Goal: Task Accomplishment & Management: Complete application form

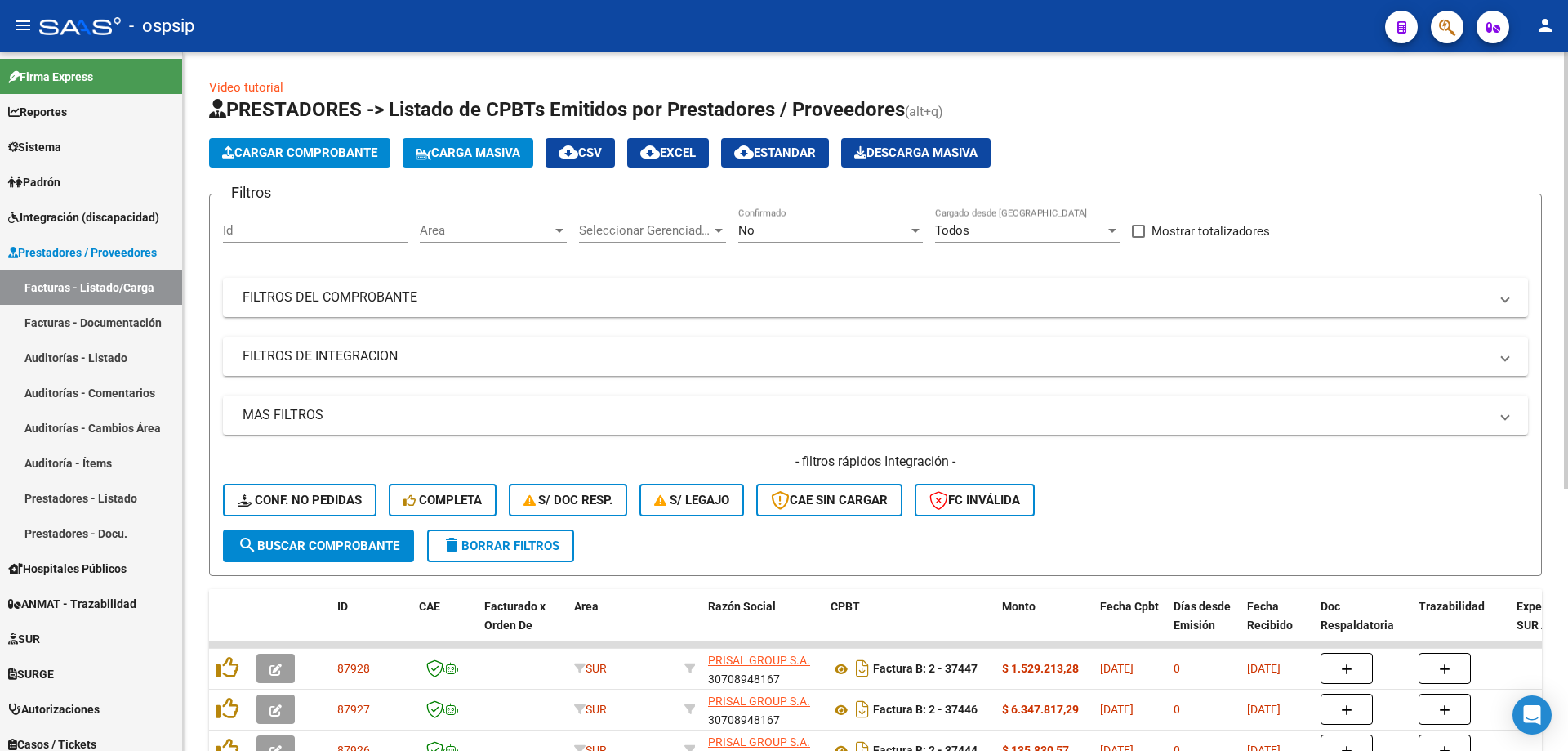
click at [772, 227] on div "No" at bounding box center [824, 230] width 170 height 15
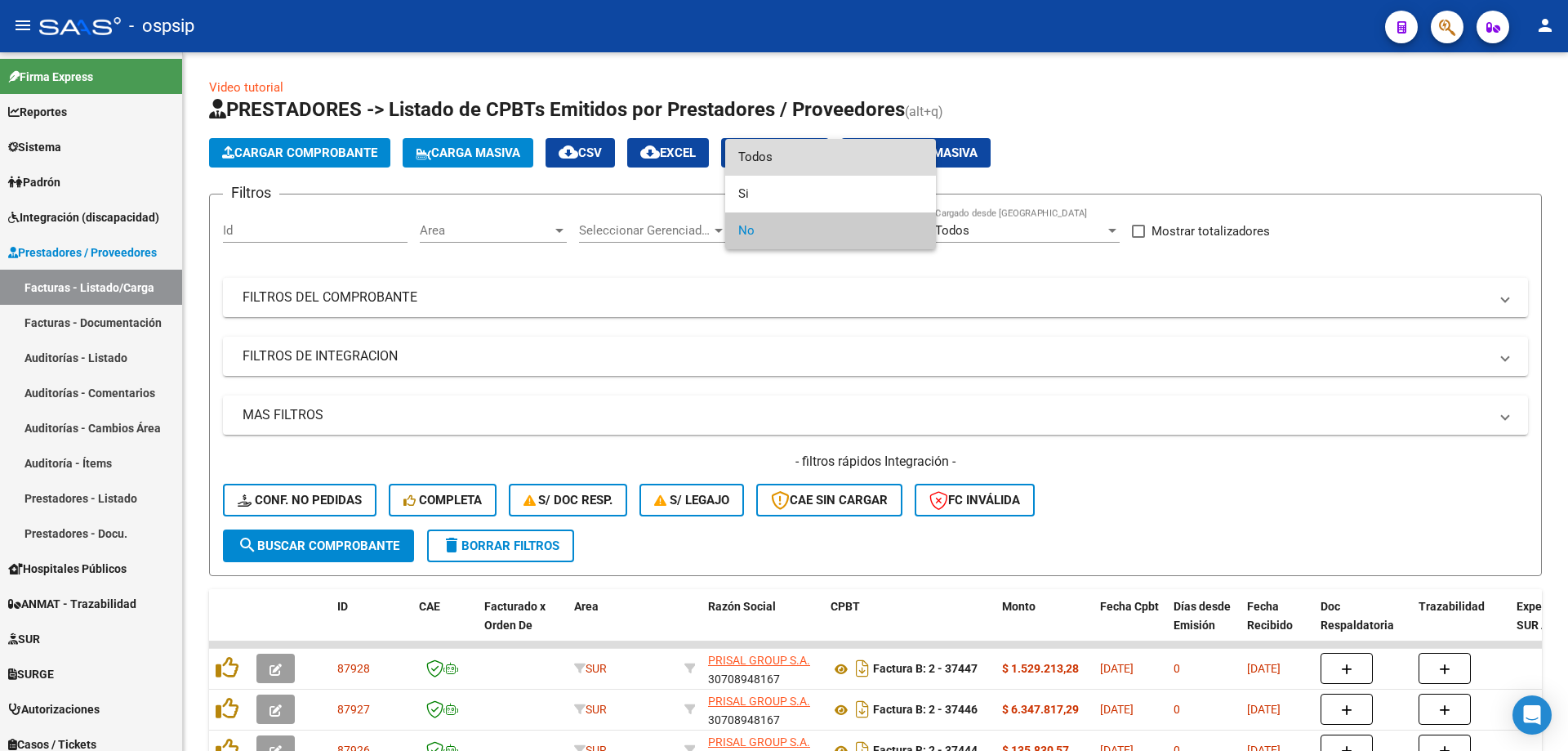
click at [779, 152] on span "Todos" at bounding box center [830, 157] width 184 height 36
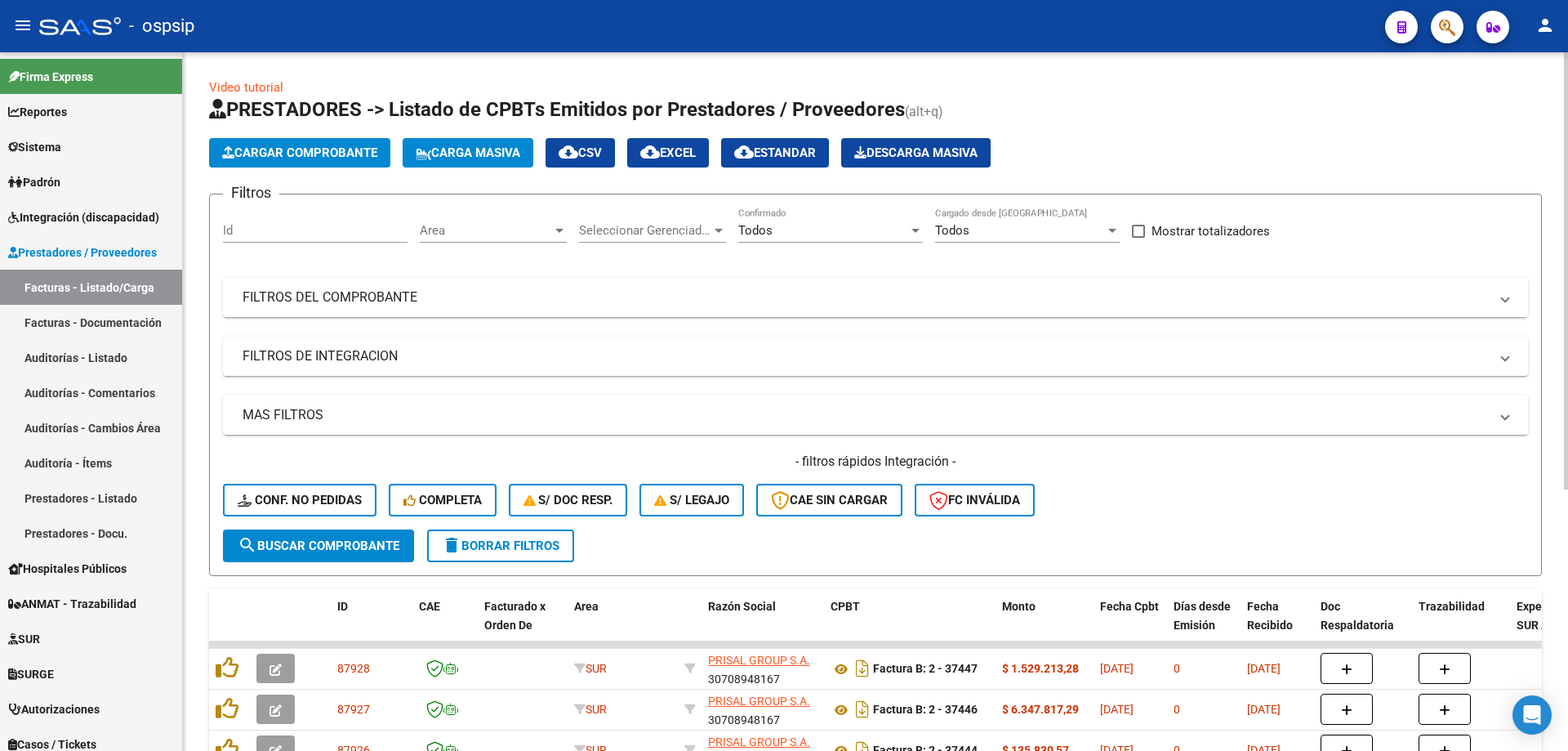
click at [339, 293] on mat-panel-title "FILTROS DEL COMPROBANTE" at bounding box center [865, 296] width 1246 height 18
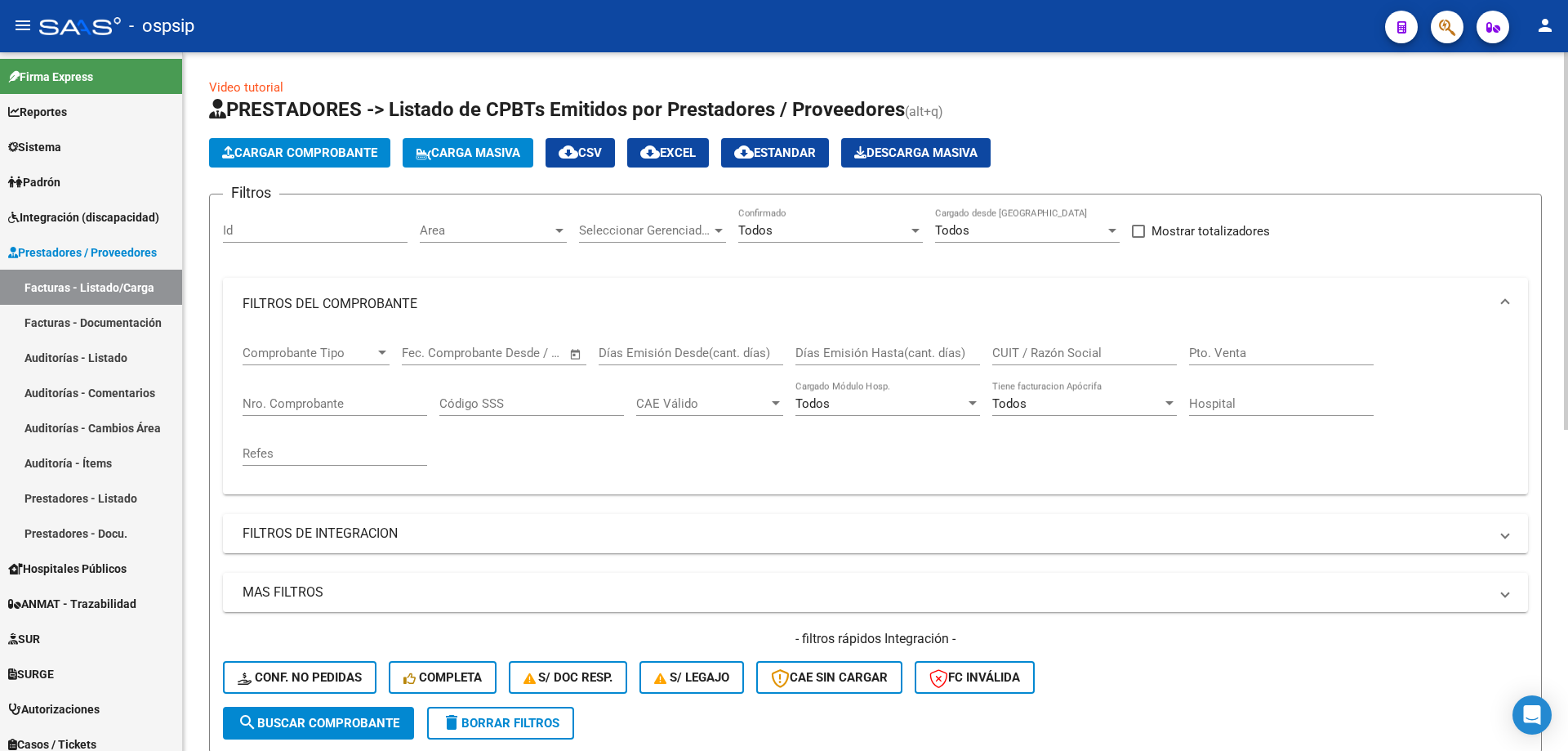
click at [313, 399] on input "Nro. Comprobante" at bounding box center [334, 404] width 184 height 15
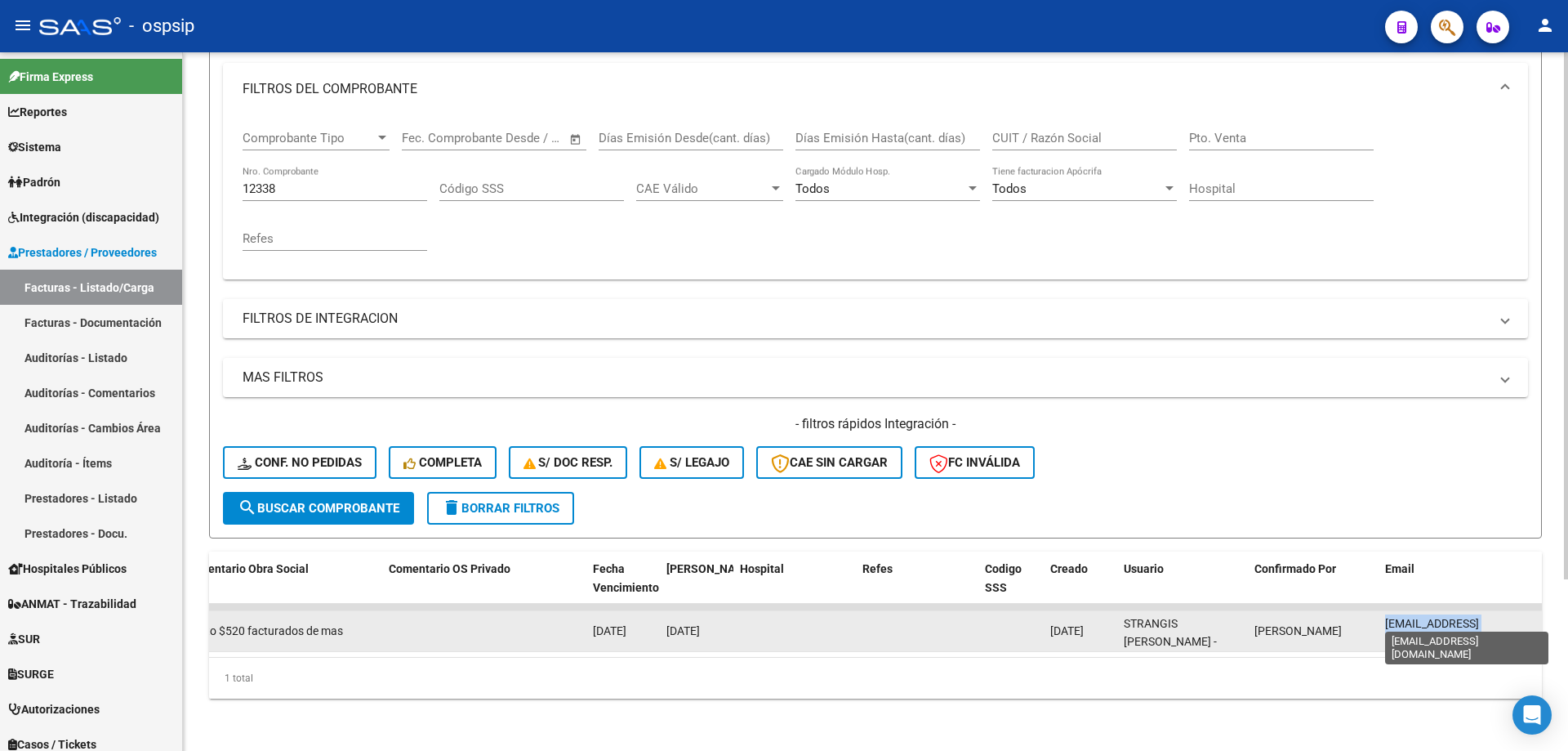
scroll to position [0, 13]
drag, startPoint x: 1386, startPoint y: 615, endPoint x: 1532, endPoint y: 621, distance: 146.1
click at [1479, 621] on span "[EMAIL_ADDRESS][DOMAIN_NAME]" at bounding box center [1432, 633] width 94 height 32
copy span "[EMAIL_ADDRESS][DOMAIN_NAME]"
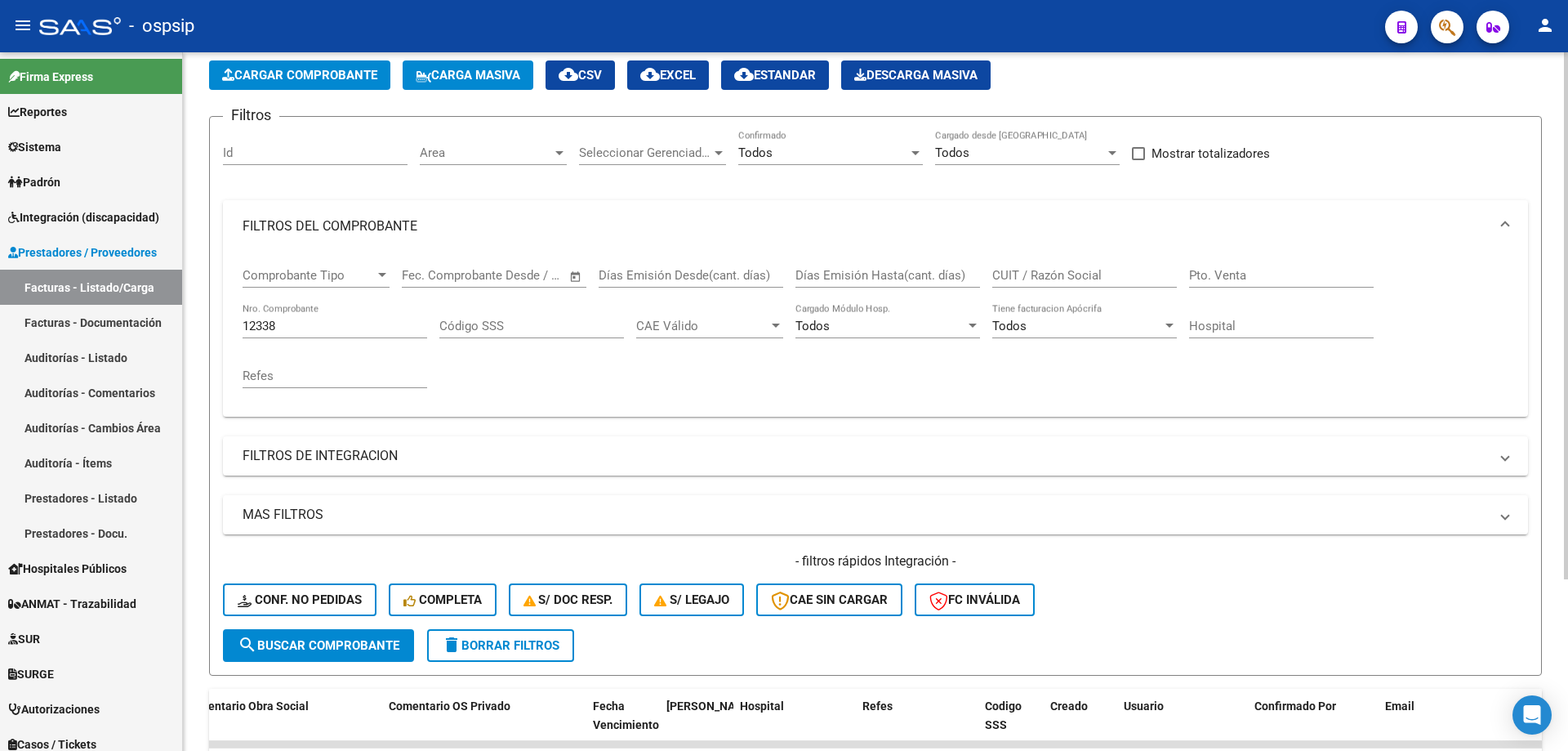
scroll to position [64, 0]
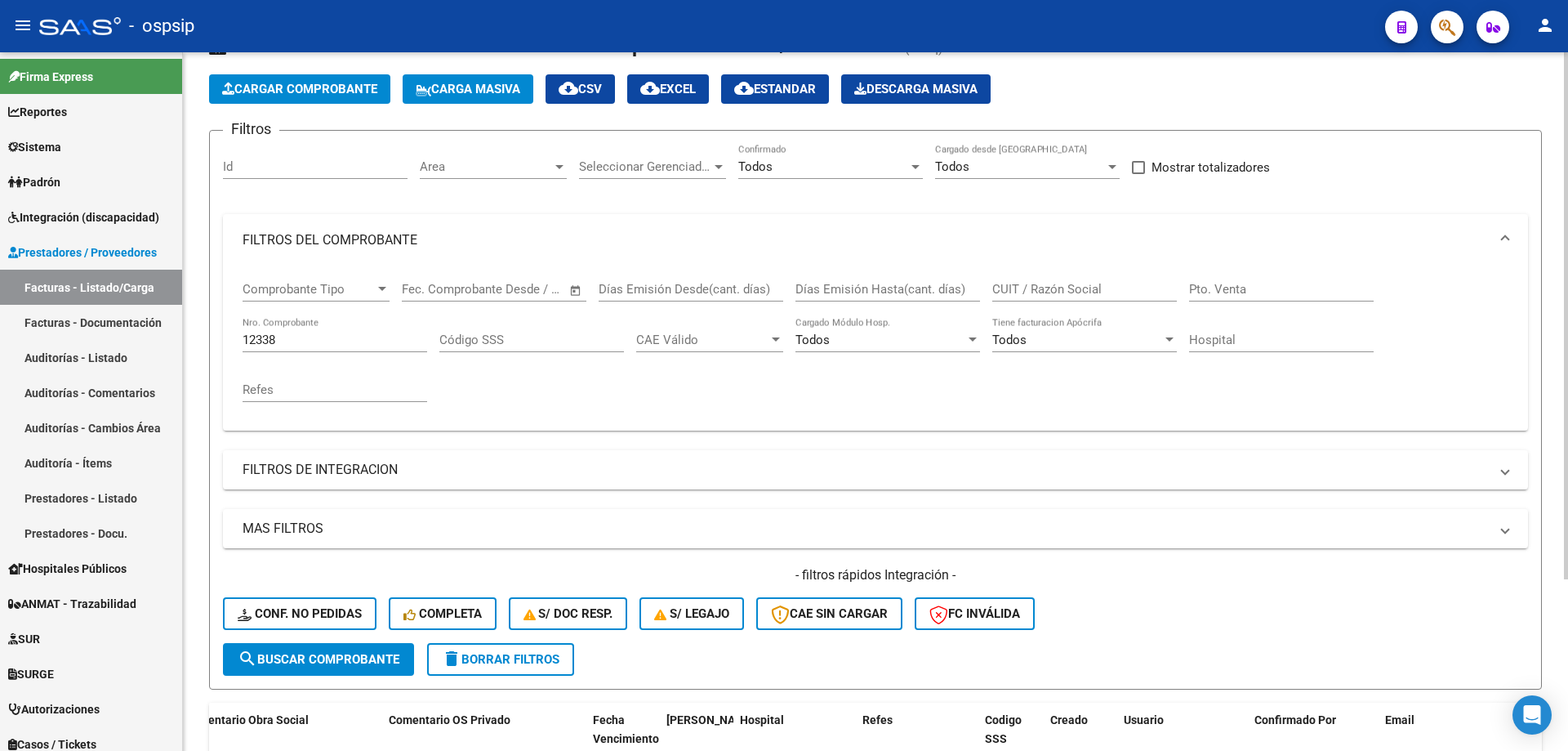
click at [331, 349] on div "12338 Nro. Comprobante" at bounding box center [334, 335] width 184 height 36
type input "1"
click at [326, 339] on input "Nro. Comprobante" at bounding box center [334, 340] width 184 height 15
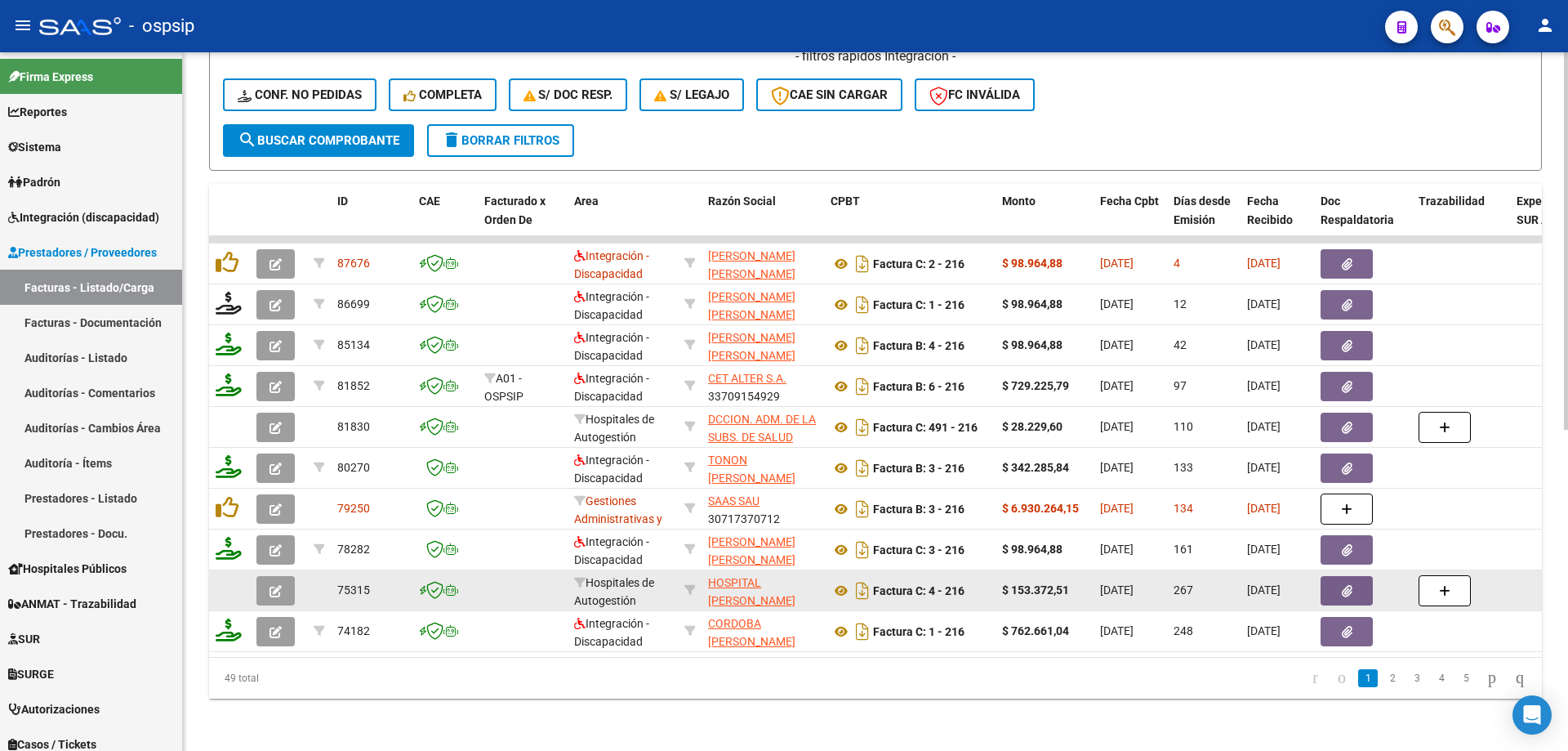
scroll to position [513, 0]
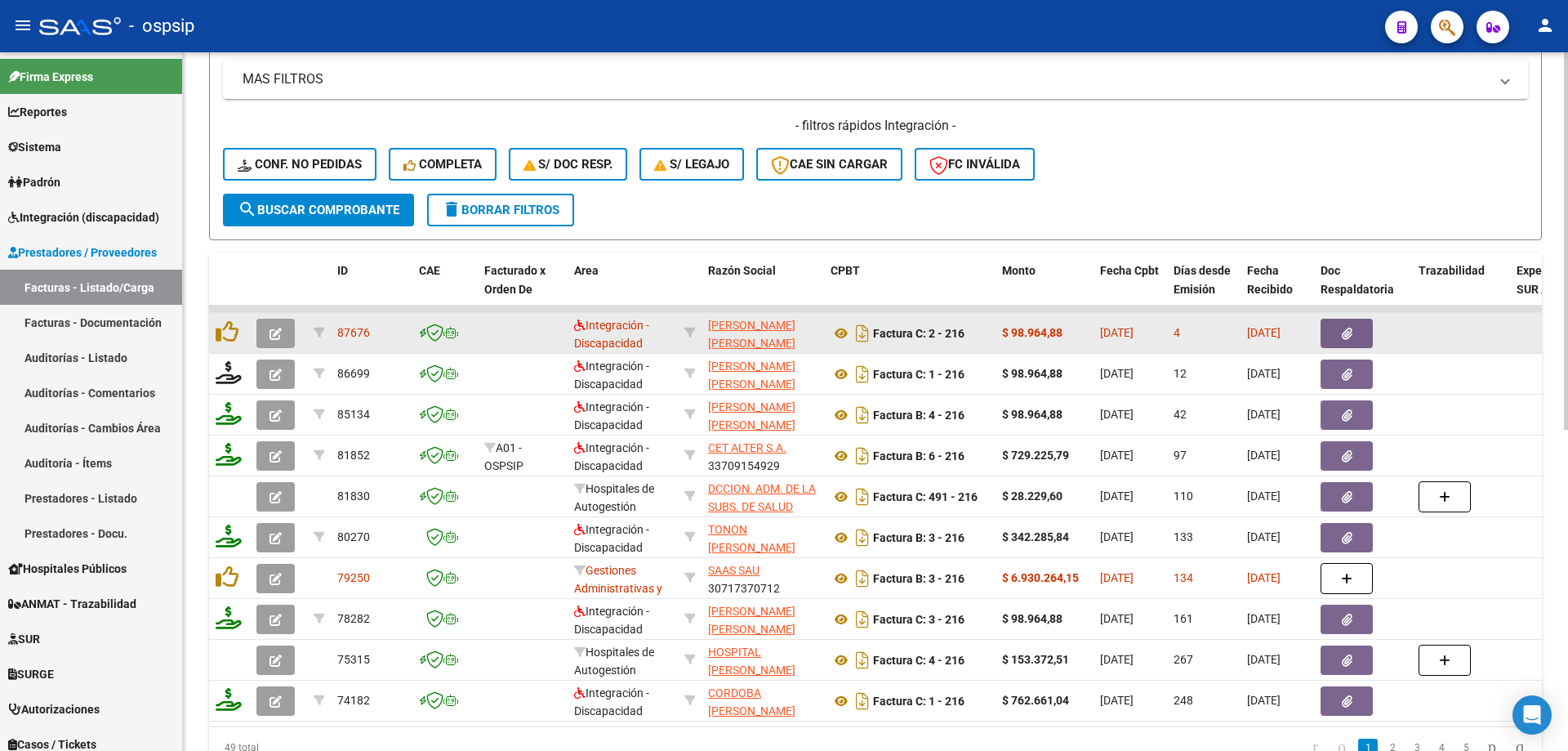
type input "216"
click at [275, 340] on button "button" at bounding box center [275, 333] width 38 height 29
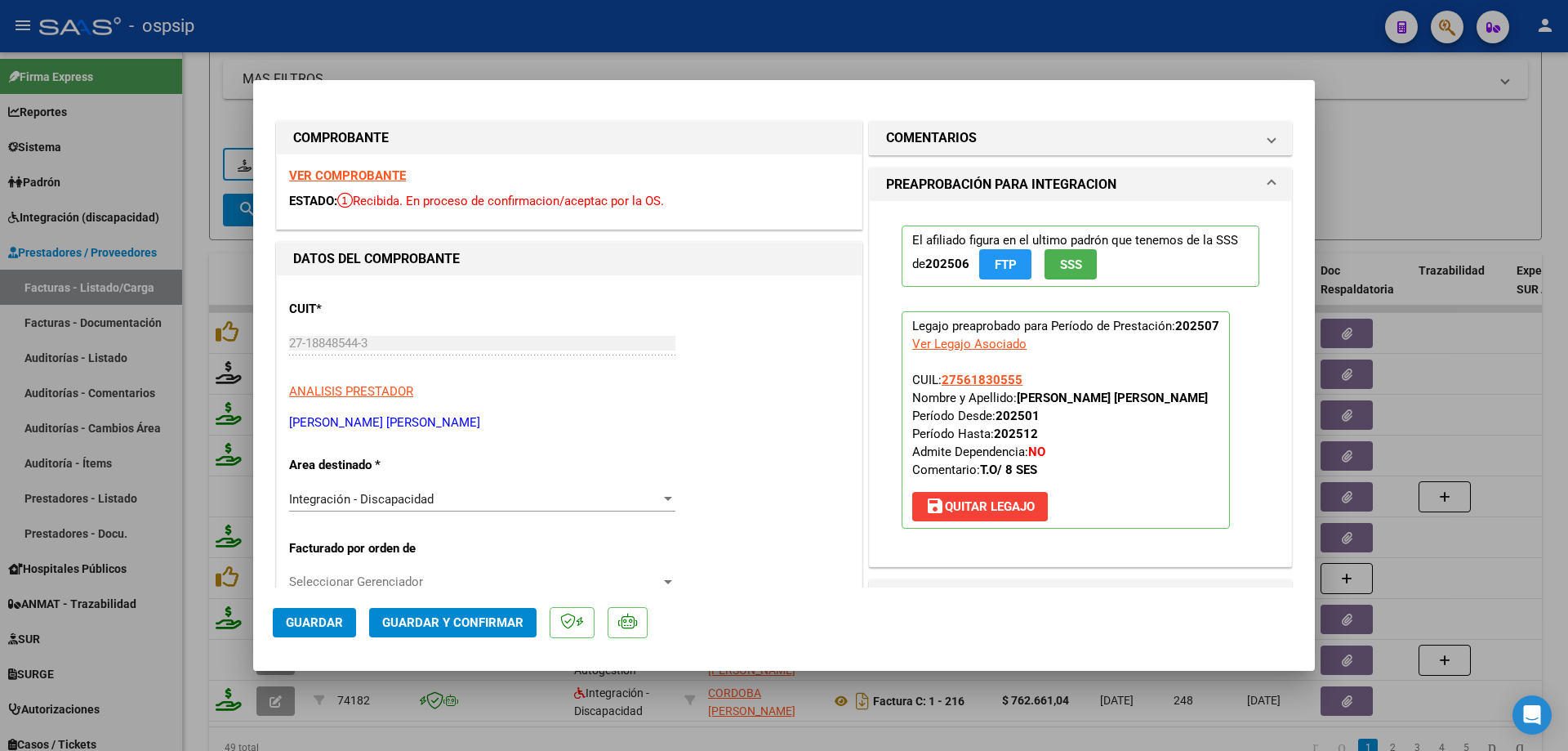
click at [1065, 271] on span "SSS" at bounding box center [1072, 265] width 22 height 15
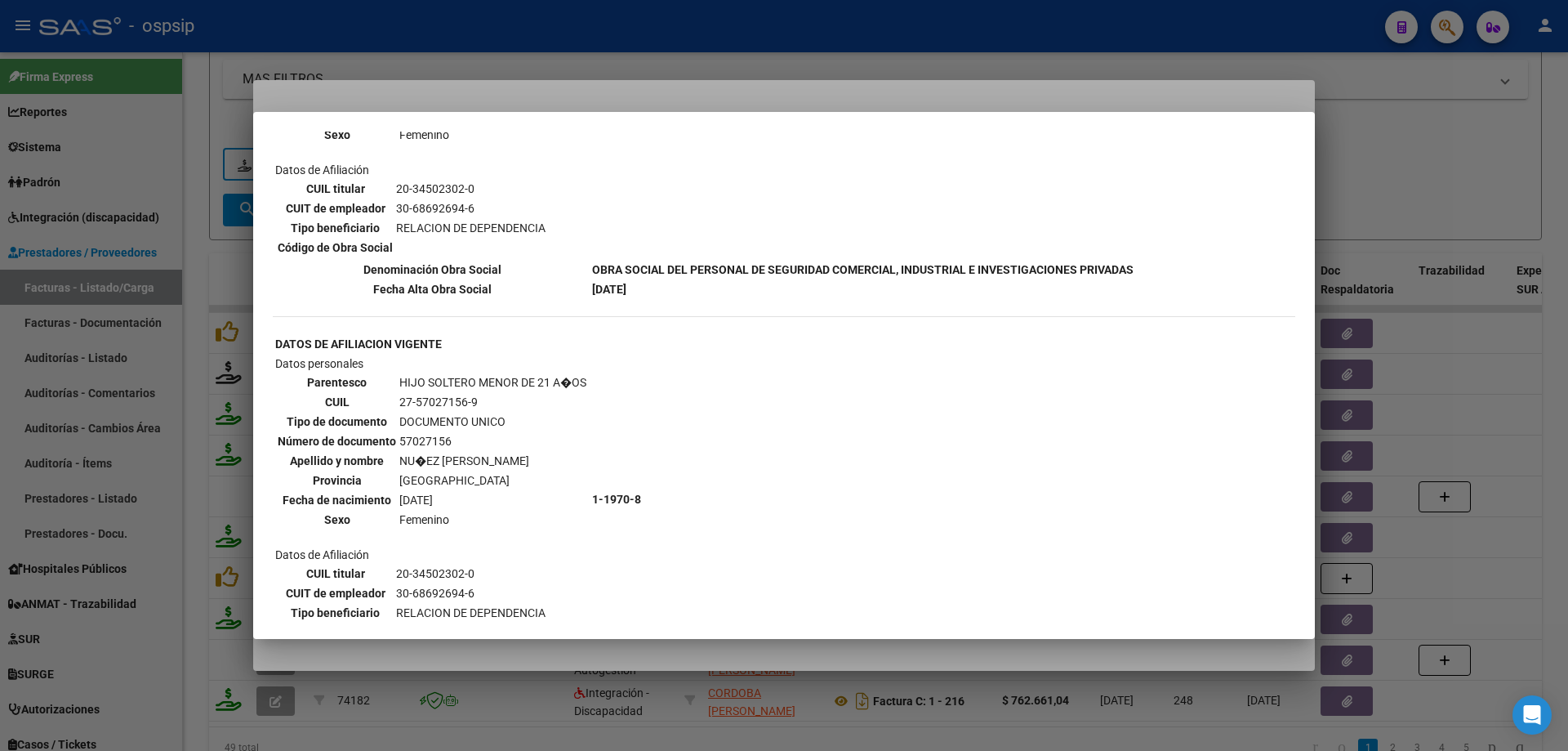
scroll to position [899, 0]
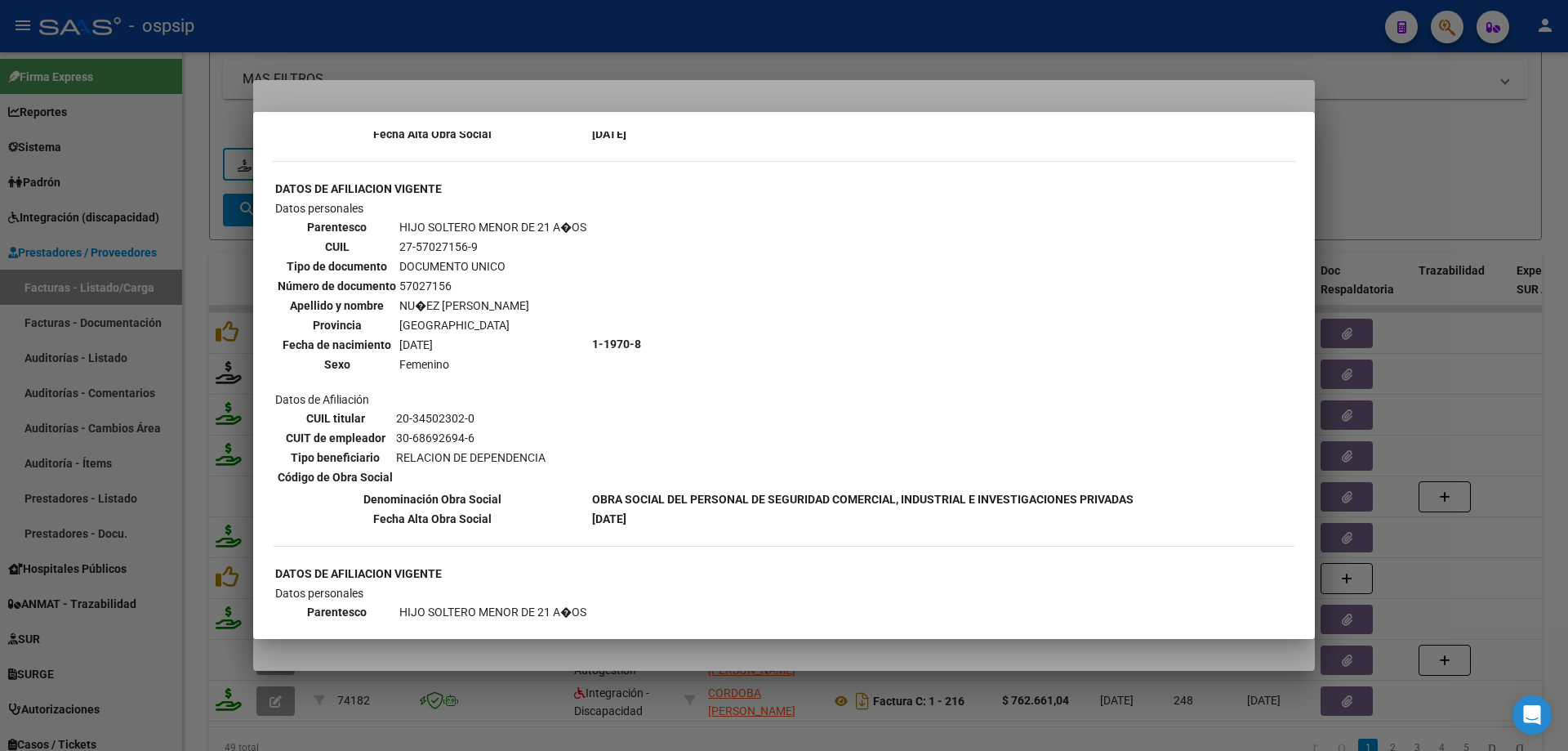
click at [1528, 204] on div at bounding box center [784, 375] width 1568 height 751
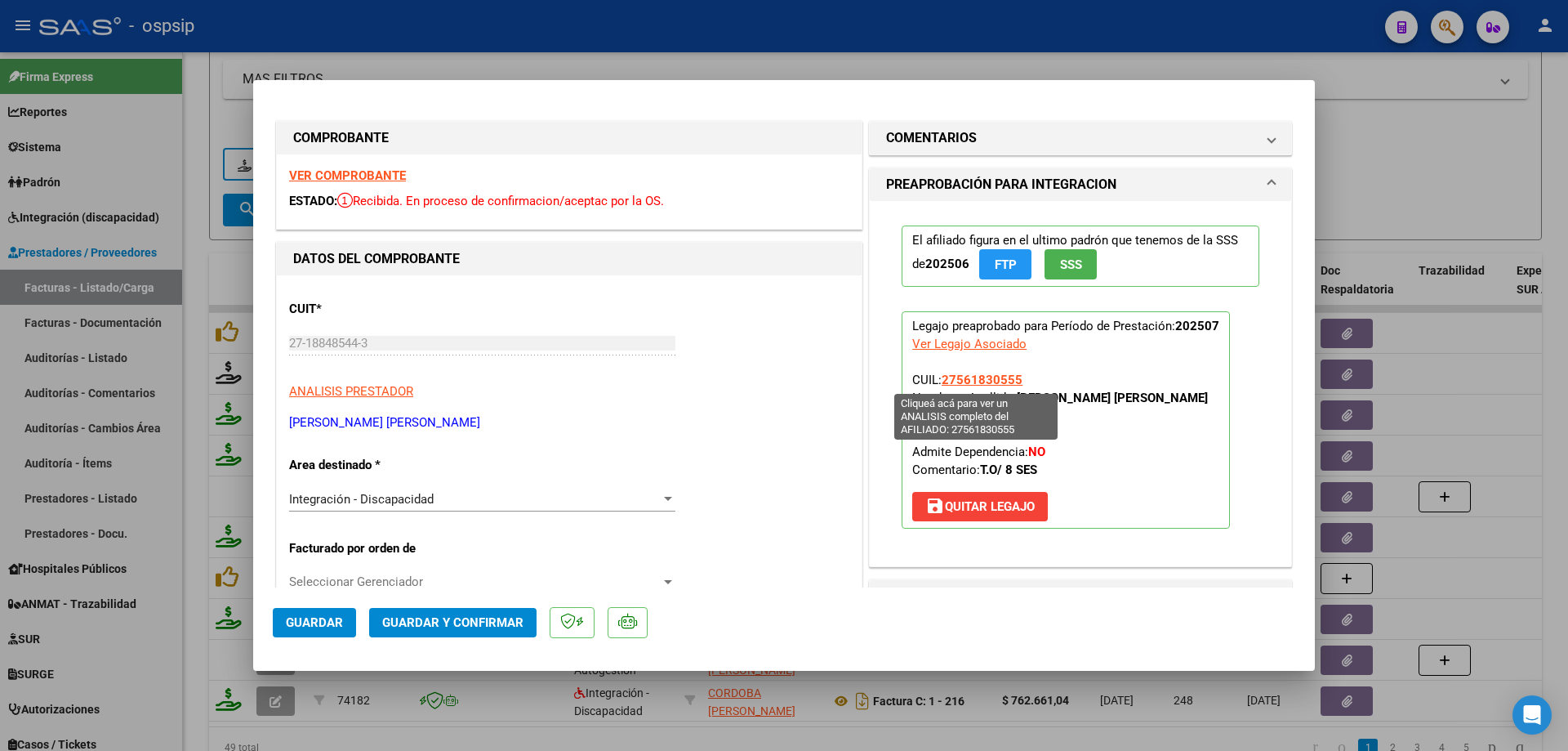
click at [992, 380] on span "27561830555" at bounding box center [982, 380] width 80 height 15
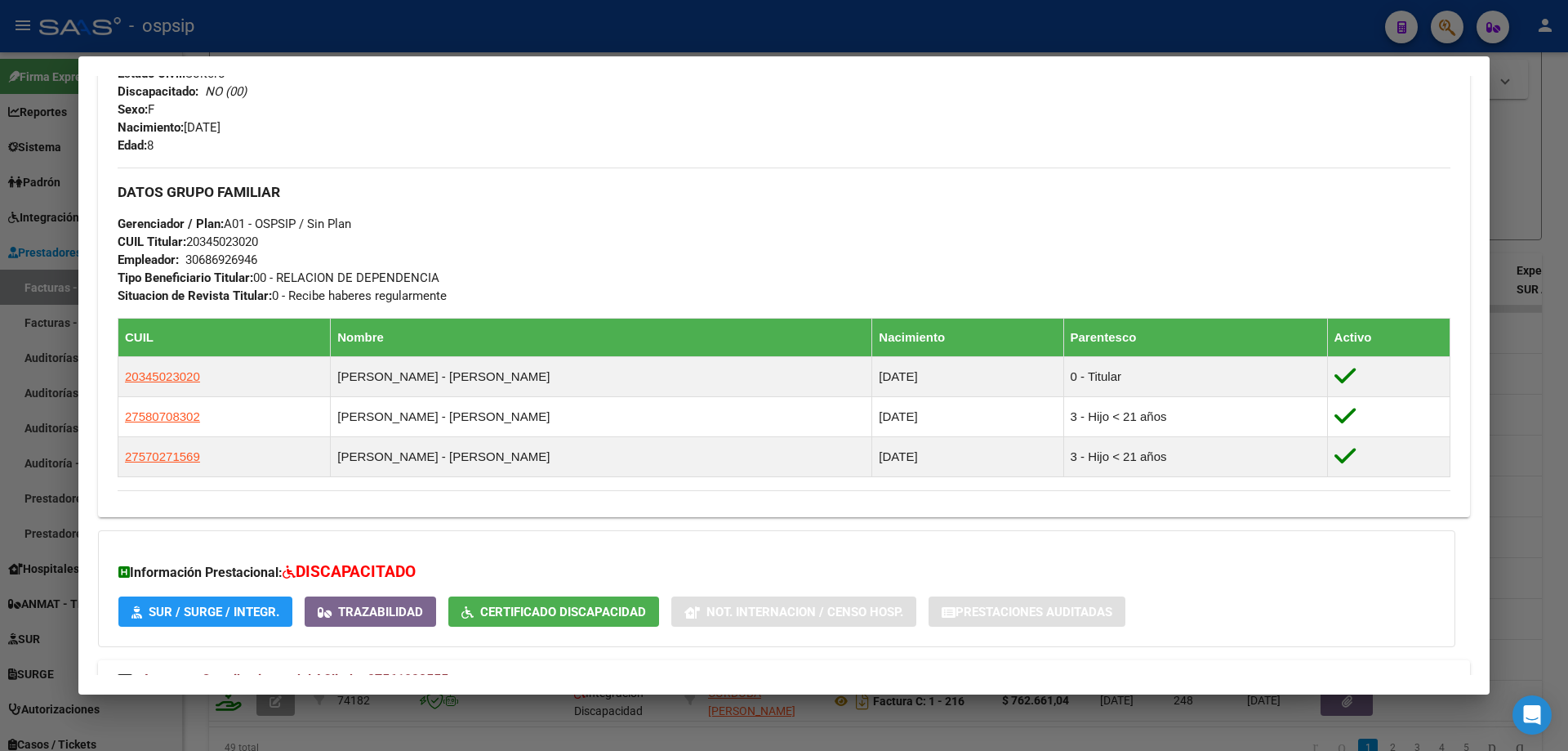
scroll to position [365, 0]
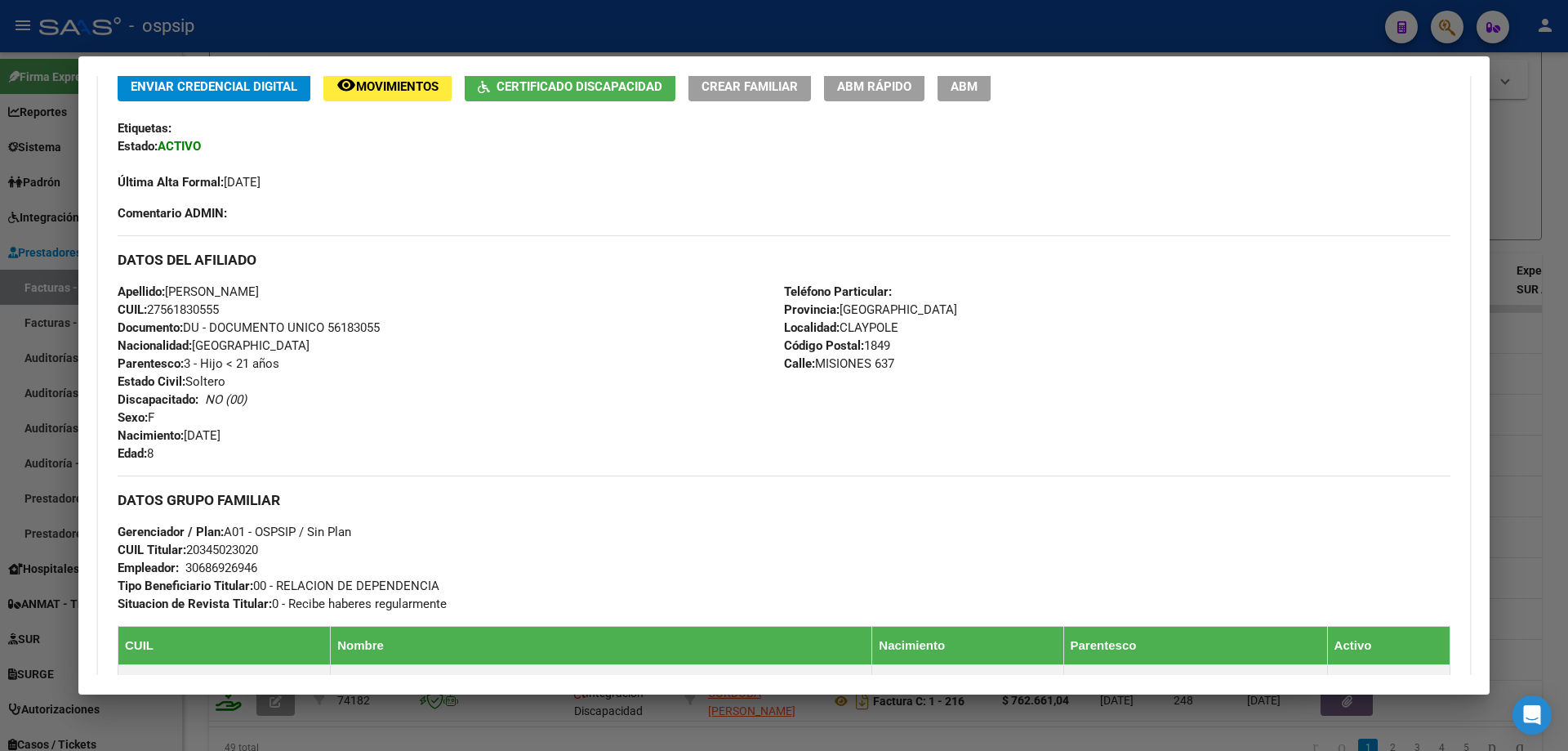
click at [1509, 226] on div at bounding box center [784, 375] width 1568 height 751
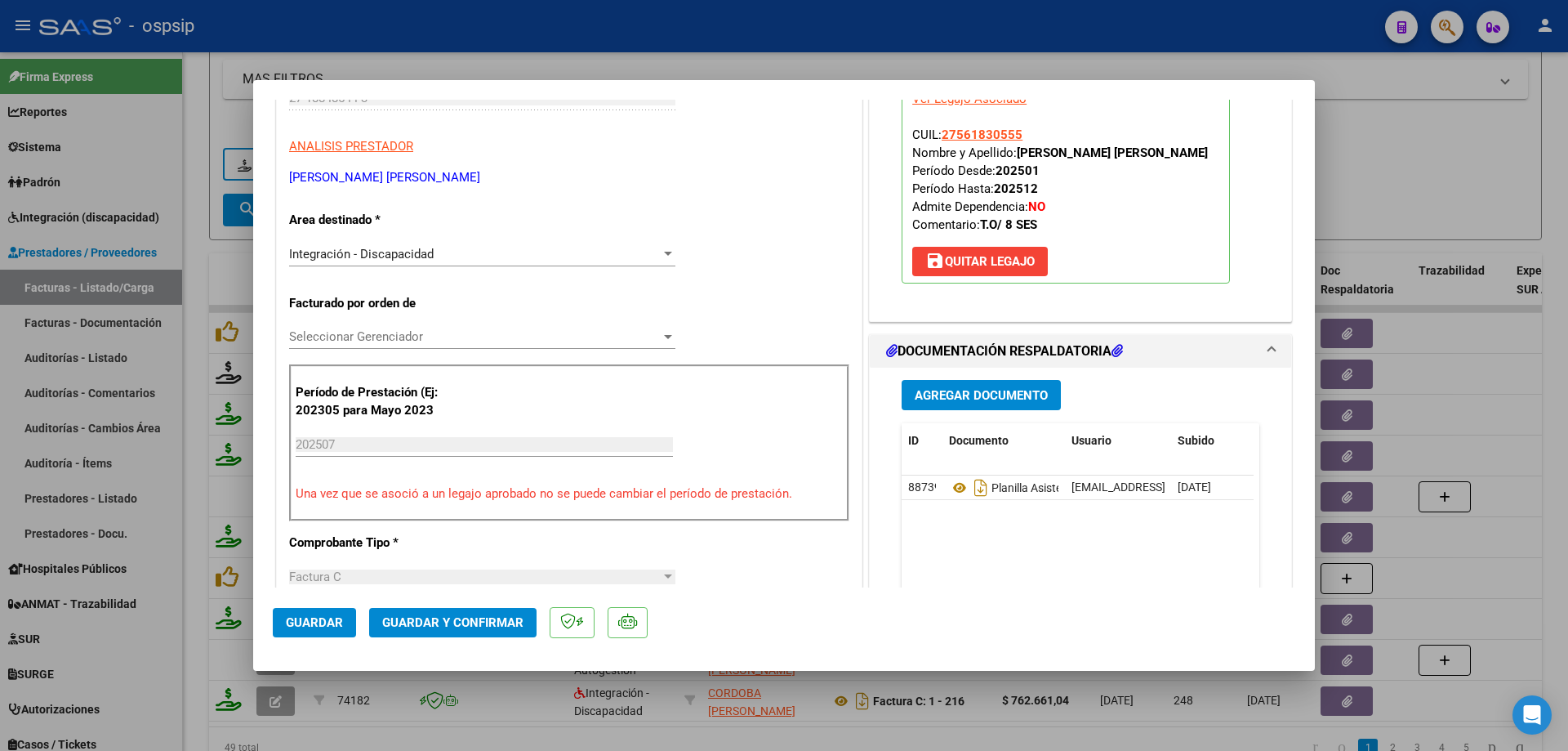
scroll to position [409, 0]
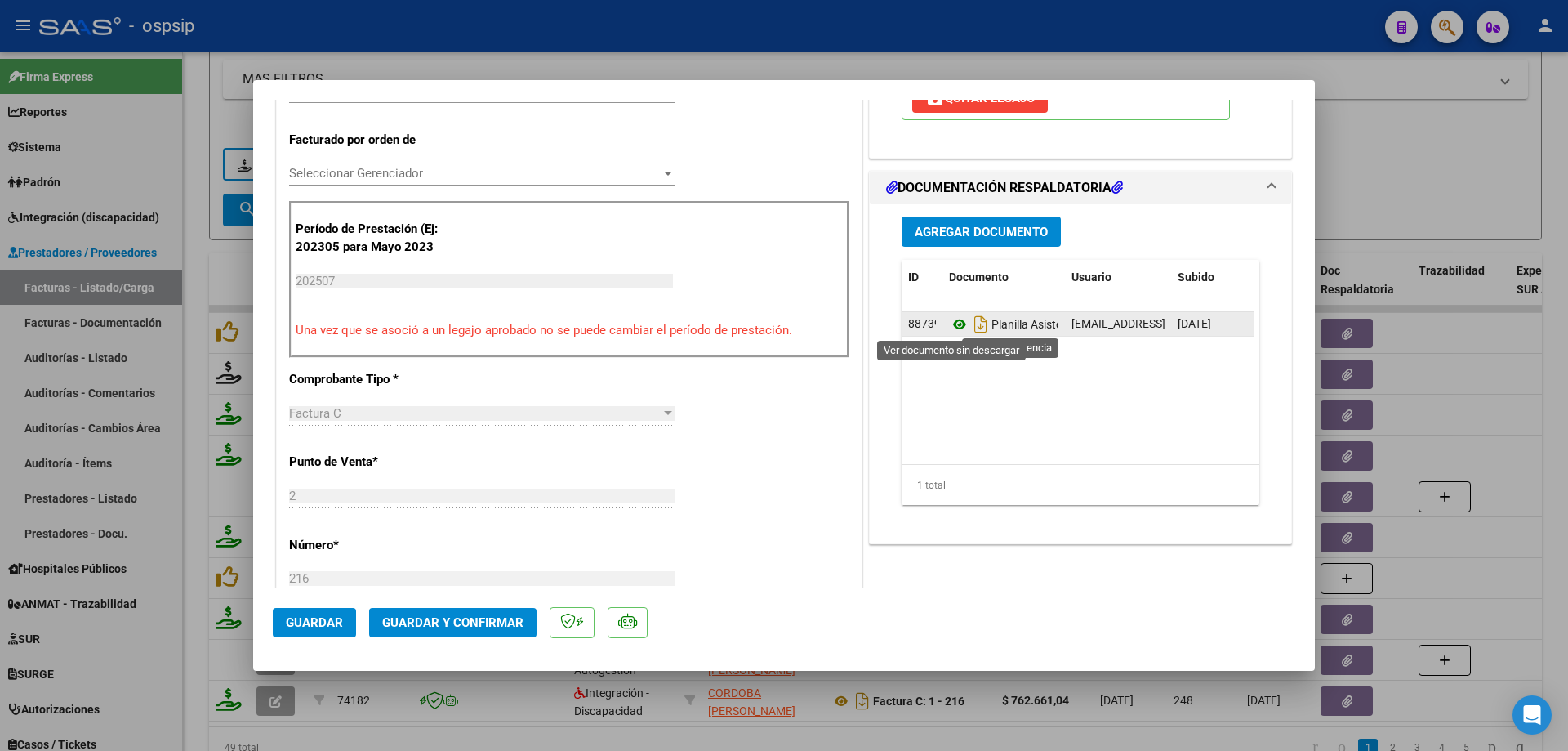
click at [954, 330] on icon at bounding box center [959, 324] width 22 height 20
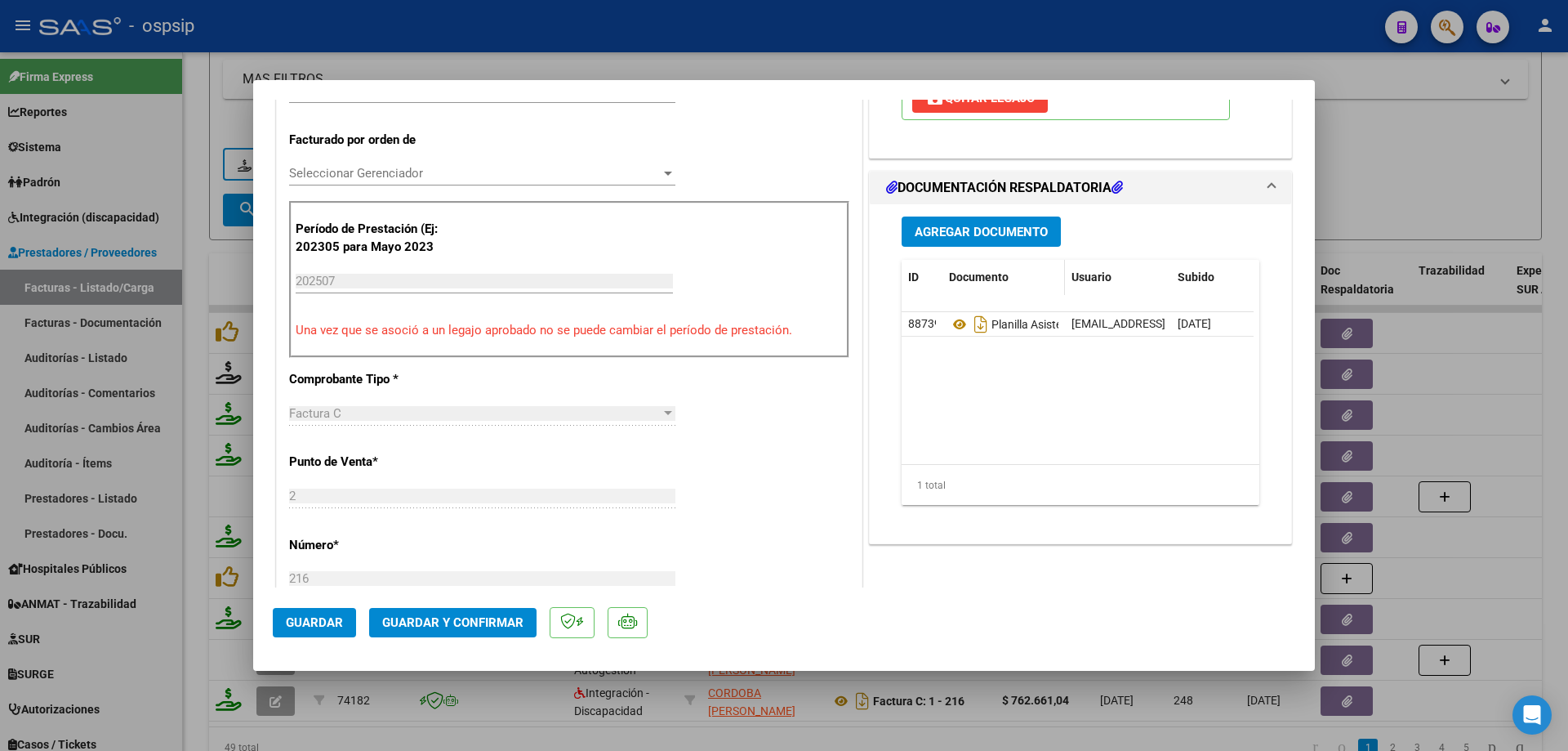
scroll to position [164, 0]
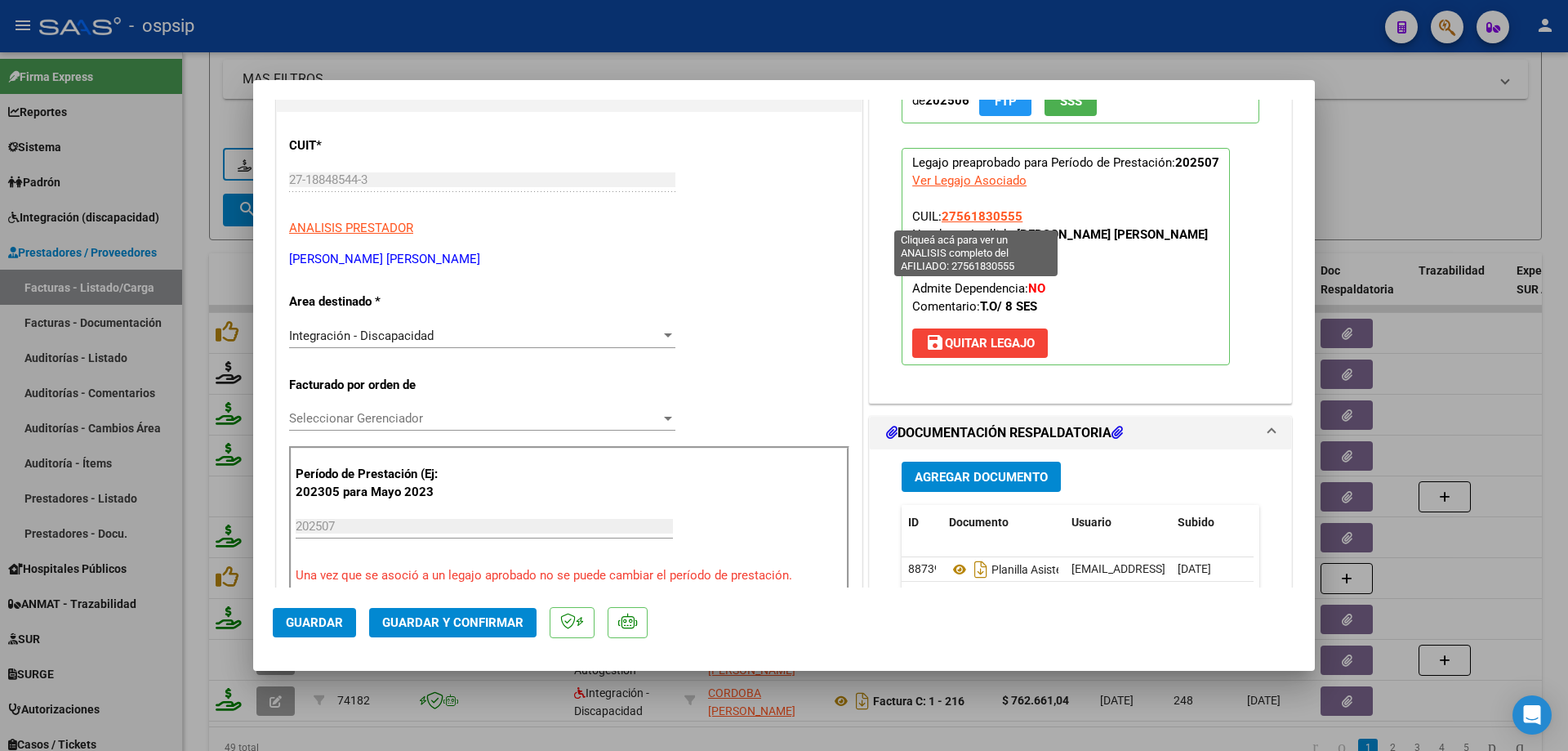
drag, startPoint x: 1023, startPoint y: 214, endPoint x: 939, endPoint y: 216, distance: 84.0
click at [939, 216] on p "Legajo preaprobado para Período de Prestación: 202507 Ver Legajo Asociado CUIL:…" at bounding box center [1065, 256] width 328 height 217
copy span "27561830555"
click at [504, 618] on span "Guardar y Confirmar" at bounding box center [453, 623] width 141 height 15
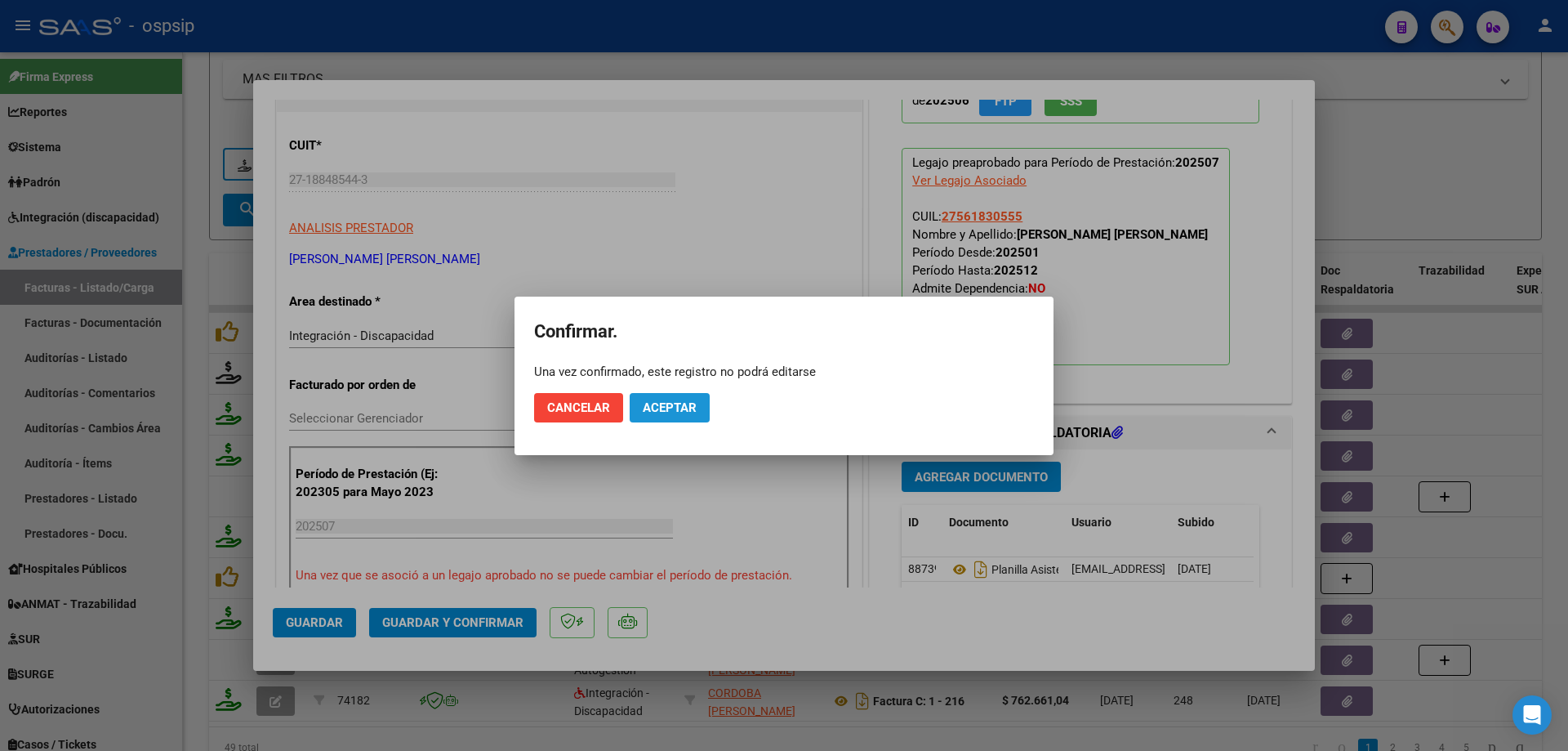
click at [700, 403] on button "Aceptar" at bounding box center [670, 407] width 80 height 29
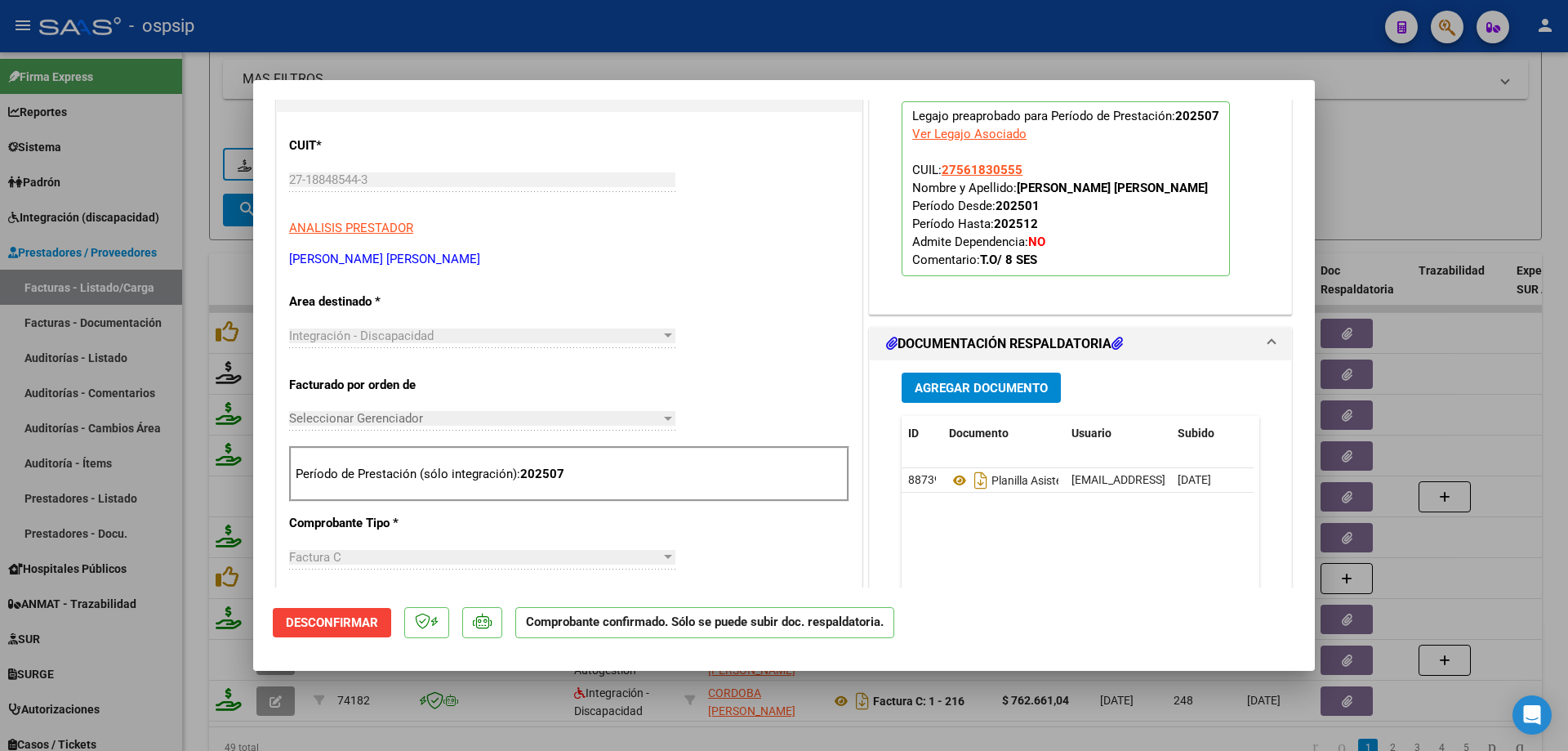
click at [1435, 184] on div at bounding box center [784, 375] width 1568 height 751
type input "$ 0,00"
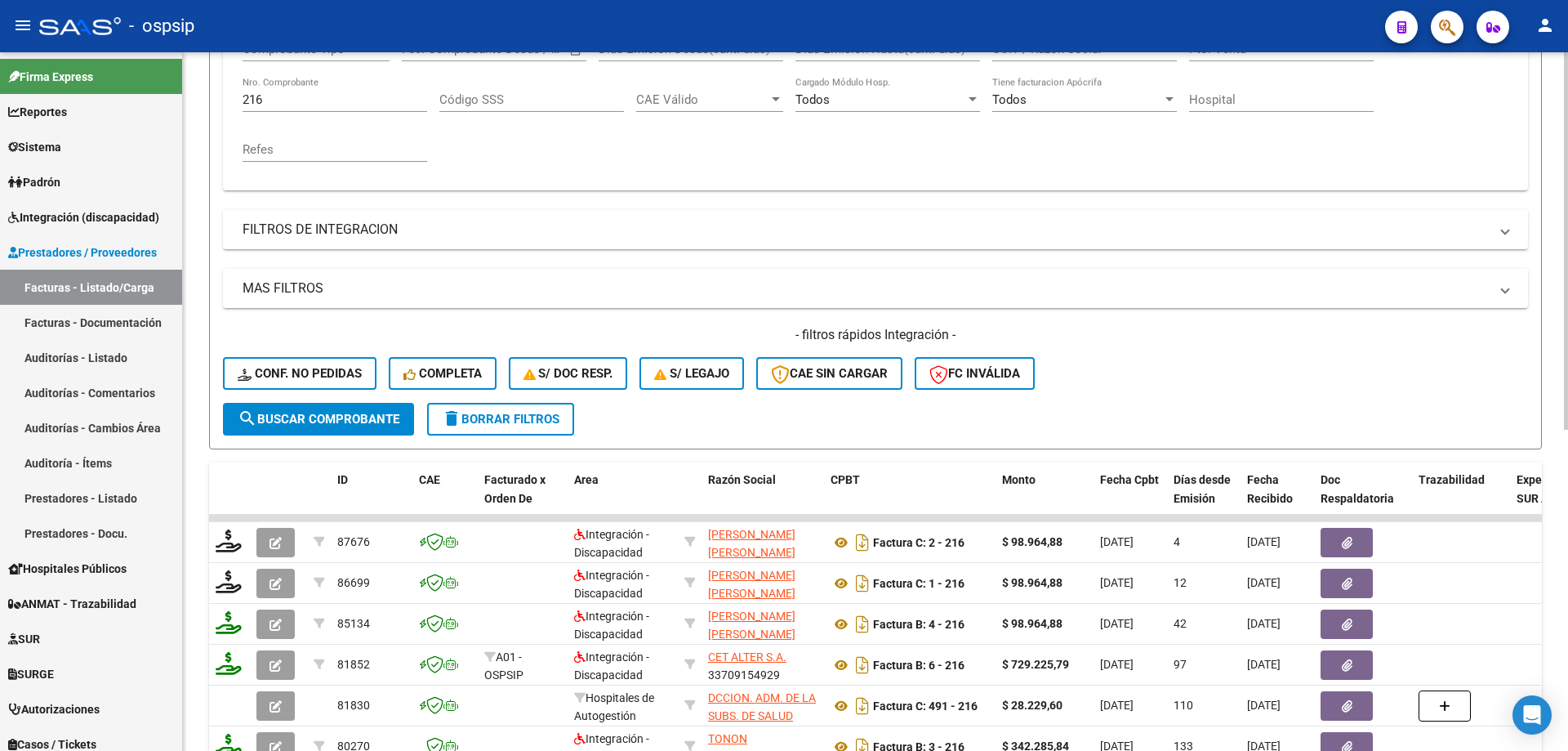
scroll to position [268, 0]
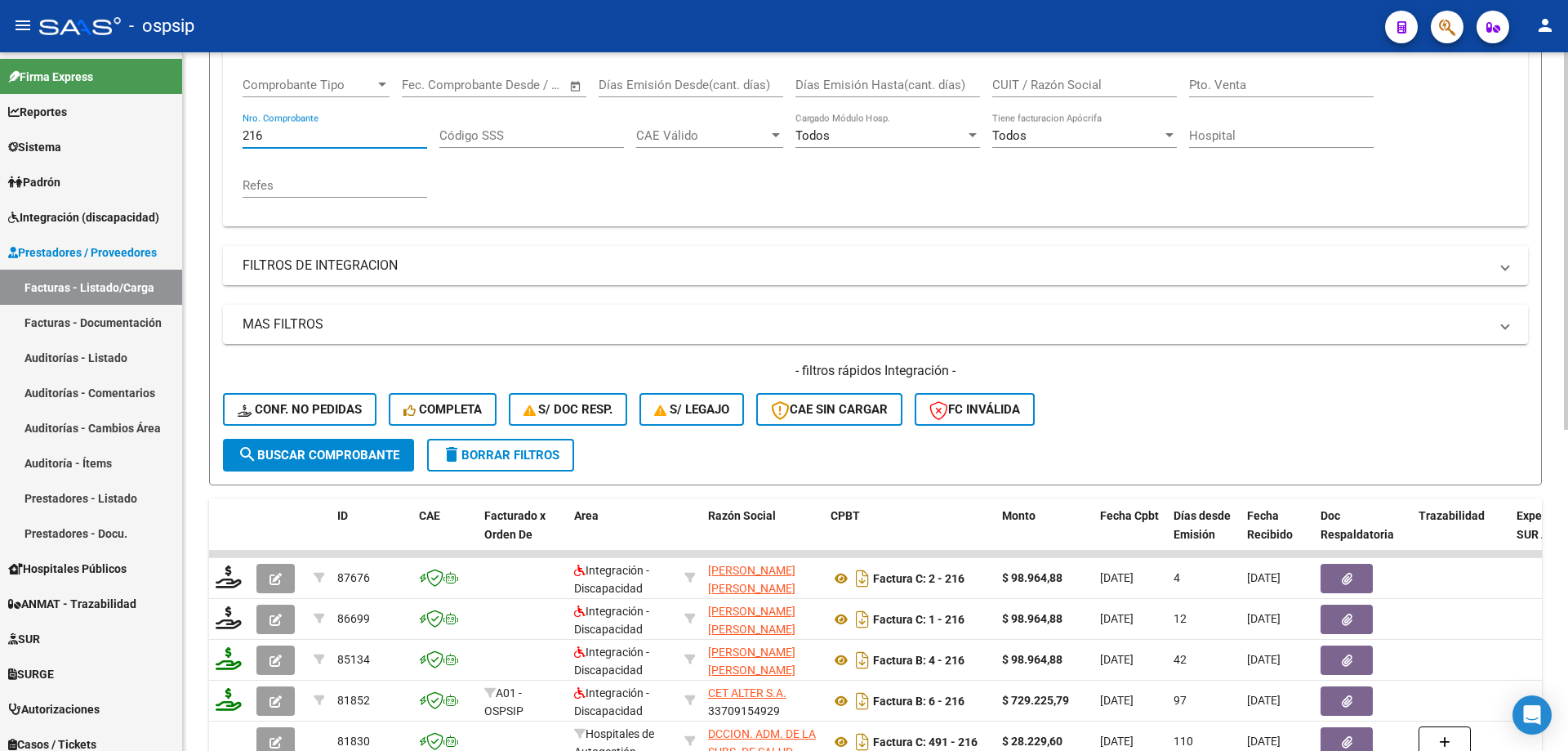
click at [292, 139] on input "216" at bounding box center [334, 136] width 184 height 15
type input "2"
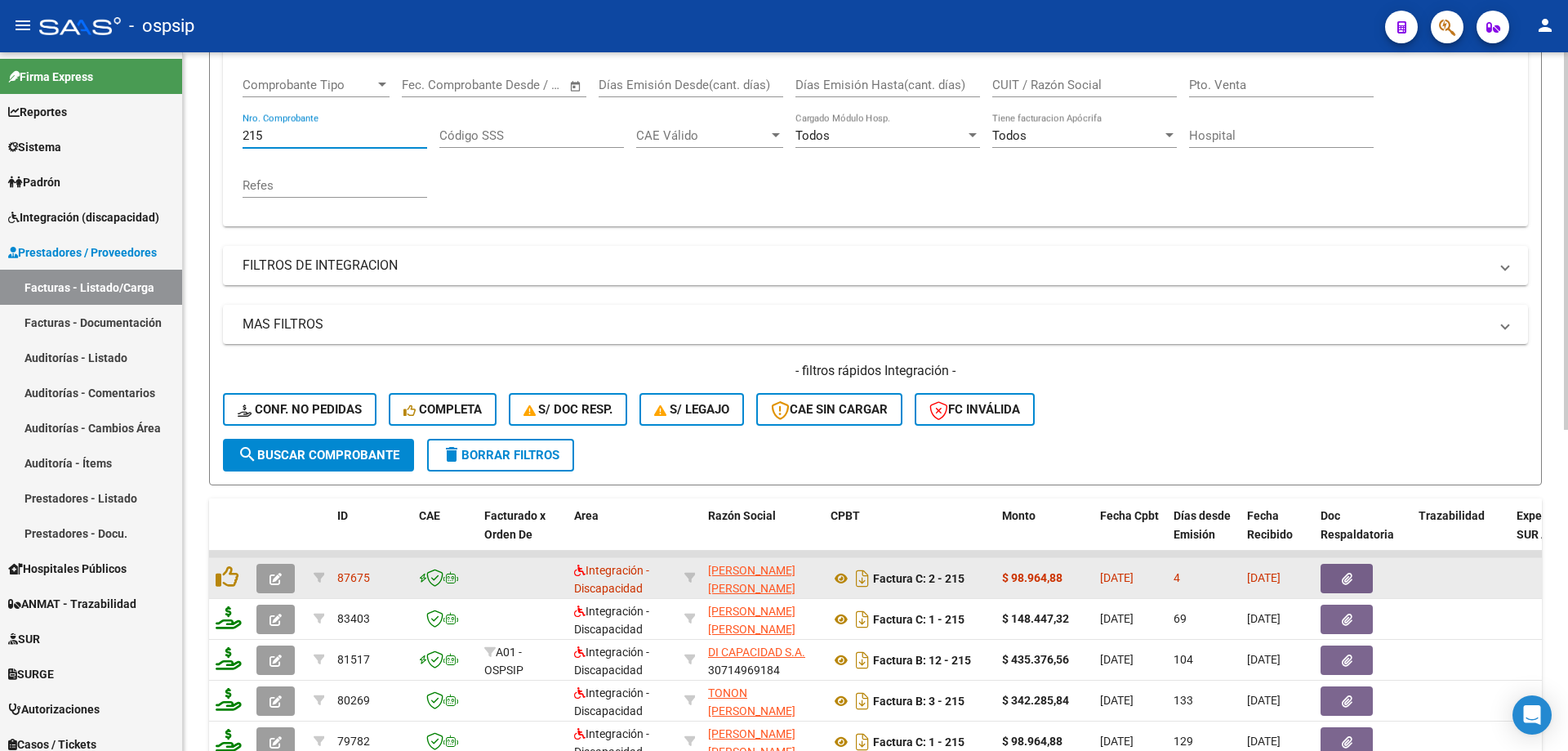
type input "215"
click at [276, 585] on icon "button" at bounding box center [275, 578] width 12 height 12
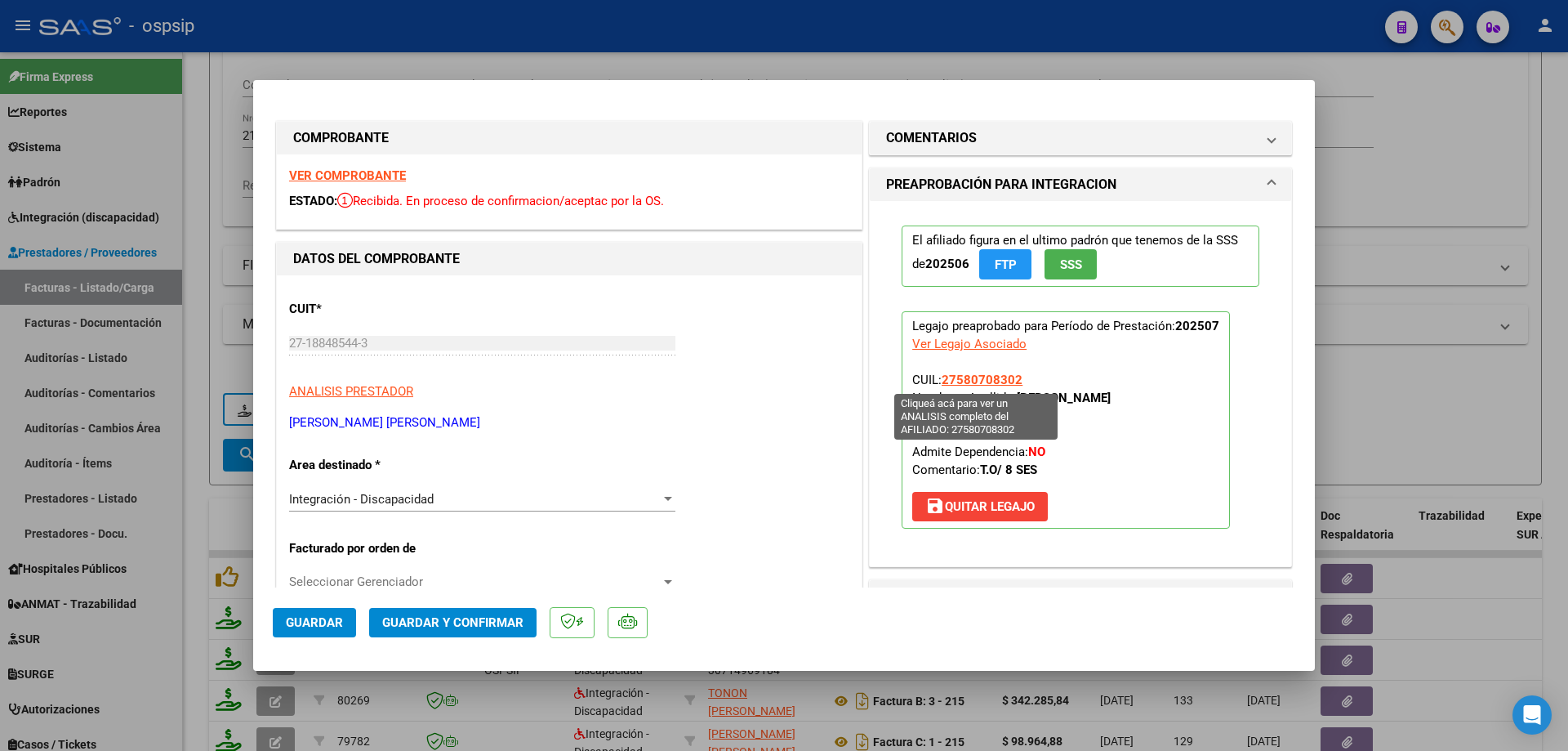
click at [985, 384] on span "27580708302" at bounding box center [982, 380] width 80 height 15
type textarea "27580708302"
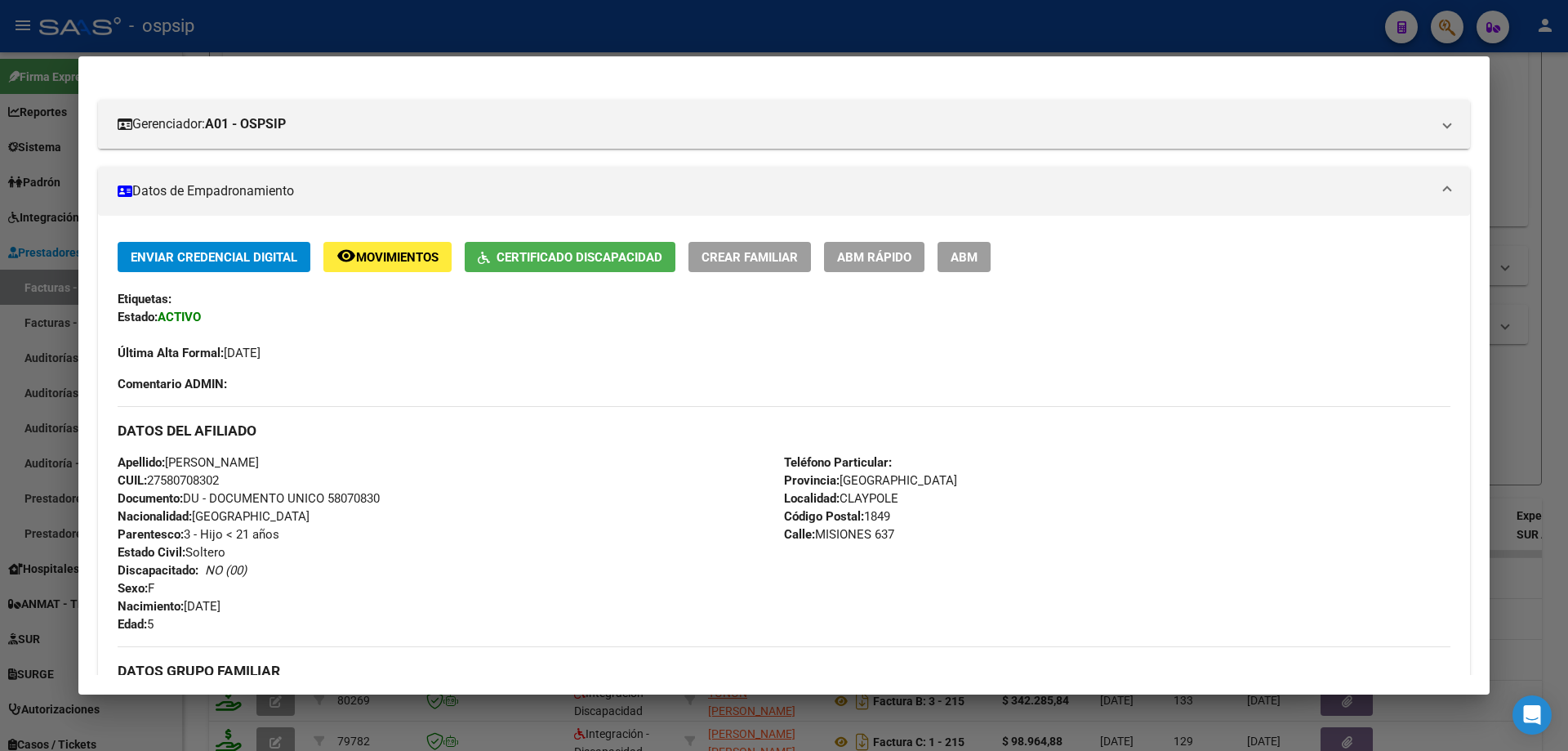
scroll to position [120, 0]
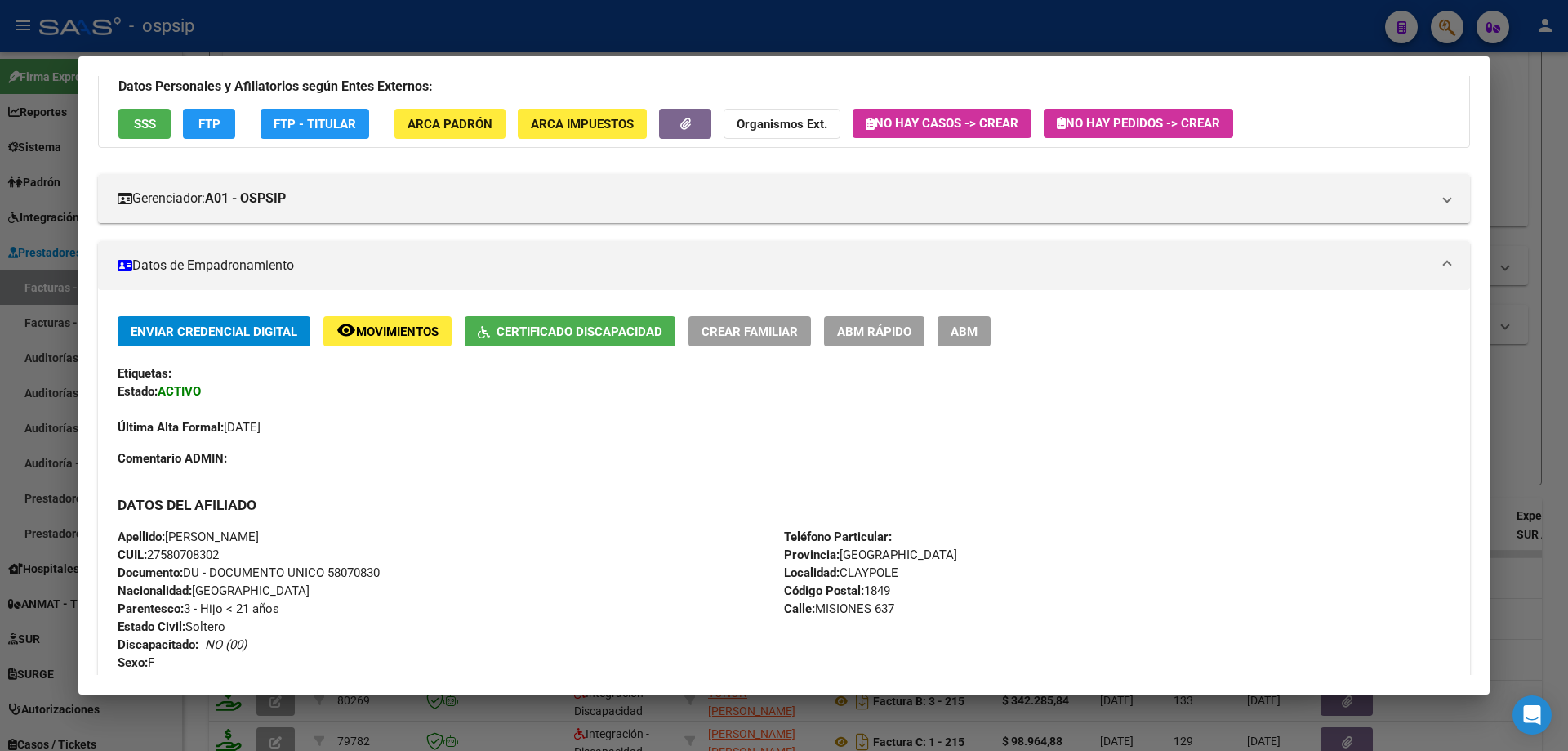
click at [1528, 384] on div at bounding box center [784, 375] width 1568 height 751
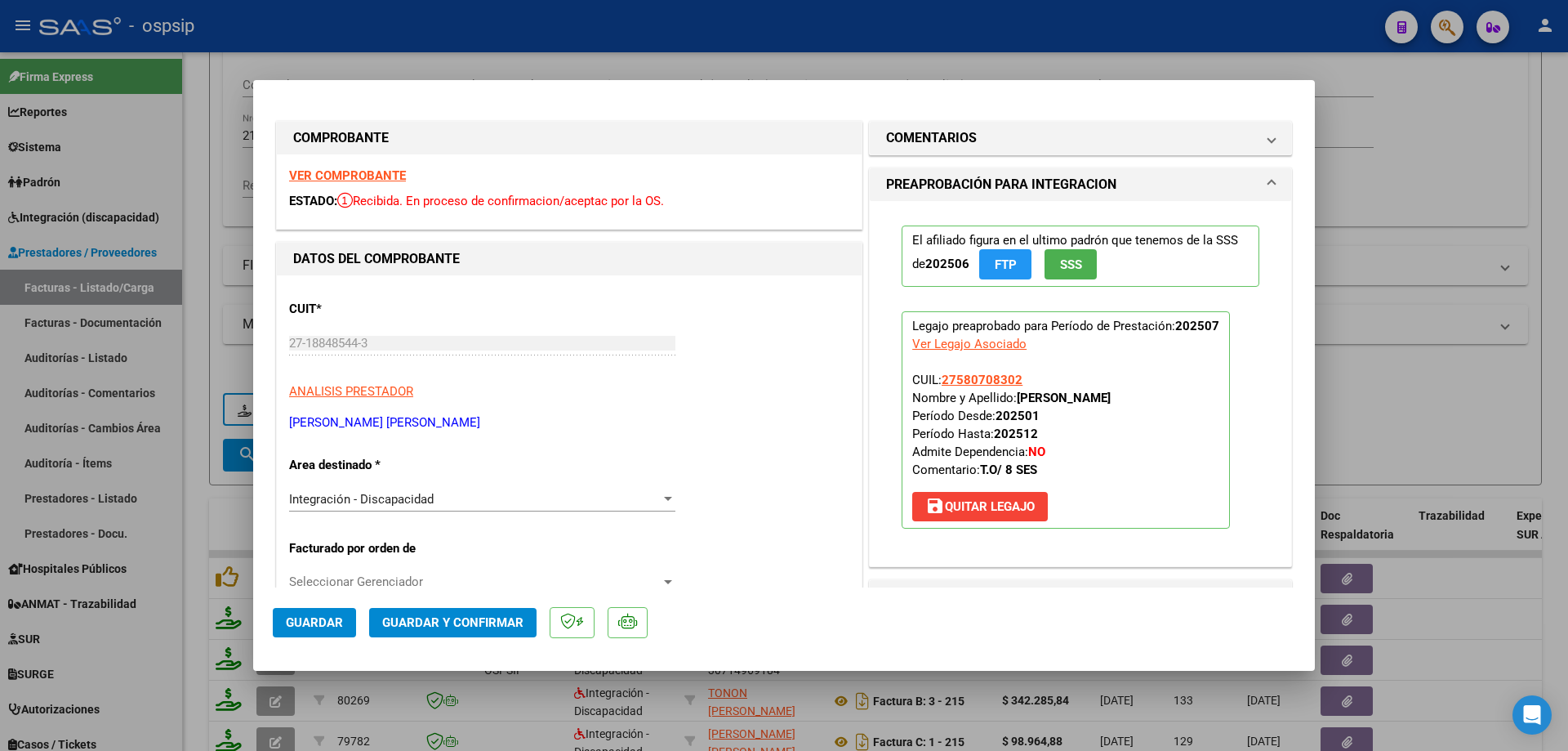
click at [1069, 268] on span "SSS" at bounding box center [1072, 265] width 22 height 15
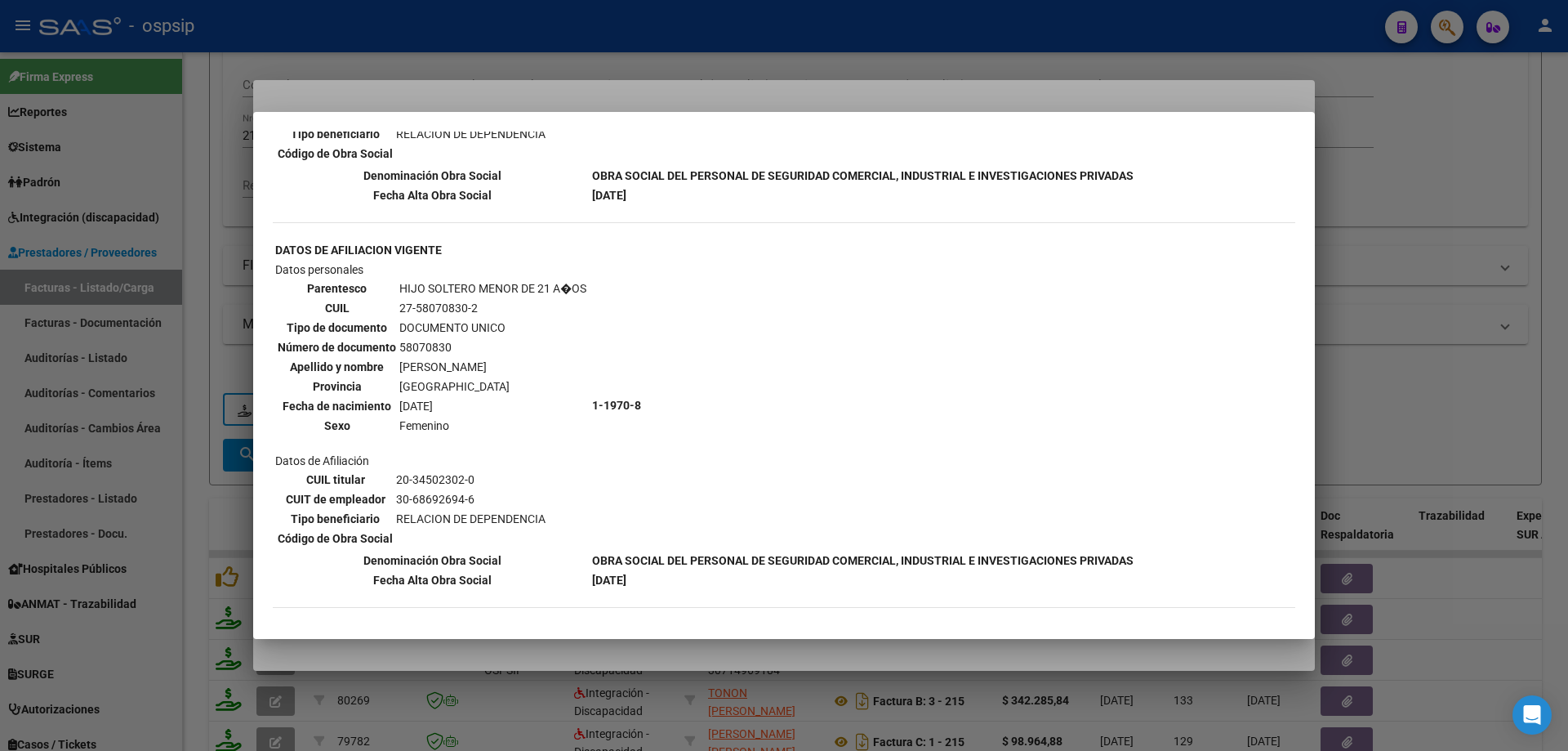
scroll to position [1227, 0]
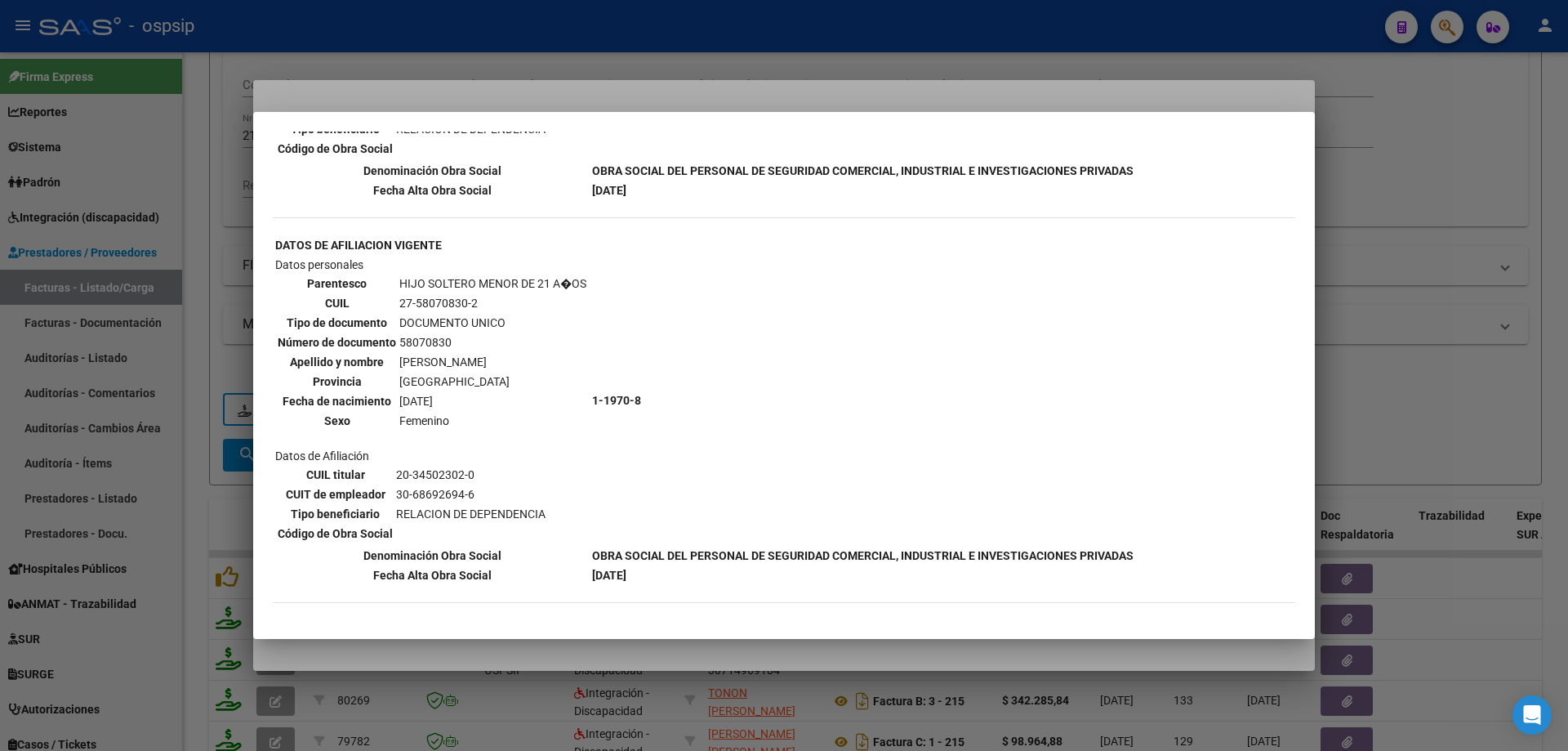
click at [1373, 237] on div at bounding box center [784, 375] width 1568 height 751
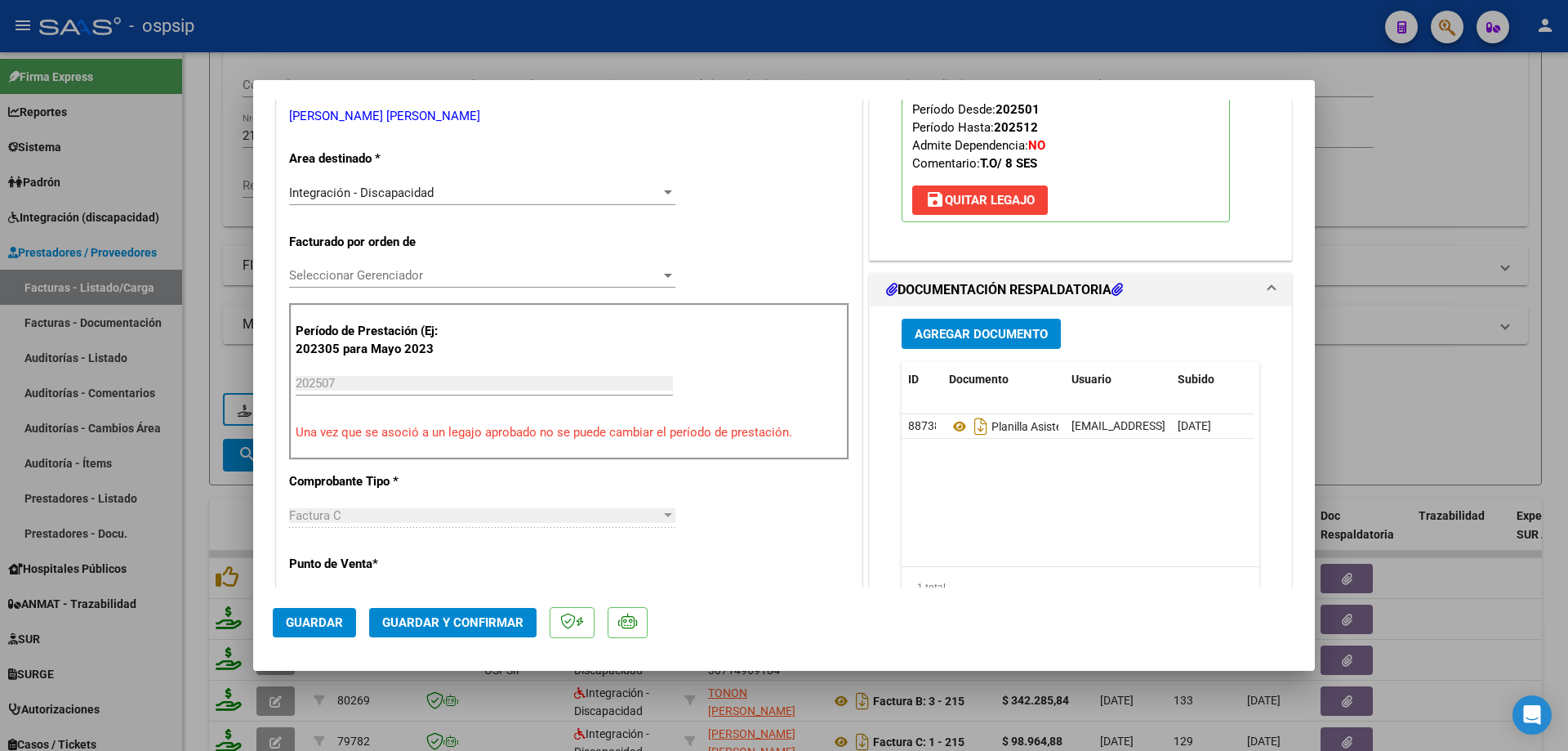
scroll to position [326, 0]
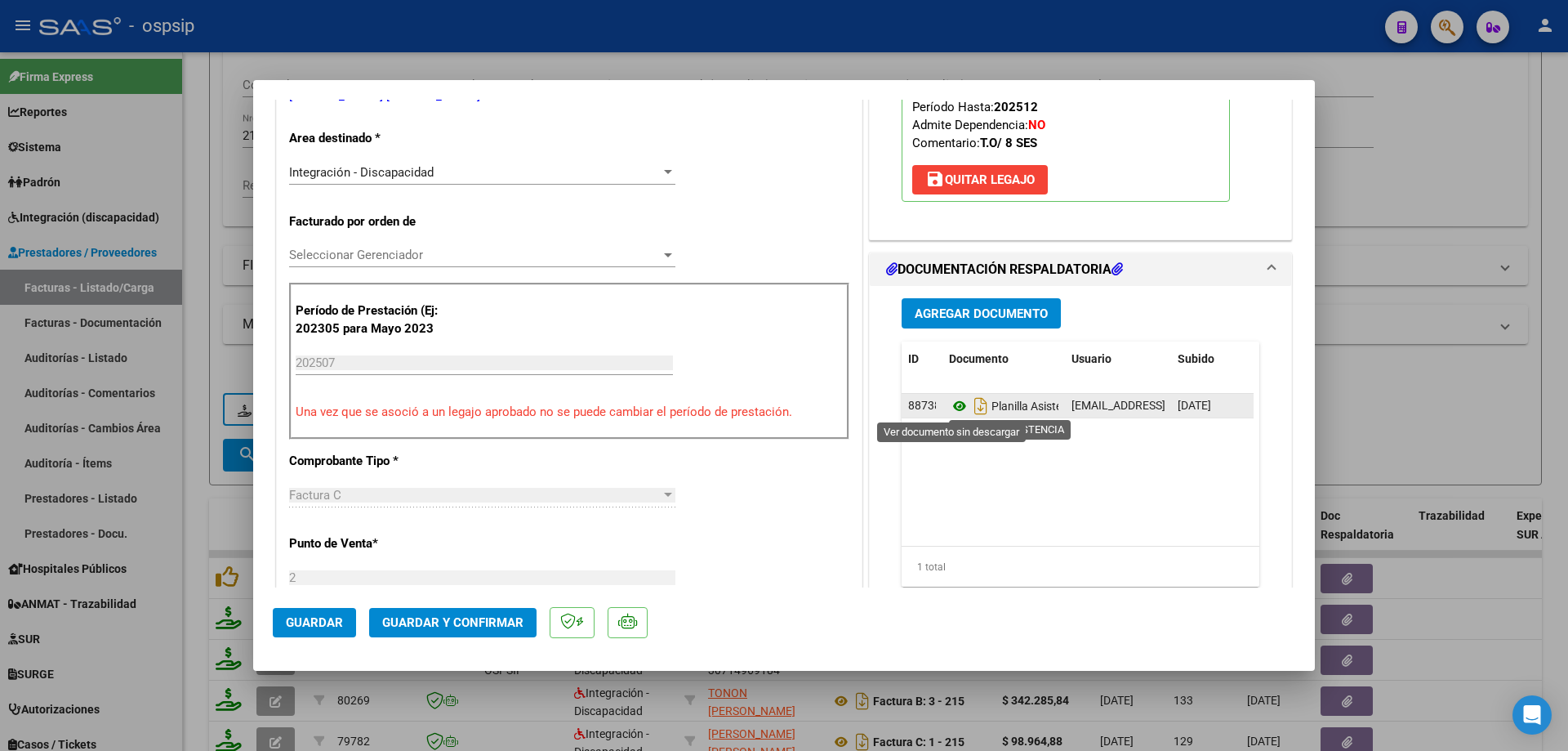
click at [953, 411] on icon at bounding box center [959, 406] width 22 height 20
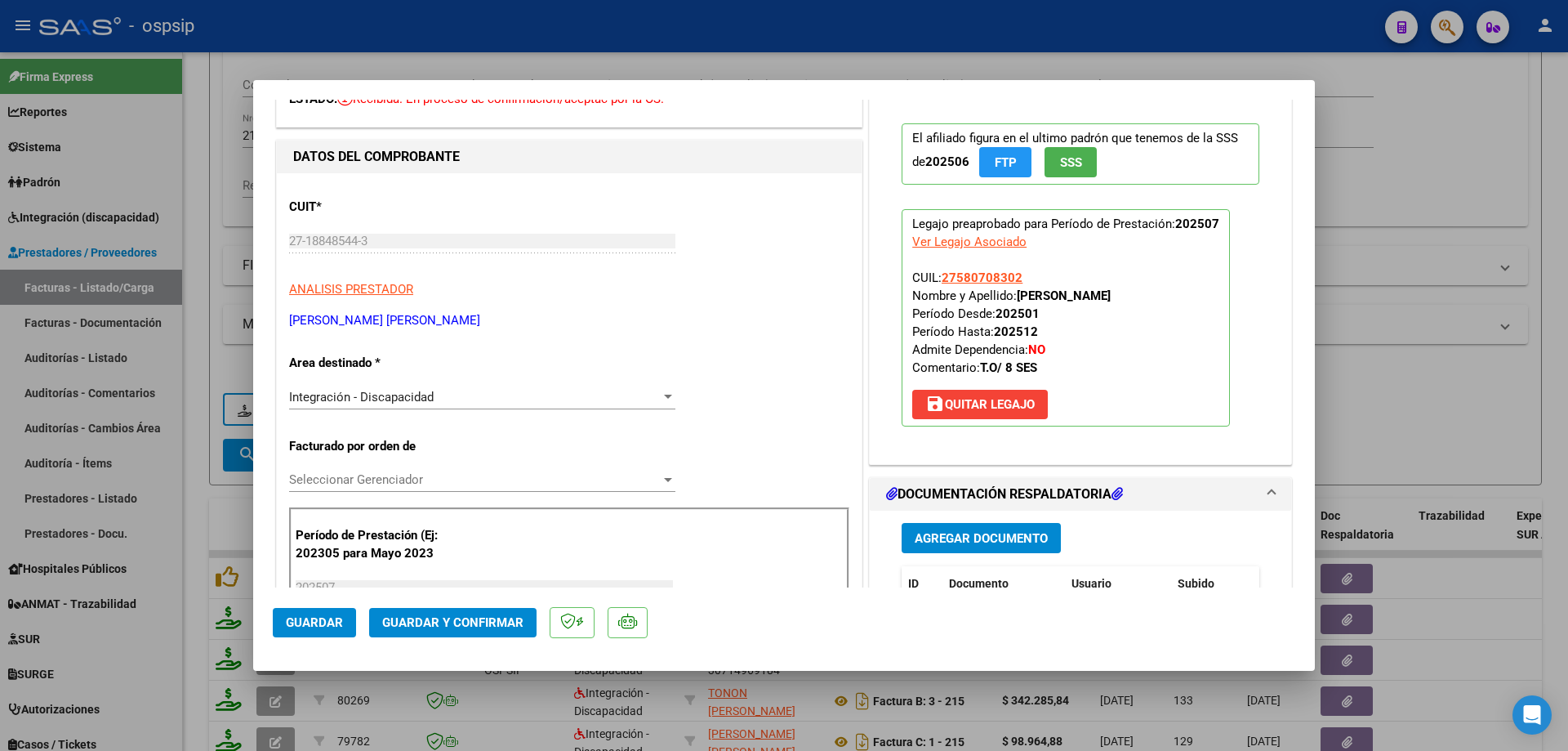
scroll to position [81, 0]
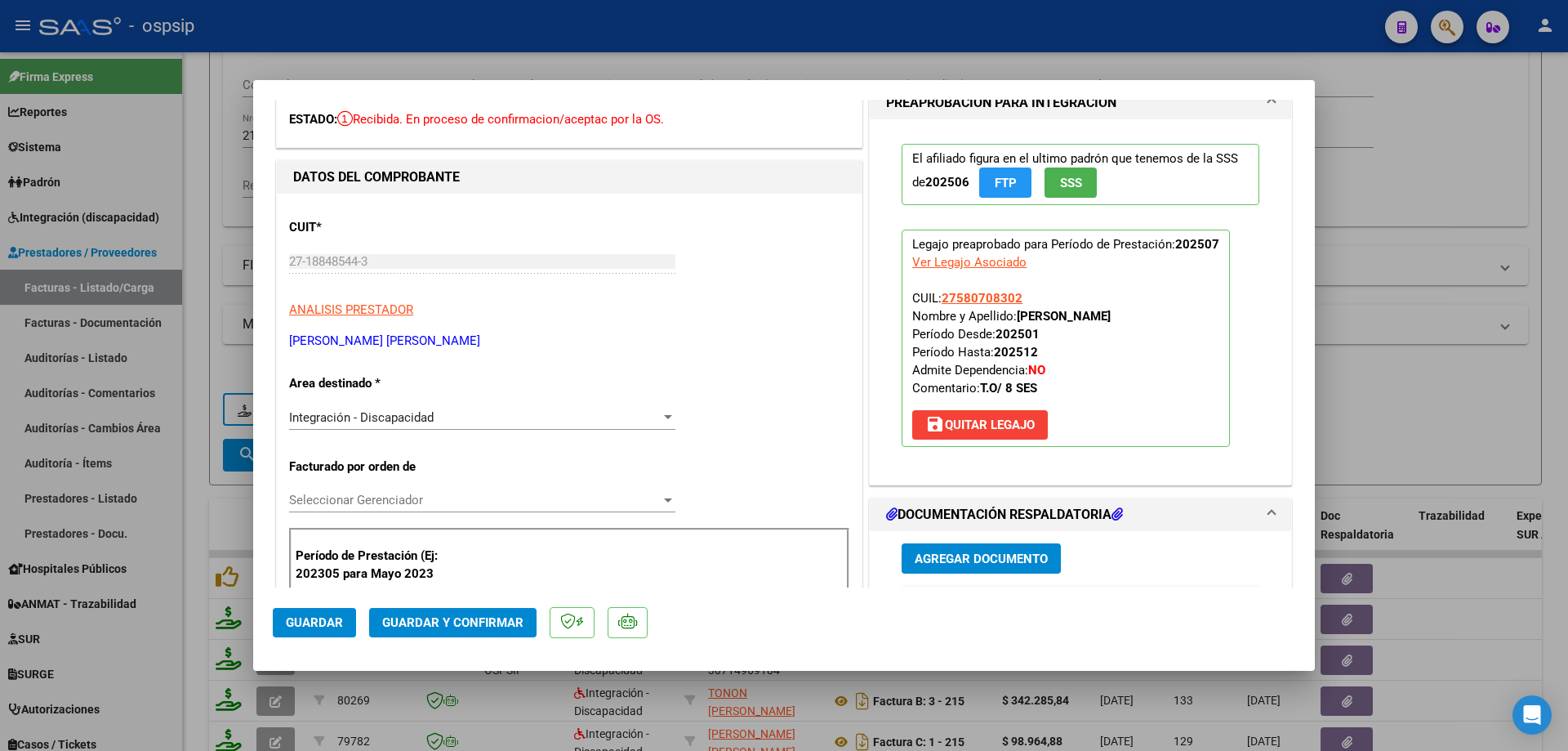
drag, startPoint x: 1027, startPoint y: 300, endPoint x: 953, endPoint y: 294, distance: 74.2
click at [943, 296] on p "Legajo preaprobado para Período de Prestación: 202507 Ver Legajo Asociado CUIL:…" at bounding box center [1065, 338] width 328 height 217
click at [1024, 282] on p "Legajo preaprobado para Período de Prestación: 202507 Ver Legajo Asociado CUIL:…" at bounding box center [1065, 338] width 328 height 217
drag, startPoint x: 1020, startPoint y: 294, endPoint x: 937, endPoint y: 299, distance: 83.2
click at [937, 299] on p "Legajo preaprobado para Período de Prestación: 202507 Ver Legajo Asociado CUIL:…" at bounding box center [1065, 338] width 328 height 217
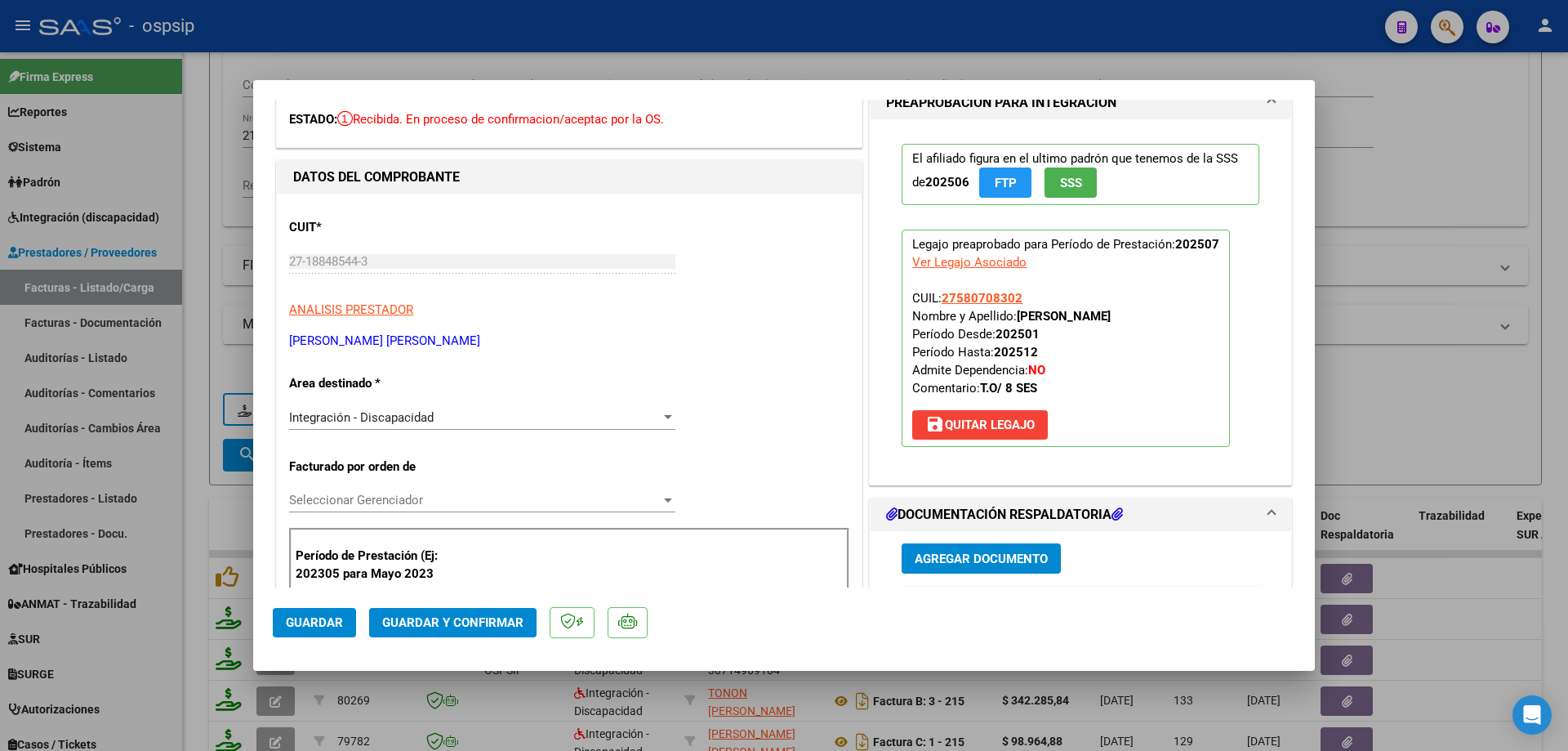
copy span "27580708302"
click at [488, 617] on span "Guardar y Confirmar" at bounding box center [453, 623] width 141 height 15
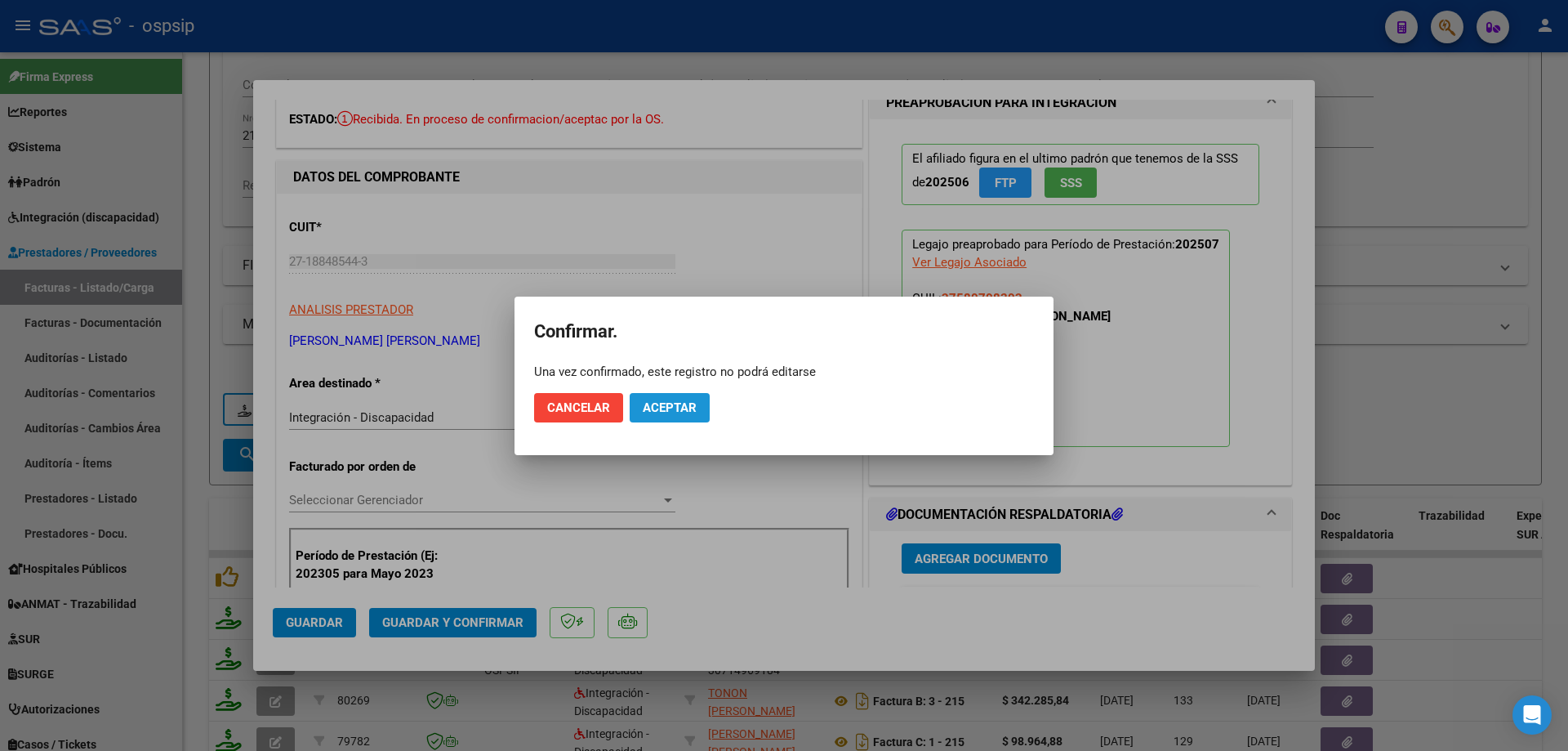
click at [655, 418] on button "Aceptar" at bounding box center [670, 407] width 80 height 29
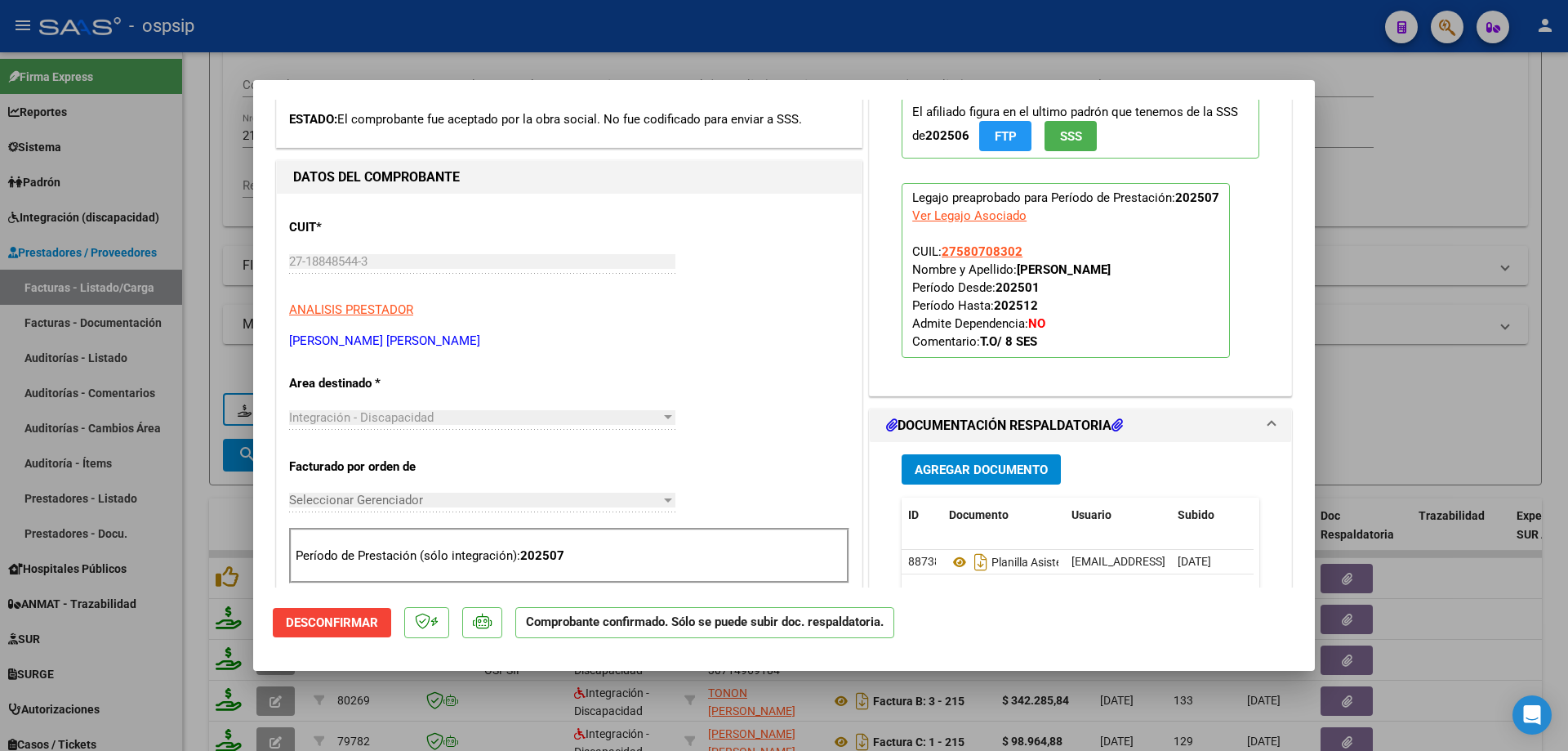
click at [1403, 359] on div at bounding box center [784, 375] width 1568 height 751
type input "$ 0,00"
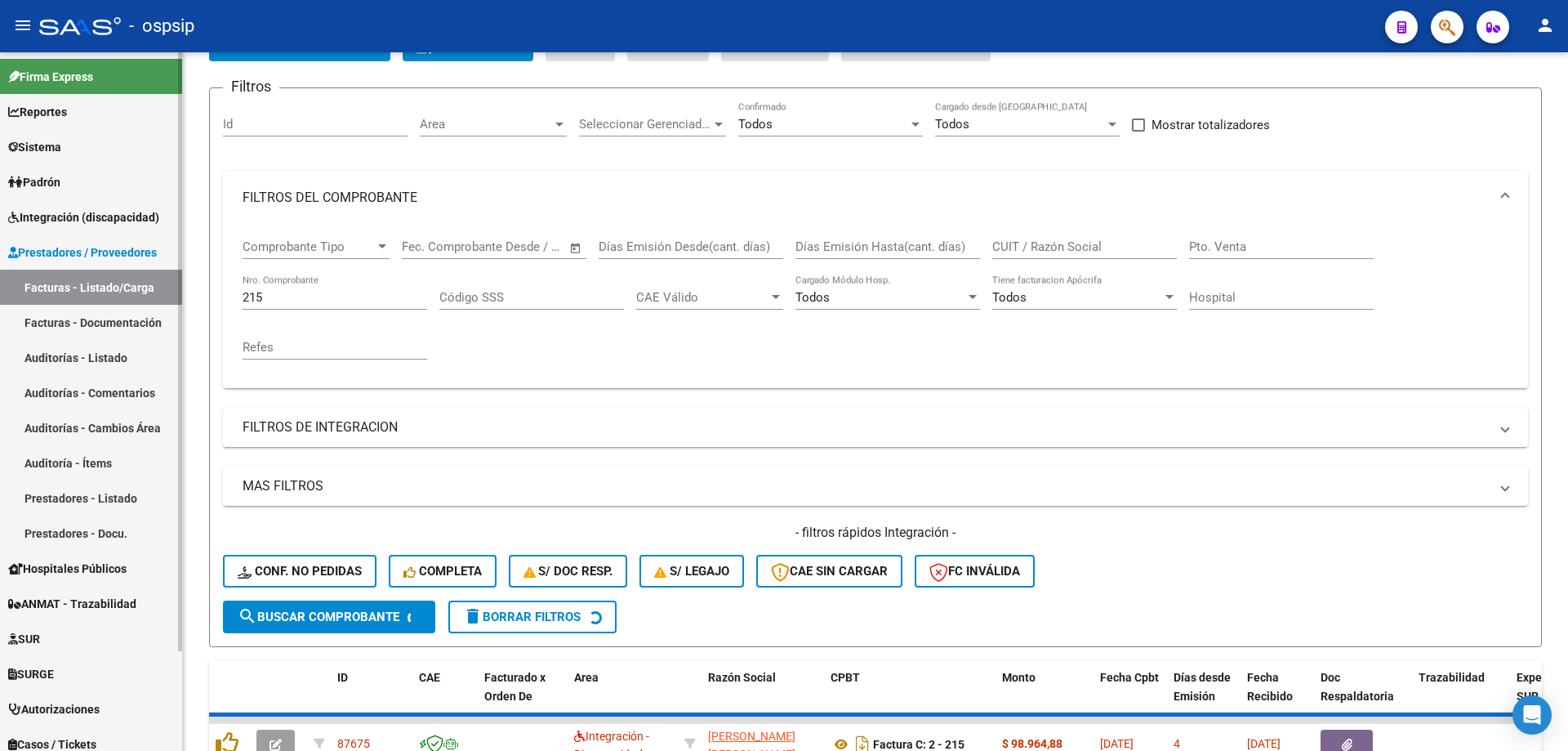
scroll to position [105, 0]
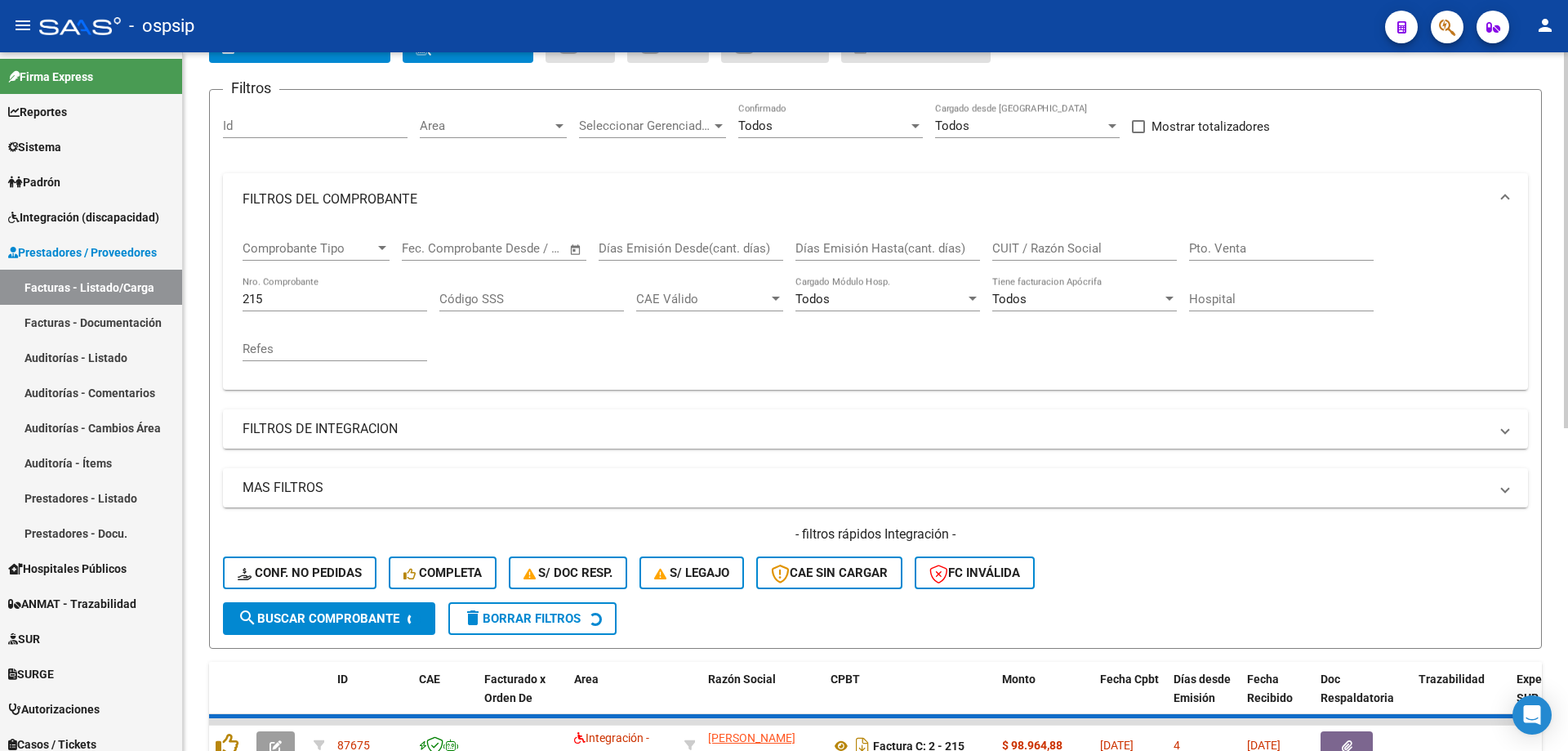
click at [281, 305] on input "215" at bounding box center [334, 299] width 184 height 15
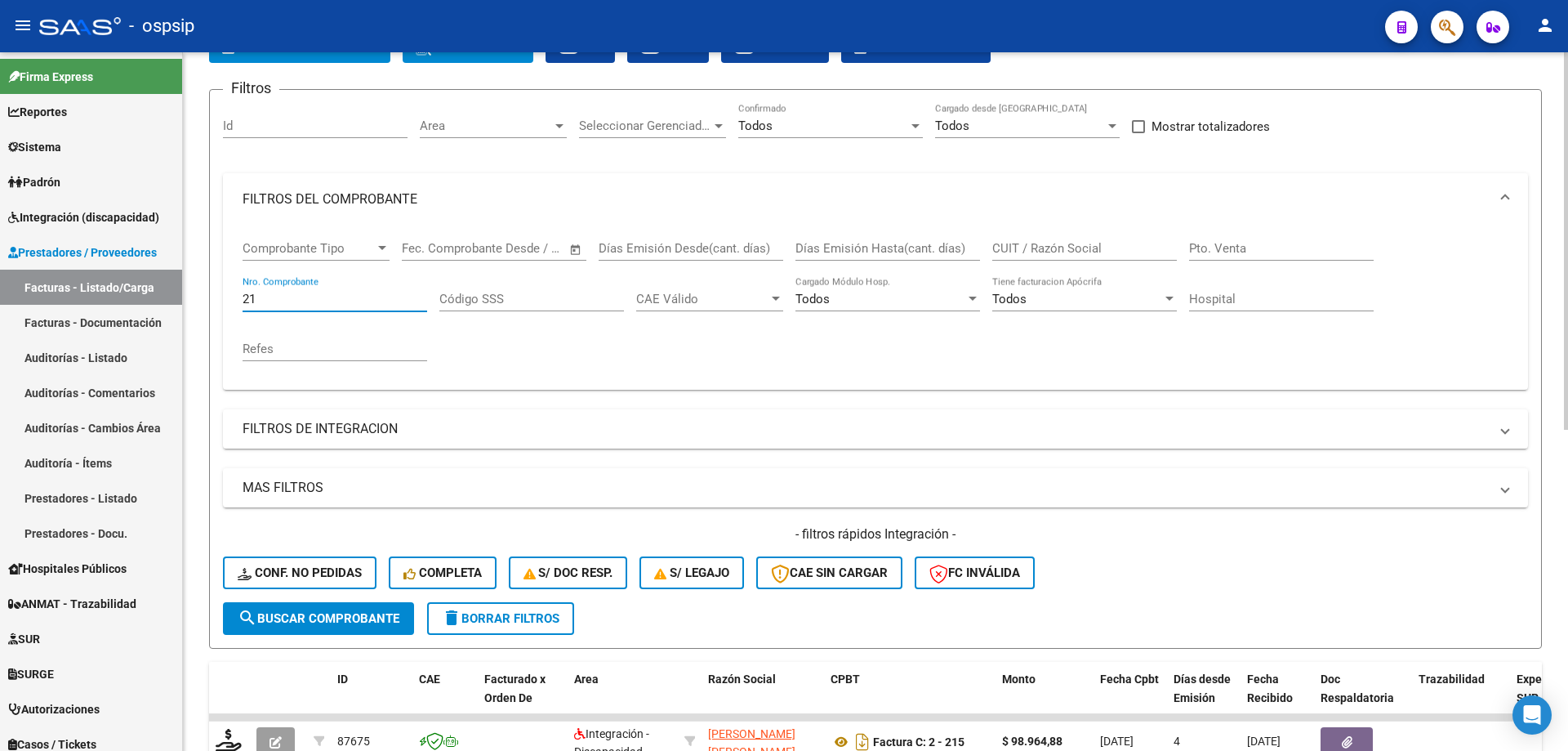
type input "2"
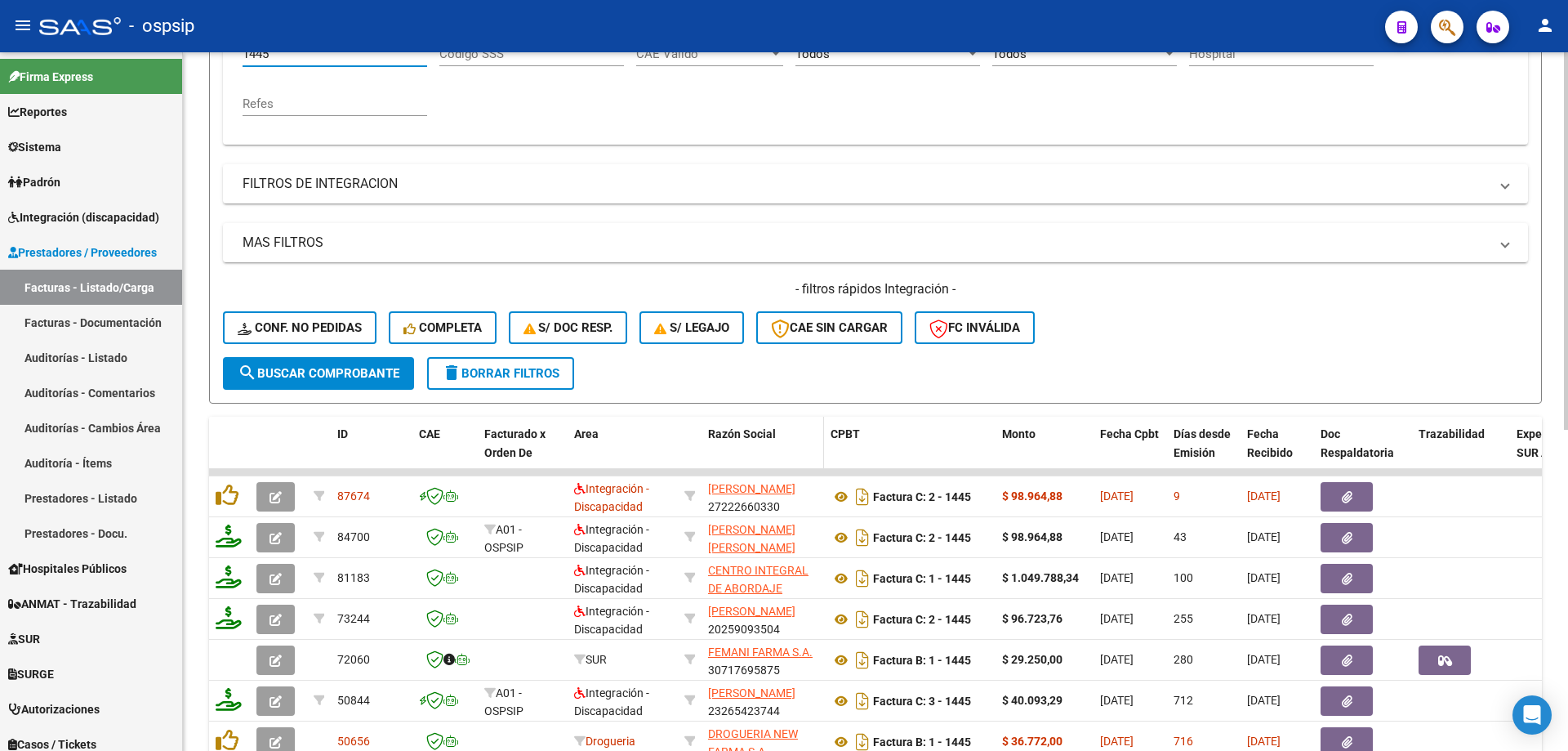
scroll to position [431, 0]
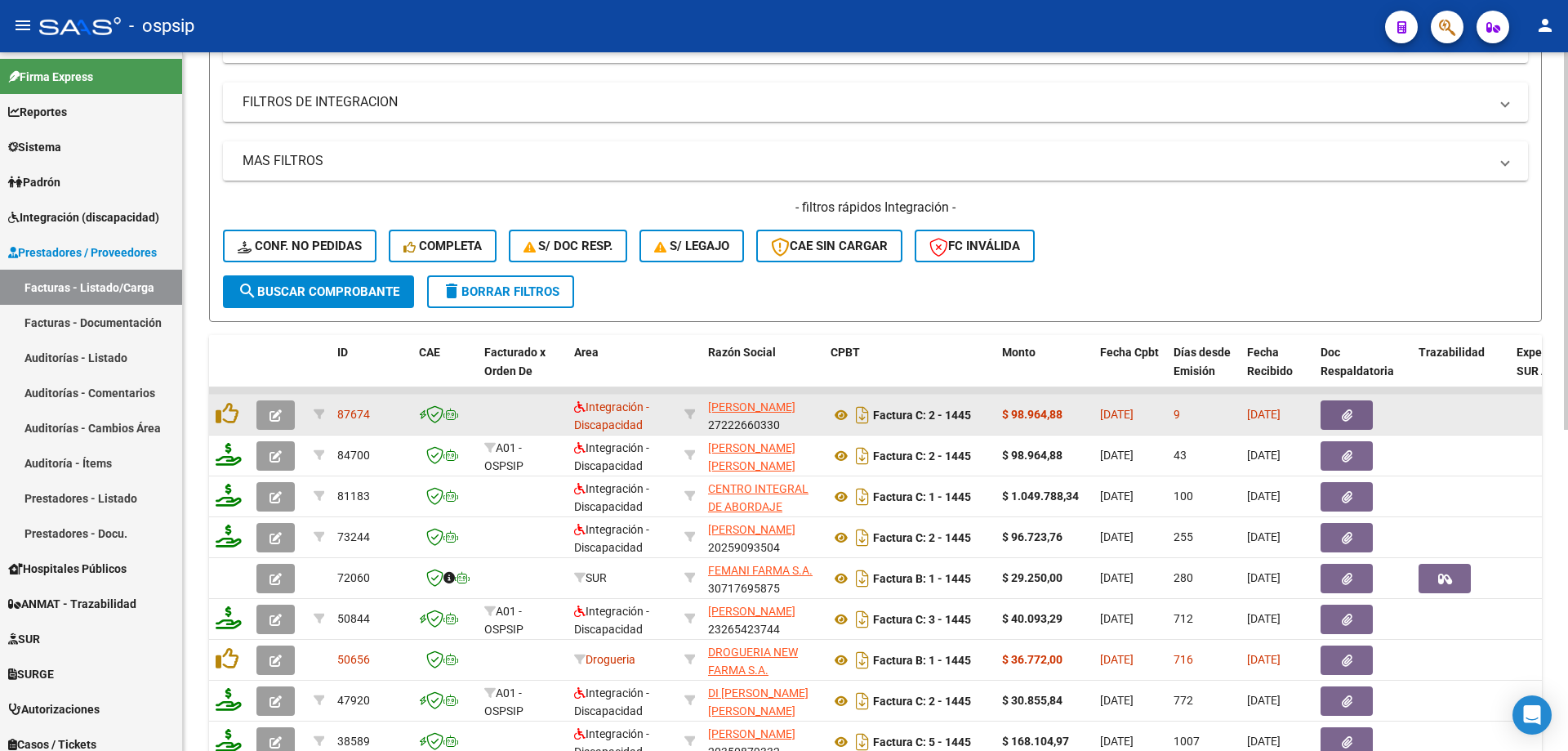
type input "1445"
click at [276, 408] on span "button" at bounding box center [275, 415] width 12 height 15
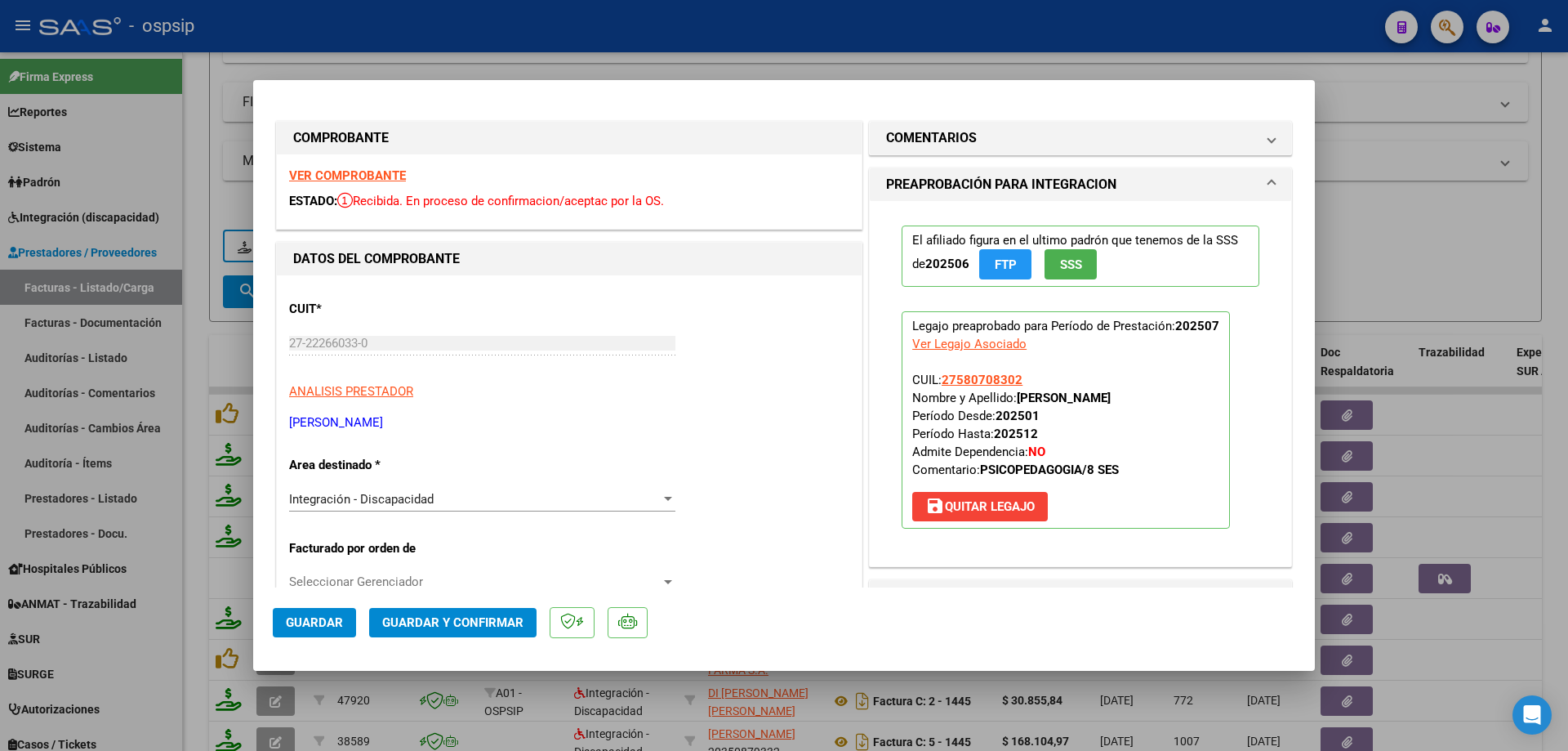
click at [1080, 259] on button "SSS" at bounding box center [1071, 264] width 52 height 30
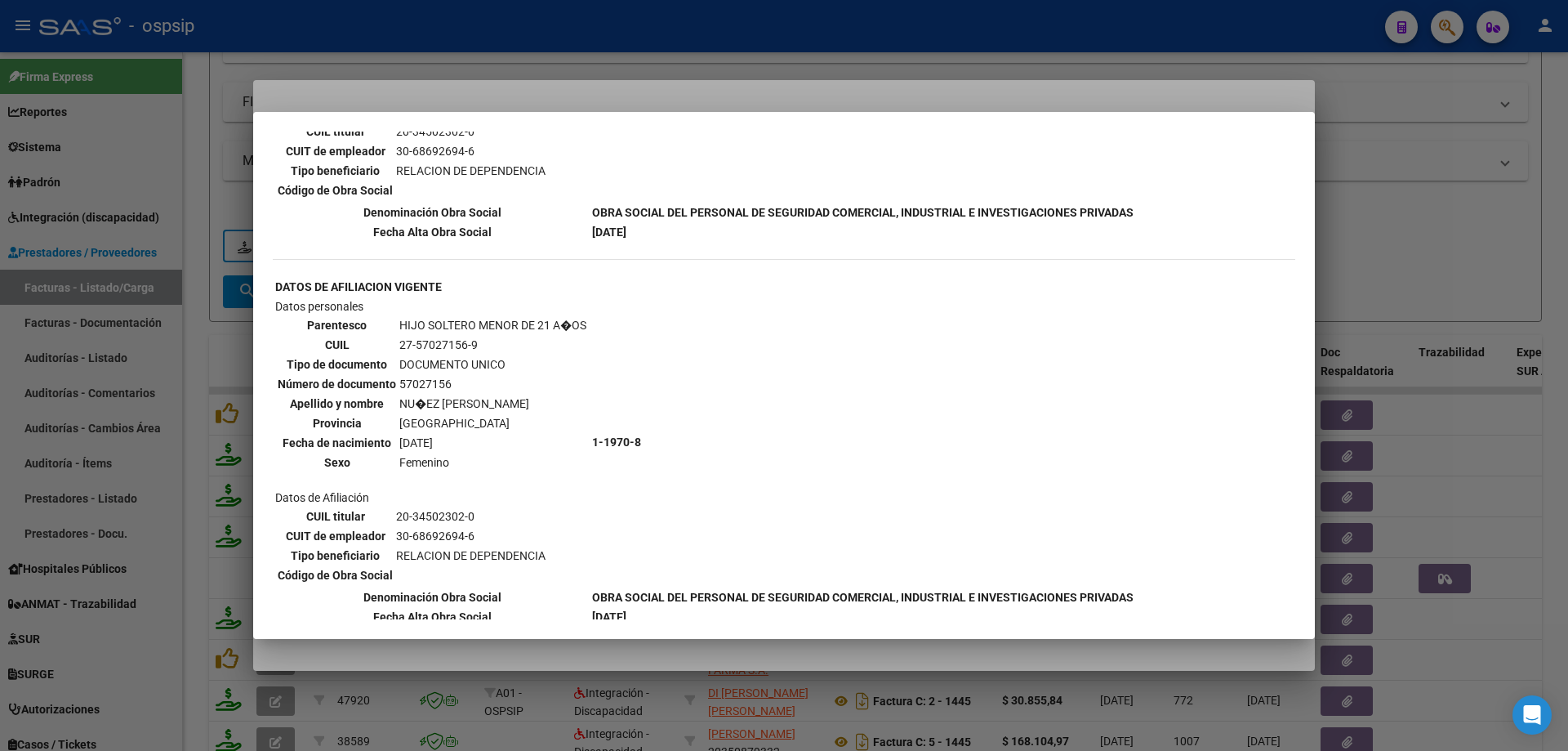
scroll to position [817, 0]
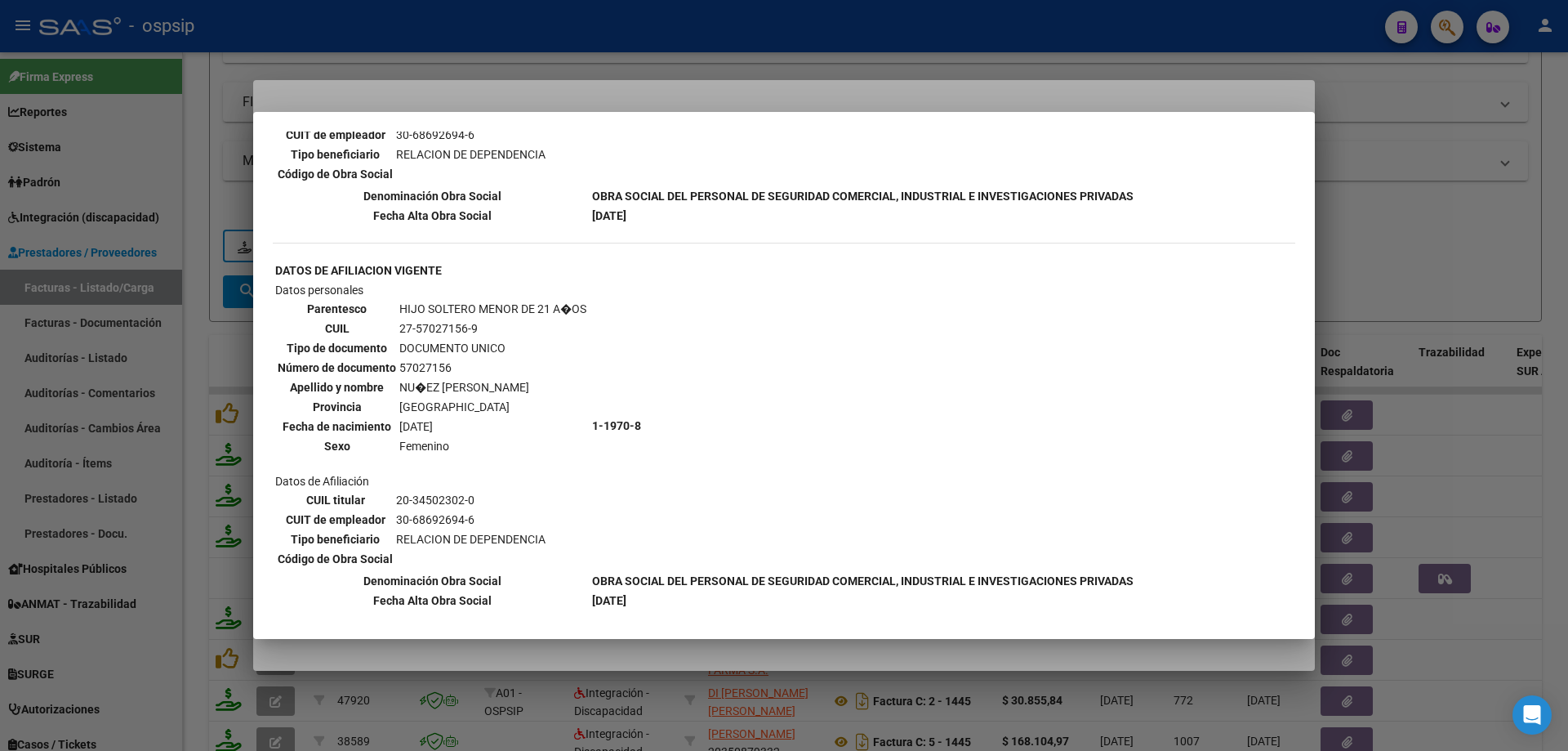
click at [1425, 275] on div at bounding box center [784, 375] width 1568 height 751
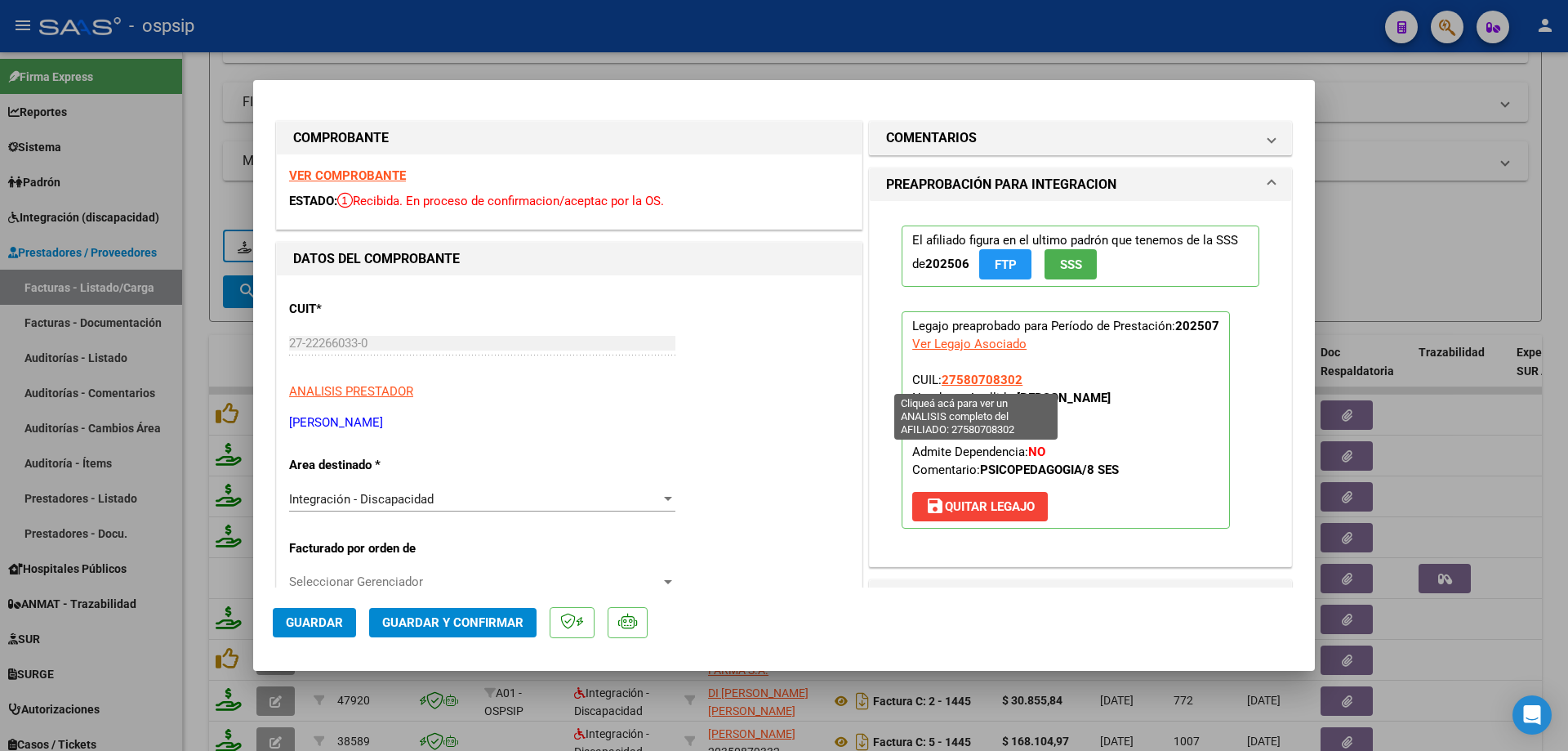
click at [998, 378] on span "27580708302" at bounding box center [982, 380] width 80 height 15
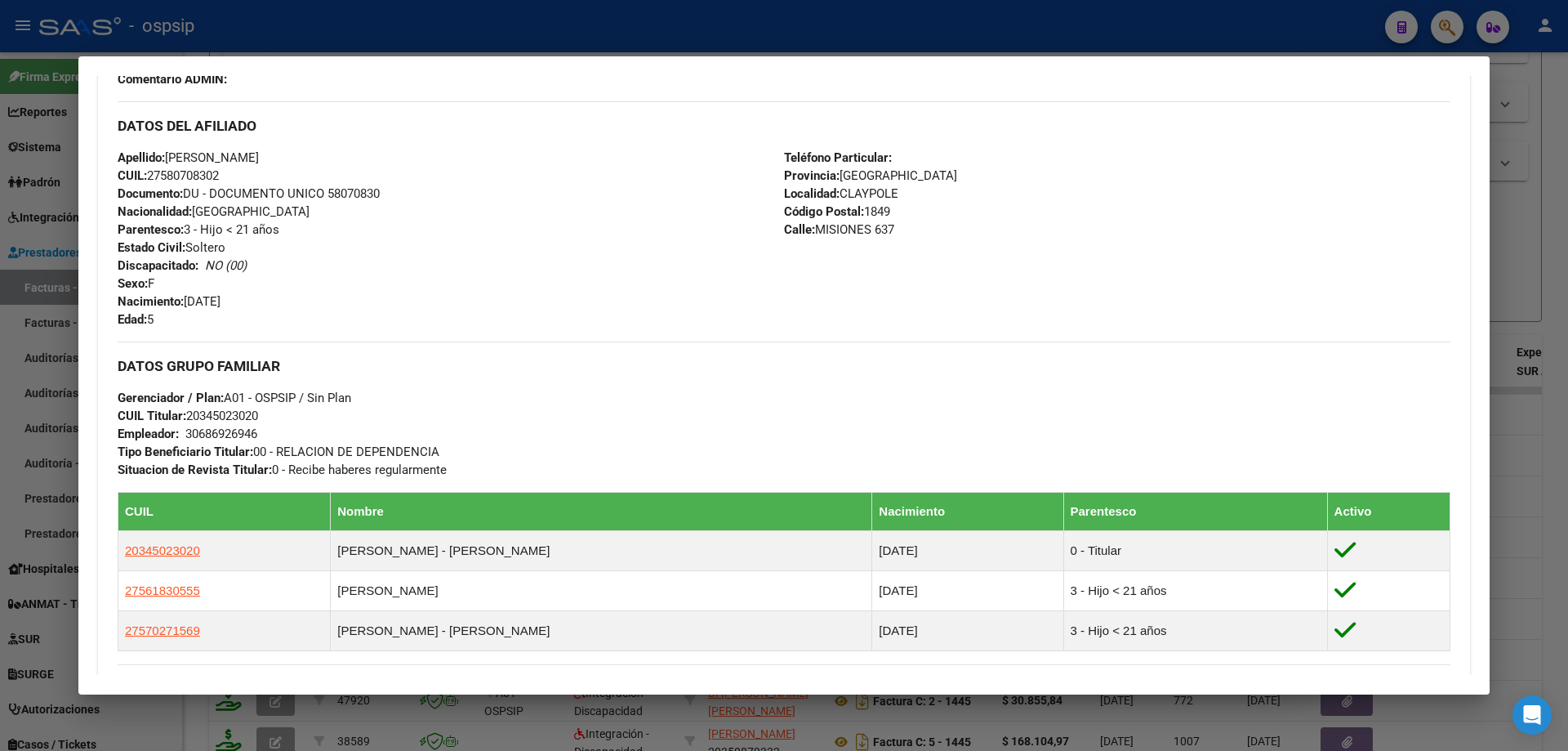
scroll to position [446, 0]
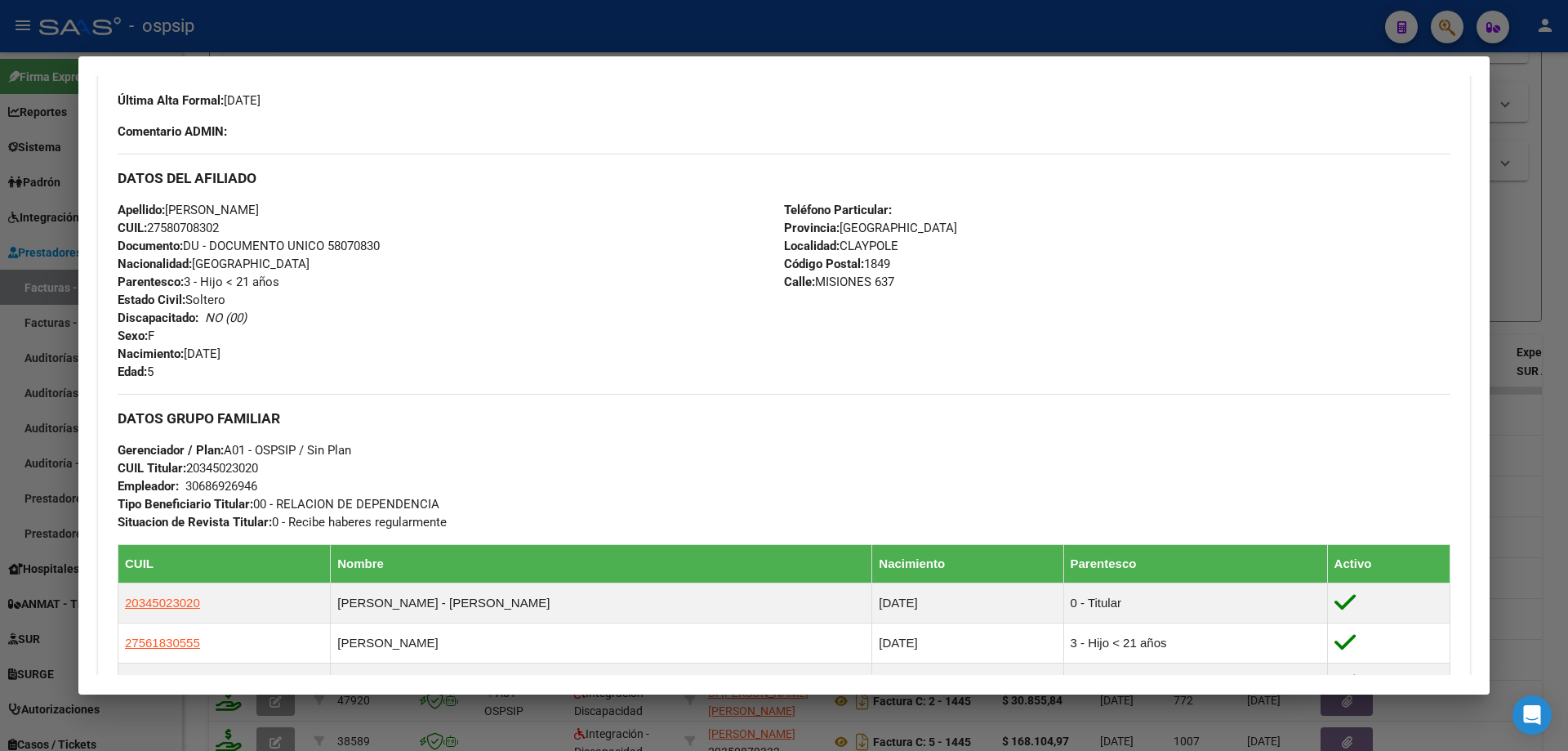
click at [1517, 298] on div at bounding box center [784, 375] width 1568 height 751
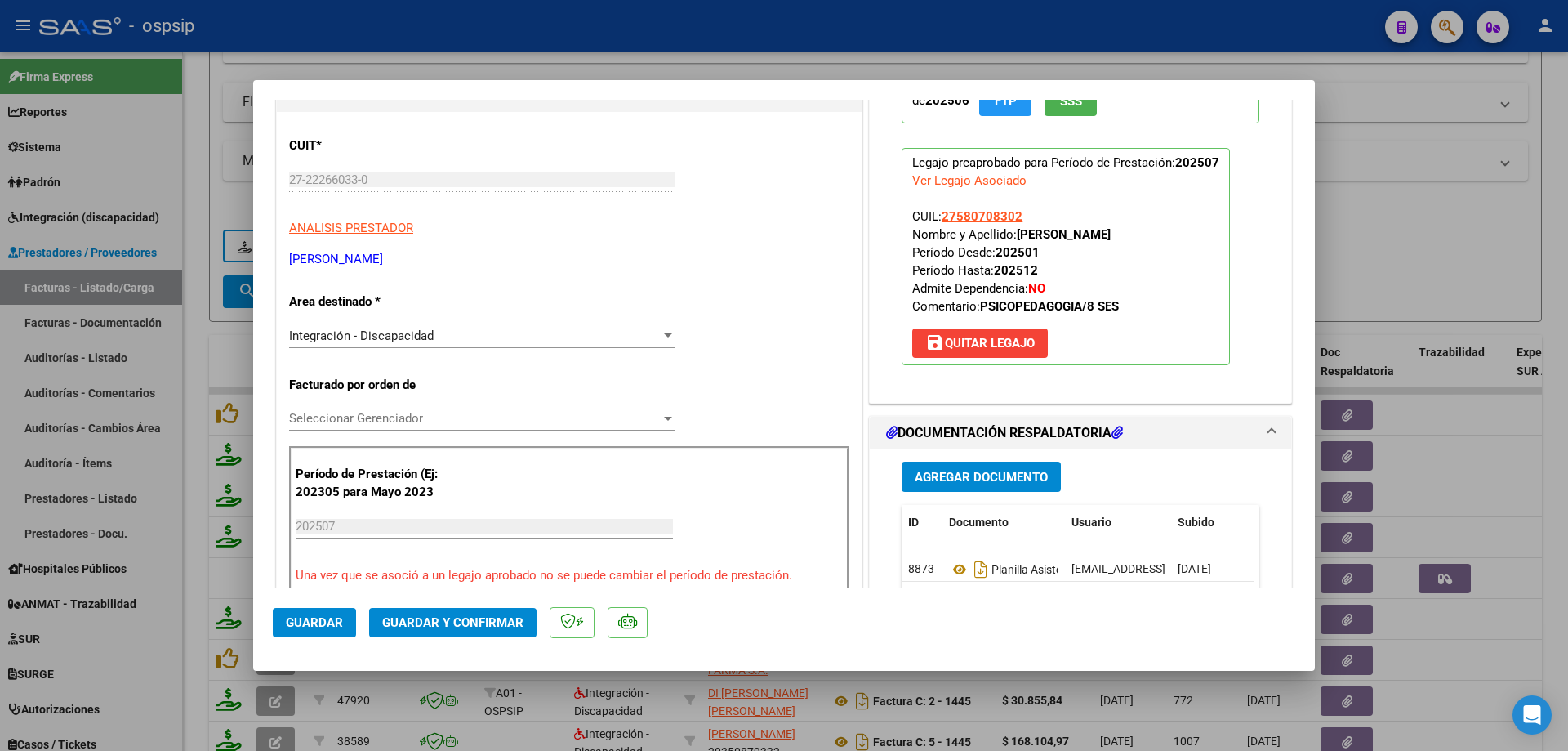
scroll to position [245, 0]
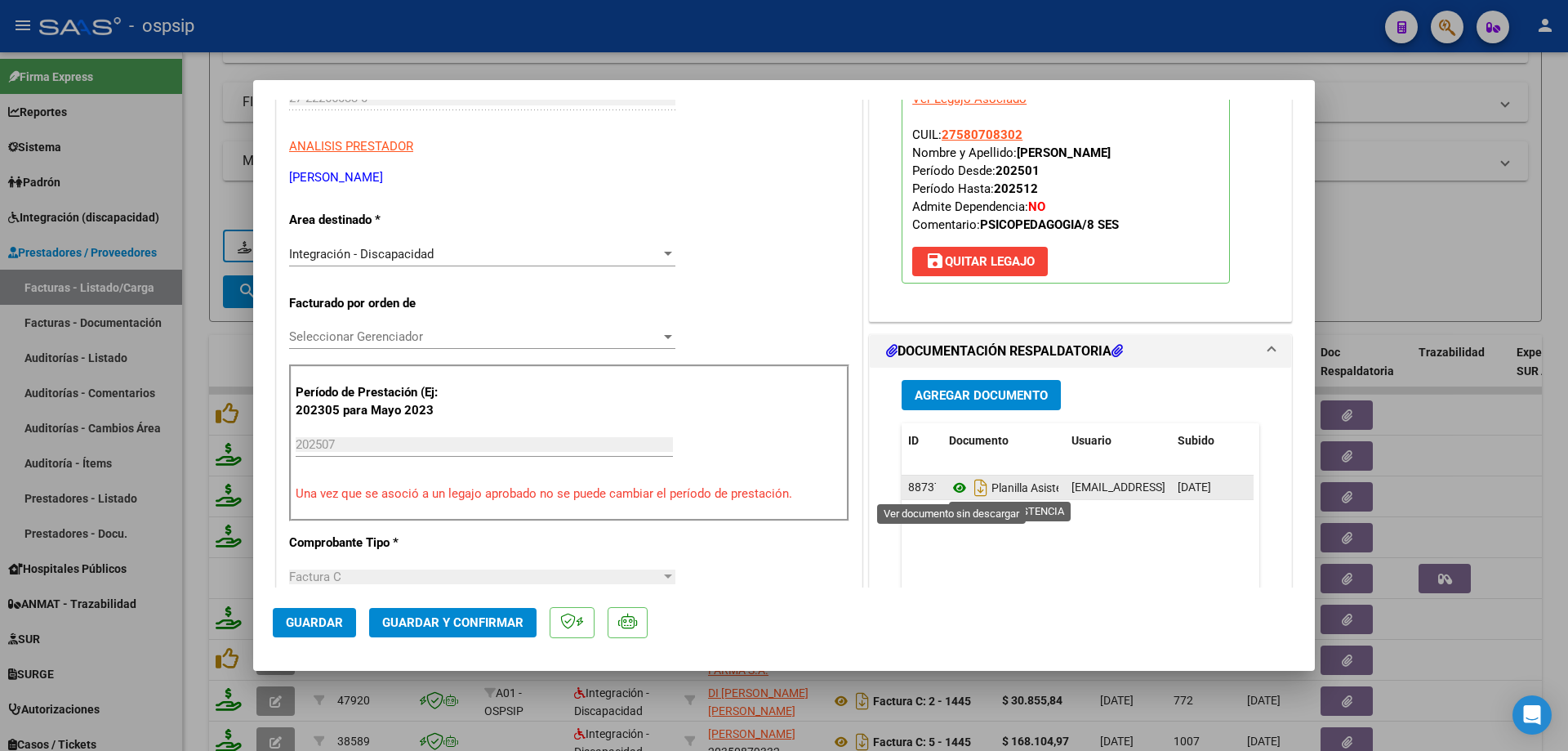
click at [953, 484] on icon at bounding box center [959, 487] width 22 height 20
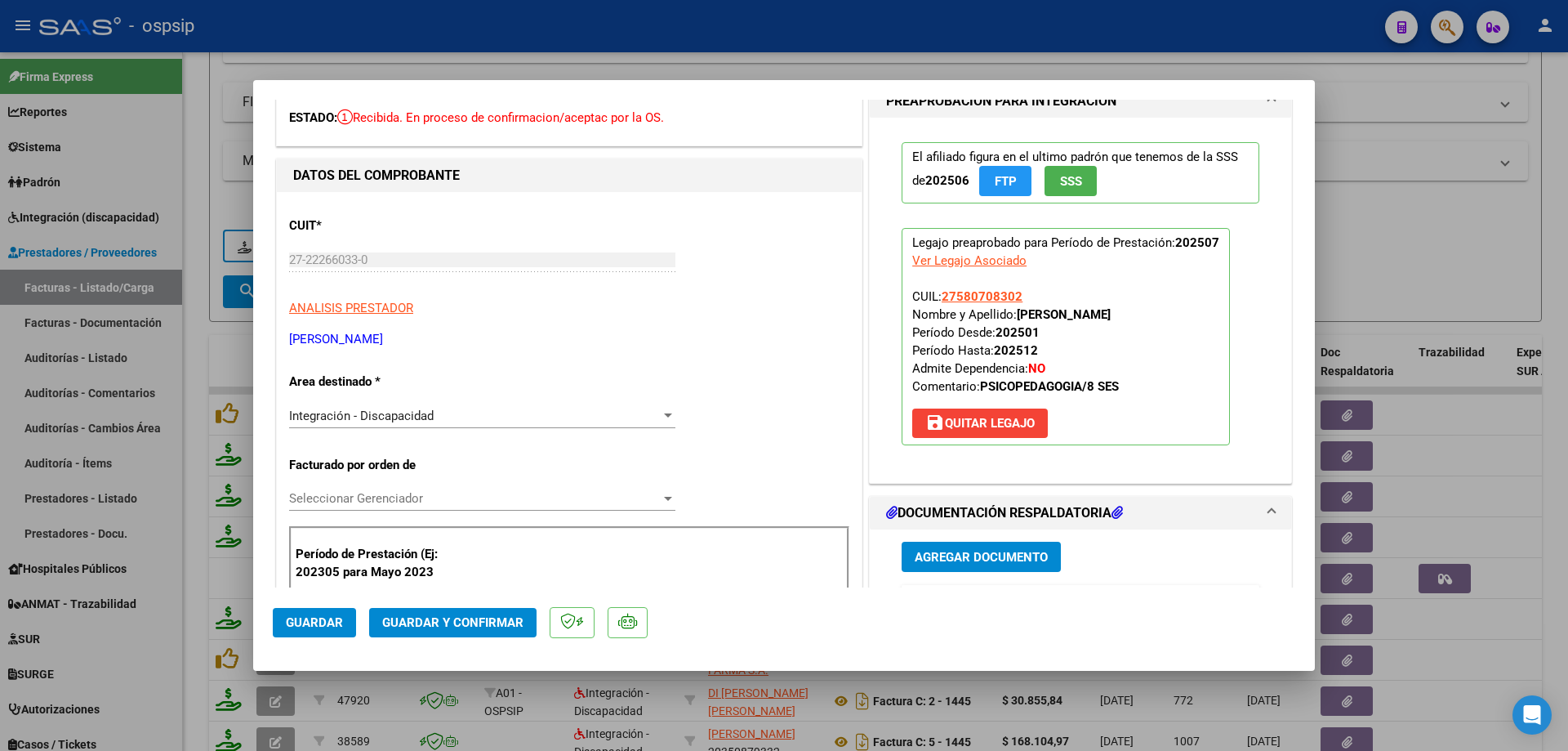
scroll to position [81, 0]
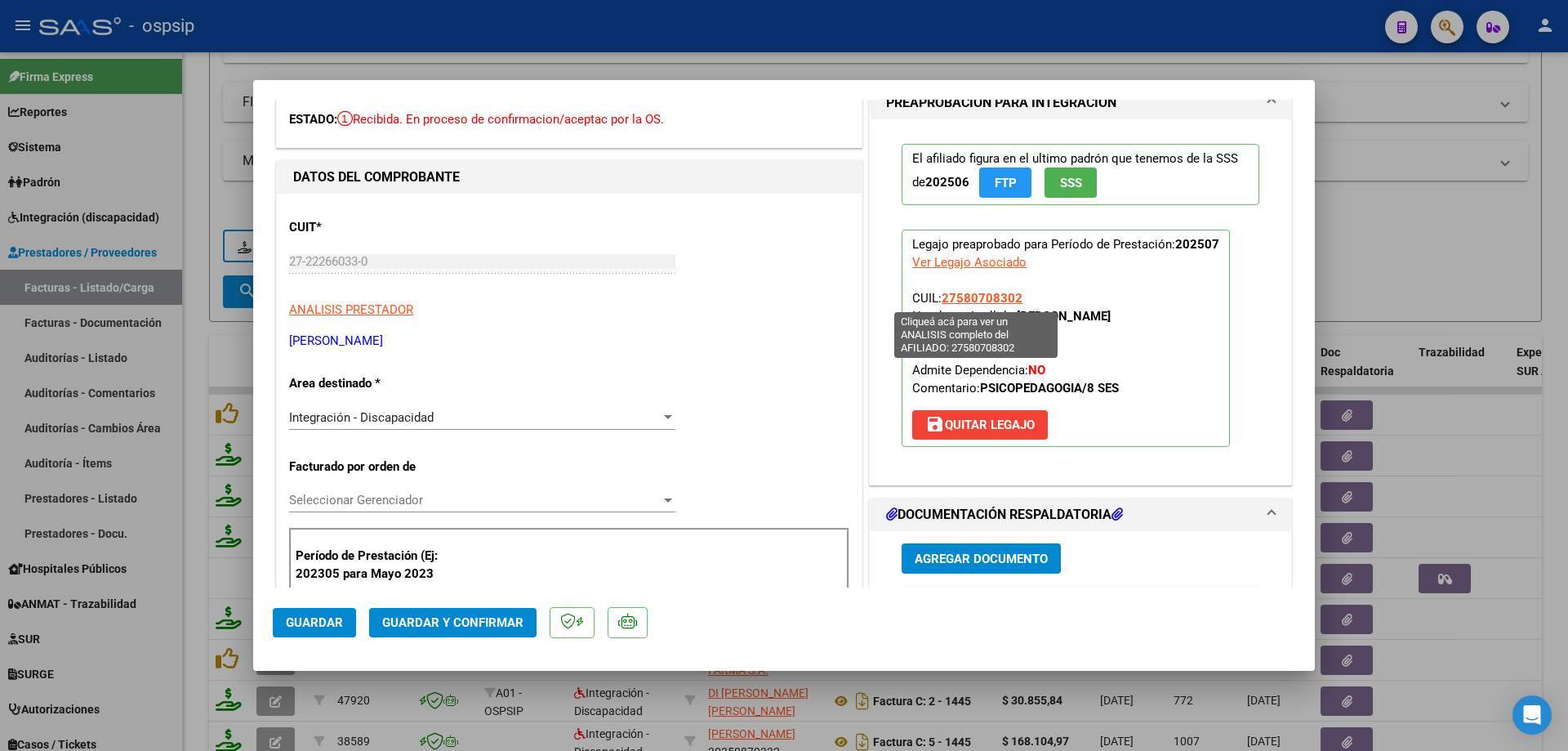
drag, startPoint x: 1028, startPoint y: 296, endPoint x: 940, endPoint y: 303, distance: 88.3
click at [940, 303] on p "Legajo preaprobado para Período de Prestación: 202507 Ver Legajo Asociado CUIL:…" at bounding box center [1065, 338] width 328 height 217
copy span "27580708302"
click at [468, 616] on span "Guardar y Confirmar" at bounding box center [453, 623] width 141 height 15
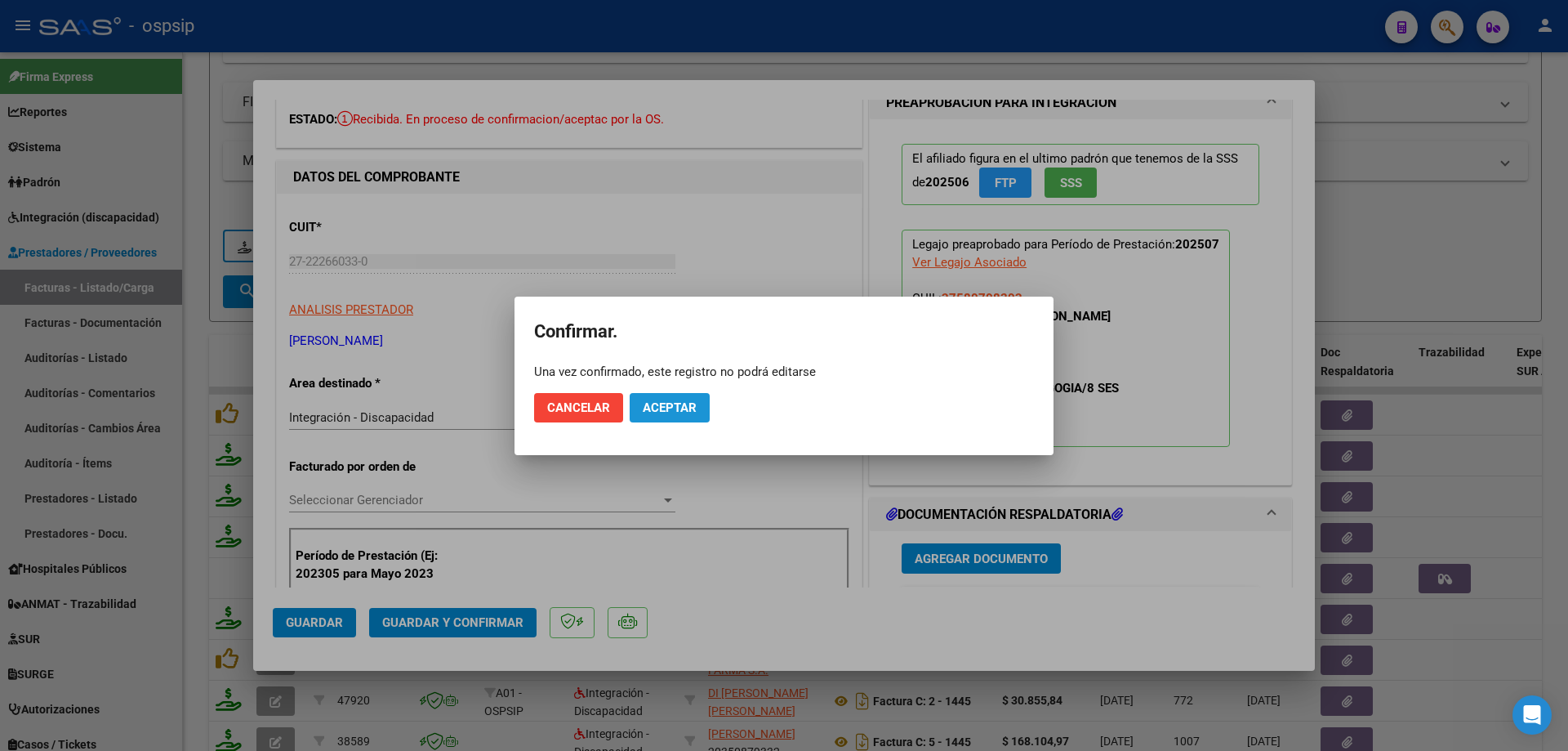
click at [679, 404] on span "Aceptar" at bounding box center [670, 408] width 54 height 15
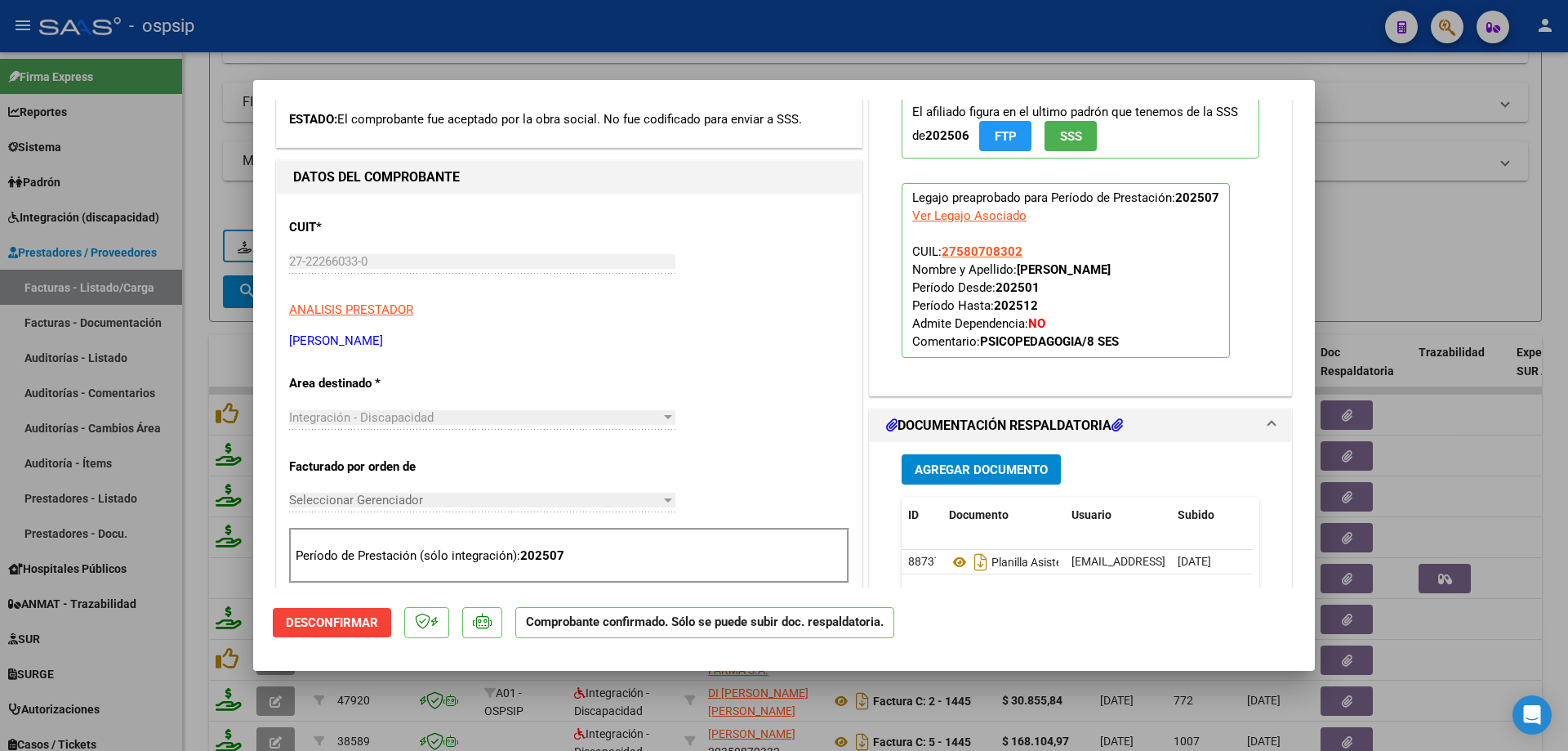
click at [1480, 270] on div at bounding box center [784, 375] width 1568 height 751
type input "$ 0,00"
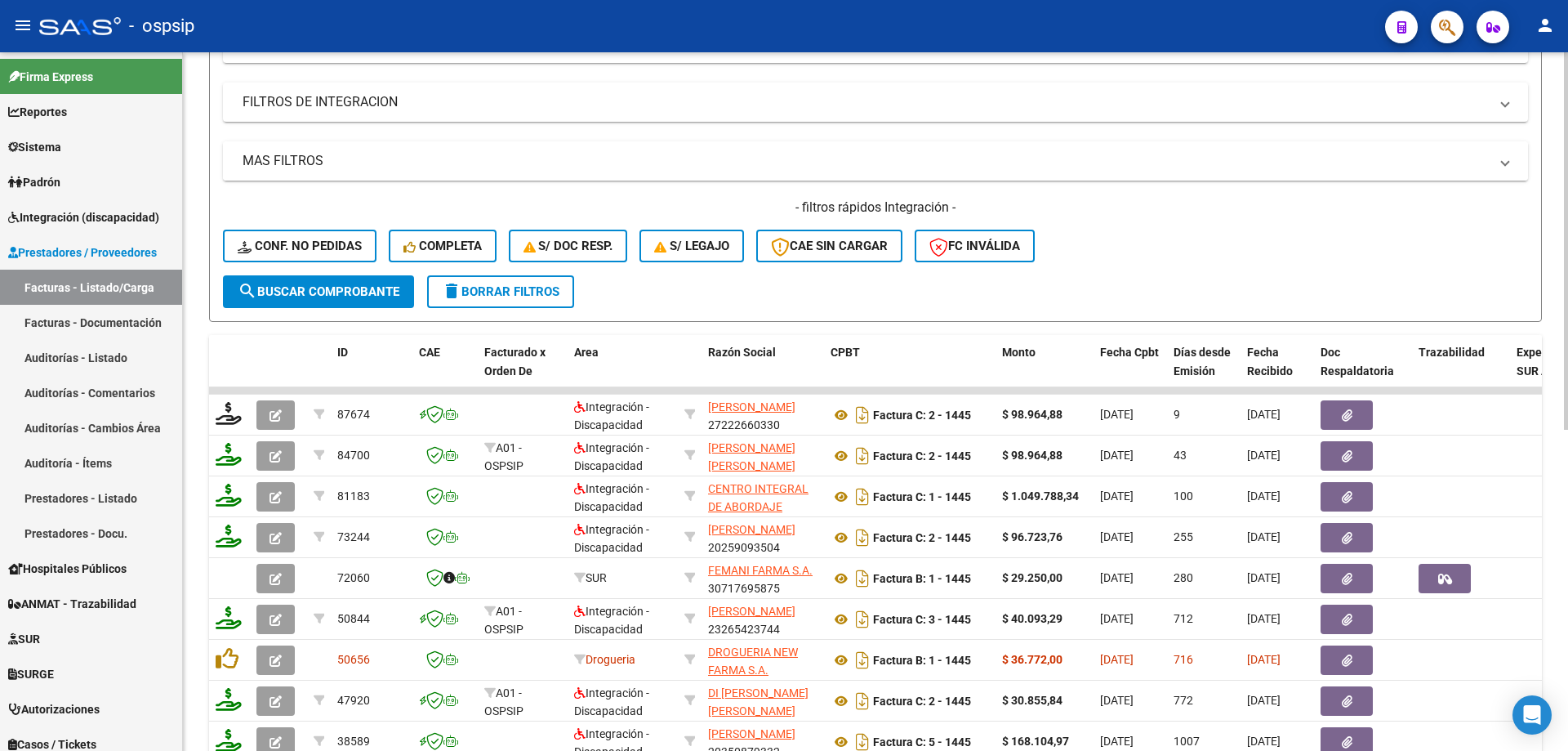
scroll to position [268, 0]
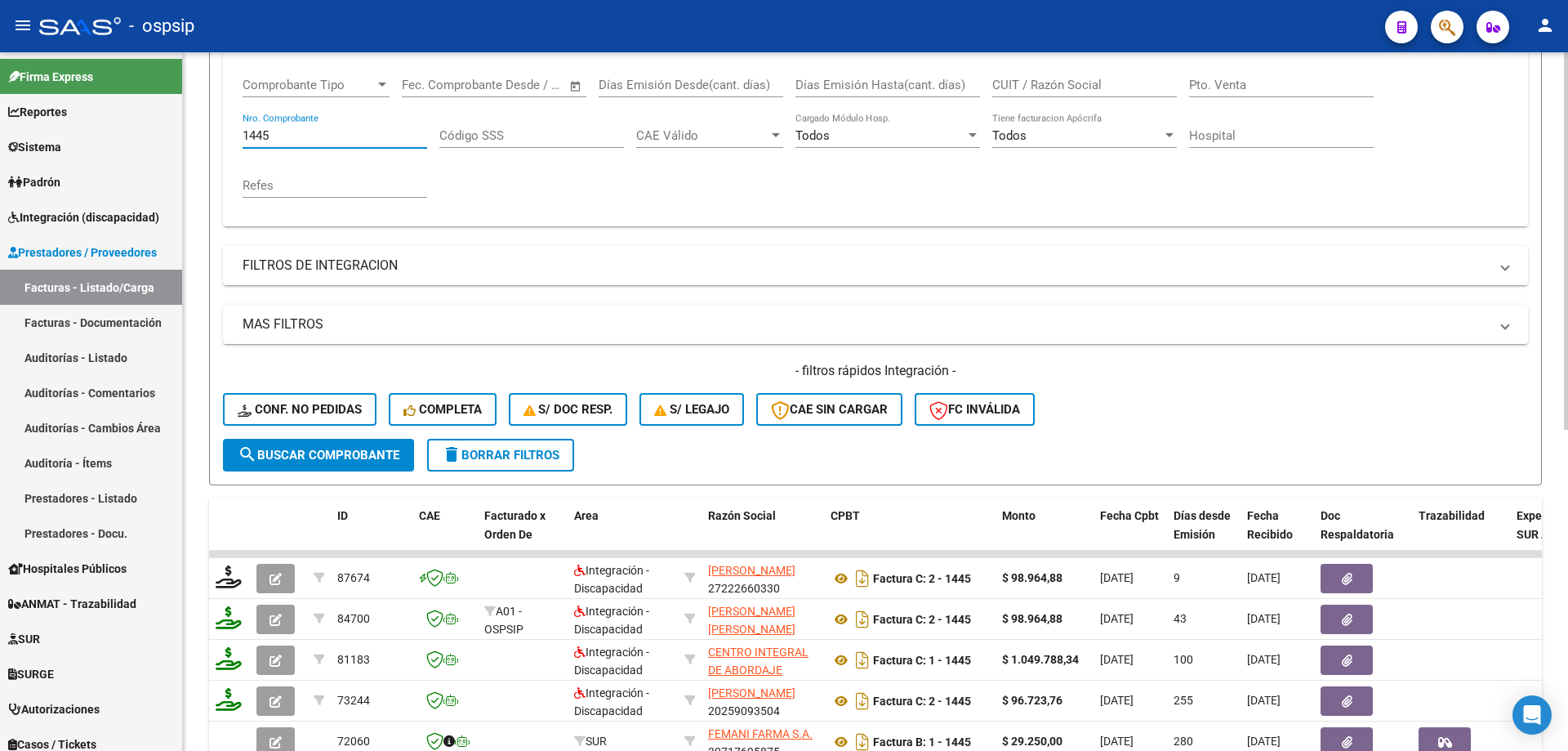
click at [299, 137] on input "1445" at bounding box center [334, 136] width 184 height 15
type input "1"
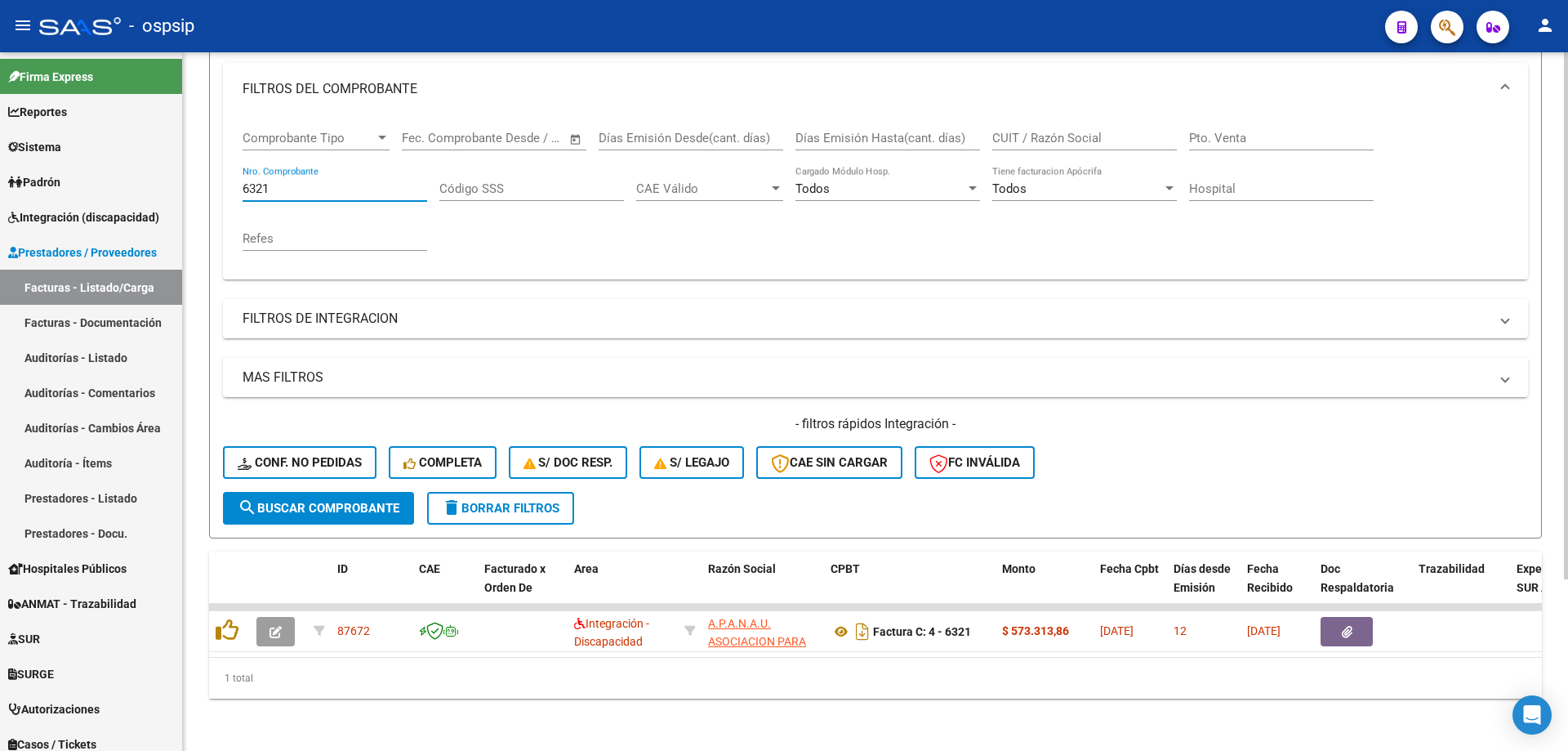
scroll to position [227, 0]
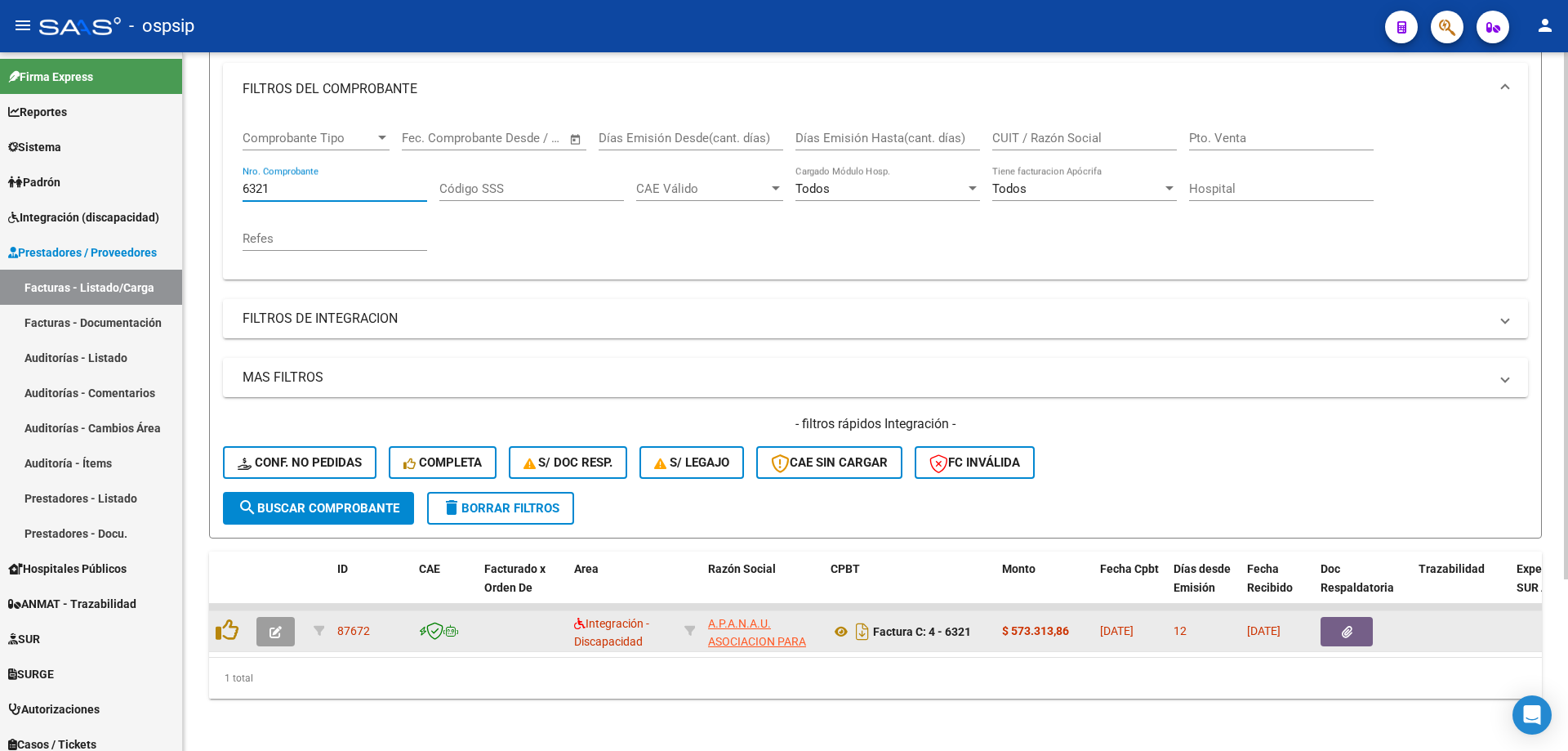
type input "6321"
click at [281, 626] on icon "button" at bounding box center [275, 631] width 12 height 12
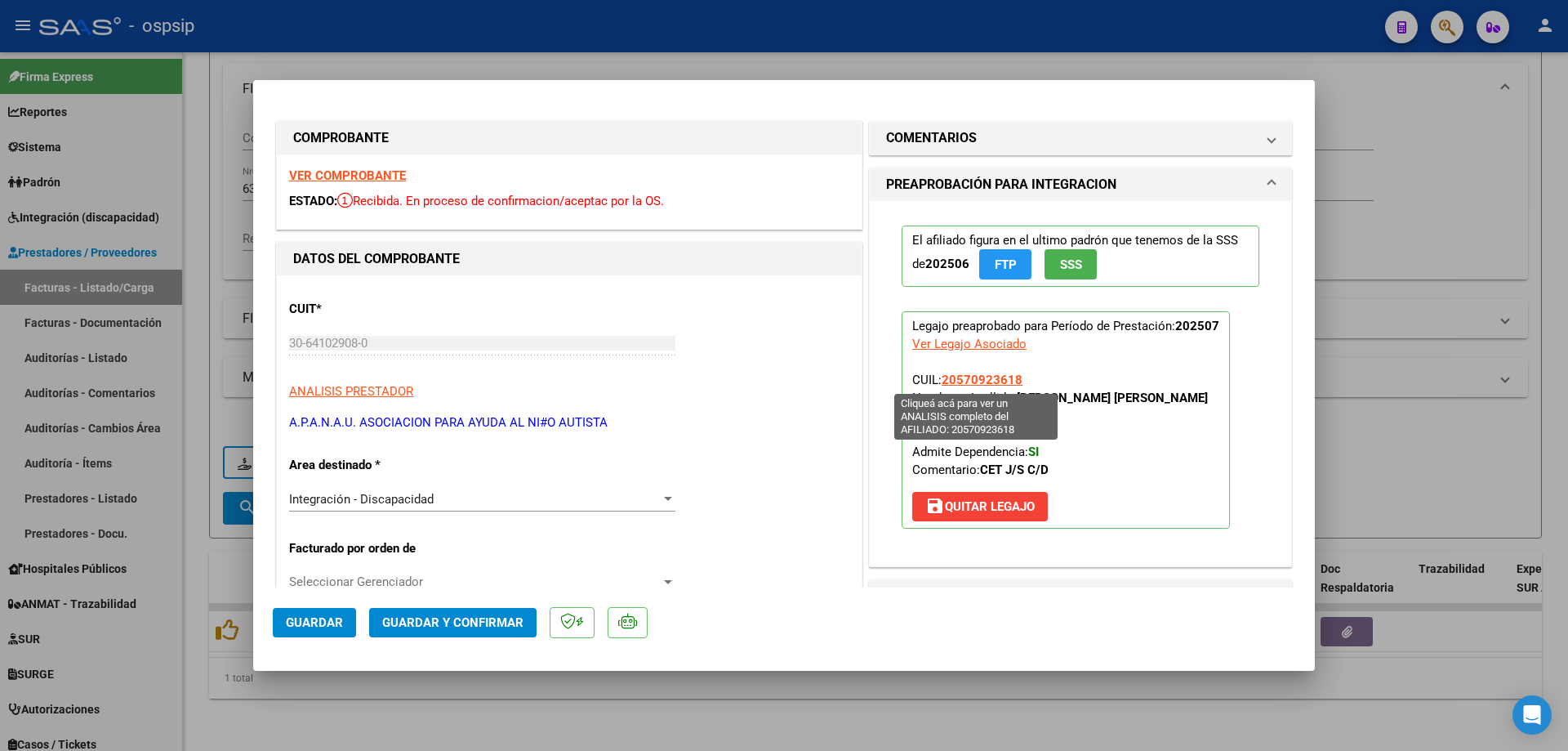
click at [999, 383] on span "20570923618" at bounding box center [982, 380] width 80 height 15
type textarea "20570923618"
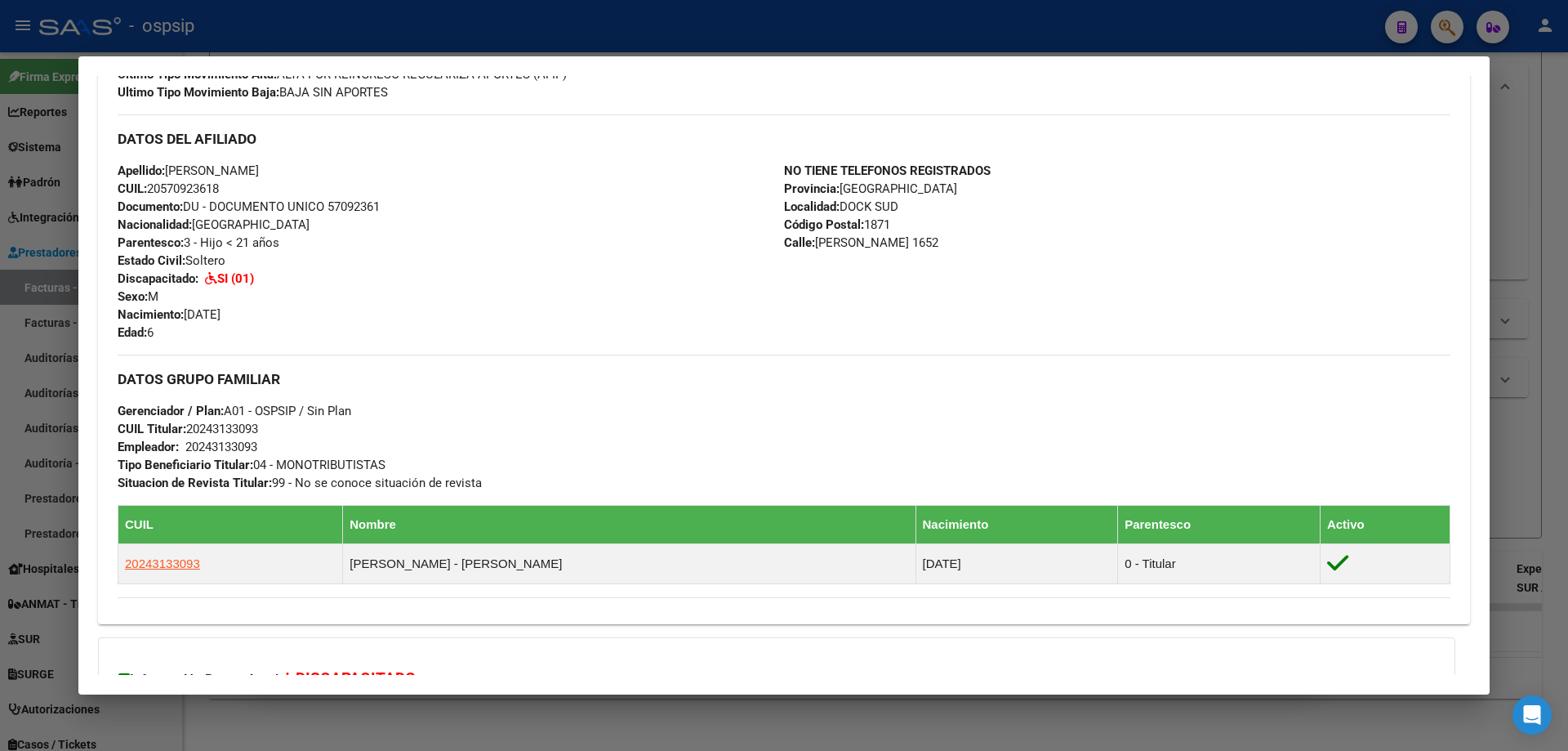
scroll to position [654, 0]
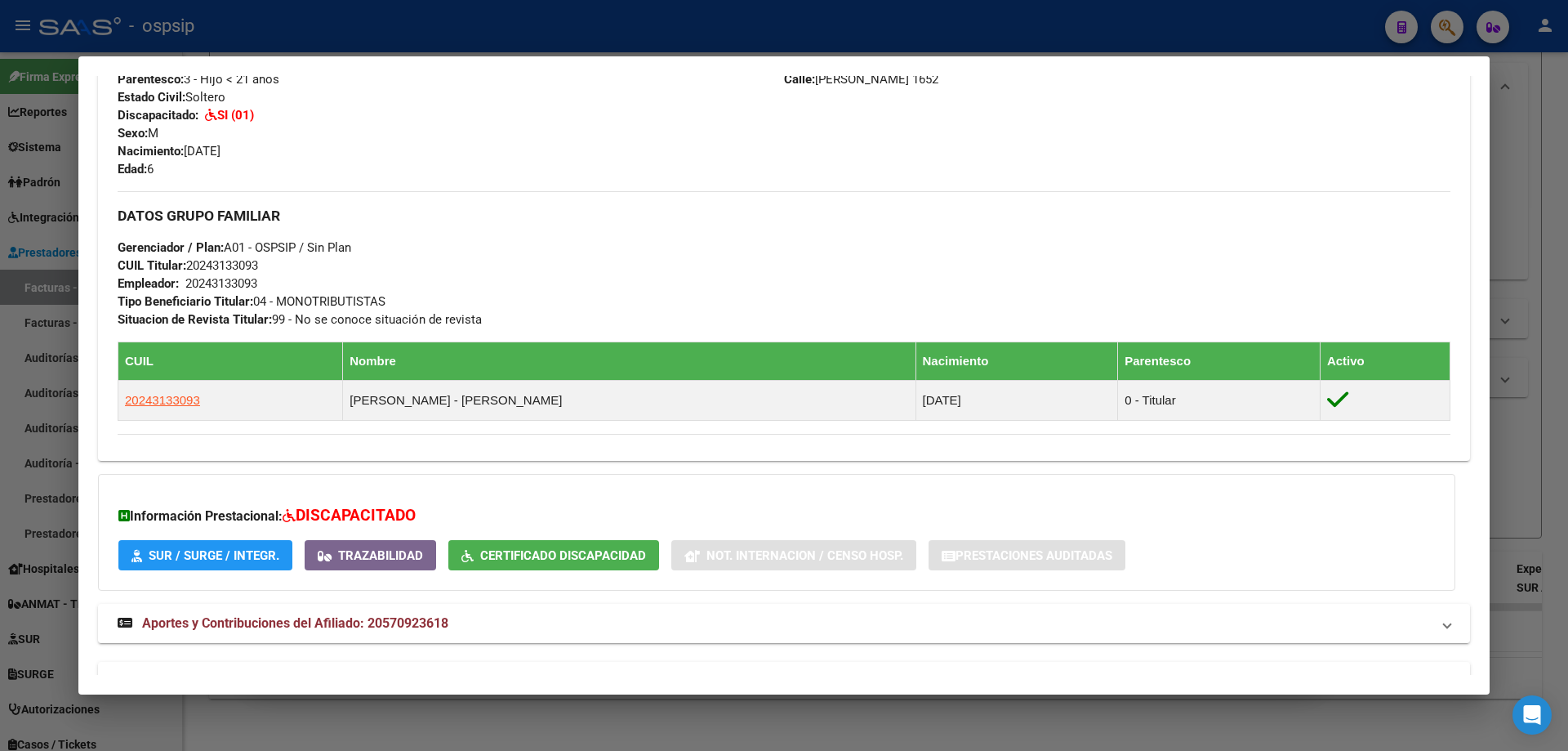
click at [1556, 404] on div at bounding box center [784, 375] width 1568 height 751
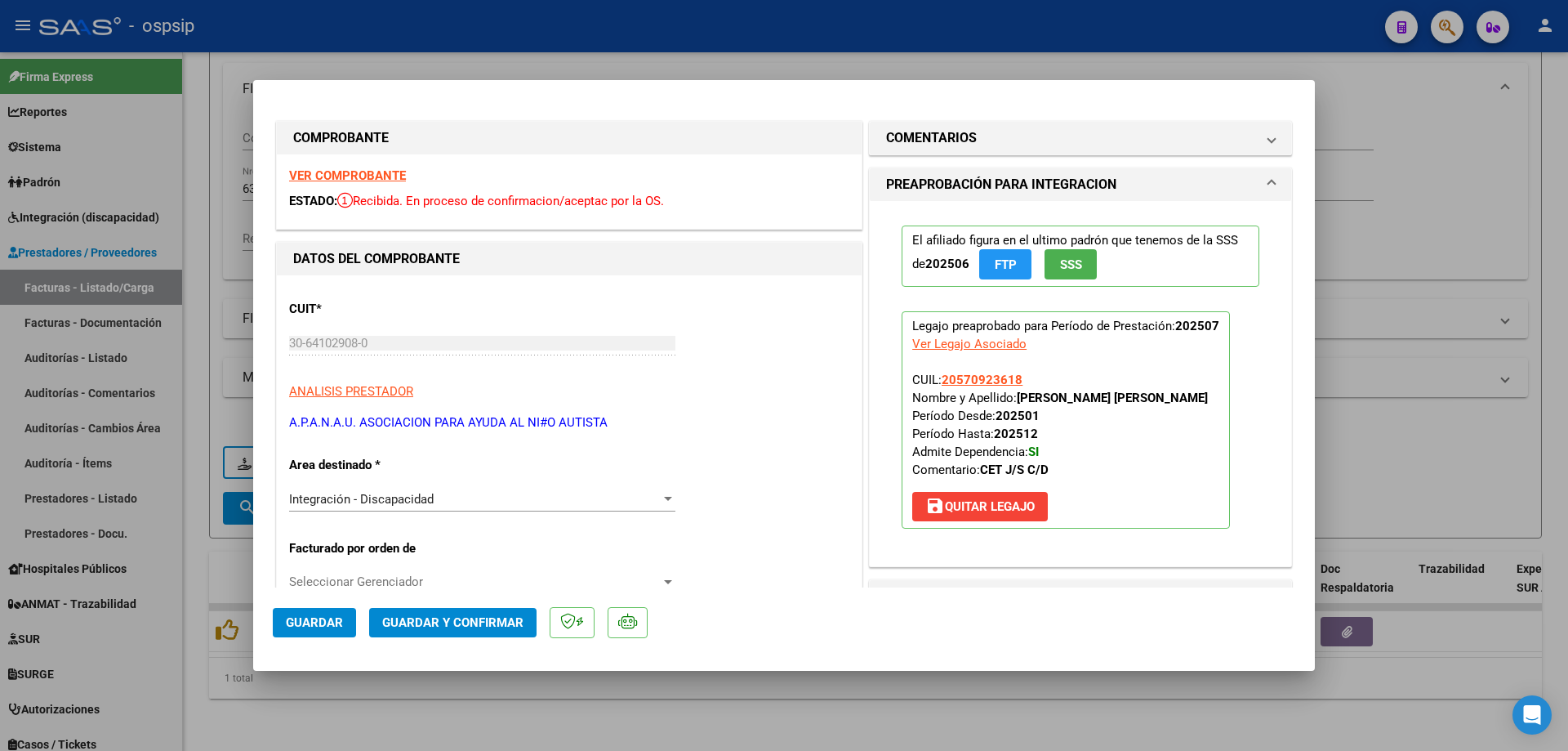
click at [1074, 262] on span "SSS" at bounding box center [1072, 265] width 22 height 15
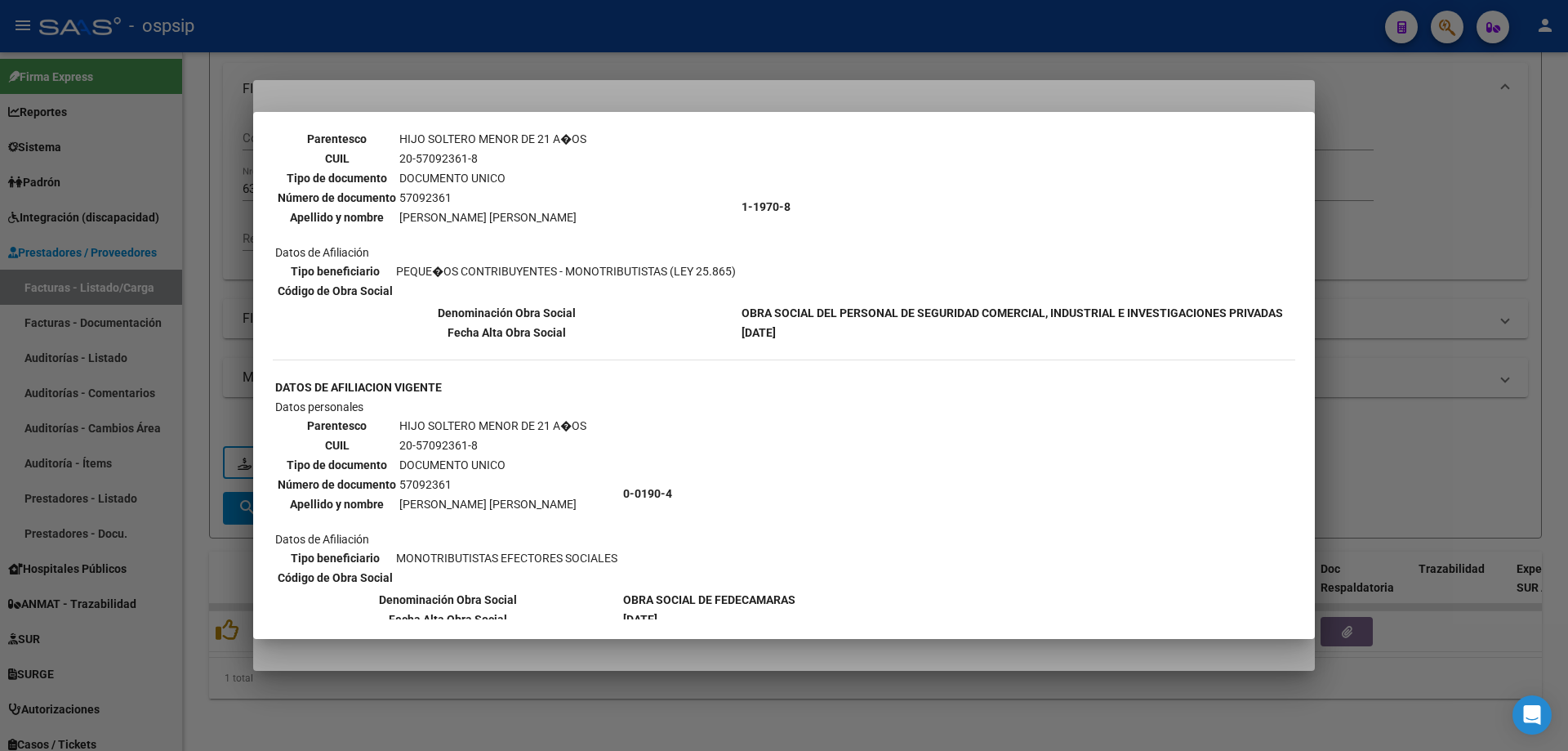
scroll to position [311, 0]
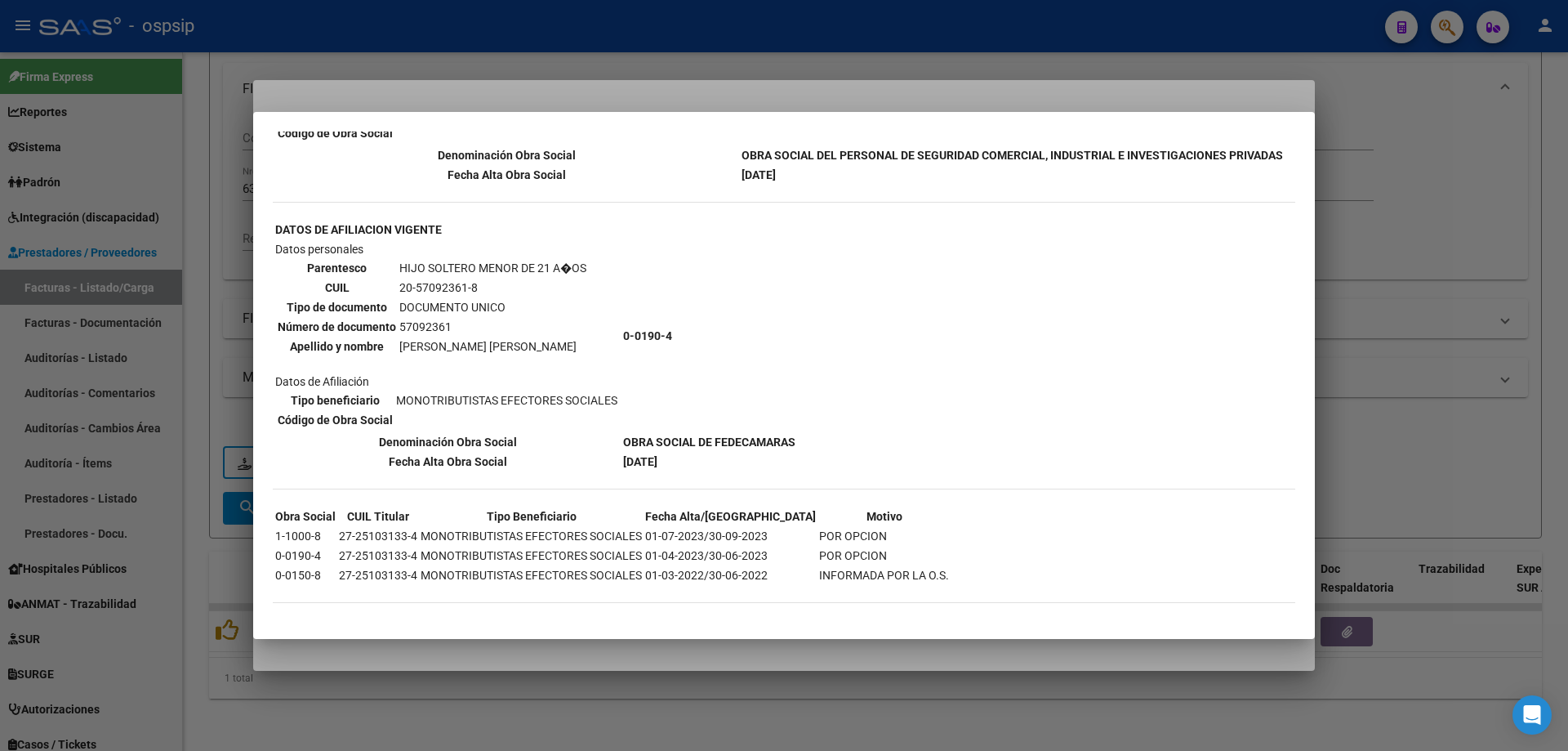
click at [1369, 308] on div at bounding box center [784, 375] width 1568 height 751
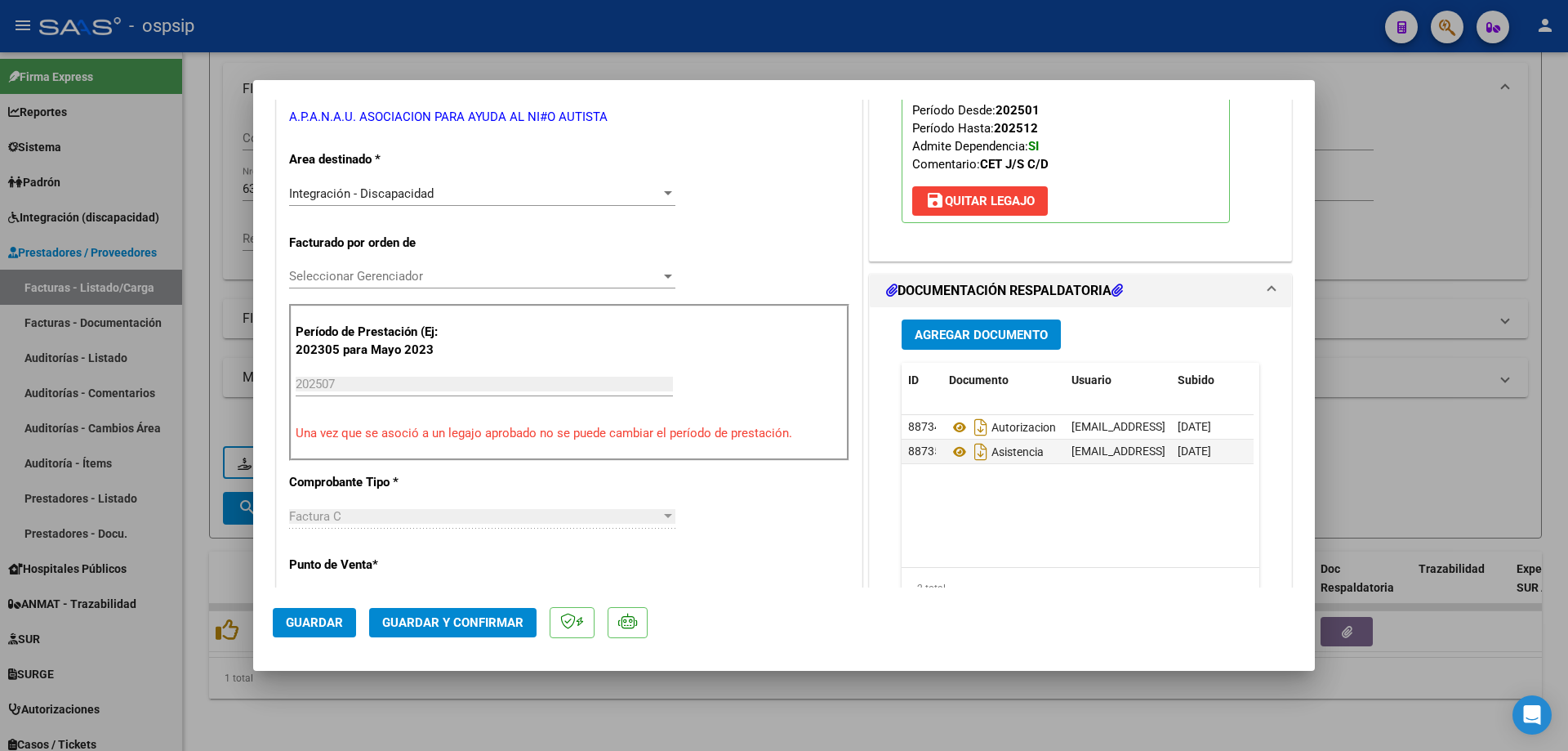
scroll to position [326, 0]
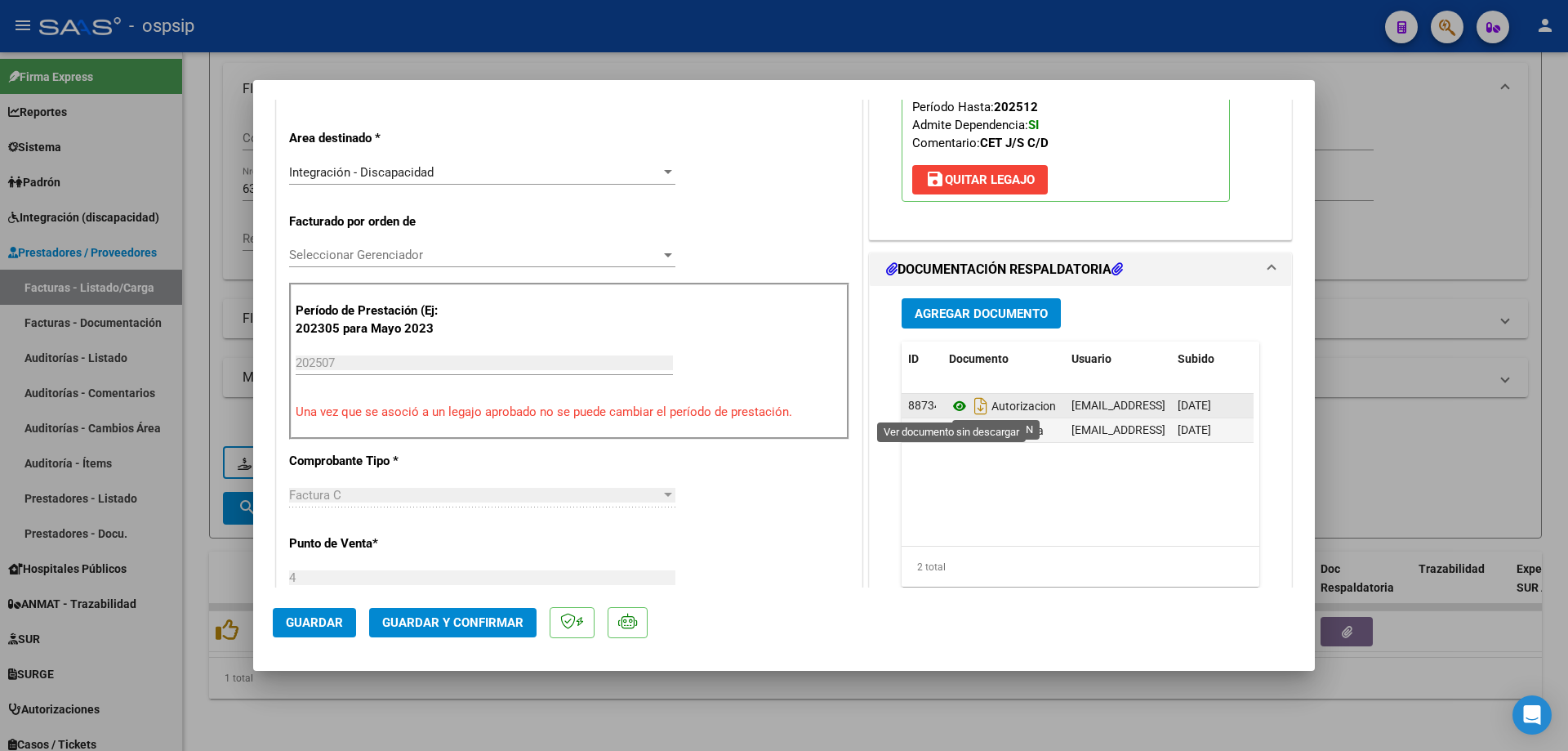
click at [955, 403] on icon at bounding box center [959, 406] width 22 height 20
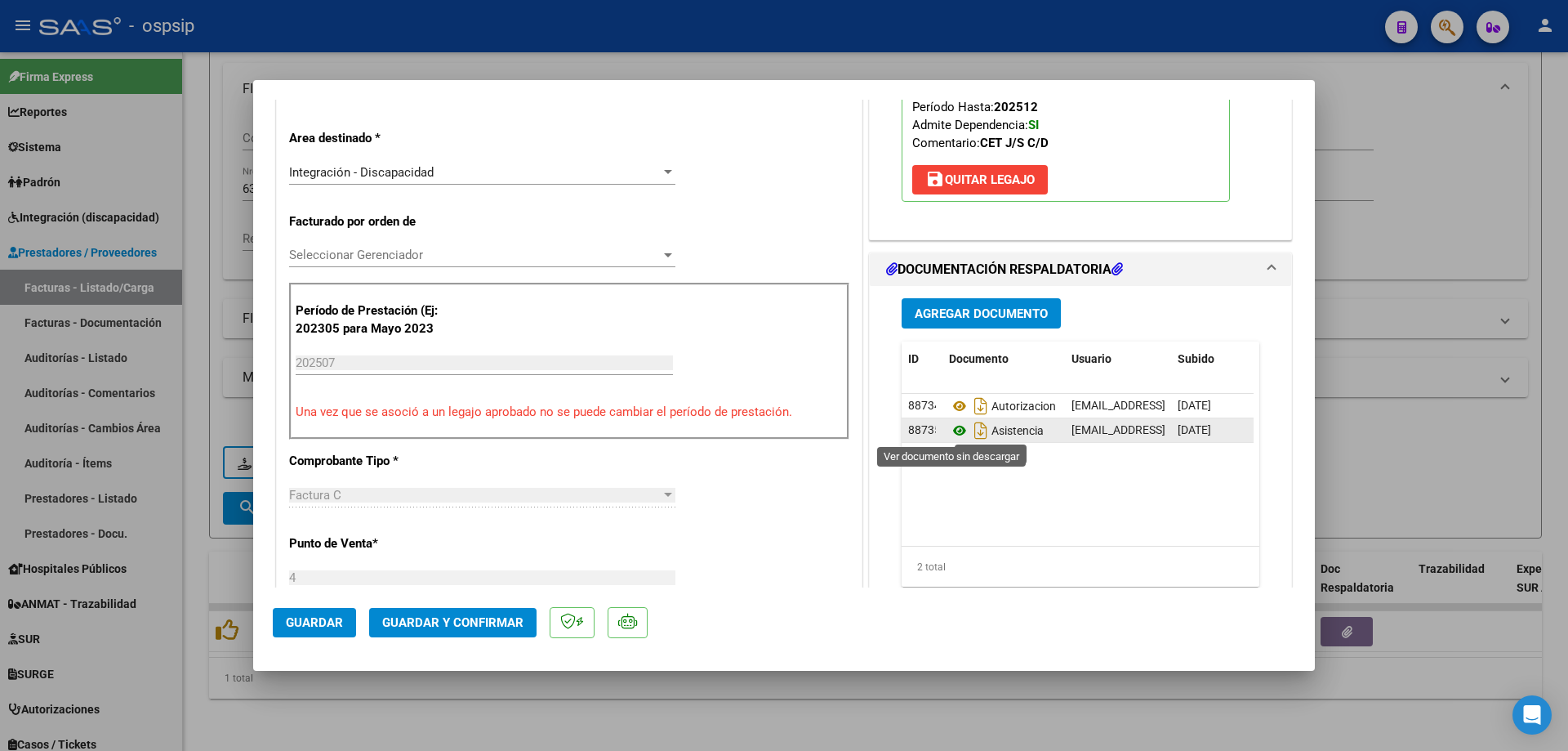
click at [953, 426] on icon at bounding box center [959, 430] width 22 height 20
click at [467, 620] on span "Guardar y Confirmar" at bounding box center [453, 623] width 141 height 15
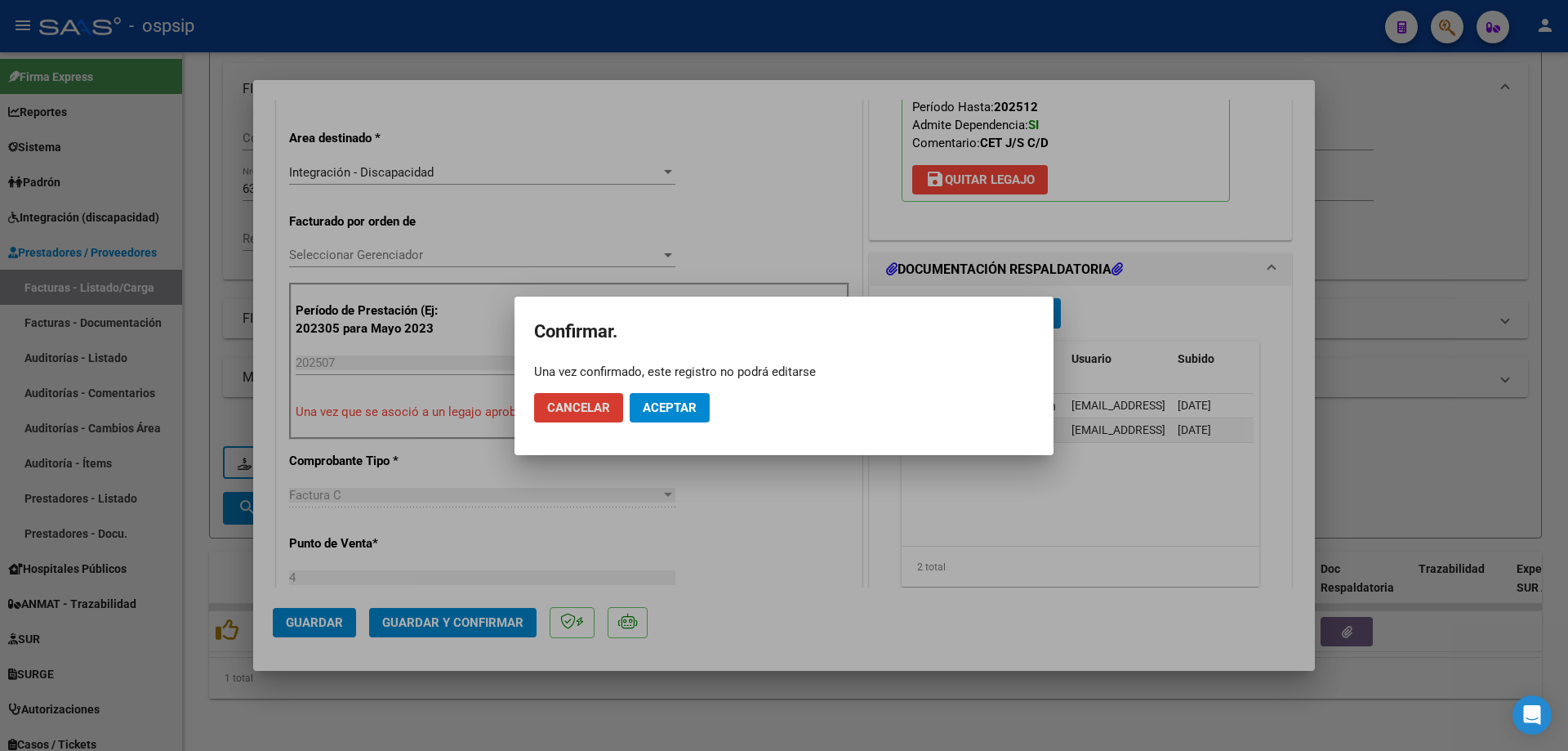
click at [670, 403] on span "Aceptar" at bounding box center [670, 408] width 54 height 15
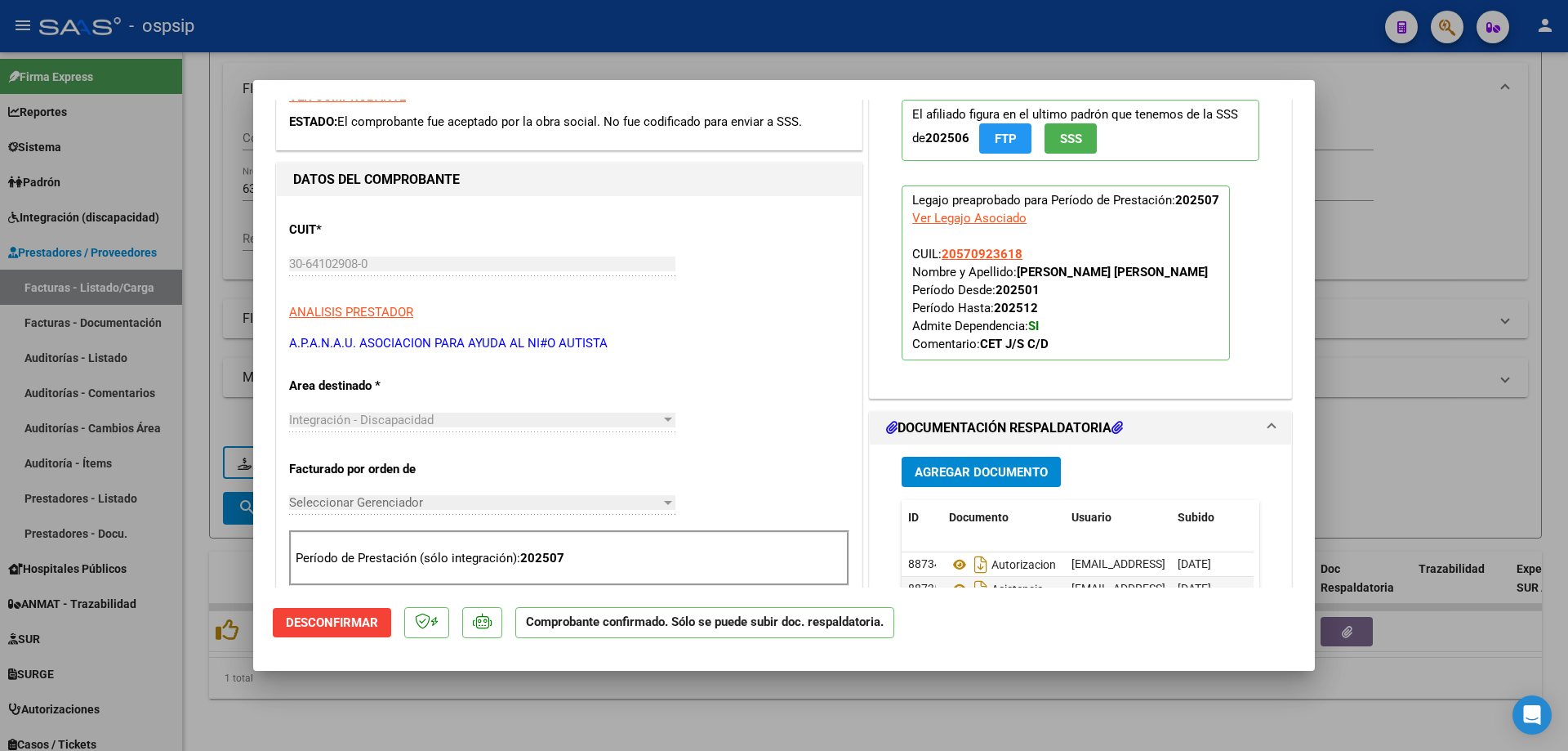
scroll to position [0, 0]
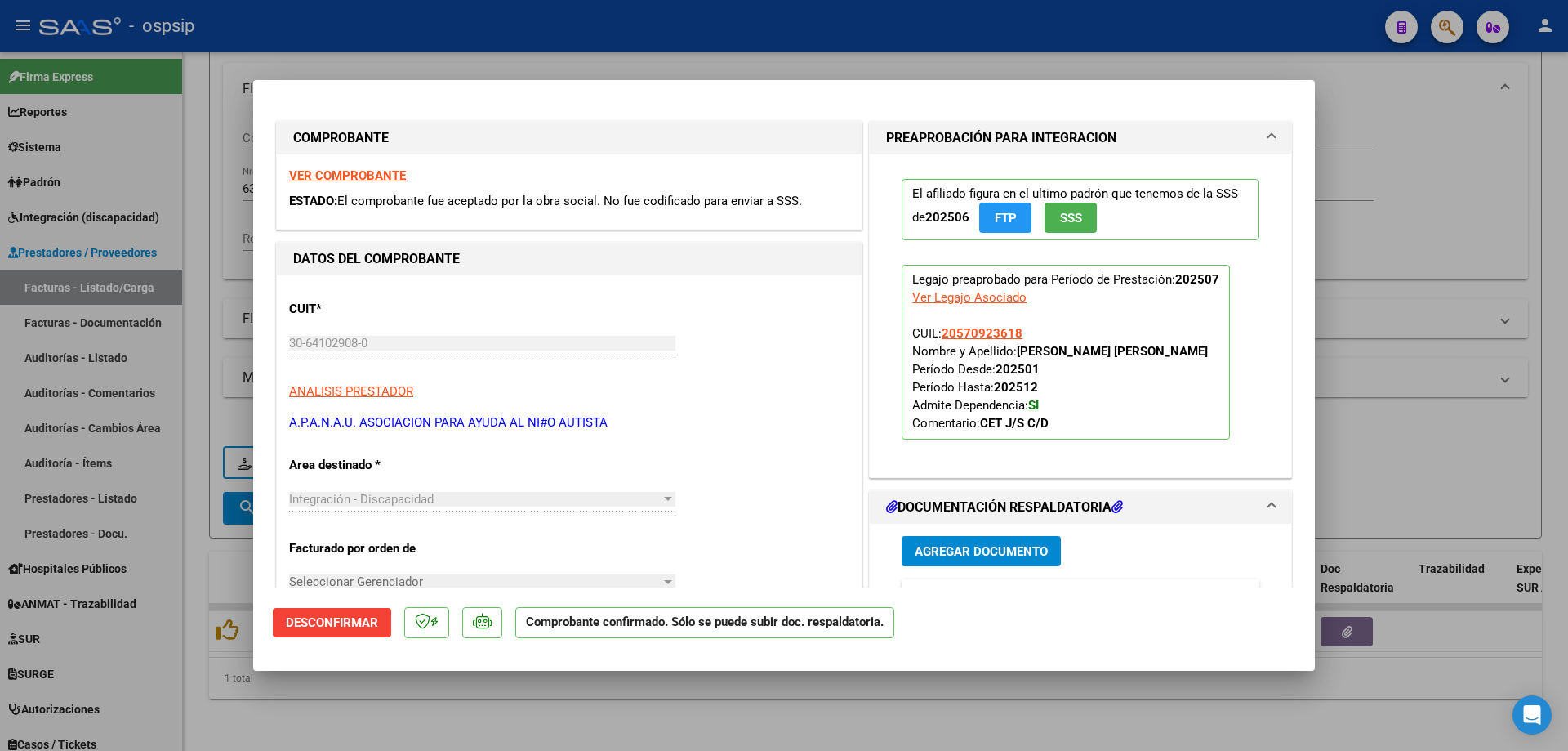
click at [1074, 212] on span "SSS" at bounding box center [1072, 218] width 22 height 15
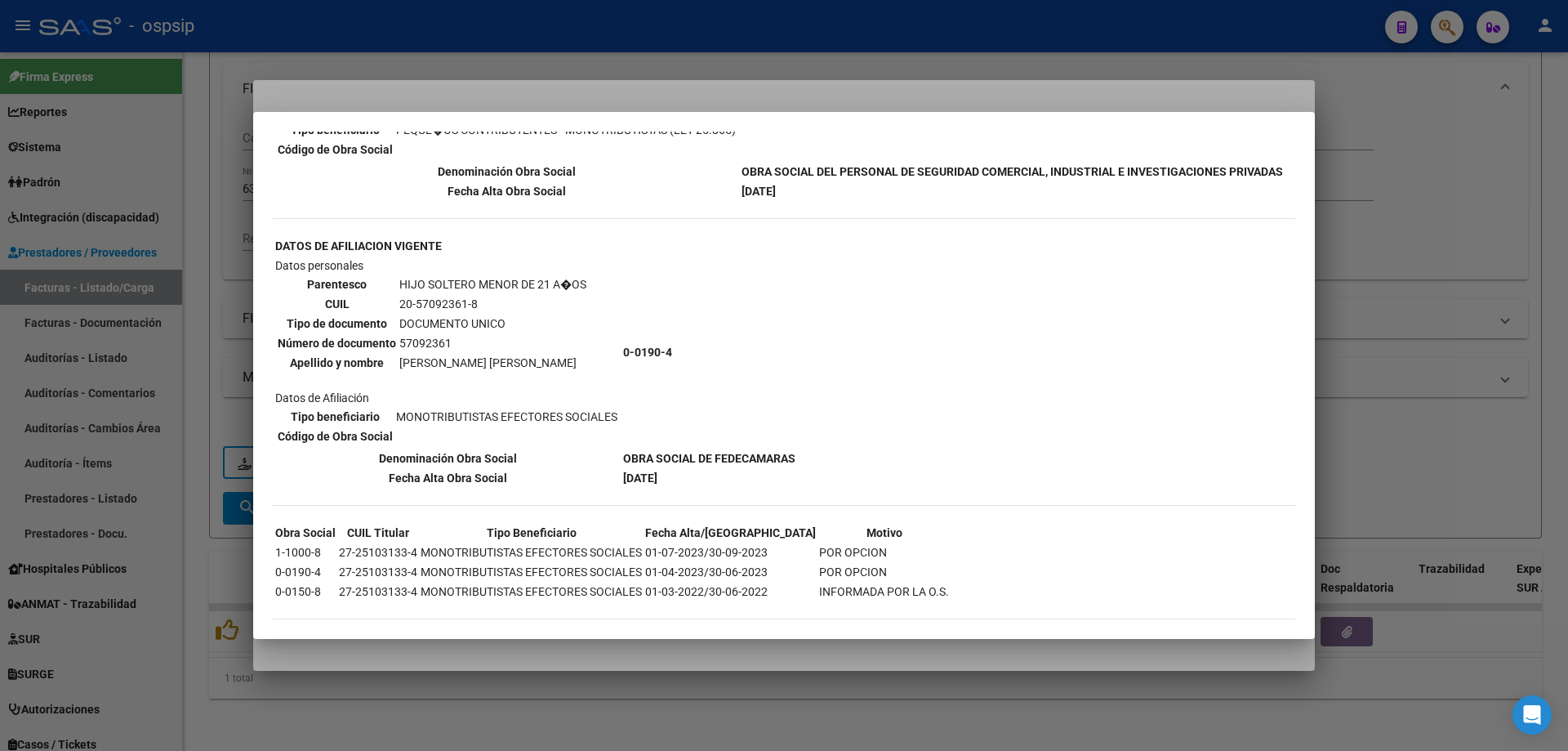
scroll to position [311, 0]
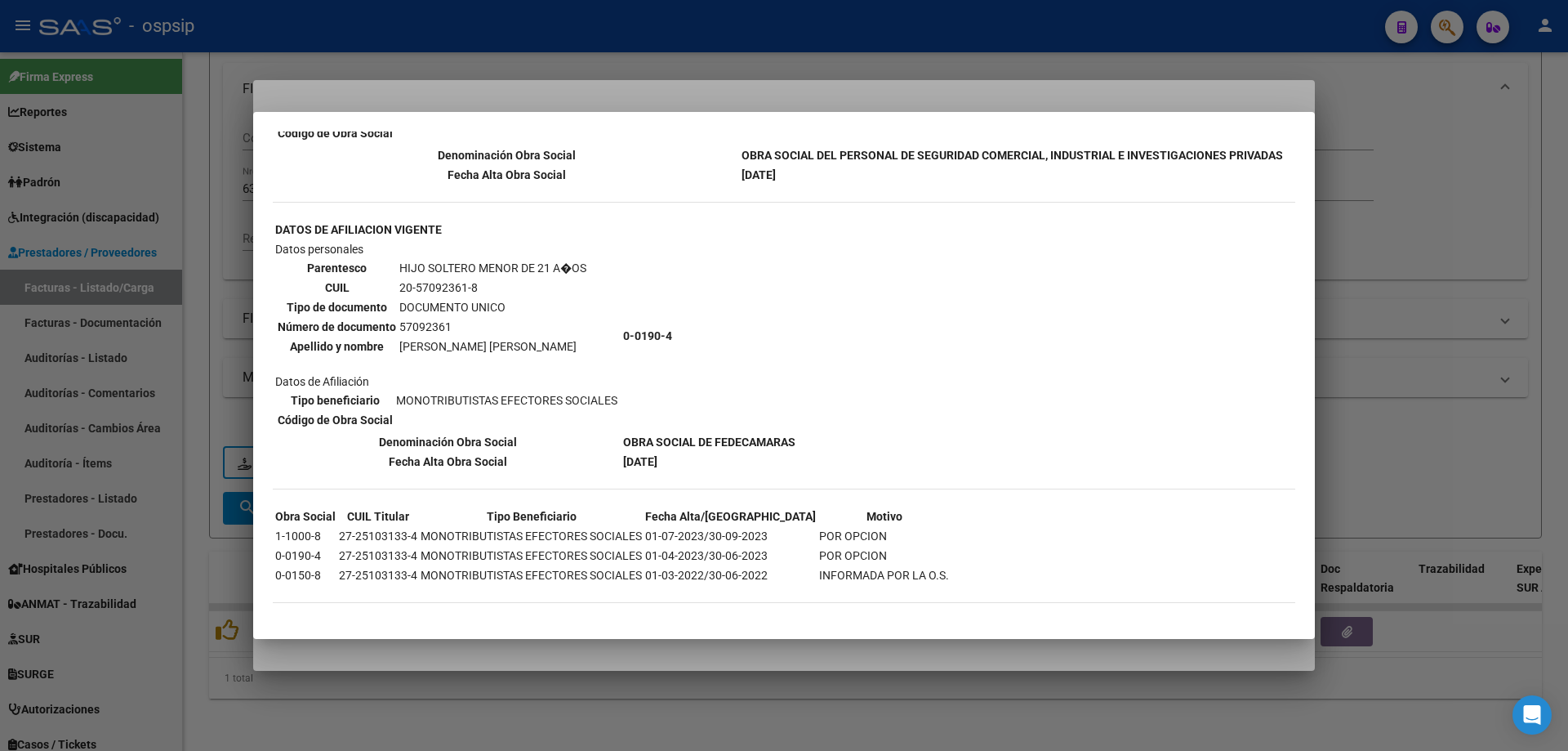
click at [1420, 372] on div at bounding box center [784, 375] width 1568 height 751
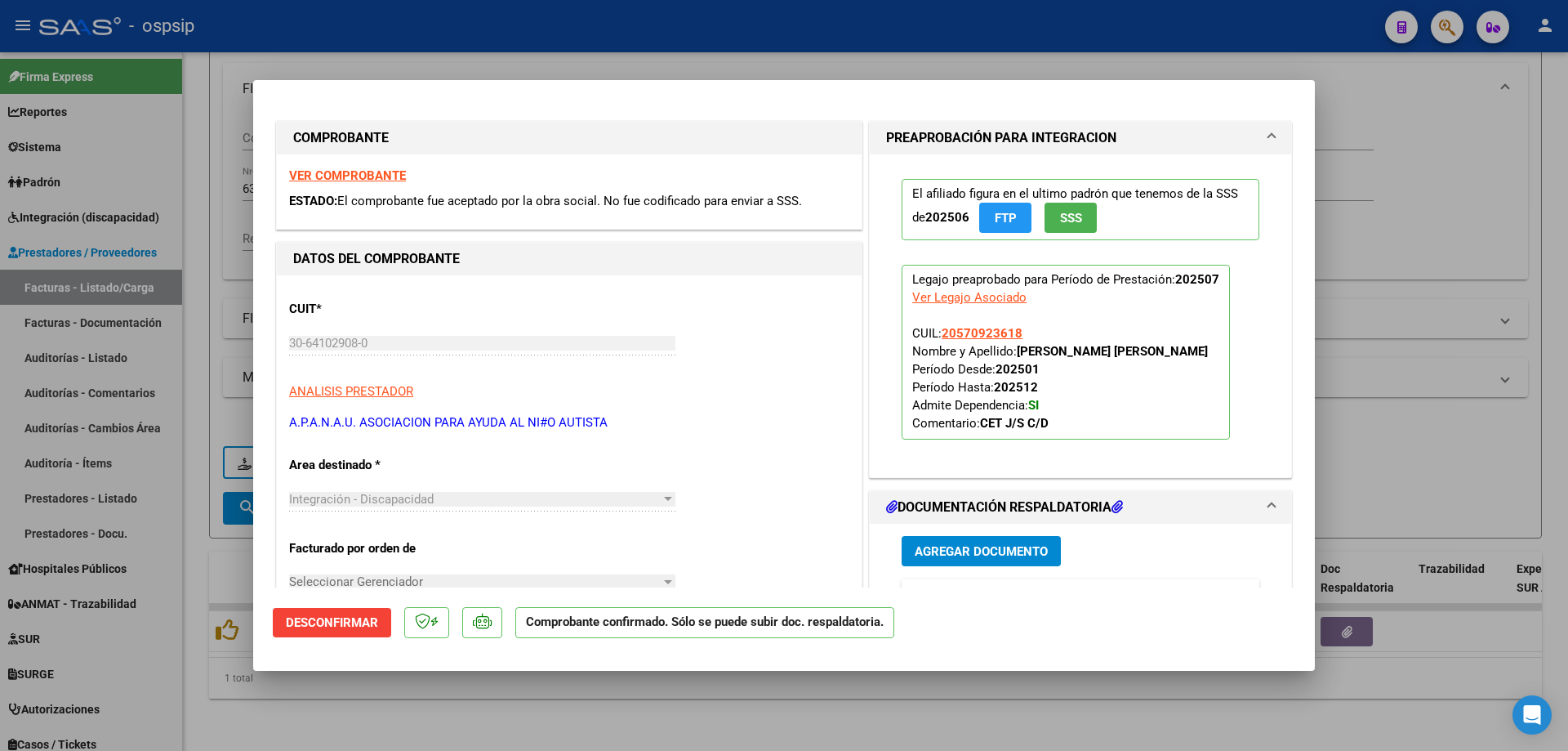
click at [1492, 317] on div at bounding box center [784, 375] width 1568 height 751
type input "$ 0,00"
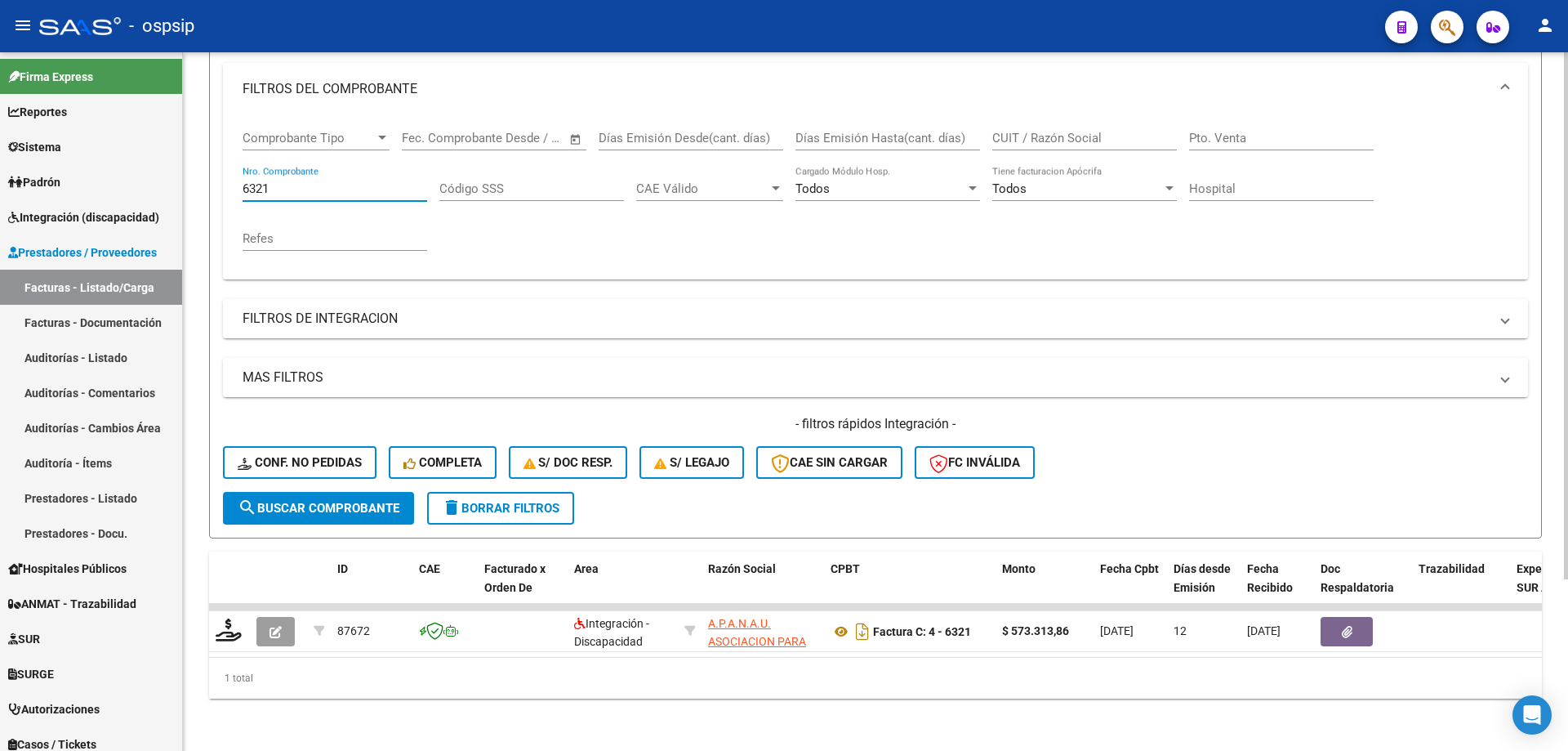
click at [300, 181] on input "6321" at bounding box center [334, 189] width 184 height 15
type input "6"
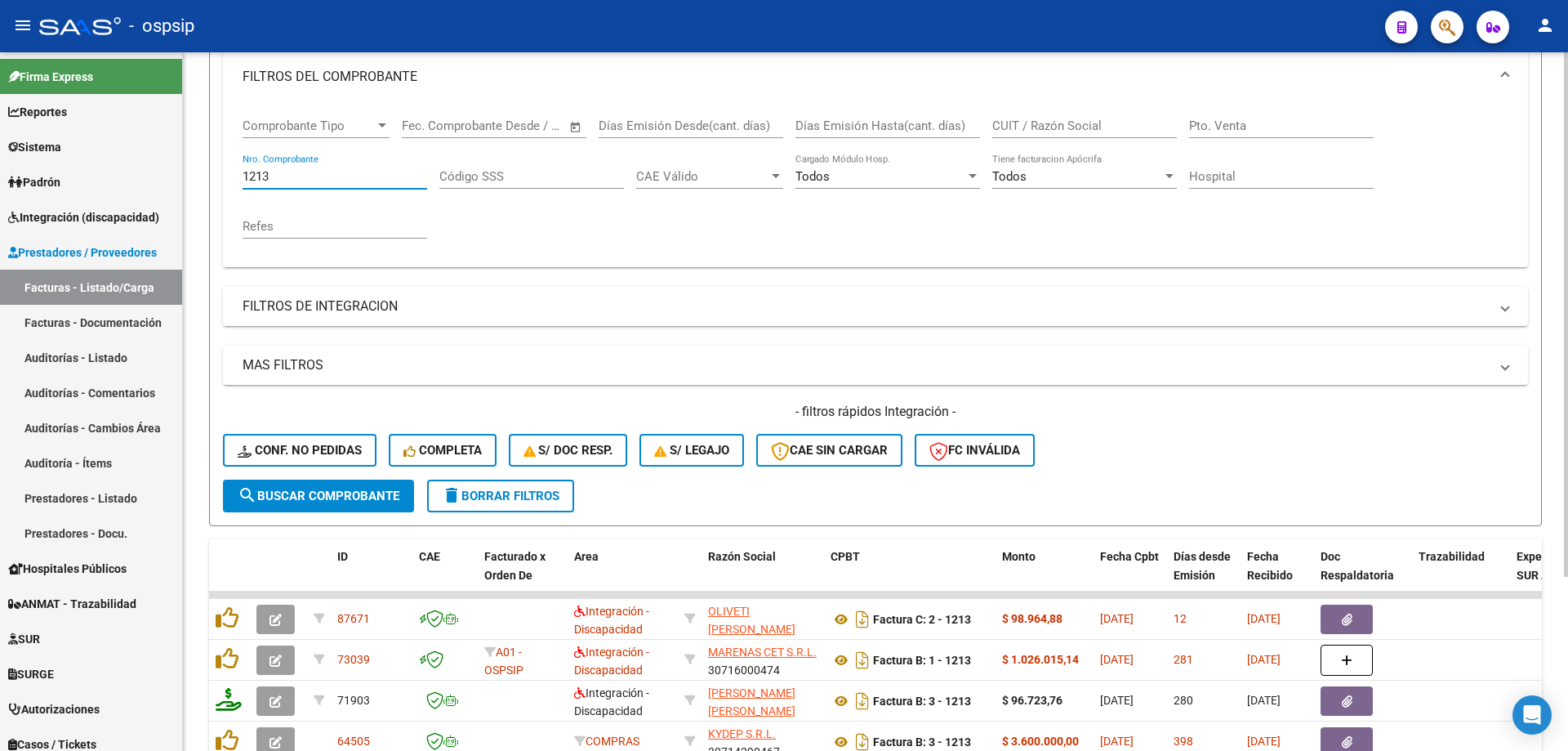
scroll to position [0, 0]
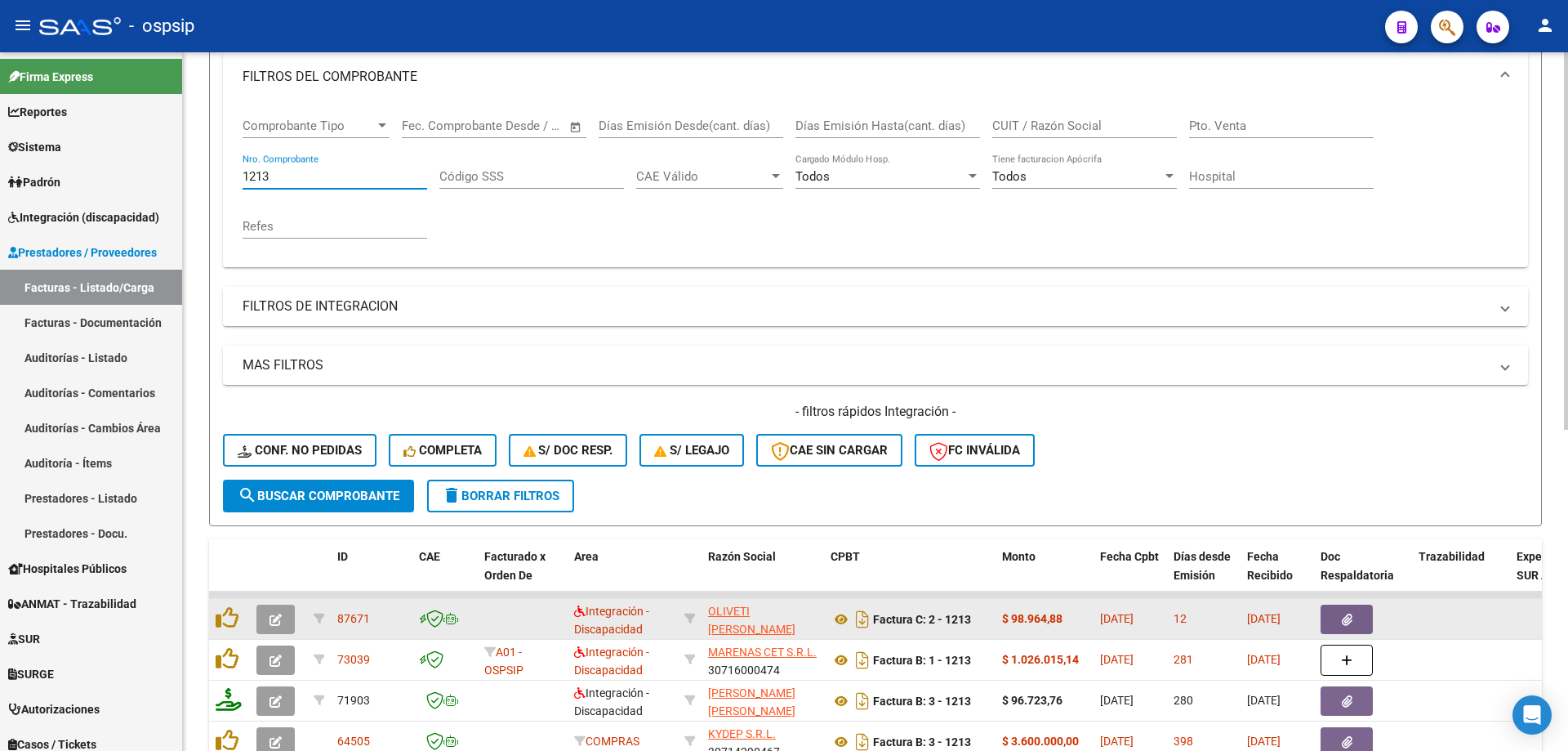
type input "1213"
click at [272, 614] on icon "button" at bounding box center [275, 619] width 12 height 12
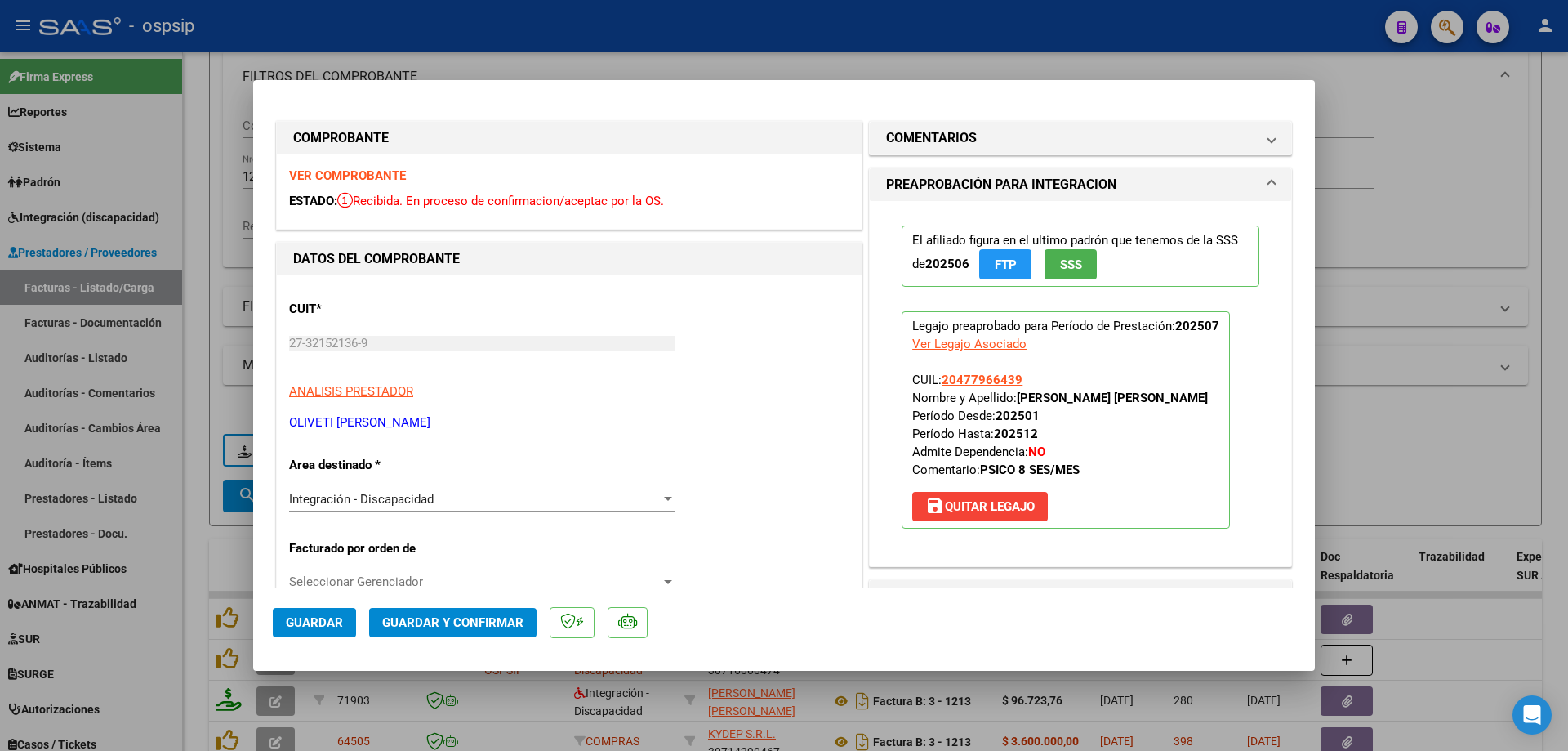
click at [1070, 270] on span "SSS" at bounding box center [1072, 265] width 22 height 15
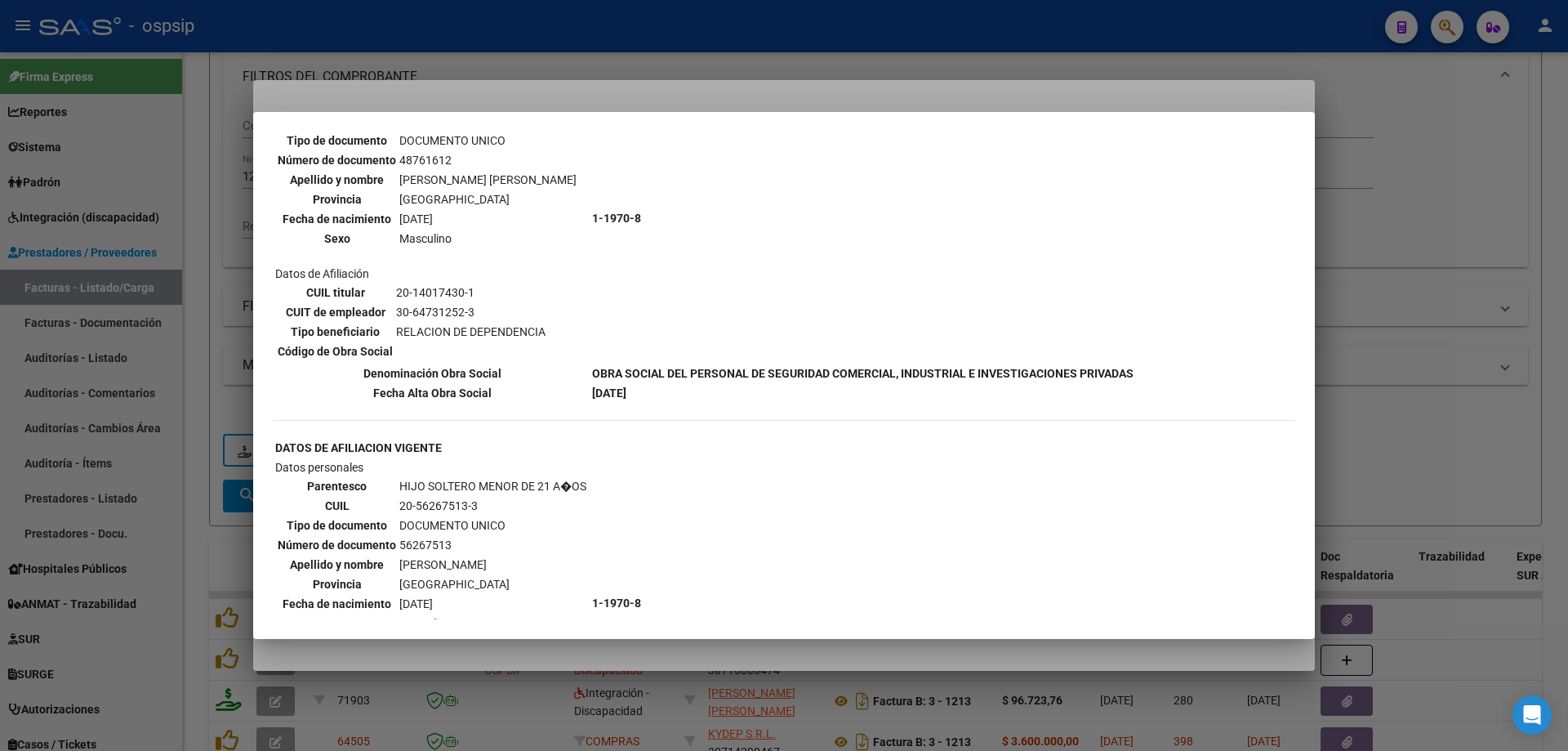
scroll to position [1307, 0]
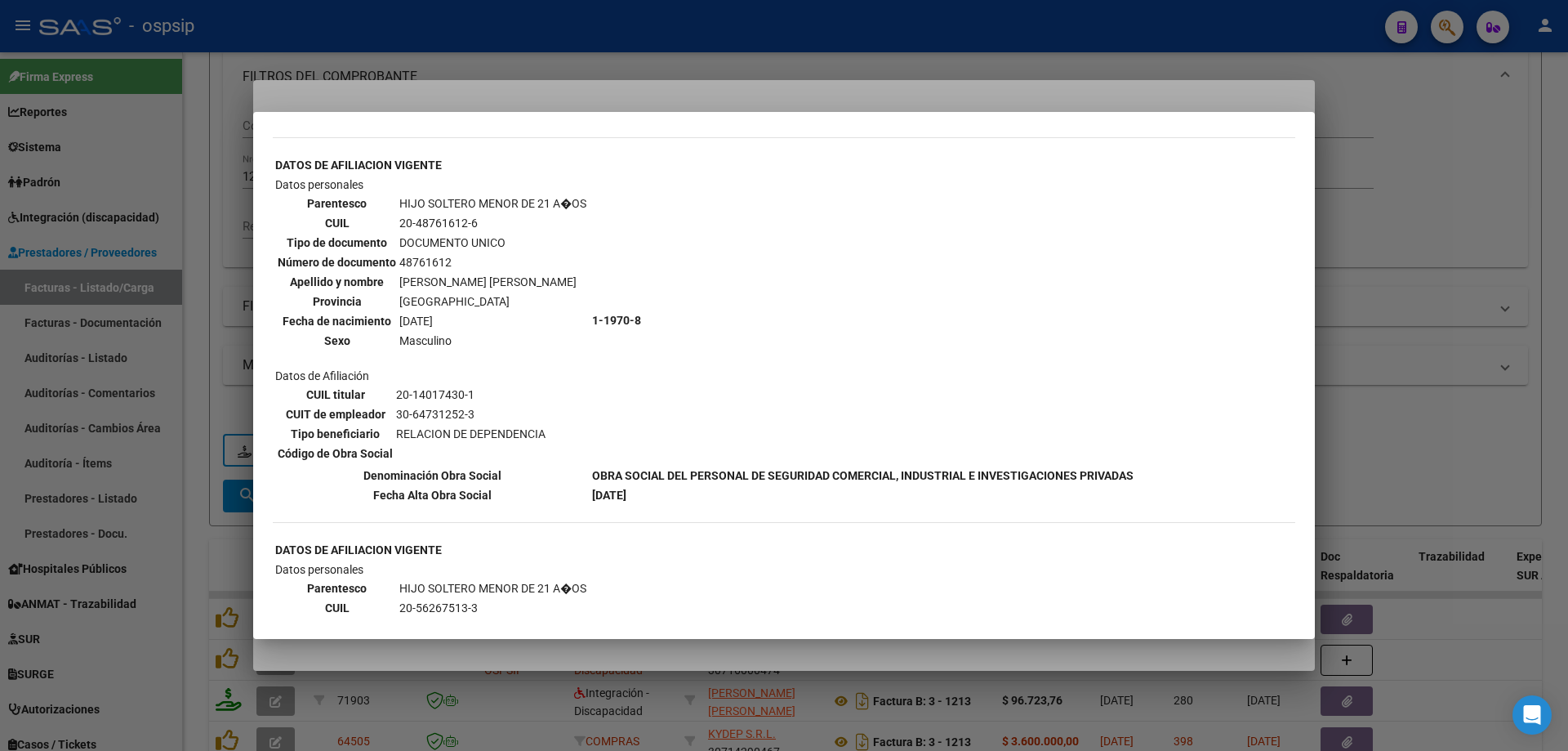
click at [1504, 294] on div at bounding box center [784, 375] width 1568 height 751
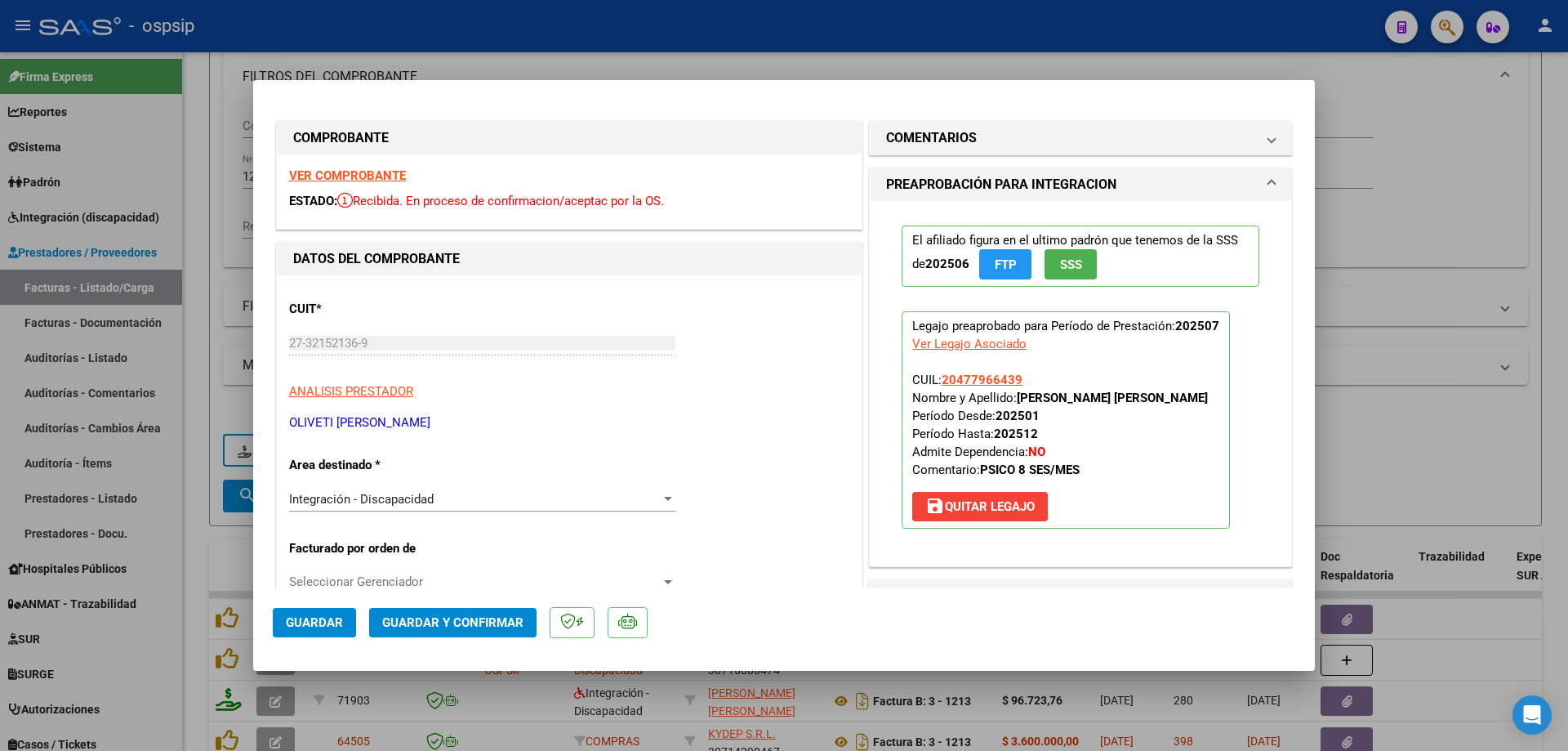
click at [1082, 255] on button "SSS" at bounding box center [1071, 264] width 52 height 30
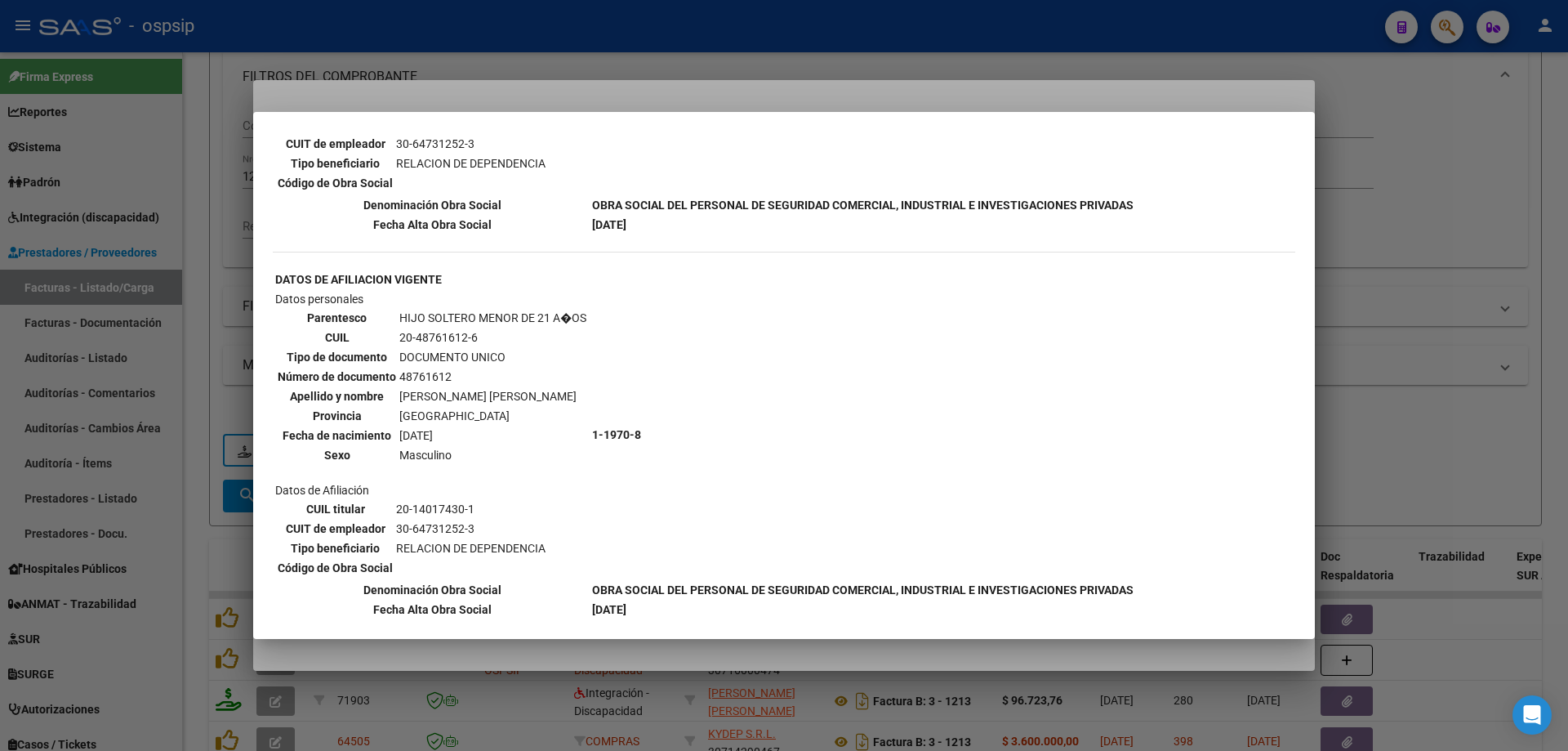
scroll to position [1389, 0]
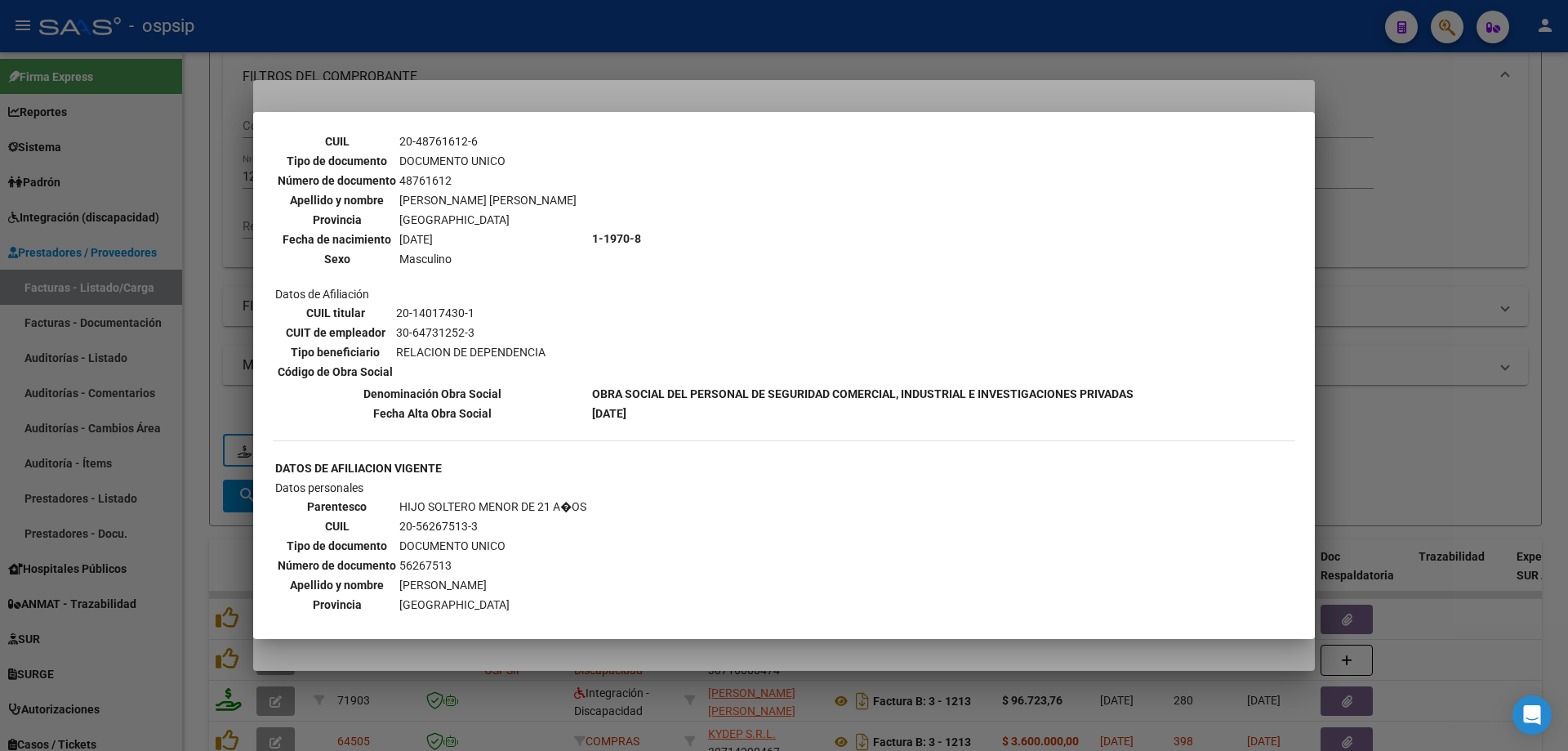
click at [1424, 241] on div at bounding box center [784, 375] width 1568 height 751
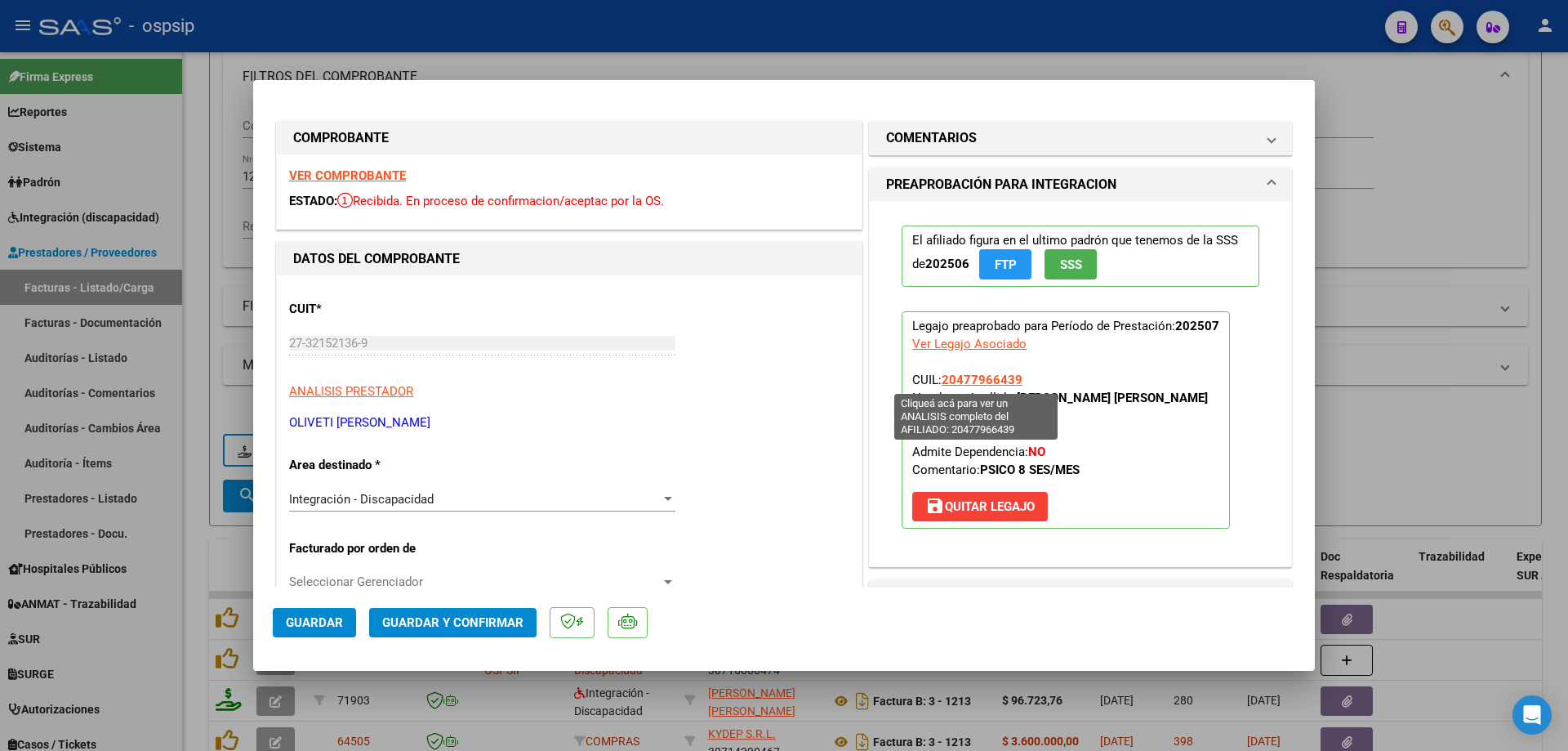
click at [983, 378] on span "20477966439" at bounding box center [982, 380] width 80 height 15
type textarea "20477966439"
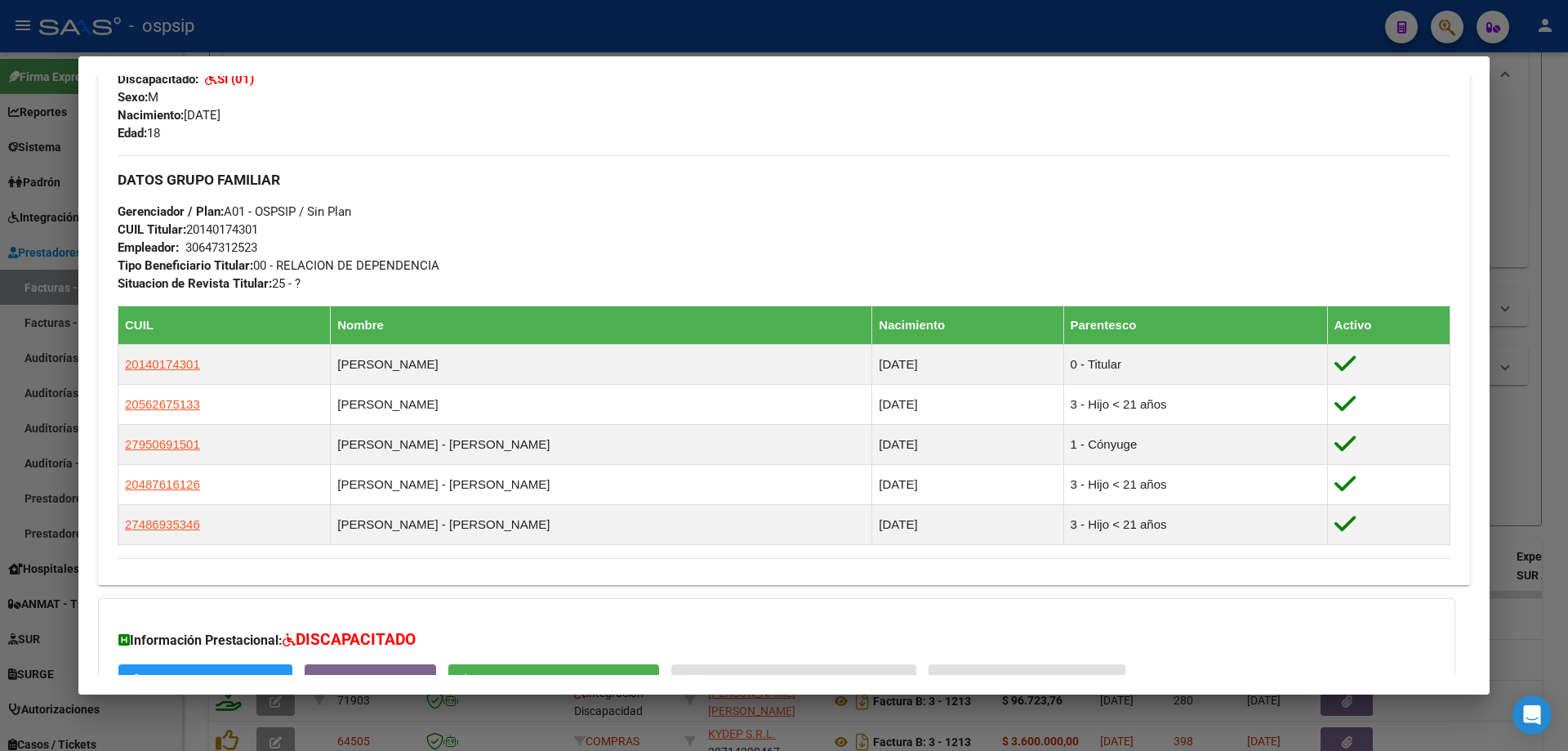
scroll to position [822, 0]
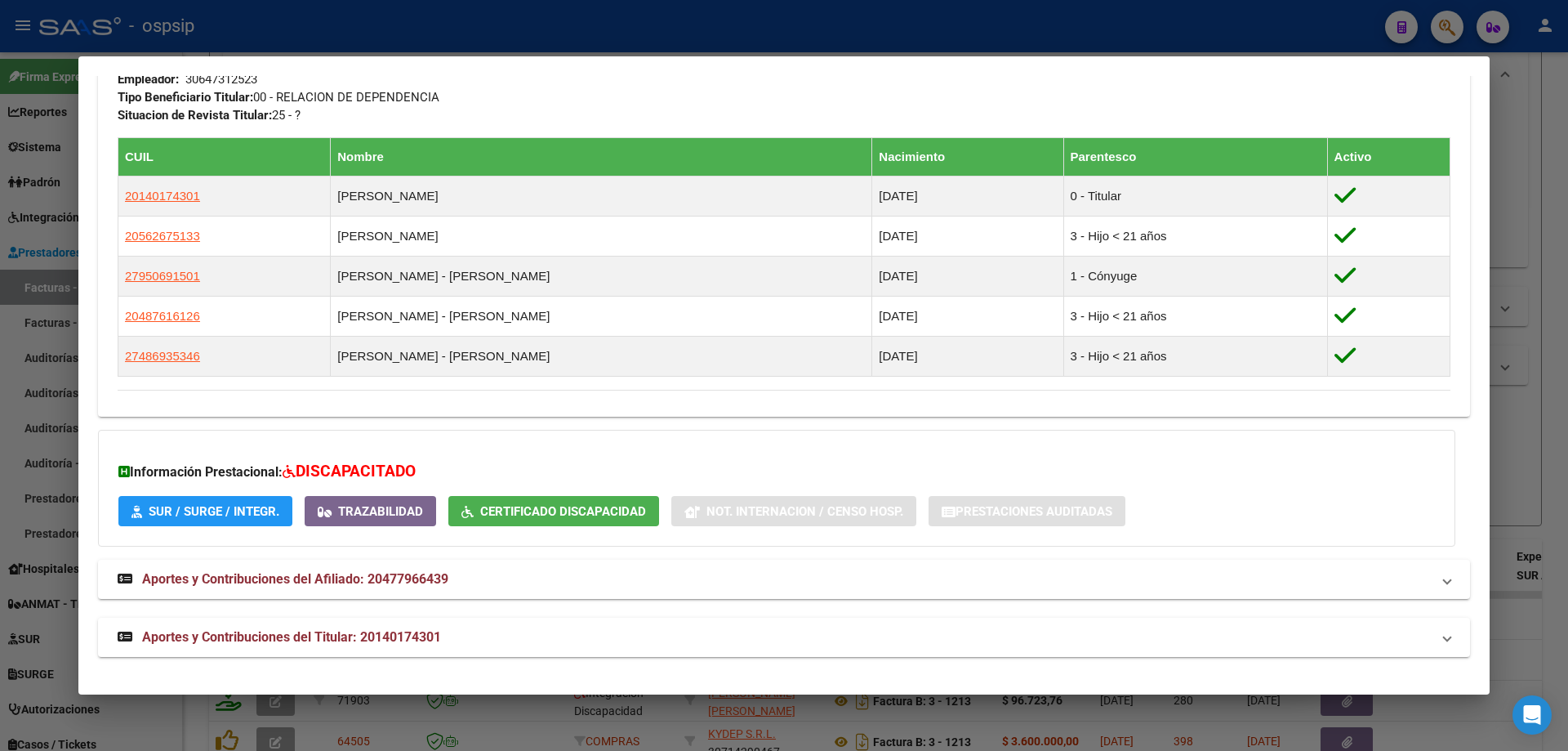
click at [1499, 392] on div at bounding box center [784, 375] width 1568 height 751
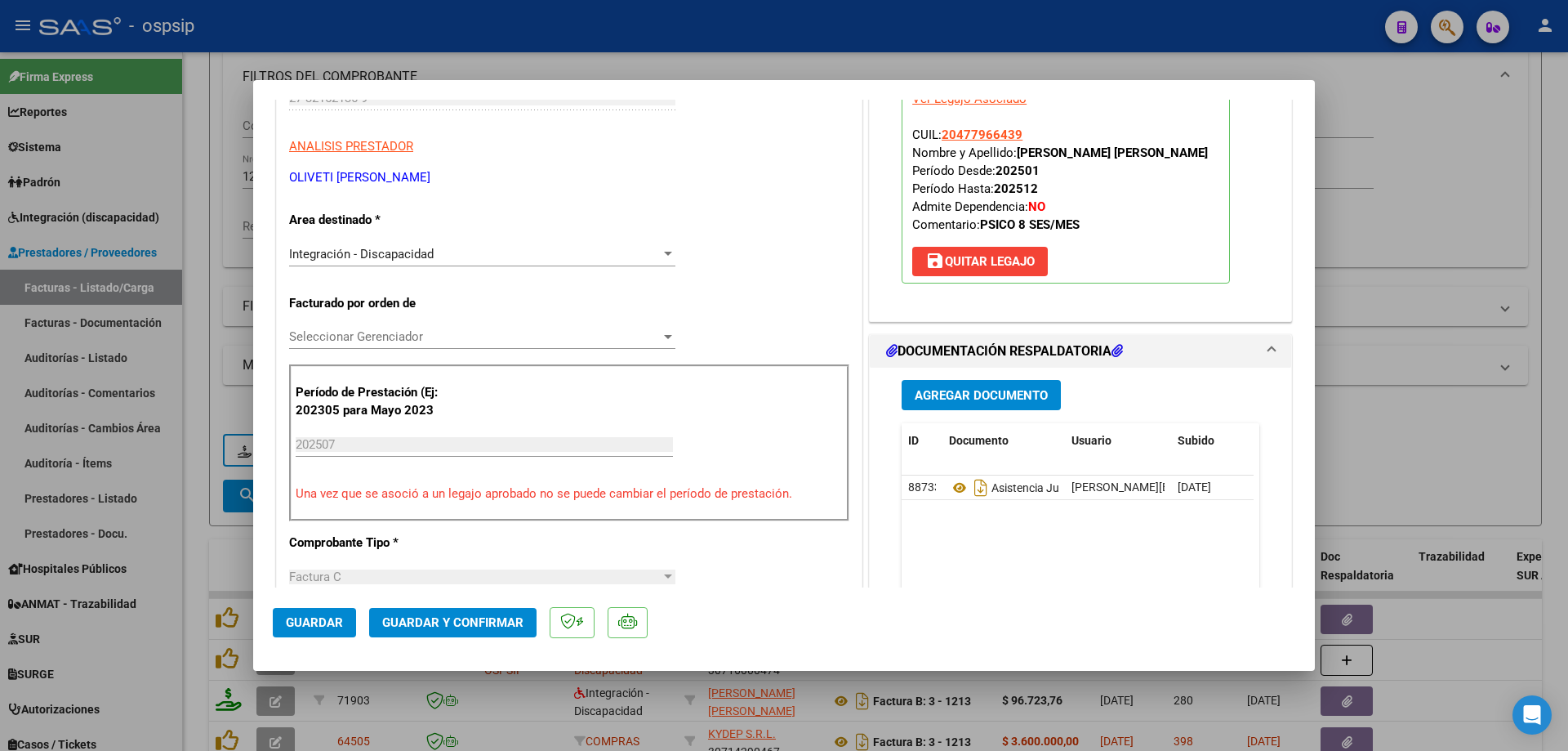
scroll to position [409, 0]
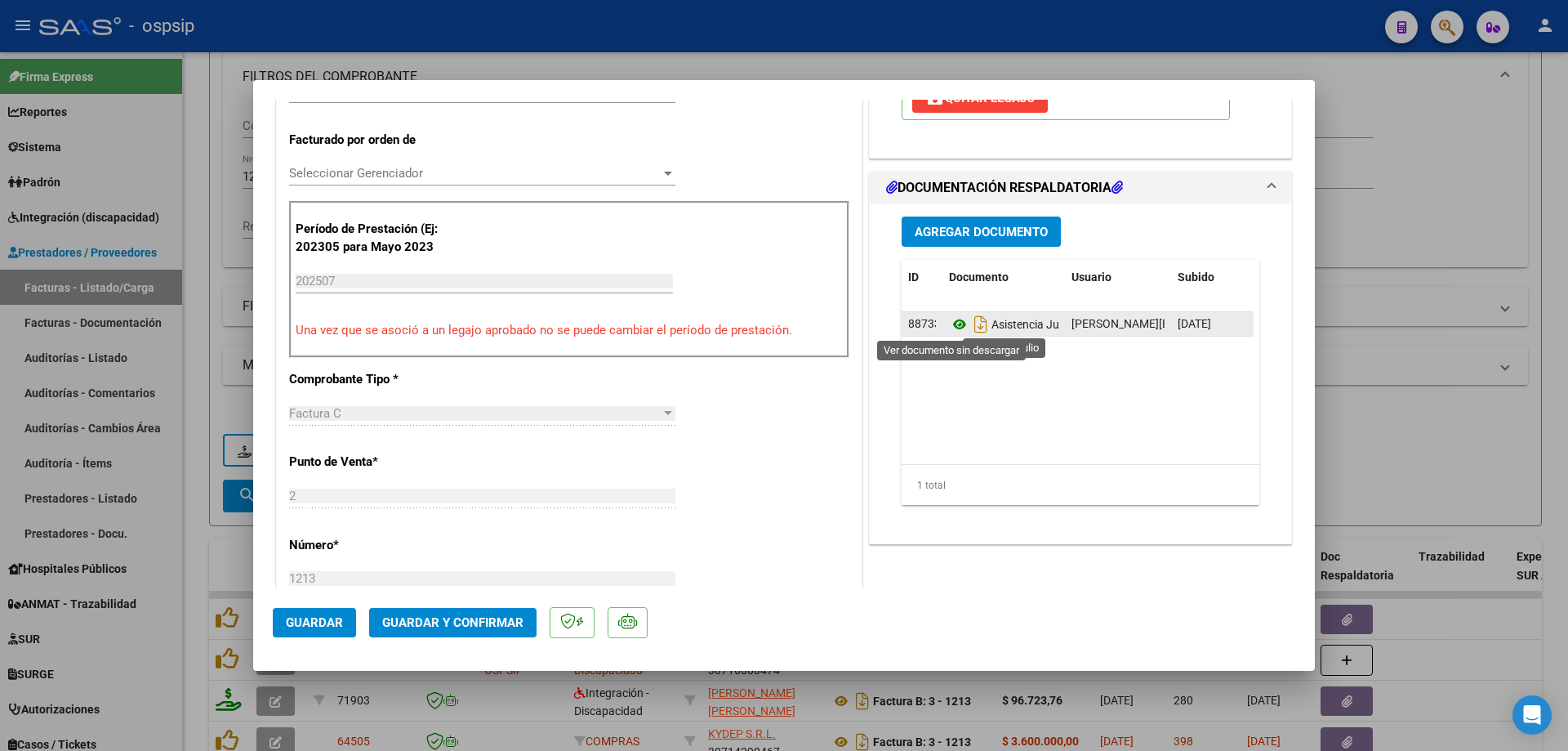
click at [954, 323] on icon at bounding box center [959, 324] width 22 height 20
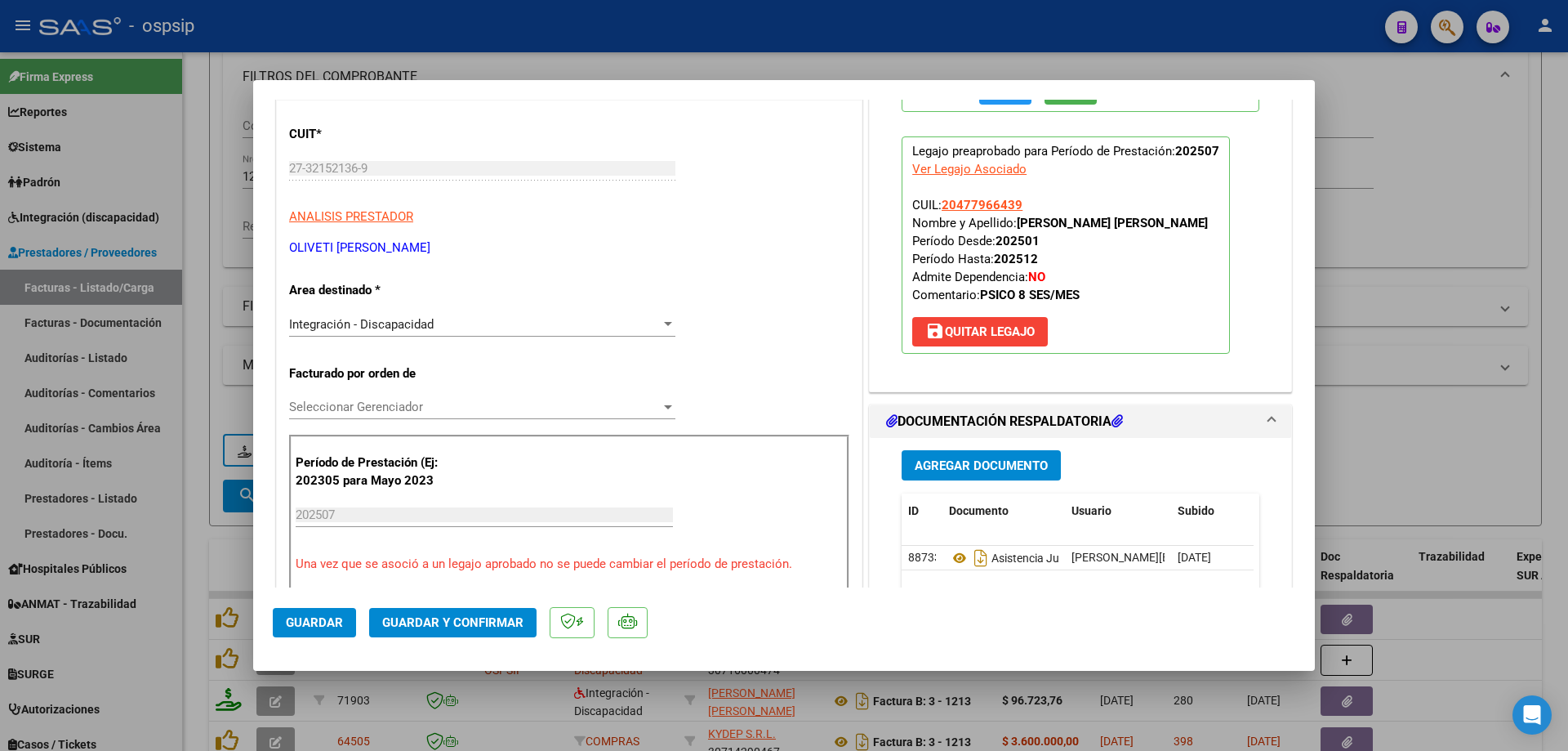
scroll to position [164, 0]
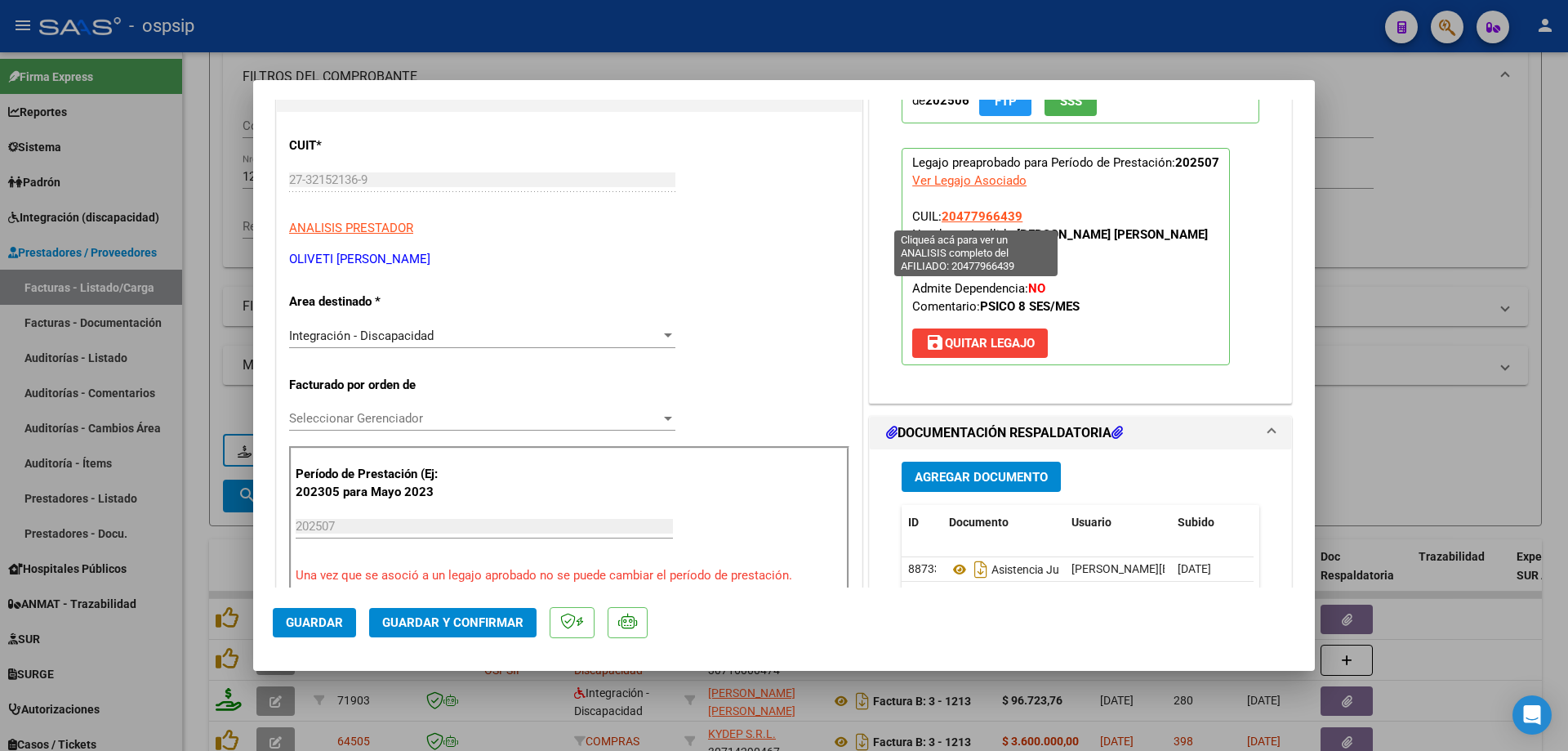
drag, startPoint x: 1024, startPoint y: 219, endPoint x: 941, endPoint y: 219, distance: 83.0
click at [940, 221] on p "Legajo preaprobado para Período de Prestación: 202507 Ver Legajo Asociado CUIL:…" at bounding box center [1065, 256] width 328 height 217
copy span "20477966439"
click at [463, 619] on span "Guardar y Confirmar" at bounding box center [453, 623] width 141 height 15
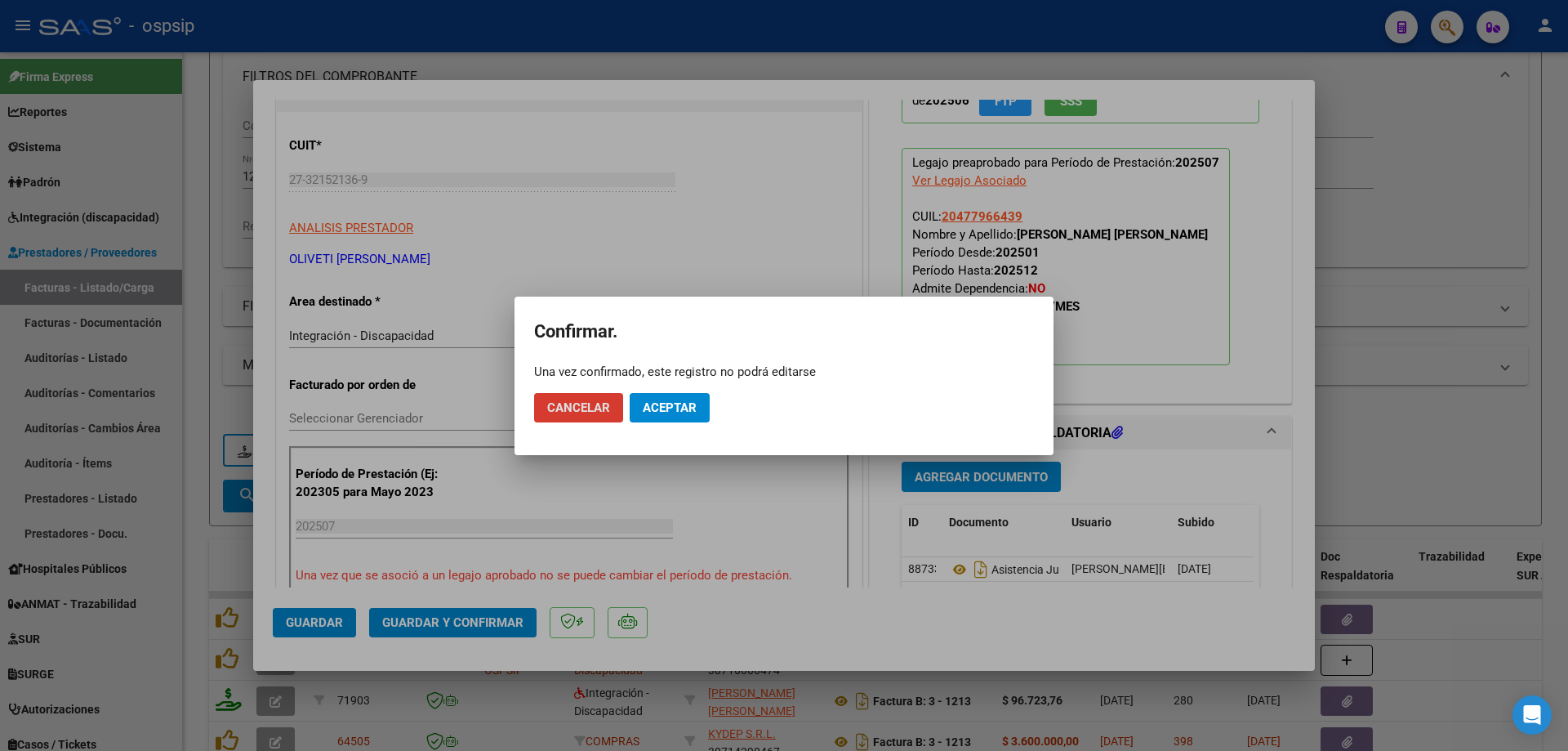
click at [709, 491] on div at bounding box center [784, 375] width 1568 height 751
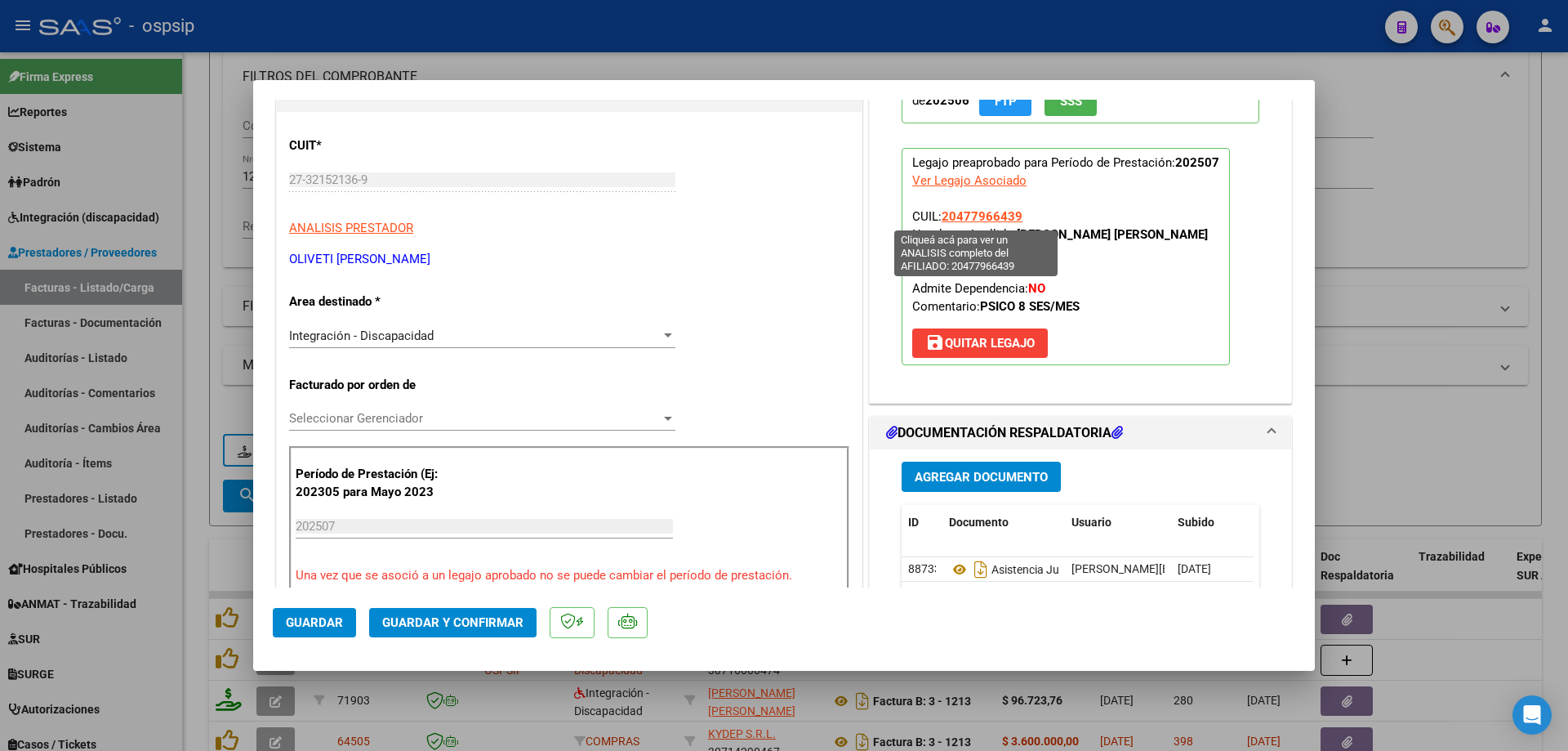
drag, startPoint x: 1022, startPoint y: 216, endPoint x: 939, endPoint y: 218, distance: 83.0
click at [939, 218] on p "Legajo preaprobado para Período de Prestación: 202507 Ver Legajo Asociado CUIL:…" at bounding box center [1065, 256] width 328 height 217
copy span "20477966439"
click at [495, 619] on span "Guardar y Confirmar" at bounding box center [453, 623] width 141 height 15
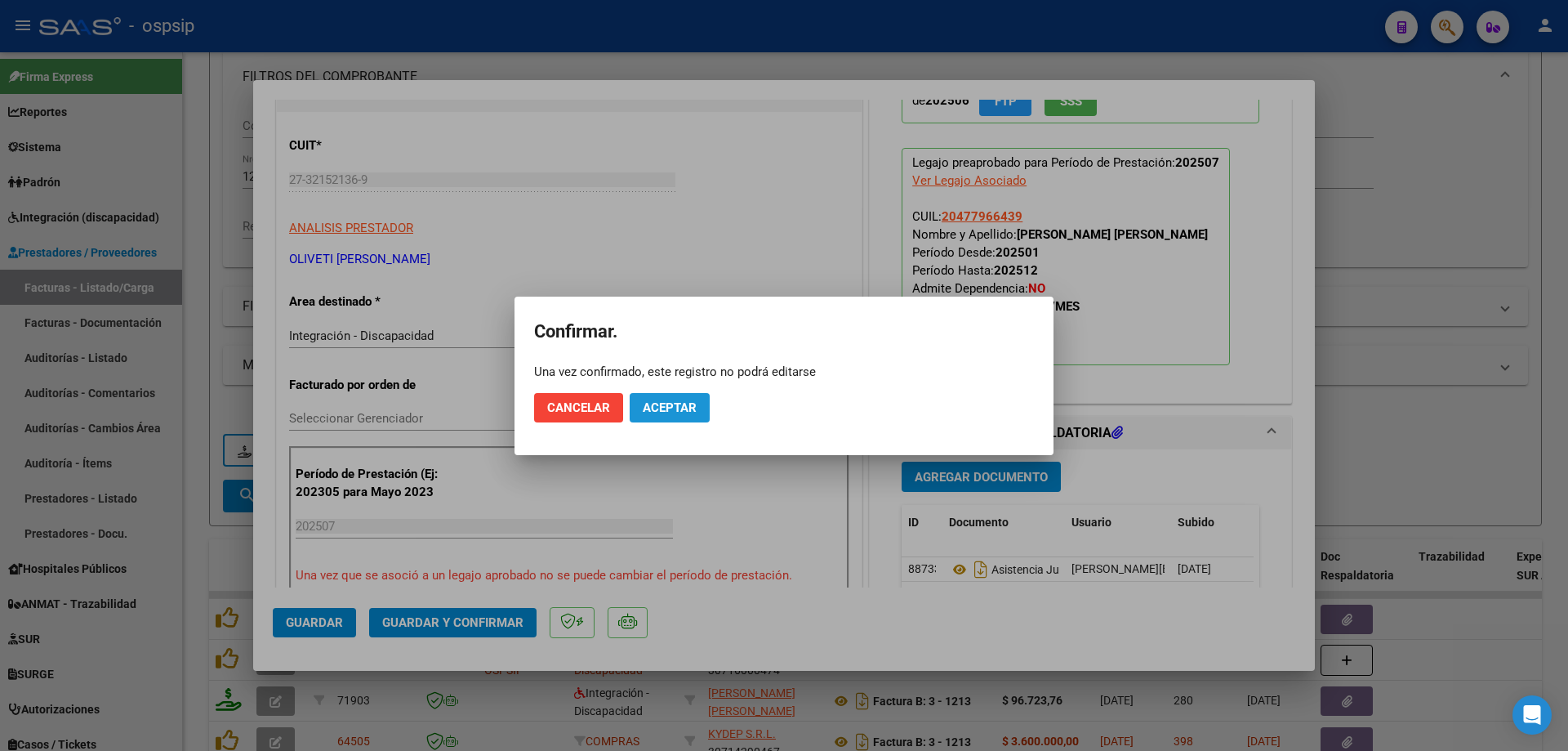
click at [665, 413] on span "Aceptar" at bounding box center [670, 408] width 54 height 15
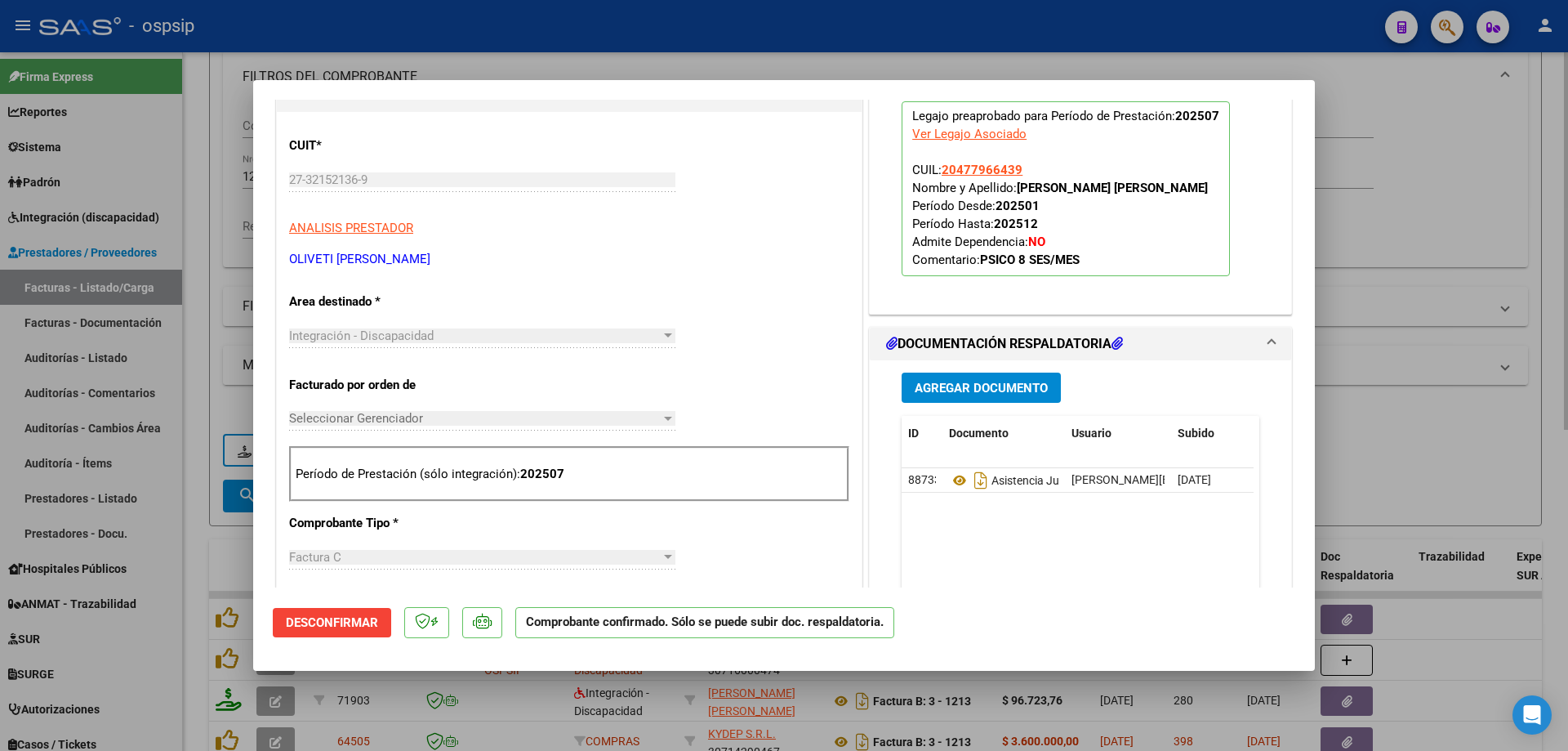
click at [1440, 371] on div at bounding box center [784, 375] width 1568 height 751
type input "$ 0,00"
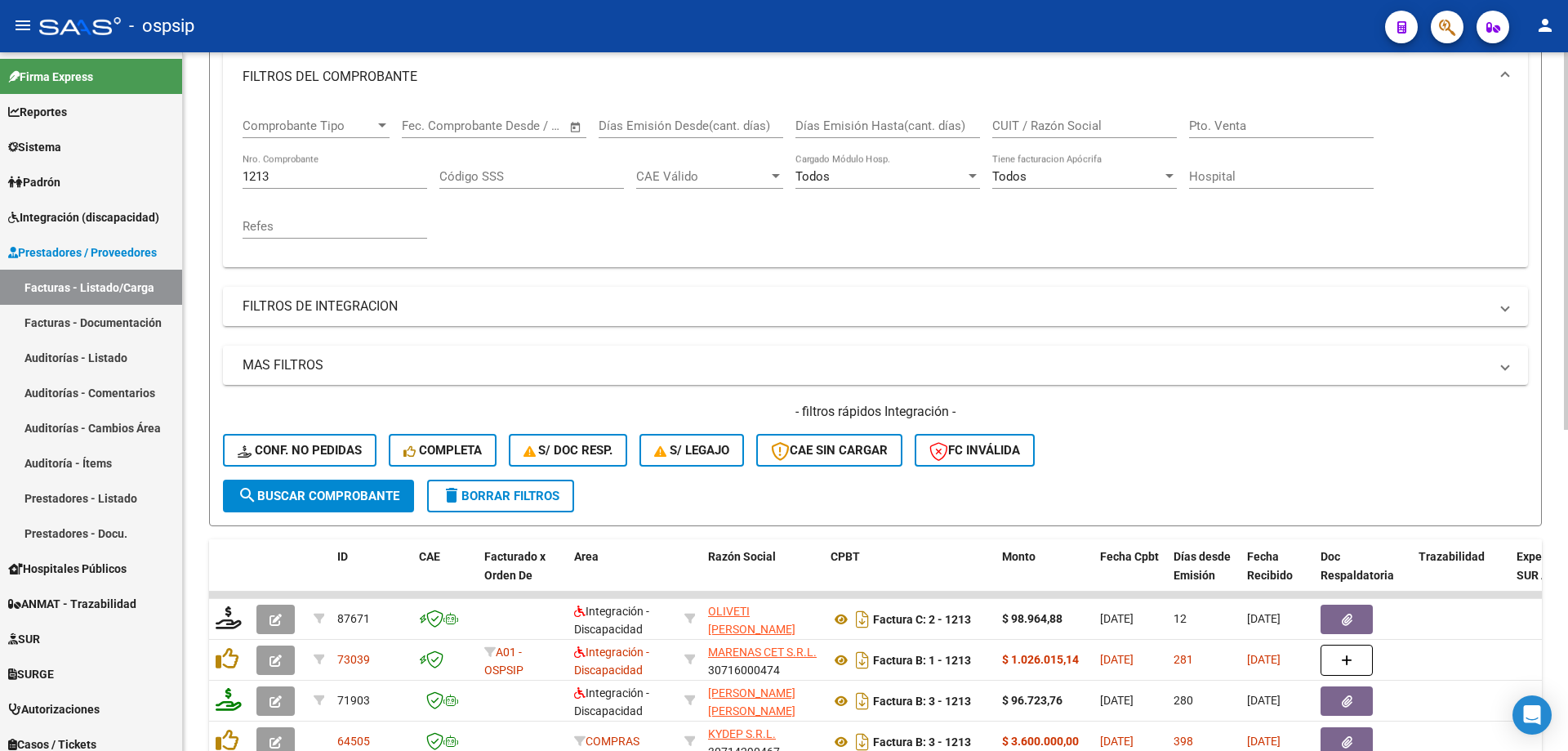
click at [338, 185] on div "1213 Nro. Comprobante" at bounding box center [334, 171] width 184 height 36
type input "1"
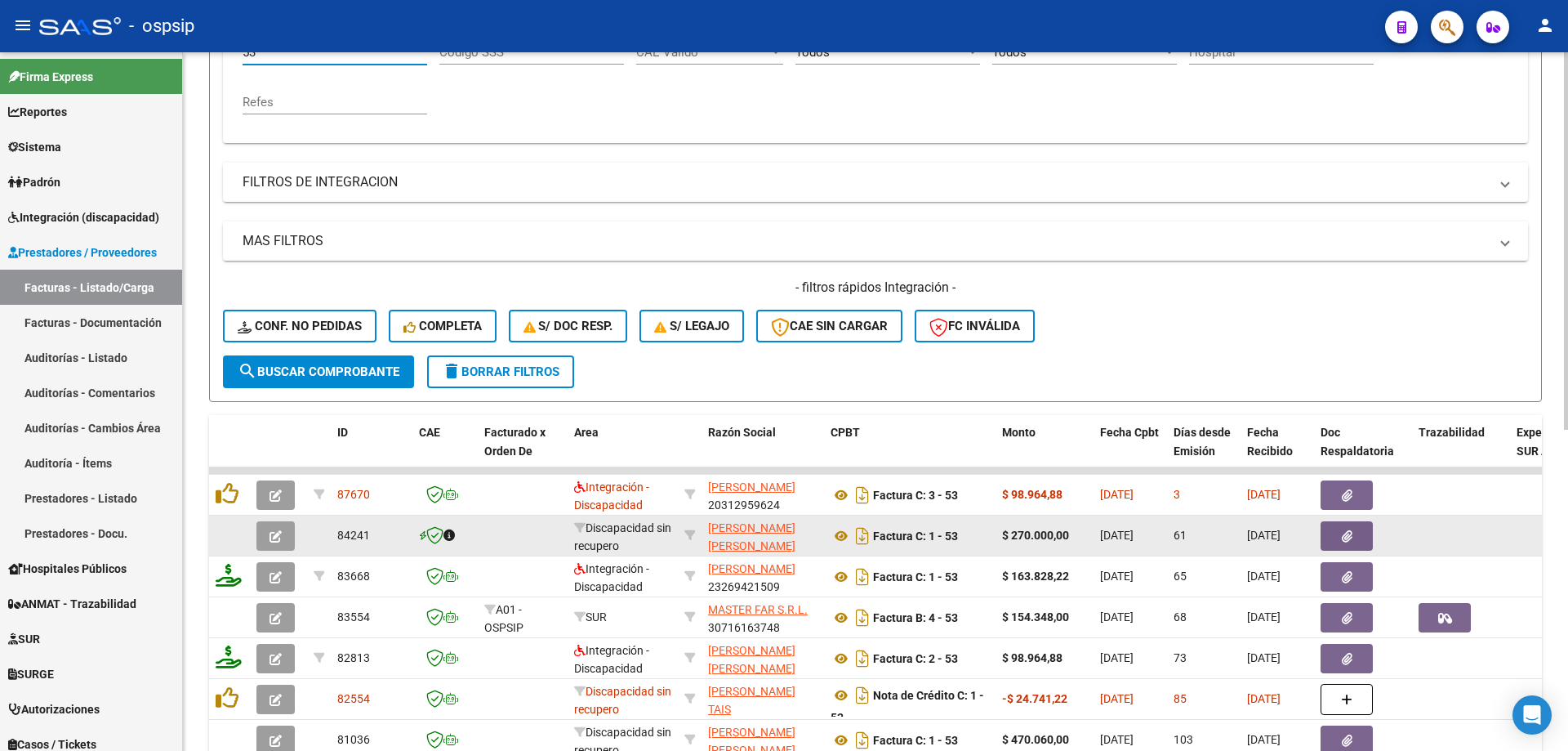
scroll to position [391, 0]
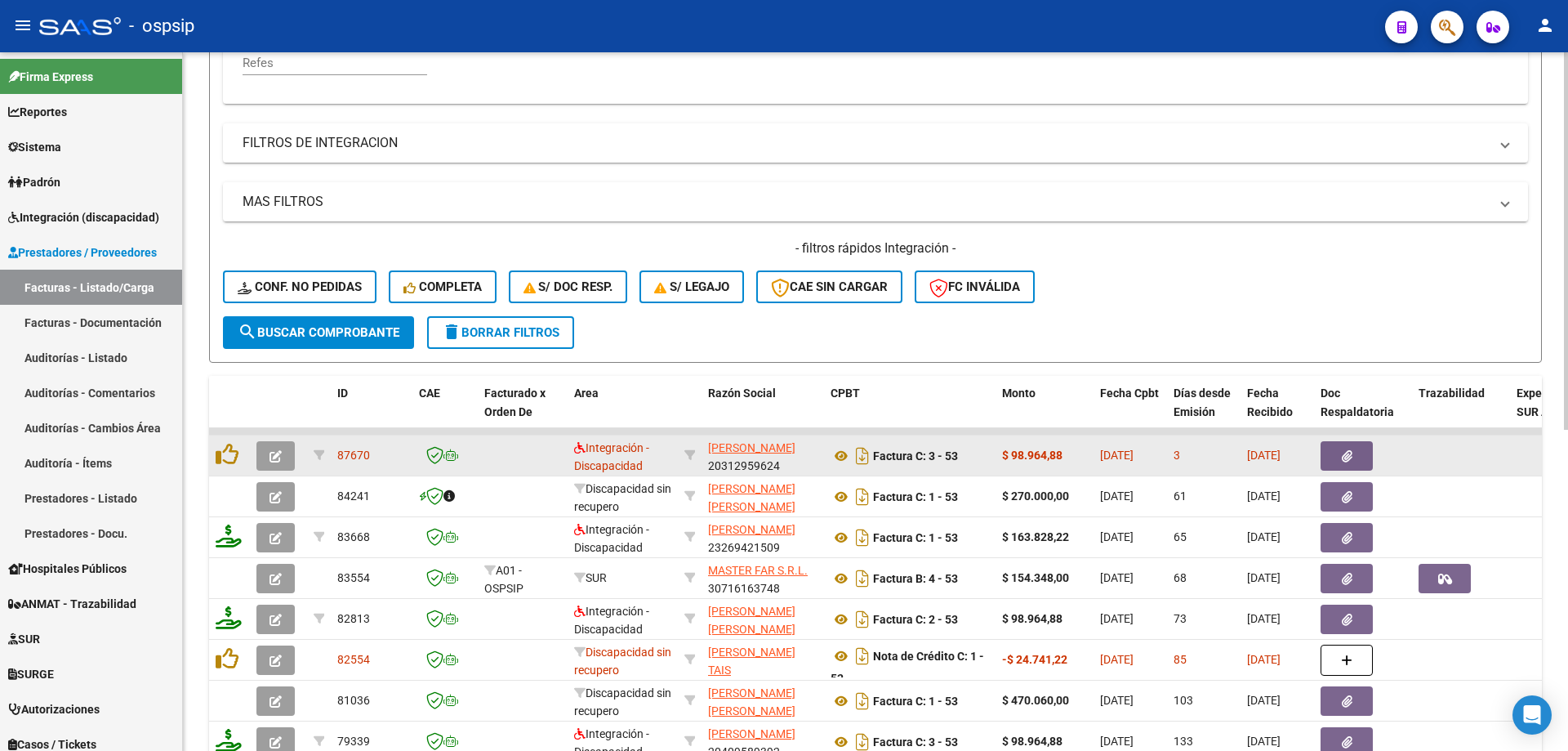
type input "53"
click at [280, 458] on icon "button" at bounding box center [275, 455] width 12 height 12
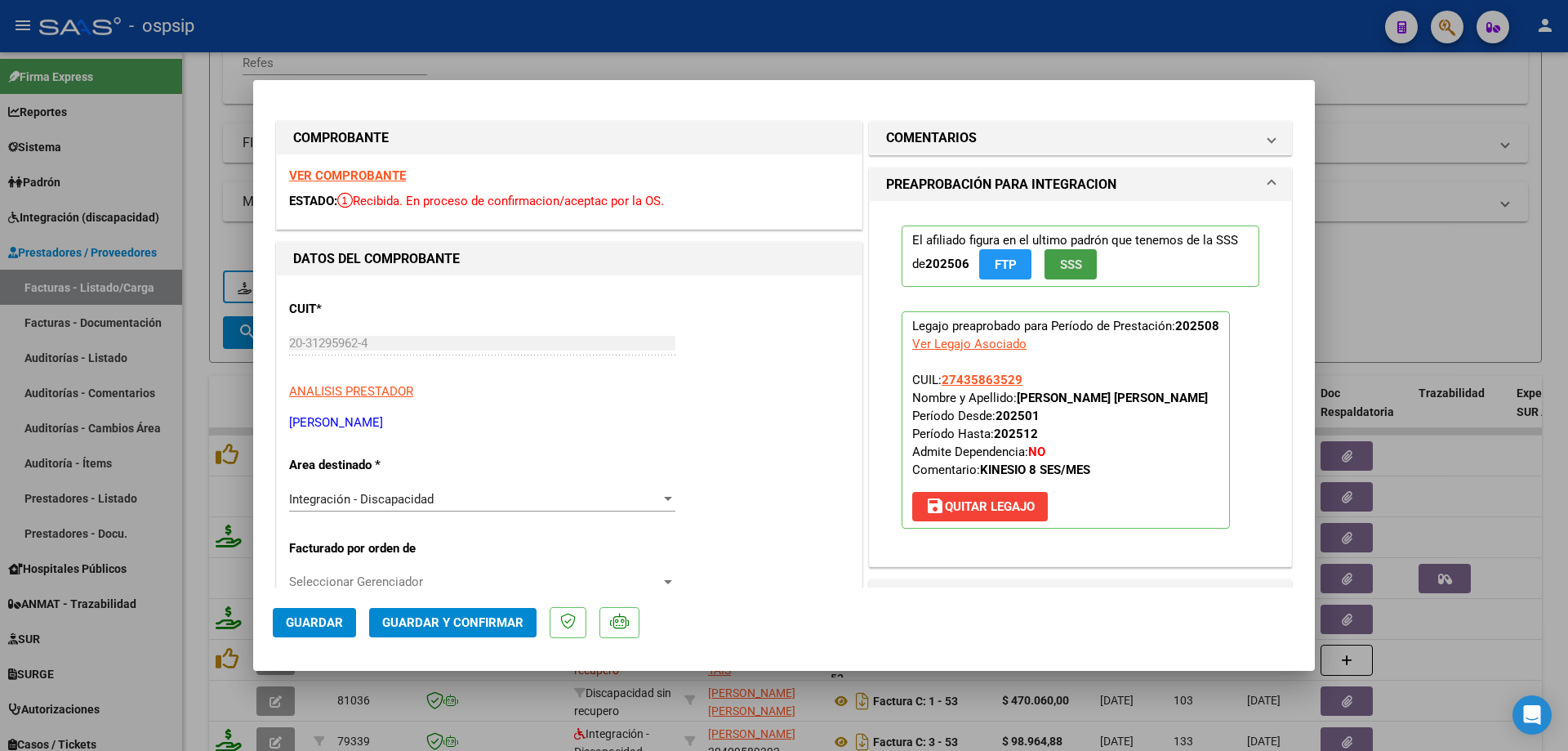
click at [1072, 268] on span "SSS" at bounding box center [1072, 265] width 22 height 15
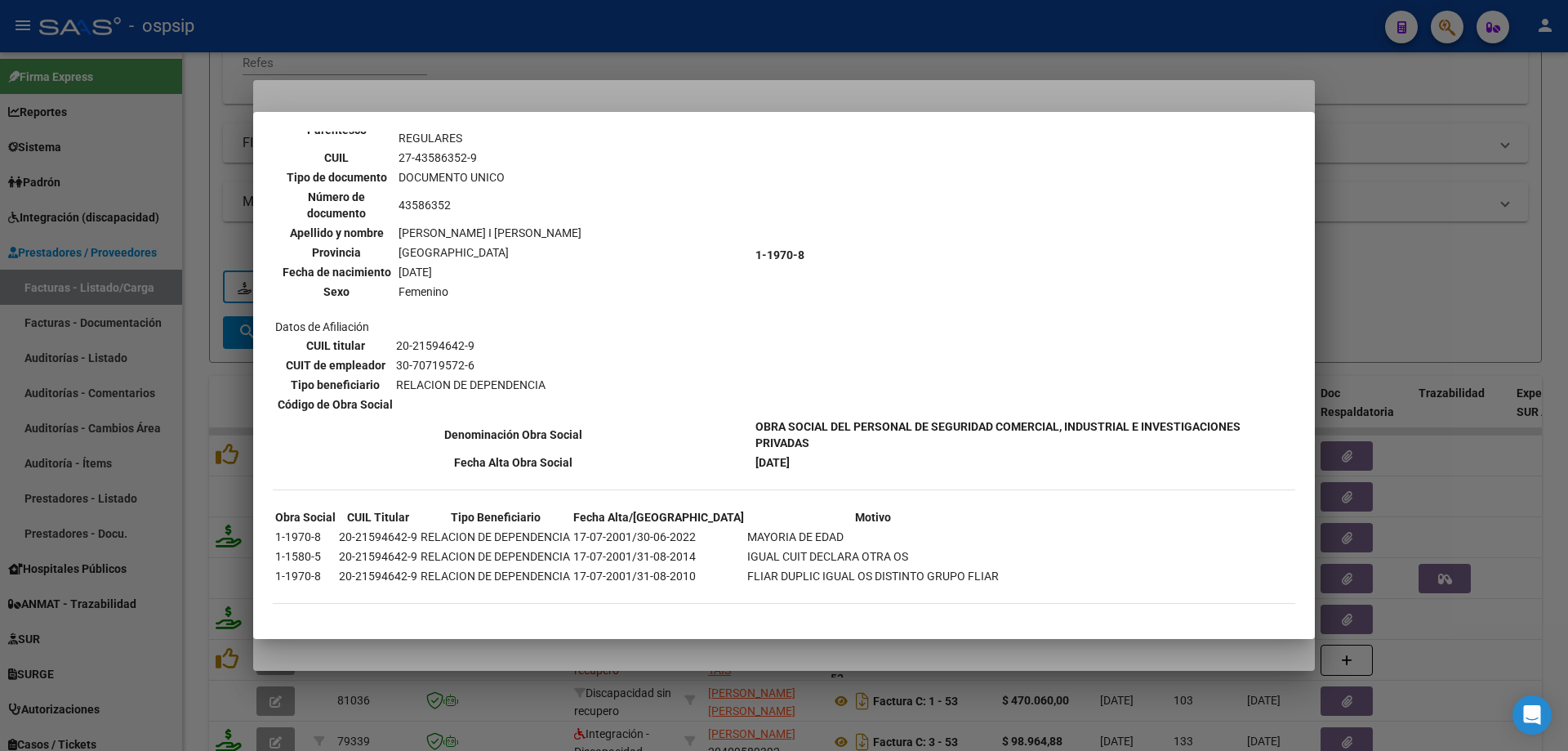
scroll to position [1390, 0]
click at [1495, 240] on div at bounding box center [784, 375] width 1568 height 751
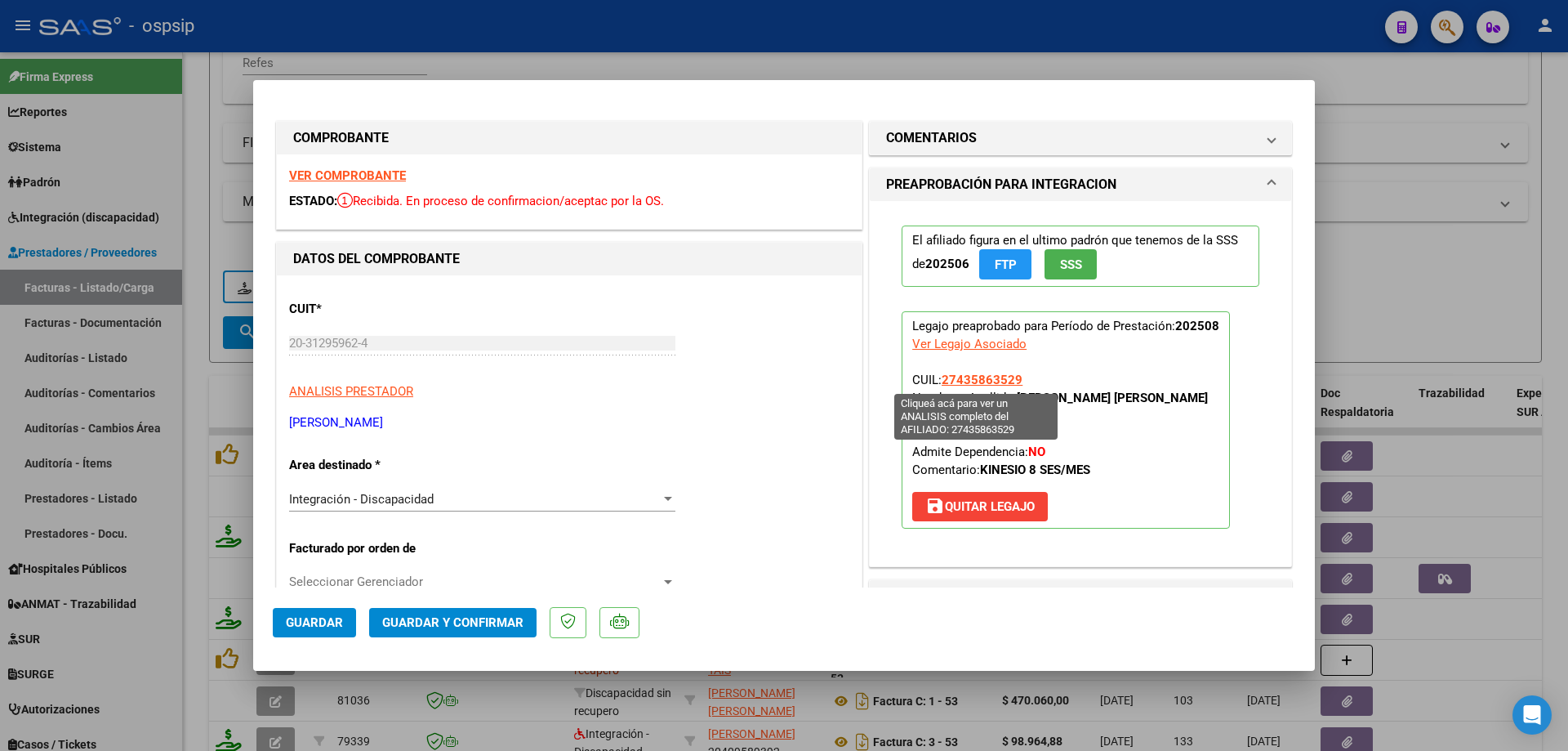
click at [969, 380] on span "27435863529" at bounding box center [982, 380] width 80 height 15
type textarea "27435863529"
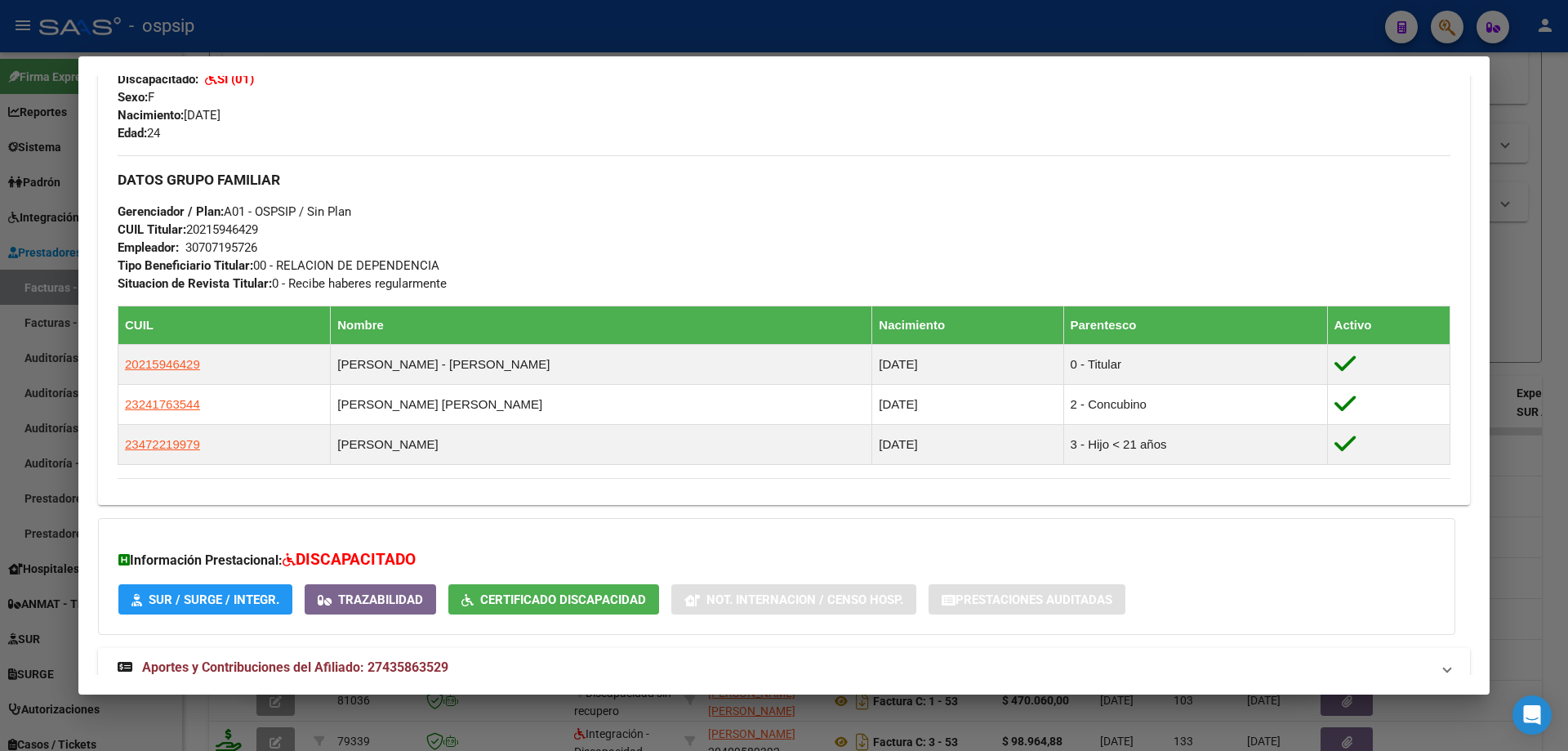
scroll to position [742, 0]
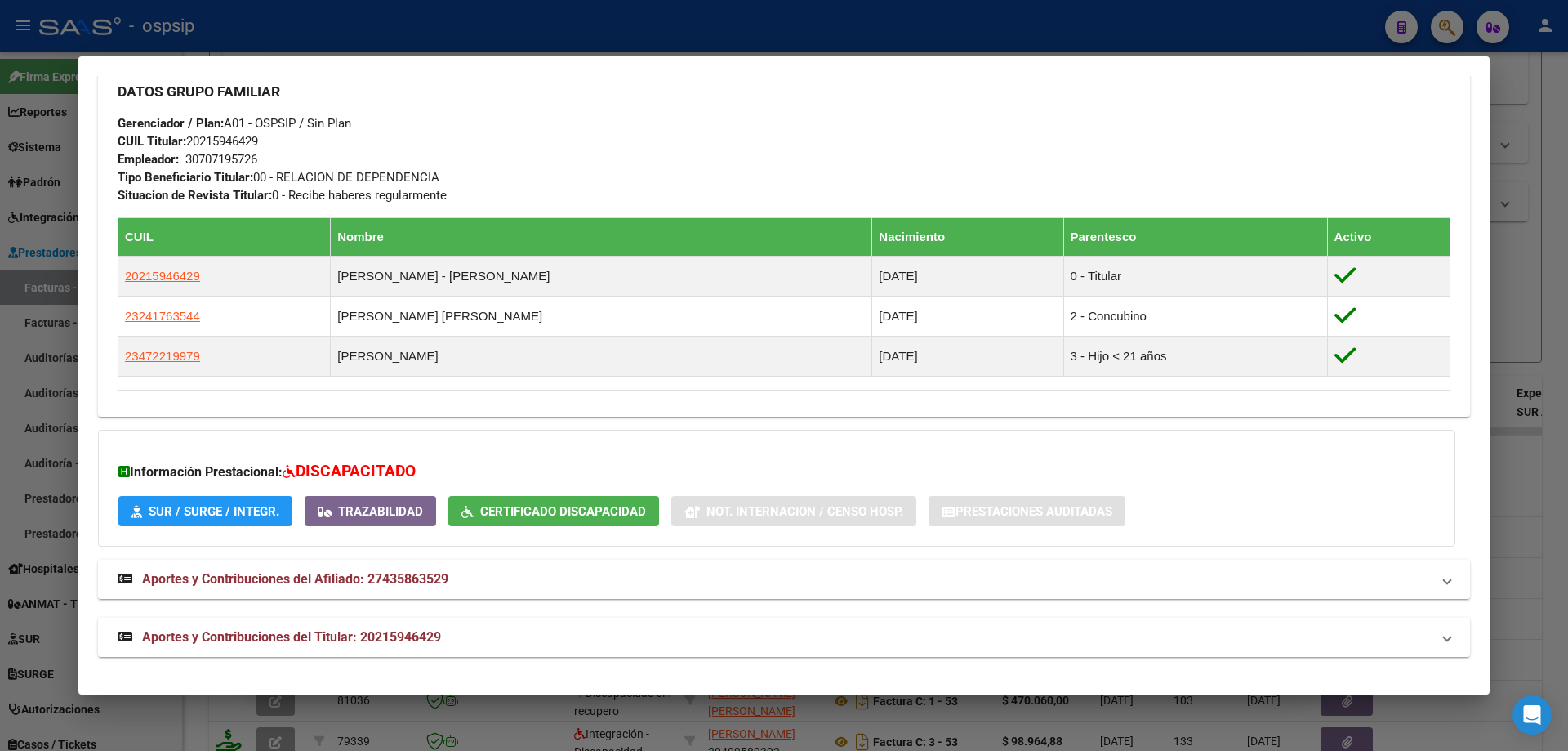
click at [1526, 319] on div at bounding box center [784, 375] width 1568 height 751
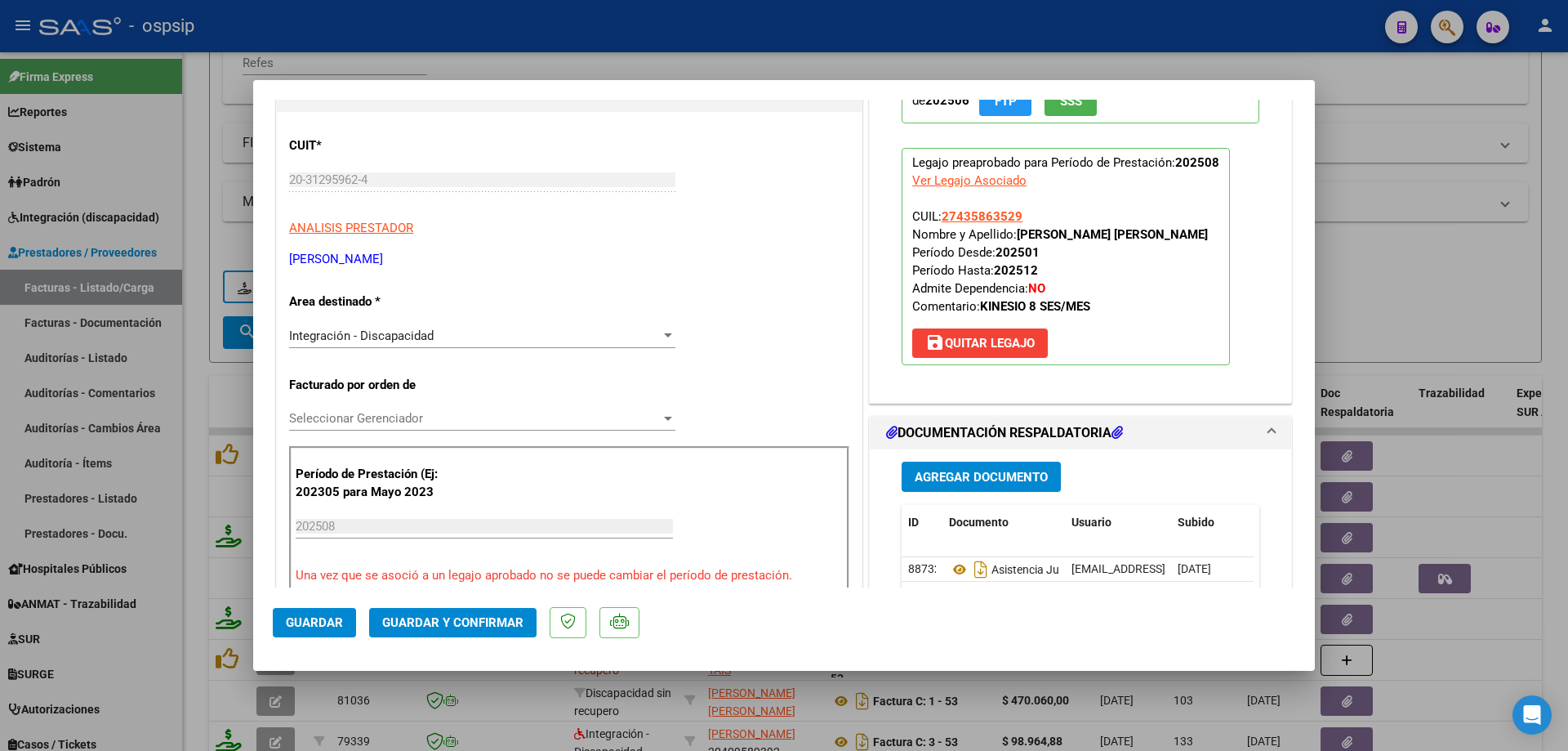
scroll to position [326, 0]
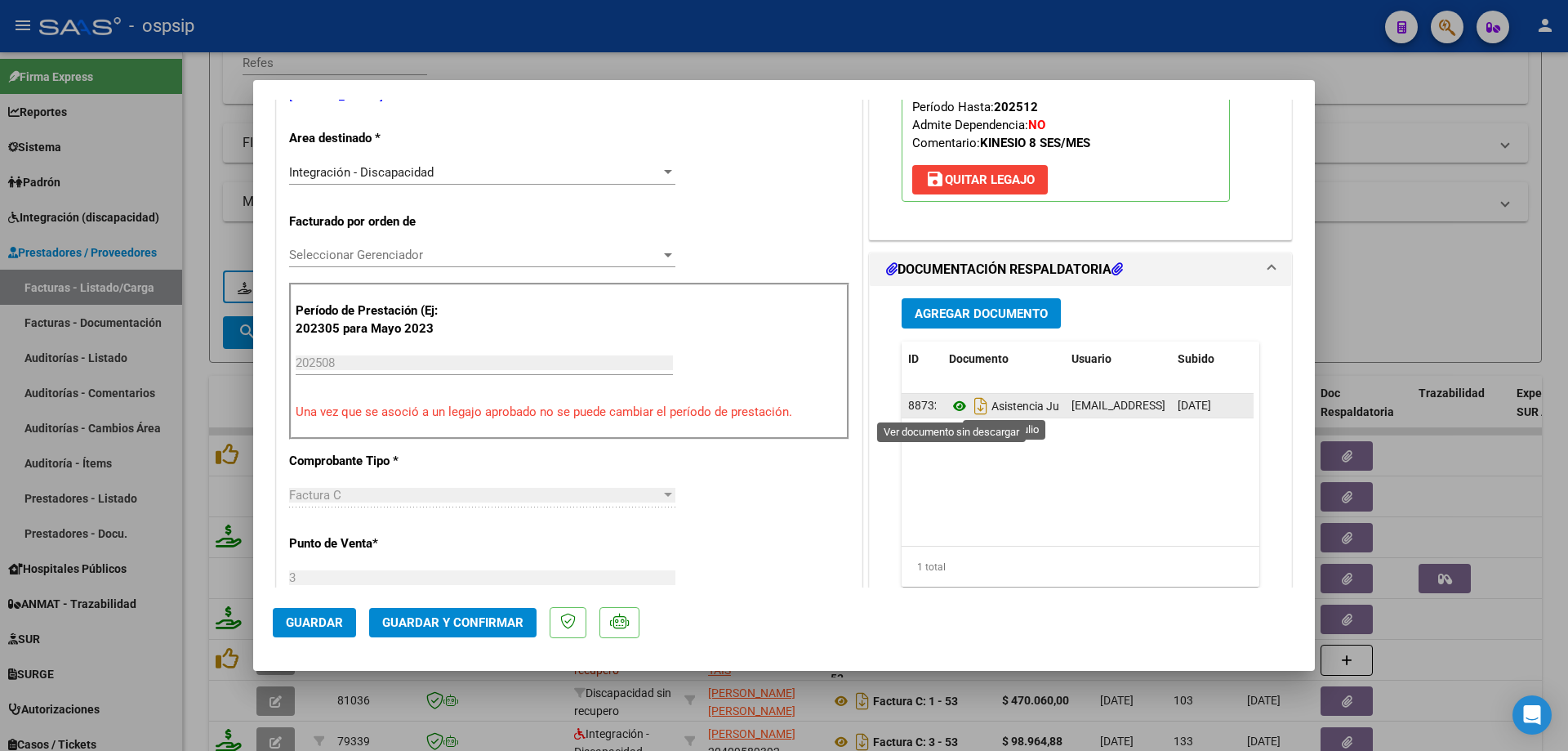
click at [957, 405] on icon at bounding box center [959, 406] width 22 height 20
click at [955, 404] on icon at bounding box center [959, 406] width 22 height 20
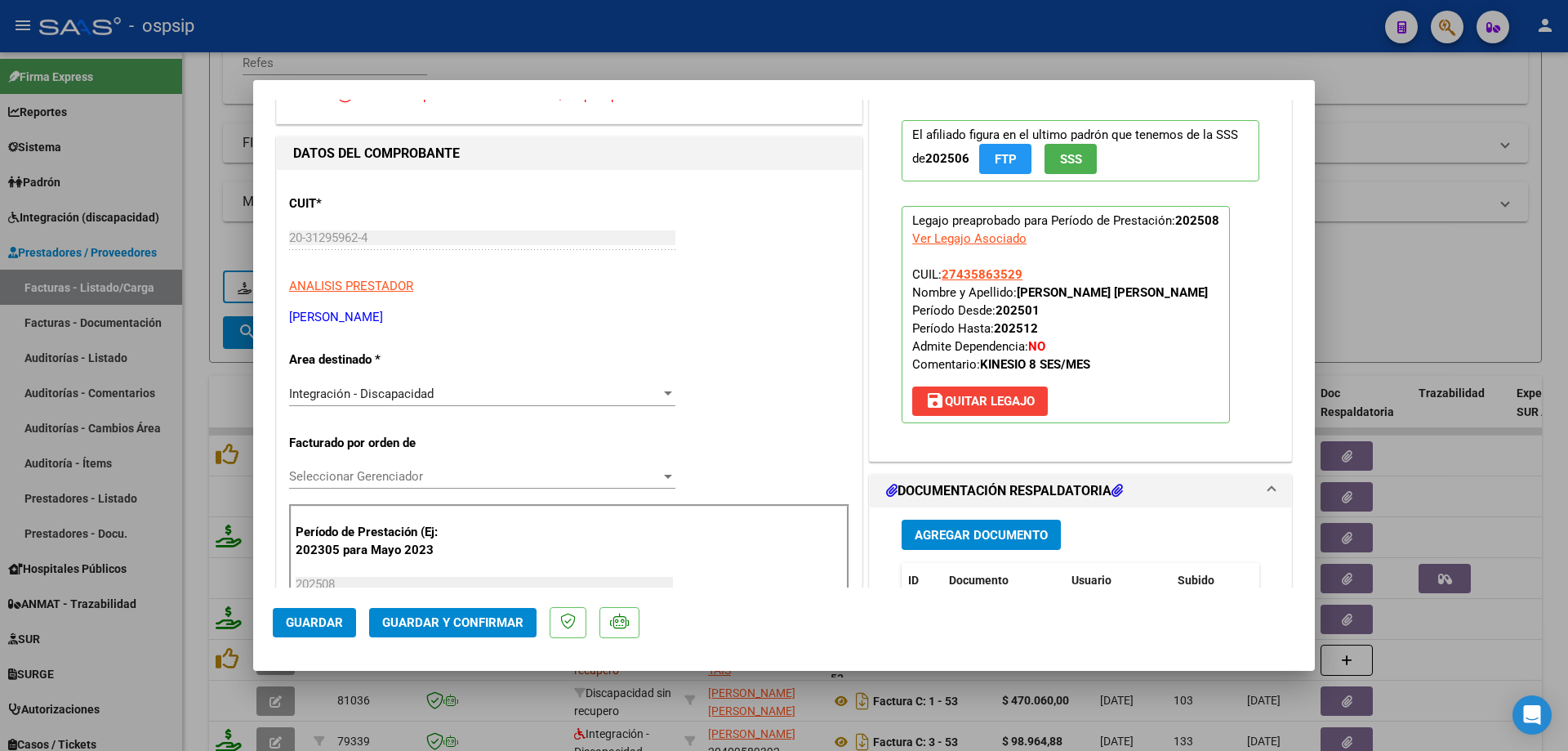
scroll to position [81, 0]
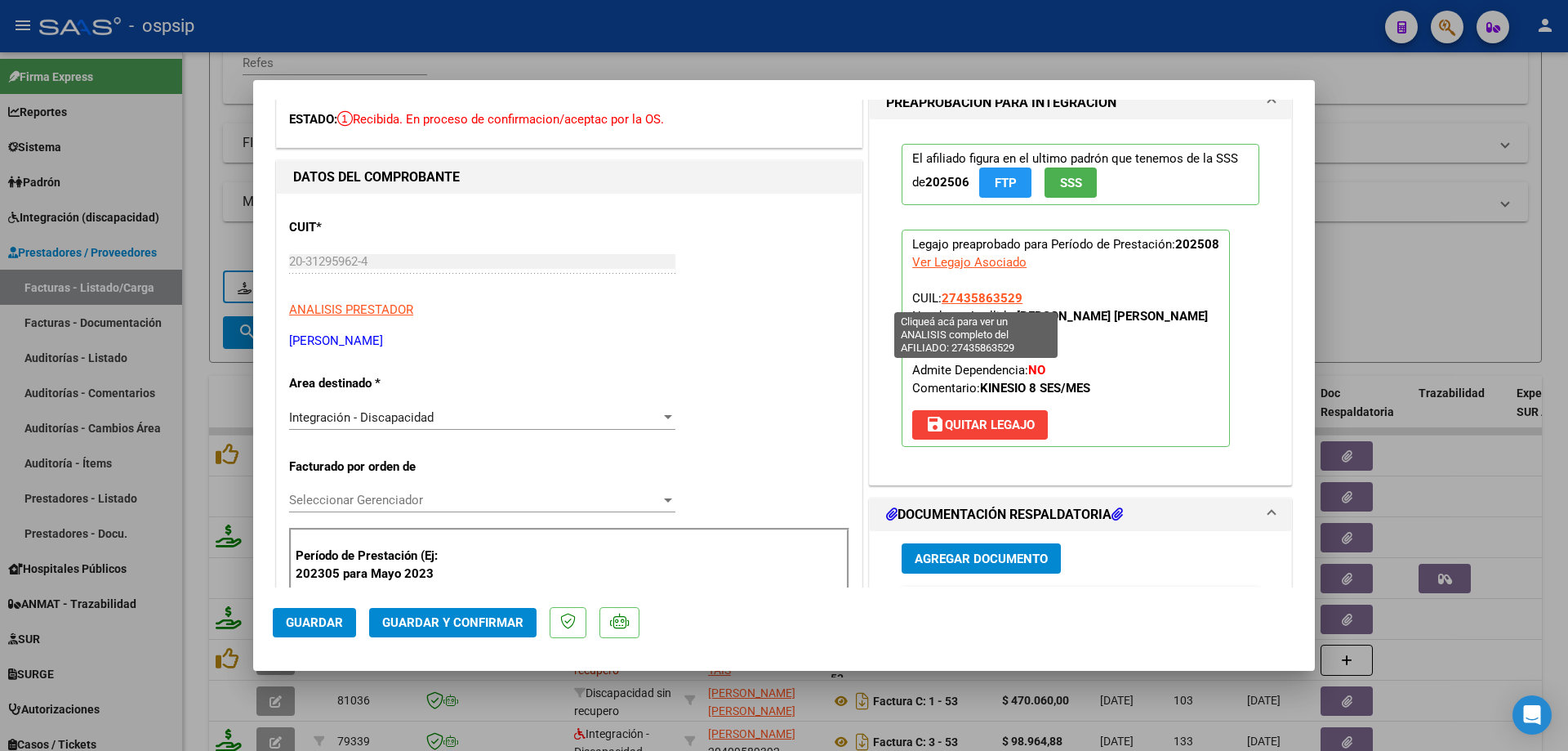
drag, startPoint x: 1019, startPoint y: 297, endPoint x: 938, endPoint y: 297, distance: 81.0
click at [938, 297] on p "Legajo preaprobado para Período de Prestación: 202508 Ver Legajo Asociado CUIL:…" at bounding box center [1065, 338] width 328 height 217
copy span "27435863529"
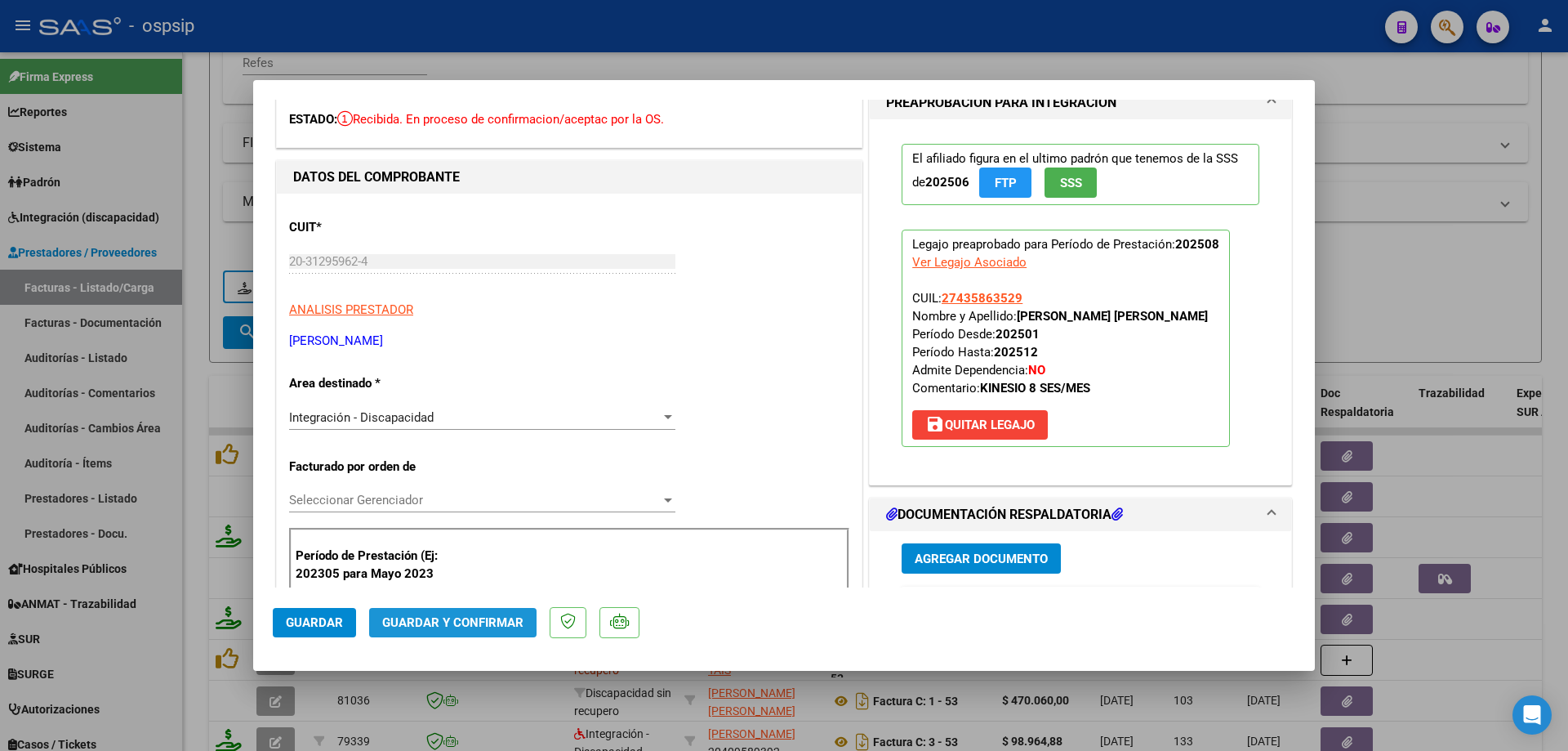
click at [475, 632] on button "Guardar y Confirmar" at bounding box center [453, 622] width 167 height 29
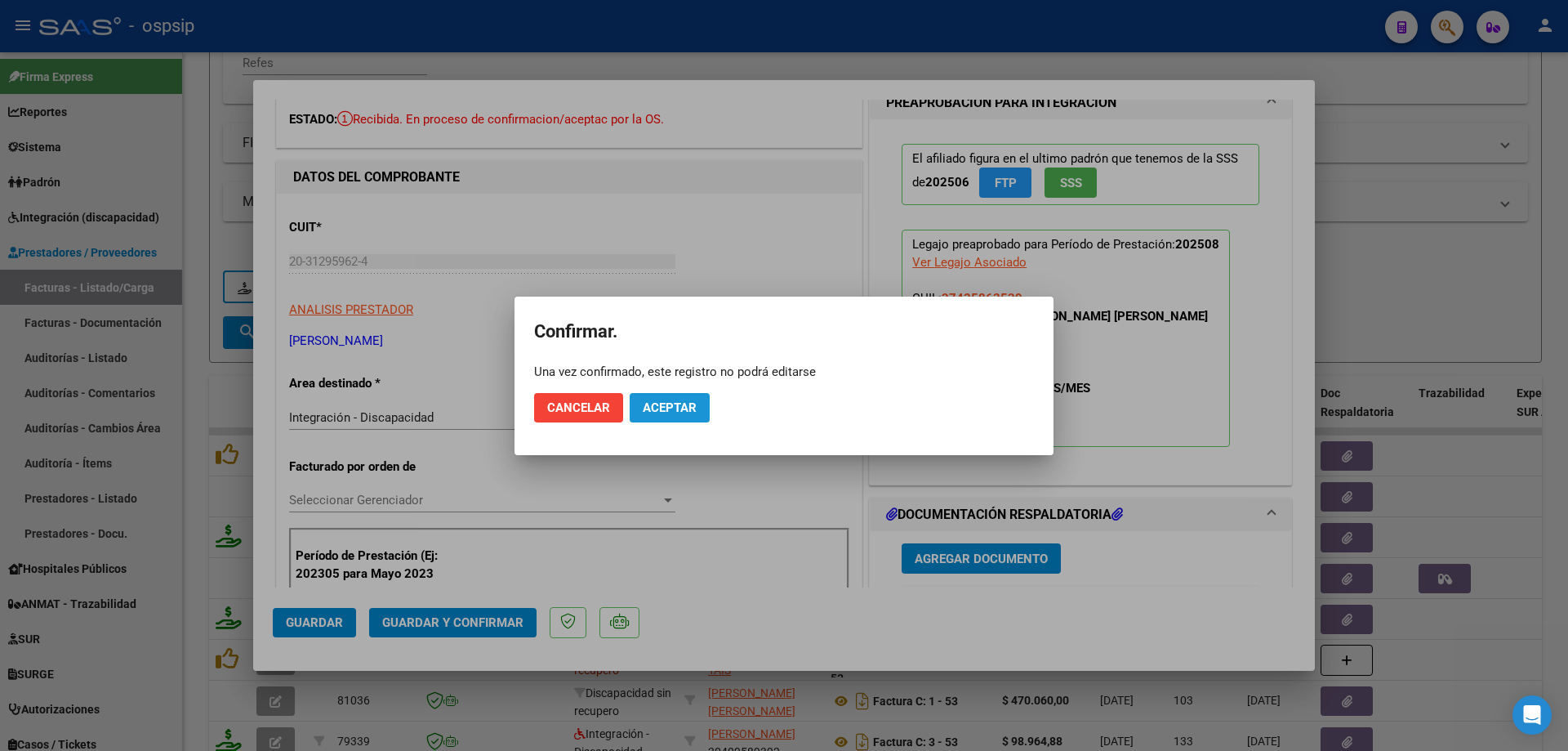
click at [688, 408] on span "Aceptar" at bounding box center [670, 408] width 54 height 15
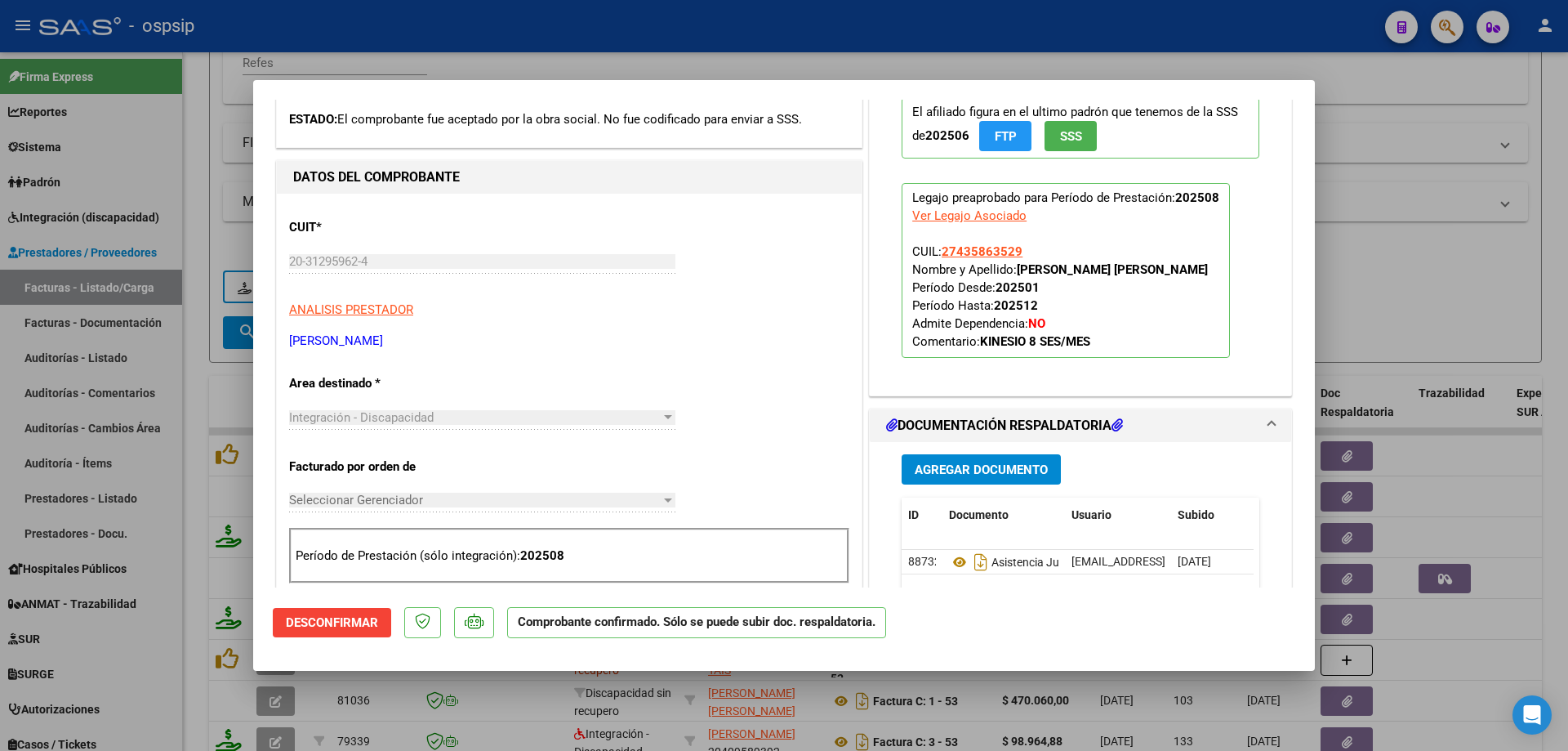
click at [1565, 181] on div at bounding box center [784, 375] width 1568 height 751
type input "$ 0,00"
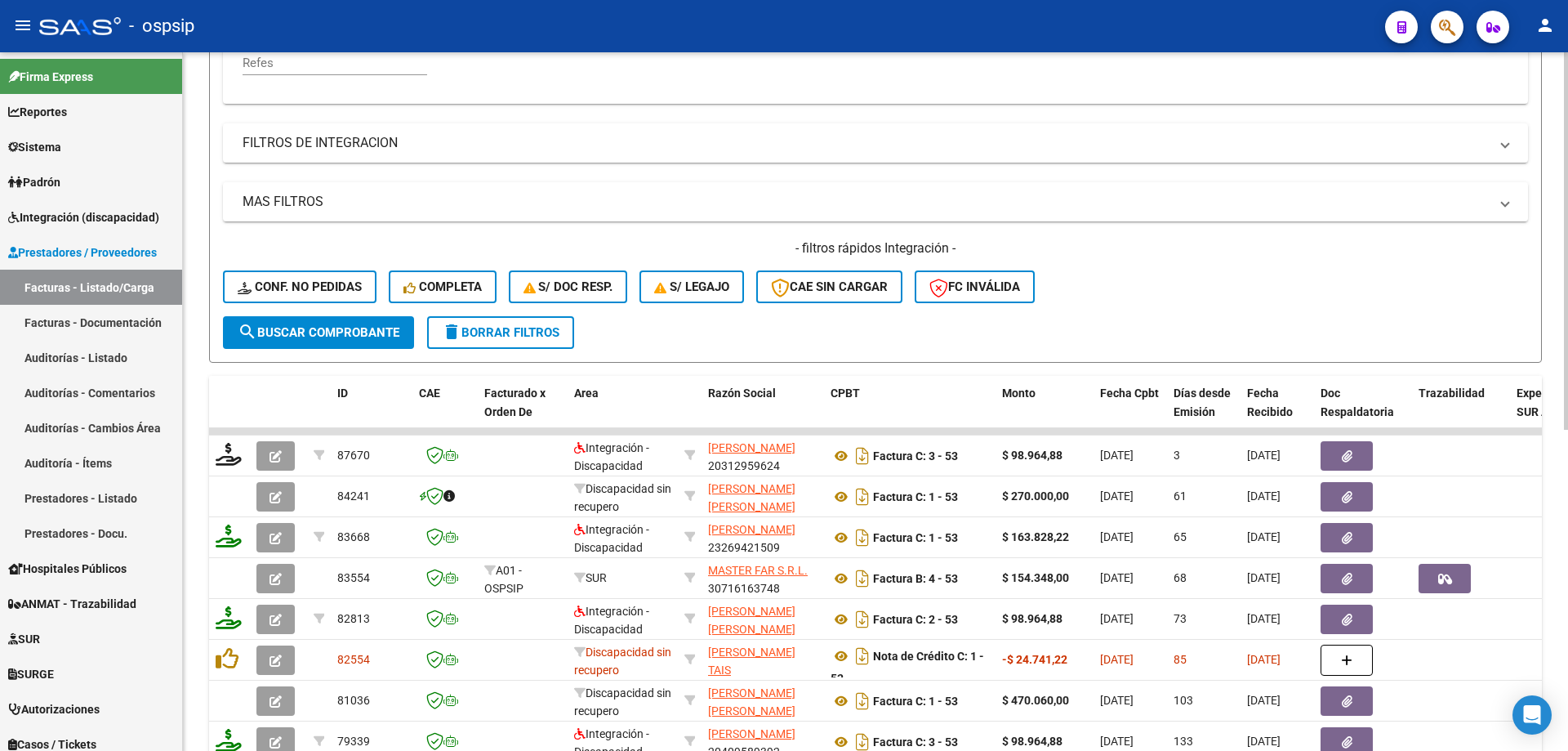
scroll to position [145, 0]
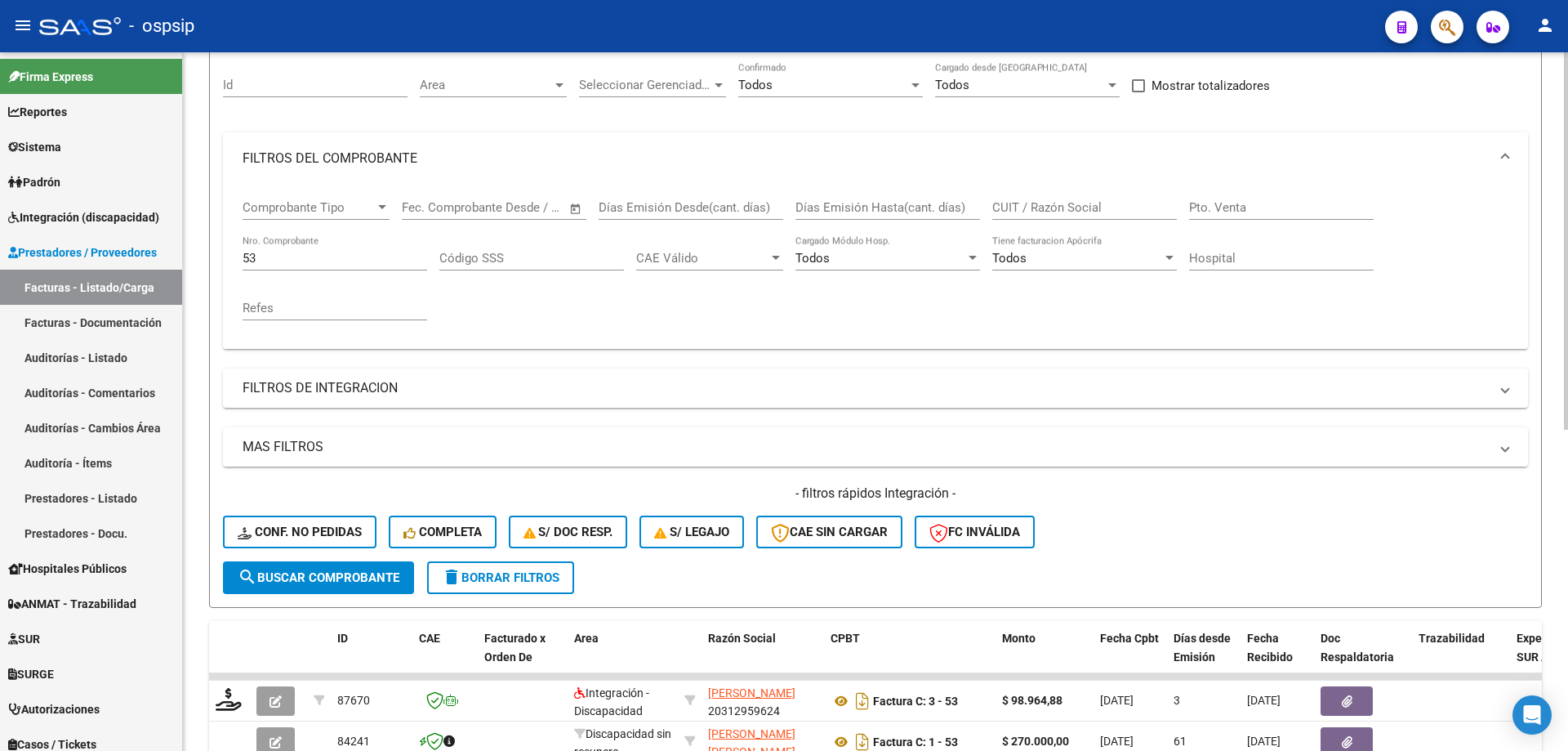
click at [294, 251] on input "53" at bounding box center [334, 258] width 184 height 15
type input "5"
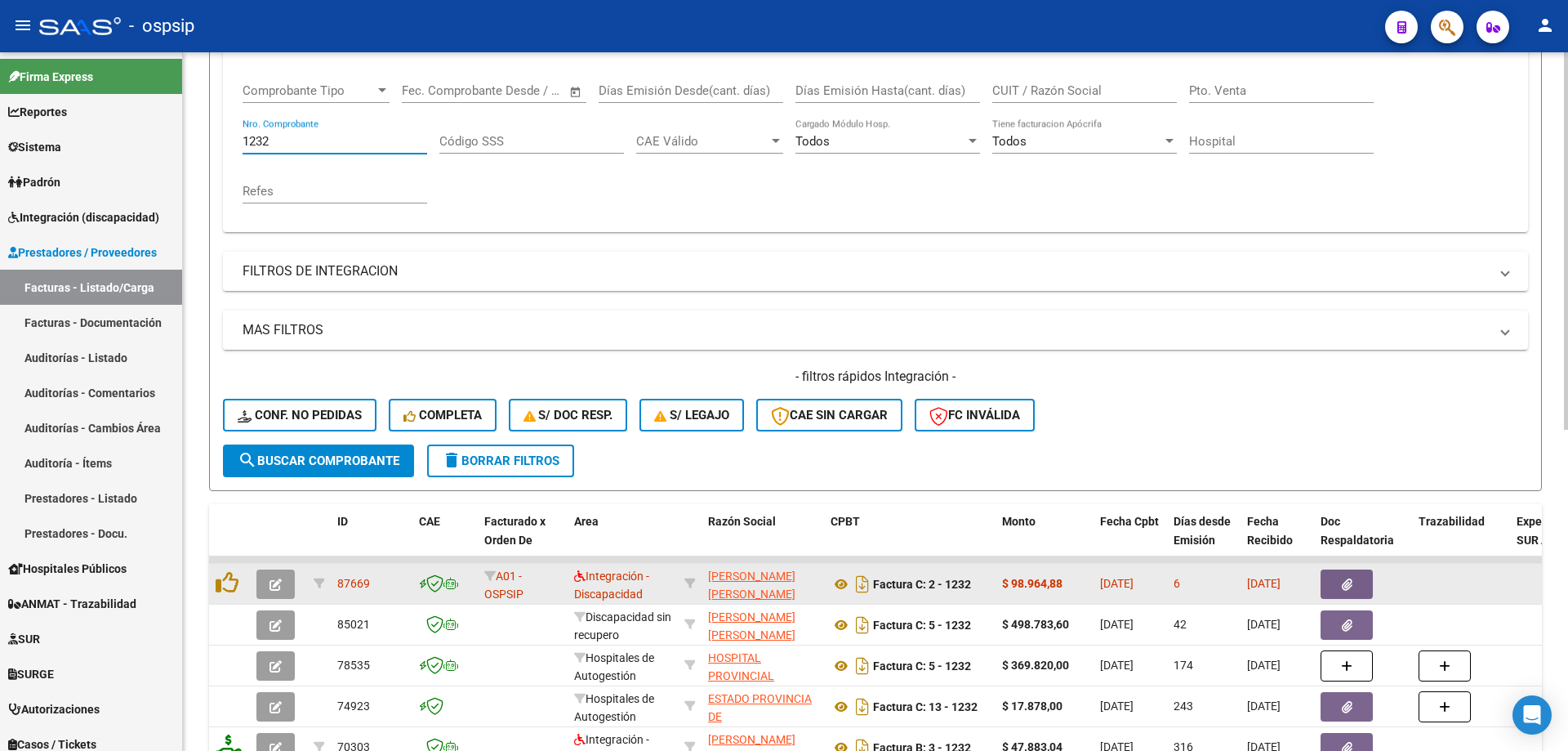
scroll to position [309, 0]
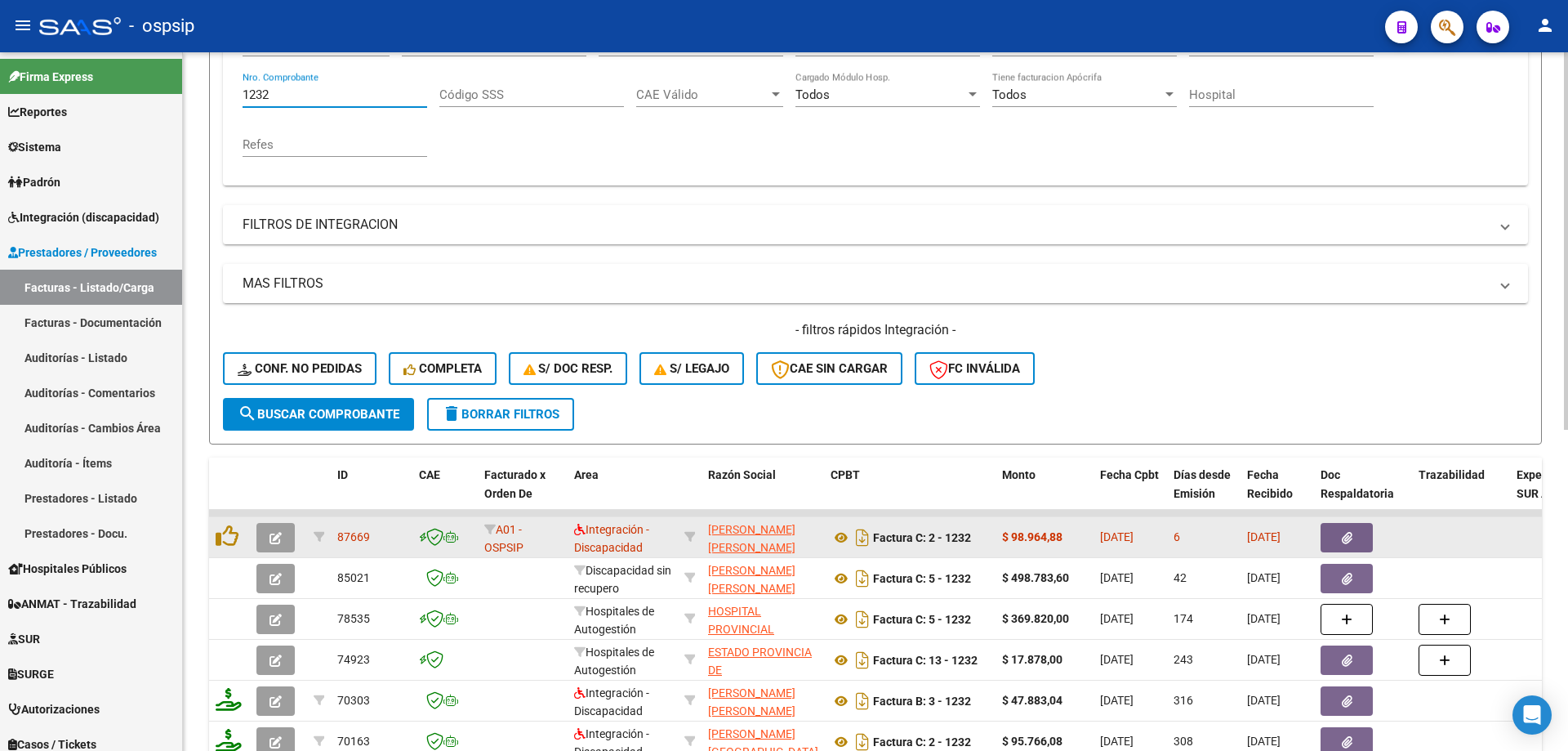
type input "1232"
click at [279, 539] on icon "button" at bounding box center [275, 538] width 12 height 12
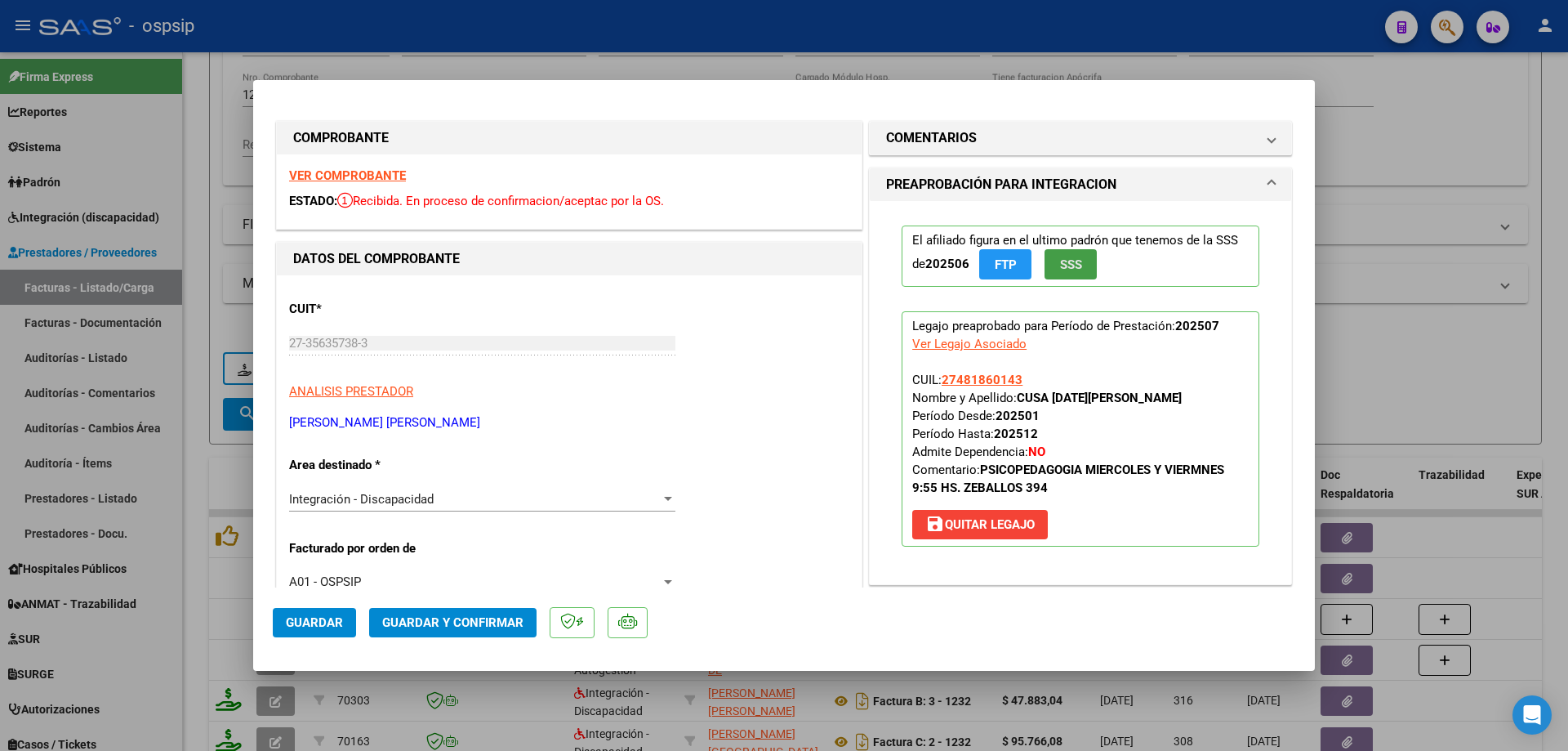
click at [1075, 267] on span "SSS" at bounding box center [1072, 265] width 22 height 15
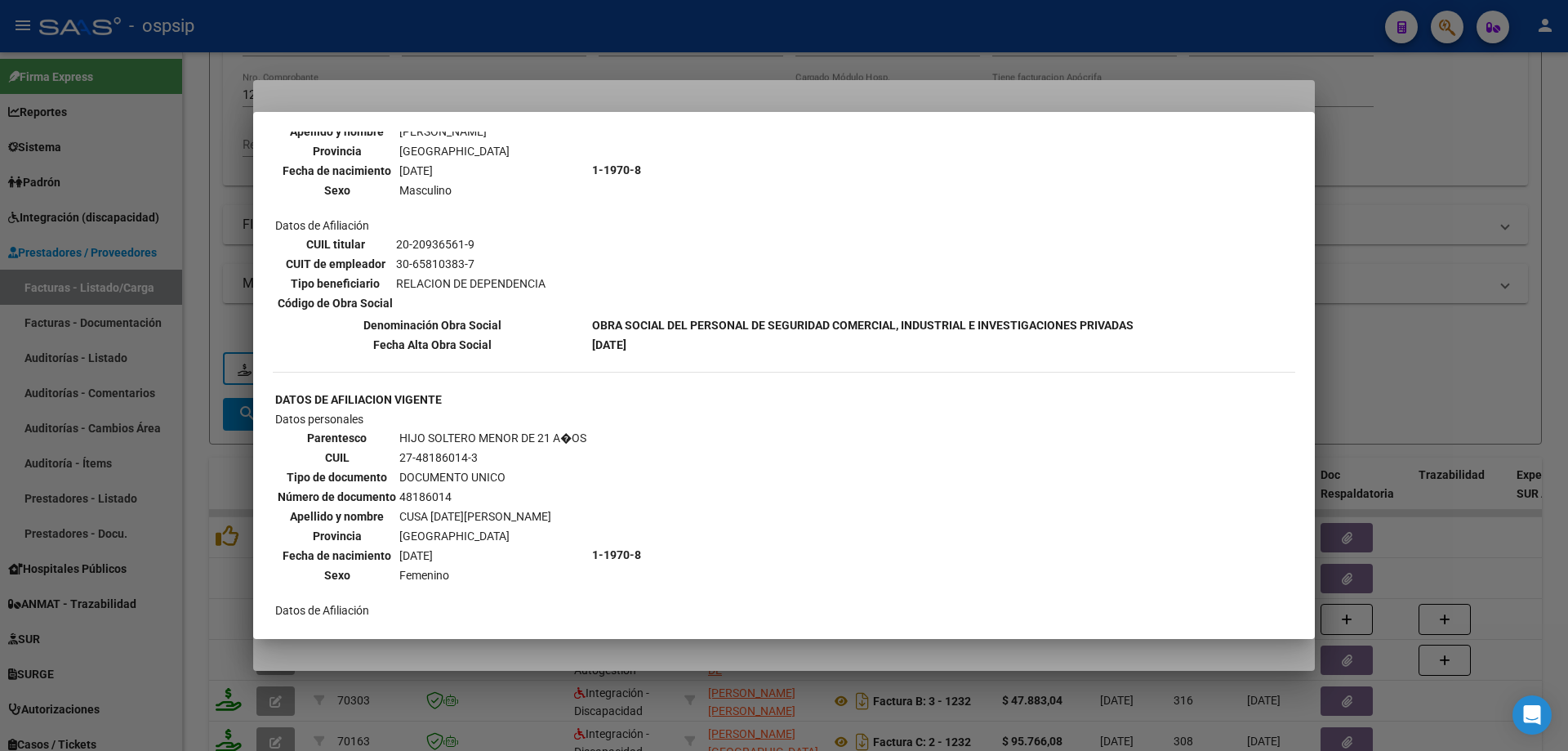
scroll to position [1057, 0]
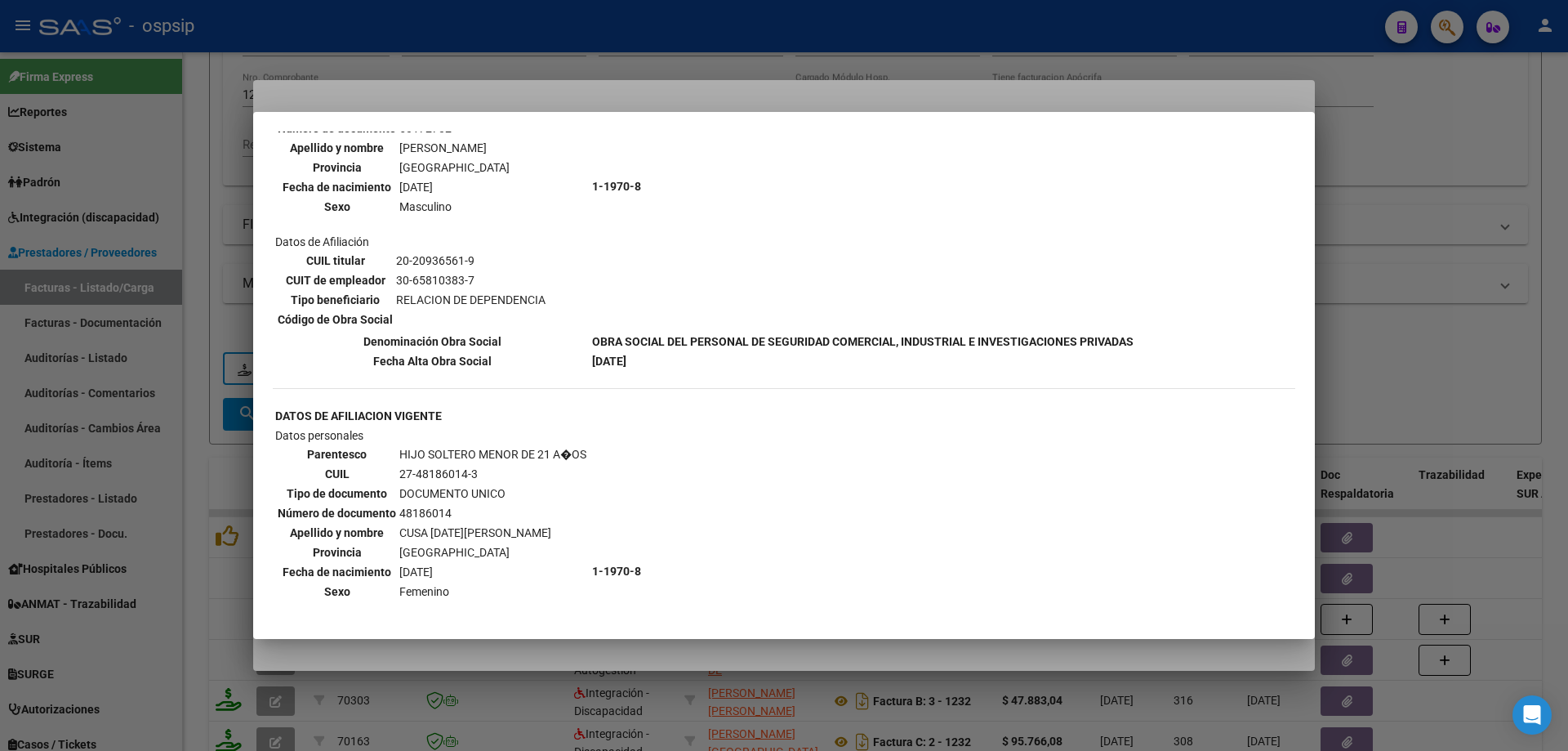
click at [1329, 317] on div at bounding box center [784, 375] width 1568 height 751
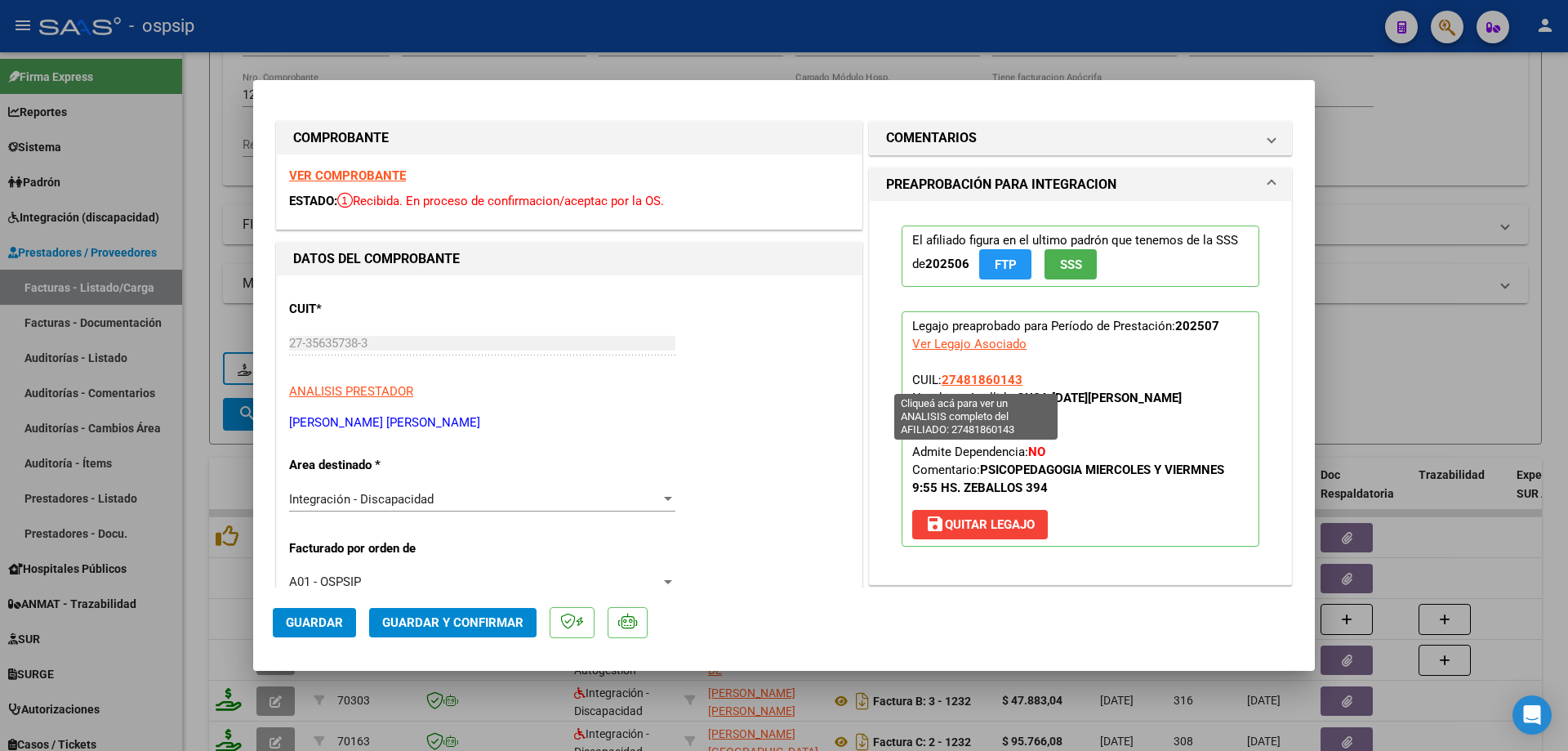
click at [977, 381] on span "27481860143" at bounding box center [982, 380] width 80 height 15
type textarea "27481860143"
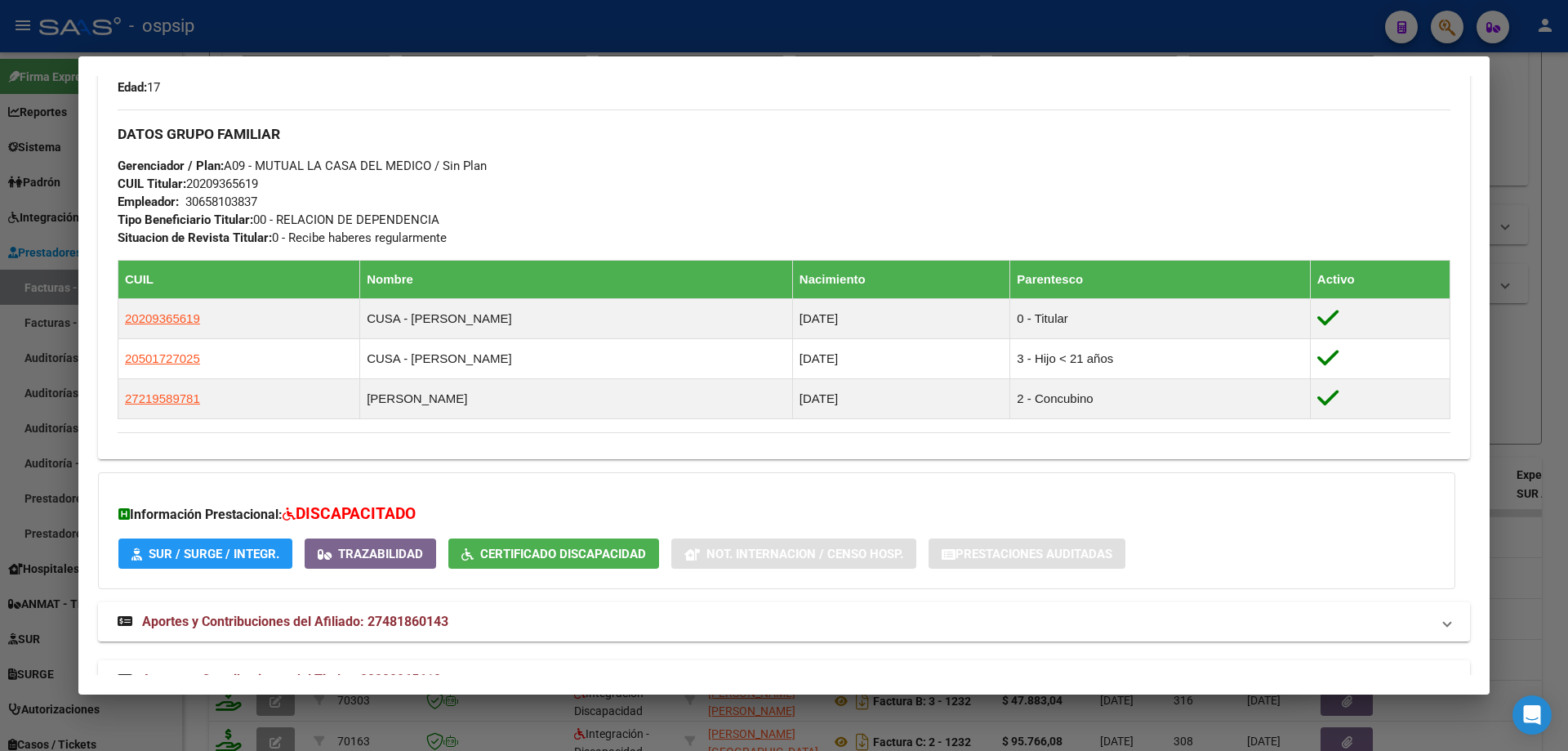
scroll to position [742, 0]
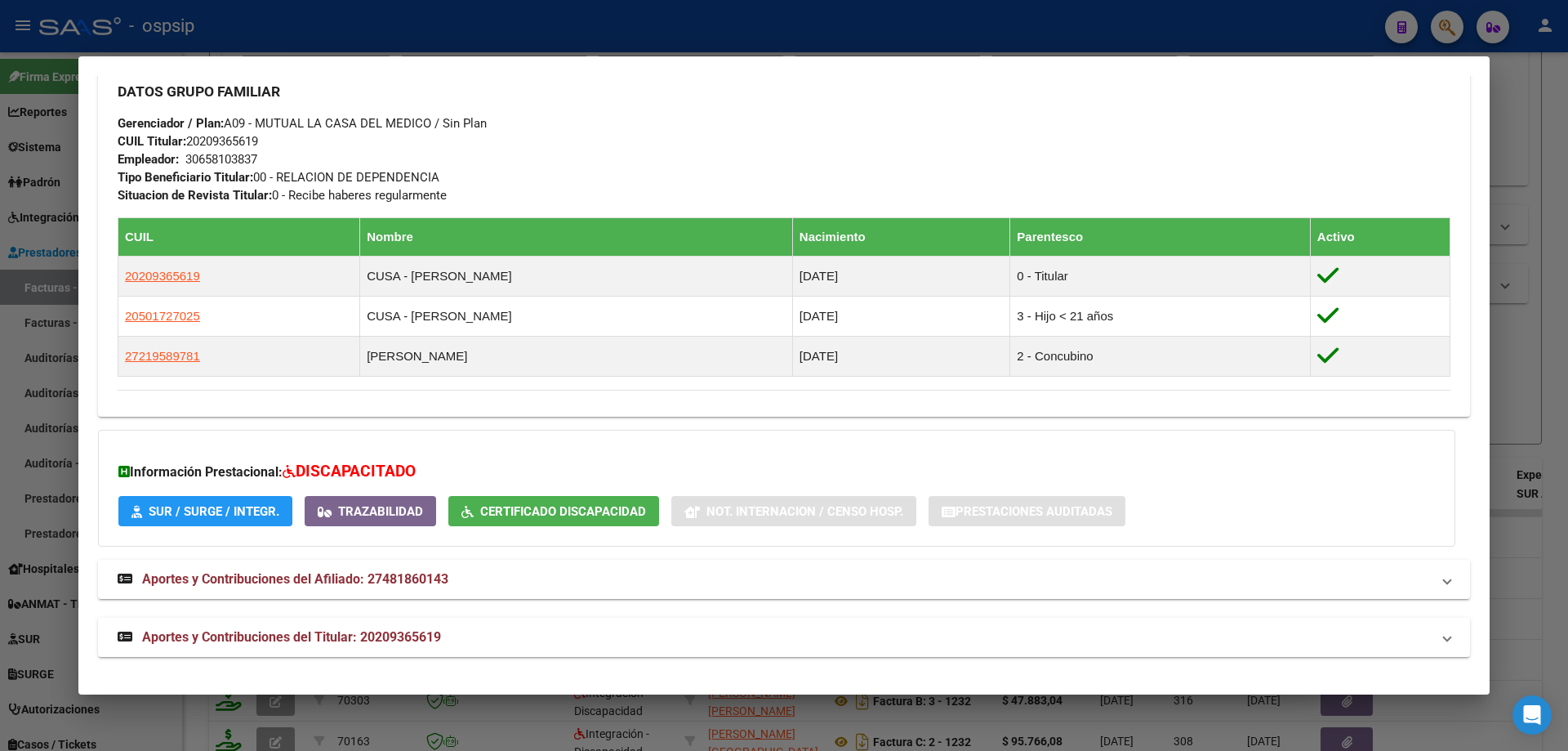
click at [1511, 311] on div at bounding box center [784, 375] width 1568 height 751
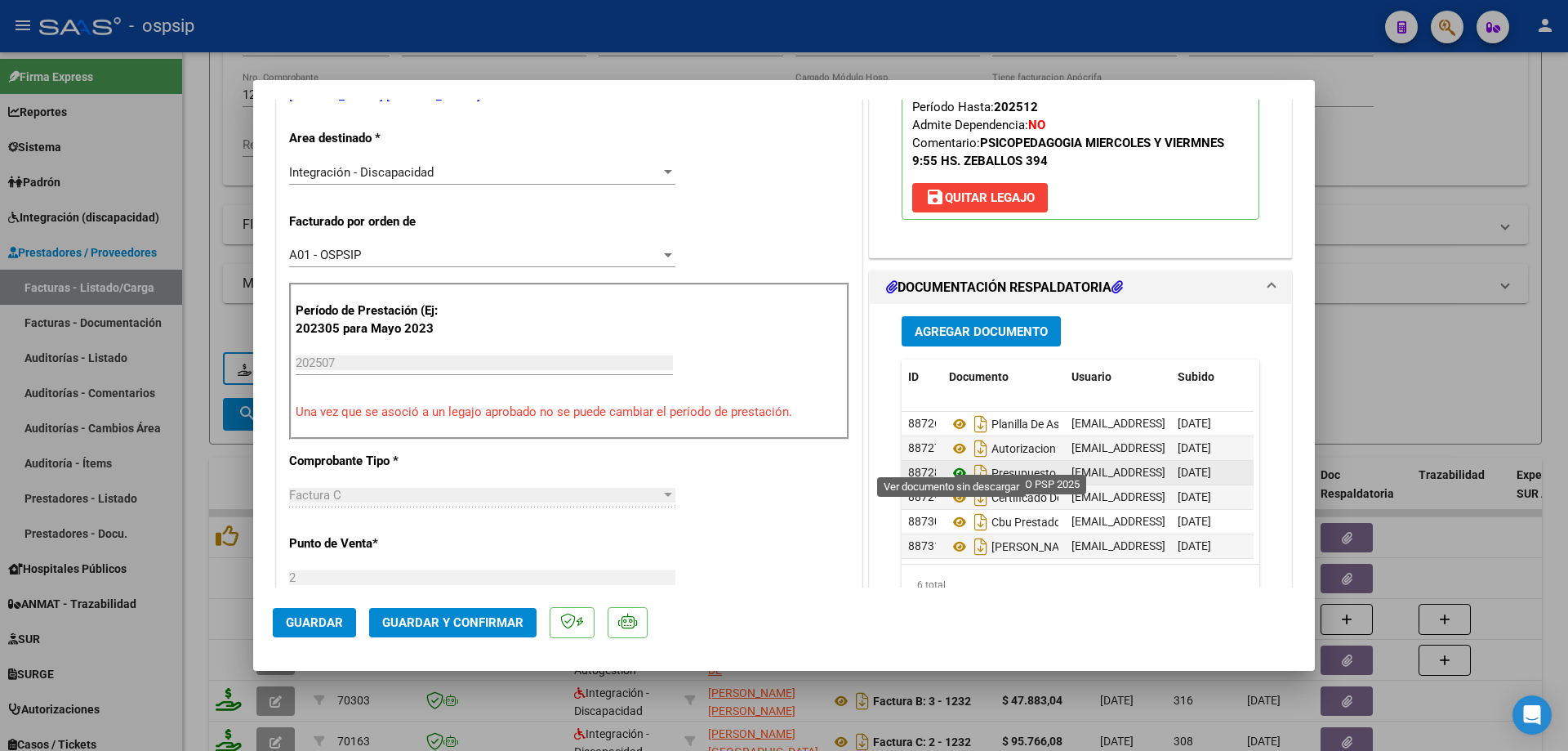
scroll to position [0, 0]
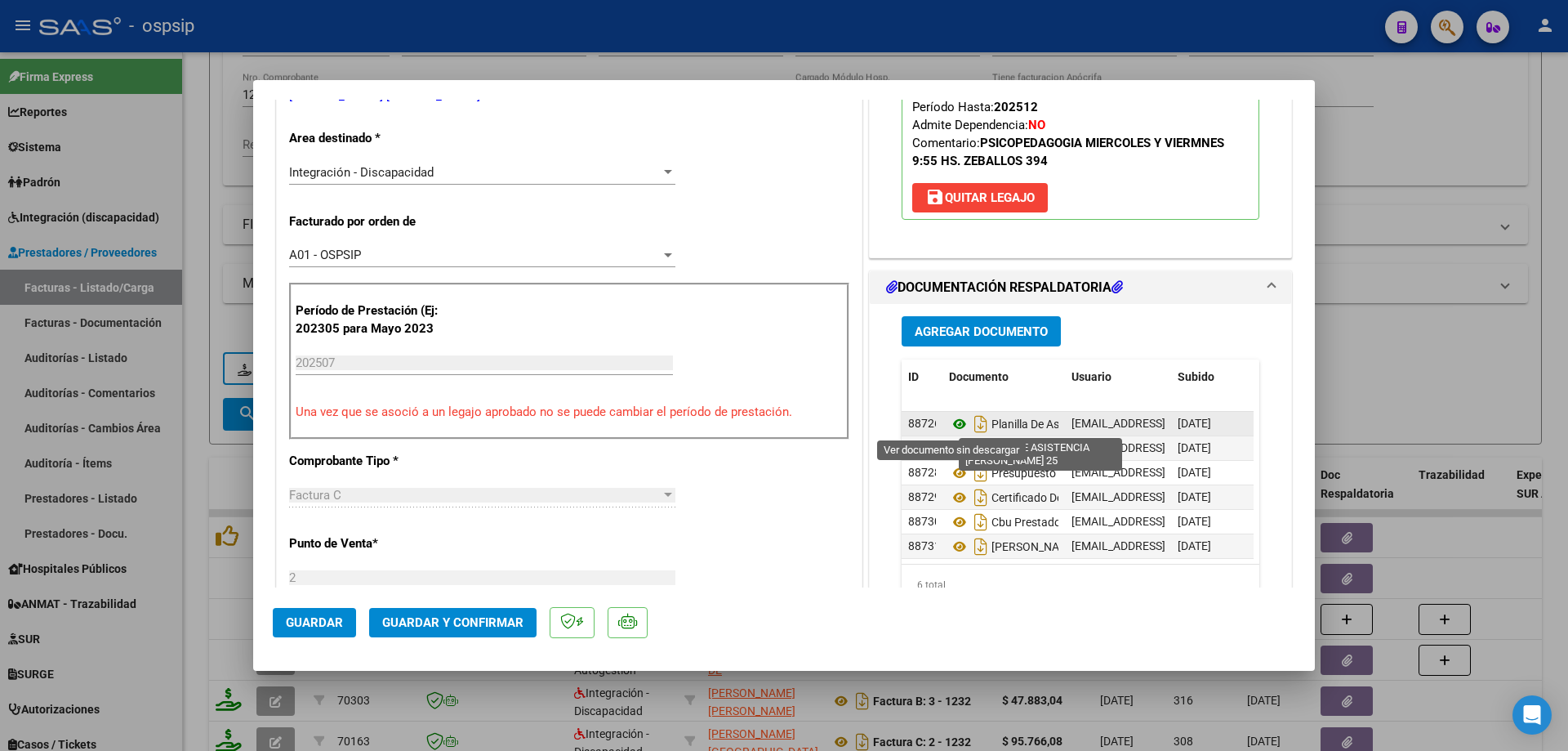
click at [955, 423] on icon at bounding box center [959, 424] width 22 height 20
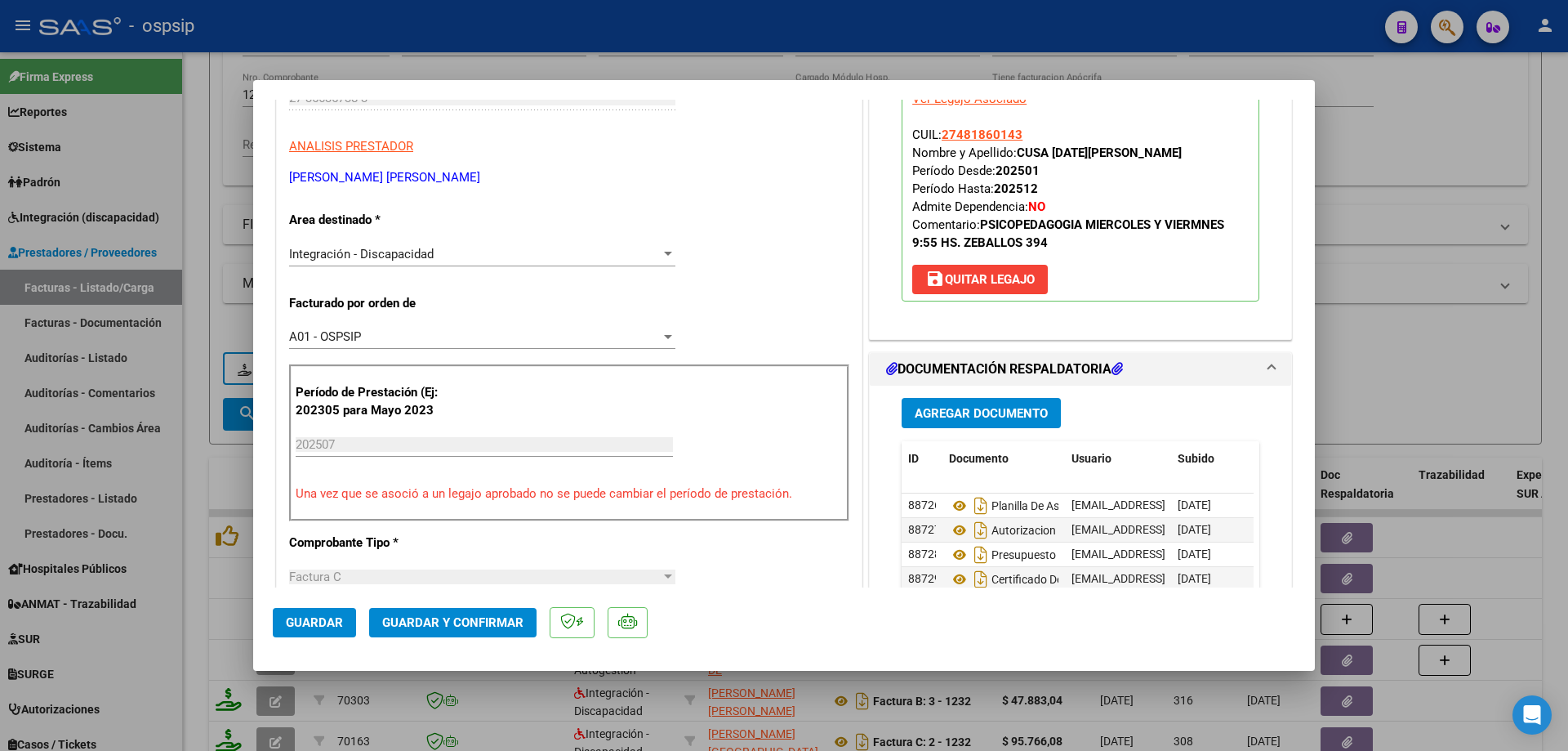
scroll to position [326, 0]
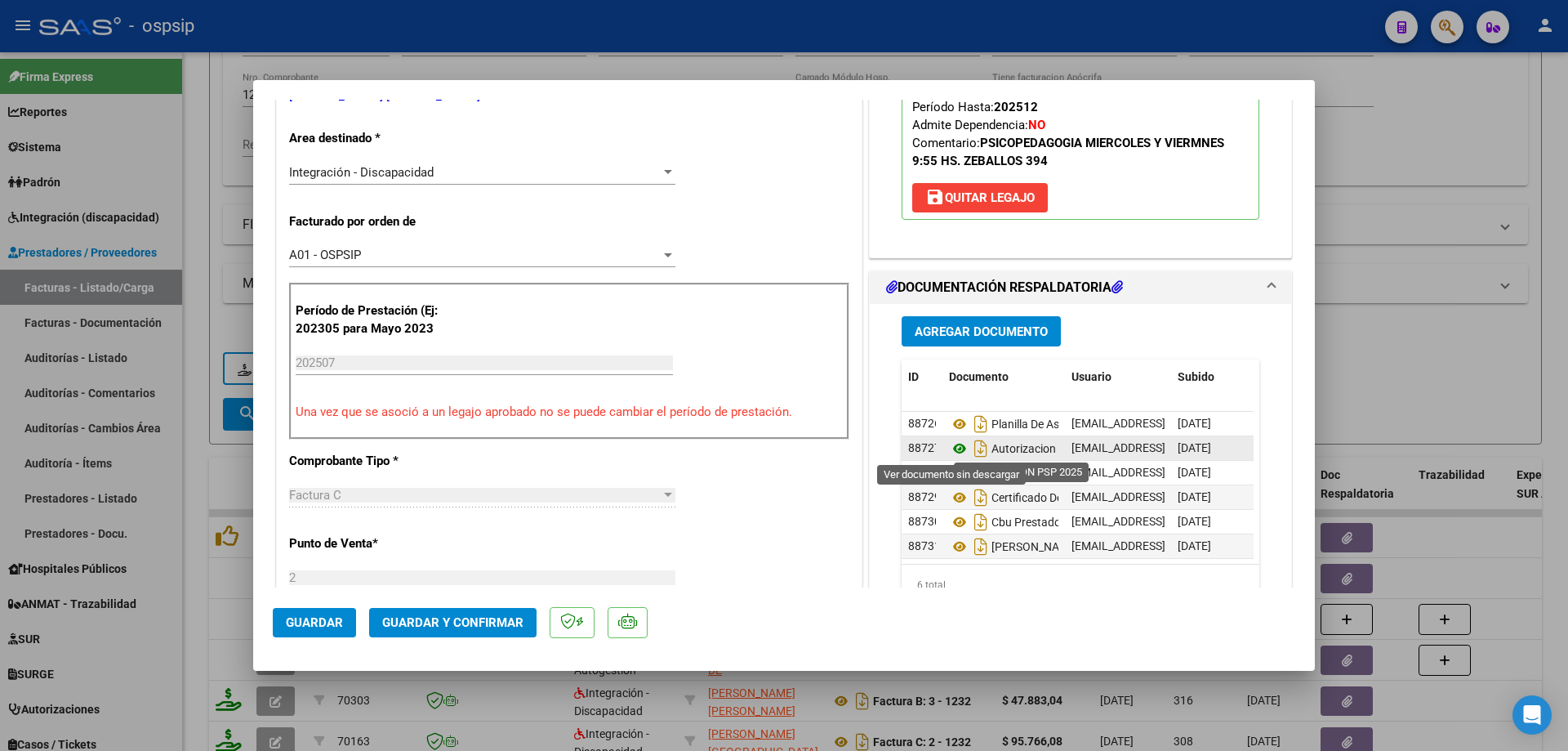
click at [953, 445] on icon at bounding box center [959, 448] width 22 height 20
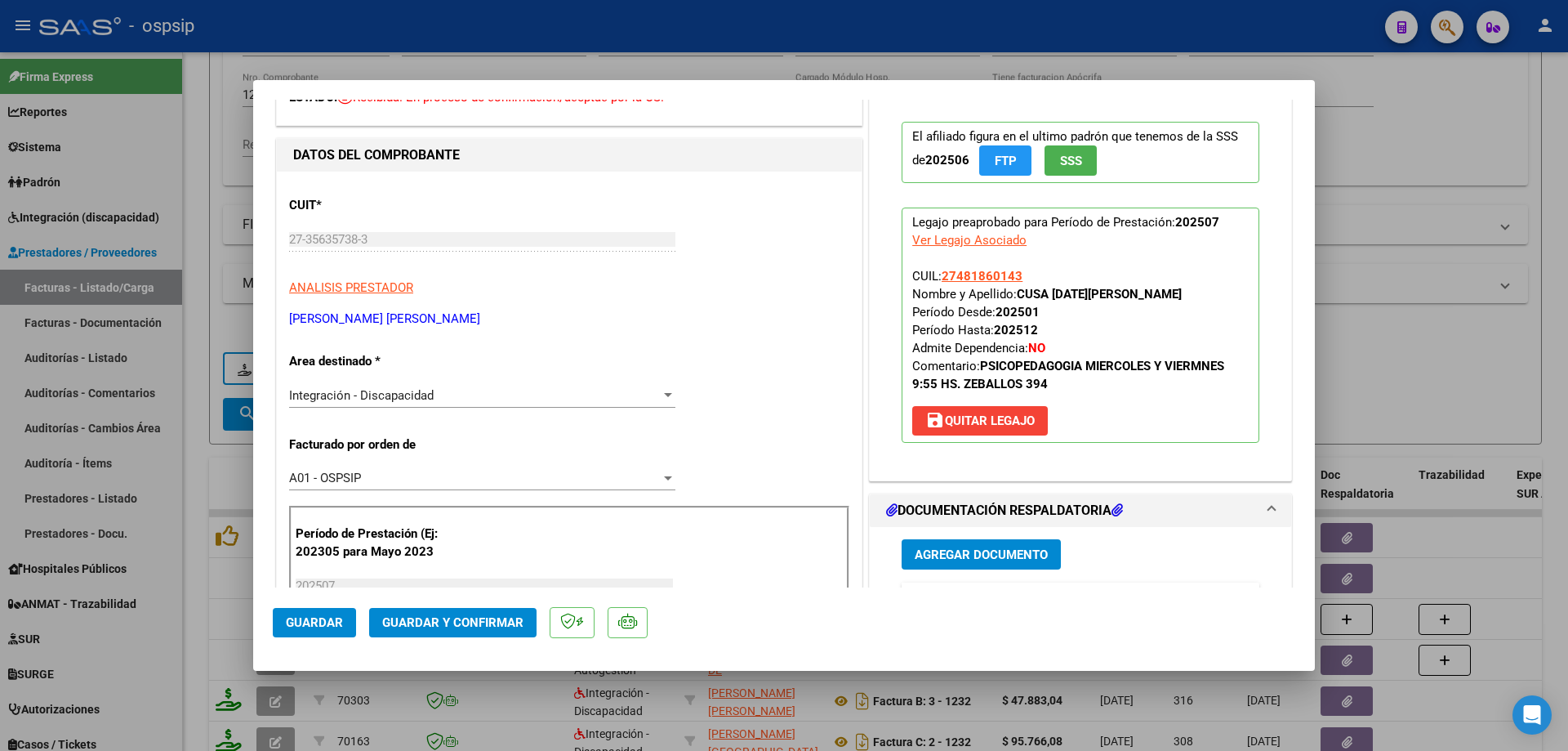
scroll to position [81, 0]
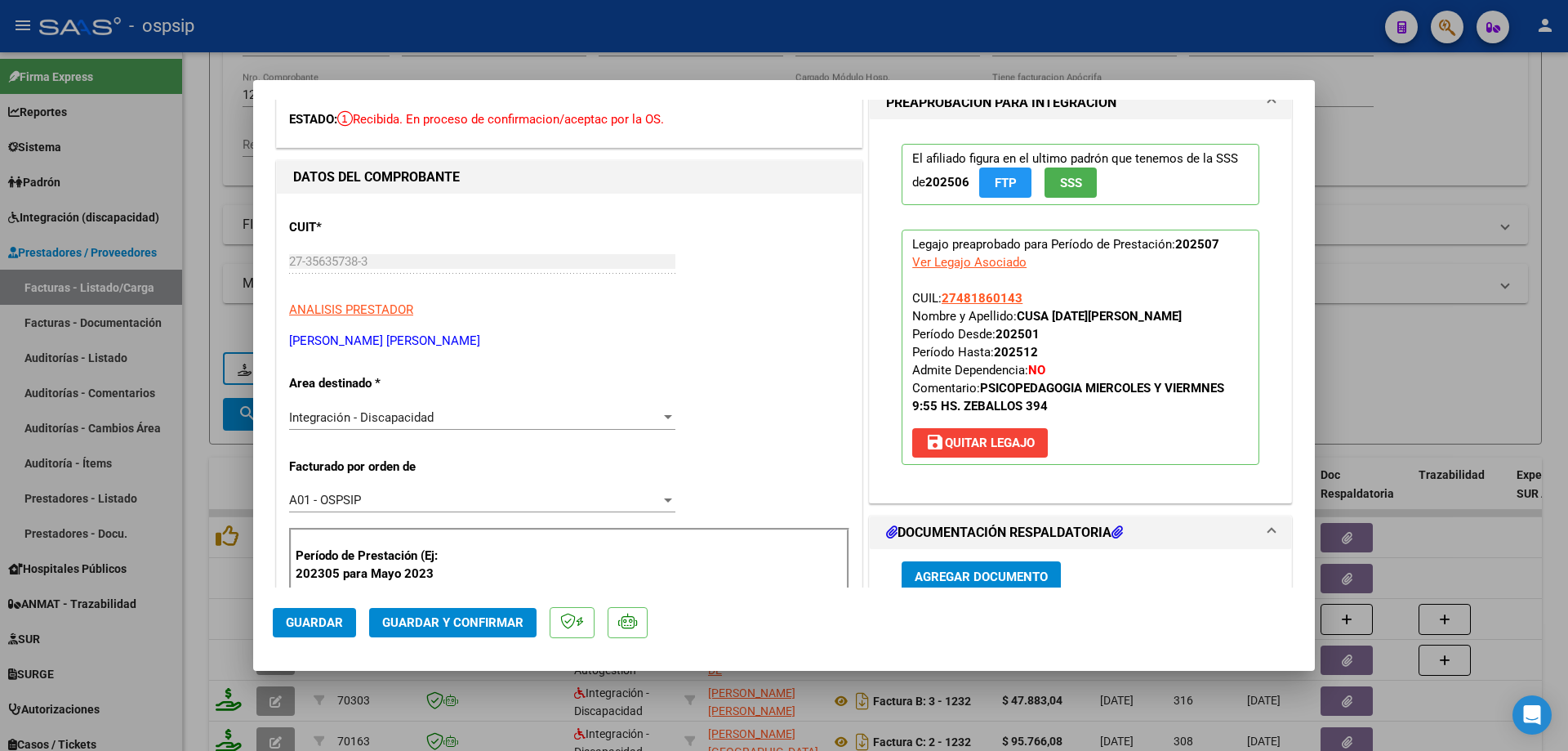
click at [481, 629] on span "Guardar y Confirmar" at bounding box center [453, 623] width 141 height 15
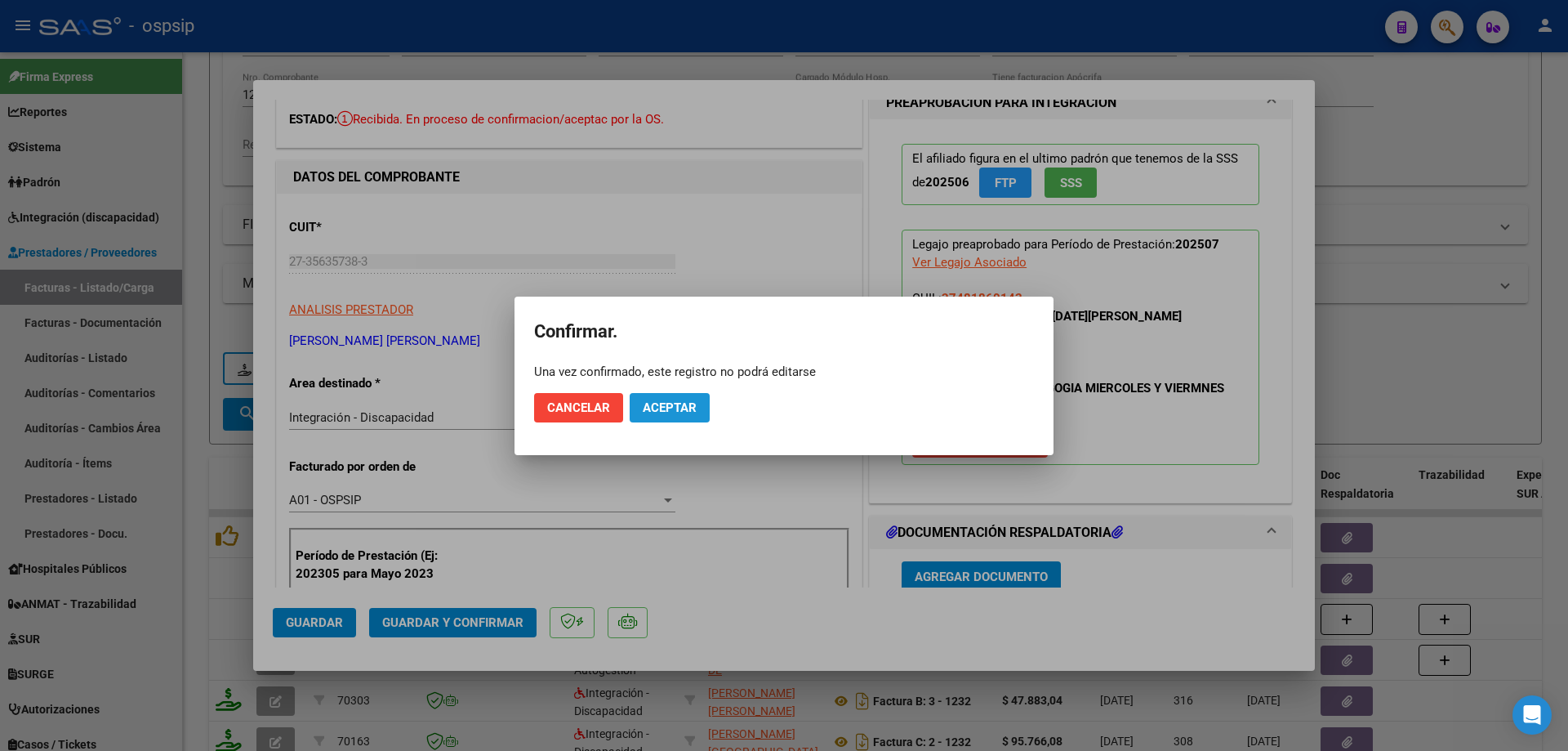
click at [696, 403] on span "Aceptar" at bounding box center [670, 408] width 54 height 15
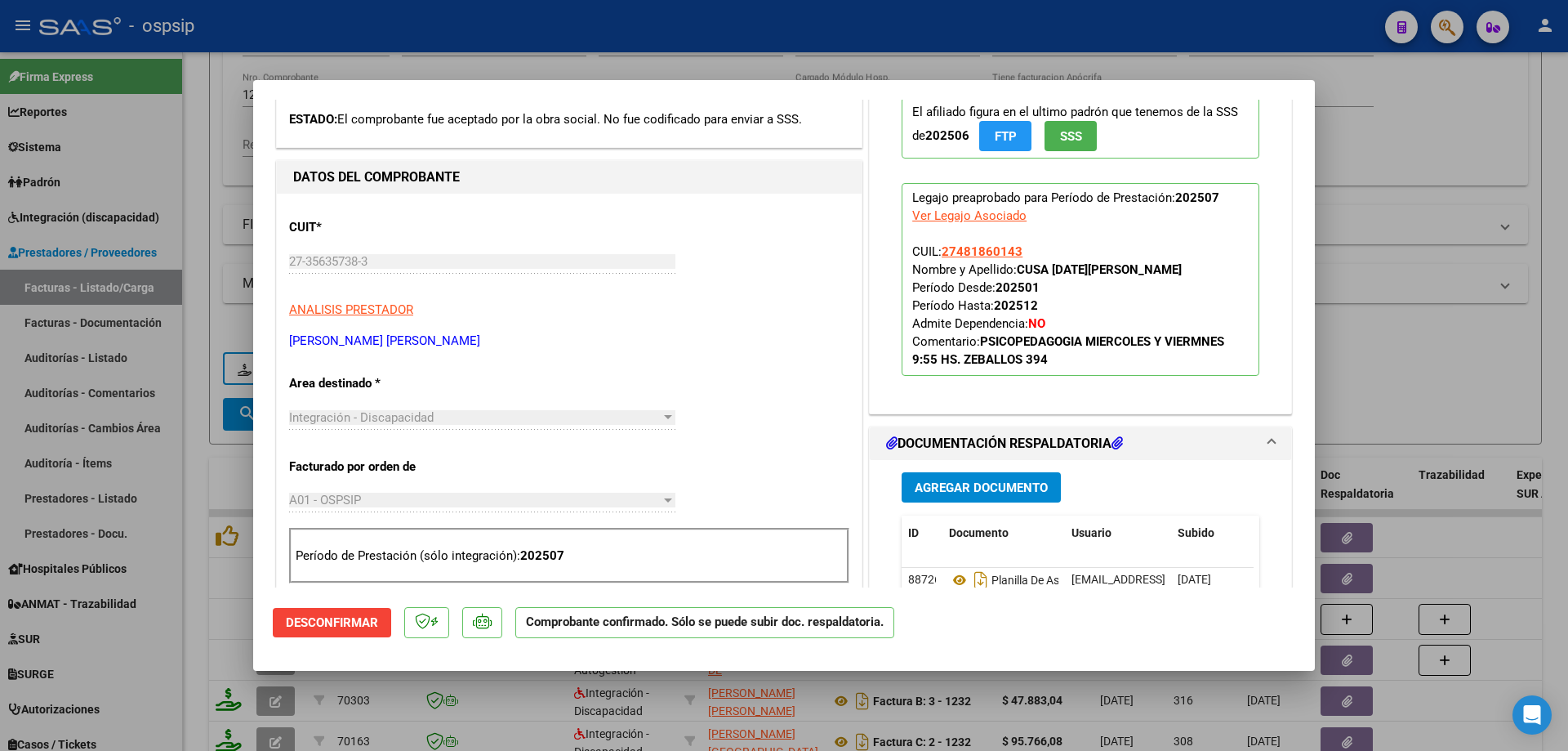
click at [1431, 354] on div at bounding box center [784, 375] width 1568 height 751
type input "$ 0,00"
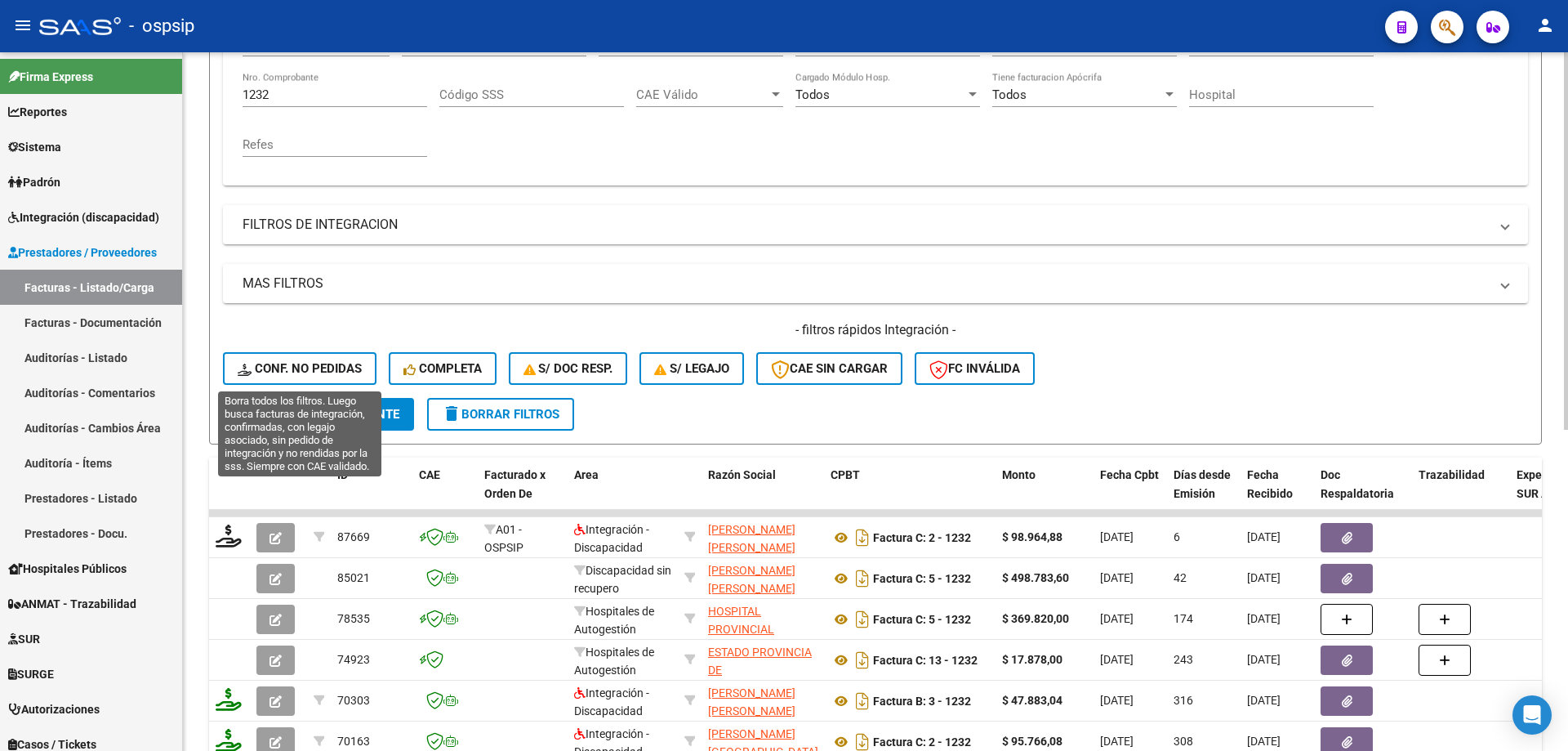
scroll to position [64, 0]
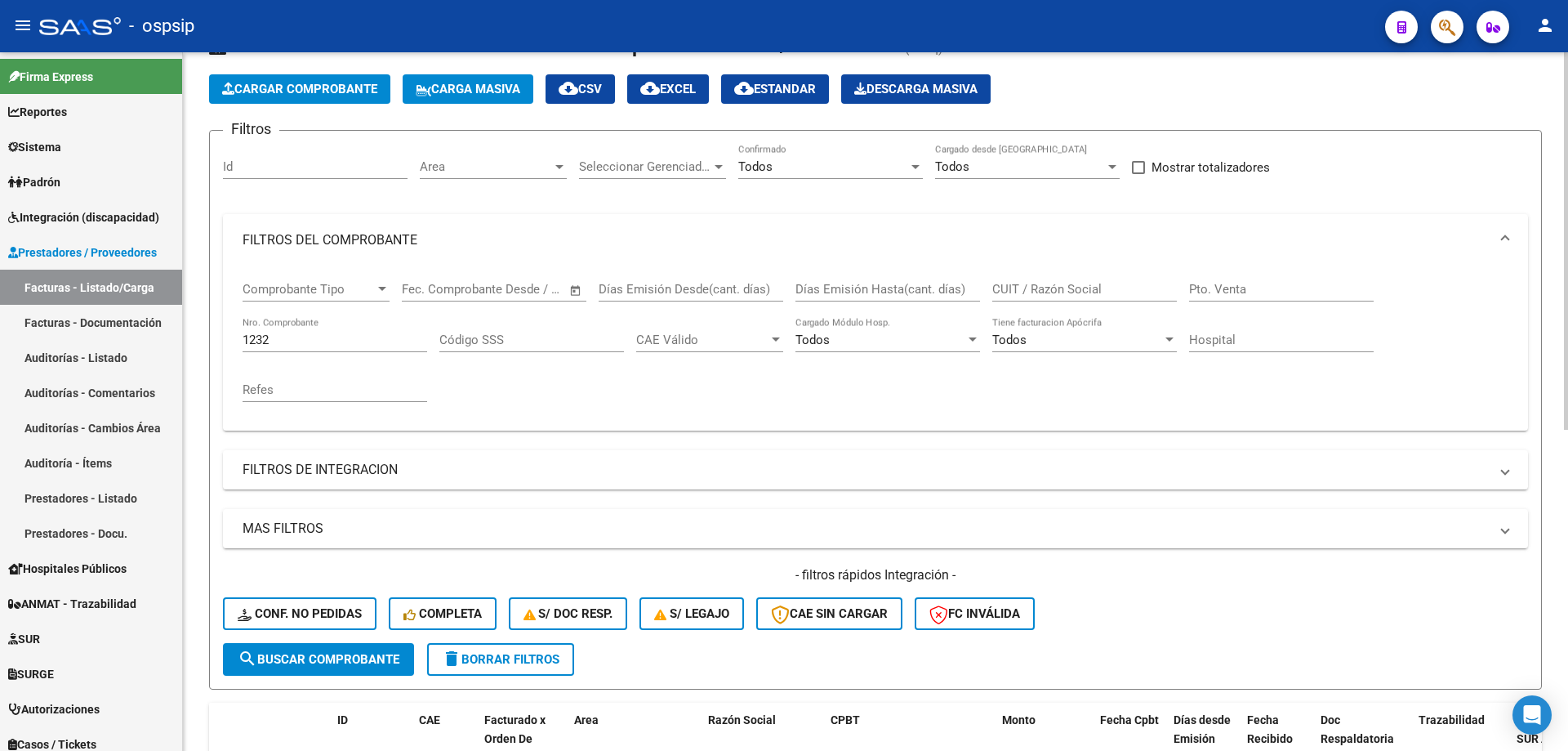
click at [296, 333] on input "1232" at bounding box center [334, 340] width 184 height 15
type input "1"
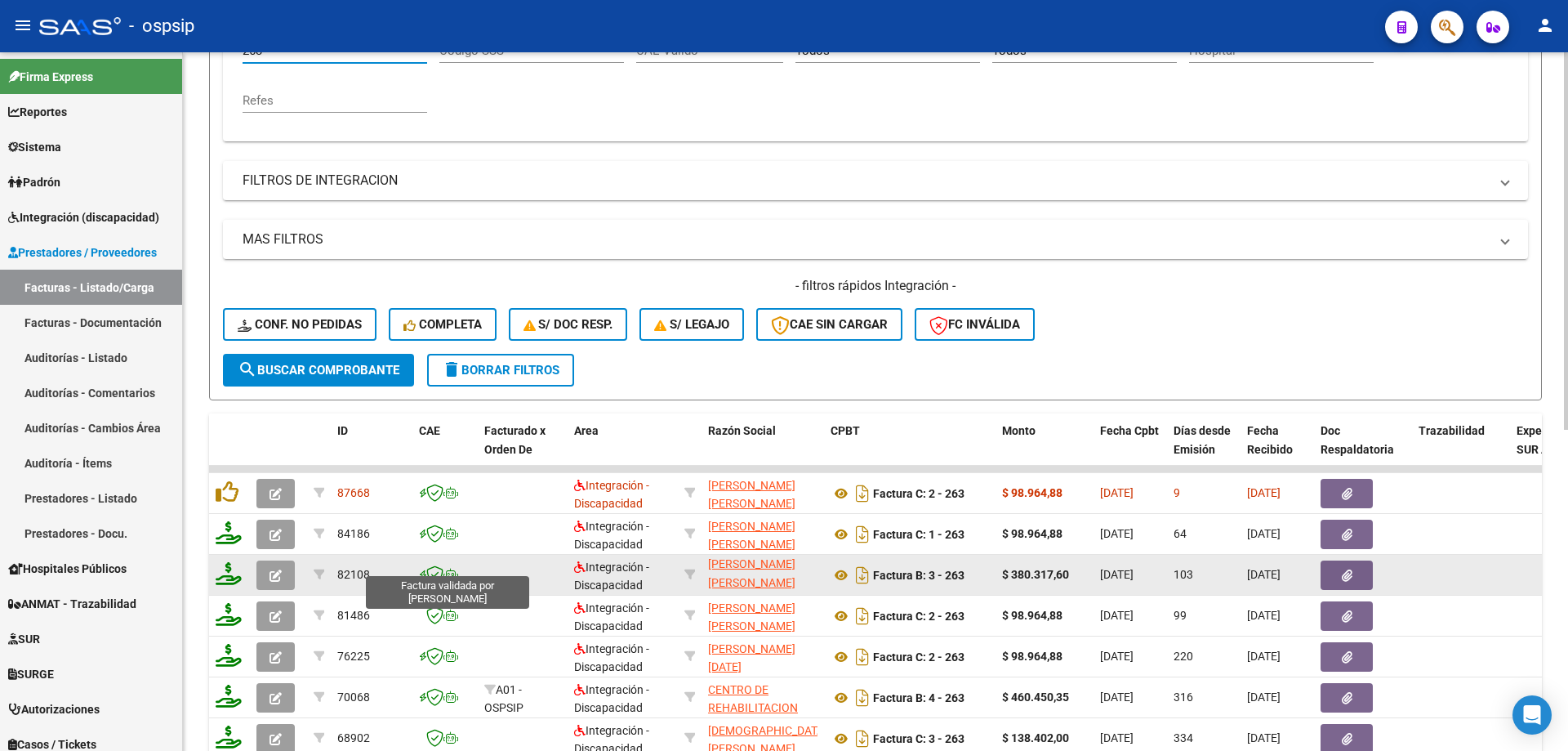
scroll to position [391, 0]
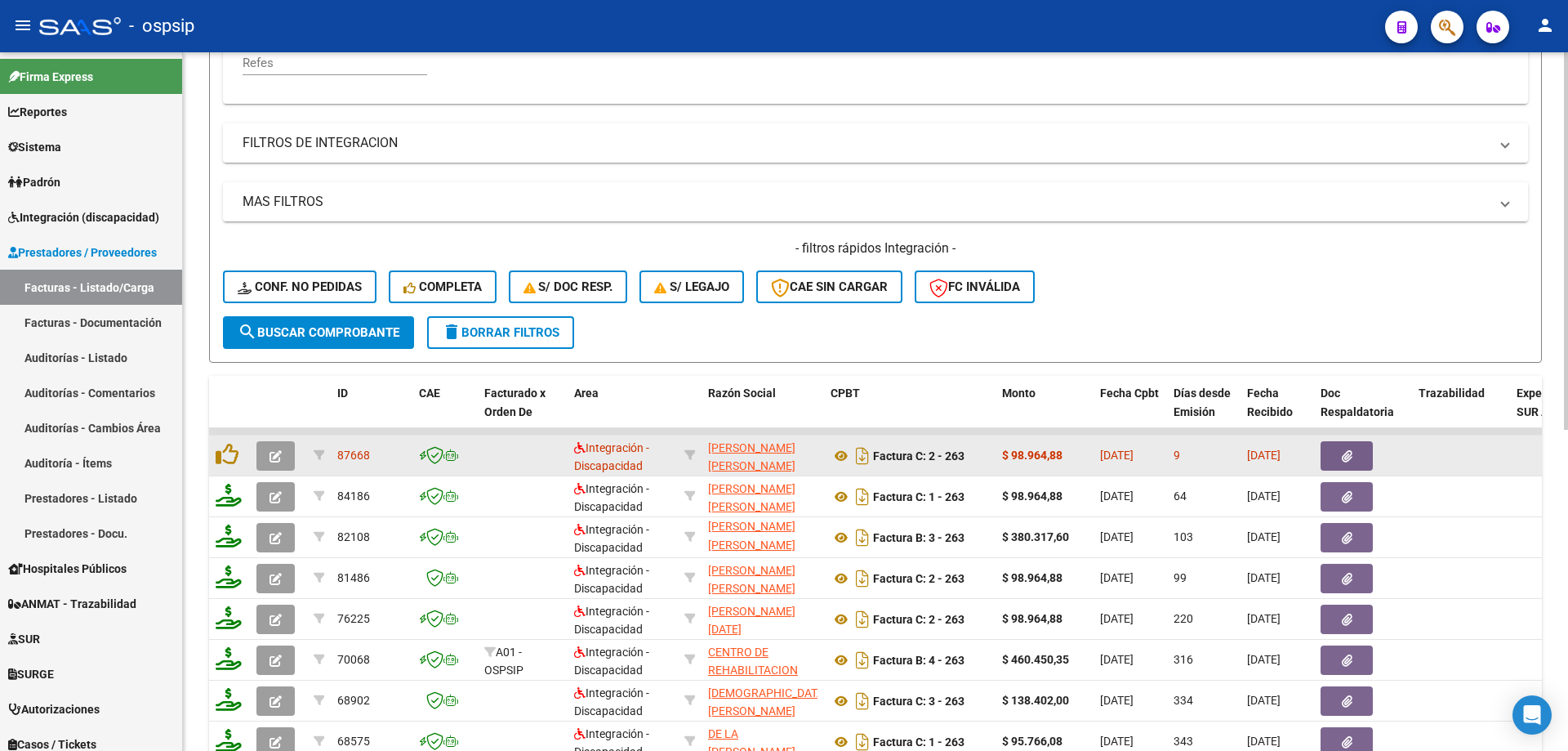
type input "263"
click at [267, 449] on button "button" at bounding box center [275, 455] width 38 height 29
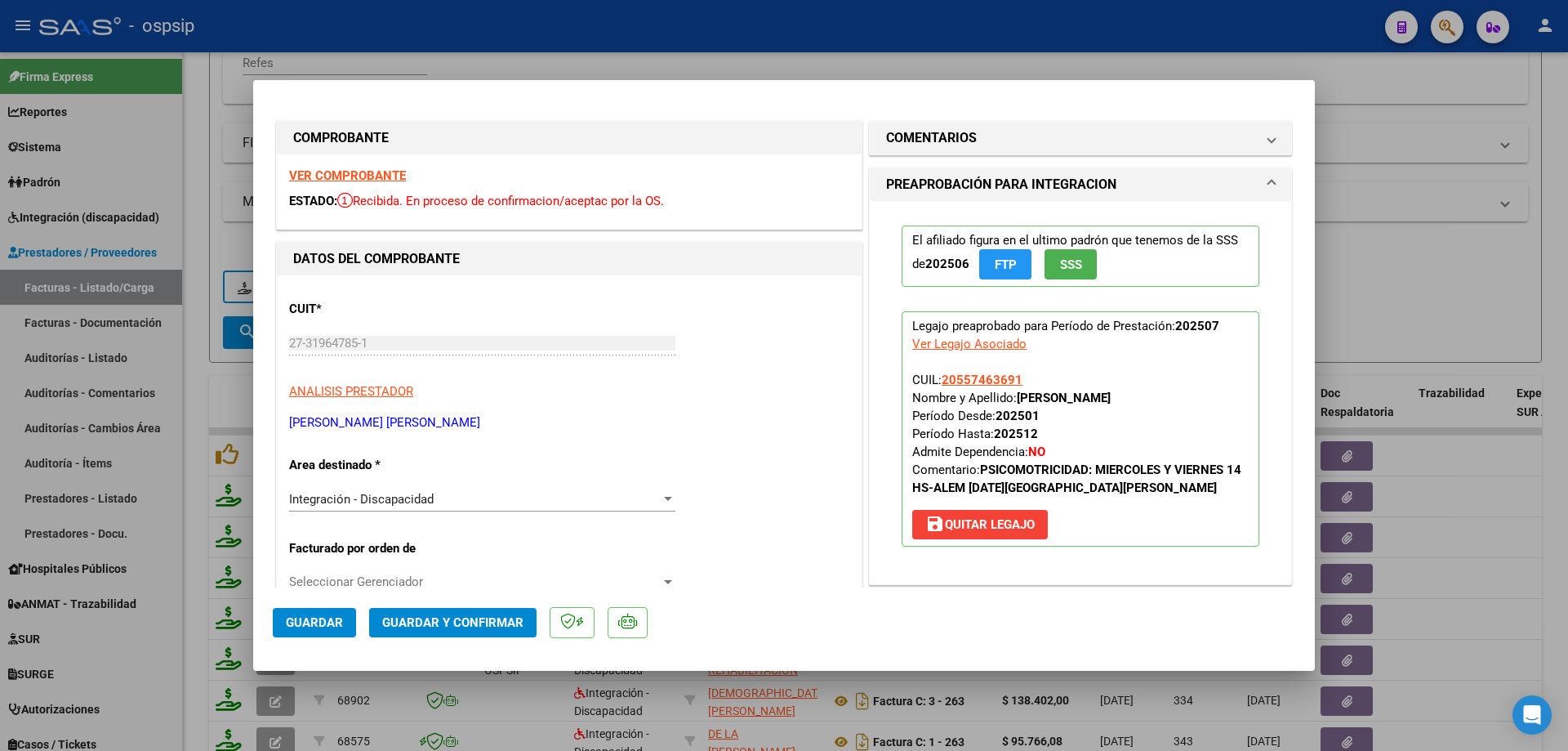
click at [1082, 256] on button "SSS" at bounding box center [1071, 264] width 52 height 30
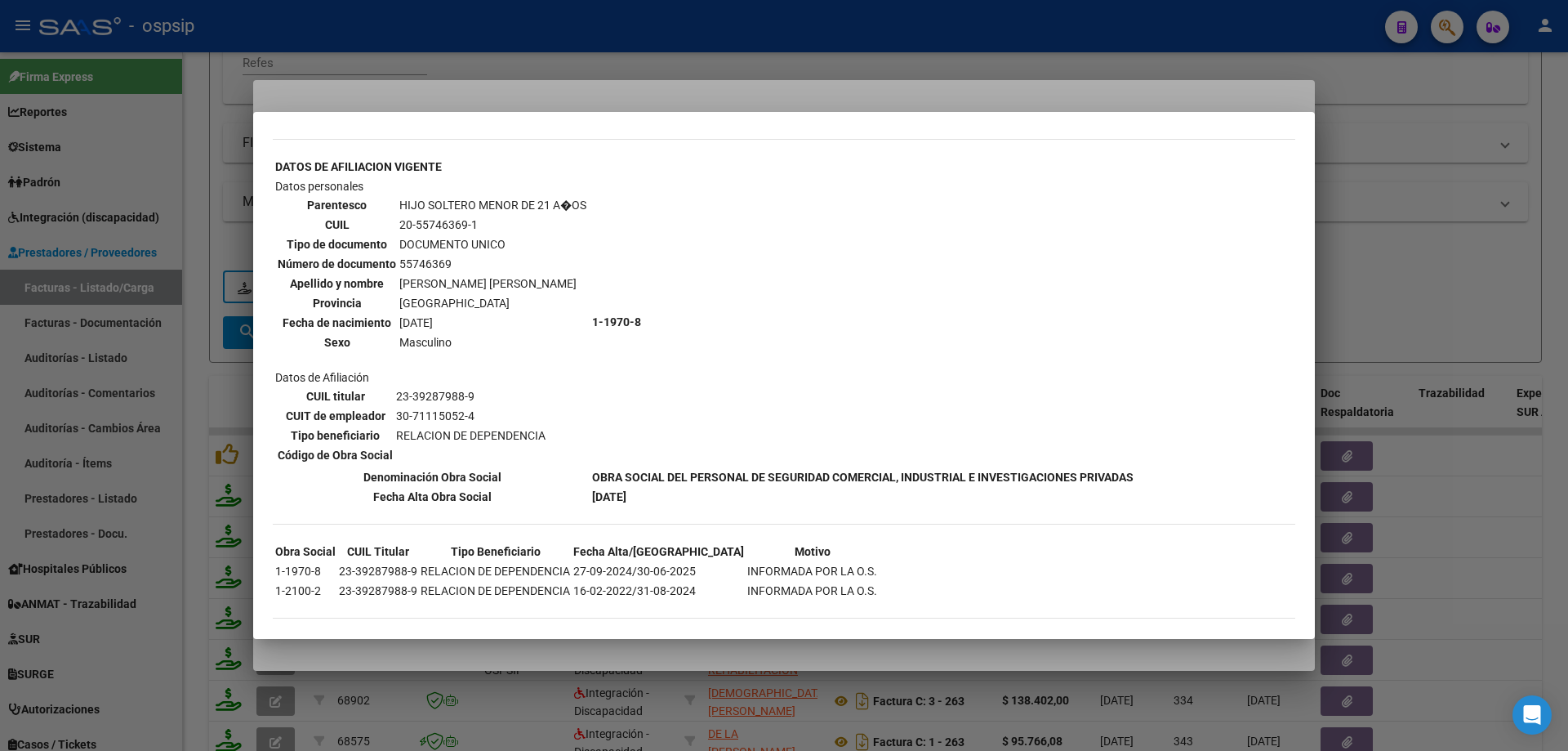
scroll to position [552, 0]
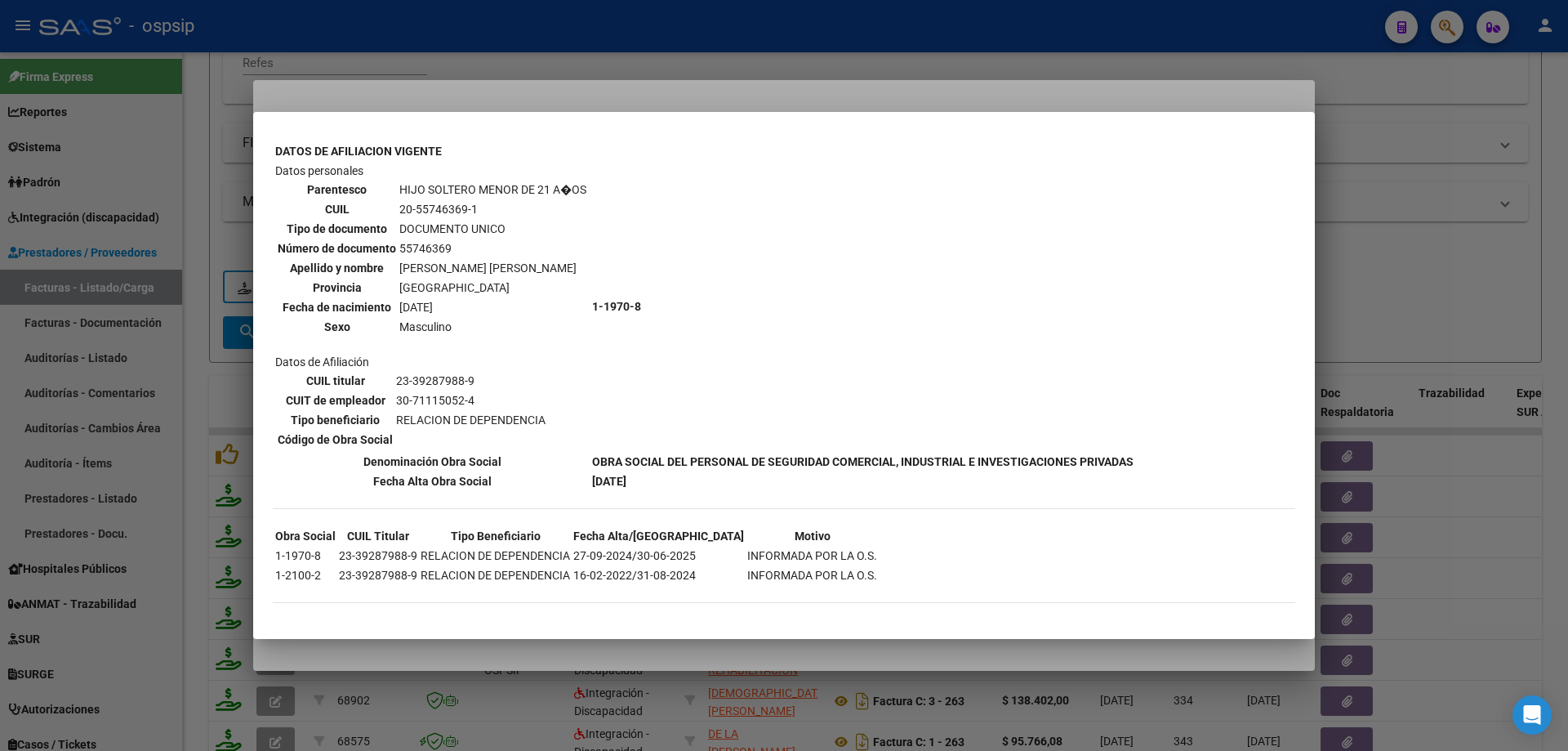
click at [1416, 294] on div at bounding box center [784, 375] width 1568 height 751
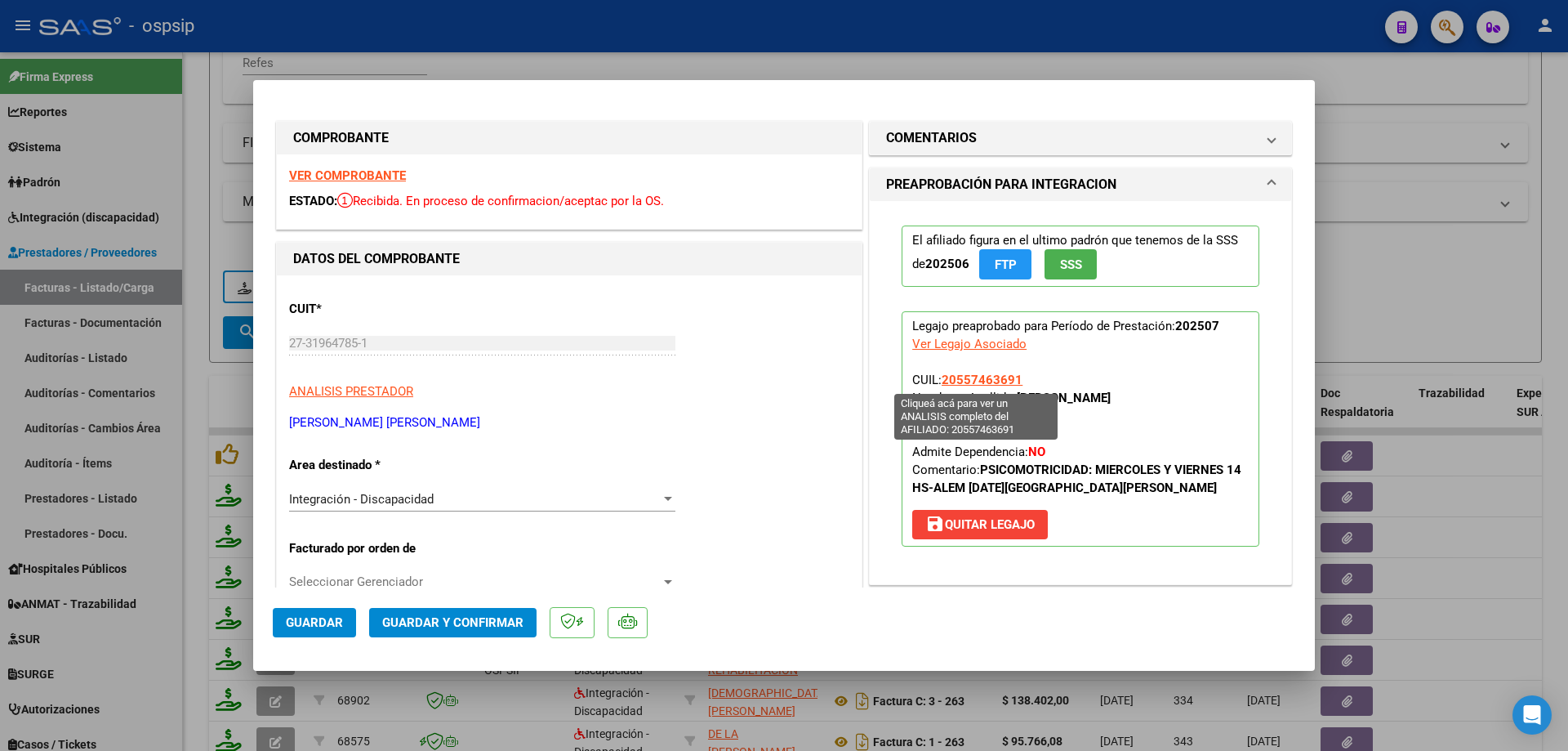
click at [994, 382] on span "20557463691" at bounding box center [982, 380] width 80 height 15
type textarea "20557463691"
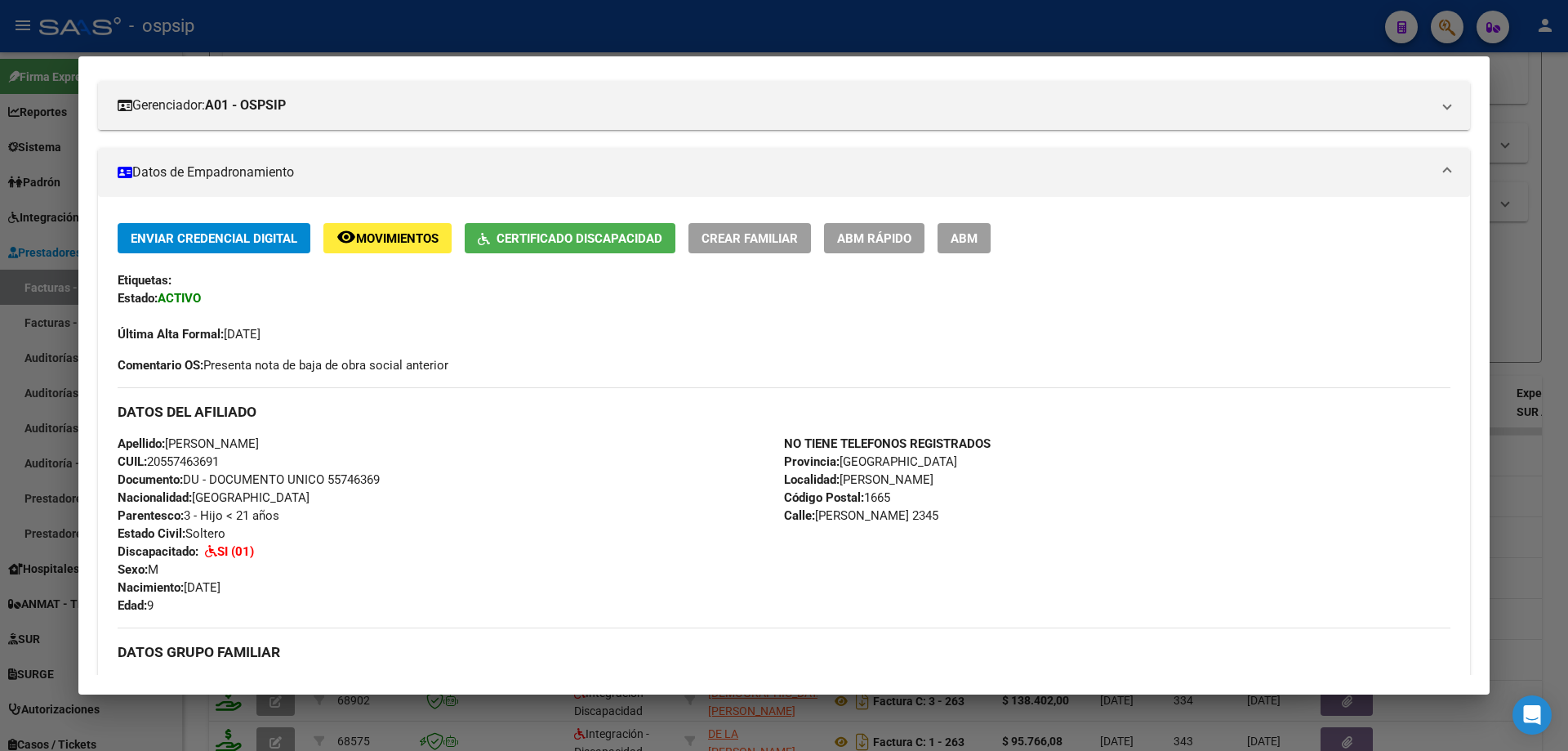
scroll to position [121, 0]
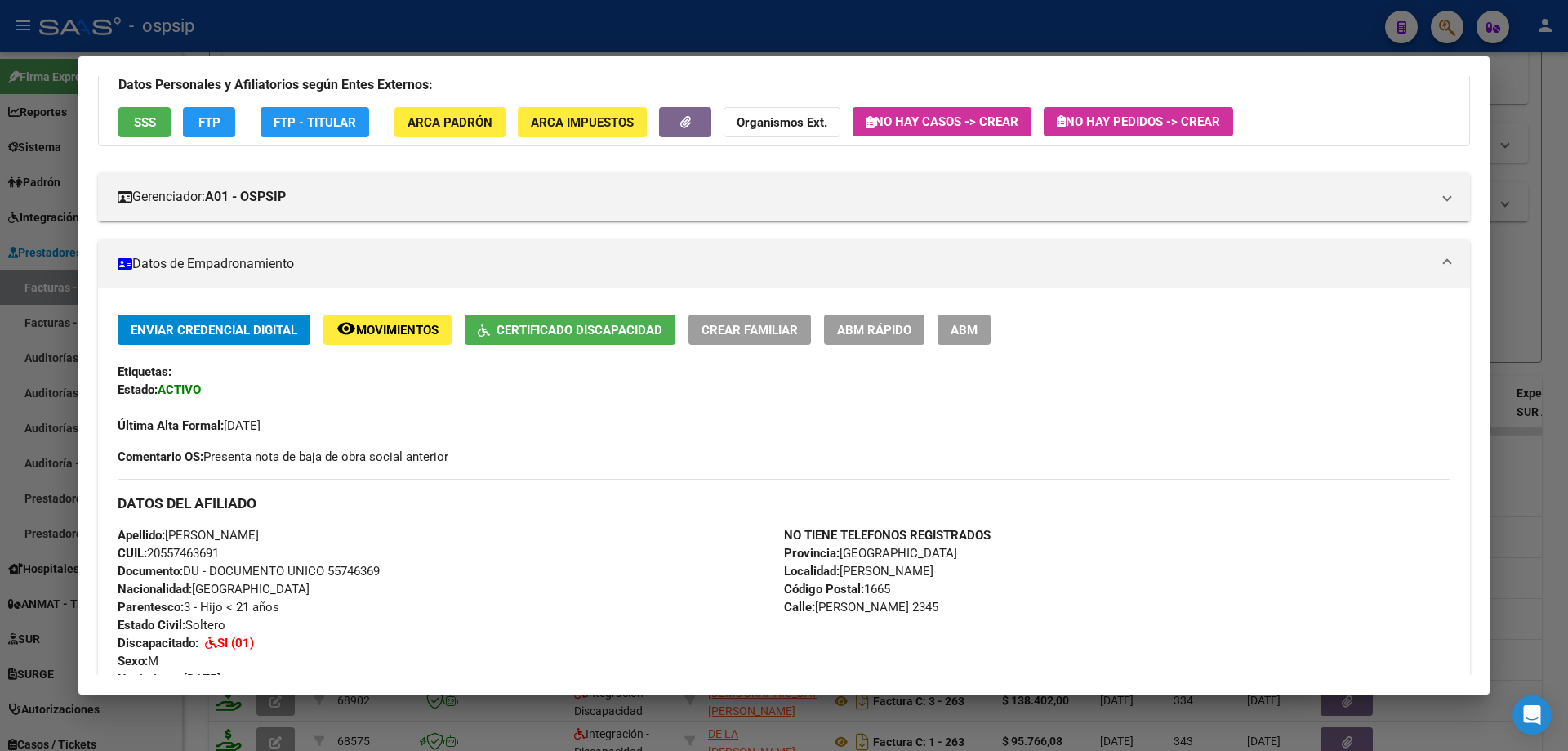
click at [1542, 271] on div at bounding box center [784, 375] width 1568 height 751
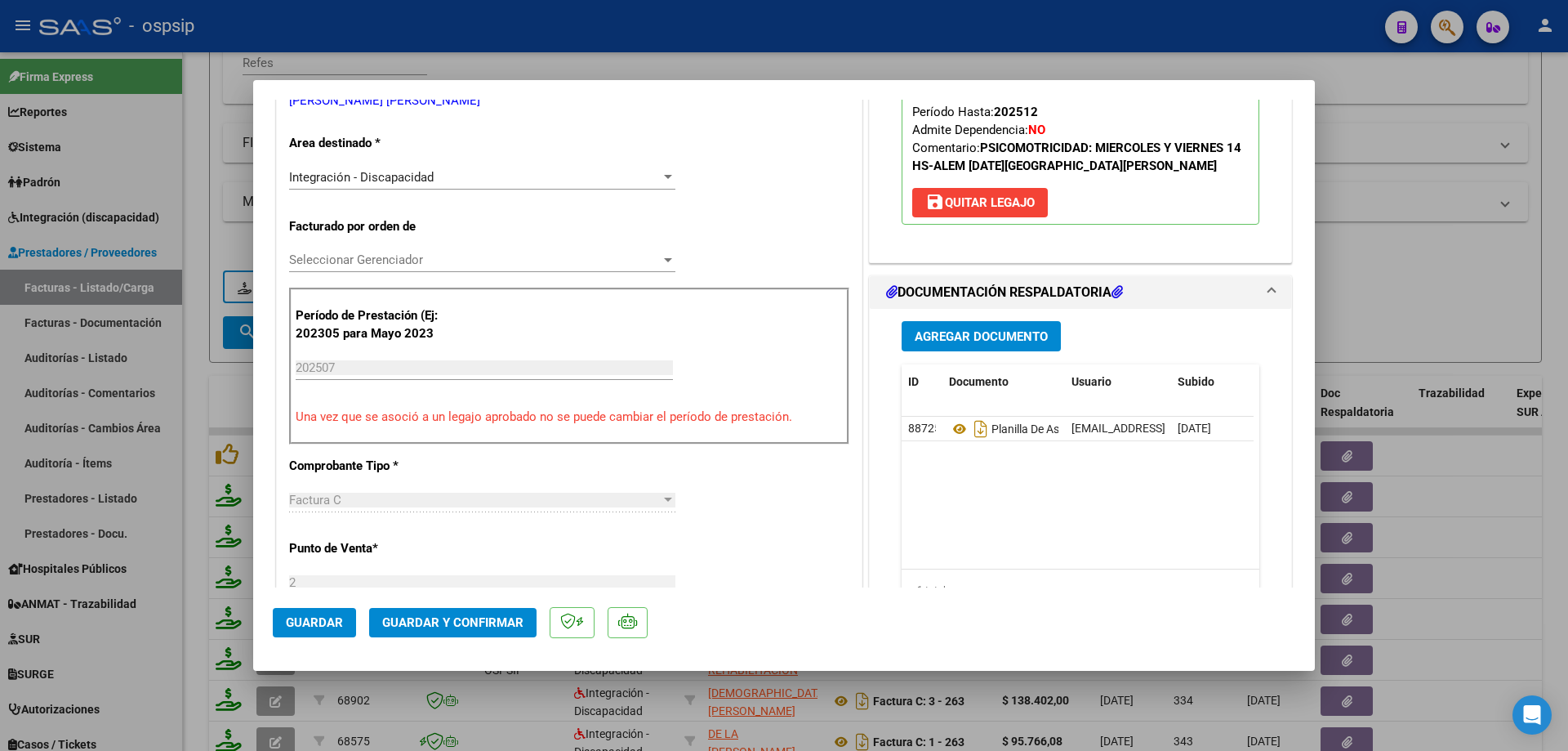
scroll to position [326, 0]
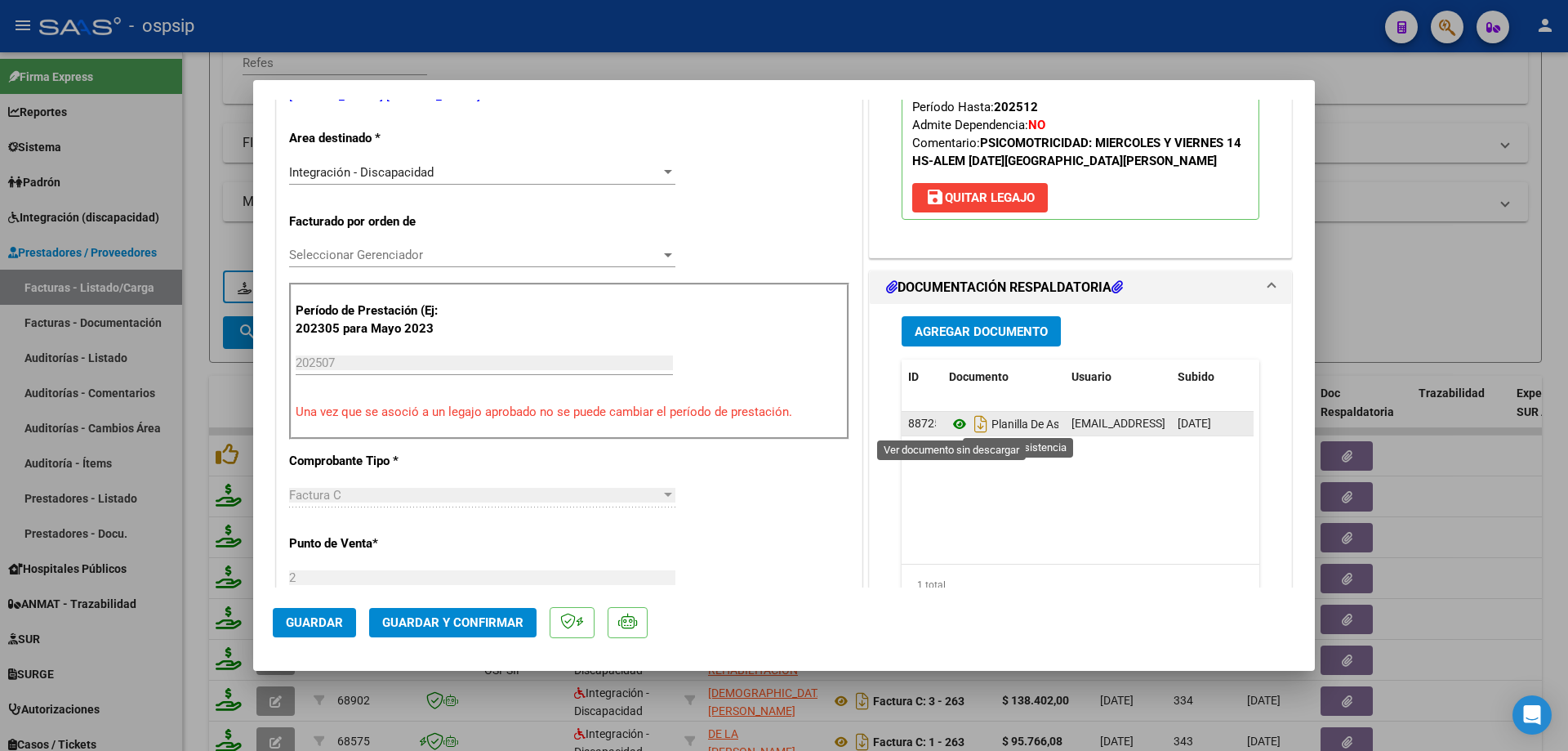
click at [953, 424] on icon at bounding box center [959, 424] width 22 height 20
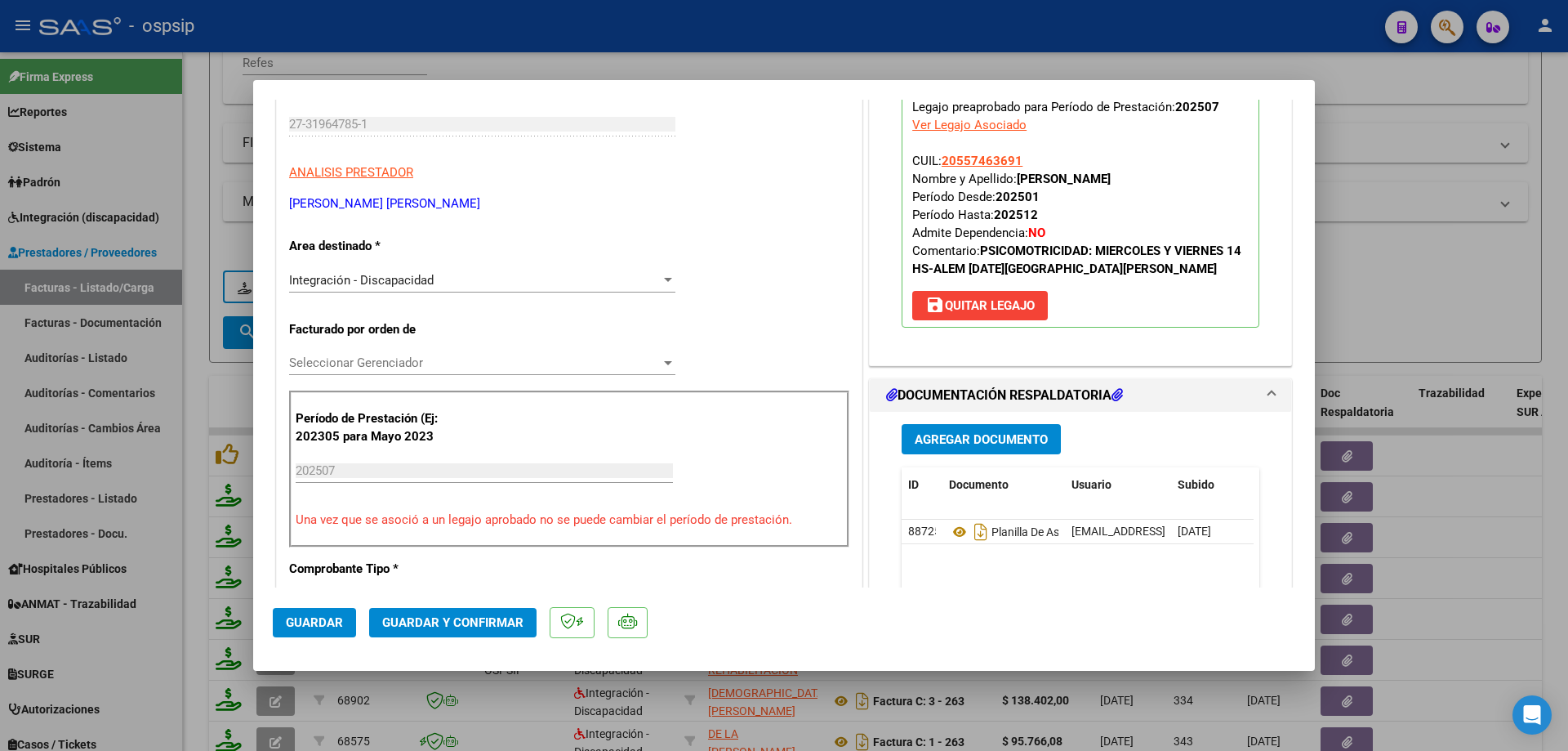
scroll to position [164, 0]
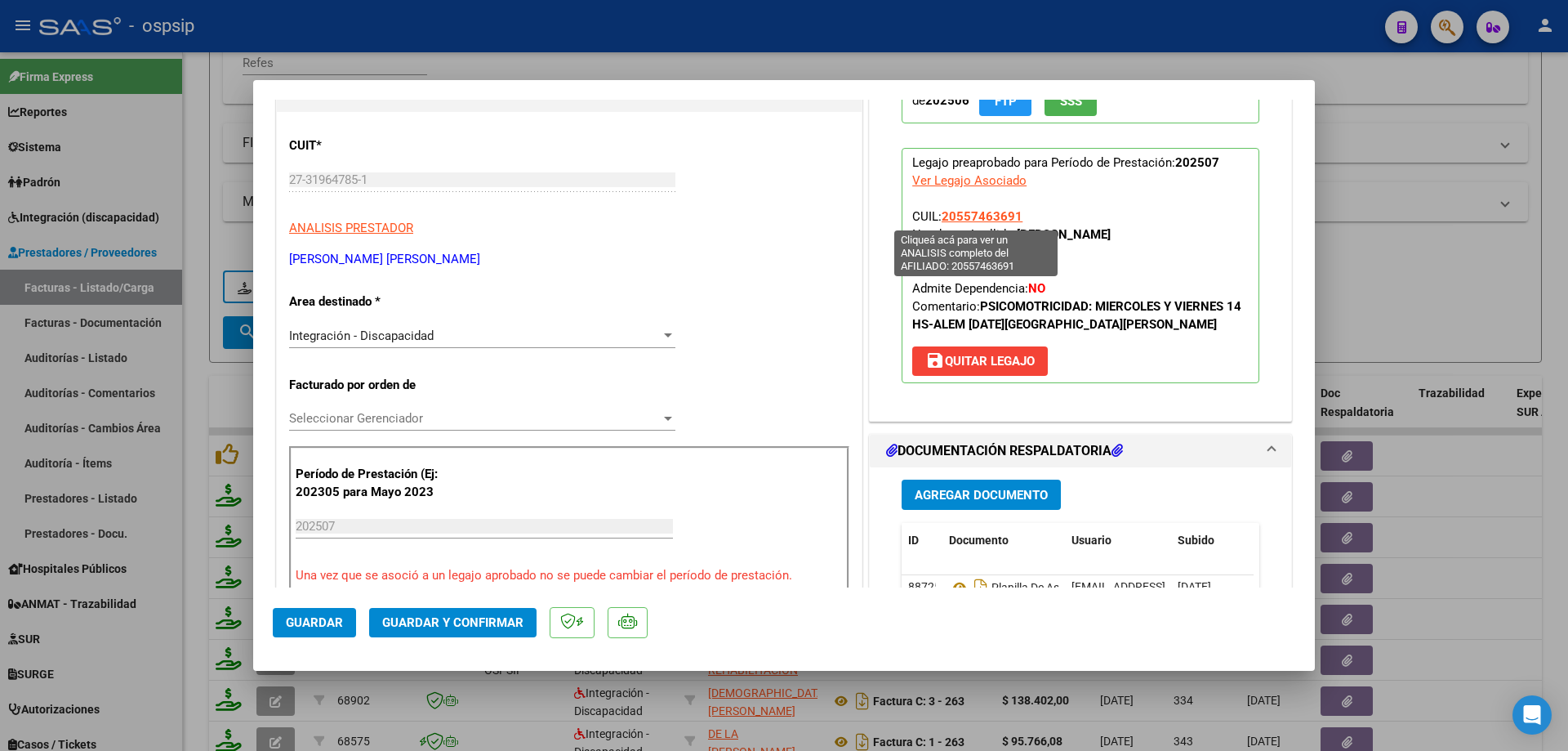
drag, startPoint x: 1018, startPoint y: 214, endPoint x: 940, endPoint y: 220, distance: 78.2
click at [940, 220] on p "Legajo preaprobado para Período de Prestación: 202507 Ver Legajo Asociado CUIL:…" at bounding box center [1080, 266] width 358 height 236
copy span "20557463691"
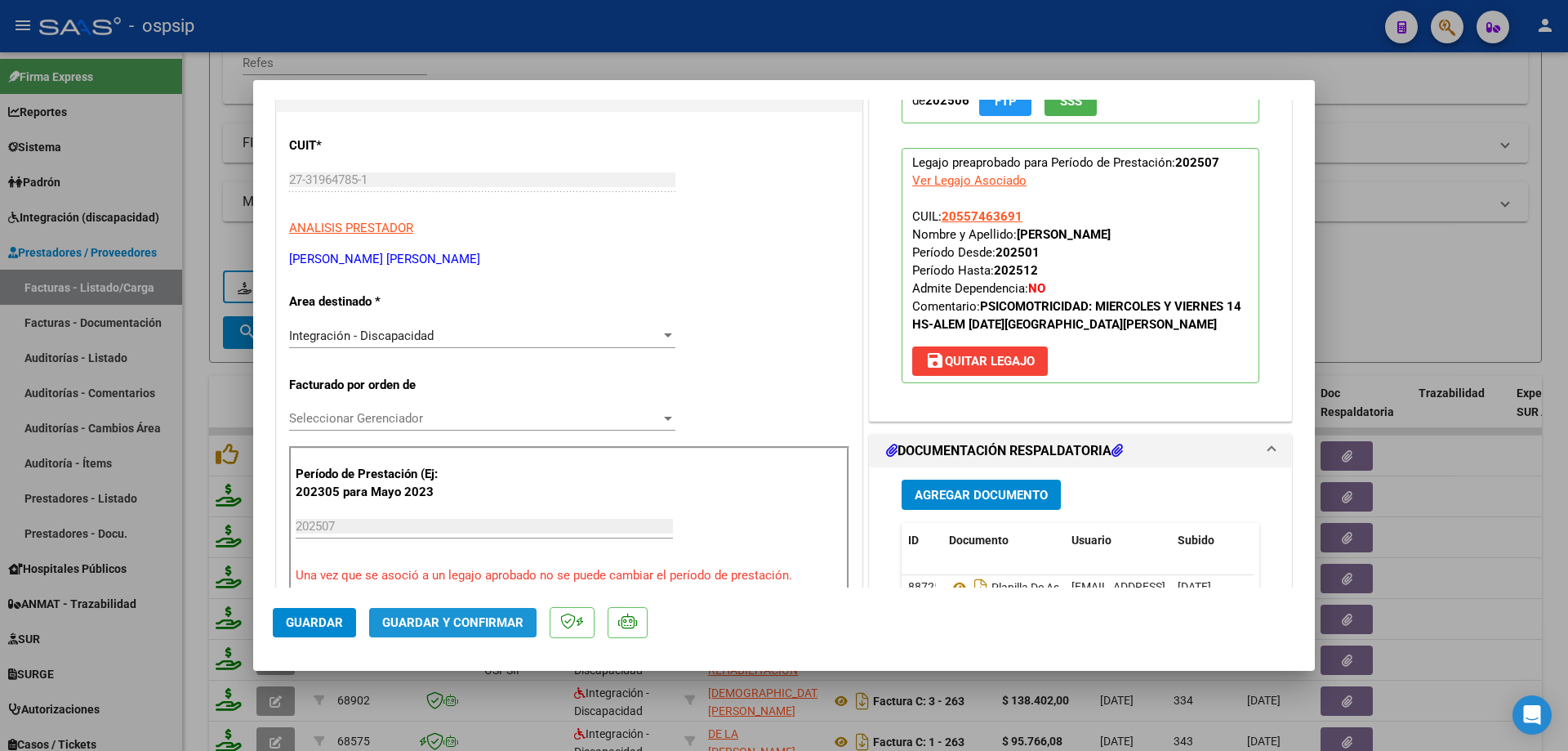
click at [455, 630] on button "Guardar y Confirmar" at bounding box center [453, 622] width 167 height 29
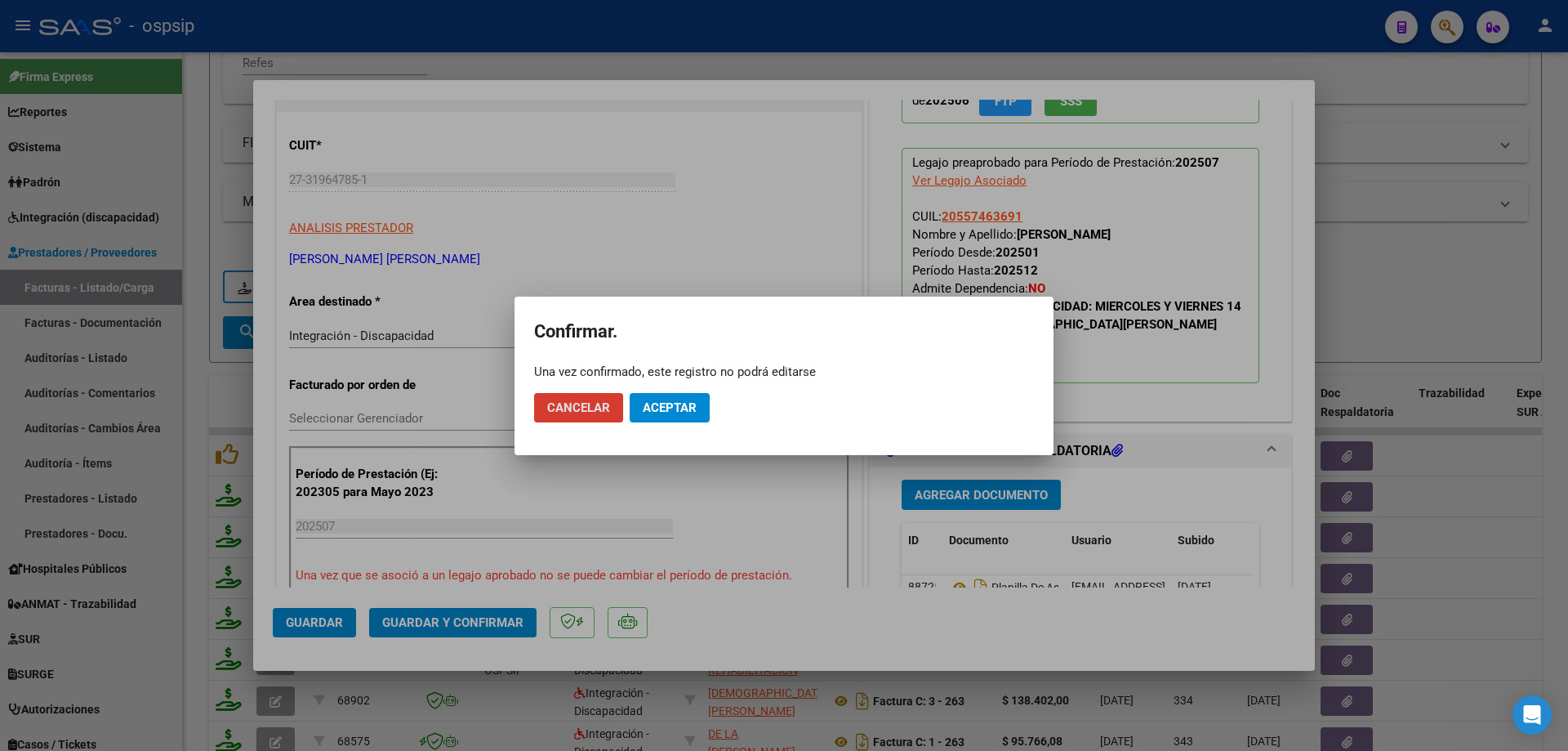
click at [664, 416] on button "Aceptar" at bounding box center [670, 407] width 80 height 29
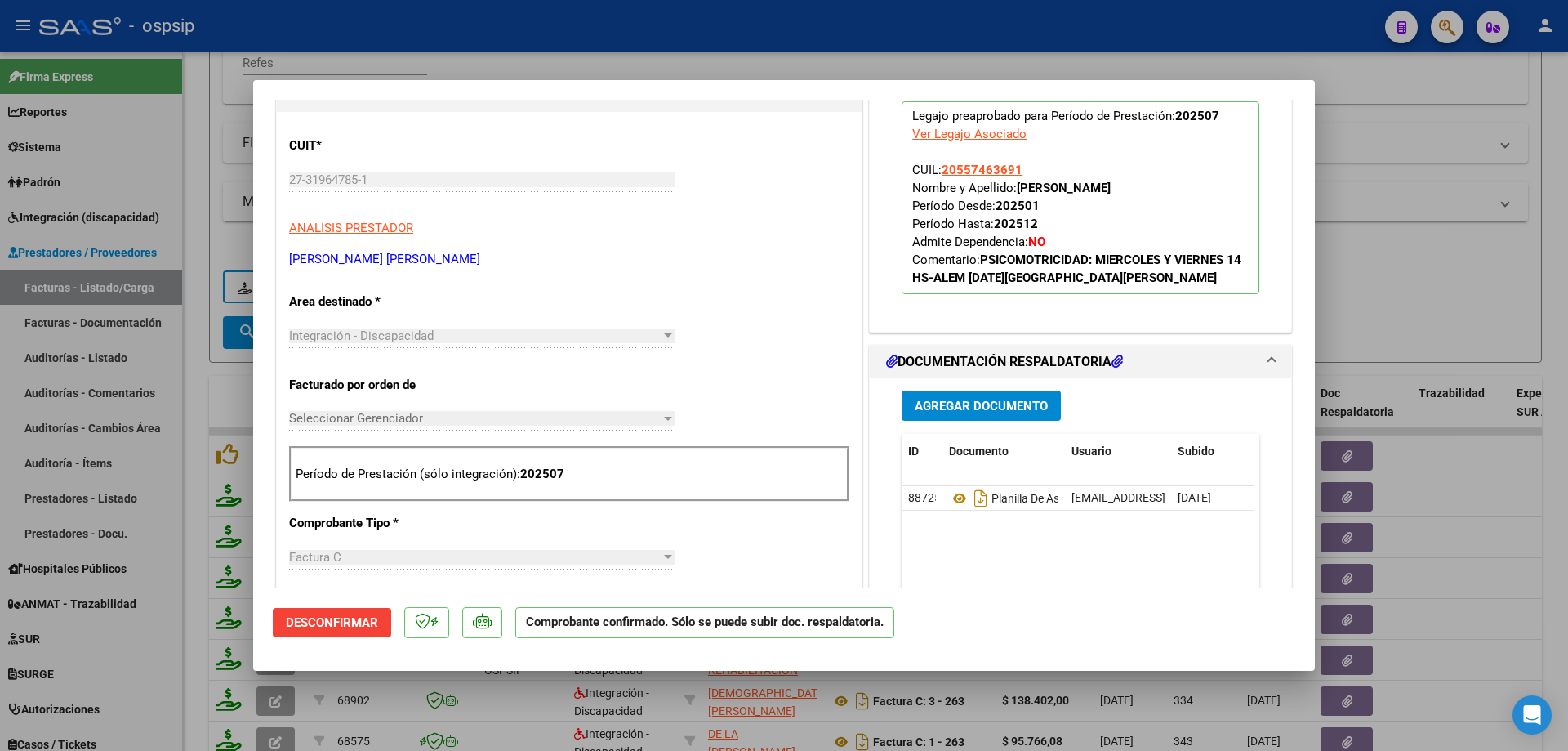
click at [1345, 256] on div at bounding box center [784, 375] width 1568 height 751
type input "$ 0,00"
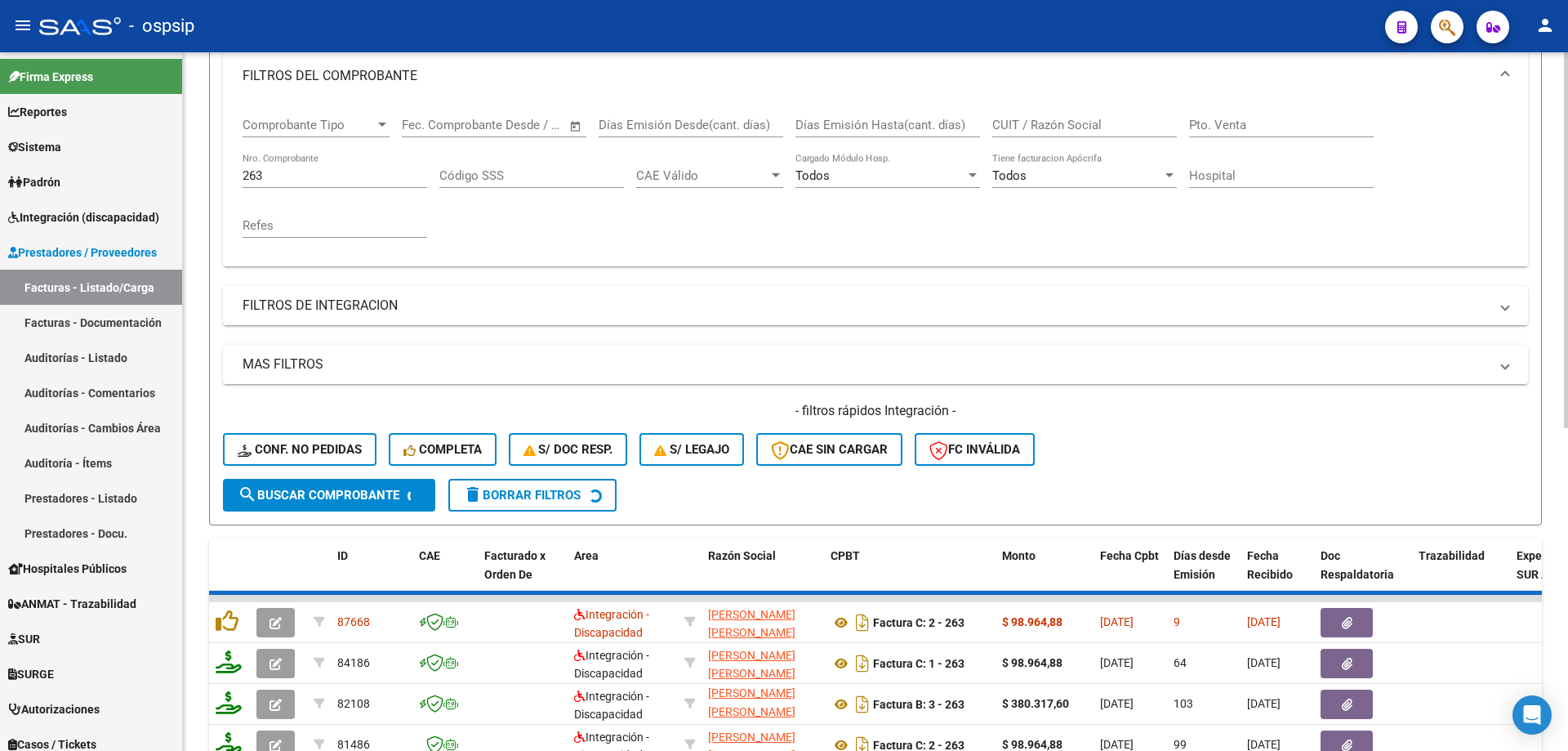
scroll to position [227, 0]
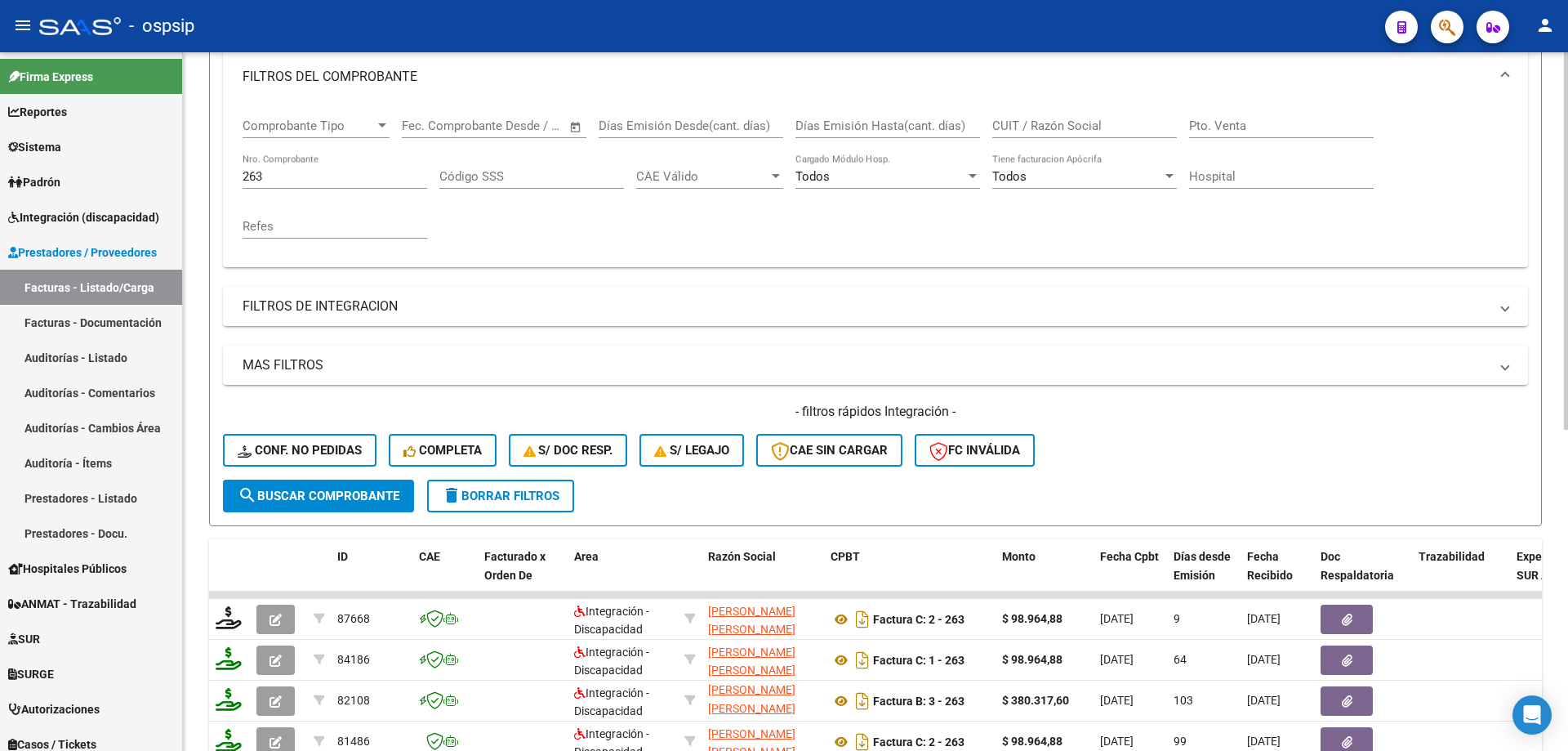
click at [289, 171] on input "263" at bounding box center [334, 177] width 184 height 15
type input "2"
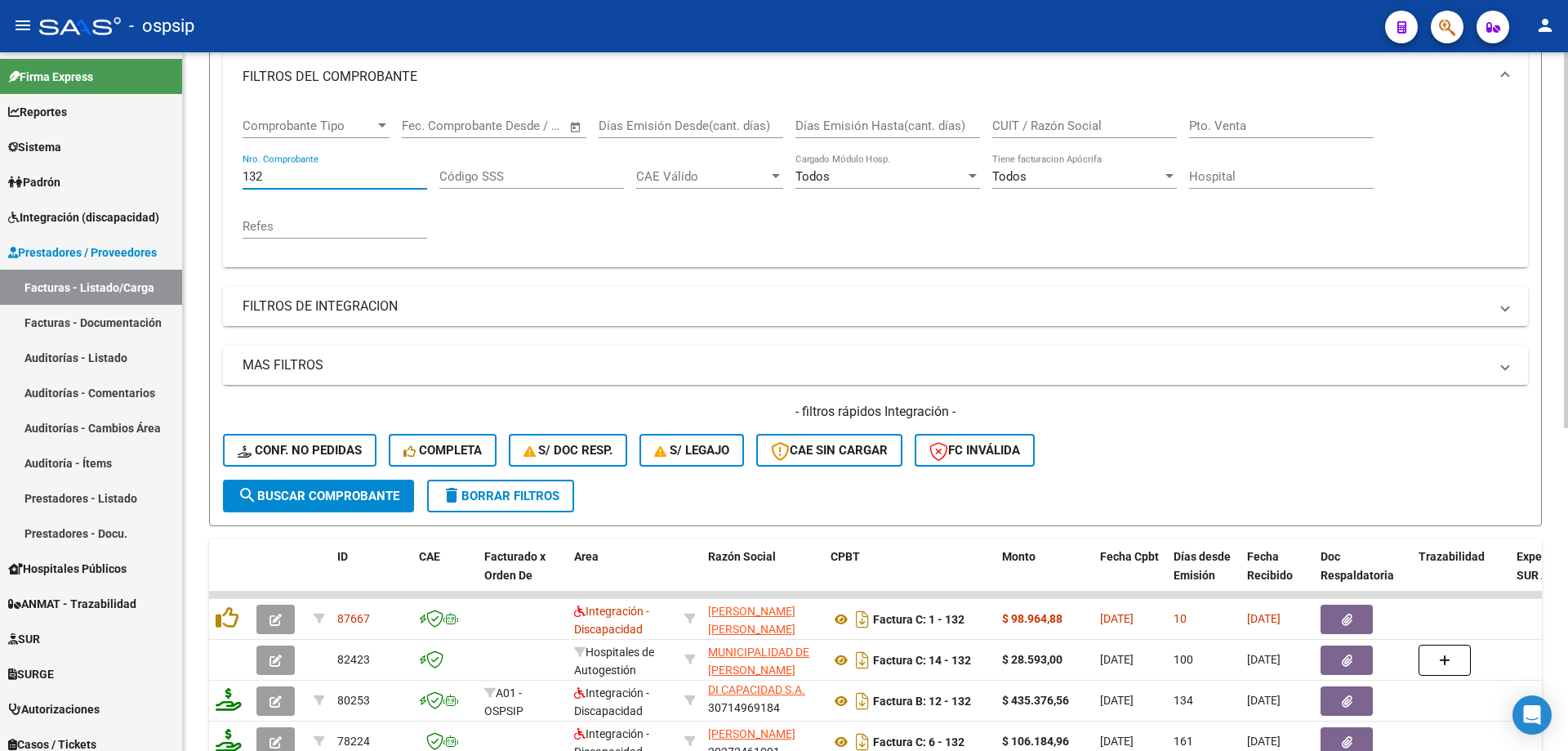
scroll to position [3, 0]
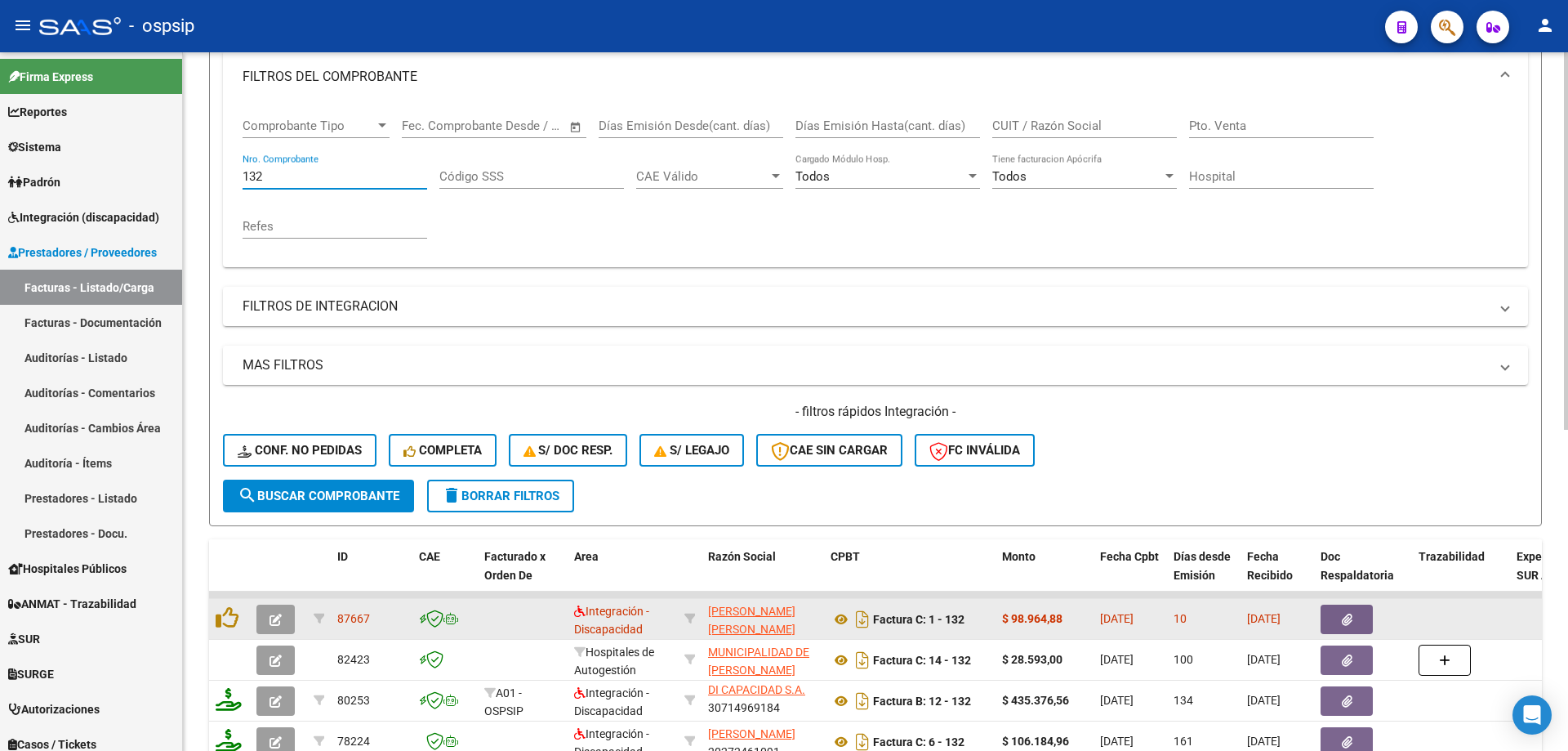
type input "132"
click at [268, 616] on button "button" at bounding box center [275, 618] width 38 height 29
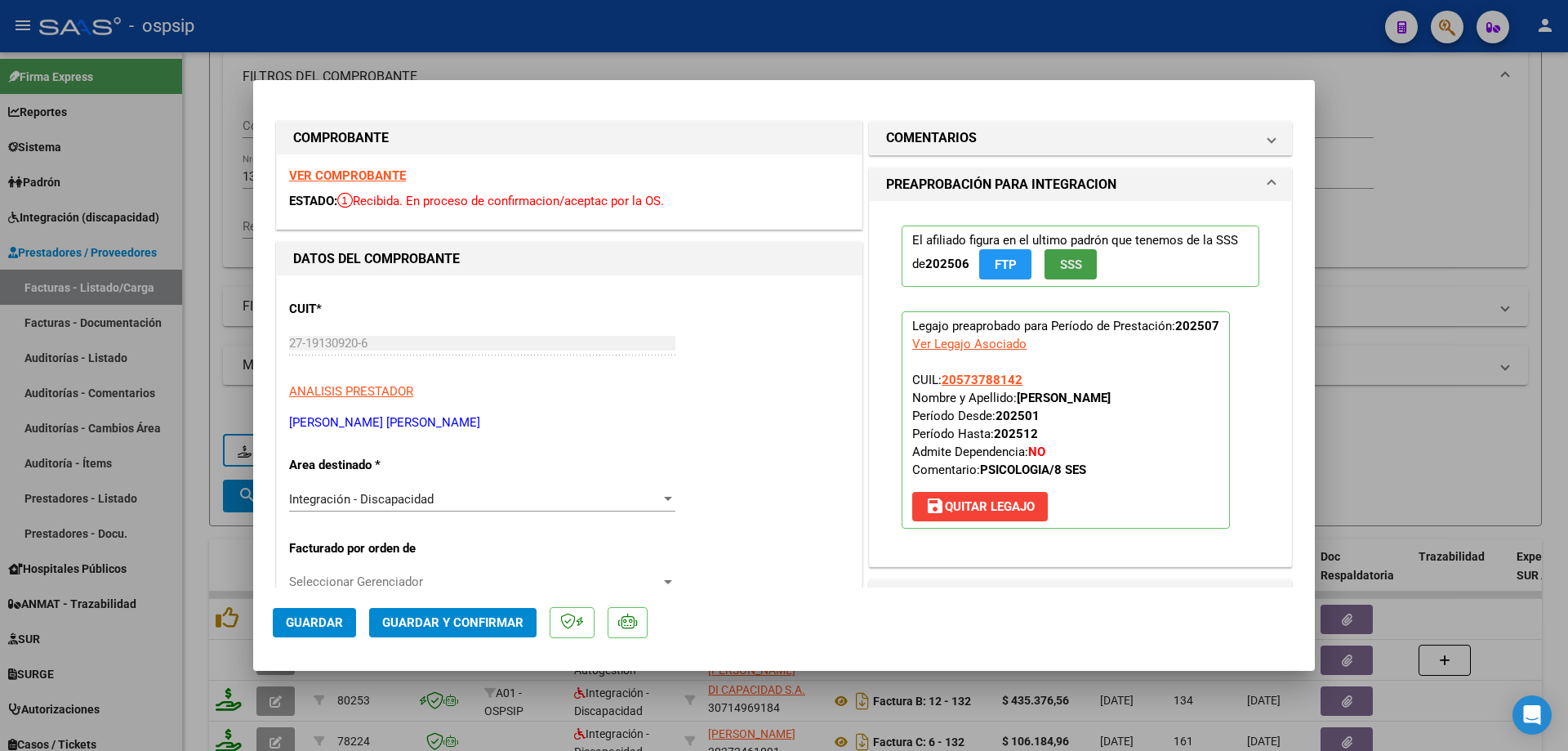
click at [1063, 272] on span "SSS" at bounding box center [1072, 265] width 22 height 15
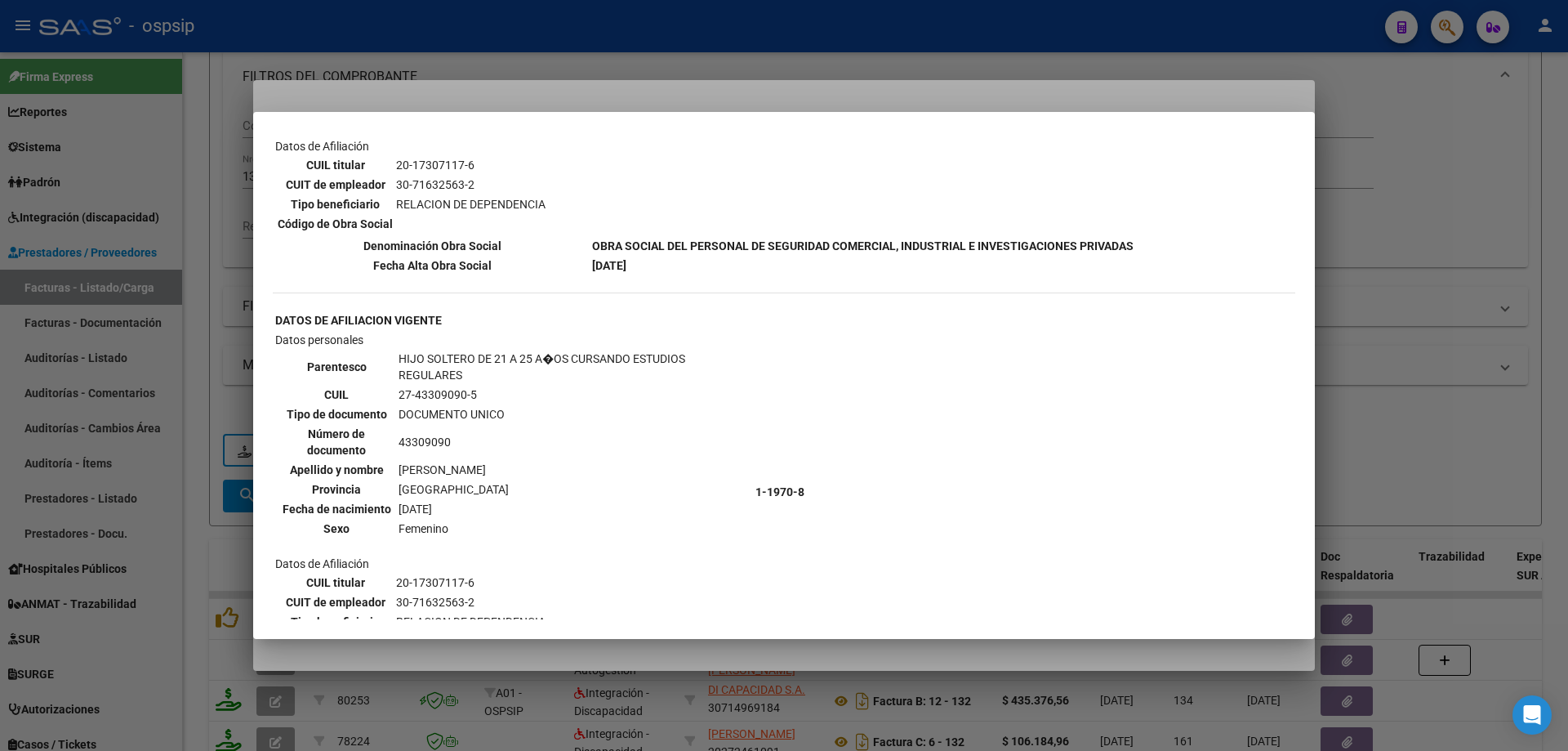
scroll to position [1307, 0]
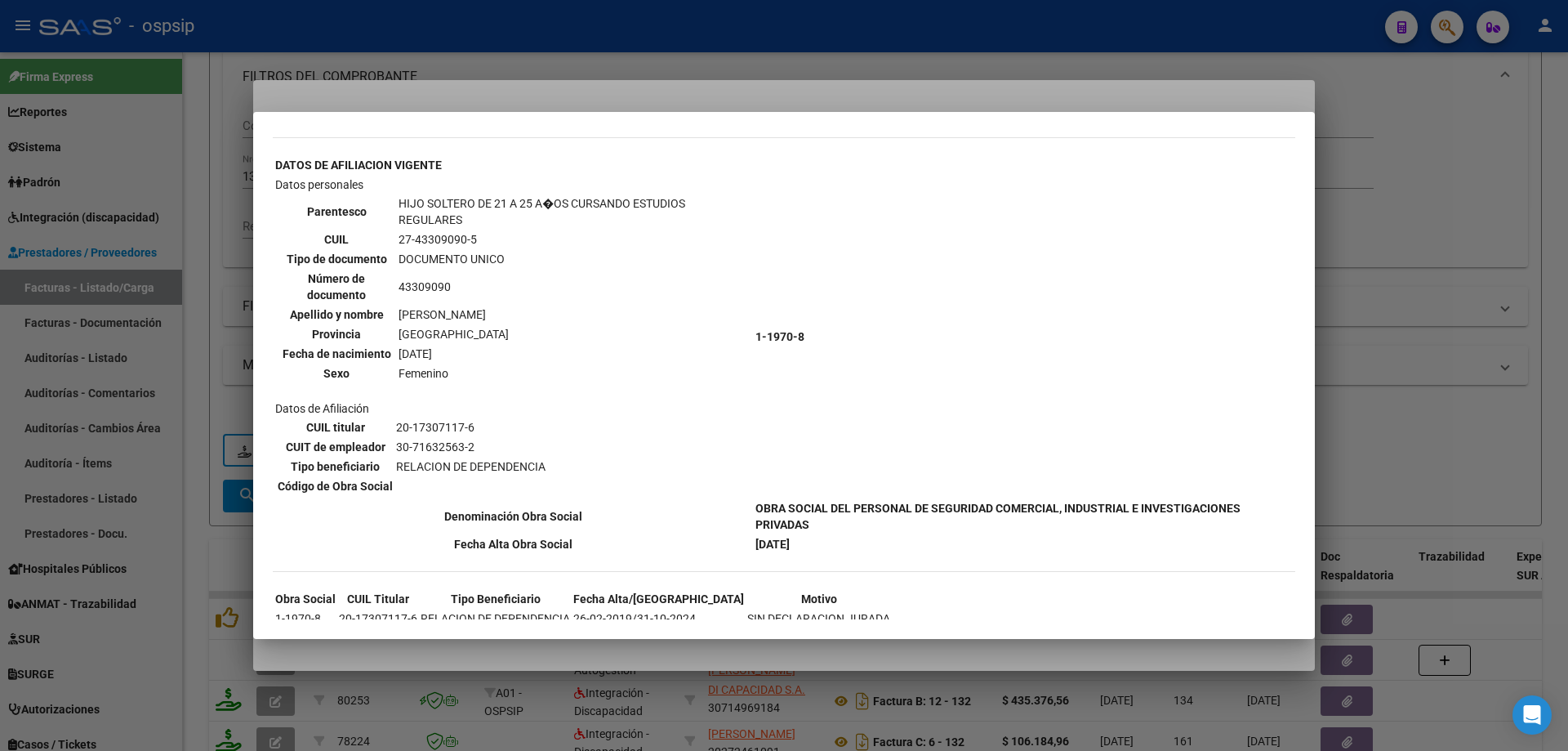
click at [1418, 338] on div at bounding box center [784, 375] width 1568 height 751
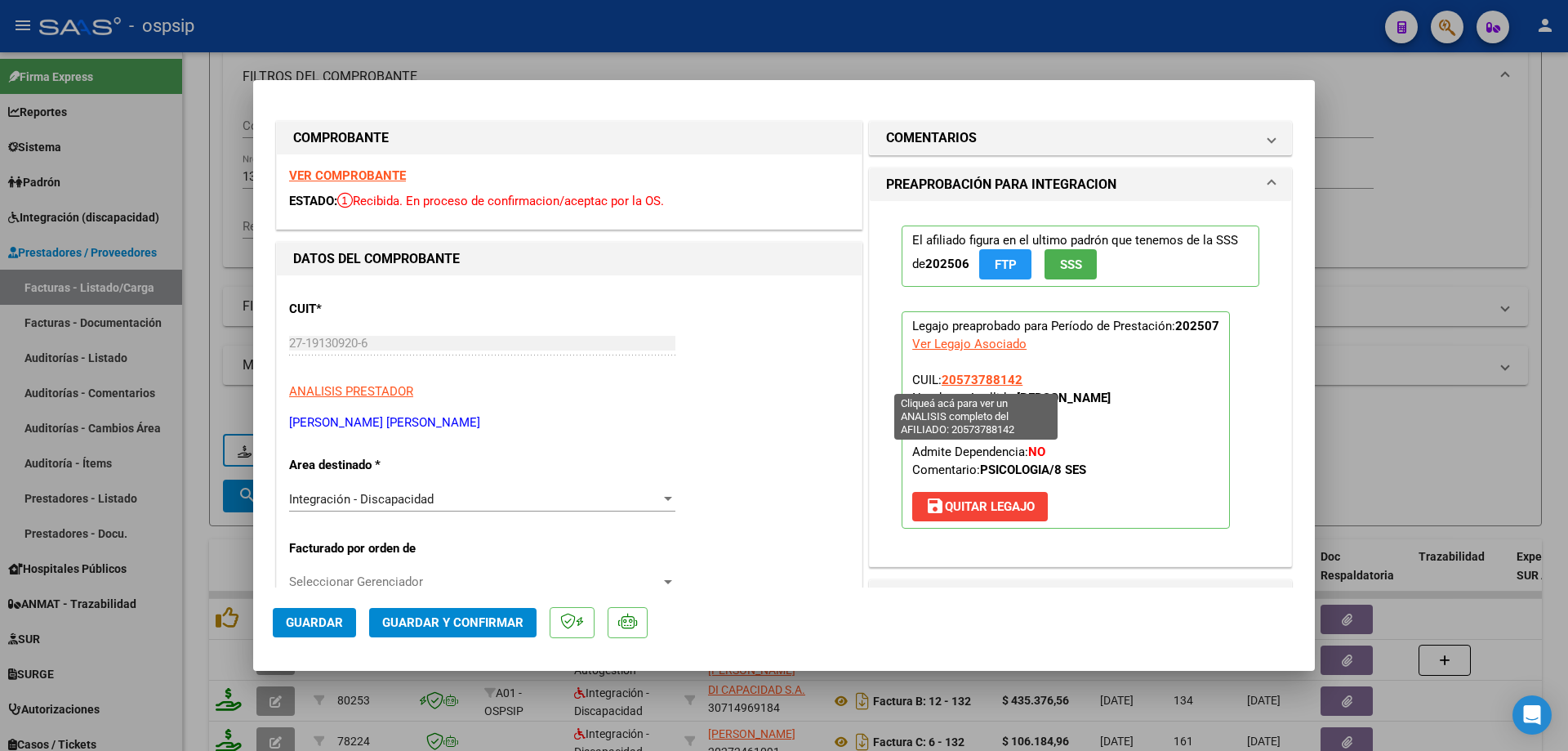
click at [1002, 378] on span "20573788142" at bounding box center [982, 380] width 80 height 15
type textarea "20573788142"
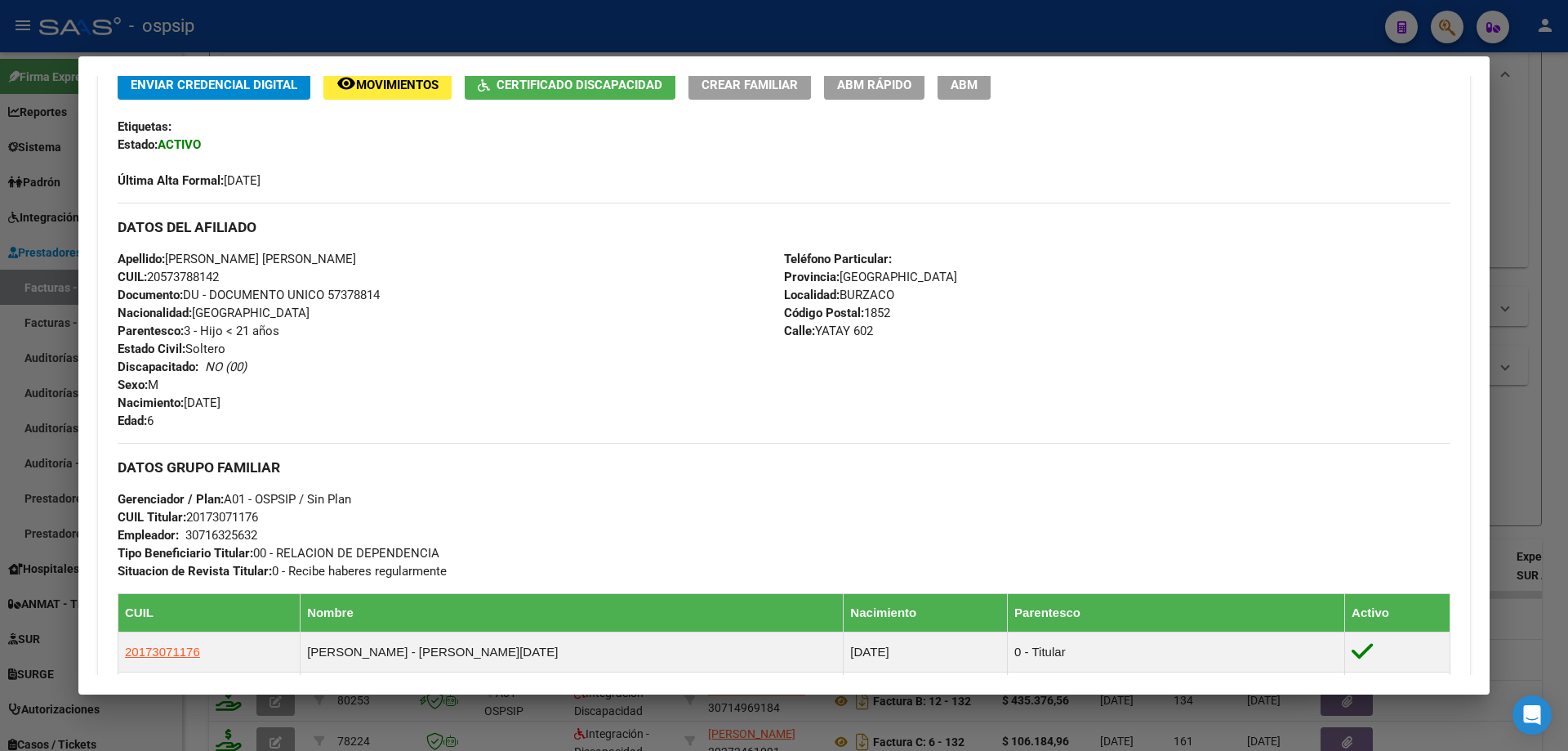
scroll to position [121, 0]
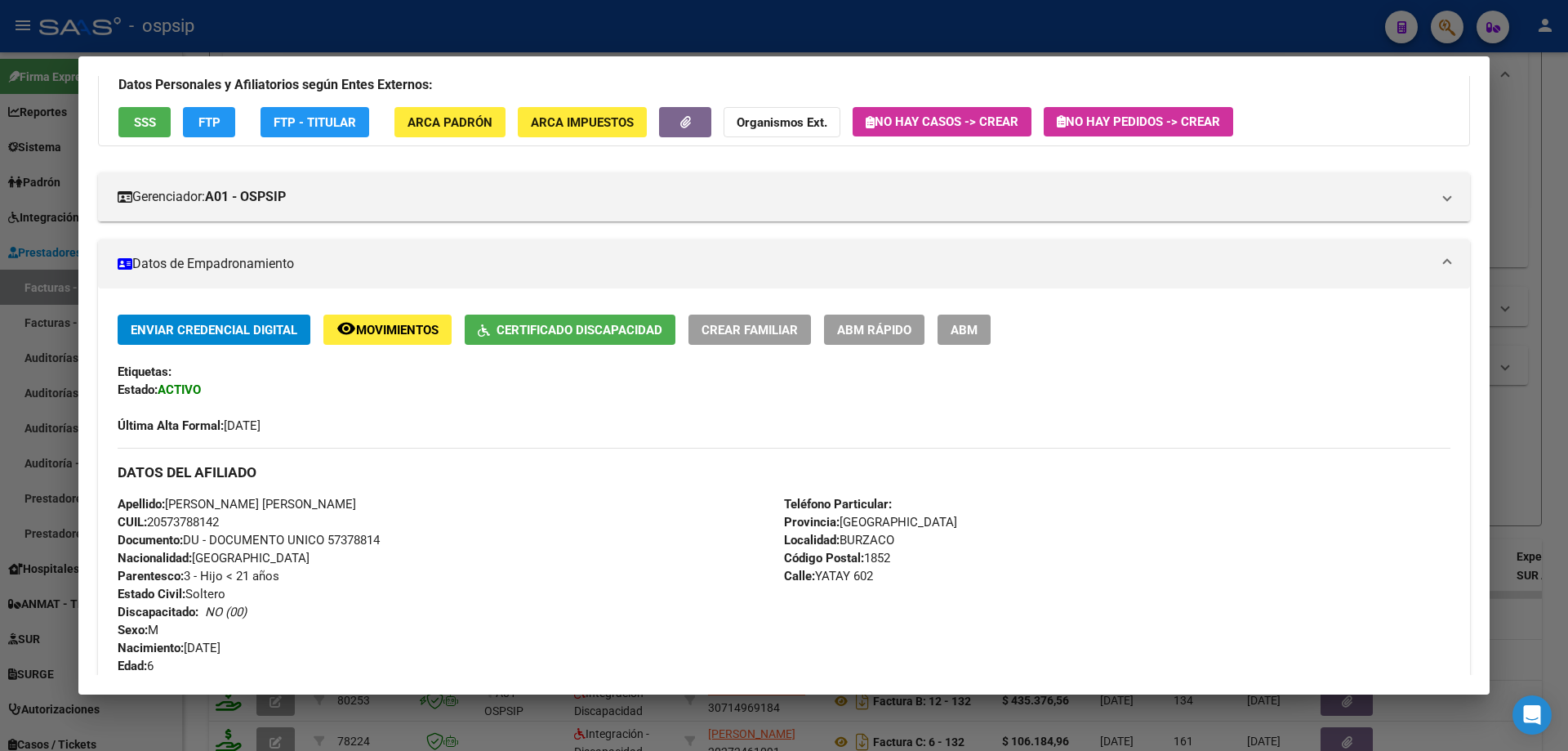
click at [1554, 252] on div at bounding box center [784, 375] width 1568 height 751
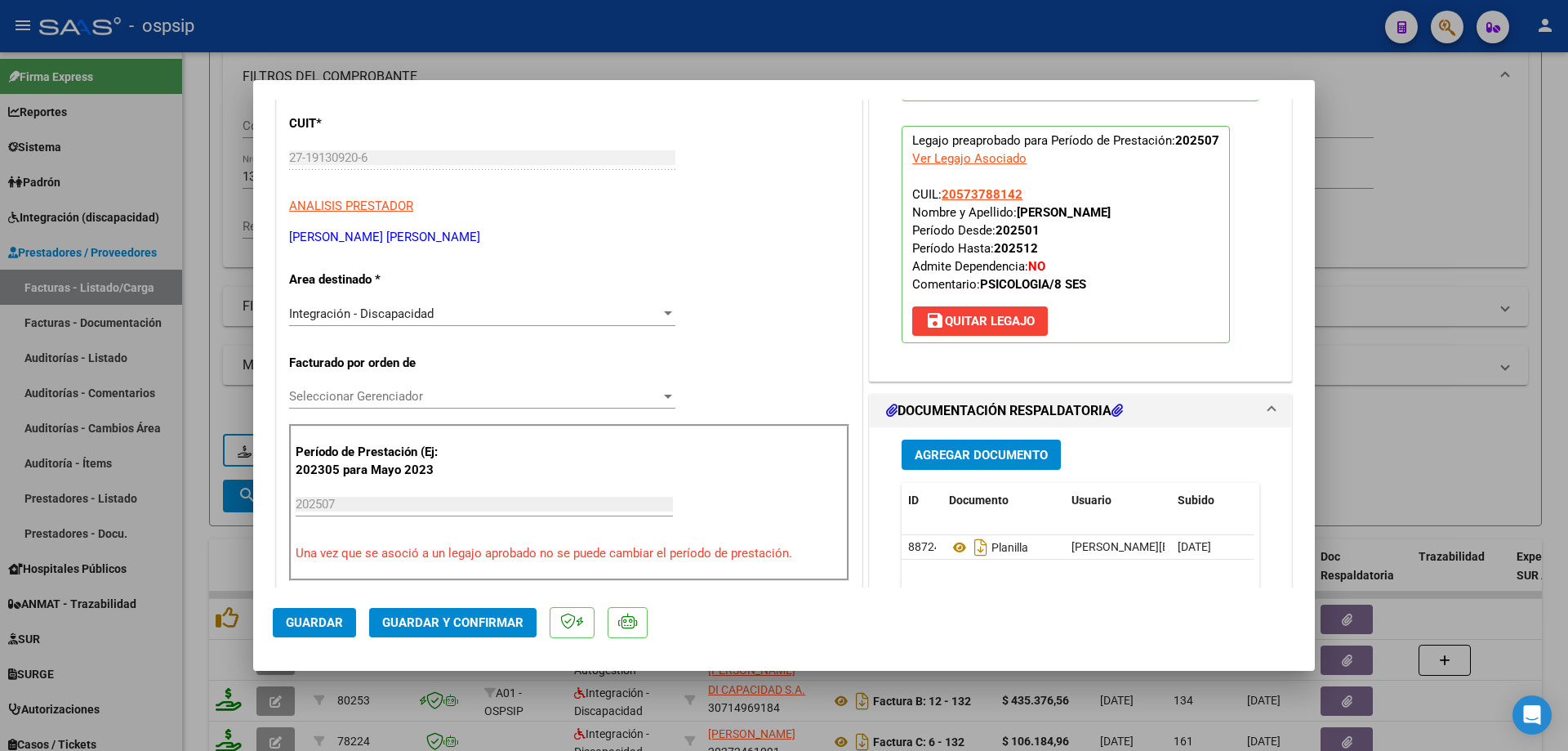
scroll to position [245, 0]
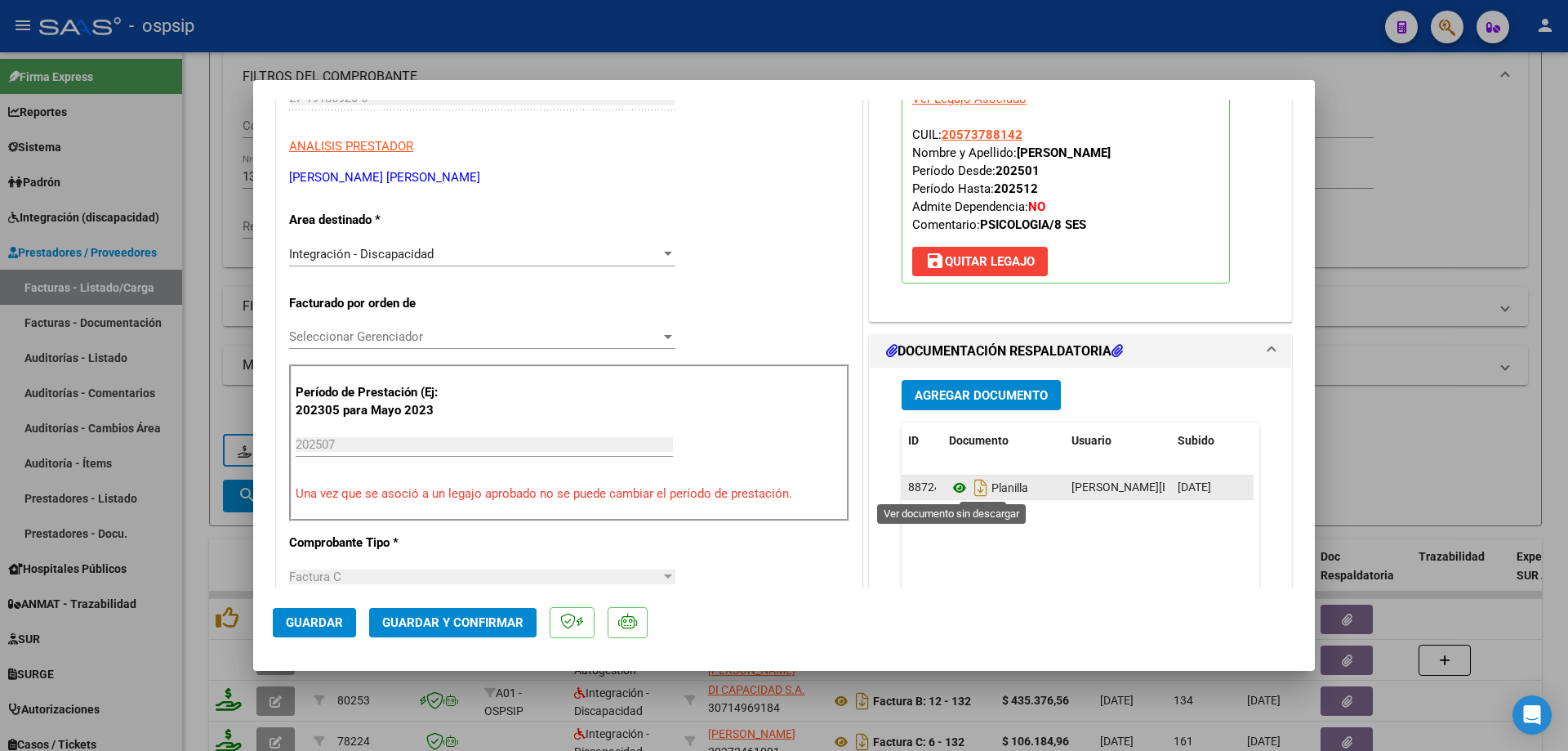
click at [953, 486] on icon at bounding box center [959, 487] width 22 height 20
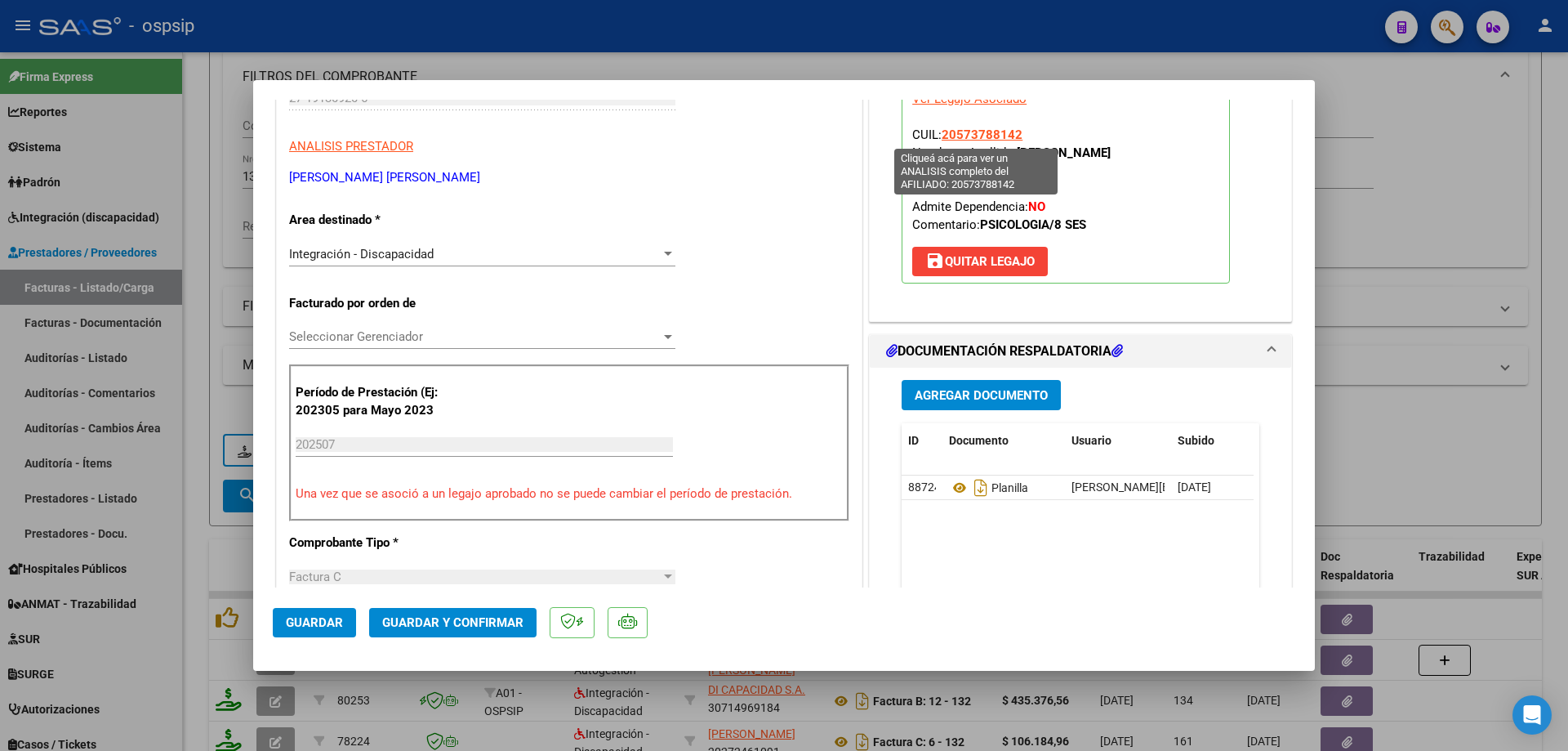
drag, startPoint x: 1024, startPoint y: 138, endPoint x: 937, endPoint y: 139, distance: 87.0
click at [937, 139] on p "Legajo preaprobado para Período de Prestación: 202507 Ver Legajo Asociado CUIL:…" at bounding box center [1065, 175] width 328 height 217
copy span "20573788142"
click at [493, 617] on span "Guardar y Confirmar" at bounding box center [453, 623] width 141 height 15
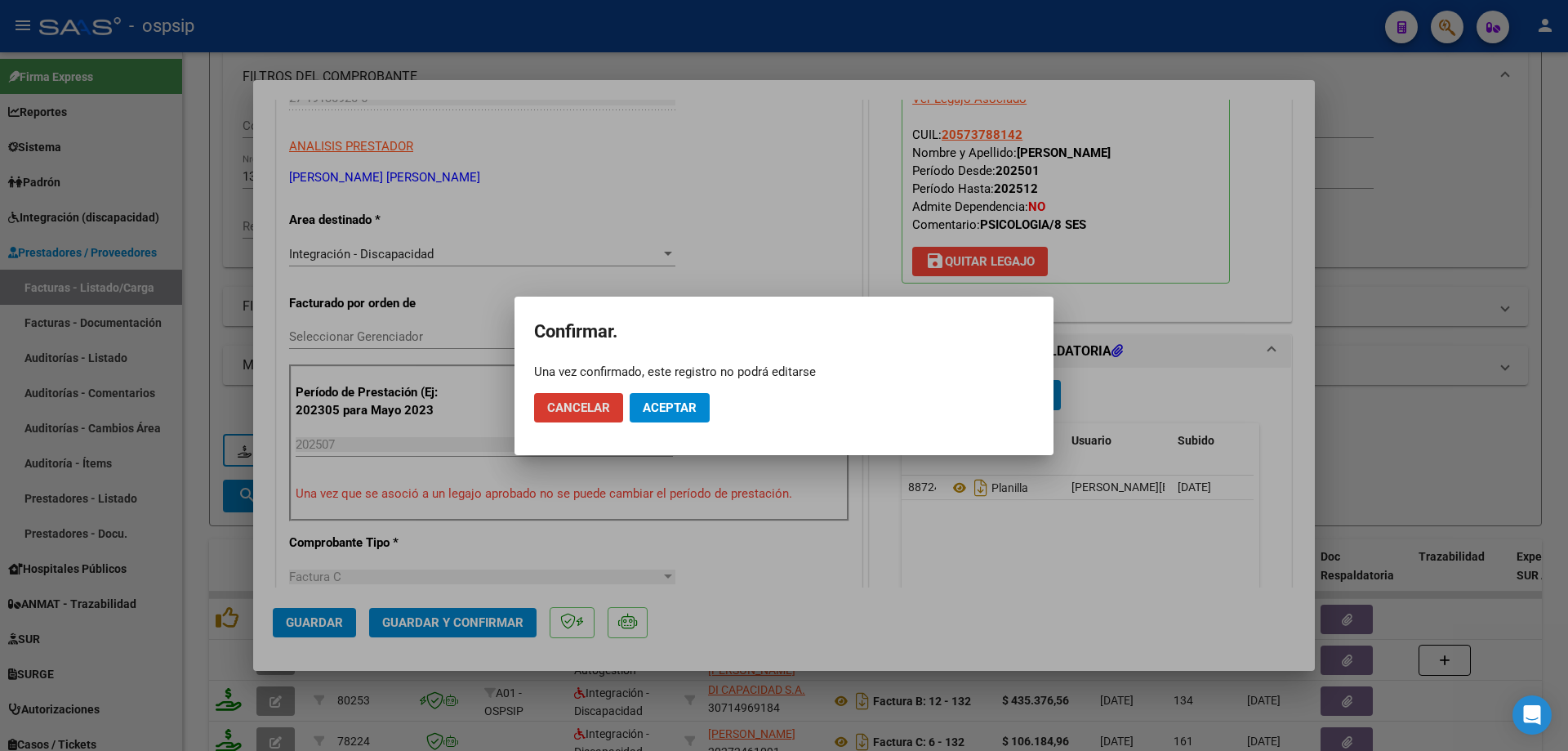
click at [632, 416] on button "Aceptar" at bounding box center [670, 407] width 80 height 29
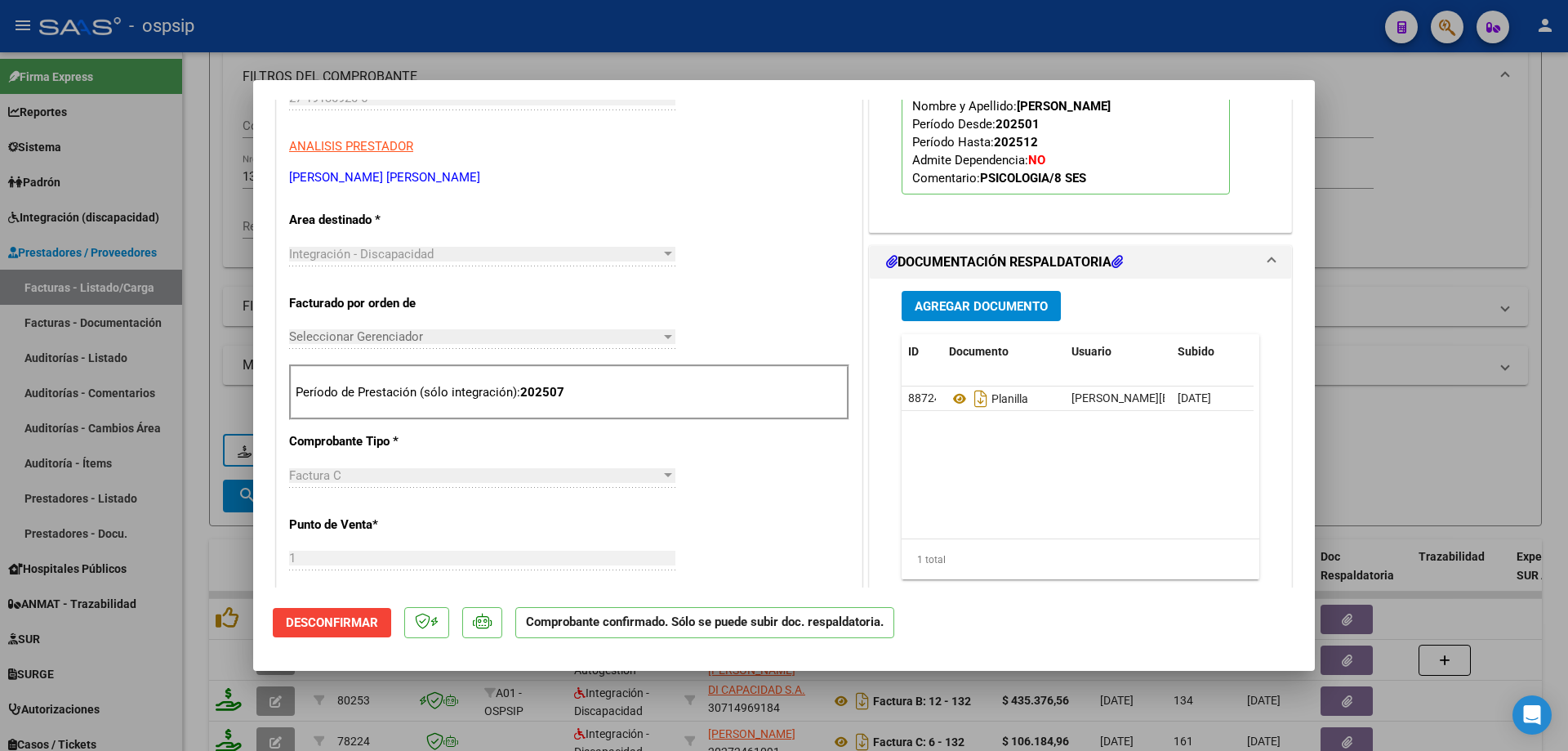
click at [1415, 436] on div at bounding box center [784, 375] width 1568 height 751
type input "$ 0,00"
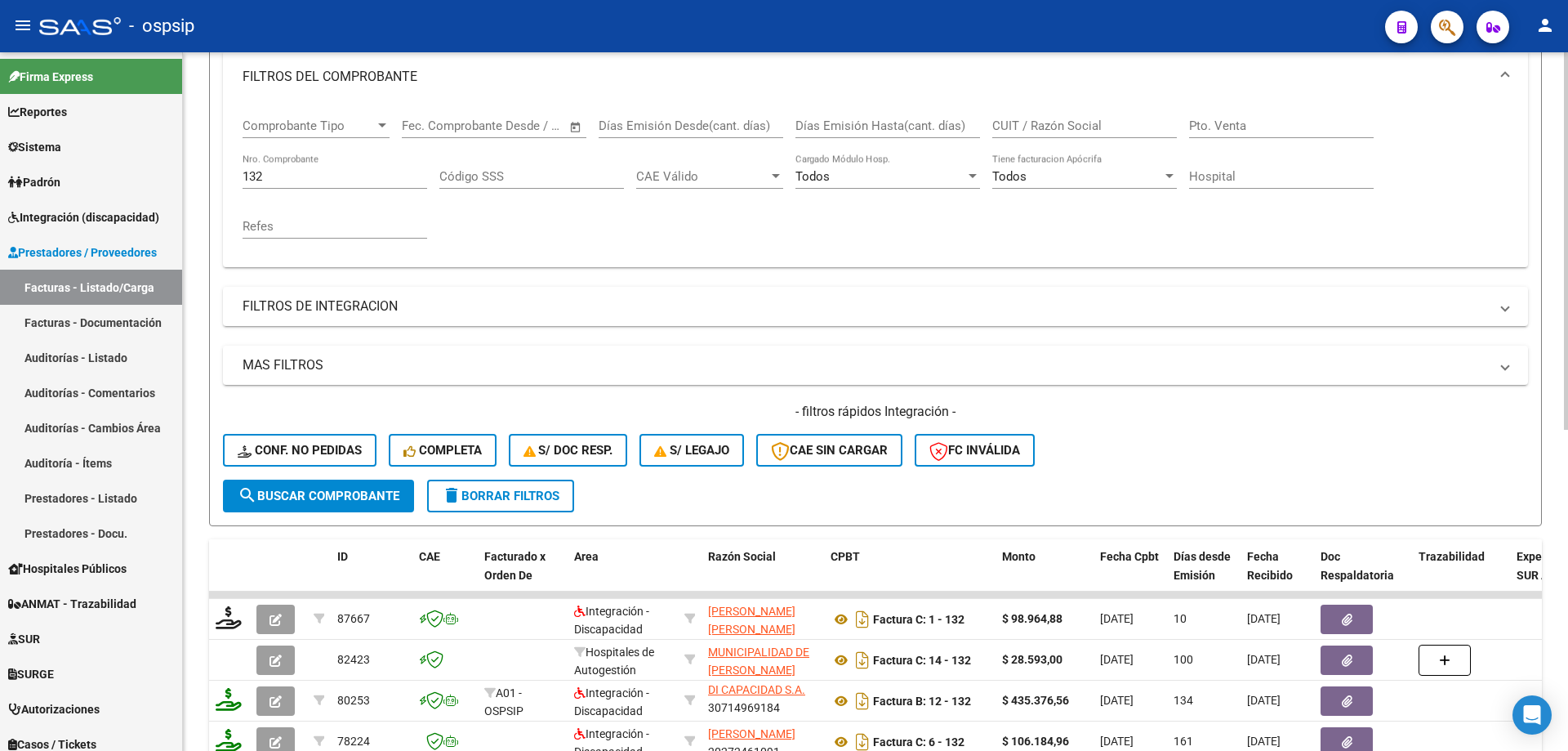
click at [317, 181] on input "132" at bounding box center [334, 177] width 184 height 15
type input "1"
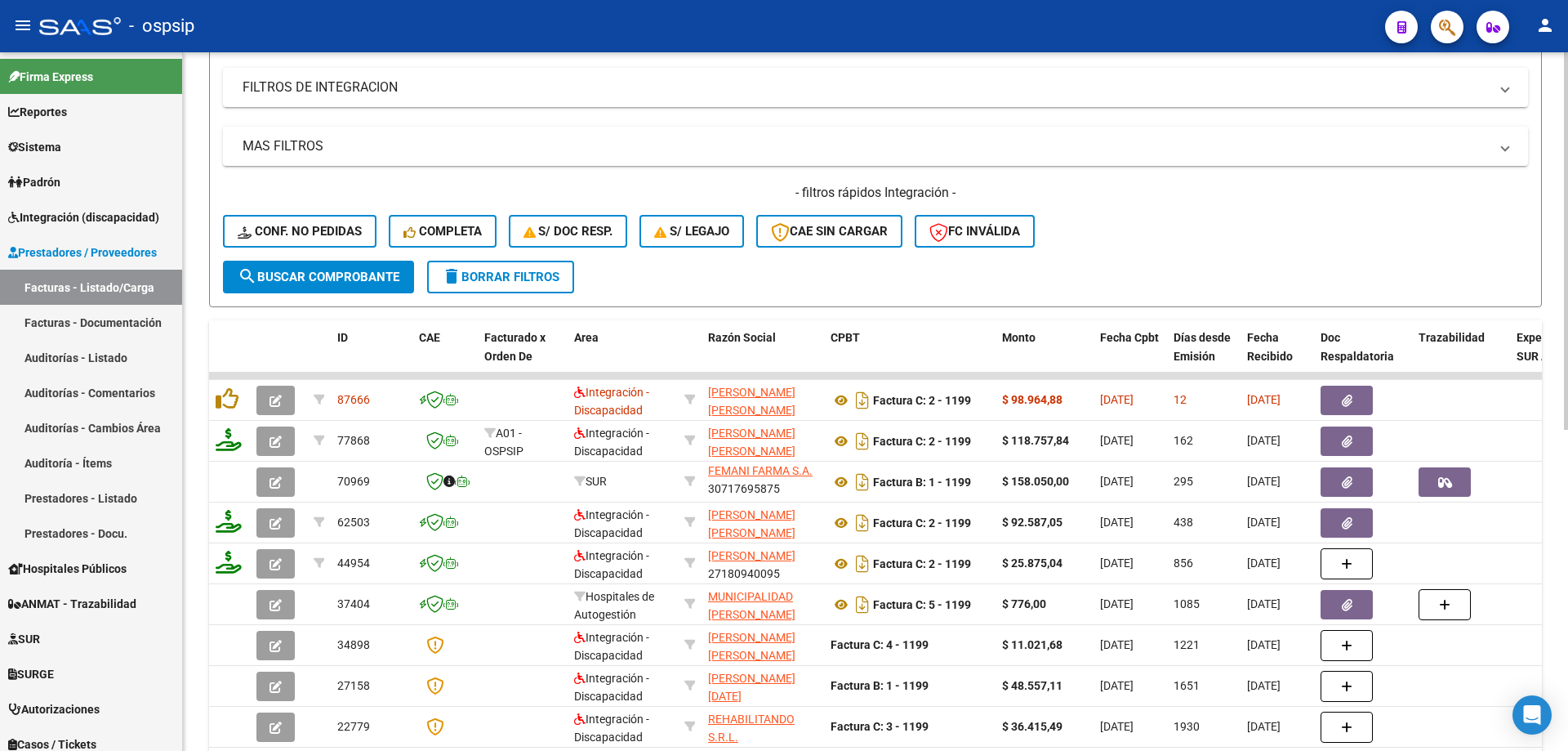
scroll to position [472, 0]
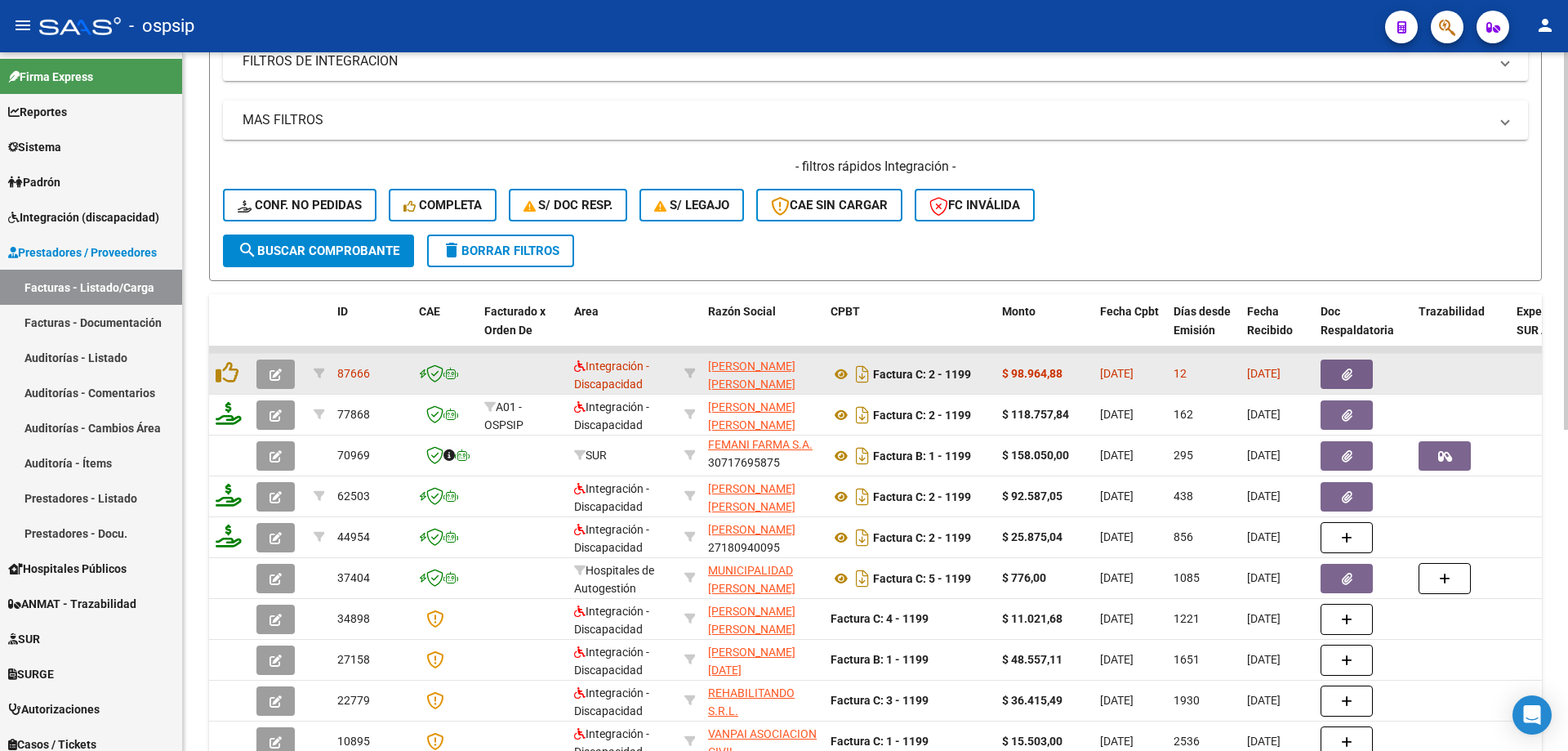
type input "1199"
click at [282, 368] on button "button" at bounding box center [275, 373] width 38 height 29
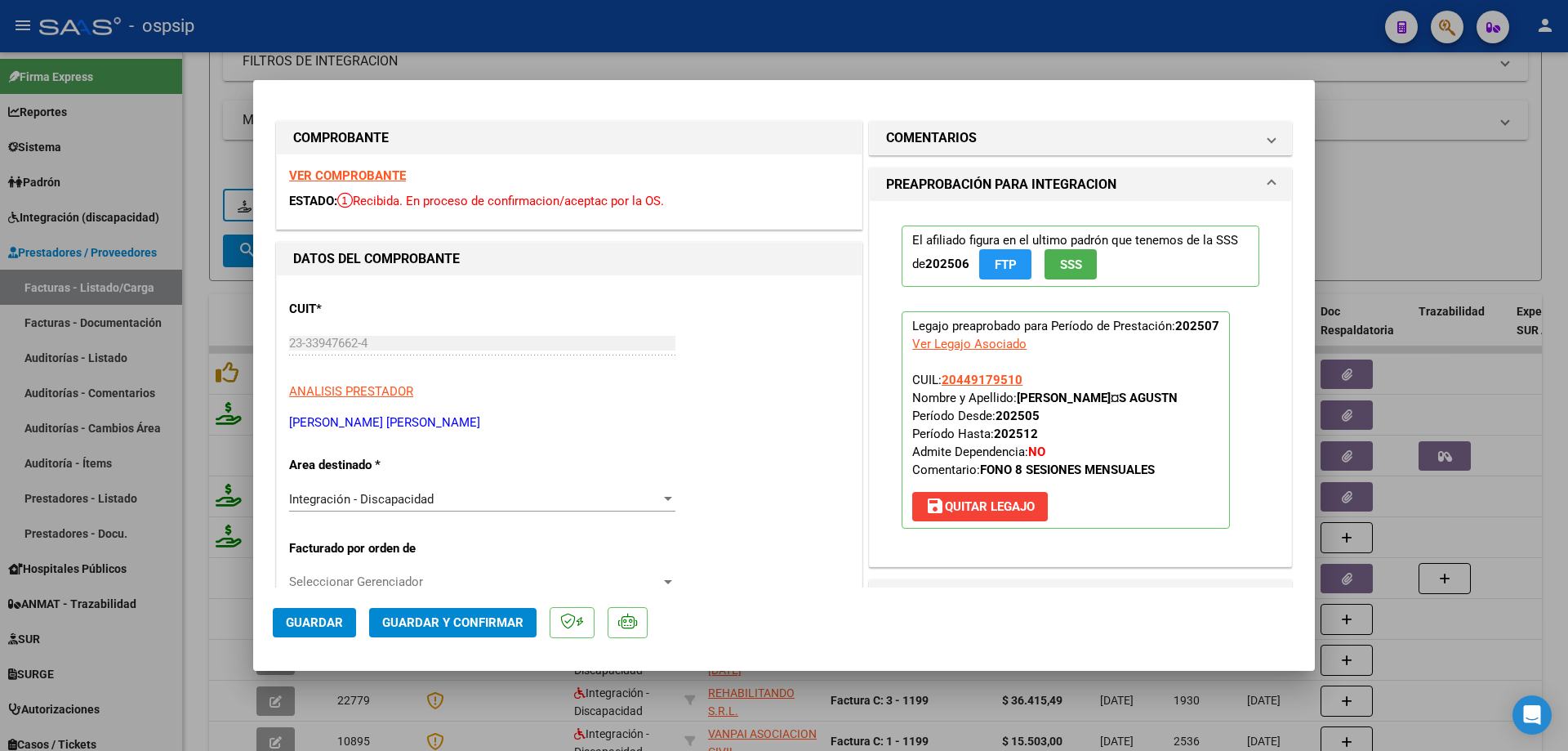
click at [1076, 262] on span "SSS" at bounding box center [1072, 265] width 22 height 15
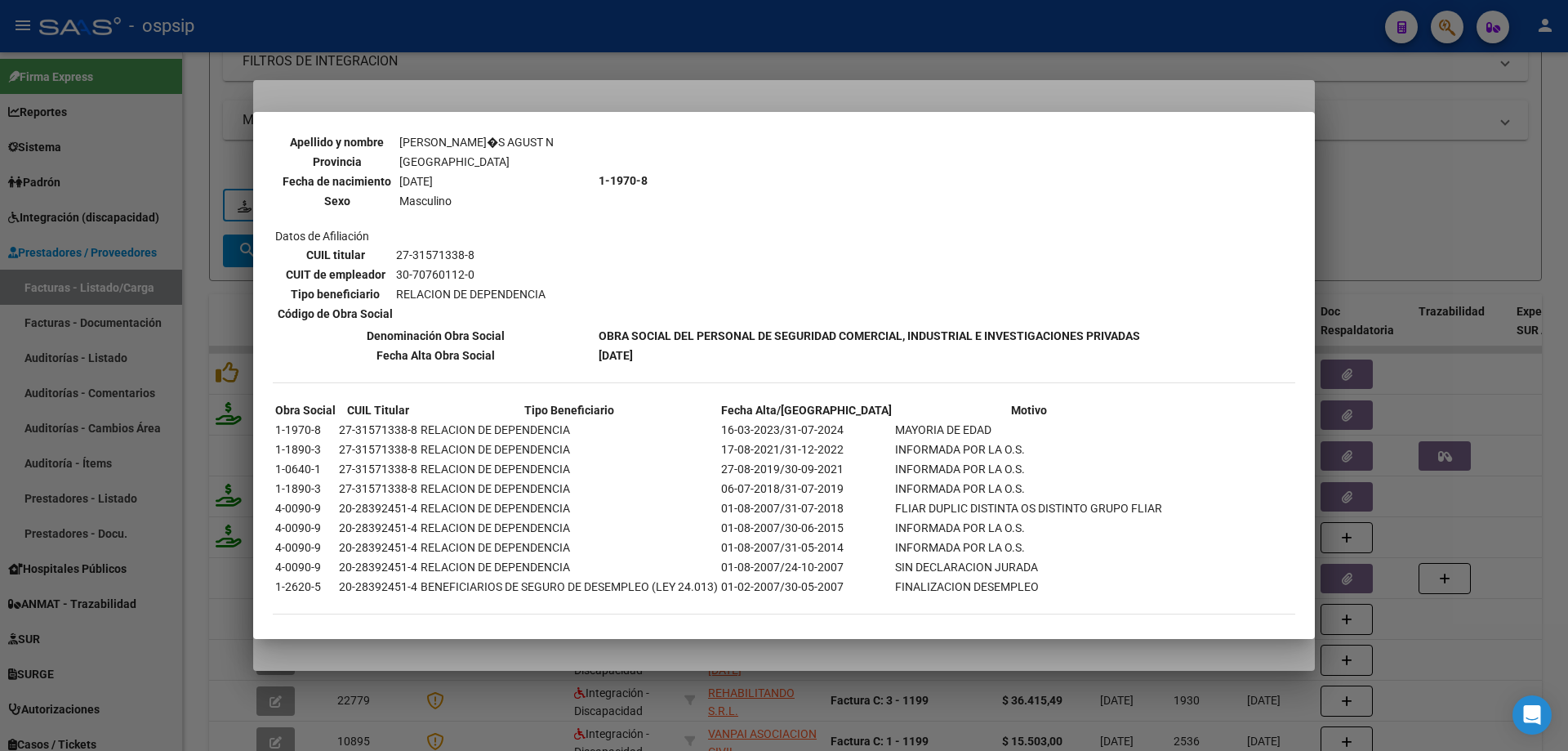
scroll to position [1074, 0]
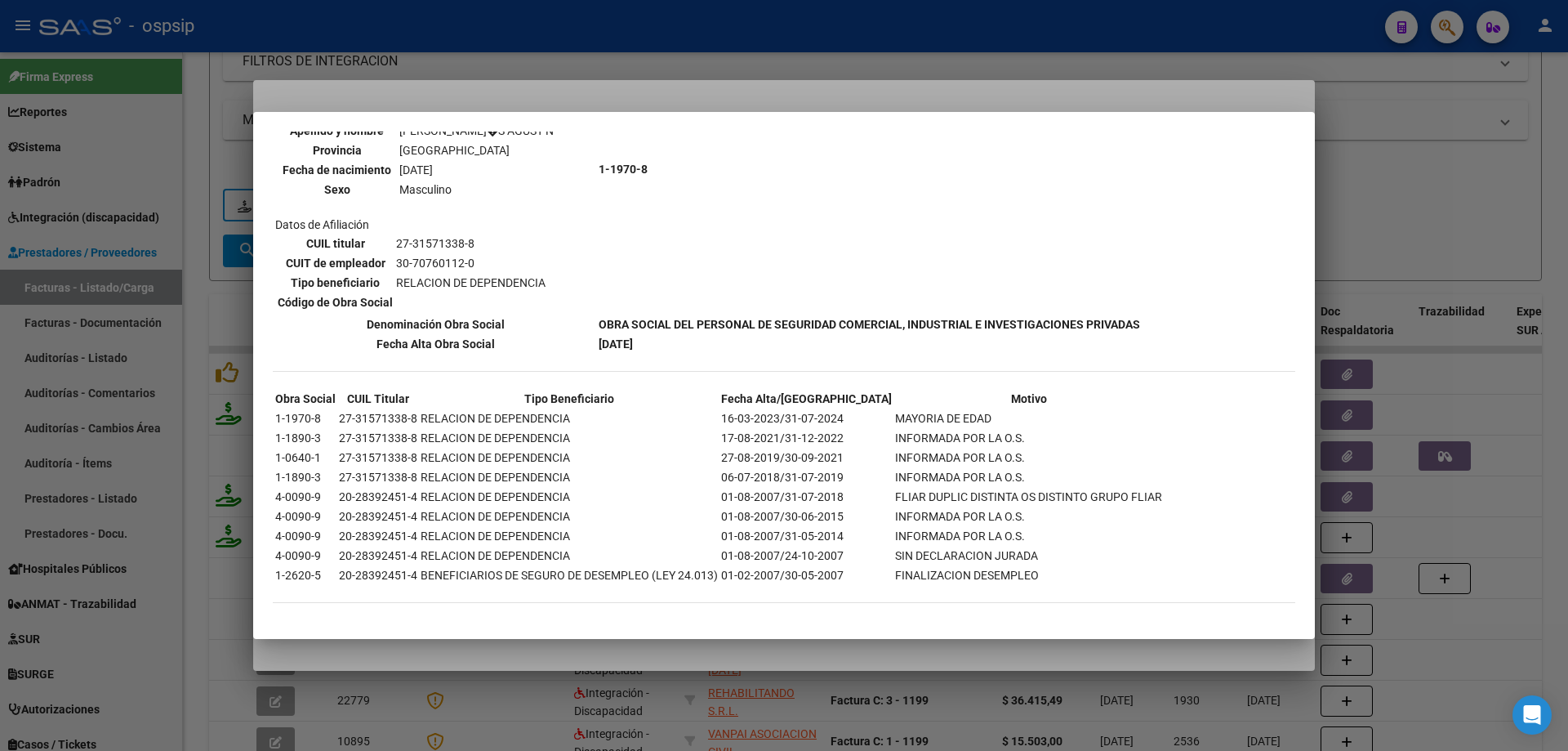
click at [1360, 210] on div at bounding box center [784, 375] width 1568 height 751
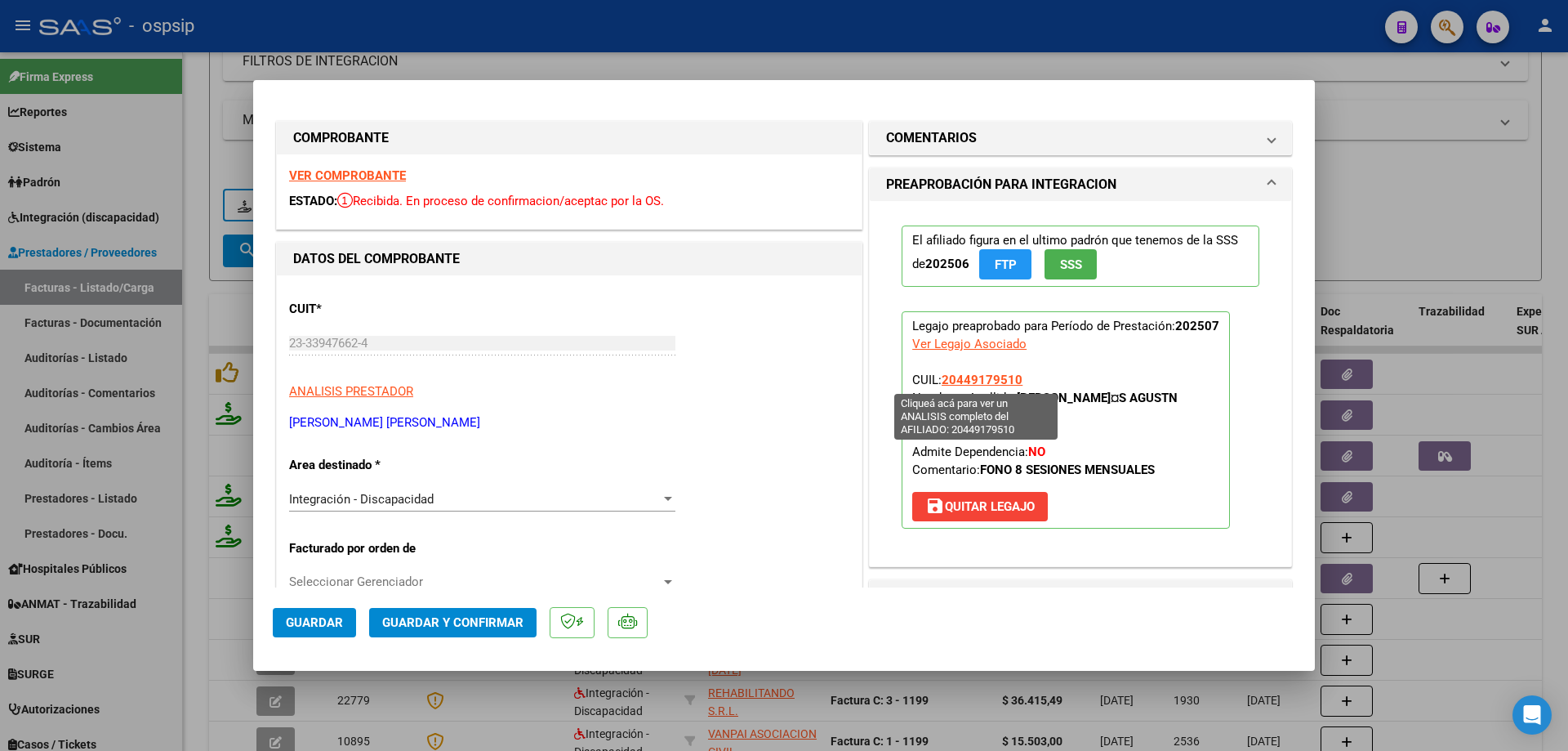
click at [982, 382] on span "20449179510" at bounding box center [982, 380] width 80 height 15
type textarea "20449179510"
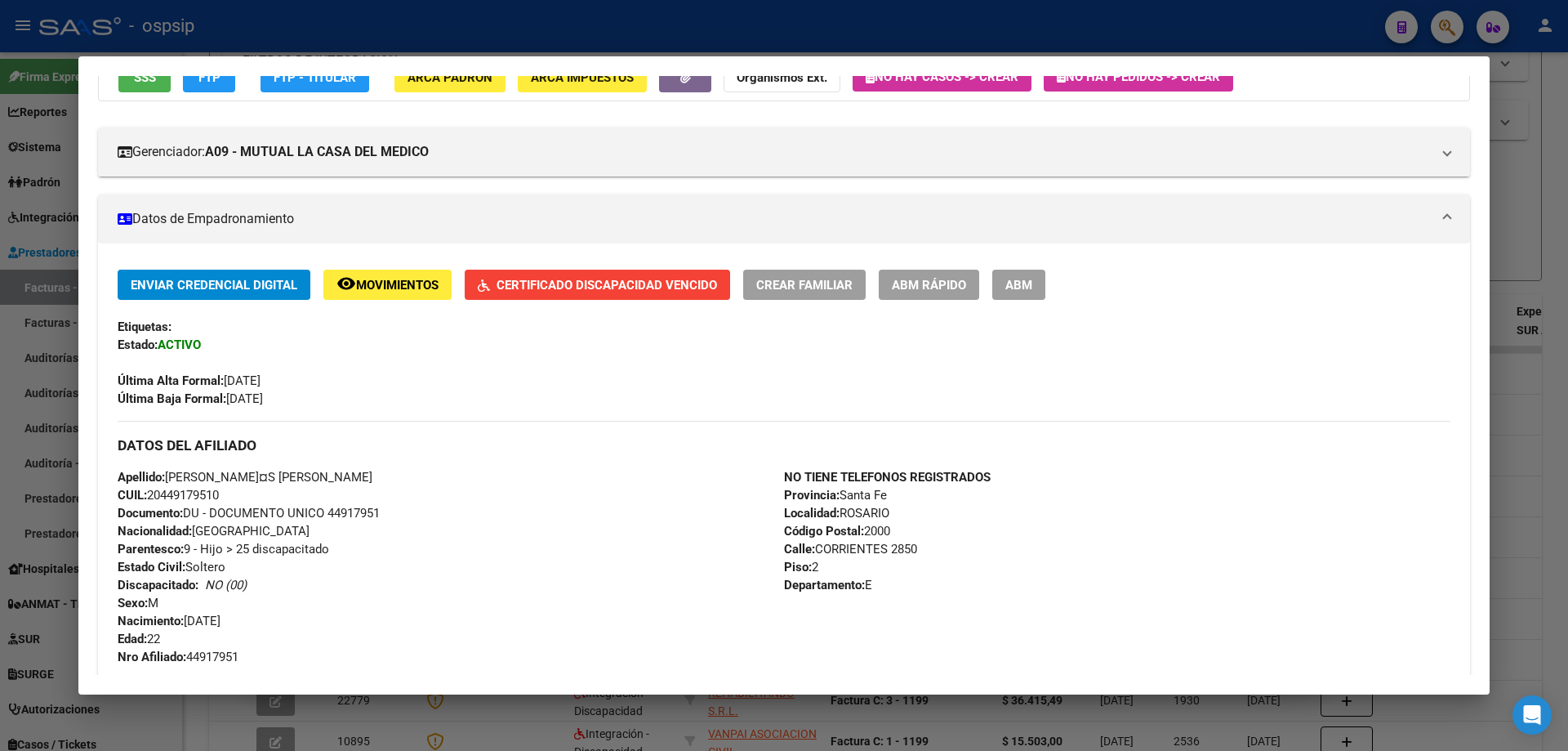
scroll to position [164, 0]
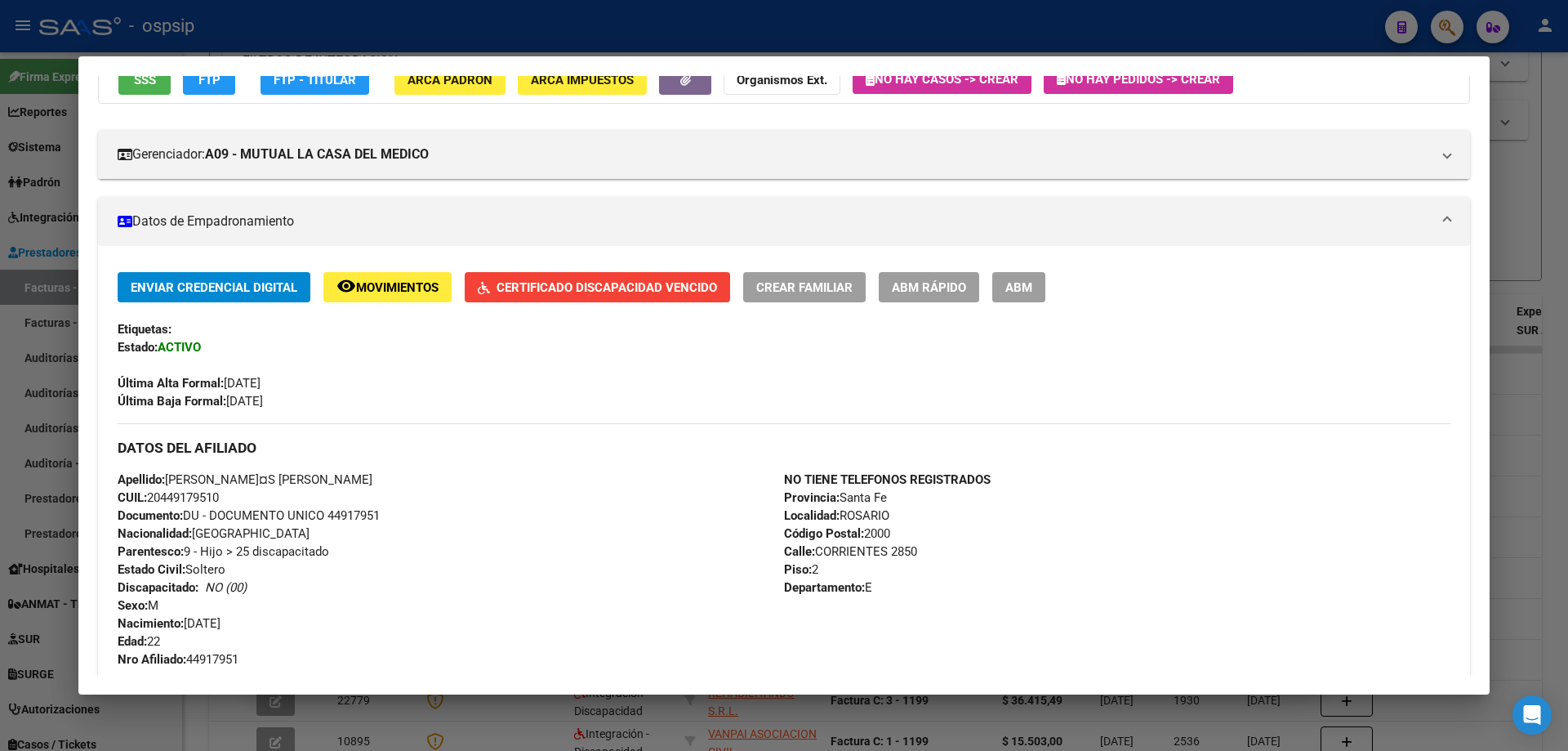
click at [598, 288] on span "Certificado Discapacidad Vencido" at bounding box center [607, 288] width 221 height 15
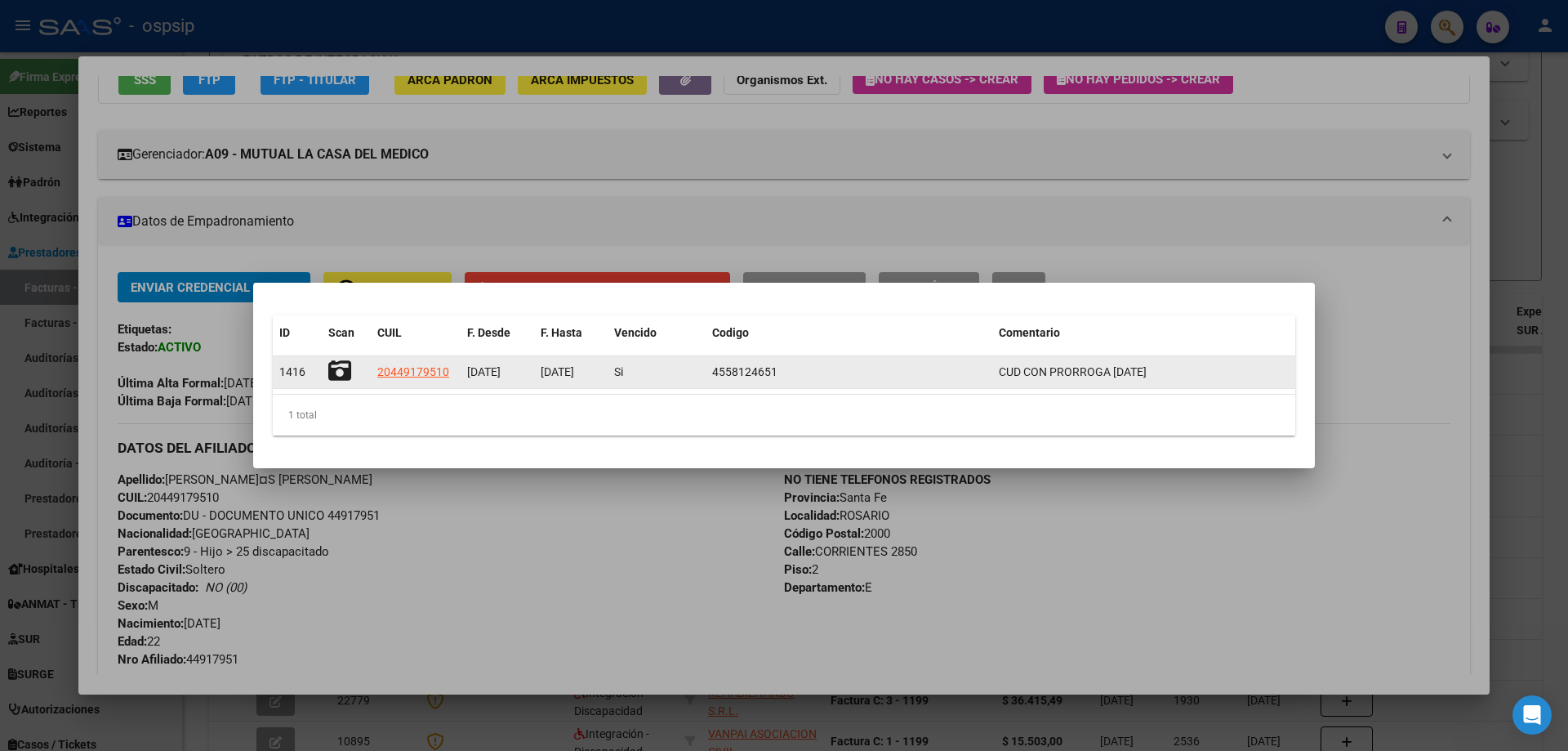
click at [331, 367] on icon at bounding box center [339, 370] width 22 height 22
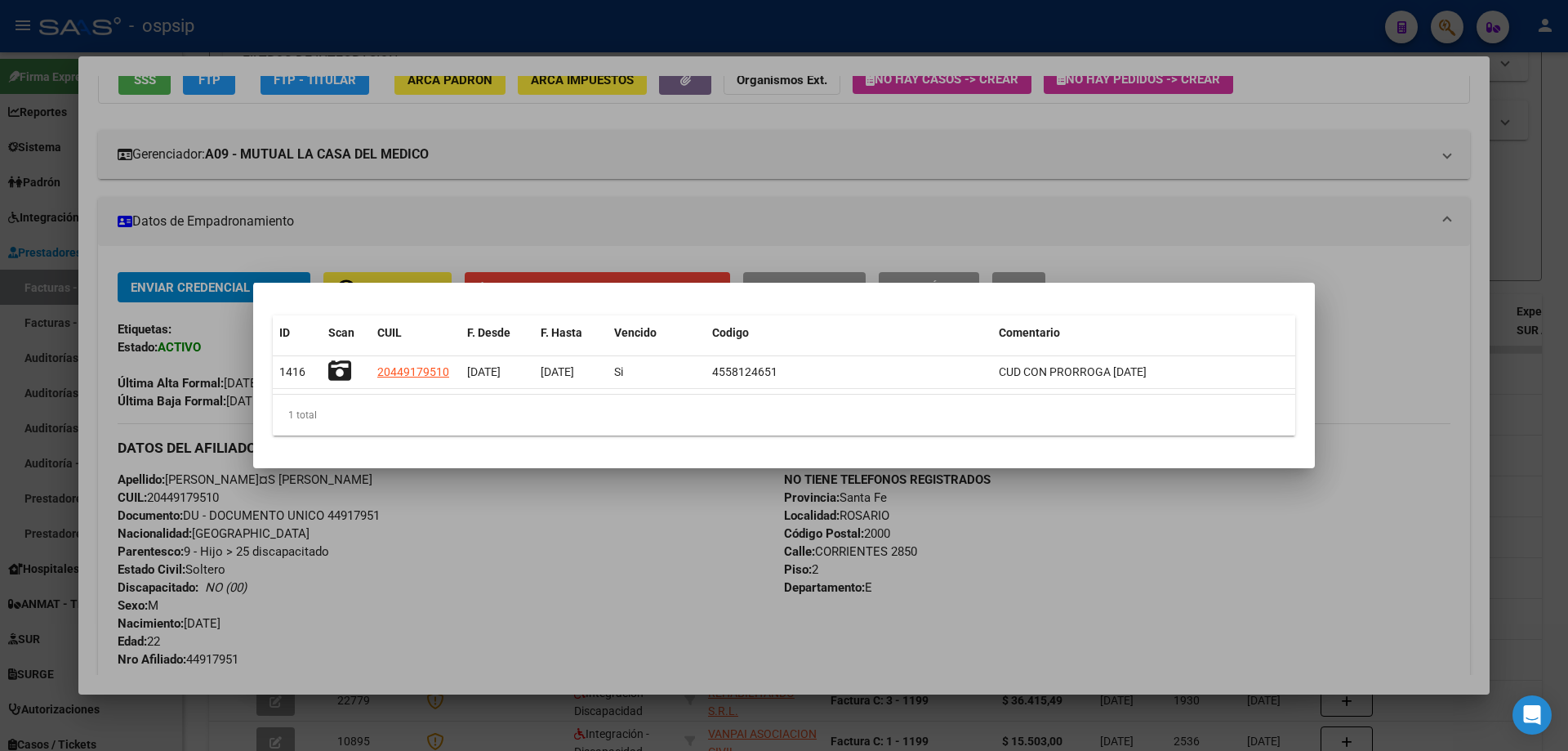
click at [1117, 209] on div at bounding box center [784, 375] width 1568 height 751
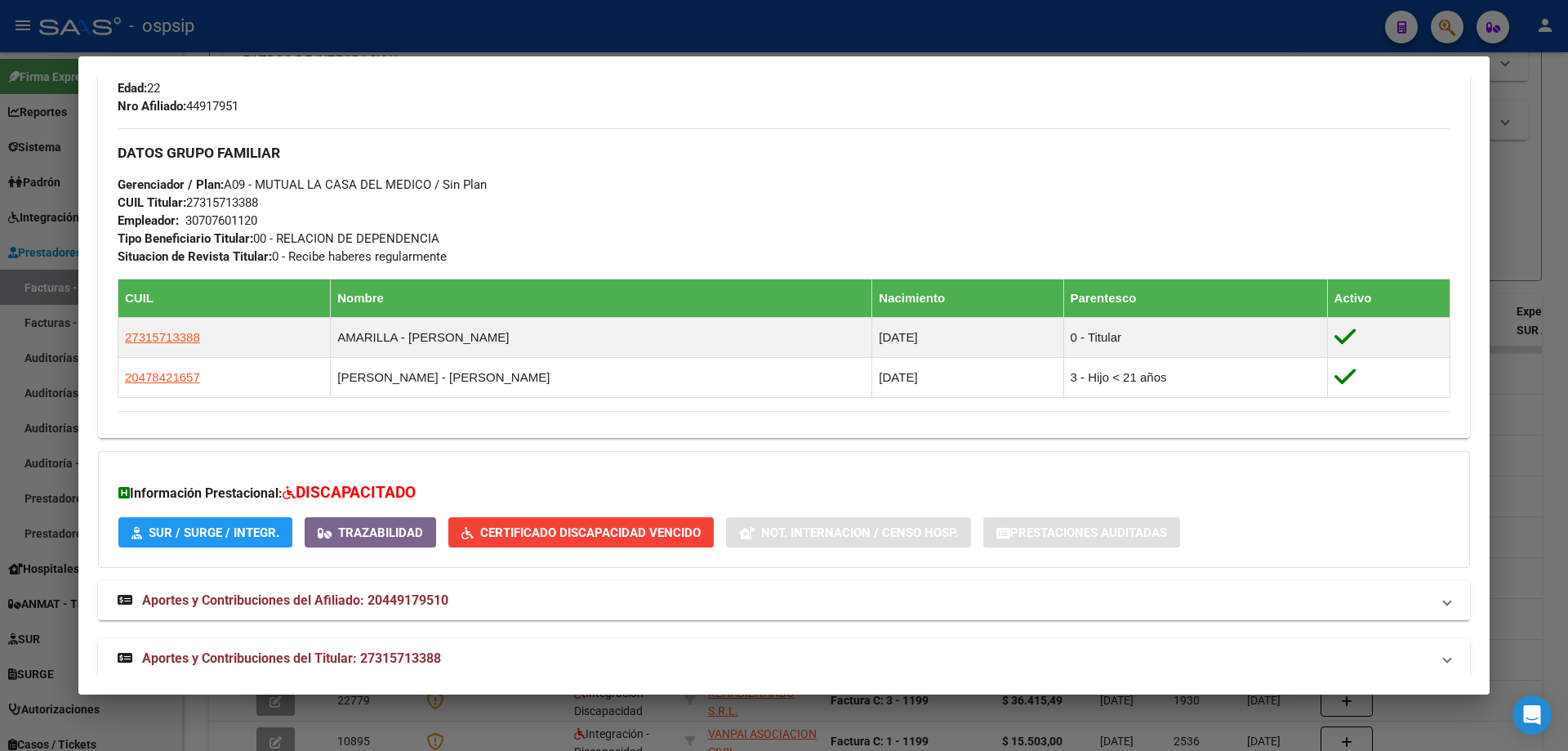
scroll to position [735, 0]
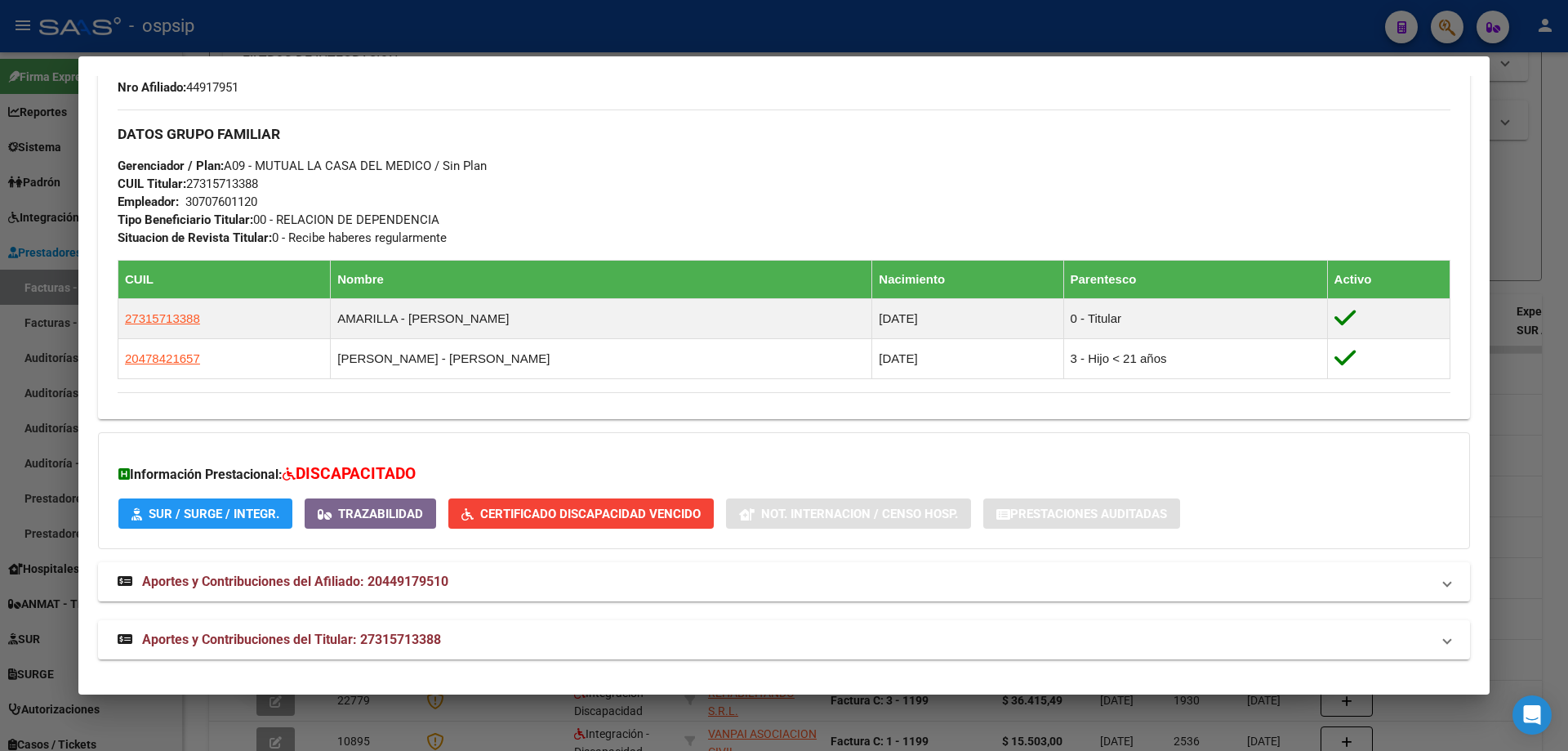
click at [1563, 412] on div at bounding box center [784, 375] width 1568 height 751
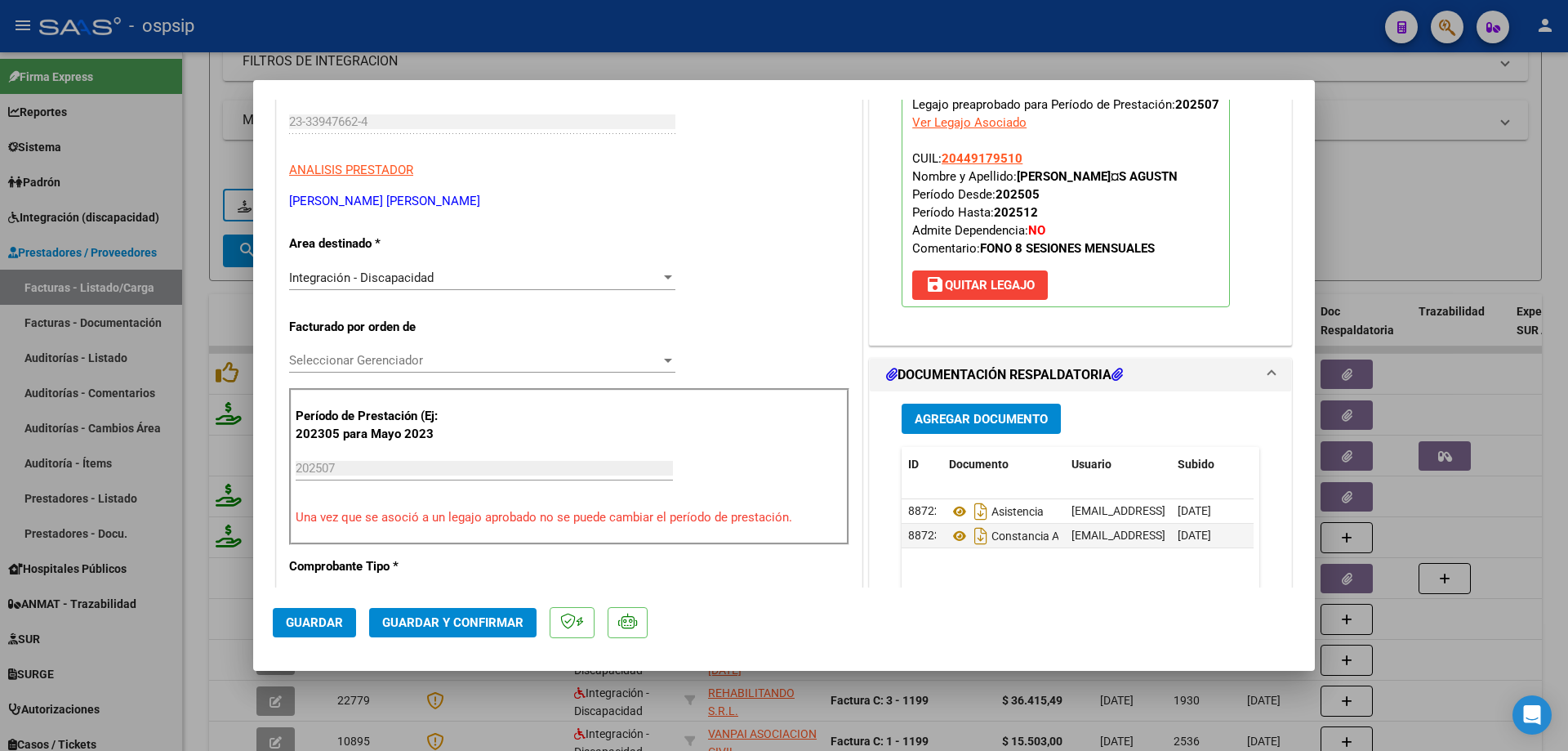
scroll to position [245, 0]
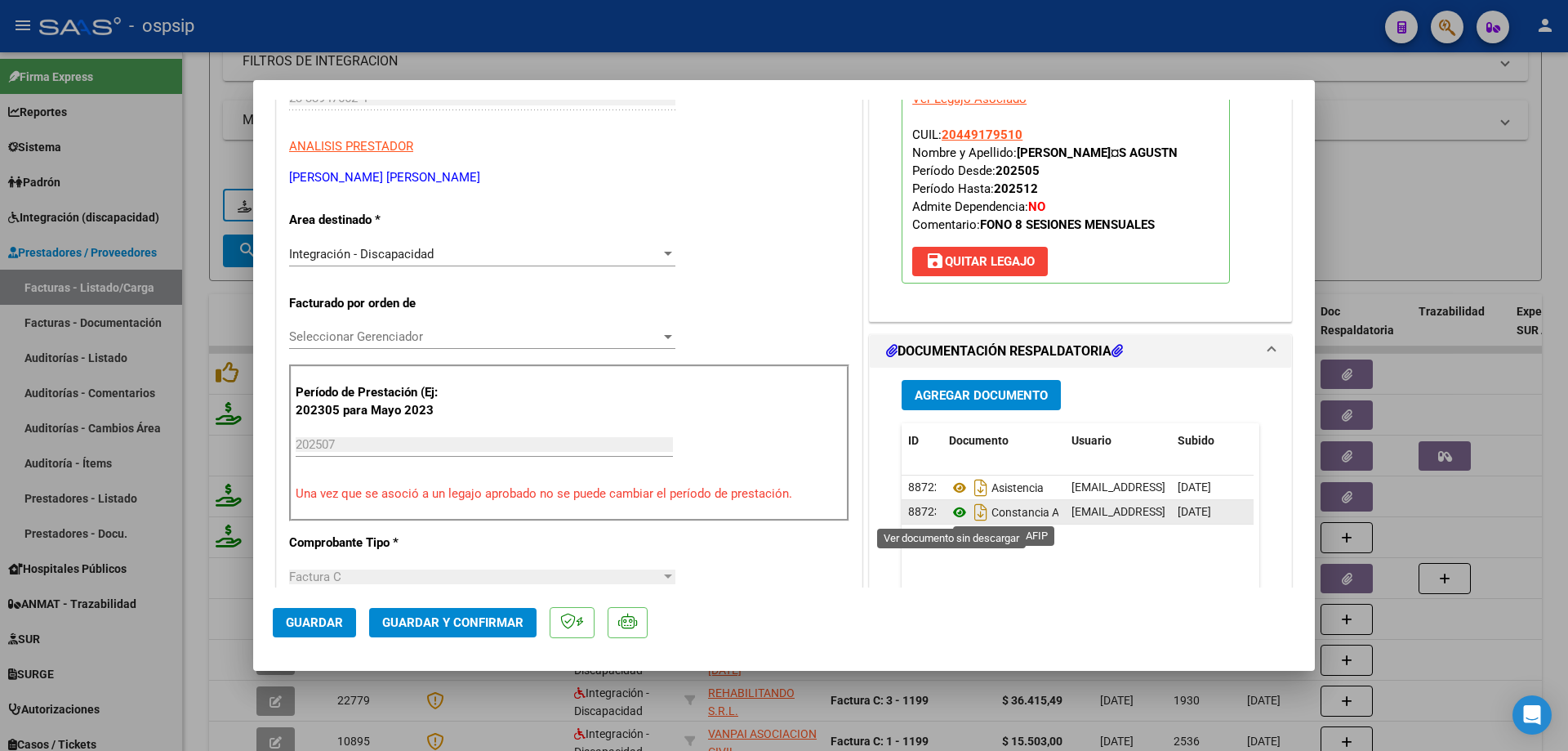
click at [949, 511] on icon at bounding box center [959, 512] width 22 height 20
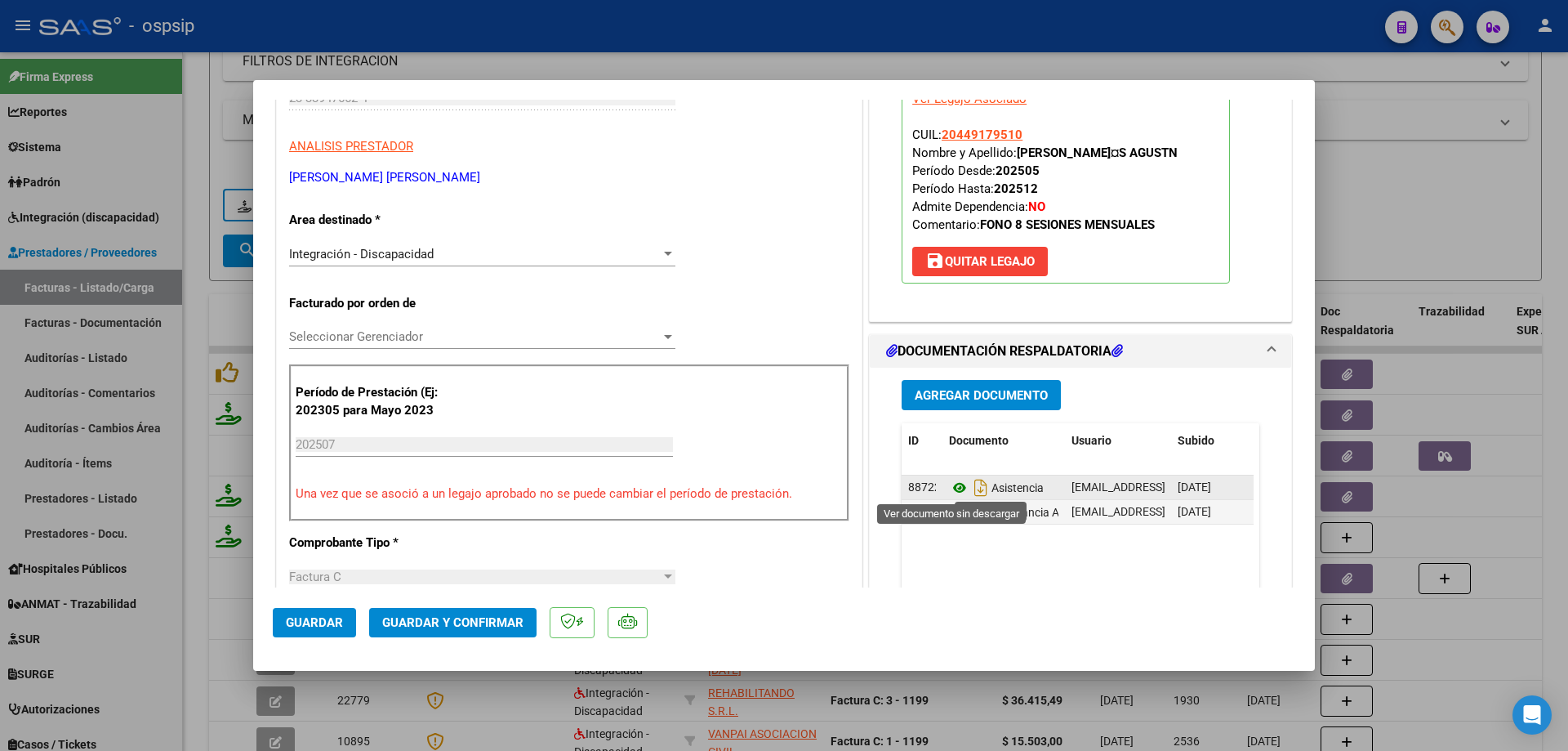
click at [951, 485] on icon at bounding box center [959, 487] width 22 height 20
drag, startPoint x: 1016, startPoint y: 131, endPoint x: 936, endPoint y: 141, distance: 80.6
click at [936, 141] on p "Legajo preaprobado para Período de Prestación: 202507 Ver Legajo Asociado CUIL:…" at bounding box center [1065, 175] width 328 height 217
copy span "20449179510"
click at [472, 633] on button "Guardar y Confirmar" at bounding box center [453, 622] width 167 height 29
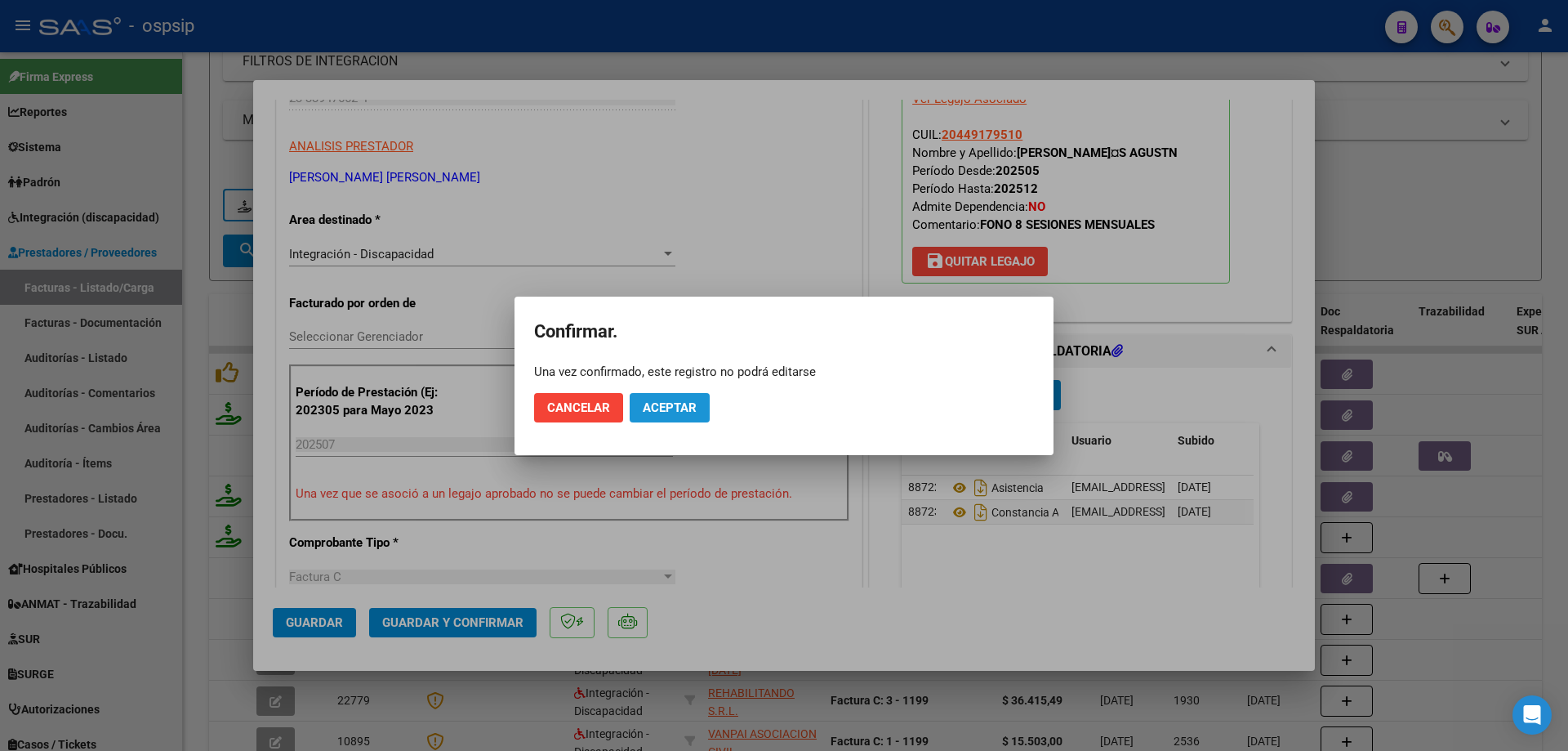
click at [649, 409] on span "Aceptar" at bounding box center [670, 408] width 54 height 15
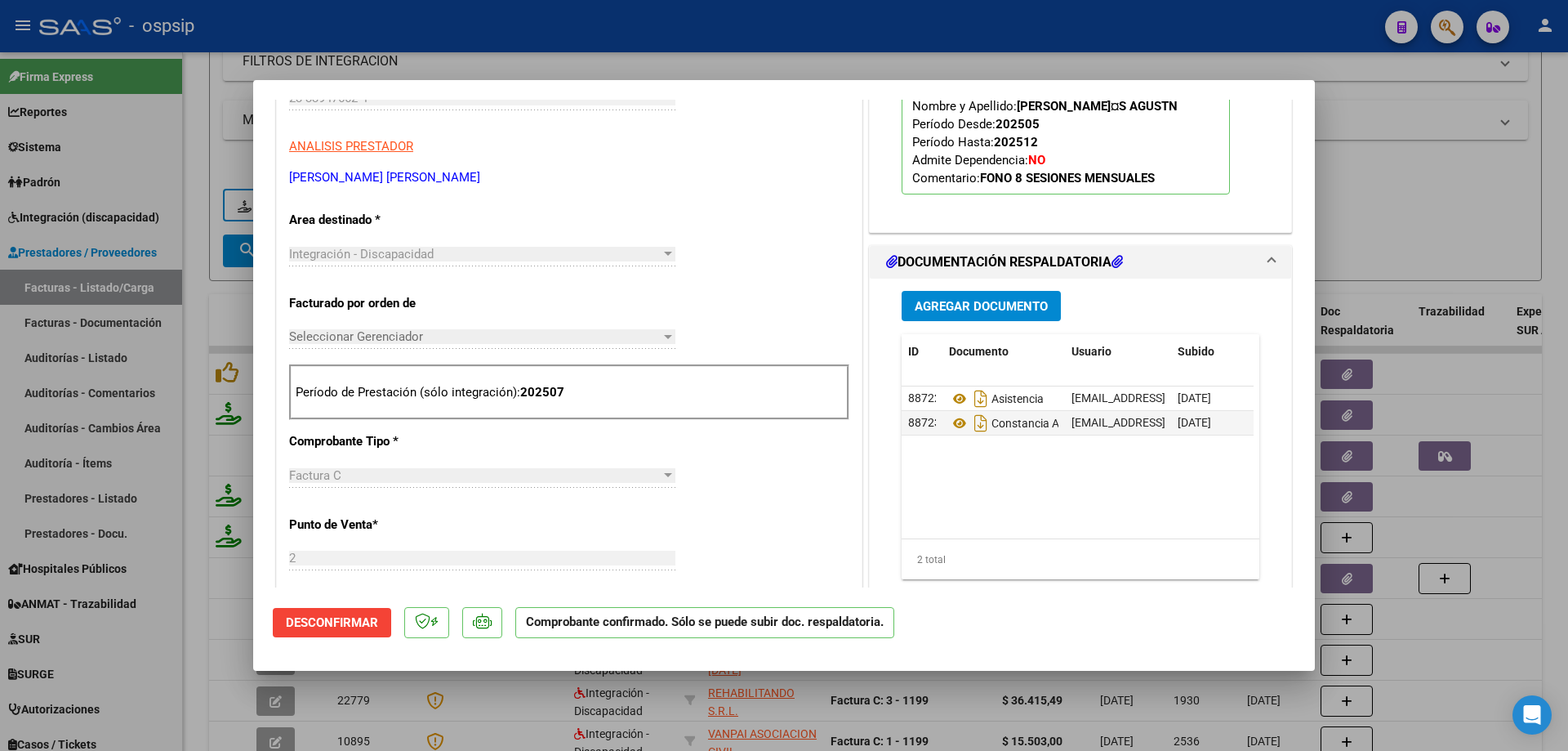
click at [344, 625] on span "Desconfirmar" at bounding box center [332, 623] width 93 height 15
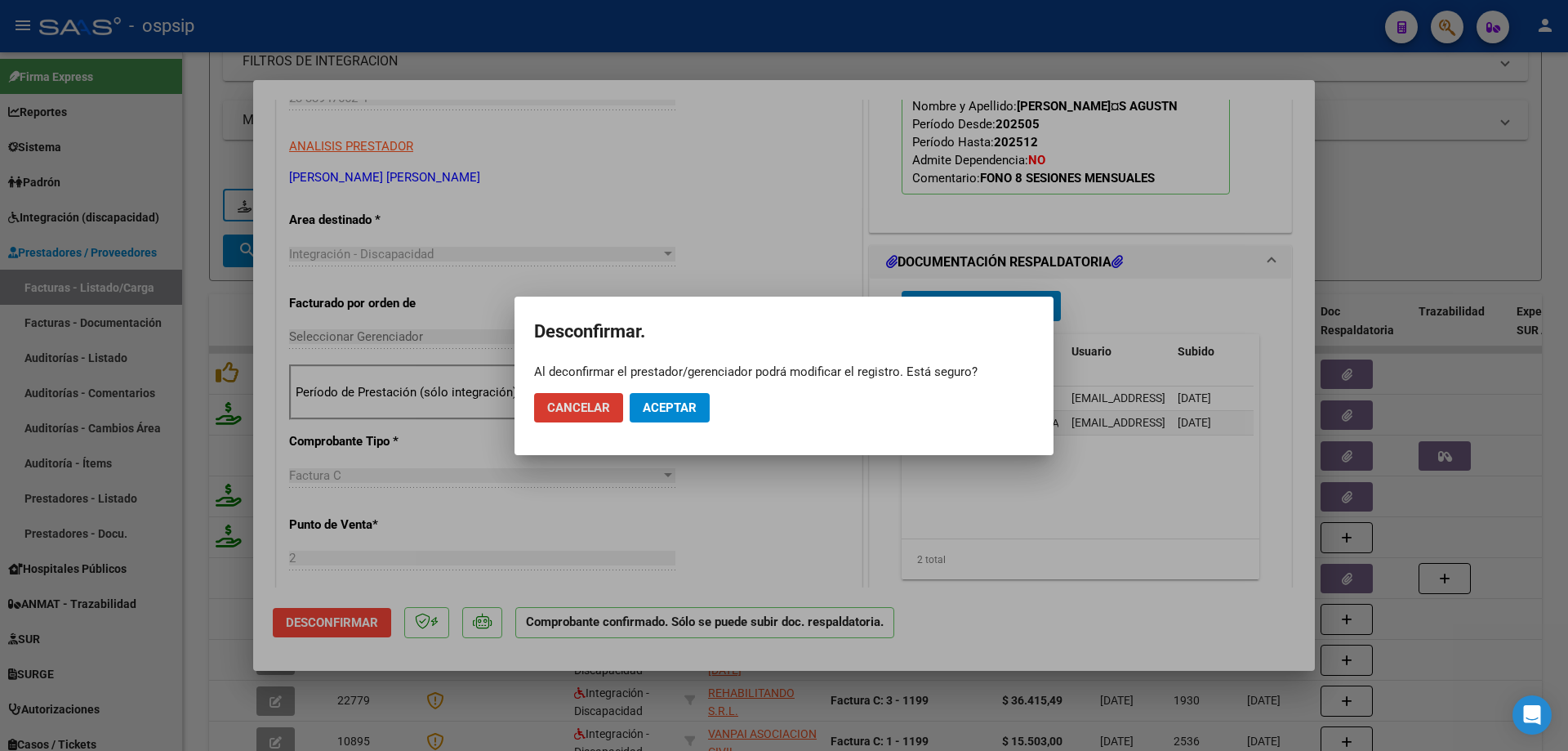
click at [669, 418] on button "Aceptar" at bounding box center [670, 407] width 80 height 29
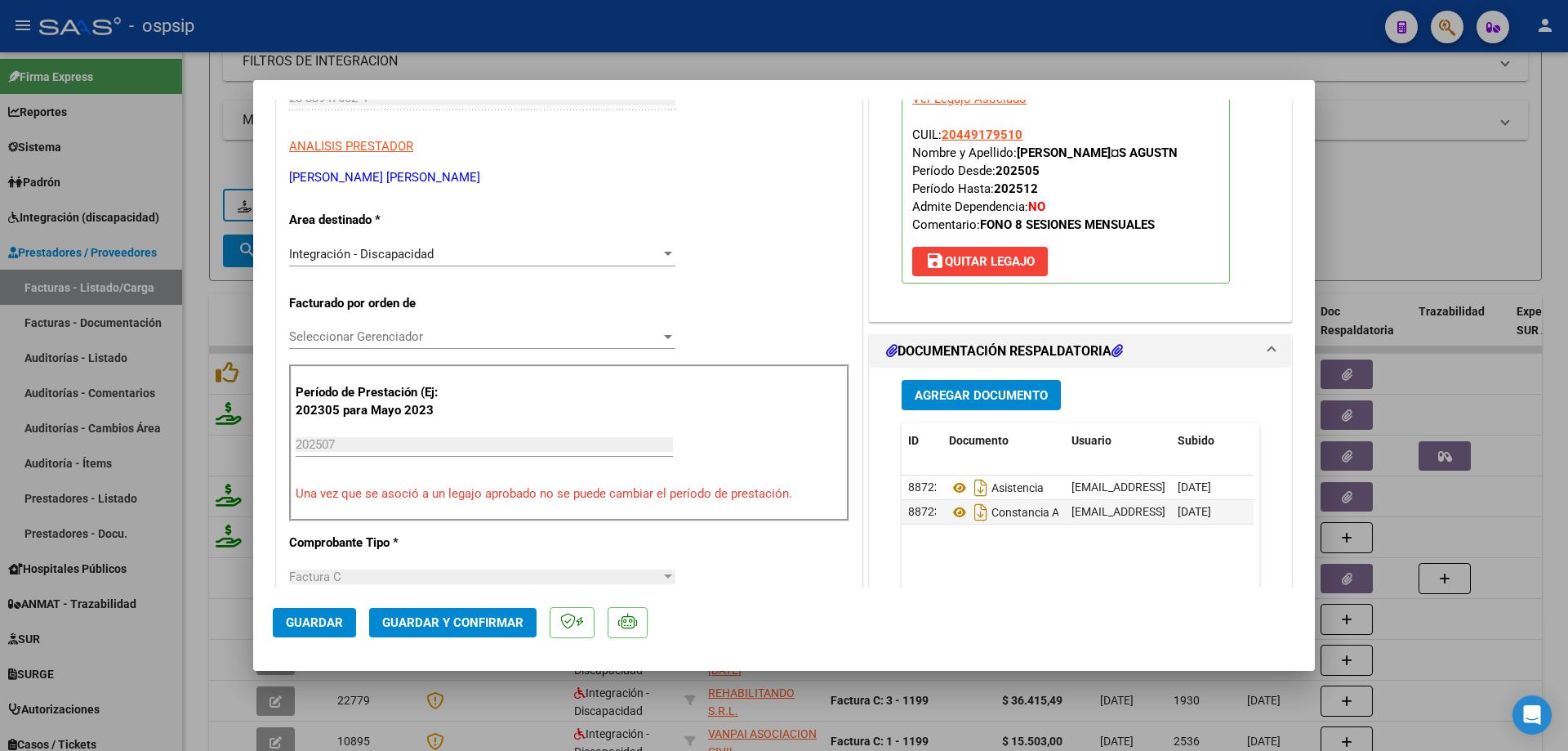
click at [1427, 200] on div at bounding box center [784, 375] width 1568 height 751
type input "$ 0,00"
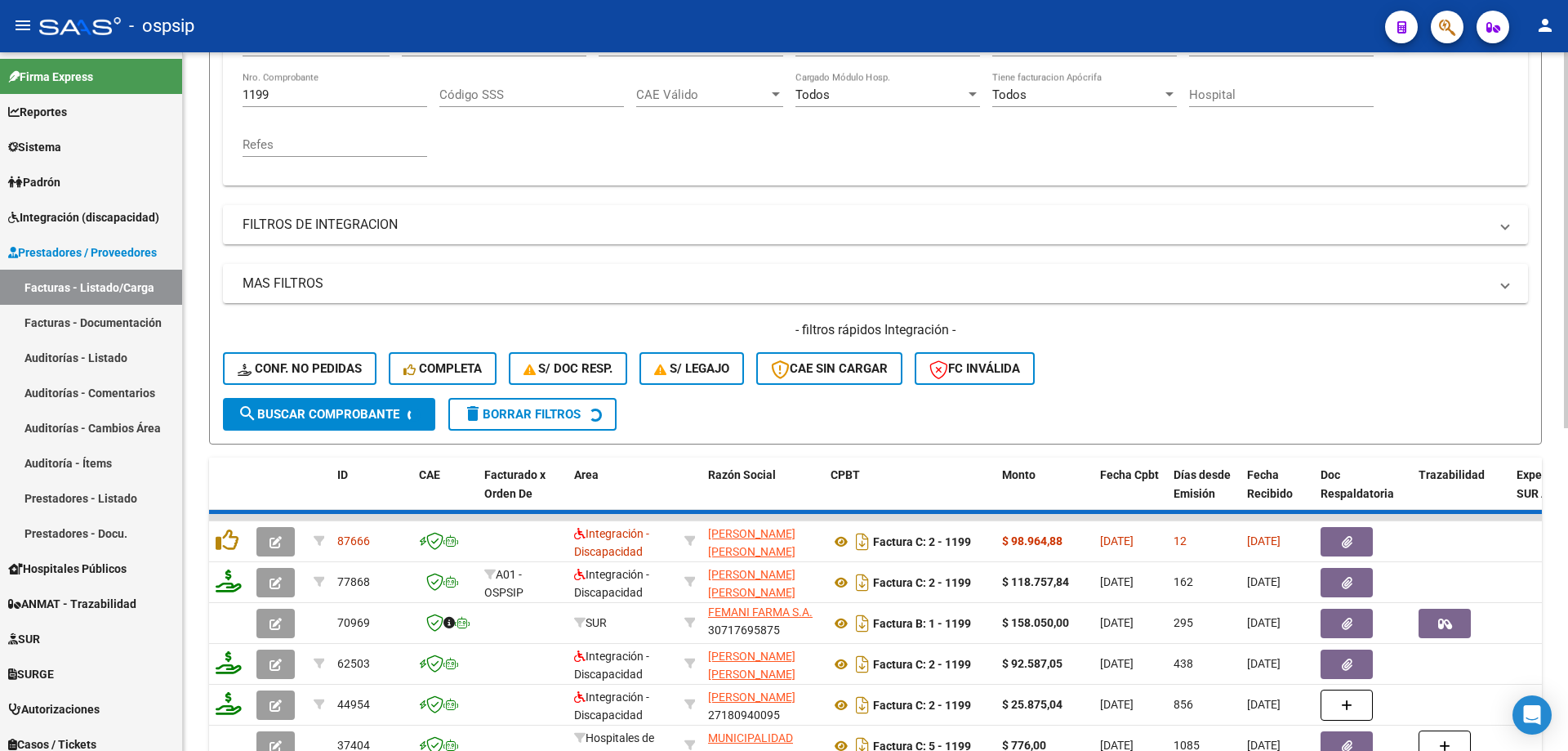
scroll to position [227, 0]
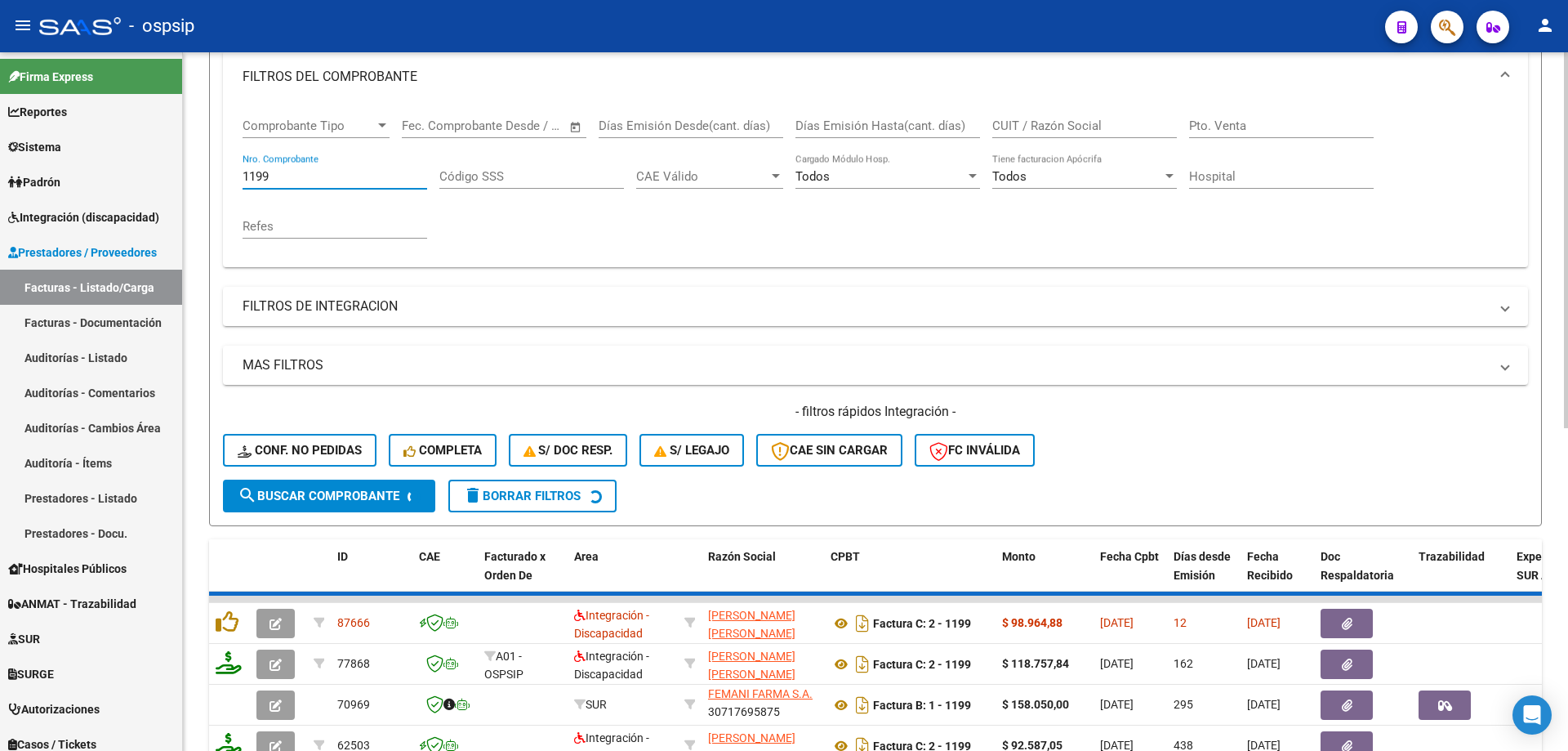
click at [313, 169] on input "1199" at bounding box center [334, 177] width 184 height 15
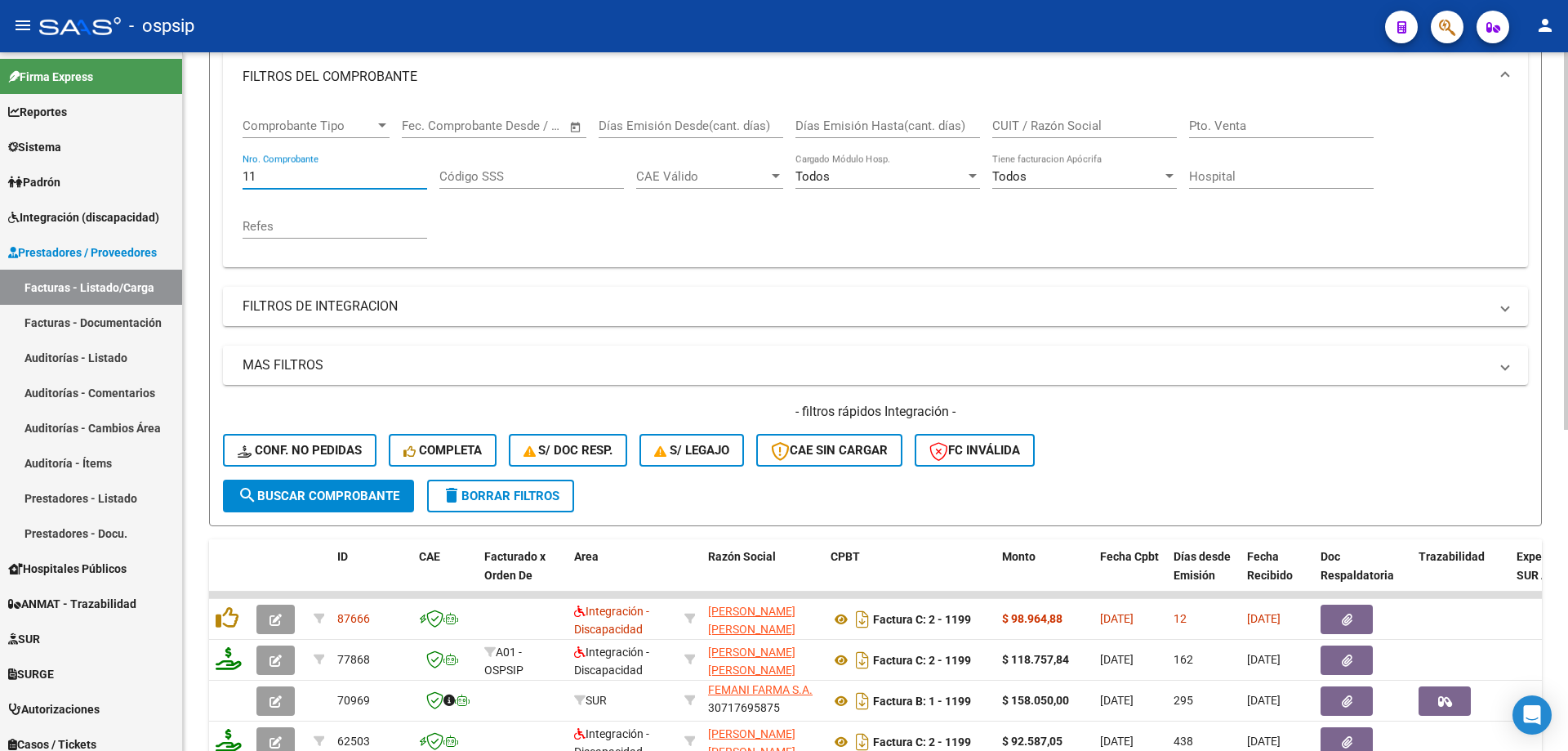
type input "1"
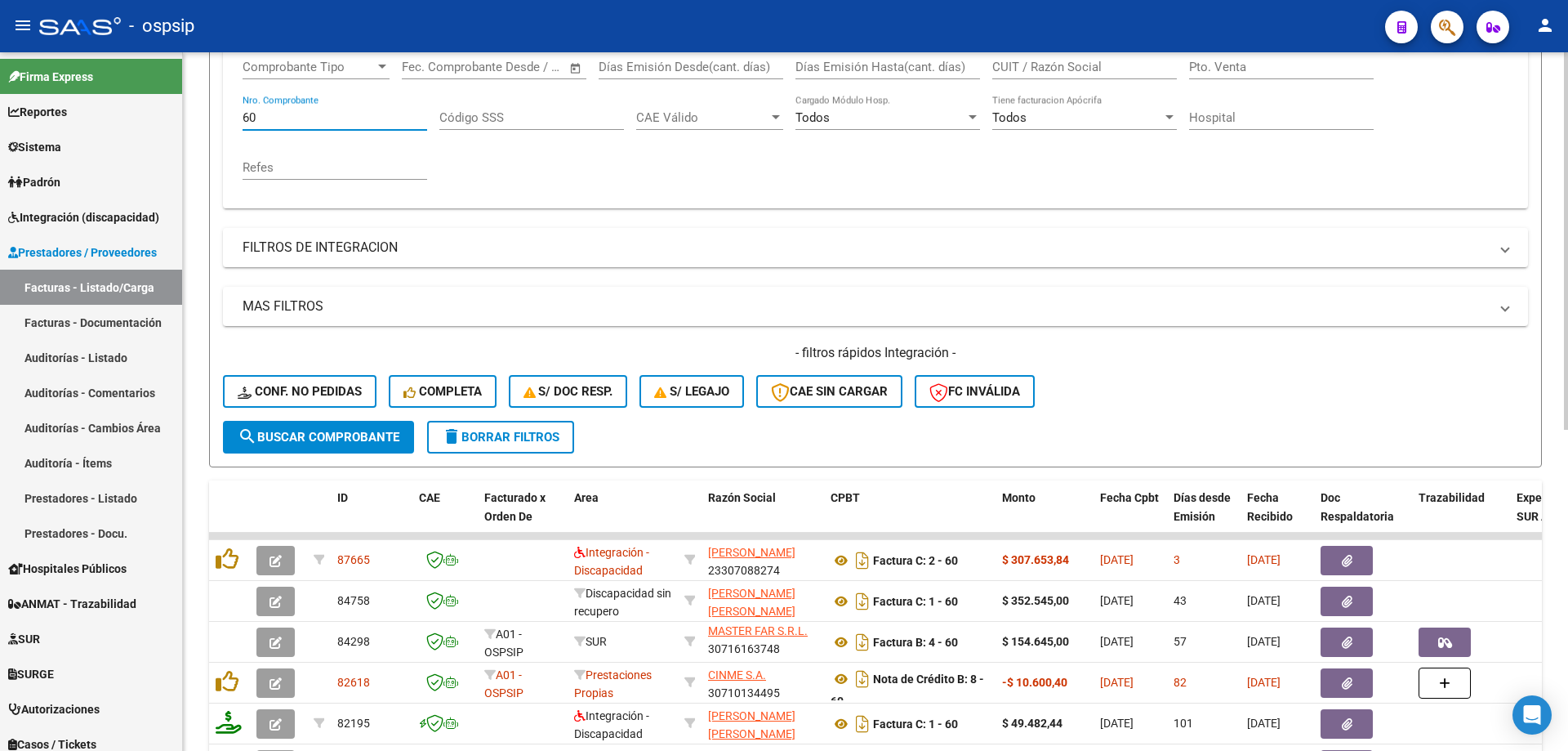
scroll to position [309, 0]
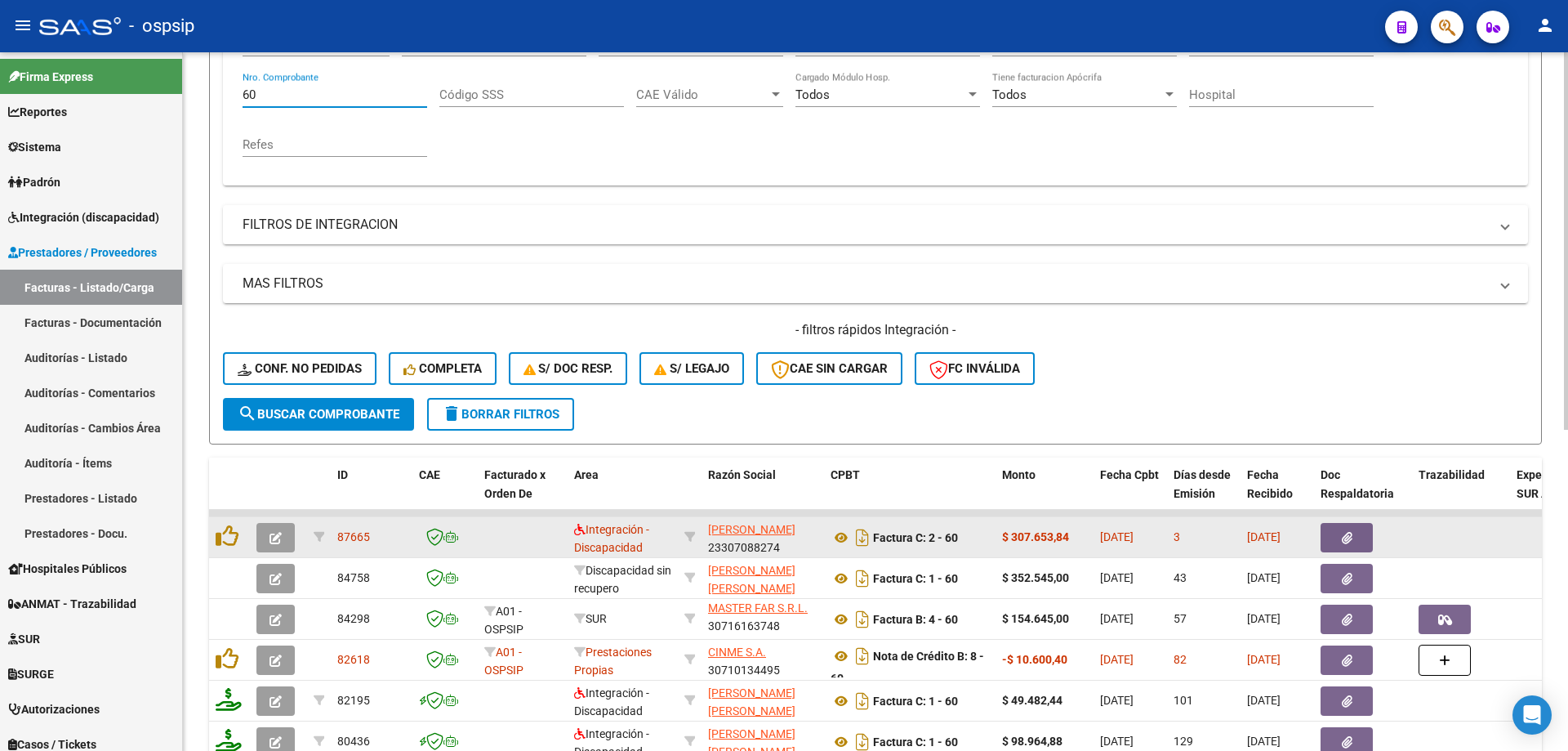
type input "60"
click at [264, 540] on button "button" at bounding box center [275, 537] width 38 height 29
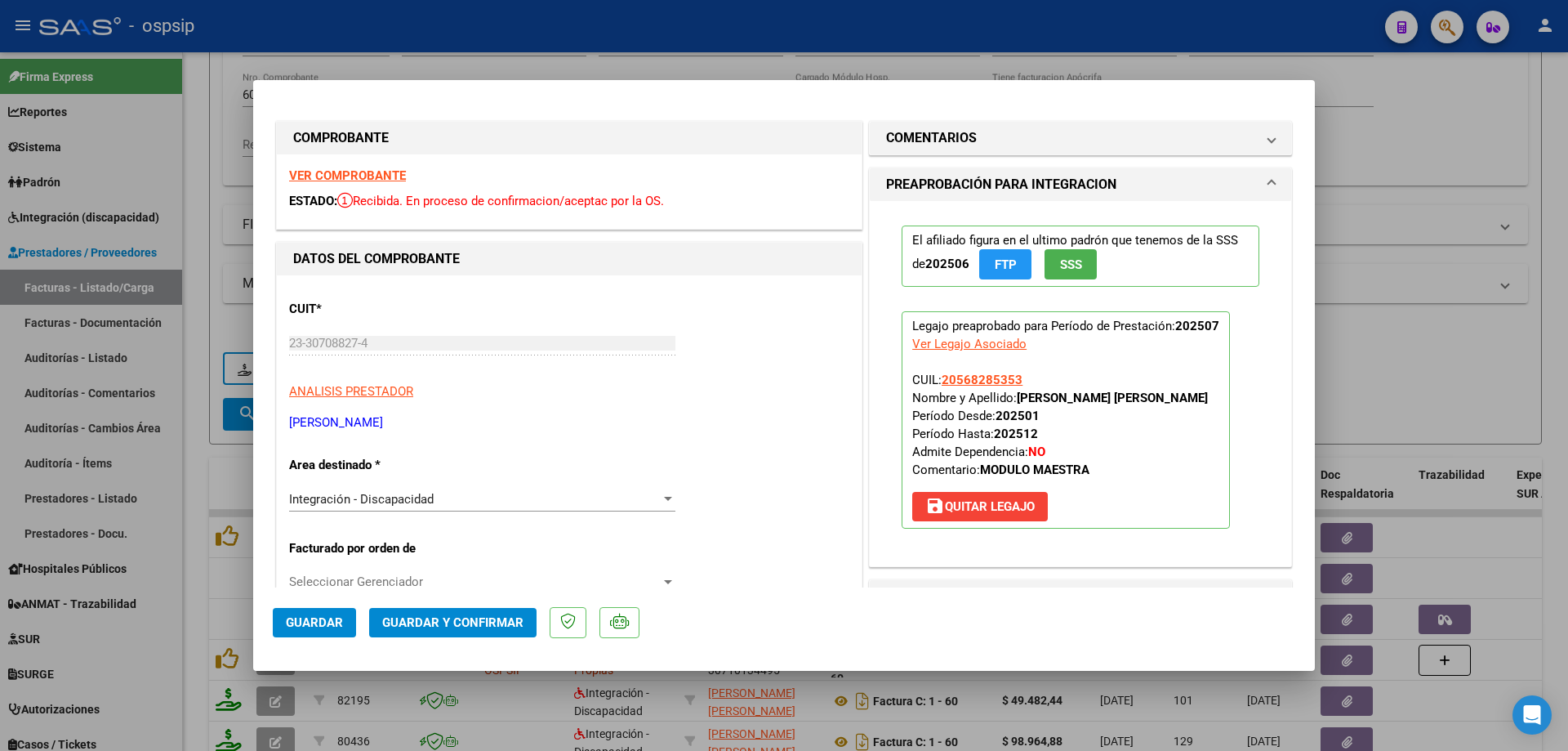
click at [1074, 255] on button "SSS" at bounding box center [1071, 264] width 52 height 30
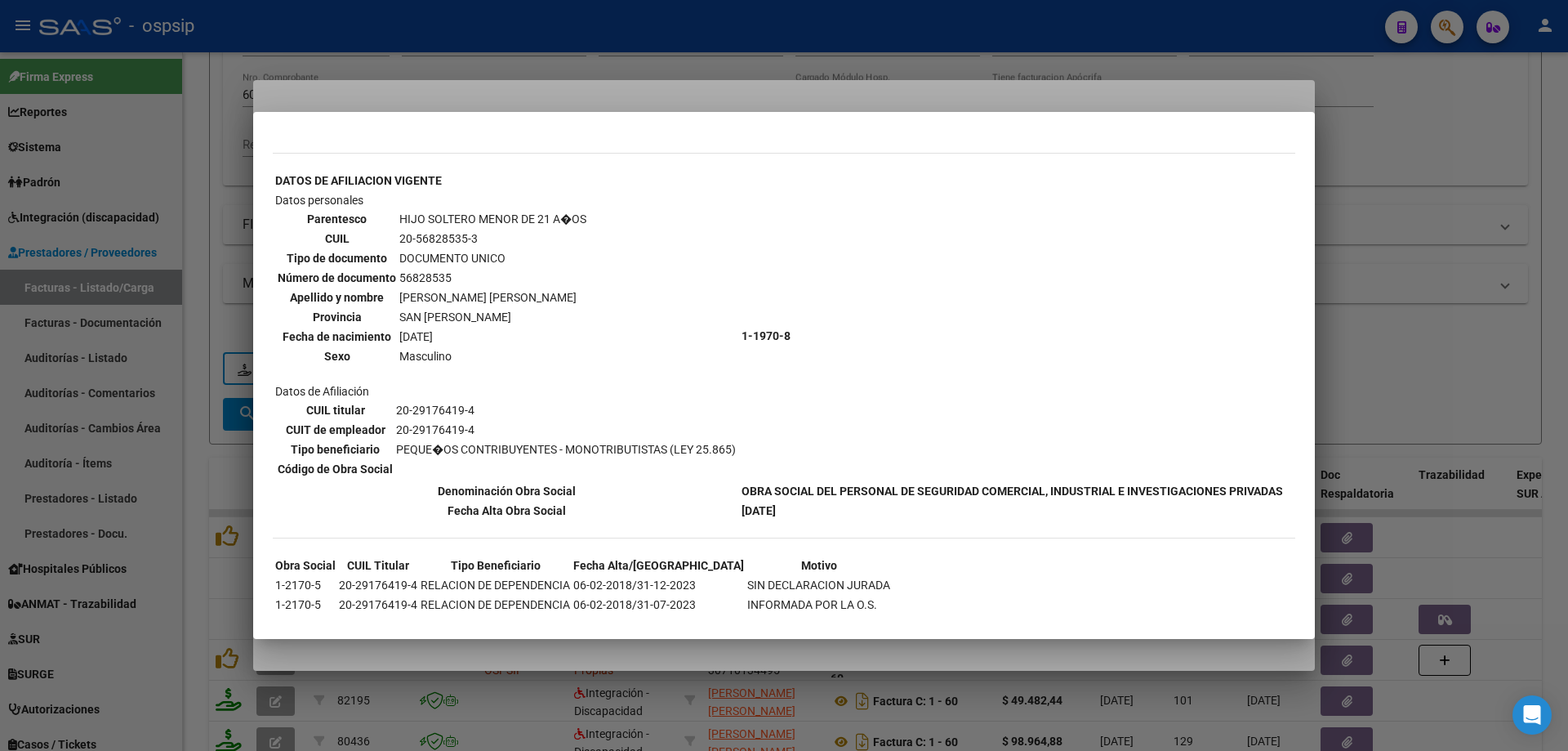
scroll to position [556, 0]
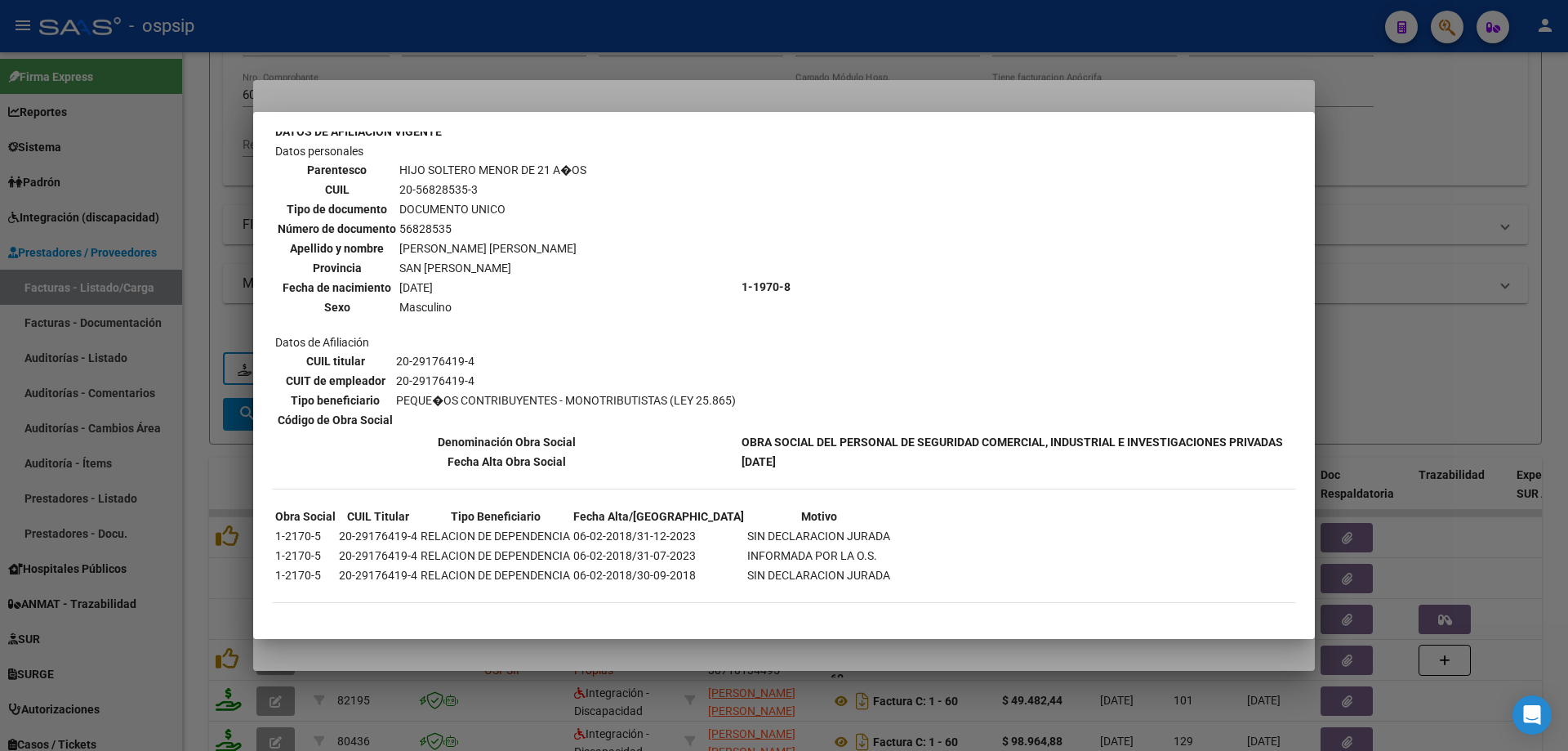
click at [1435, 231] on div at bounding box center [784, 375] width 1568 height 751
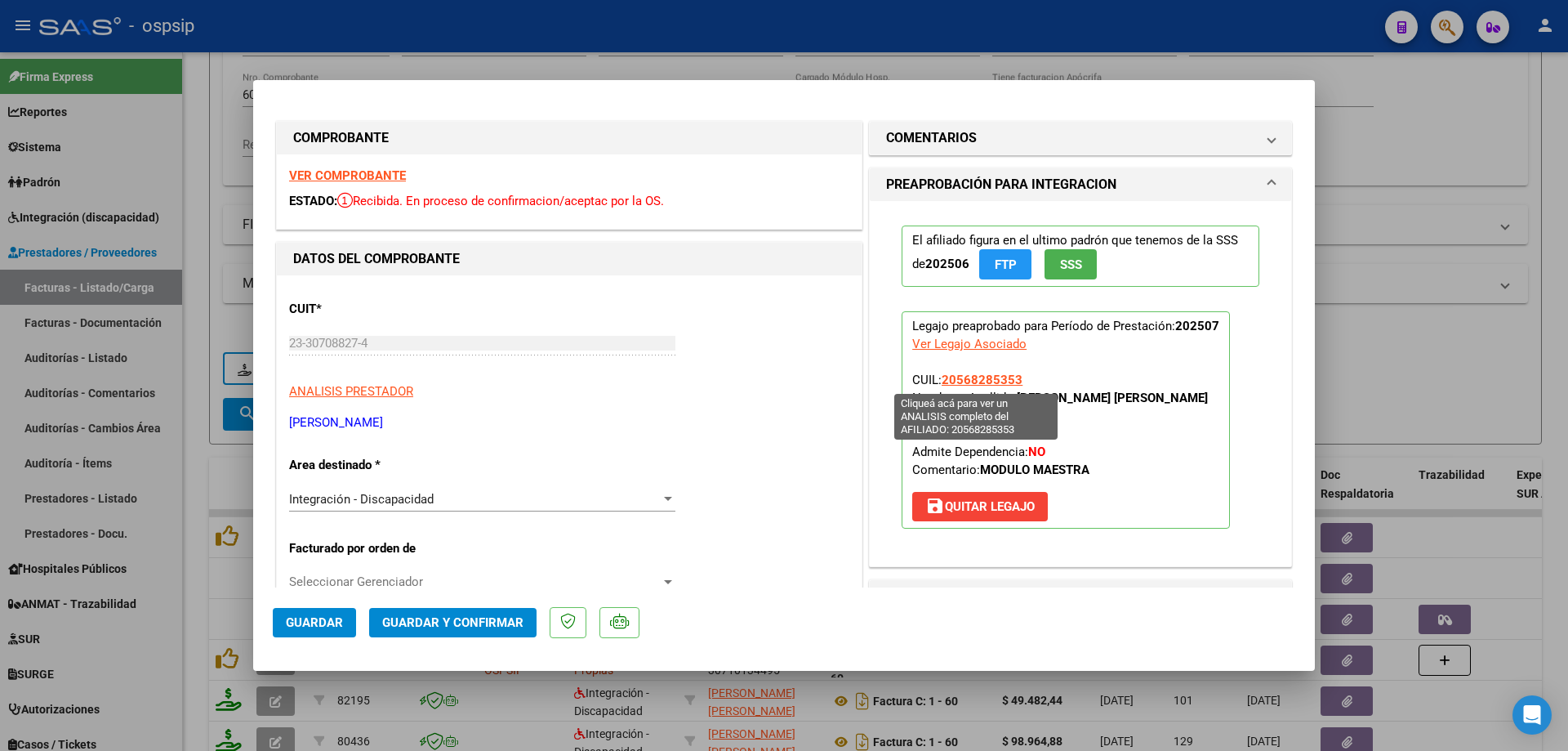
click at [959, 379] on span "20568285353" at bounding box center [982, 380] width 80 height 15
type textarea "20568285353"
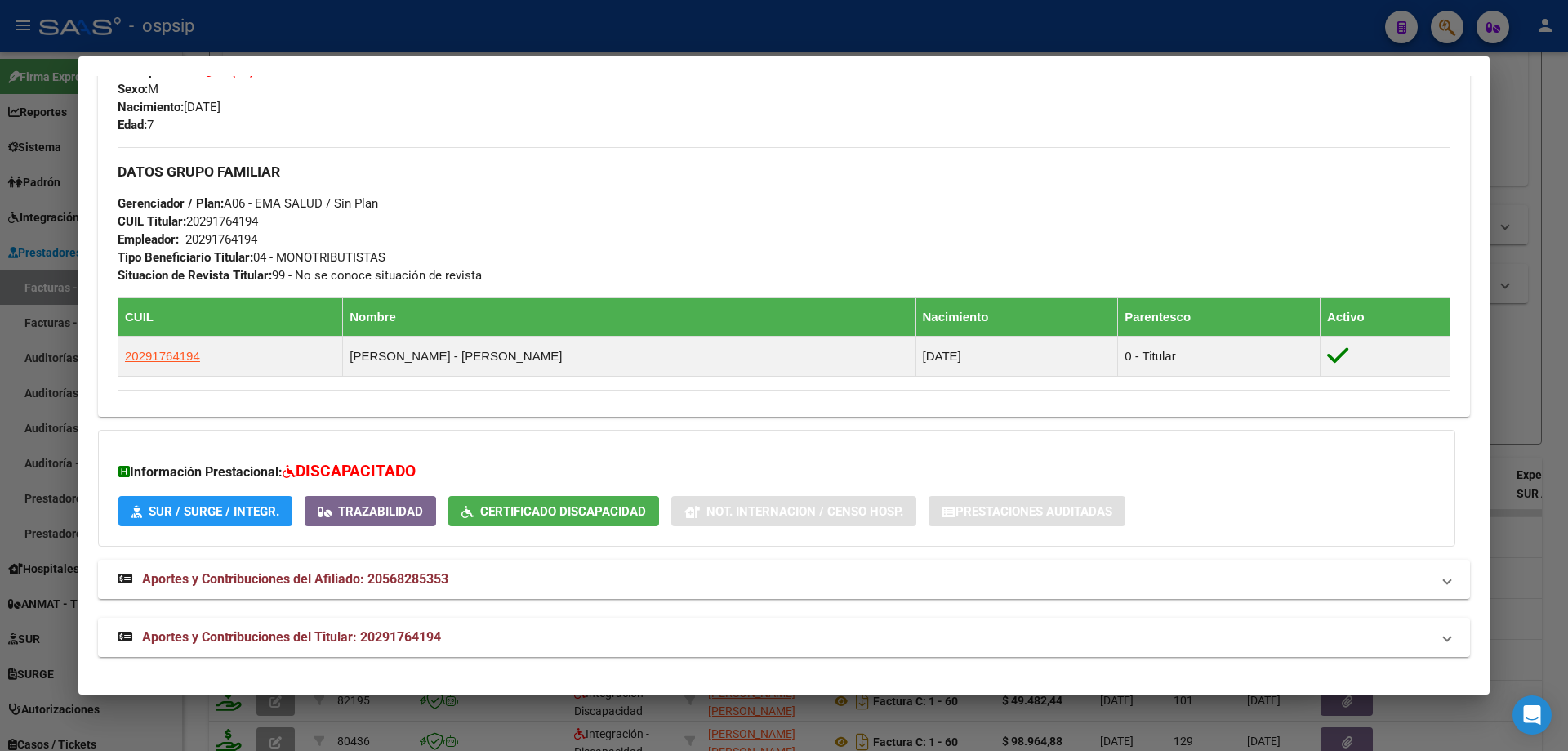
scroll to position [335, 0]
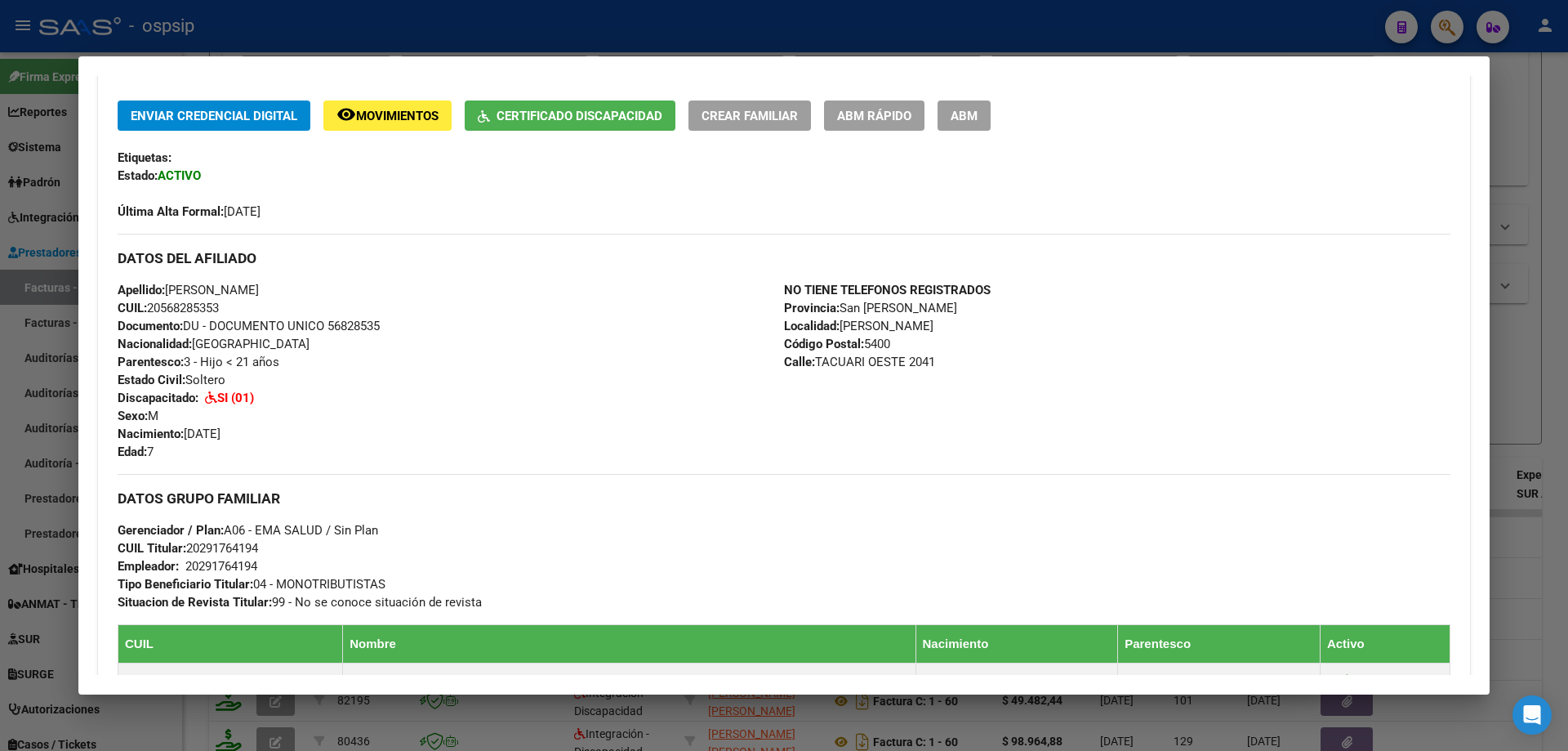
click at [1531, 365] on div at bounding box center [784, 375] width 1568 height 751
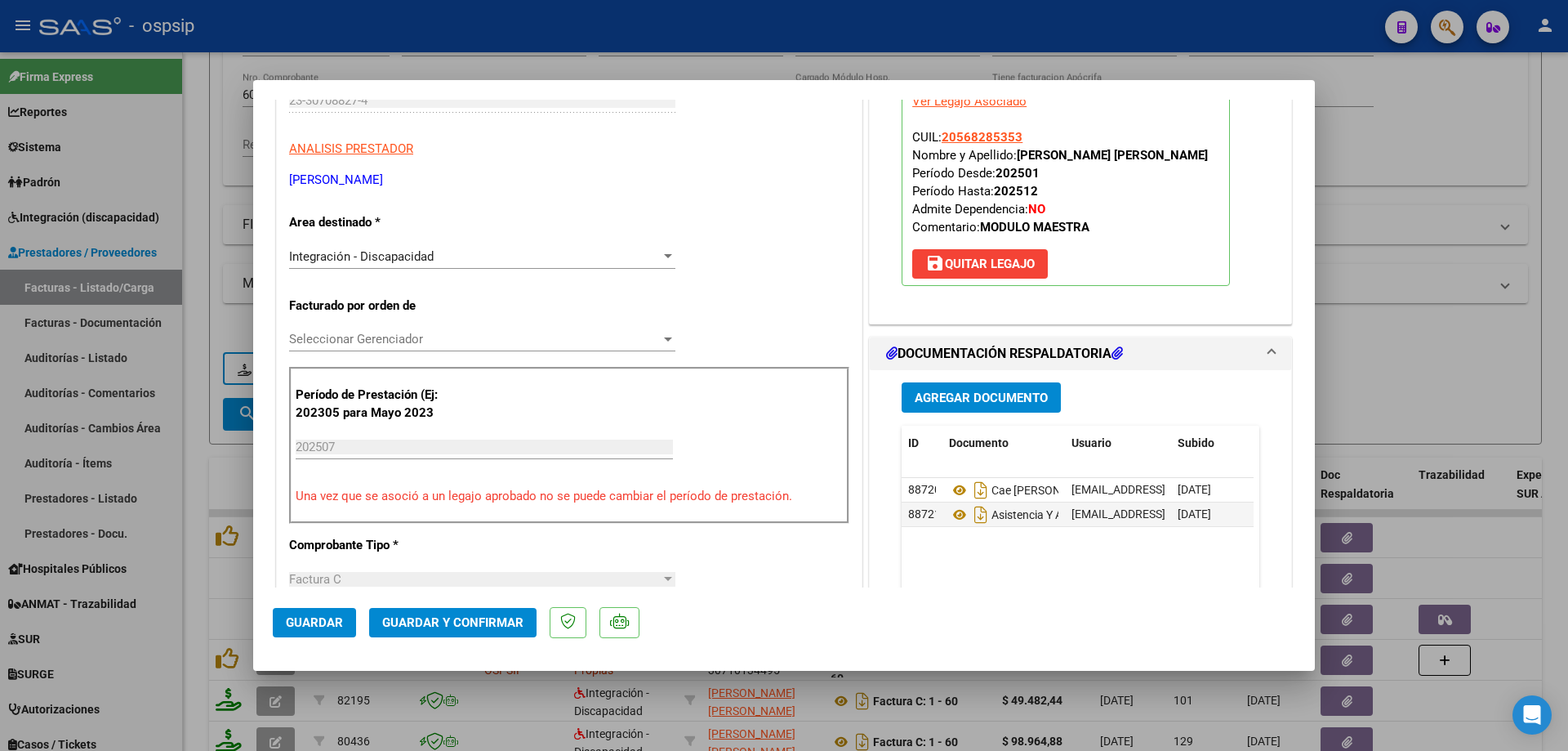
scroll to position [326, 0]
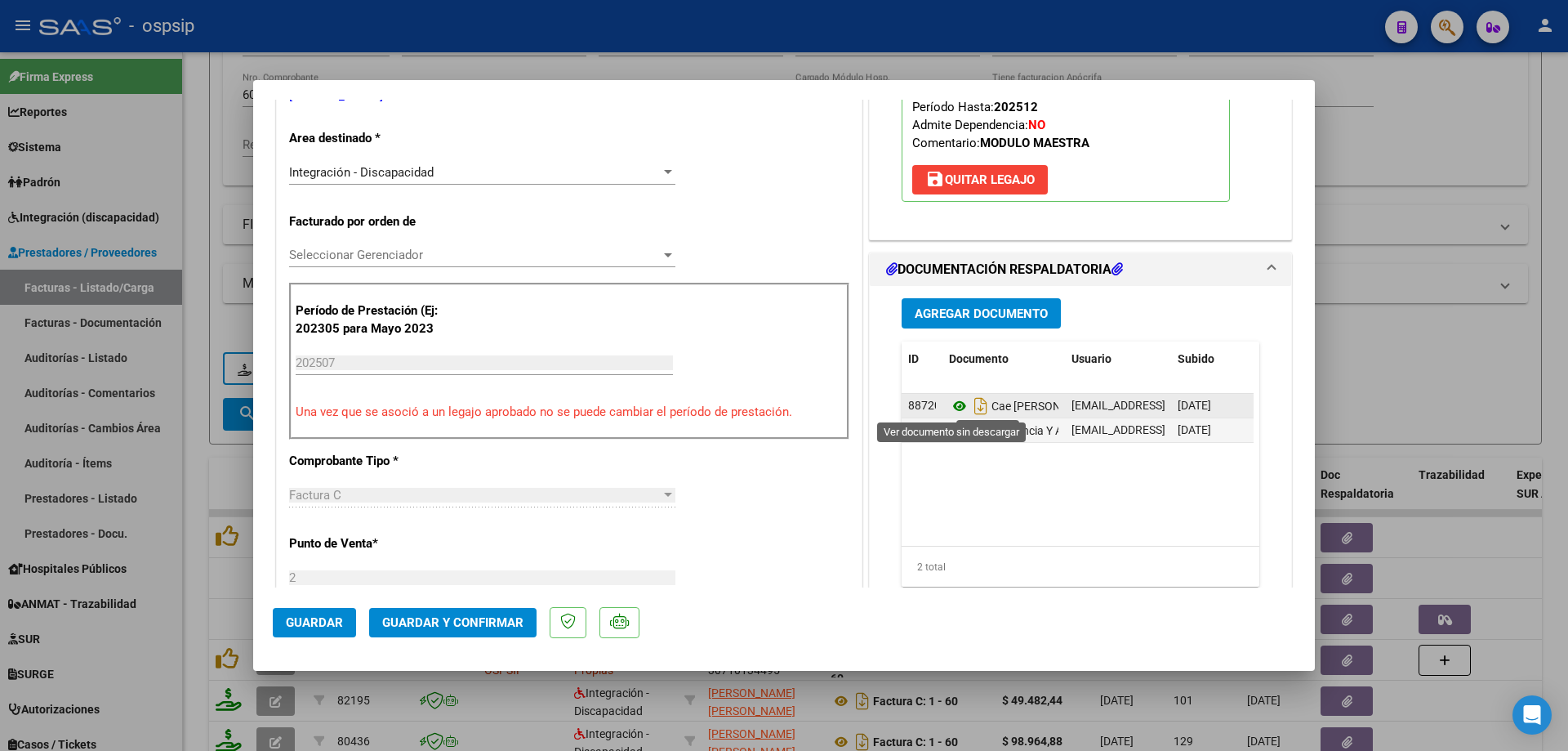
click at [956, 407] on icon at bounding box center [959, 406] width 22 height 20
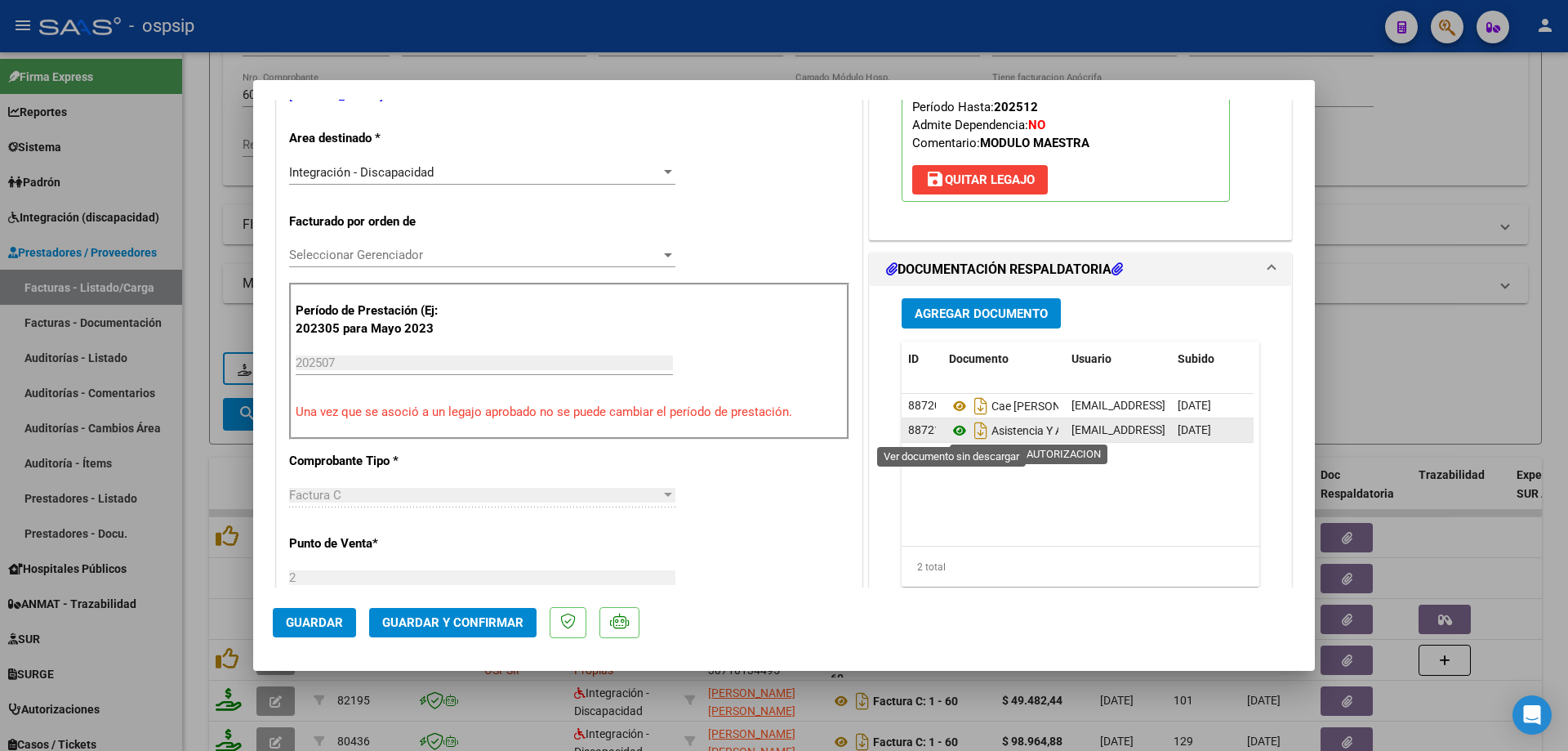
click at [949, 433] on icon at bounding box center [959, 430] width 22 height 20
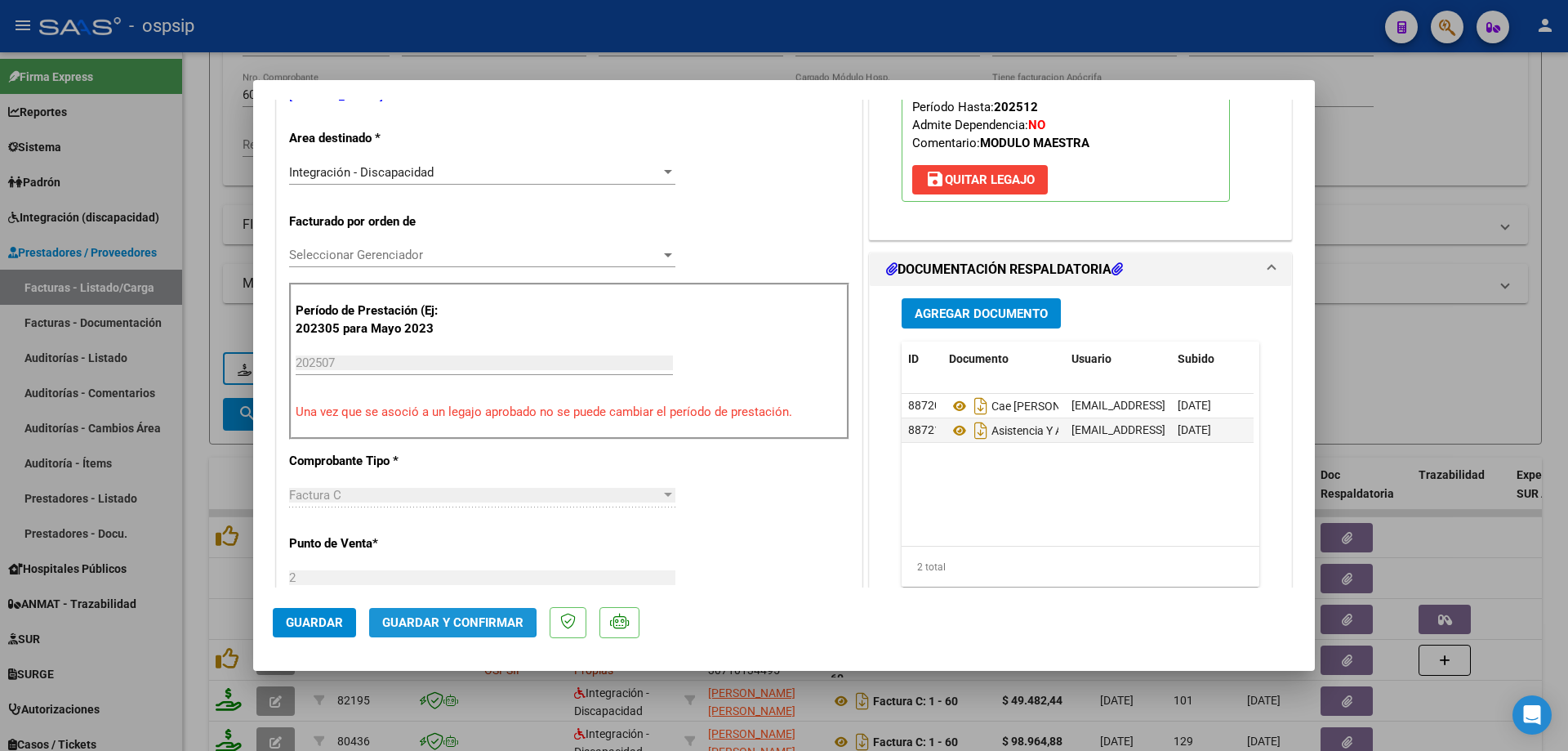
click at [393, 617] on span "Guardar y Confirmar" at bounding box center [453, 623] width 141 height 15
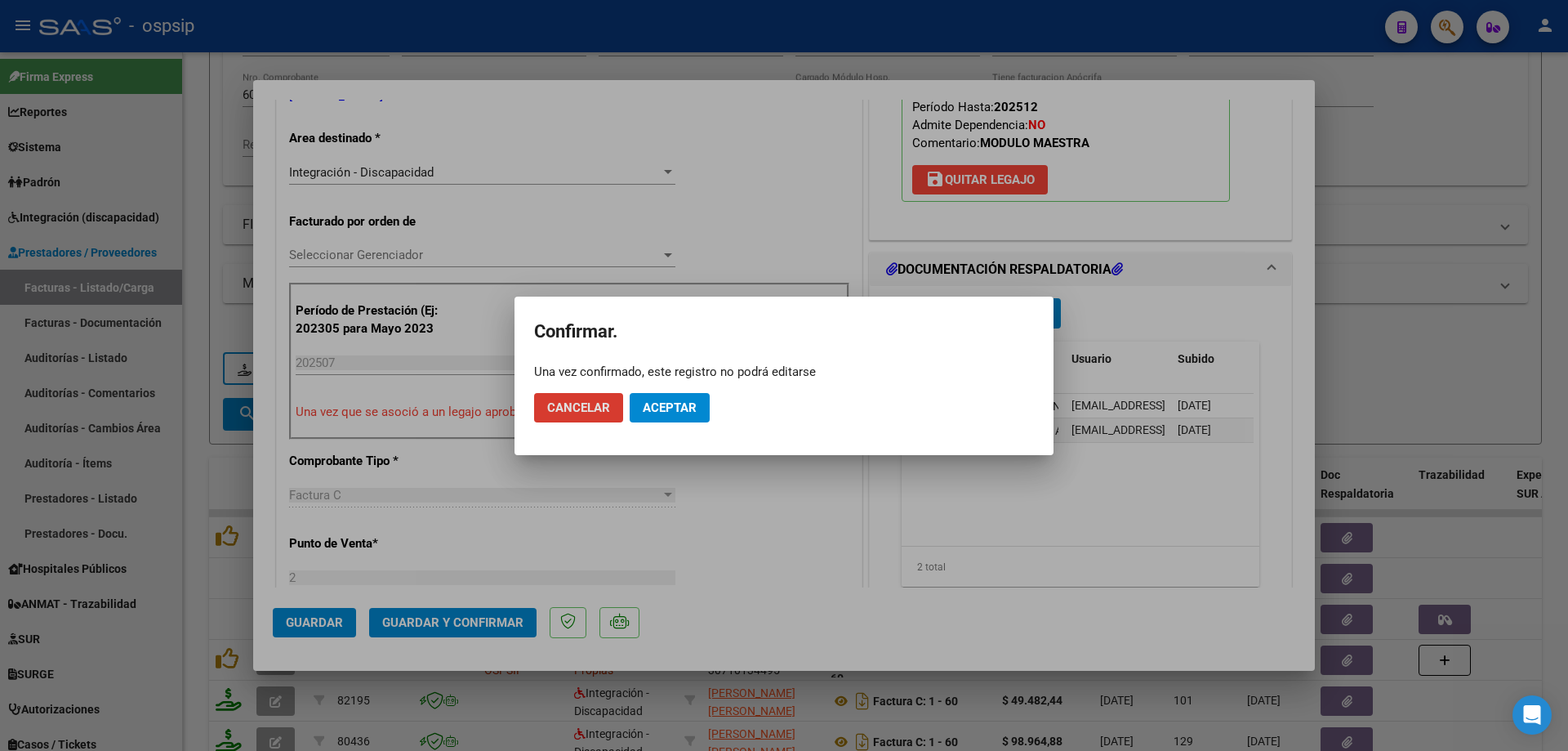
click at [682, 411] on span "Aceptar" at bounding box center [670, 408] width 54 height 15
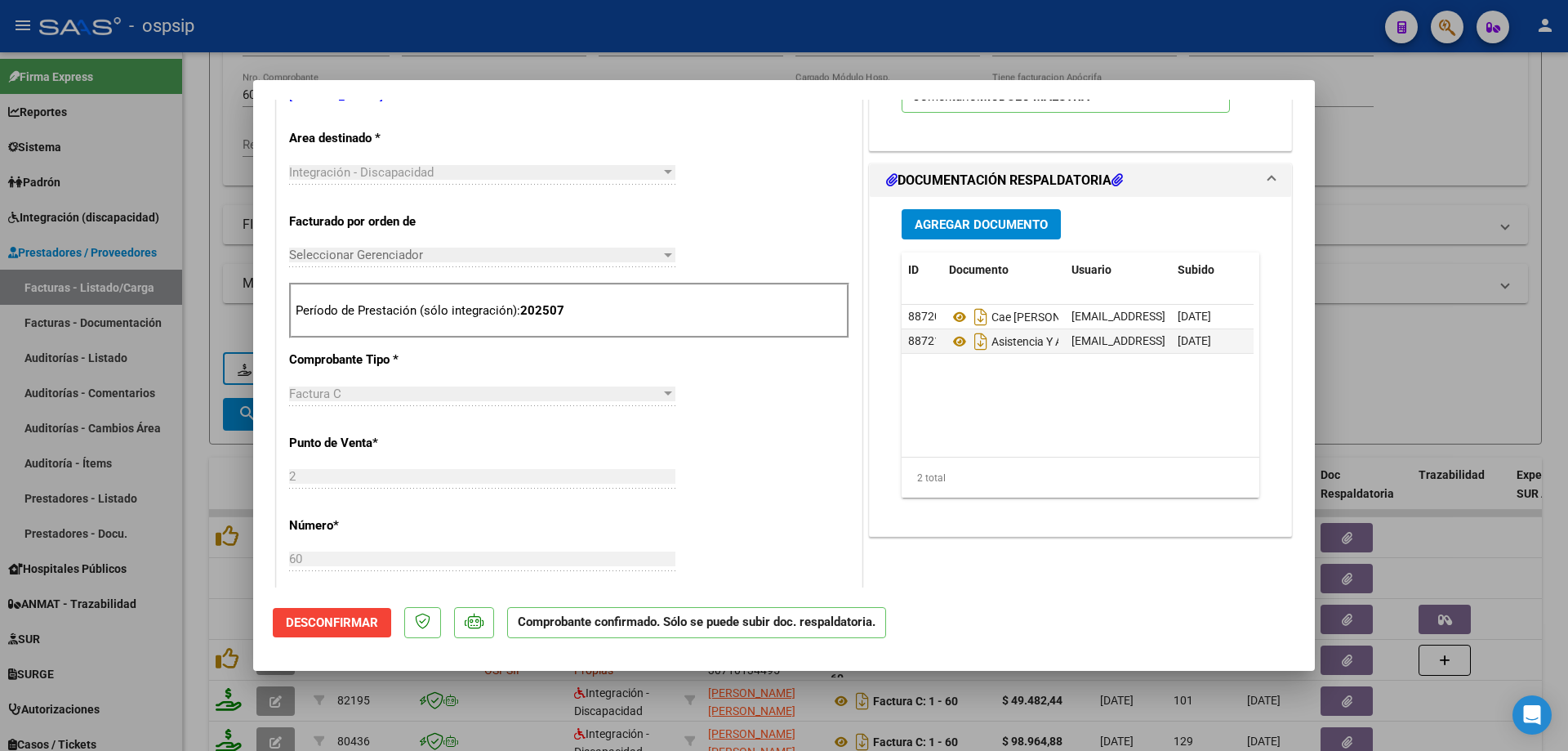
click at [1444, 285] on div at bounding box center [784, 375] width 1568 height 751
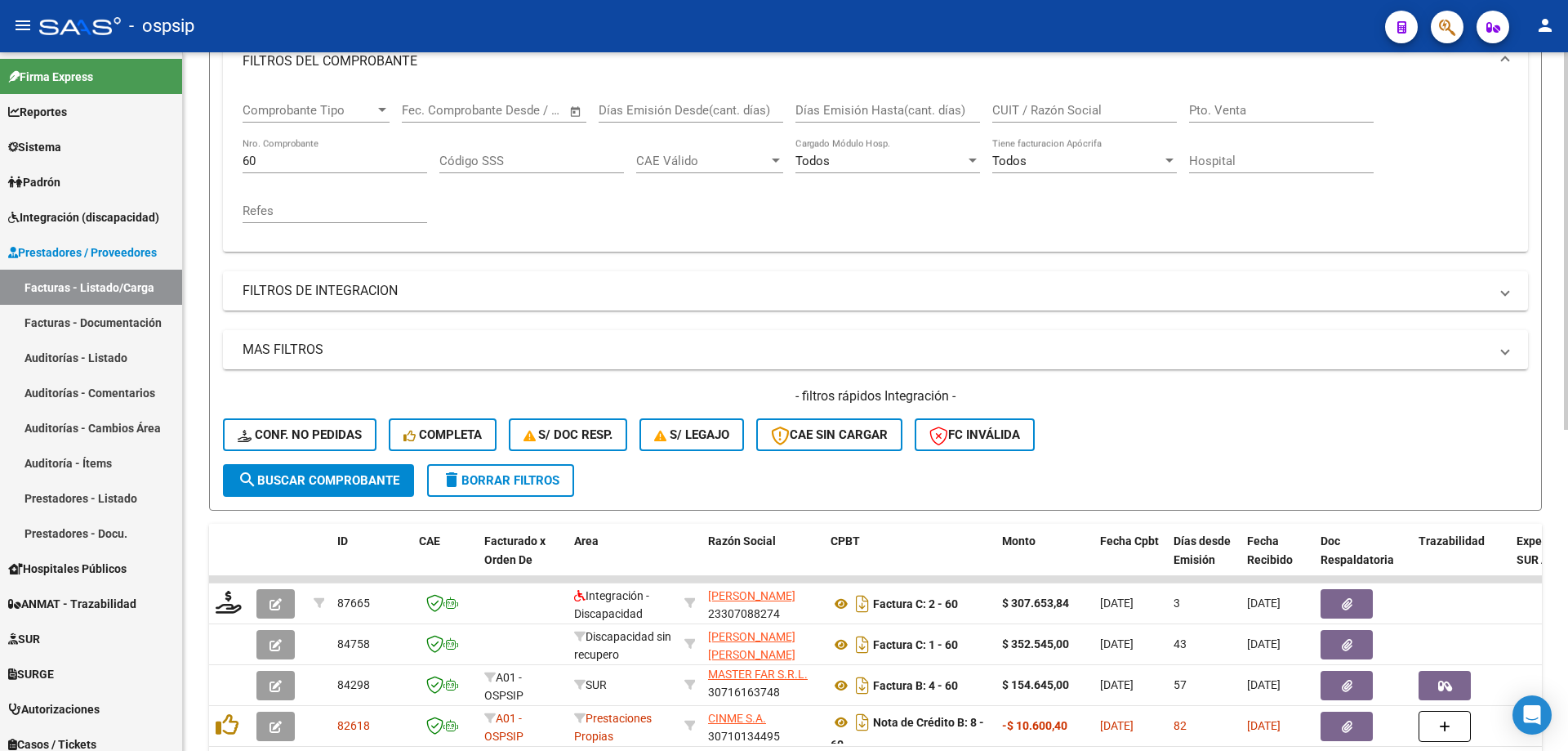
scroll to position [145, 0]
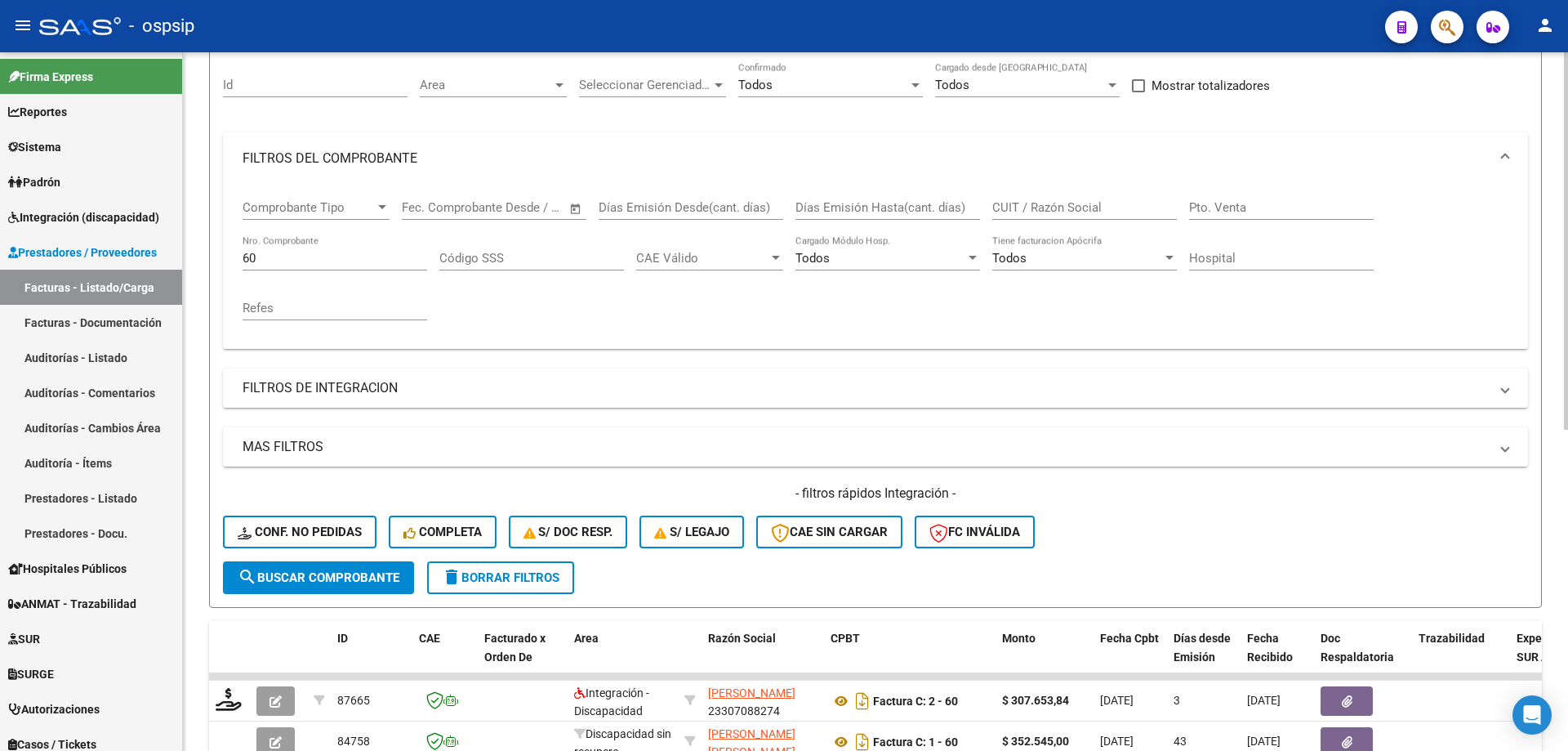
click at [296, 271] on div "60 Nro. Comprobante" at bounding box center [334, 261] width 184 height 51
click at [297, 259] on input "60" at bounding box center [334, 258] width 184 height 15
type input "6"
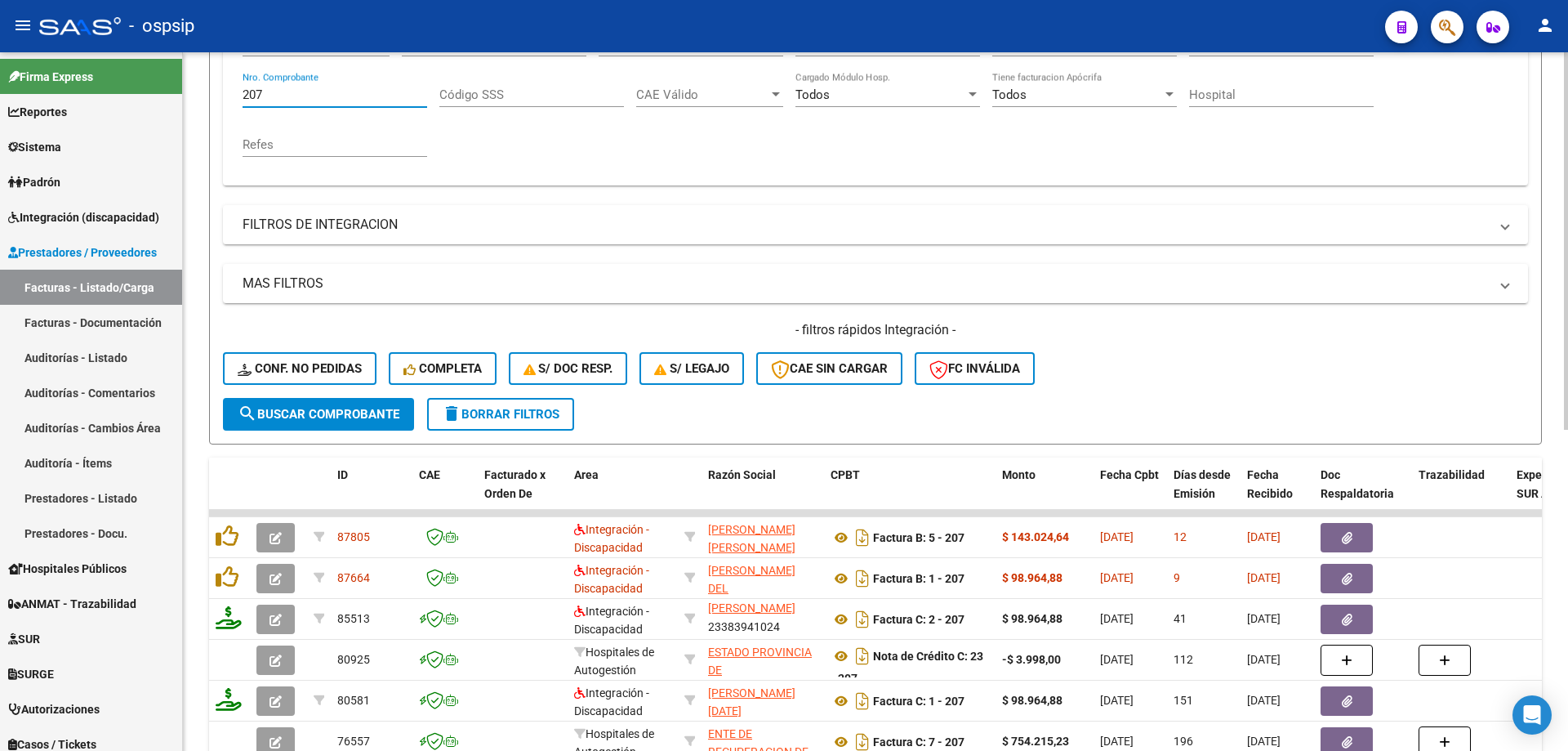
scroll to position [391, 0]
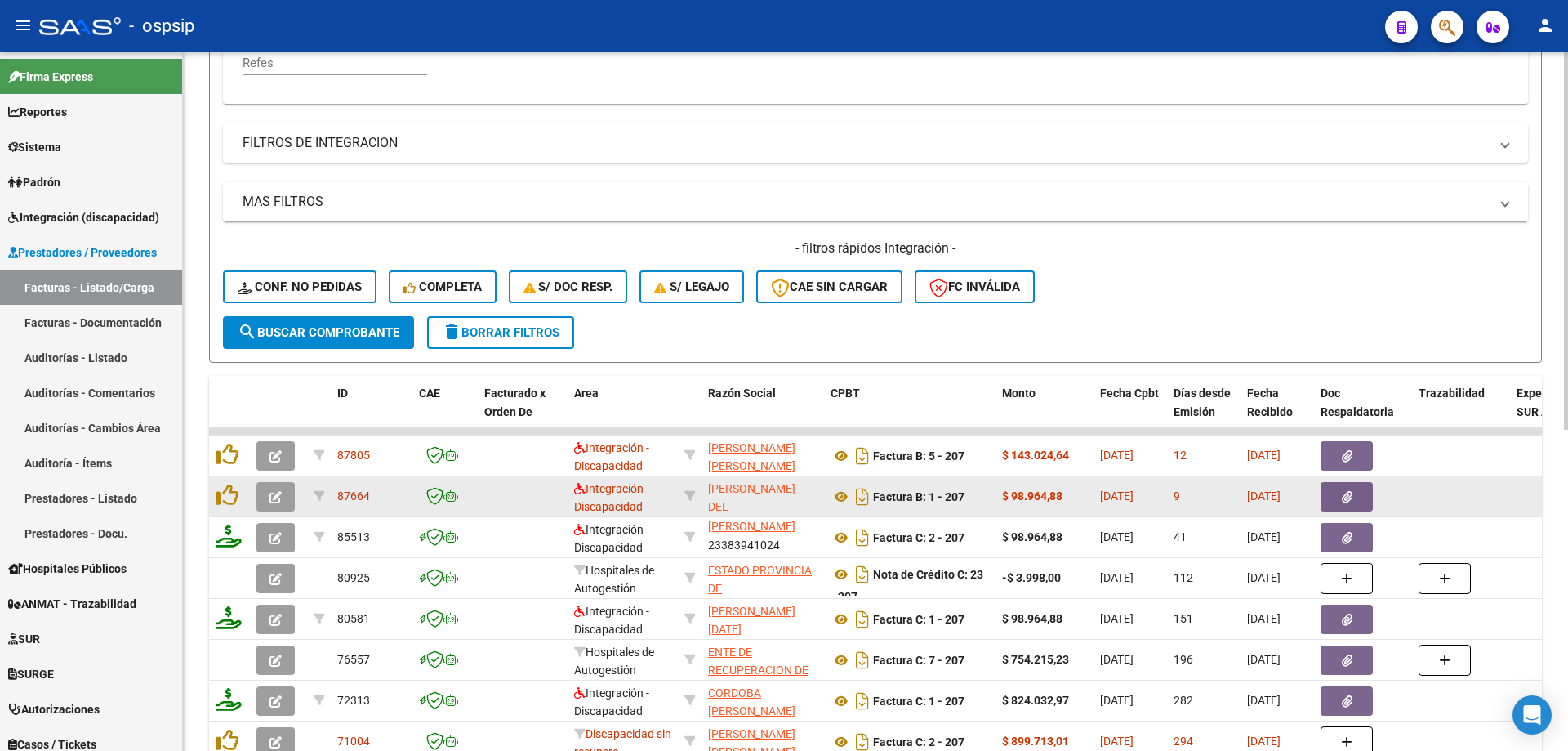
type input "207"
click at [281, 494] on button "button" at bounding box center [275, 496] width 38 height 29
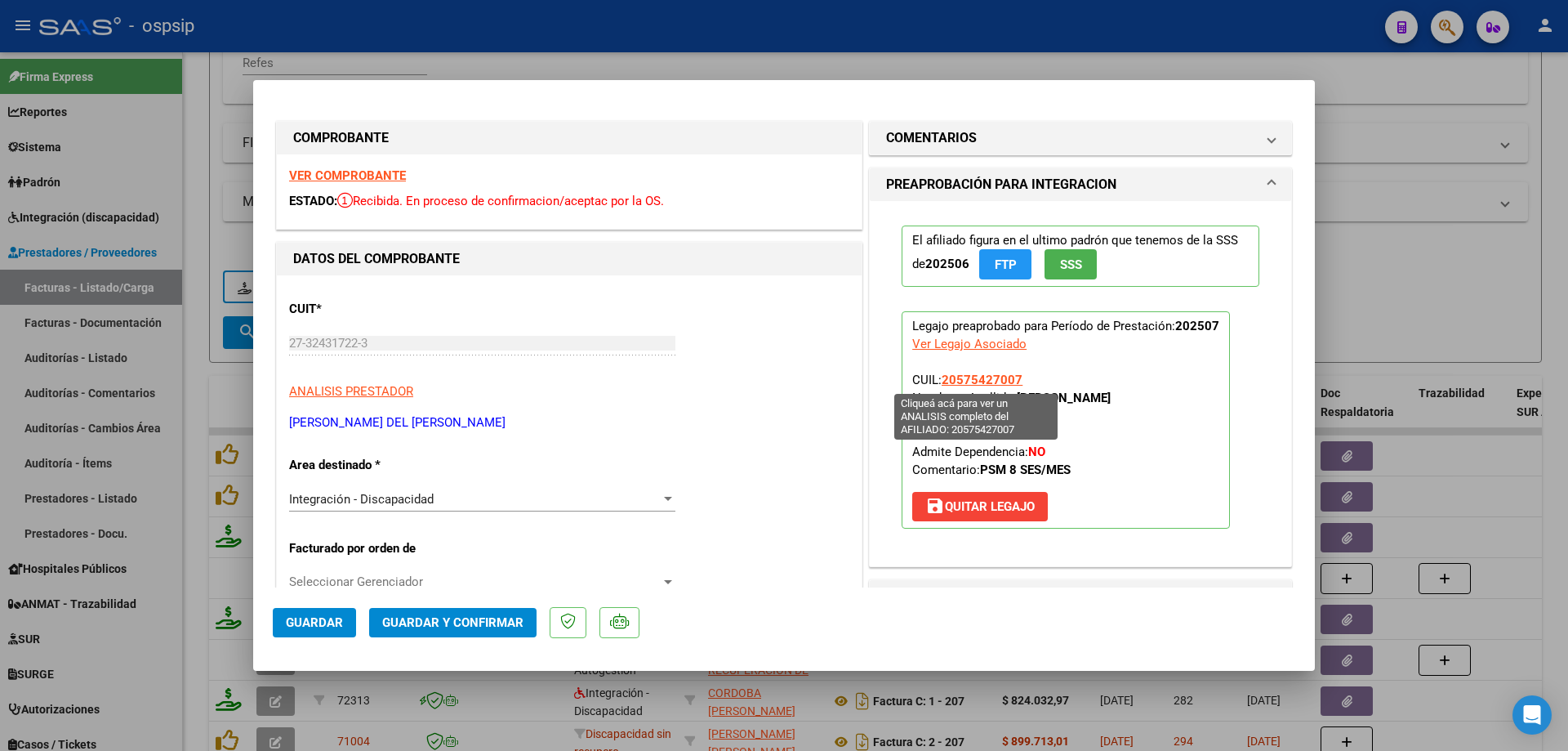
click at [996, 383] on span "20575427007" at bounding box center [982, 380] width 80 height 15
type textarea "20575427007"
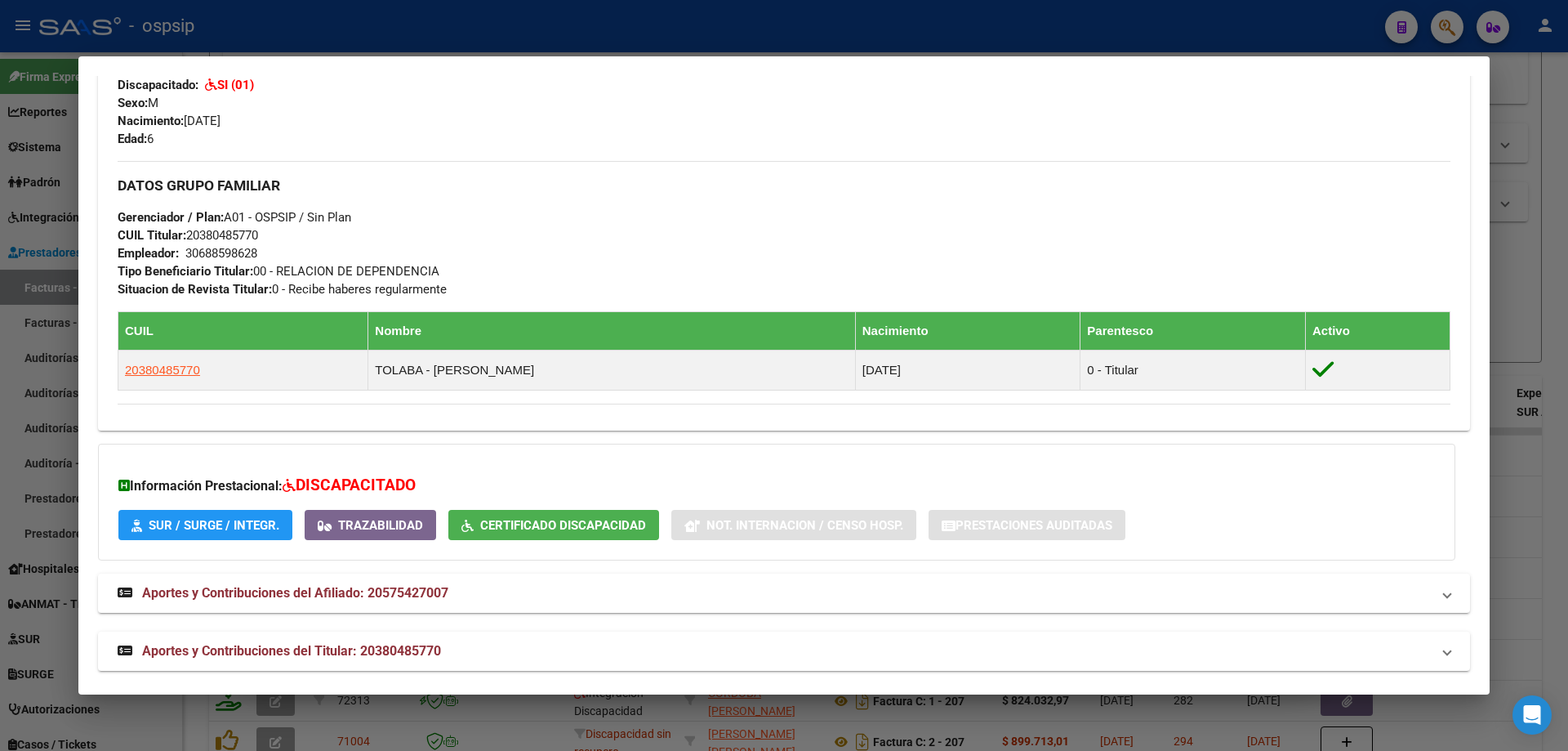
scroll to position [693, 0]
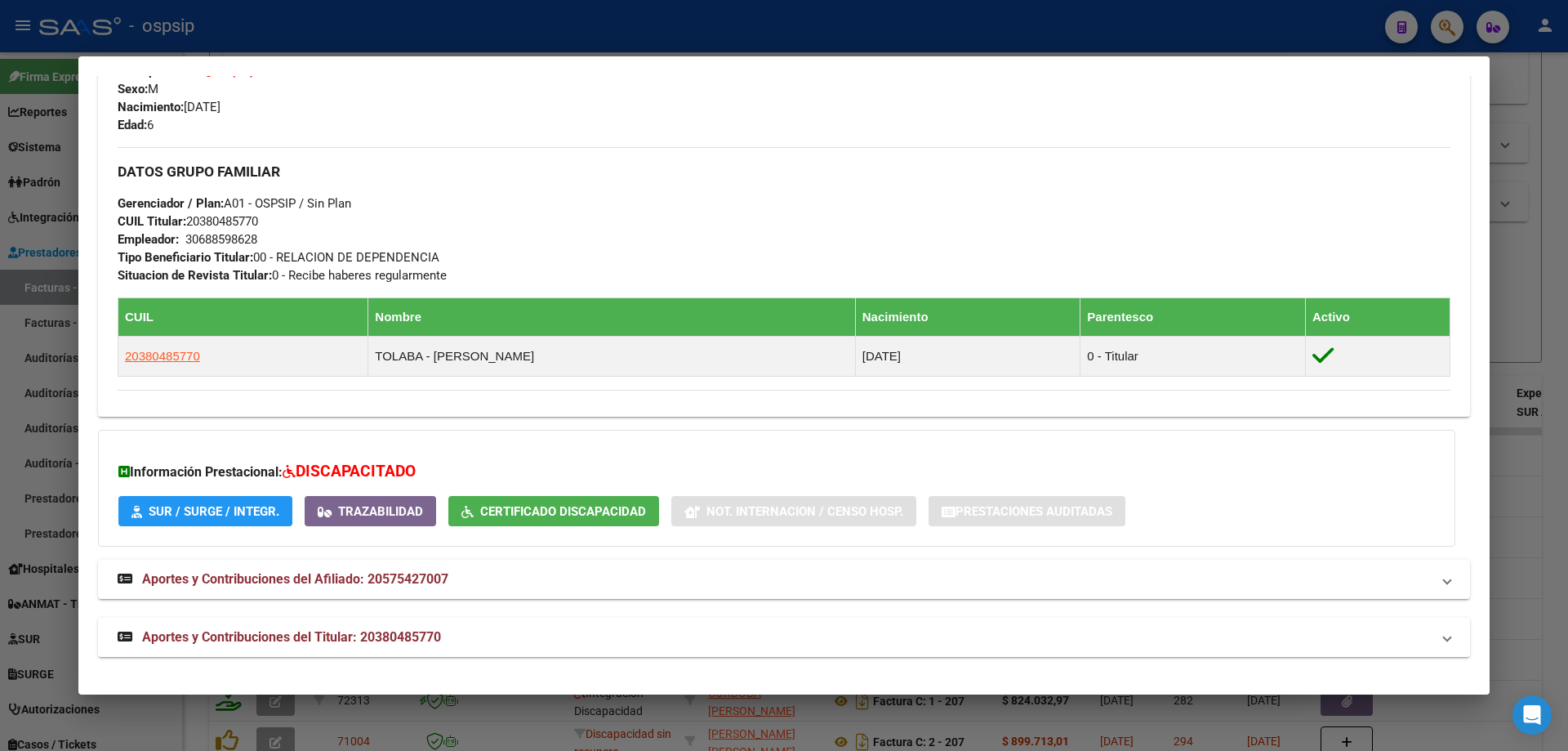
click at [1547, 507] on div at bounding box center [784, 375] width 1568 height 751
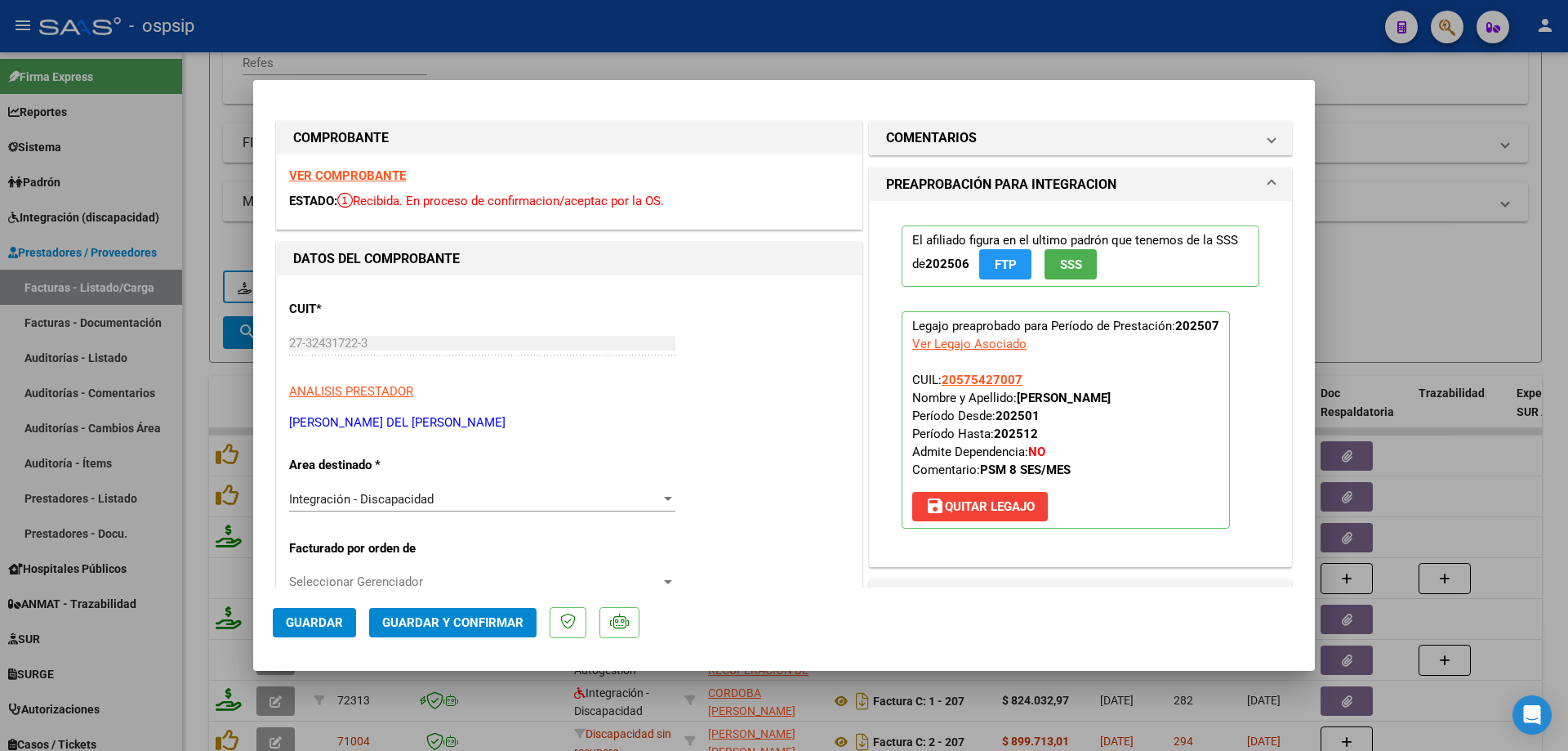
click at [1057, 255] on button "SSS" at bounding box center [1071, 264] width 52 height 30
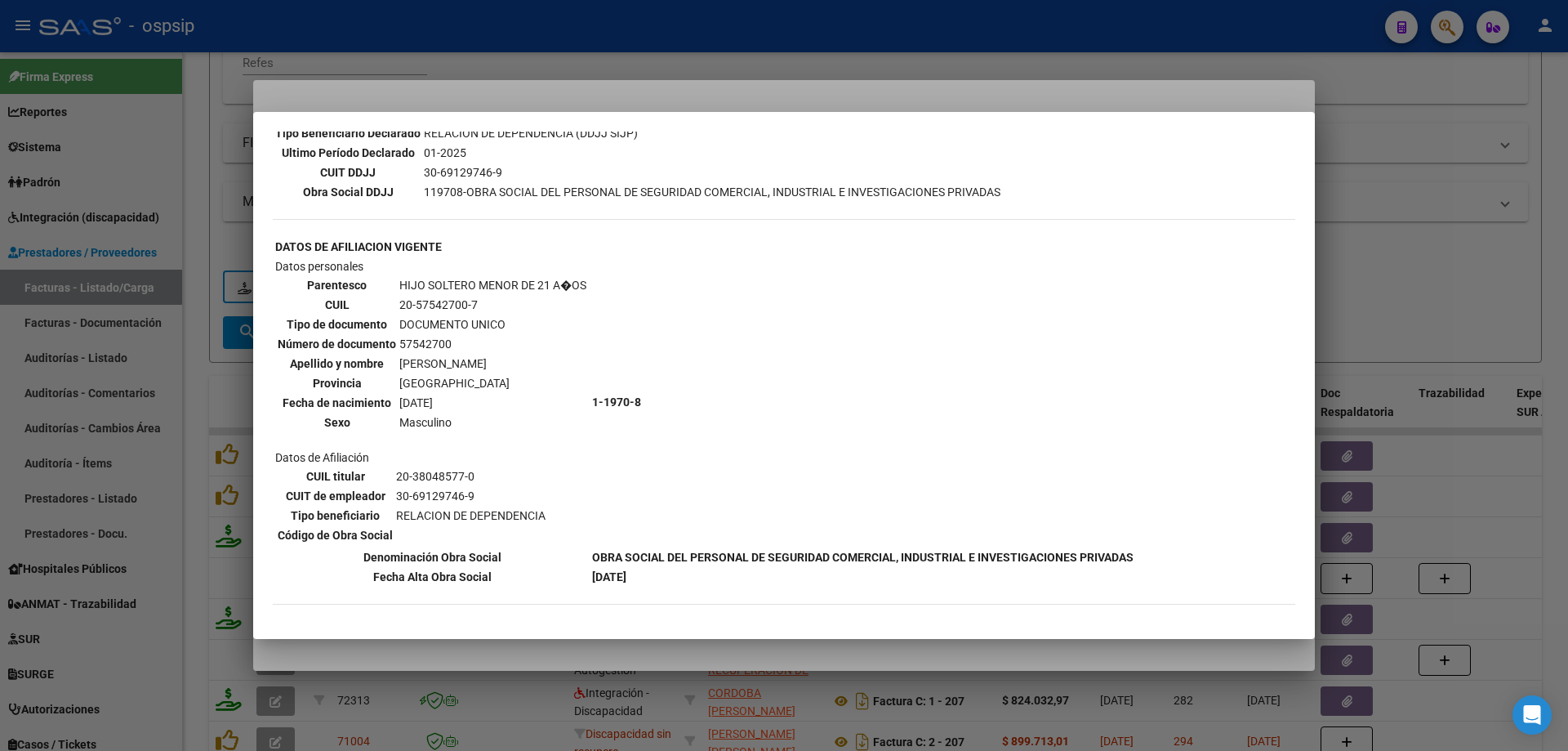
scroll to position [457, 0]
click at [1360, 312] on div at bounding box center [784, 375] width 1568 height 751
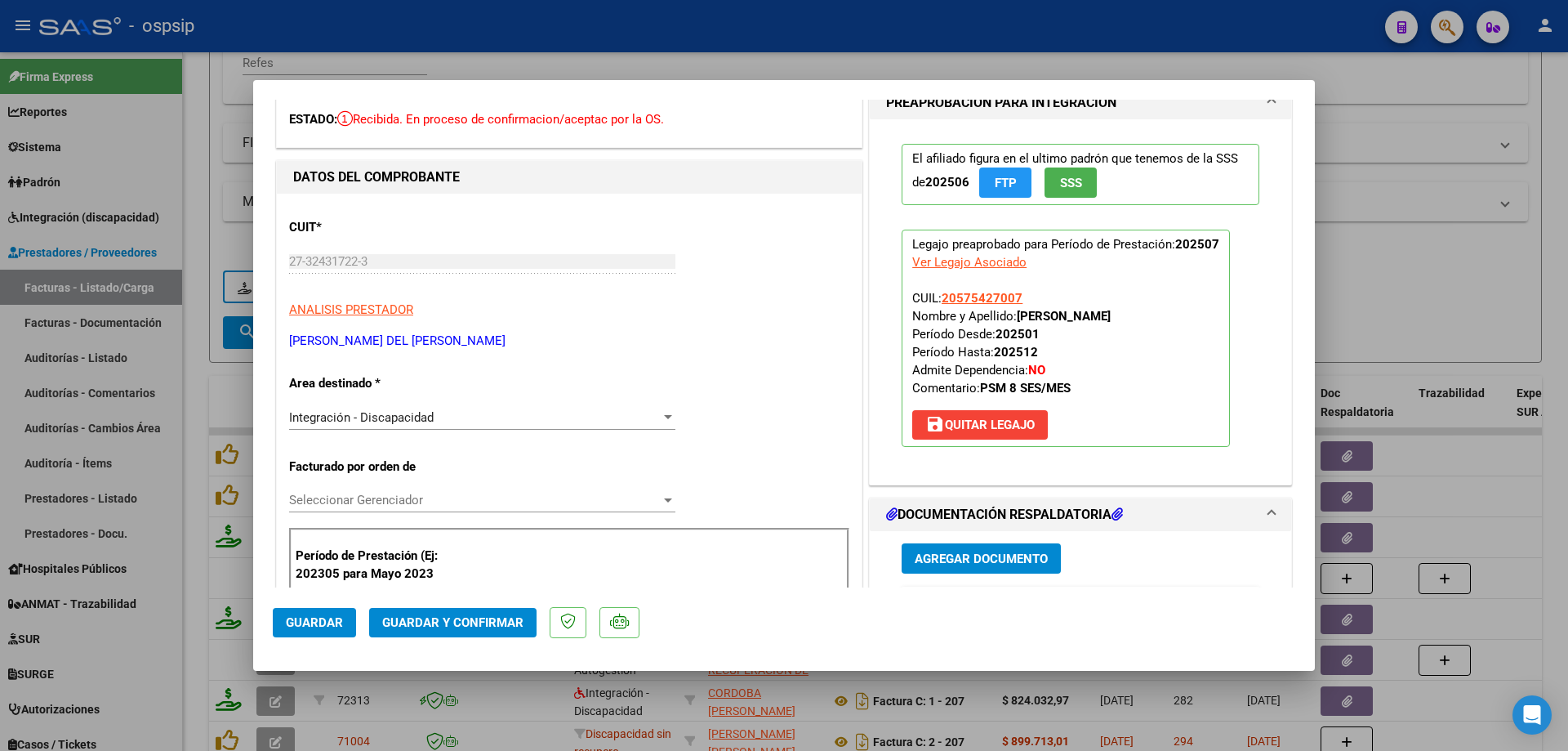
scroll to position [245, 0]
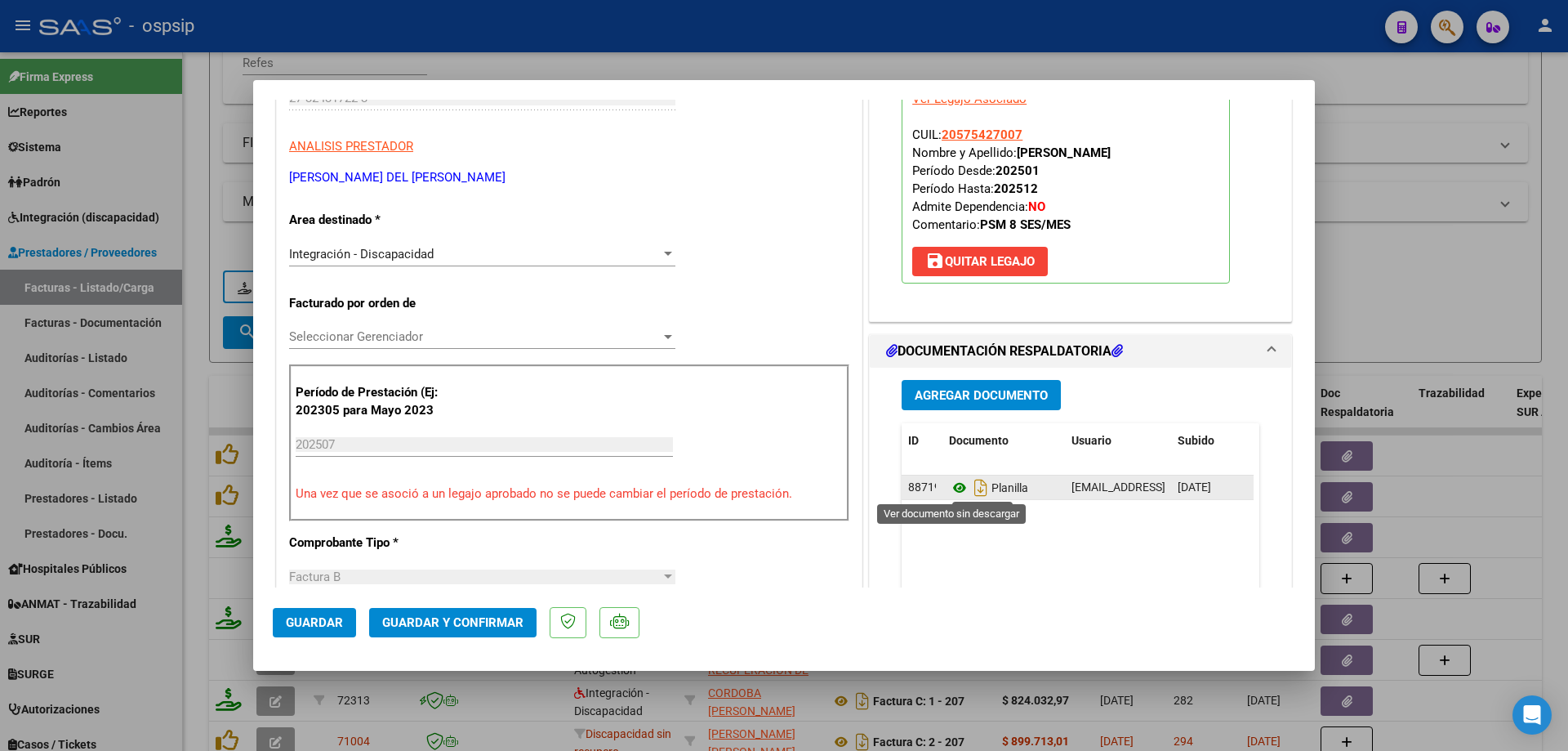
click at [953, 483] on icon at bounding box center [959, 487] width 22 height 20
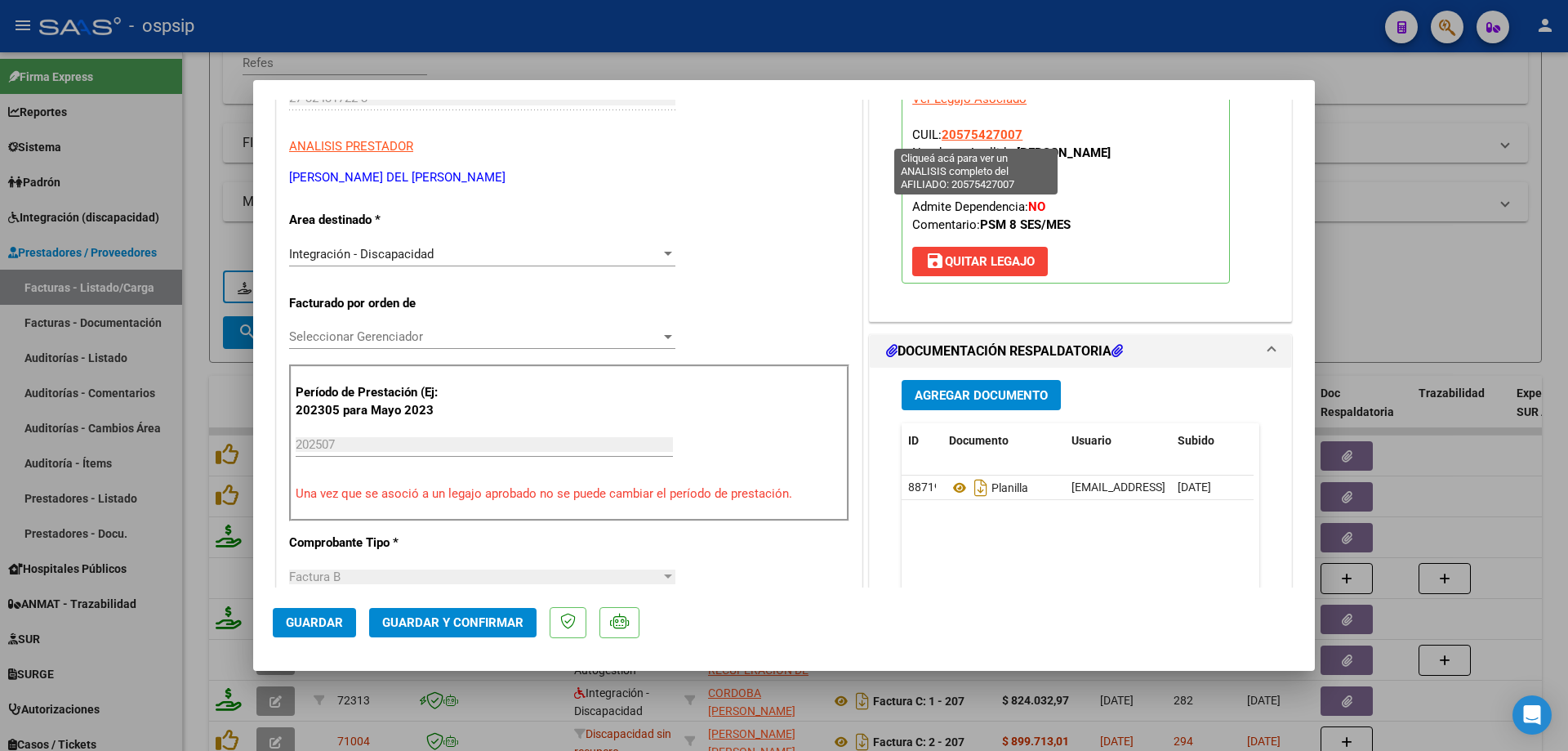
scroll to position [0, 0]
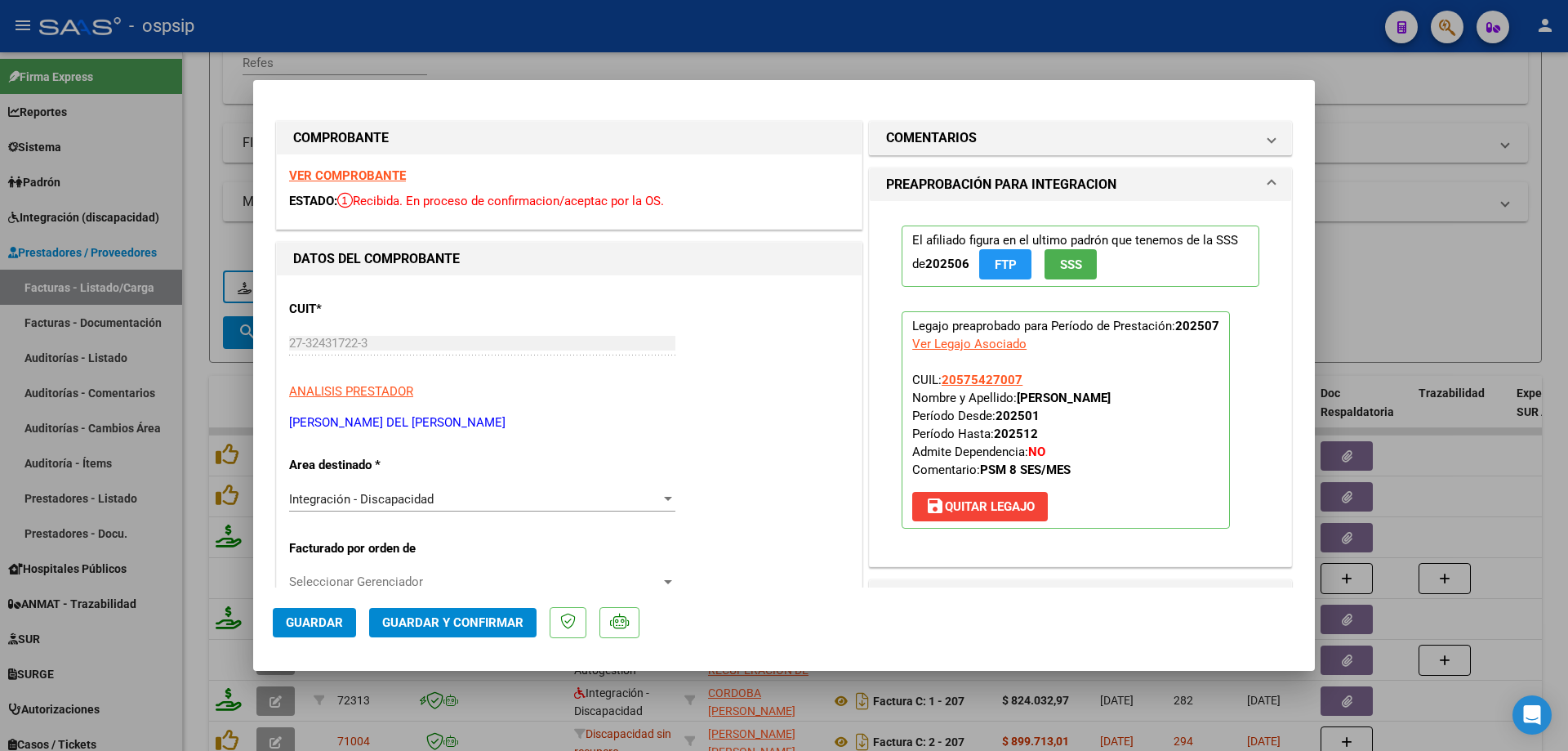
drag, startPoint x: 1023, startPoint y: 380, endPoint x: 941, endPoint y: 376, distance: 82.1
click at [941, 377] on p "Legajo preaprobado para Período de Prestación: 202507 Ver Legajo Asociado CUIL:…" at bounding box center [1065, 420] width 328 height 217
click at [932, 384] on span "CUIL: 20575427007 Nombre y Apellido: [PERSON_NAME] [PERSON_NAME] Período Desde:…" at bounding box center [1012, 425] width 198 height 105
drag, startPoint x: 934, startPoint y: 379, endPoint x: 1015, endPoint y: 381, distance: 81.0
click at [1015, 381] on p "Legajo preaprobado para Período de Prestación: 202507 Ver Legajo Asociado CUIL:…" at bounding box center [1065, 420] width 328 height 217
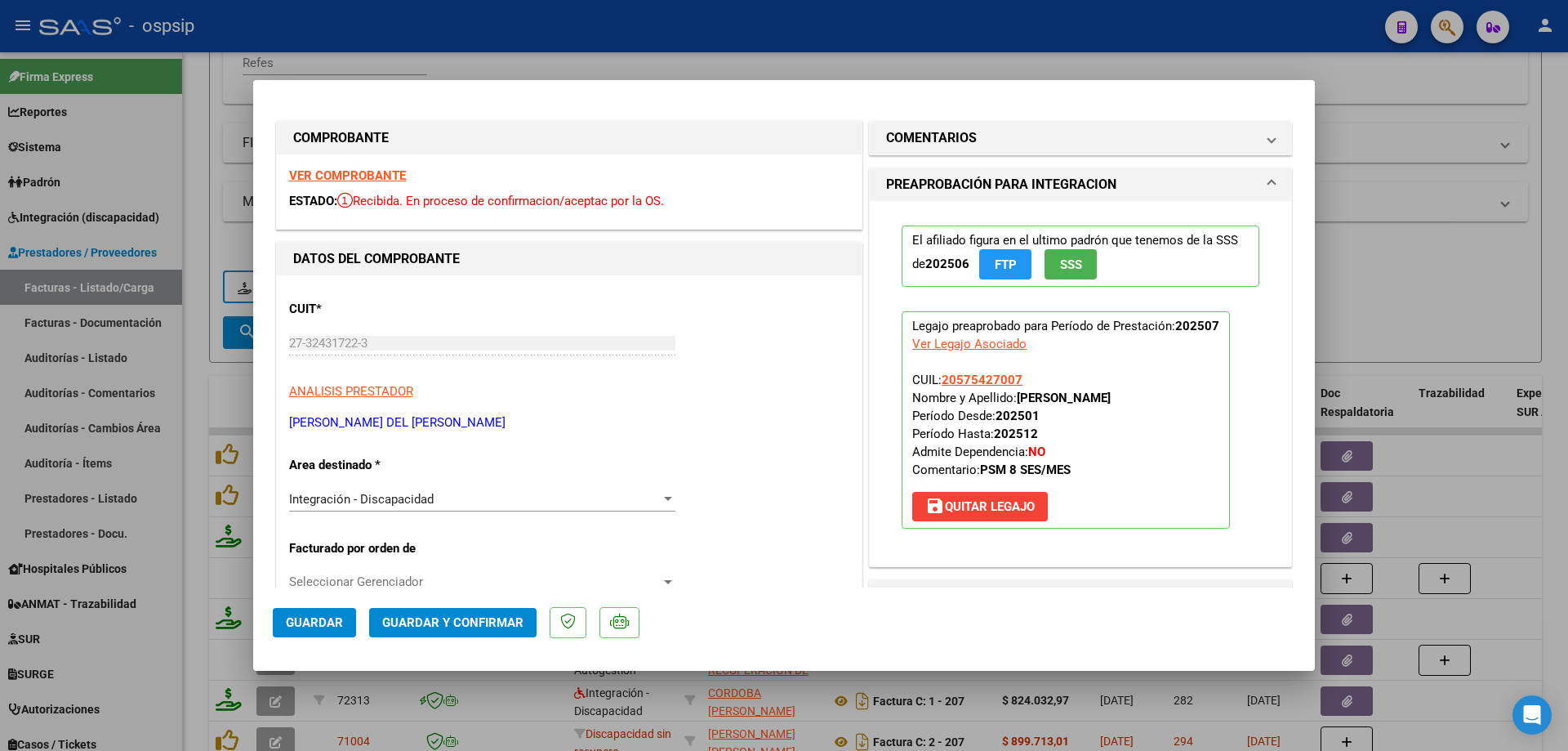
click at [502, 619] on span "Guardar y Confirmar" at bounding box center [453, 623] width 141 height 15
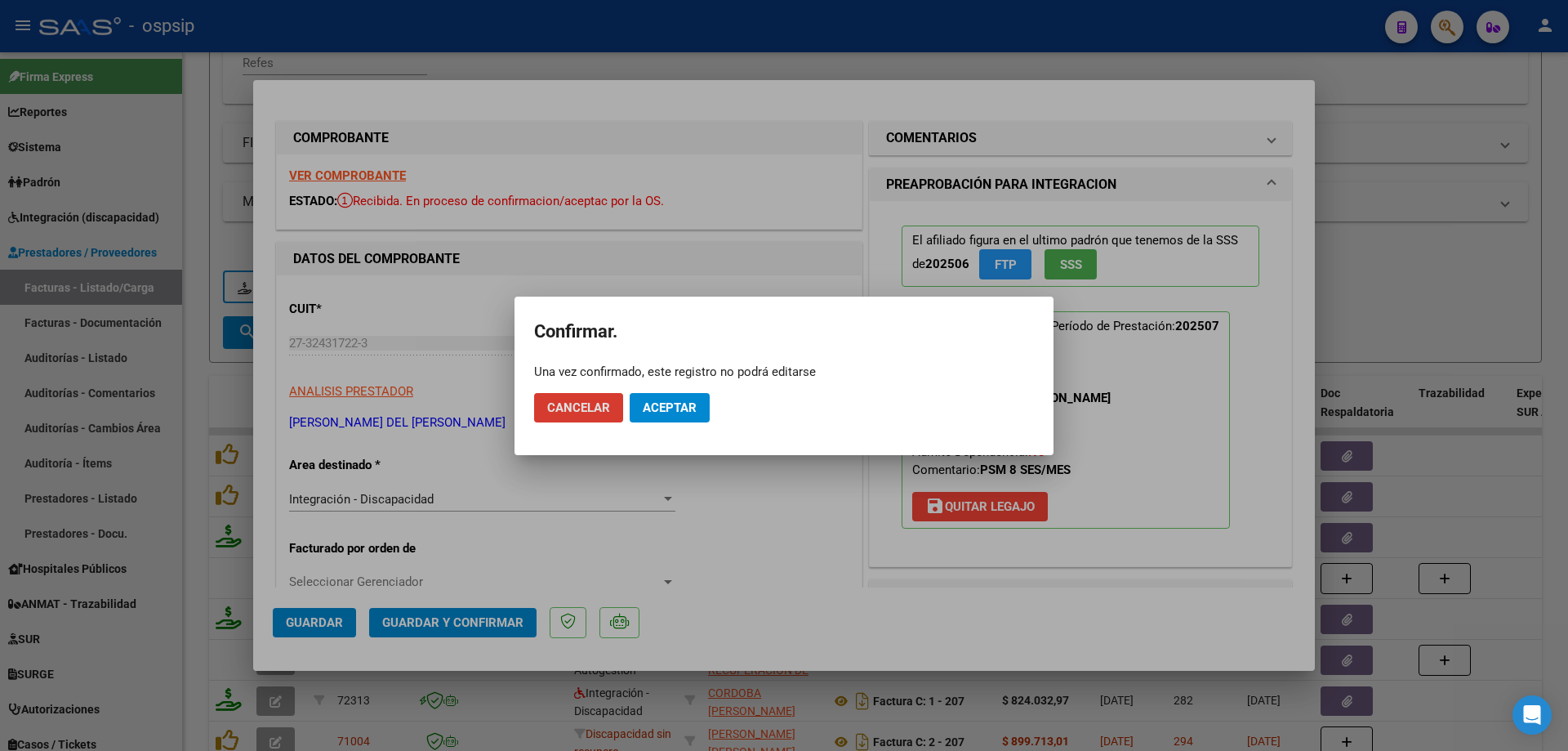
click at [673, 409] on span "Aceptar" at bounding box center [670, 408] width 54 height 15
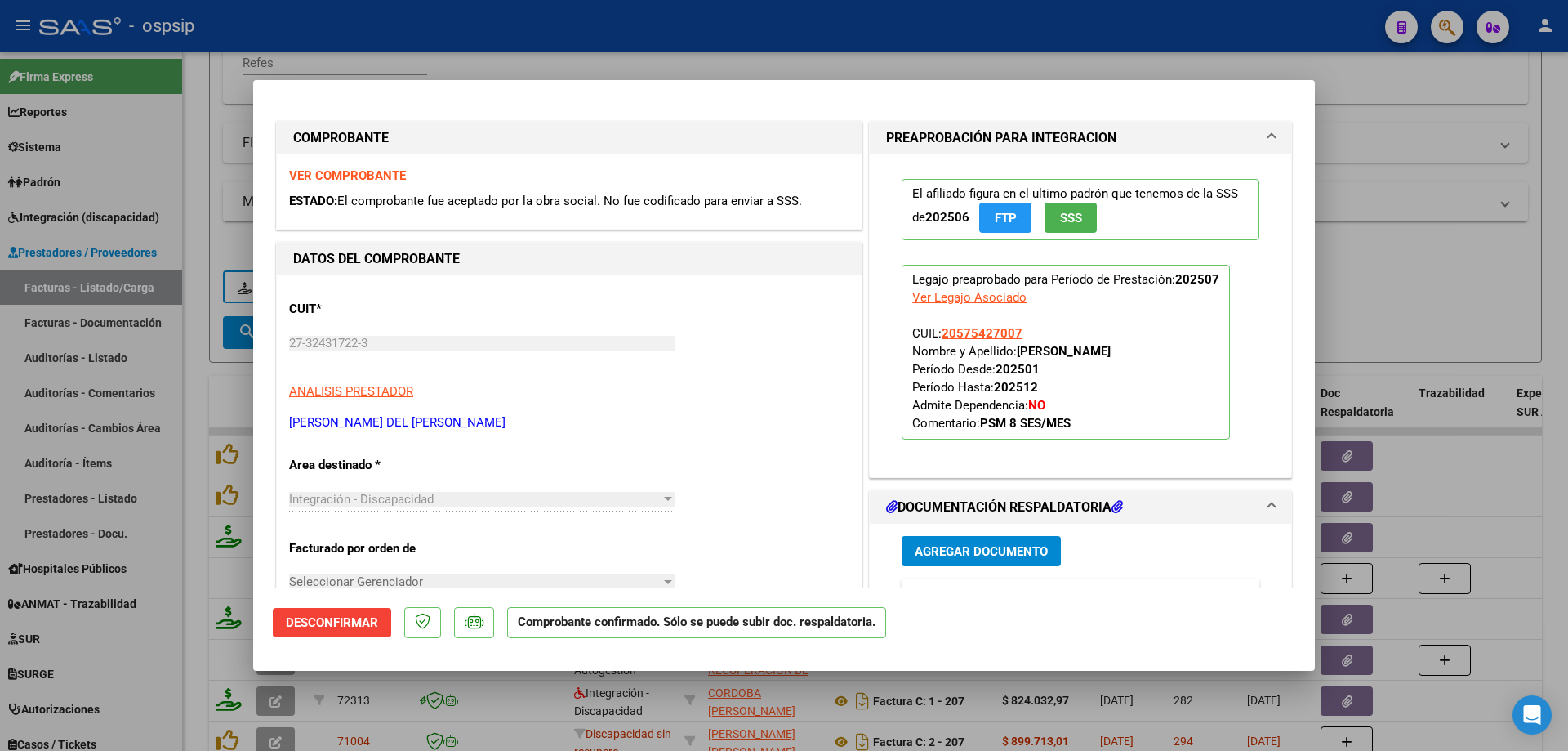
click at [1392, 302] on div at bounding box center [784, 375] width 1568 height 751
type input "$ 0,00"
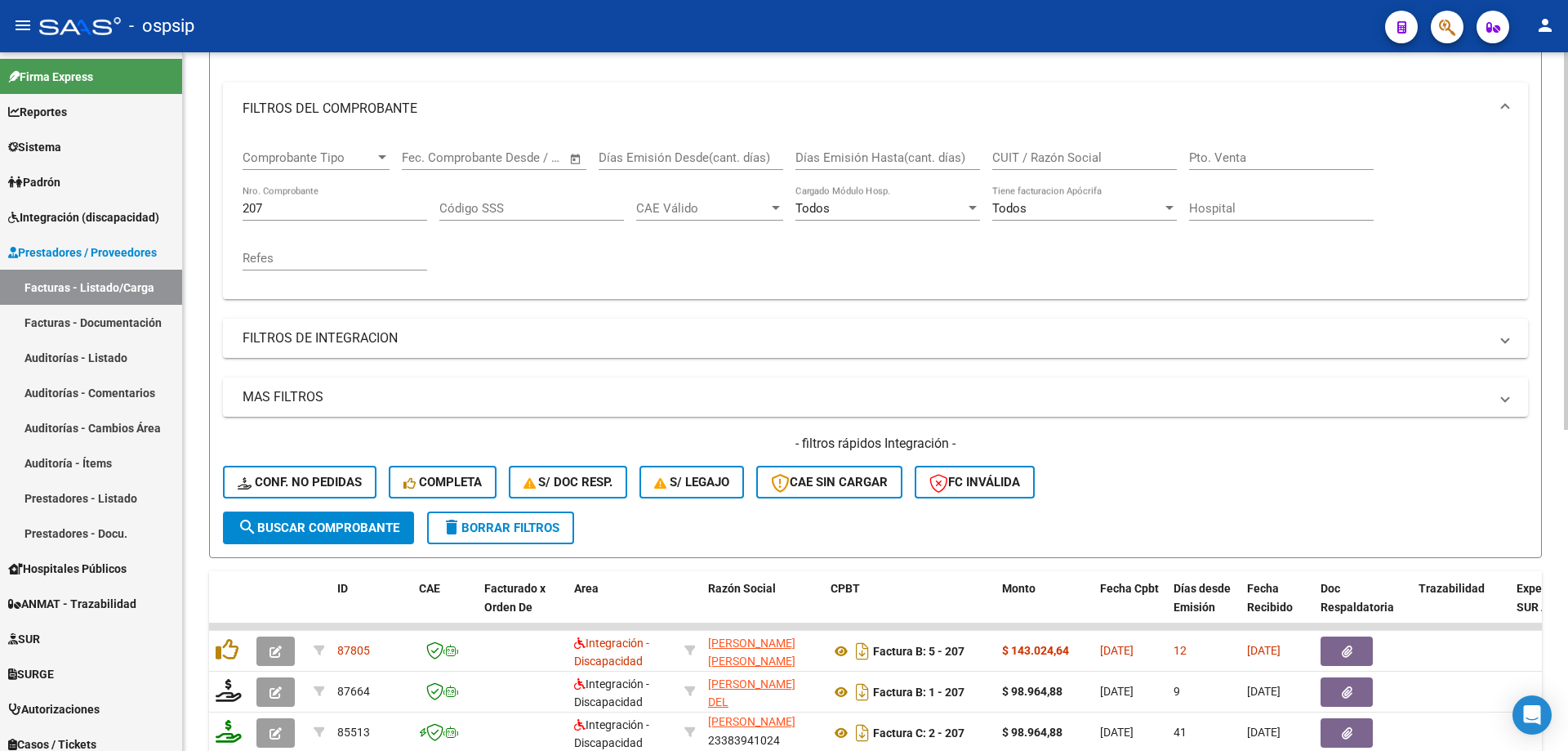
scroll to position [145, 0]
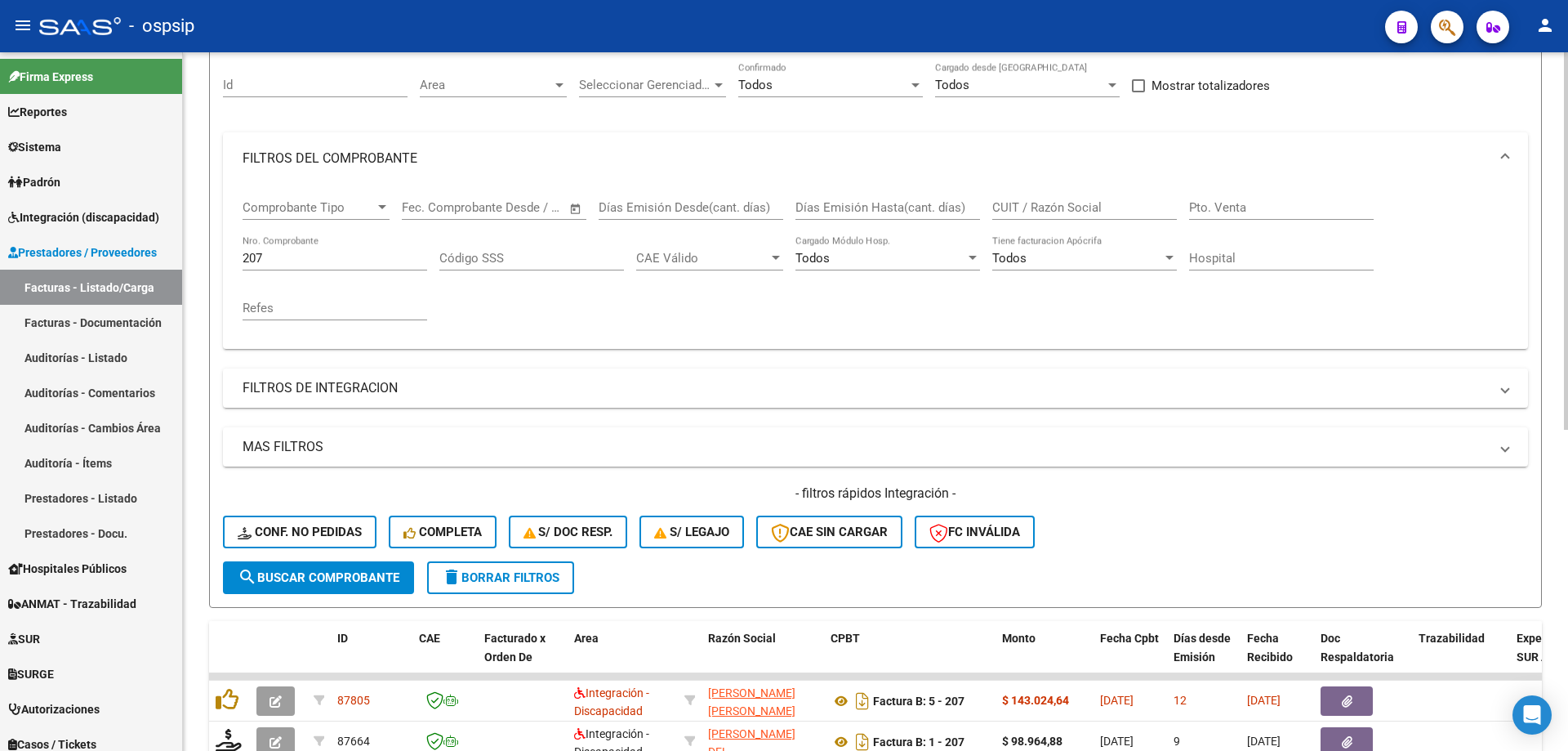
click at [282, 259] on input "207" at bounding box center [334, 258] width 184 height 15
type input "2"
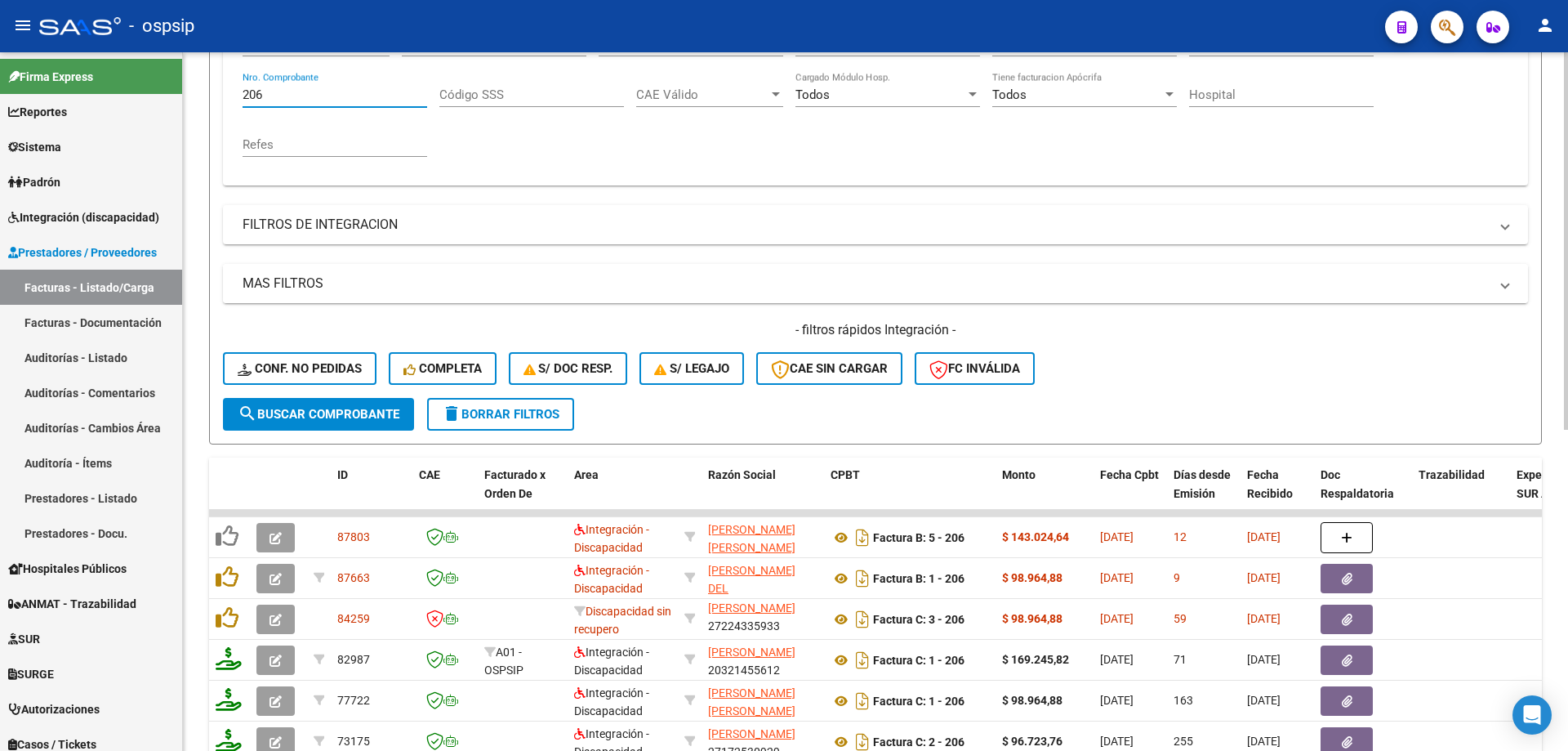
scroll to position [391, 0]
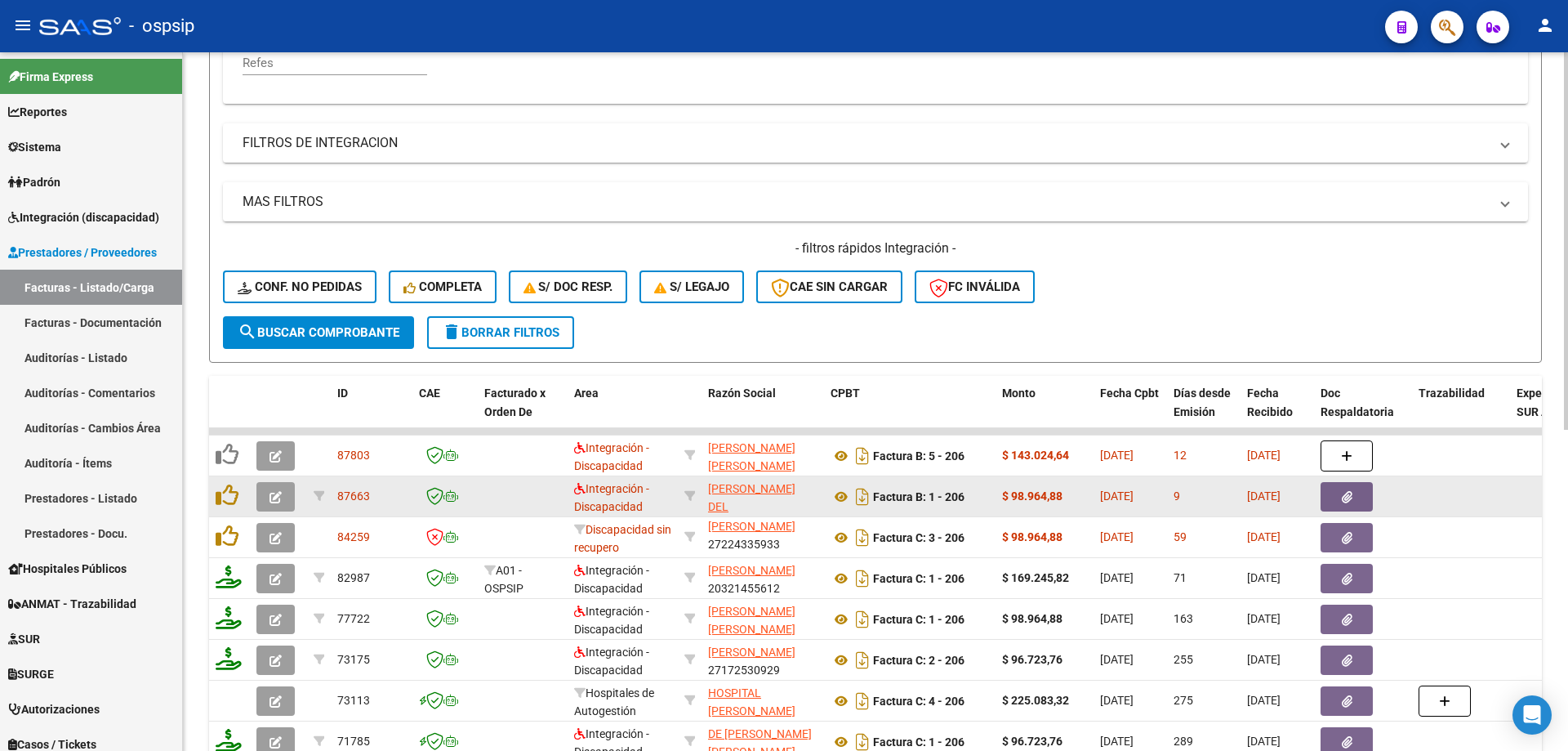
type input "206"
click at [281, 496] on button "button" at bounding box center [275, 496] width 38 height 29
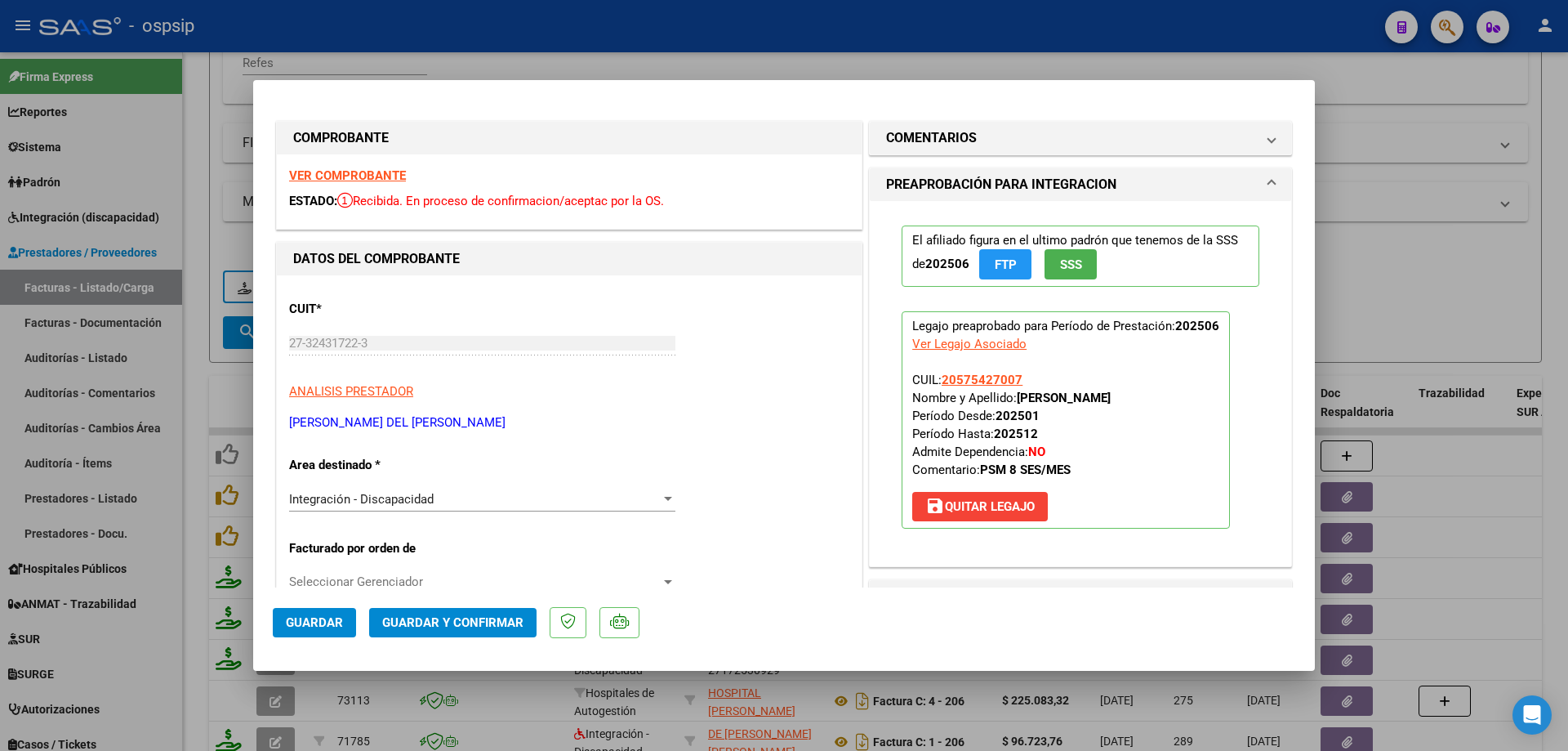
click at [1067, 266] on span "SSS" at bounding box center [1072, 265] width 22 height 15
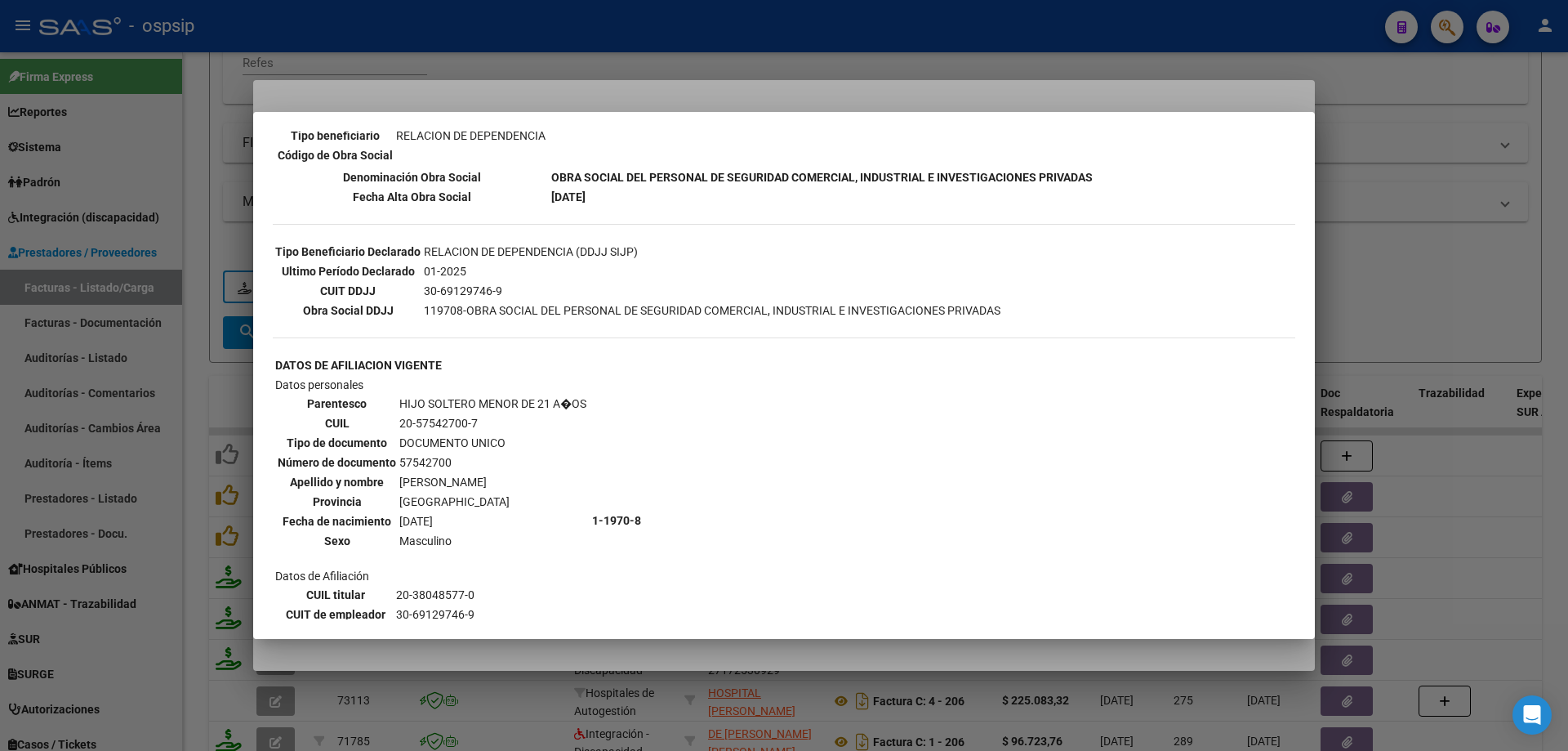
scroll to position [457, 0]
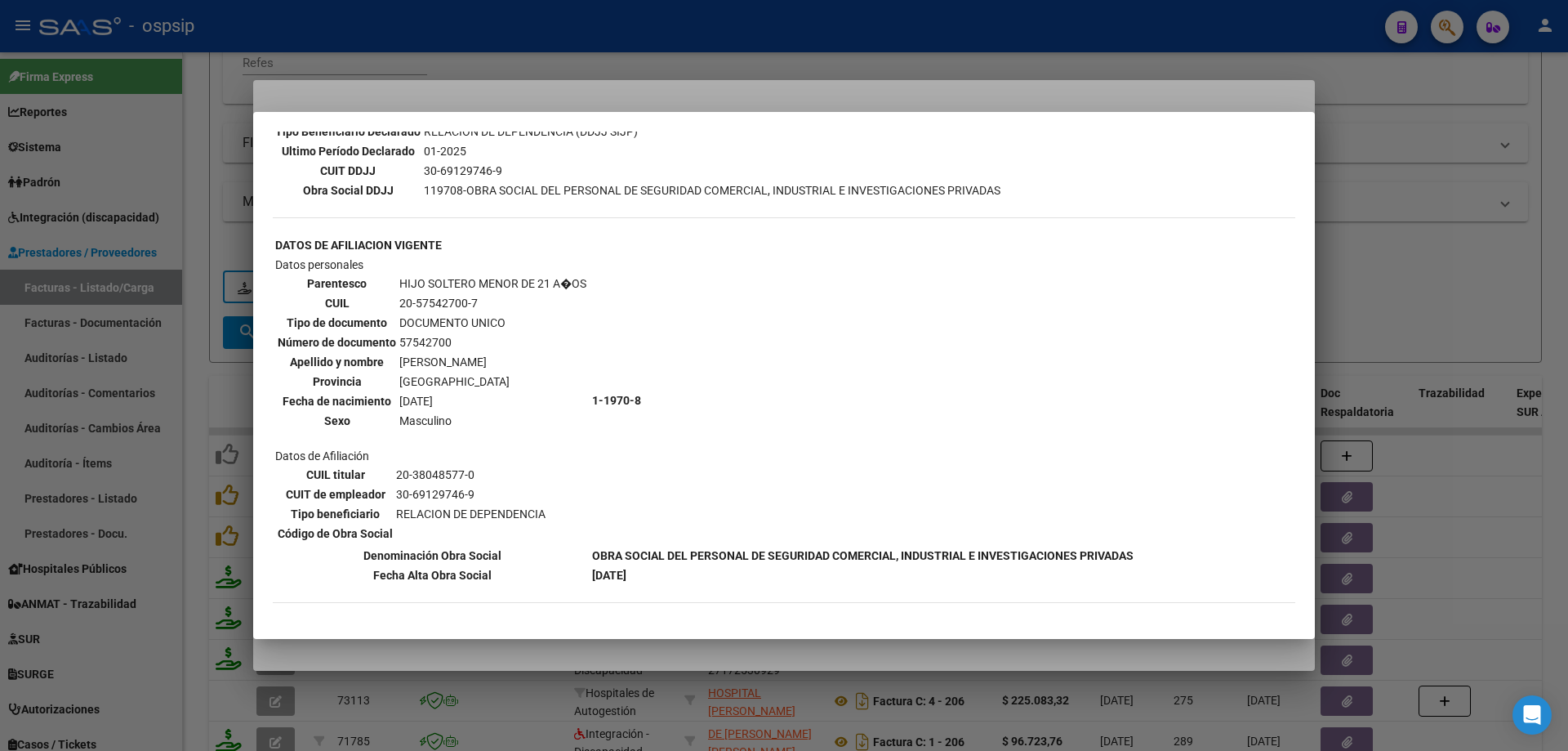
click at [1473, 249] on div at bounding box center [784, 375] width 1568 height 751
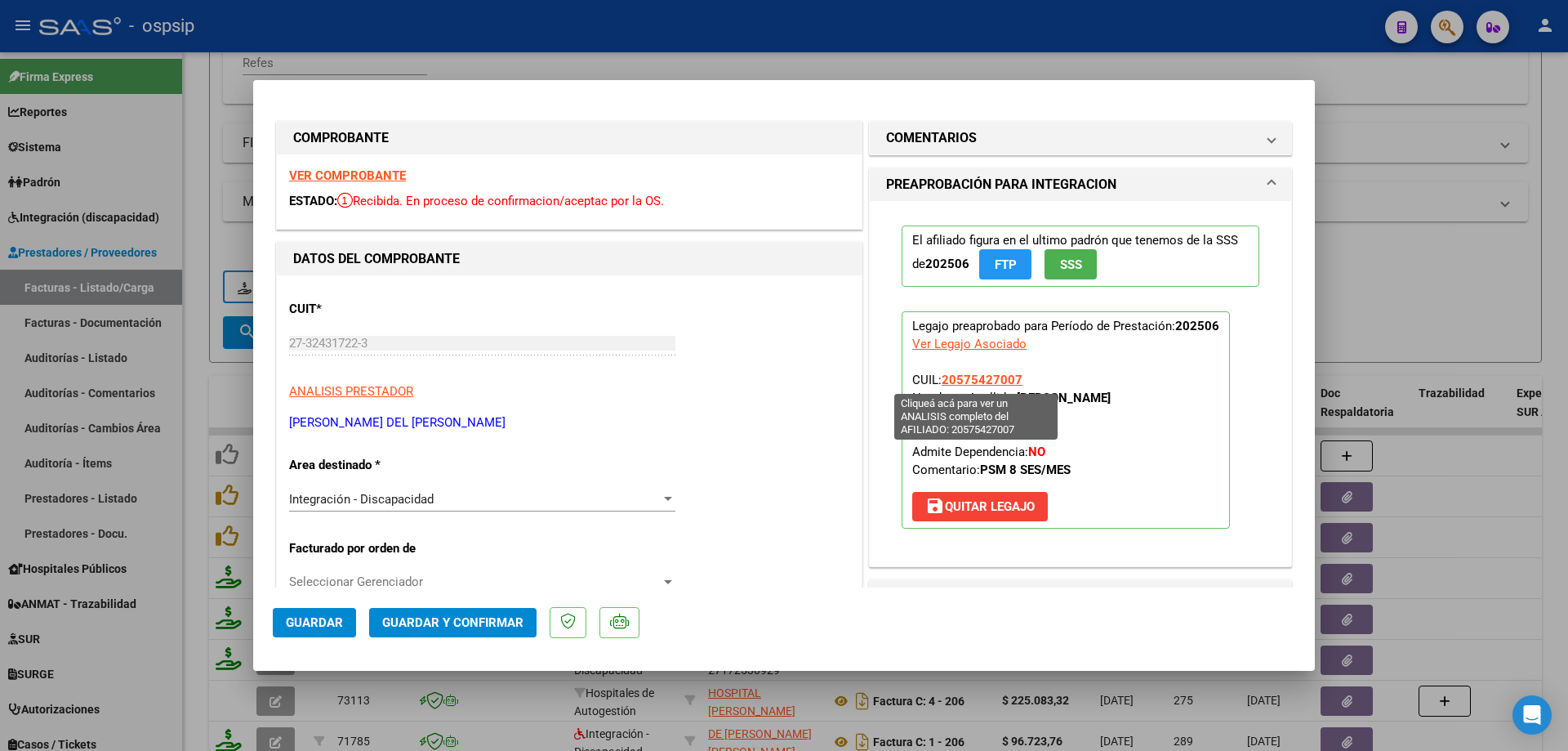
click at [991, 380] on span "20575427007" at bounding box center [982, 380] width 80 height 15
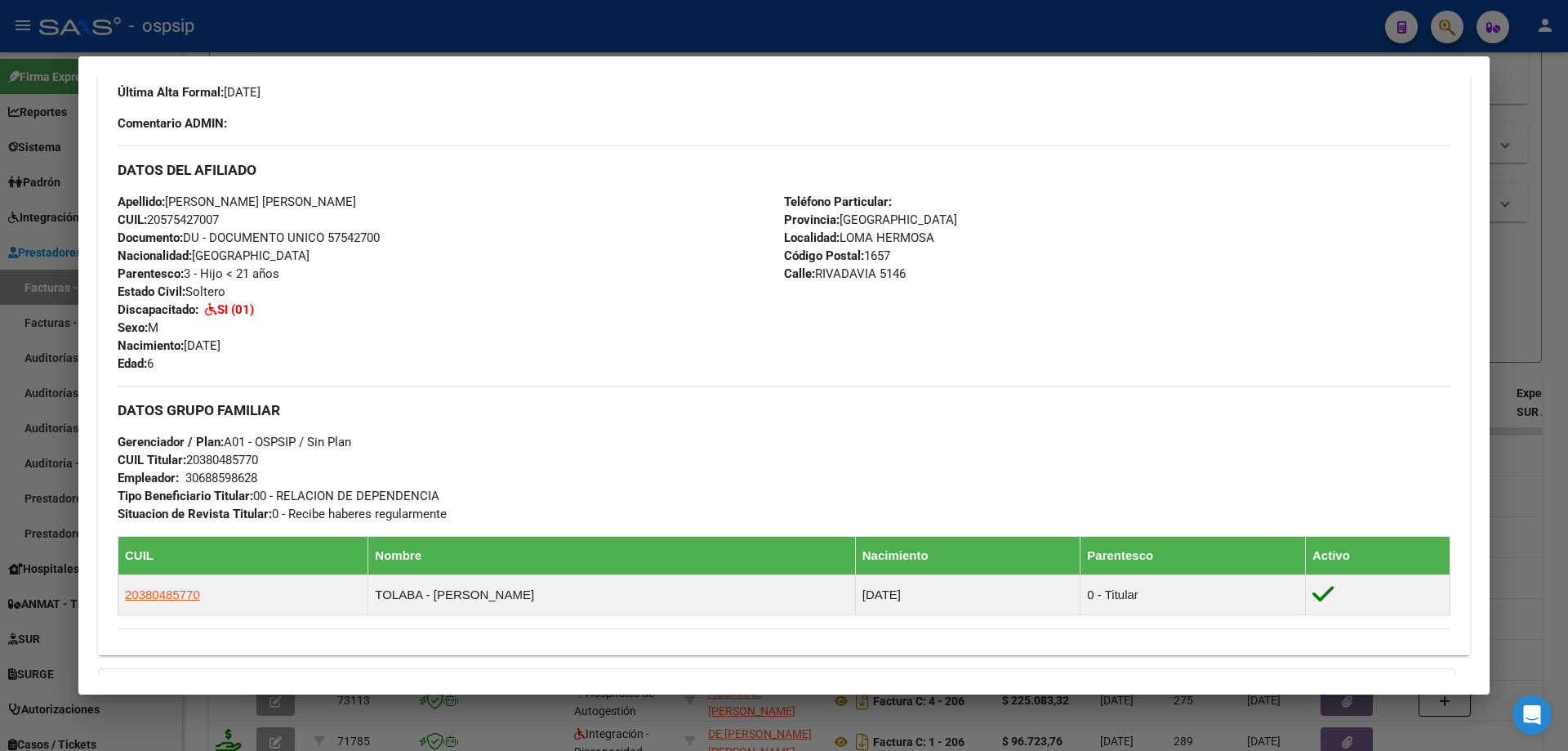
scroll to position [448, 0]
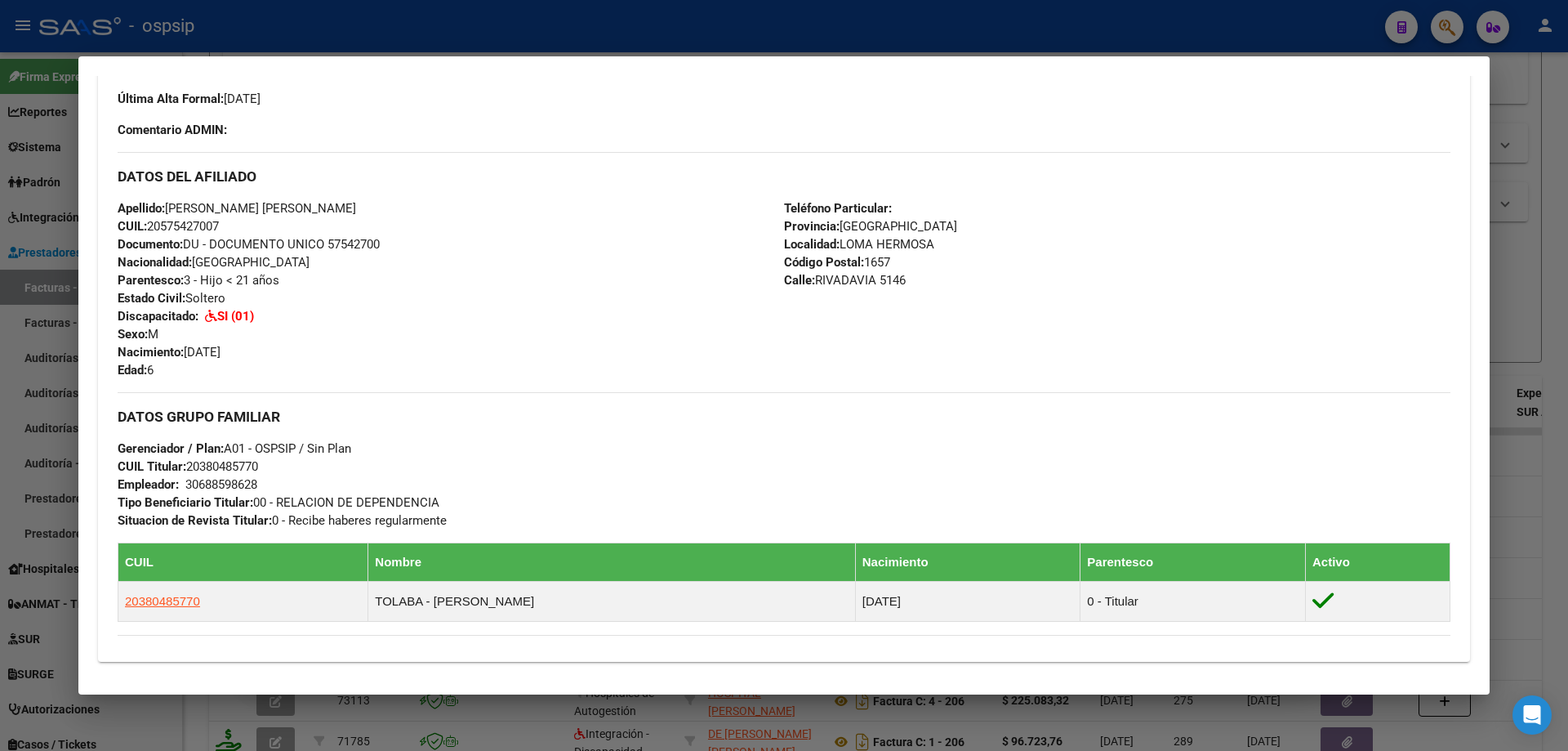
click at [1551, 323] on div at bounding box center [784, 375] width 1568 height 751
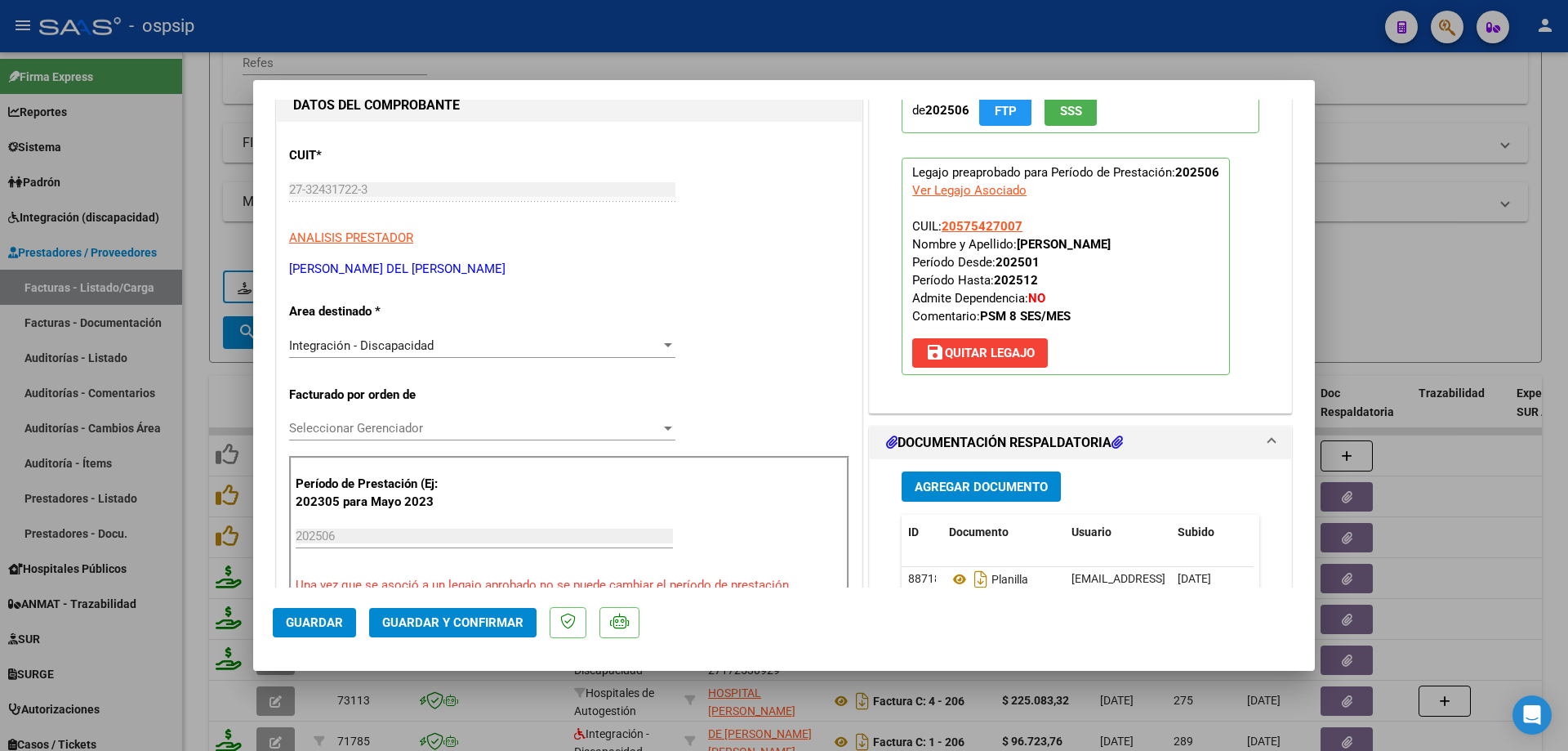
scroll to position [164, 0]
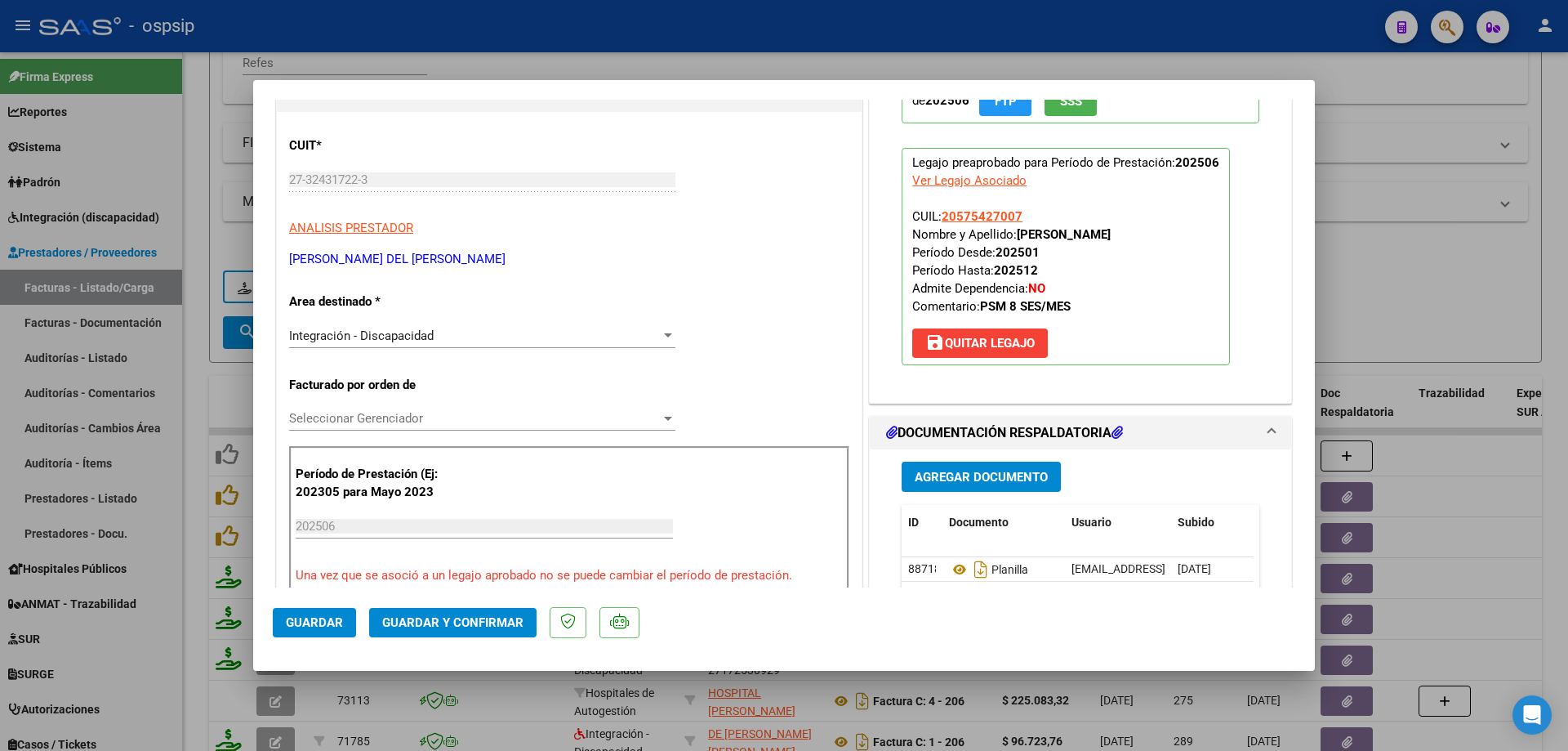
click at [993, 209] on app-link-go-to "20575427007" at bounding box center [982, 216] width 80 height 18
click at [998, 210] on span "20575427007" at bounding box center [982, 217] width 80 height 15
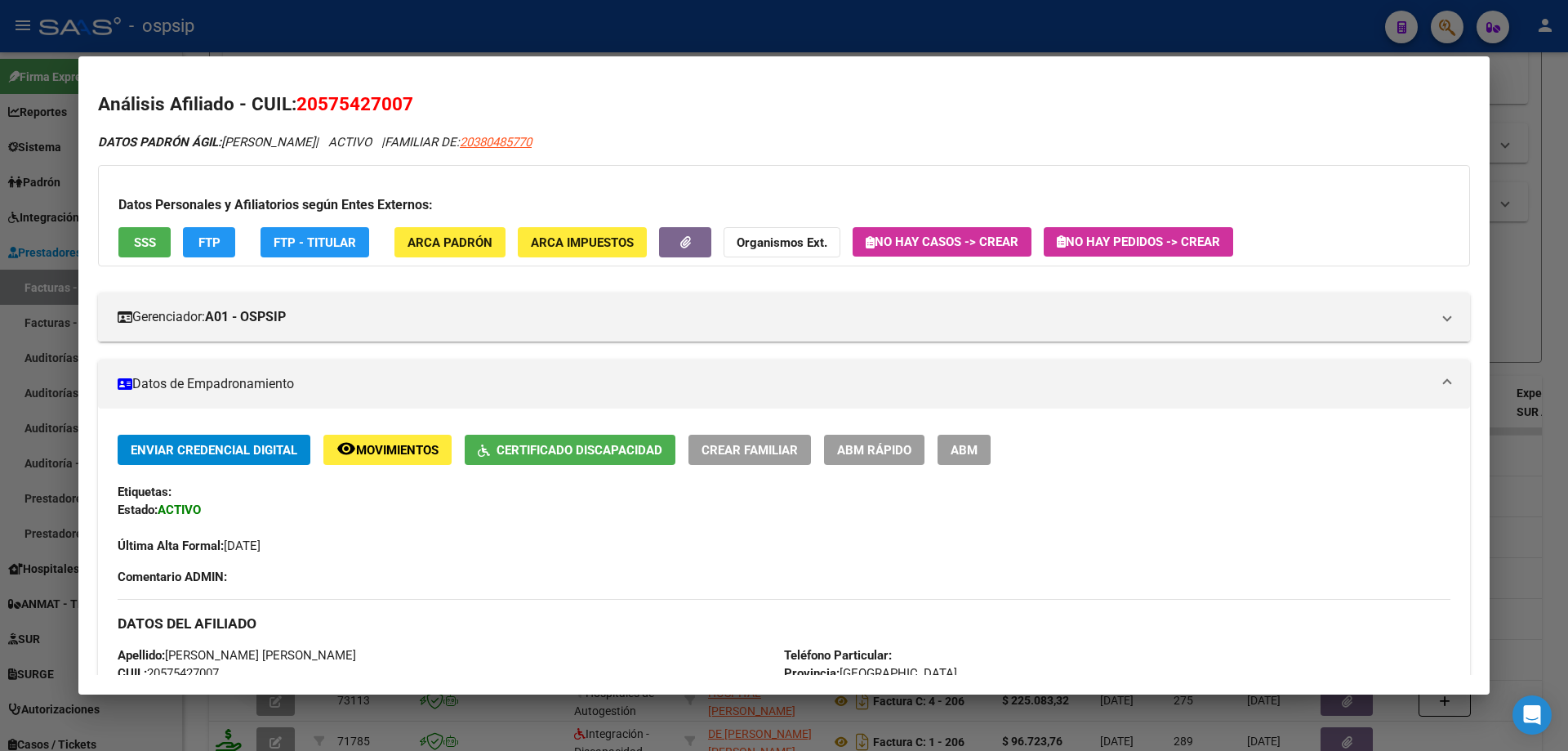
scroll to position [0, 0]
click at [1521, 271] on div at bounding box center [784, 375] width 1568 height 751
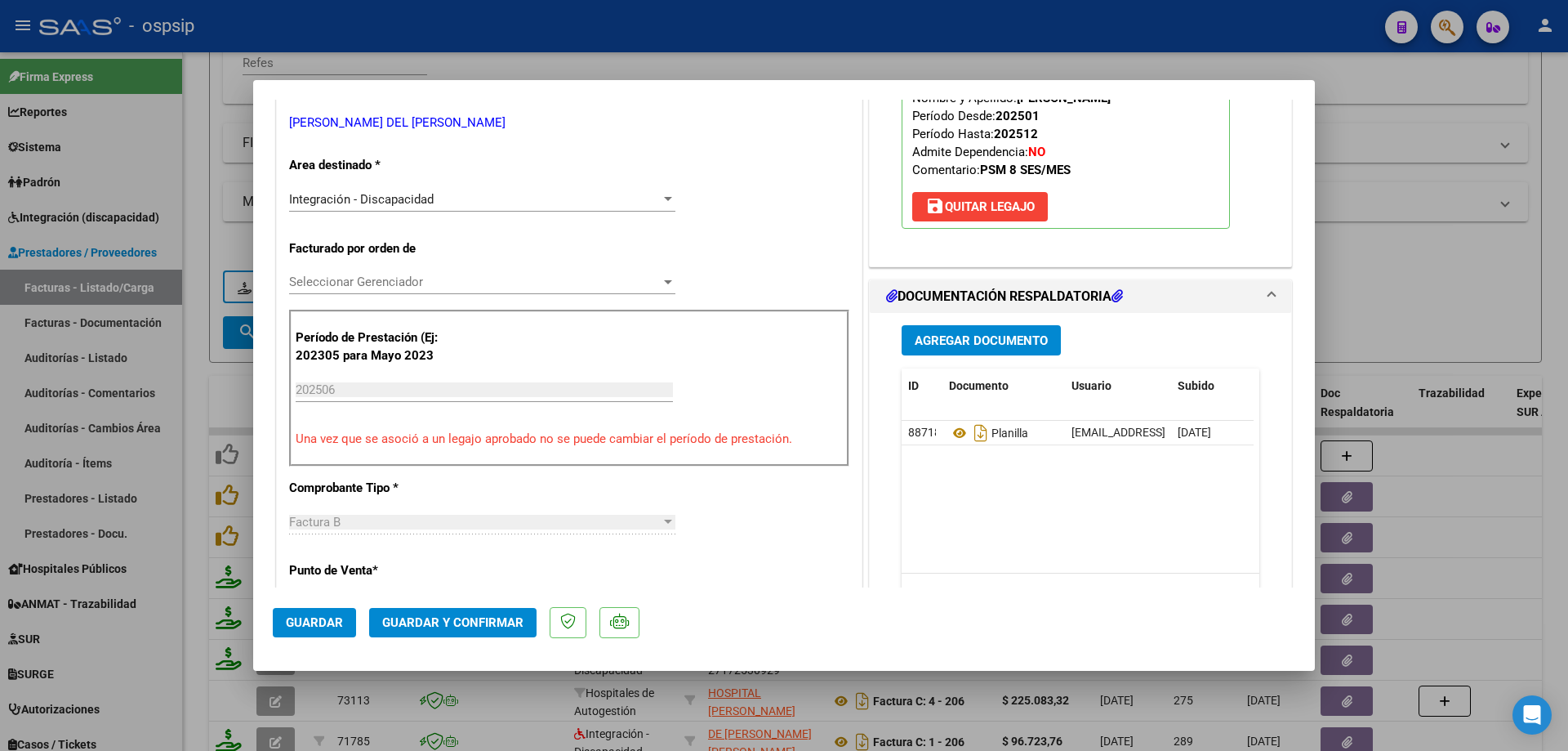
scroll to position [326, 0]
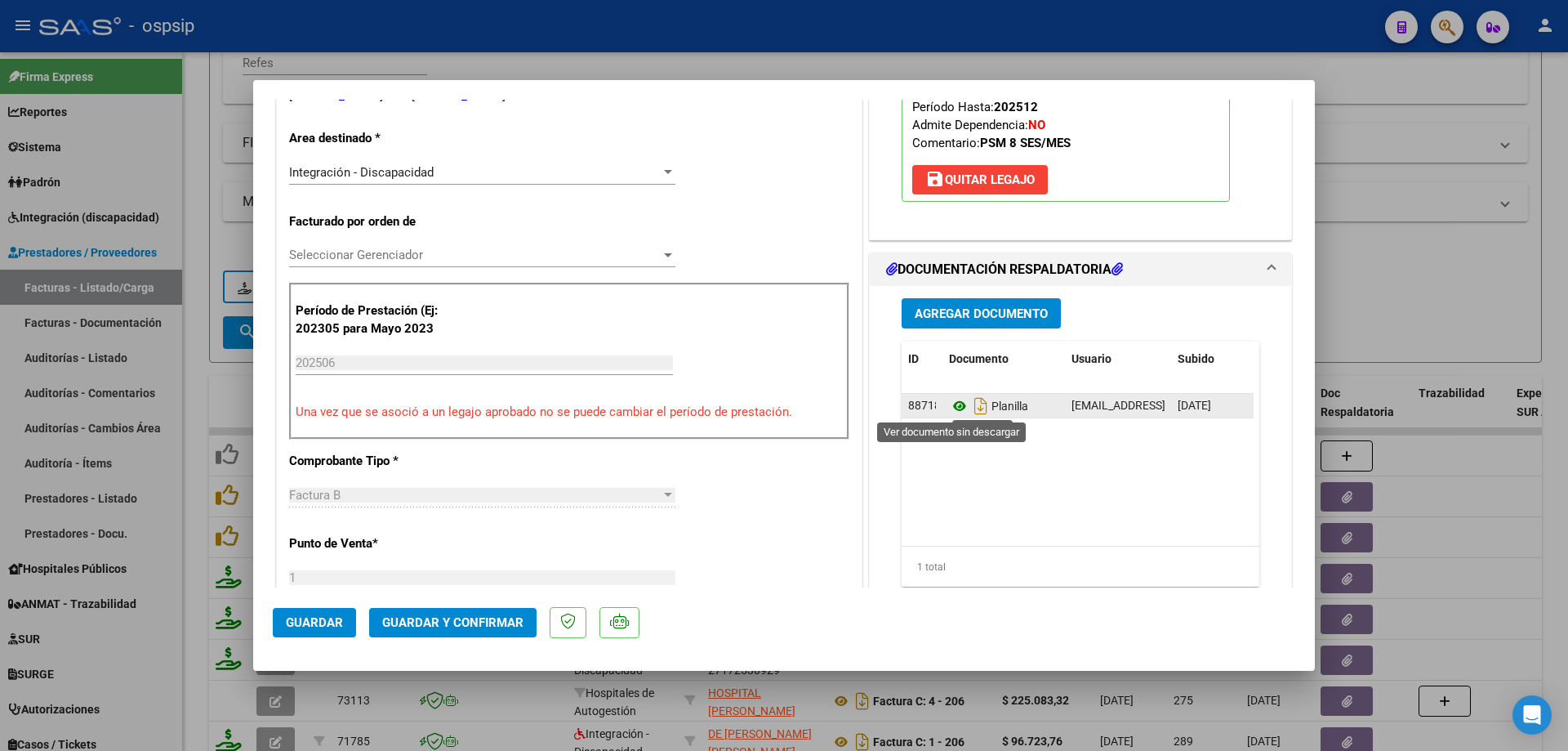
click at [957, 404] on icon at bounding box center [959, 406] width 22 height 20
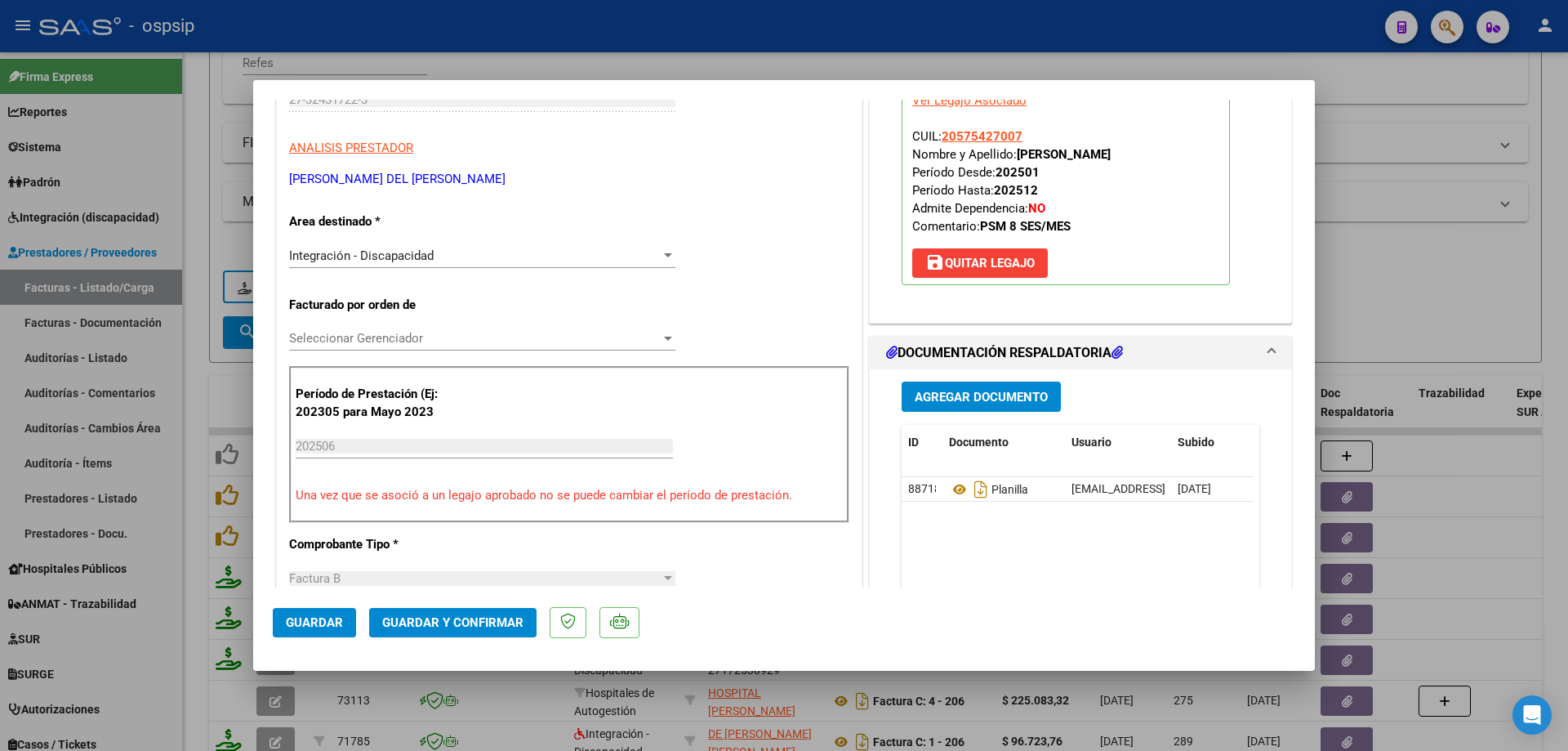
scroll to position [164, 0]
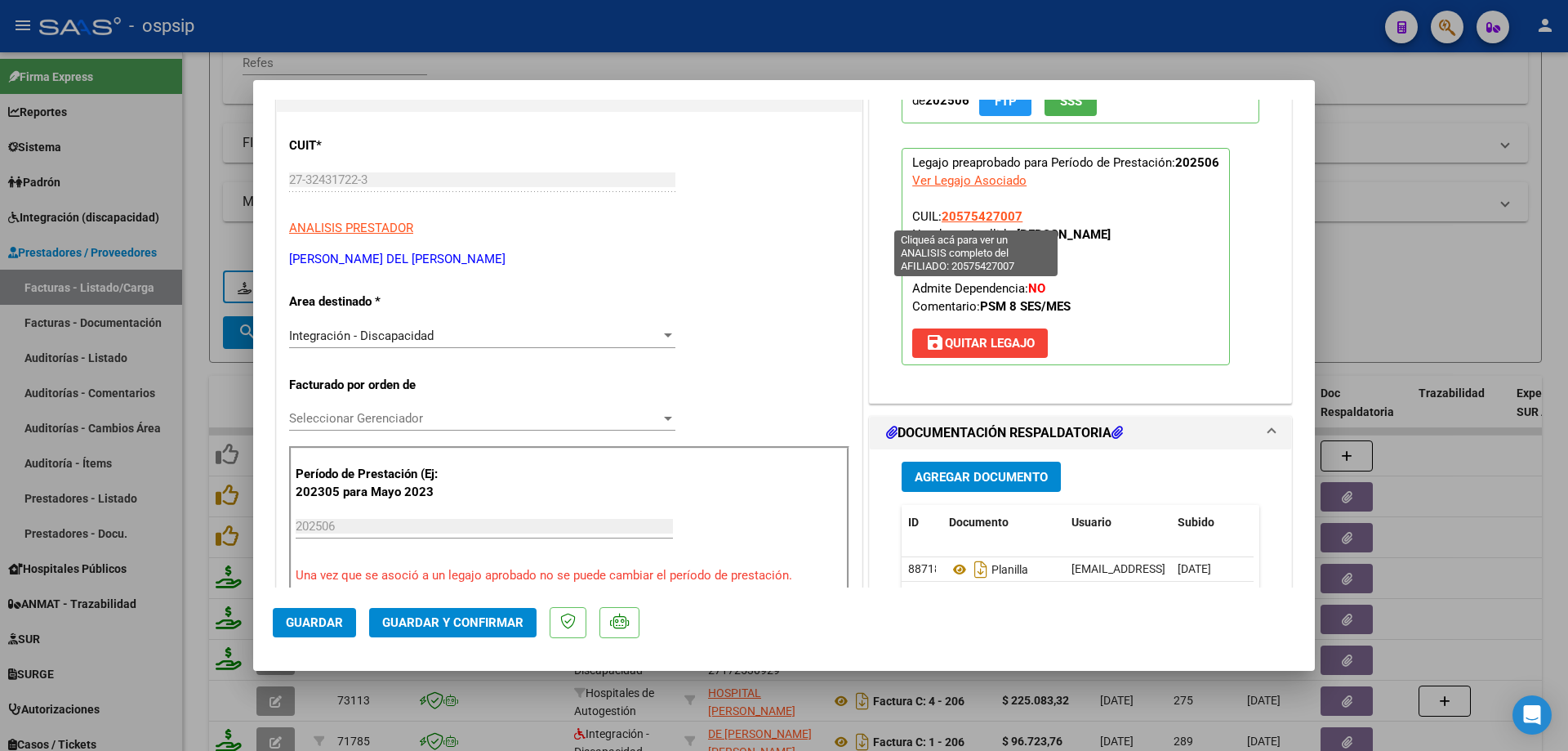
drag, startPoint x: 1011, startPoint y: 209, endPoint x: 1023, endPoint y: 210, distance: 12.0
click at [962, 212] on app-link-go-to "20575427007" at bounding box center [982, 216] width 80 height 18
click at [1063, 210] on p "Legajo preaprobado para Período de Prestación: 202506 Ver Legajo Asociado CUIL:…" at bounding box center [1065, 256] width 328 height 217
drag, startPoint x: 1025, startPoint y: 214, endPoint x: 959, endPoint y: 219, distance: 66.2
click at [943, 224] on p "Legajo preaprobado para Período de Prestación: 202506 Ver Legajo Asociado CUIL:…" at bounding box center [1065, 256] width 328 height 217
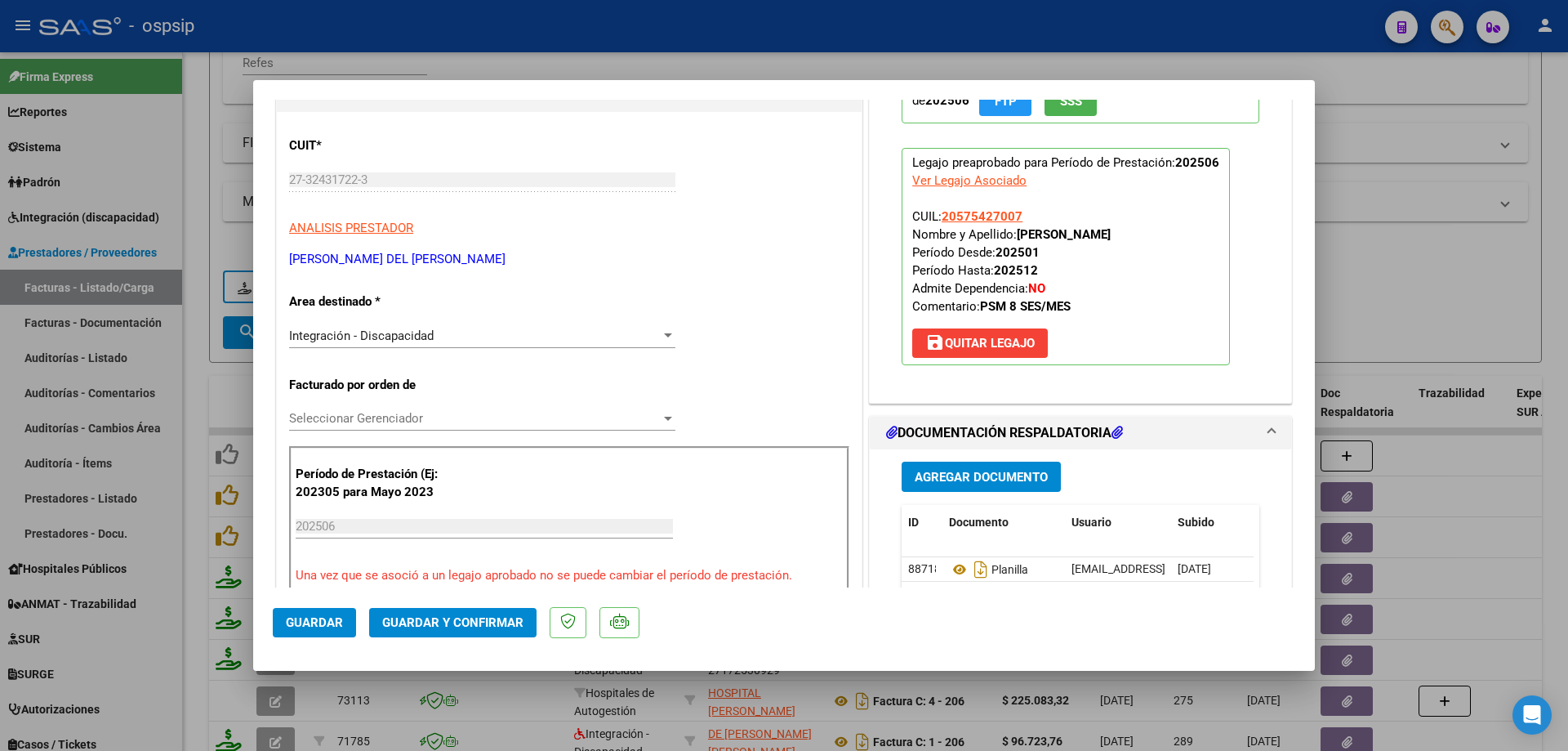
drag, startPoint x: 967, startPoint y: 216, endPoint x: 1030, endPoint y: 206, distance: 63.8
click at [1030, 206] on p "Legajo preaprobado para Período de Prestación: 202506 Ver Legajo Asociado CUIL:…" at bounding box center [1065, 256] width 328 height 217
drag, startPoint x: 1024, startPoint y: 212, endPoint x: 938, endPoint y: 219, distance: 86.3
click at [938, 219] on p "Legajo preaprobado para Período de Prestación: 202506 Ver Legajo Asociado CUIL:…" at bounding box center [1065, 256] width 328 height 217
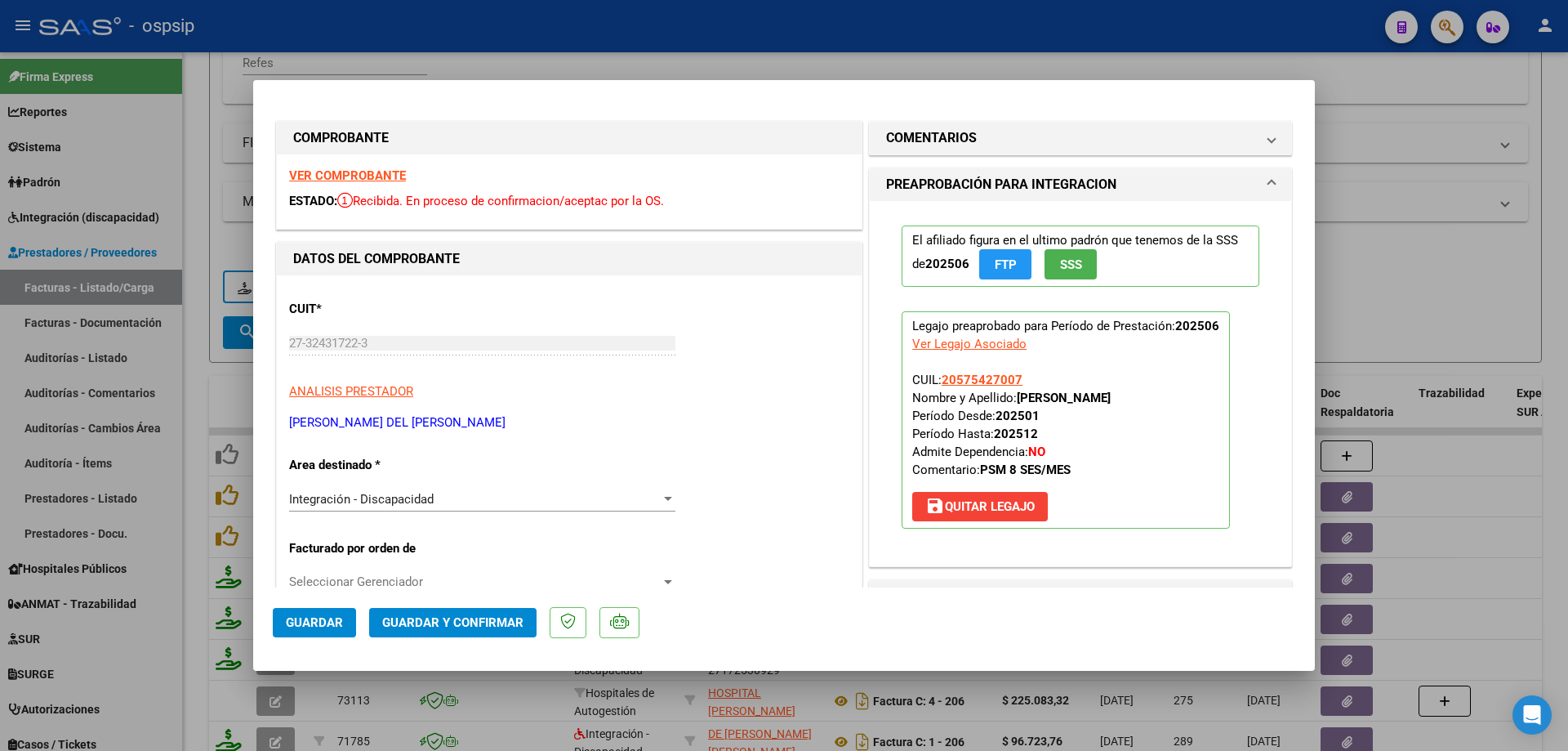
click at [501, 636] on button "Guardar y Confirmar" at bounding box center [453, 622] width 167 height 29
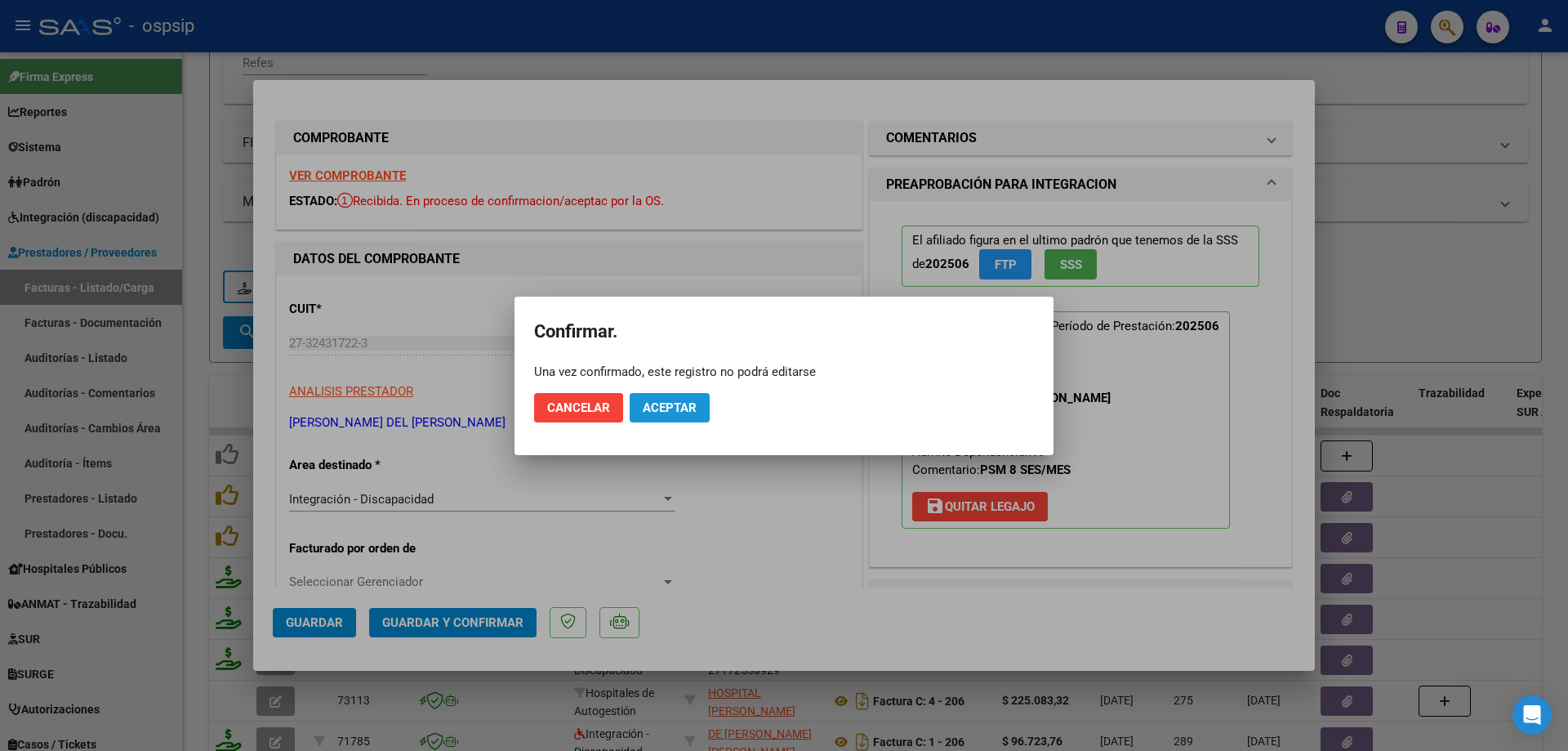
click at [688, 412] on span "Aceptar" at bounding box center [670, 408] width 54 height 15
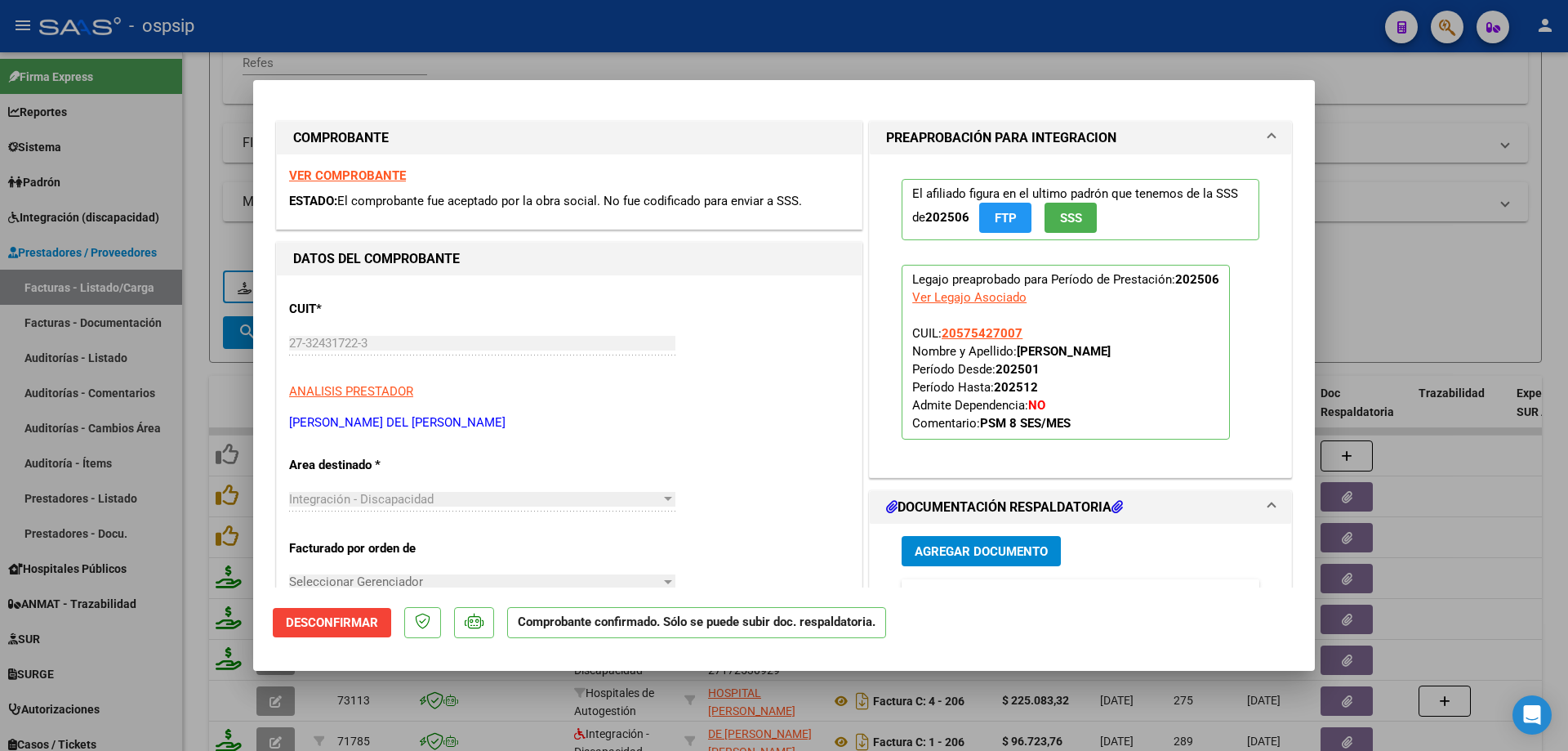
click at [1371, 274] on div at bounding box center [784, 375] width 1568 height 751
type input "$ 0,00"
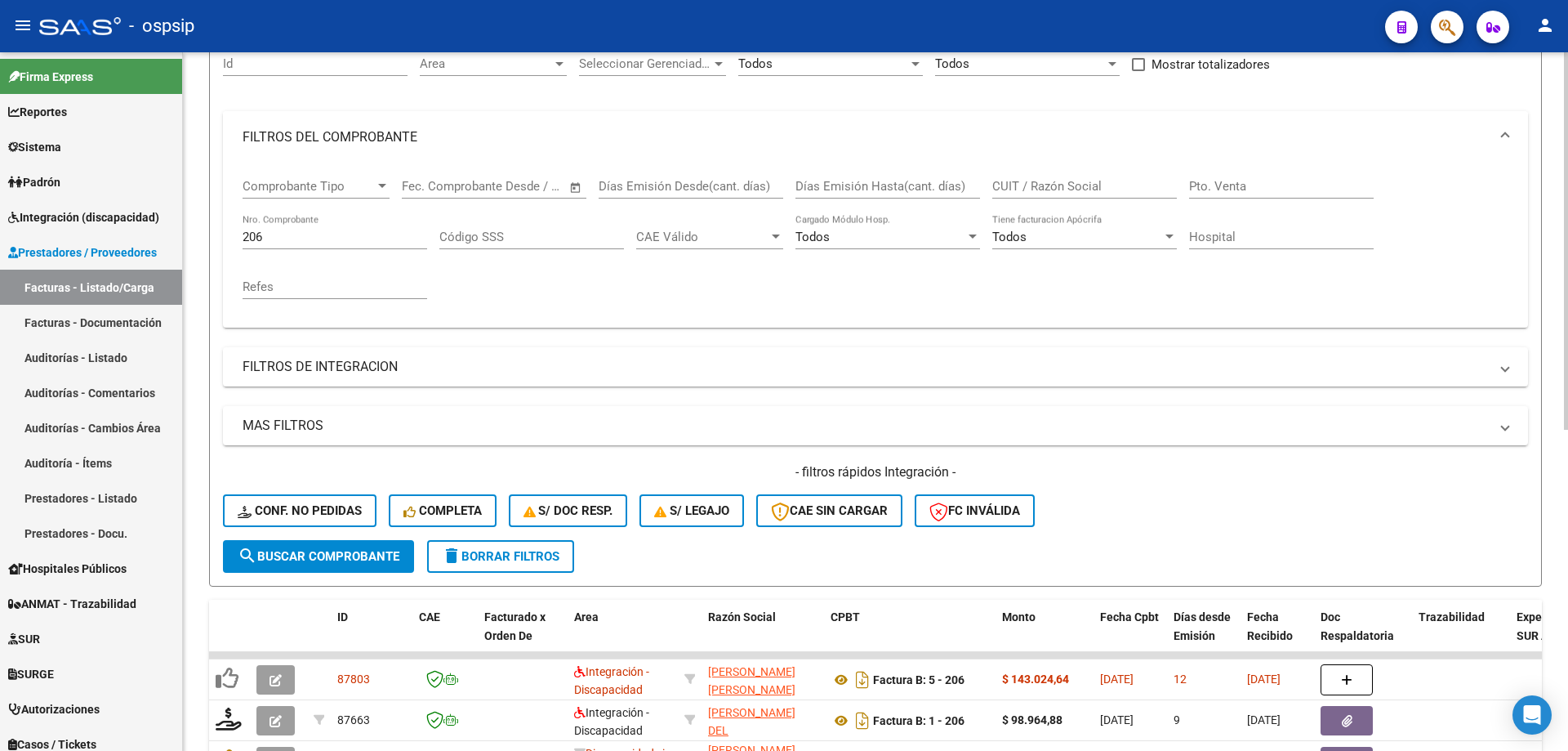
scroll to position [64, 0]
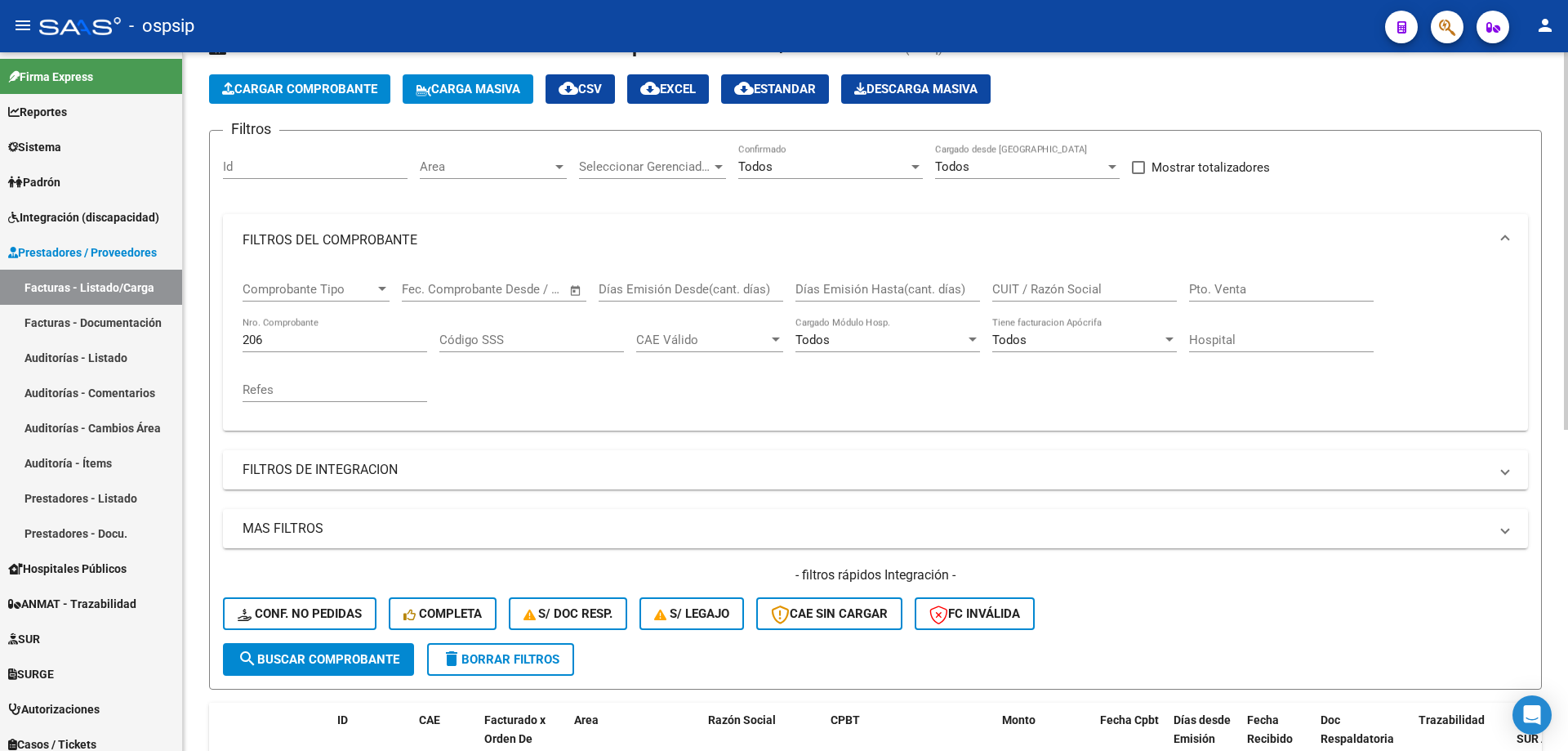
click at [295, 331] on div "206 Nro. Comprobante" at bounding box center [334, 335] width 184 height 36
type input "2"
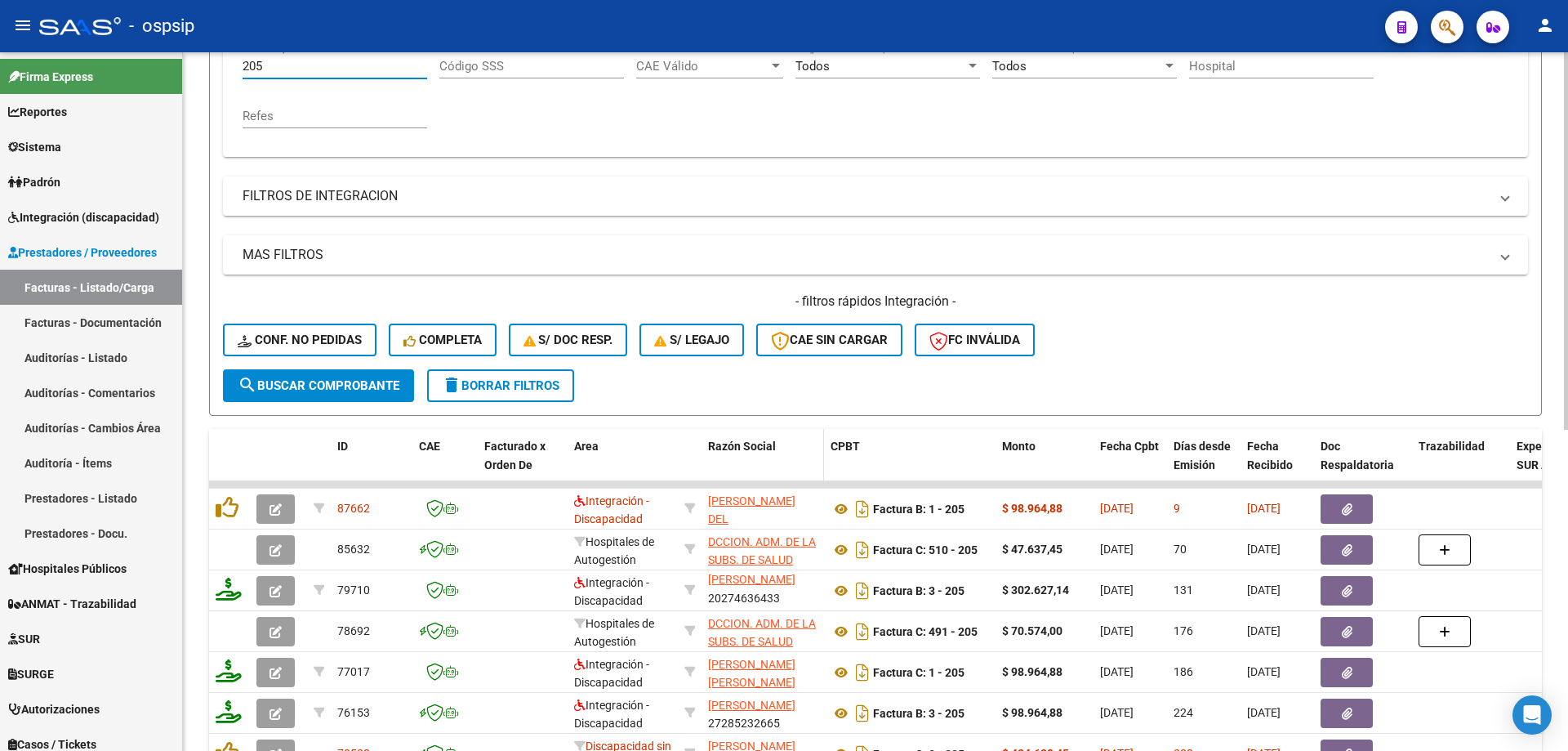
scroll to position [391, 0]
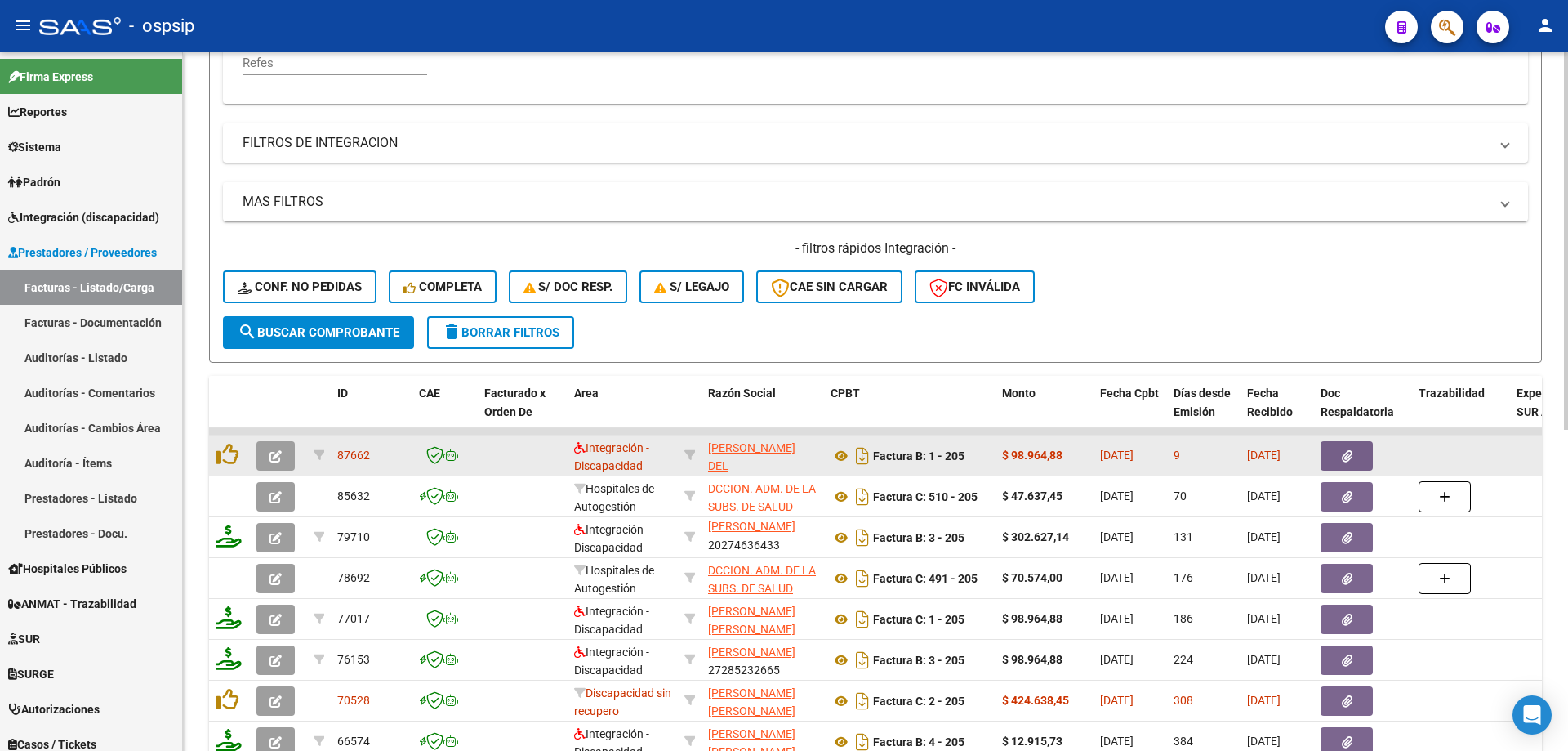
type input "205"
click at [270, 459] on icon "button" at bounding box center [275, 455] width 12 height 12
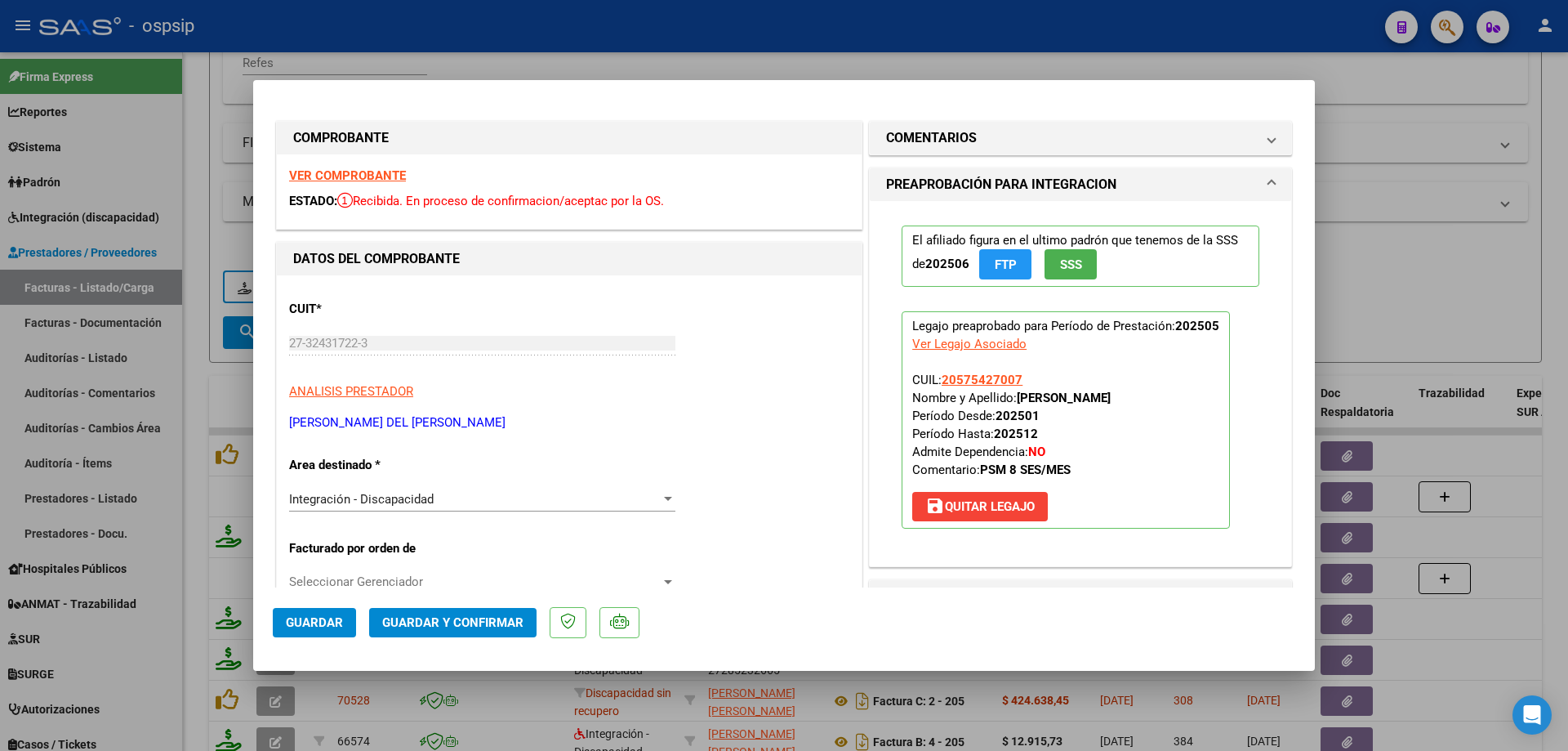
click at [1060, 262] on span "SSS" at bounding box center [1072, 265] width 22 height 15
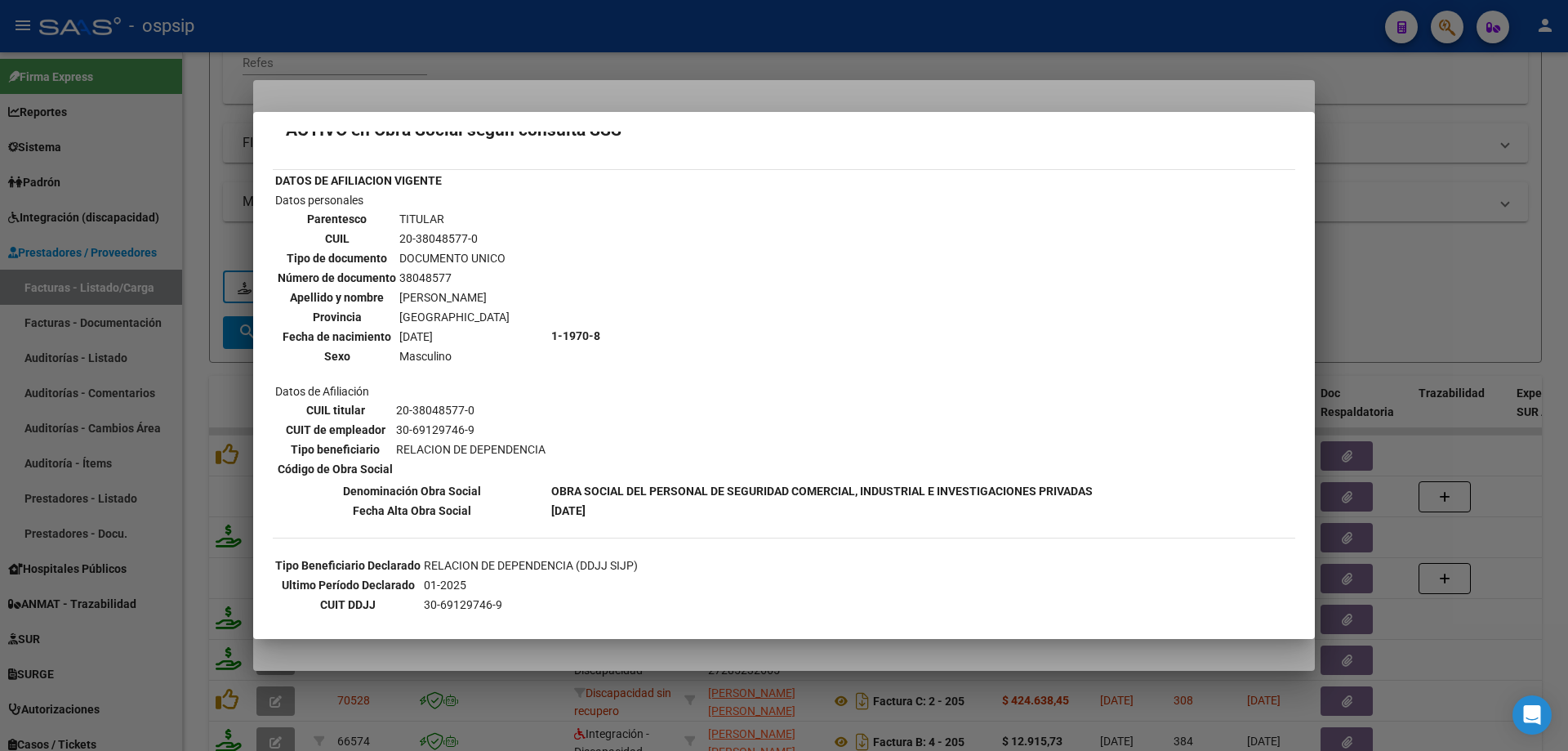
scroll to position [0, 0]
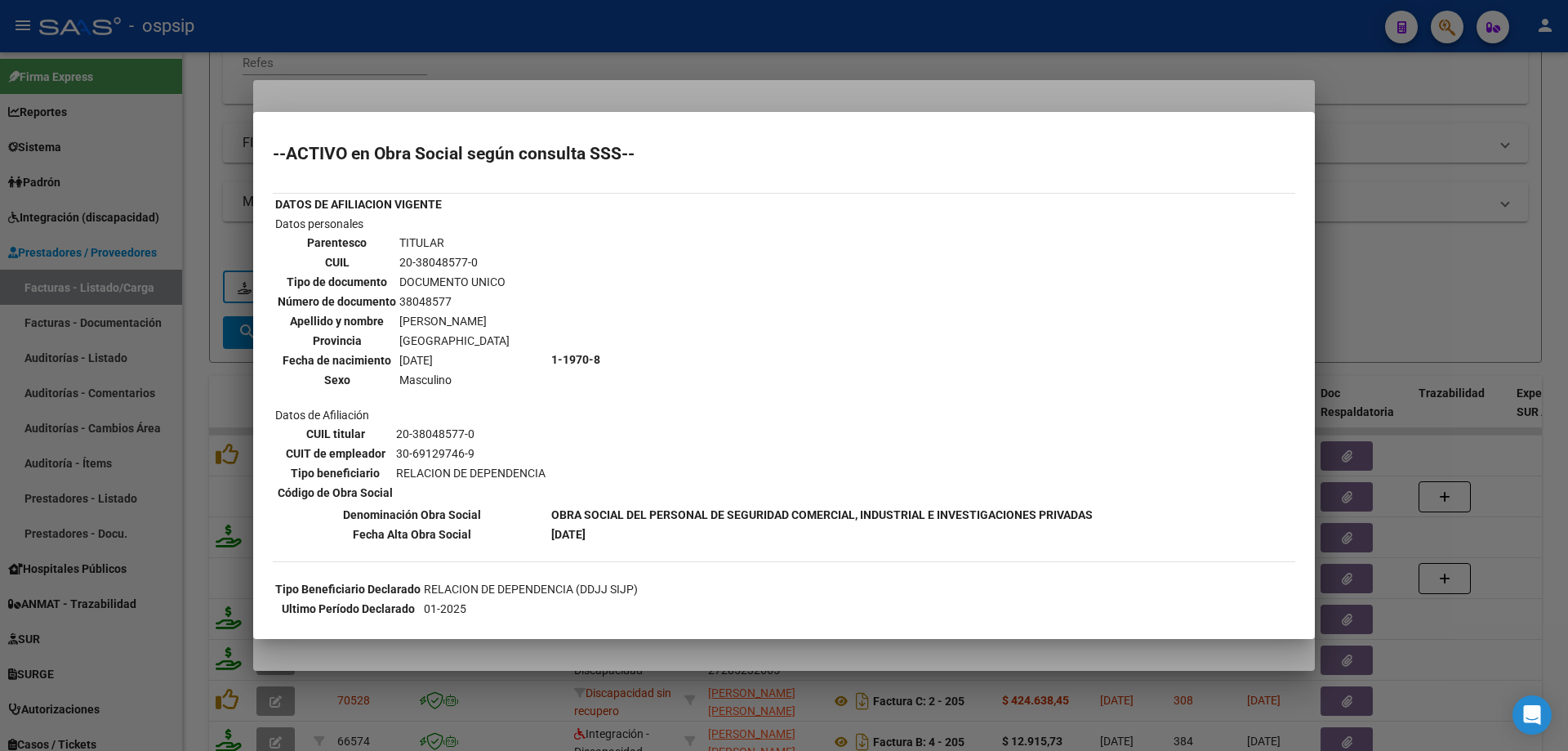
click at [1379, 182] on div at bounding box center [784, 375] width 1568 height 751
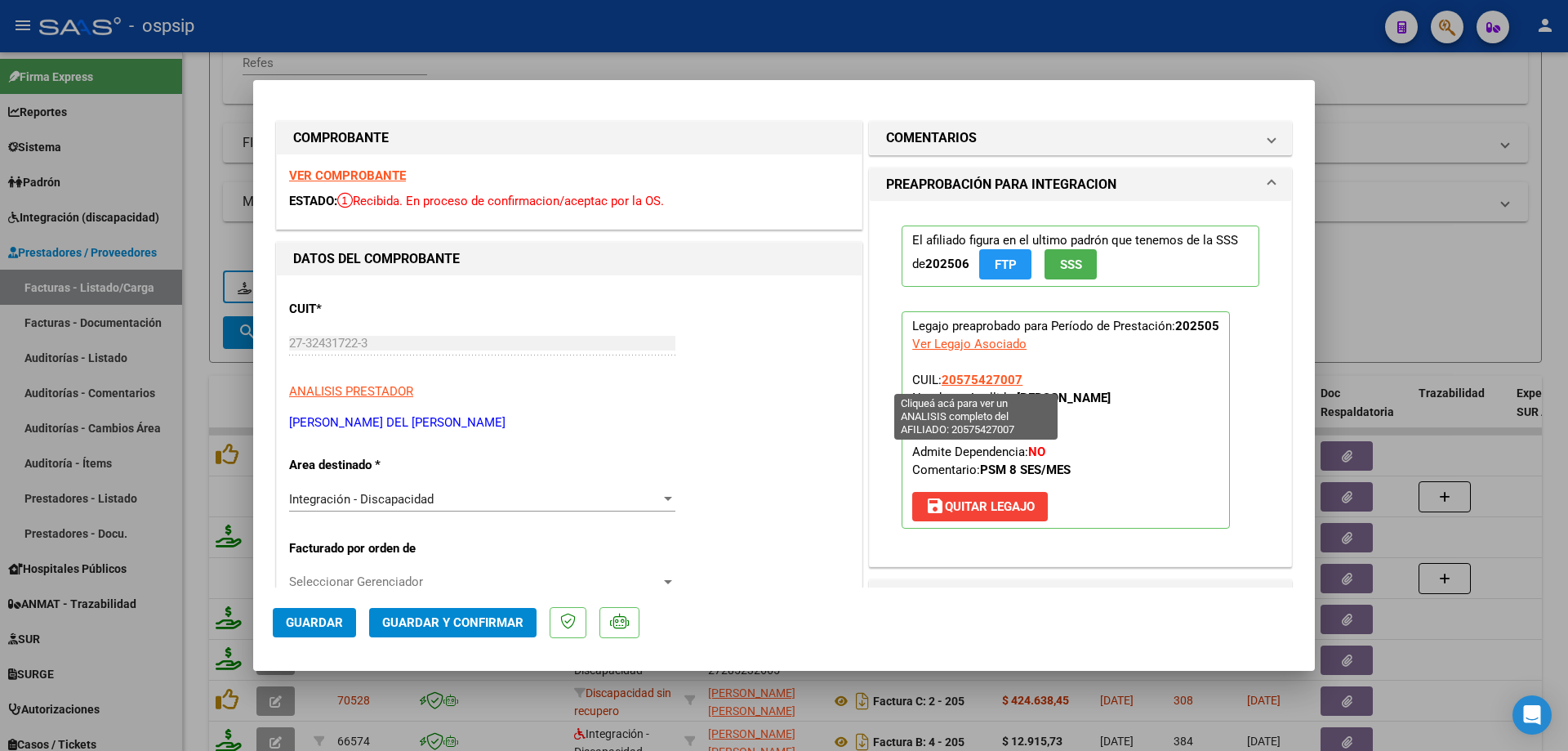
click at [978, 379] on span "20575427007" at bounding box center [982, 380] width 80 height 15
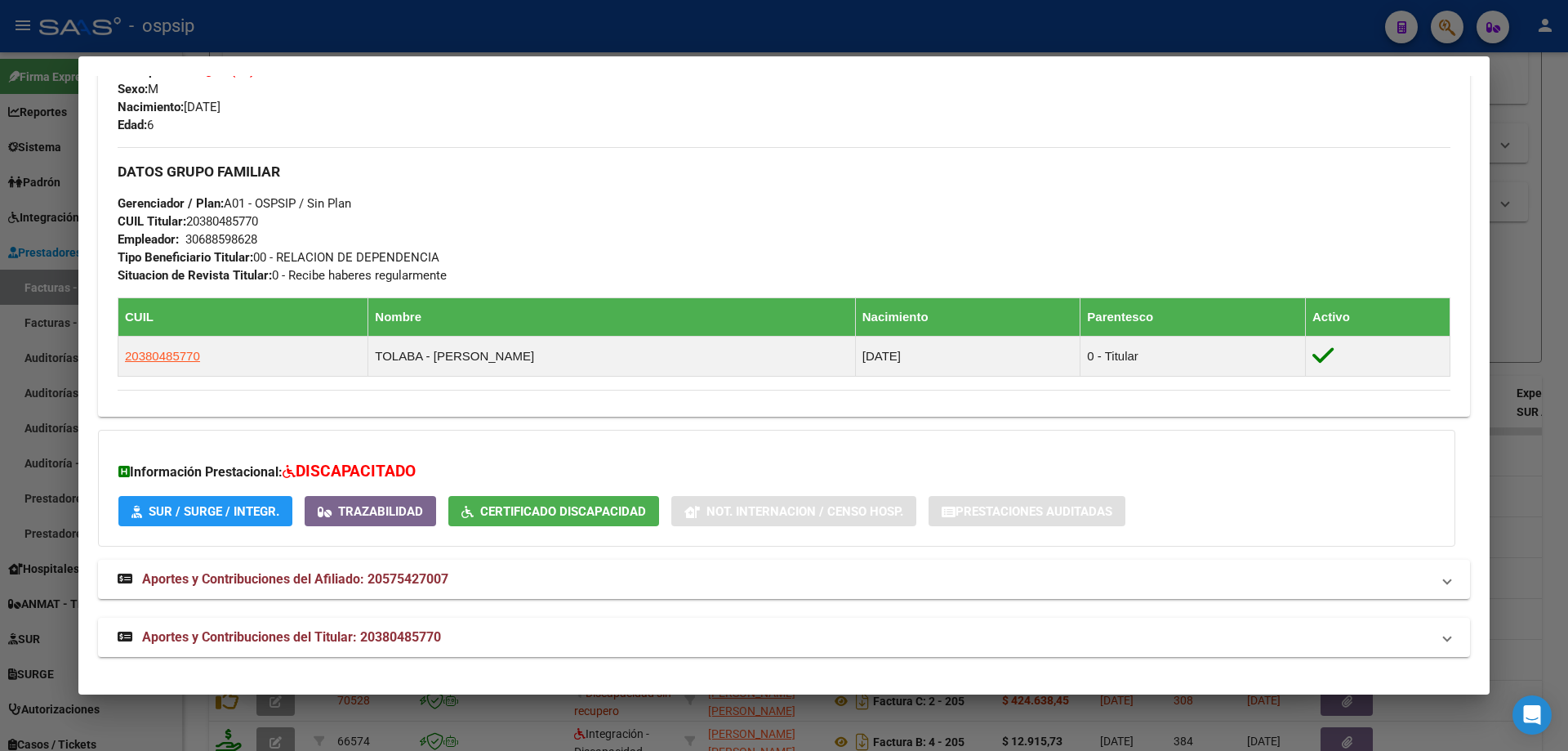
scroll to position [366, 0]
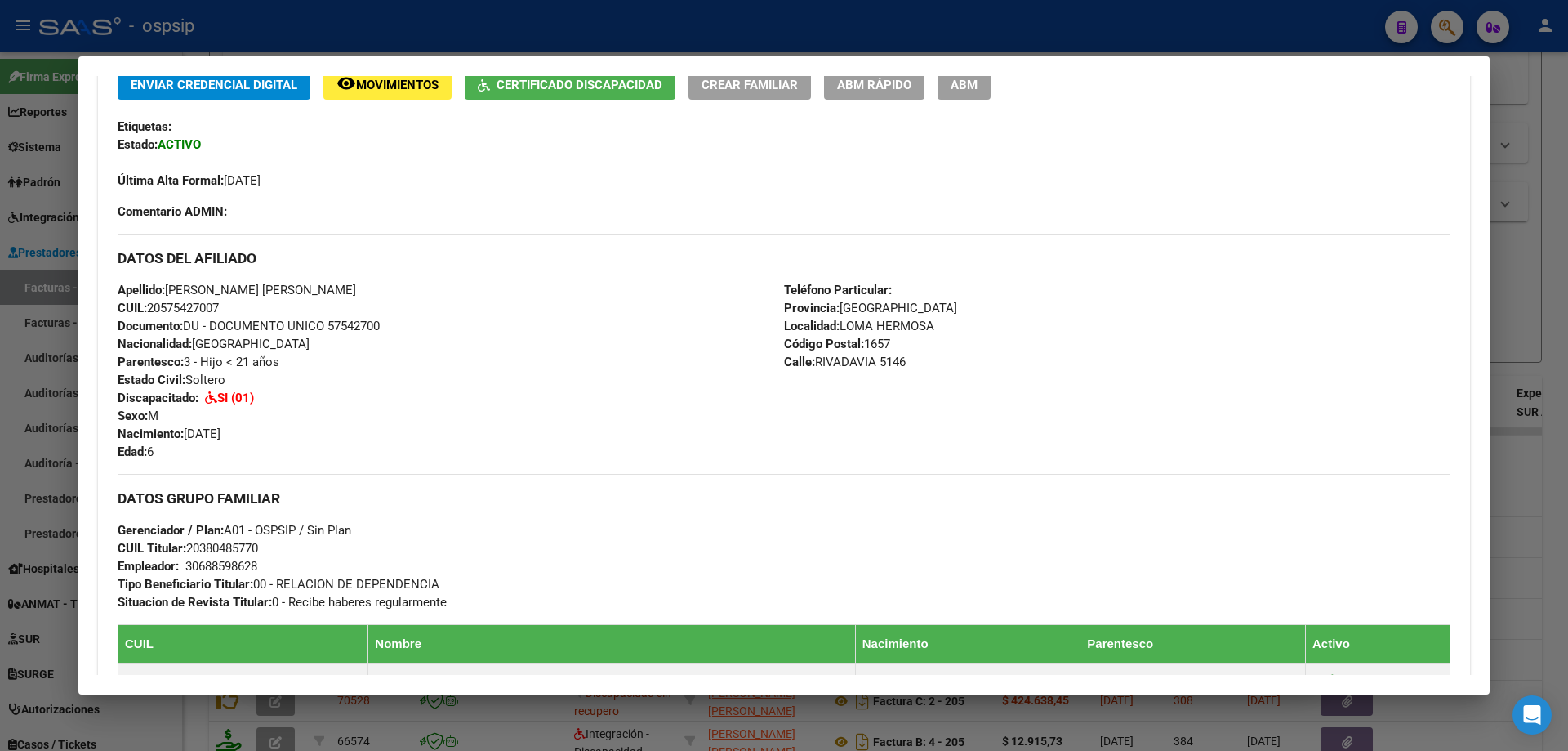
click at [1532, 255] on div at bounding box center [784, 375] width 1568 height 751
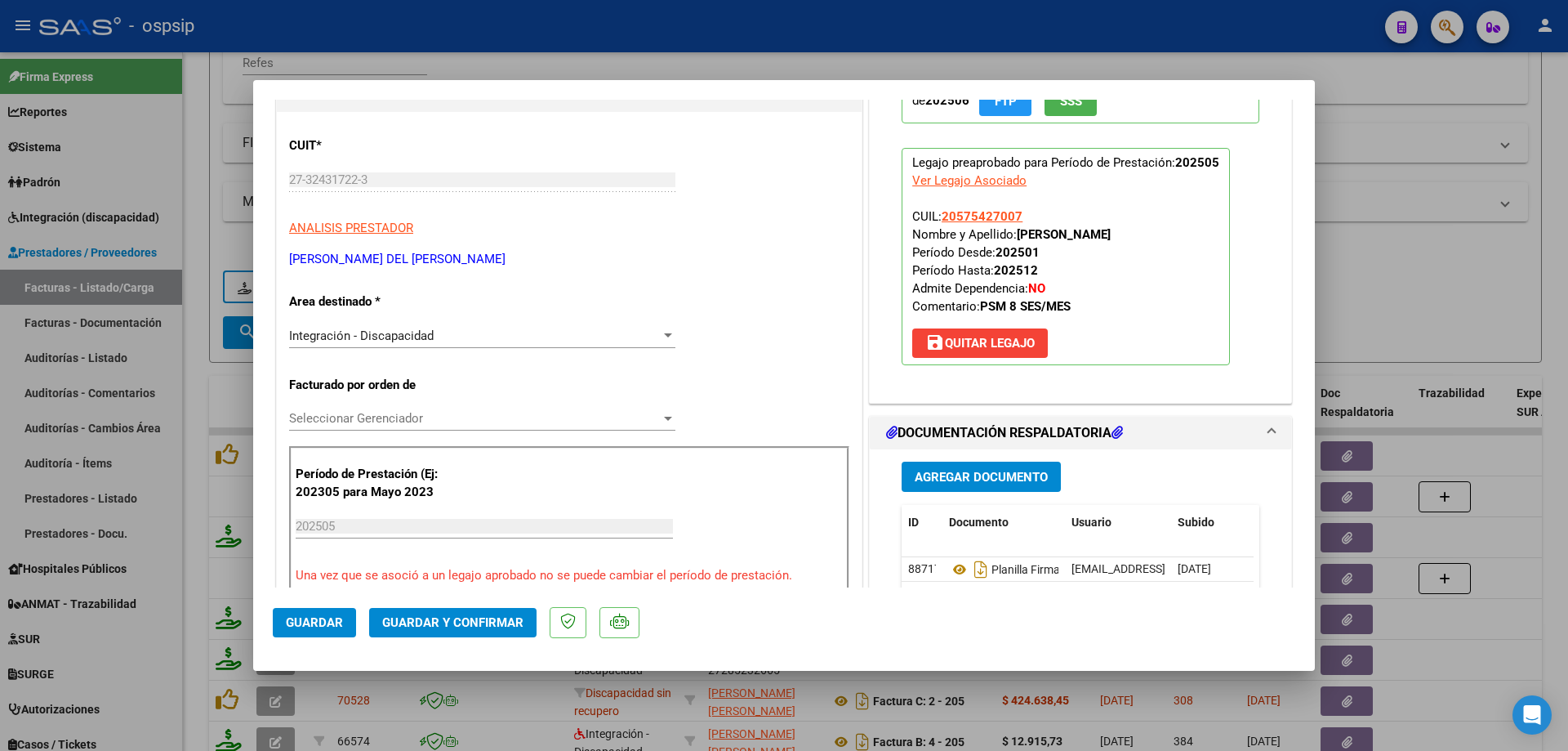
scroll to position [409, 0]
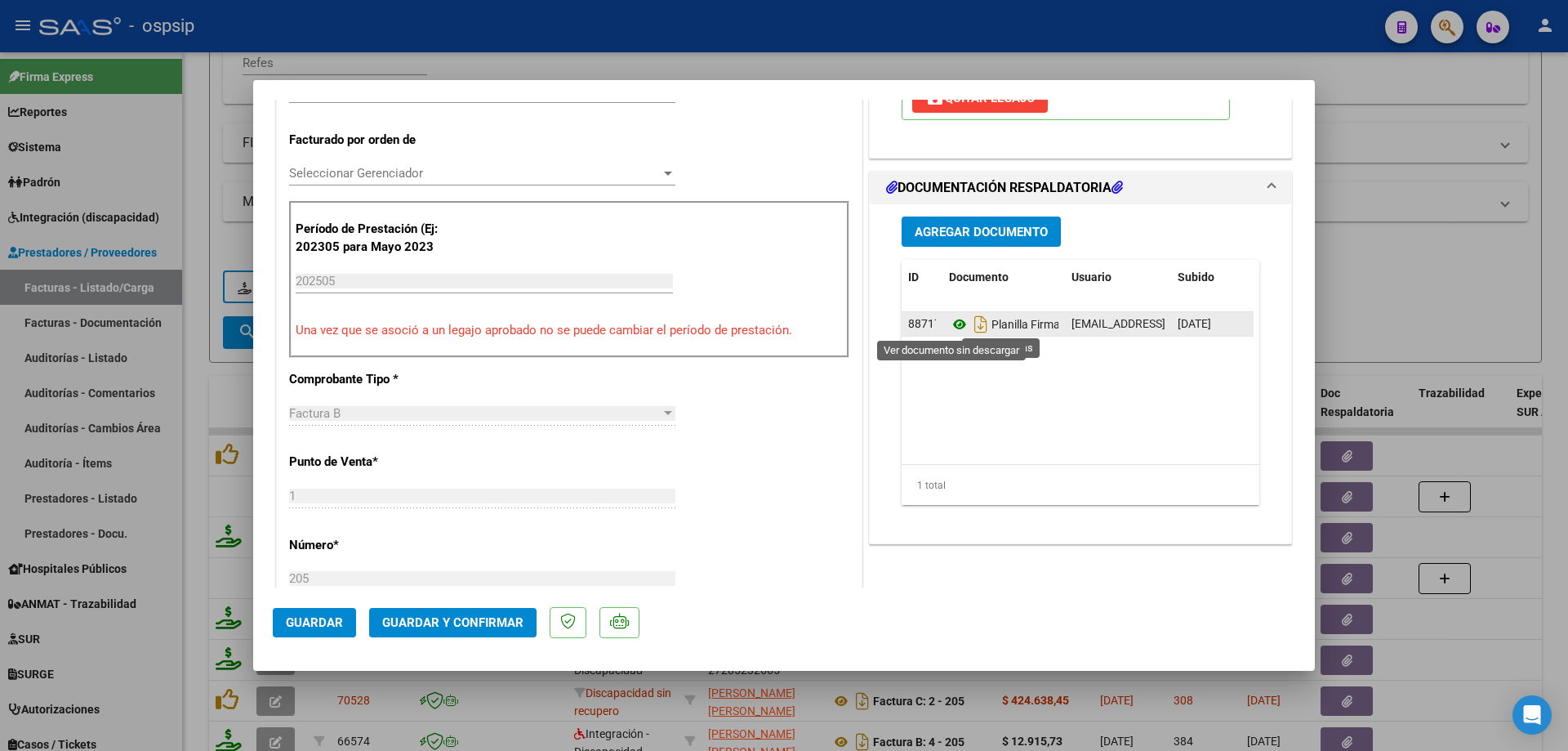
click at [953, 328] on icon at bounding box center [959, 324] width 22 height 20
click at [463, 630] on button "Guardar y Confirmar" at bounding box center [453, 622] width 167 height 29
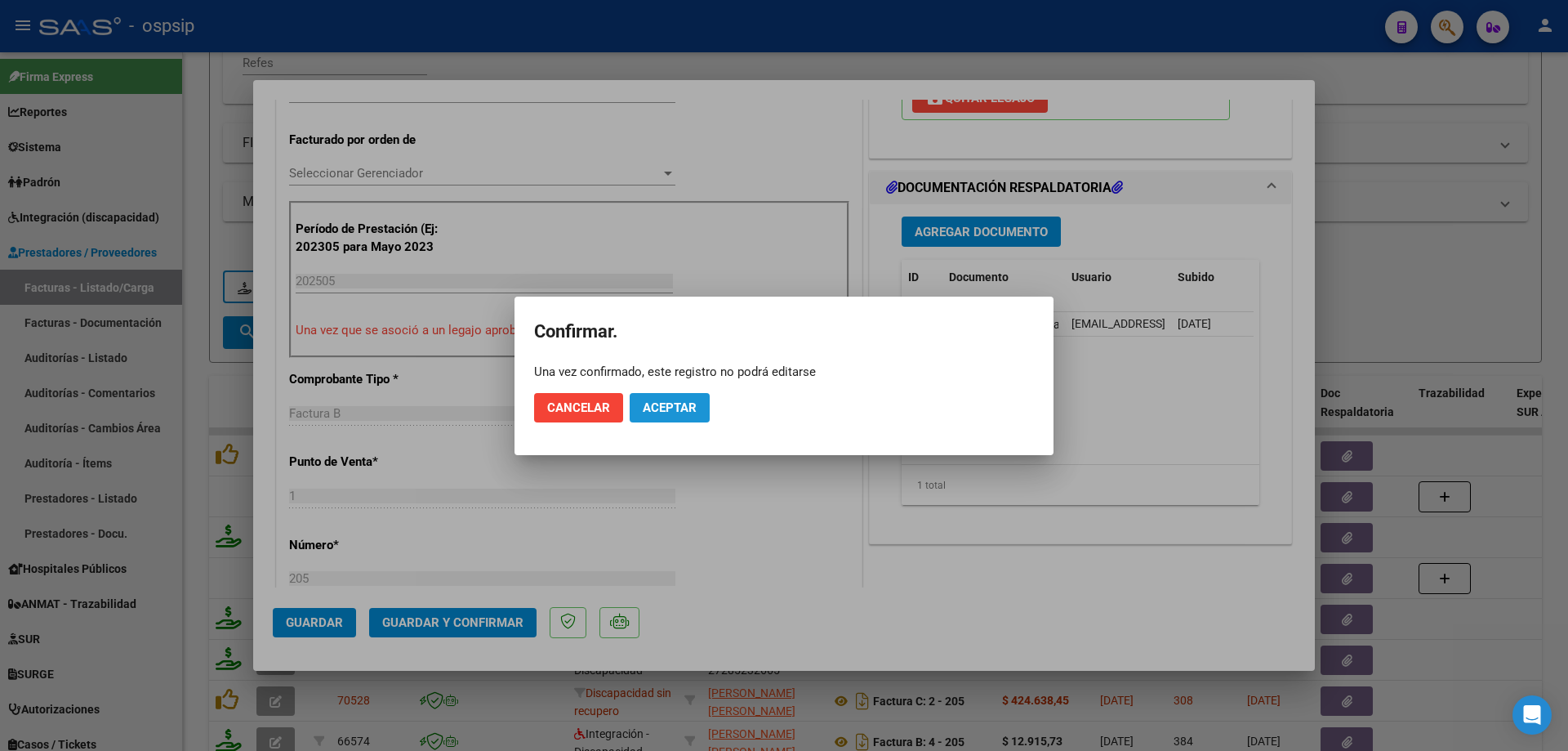
click at [670, 406] on span "Aceptar" at bounding box center [670, 408] width 54 height 15
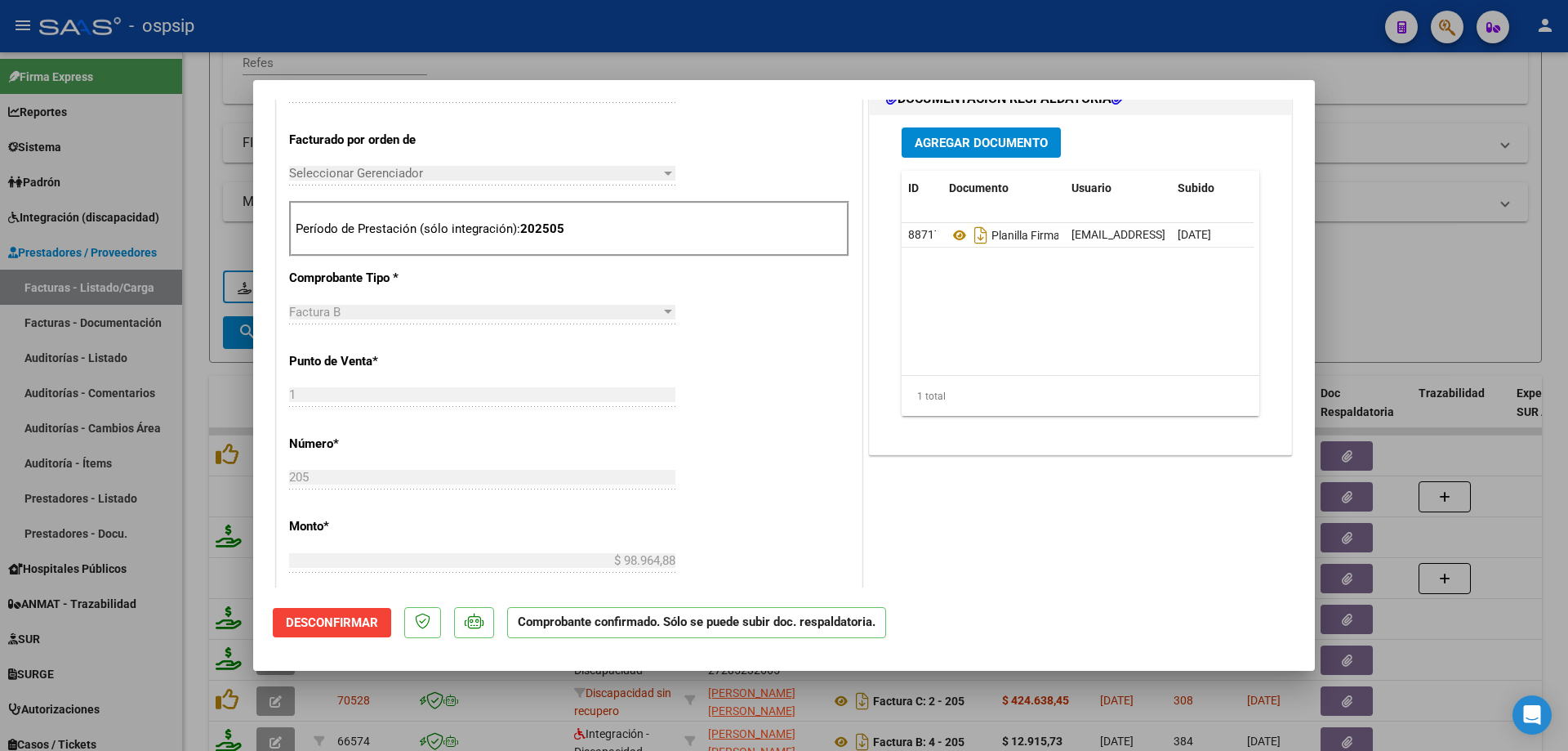
click at [1446, 311] on div at bounding box center [784, 375] width 1568 height 751
type input "$ 0,00"
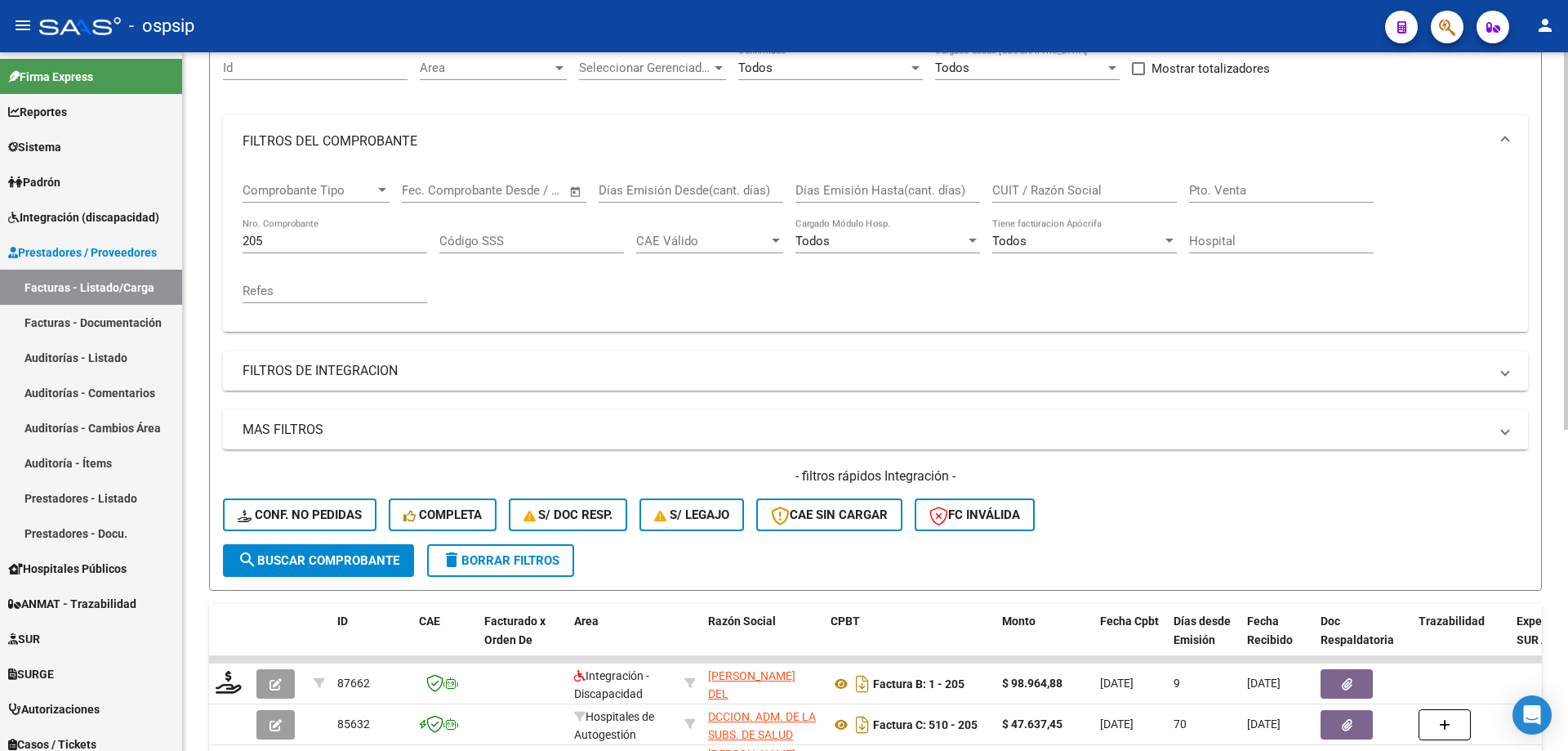
scroll to position [145, 0]
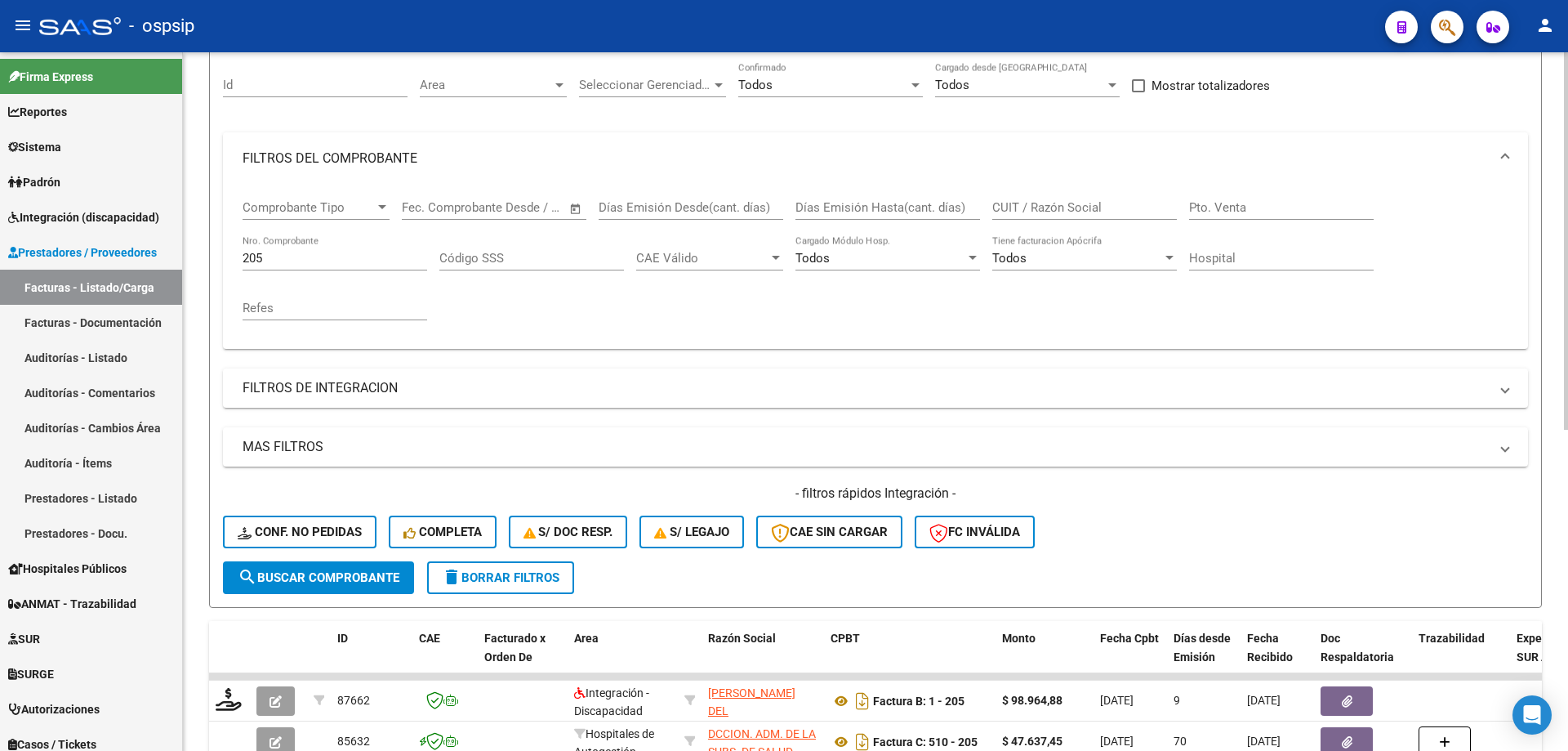
click at [318, 260] on input "205" at bounding box center [334, 258] width 184 height 15
type input "2"
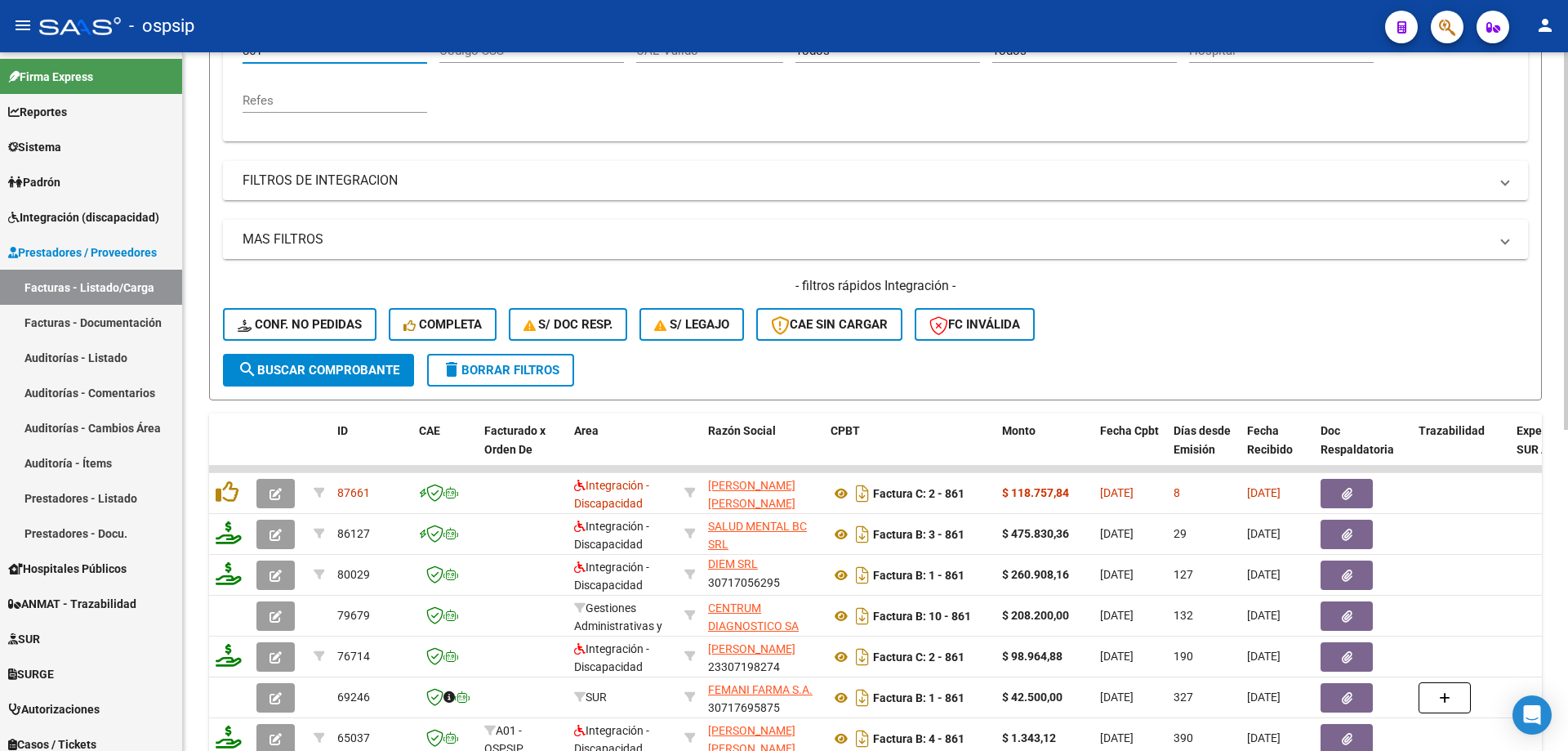
scroll to position [391, 0]
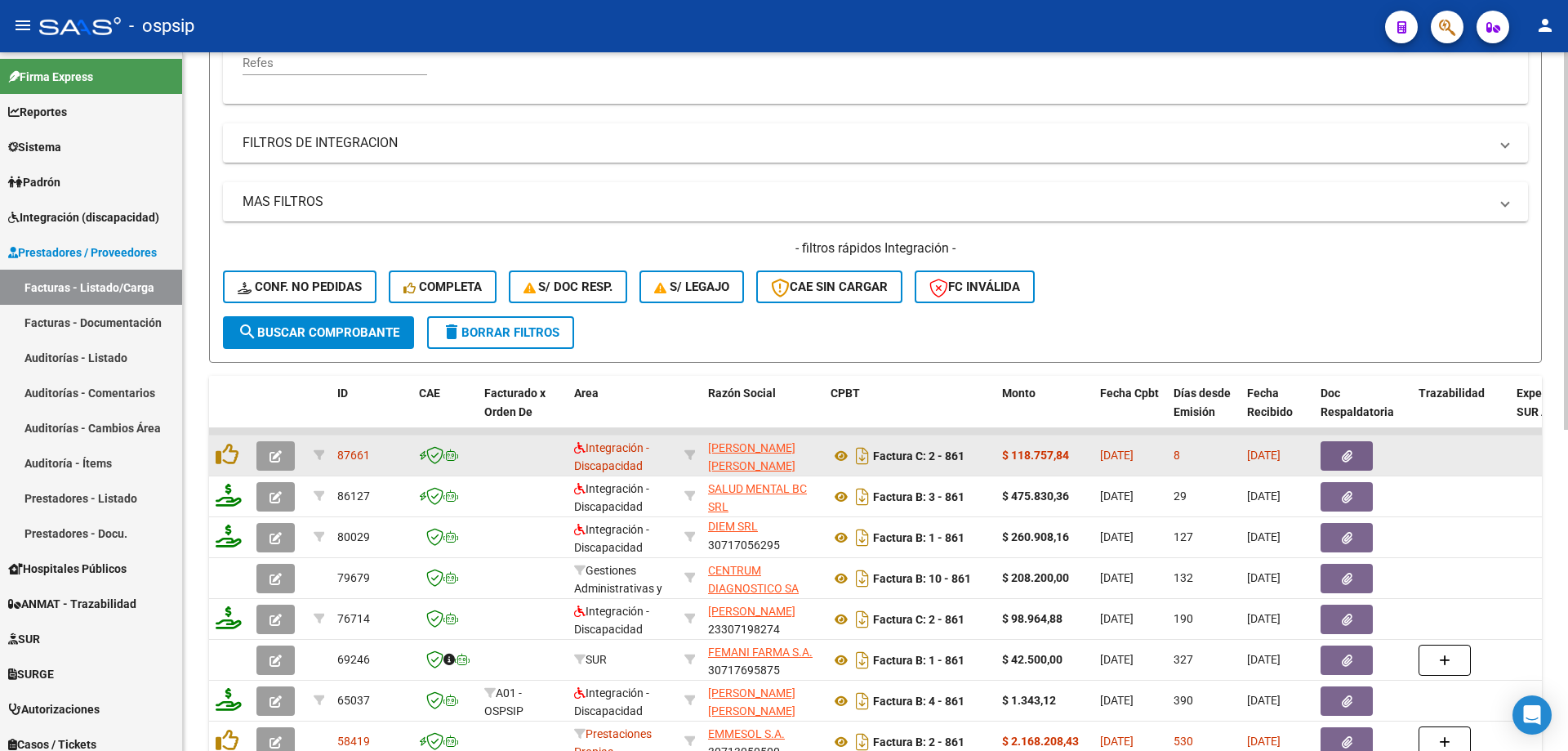
type input "861"
click at [275, 456] on icon "button" at bounding box center [275, 455] width 12 height 12
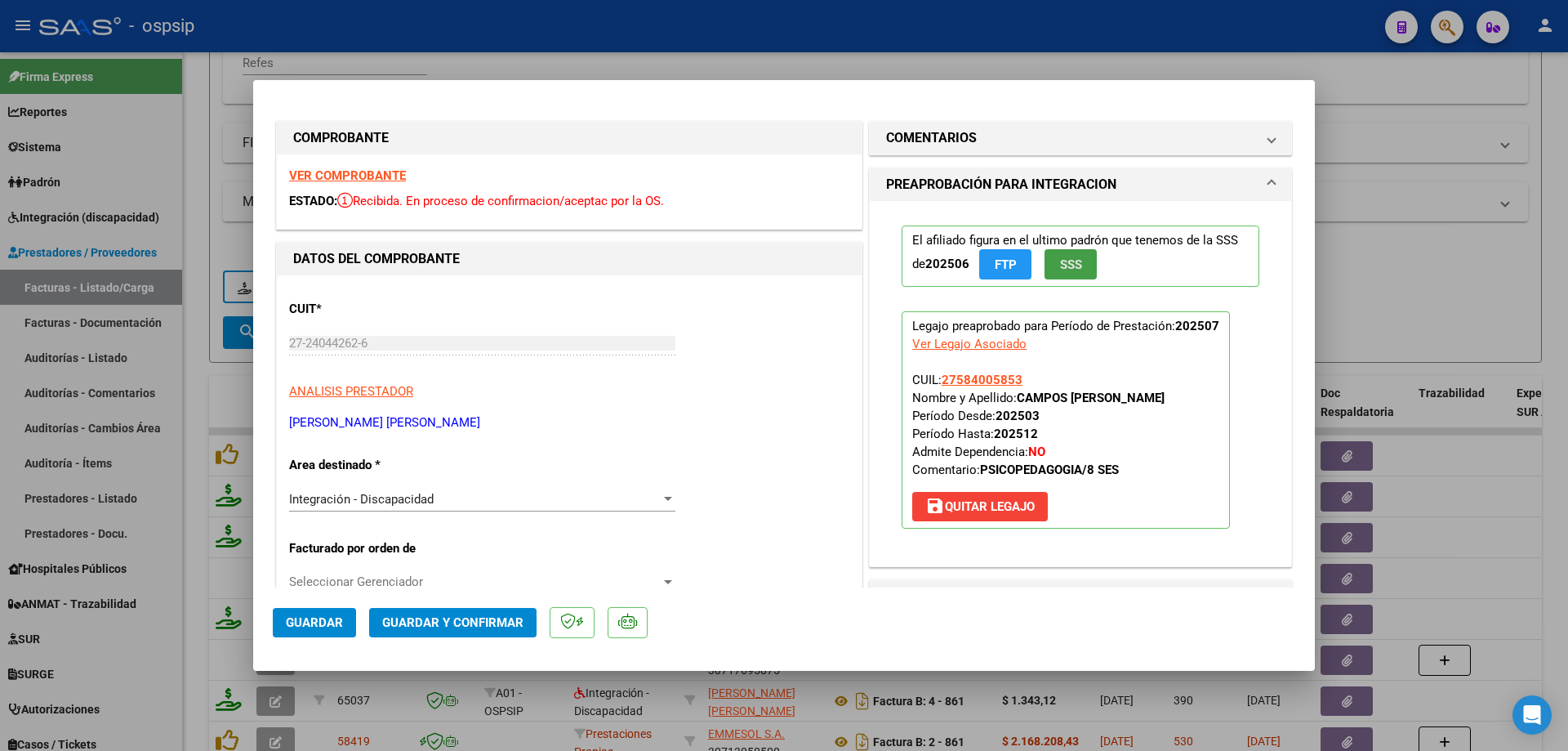
click at [1072, 266] on span "SSS" at bounding box center [1072, 265] width 22 height 15
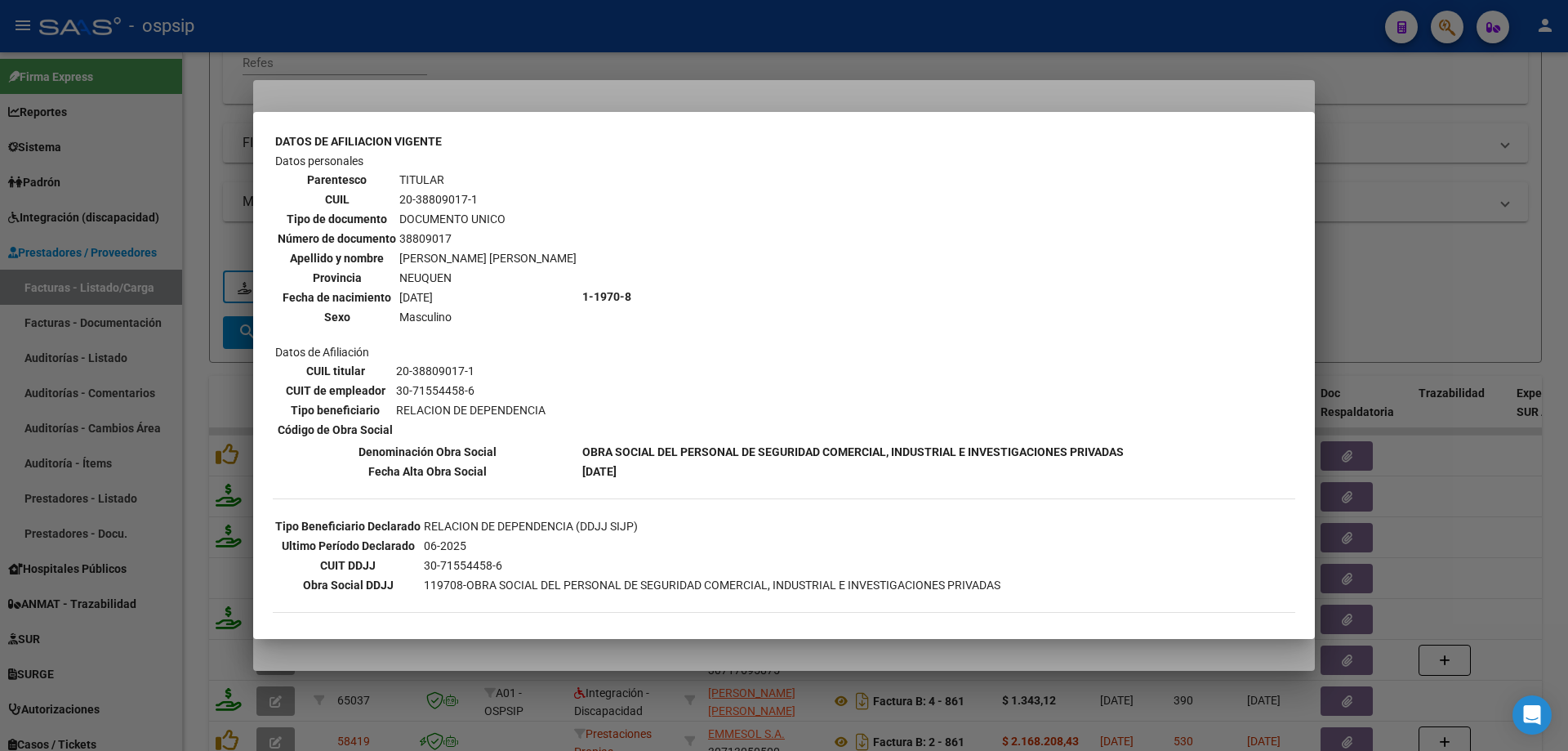
scroll to position [49, 0]
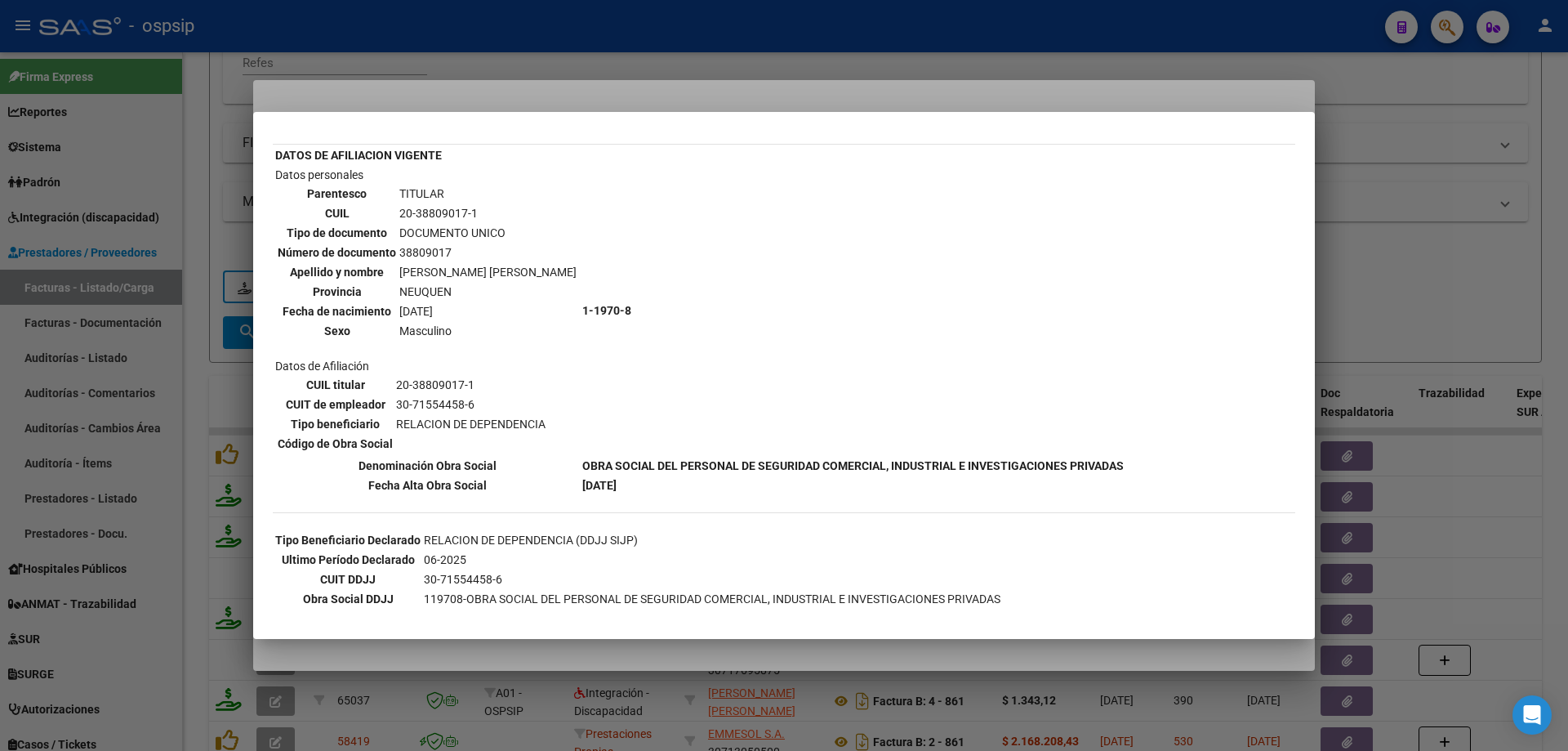
click at [1395, 246] on div at bounding box center [784, 375] width 1568 height 751
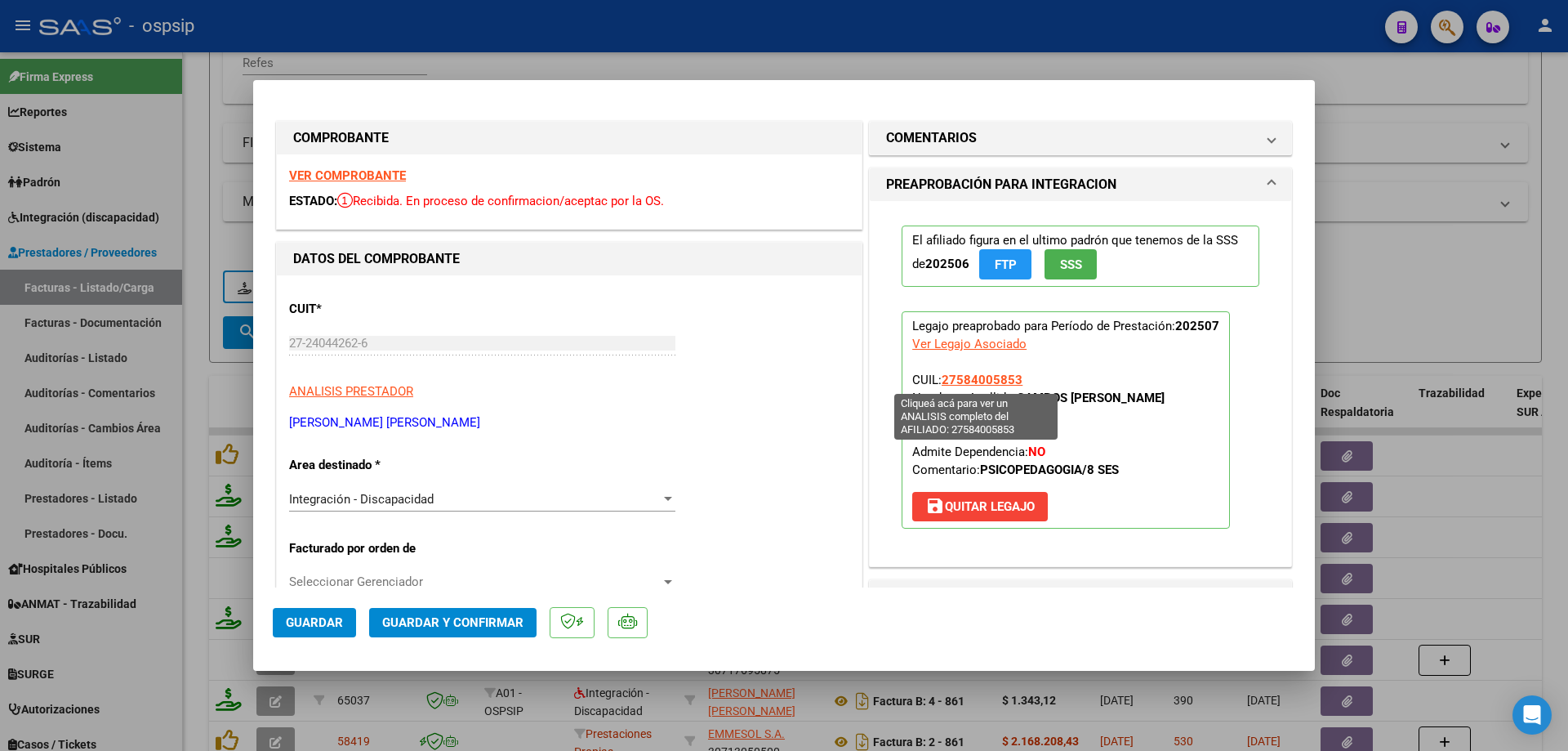
click at [962, 384] on span "27584005853" at bounding box center [982, 380] width 80 height 15
type textarea "27584005853"
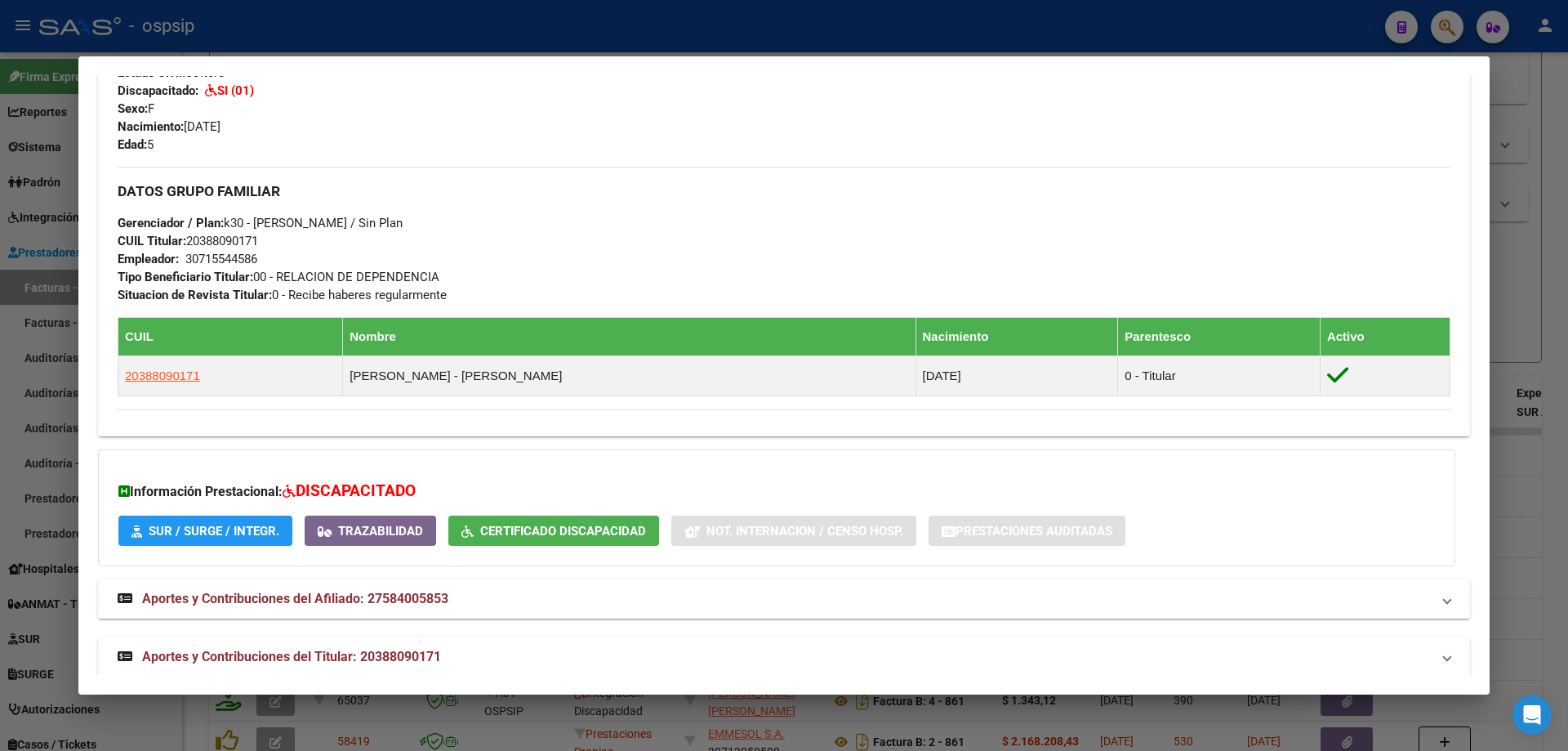
scroll to position [662, 0]
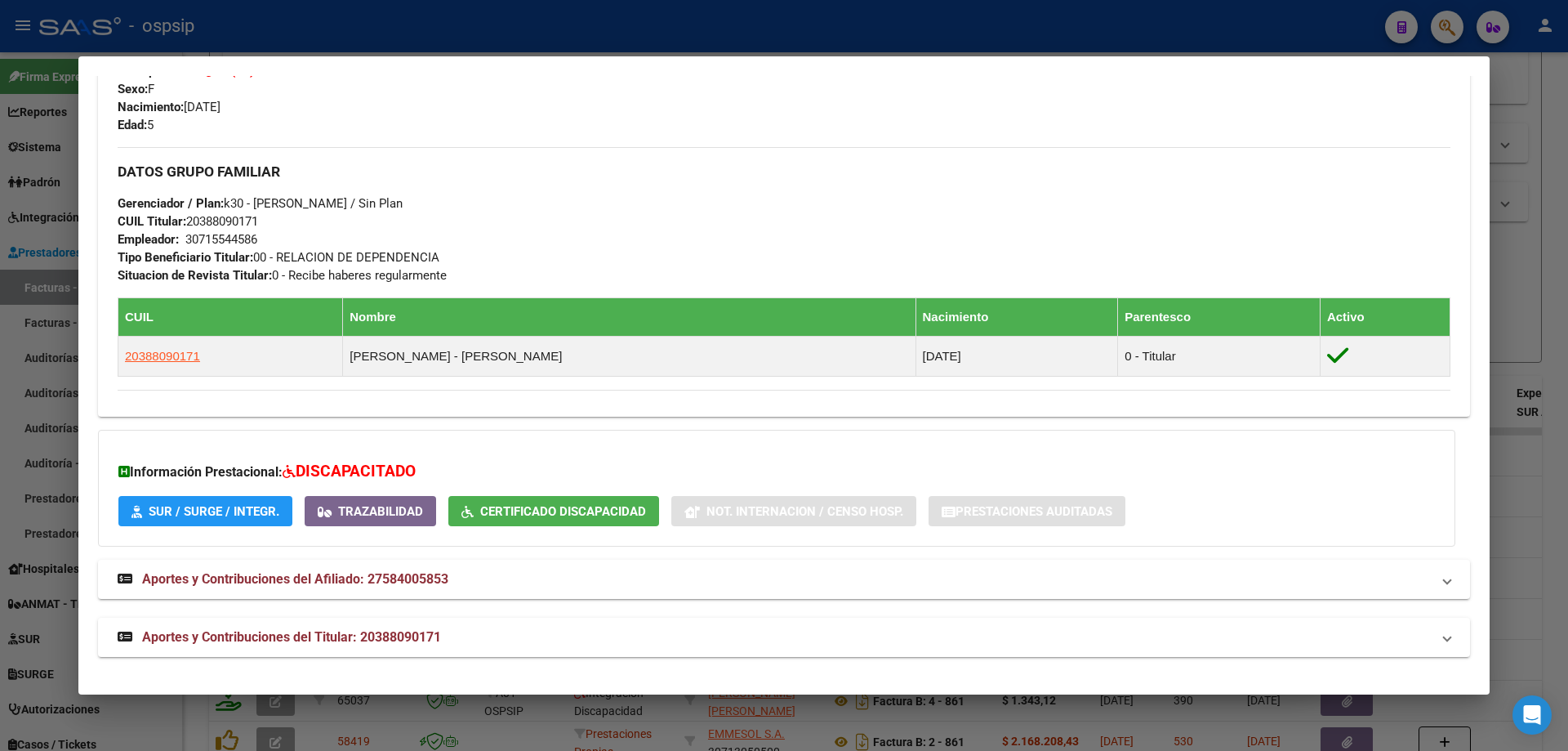
click at [1503, 296] on div at bounding box center [784, 375] width 1568 height 751
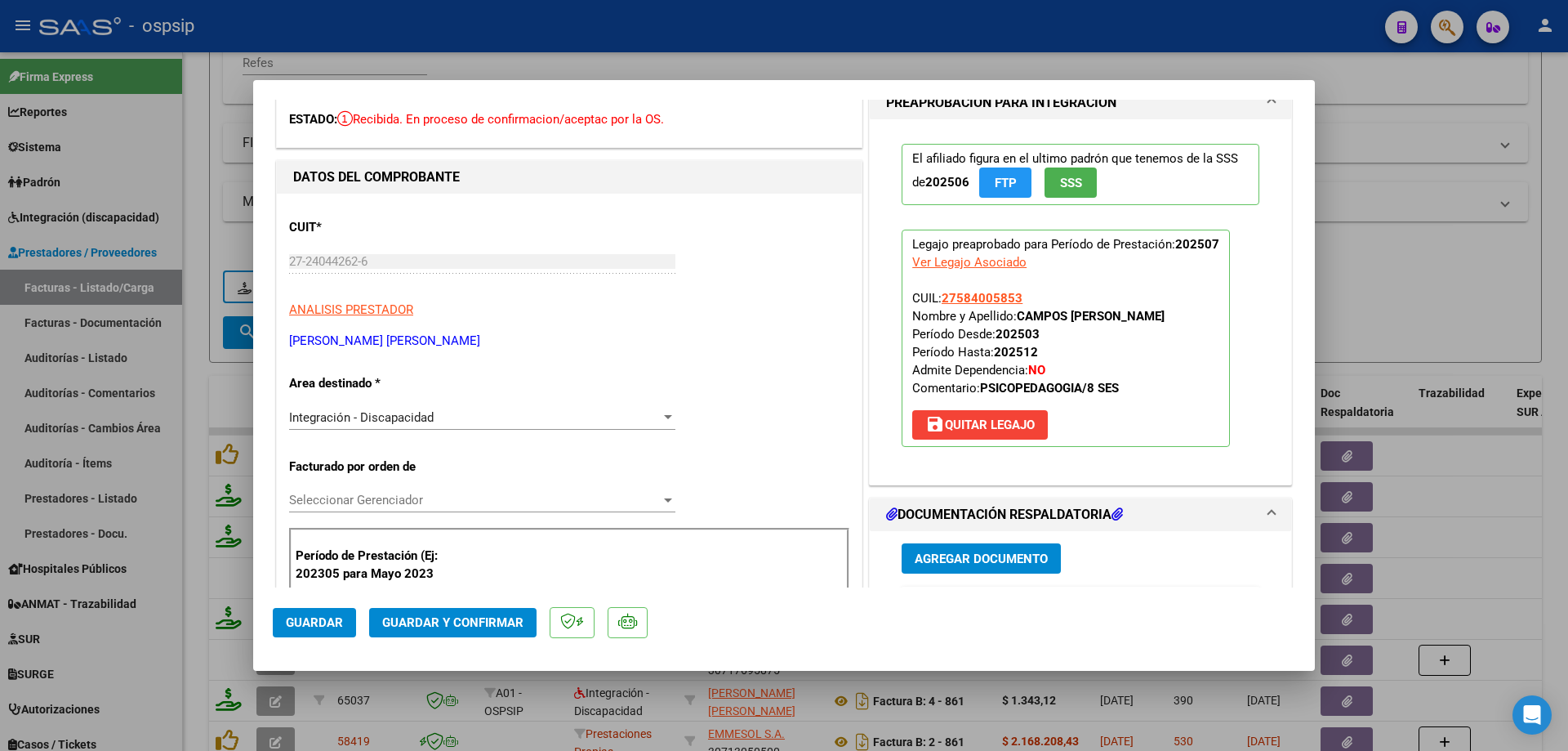
scroll to position [245, 0]
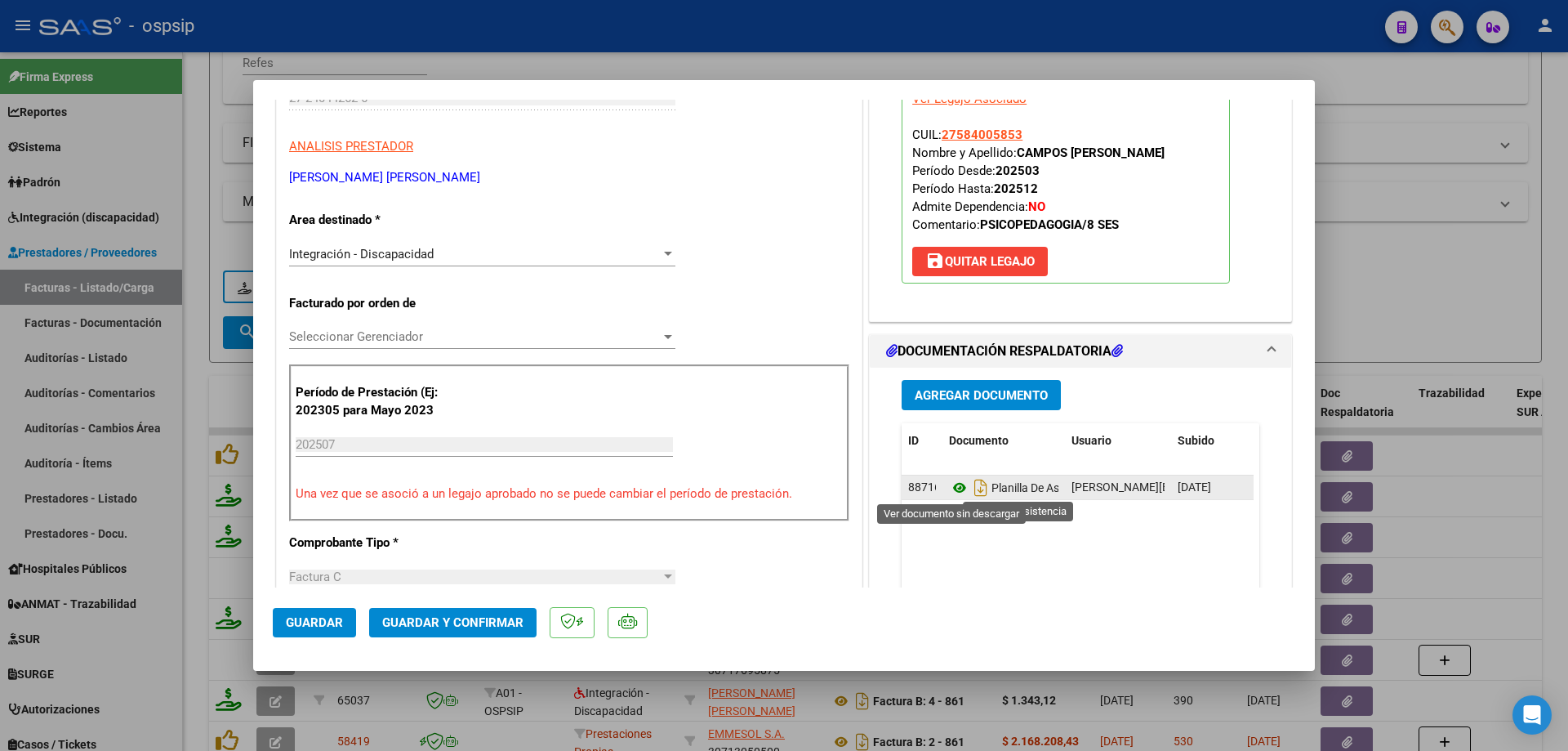
click at [955, 487] on icon at bounding box center [959, 487] width 22 height 20
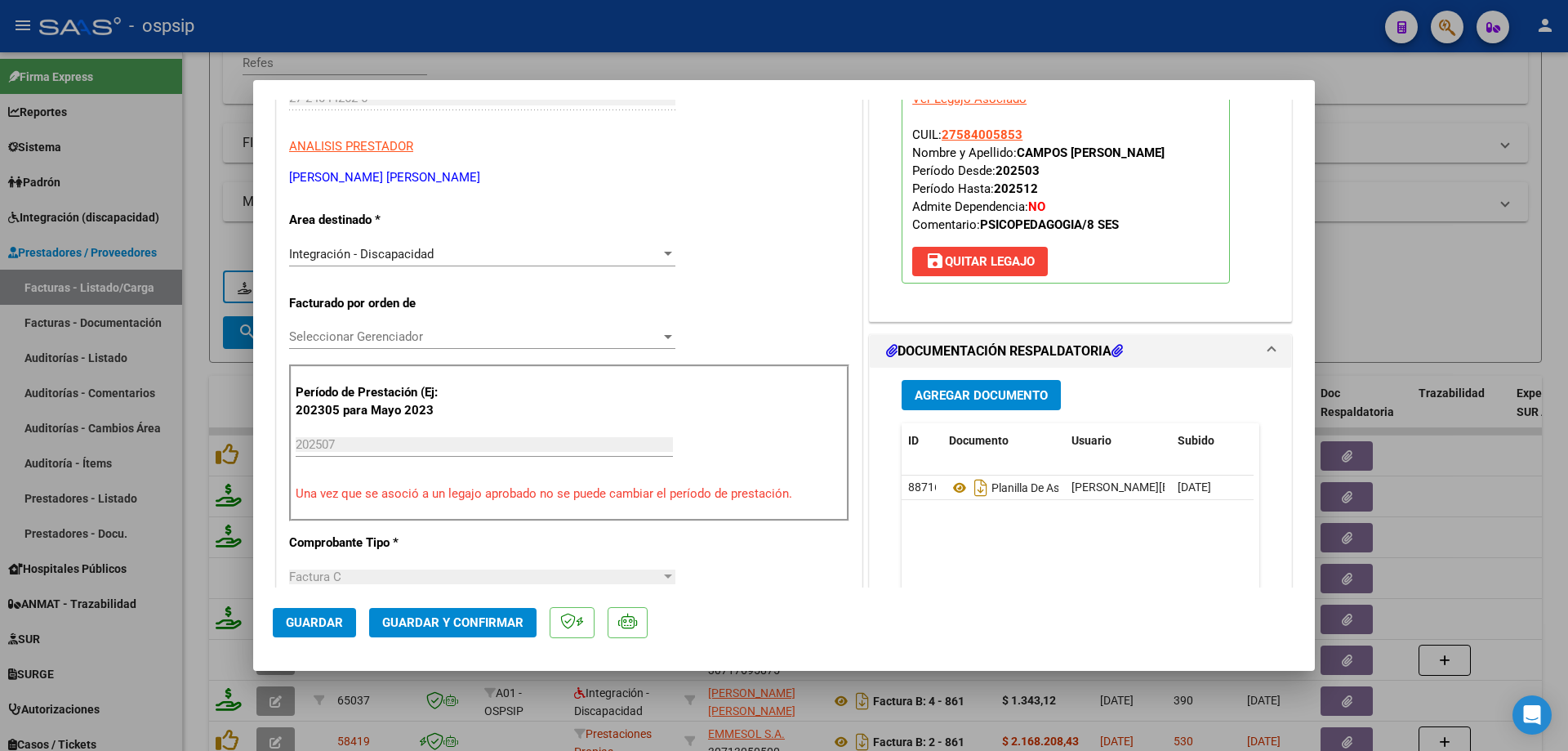
scroll to position [81, 0]
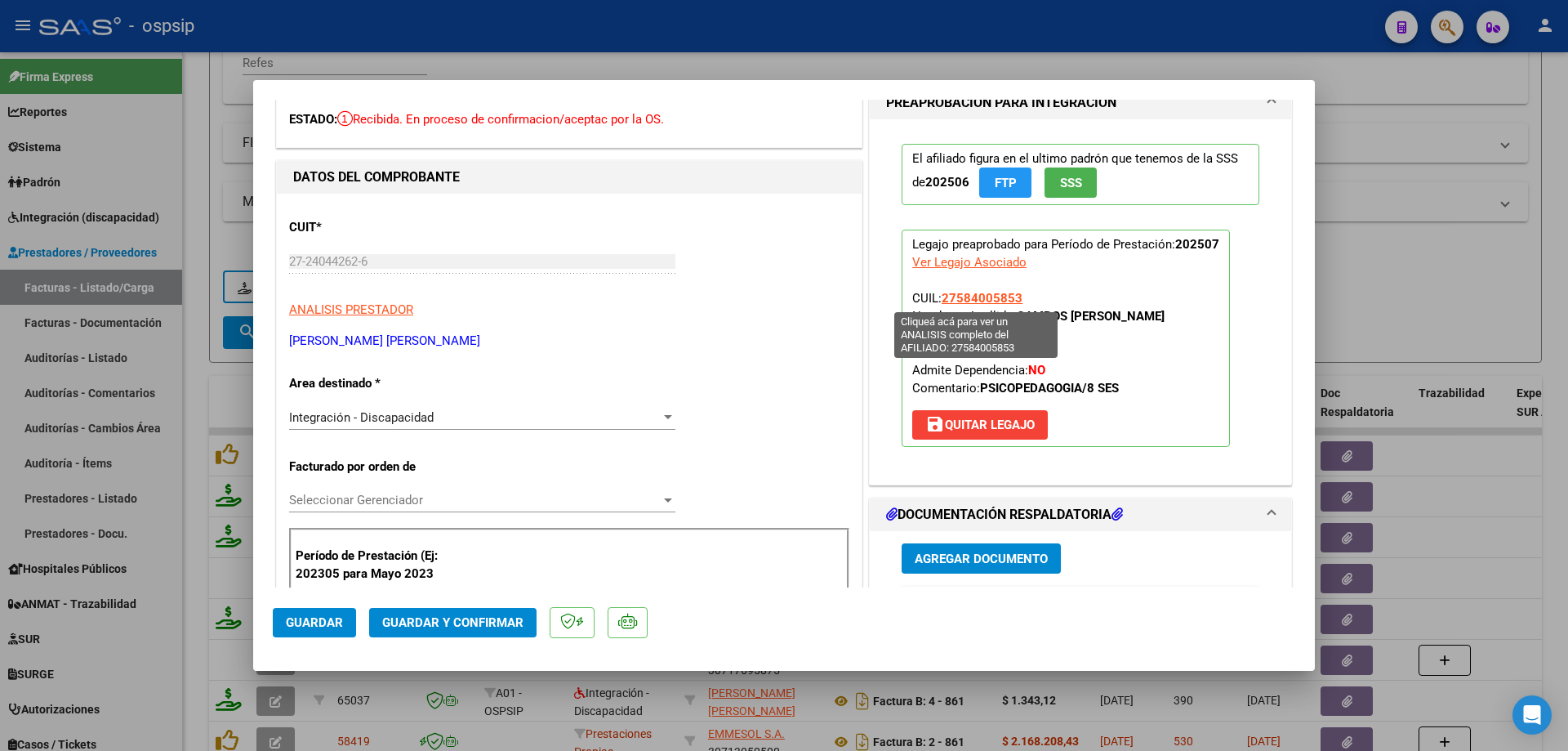
drag, startPoint x: 1021, startPoint y: 296, endPoint x: 939, endPoint y: 295, distance: 82.0
click at [939, 295] on p "Legajo preaprobado para Período de Prestación: 202507 Ver Legajo Asociado CUIL:…" at bounding box center [1065, 338] width 328 height 217
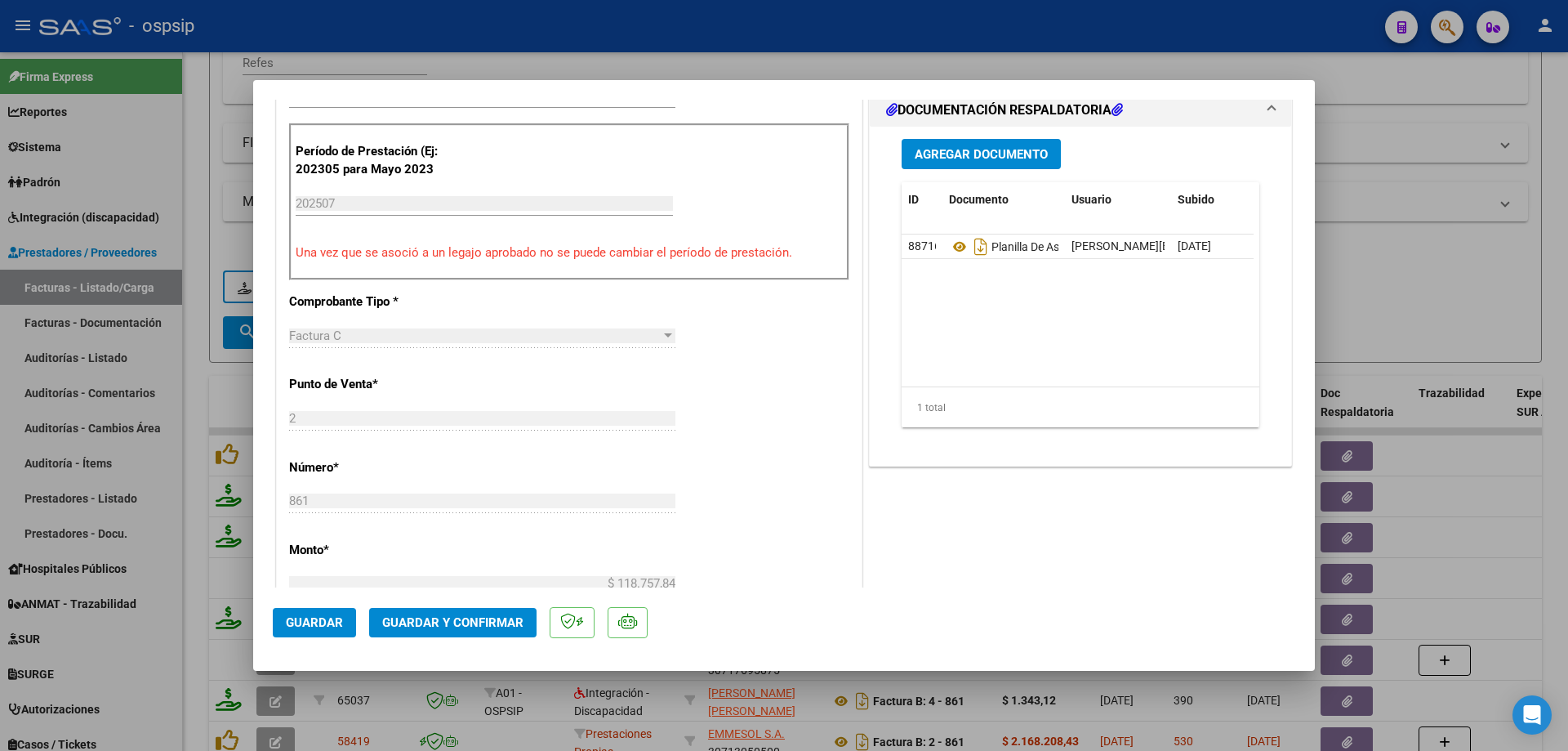
scroll to position [490, 0]
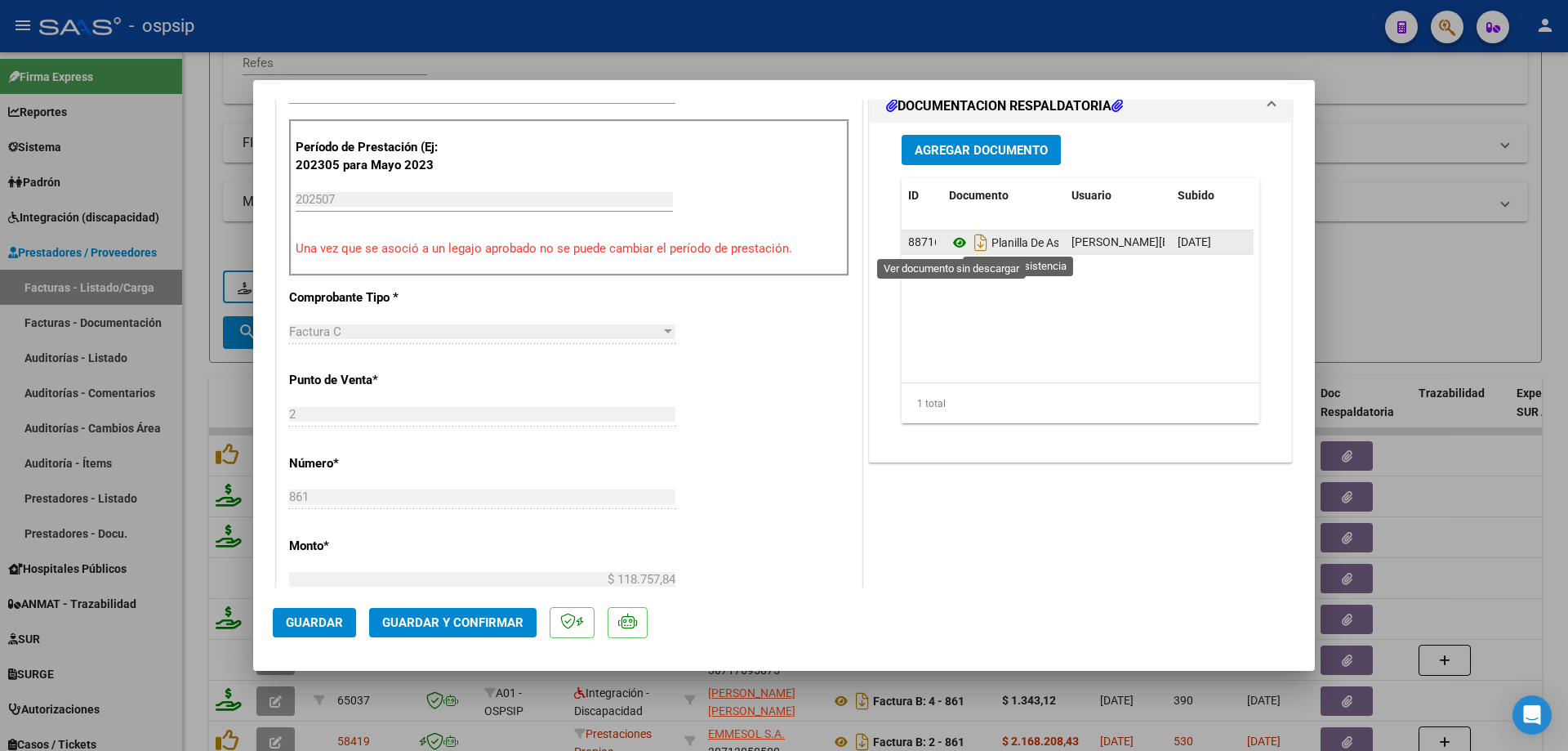
click at [951, 243] on icon at bounding box center [959, 242] width 22 height 20
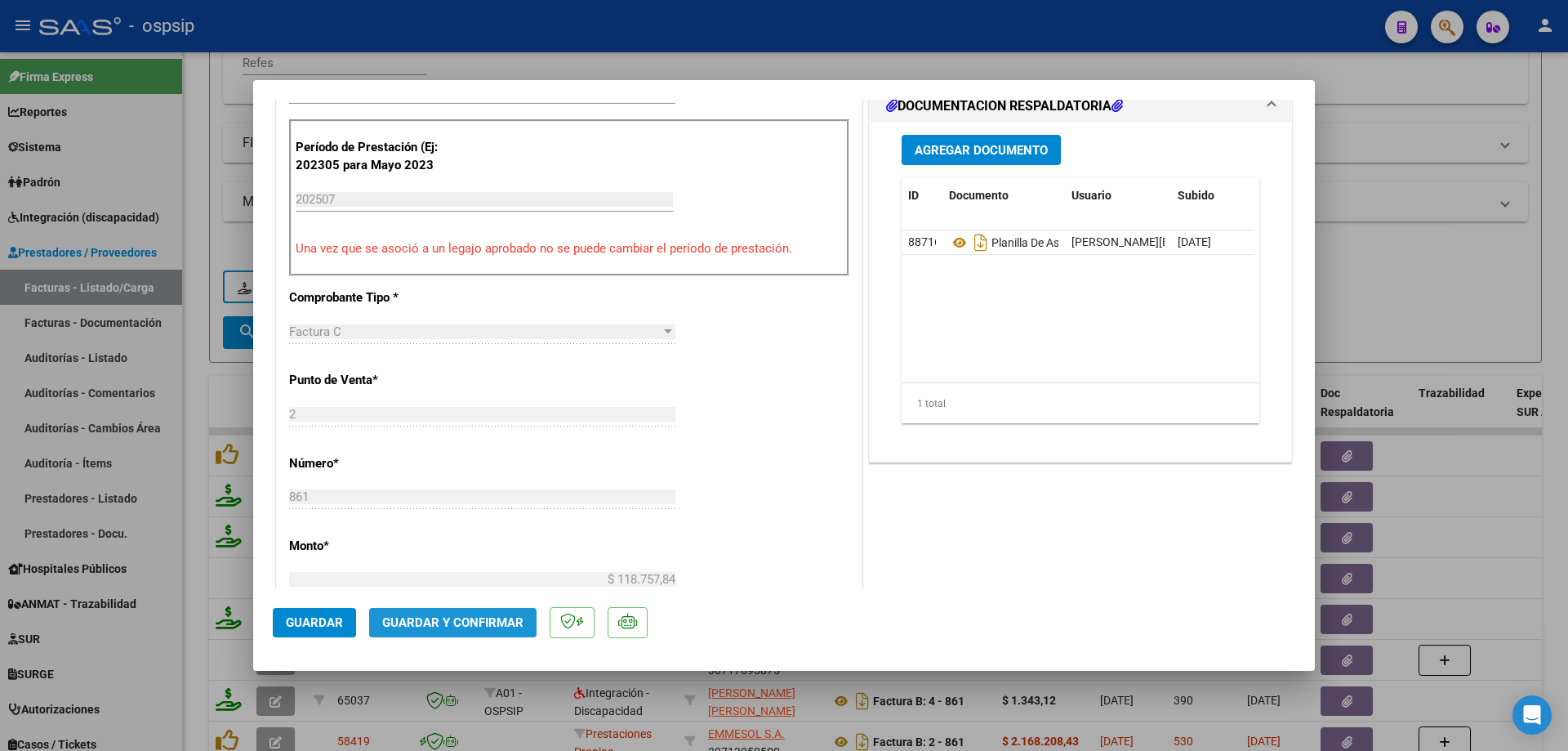
click at [460, 629] on span "Guardar y Confirmar" at bounding box center [453, 623] width 141 height 15
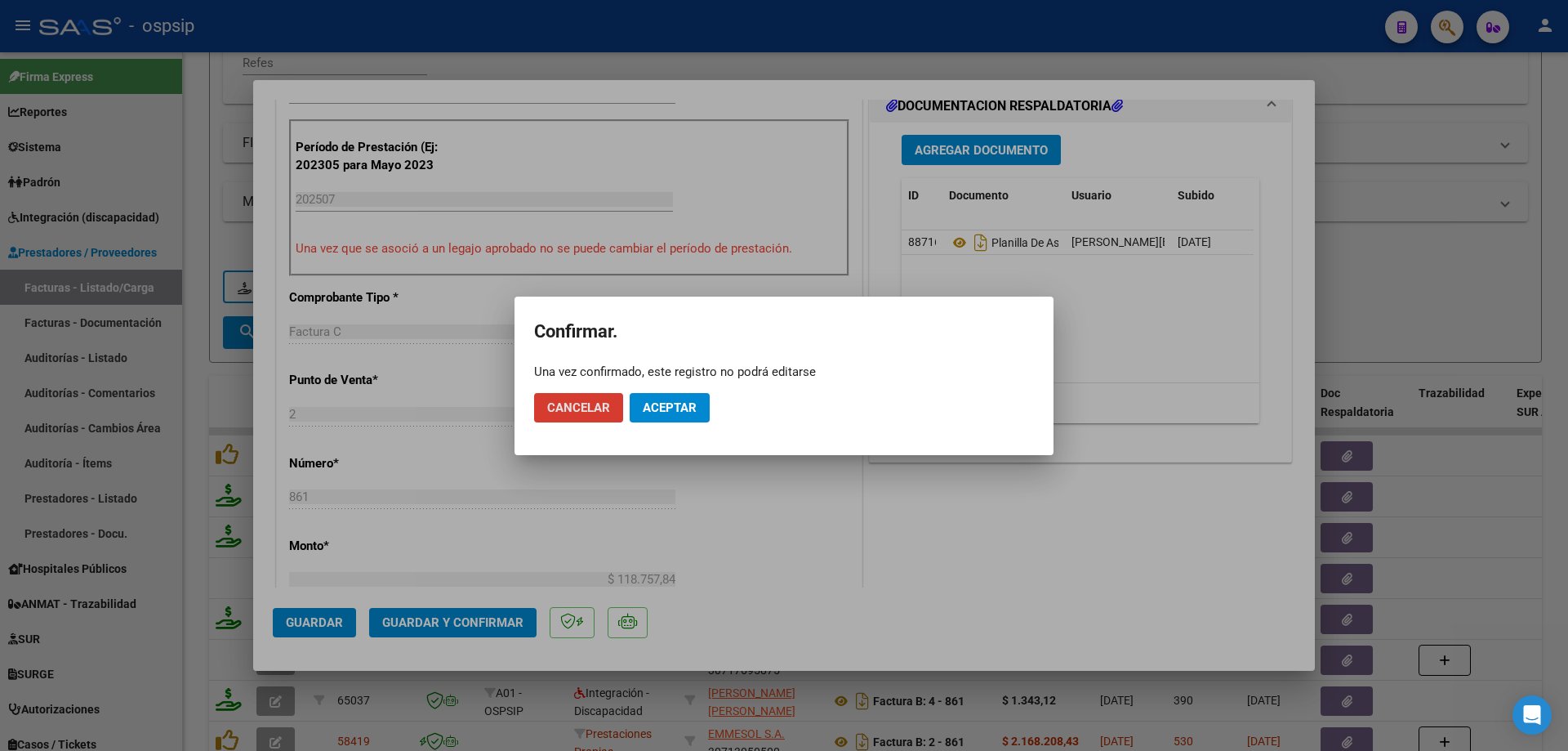
click at [644, 408] on span "Aceptar" at bounding box center [670, 408] width 54 height 15
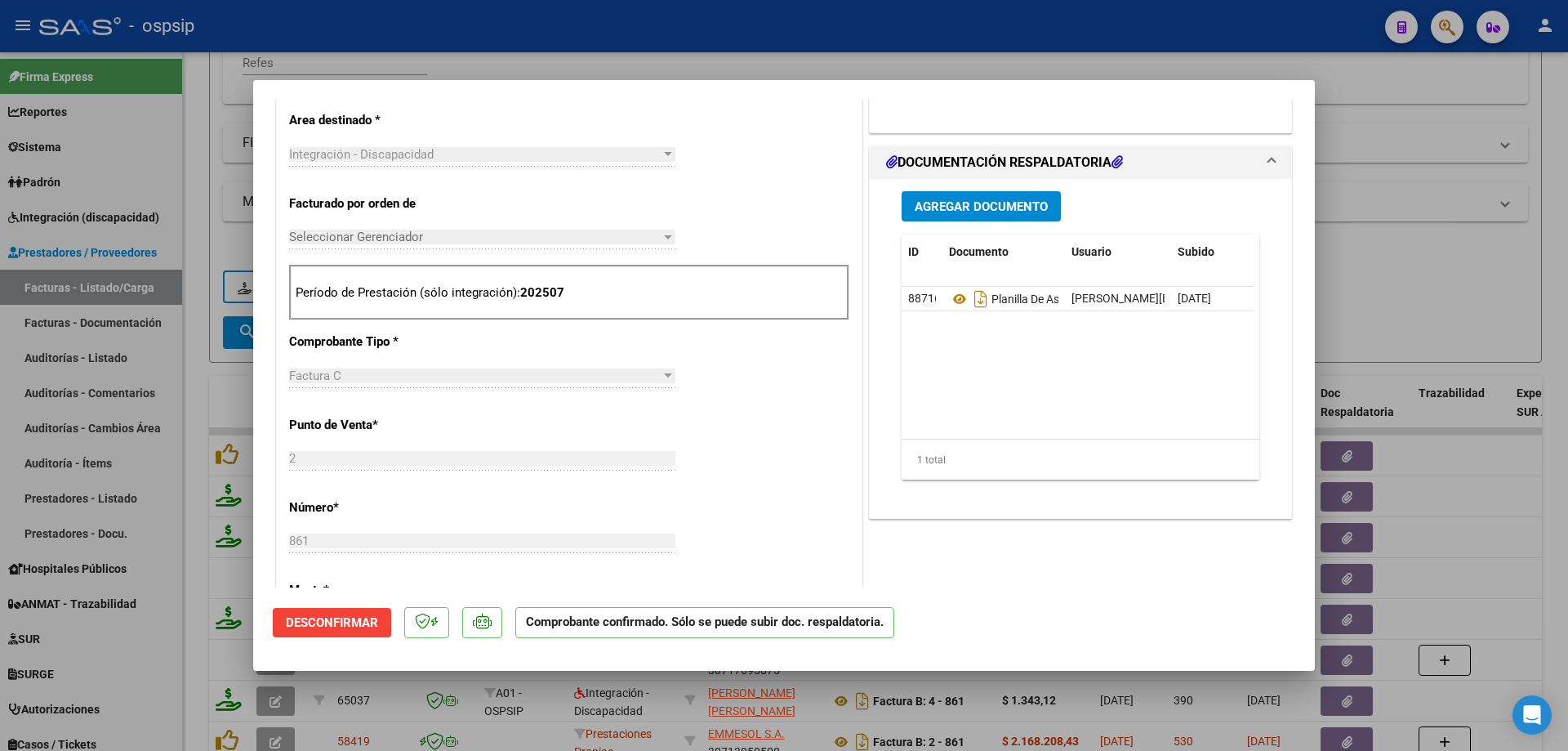
scroll to position [326, 0]
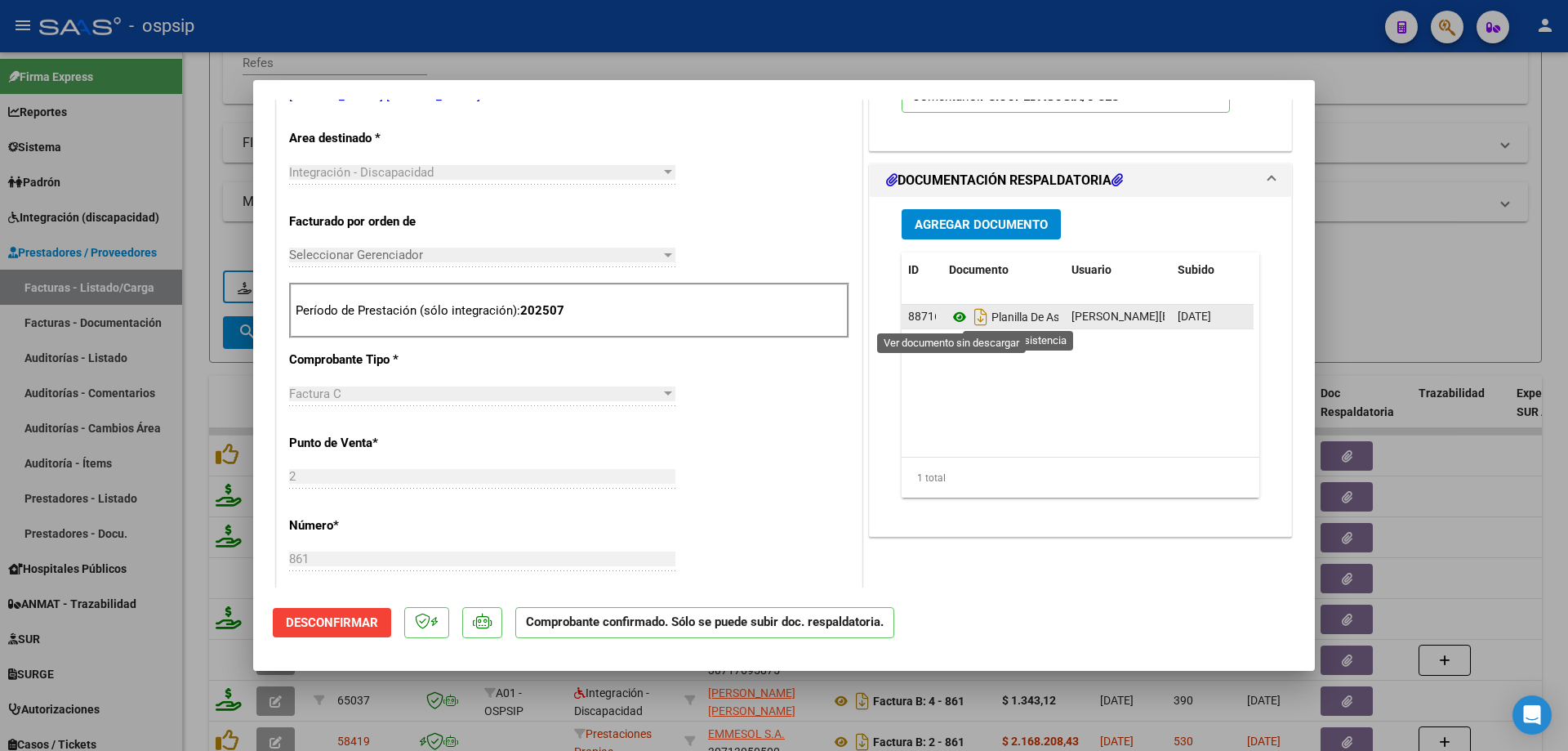
click at [950, 319] on icon at bounding box center [959, 316] width 22 height 20
click at [1405, 203] on div at bounding box center [784, 375] width 1568 height 751
type input "$ 0,00"
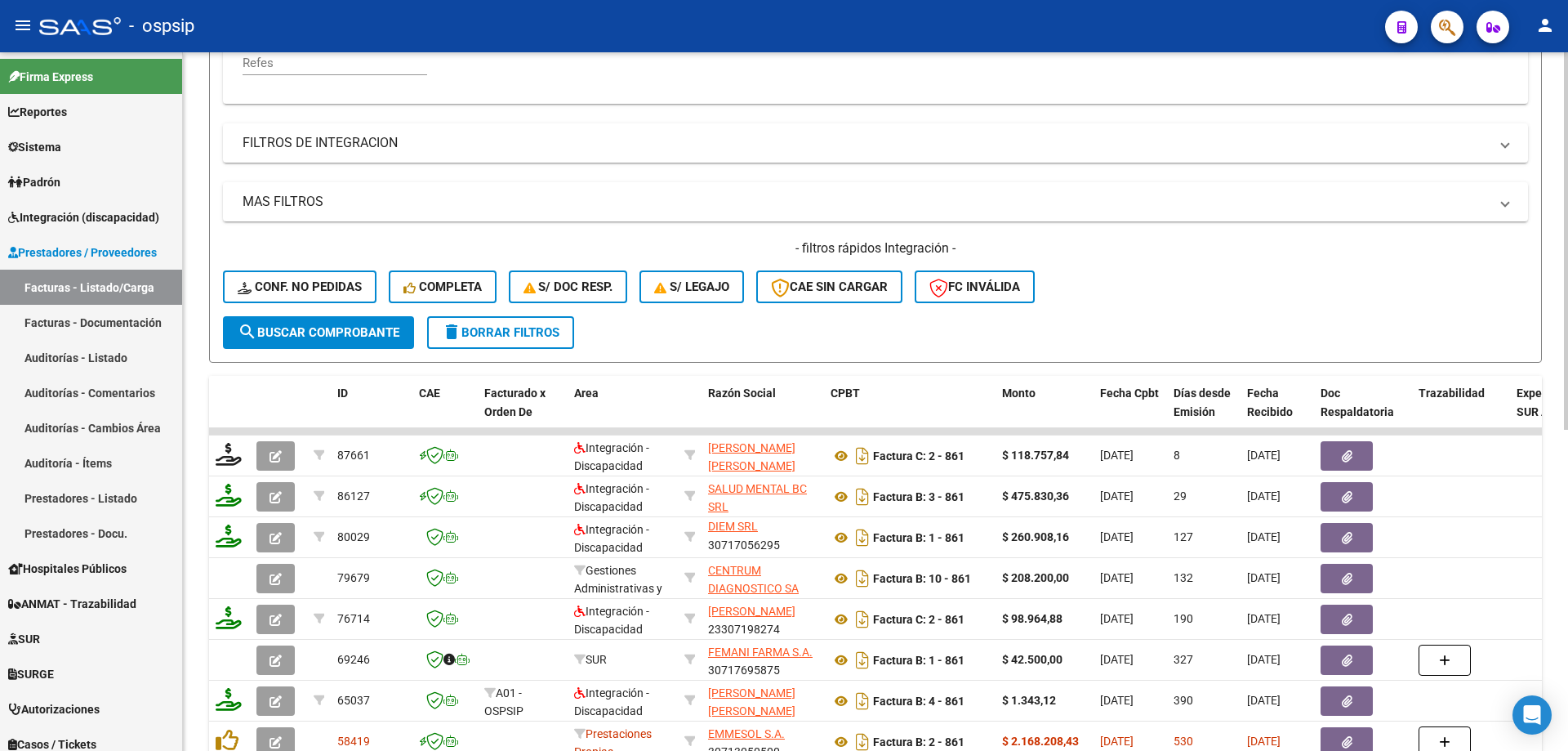
scroll to position [145, 0]
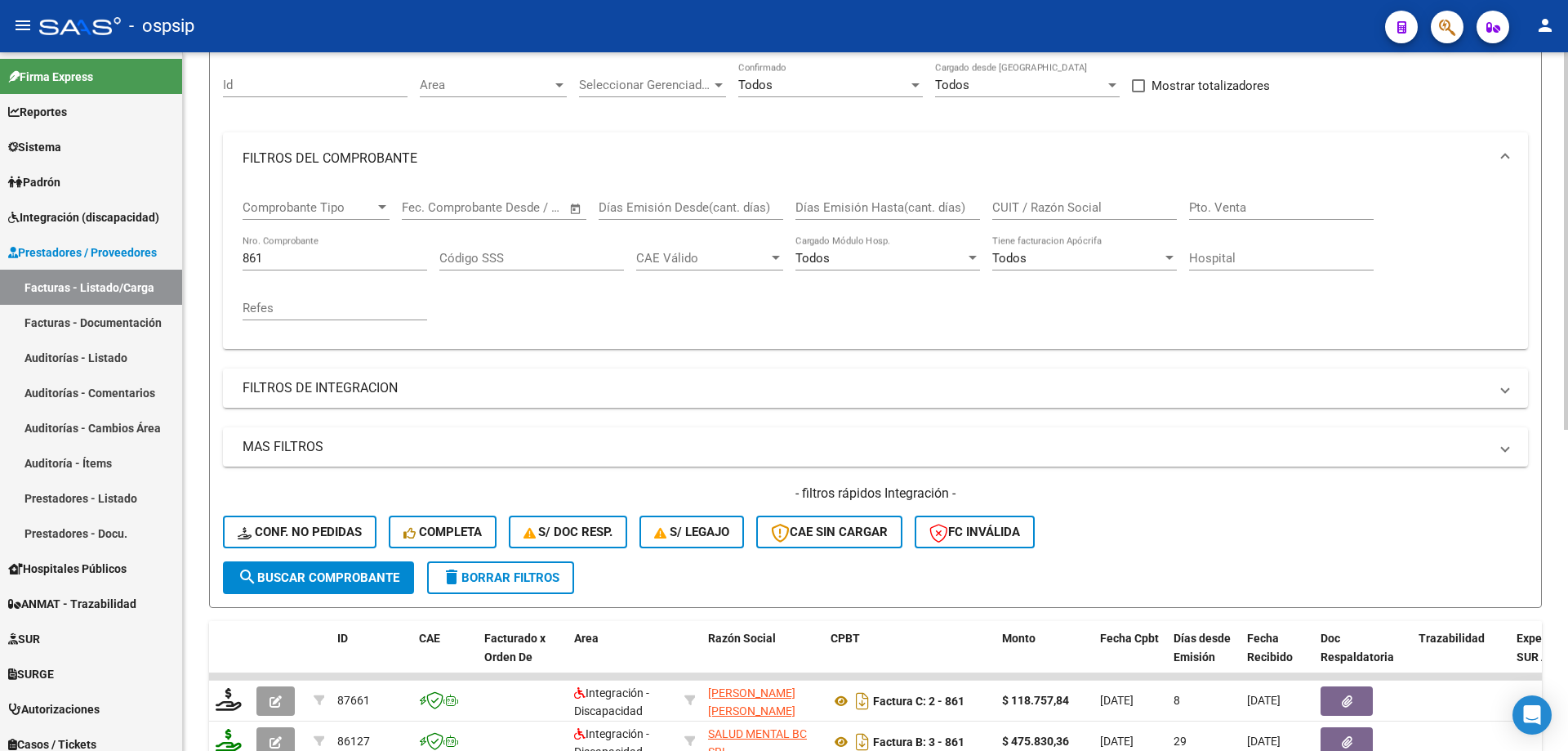
click at [314, 261] on input "861" at bounding box center [334, 258] width 184 height 15
type input "8"
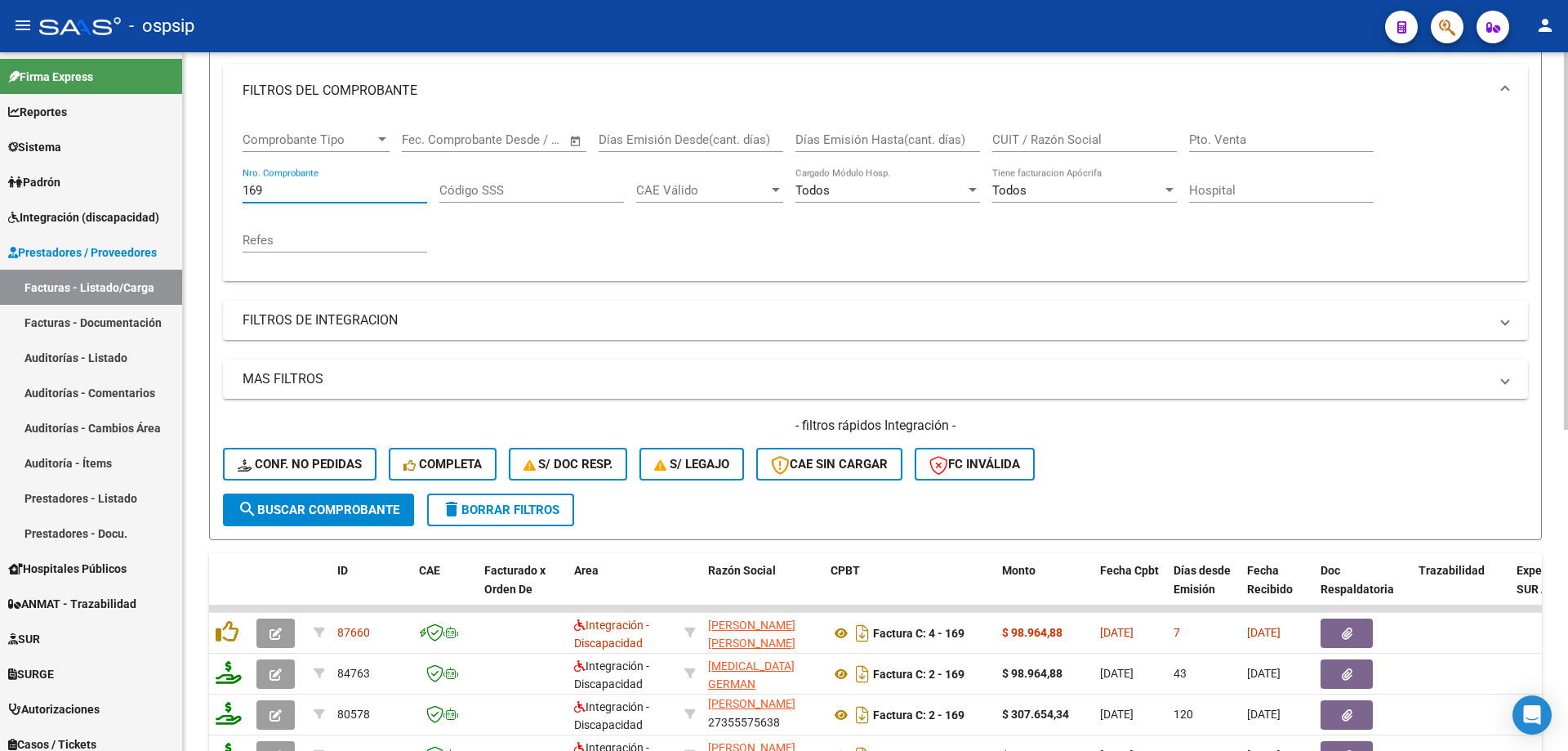
scroll to position [309, 0]
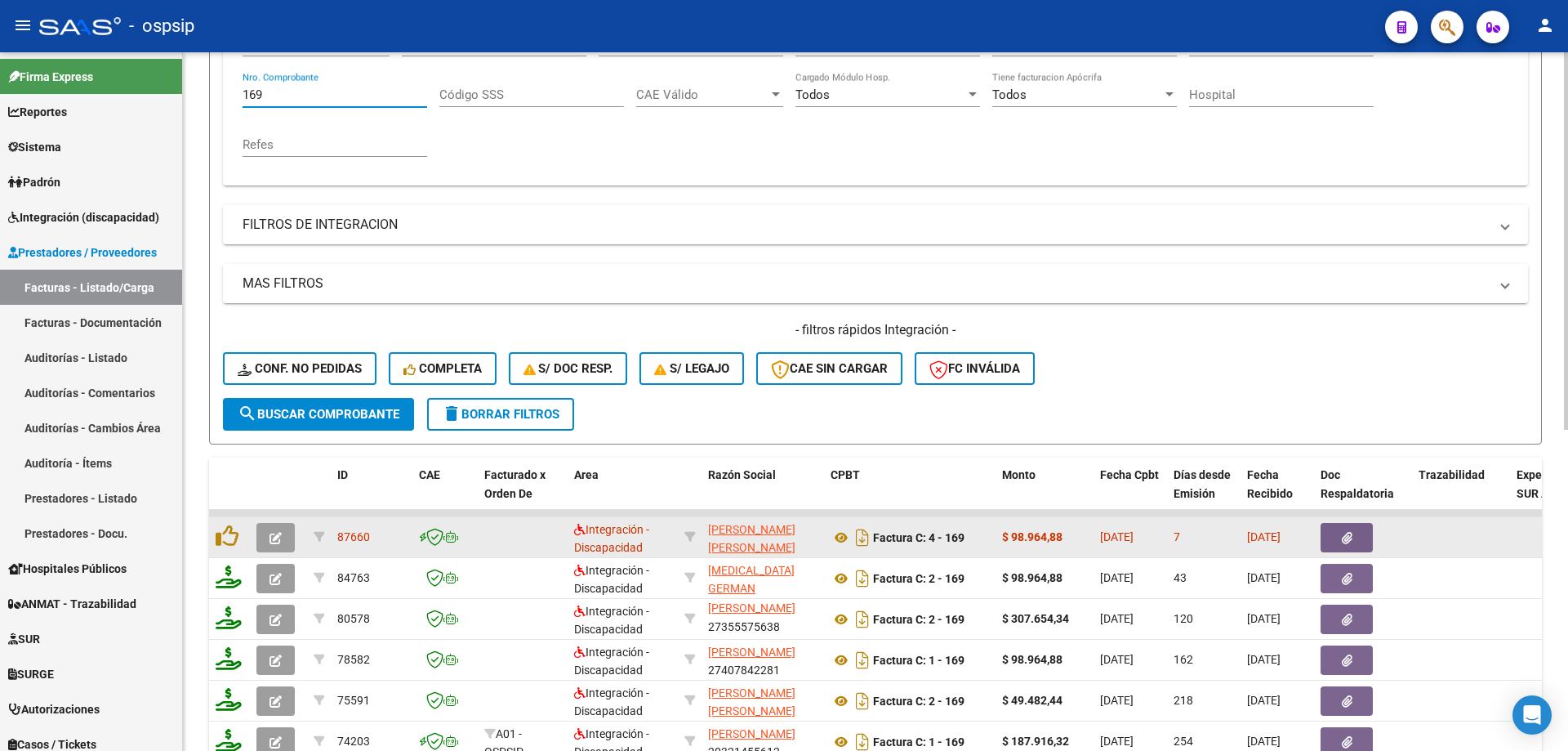
type input "169"
click at [270, 530] on span "button" at bounding box center [275, 538] width 12 height 15
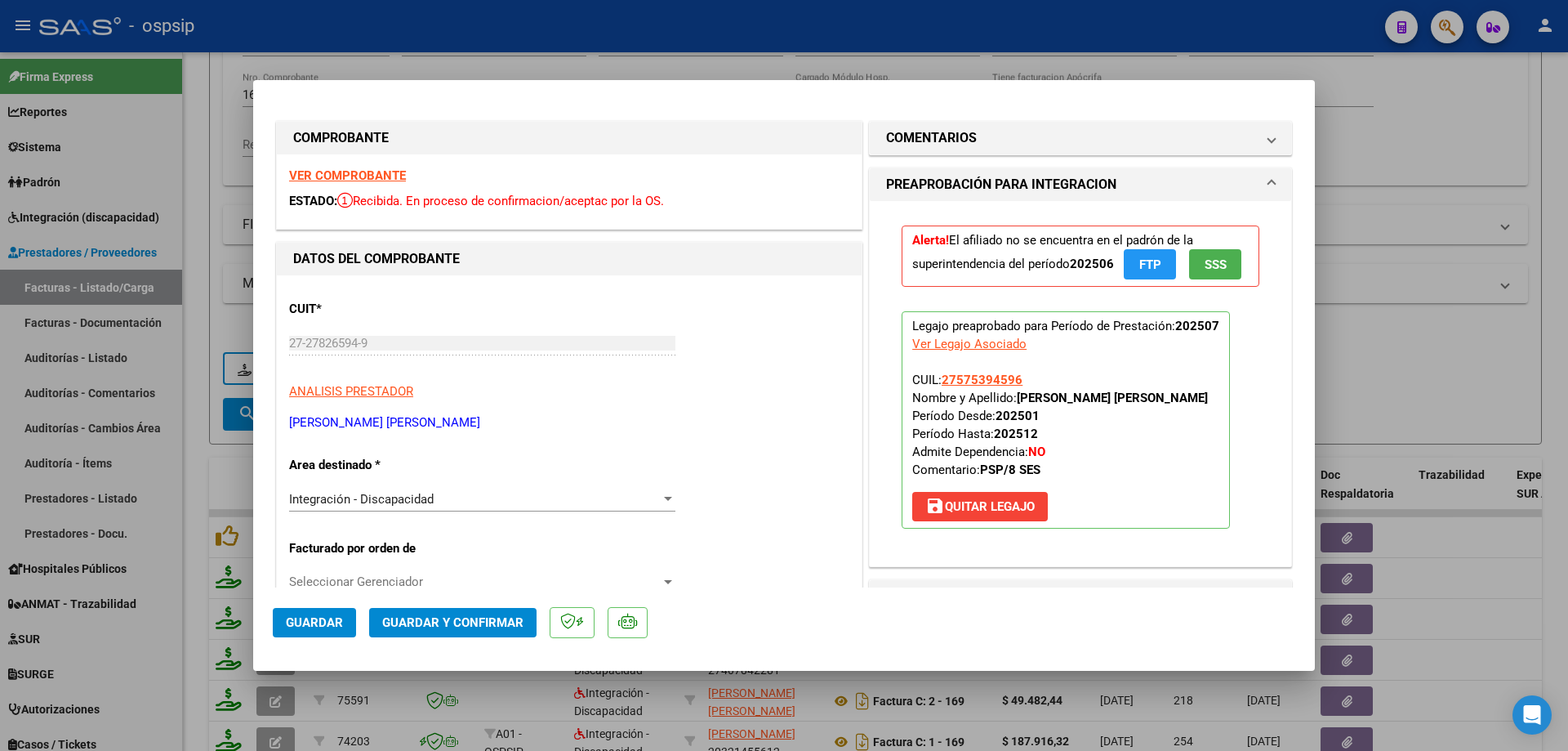
click at [1444, 384] on div at bounding box center [784, 375] width 1568 height 751
type input "$ 0,00"
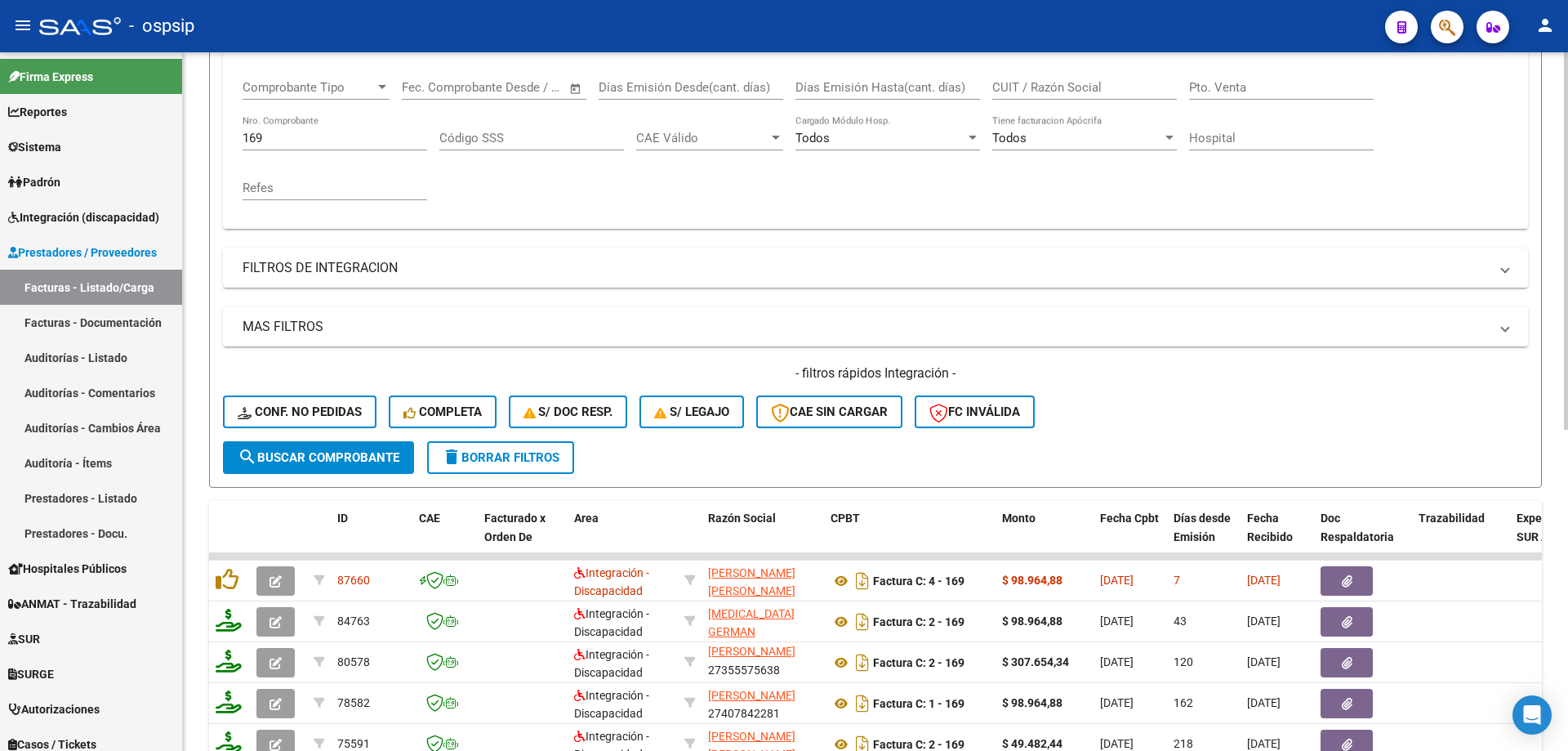
scroll to position [227, 0]
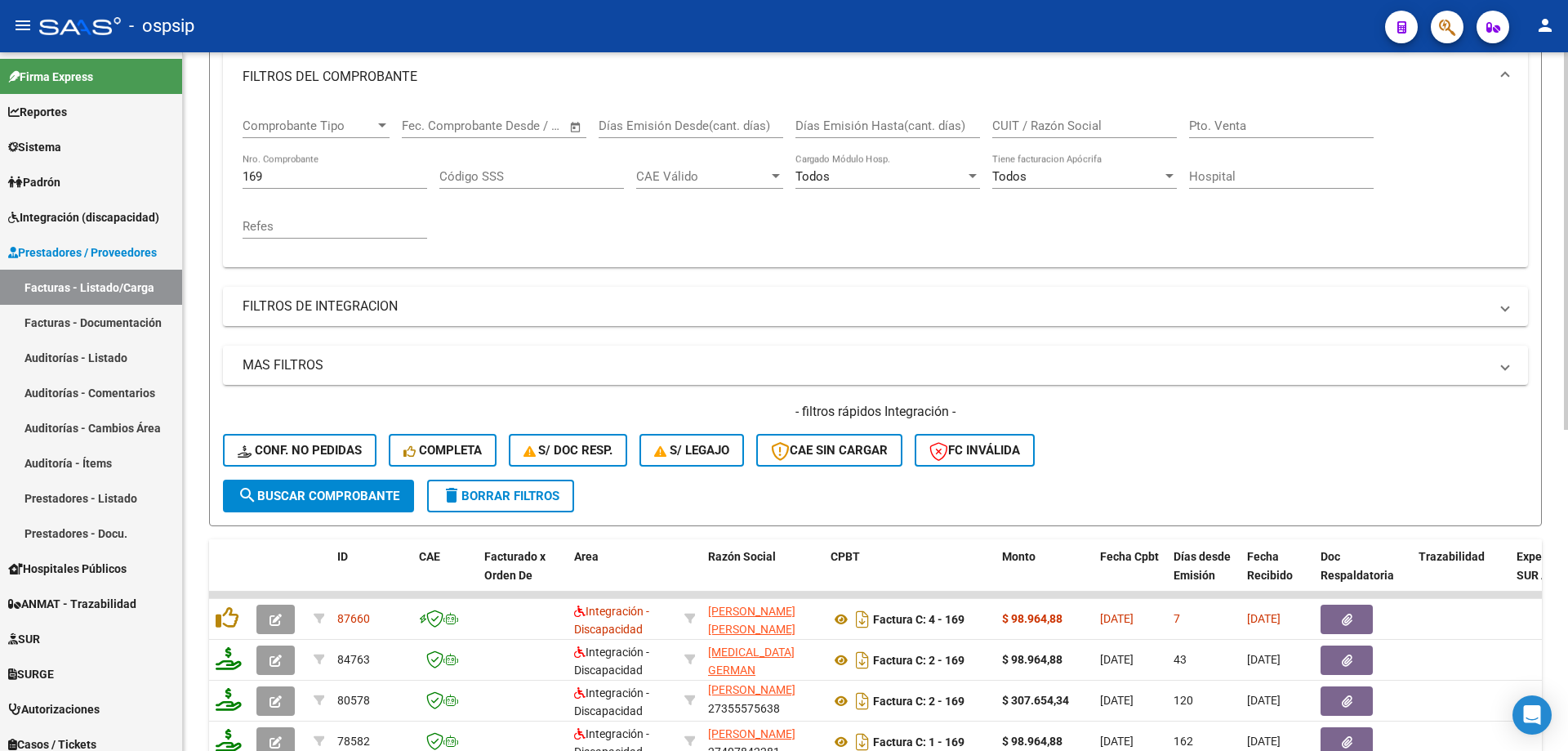
click at [283, 183] on input "169" at bounding box center [334, 177] width 184 height 15
type input "1"
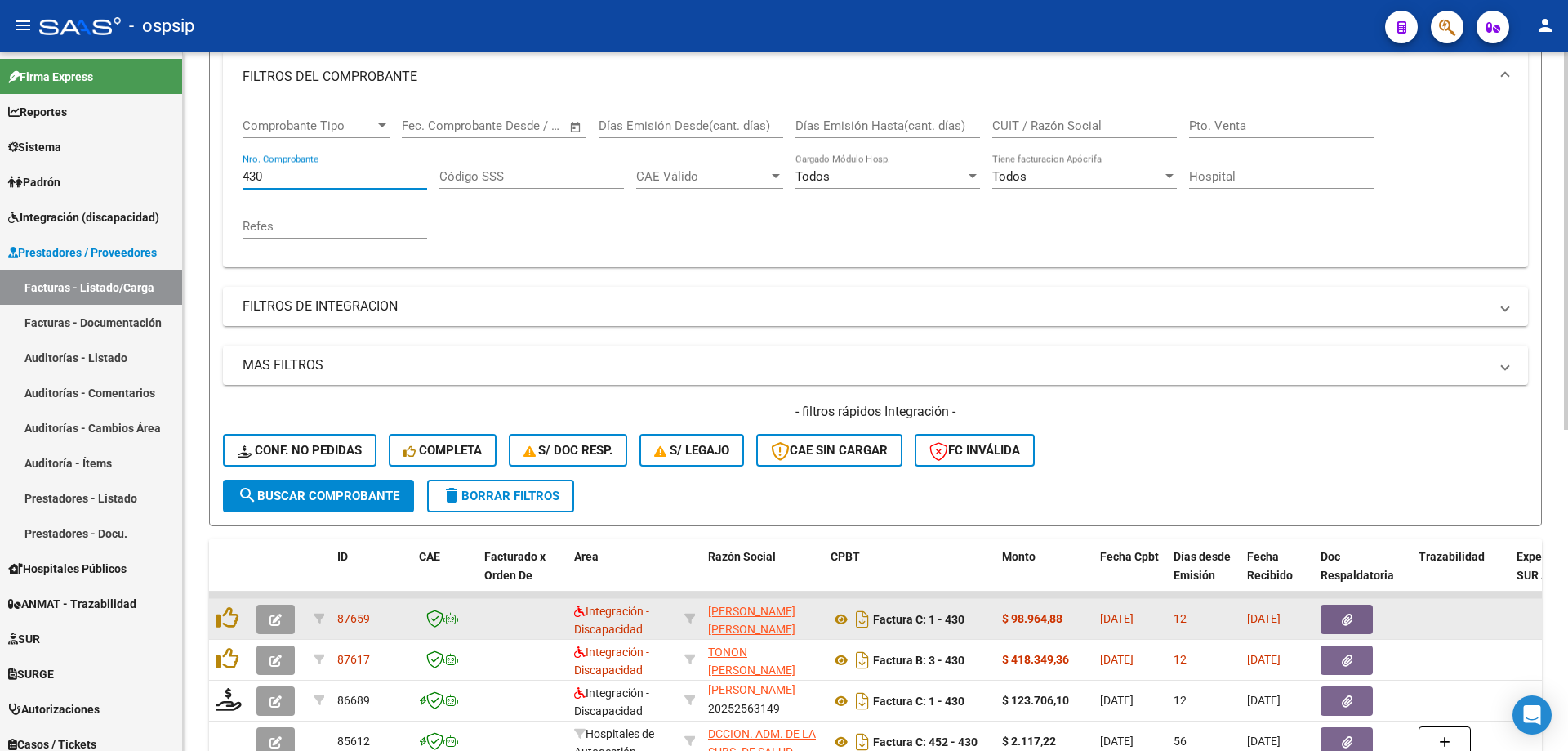
type input "430"
click at [265, 619] on button "button" at bounding box center [275, 618] width 38 height 29
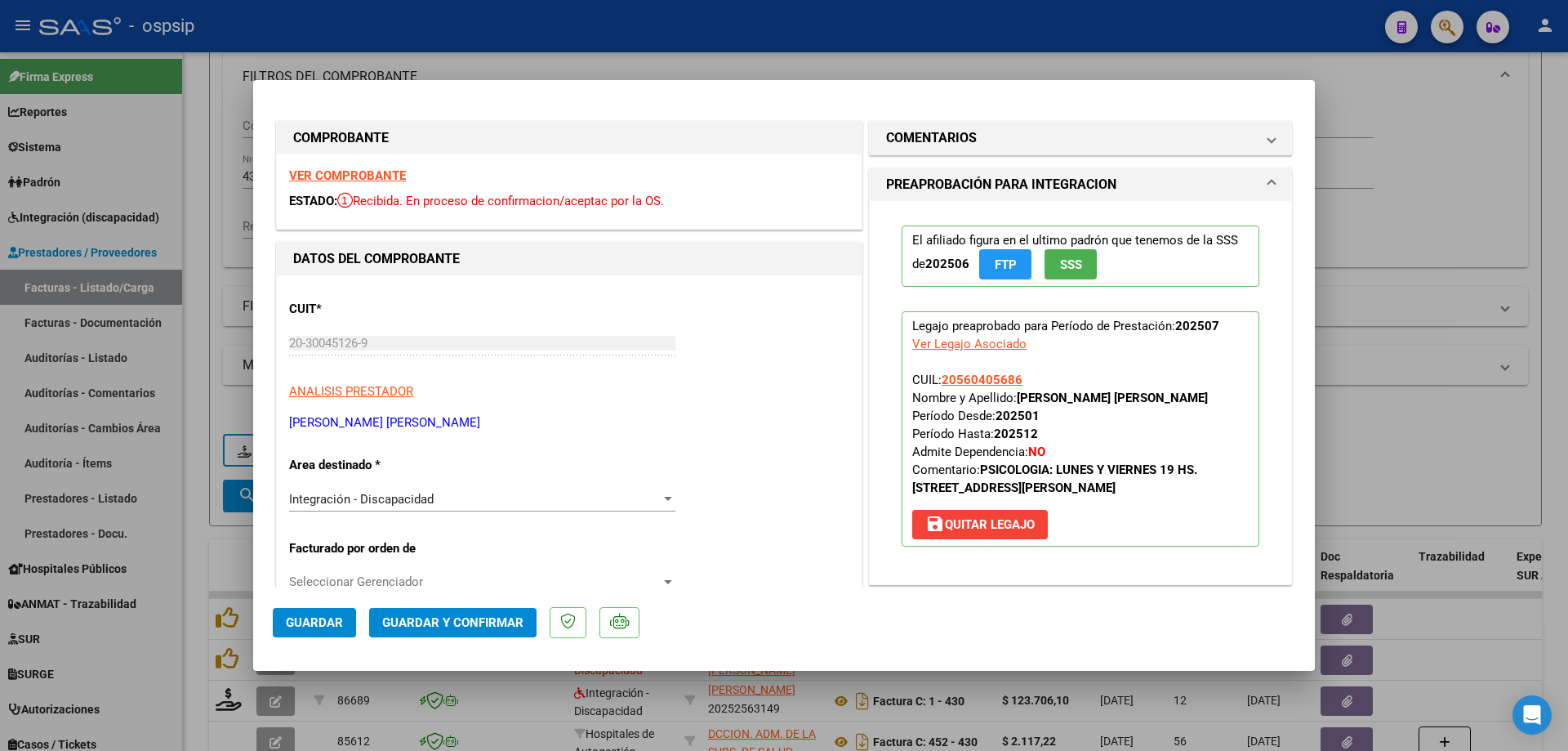
click at [1075, 261] on span "SSS" at bounding box center [1072, 265] width 22 height 15
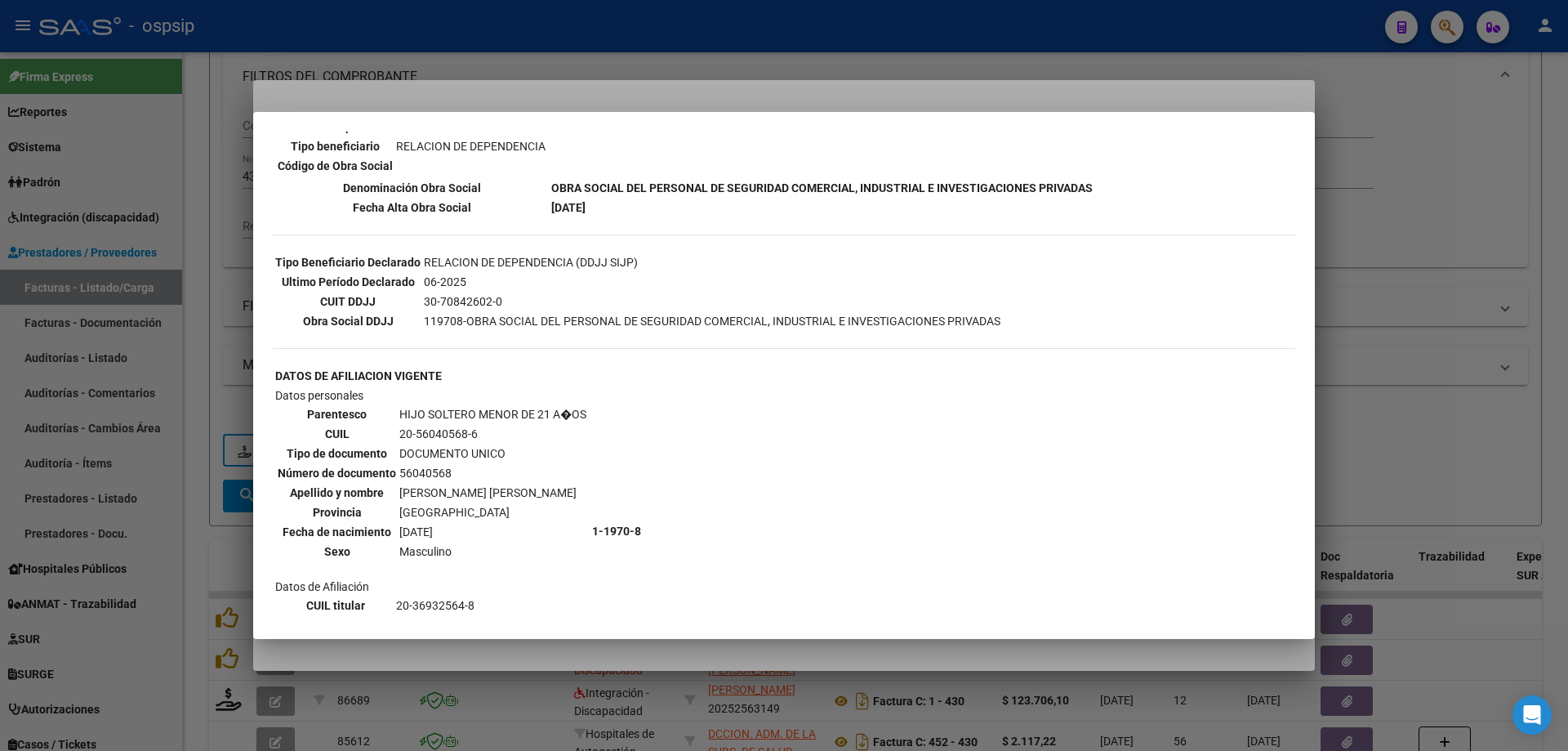
scroll to position [457, 0]
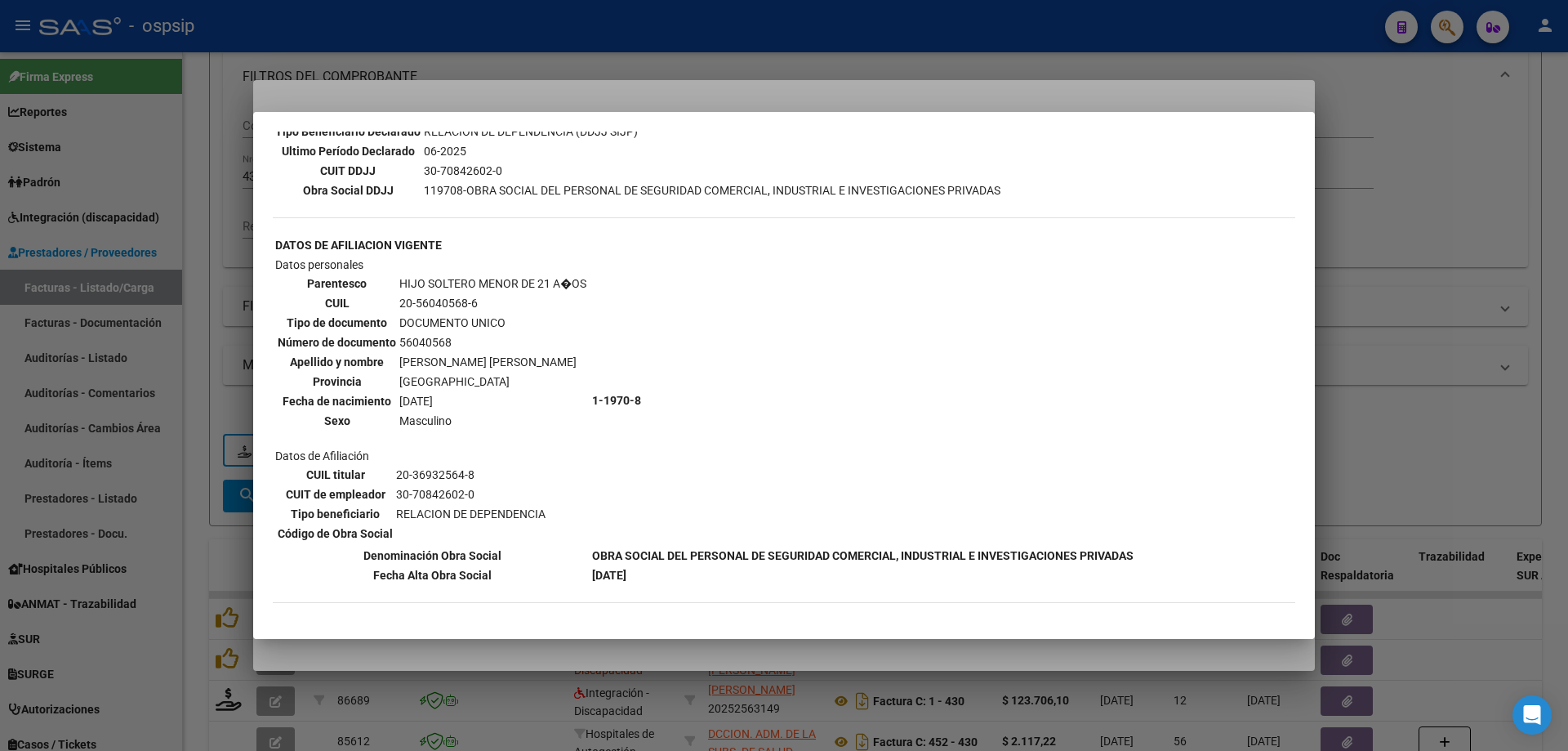
click at [1408, 261] on div at bounding box center [784, 375] width 1568 height 751
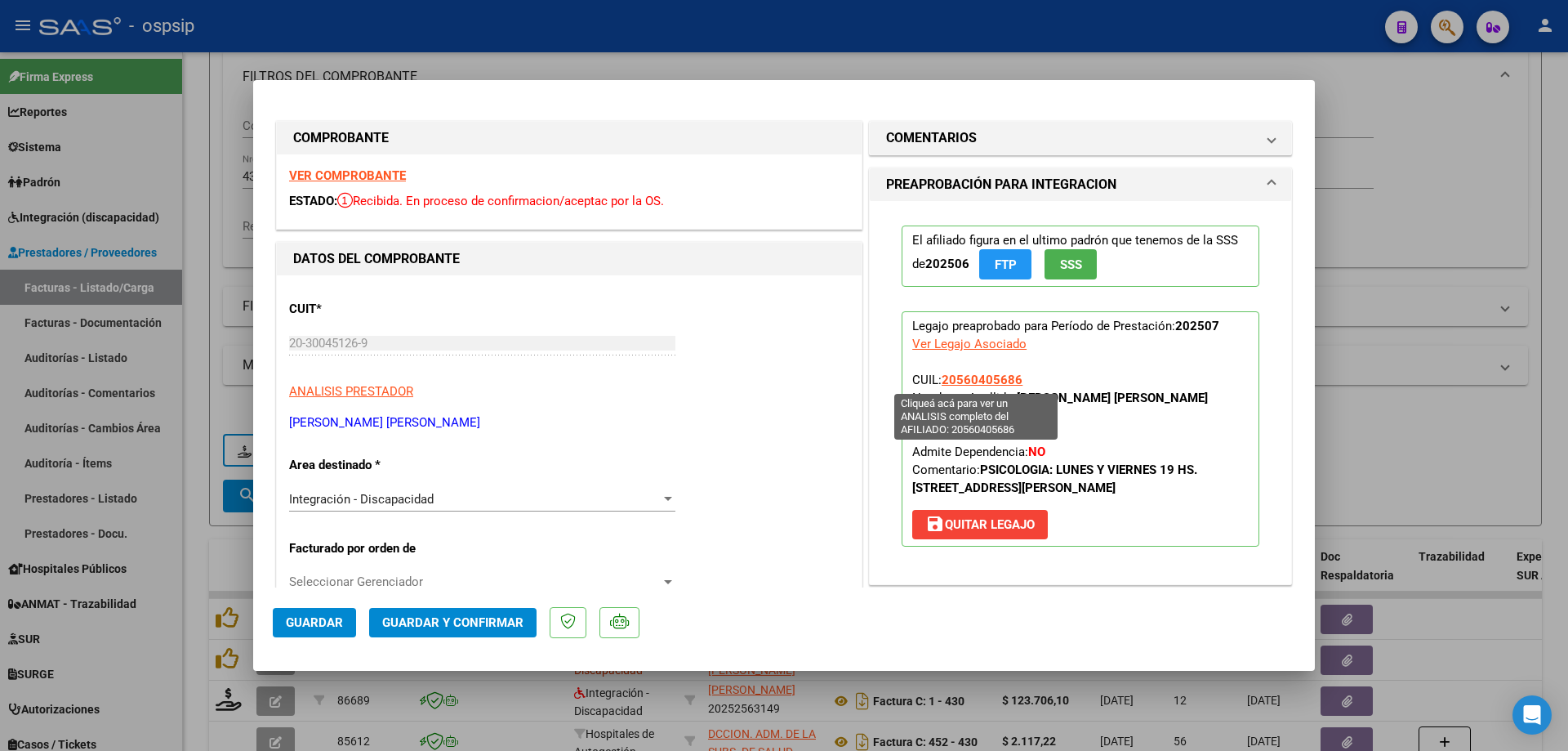
click at [1003, 378] on span "20560405686" at bounding box center [982, 380] width 80 height 15
type textarea "20560405686"
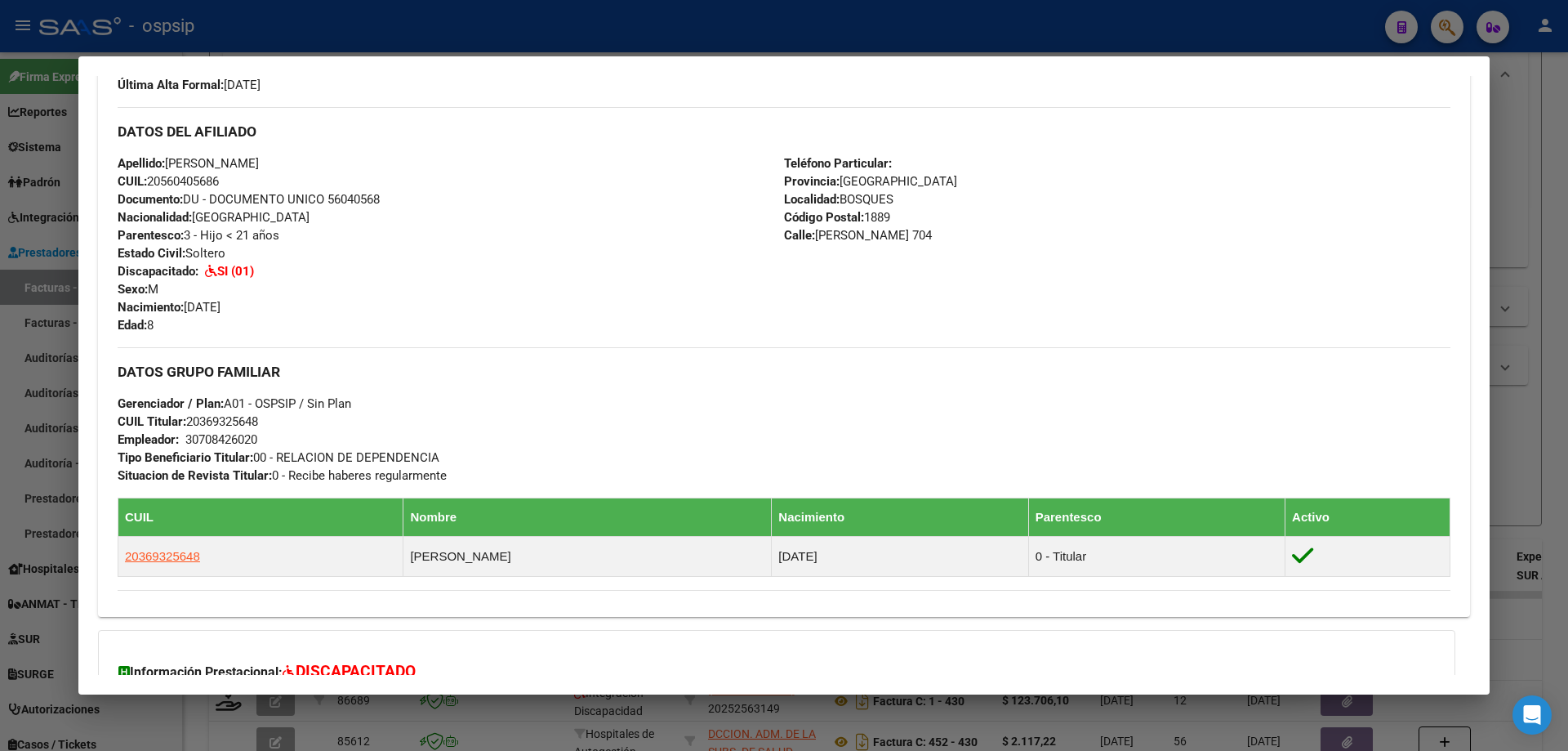
scroll to position [326, 0]
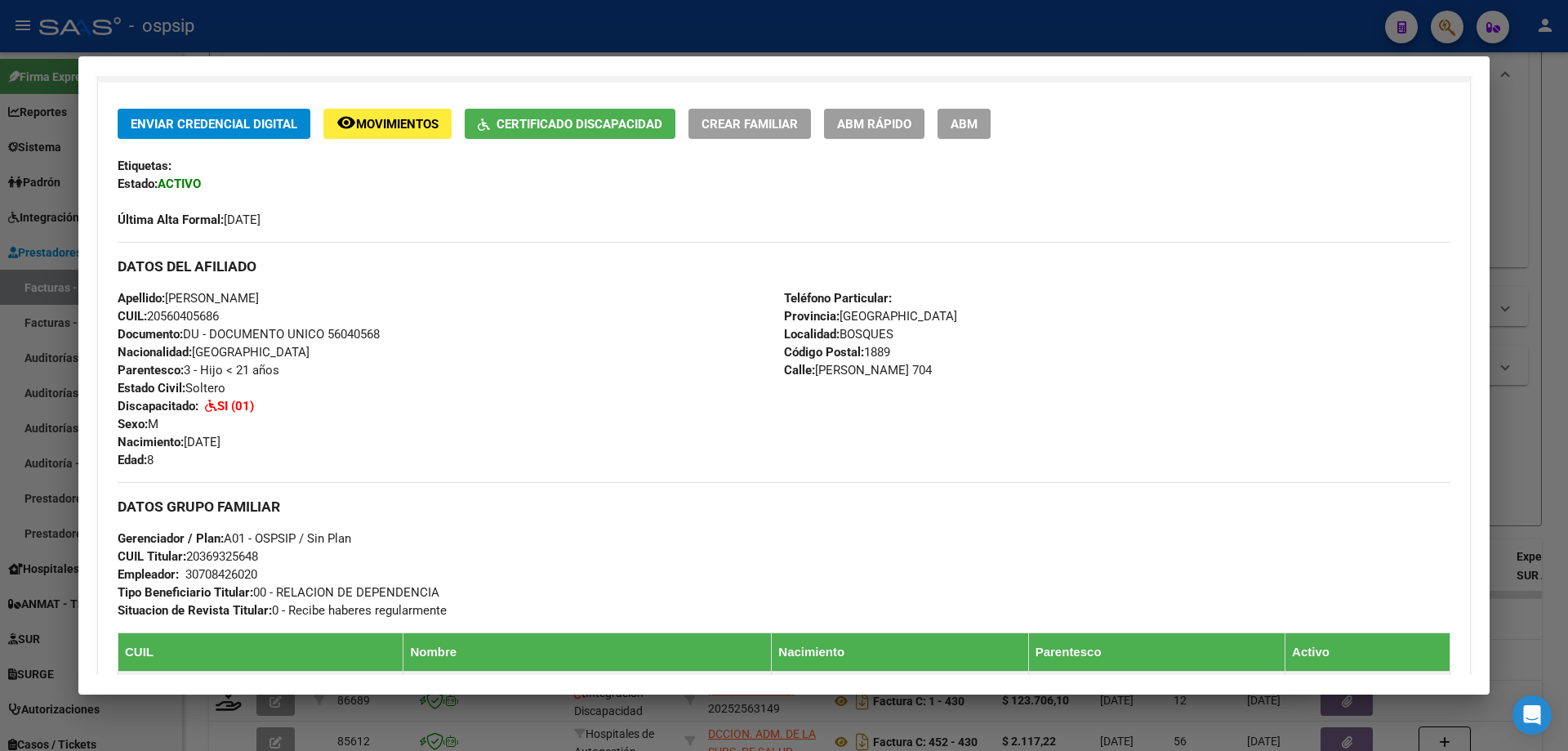
click at [1532, 425] on div at bounding box center [784, 375] width 1568 height 751
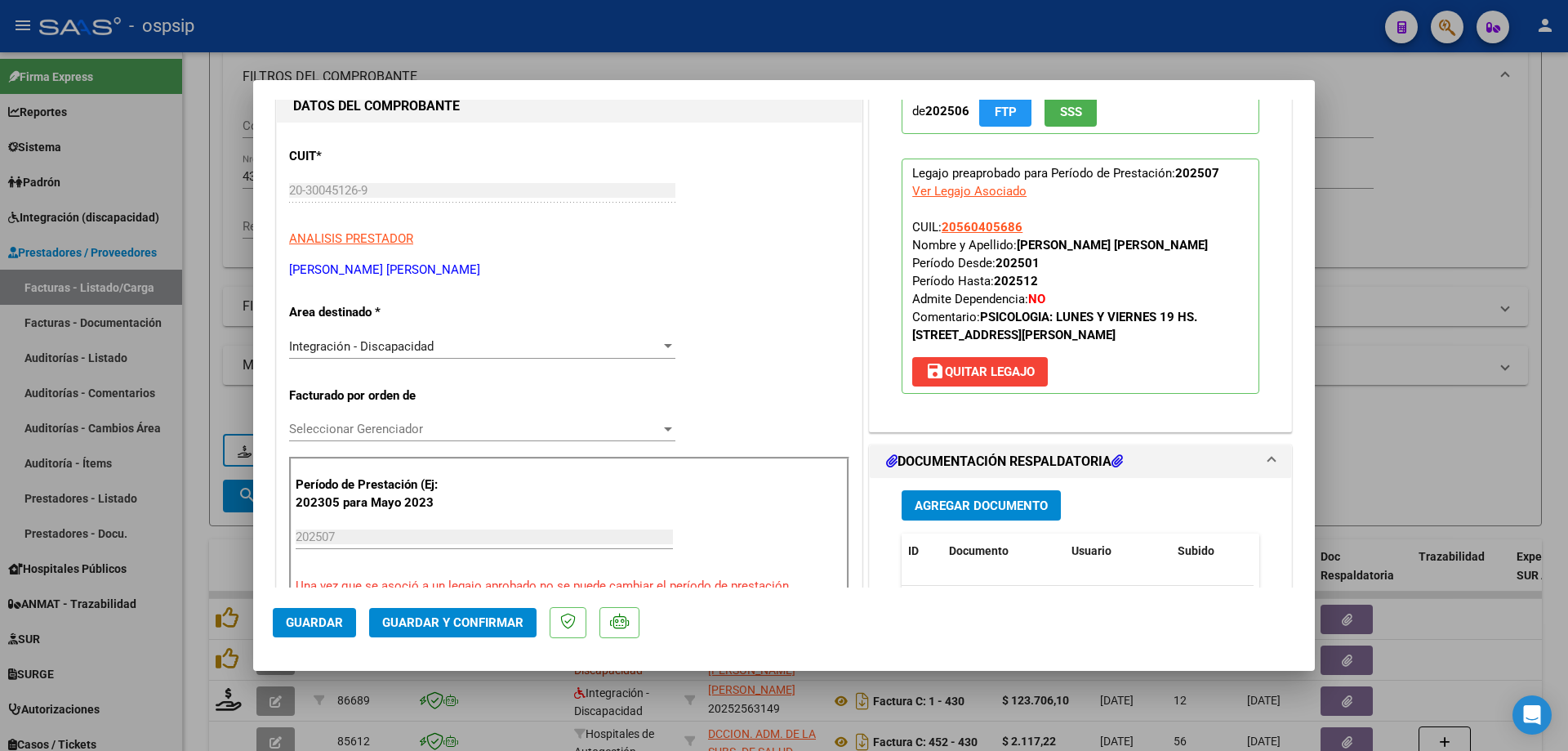
scroll to position [245, 0]
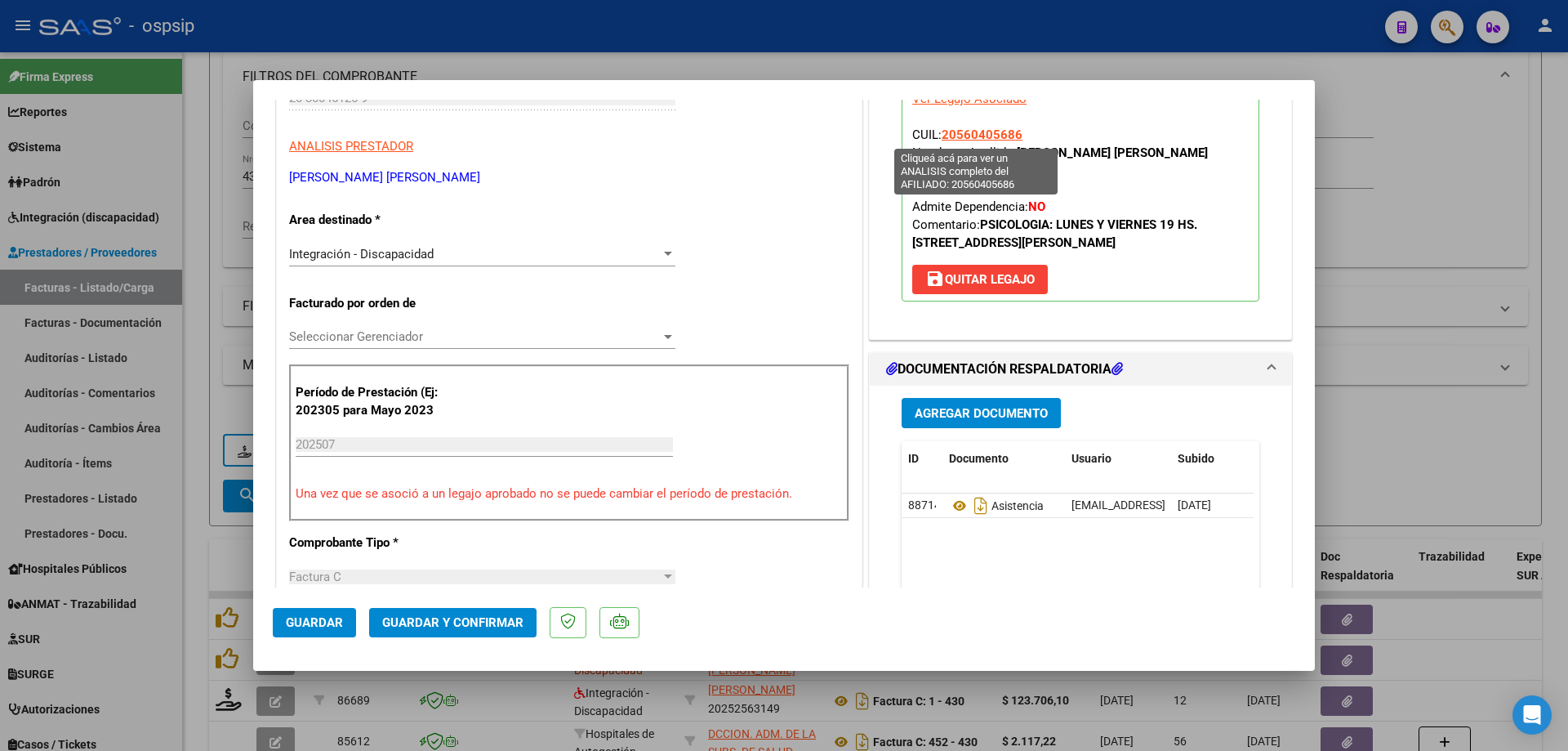
drag, startPoint x: 1030, startPoint y: 133, endPoint x: 938, endPoint y: 133, distance: 92.0
click at [938, 133] on p "Legajo preaprobado para Período de Prestación: 202507 Ver Legajo Asociado CUIL:…" at bounding box center [1080, 184] width 358 height 236
click at [462, 614] on button "Guardar y Confirmar" at bounding box center [453, 622] width 167 height 29
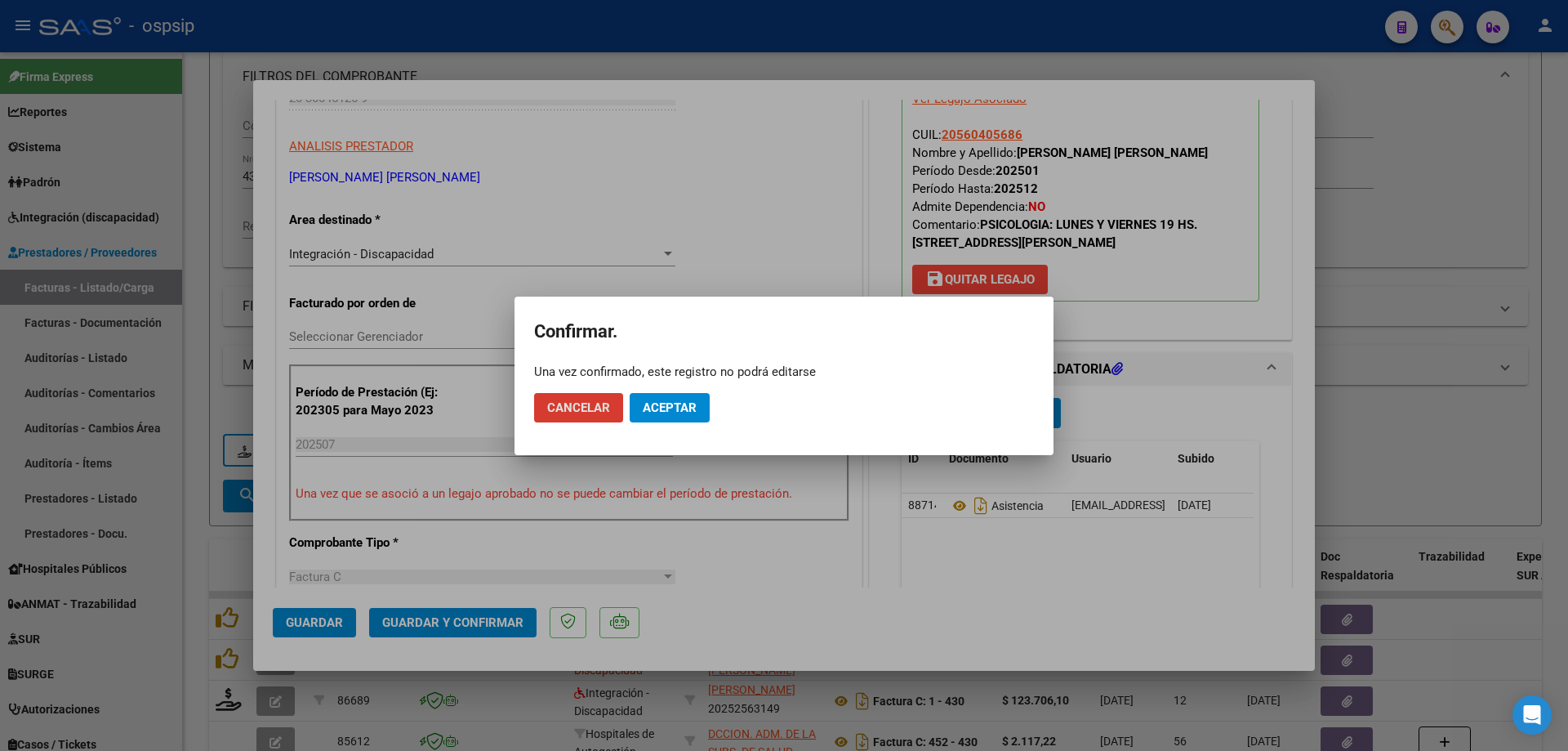
click at [664, 407] on span "Aceptar" at bounding box center [670, 408] width 54 height 15
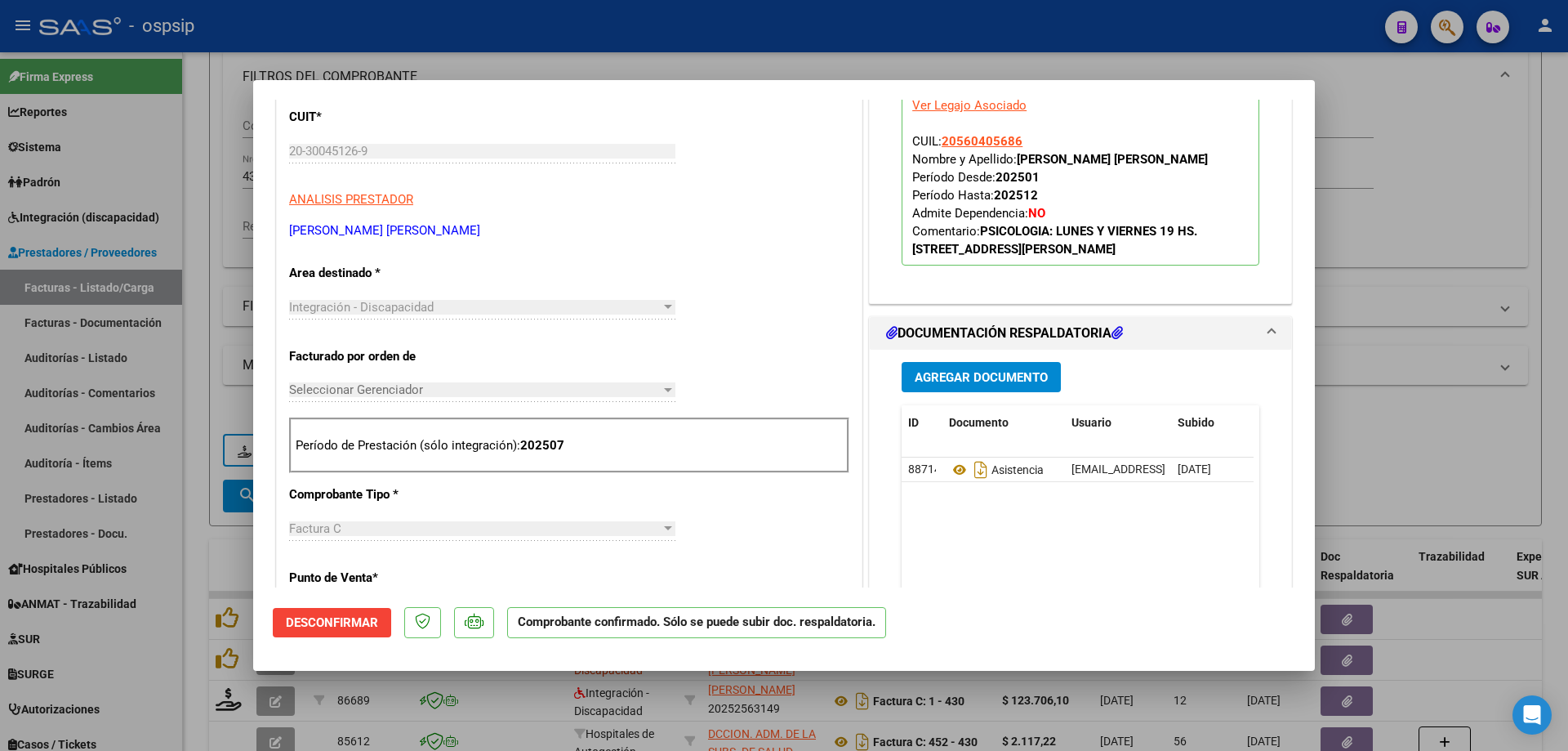
scroll to position [164, 0]
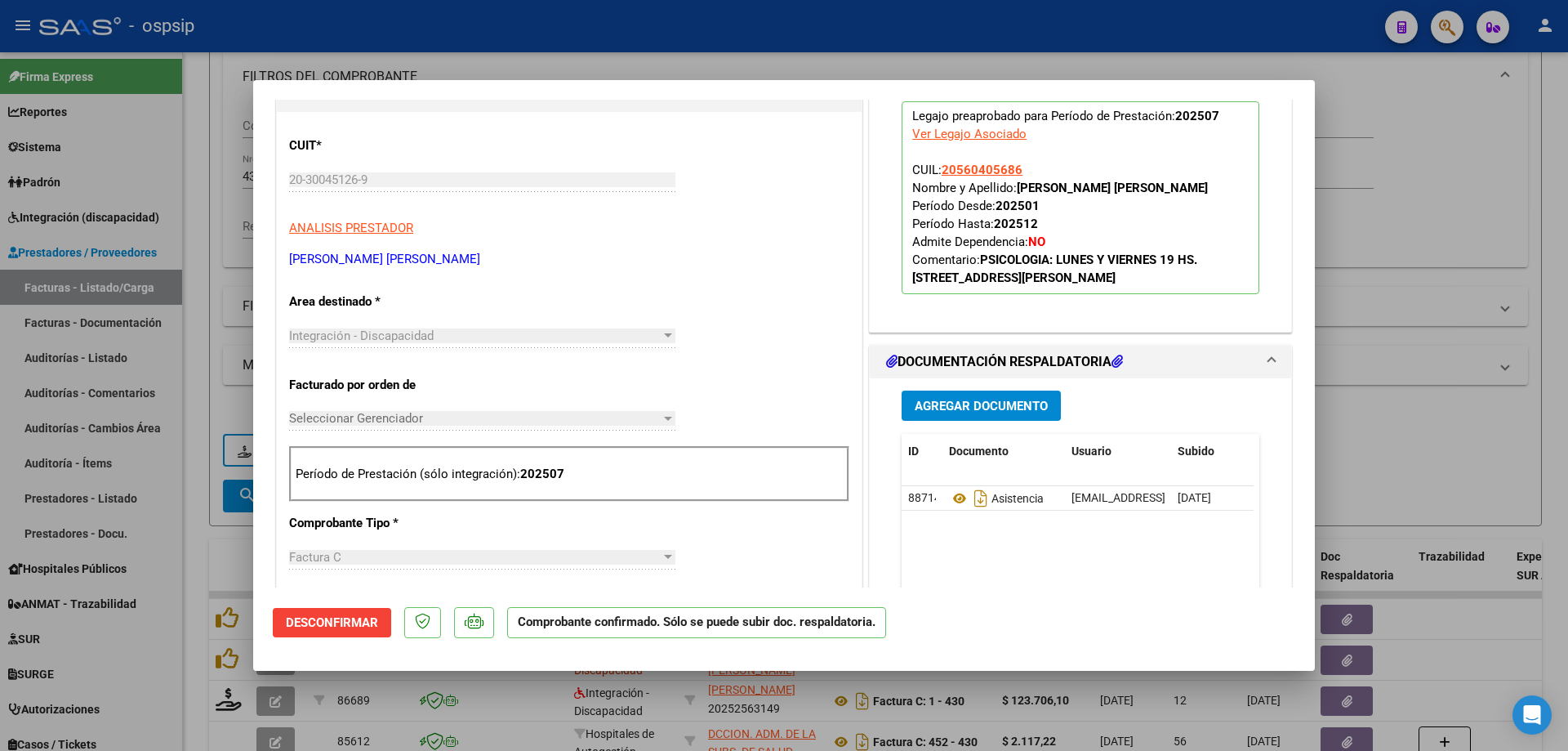
click at [1410, 217] on div at bounding box center [784, 375] width 1568 height 751
type input "$ 0,00"
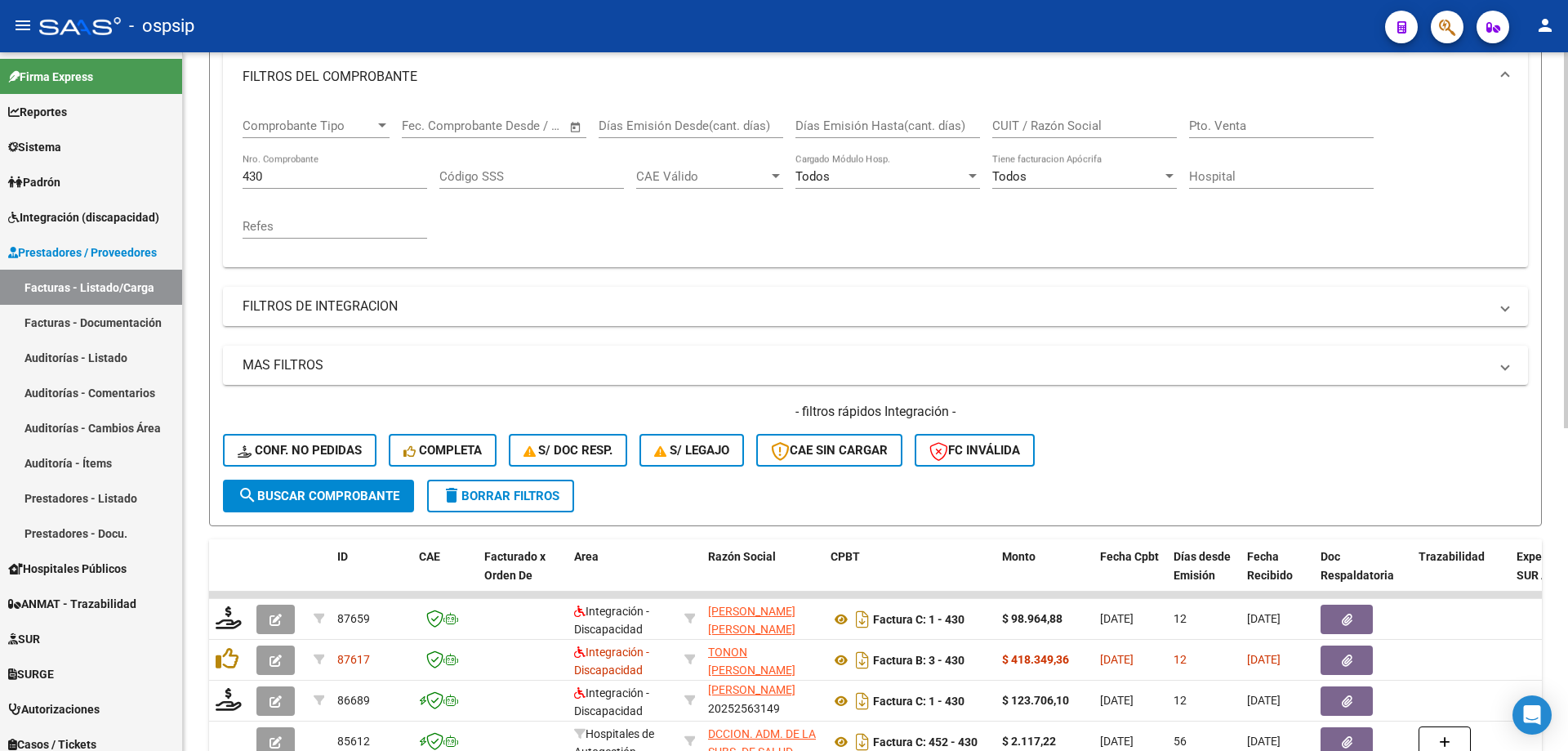
click at [319, 178] on input "430" at bounding box center [334, 177] width 184 height 15
type input "4"
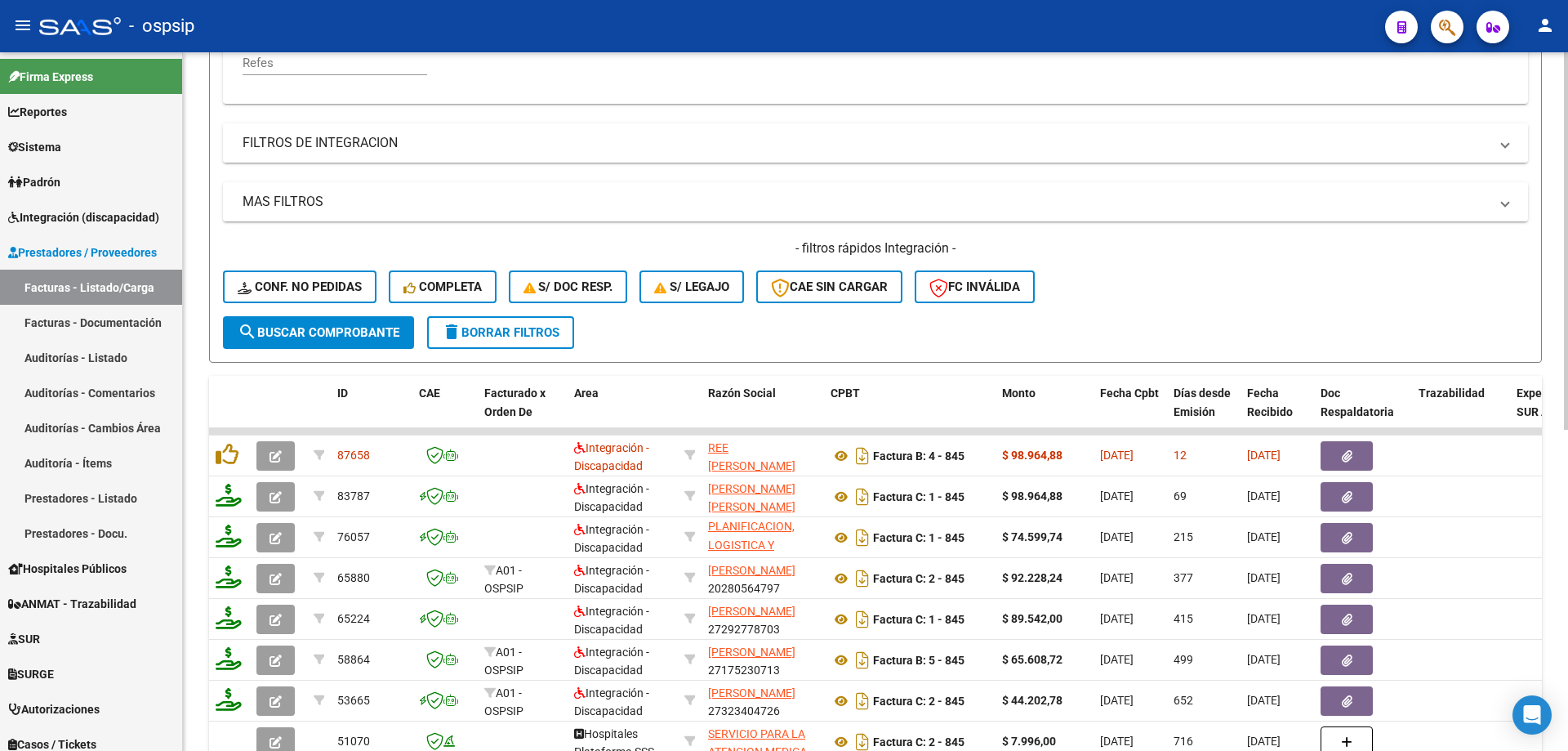
scroll to position [554, 0]
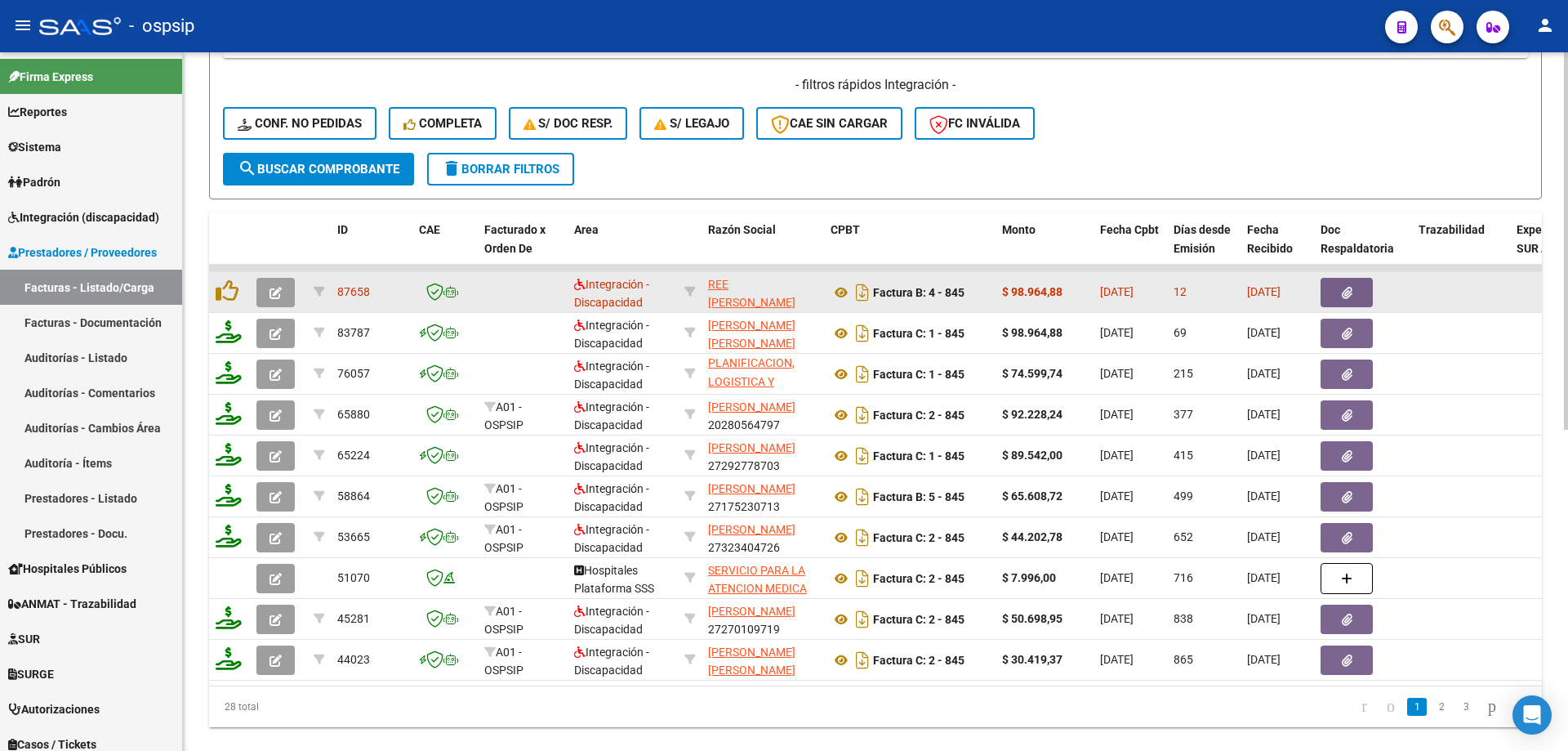
type input "845"
click at [271, 295] on icon "button" at bounding box center [275, 293] width 12 height 12
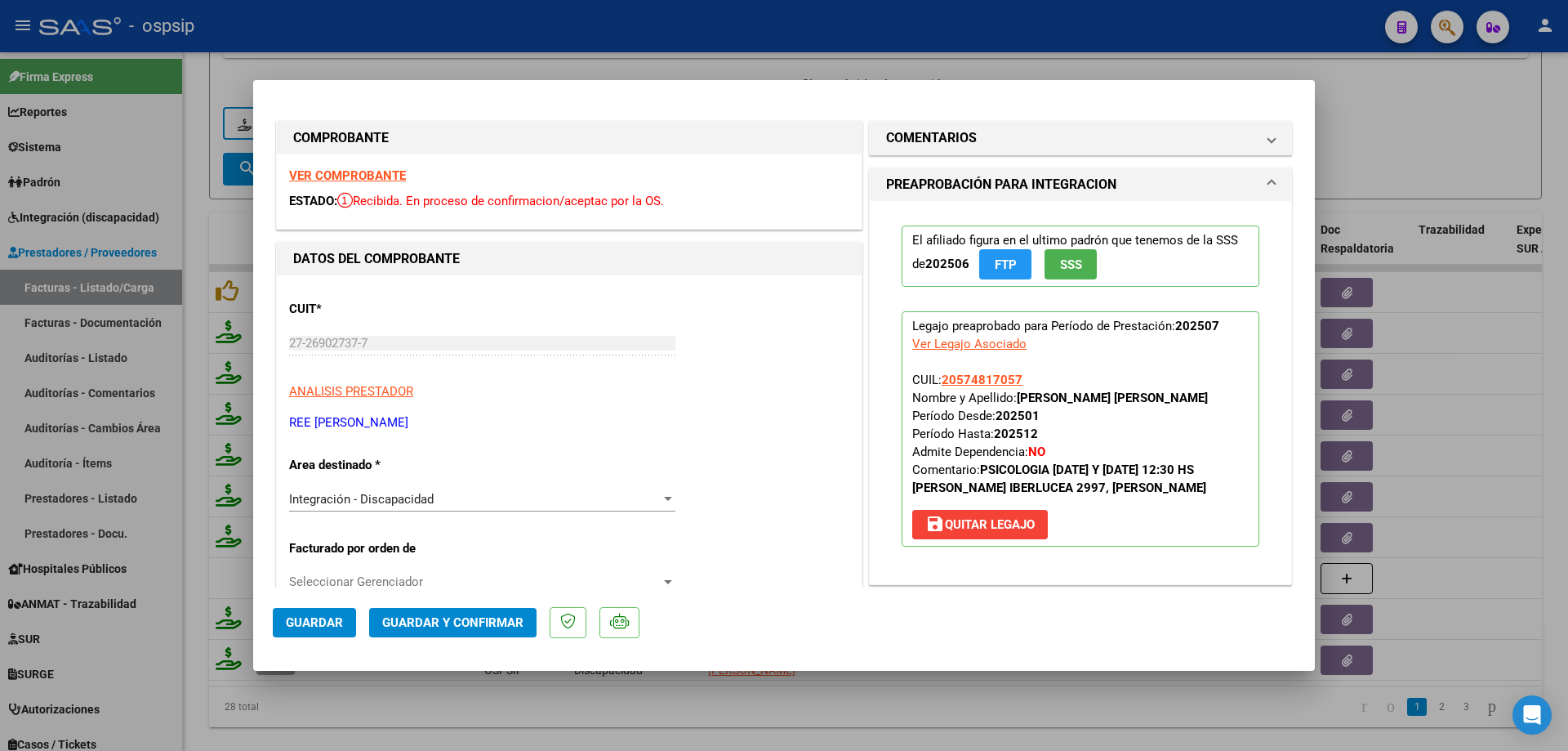
click at [1061, 260] on span "SSS" at bounding box center [1072, 265] width 22 height 15
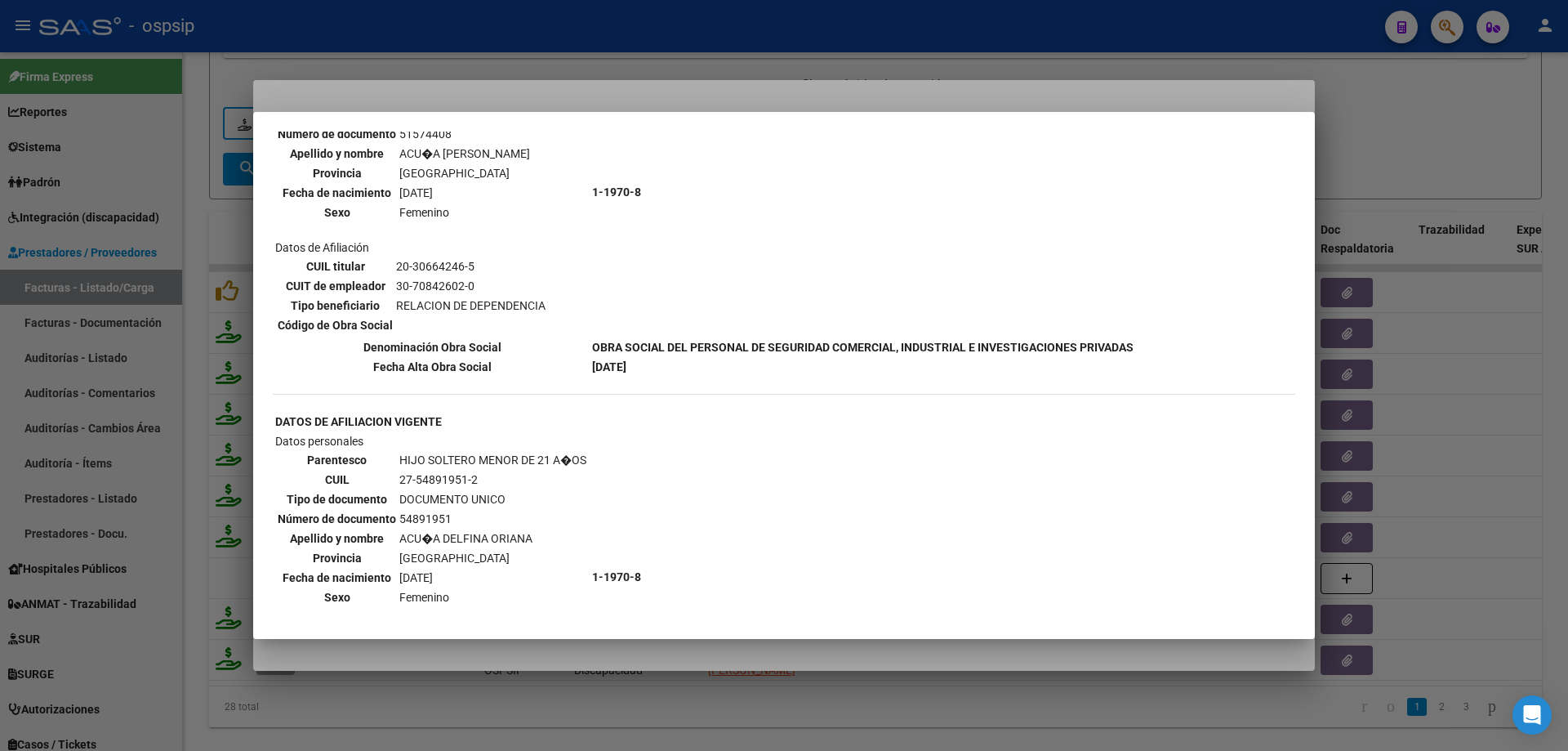
scroll to position [1062, 0]
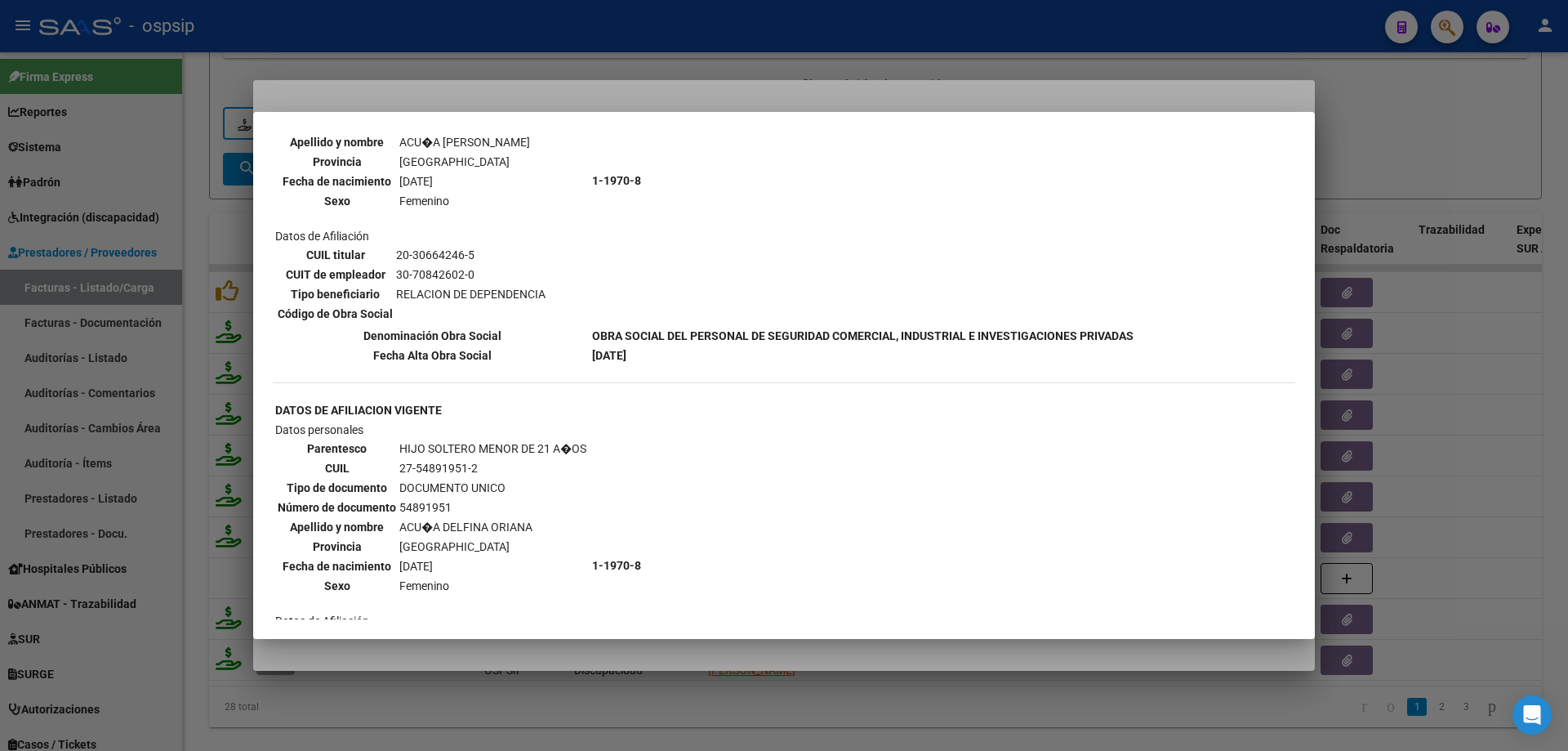
click at [1349, 150] on div at bounding box center [784, 375] width 1568 height 751
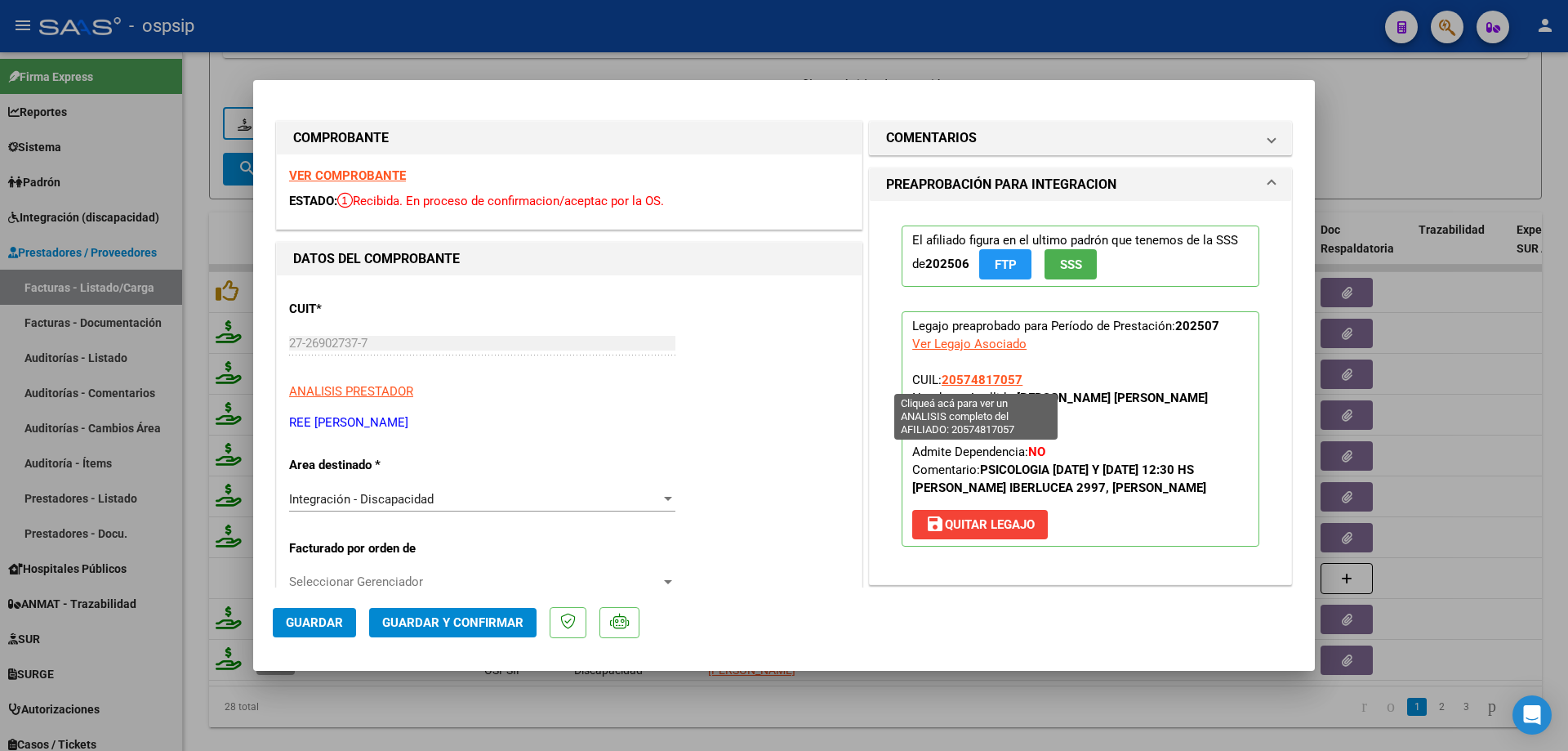
click at [985, 382] on span "20574817057" at bounding box center [982, 380] width 80 height 15
type textarea "20574817057"
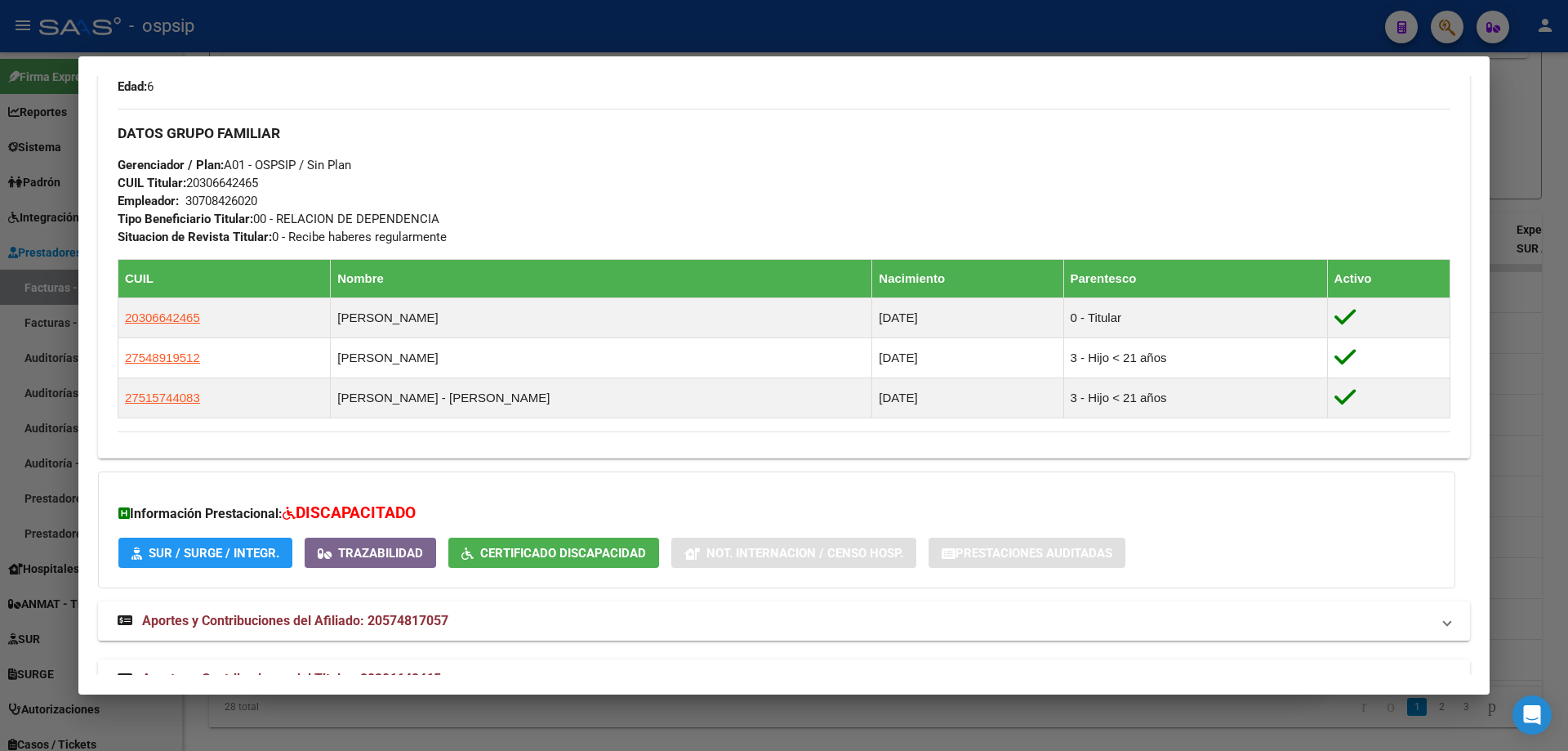
scroll to position [735, 0]
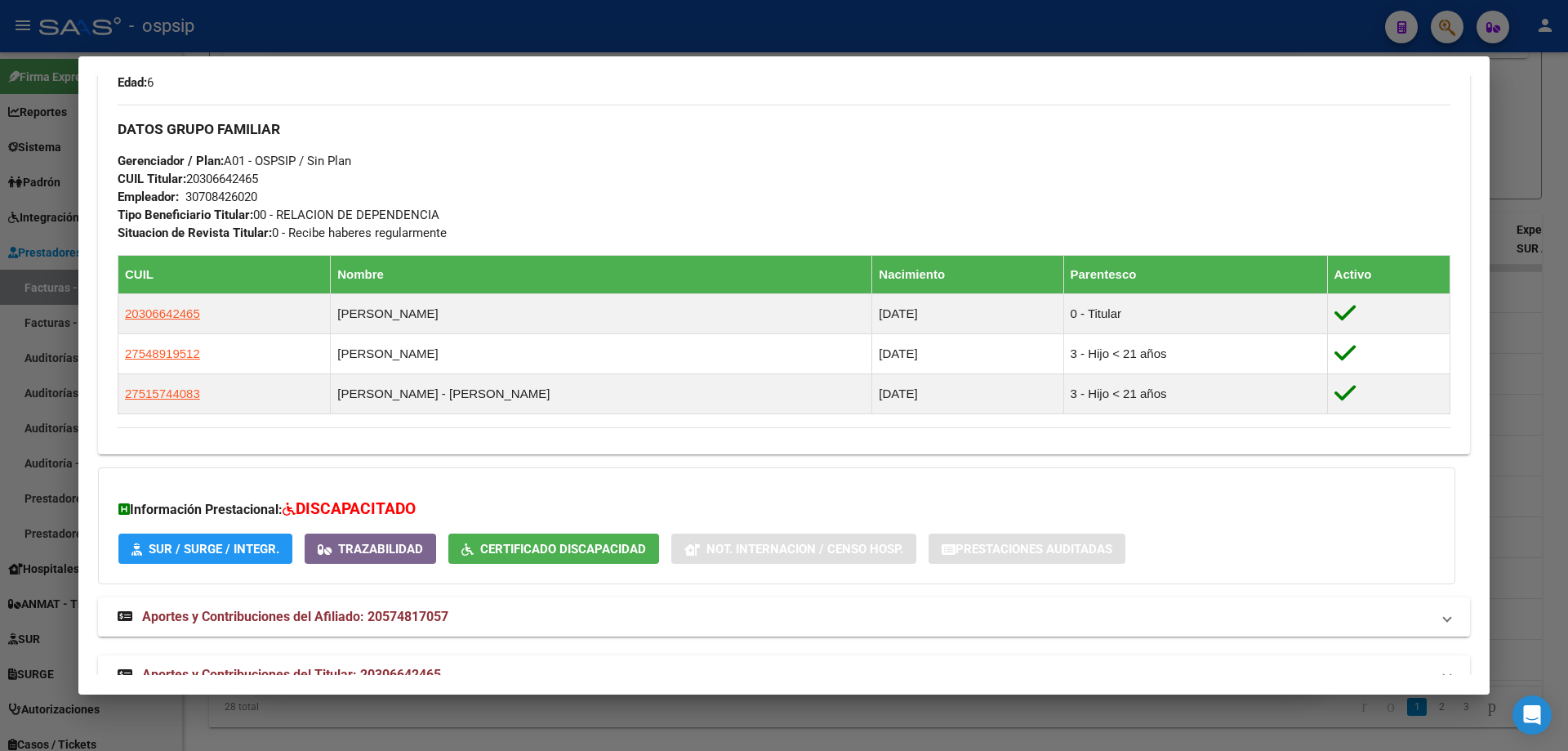
click at [1513, 155] on div at bounding box center [784, 375] width 1568 height 751
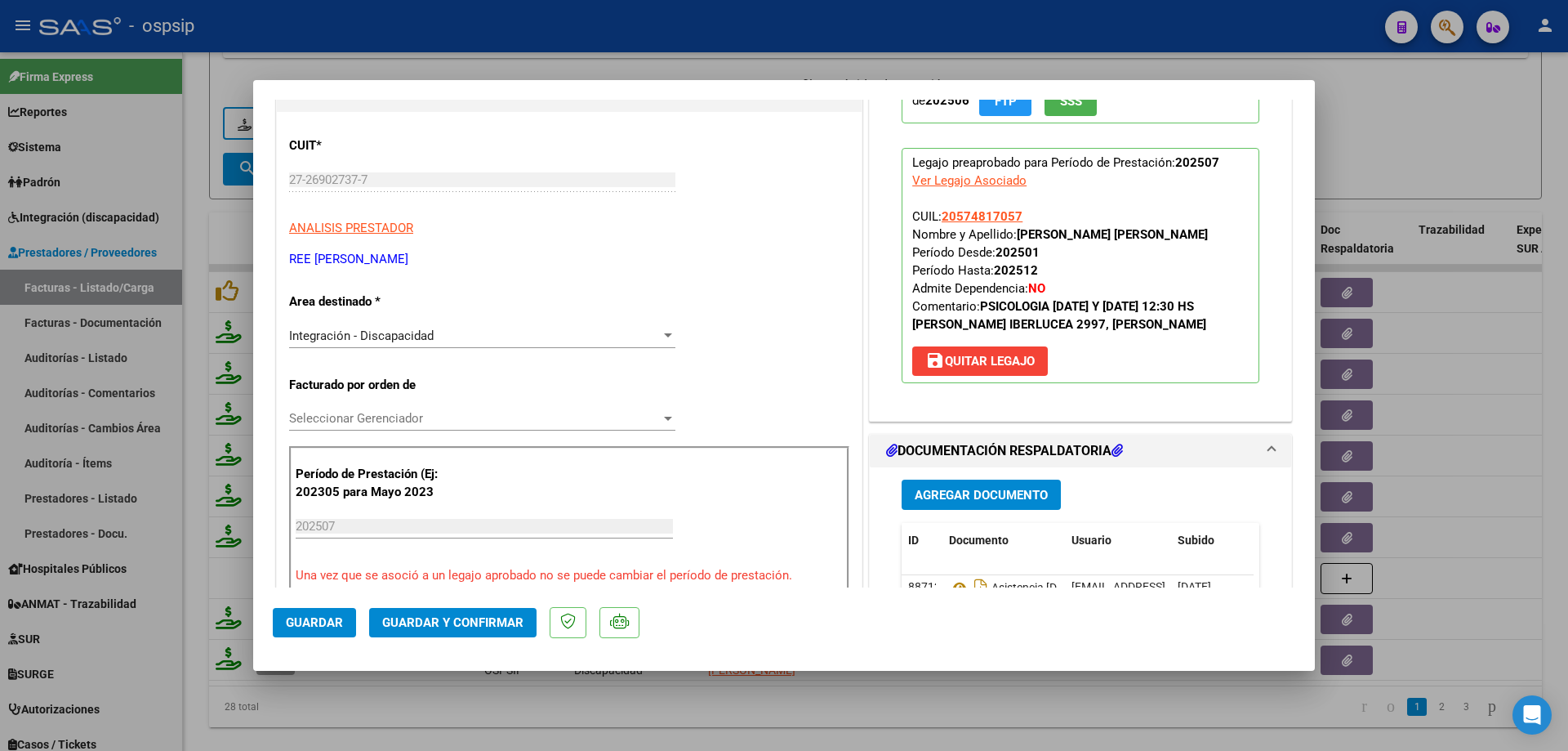
scroll to position [245, 0]
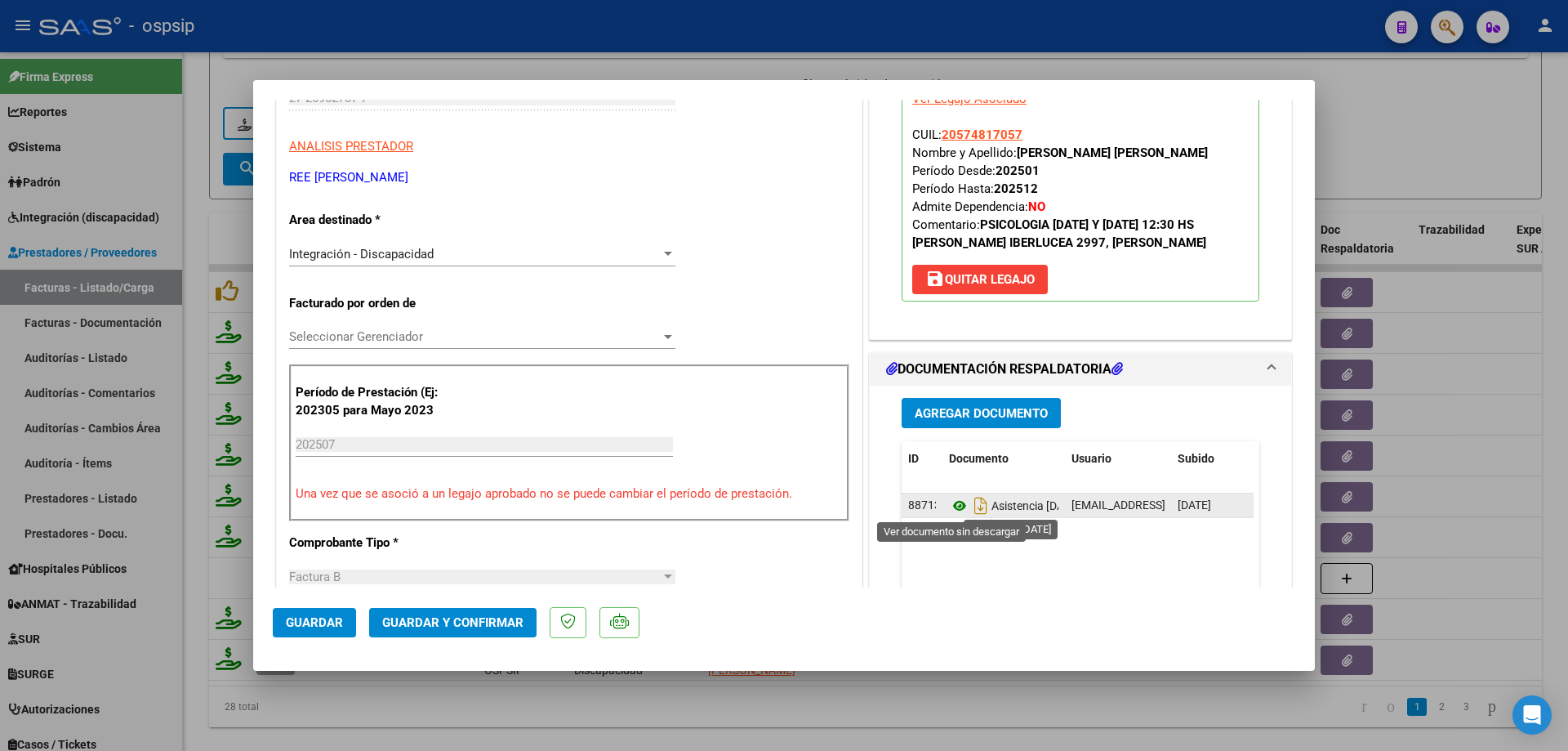
click at [954, 503] on icon at bounding box center [959, 505] width 22 height 20
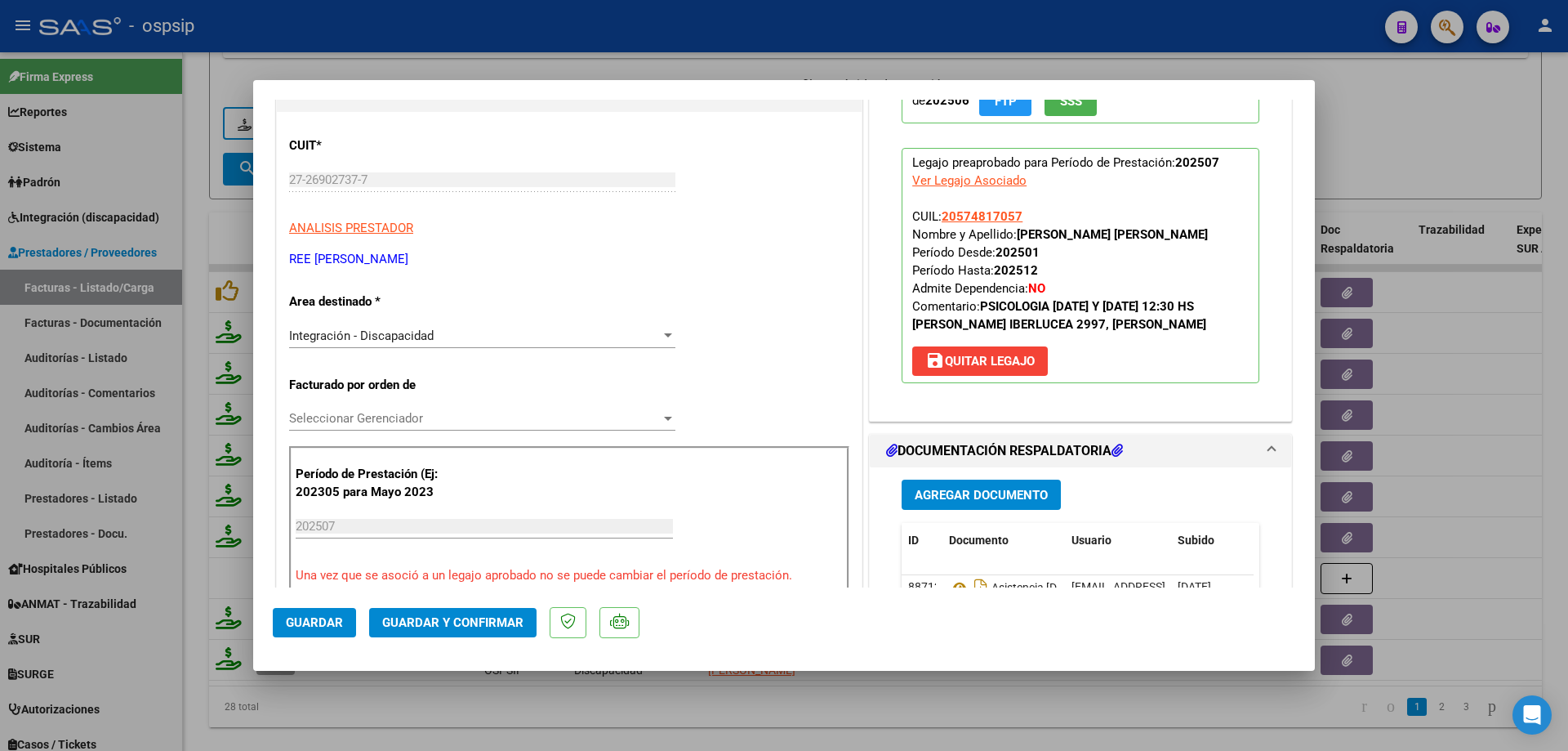
scroll to position [0, 0]
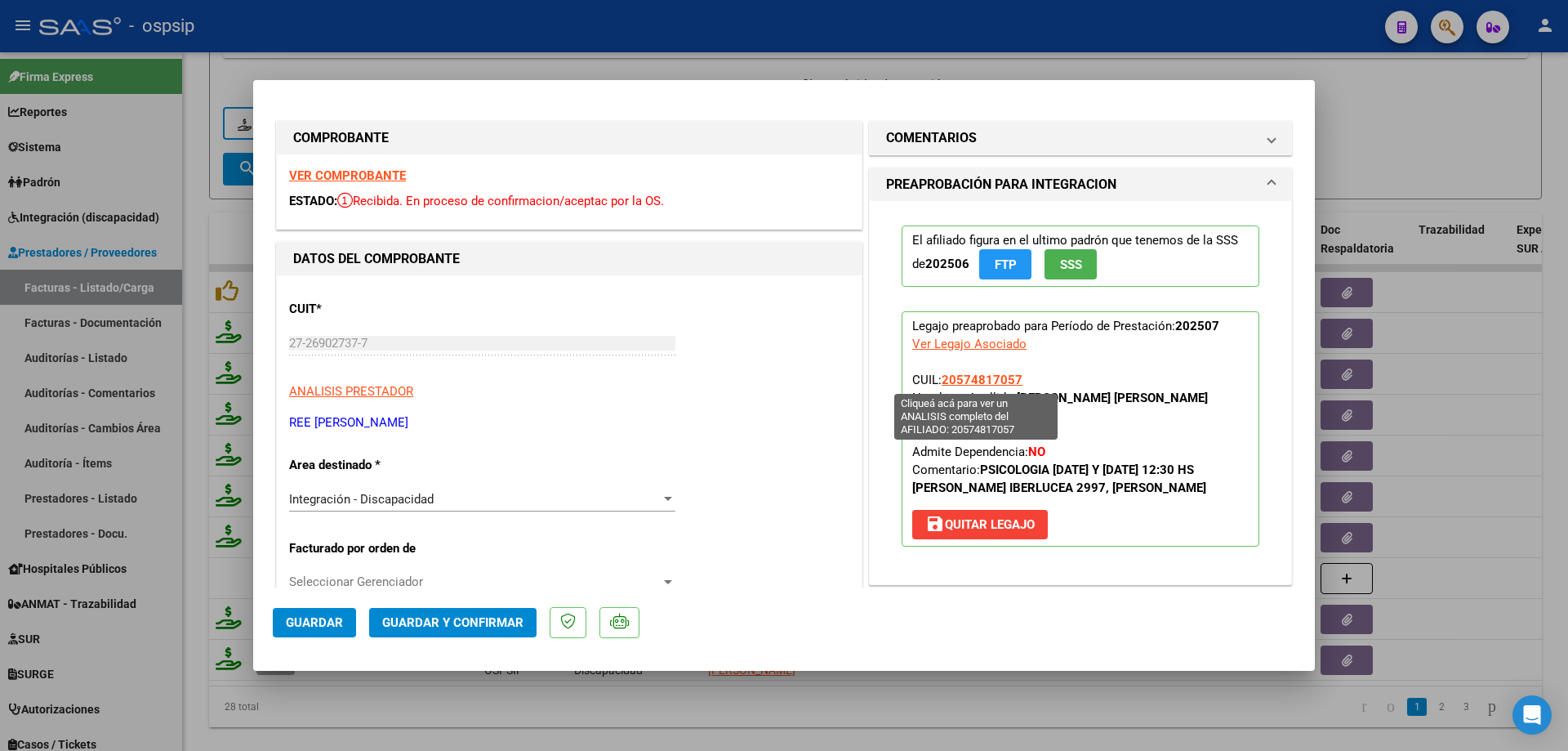
drag, startPoint x: 1017, startPoint y: 382, endPoint x: 940, endPoint y: 378, distance: 77.1
click at [940, 378] on p "Legajo preaprobado para Período de Prestación: 202507 Ver Legajo Asociado CUIL:…" at bounding box center [1080, 429] width 358 height 236
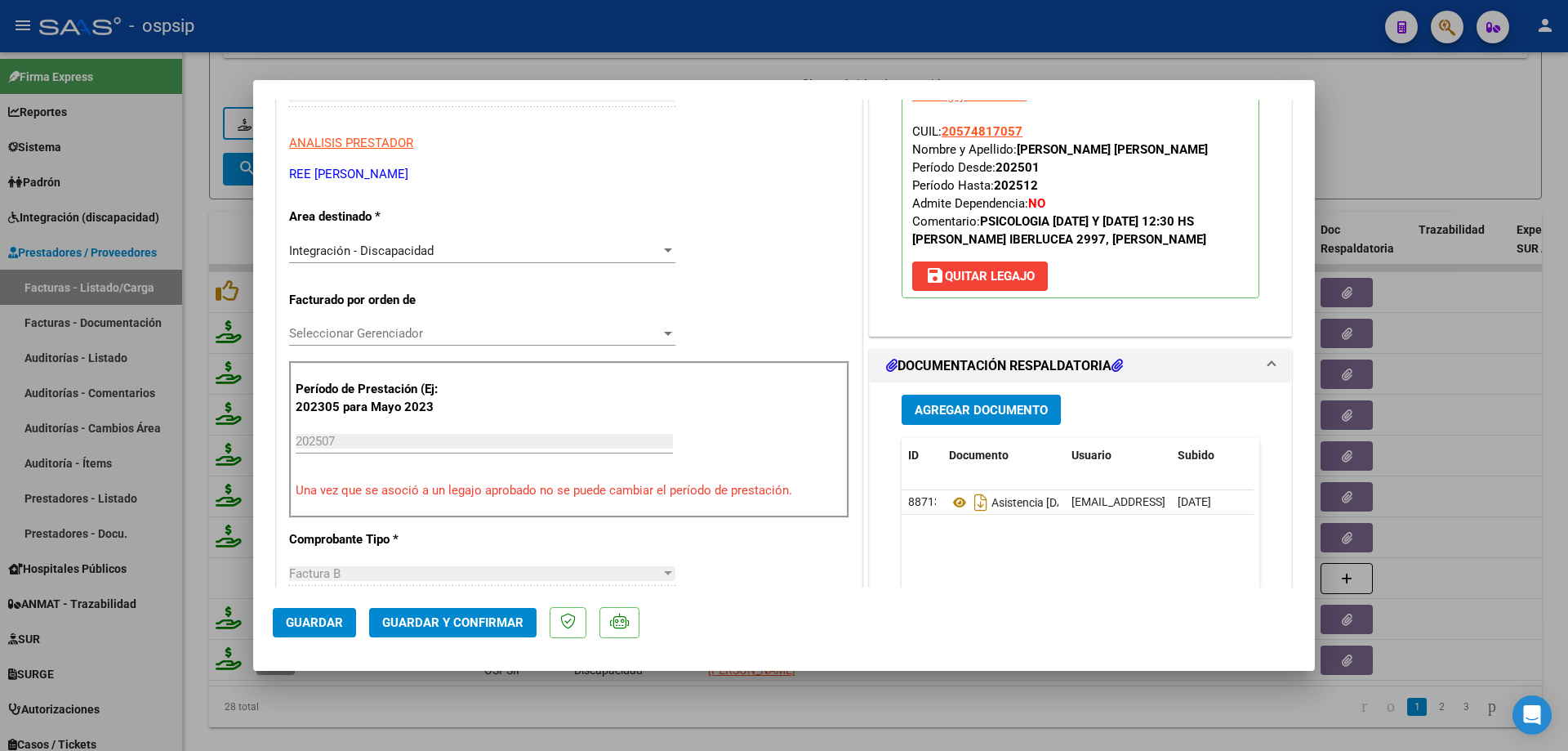
scroll to position [326, 0]
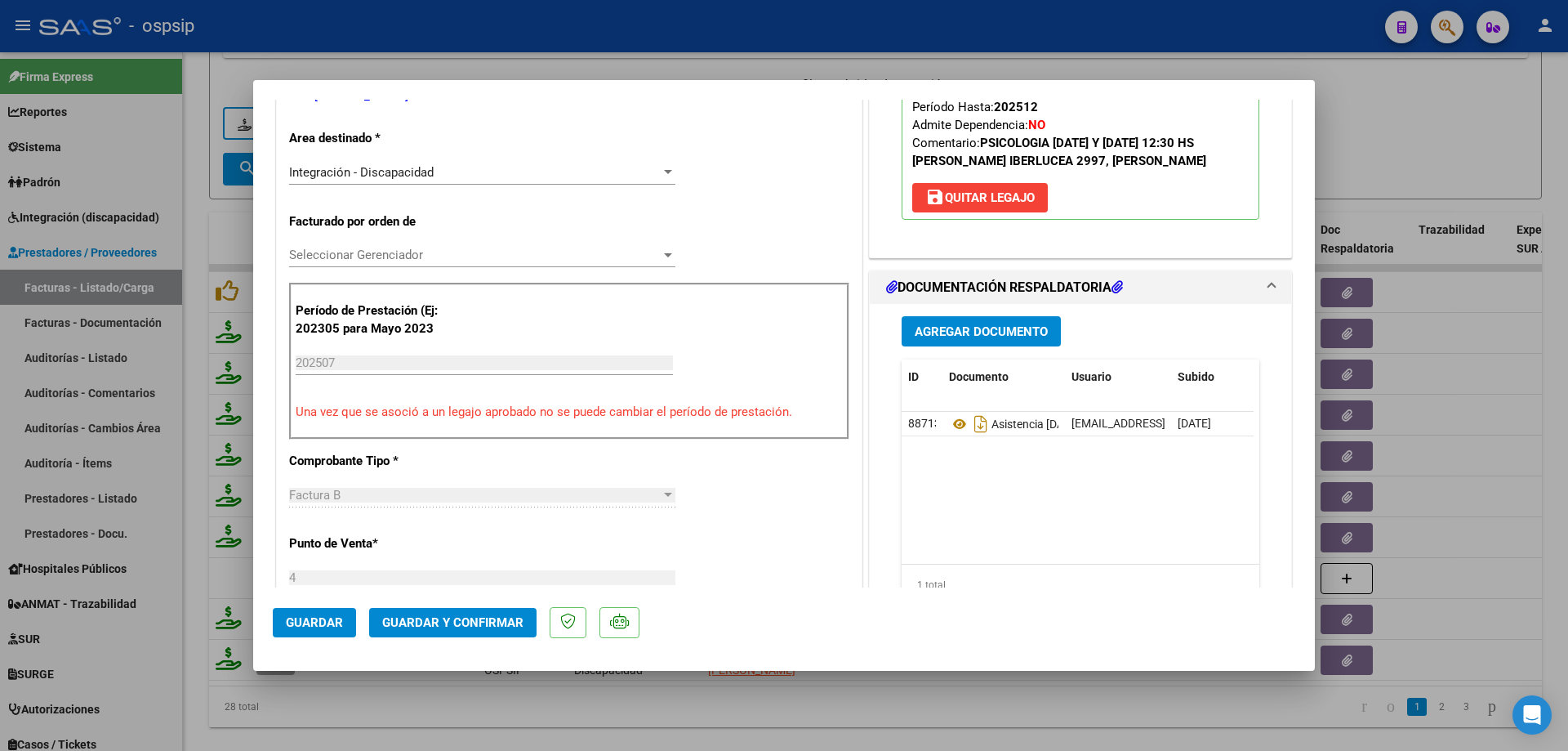
click at [501, 621] on span "Guardar y Confirmar" at bounding box center [453, 623] width 141 height 15
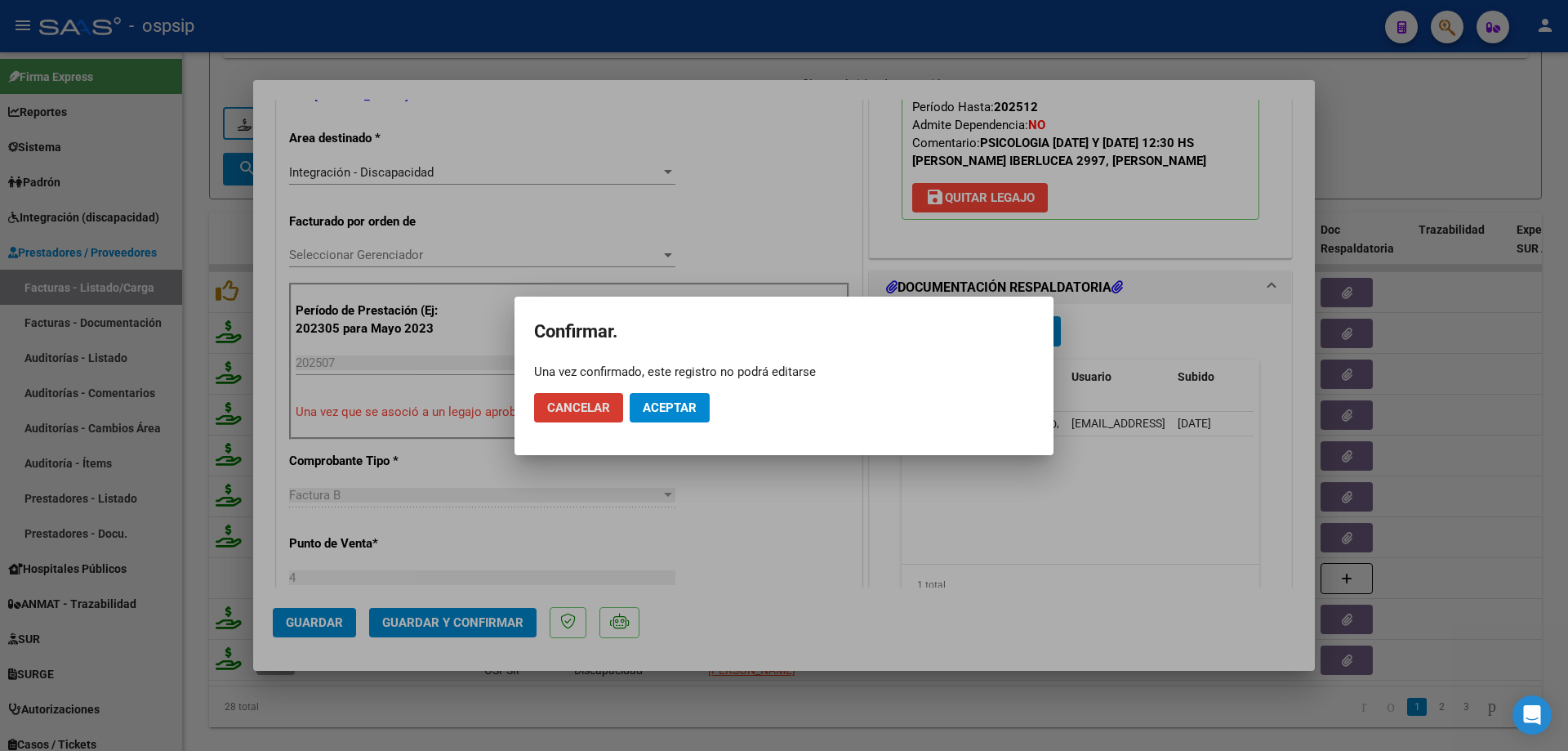
click at [697, 412] on button "Aceptar" at bounding box center [670, 407] width 80 height 29
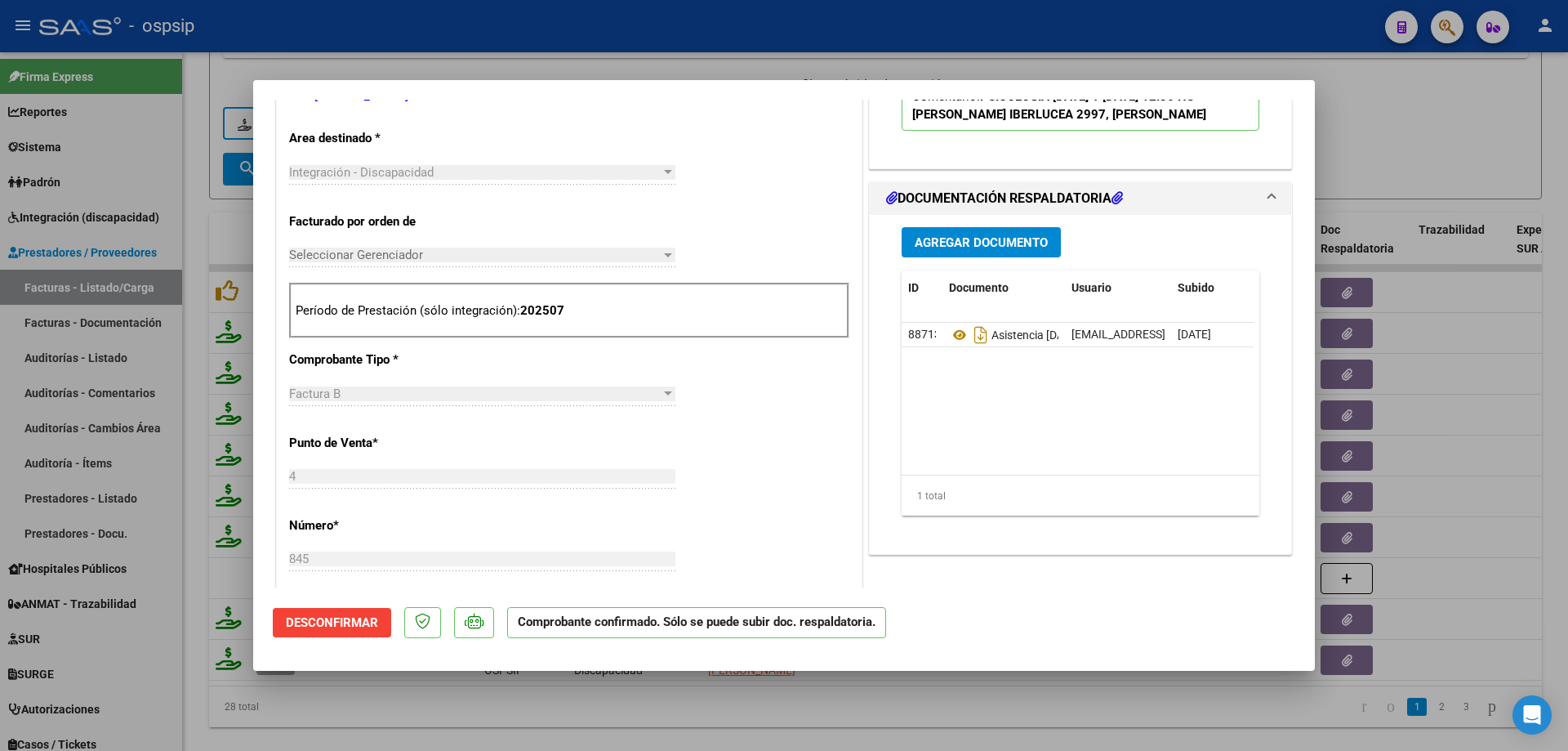
click at [1370, 130] on div at bounding box center [784, 375] width 1568 height 751
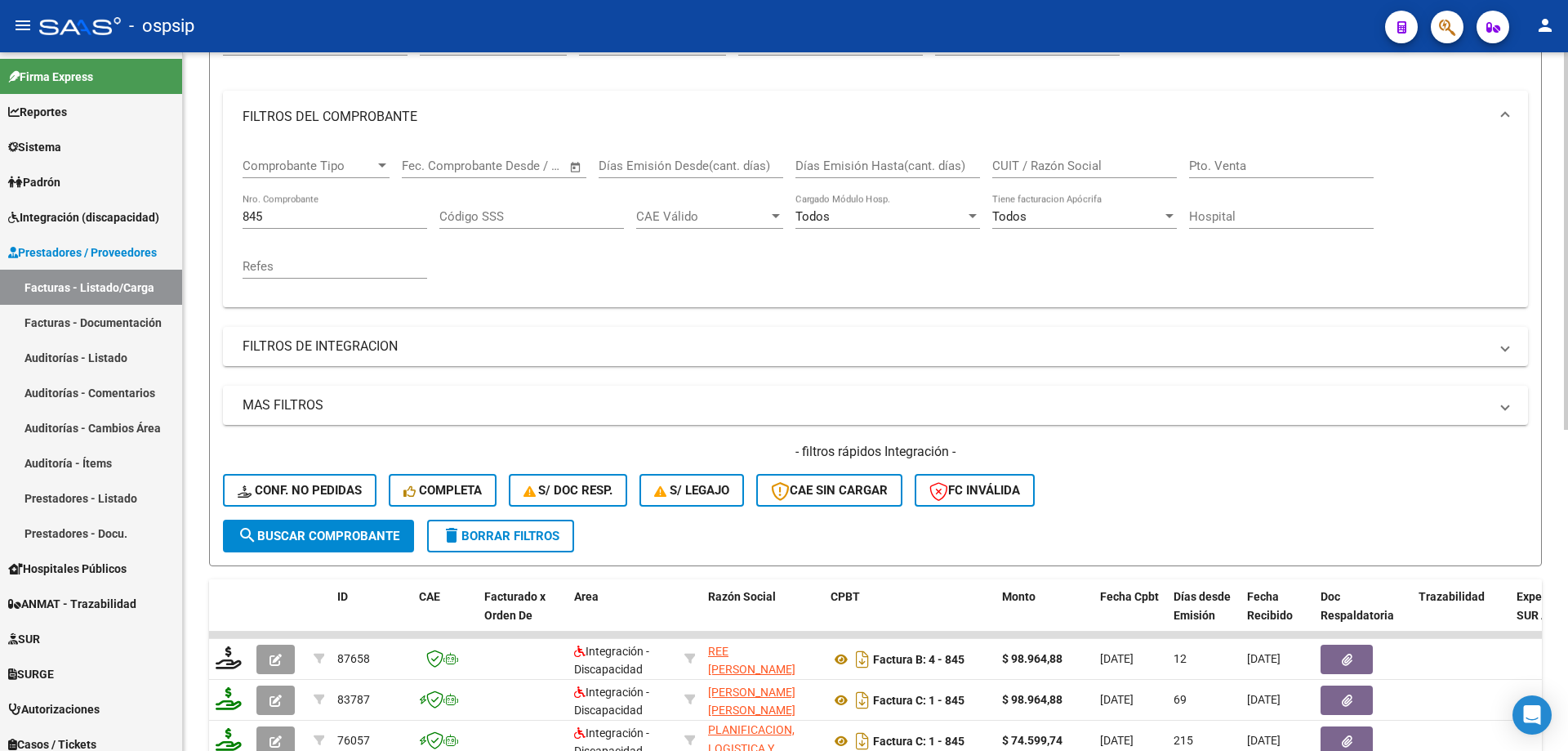
scroll to position [64, 0]
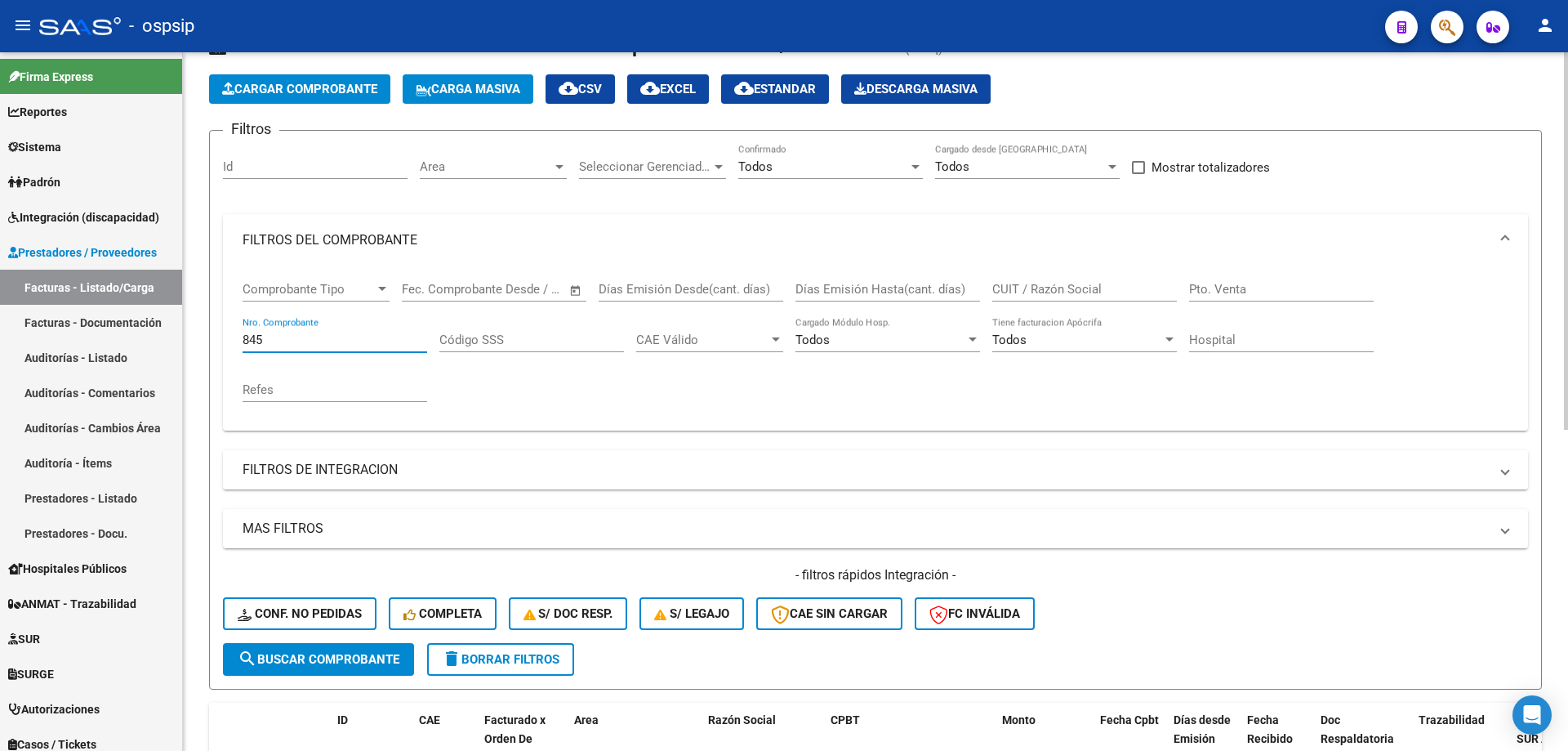
click at [281, 344] on input "845" at bounding box center [334, 340] width 184 height 15
type input "8"
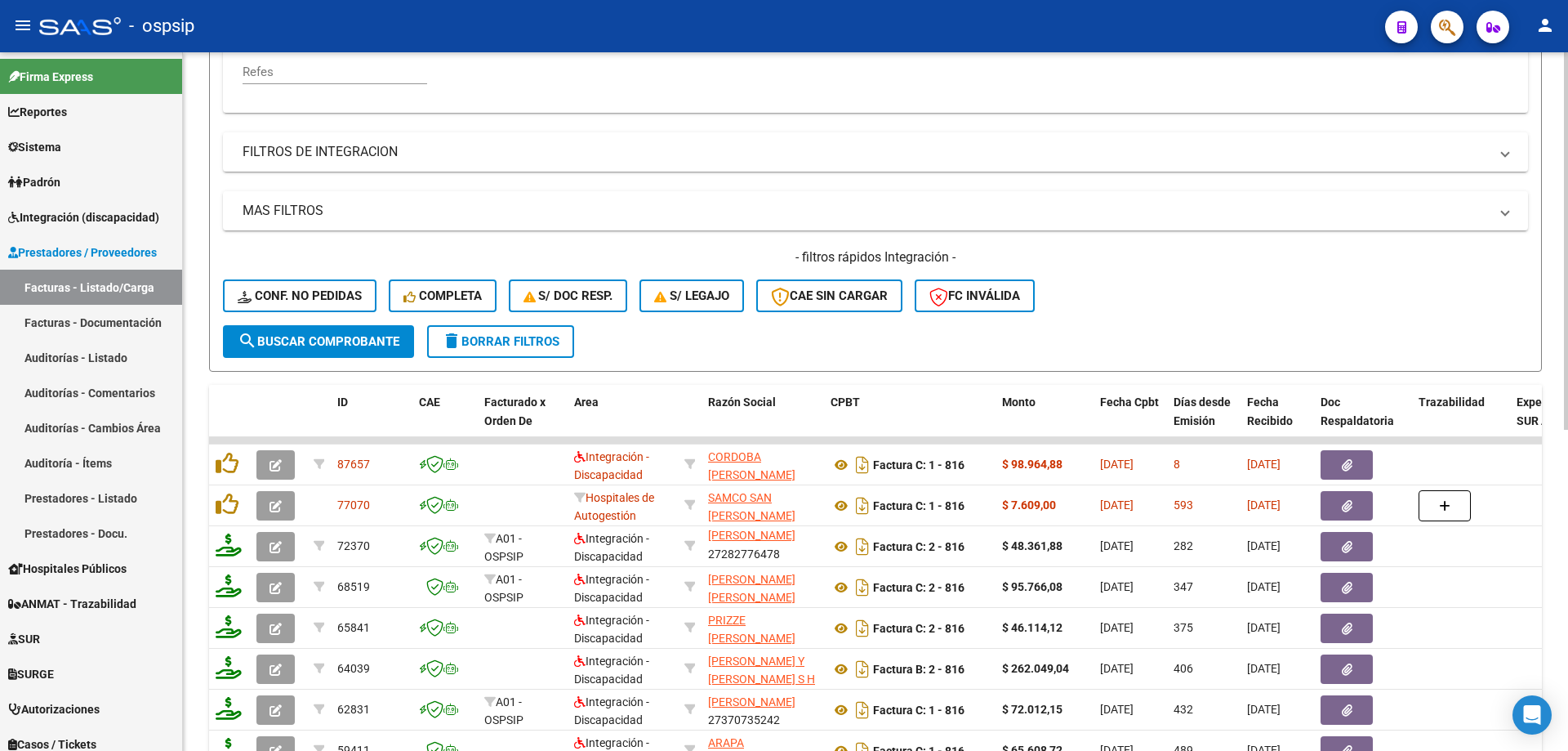
scroll to position [391, 0]
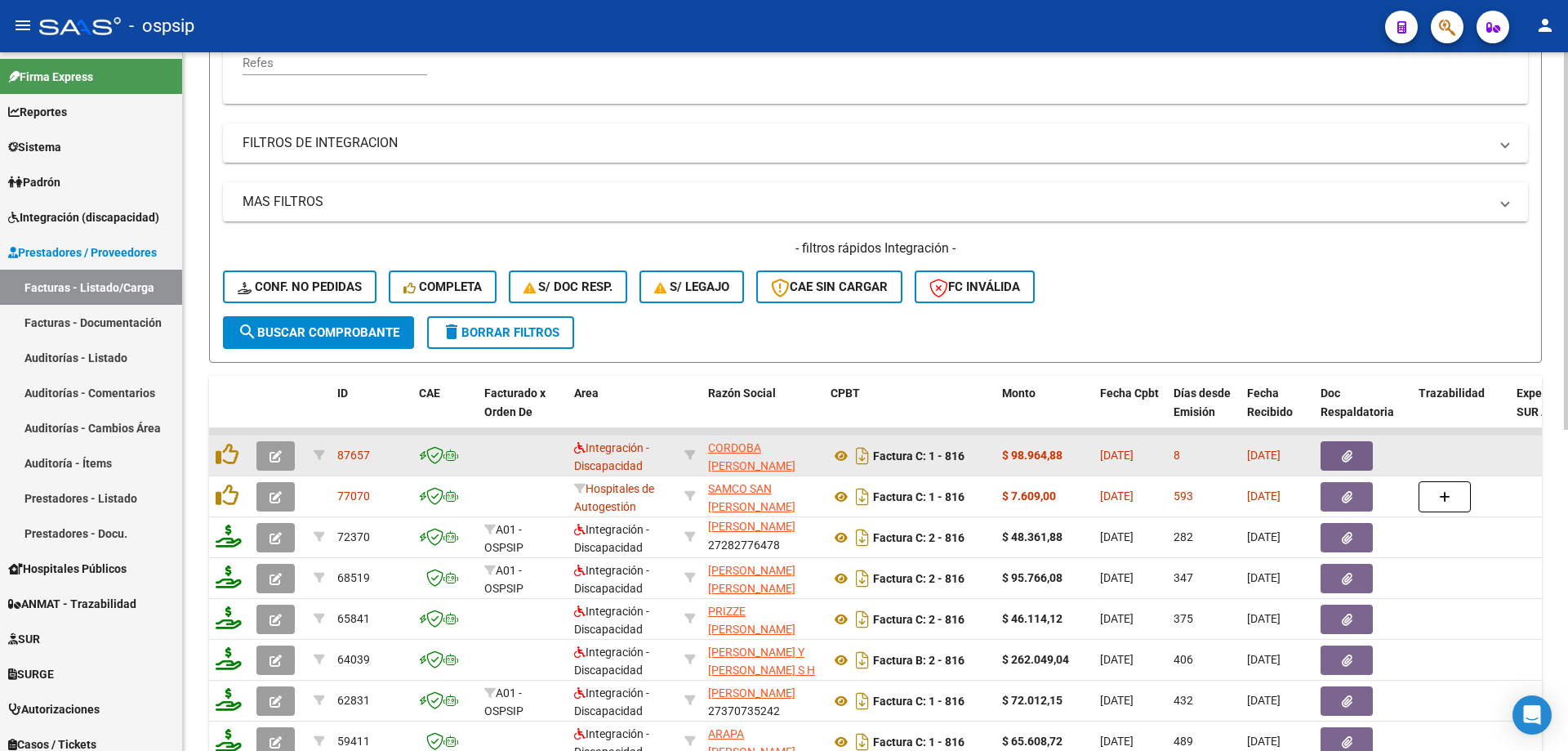
type input "816"
click at [266, 457] on button "button" at bounding box center [275, 455] width 38 height 29
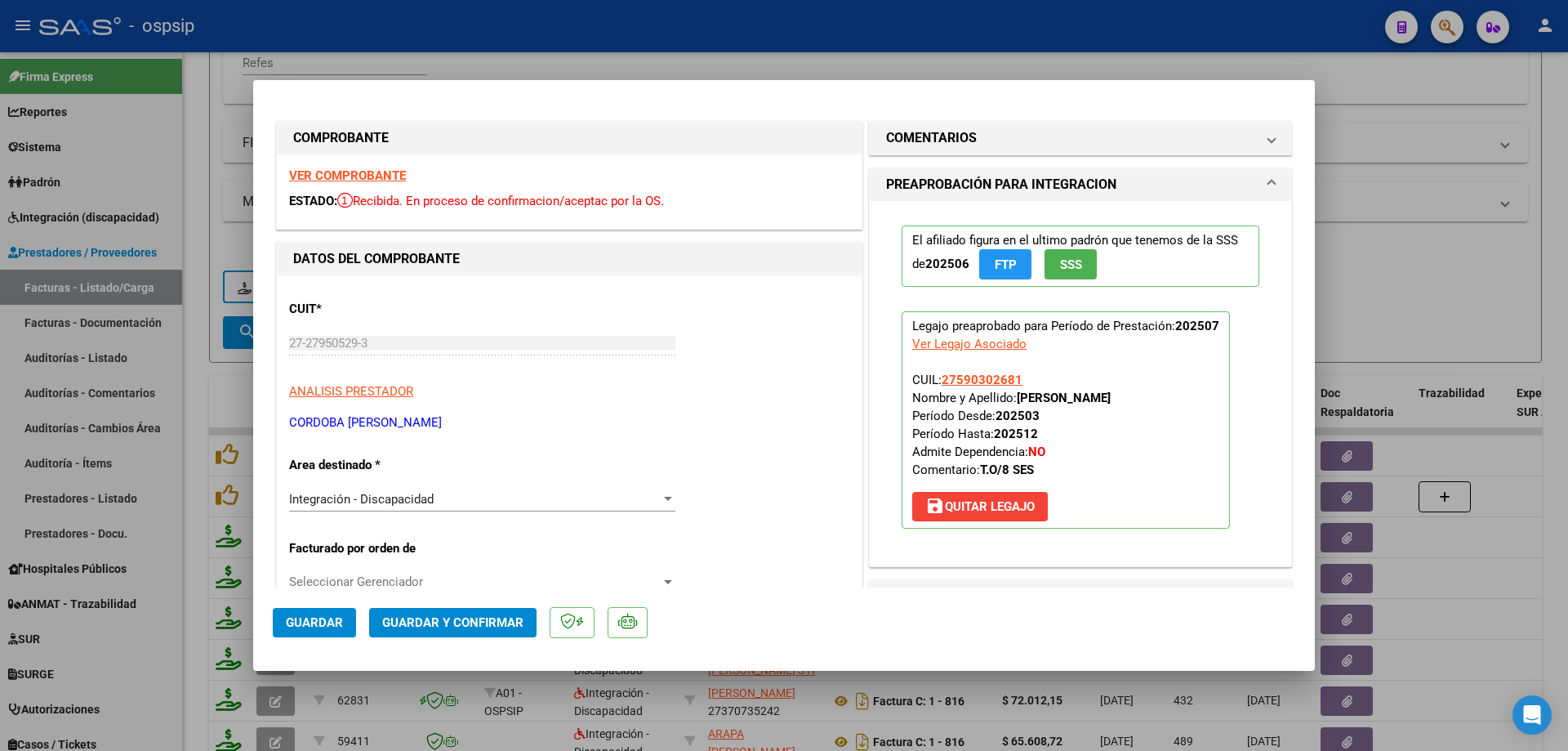
click at [1050, 272] on button "SSS" at bounding box center [1071, 264] width 52 height 30
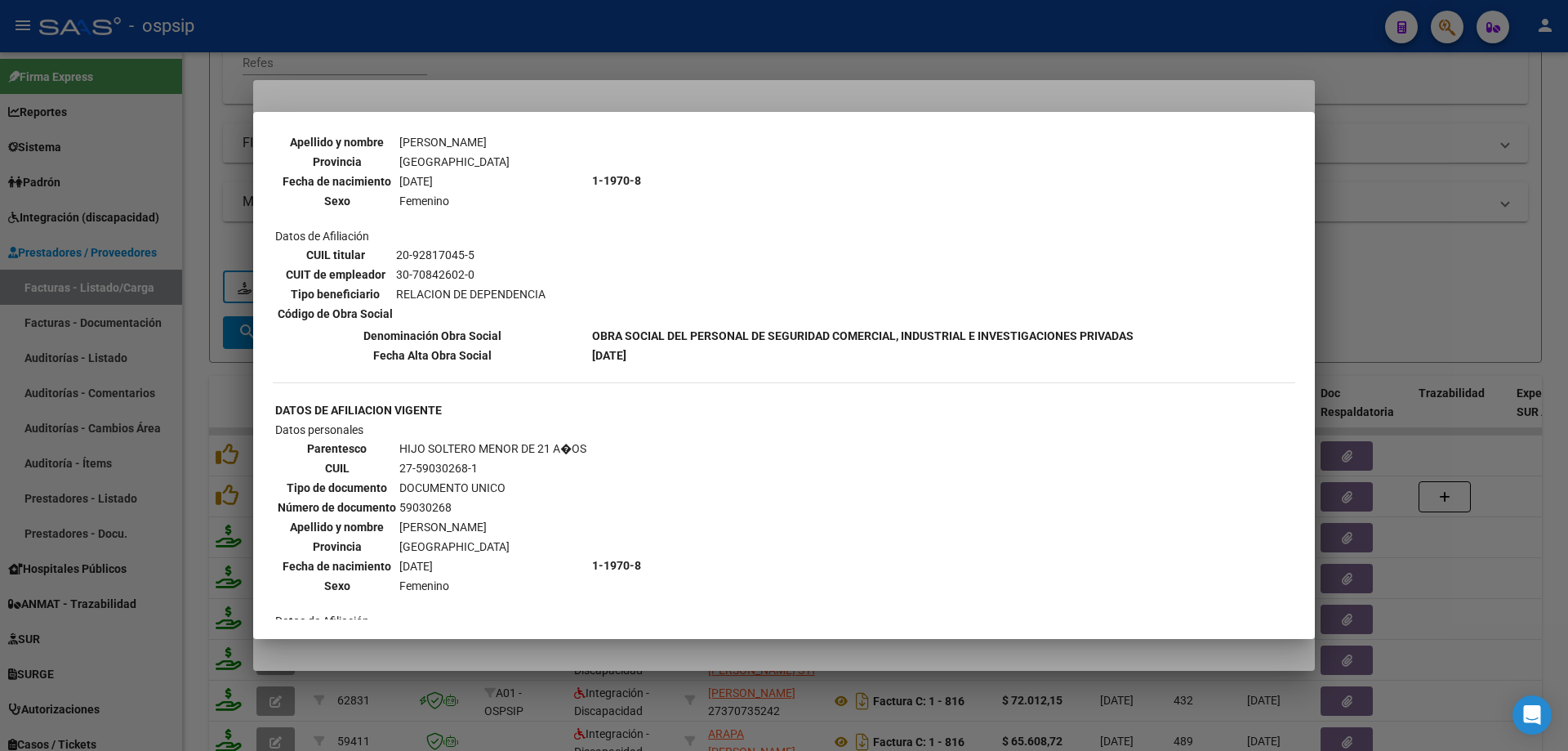
scroll to position [1227, 0]
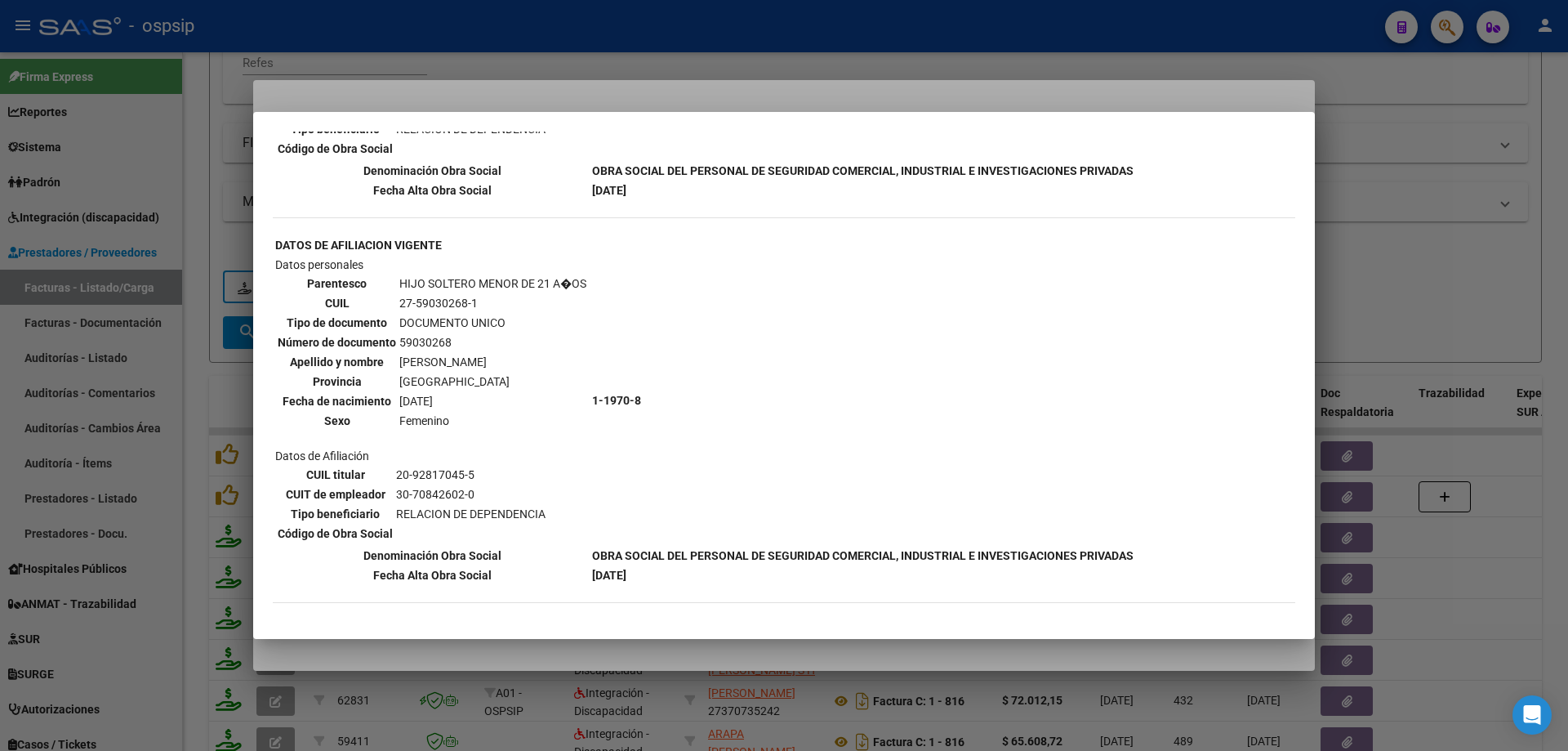
click at [1379, 242] on div at bounding box center [784, 375] width 1568 height 751
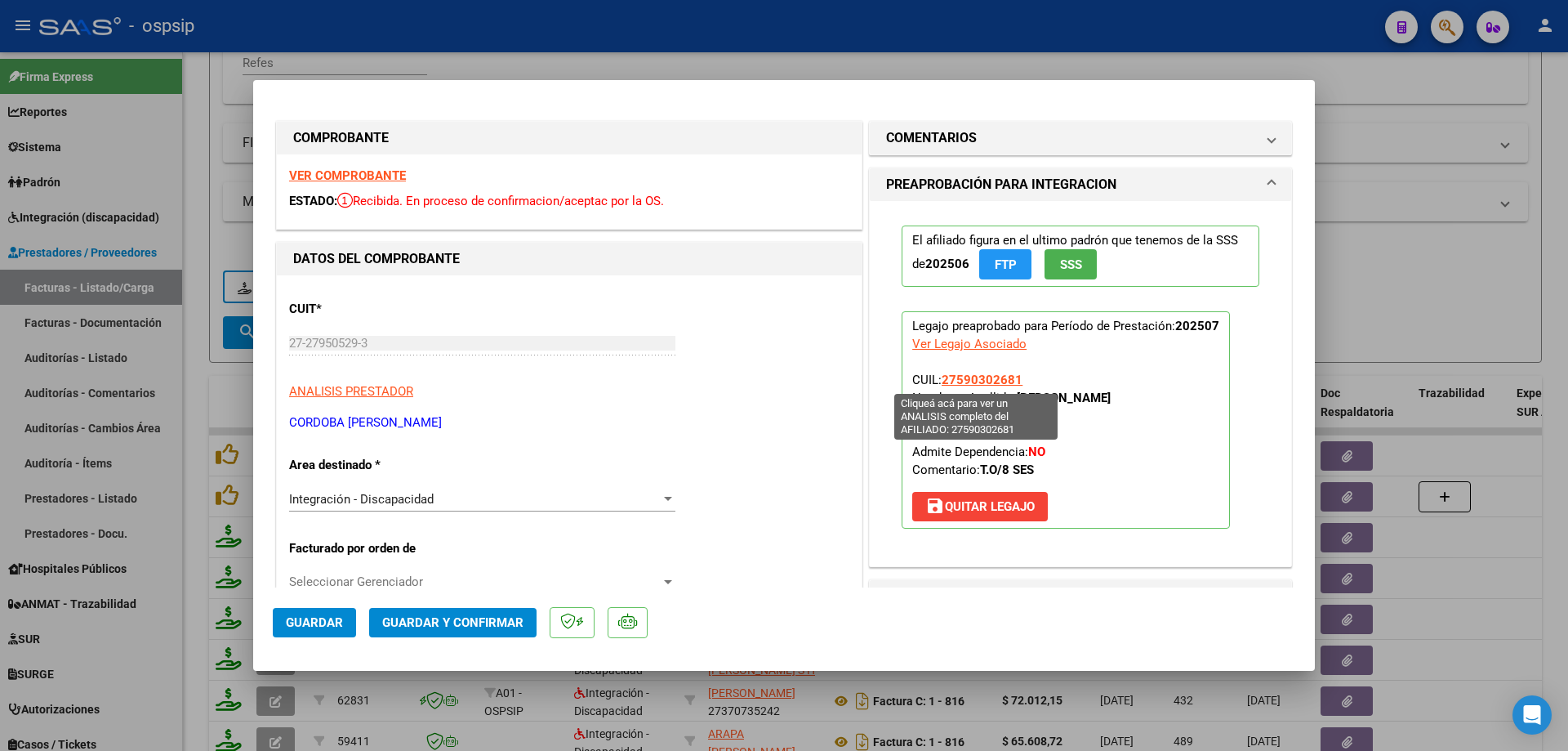
click at [966, 379] on span "27590302681" at bounding box center [982, 380] width 80 height 15
type textarea "27590302681"
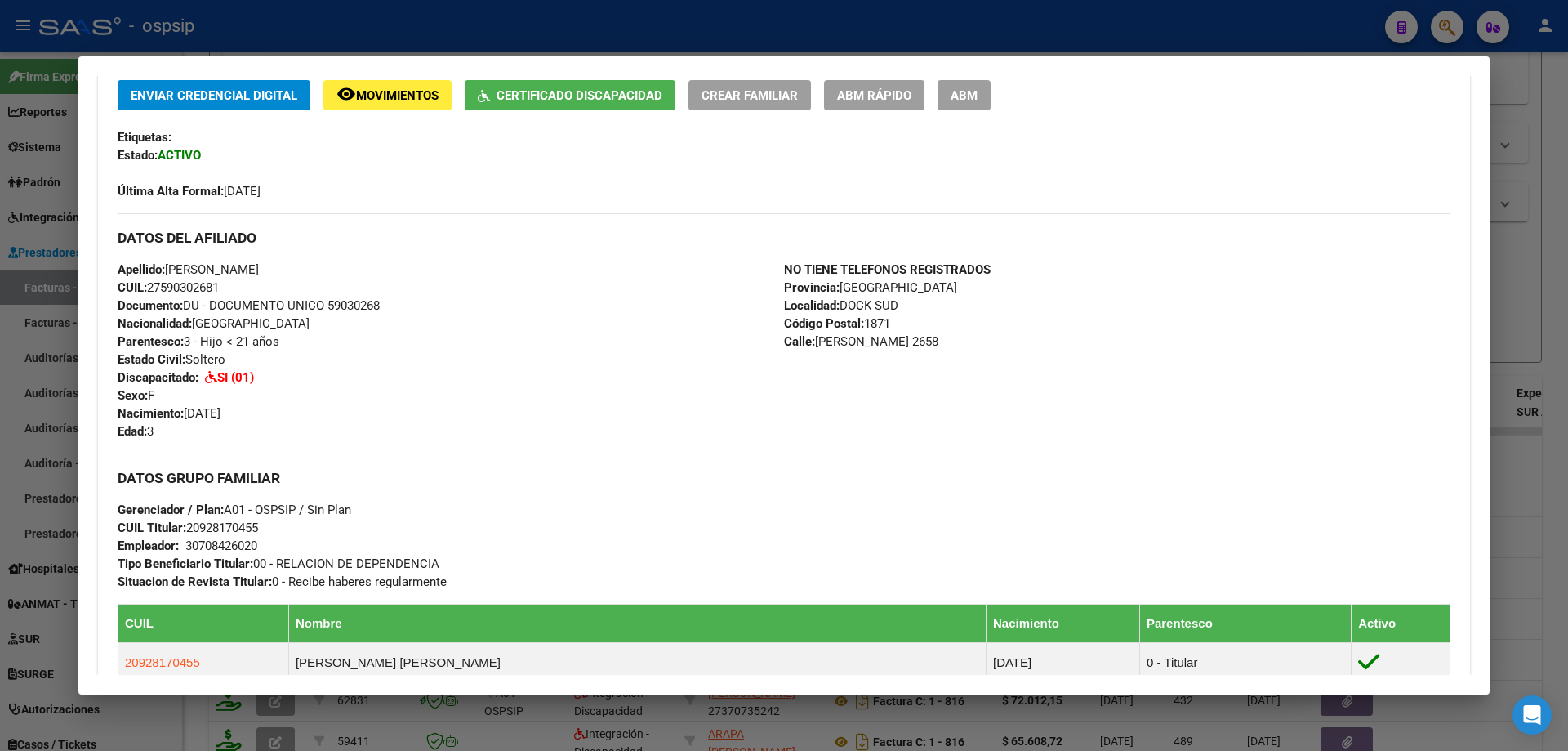
scroll to position [326, 0]
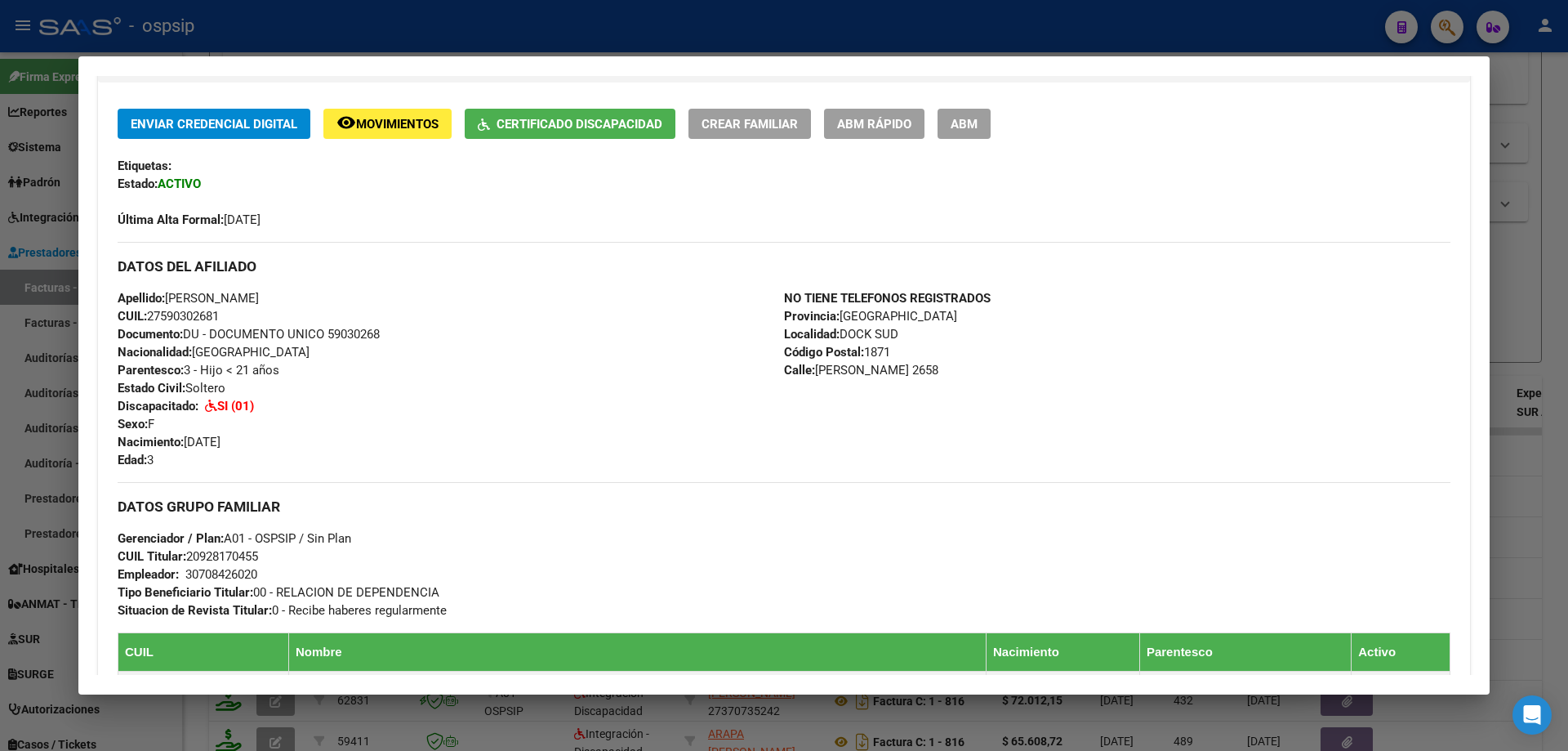
click at [1534, 264] on div at bounding box center [784, 375] width 1568 height 751
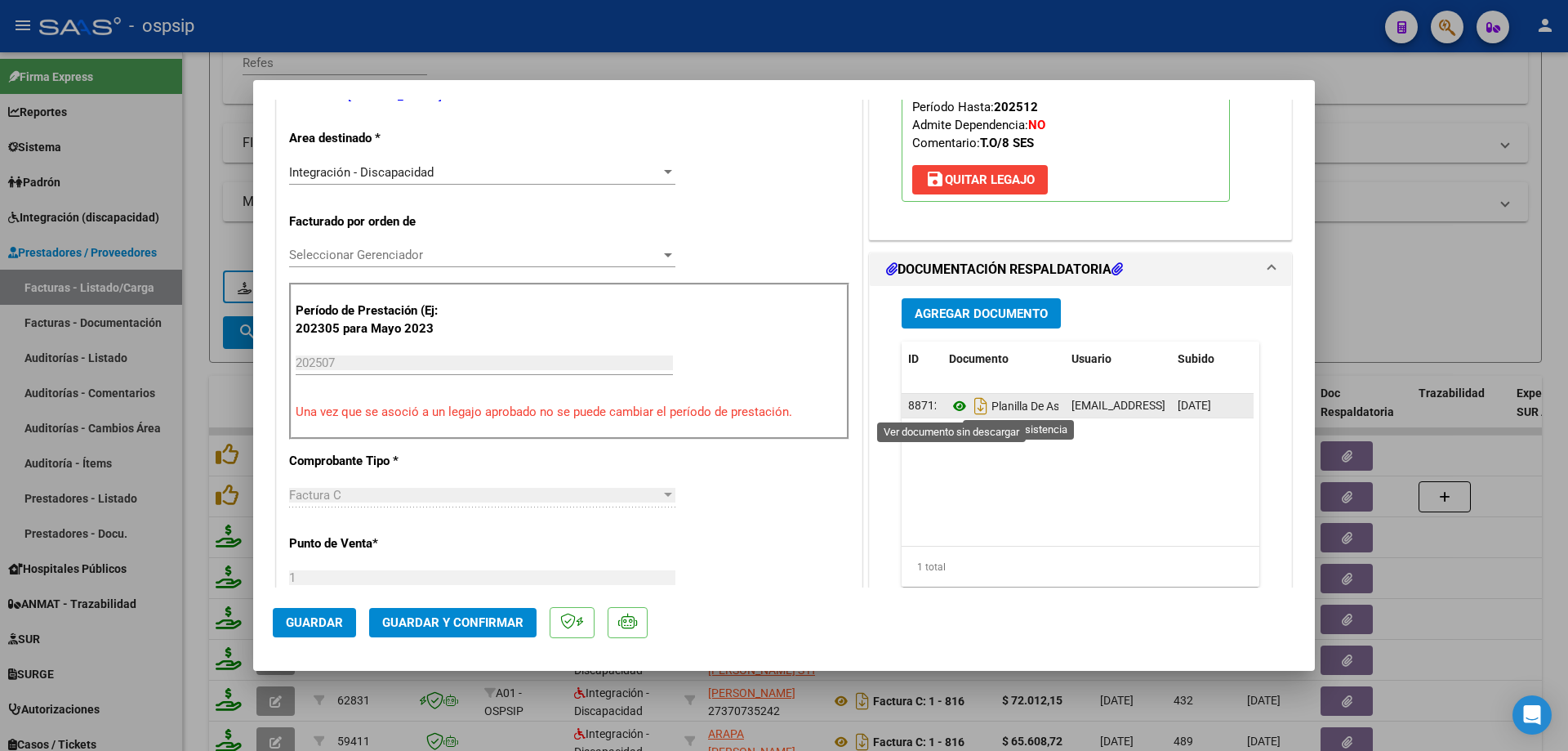
click at [949, 401] on icon at bounding box center [959, 406] width 22 height 20
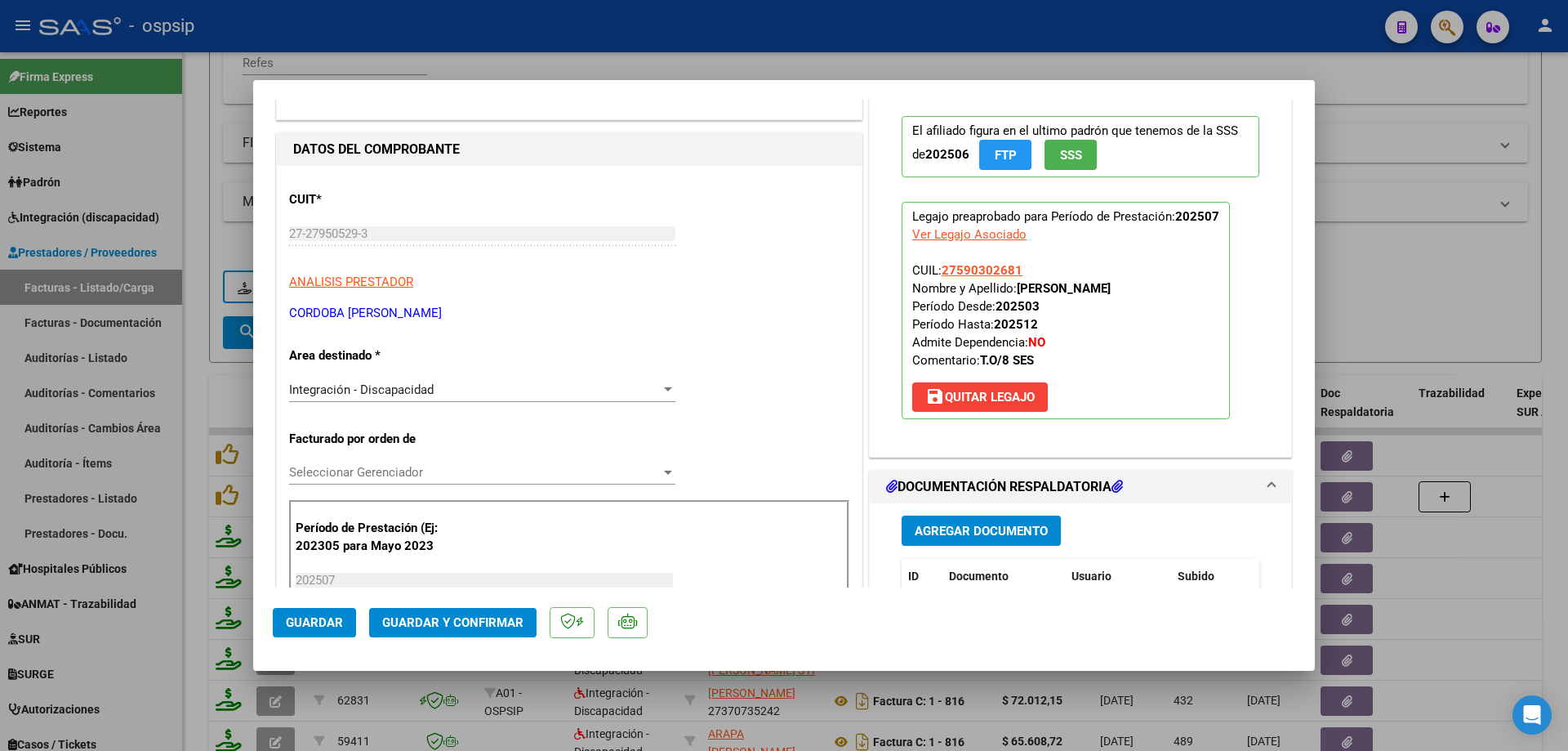
scroll to position [81, 0]
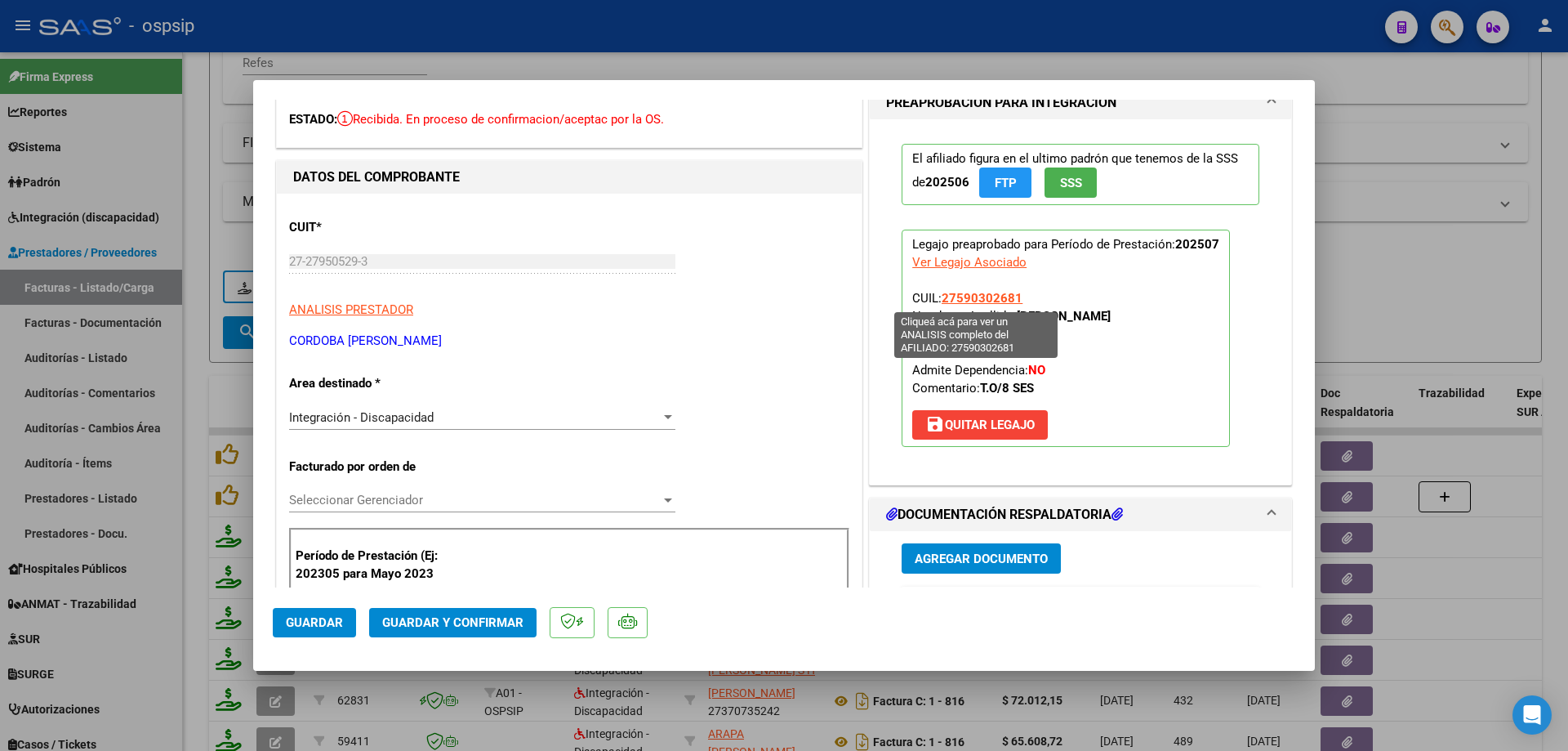
drag, startPoint x: 1021, startPoint y: 296, endPoint x: 937, endPoint y: 295, distance: 84.0
click at [937, 295] on p "Legajo preaprobado para Período de Prestación: 202507 Ver Legajo Asociado CUIL:…" at bounding box center [1065, 338] width 328 height 217
click at [446, 624] on span "Guardar y Confirmar" at bounding box center [453, 623] width 141 height 15
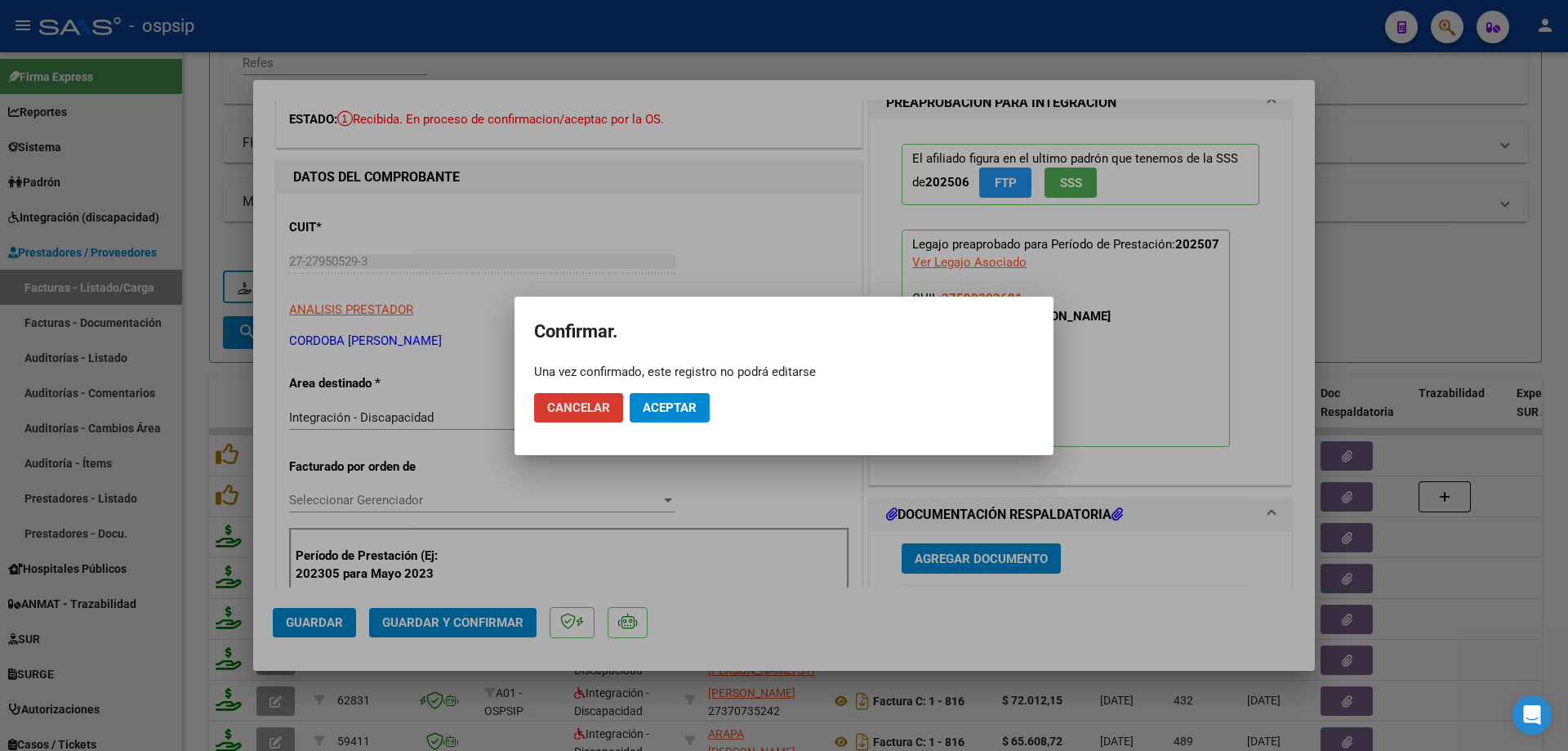
click at [656, 409] on span "Aceptar" at bounding box center [670, 408] width 54 height 15
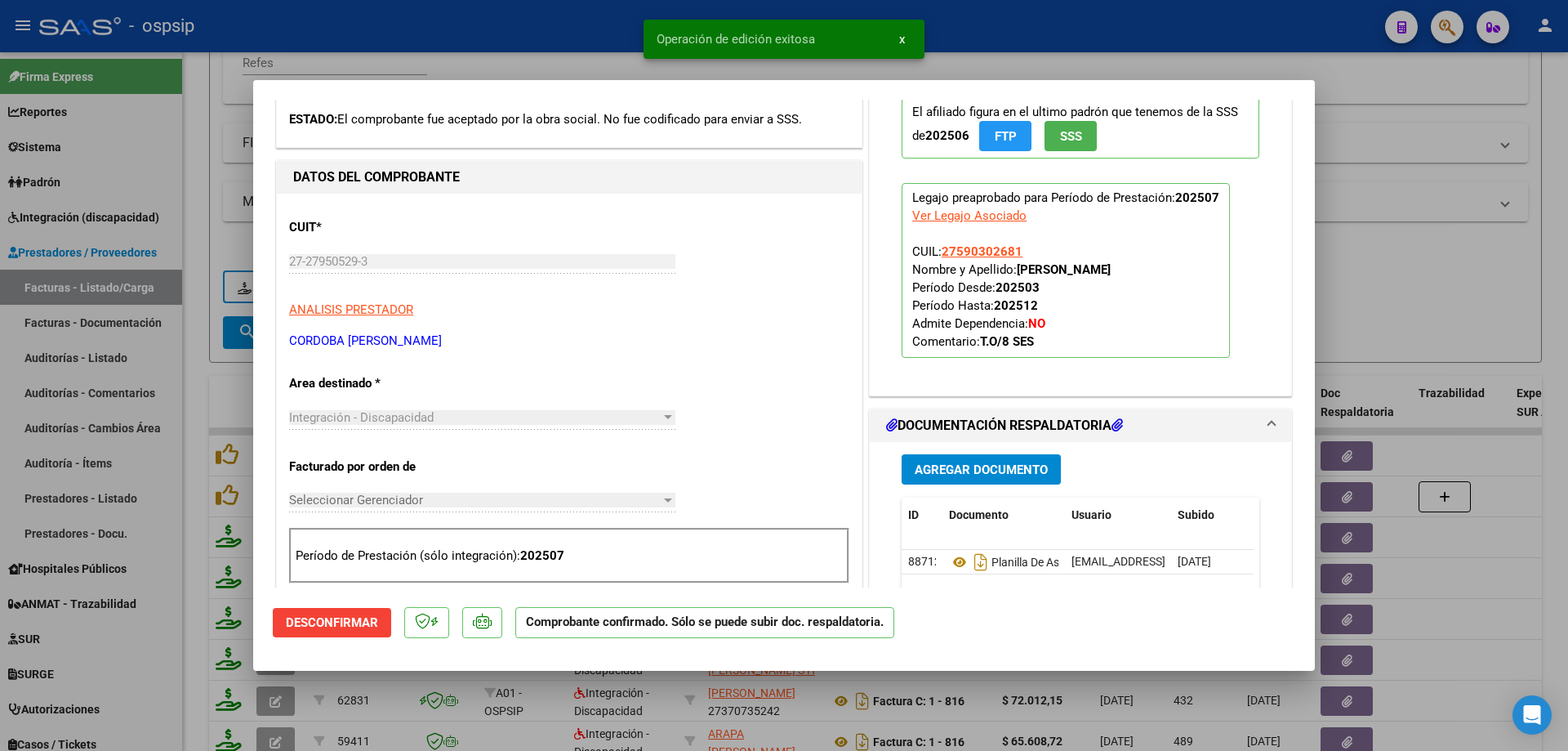
click at [1397, 286] on div at bounding box center [784, 375] width 1568 height 751
type input "$ 0,00"
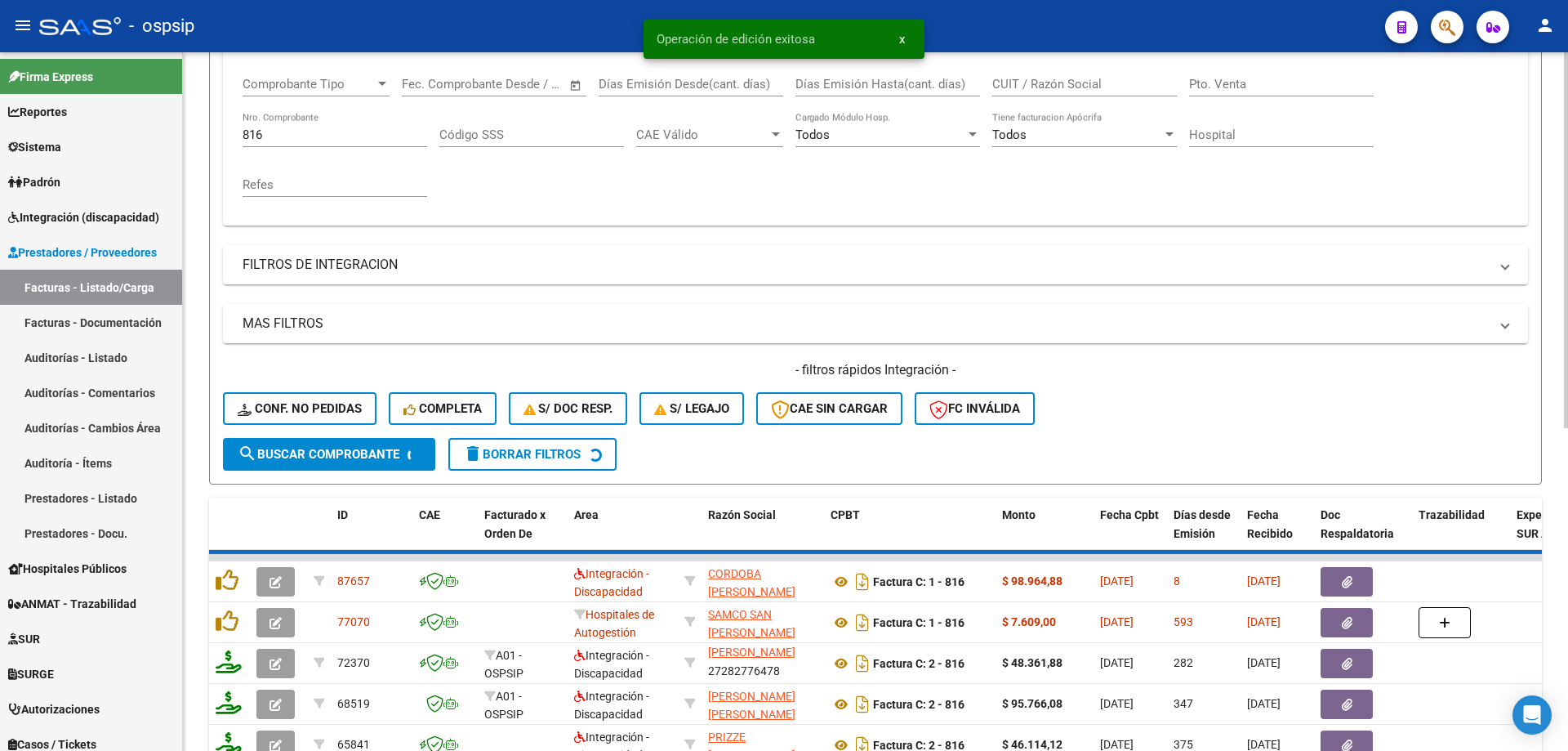
scroll to position [145, 0]
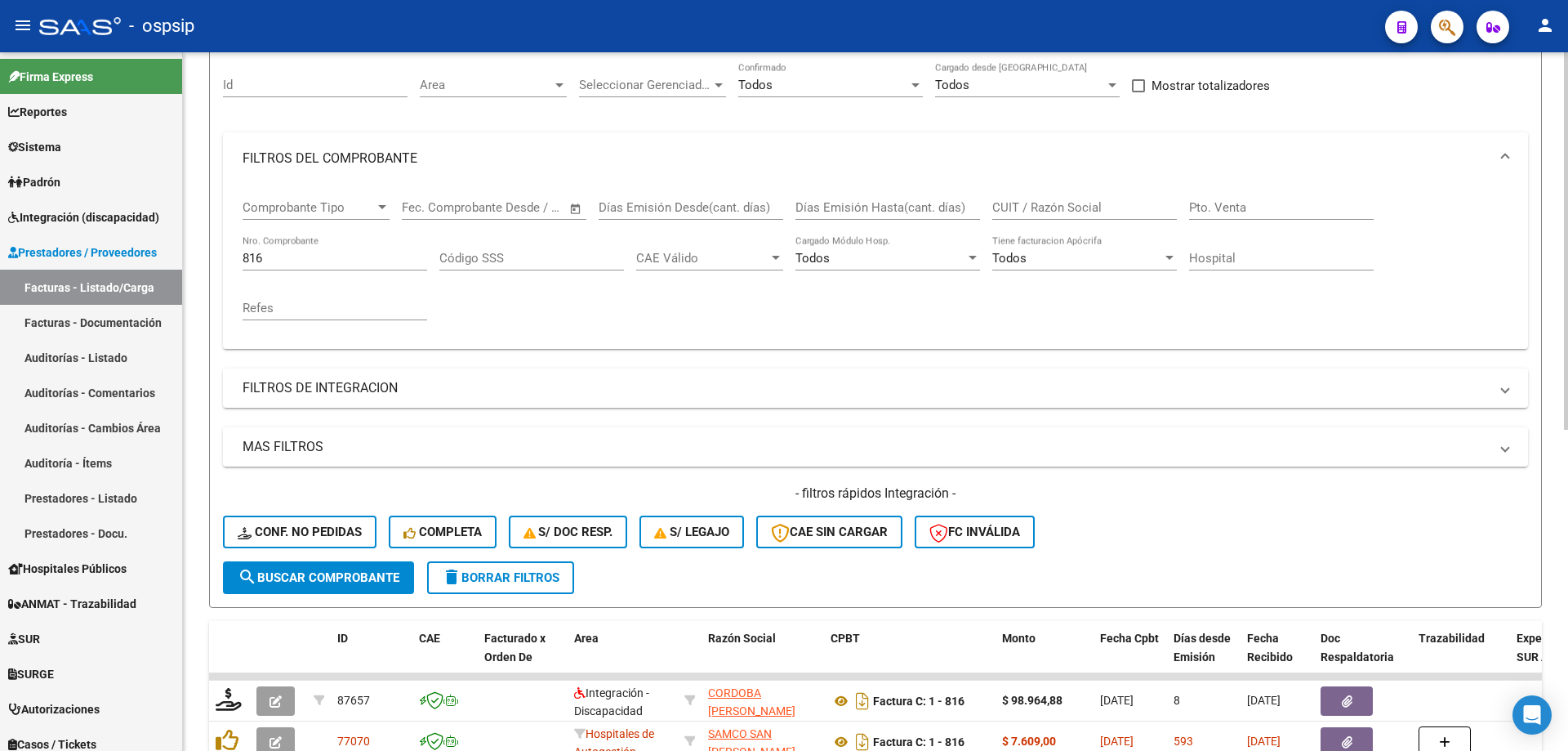
click at [275, 262] on input "816" at bounding box center [334, 258] width 184 height 15
type input "8"
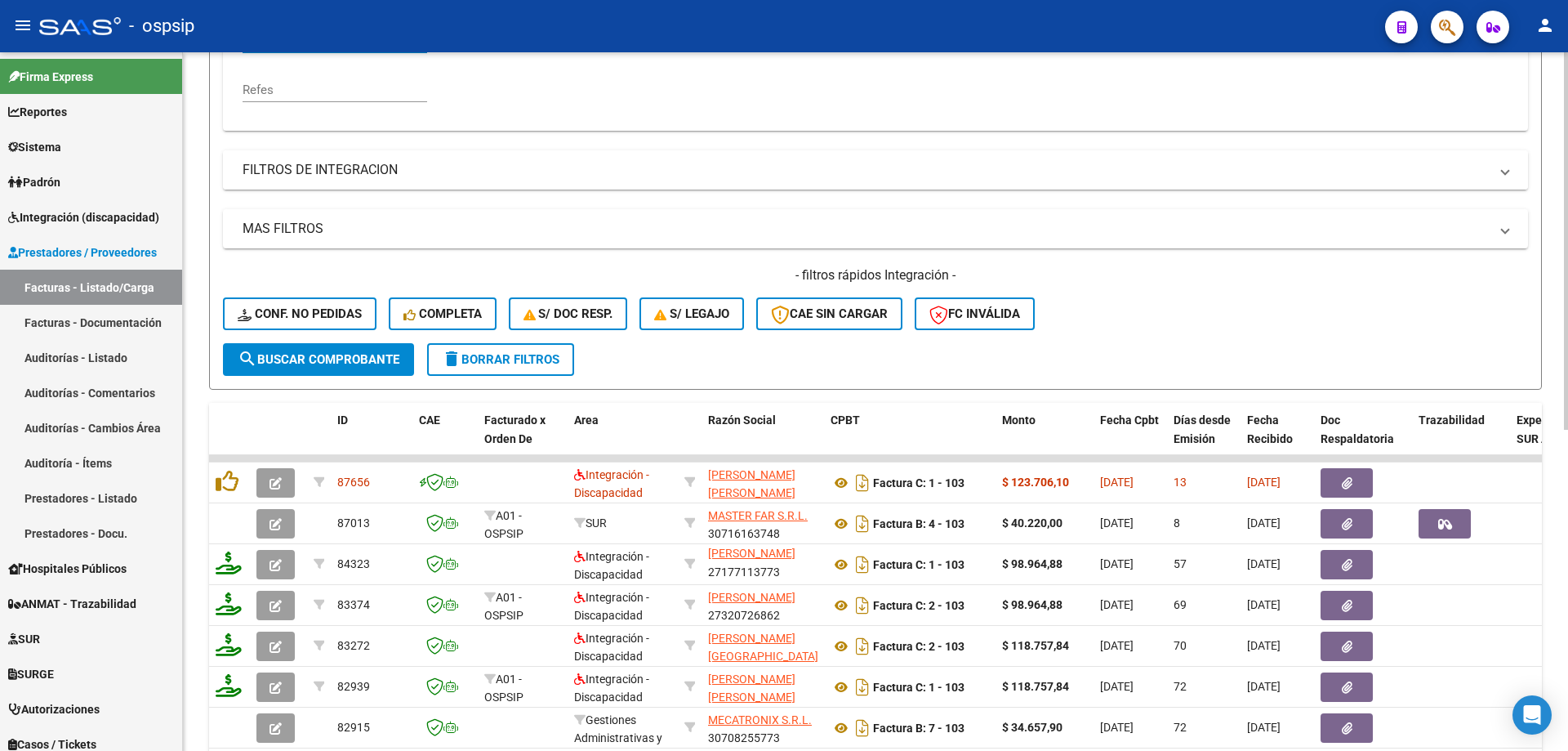
scroll to position [391, 0]
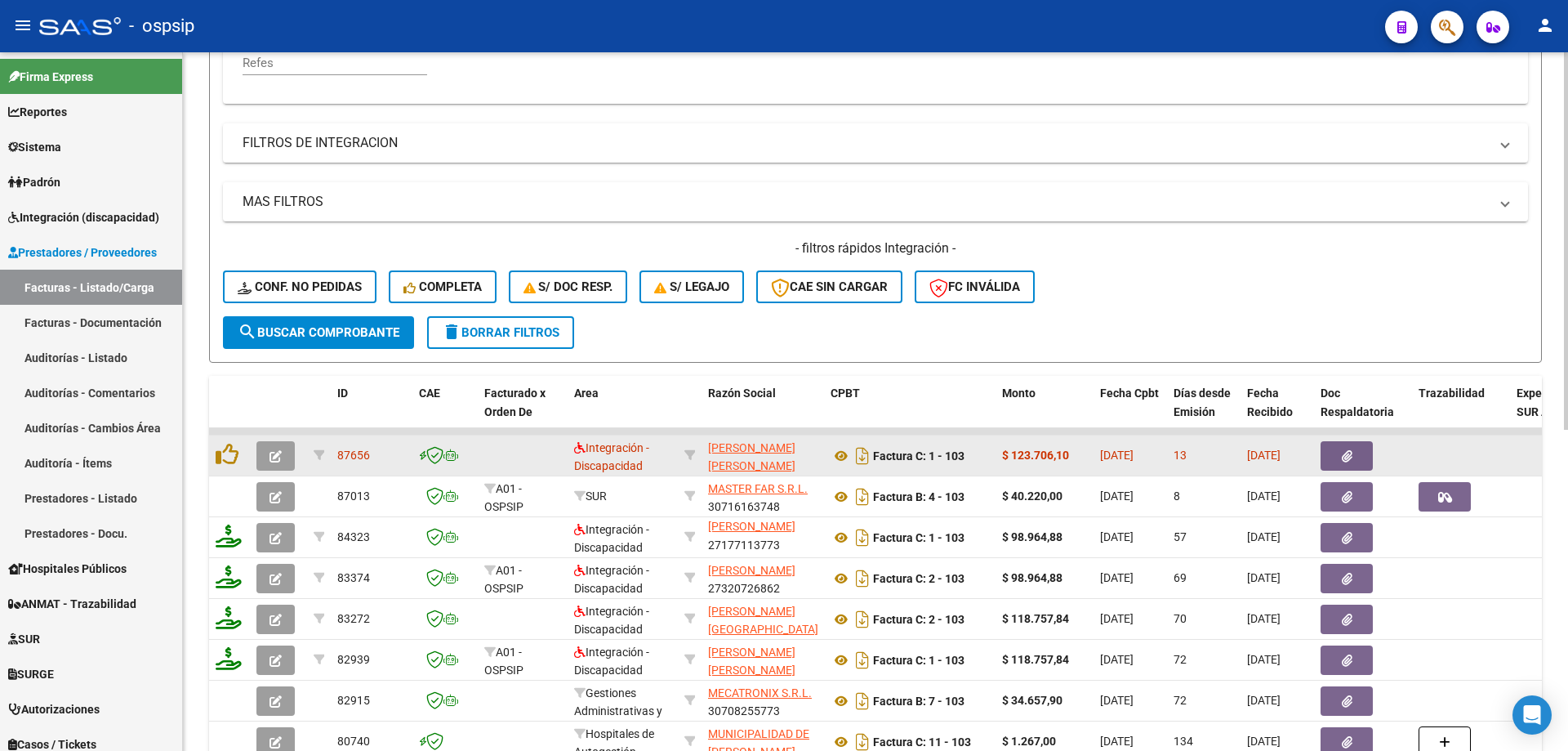
type input "103"
click at [265, 453] on button "button" at bounding box center [275, 455] width 38 height 29
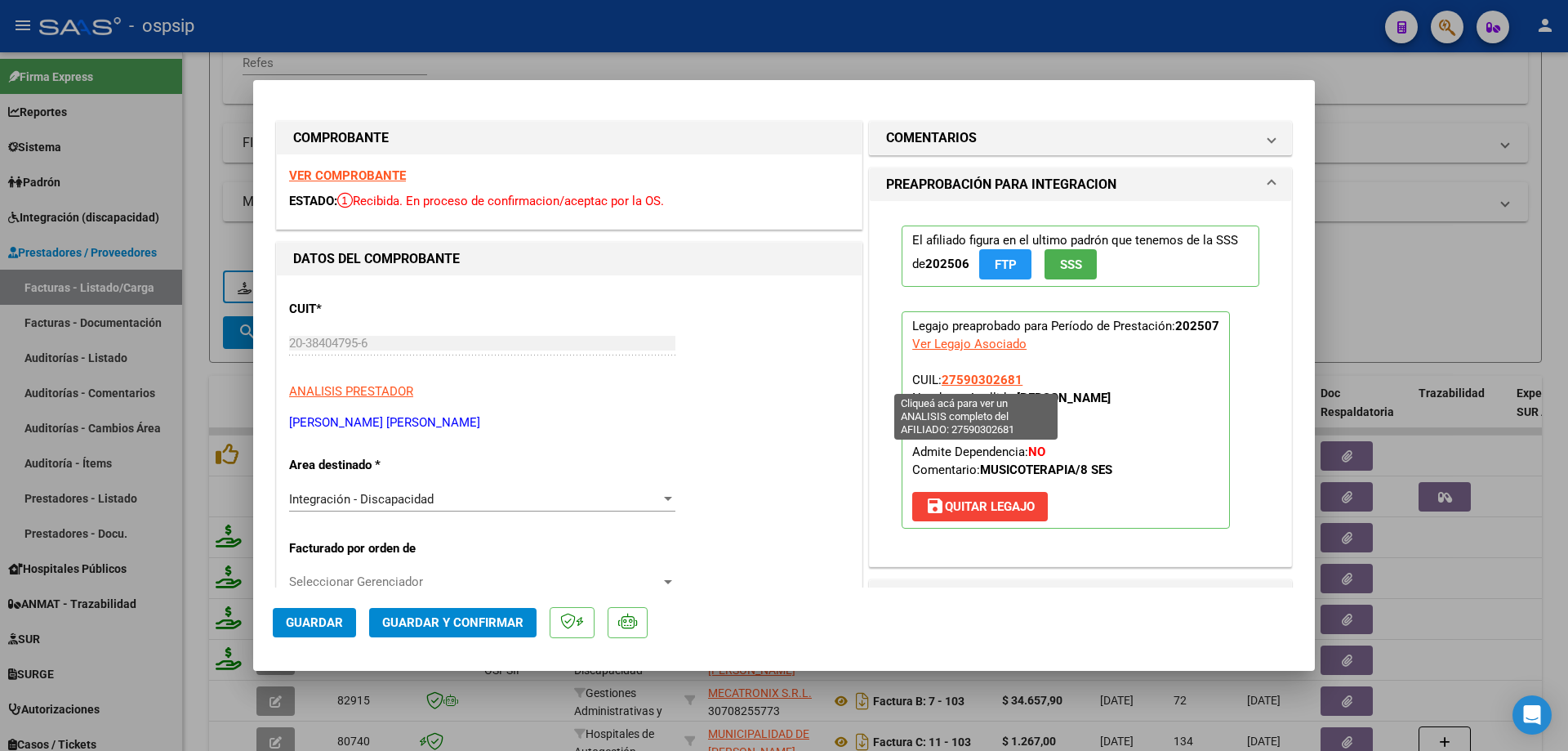
click at [967, 381] on span "27590302681" at bounding box center [982, 380] width 80 height 15
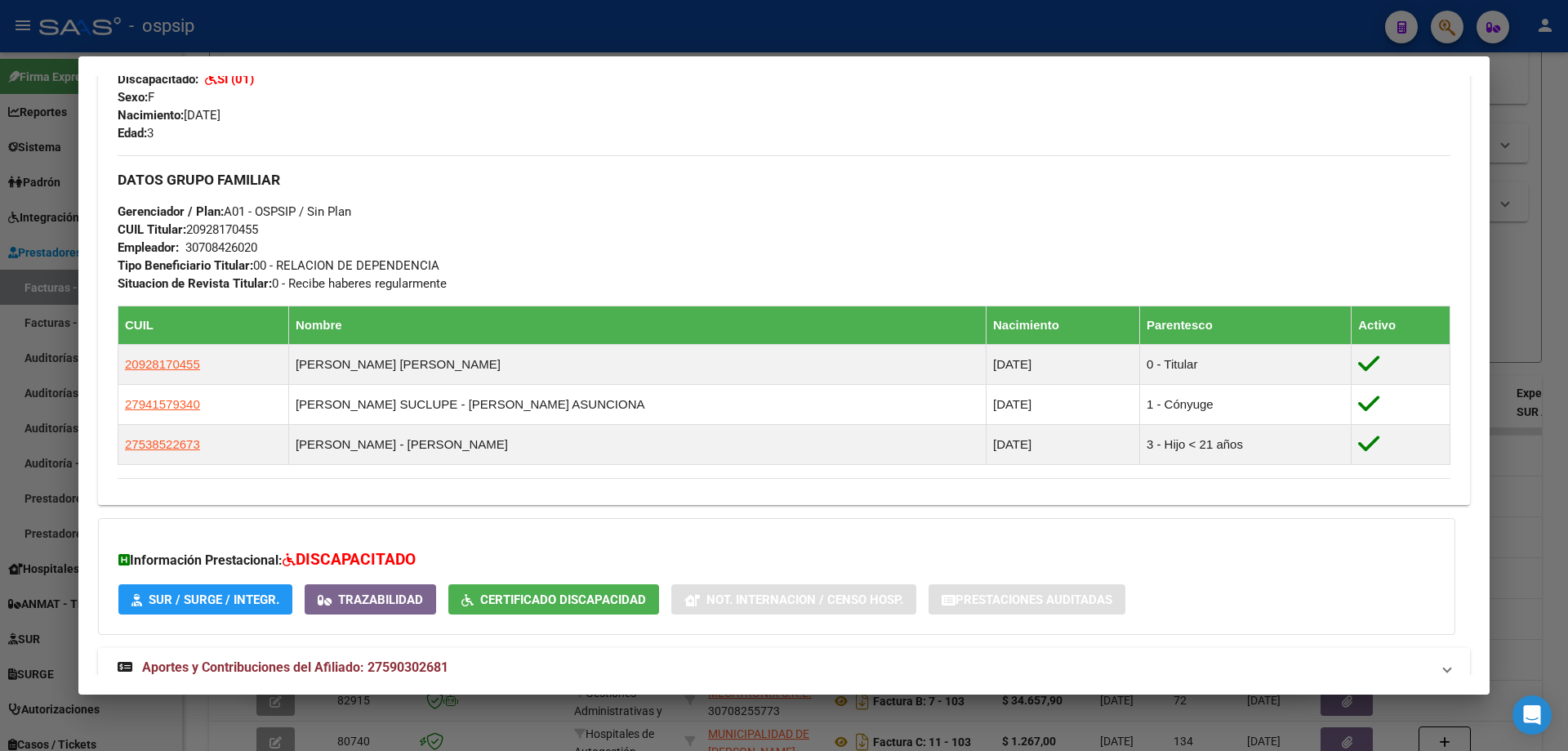
scroll to position [742, 0]
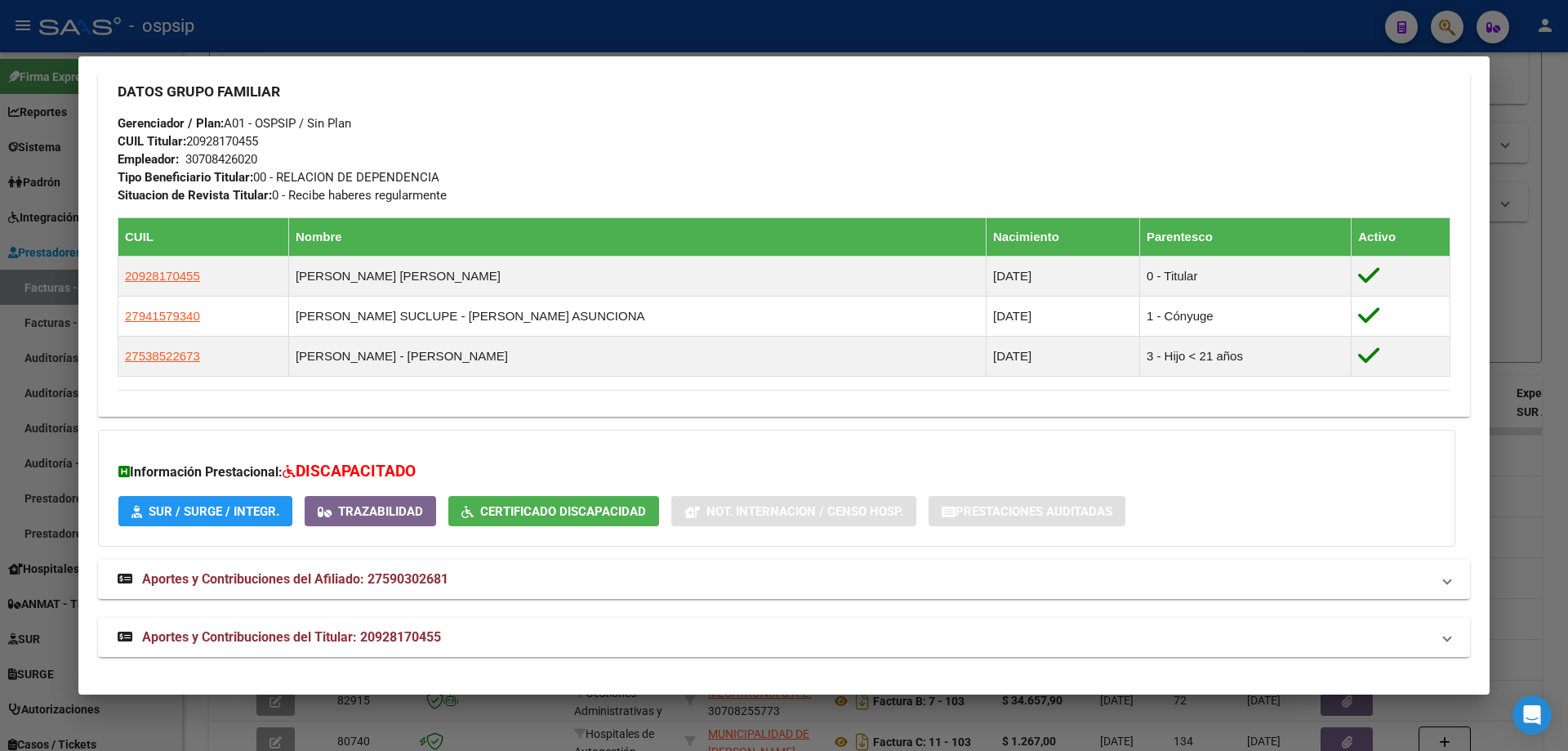
click at [1519, 452] on div at bounding box center [784, 375] width 1568 height 751
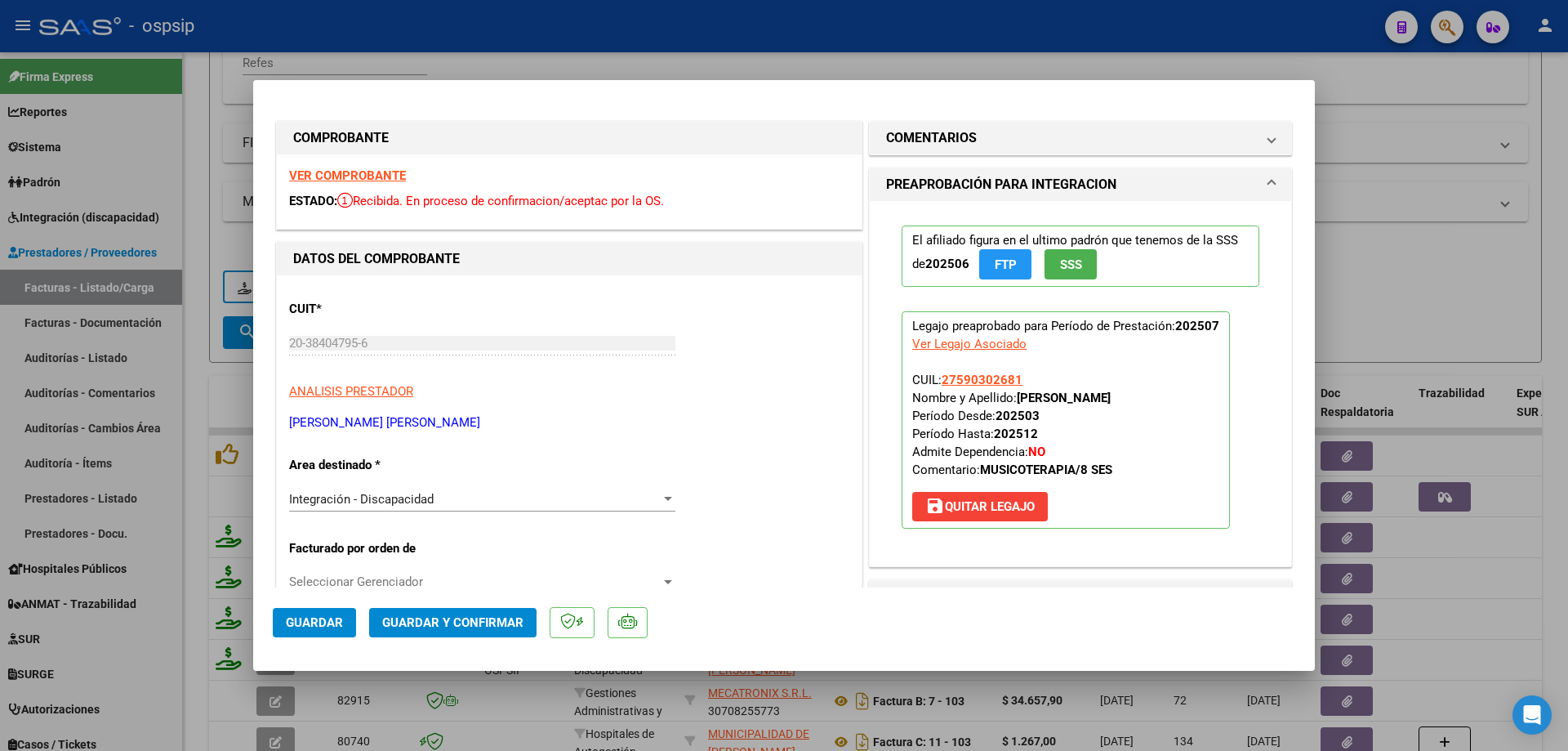
click at [1065, 260] on span "SSS" at bounding box center [1072, 265] width 22 height 15
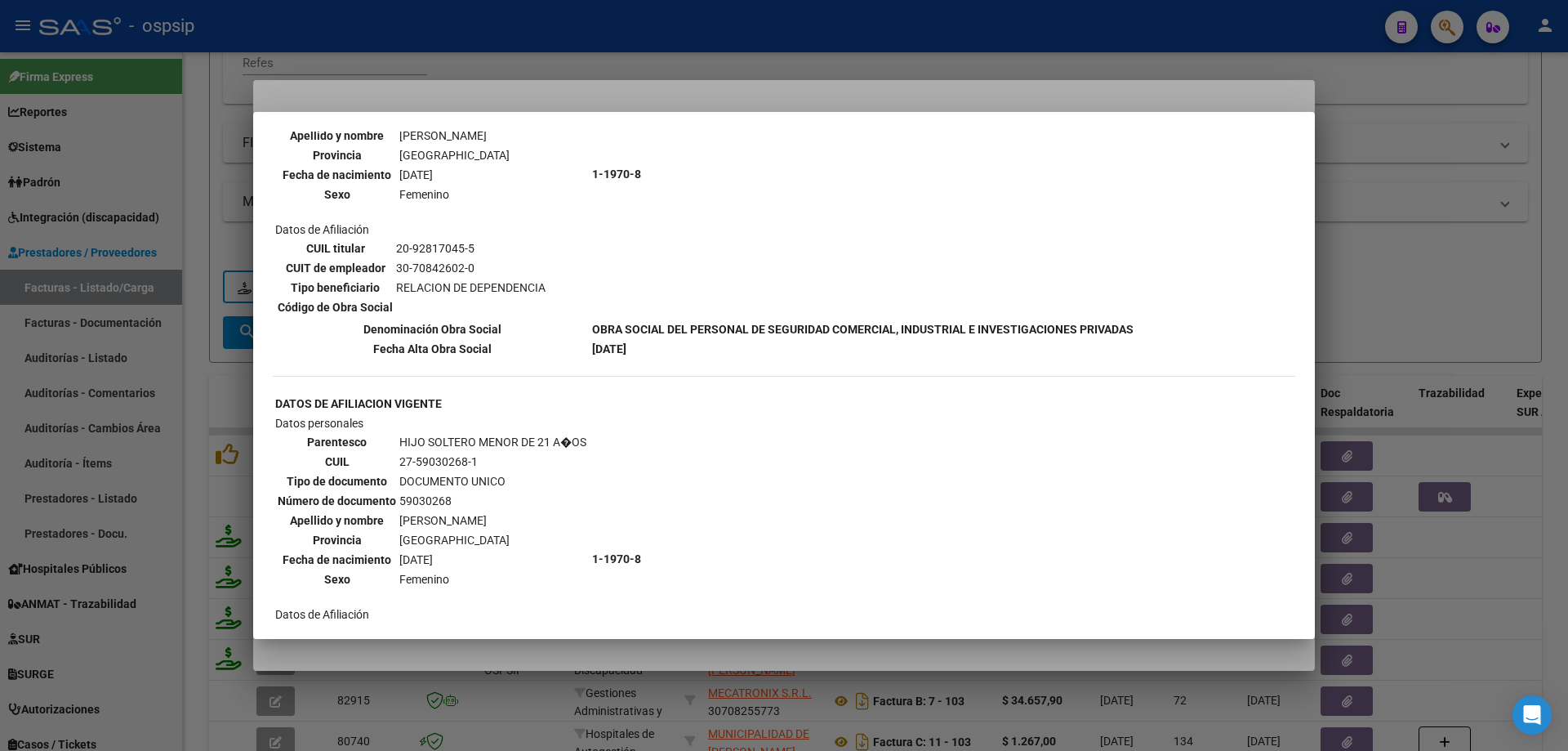
scroll to position [1225, 0]
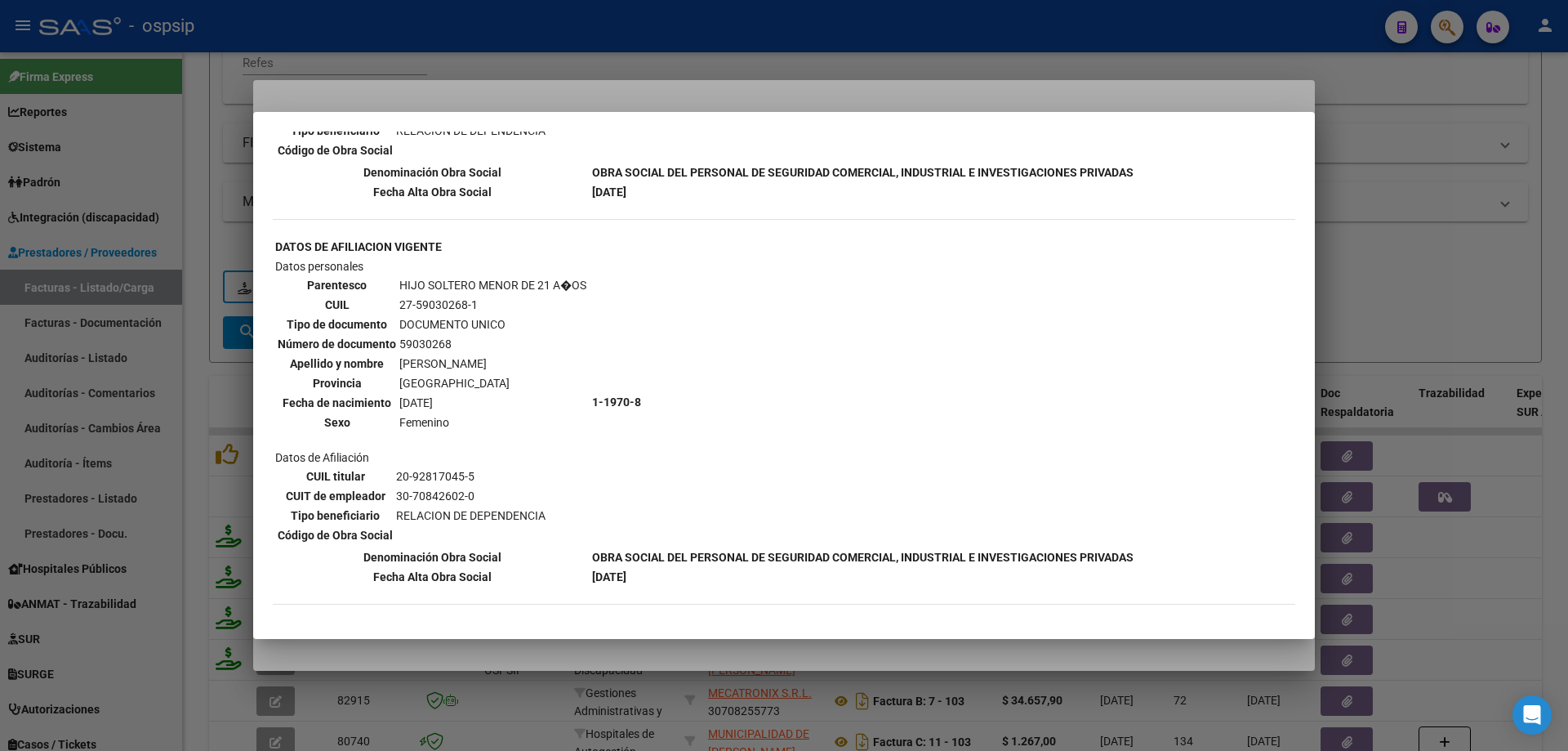
click at [1396, 299] on div at bounding box center [784, 375] width 1568 height 751
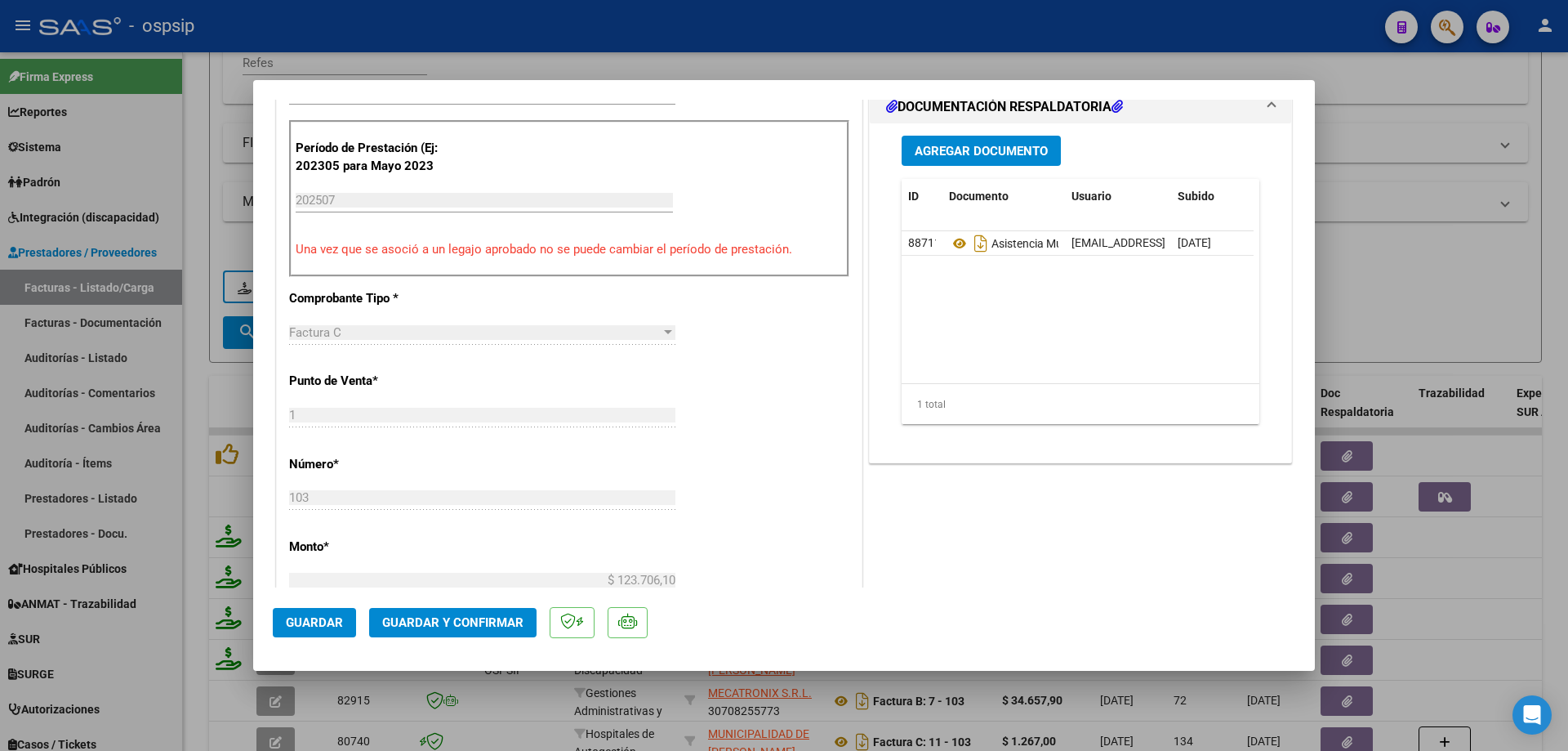
scroll to position [490, 0]
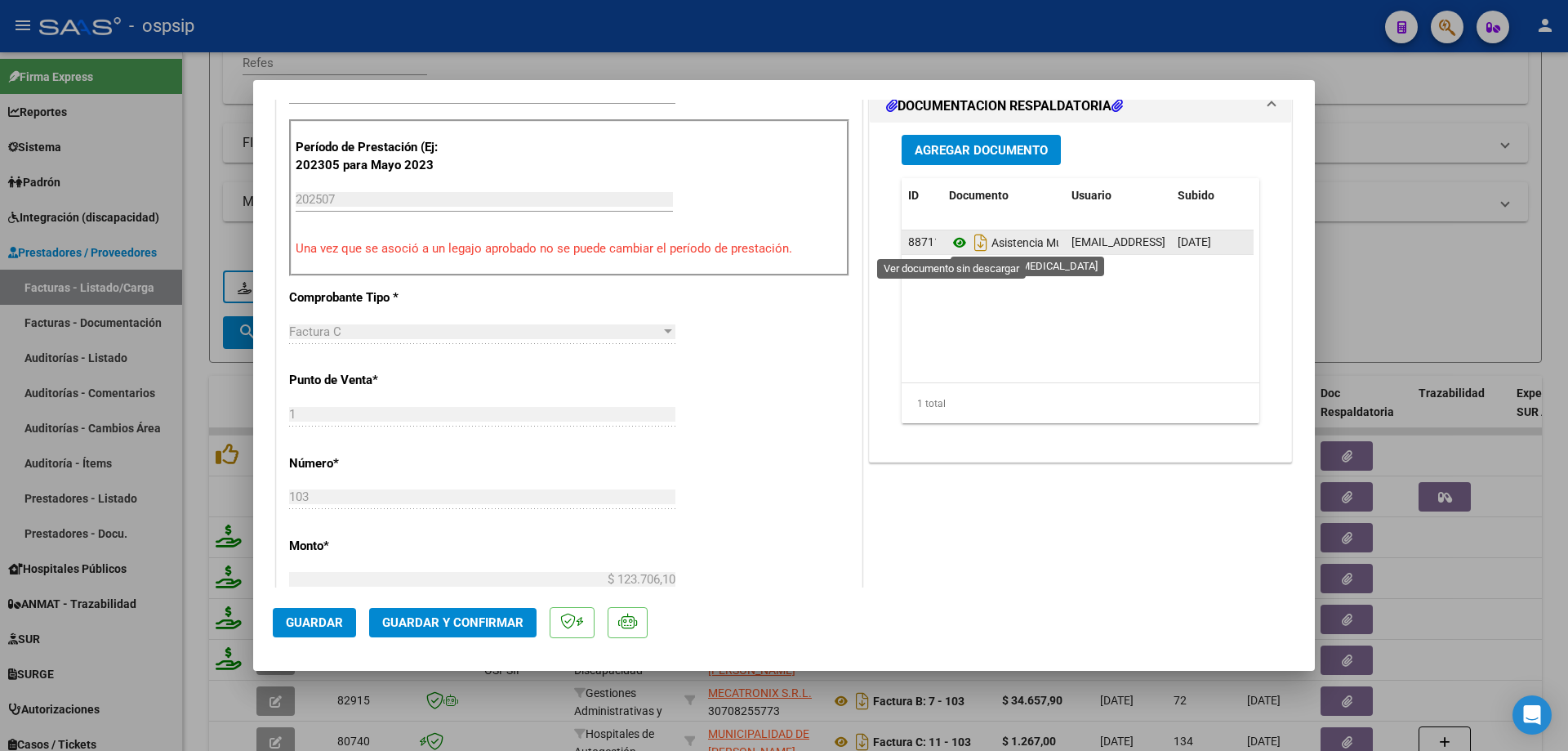
click at [954, 241] on icon at bounding box center [959, 242] width 22 height 20
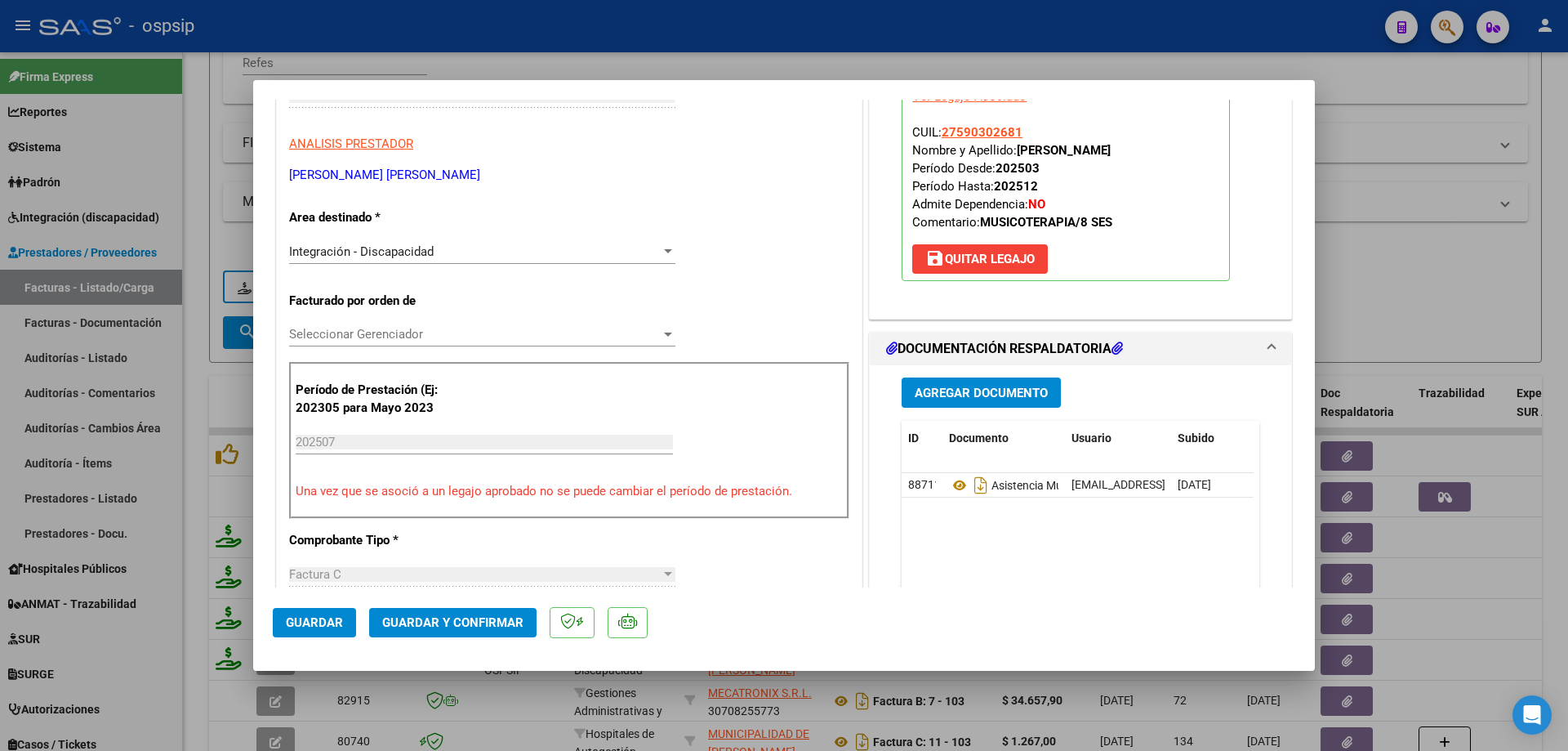
scroll to position [164, 0]
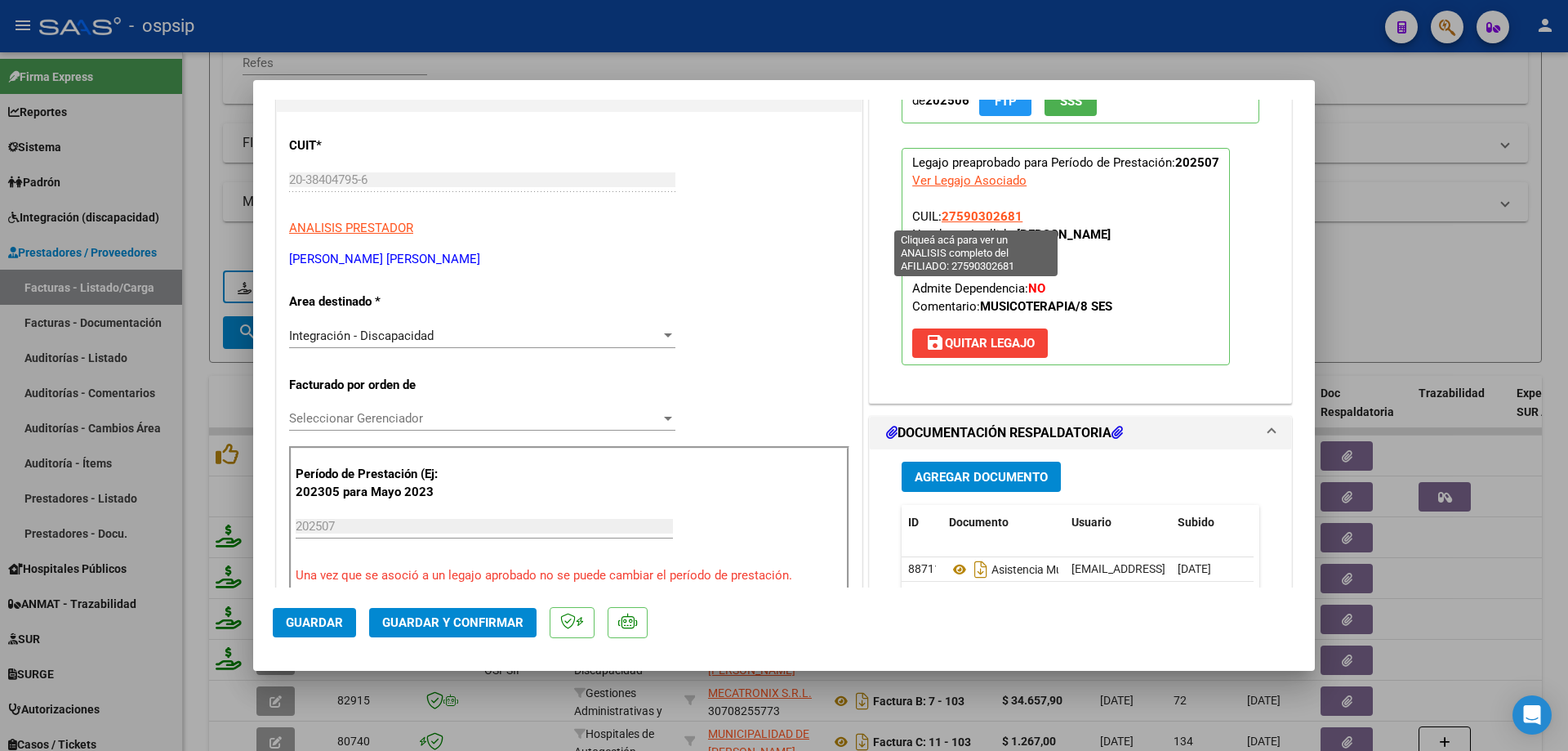
drag, startPoint x: 1029, startPoint y: 216, endPoint x: 940, endPoint y: 210, distance: 89.2
click at [940, 210] on p "Legajo preaprobado para Período de Prestación: 202507 Ver Legajo Asociado CUIL:…" at bounding box center [1065, 256] width 328 height 217
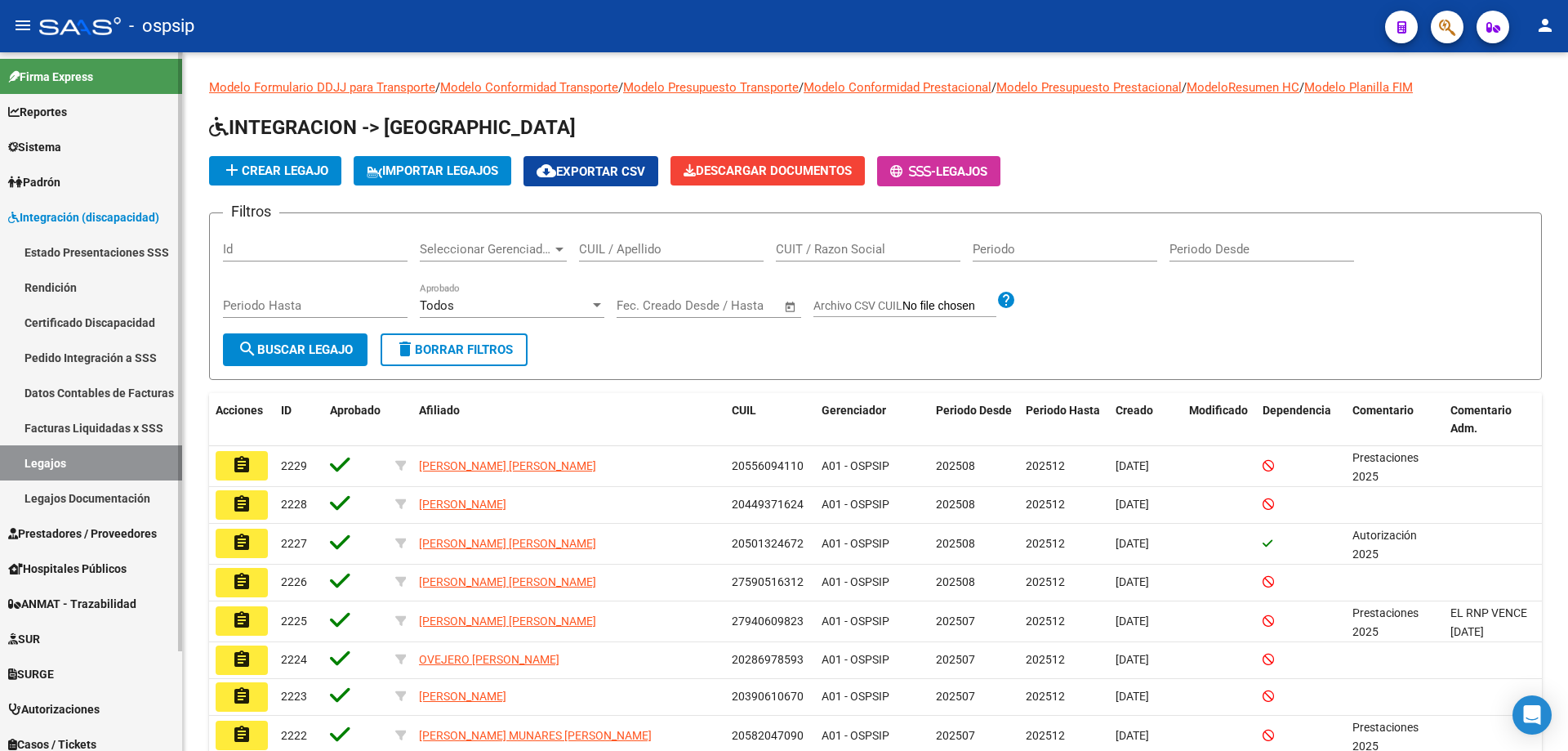
click at [80, 527] on span "Prestadores / Proveedores" at bounding box center [82, 533] width 149 height 18
click at [80, 529] on span "Prestadores / Proveedores" at bounding box center [82, 533] width 149 height 18
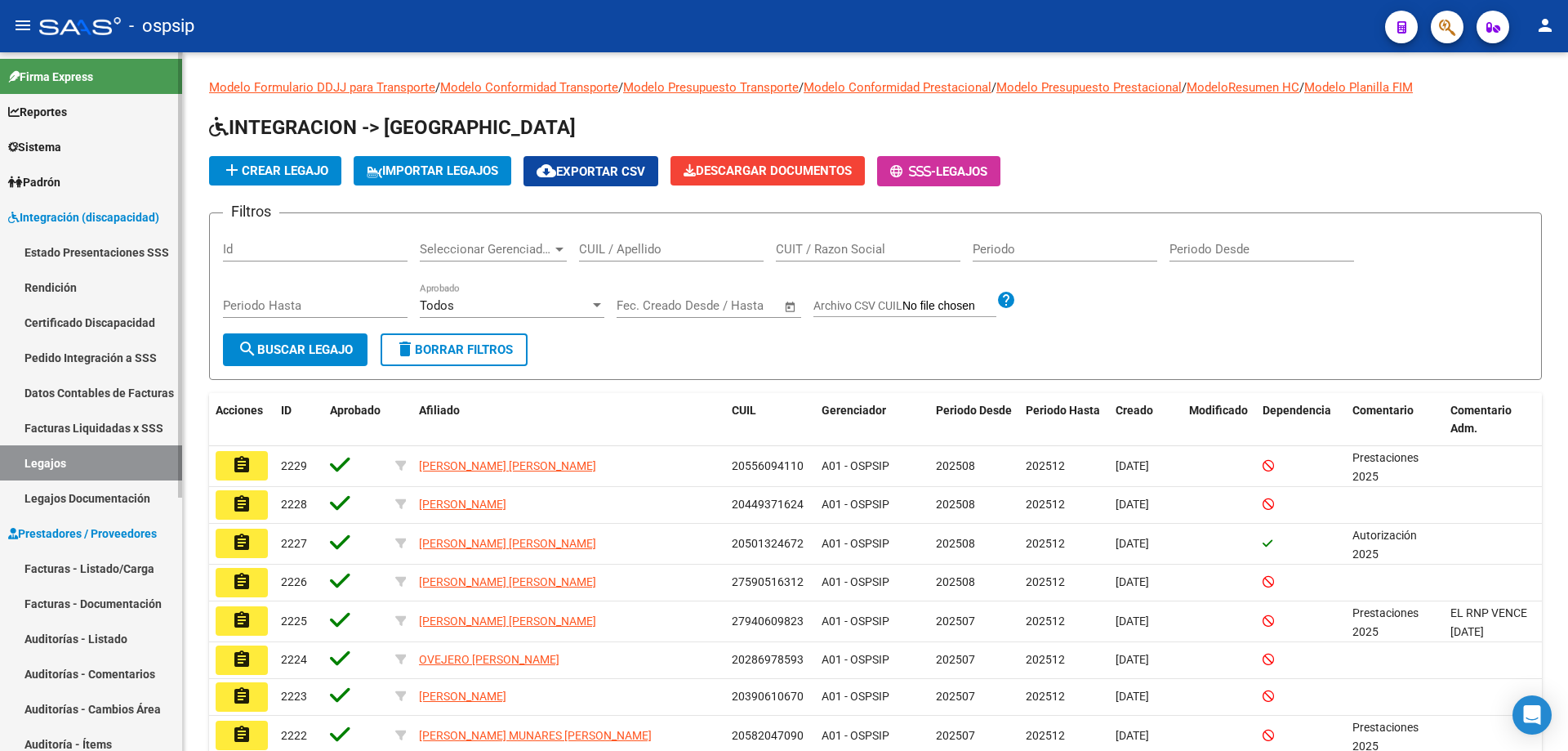
click at [80, 559] on link "Facturas - Listado/Carga" at bounding box center [91, 569] width 182 height 36
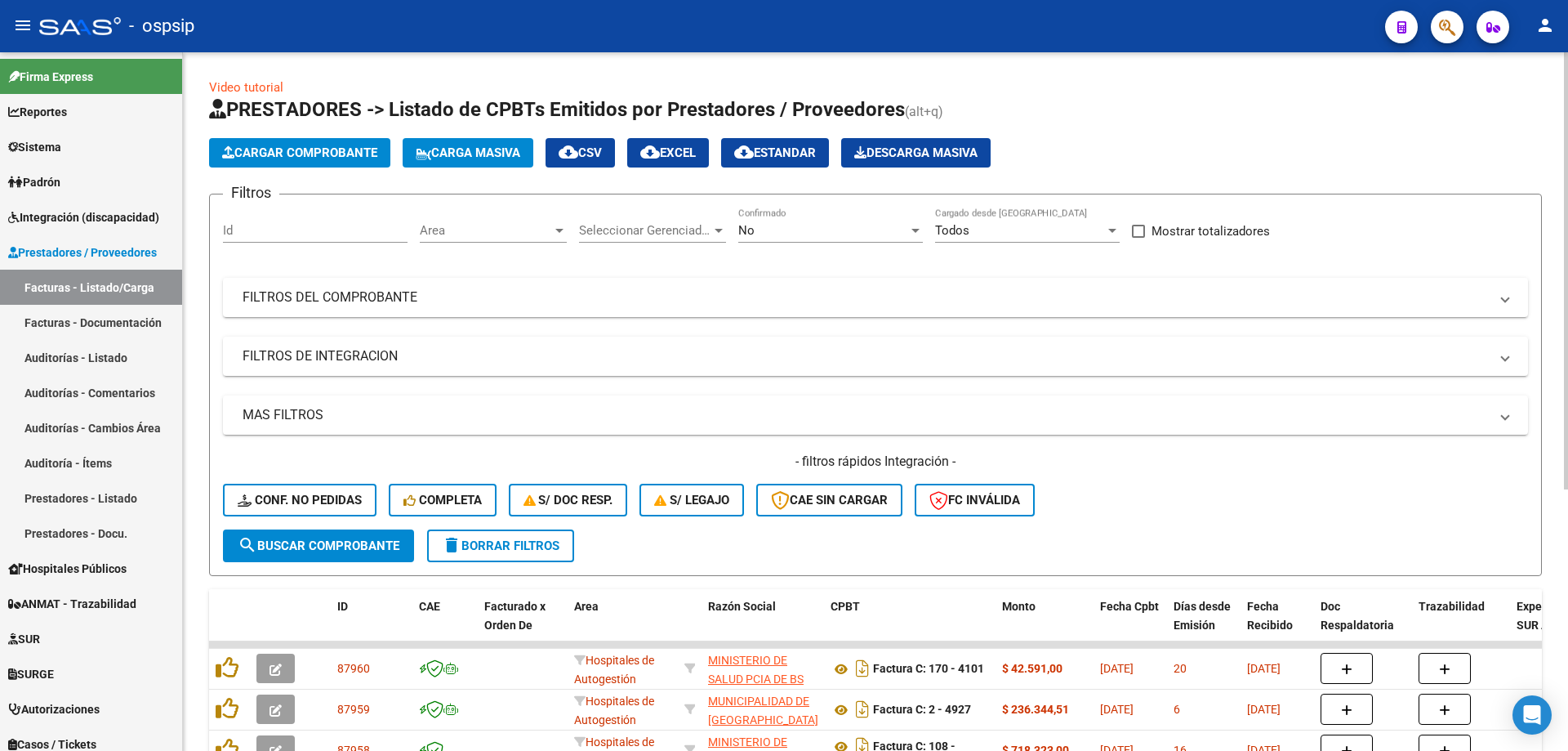
click at [799, 222] on div "No Confirmado" at bounding box center [830, 225] width 184 height 36
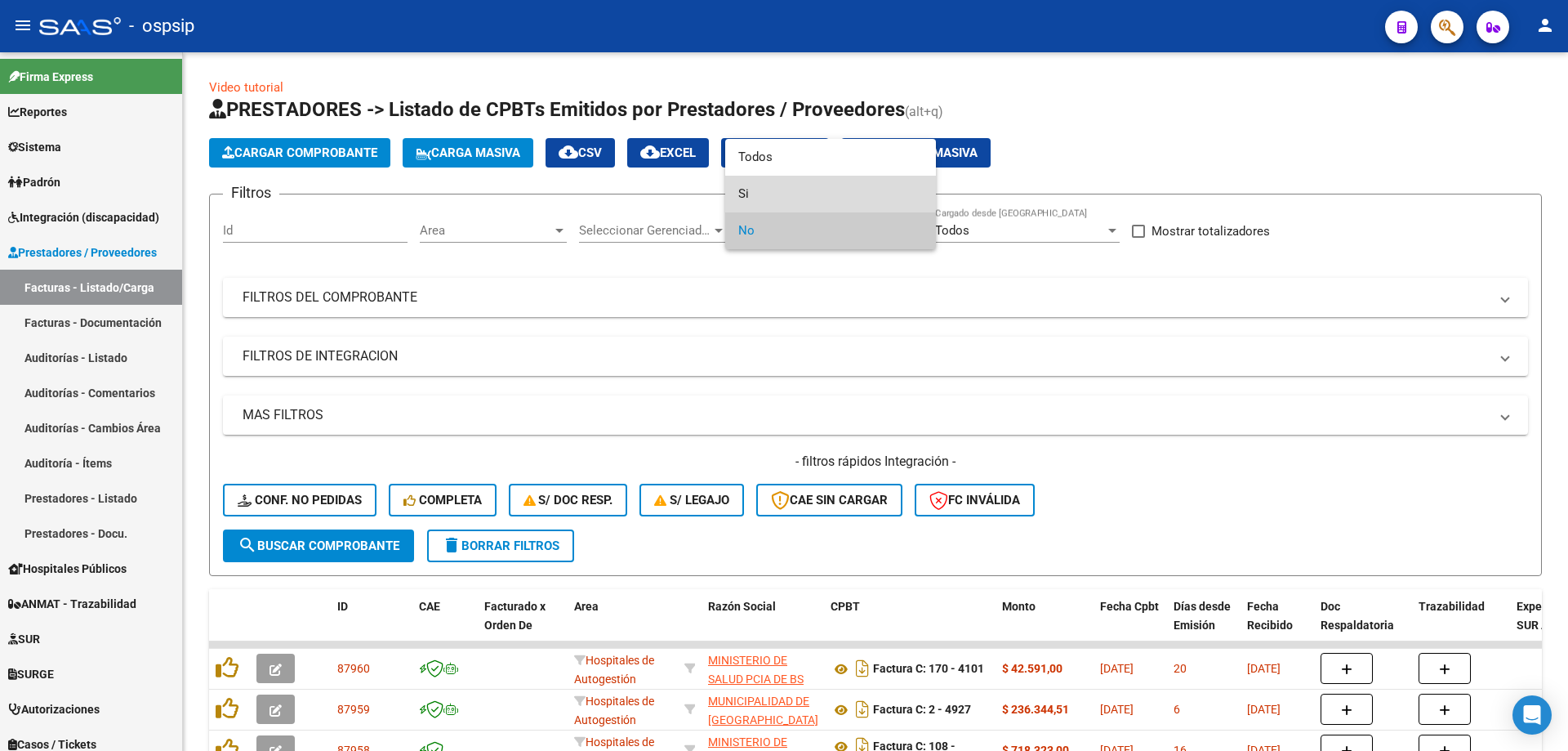
click at [797, 191] on span "Si" at bounding box center [830, 194] width 184 height 36
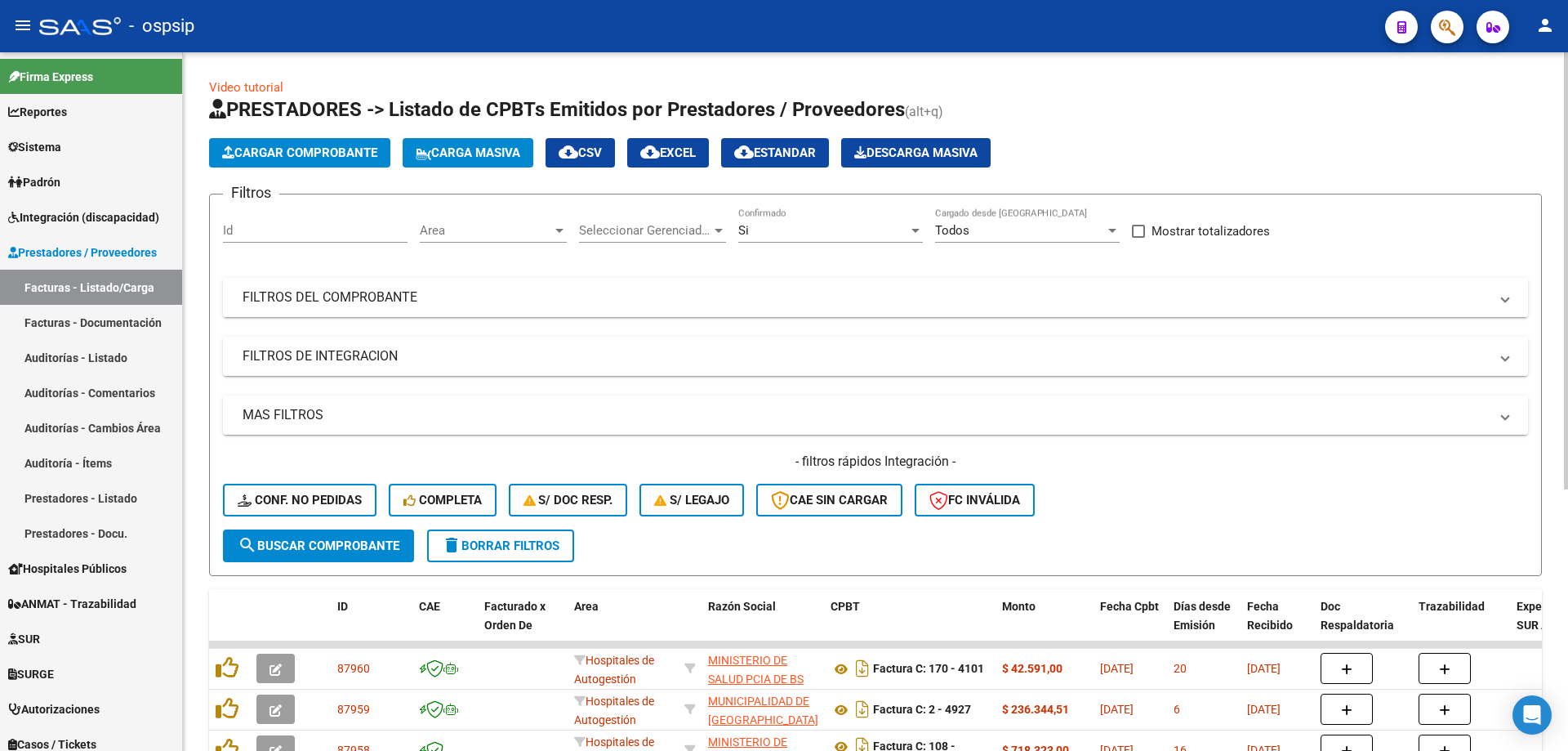
click at [404, 299] on mat-panel-title "FILTROS DEL COMPROBANTE" at bounding box center [865, 296] width 1246 height 18
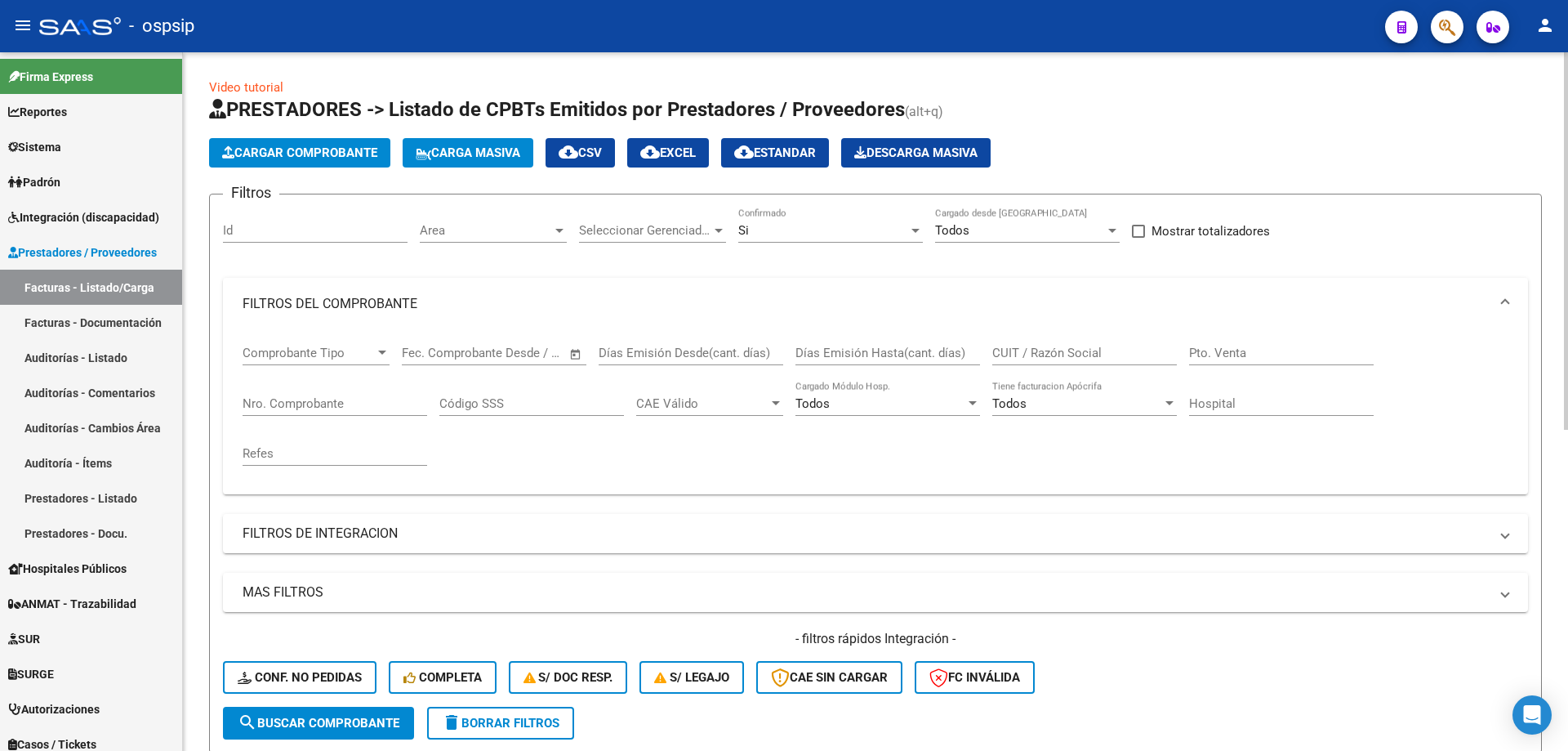
click at [288, 405] on input "Nro. Comprobante" at bounding box center [334, 404] width 184 height 15
click at [305, 400] on input "103" at bounding box center [334, 404] width 184 height 15
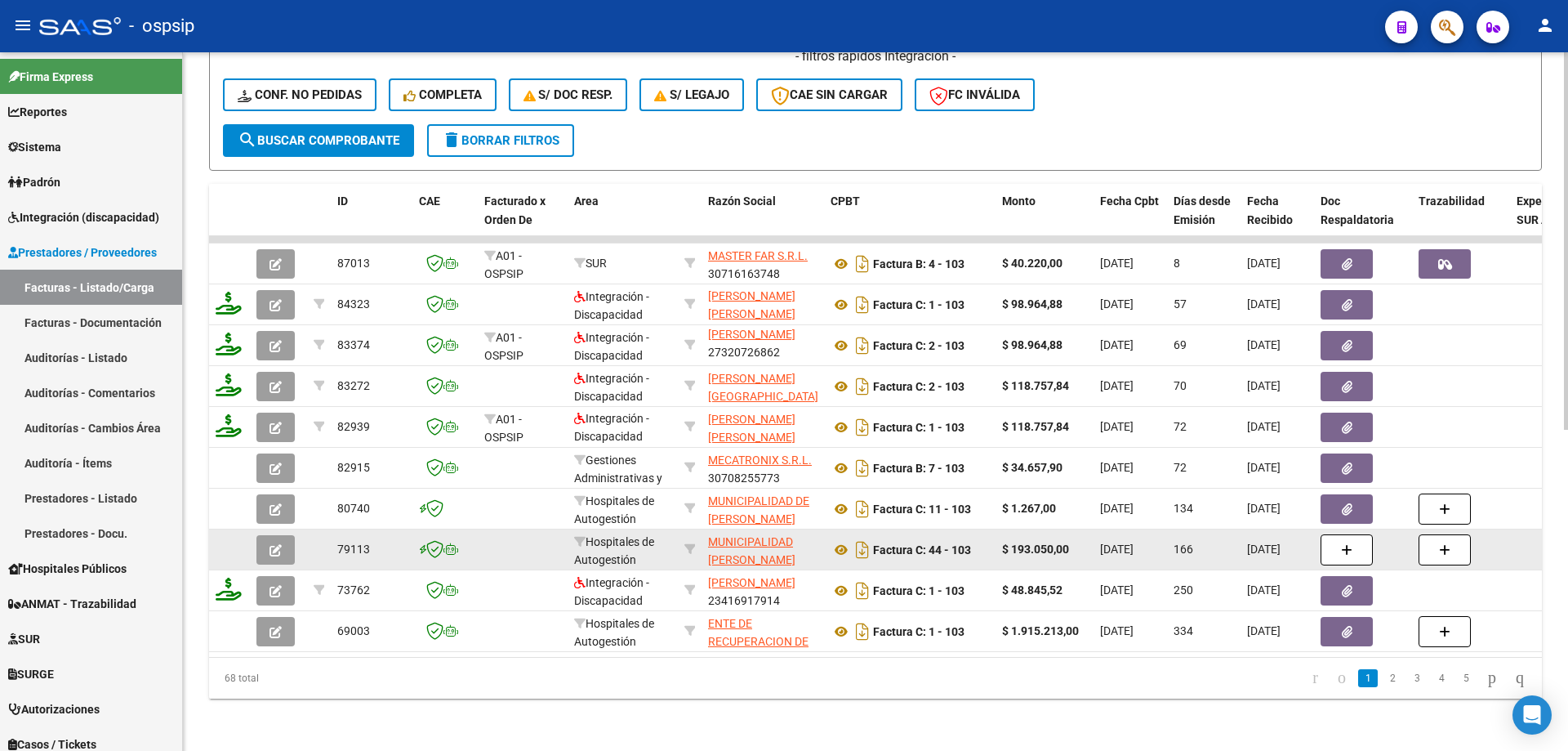
scroll to position [595, 0]
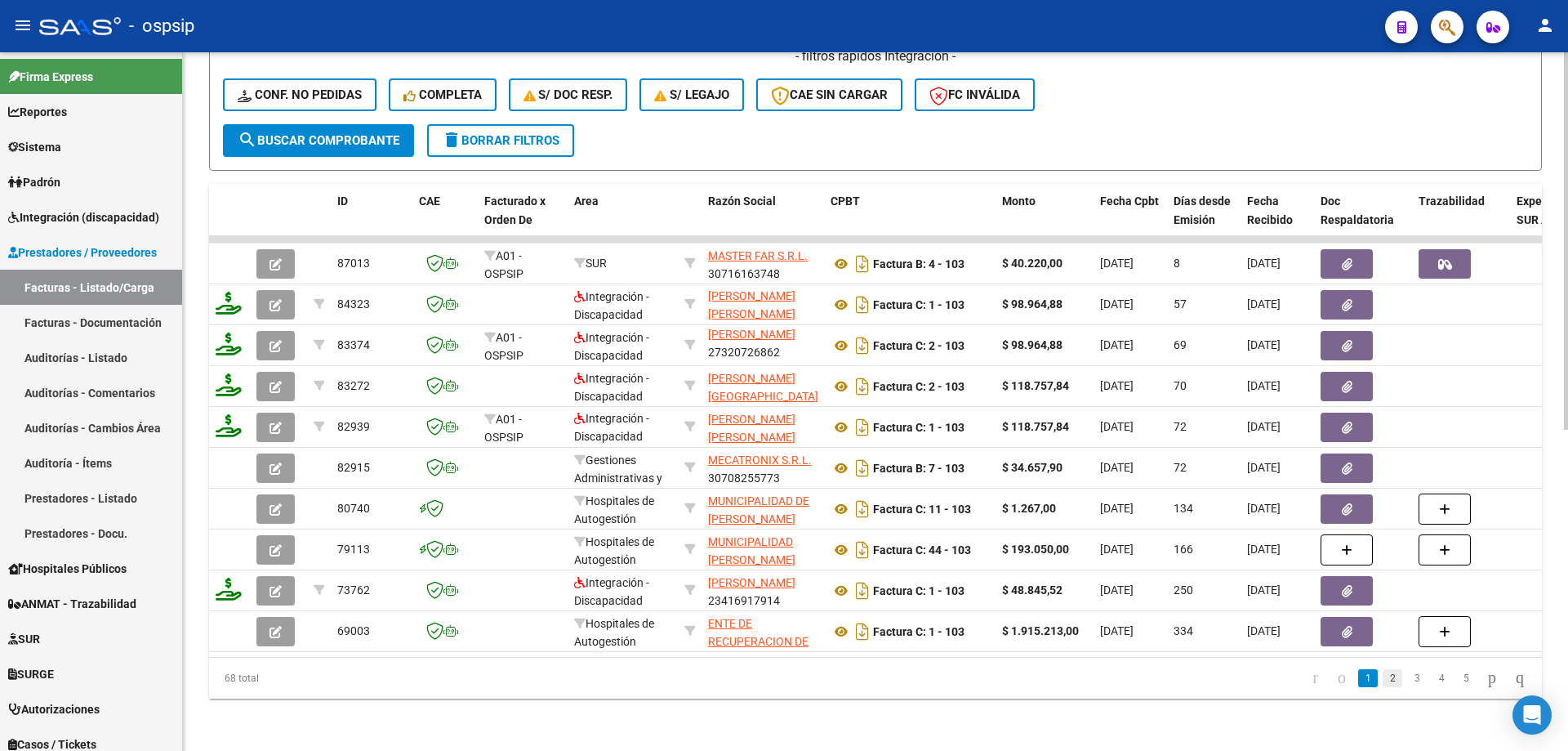
click at [1383, 677] on link "2" at bounding box center [1392, 677] width 20 height 18
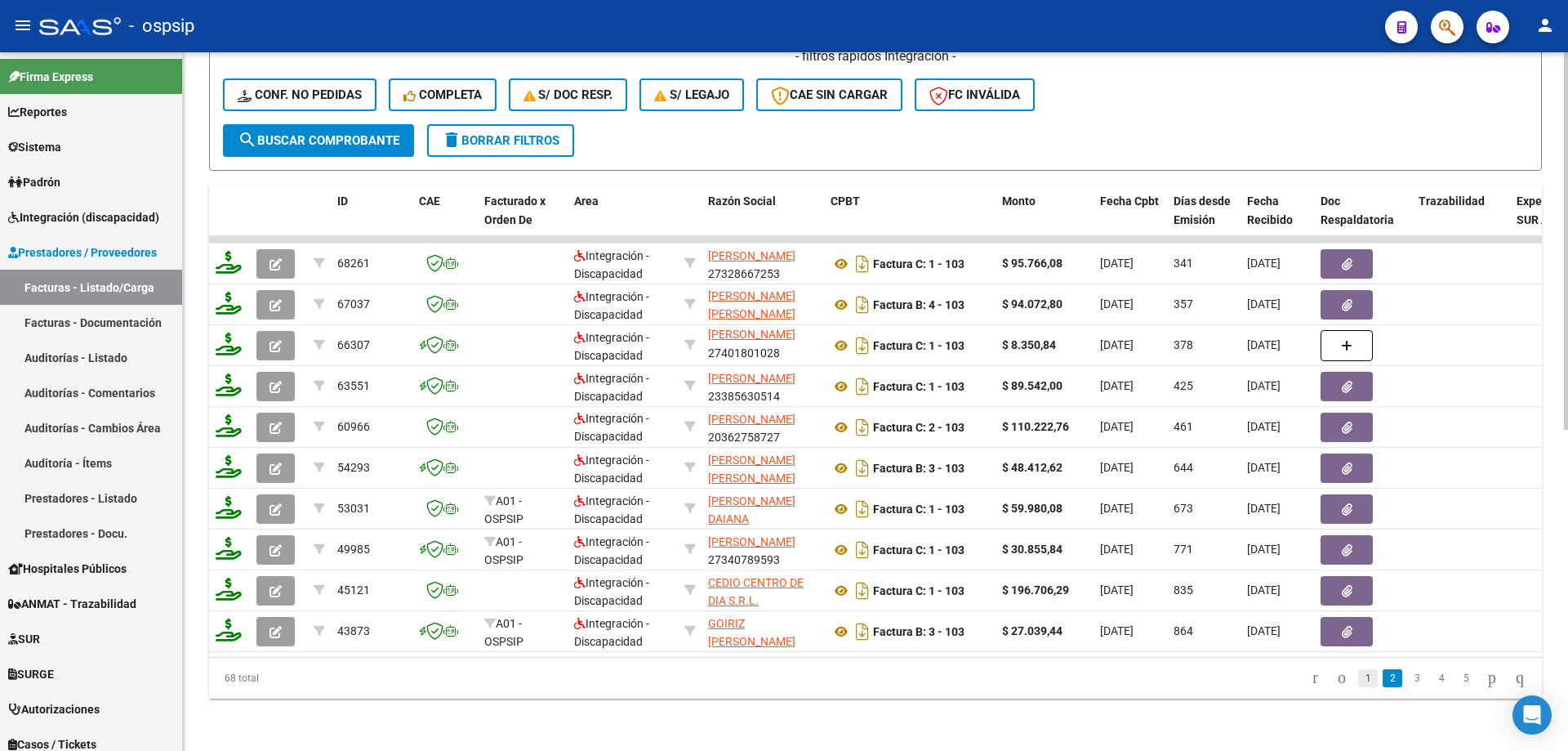
click at [1359, 684] on link "1" at bounding box center [1368, 677] width 20 height 18
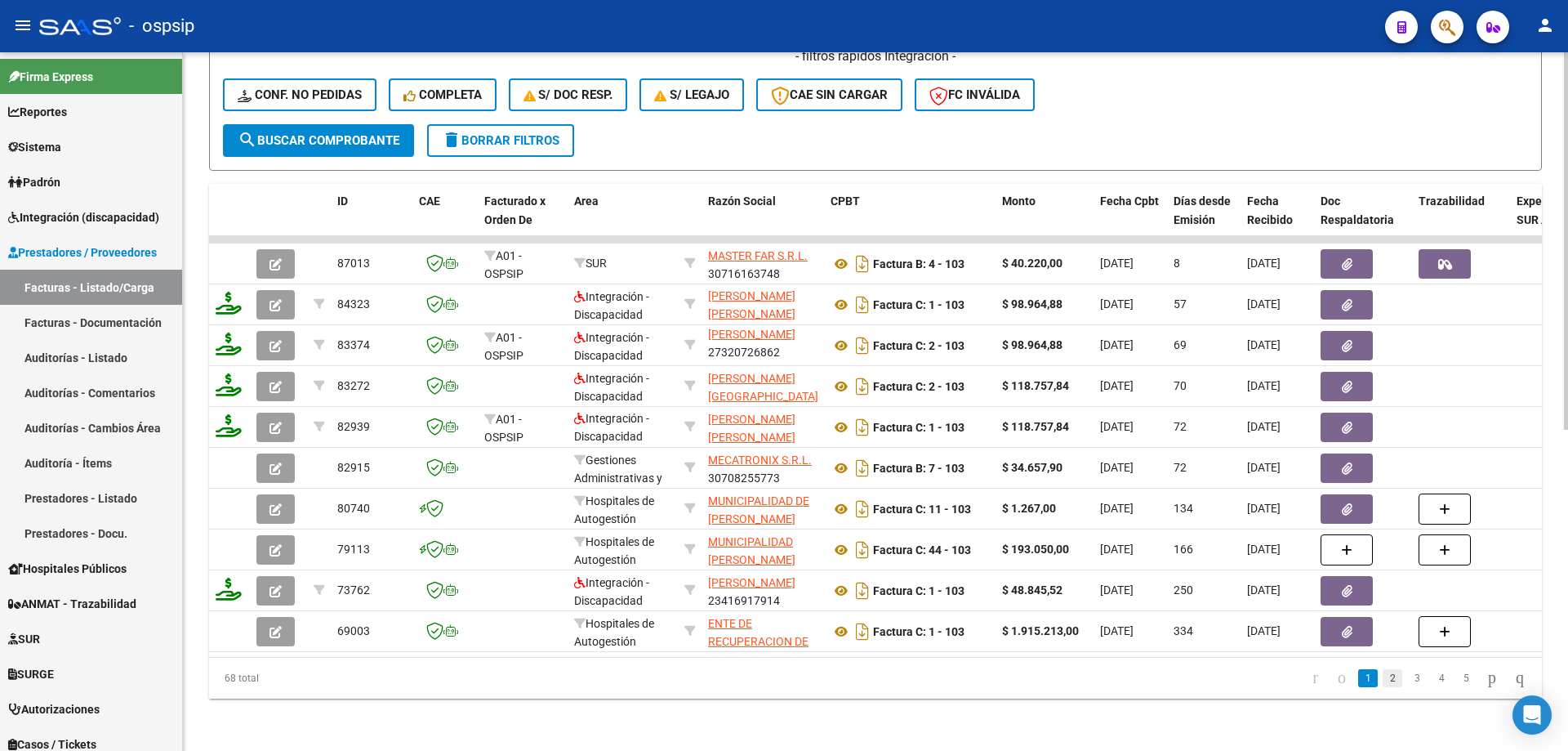
click at [1383, 676] on link "2" at bounding box center [1392, 677] width 20 height 18
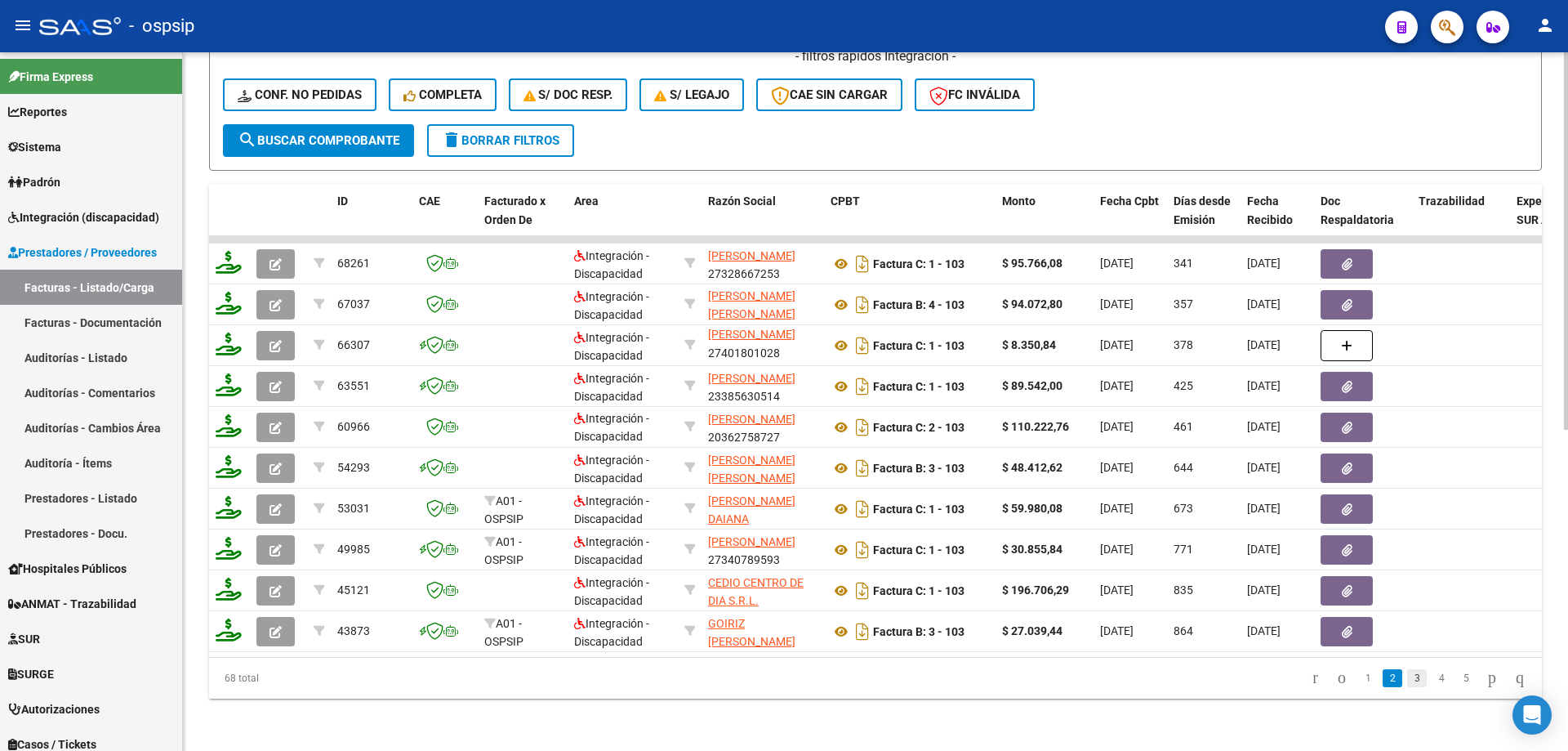
click at [1407, 682] on link "3" at bounding box center [1417, 677] width 20 height 18
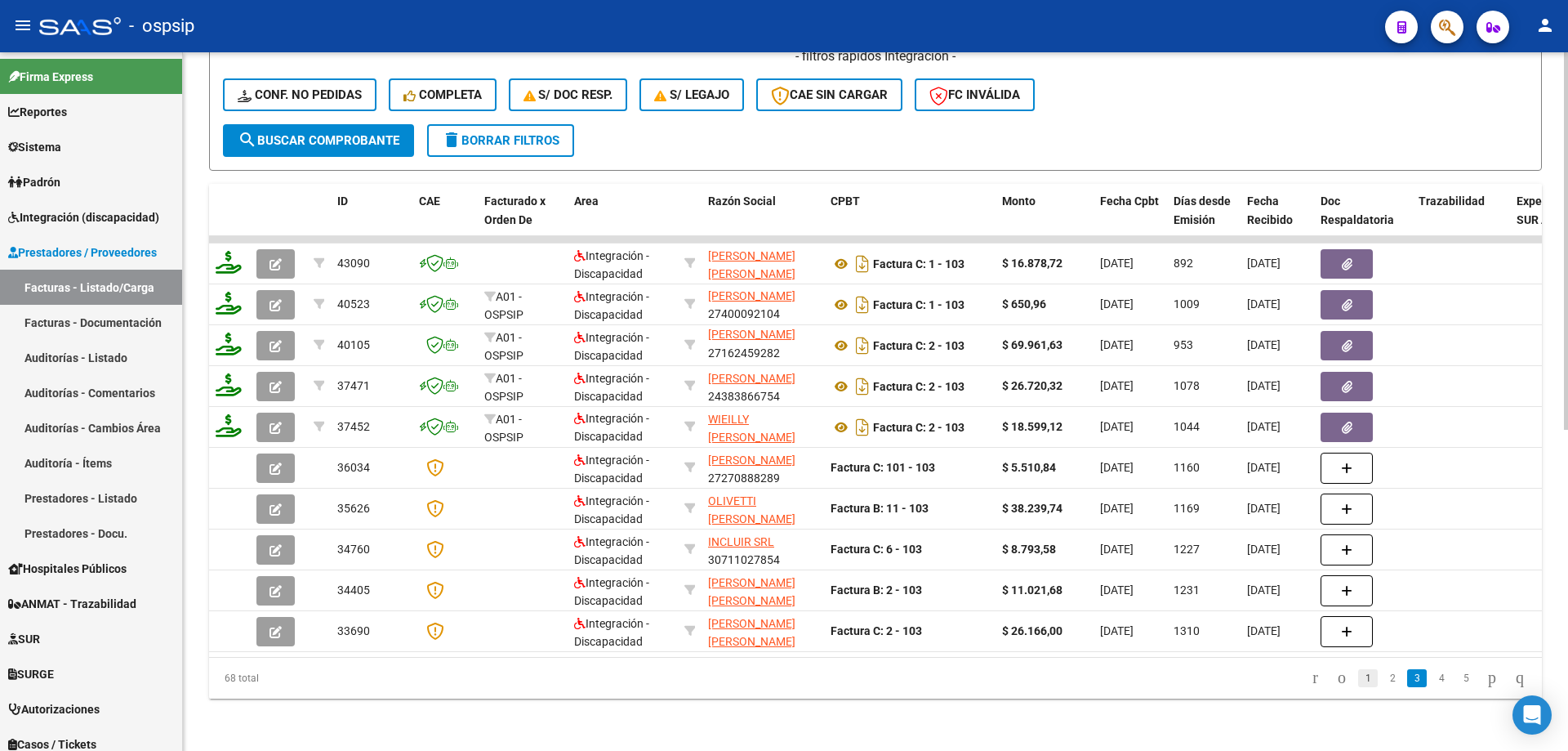
click at [1359, 679] on link "1" at bounding box center [1368, 677] width 20 height 18
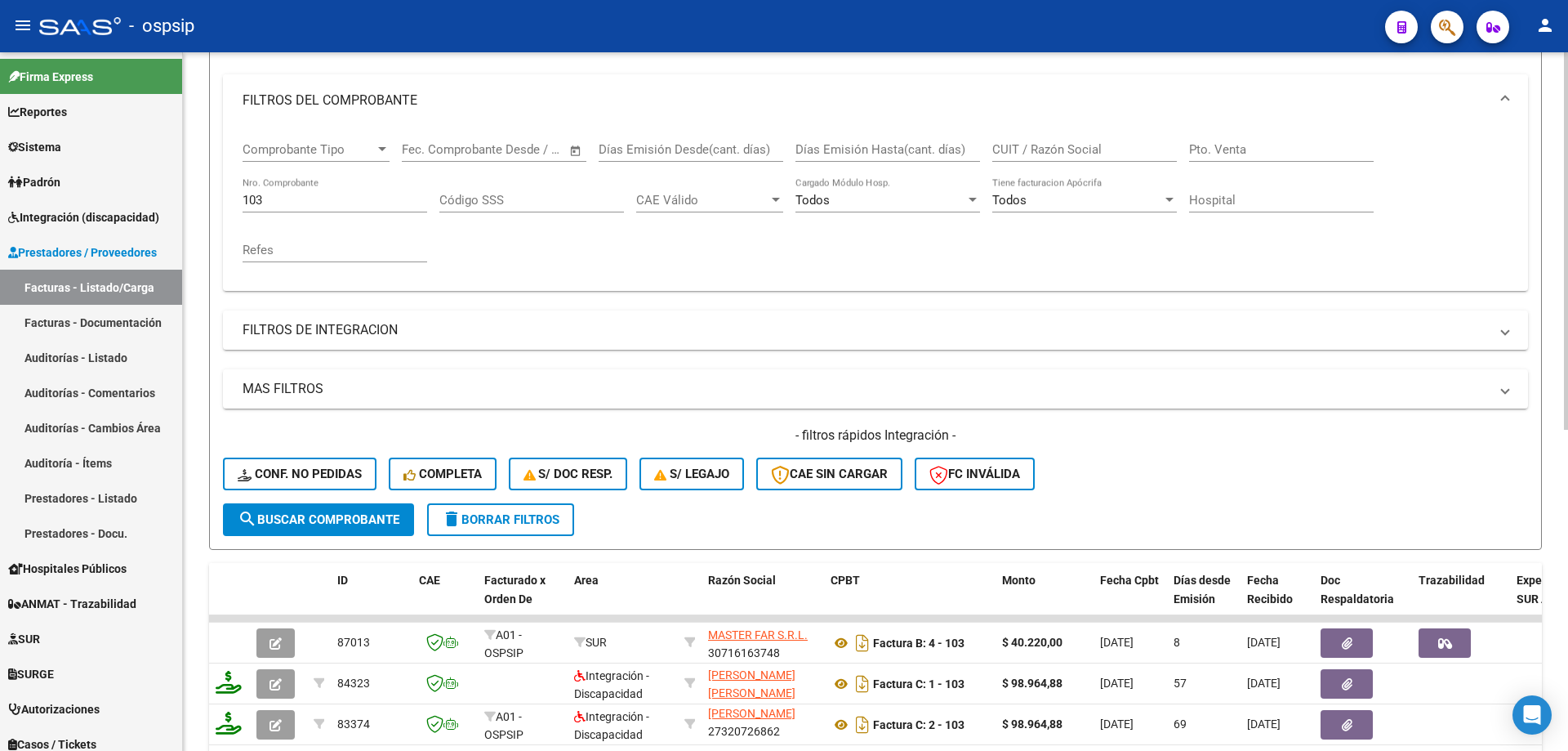
scroll to position [105, 0]
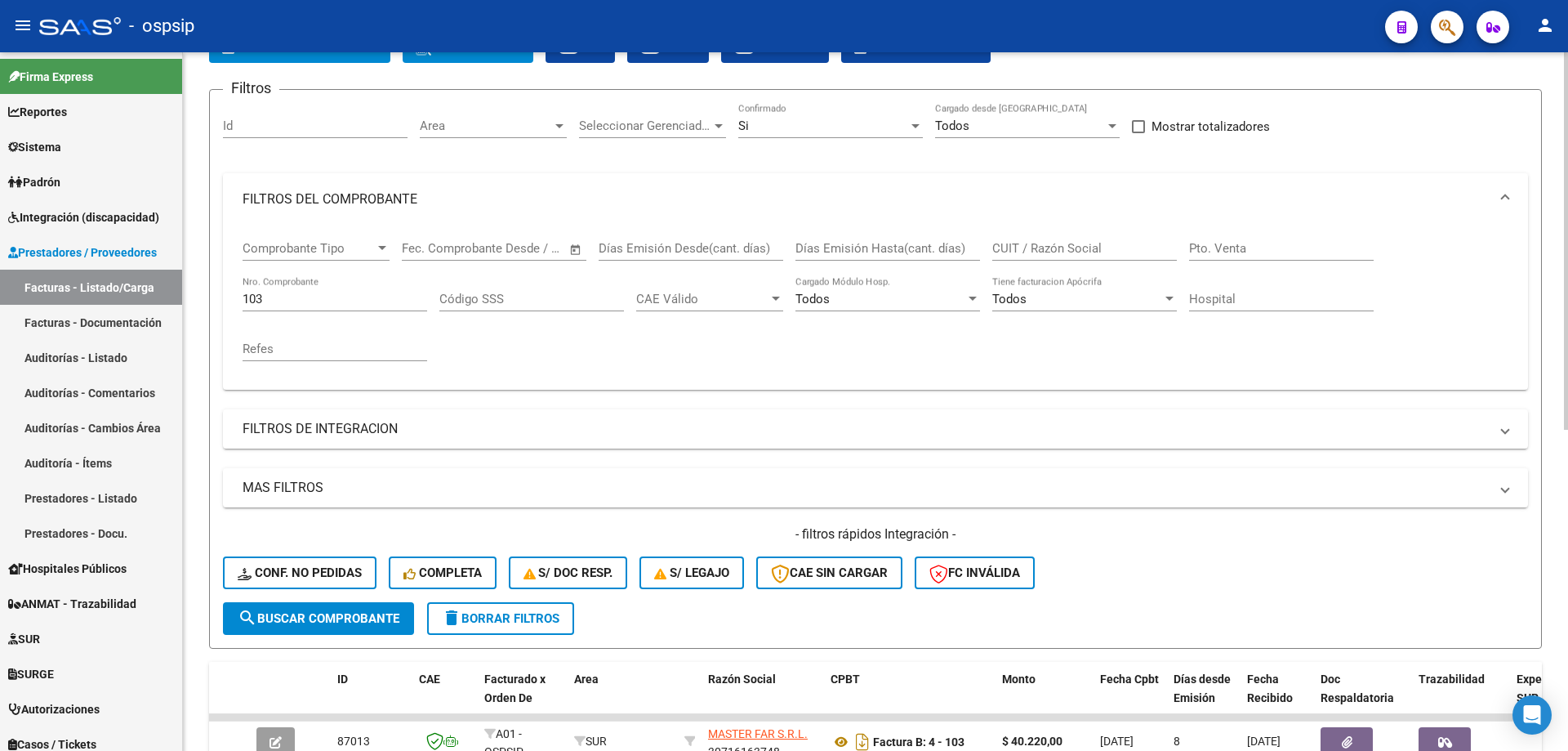
click at [282, 299] on input "103" at bounding box center [334, 299] width 184 height 15
type input "1"
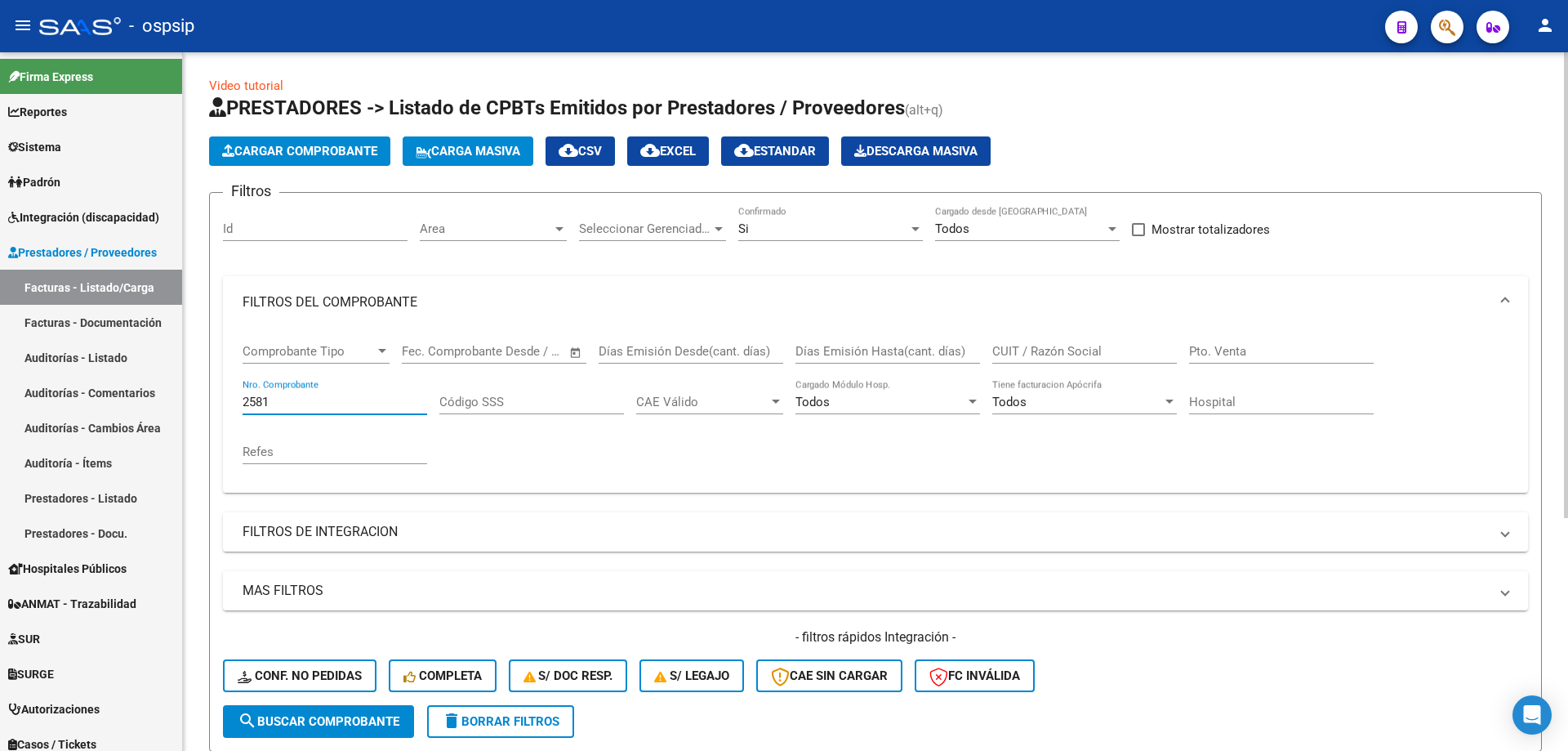
scroll to position [0, 0]
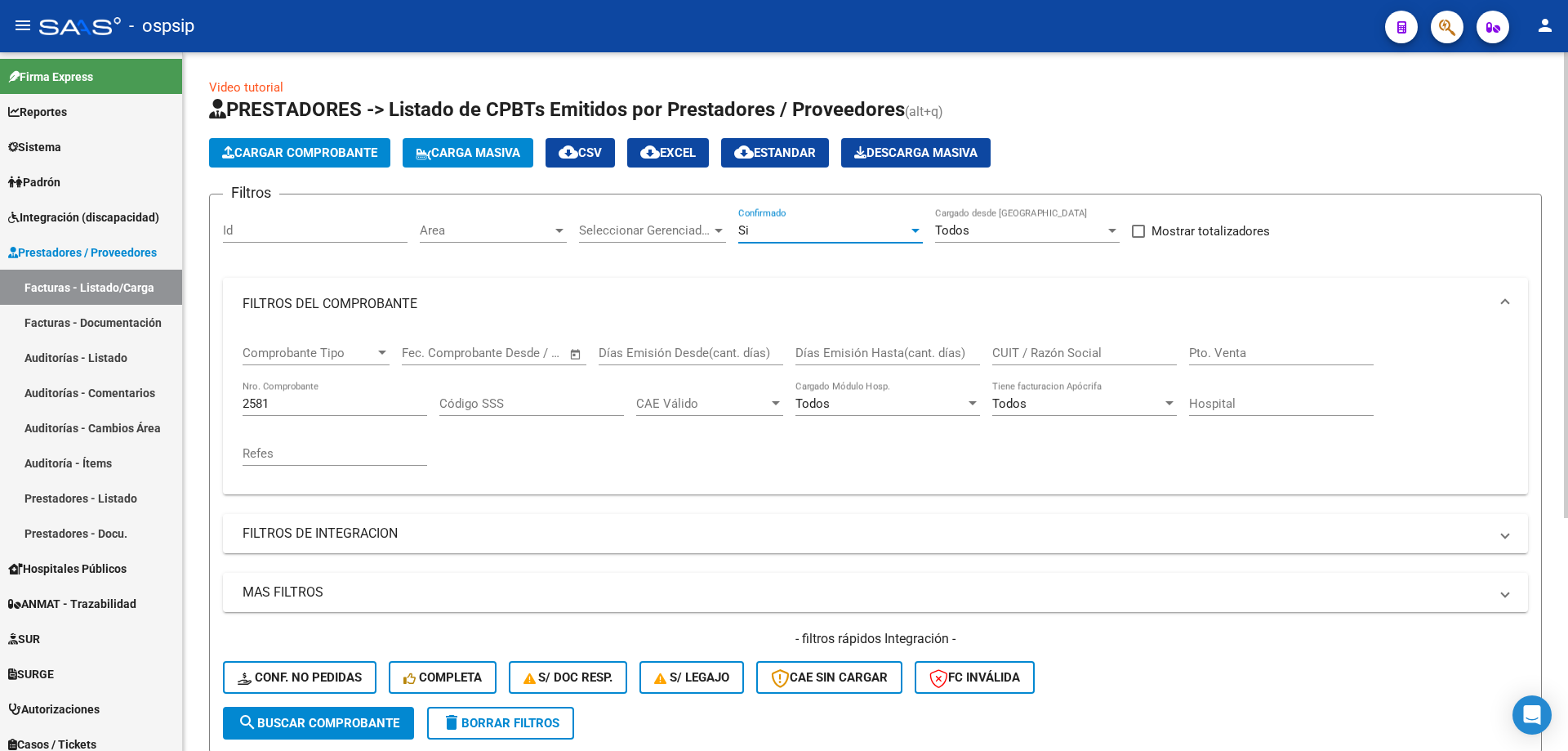
click at [863, 225] on div "Si" at bounding box center [824, 230] width 170 height 15
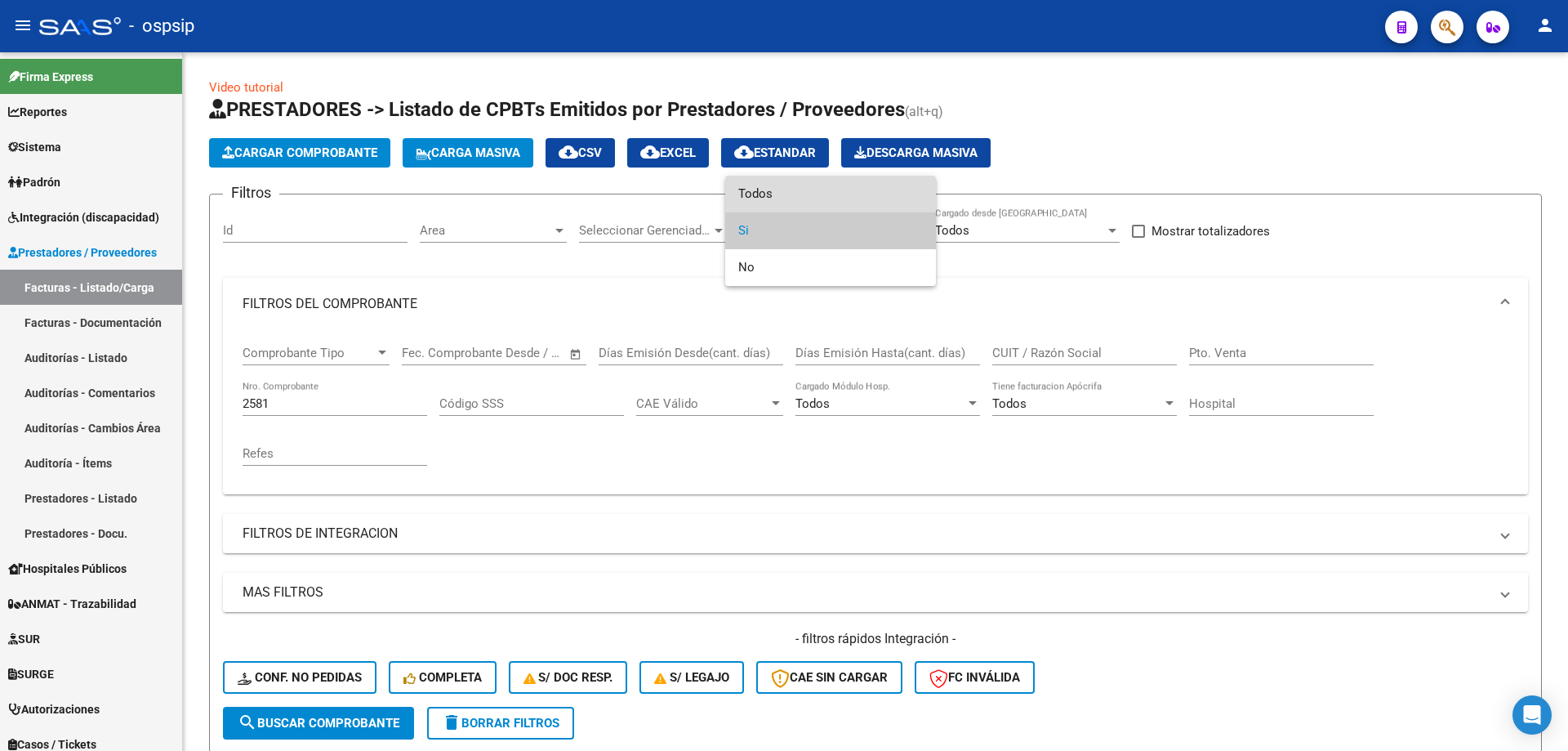
click at [798, 190] on span "Todos" at bounding box center [830, 194] width 184 height 36
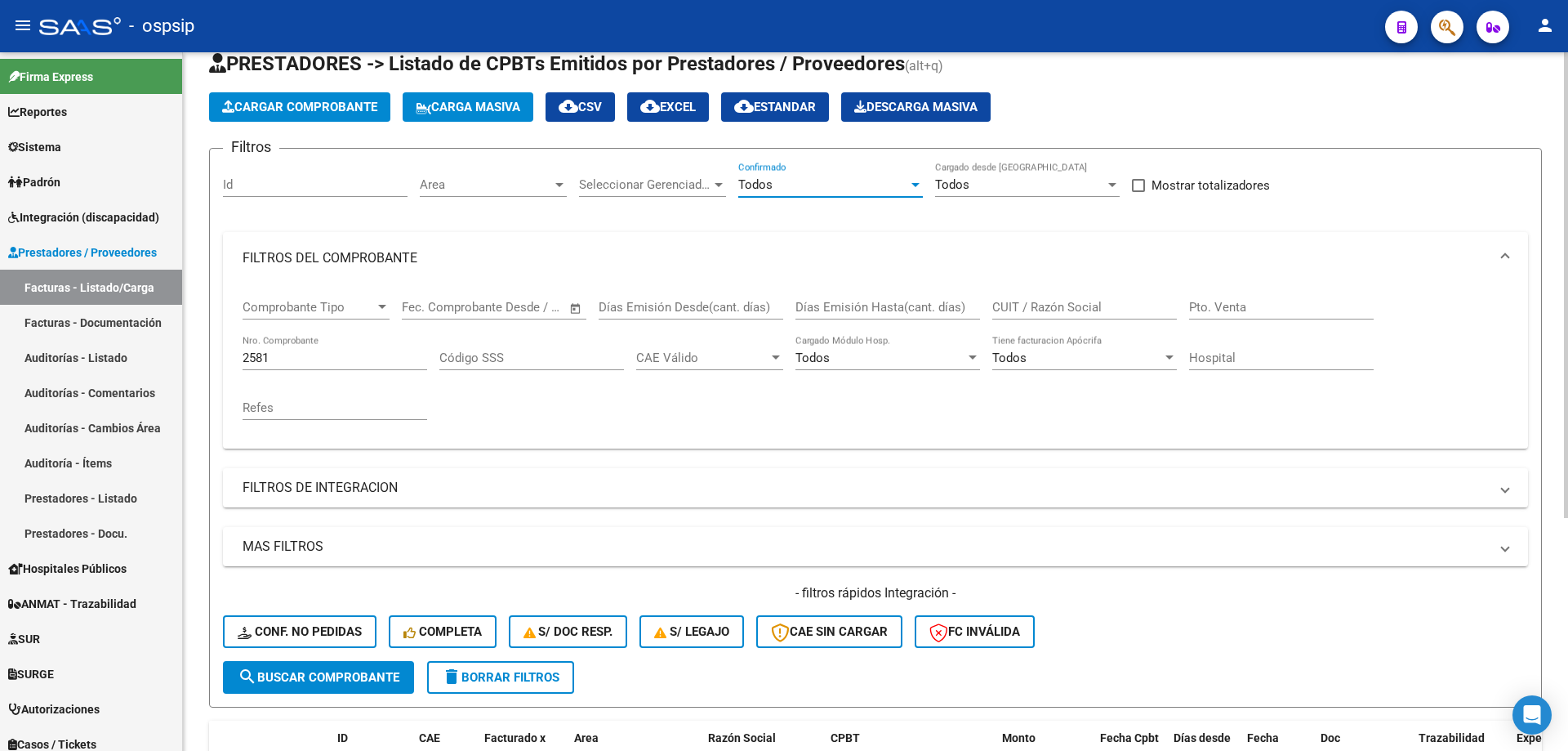
scroll to position [81, 0]
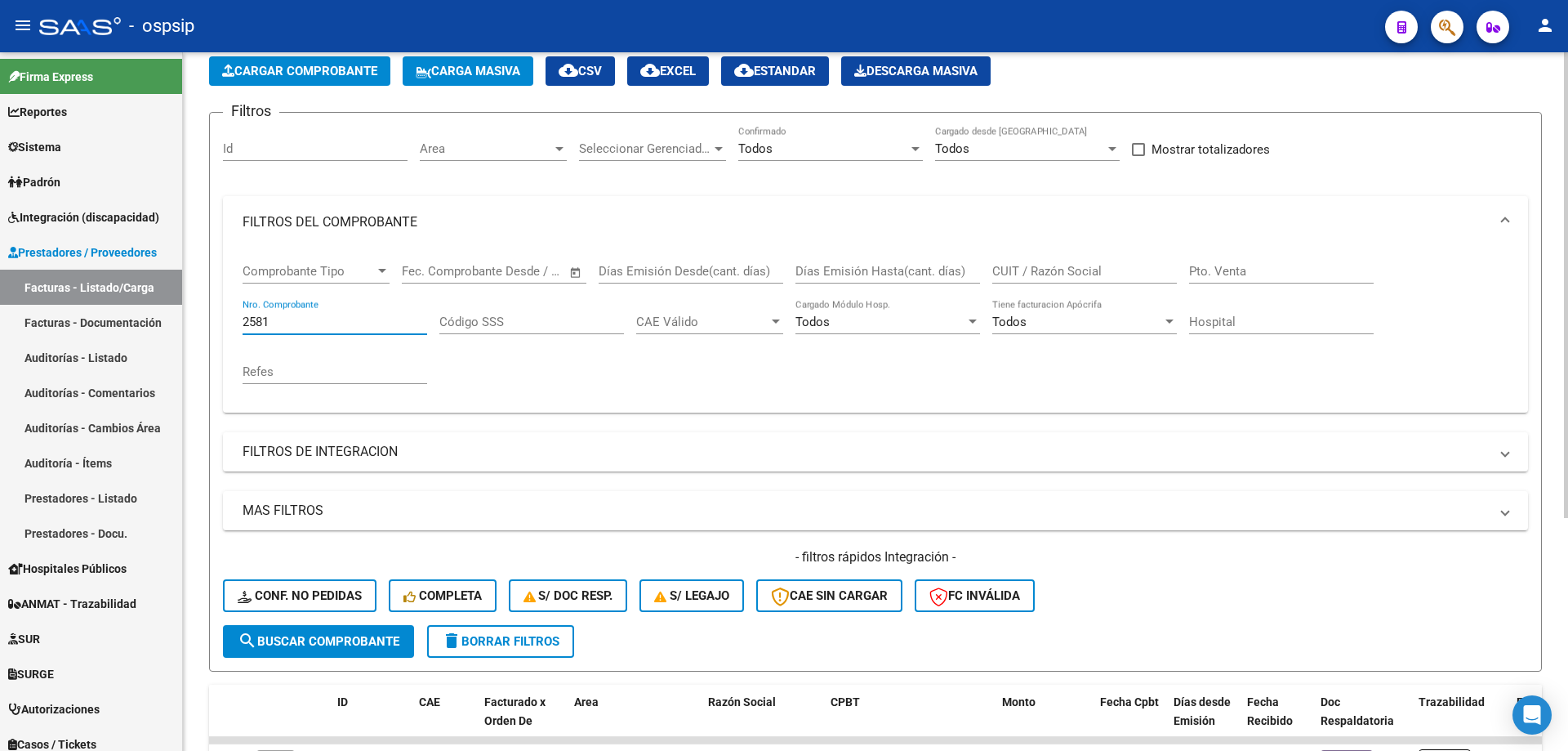
click at [287, 325] on input "2581" at bounding box center [334, 322] width 184 height 15
type input "2"
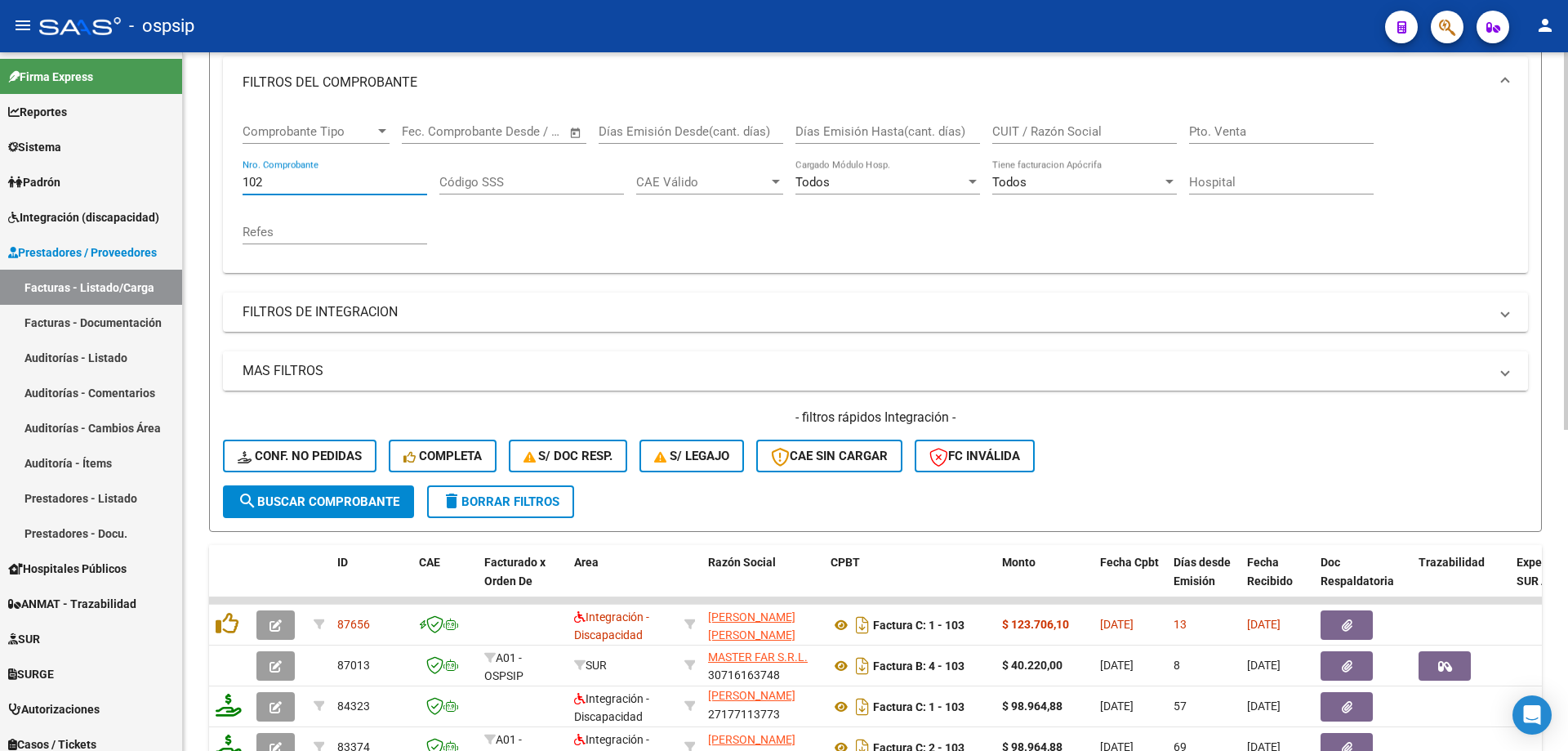
scroll to position [245, 0]
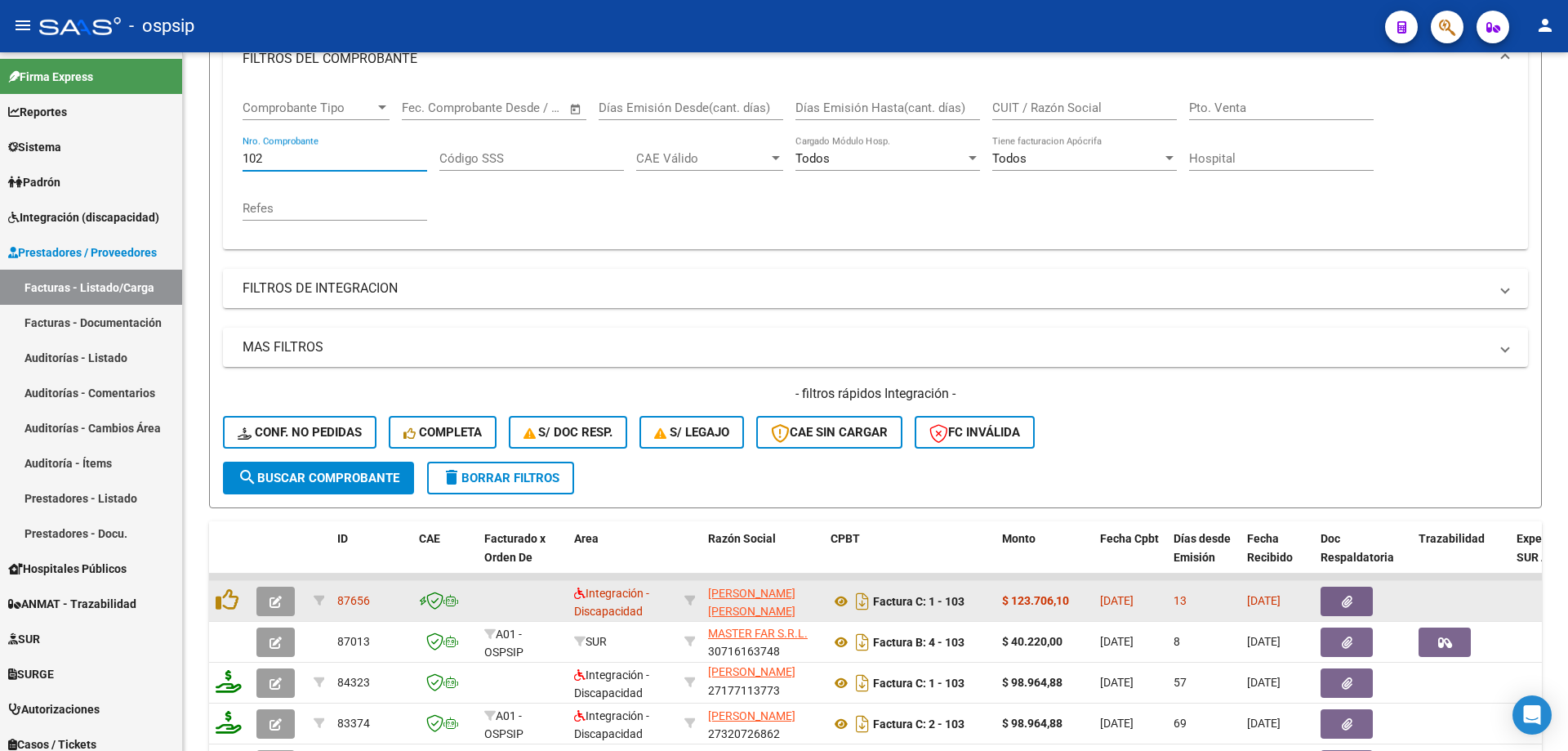
type input "102"
click at [275, 598] on icon "button" at bounding box center [275, 601] width 12 height 12
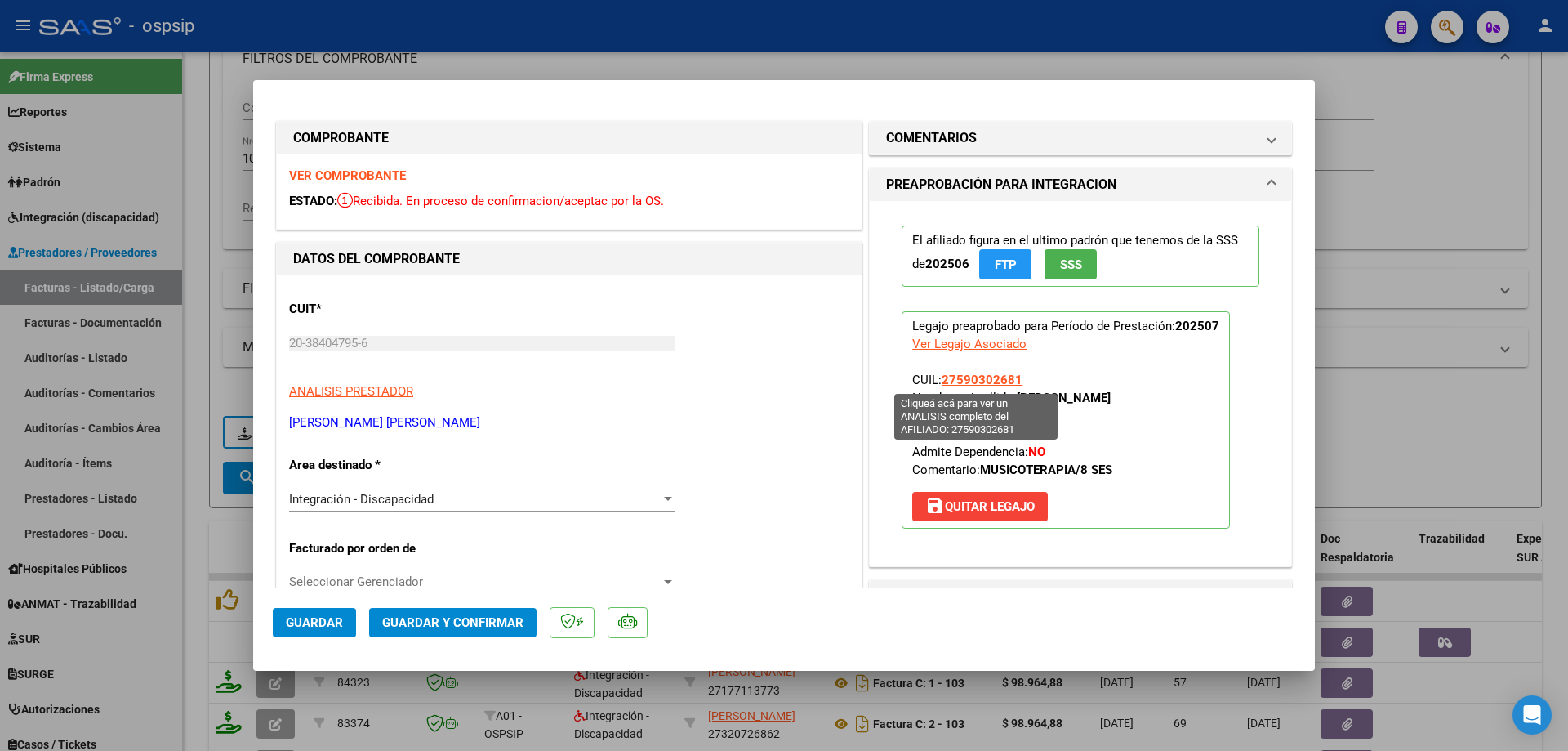
click at [997, 378] on span "27590302681" at bounding box center [982, 380] width 80 height 15
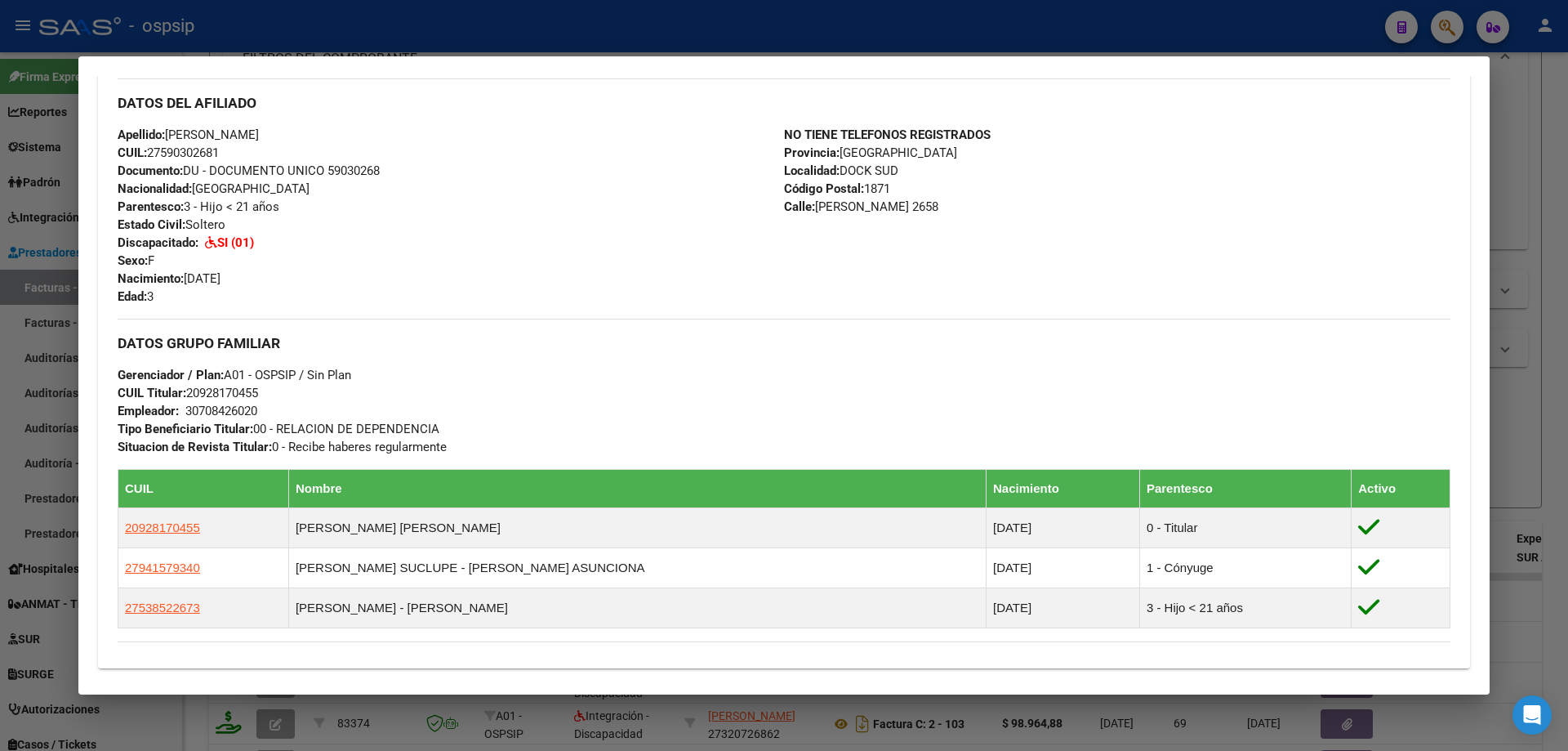
scroll to position [572, 0]
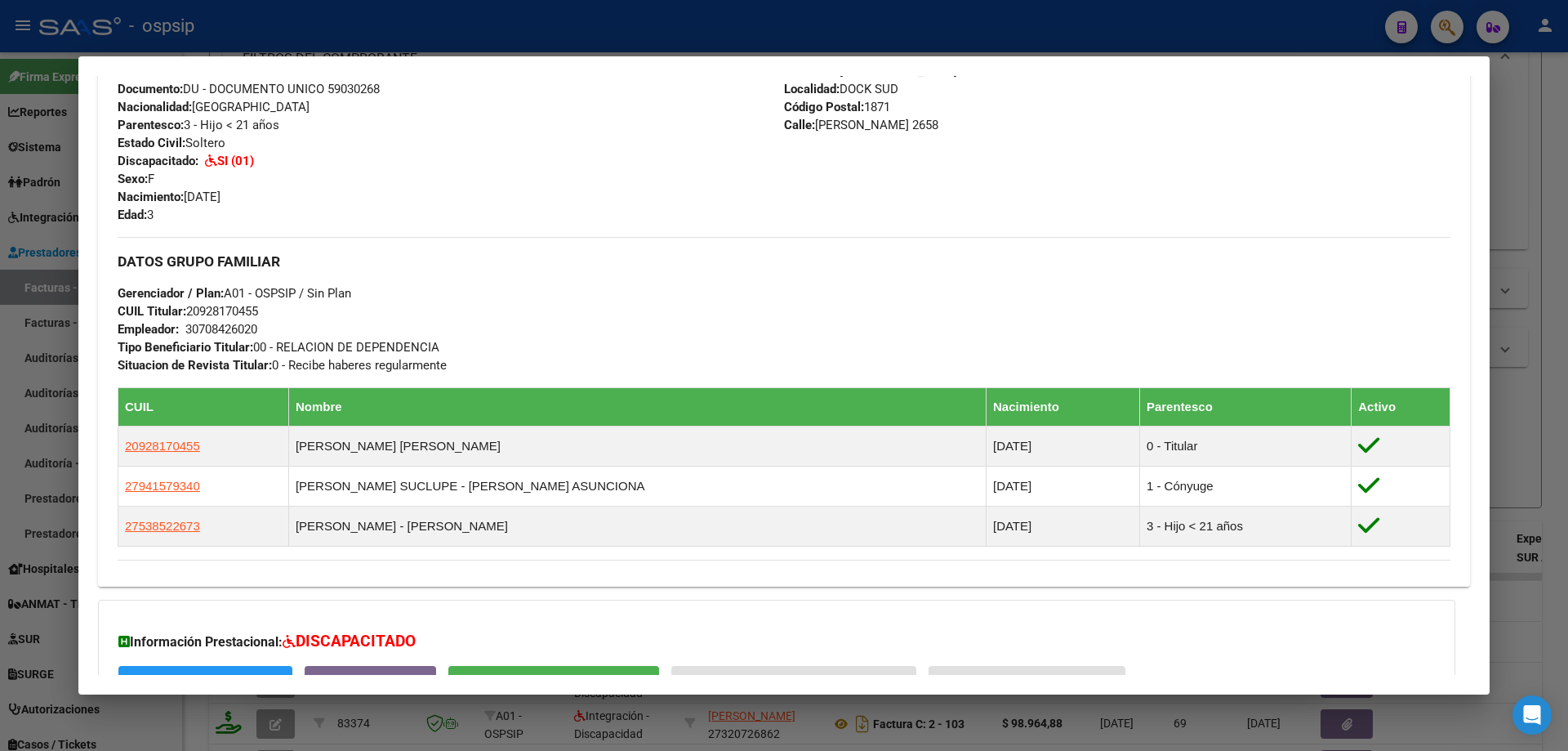
click at [1503, 440] on div at bounding box center [784, 375] width 1568 height 751
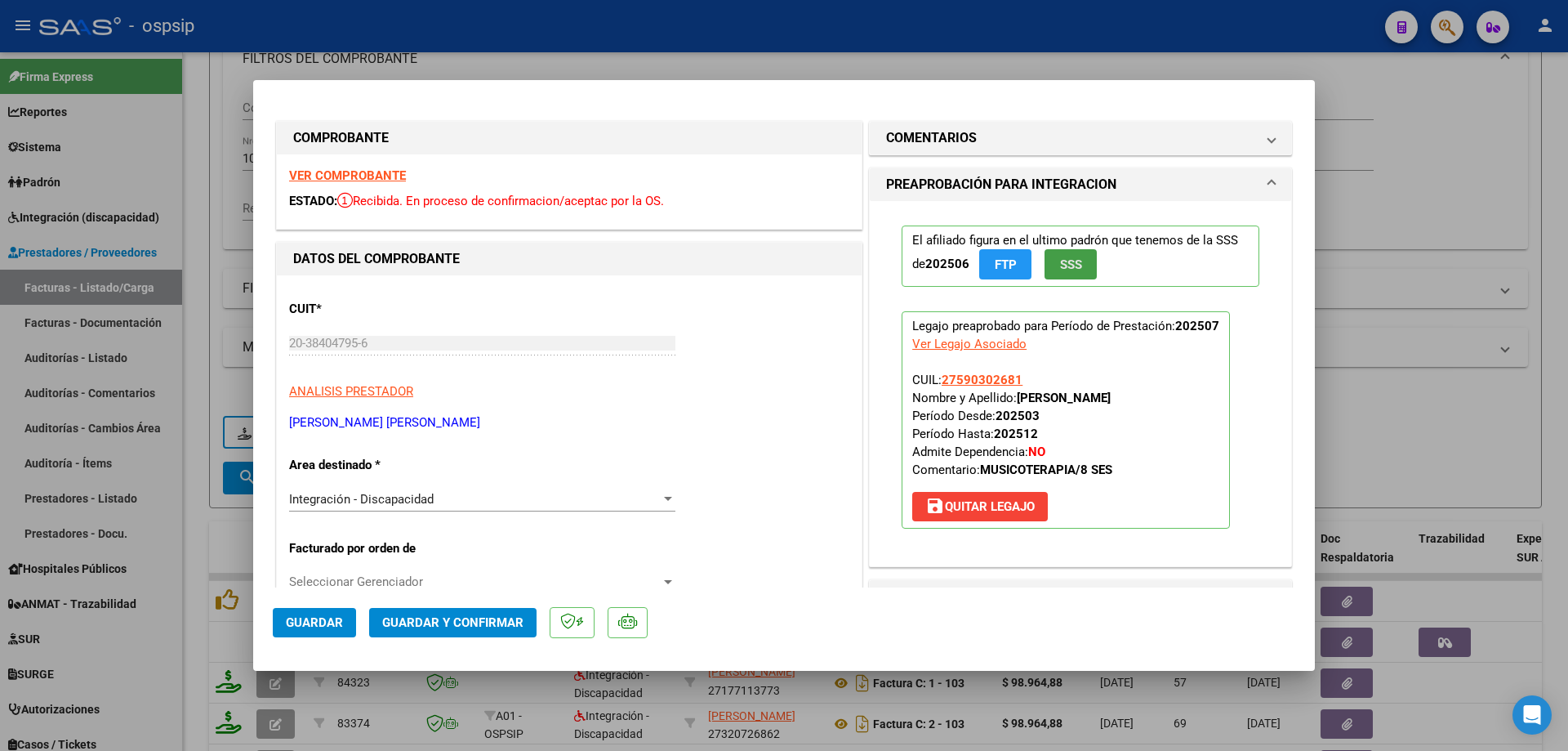
click at [1082, 270] on button "SSS" at bounding box center [1071, 264] width 52 height 30
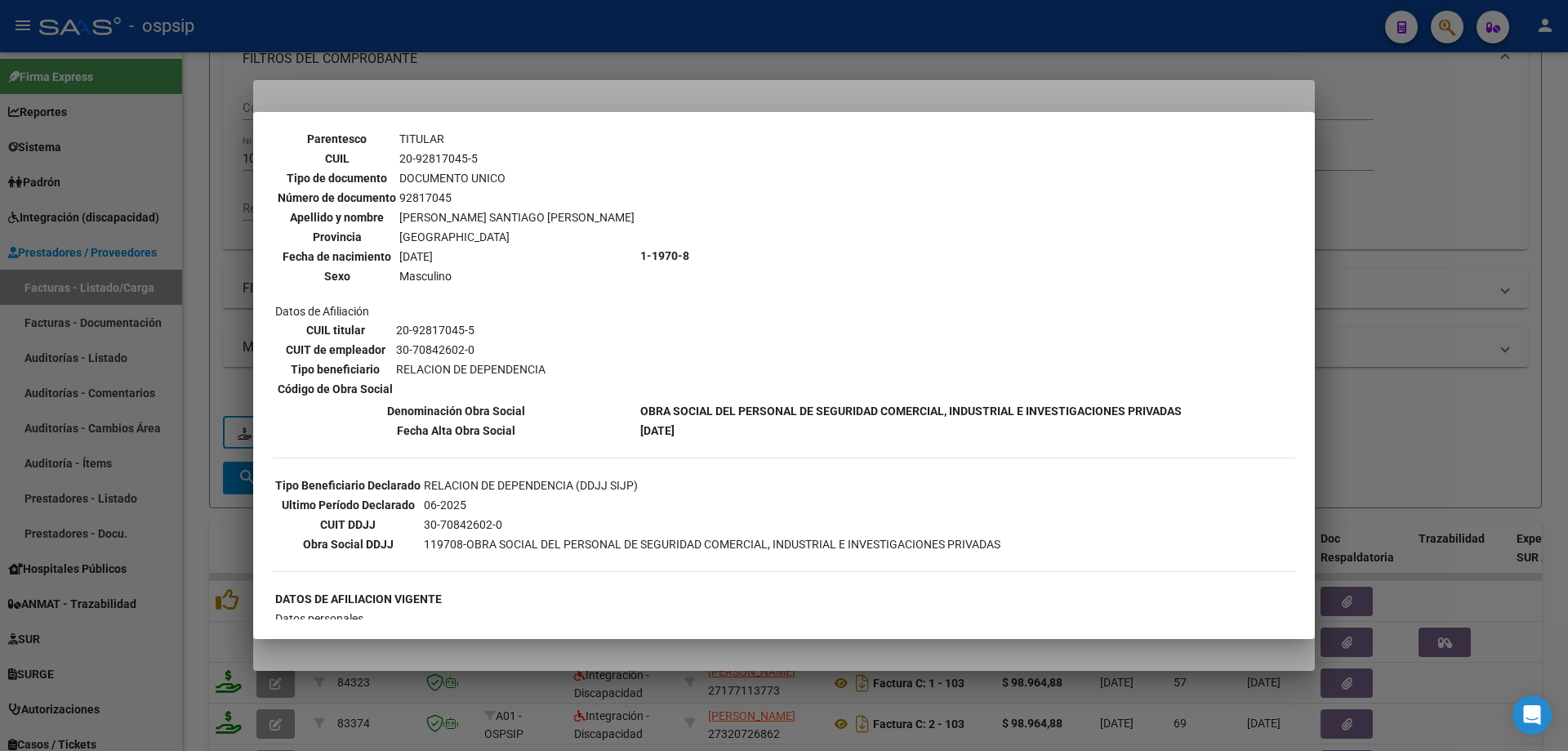
scroll to position [245, 0]
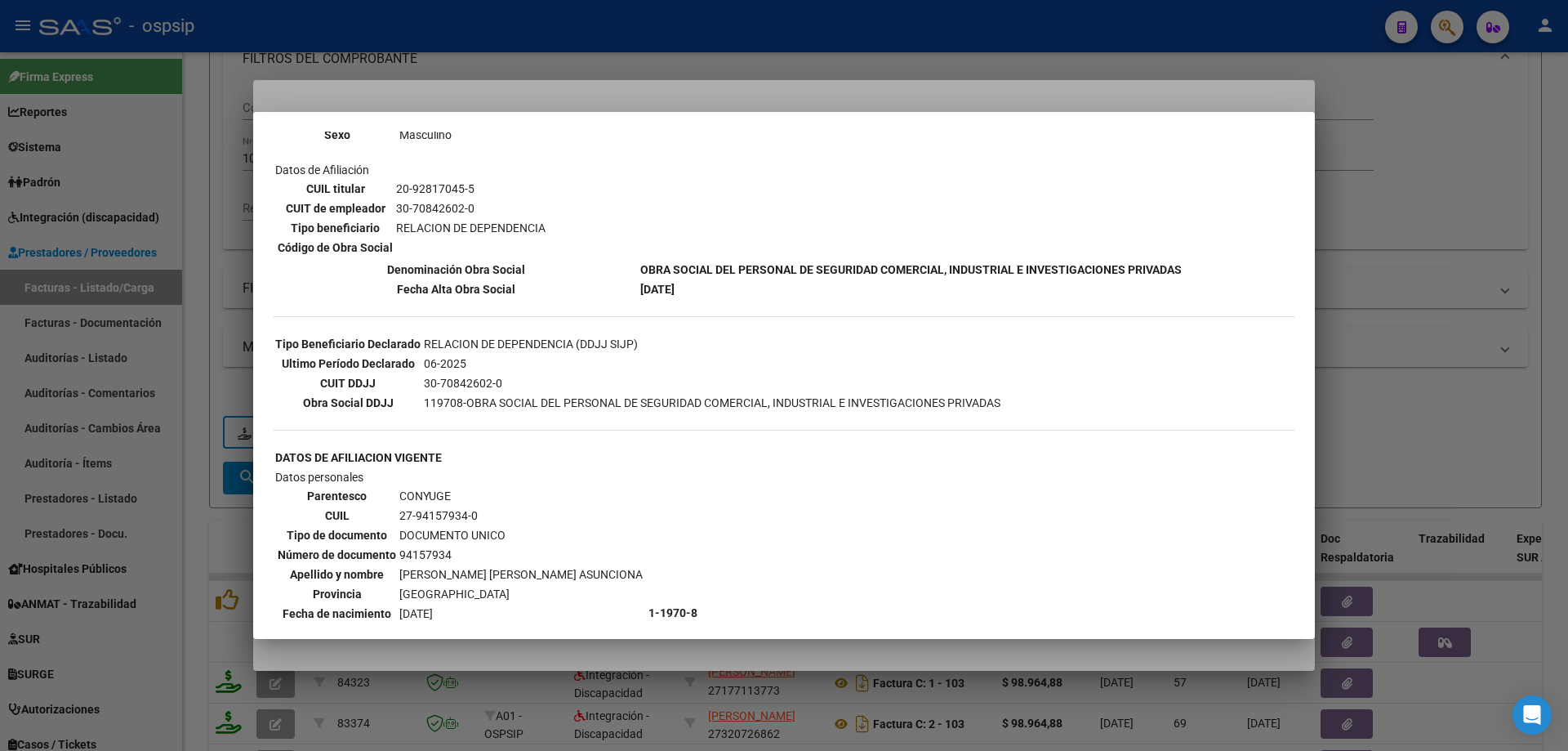
click at [1399, 325] on div at bounding box center [784, 375] width 1568 height 751
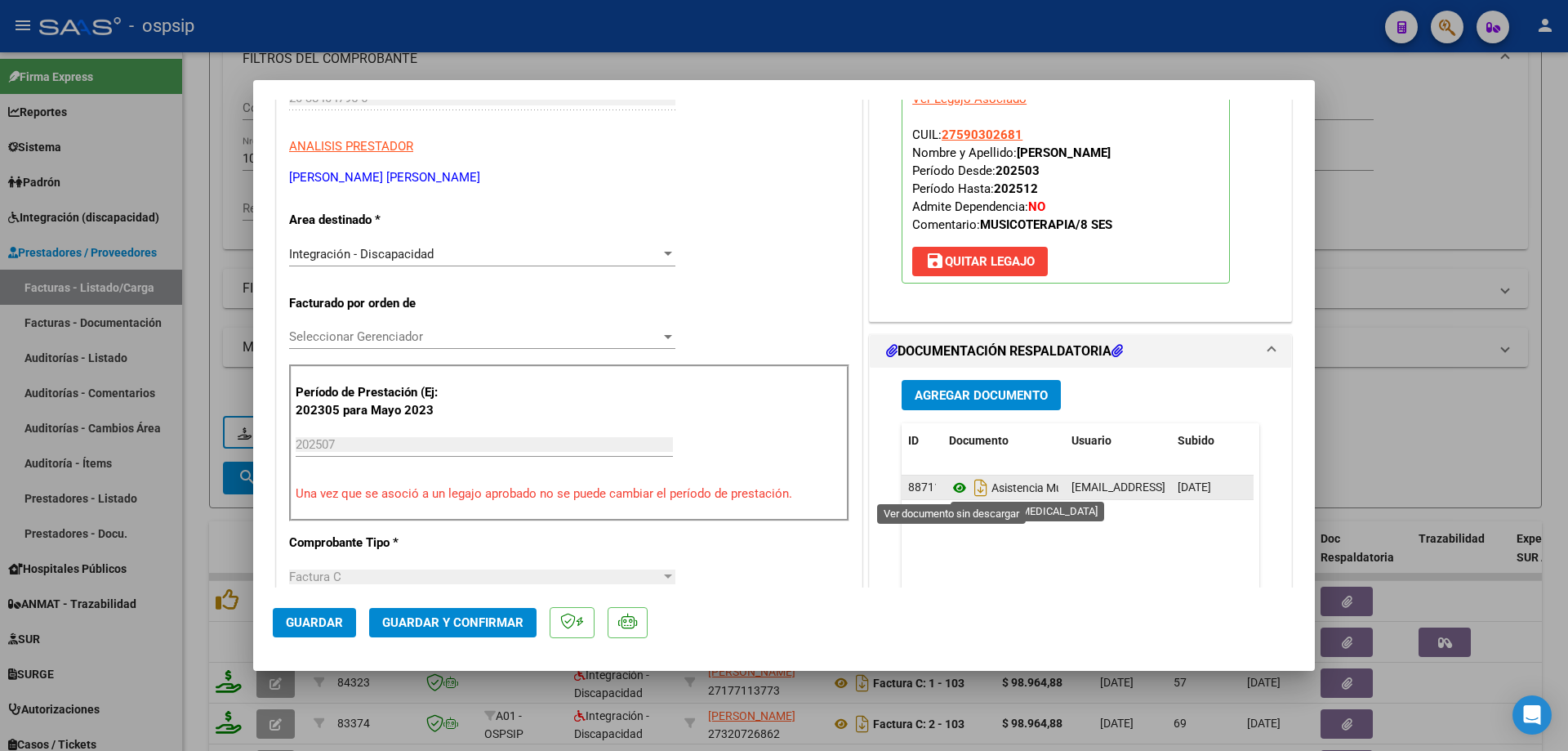
click at [953, 487] on icon at bounding box center [959, 487] width 22 height 20
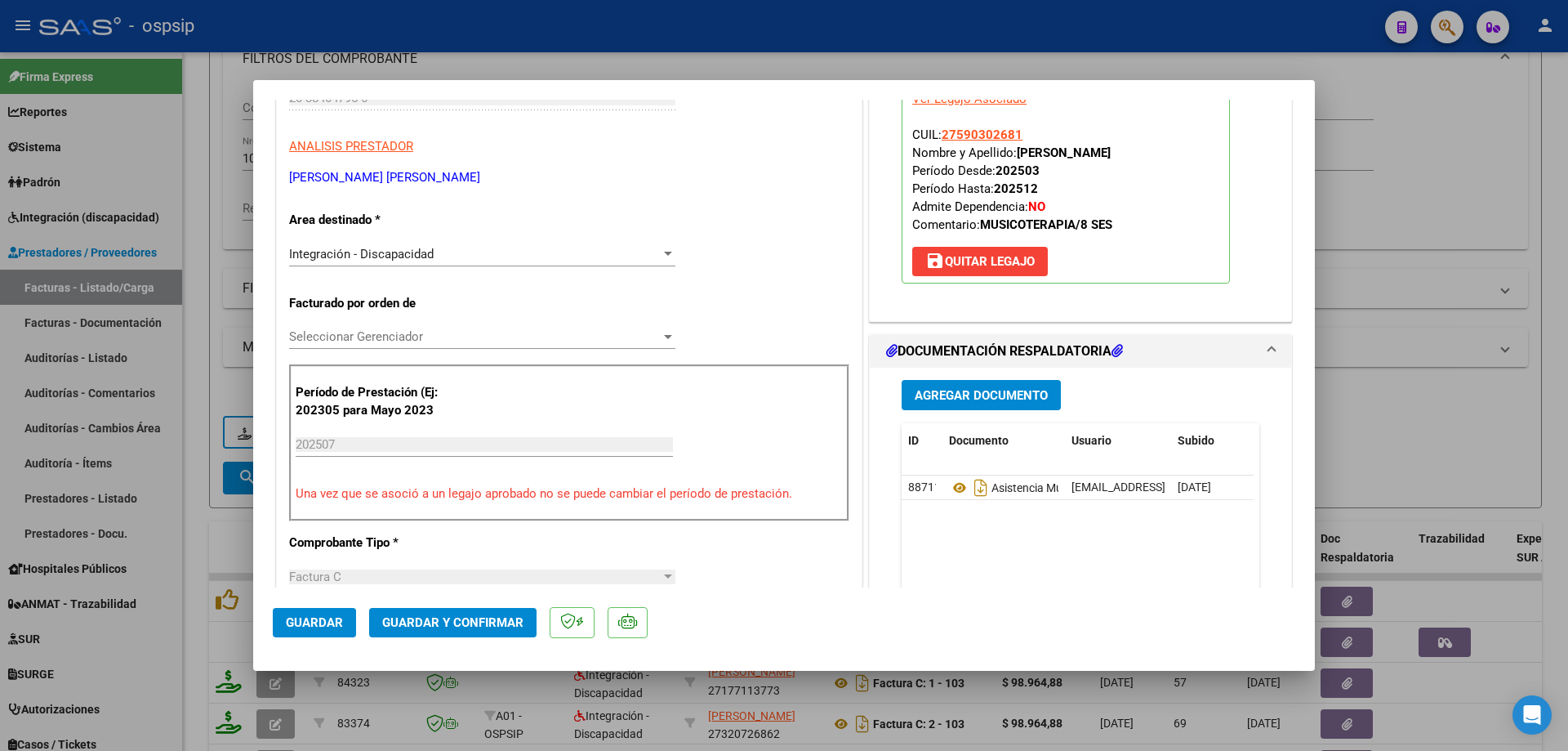
scroll to position [0, 0]
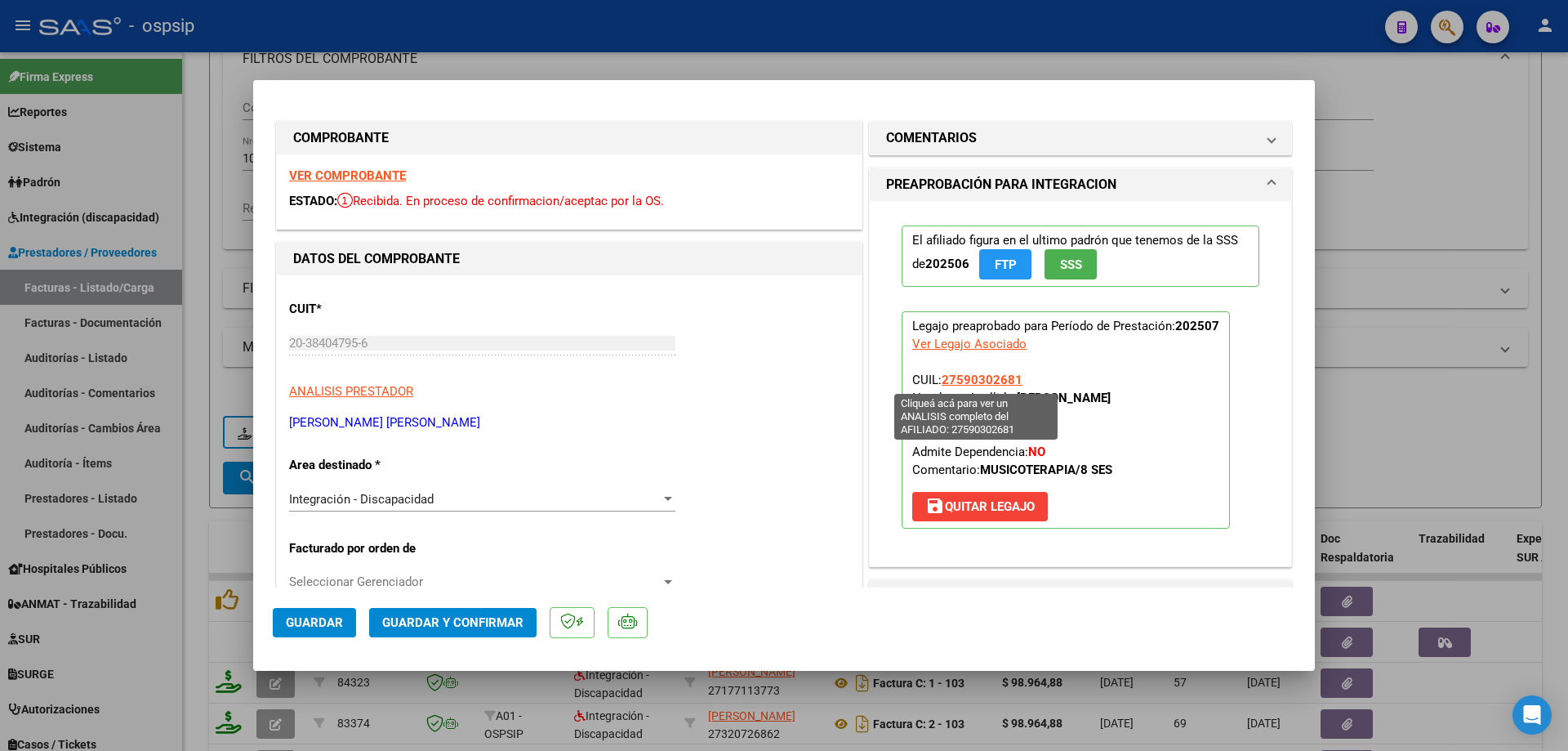
drag, startPoint x: 1024, startPoint y: 378, endPoint x: 938, endPoint y: 378, distance: 86.0
click at [938, 378] on p "Legajo preaprobado para Período de Prestación: 202507 Ver Legajo Asociado CUIL:…" at bounding box center [1065, 420] width 328 height 217
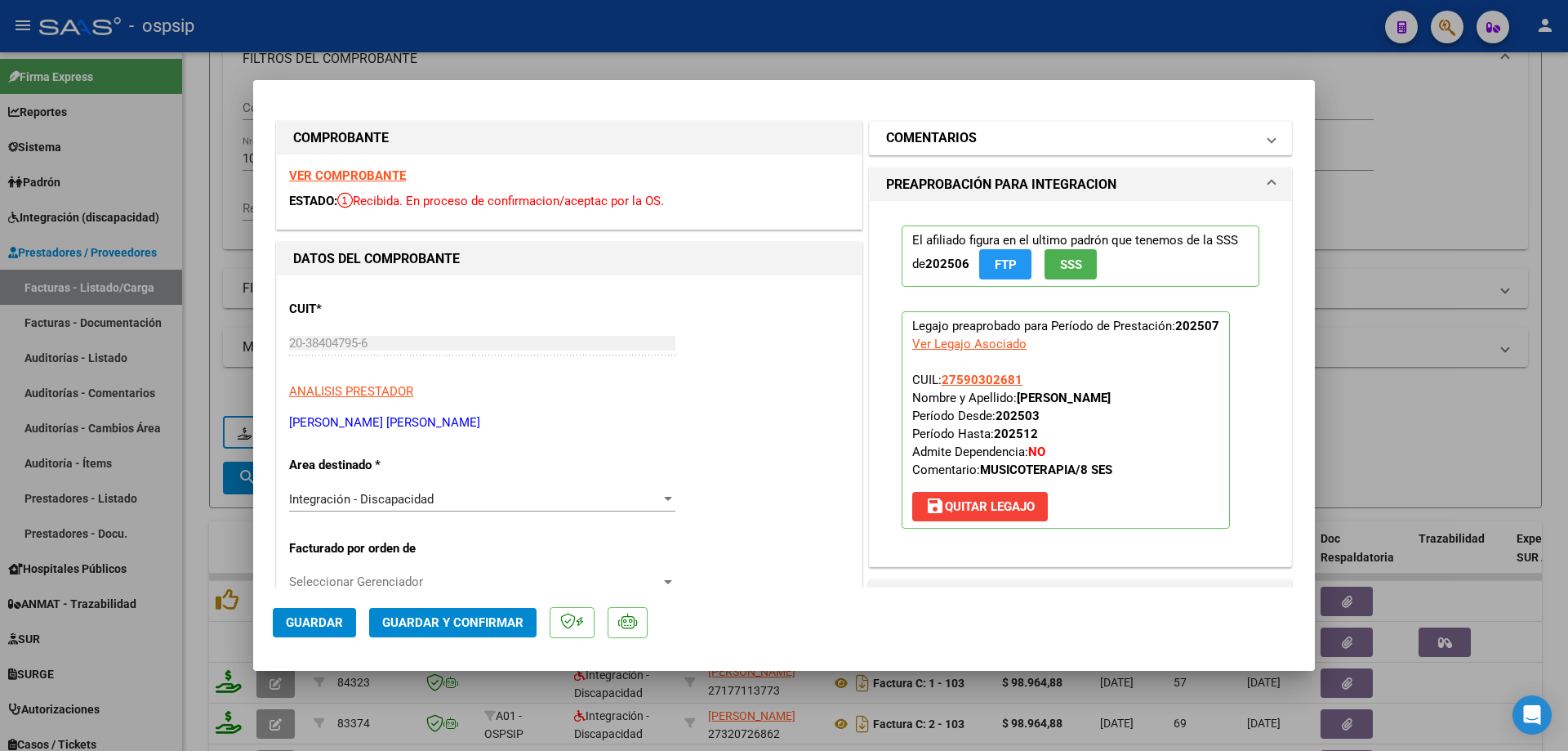
click at [934, 144] on h1 "COMENTARIOS" at bounding box center [931, 137] width 91 height 20
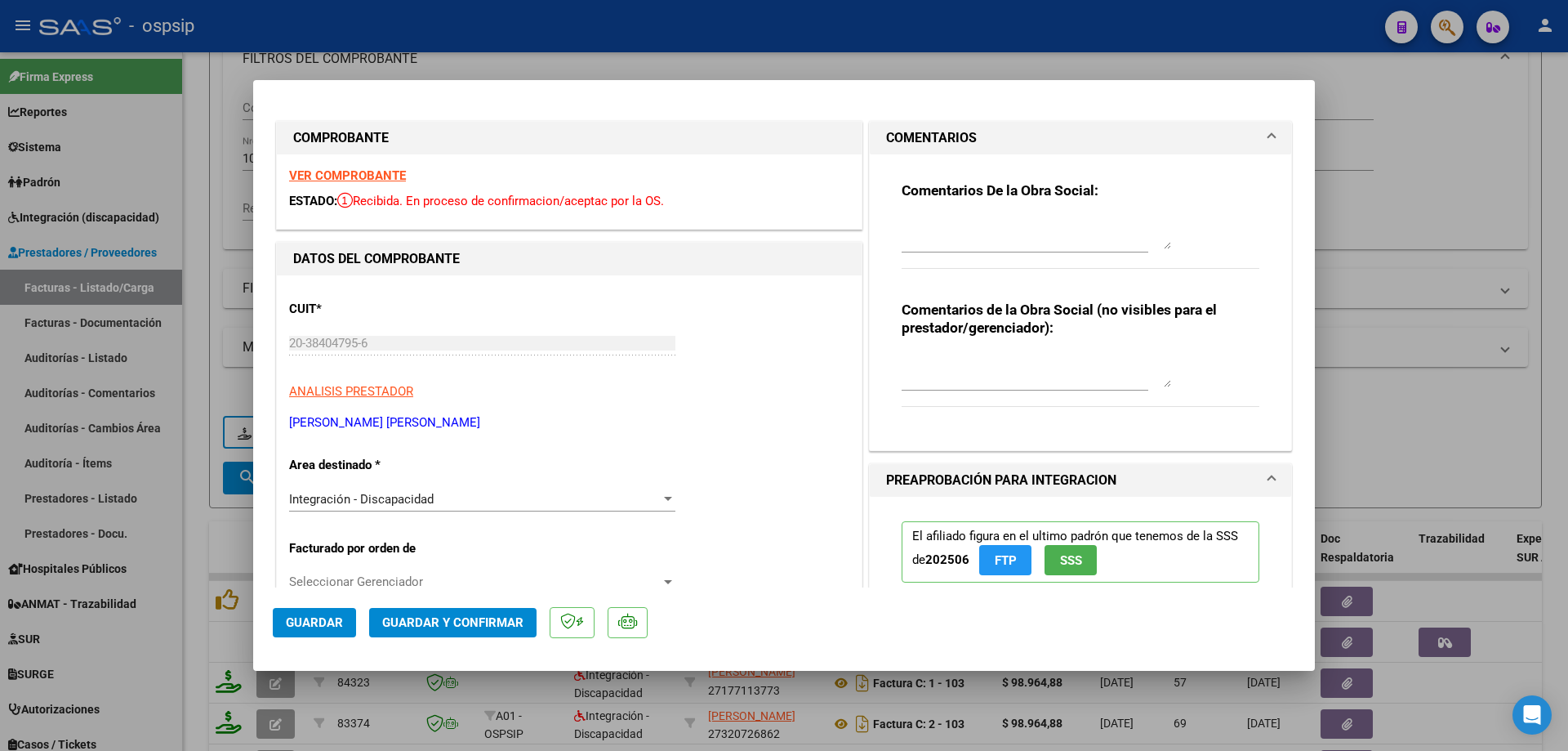
click at [934, 209] on div "Comentarios De la Obra Social:" at bounding box center [1080, 234] width 358 height 106
click at [941, 225] on textarea at bounding box center [1036, 232] width 269 height 33
click at [989, 216] on textarea "se debitan 2 sesciones facturadas de mas, autorizadas 8" at bounding box center [1036, 232] width 269 height 33
click at [989, 223] on textarea "se debitan 2 sesciones facturadas de mas, autorizadas 8" at bounding box center [1036, 232] width 269 height 33
click at [989, 229] on textarea "se debitan 2 sesciones facturadas de mas, autorizadas 8" at bounding box center [1036, 232] width 269 height 33
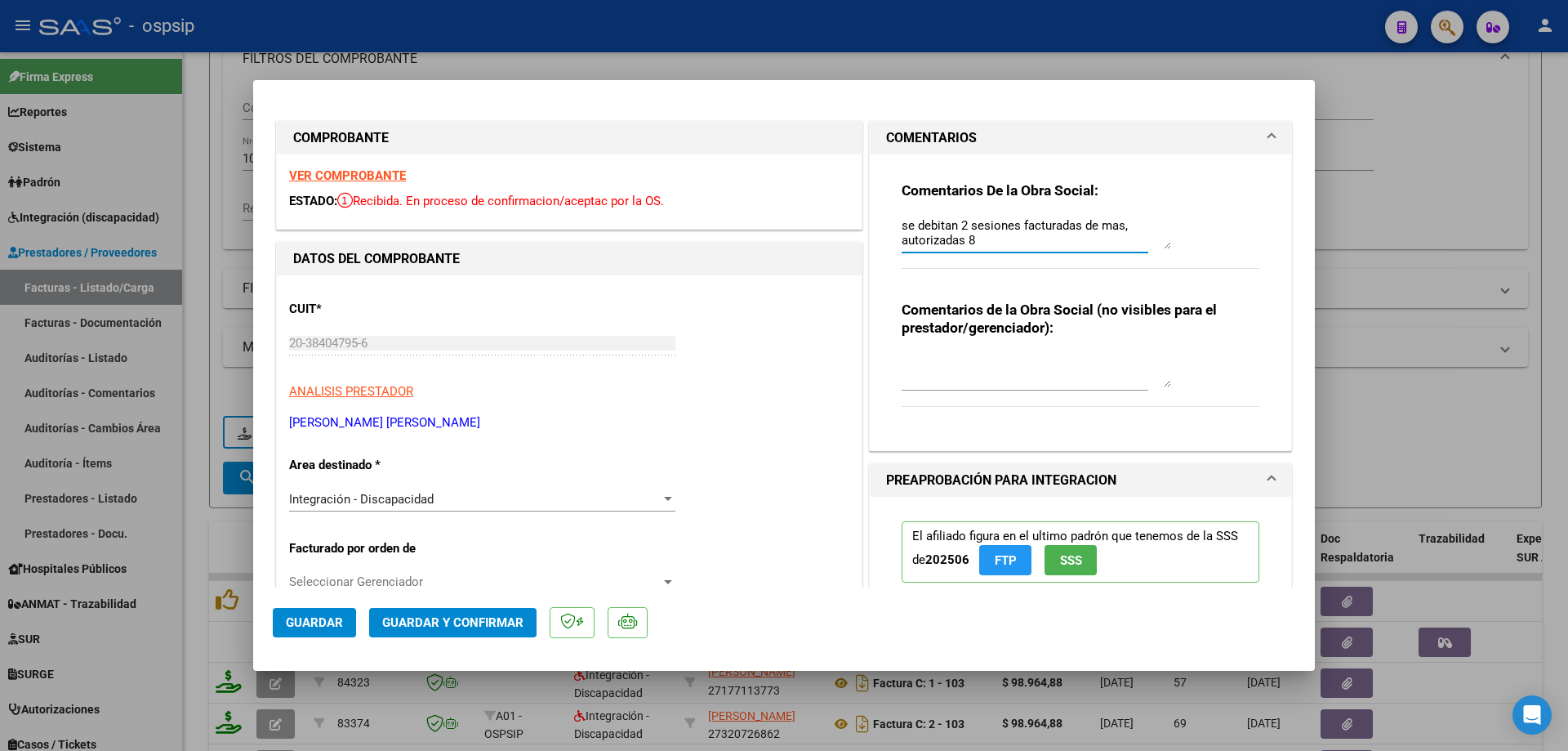
click at [993, 248] on textarea "se debitan 2 sesiones facturadas de mas, autorizadas 8" at bounding box center [1036, 232] width 269 height 33
type textarea "se debitan 2 sesiones facturadas de mas, autorizadas 8"
click at [960, 368] on textarea at bounding box center [1036, 370] width 269 height 33
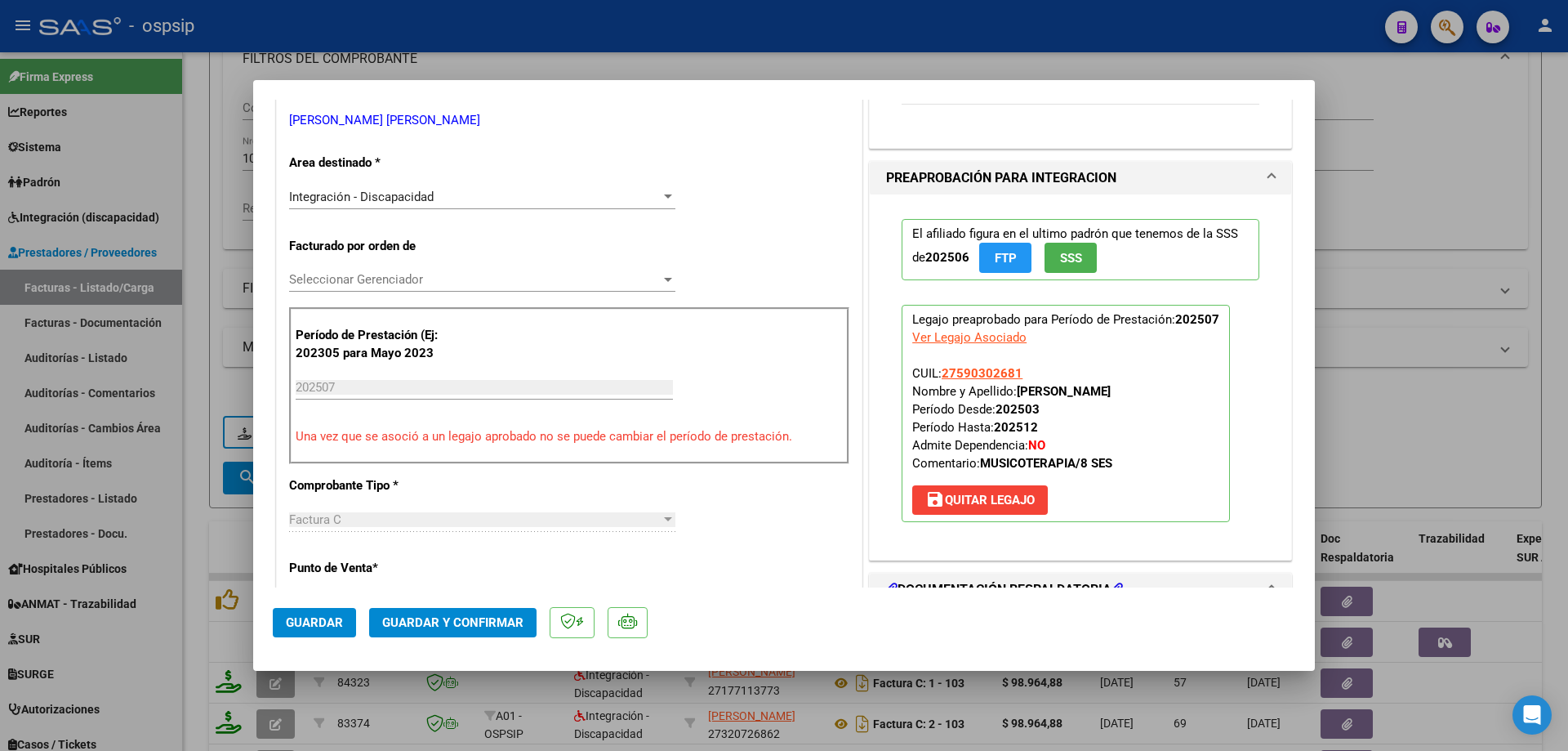
scroll to position [326, 0]
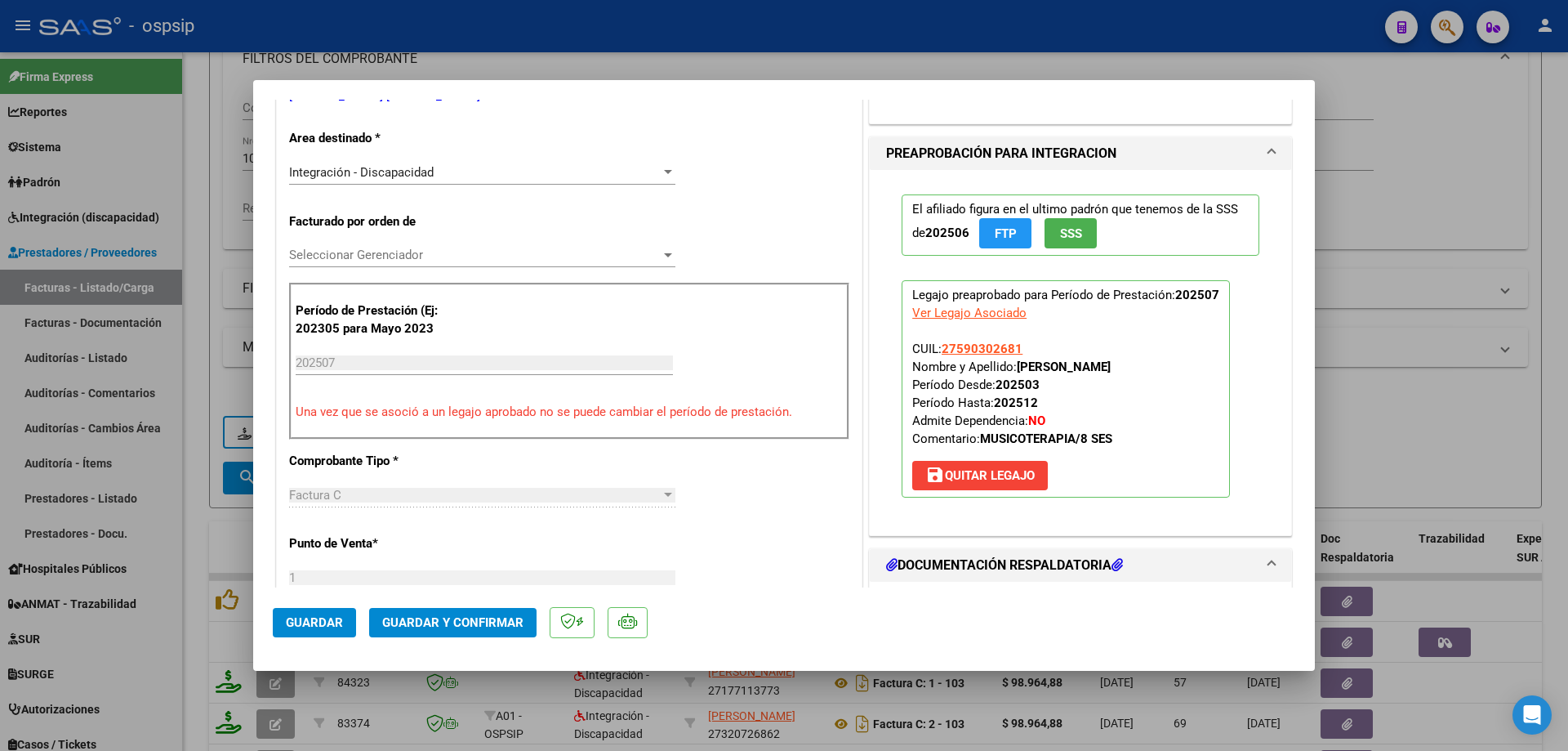
click at [451, 620] on span "Guardar y Confirmar" at bounding box center [453, 623] width 141 height 15
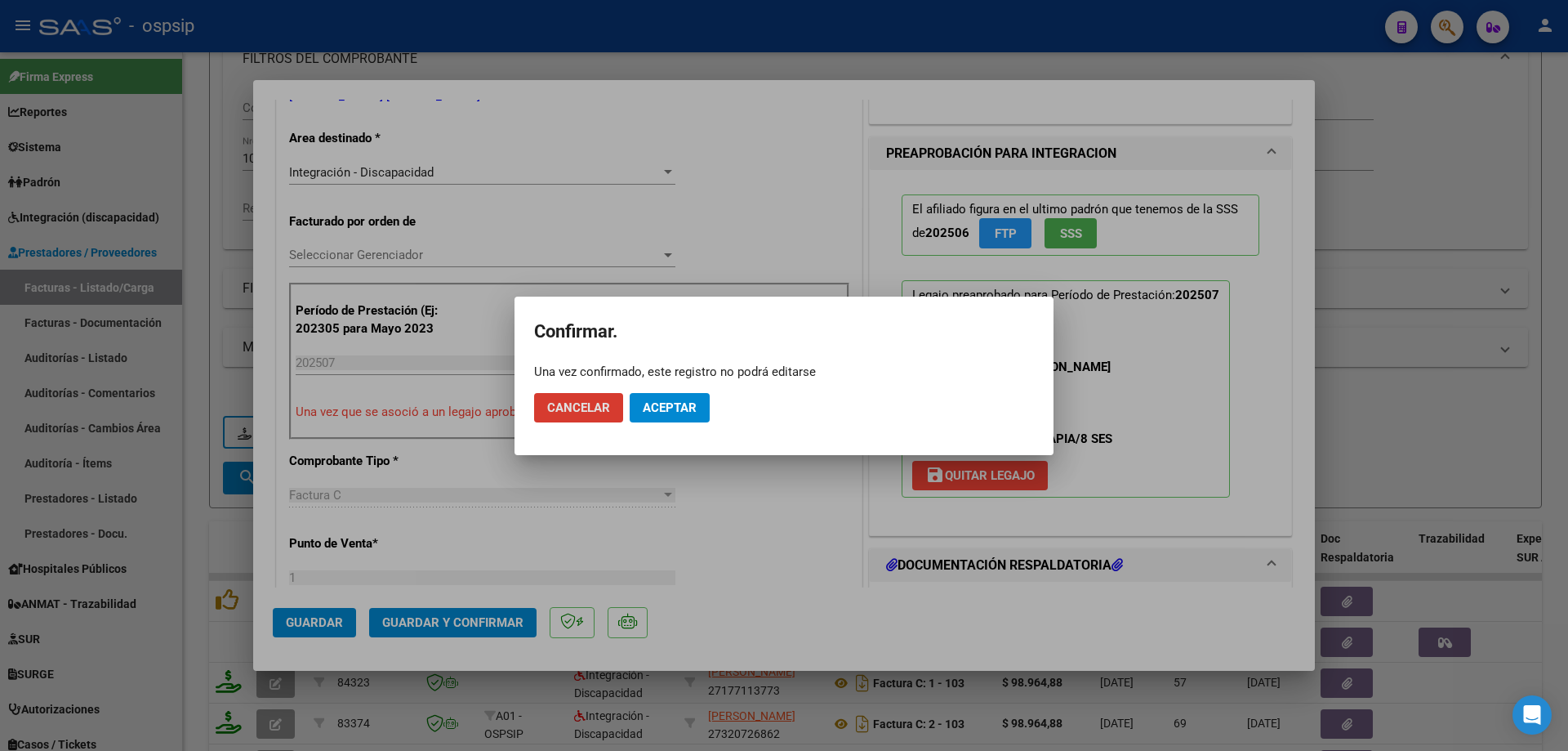
click at [665, 407] on span "Aceptar" at bounding box center [670, 408] width 54 height 15
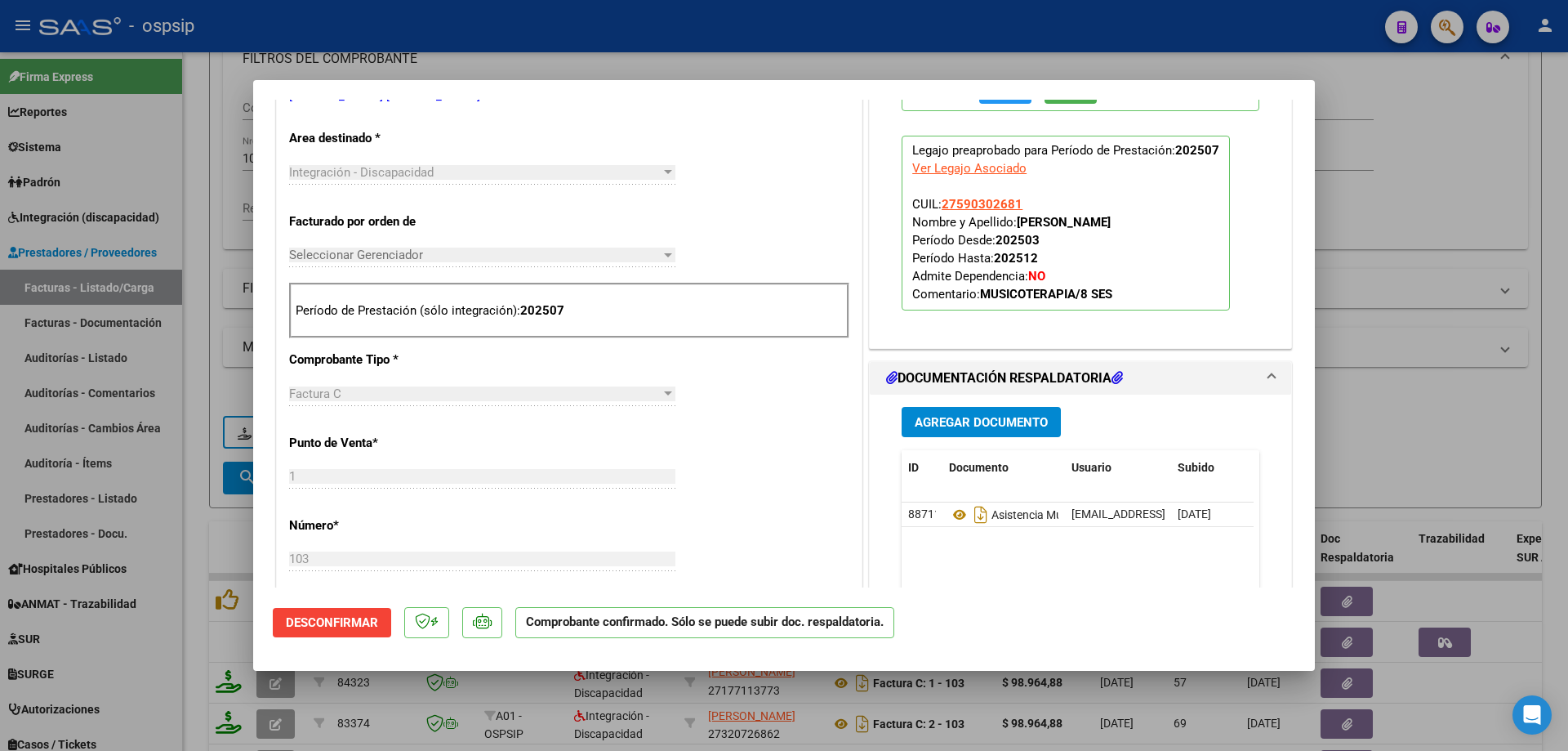
click at [1452, 201] on div at bounding box center [784, 375] width 1568 height 751
type input "$ 0,00"
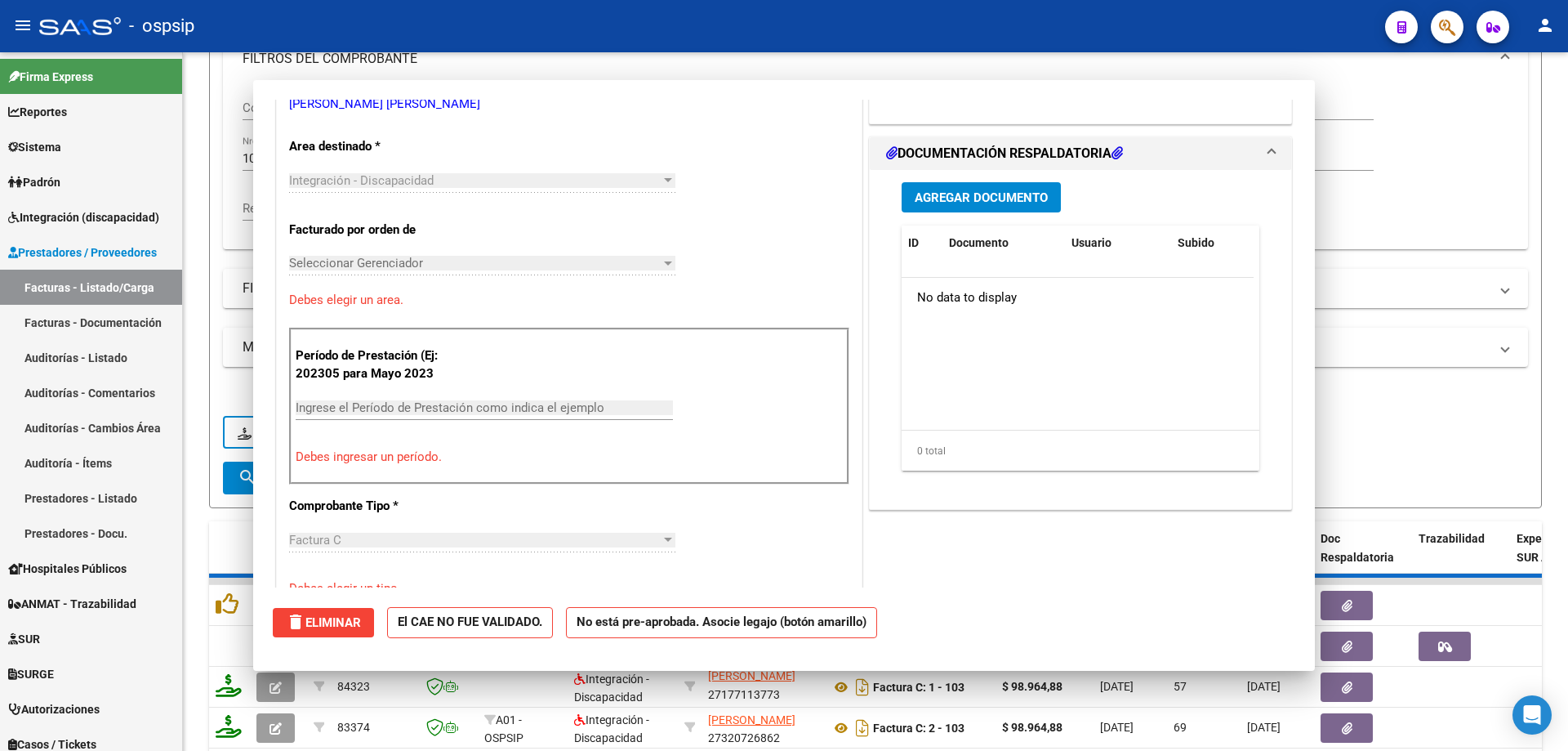
scroll to position [335, 0]
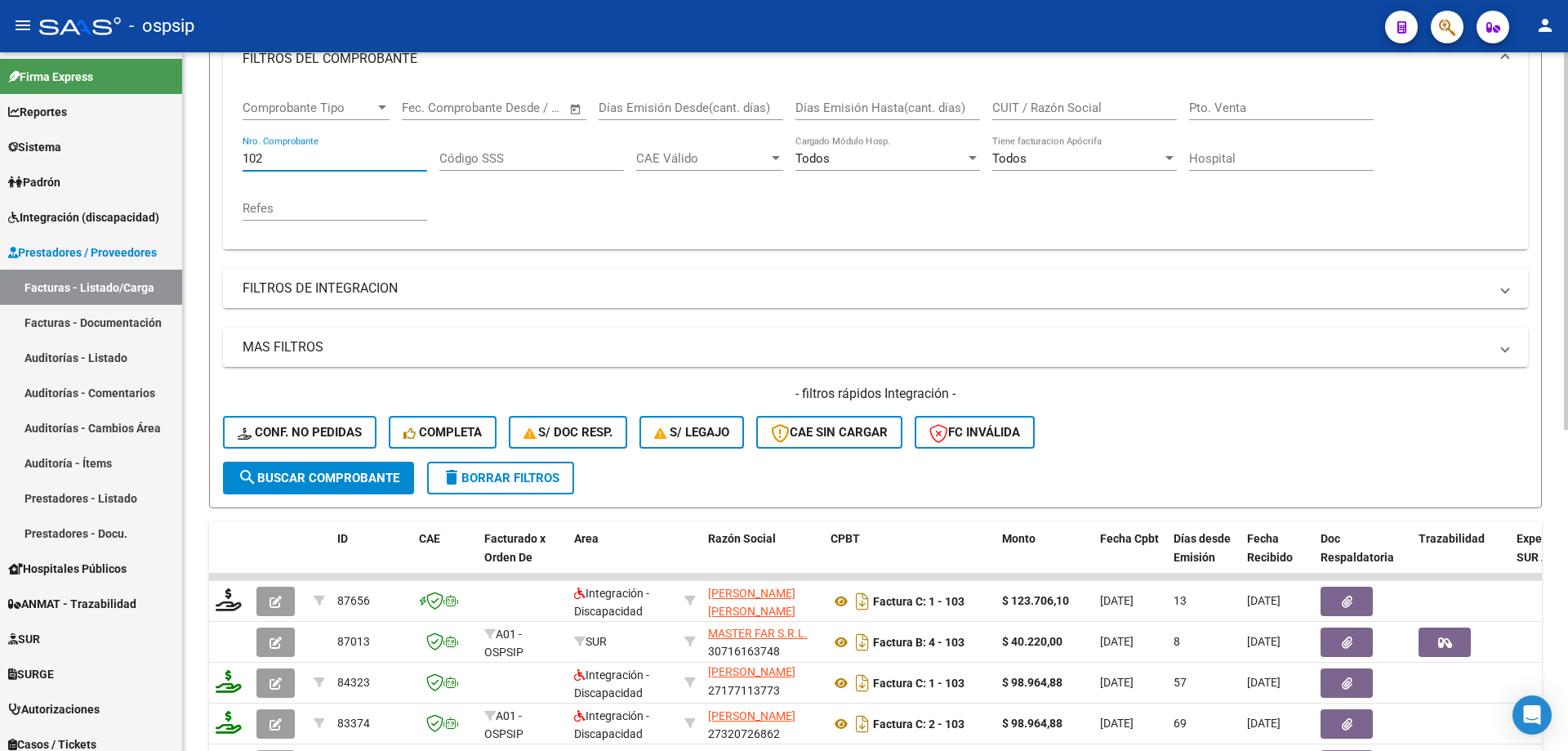
click at [324, 152] on input "102" at bounding box center [334, 159] width 184 height 15
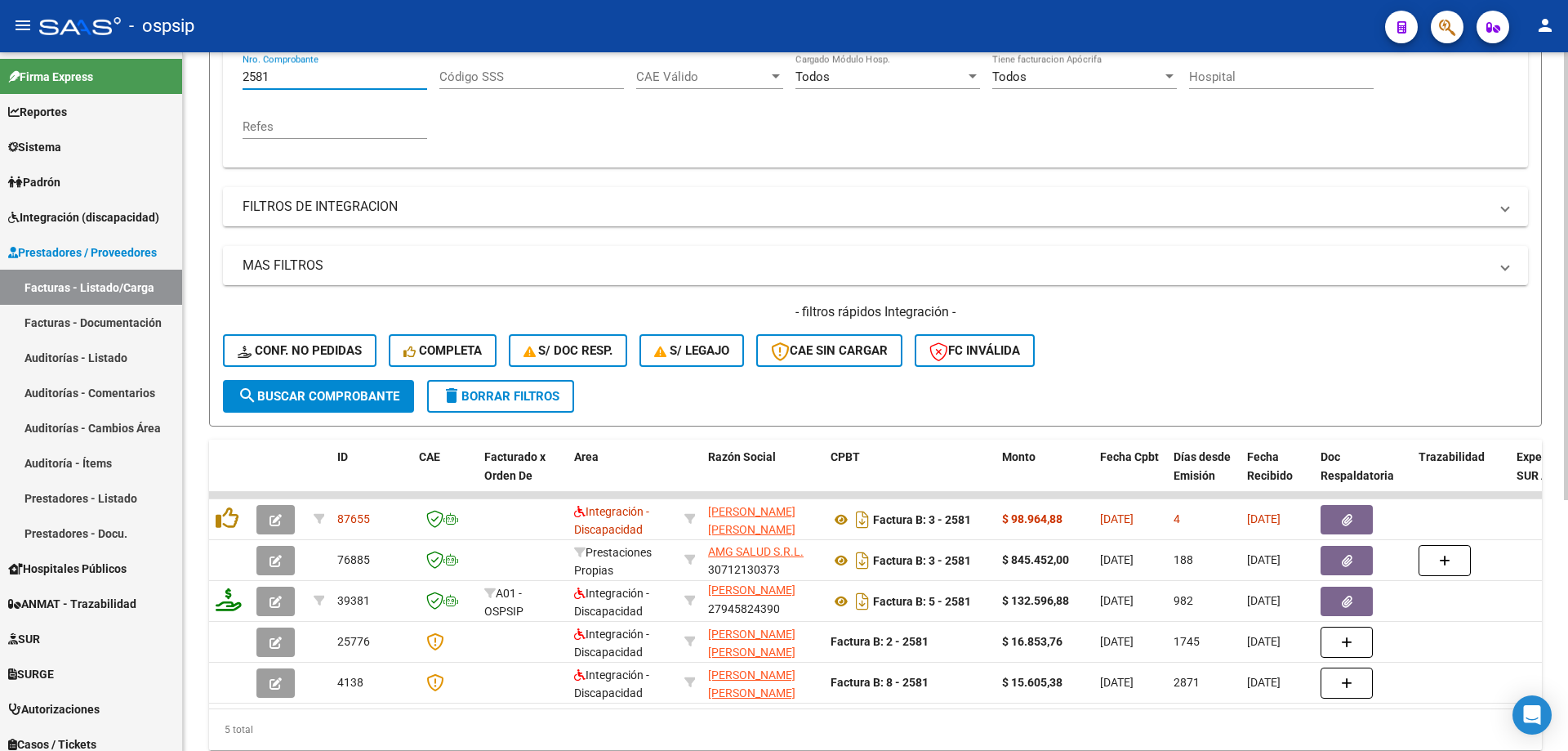
scroll to position [391, 0]
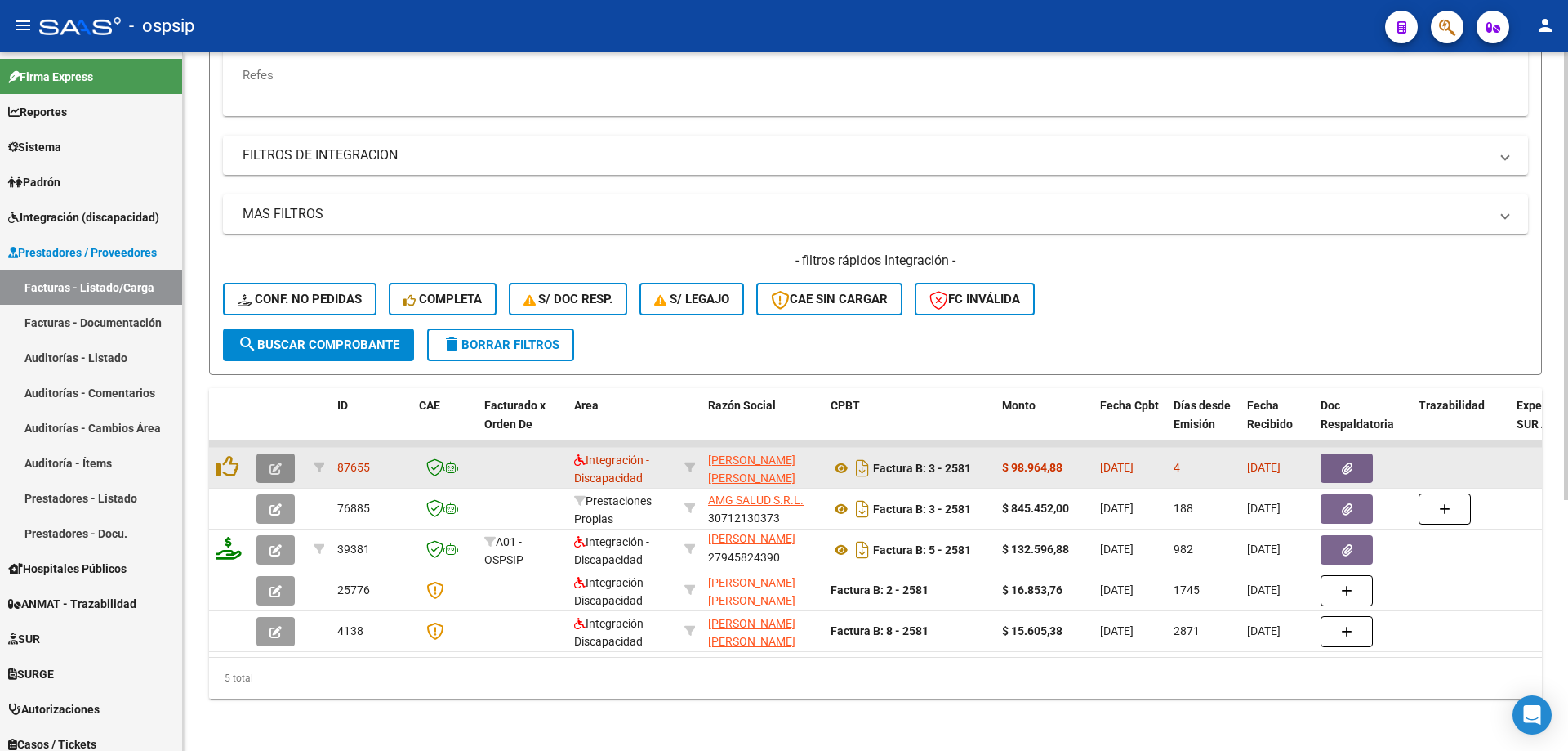
click at [266, 456] on button "button" at bounding box center [275, 468] width 38 height 29
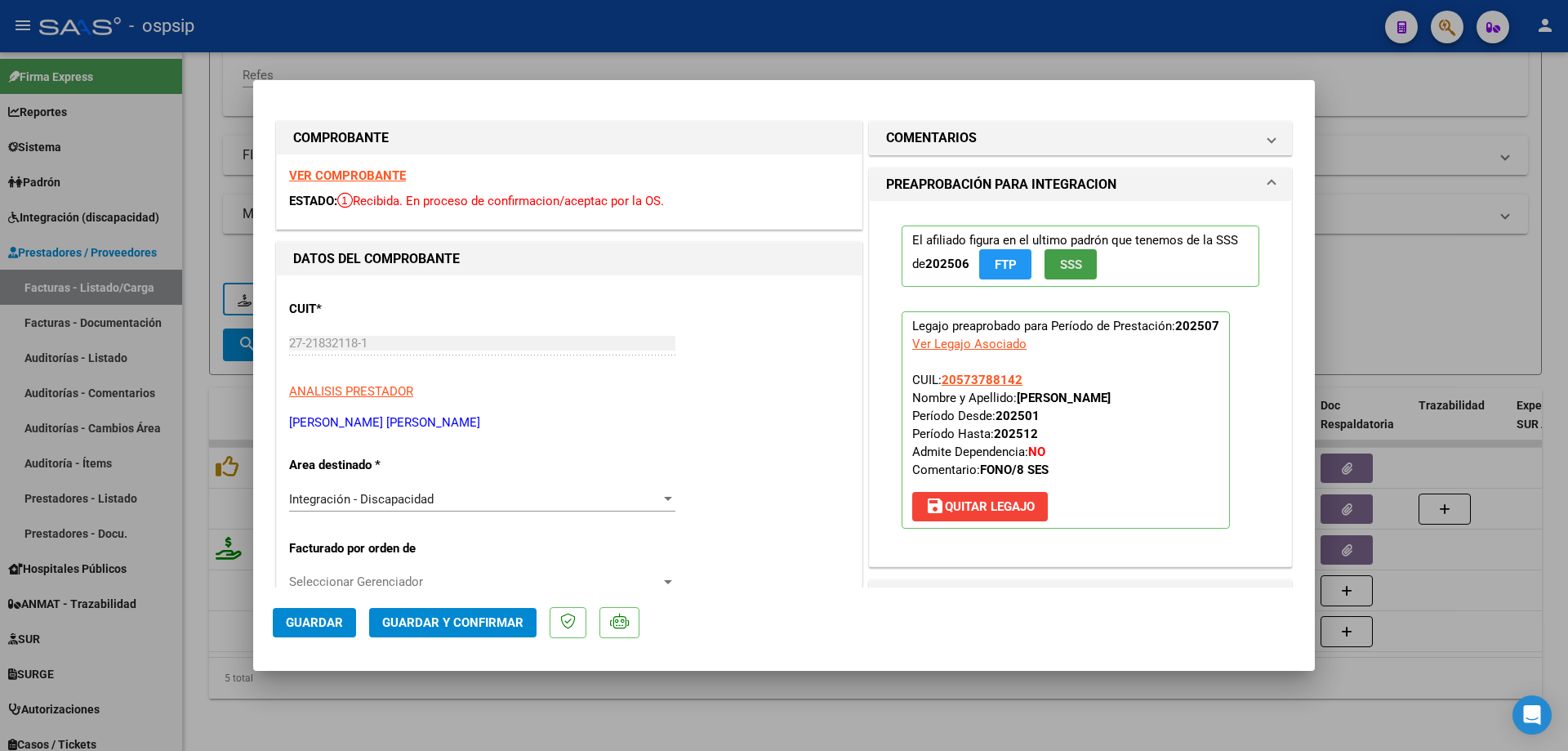
click at [1064, 267] on span "SSS" at bounding box center [1072, 265] width 22 height 15
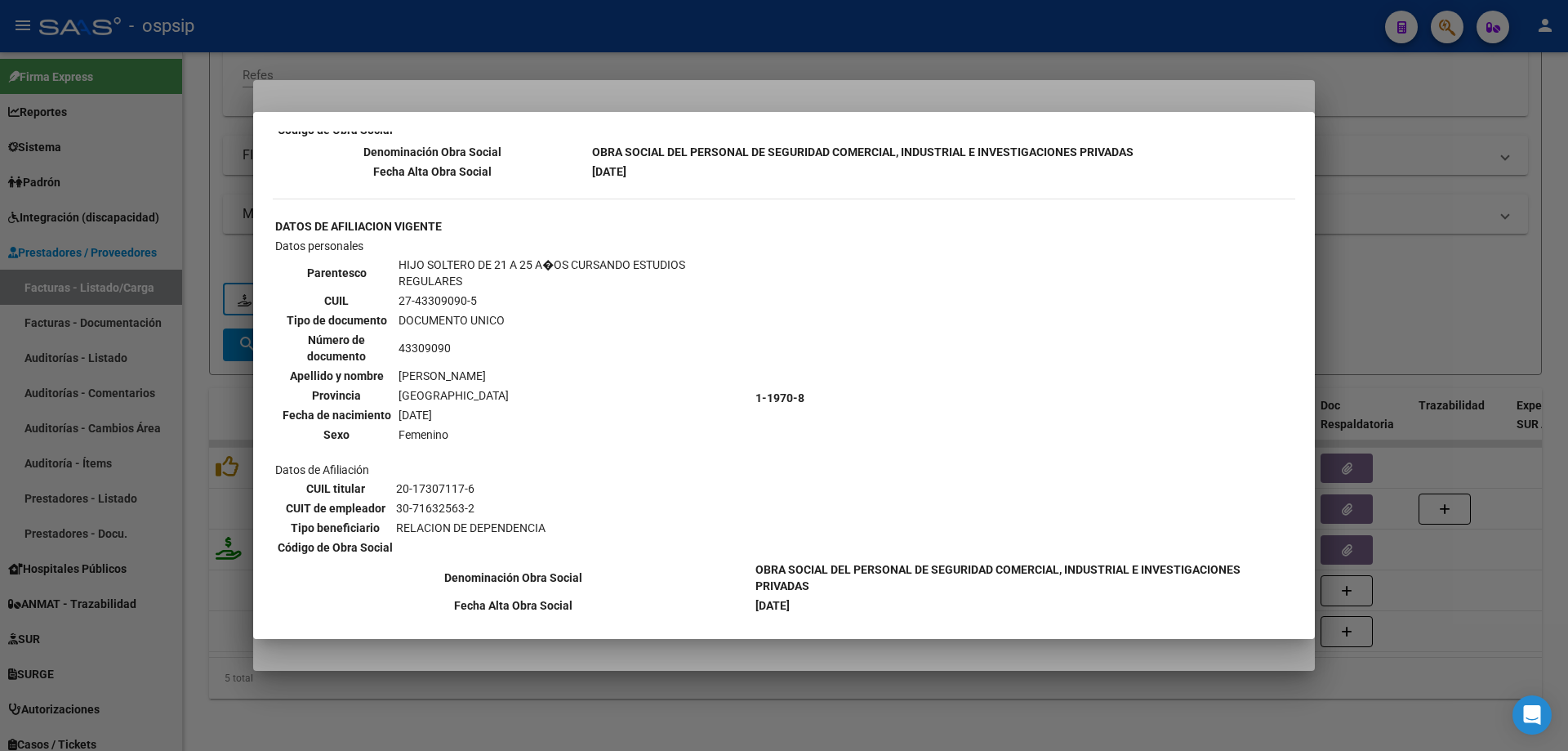
scroll to position [1350, 0]
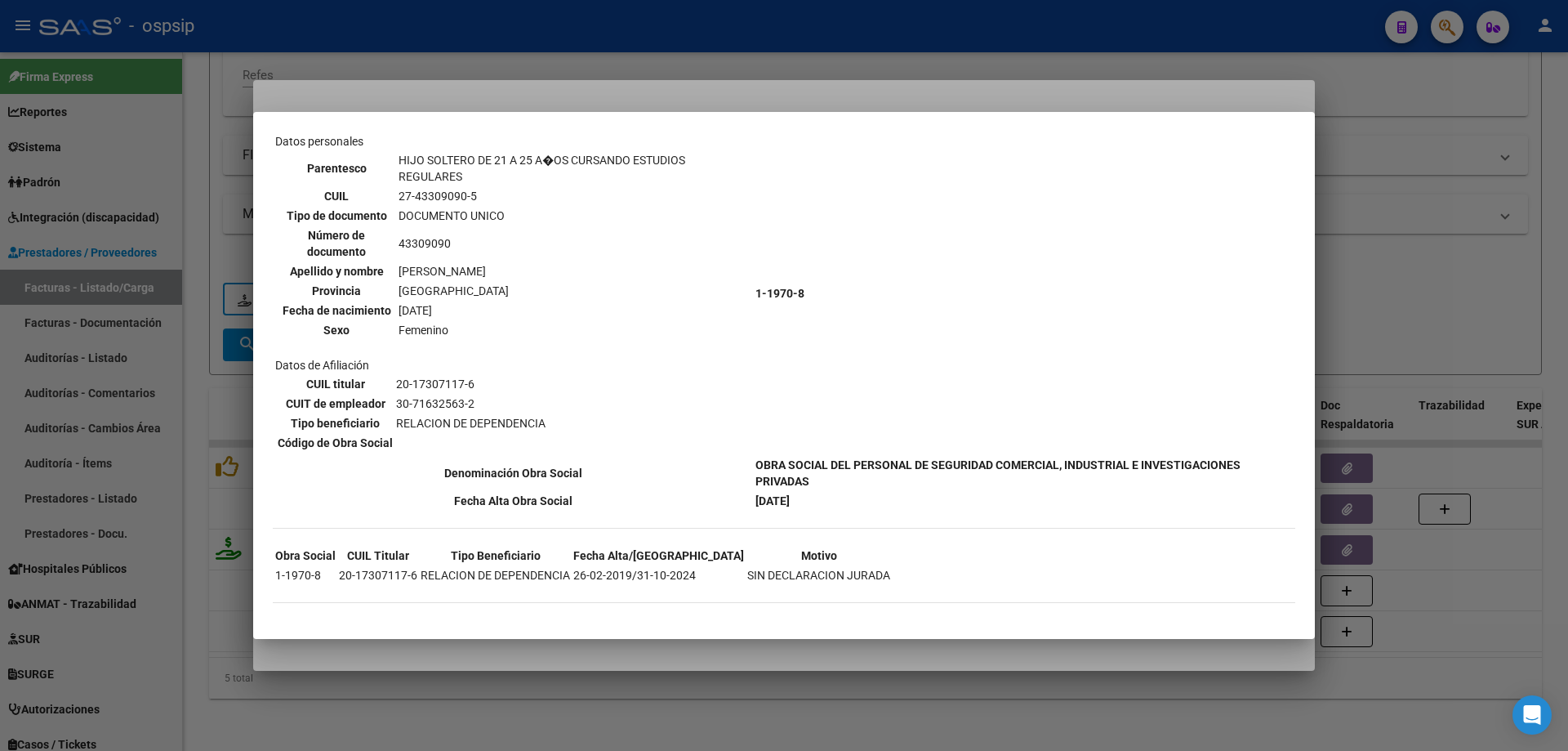
click at [1379, 259] on div at bounding box center [784, 375] width 1568 height 751
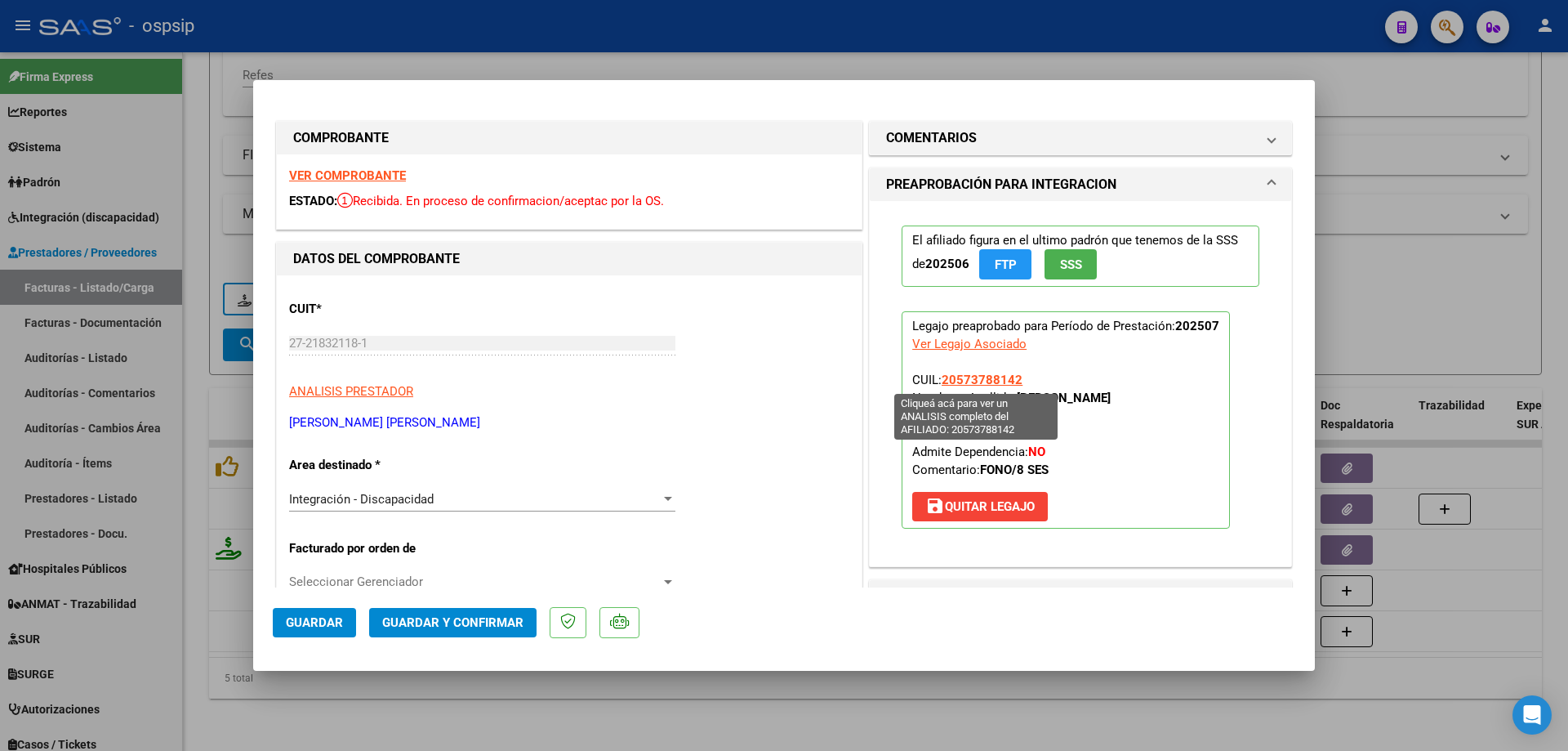
click at [968, 380] on span "20573788142" at bounding box center [982, 380] width 80 height 15
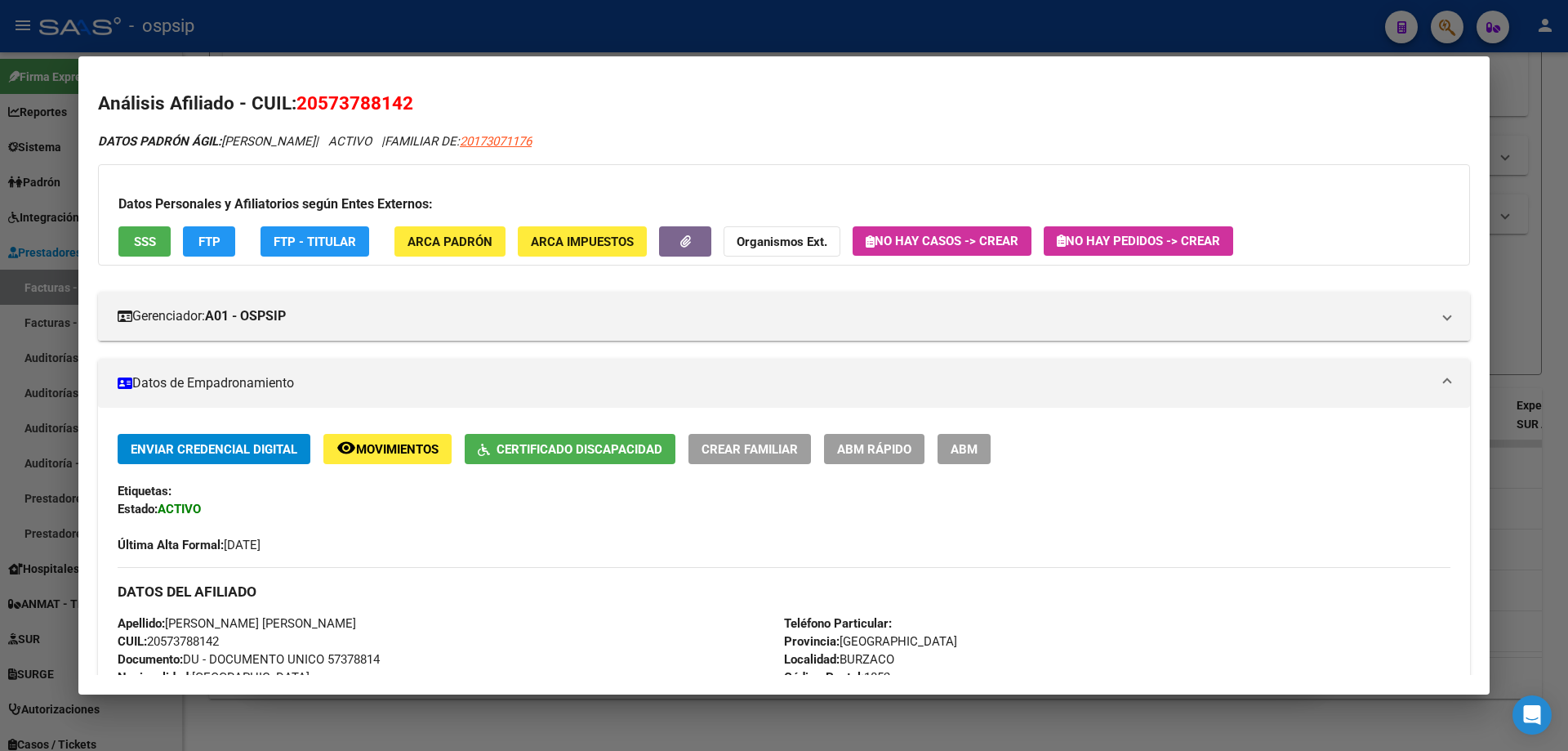
scroll to position [0, 0]
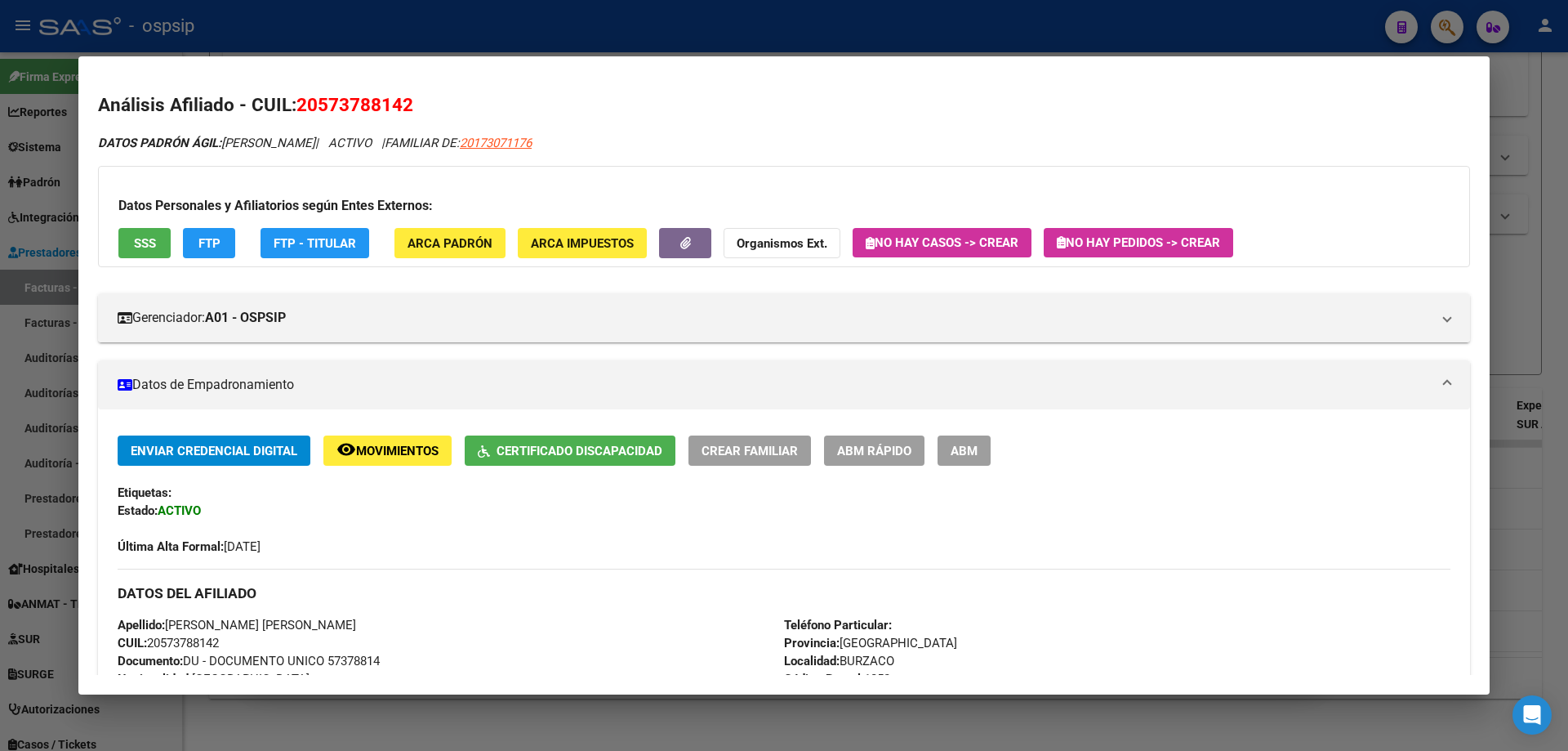
click at [1518, 294] on div at bounding box center [784, 375] width 1568 height 751
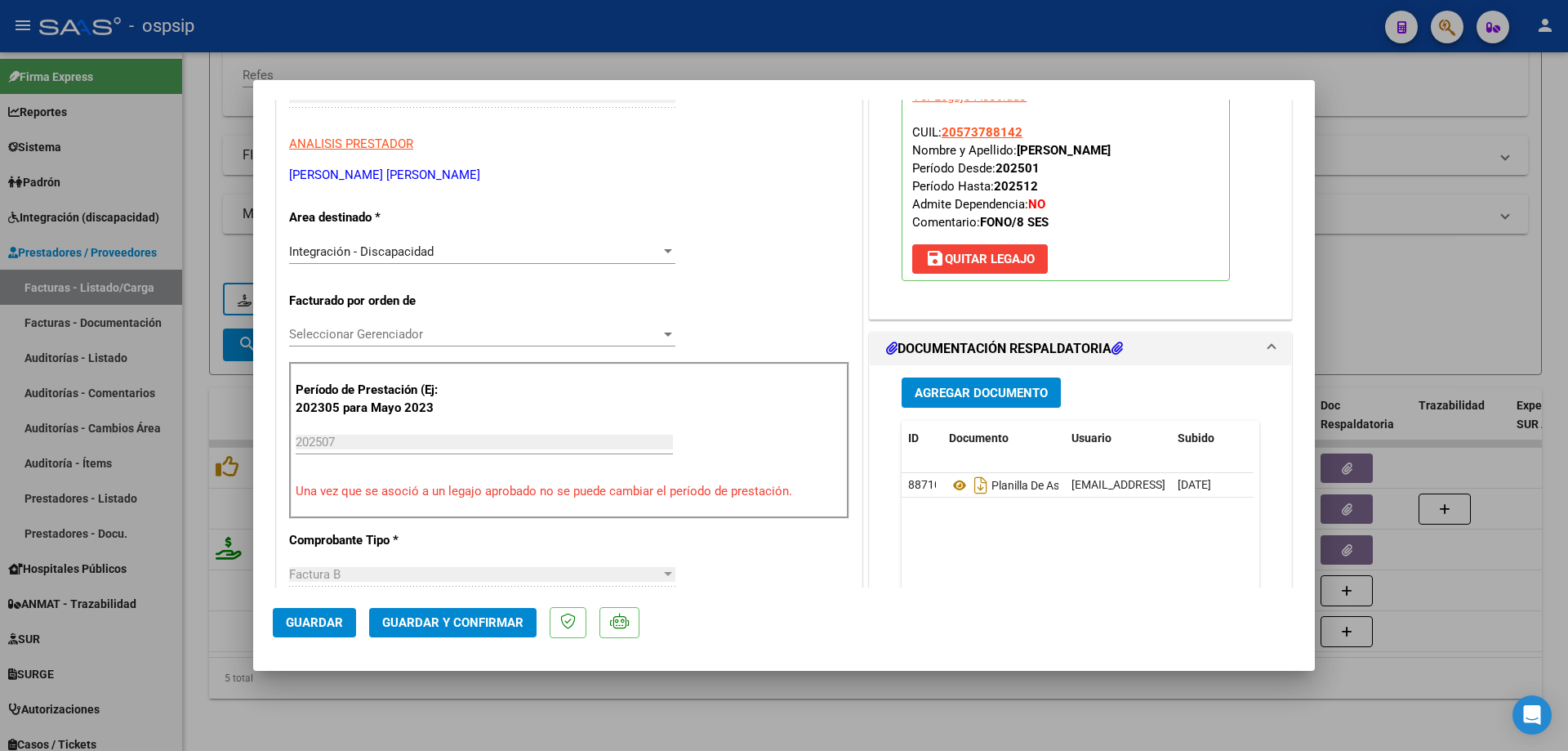
scroll to position [326, 0]
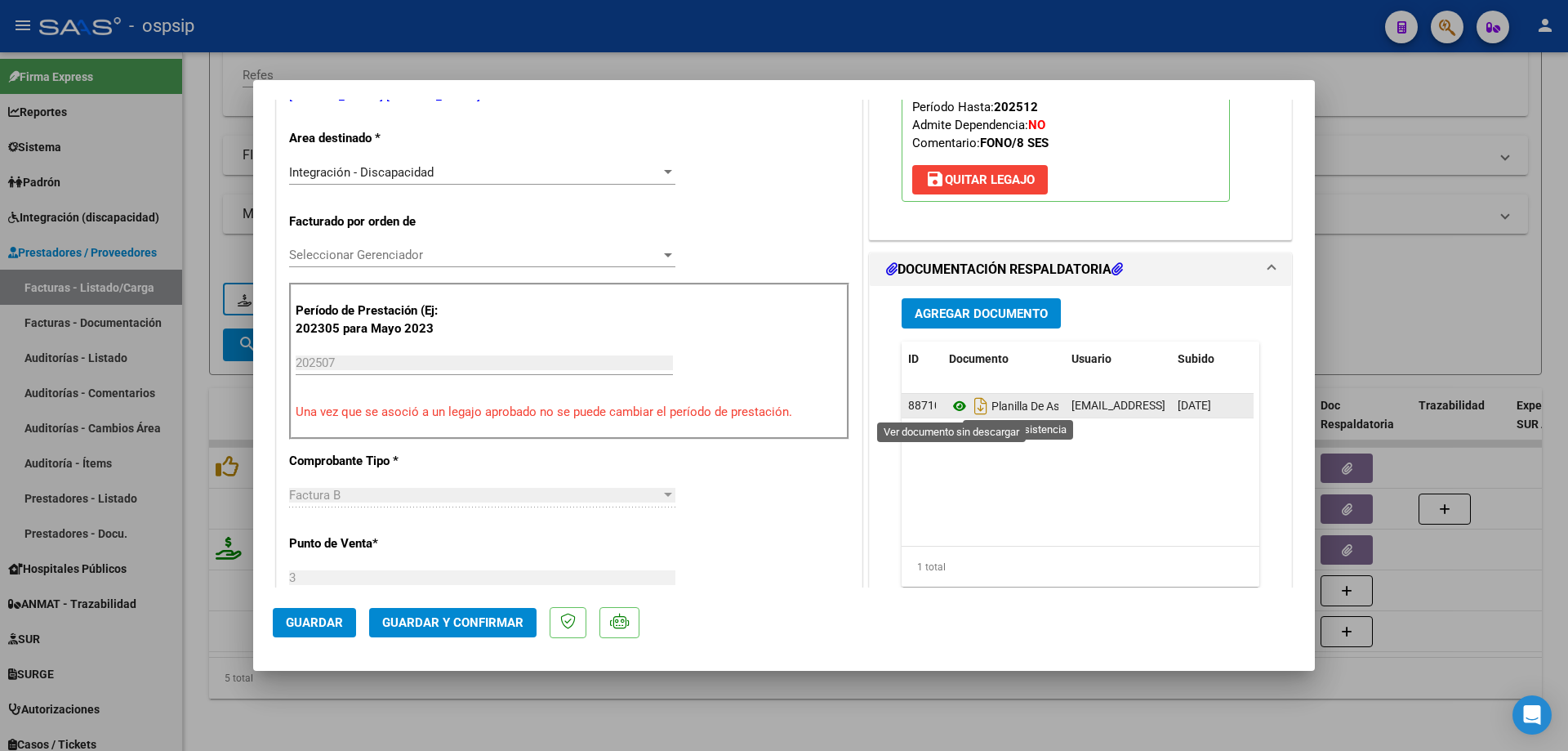
click at [951, 403] on icon at bounding box center [959, 406] width 22 height 20
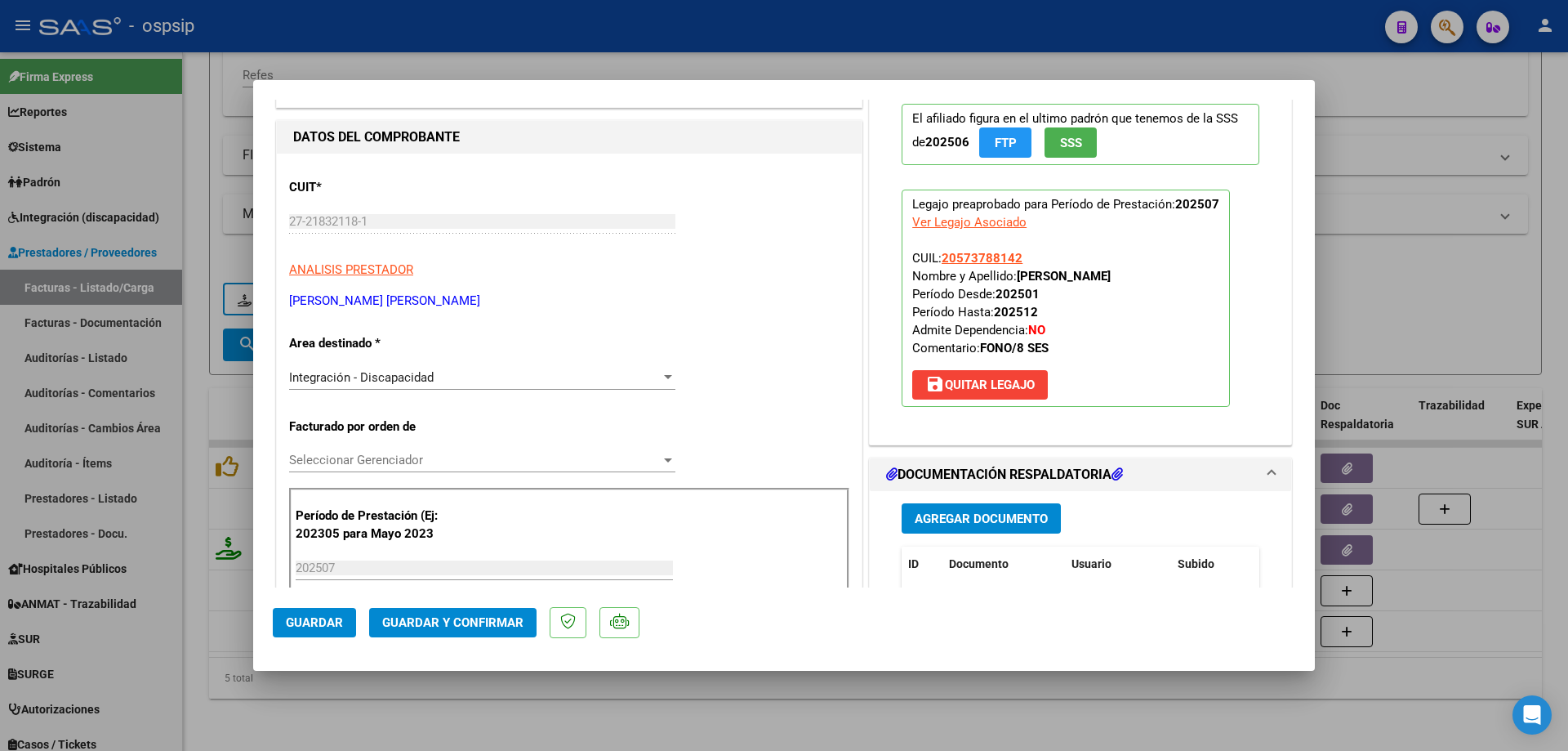
scroll to position [81, 0]
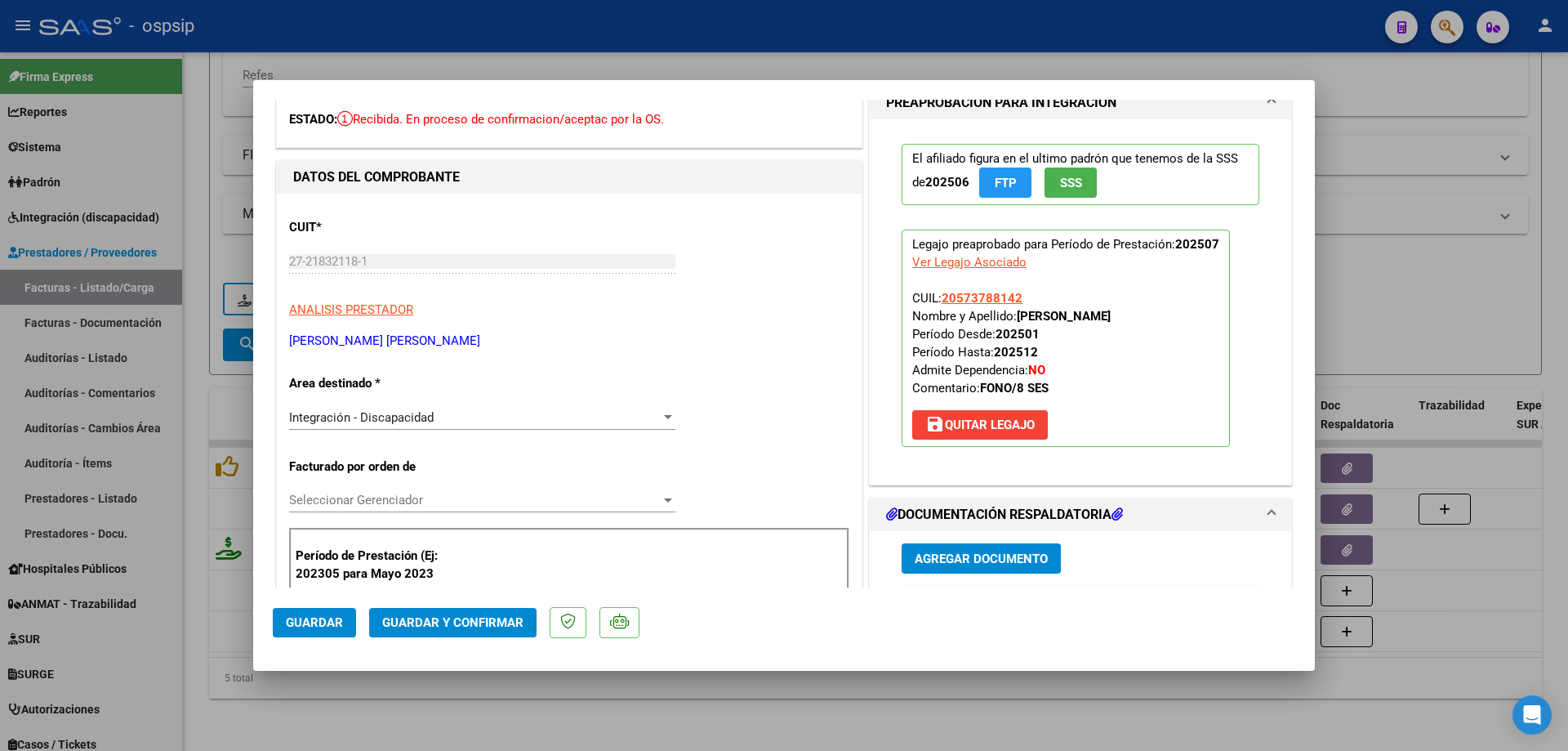
drag, startPoint x: 991, startPoint y: 296, endPoint x: 940, endPoint y: 291, distance: 51.2
click at [940, 291] on p "Legajo preaprobado para Período de Prestación: 202507 Ver Legajo Asociado CUIL:…" at bounding box center [1065, 338] width 328 height 217
click at [425, 623] on span "Guardar y Confirmar" at bounding box center [453, 623] width 141 height 15
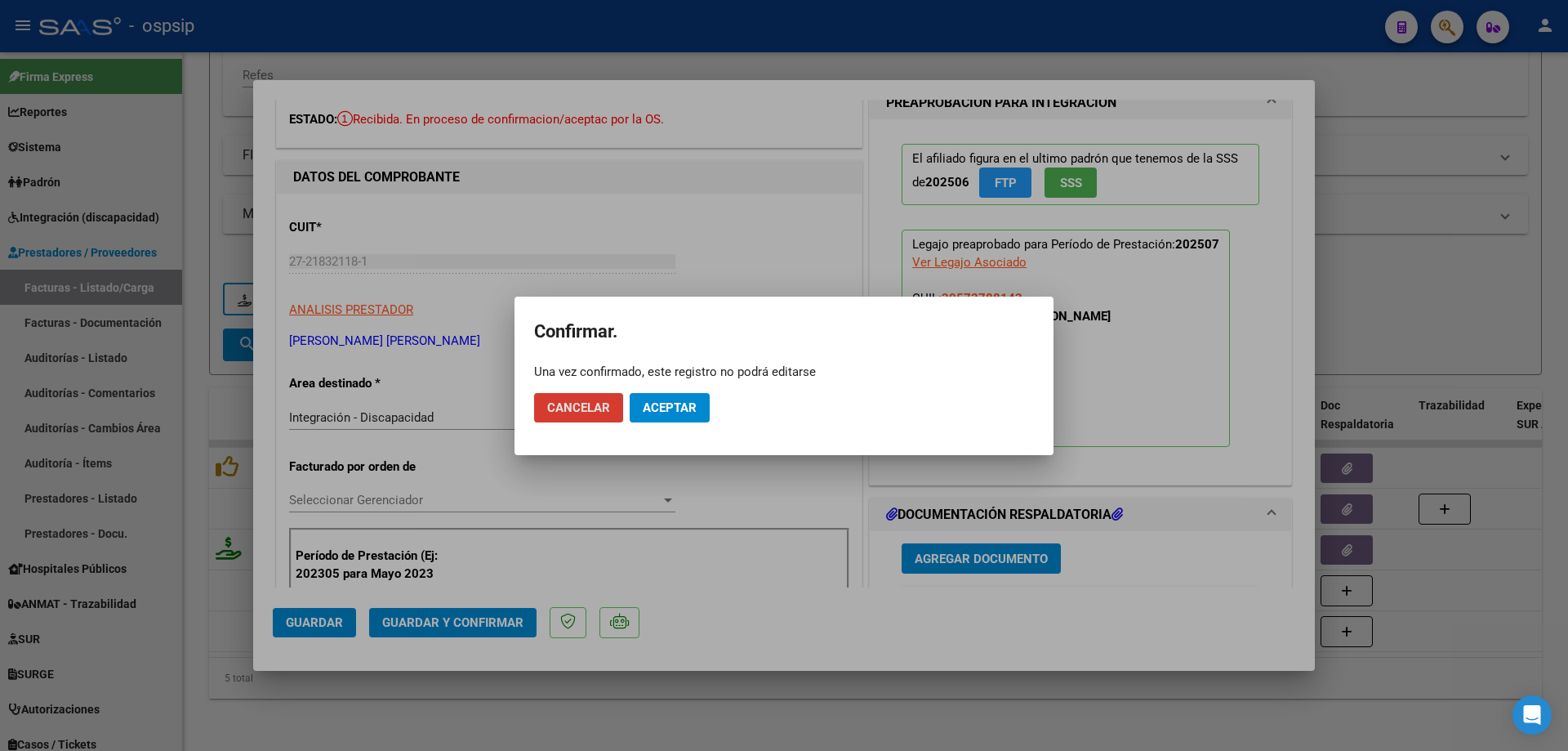
click at [658, 405] on span "Aceptar" at bounding box center [670, 408] width 54 height 15
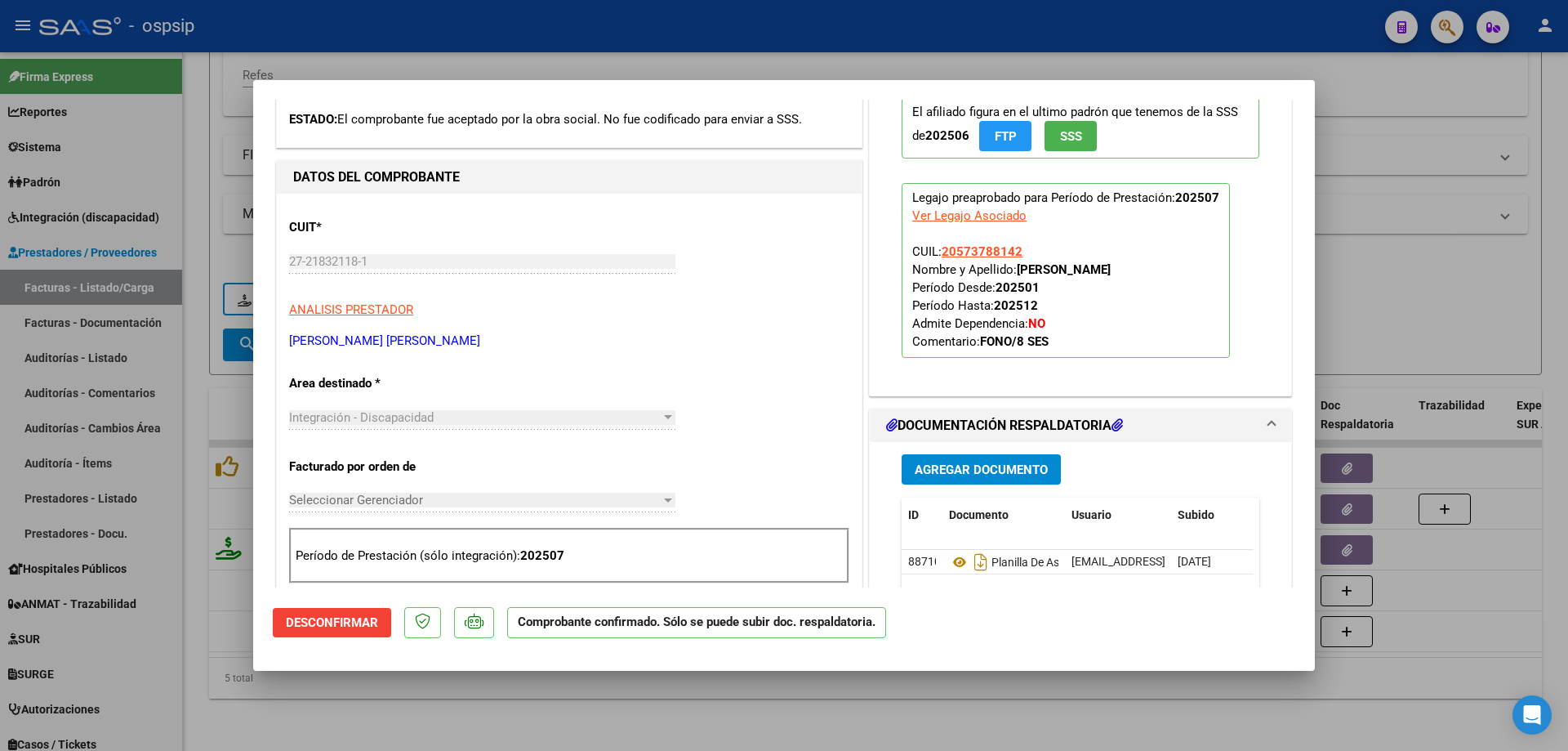
click at [1425, 209] on div at bounding box center [784, 375] width 1568 height 751
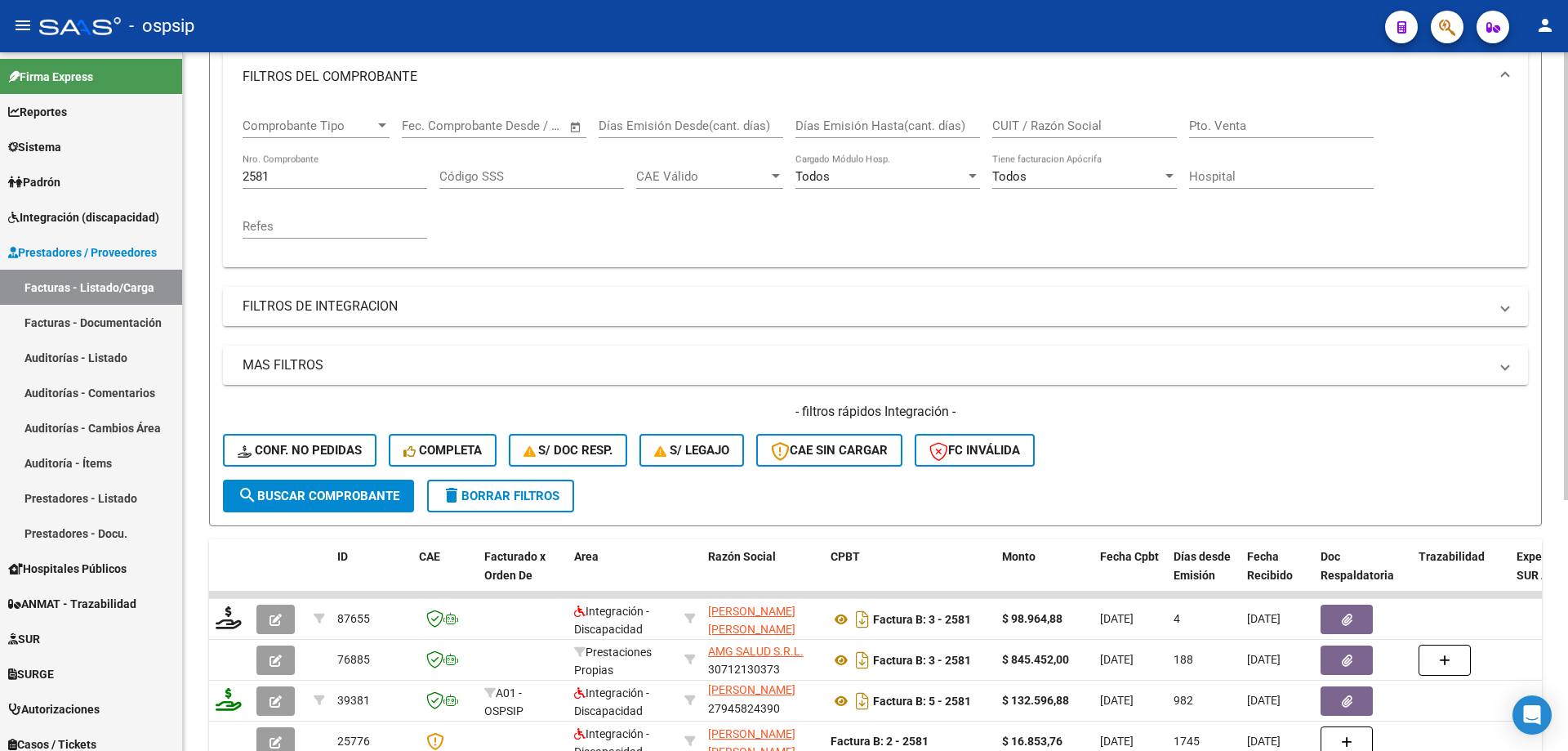
scroll to position [145, 0]
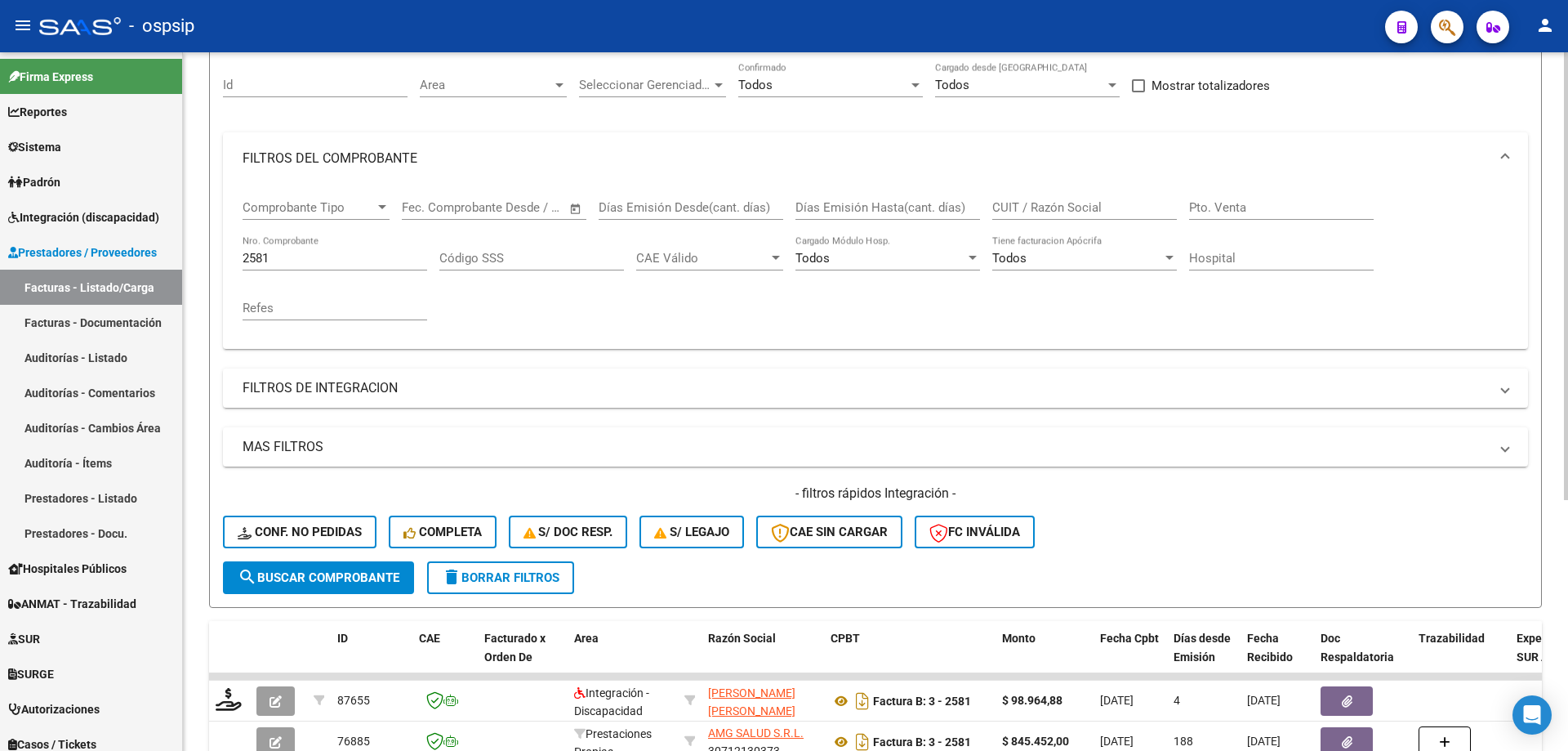
click at [281, 251] on input "2581" at bounding box center [334, 258] width 184 height 15
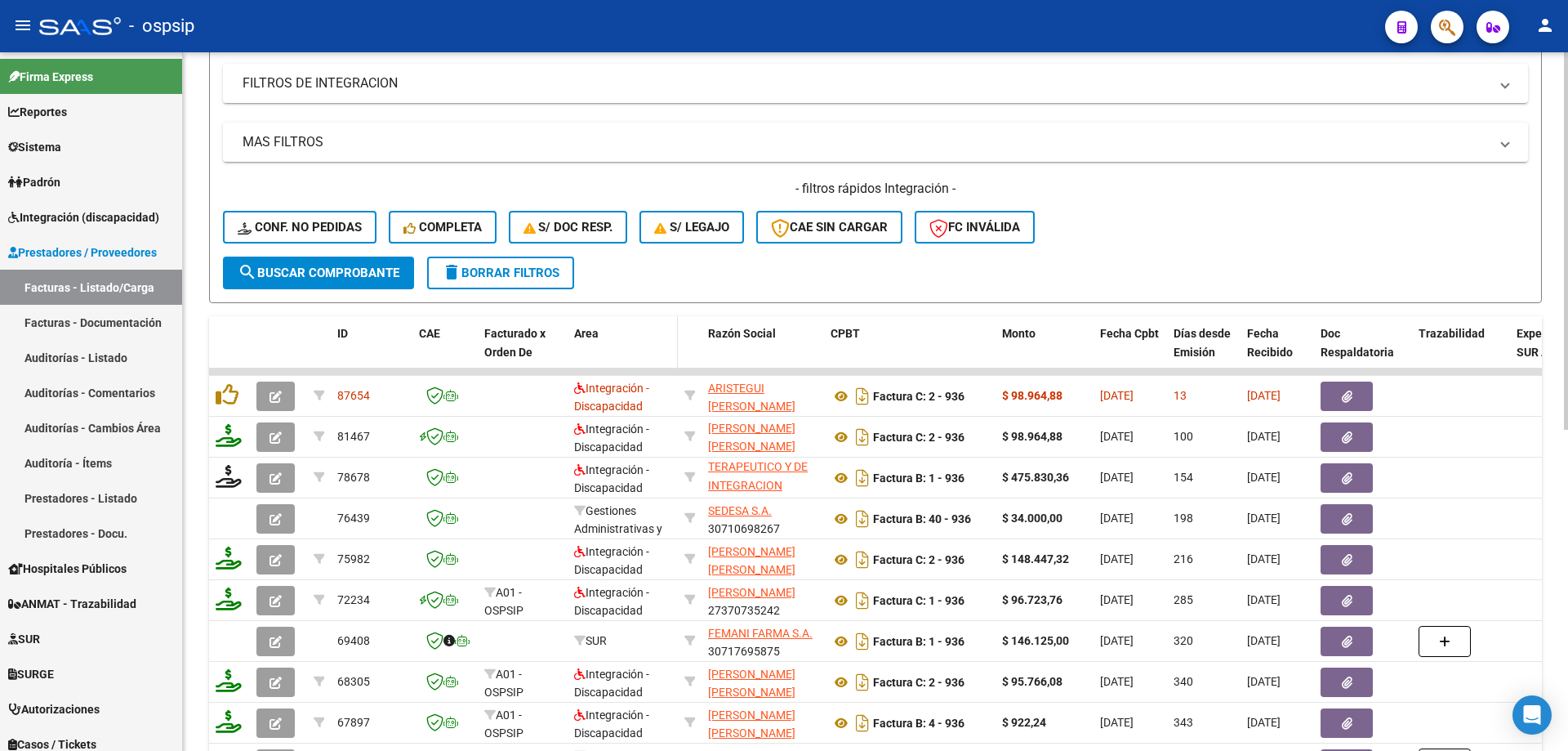
scroll to position [472, 0]
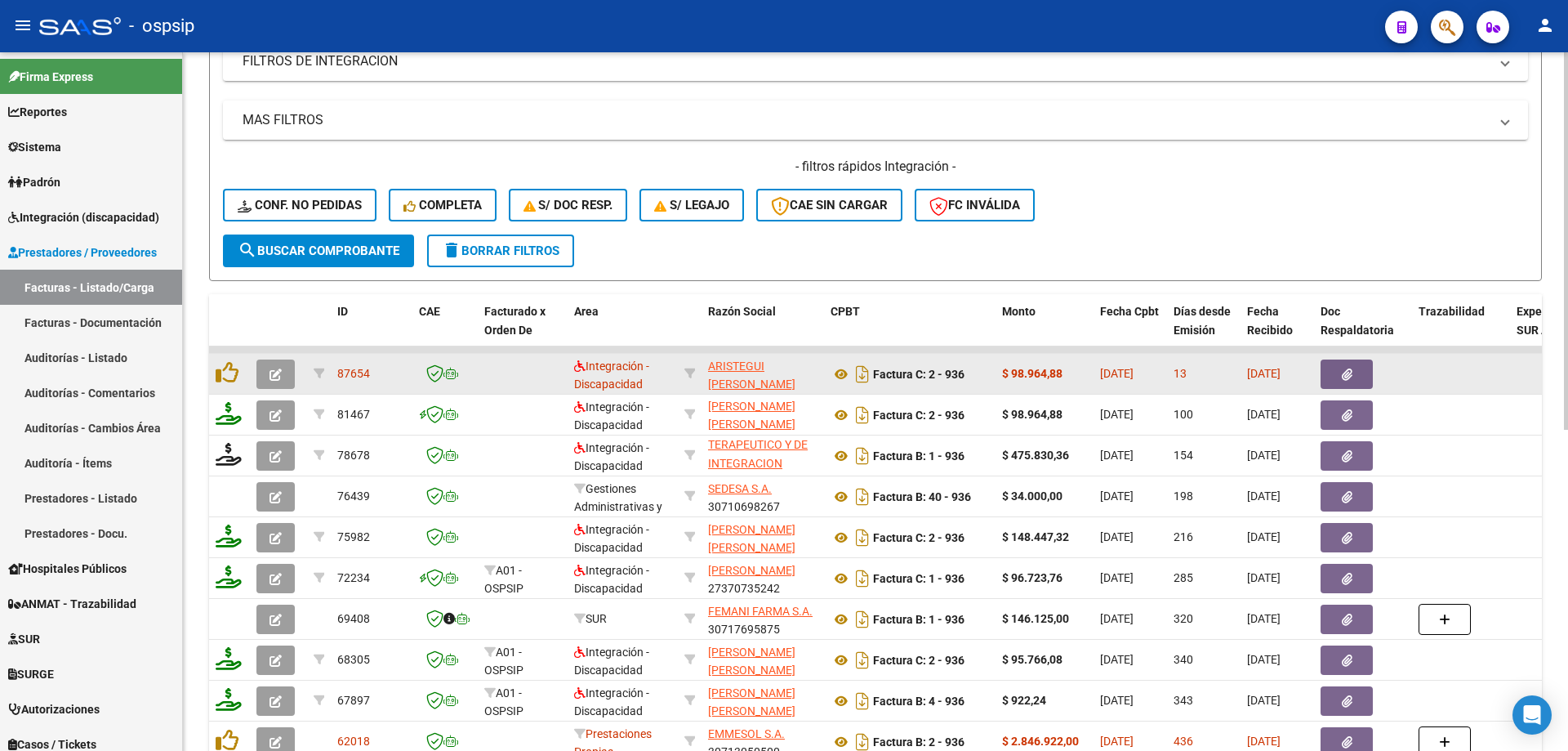
click at [282, 370] on button "button" at bounding box center [275, 373] width 38 height 29
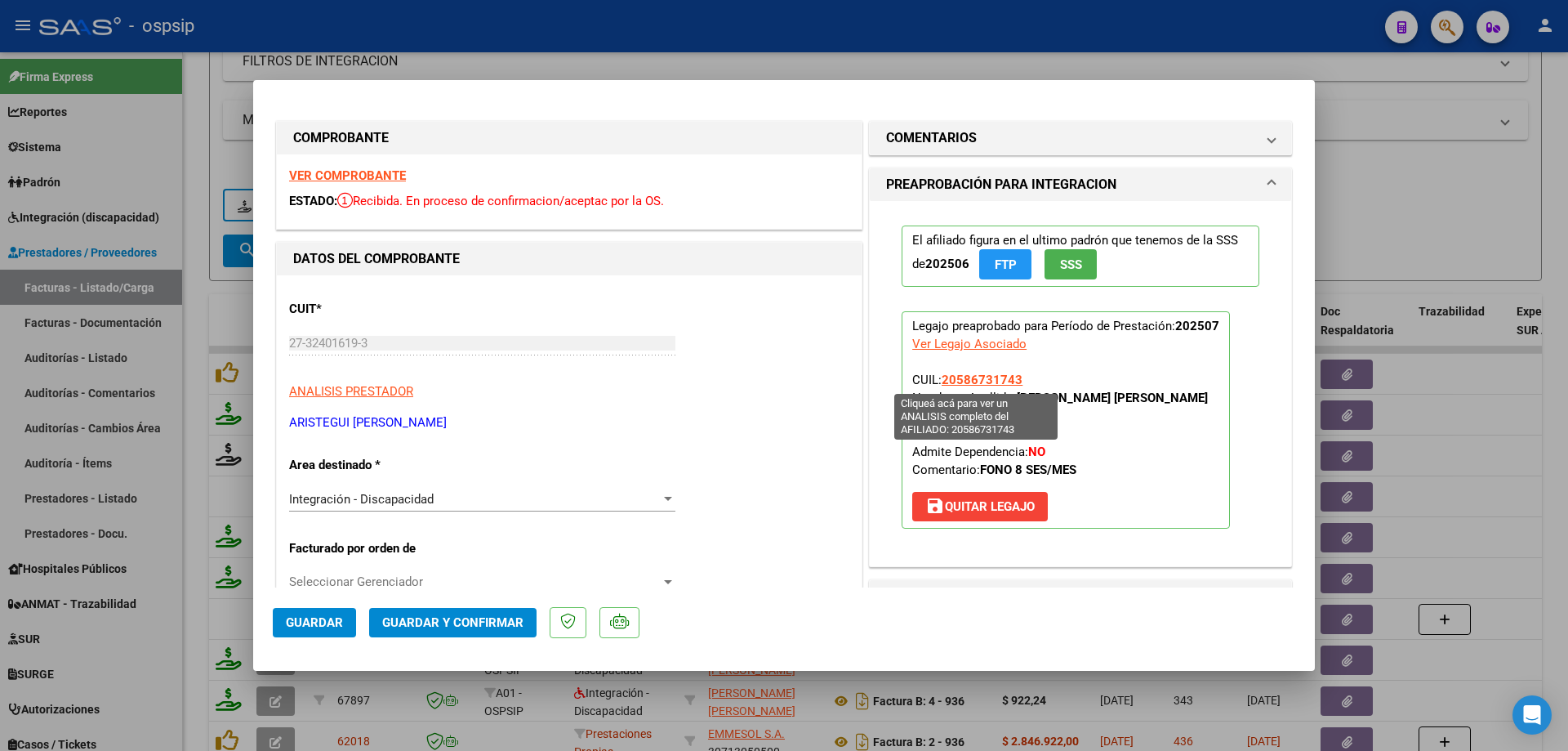
click at [957, 383] on span "20586731743" at bounding box center [982, 380] width 80 height 15
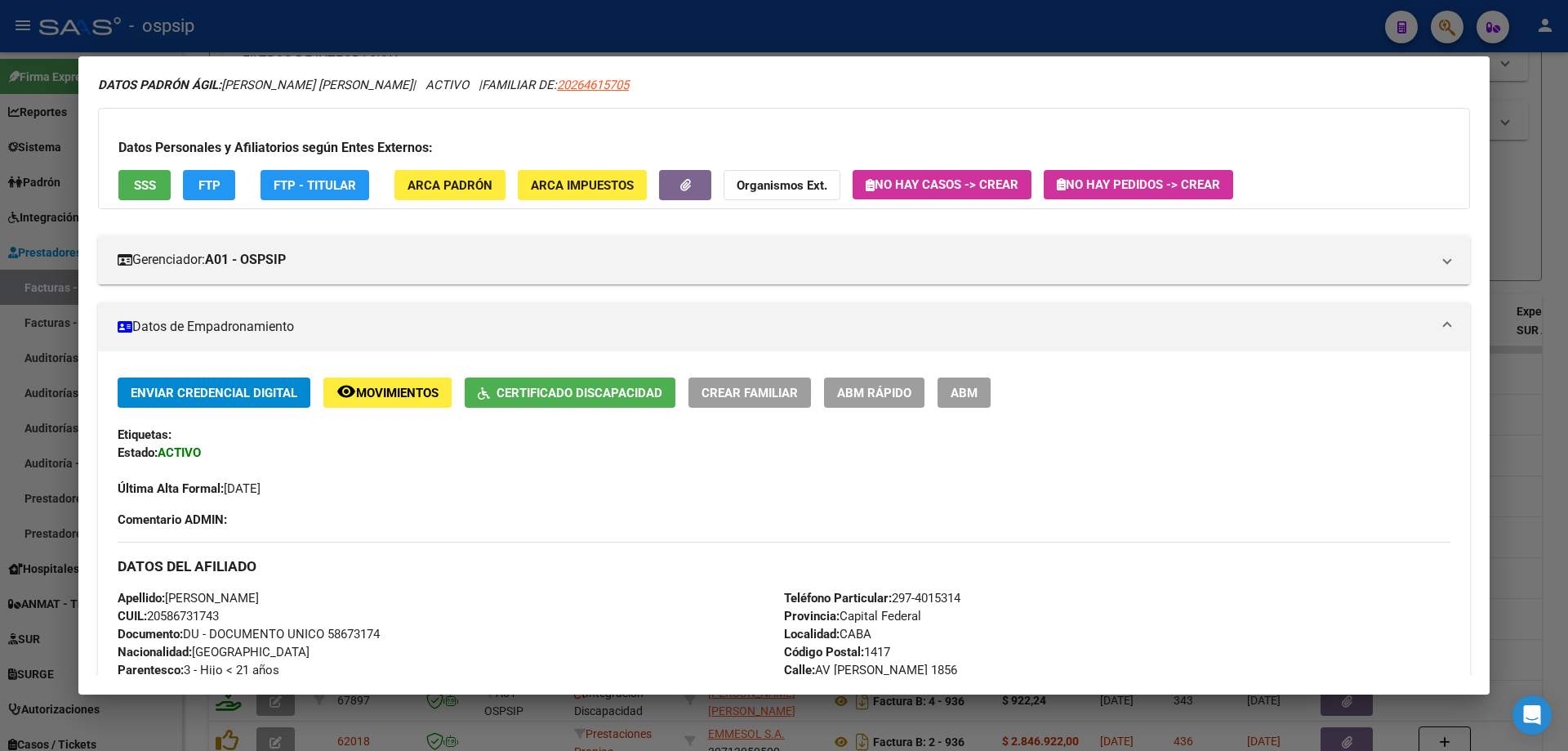
scroll to position [0, 0]
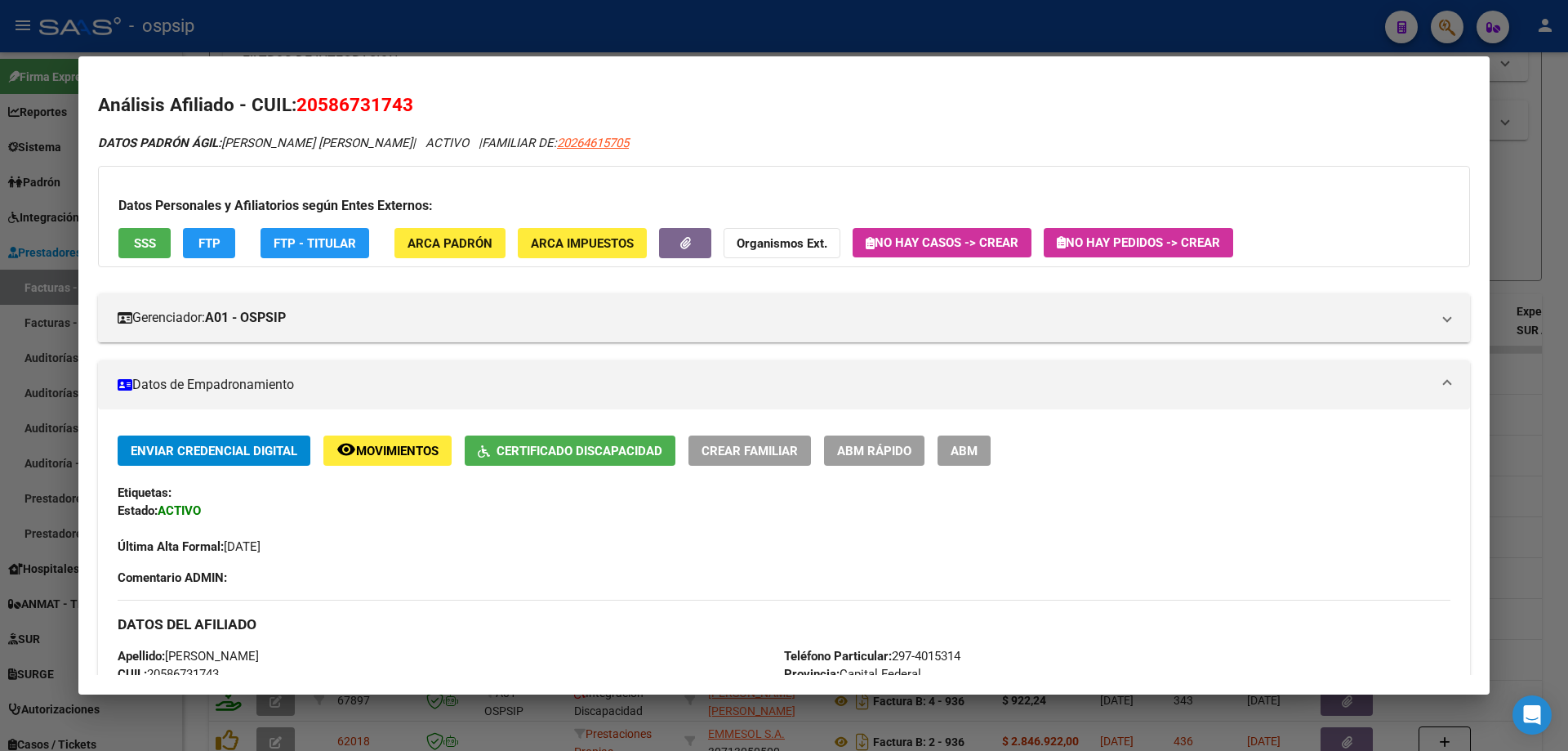
click at [1546, 389] on div at bounding box center [784, 375] width 1568 height 751
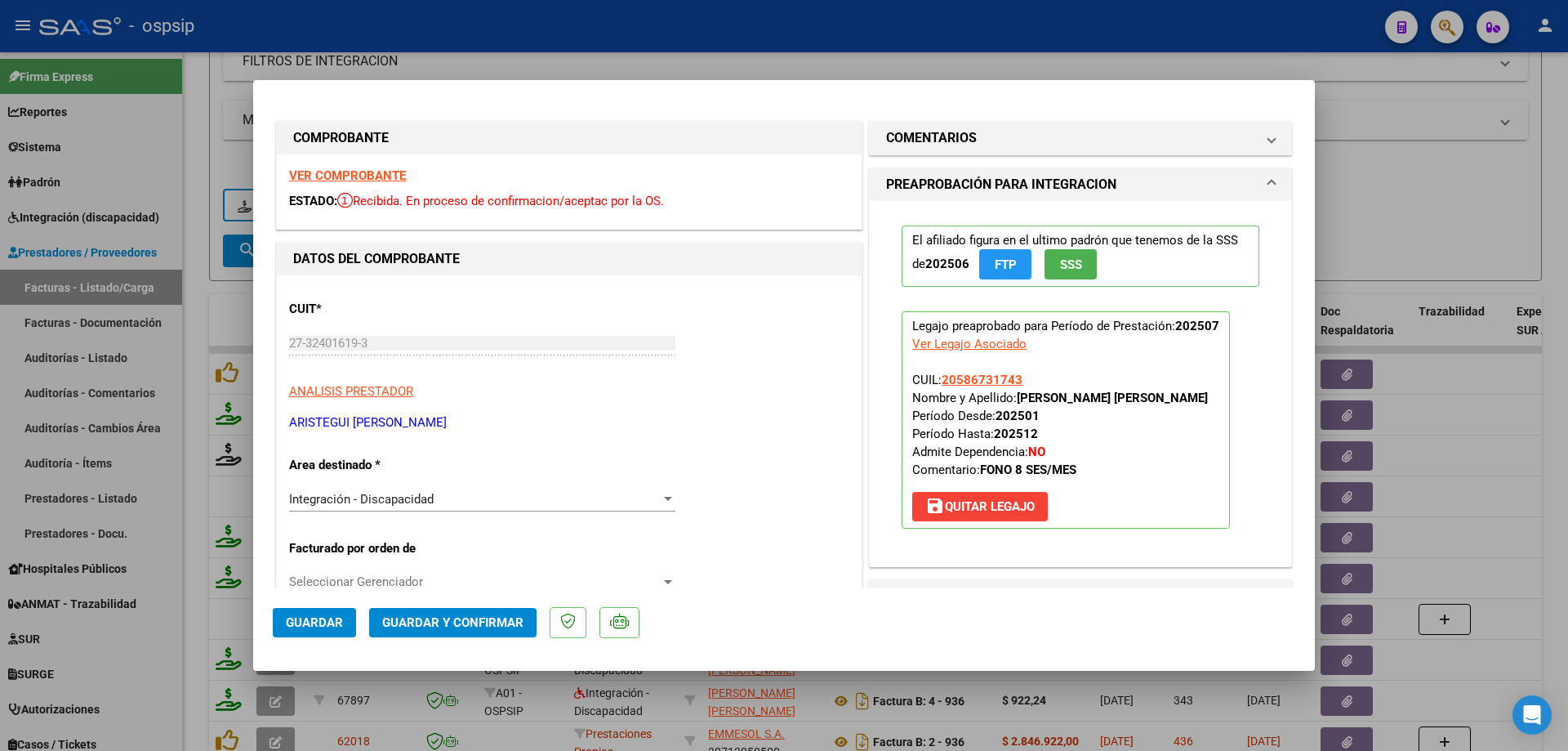
click at [1064, 266] on span "SSS" at bounding box center [1072, 265] width 22 height 15
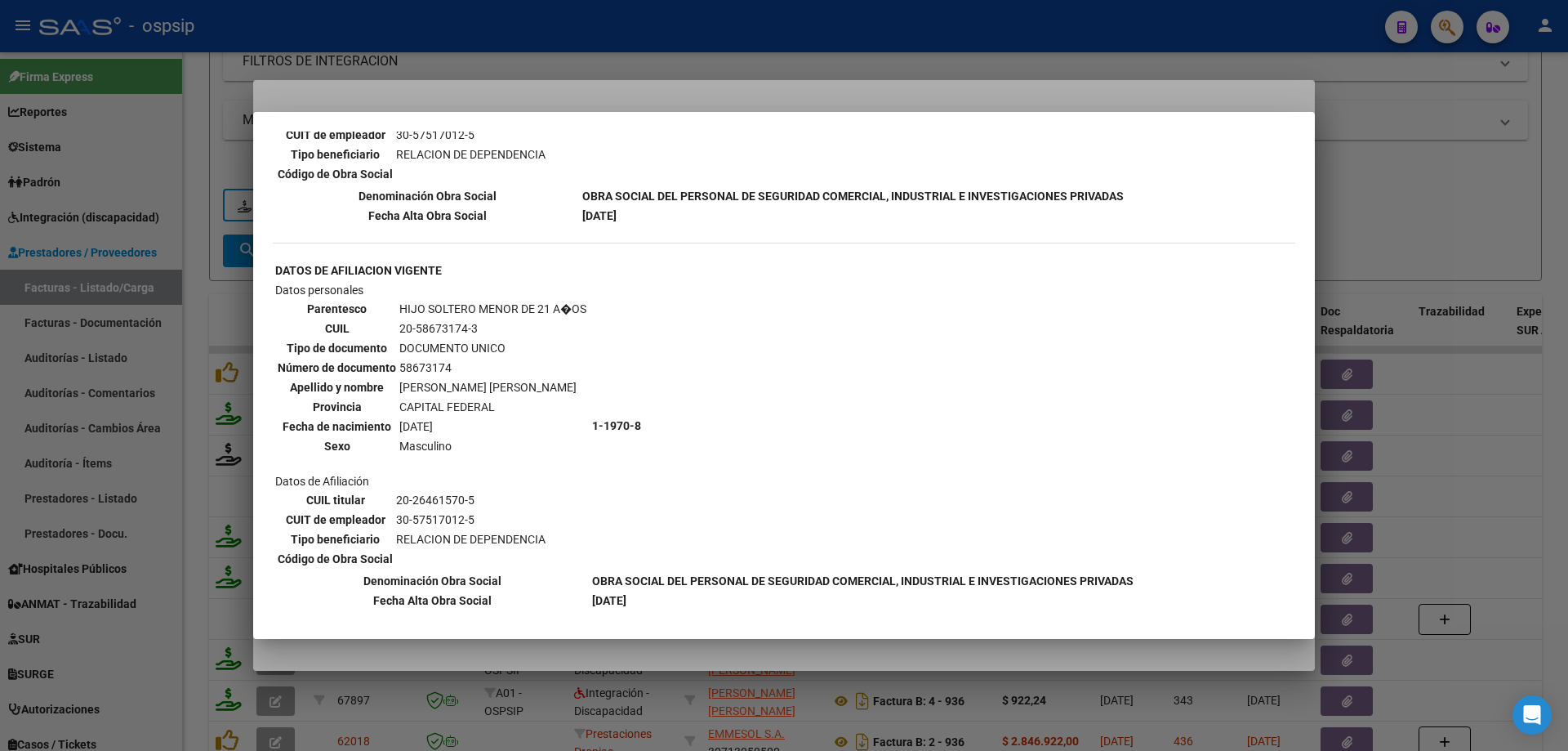
scroll to position [654, 0]
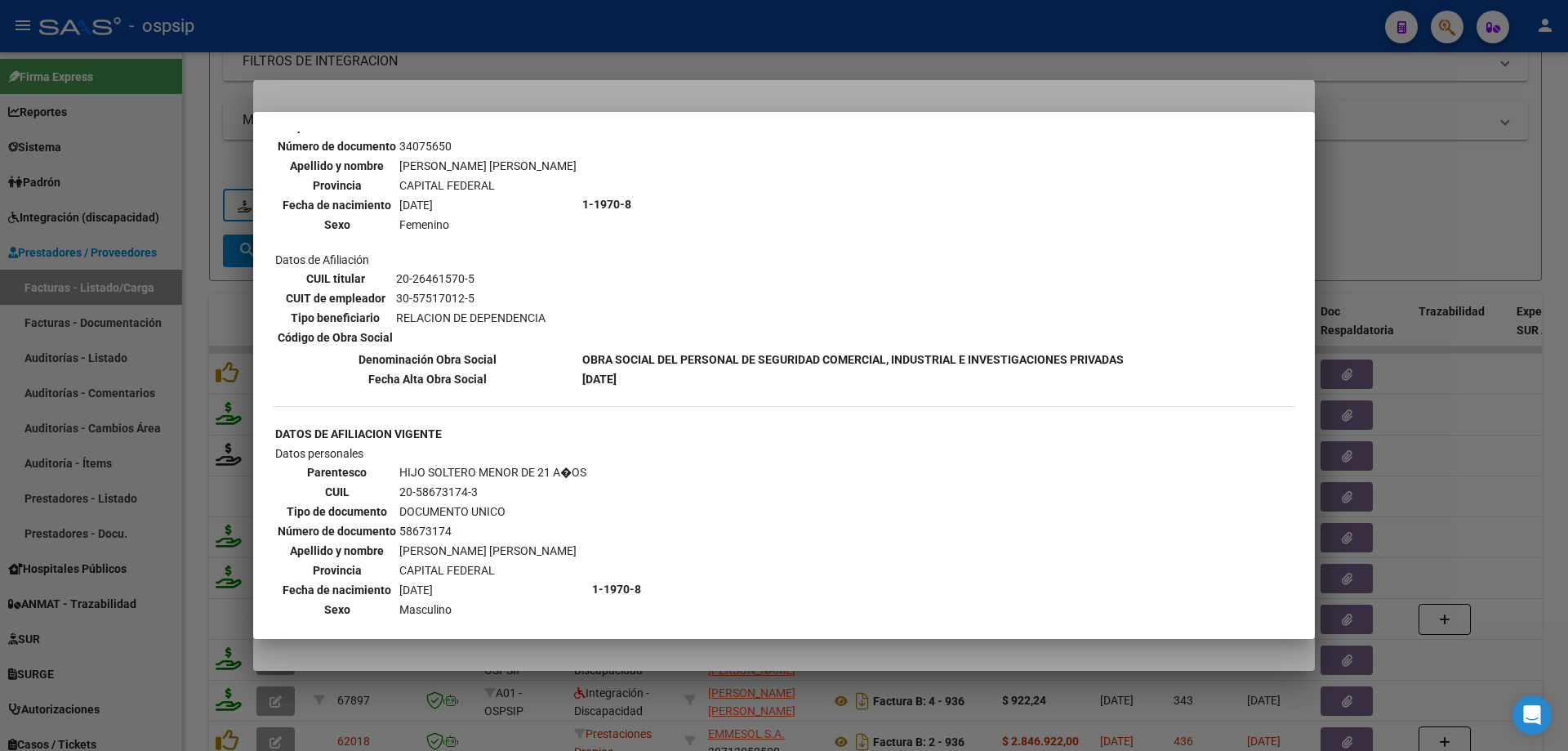
click at [1390, 206] on div at bounding box center [784, 375] width 1568 height 751
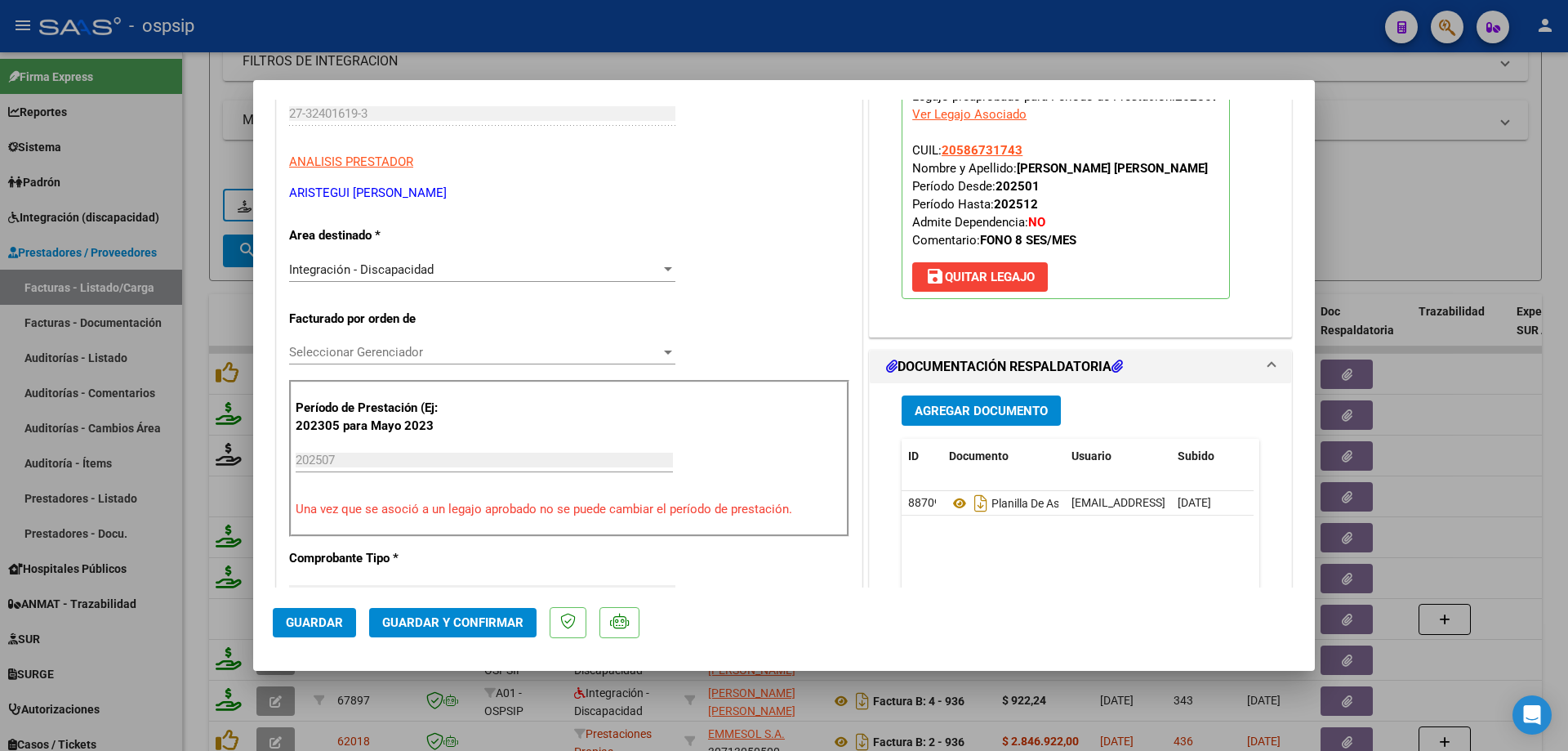
scroll to position [409, 0]
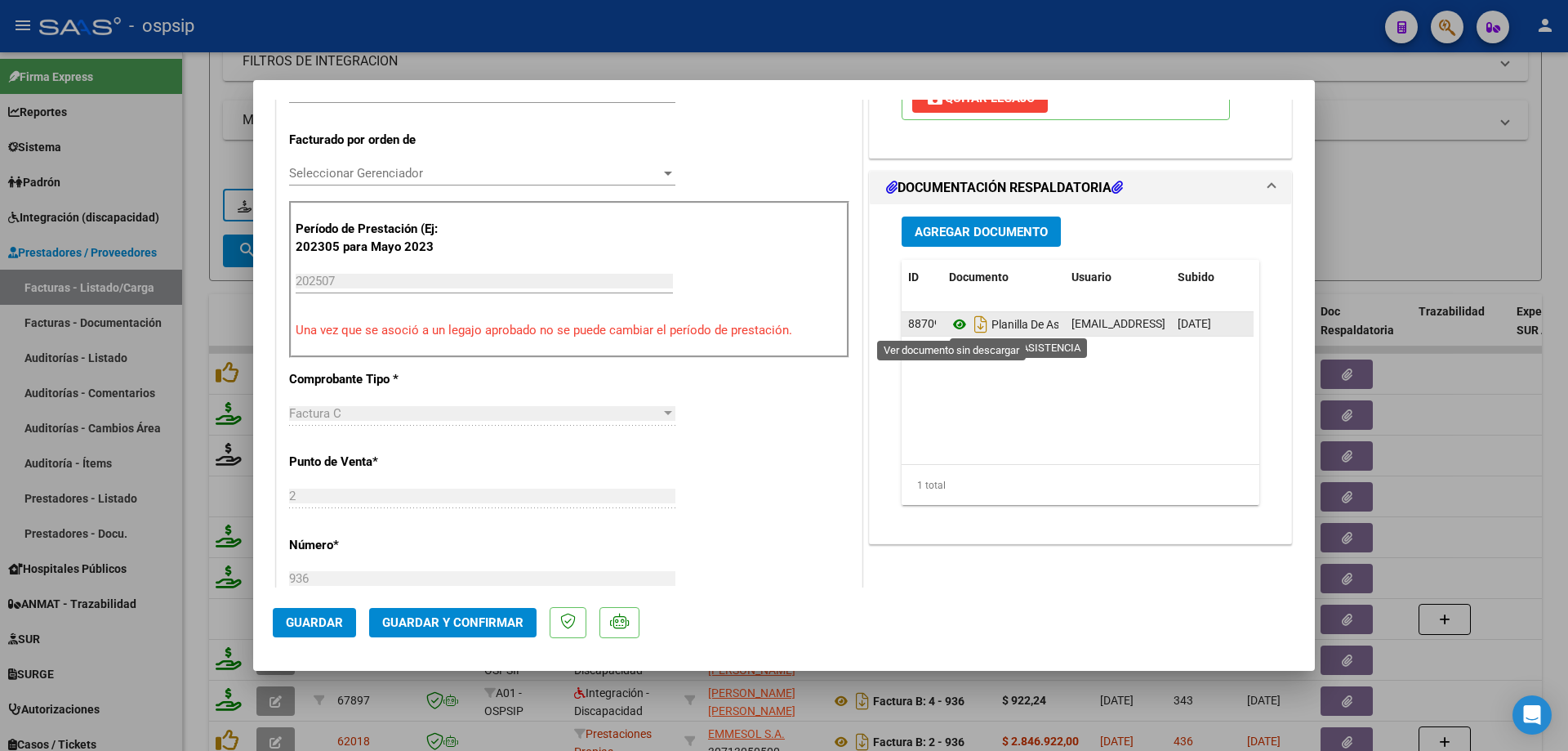
click at [956, 326] on icon at bounding box center [959, 324] width 22 height 20
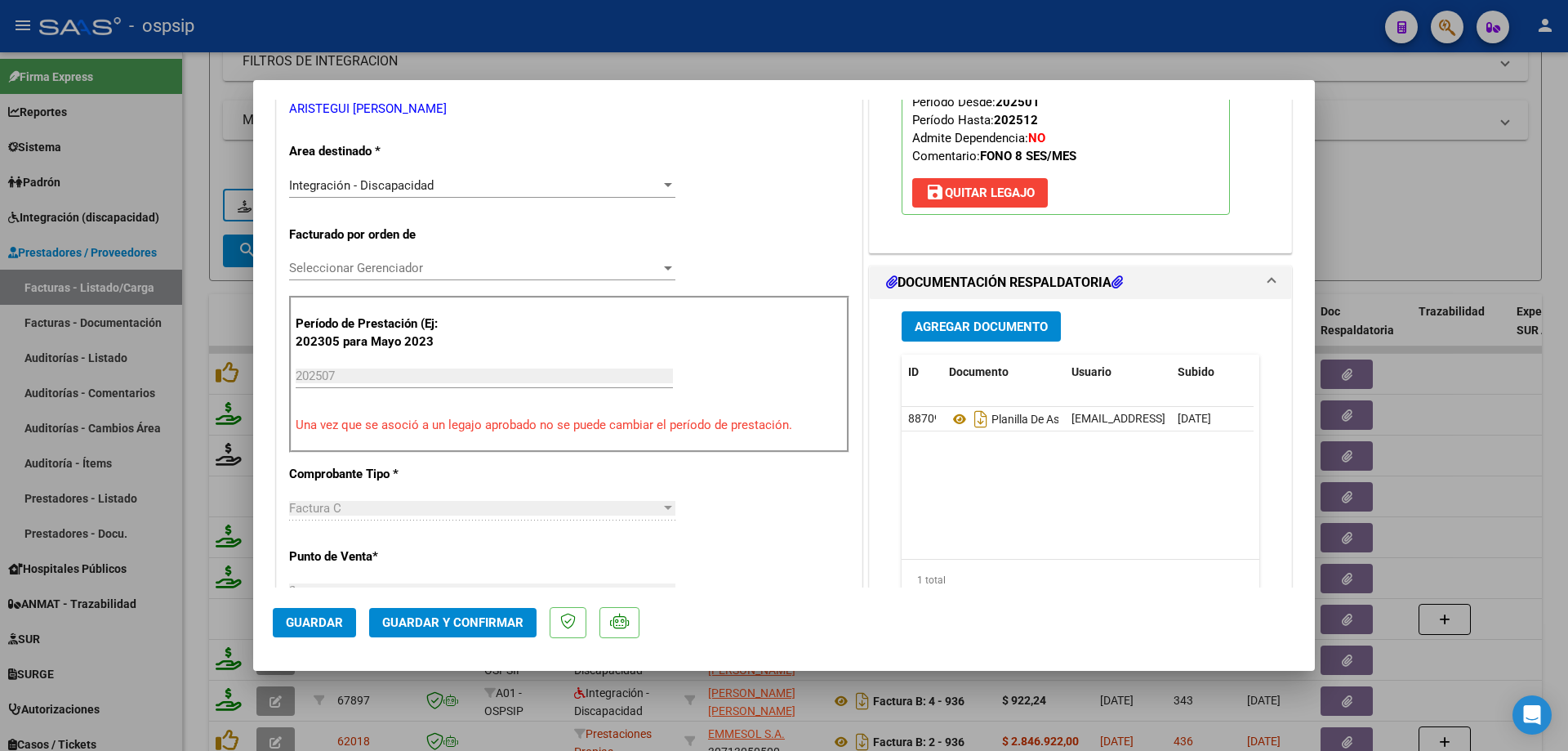
scroll to position [81, 0]
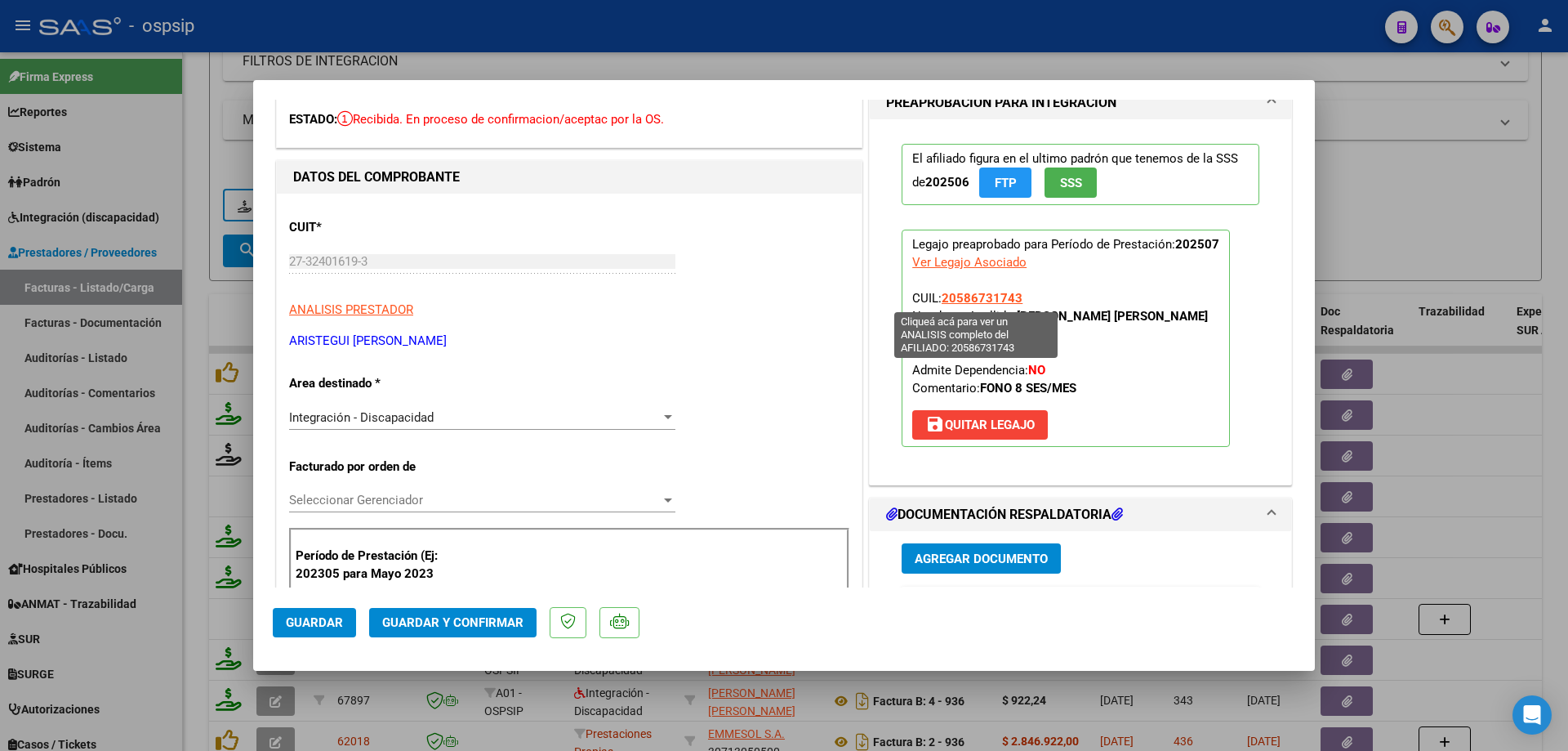
drag, startPoint x: 1024, startPoint y: 292, endPoint x: 940, endPoint y: 291, distance: 84.0
click at [940, 291] on p "Legajo preaprobado para Período de Prestación: 202507 Ver Legajo Asociado CUIL:…" at bounding box center [1065, 338] width 328 height 217
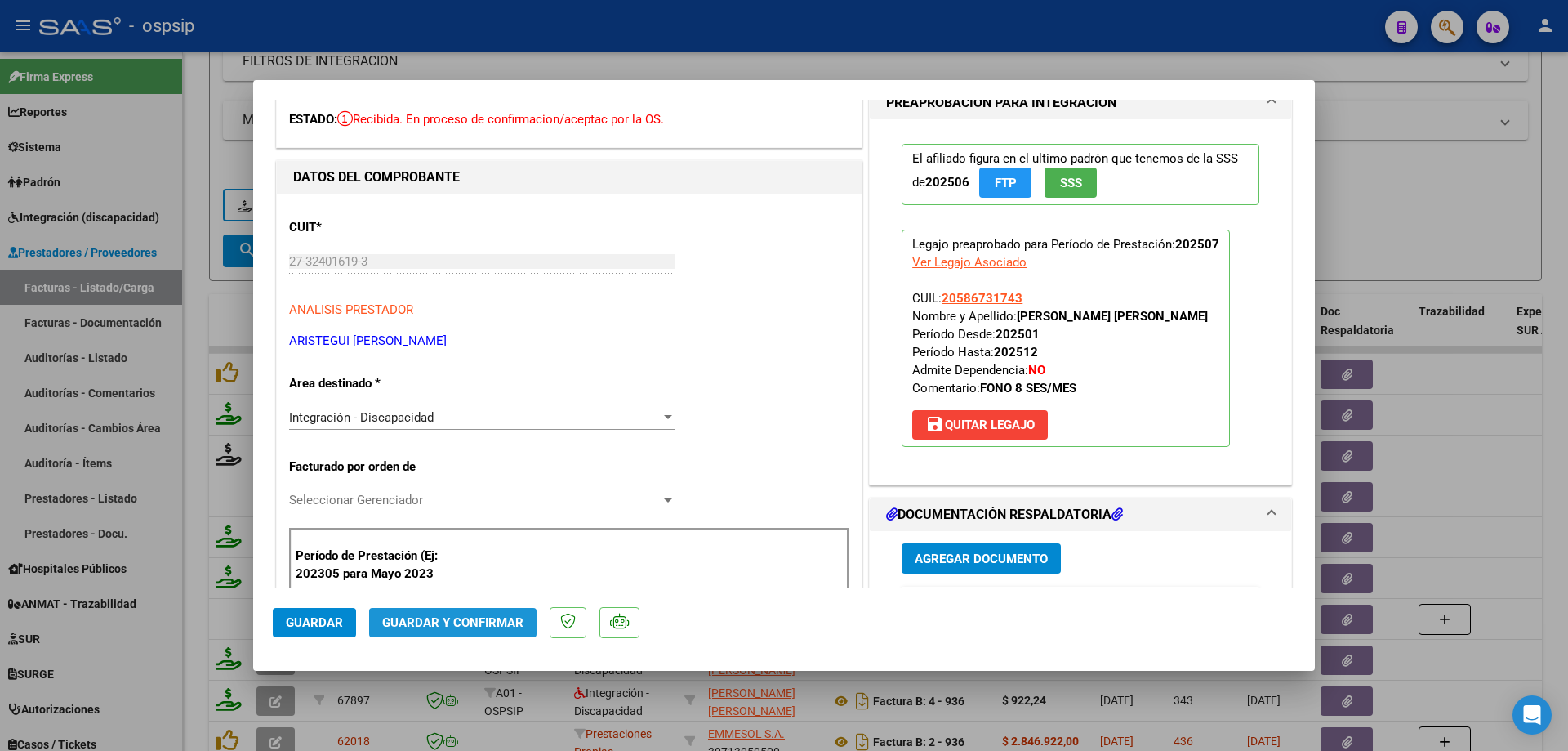
click at [473, 618] on span "Guardar y Confirmar" at bounding box center [453, 623] width 141 height 15
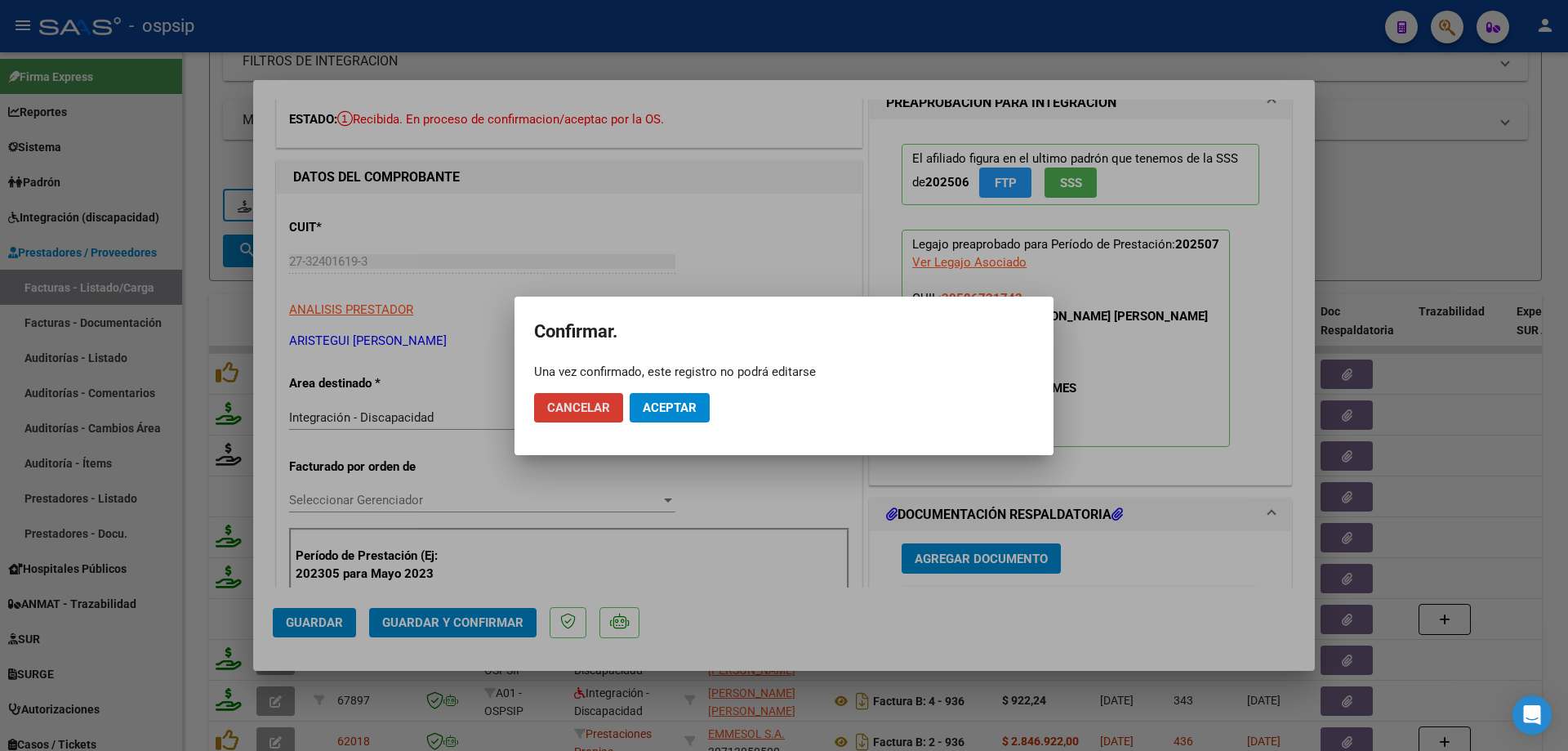
click at [668, 407] on span "Aceptar" at bounding box center [670, 408] width 54 height 15
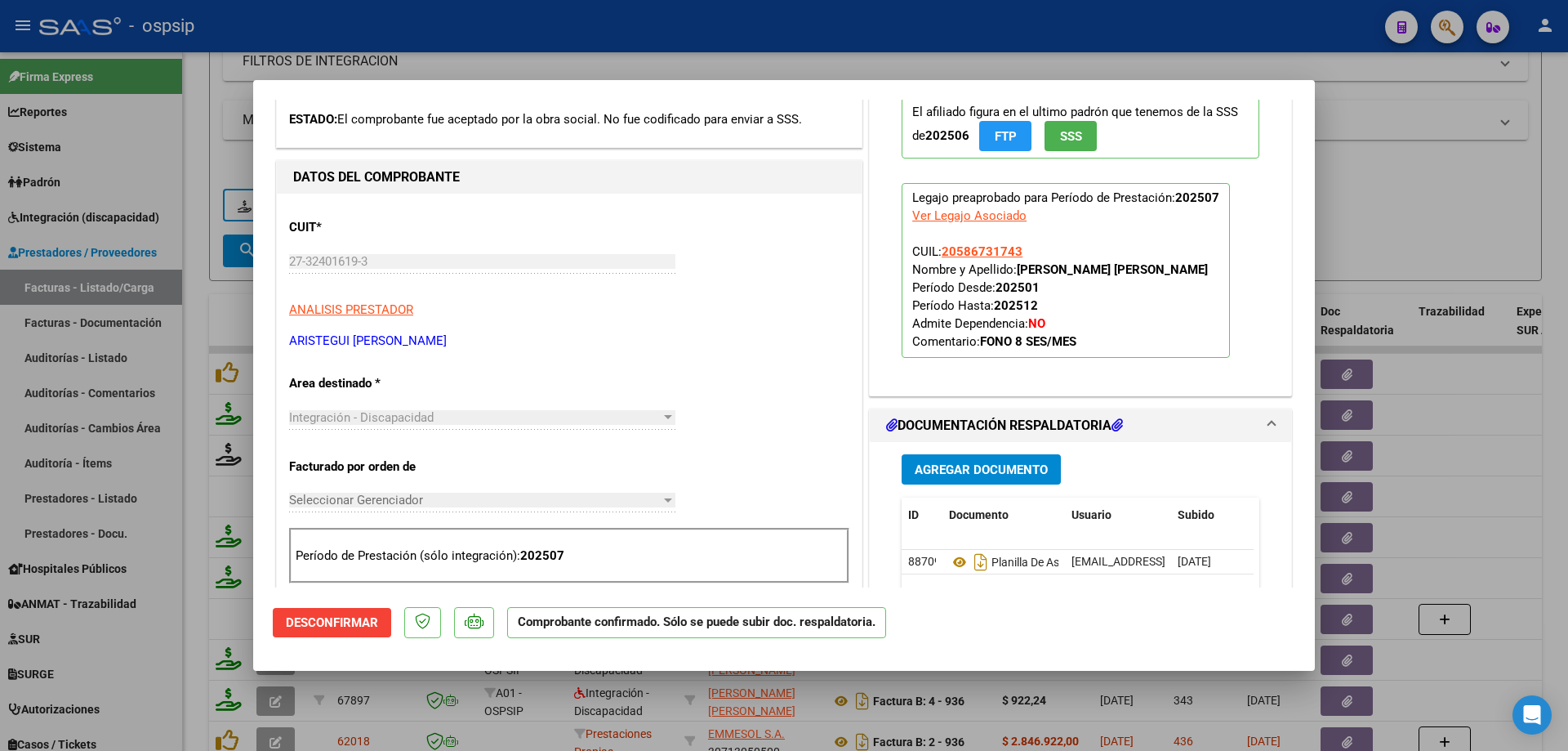
click at [1376, 238] on div at bounding box center [784, 375] width 1568 height 751
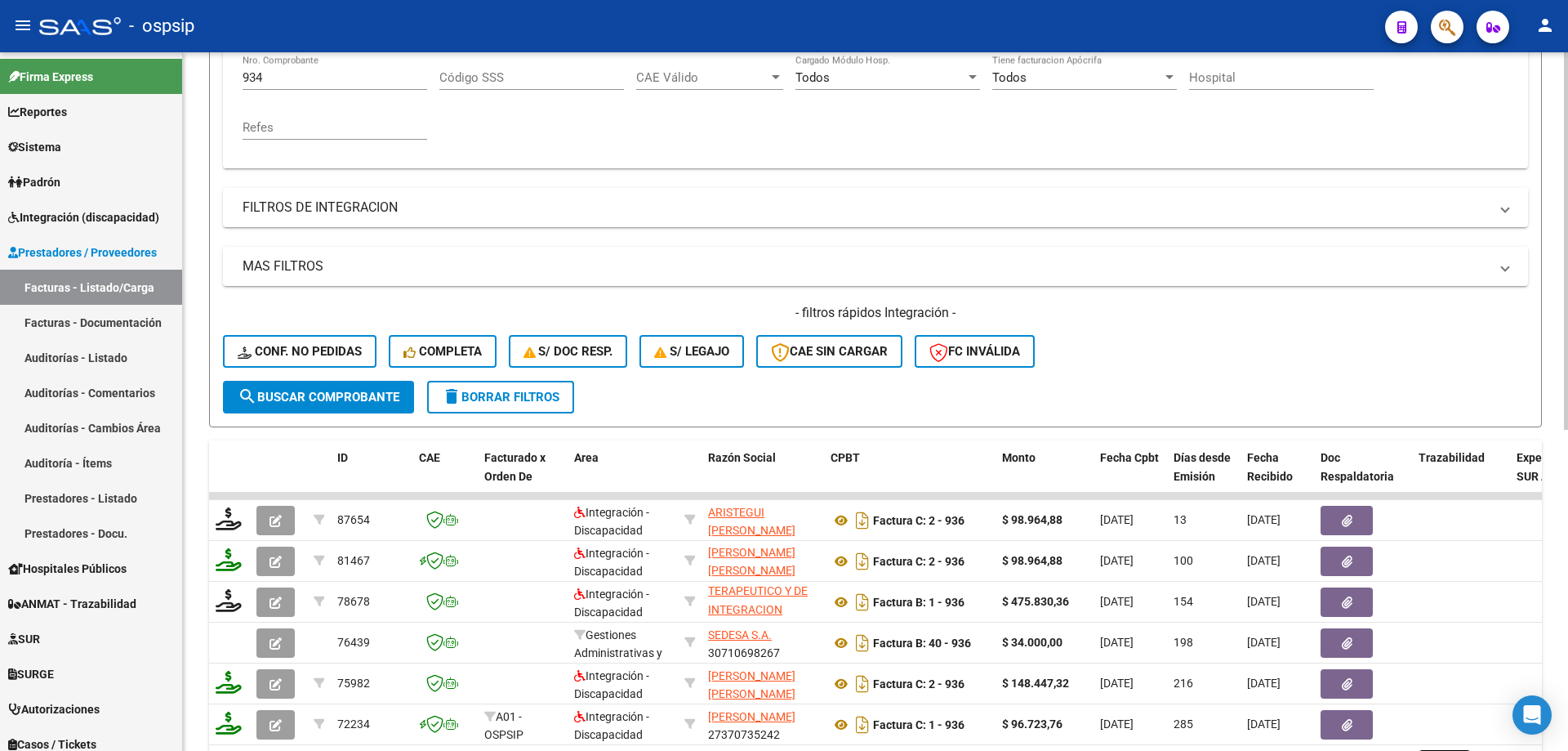
scroll to position [227, 0]
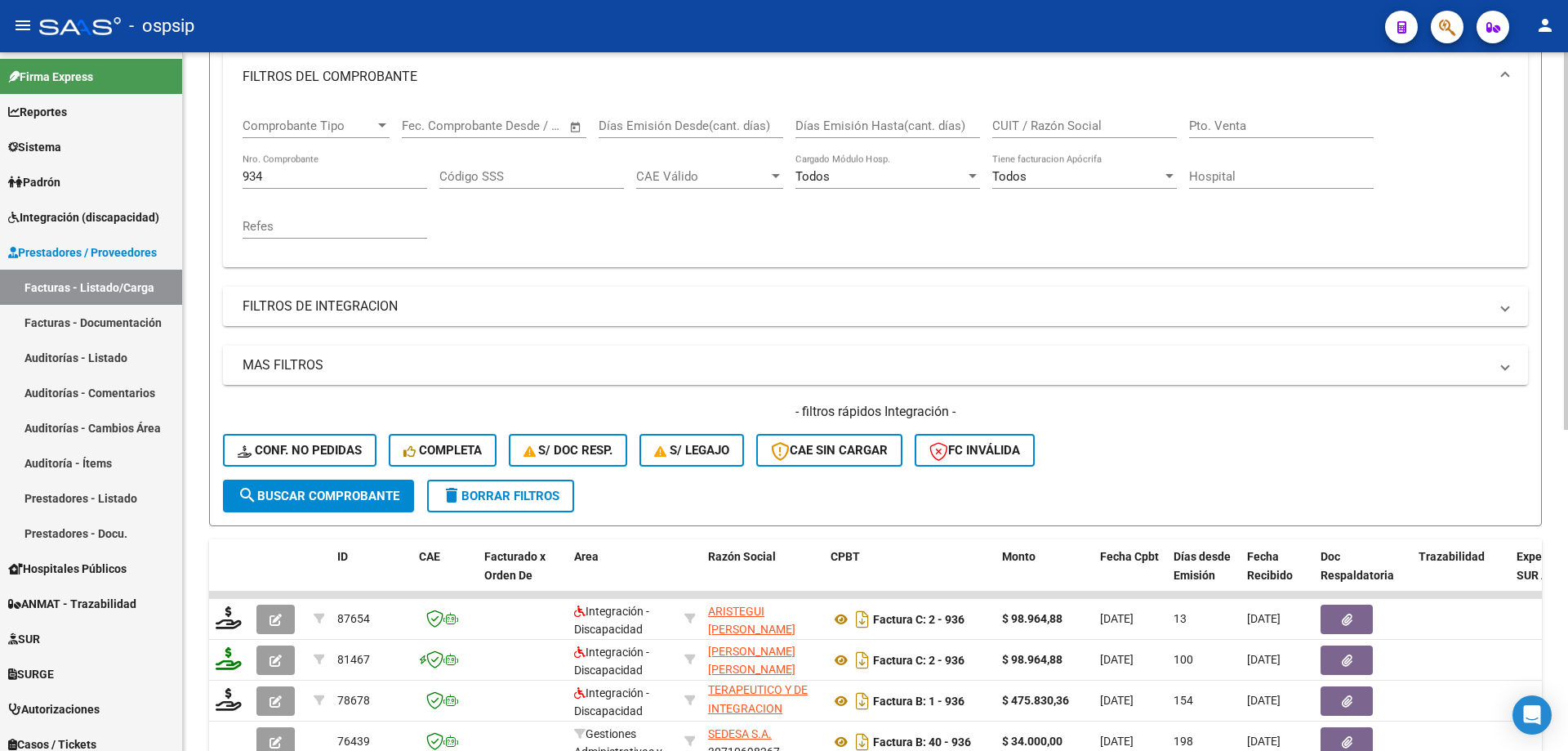
click at [281, 178] on input "934" at bounding box center [334, 177] width 184 height 15
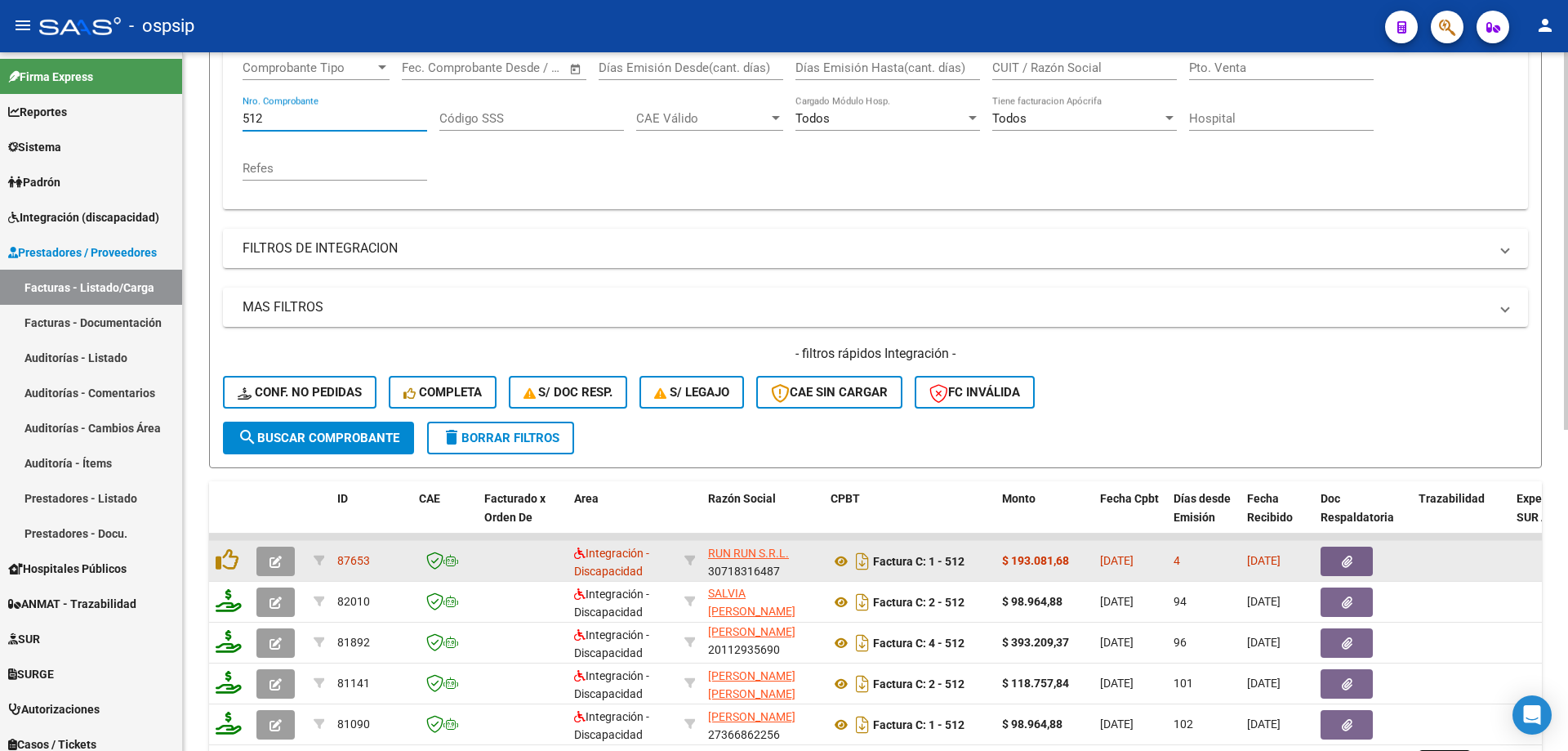
scroll to position [309, 0]
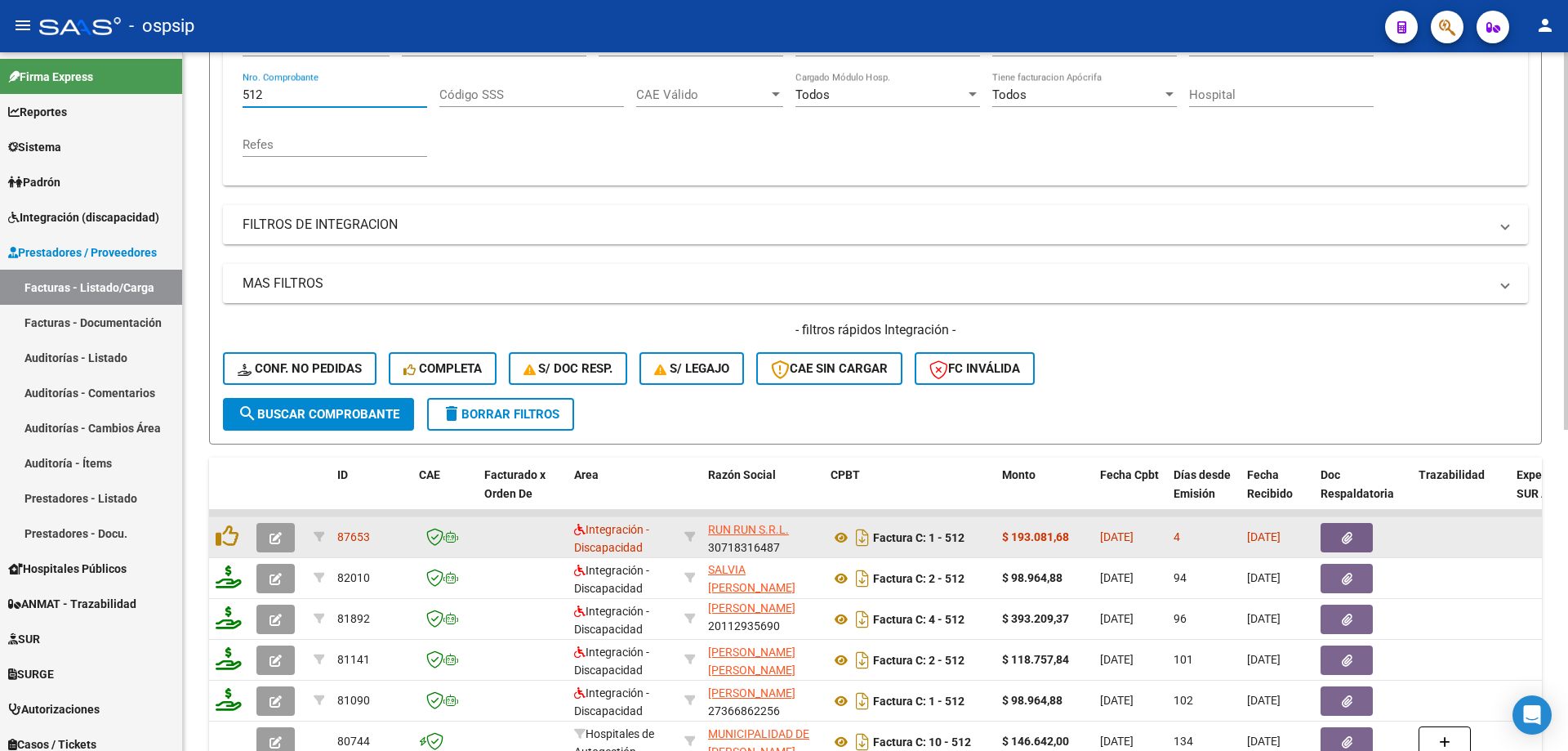
click at [268, 541] on button "button" at bounding box center [275, 537] width 38 height 29
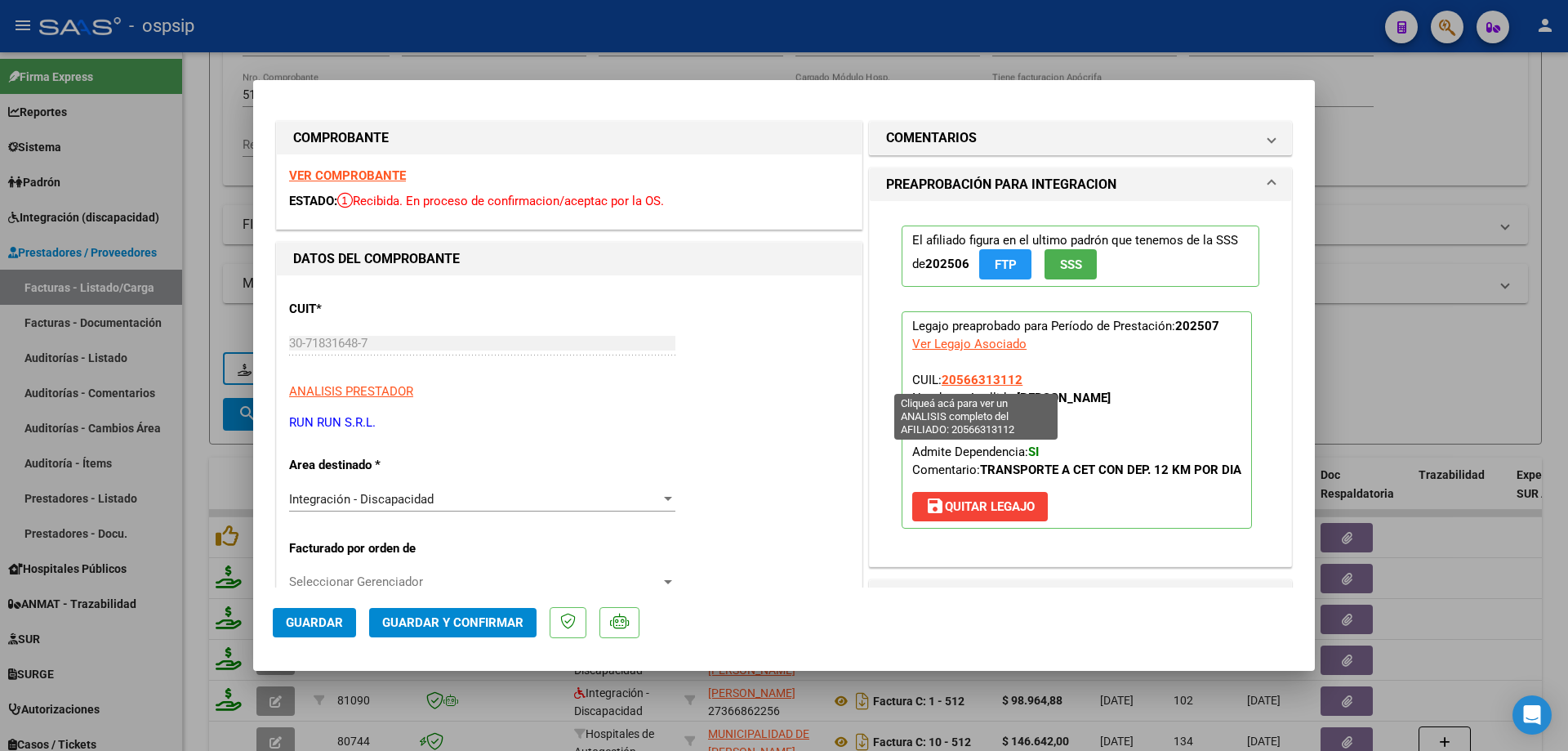
click at [959, 381] on span "20566313112" at bounding box center [982, 380] width 80 height 15
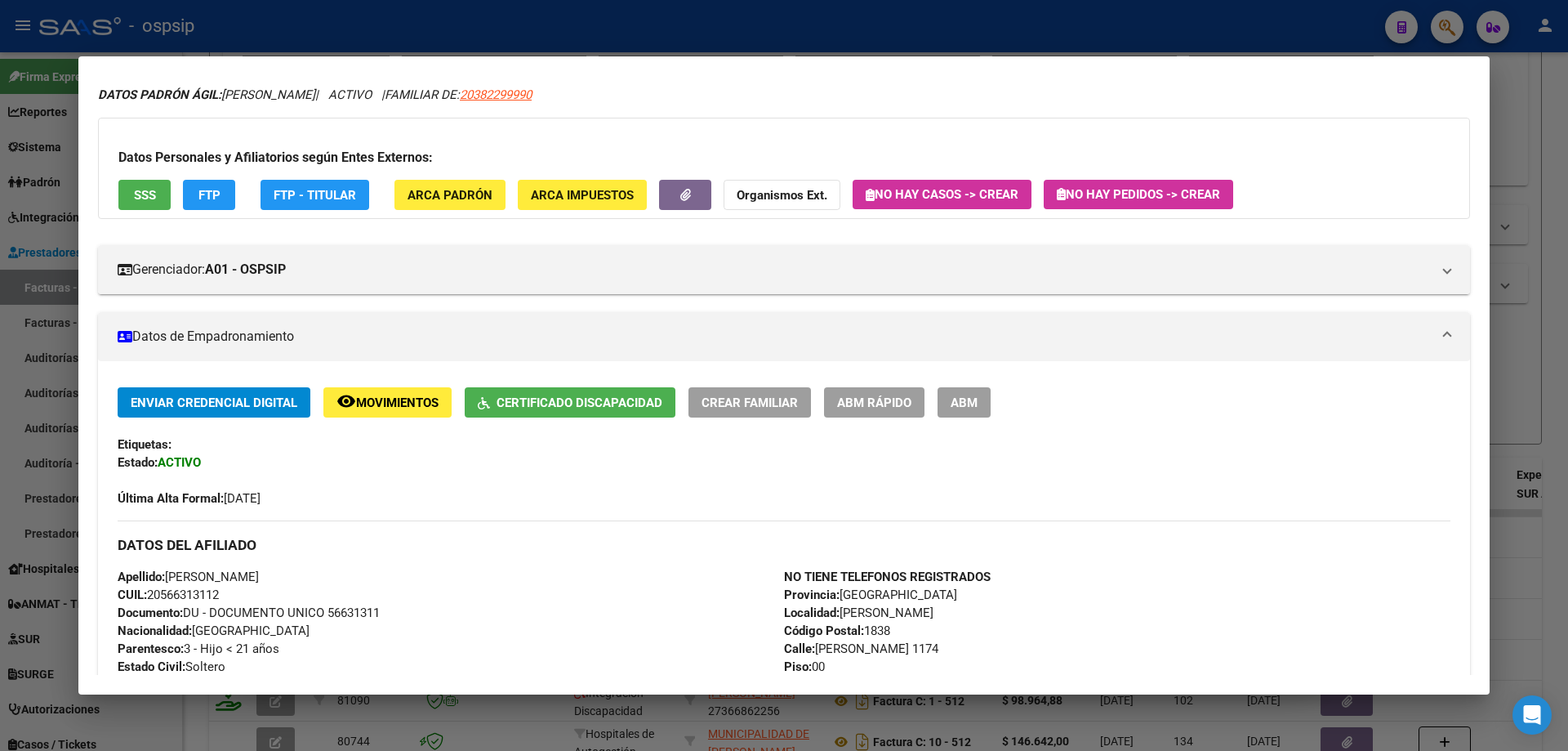
scroll to position [0, 0]
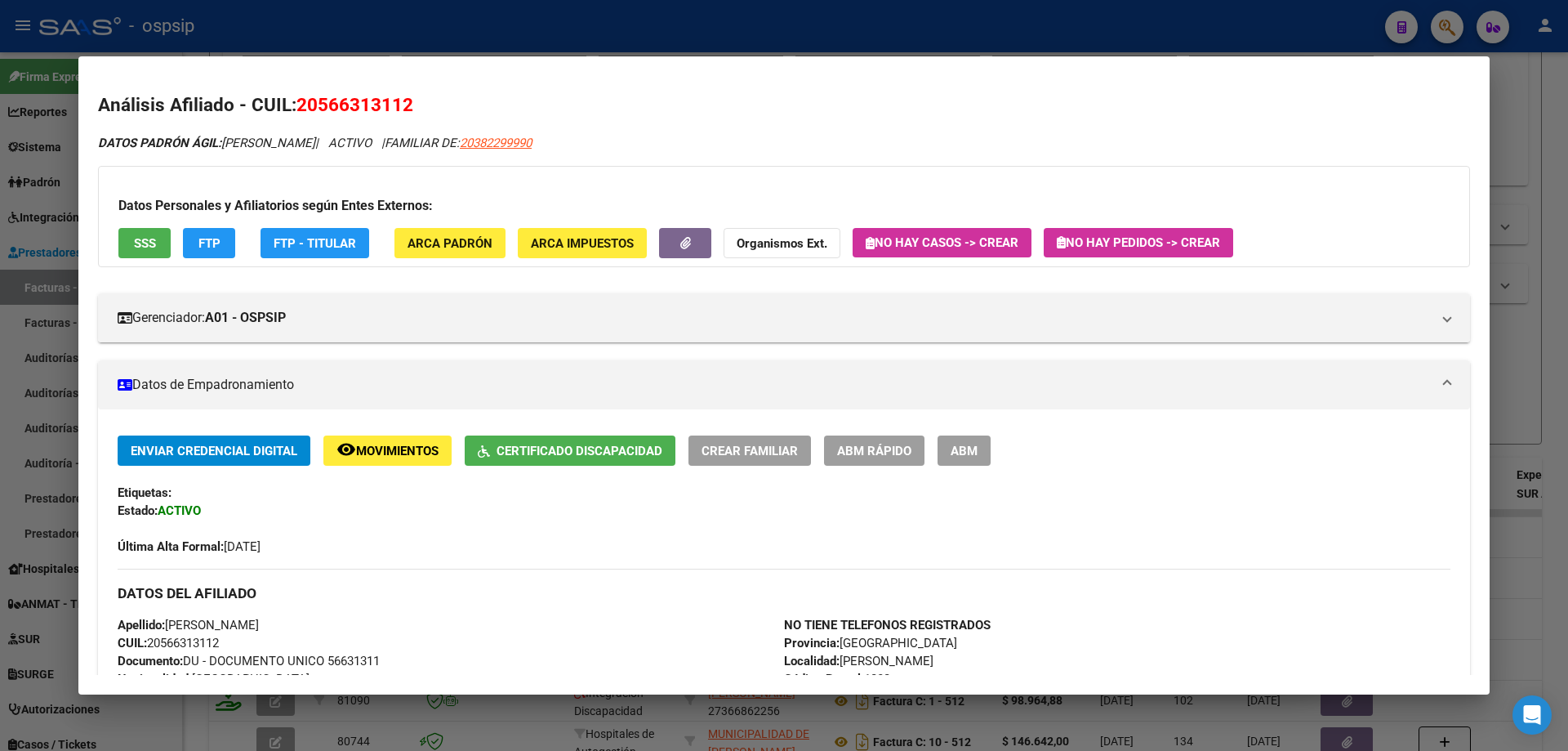
click at [1561, 378] on div at bounding box center [784, 375] width 1568 height 751
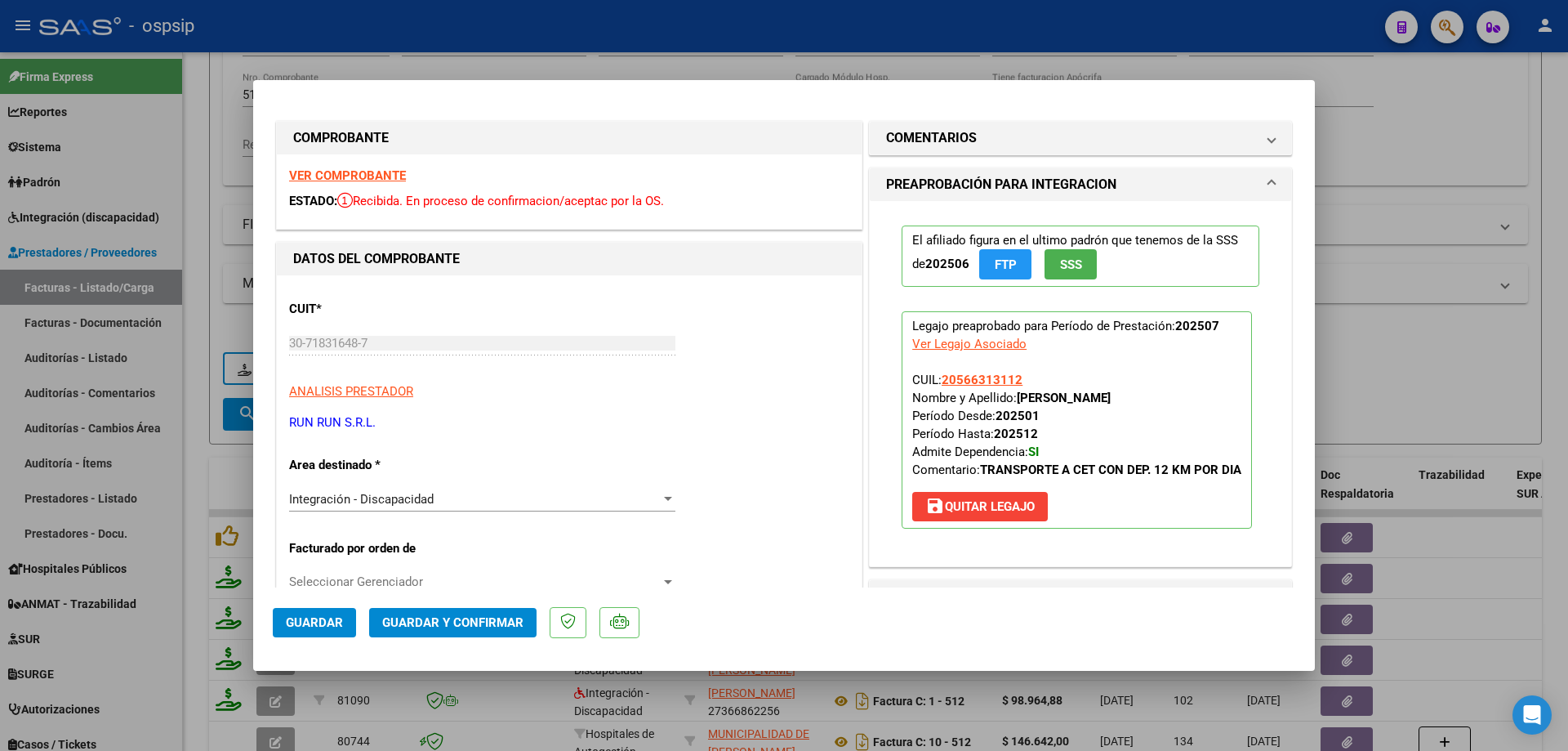
click at [1081, 262] on button "SSS" at bounding box center [1071, 264] width 52 height 30
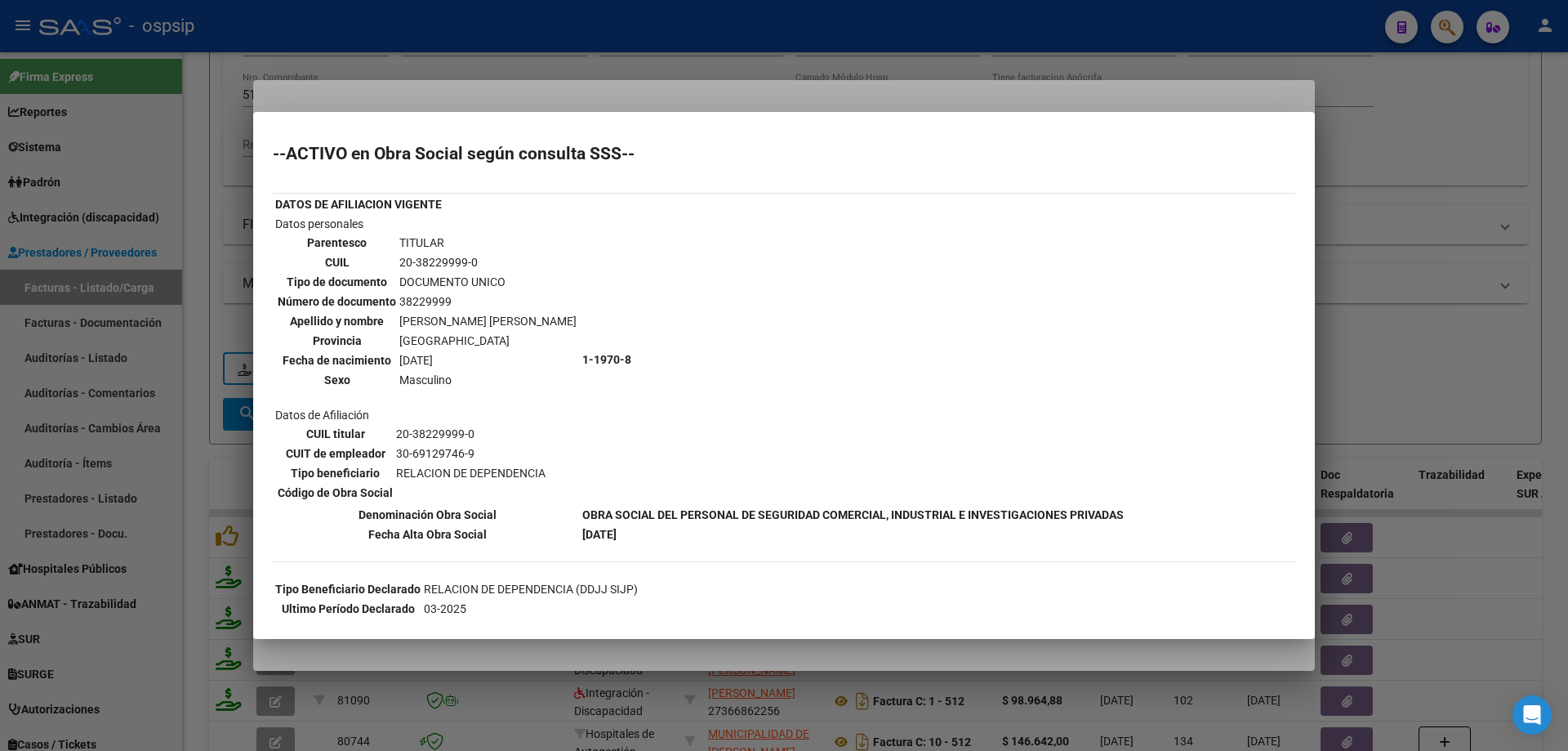
click at [1373, 331] on div at bounding box center [784, 375] width 1568 height 751
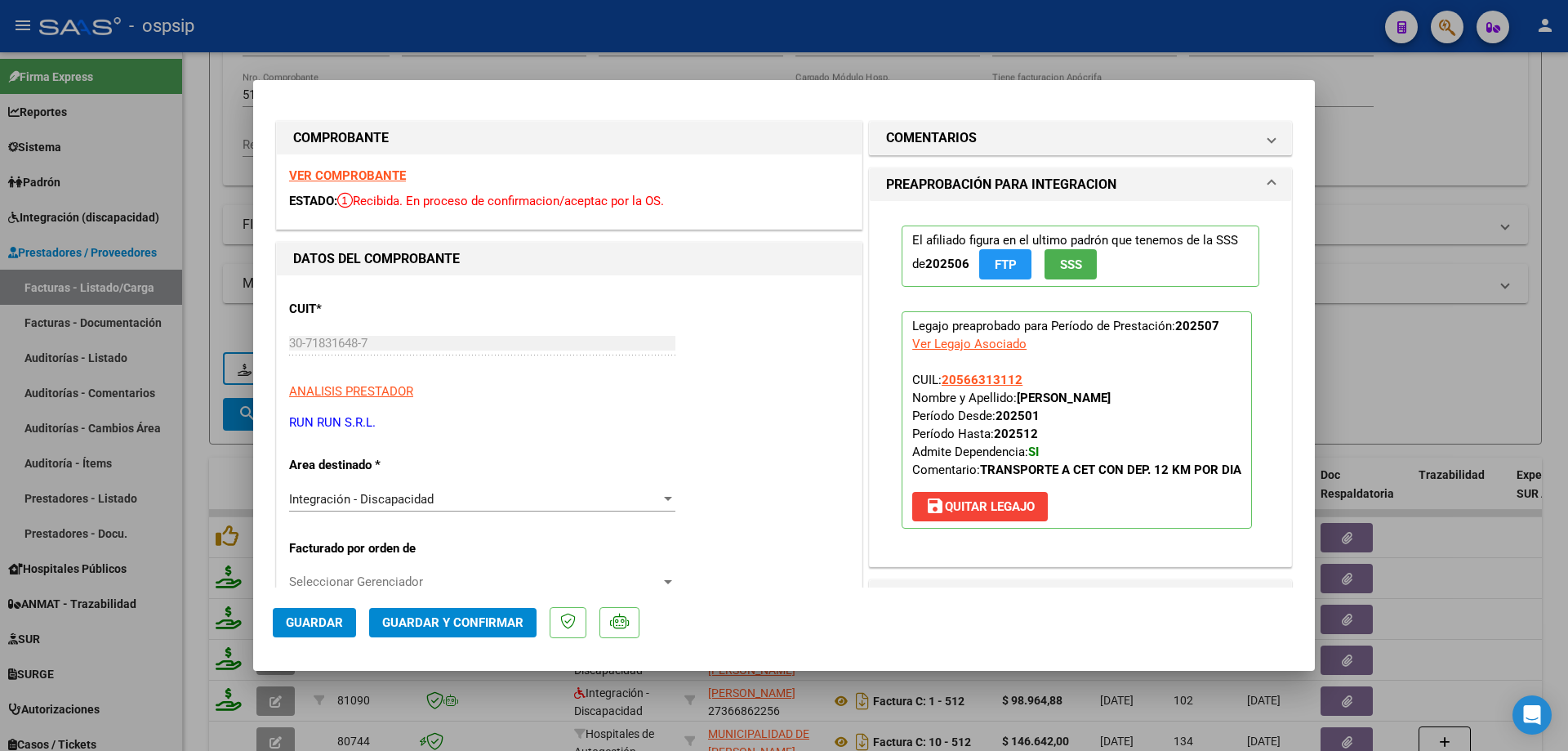
scroll to position [164, 0]
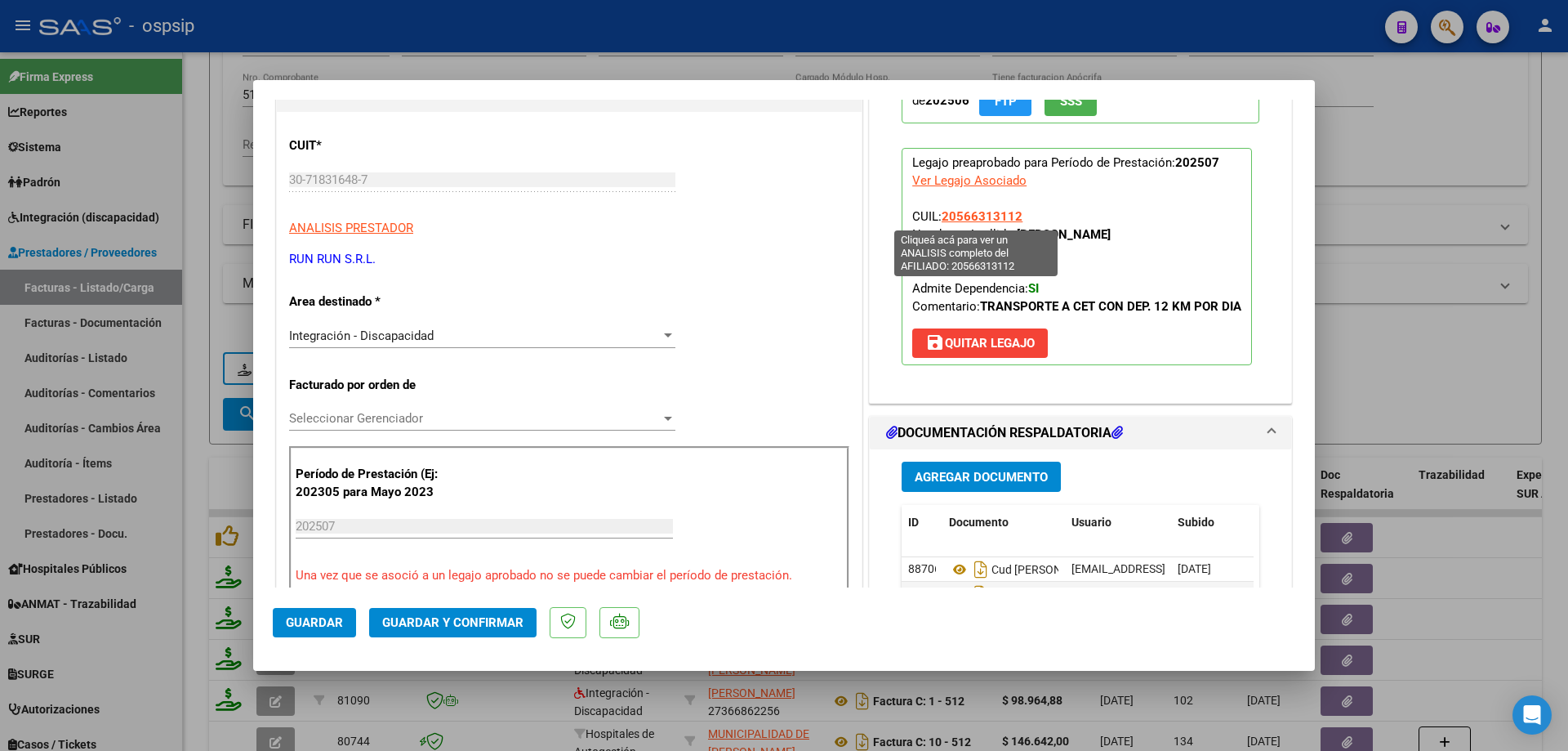
click at [980, 216] on span "20566313112" at bounding box center [982, 217] width 80 height 15
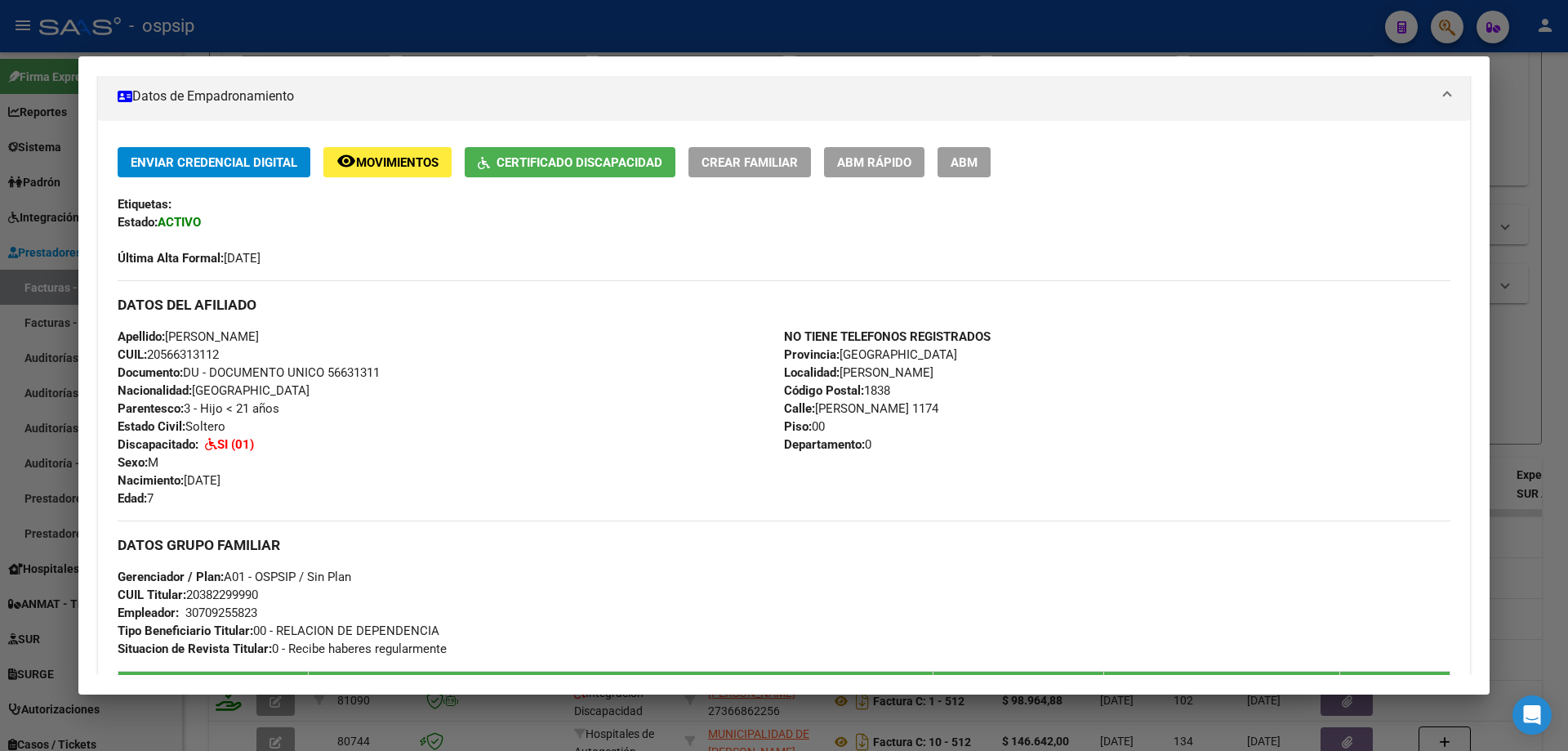
scroll to position [211, 0]
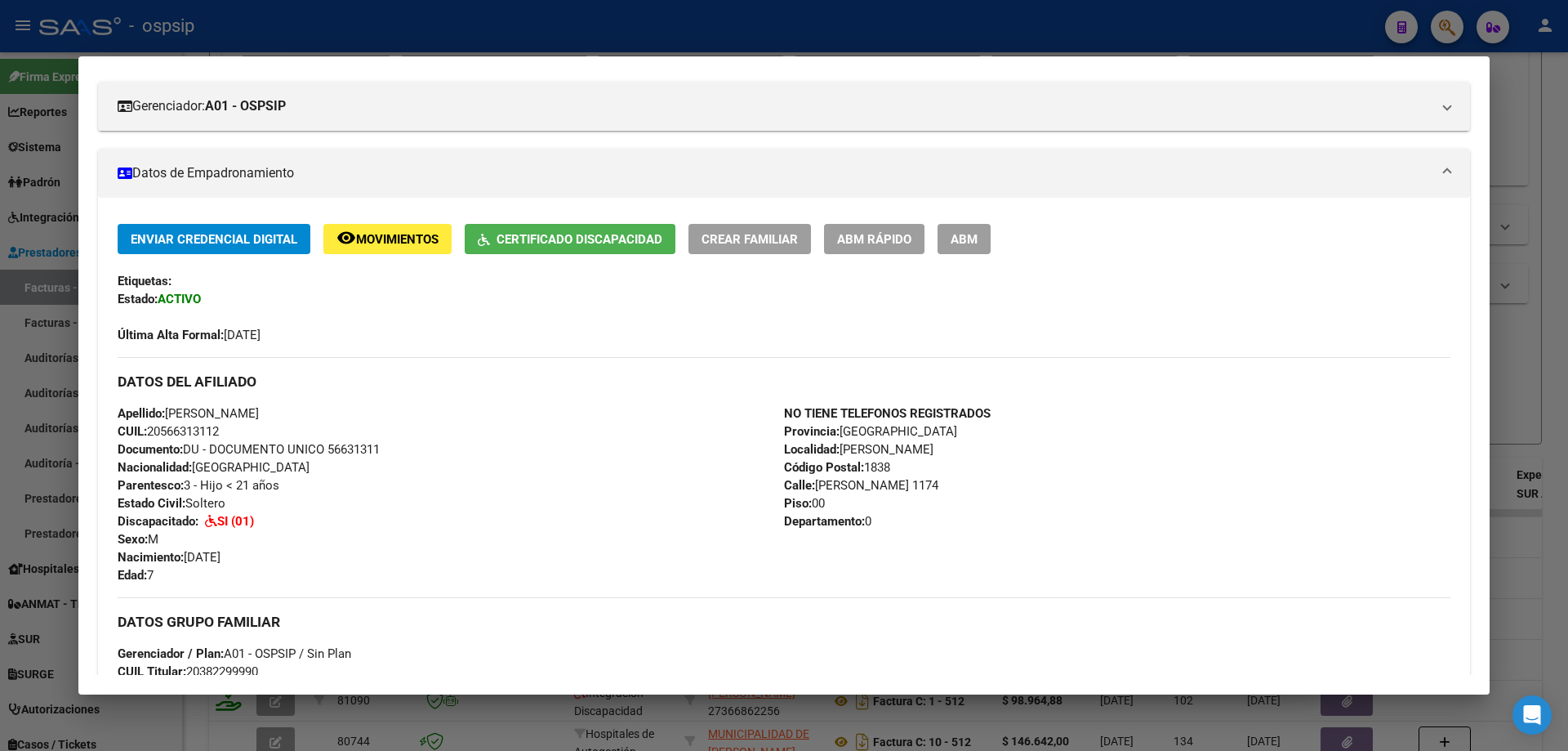
click at [1547, 361] on div at bounding box center [784, 375] width 1568 height 751
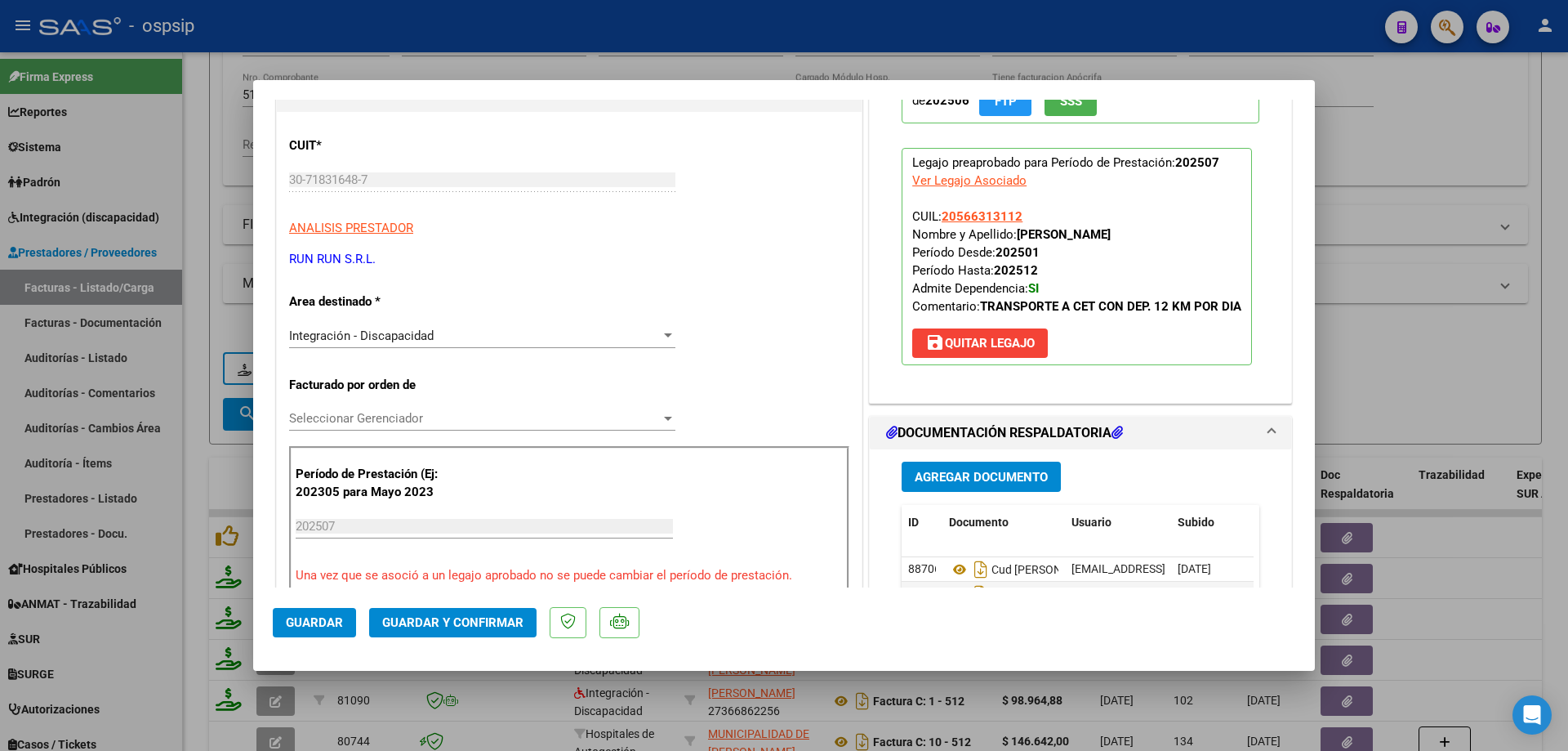
scroll to position [326, 0]
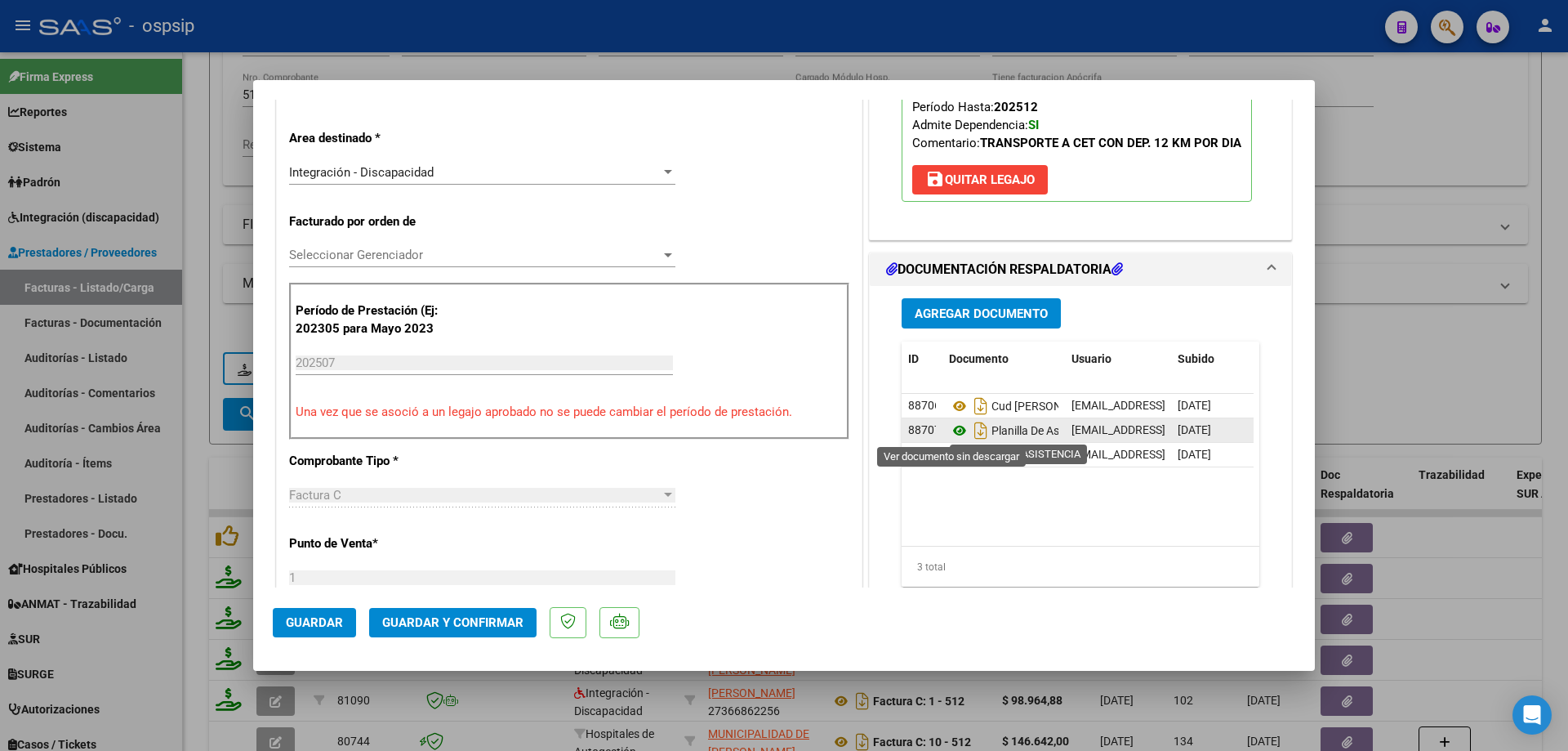
click at [954, 429] on icon at bounding box center [959, 430] width 22 height 20
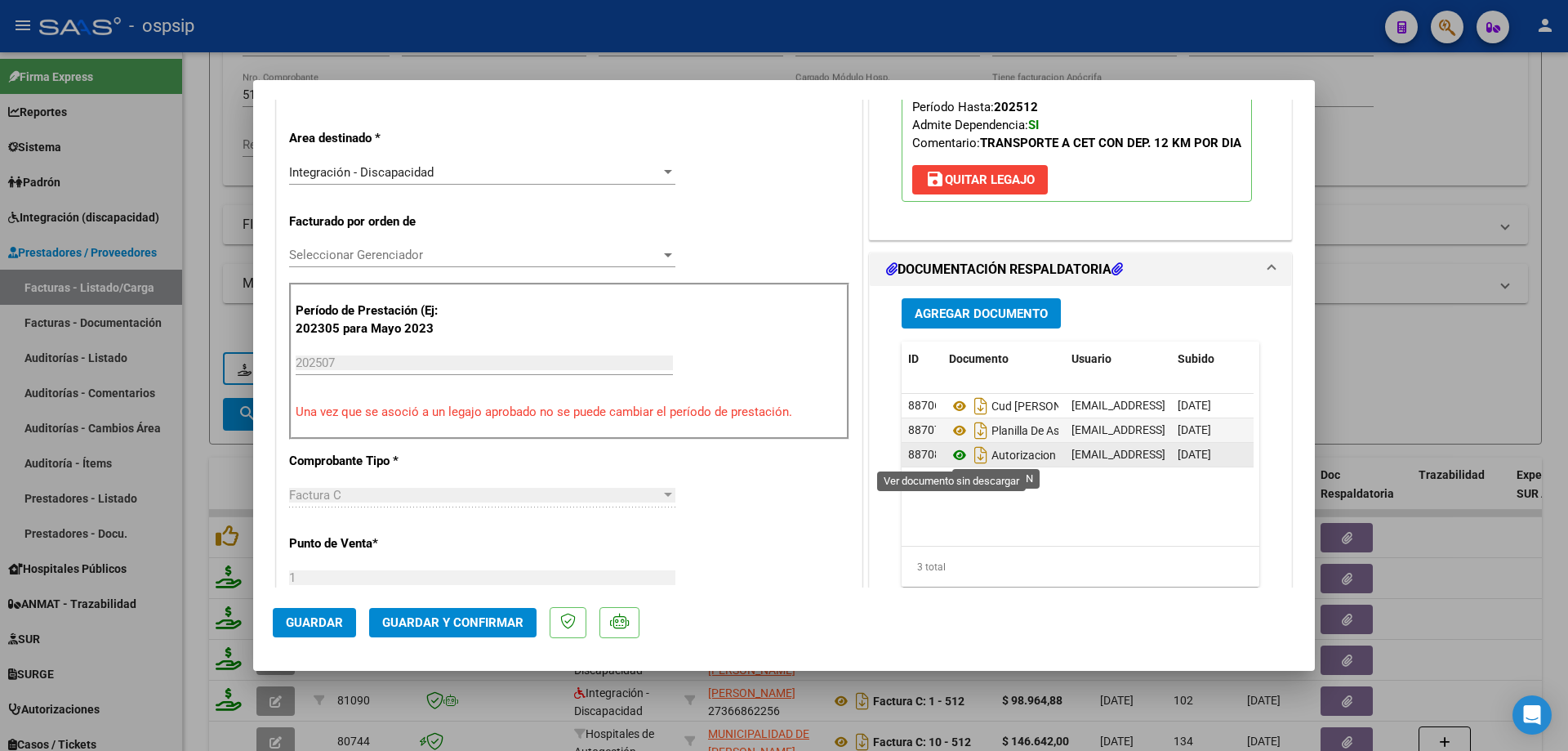
click at [956, 457] on icon at bounding box center [959, 455] width 22 height 20
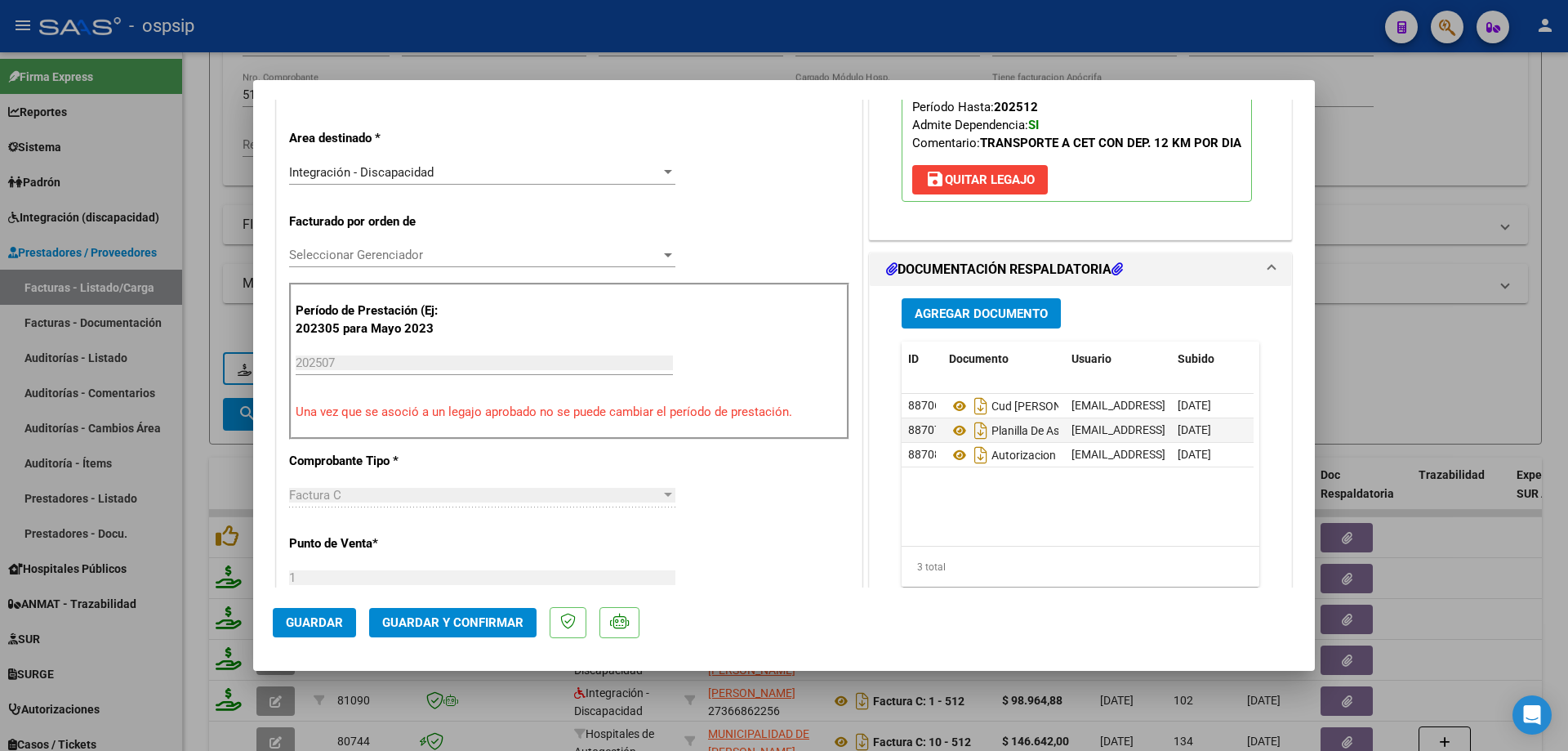
click at [430, 624] on span "Guardar y Confirmar" at bounding box center [453, 623] width 141 height 15
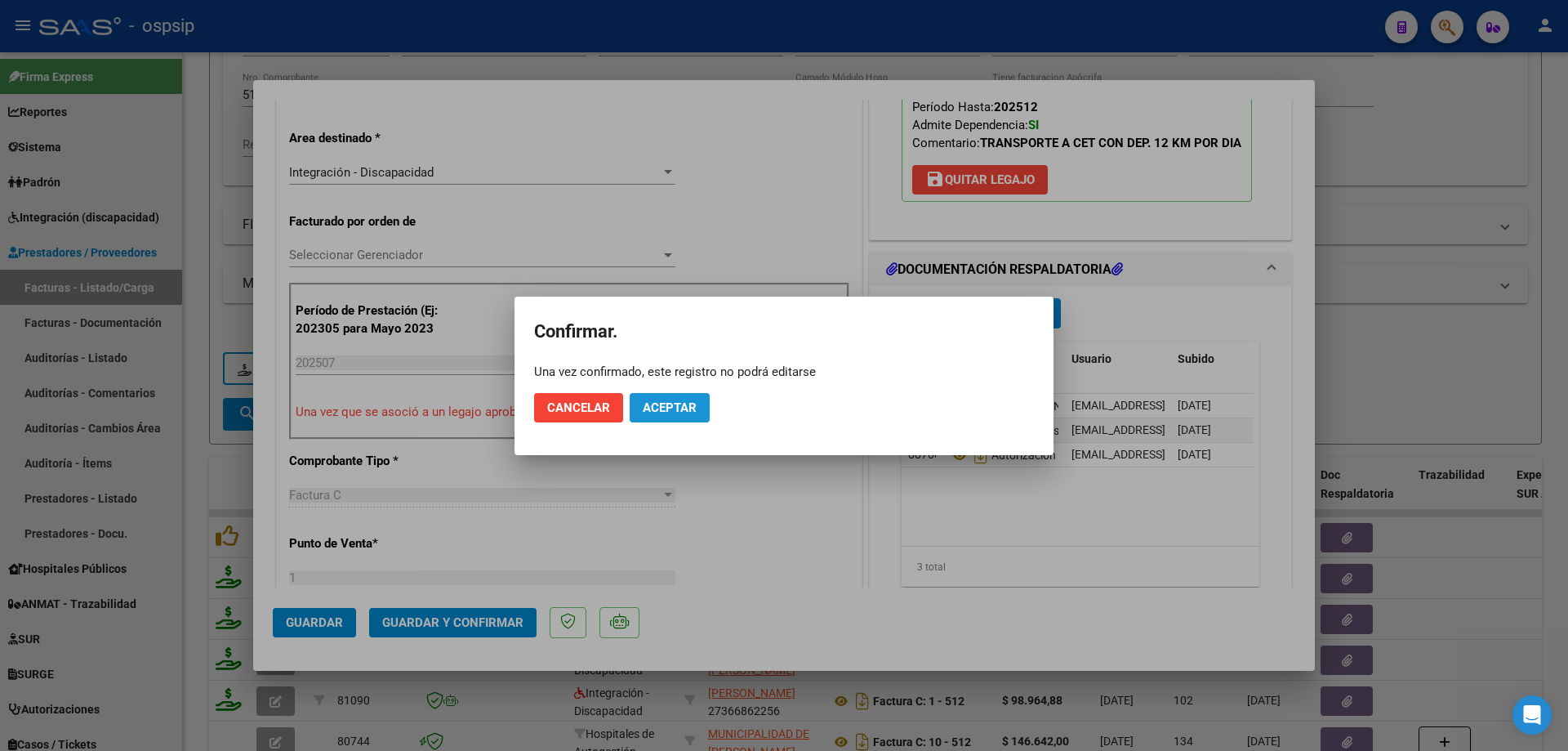
click at [665, 402] on span "Aceptar" at bounding box center [670, 408] width 54 height 15
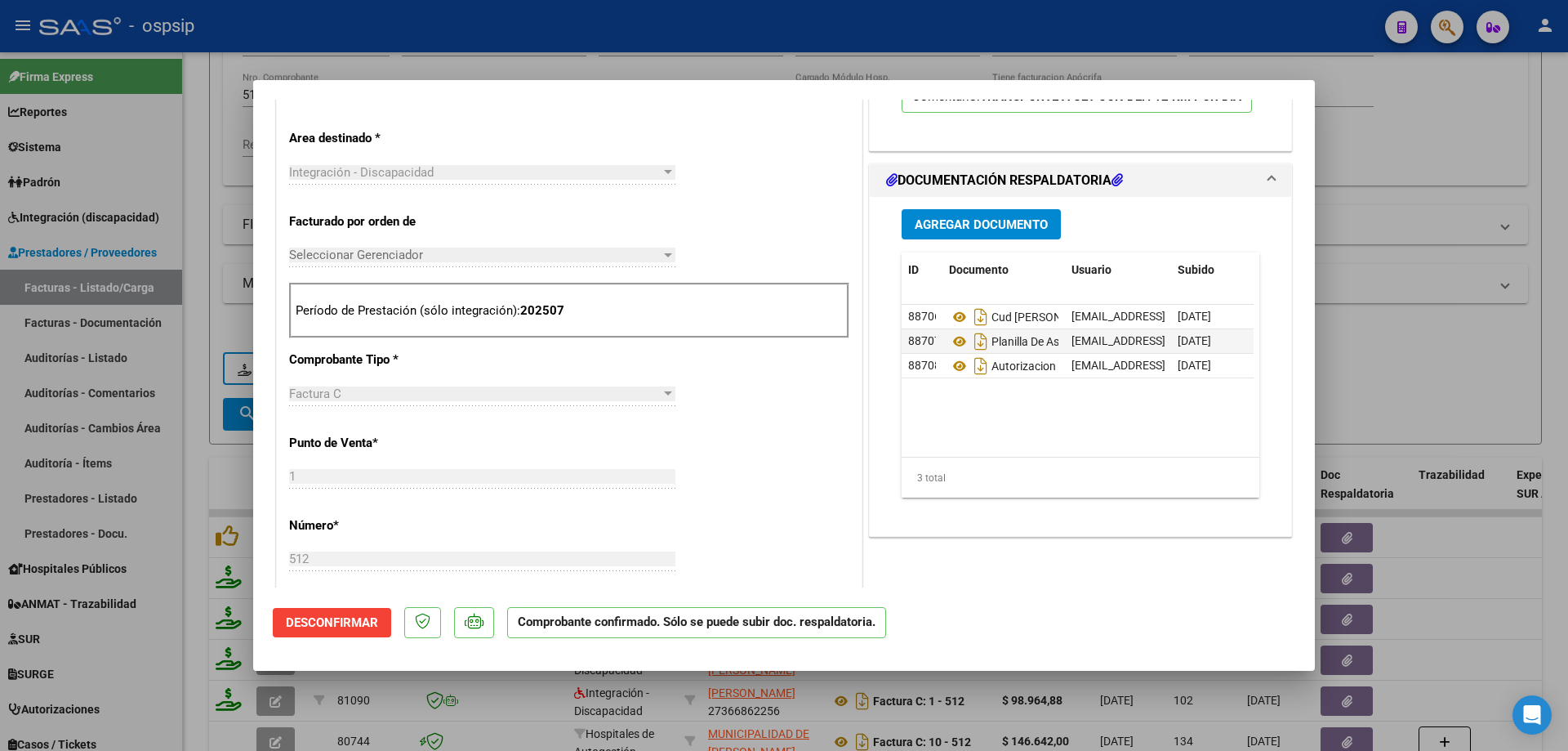
click at [1488, 376] on div at bounding box center [784, 375] width 1568 height 751
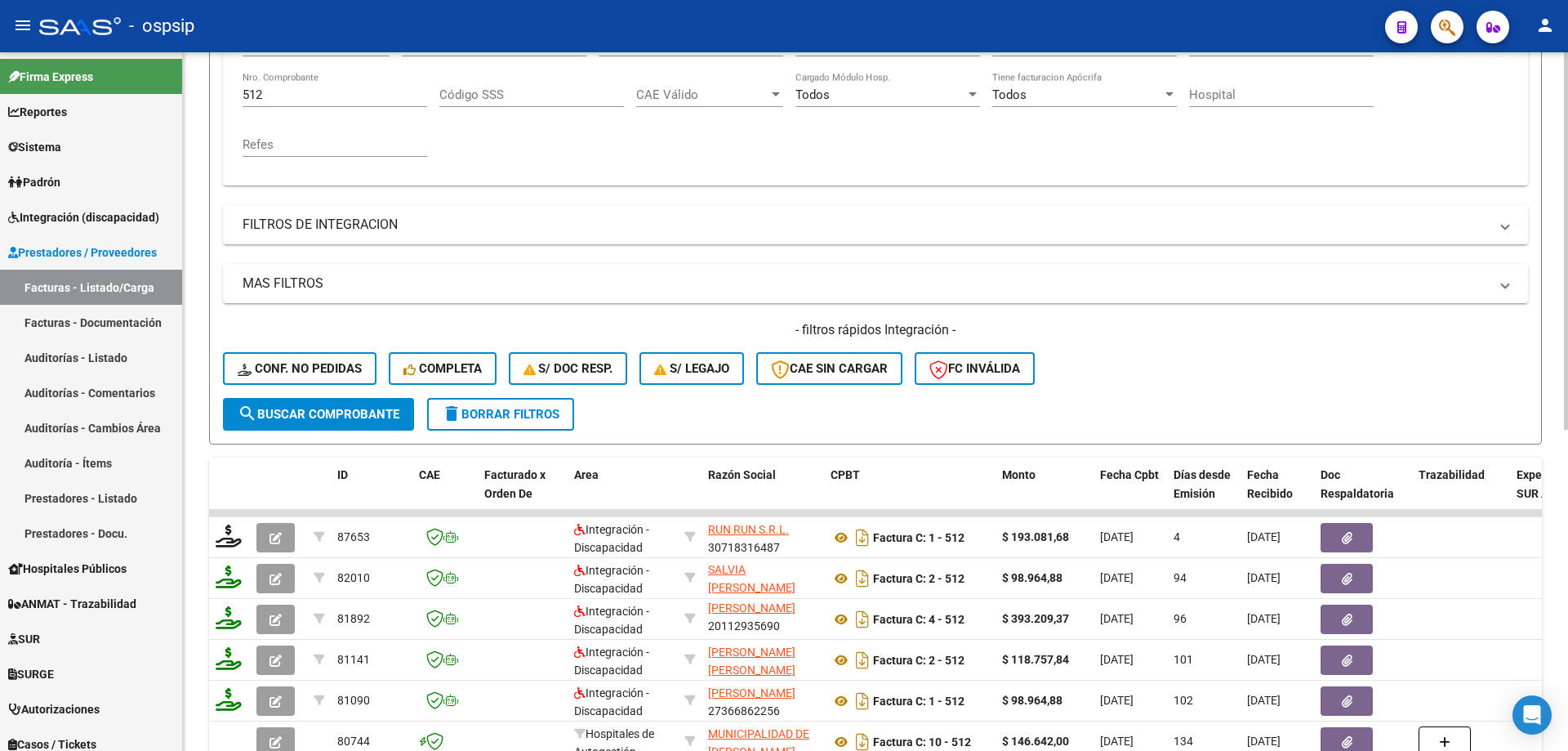
click at [276, 90] on input "512" at bounding box center [334, 94] width 184 height 15
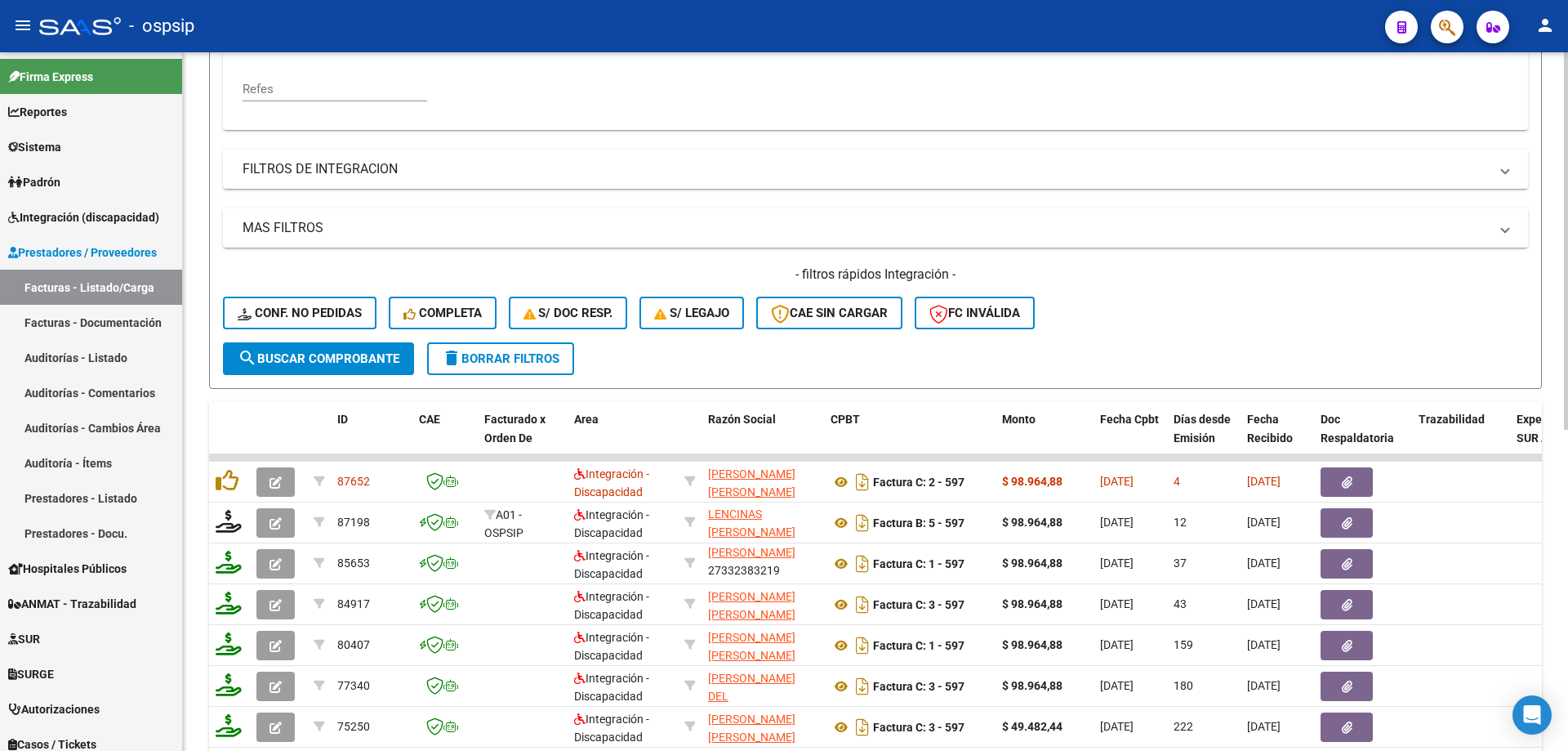
scroll to position [391, 0]
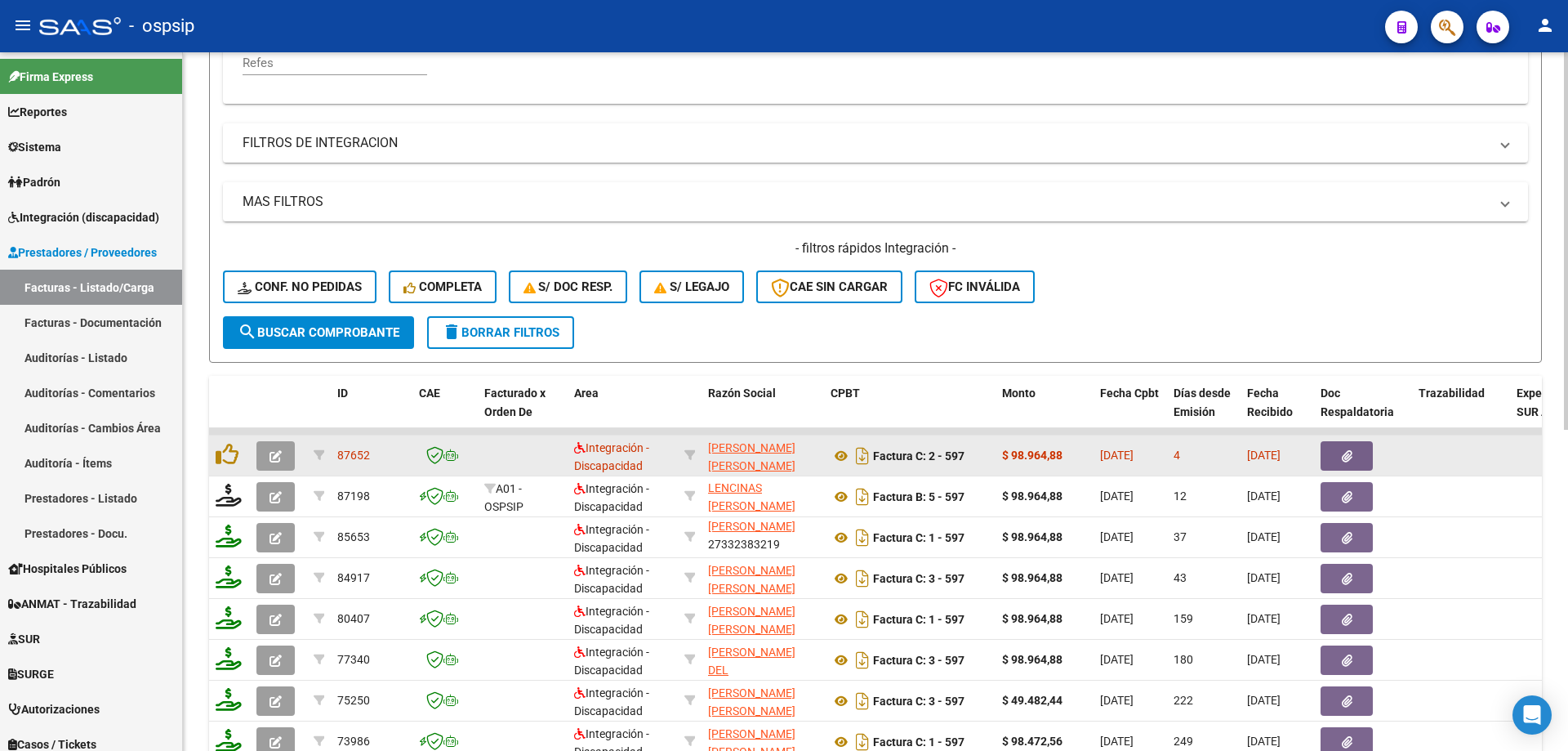
click at [278, 457] on icon "button" at bounding box center [275, 455] width 12 height 12
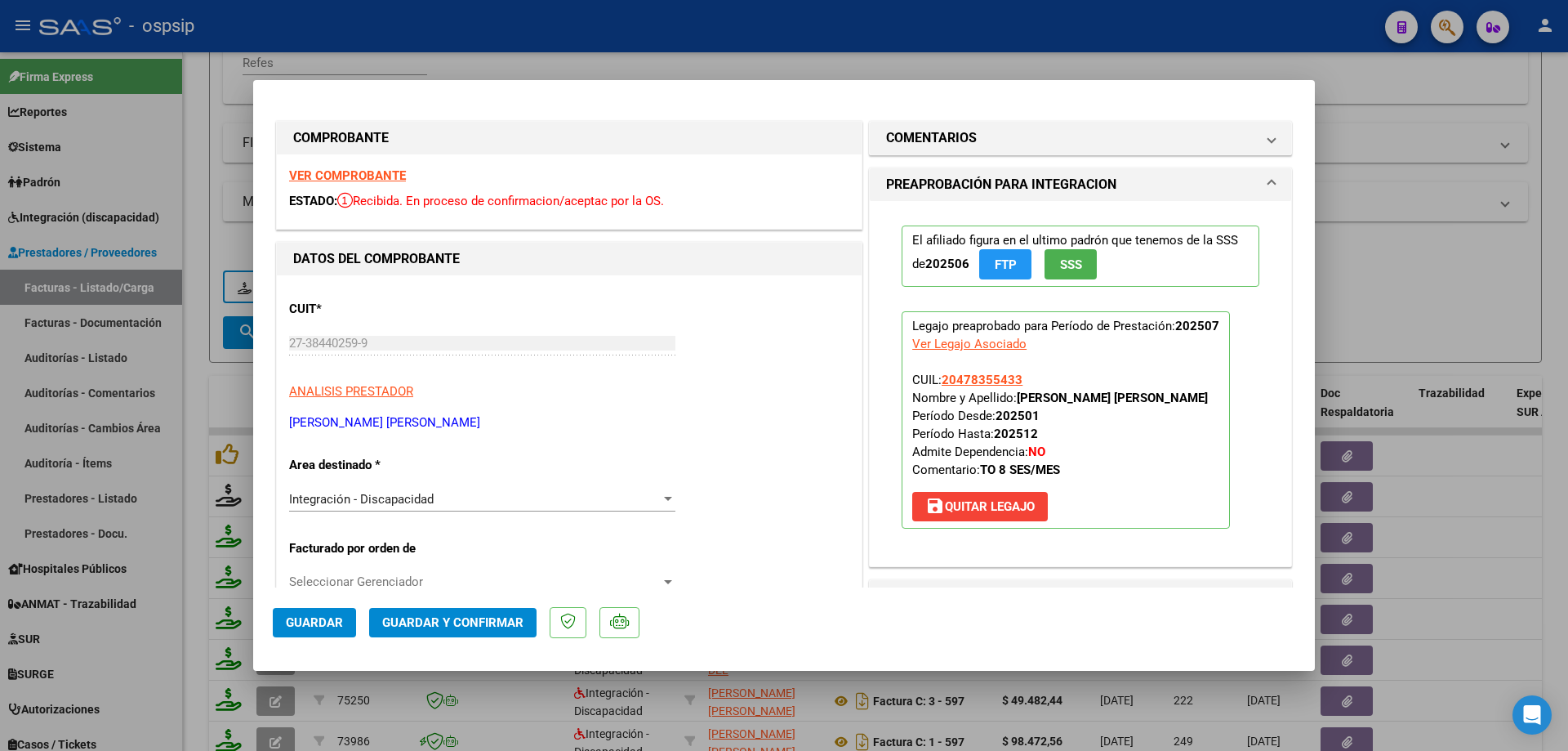
click at [1074, 255] on button "SSS" at bounding box center [1071, 264] width 52 height 30
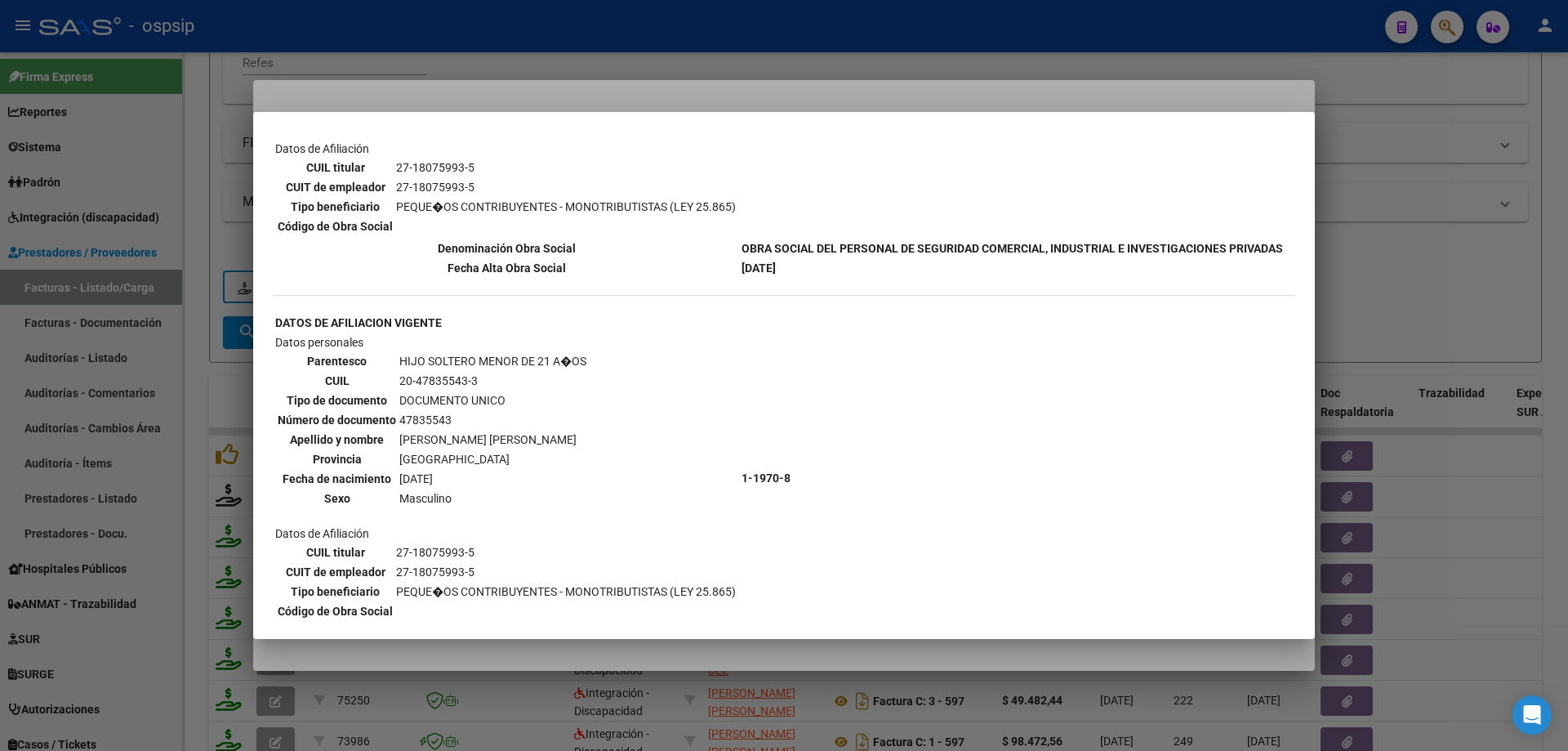
scroll to position [164, 0]
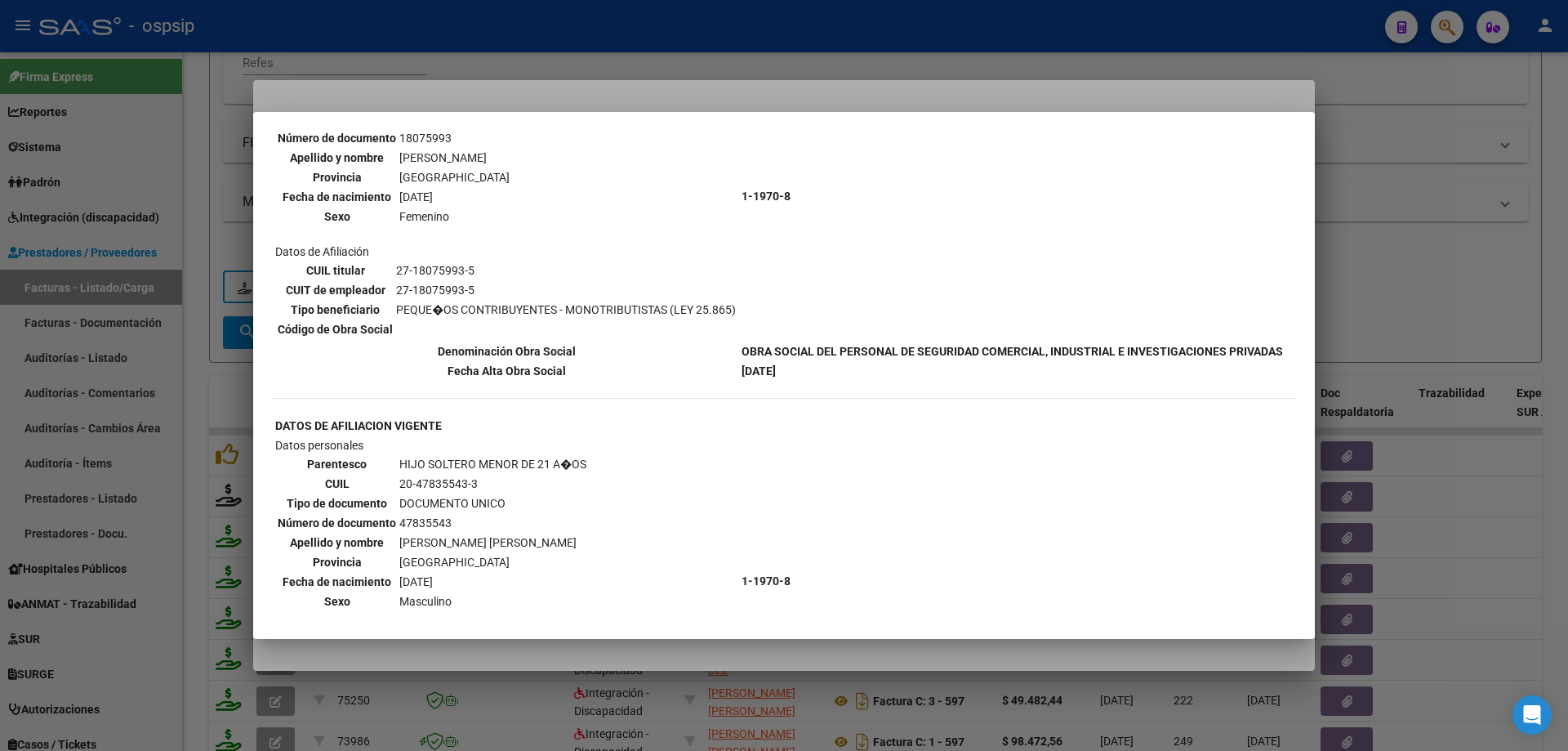
click at [1387, 282] on div at bounding box center [784, 375] width 1568 height 751
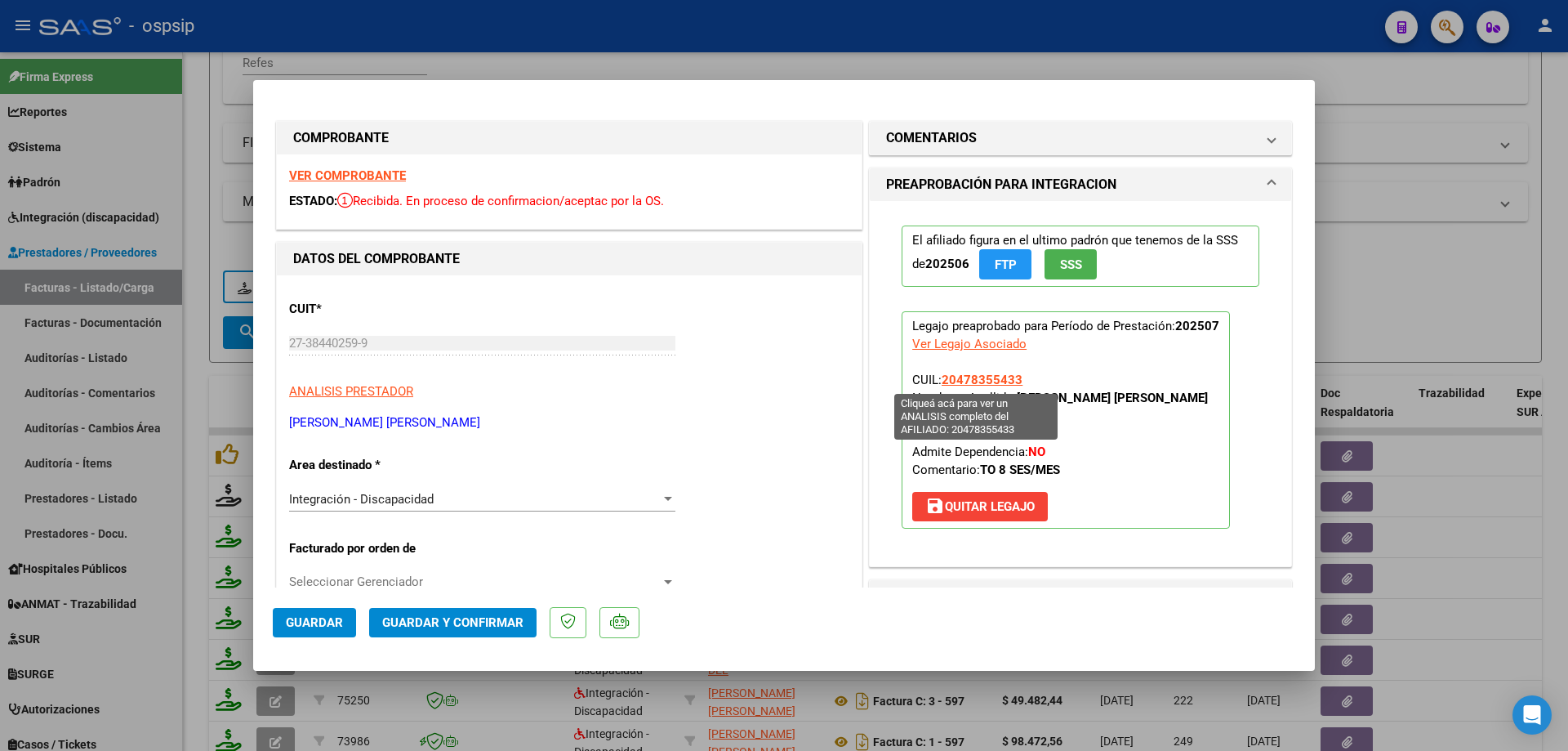
click at [992, 378] on span "20478355433" at bounding box center [982, 380] width 80 height 15
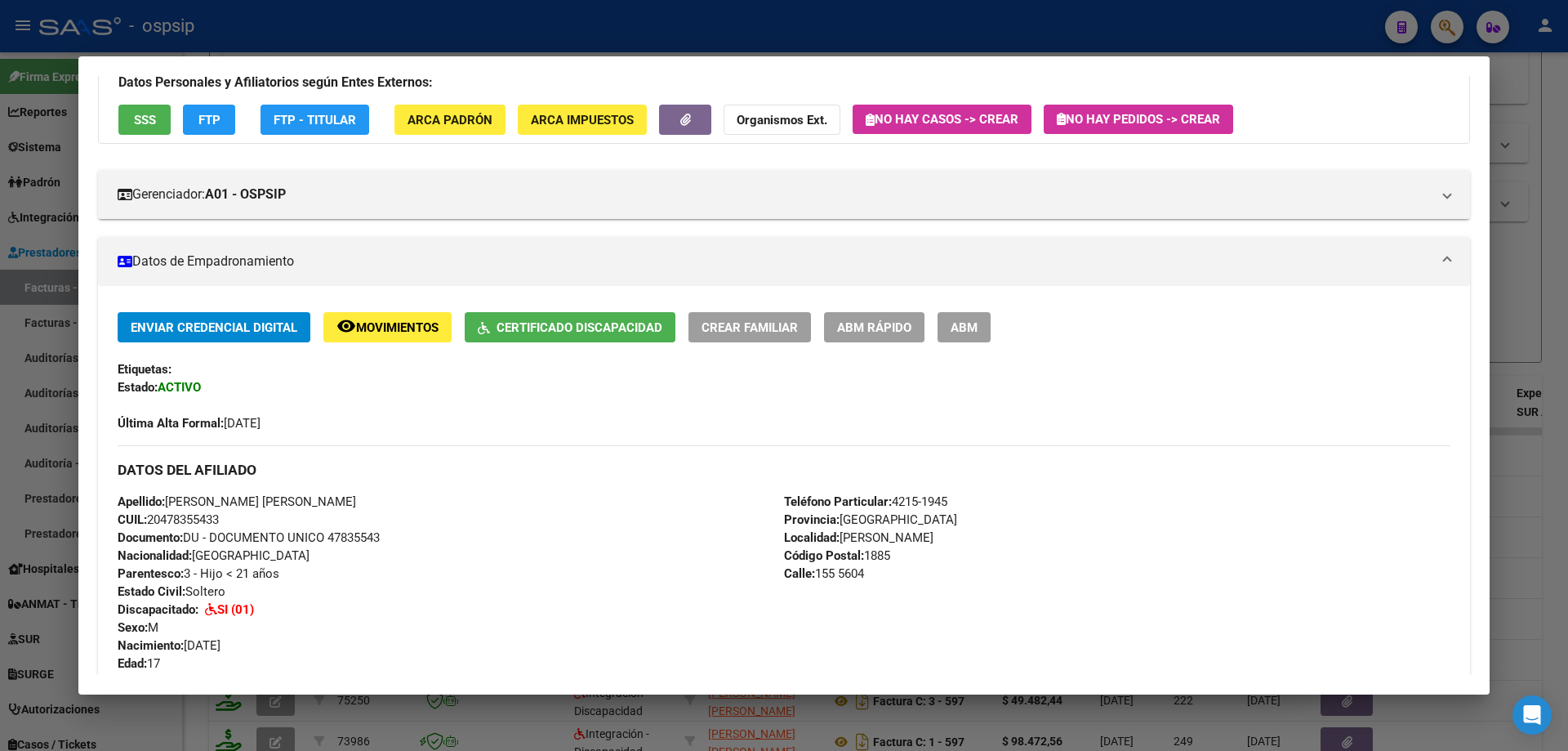
scroll to position [123, 0]
click at [1548, 355] on div at bounding box center [784, 375] width 1568 height 751
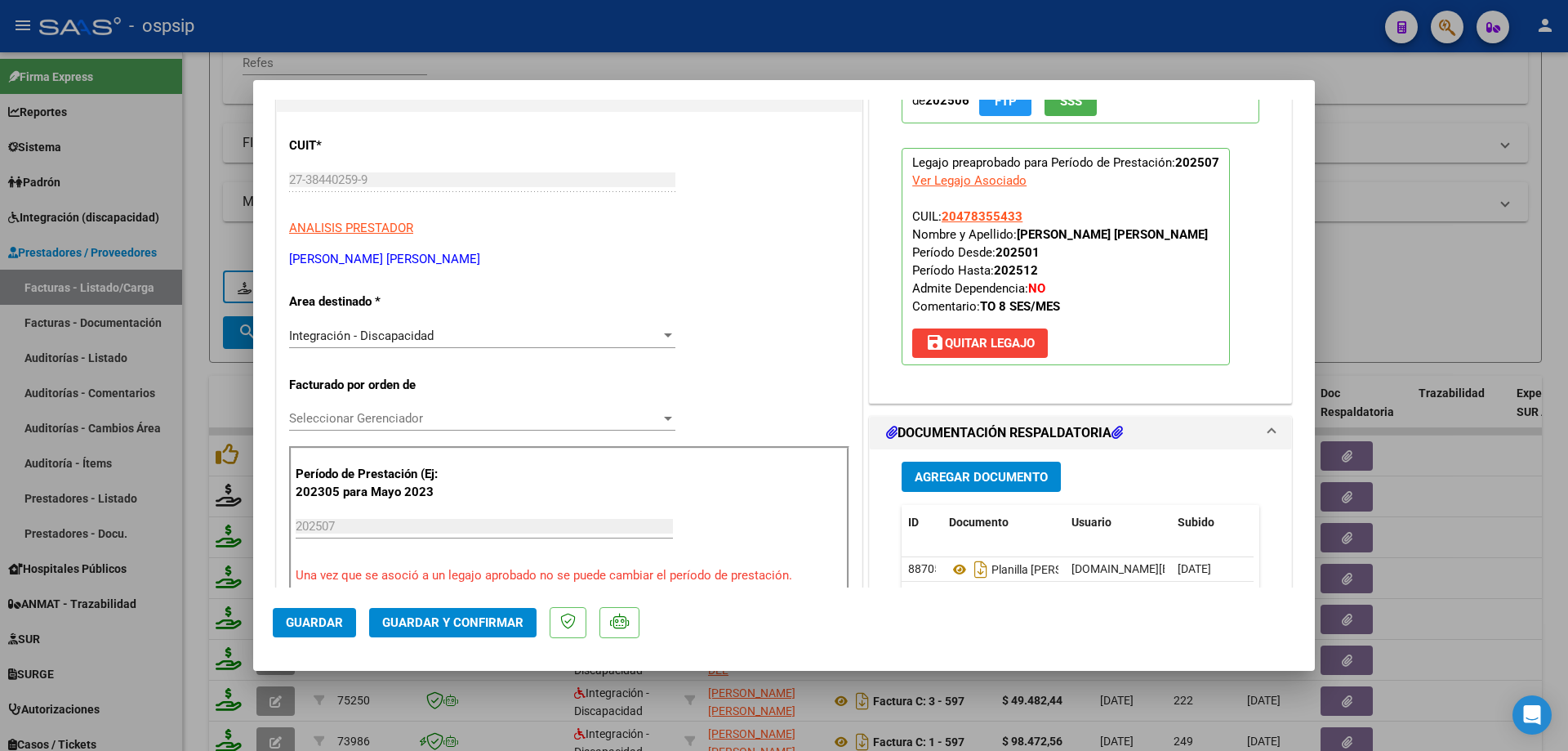
scroll to position [326, 0]
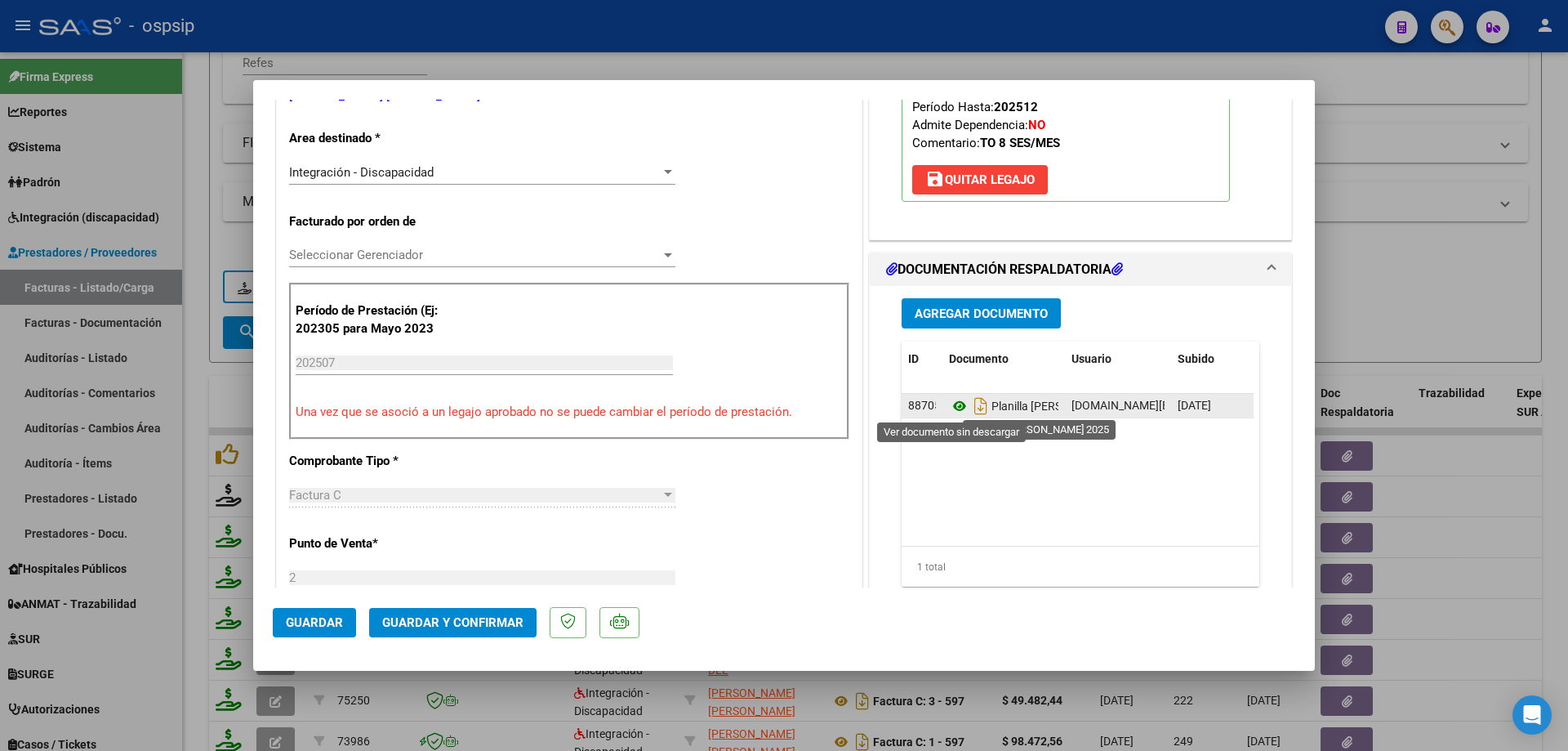
click at [954, 403] on icon at bounding box center [959, 406] width 22 height 20
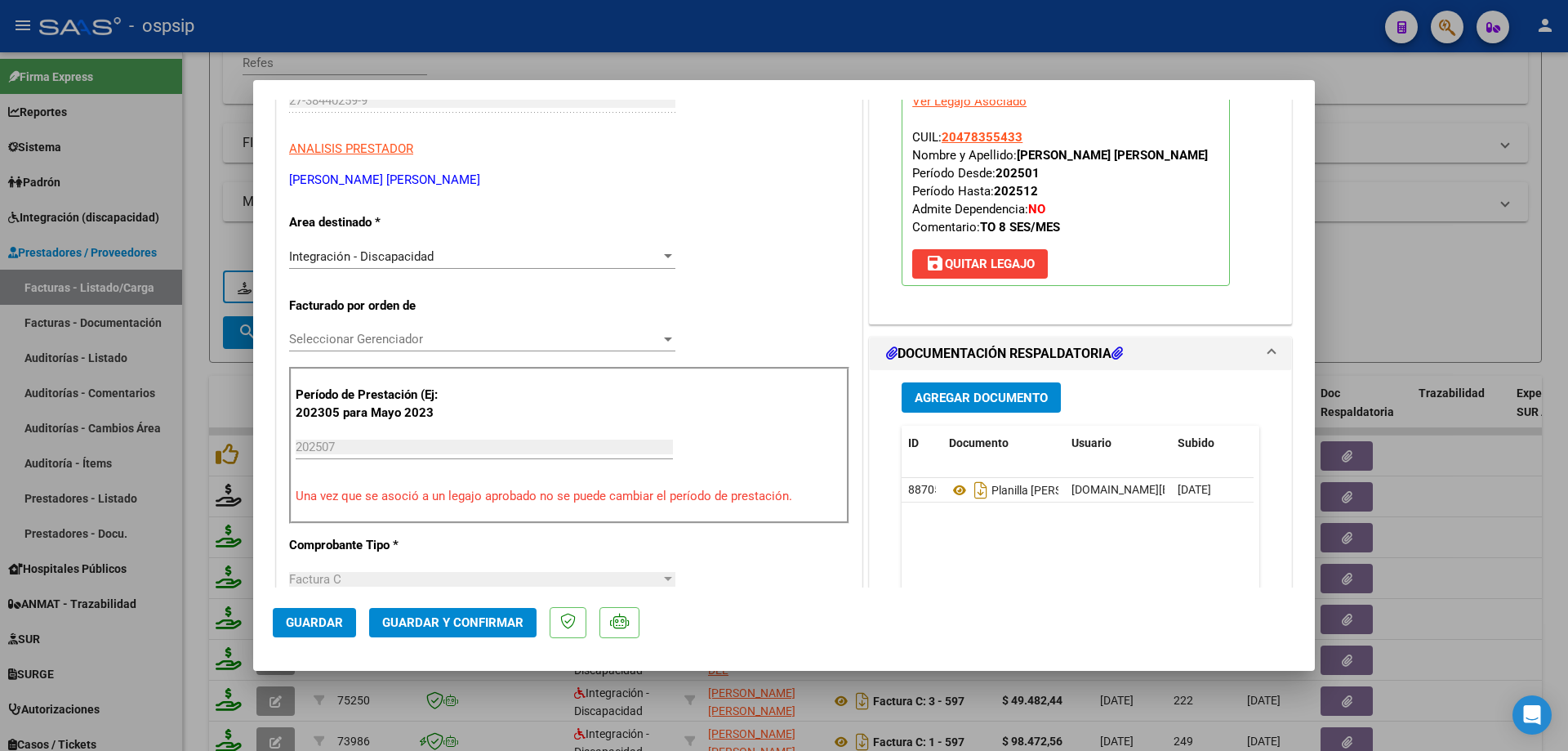
scroll to position [164, 0]
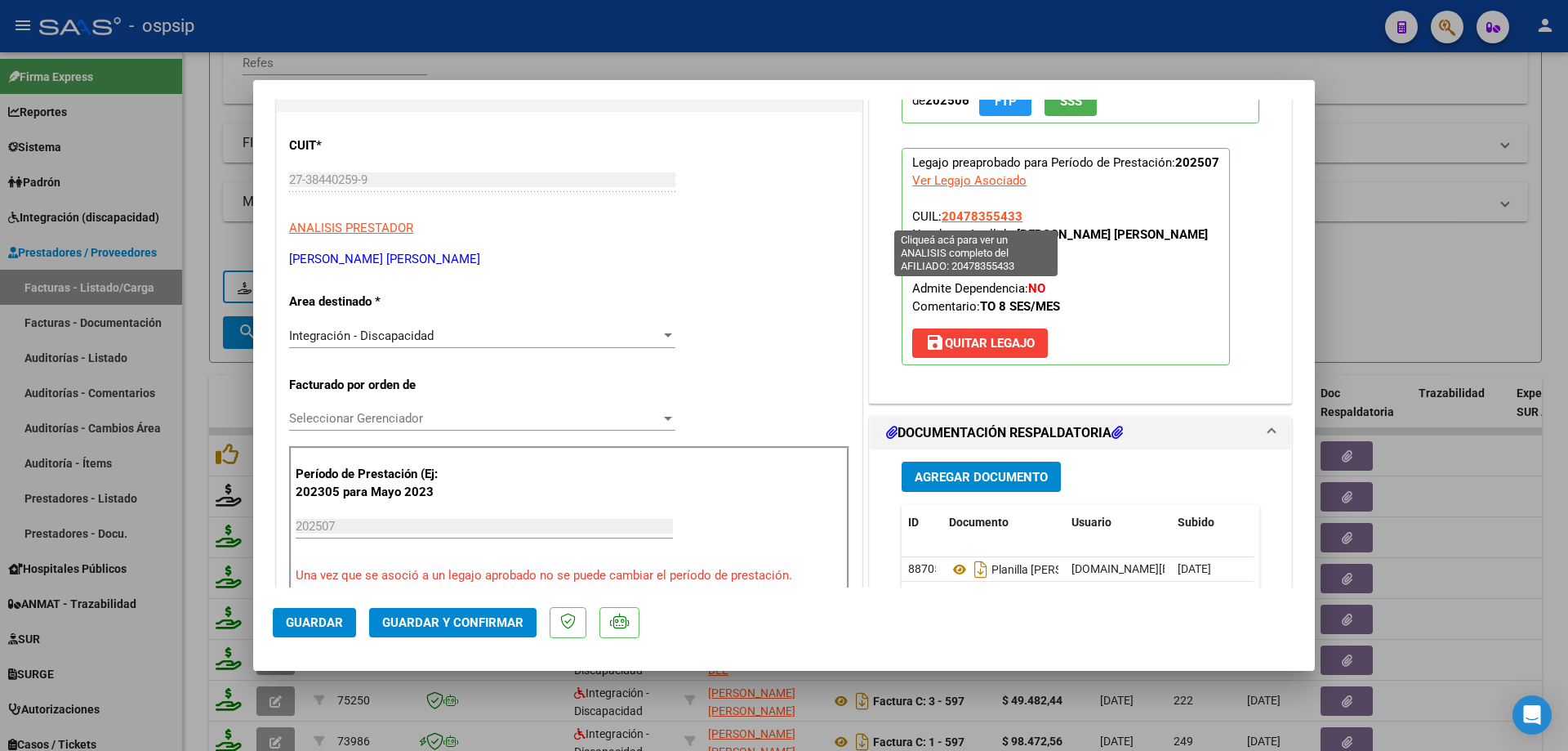
drag, startPoint x: 1010, startPoint y: 215, endPoint x: 938, endPoint y: 216, distance: 72.0
click at [942, 216] on span "20478355433" at bounding box center [982, 217] width 80 height 15
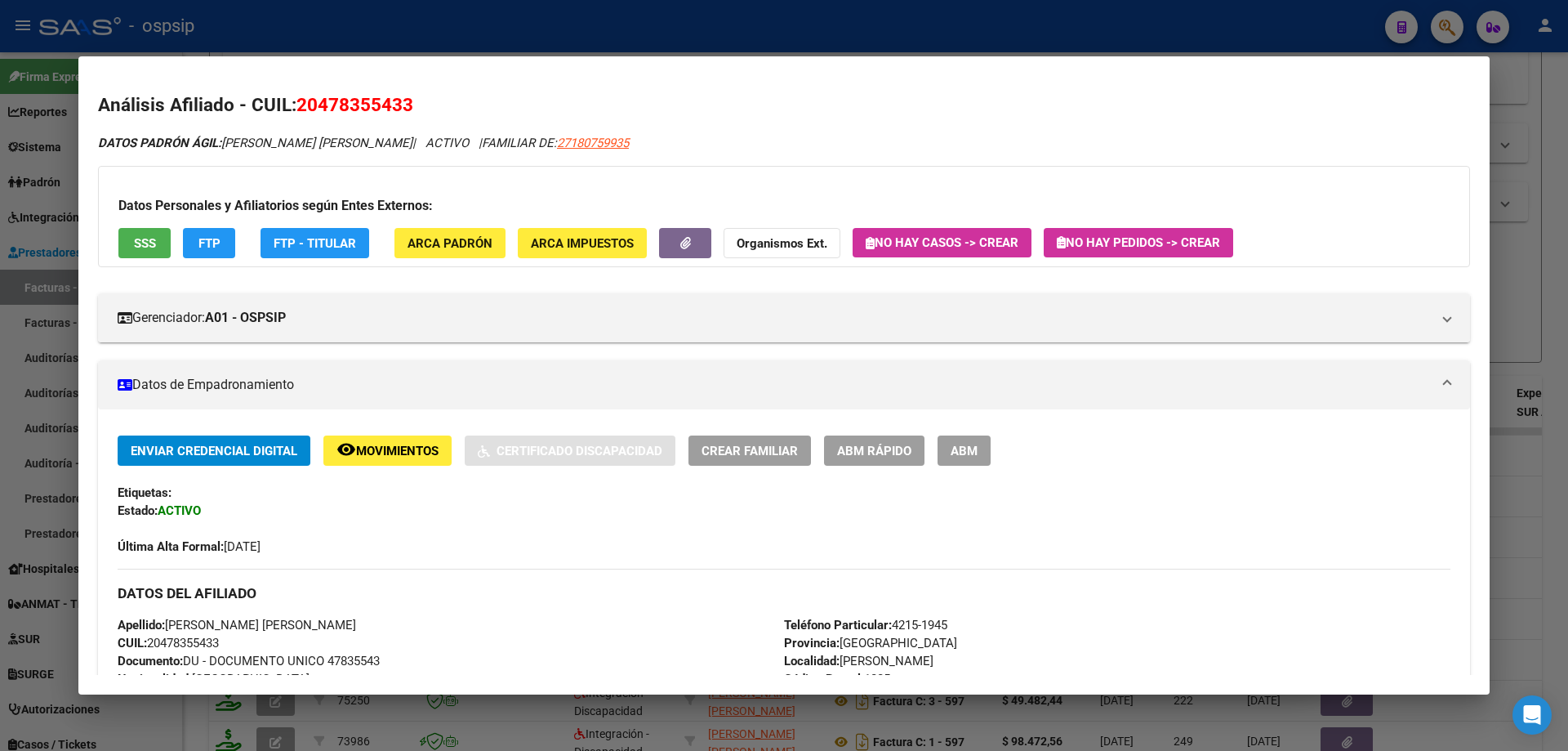
click at [1509, 139] on div at bounding box center [784, 375] width 1568 height 751
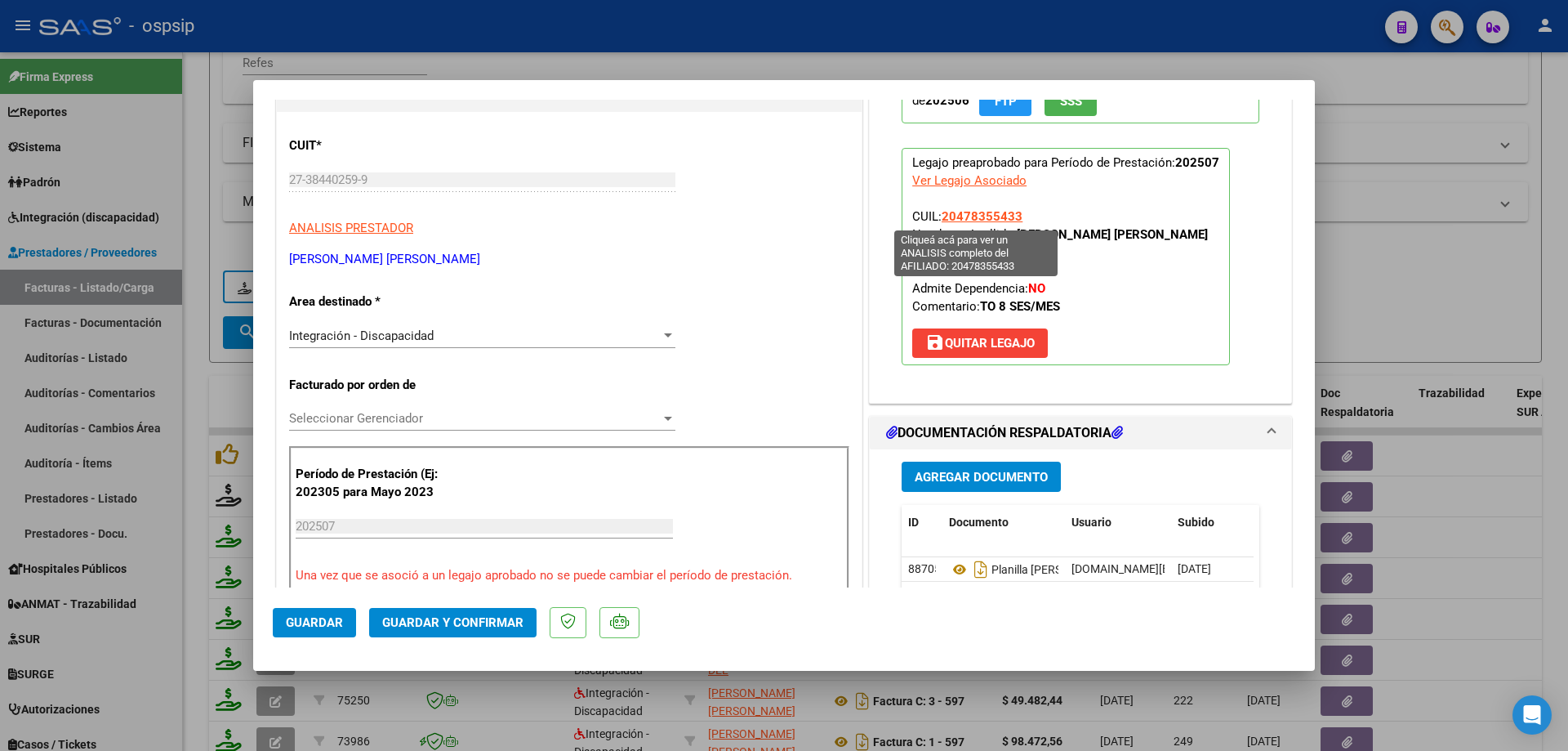
drag, startPoint x: 1018, startPoint y: 221, endPoint x: 939, endPoint y: 214, distance: 79.3
click at [939, 214] on p "Legajo preaprobado para Período de Prestación: 202507 Ver Legajo Asociado CUIL:…" at bounding box center [1065, 256] width 328 height 217
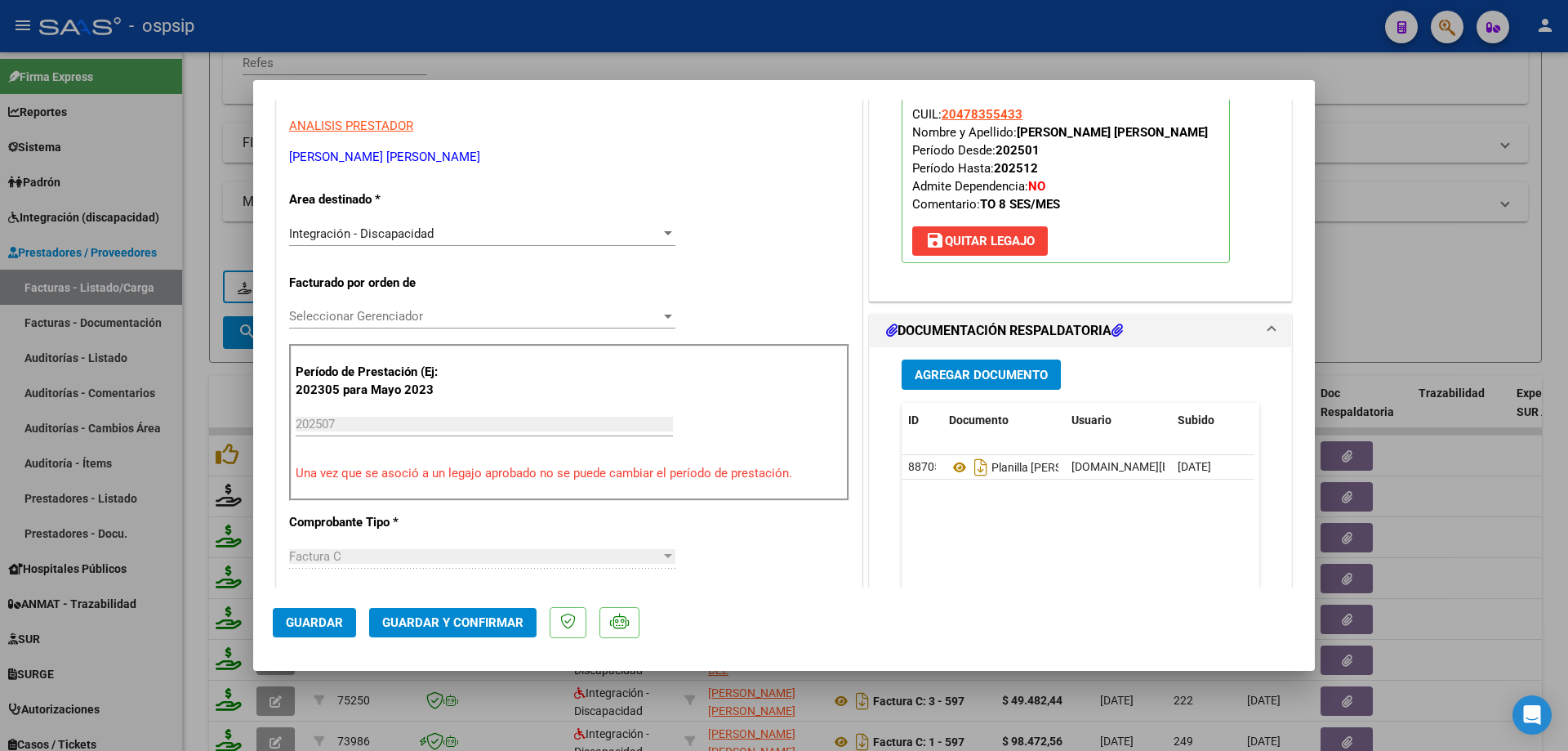
scroll to position [326, 0]
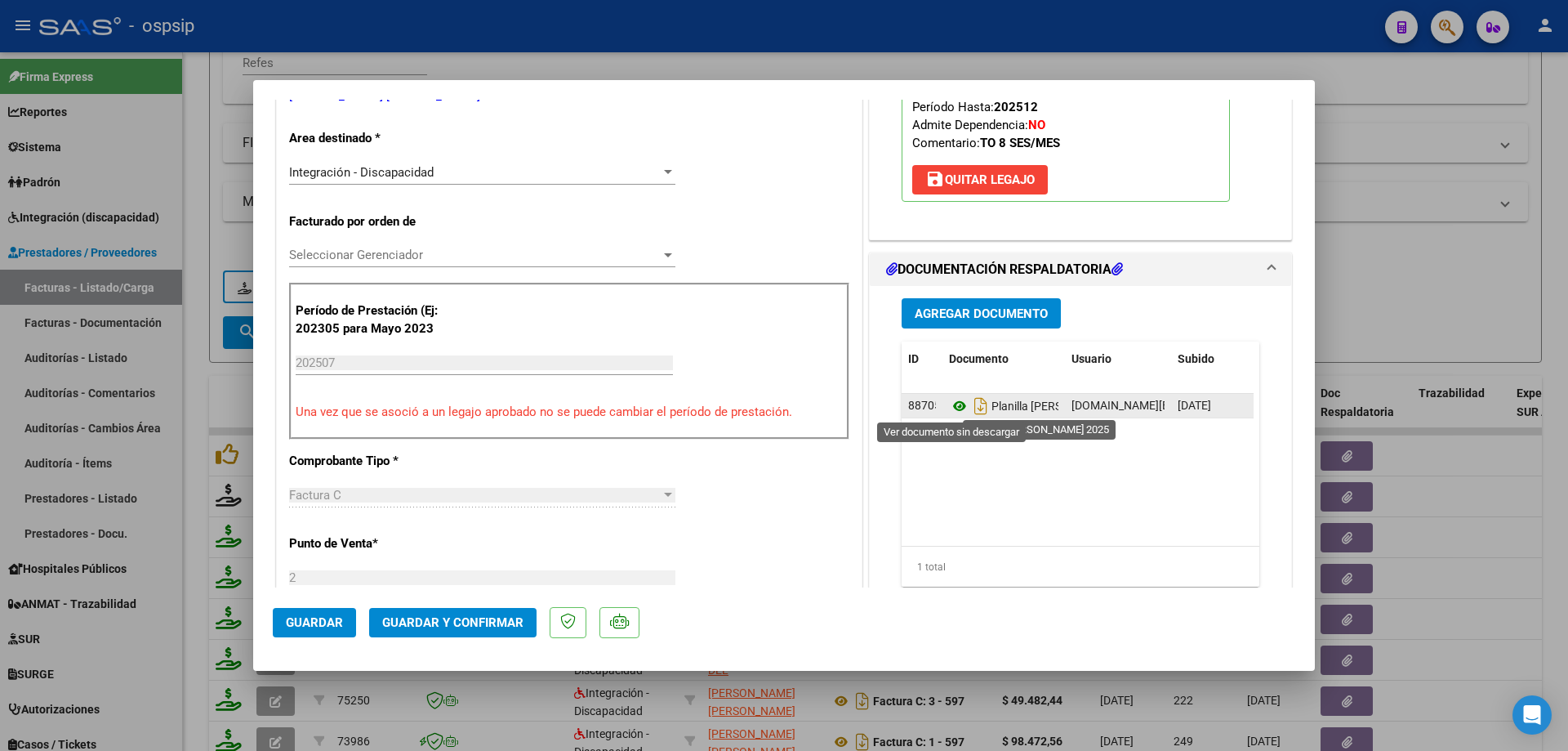
click at [950, 406] on icon at bounding box center [959, 406] width 22 height 20
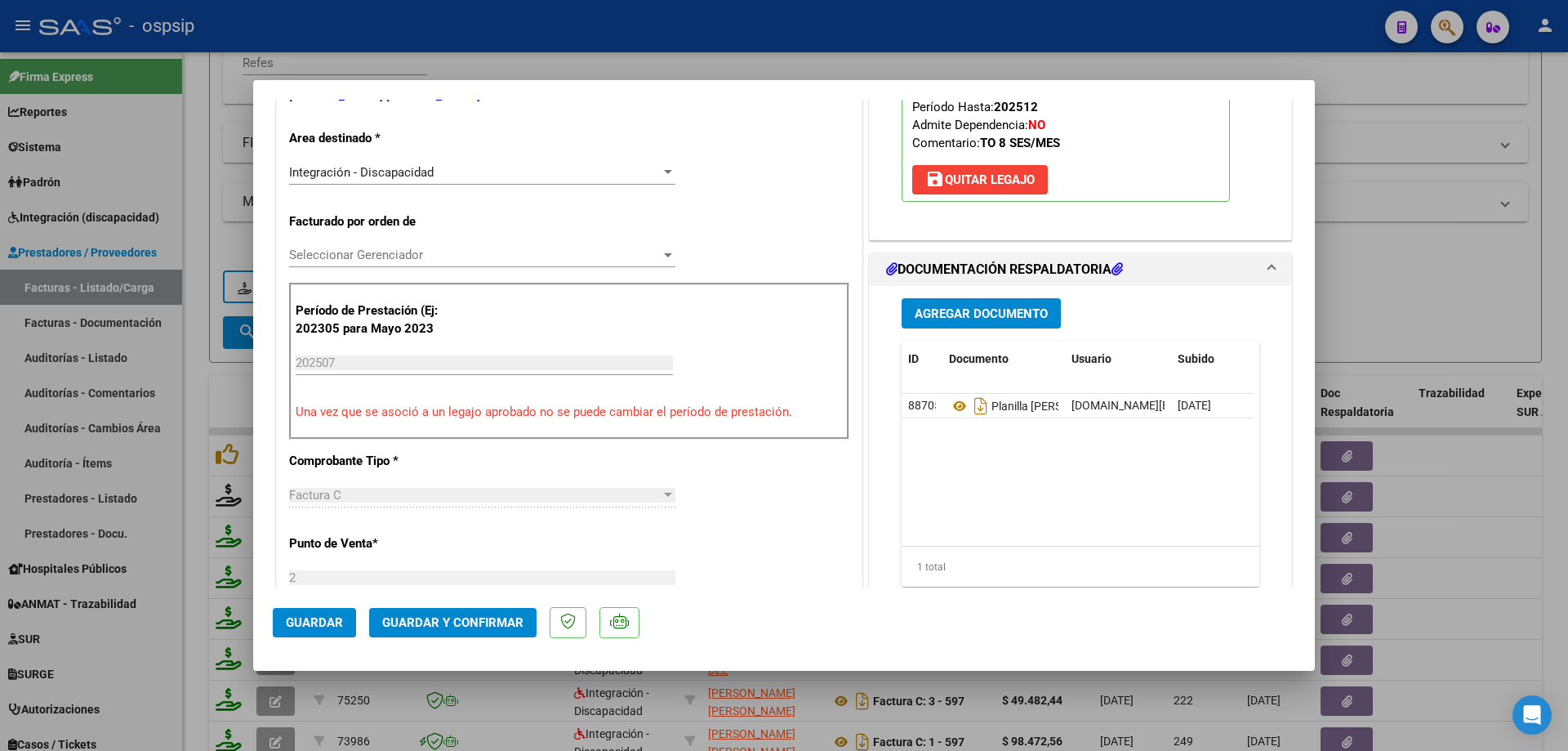
click at [435, 612] on button "Guardar y Confirmar" at bounding box center [453, 622] width 167 height 29
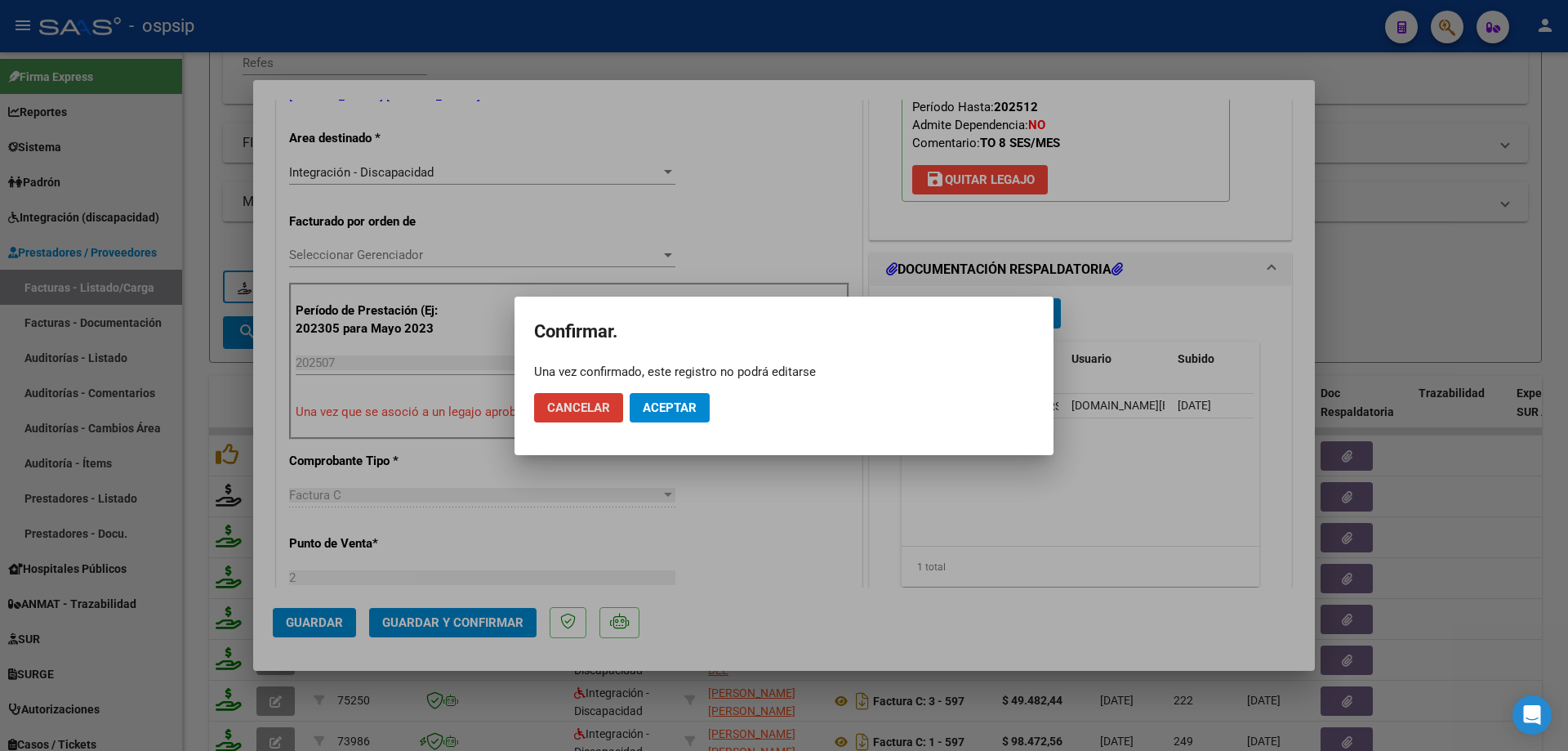
click at [596, 412] on span "Cancelar" at bounding box center [578, 408] width 63 height 15
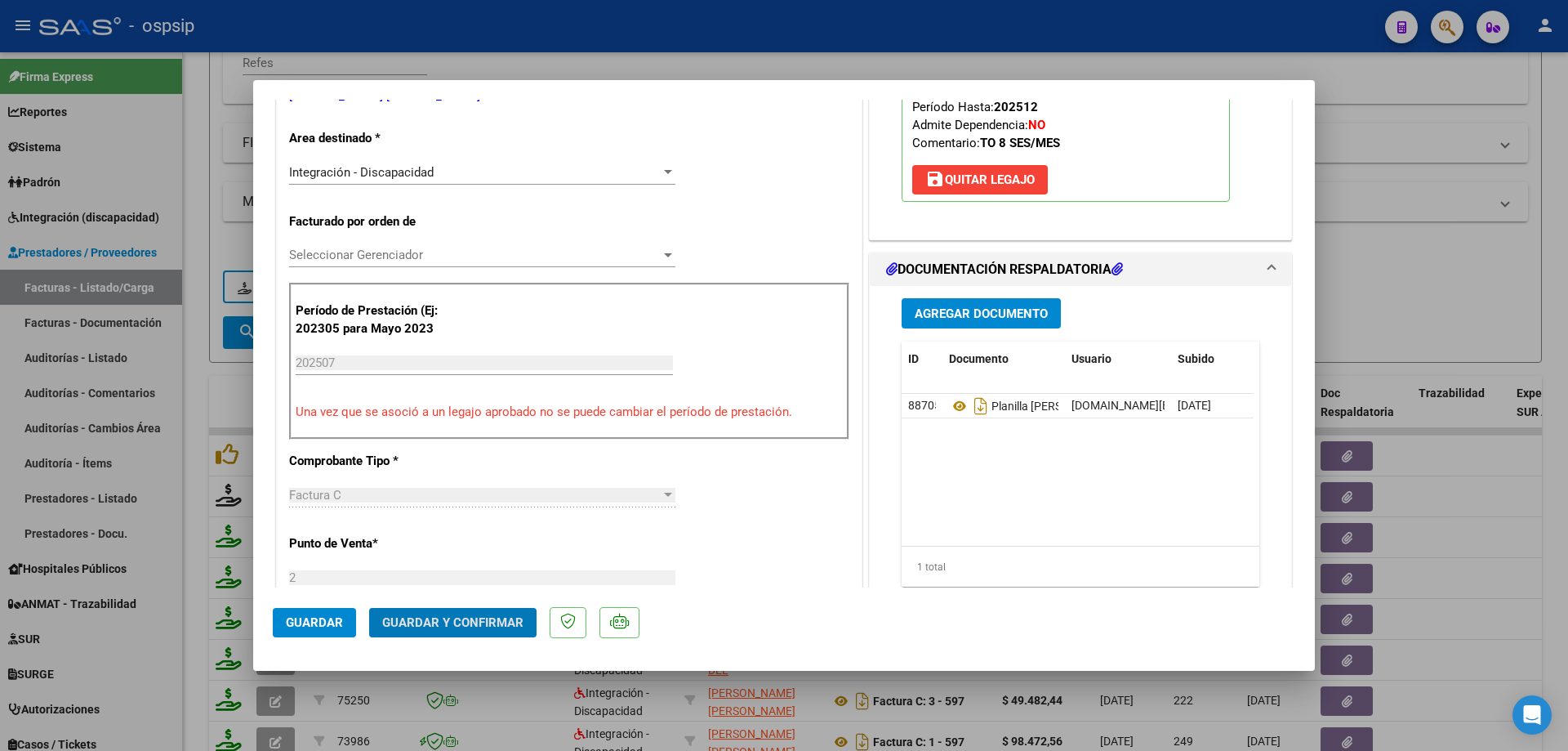
scroll to position [81, 0]
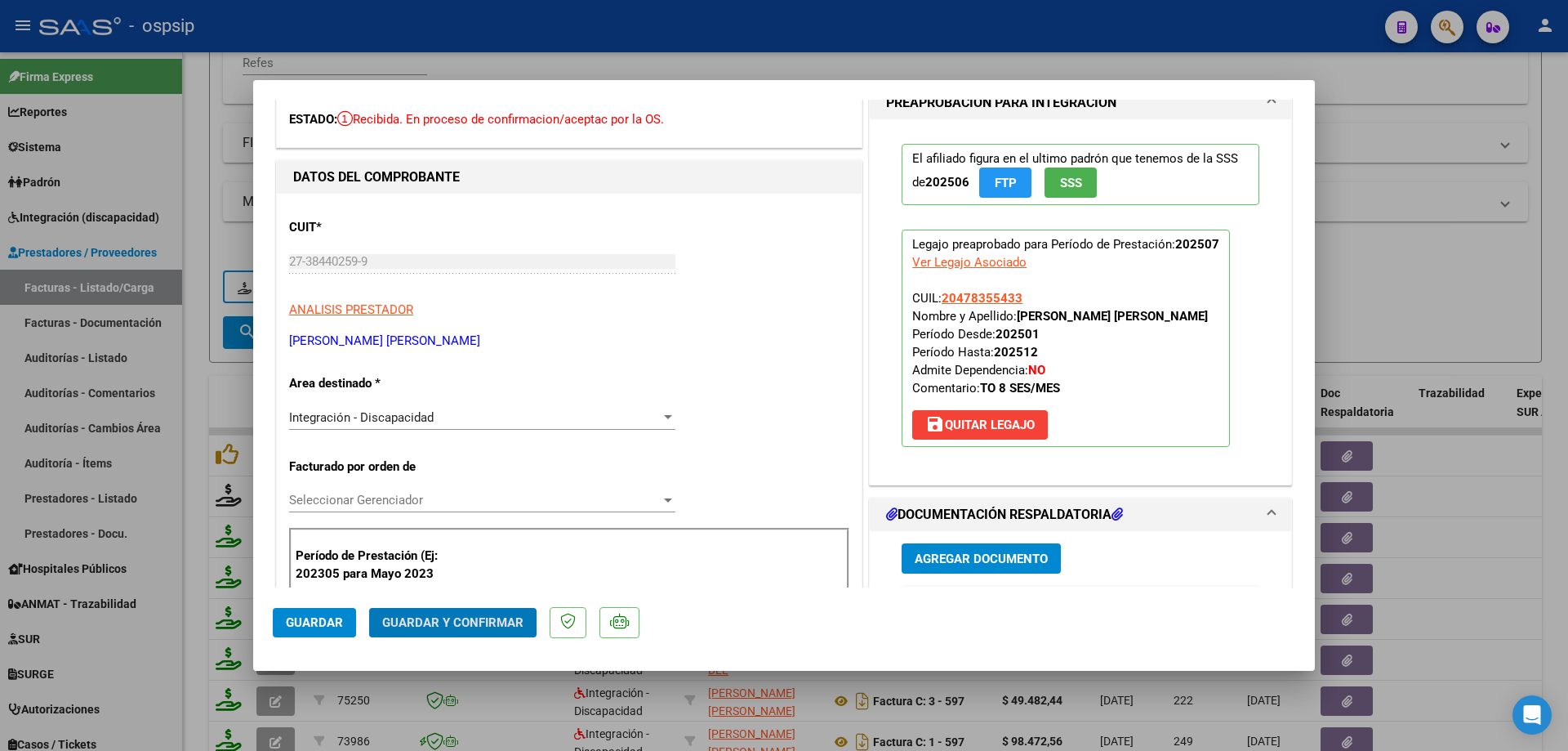
click at [461, 612] on button "Guardar y Confirmar" at bounding box center [453, 622] width 167 height 29
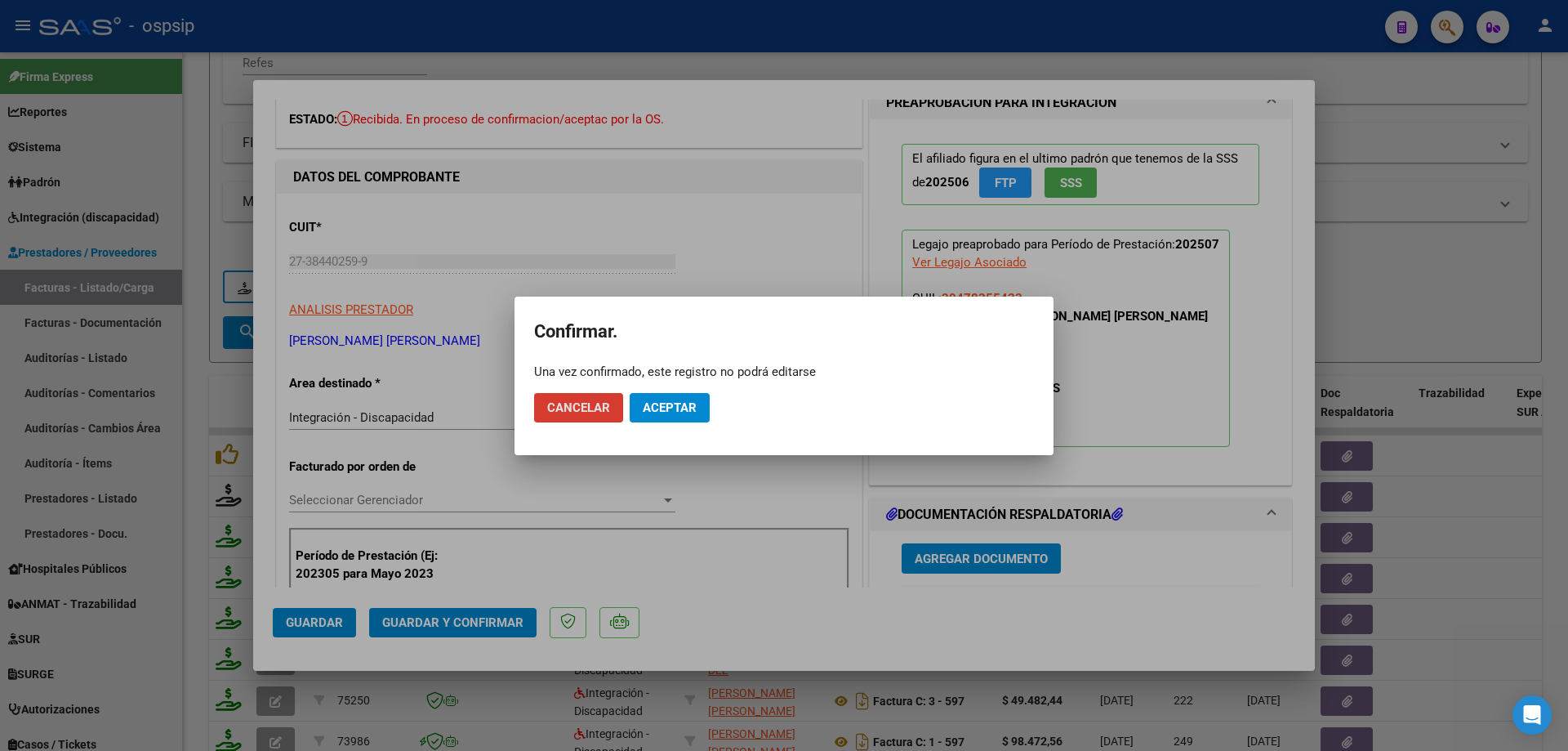
click at [679, 412] on span "Aceptar" at bounding box center [670, 408] width 54 height 15
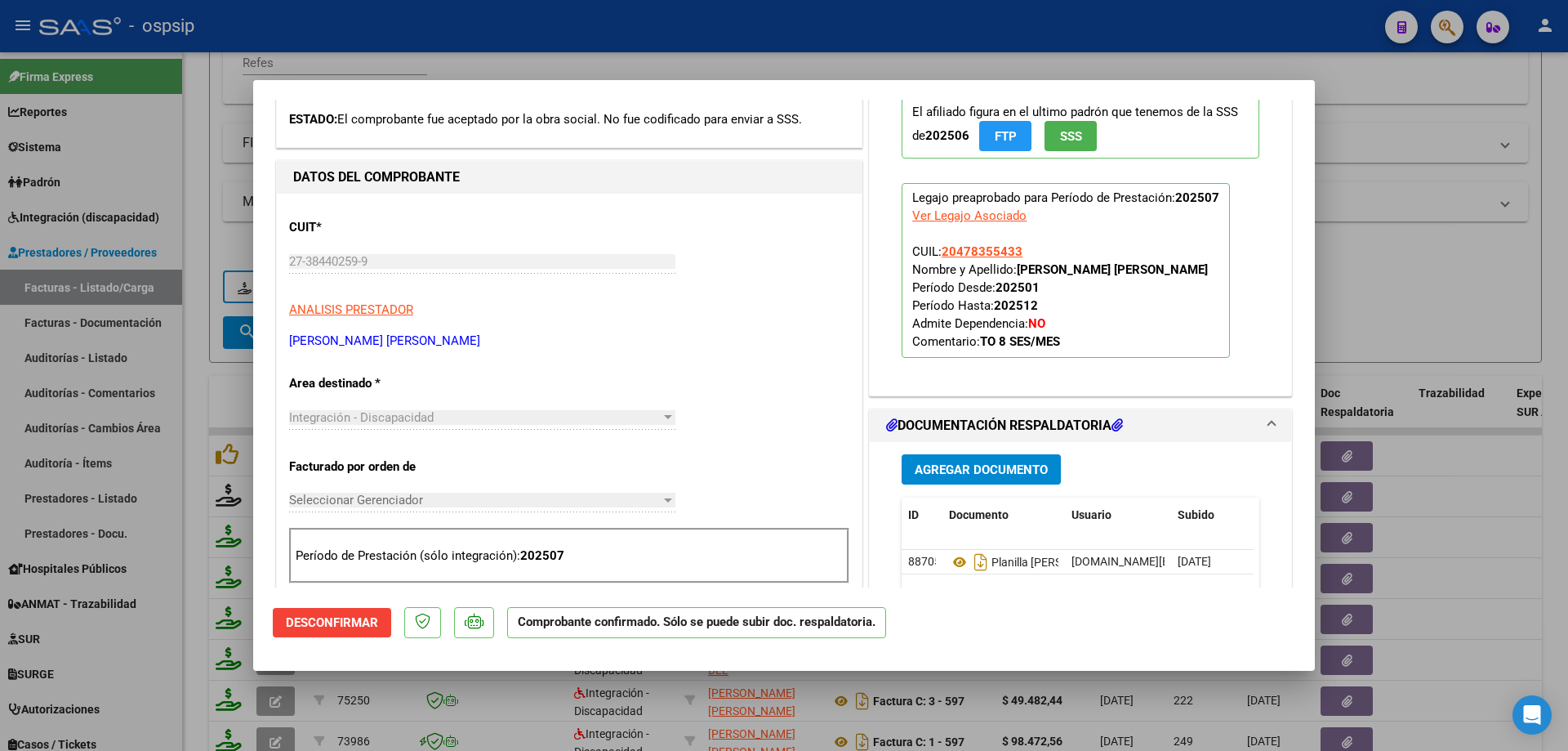
click at [1405, 277] on div at bounding box center [784, 375] width 1568 height 751
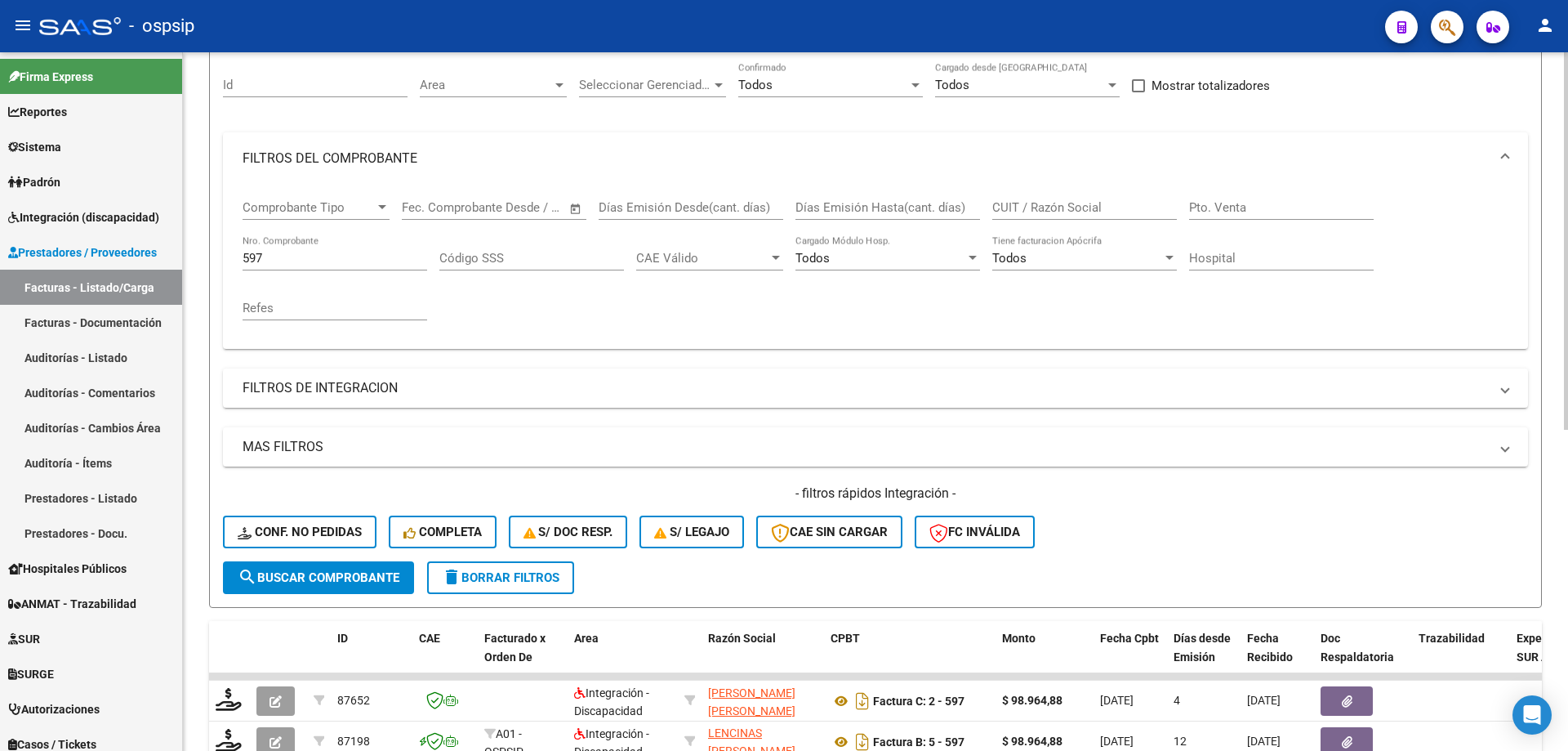
scroll to position [64, 0]
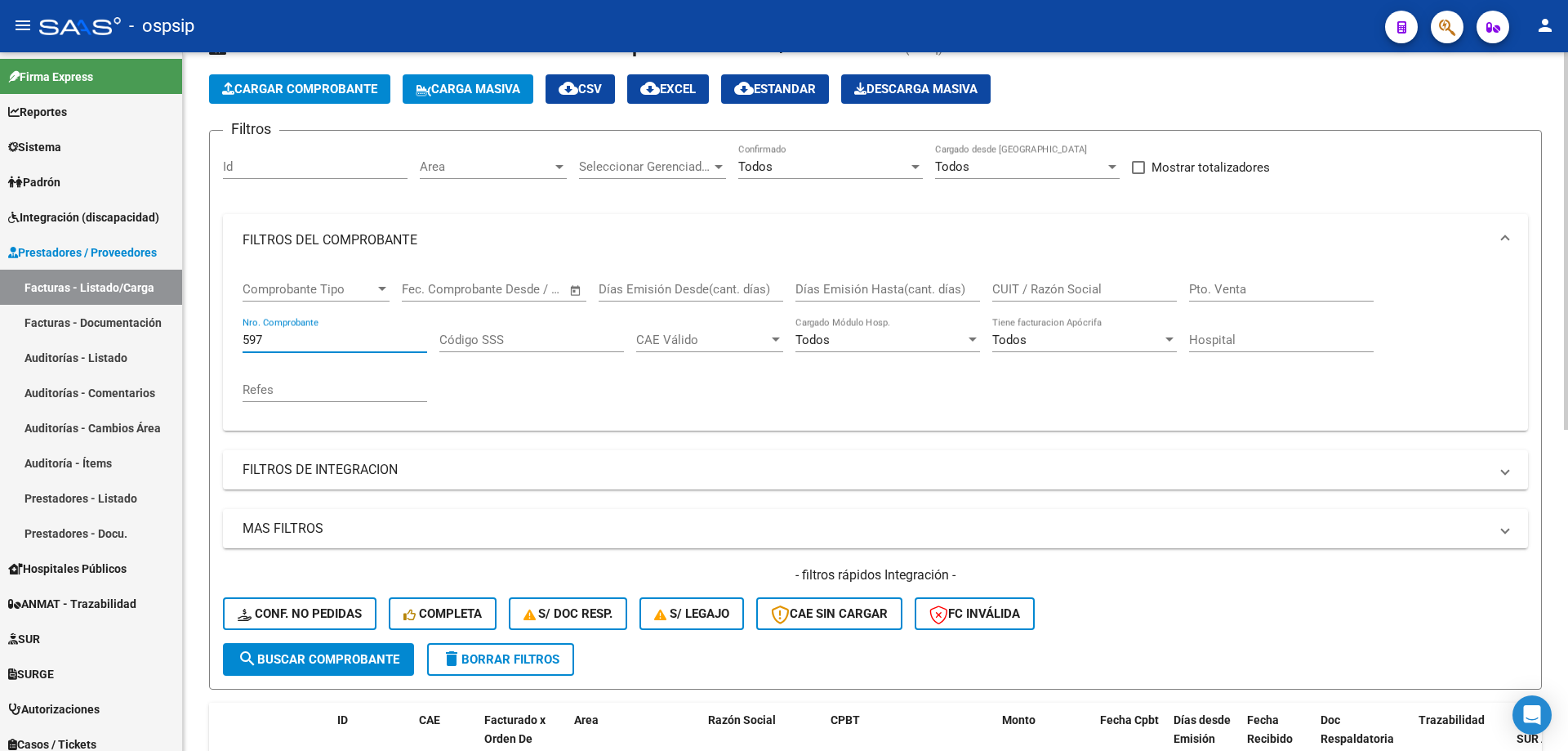
click at [274, 333] on input "597" at bounding box center [334, 340] width 184 height 15
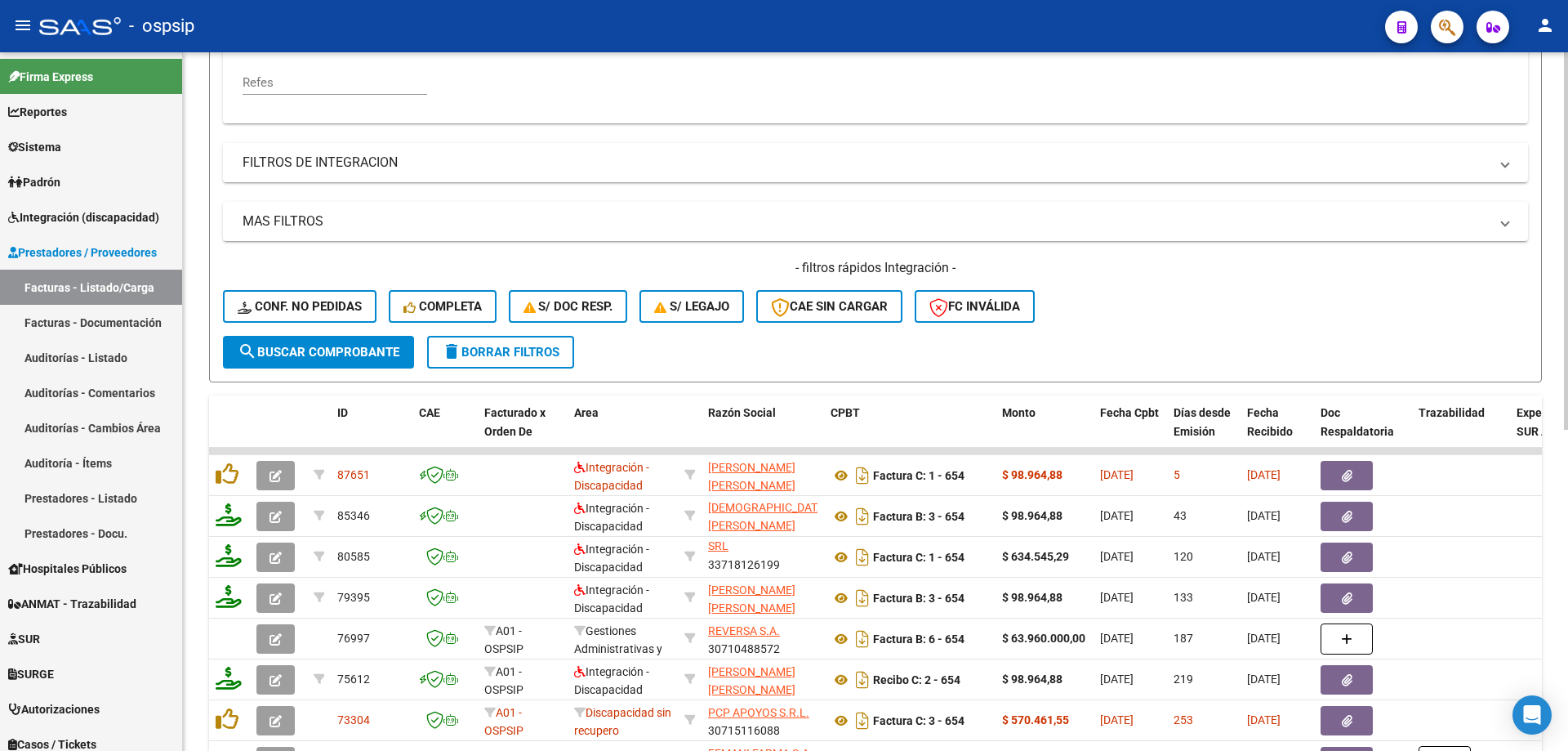
scroll to position [391, 0]
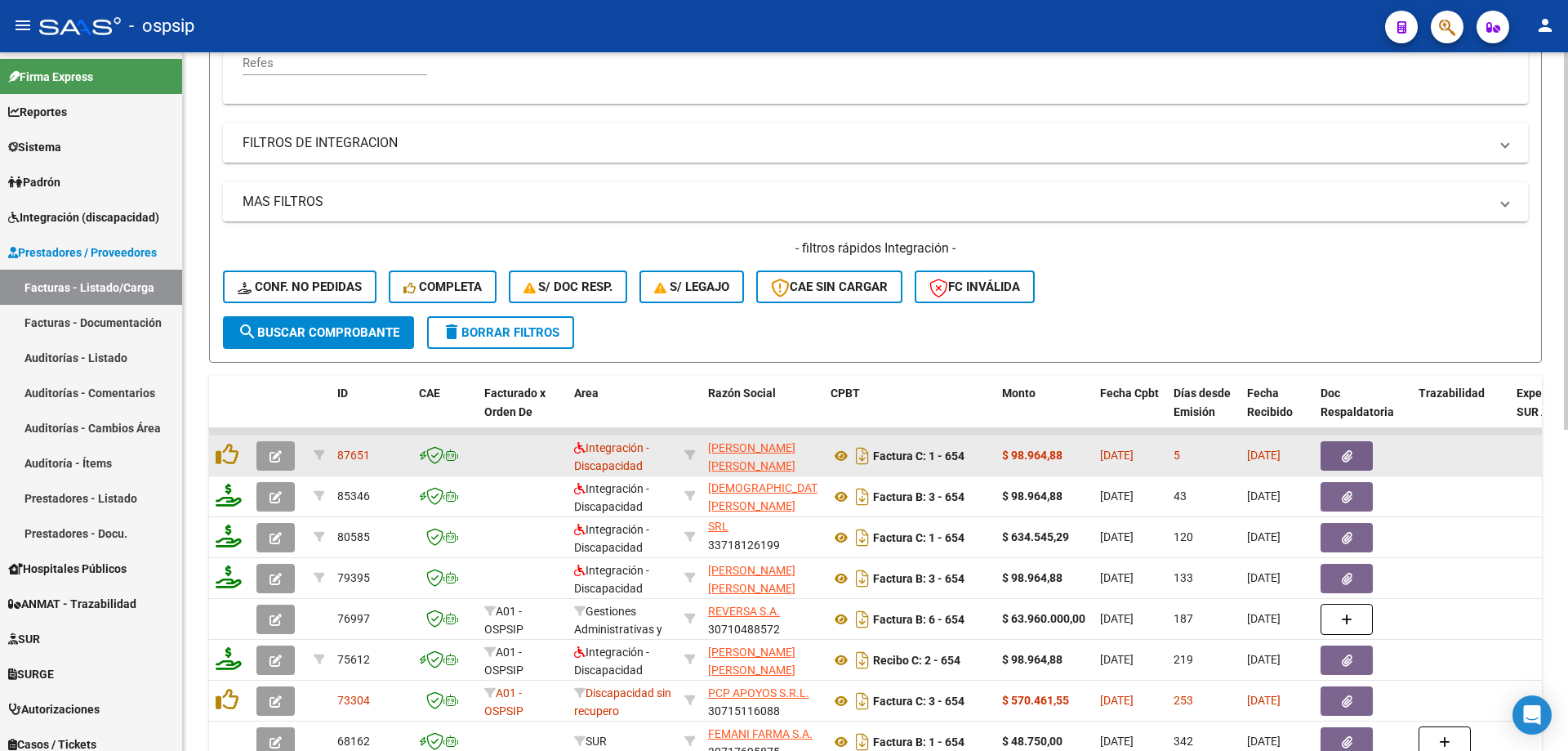
click at [261, 459] on button "button" at bounding box center [275, 455] width 38 height 29
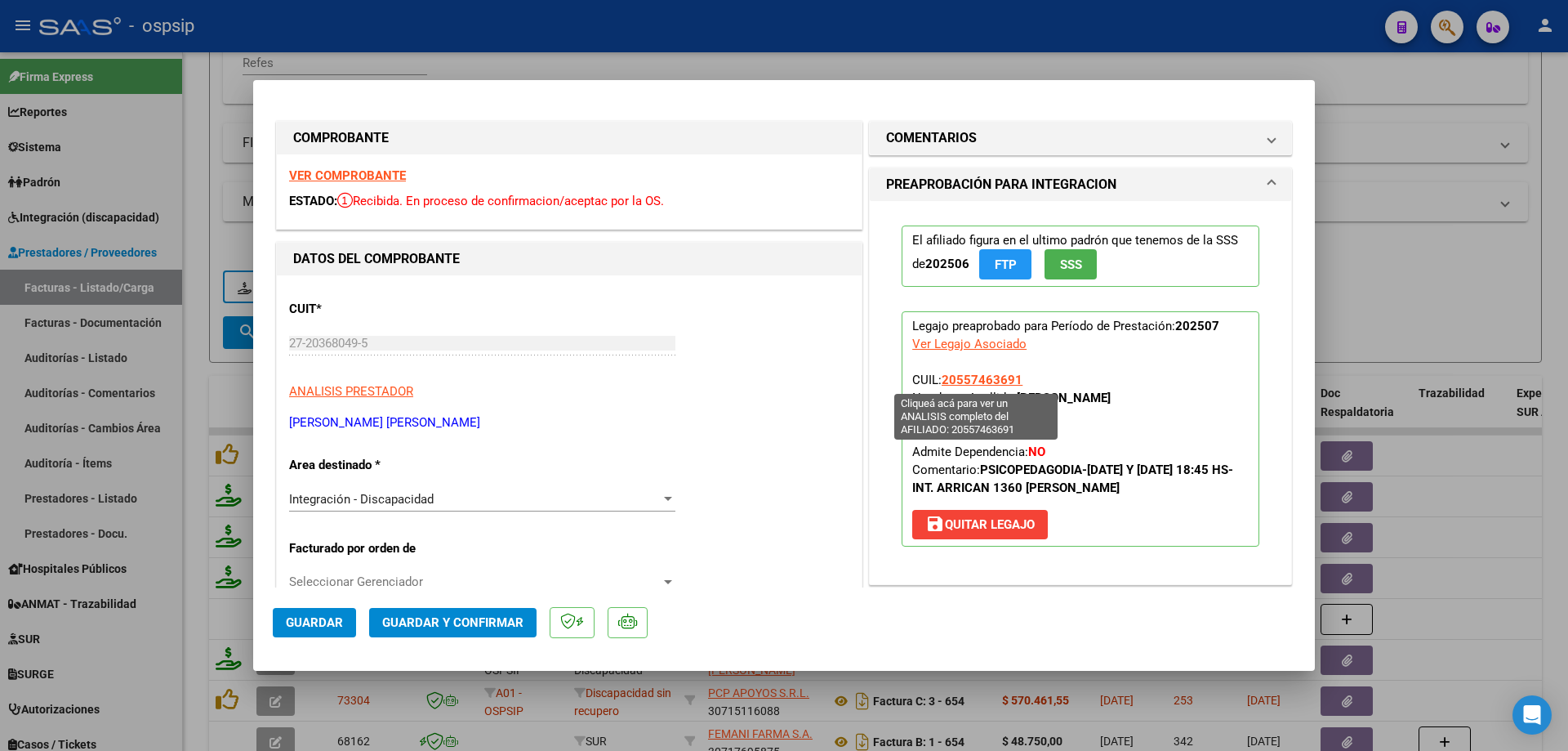
click at [957, 377] on span "20557463691" at bounding box center [982, 380] width 80 height 15
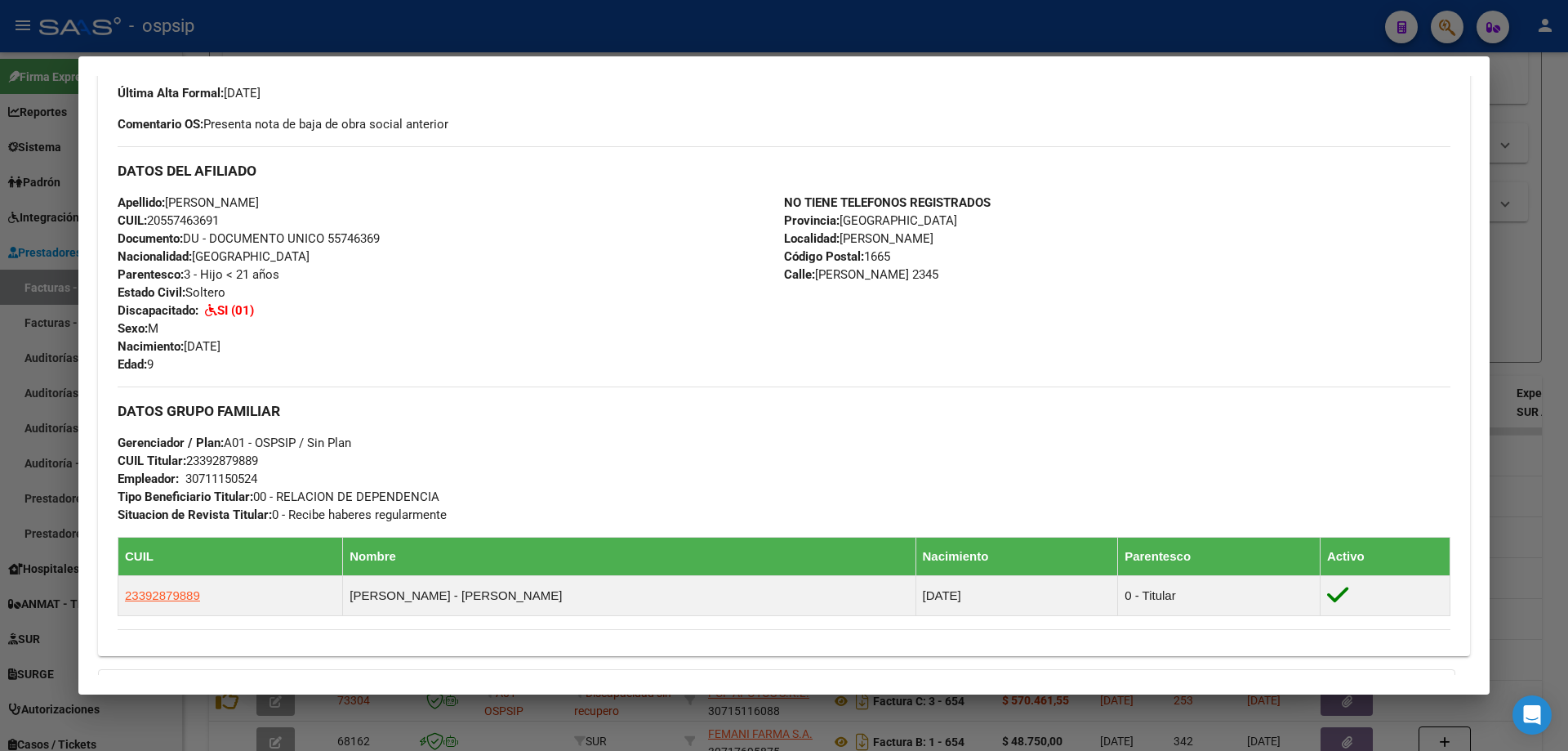
scroll to position [448, 0]
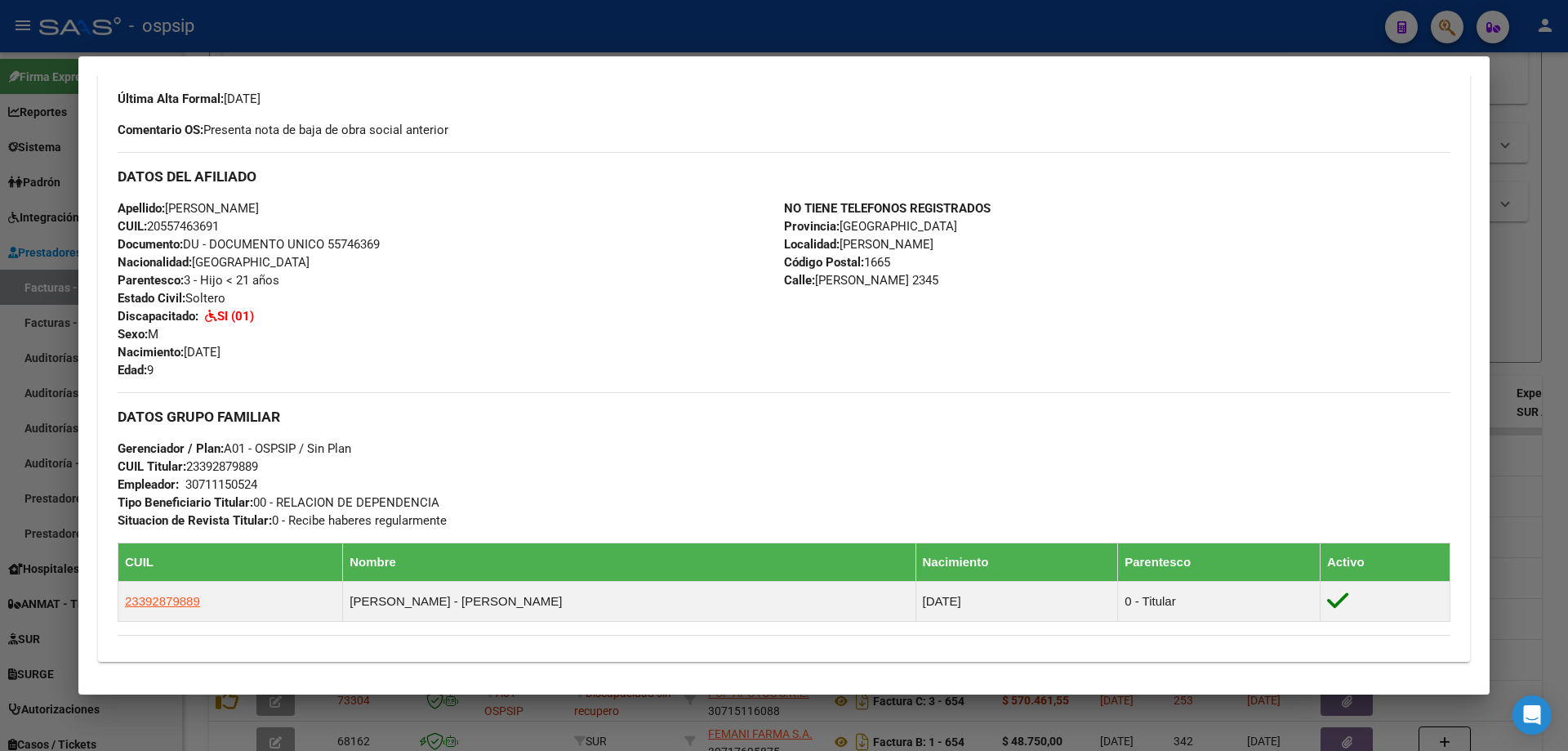
click at [1525, 363] on div at bounding box center [784, 375] width 1568 height 751
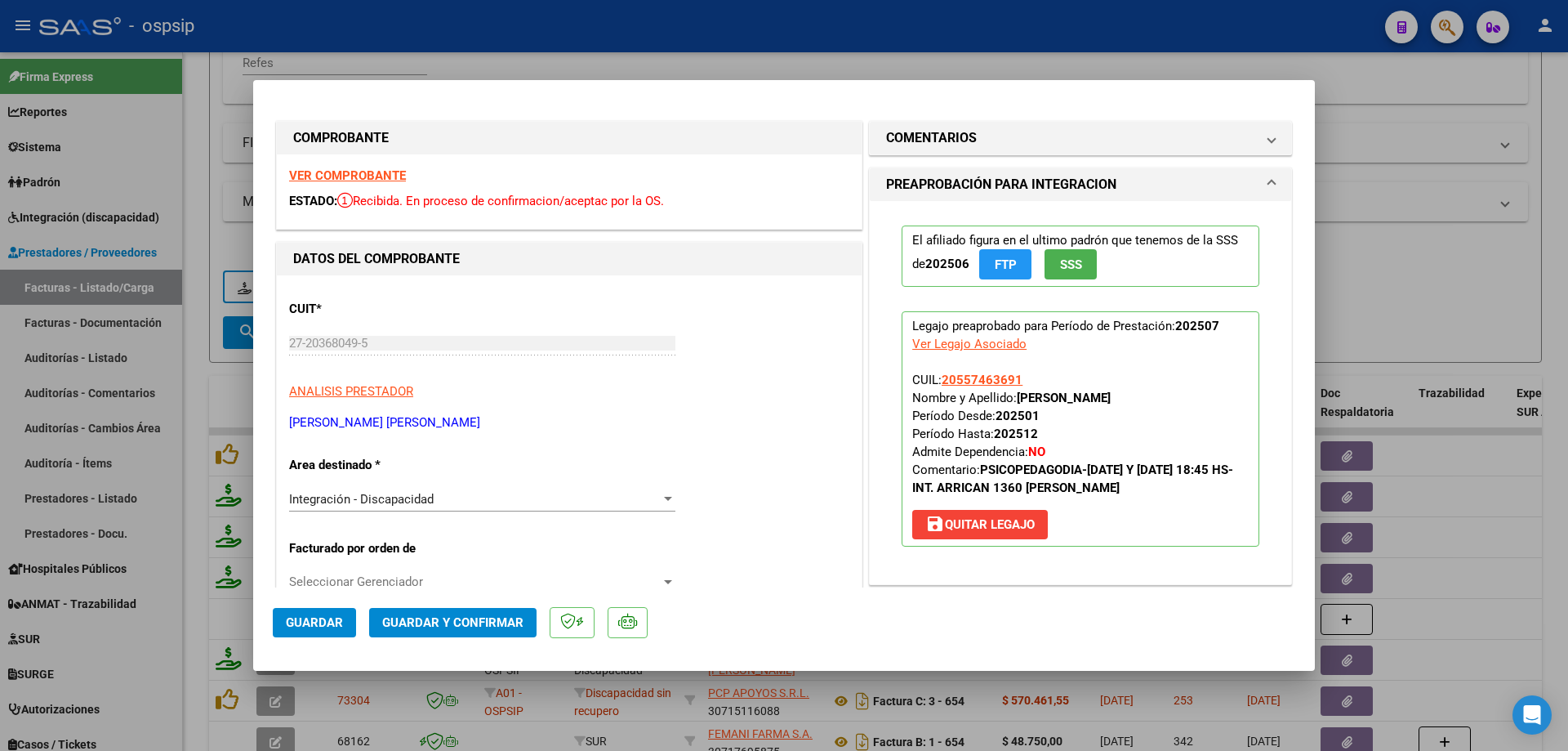
click at [1070, 278] on button "SSS" at bounding box center [1071, 264] width 52 height 30
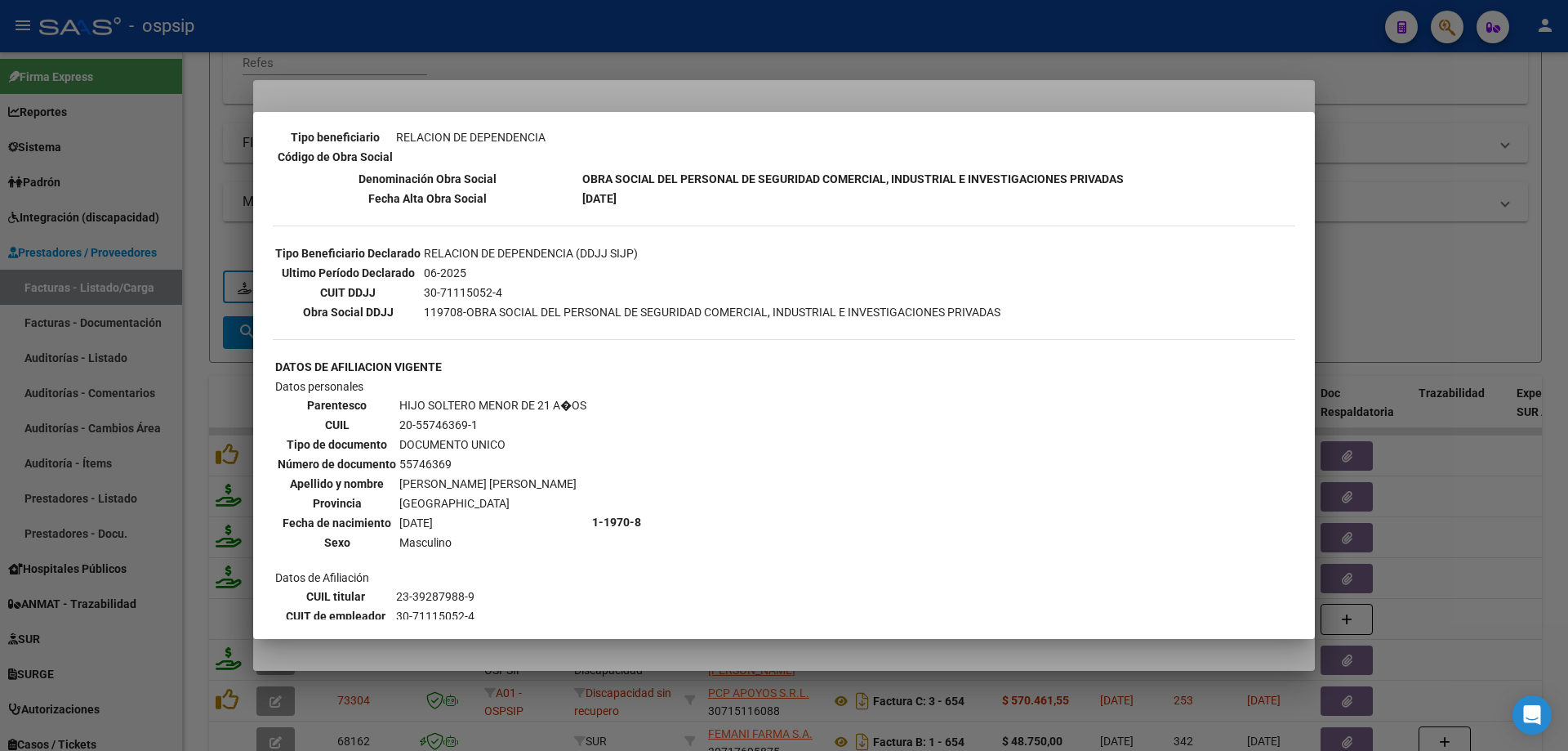
scroll to position [552, 0]
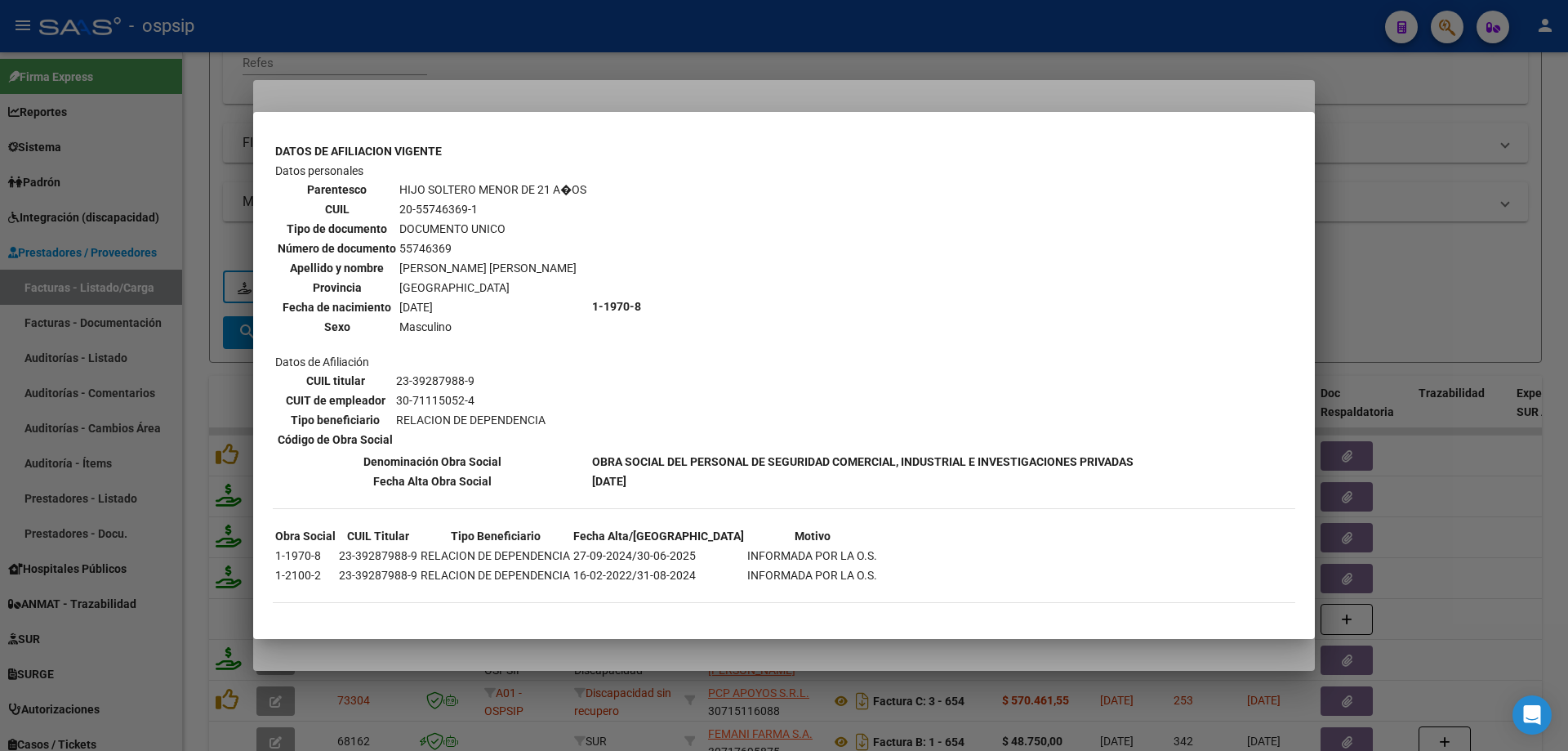
click at [1386, 304] on div at bounding box center [784, 375] width 1568 height 751
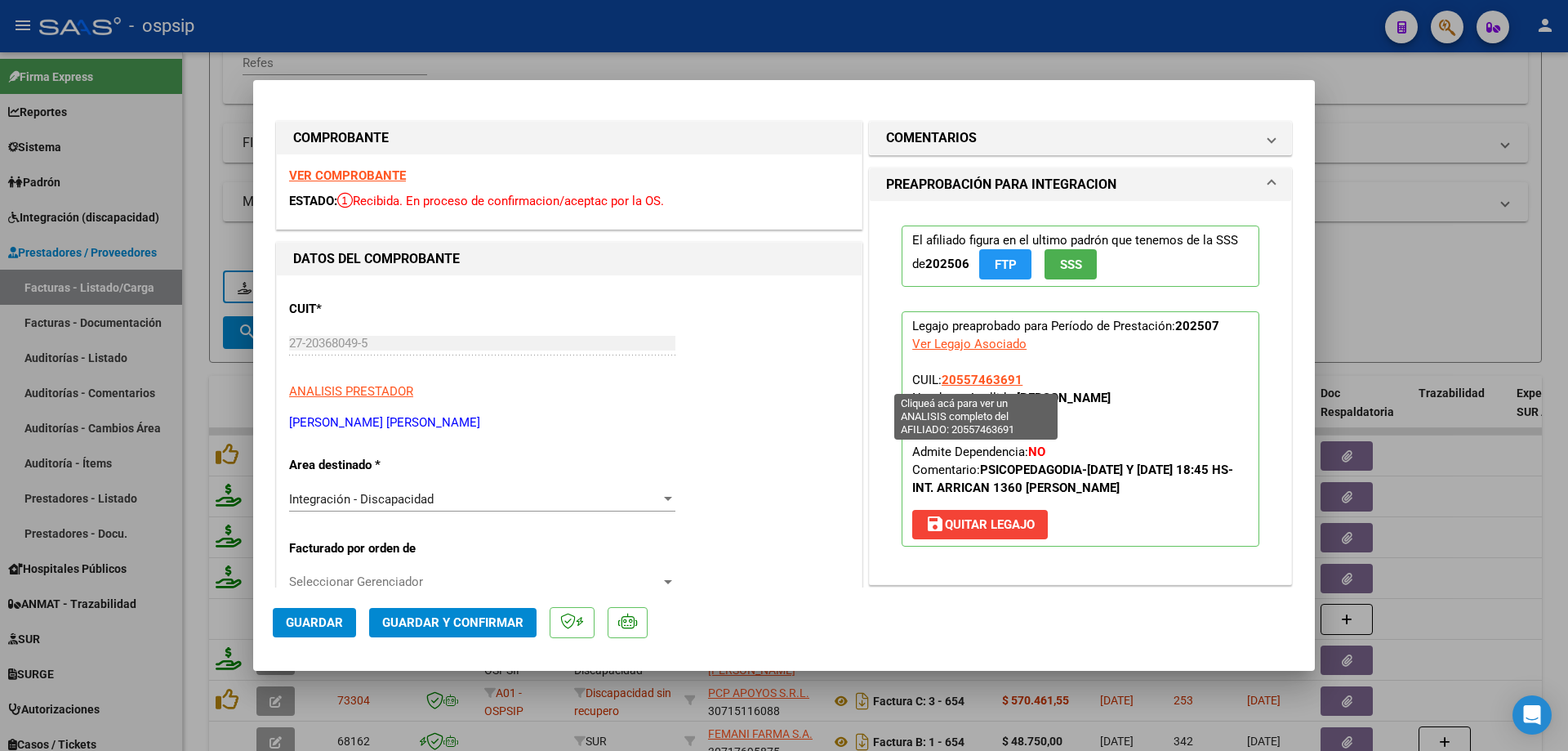
click at [999, 379] on span "20557463691" at bounding box center [982, 380] width 80 height 15
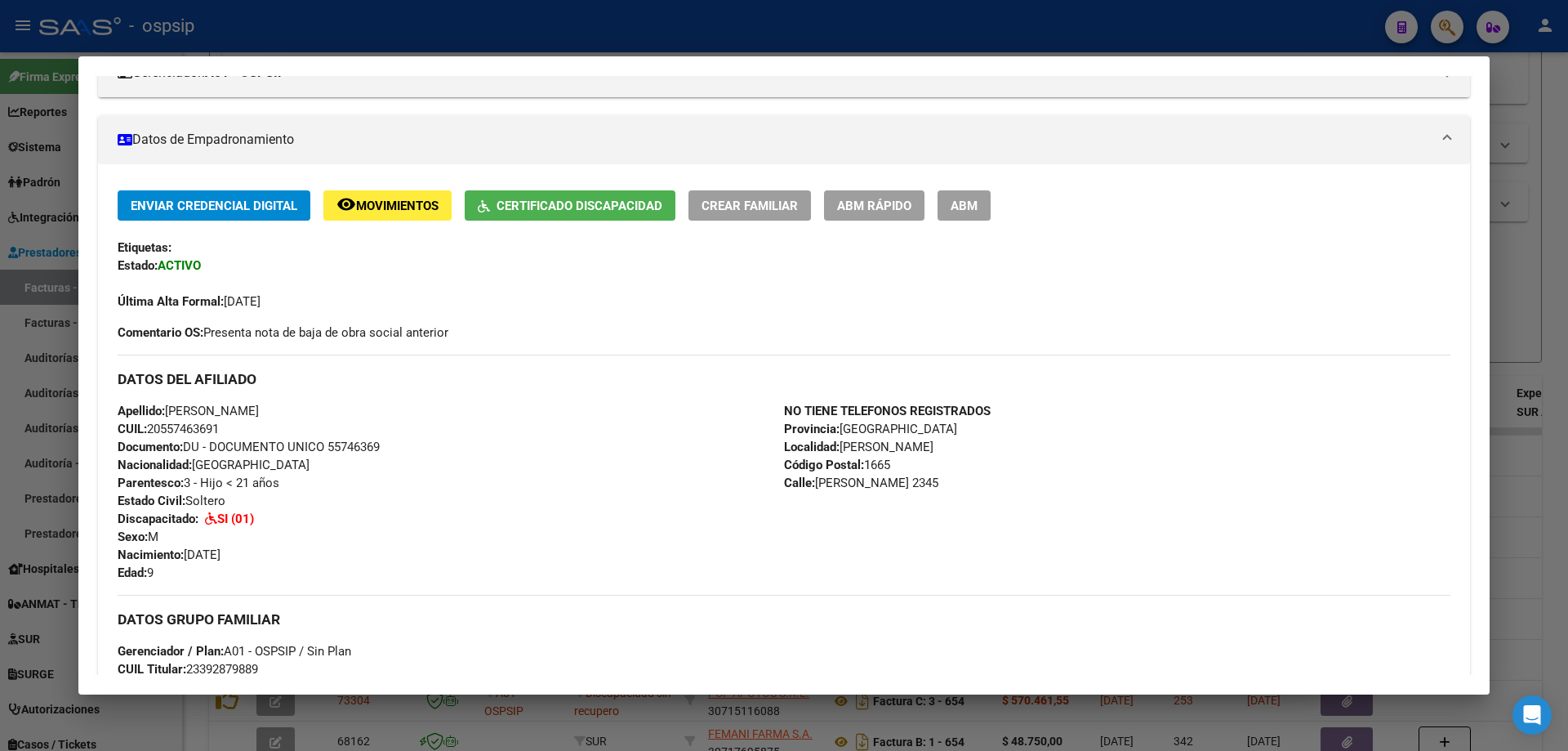
scroll to position [164, 0]
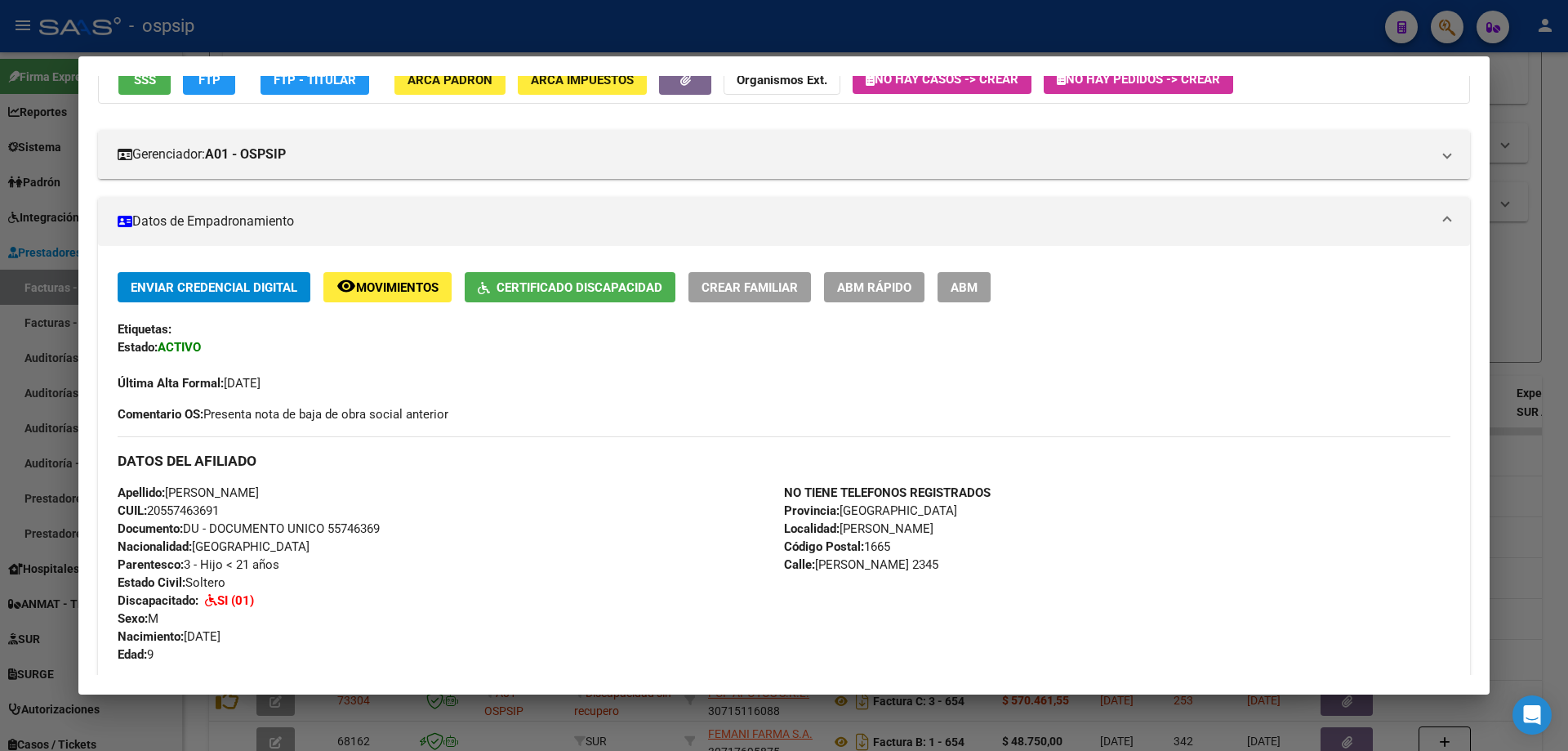
click at [1538, 328] on div at bounding box center [784, 375] width 1568 height 751
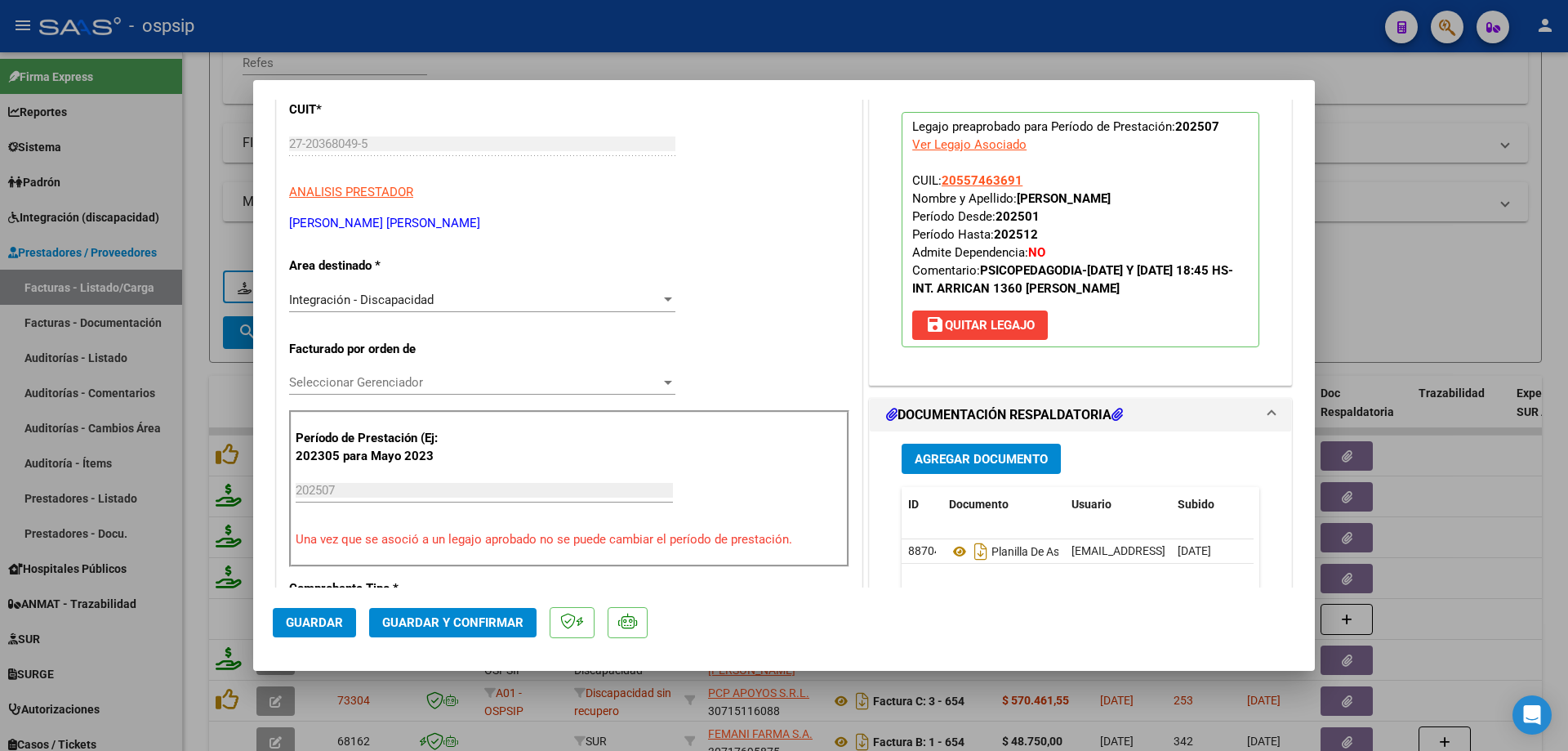
scroll to position [245, 0]
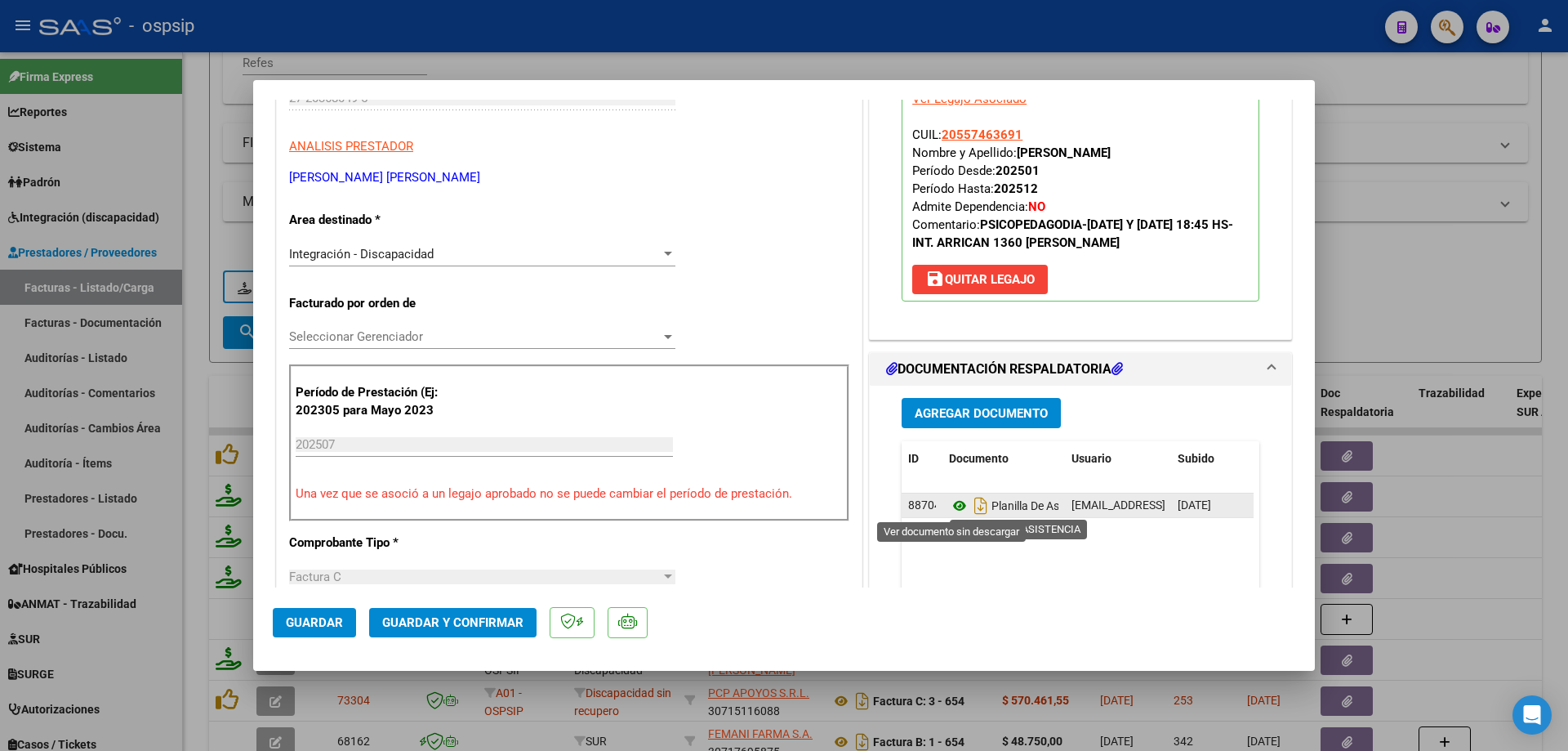
click at [956, 507] on icon at bounding box center [959, 505] width 22 height 20
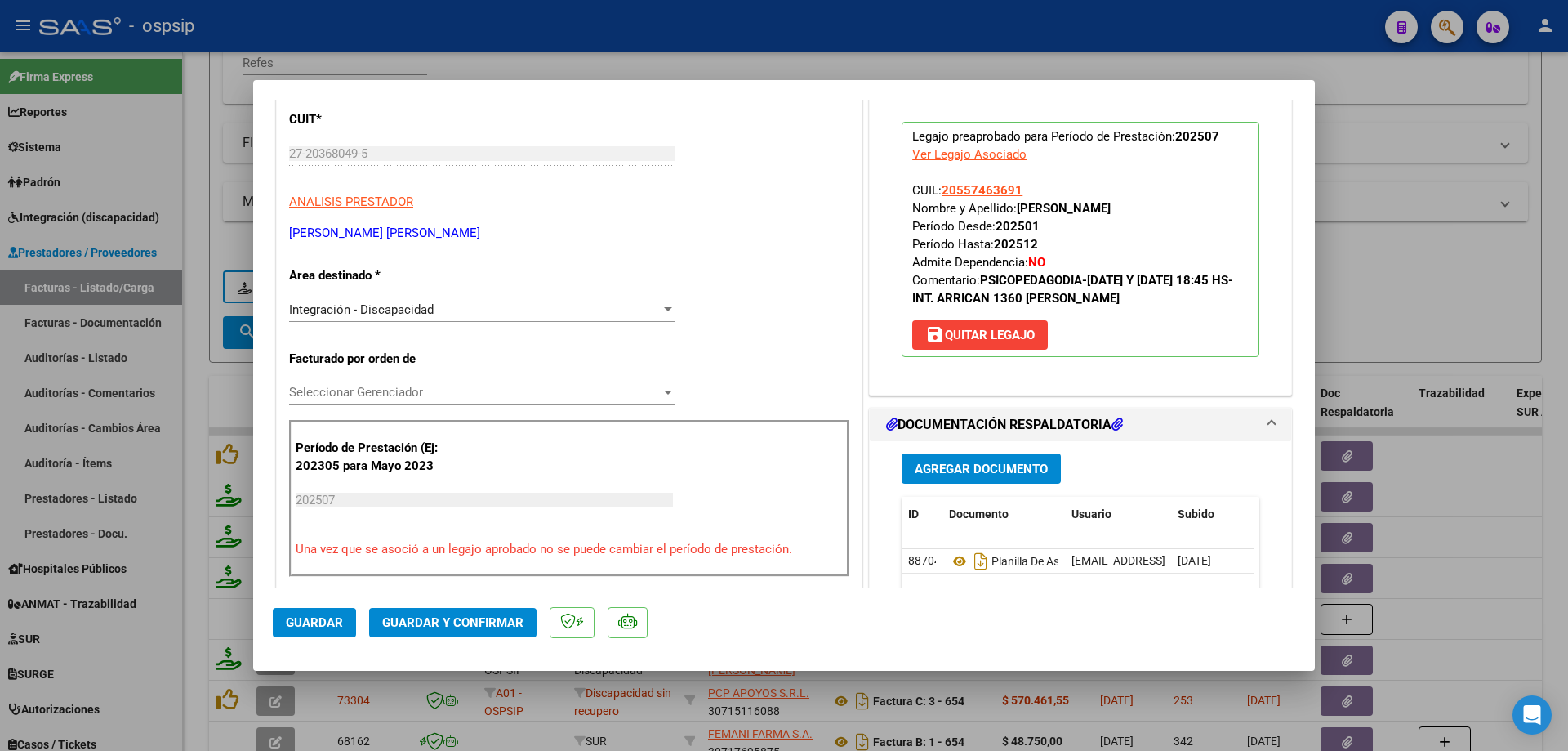
scroll to position [164, 0]
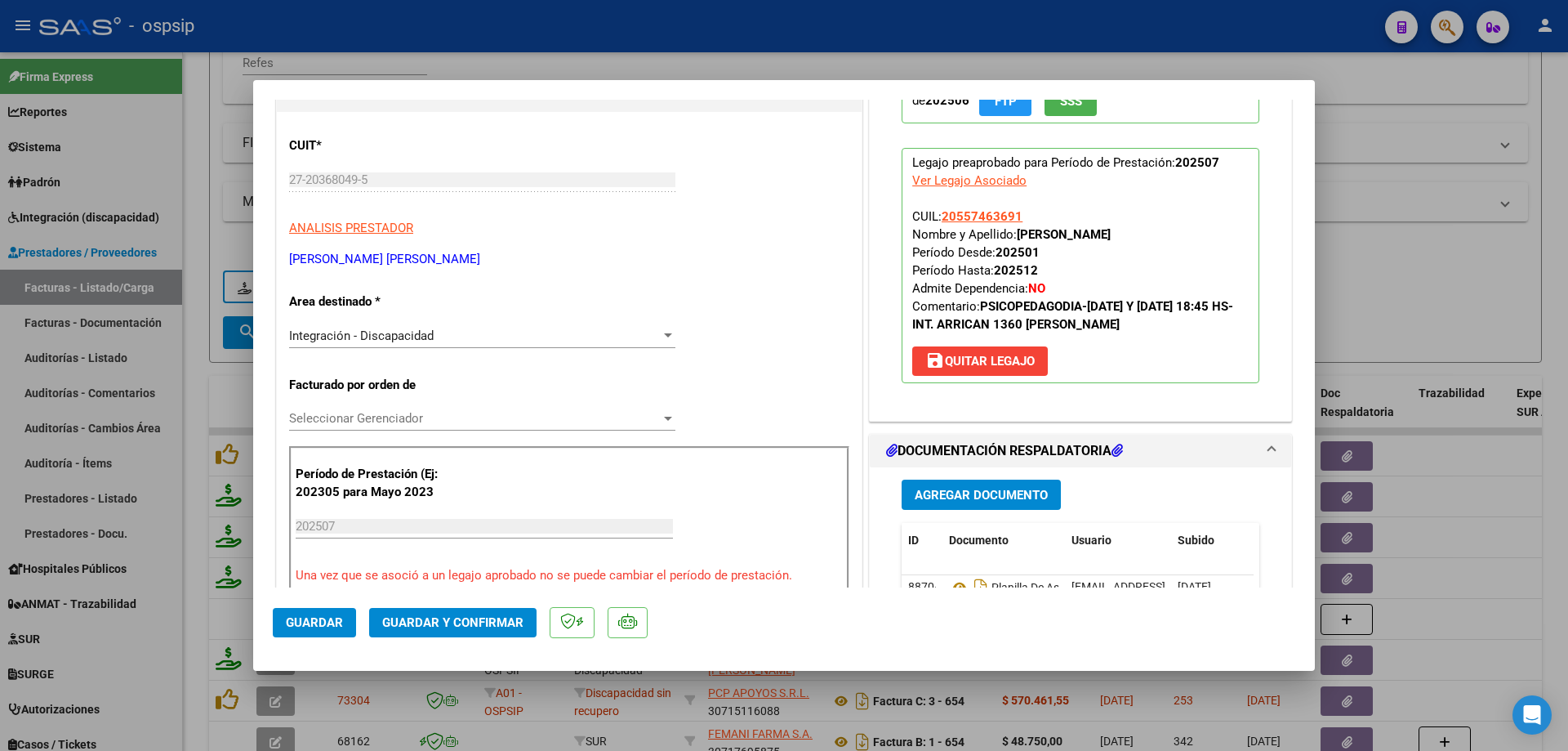
drag, startPoint x: 1017, startPoint y: 214, endPoint x: 934, endPoint y: 217, distance: 83.1
click at [934, 217] on p "Legajo preaprobado para Período de Prestación: 202507 Ver Legajo Asociado CUIL:…" at bounding box center [1080, 266] width 358 height 236
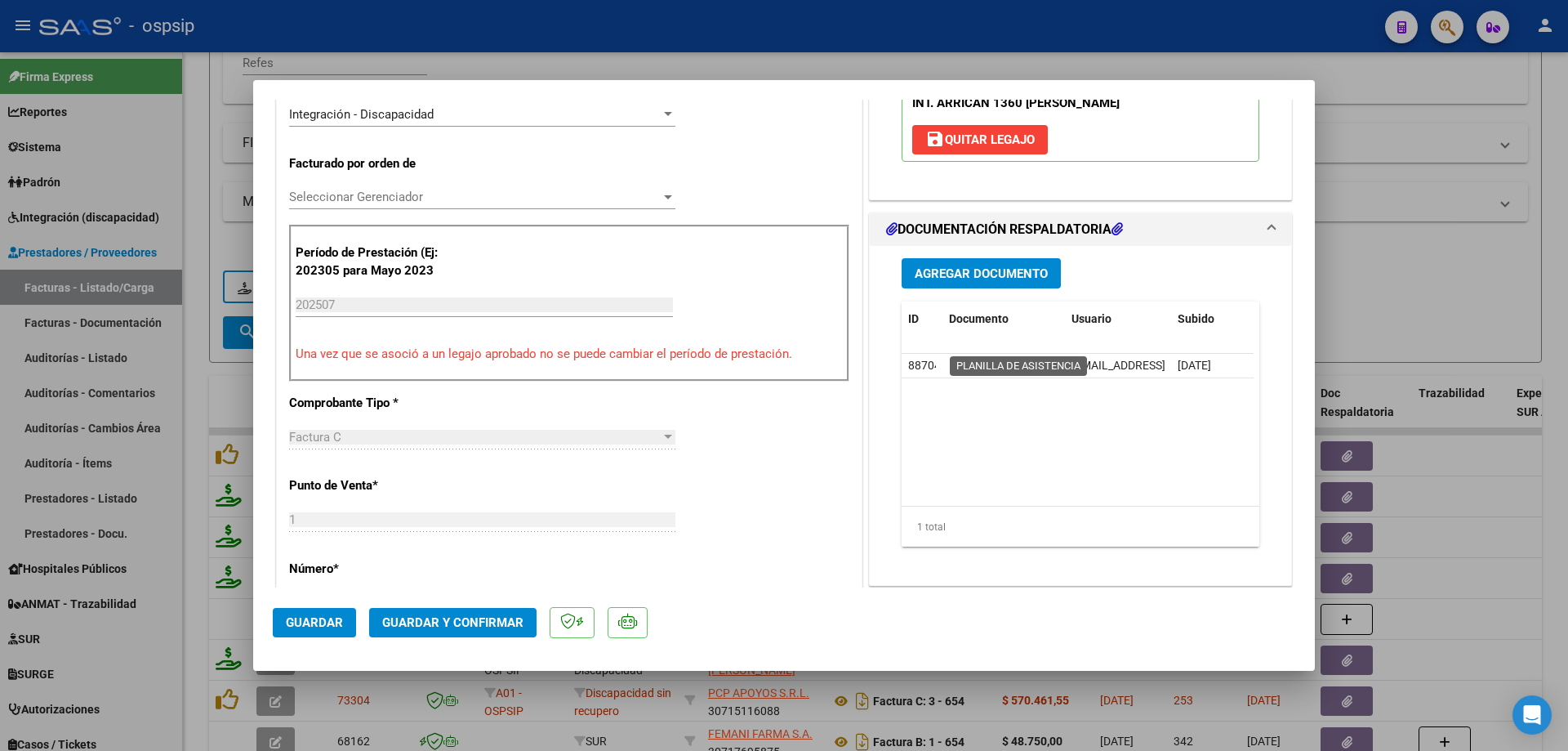
scroll to position [409, 0]
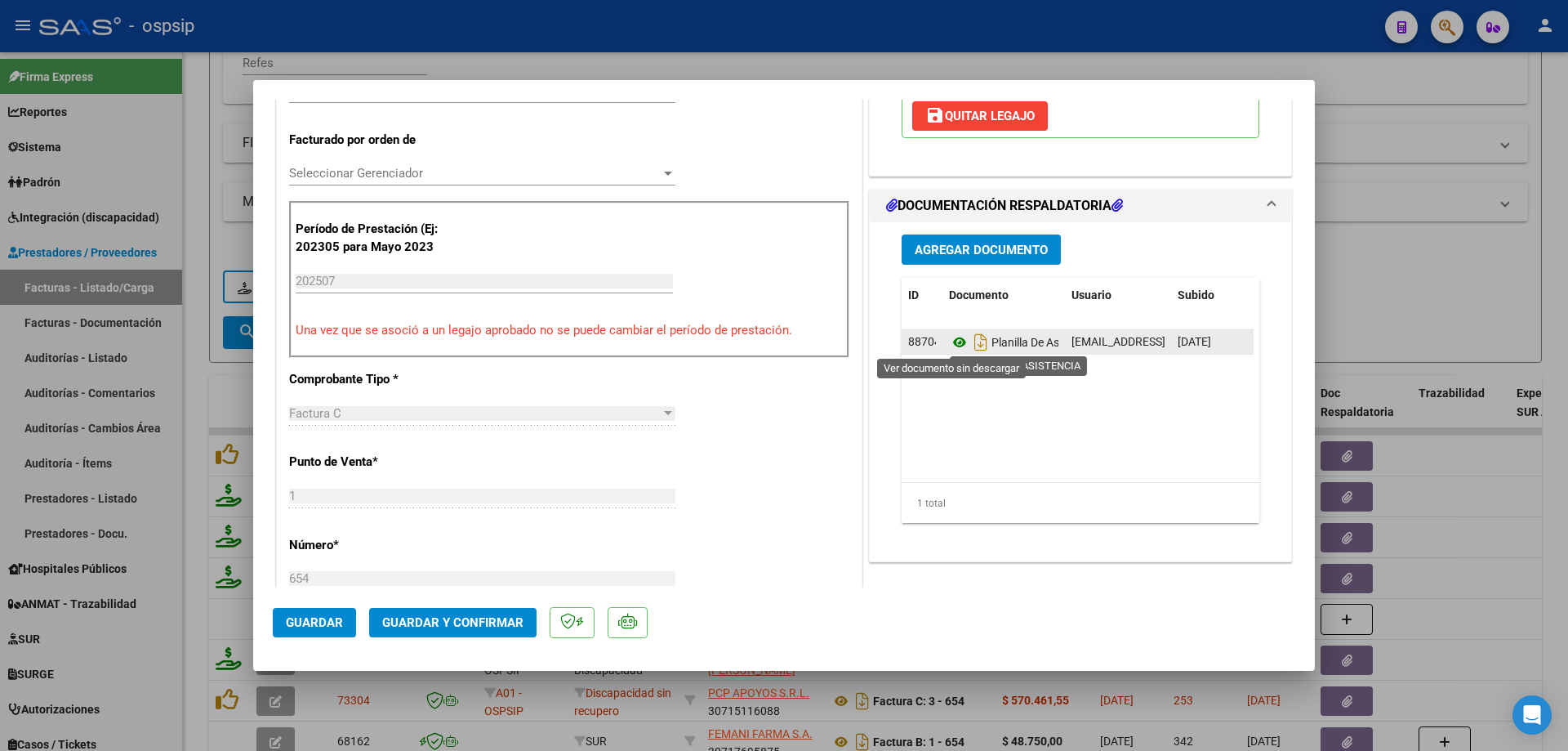
click at [953, 339] on icon at bounding box center [959, 342] width 22 height 20
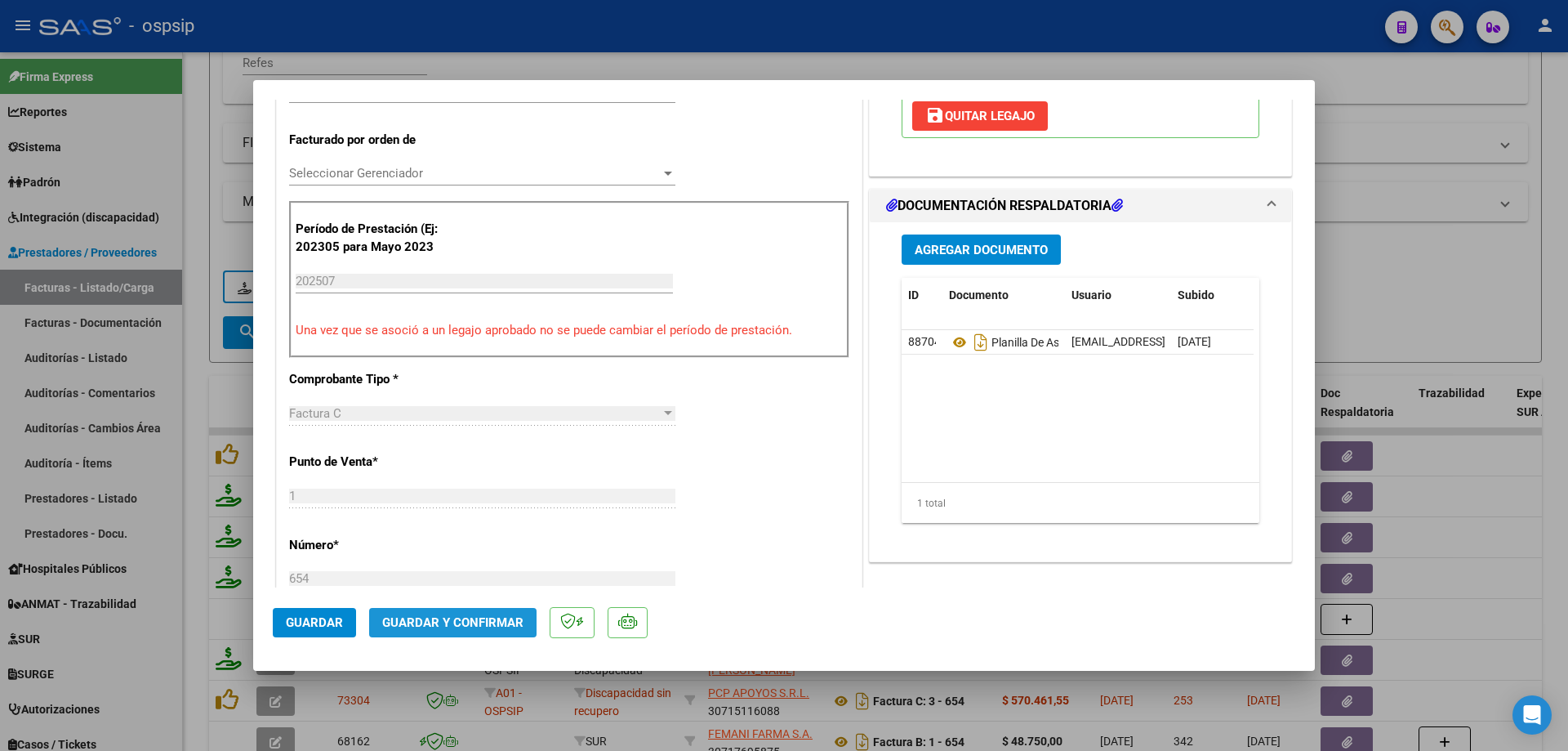
click at [479, 626] on span "Guardar y Confirmar" at bounding box center [453, 623] width 141 height 15
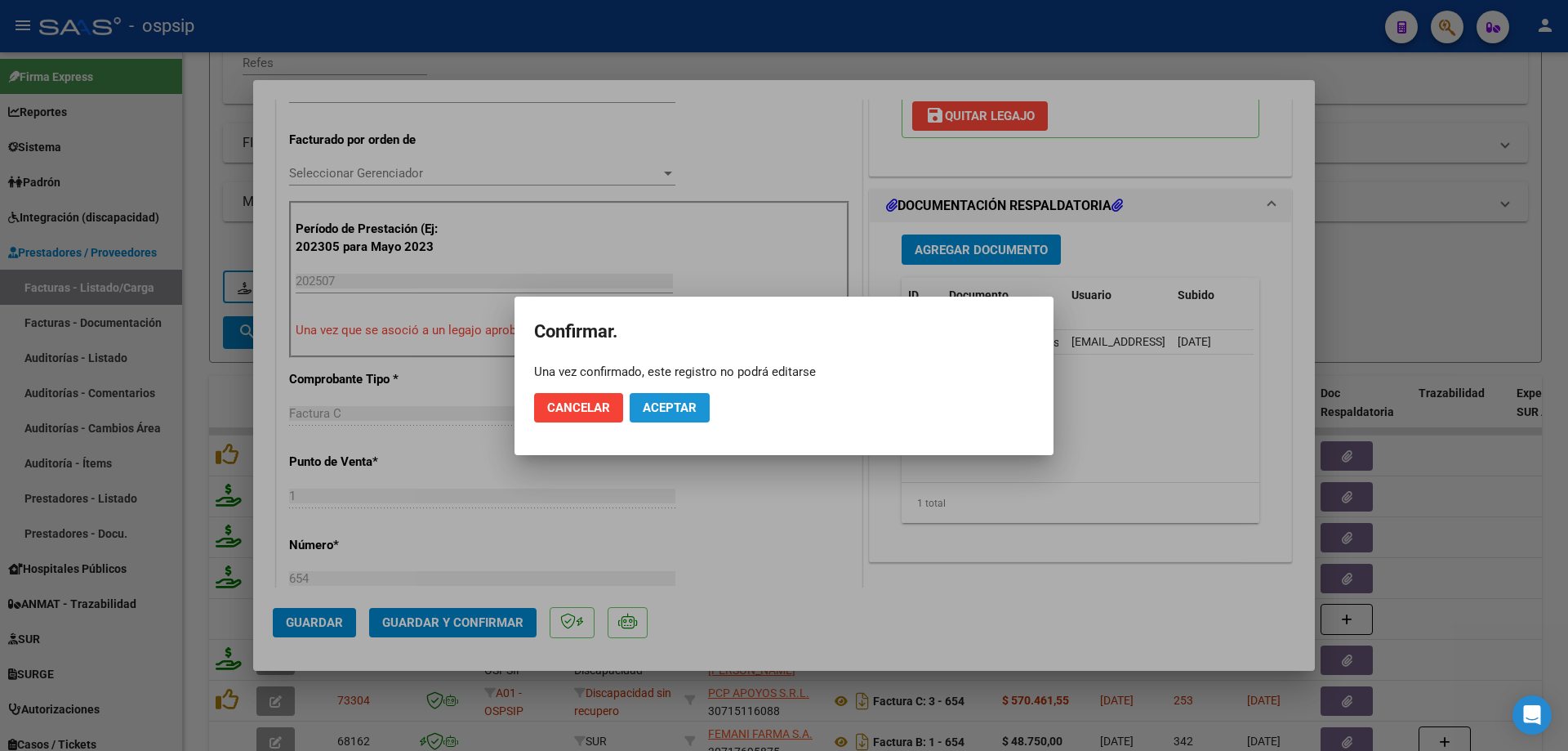
click at [665, 411] on span "Aceptar" at bounding box center [670, 408] width 54 height 15
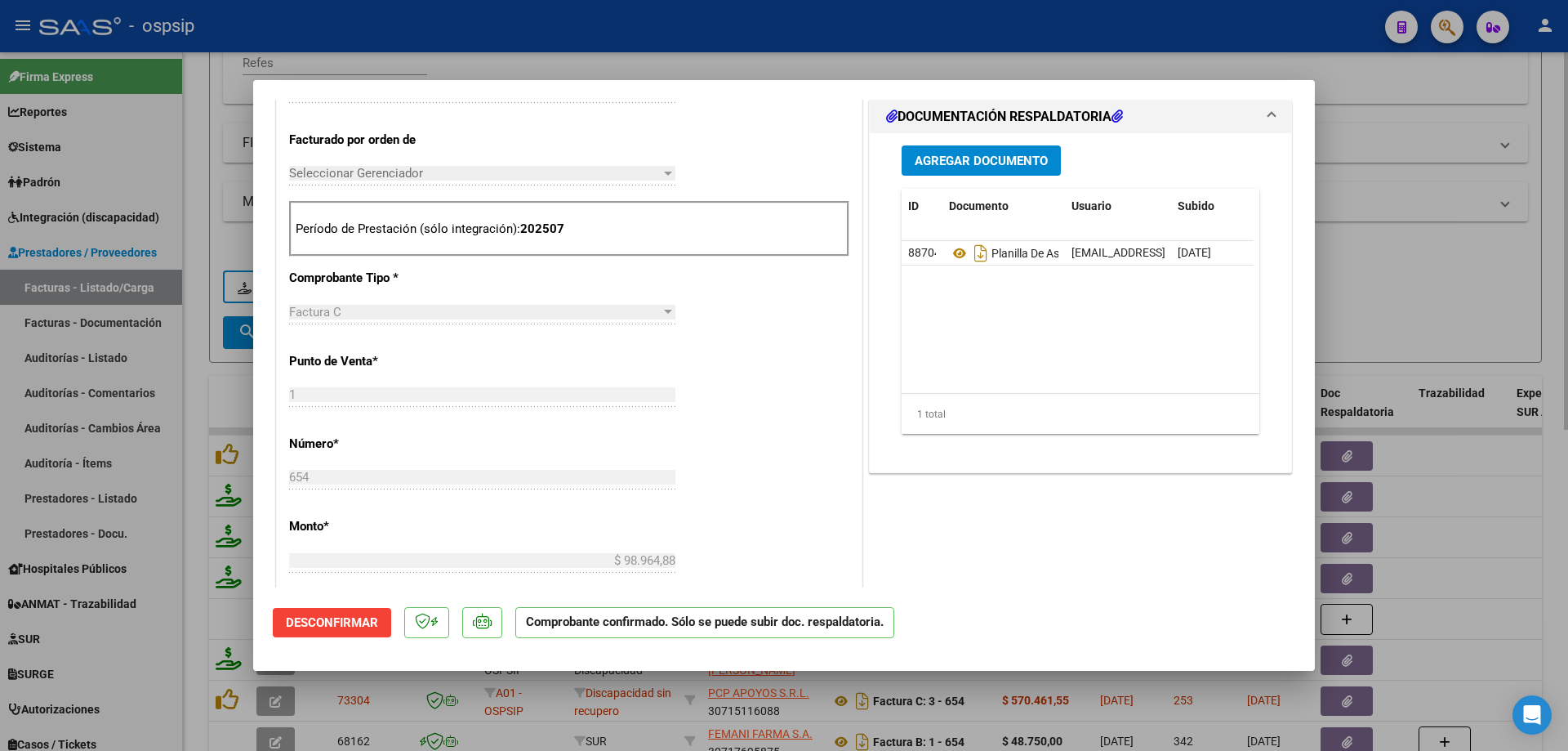
click at [1403, 260] on div at bounding box center [784, 375] width 1568 height 751
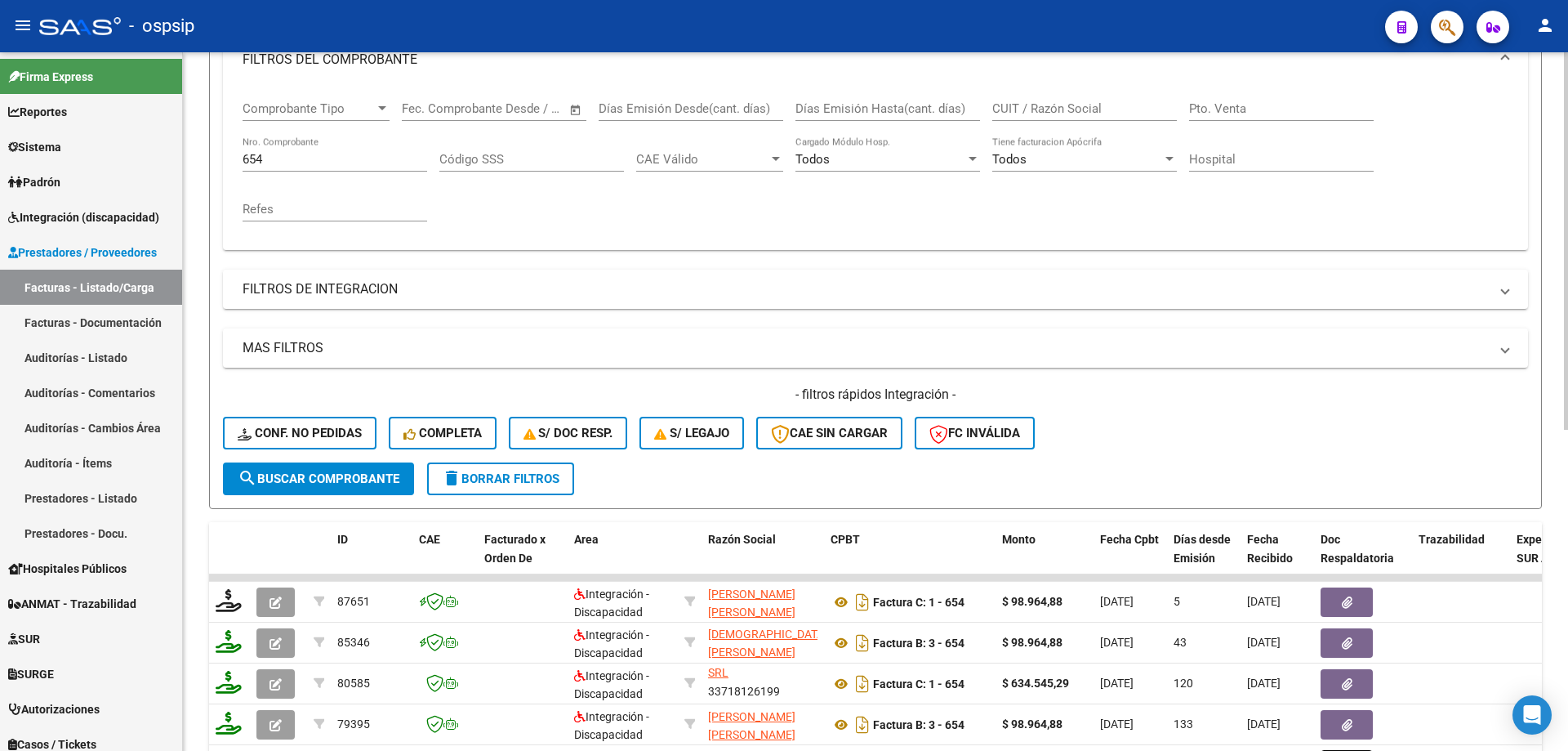
scroll to position [227, 0]
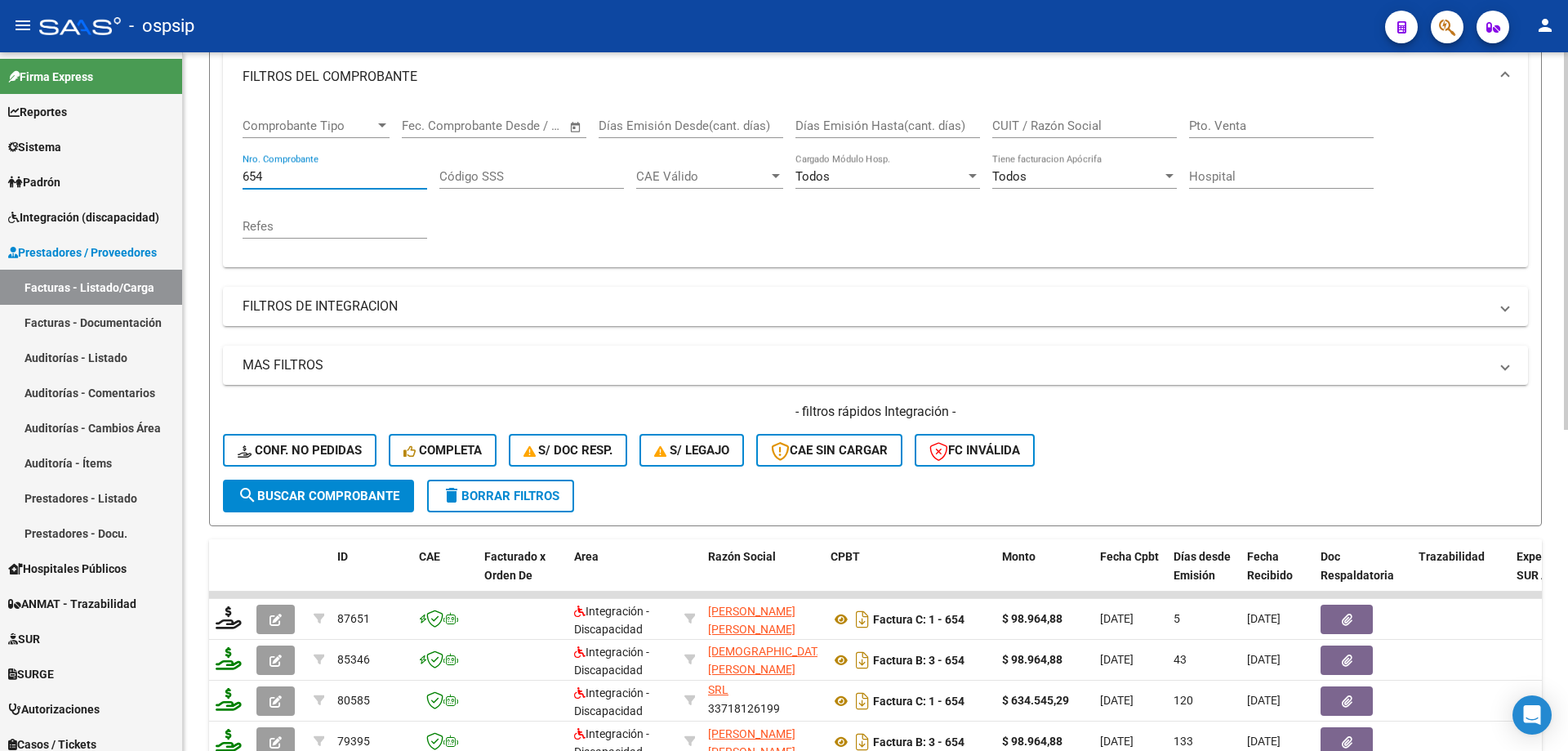
click at [296, 171] on input "654" at bounding box center [334, 177] width 184 height 15
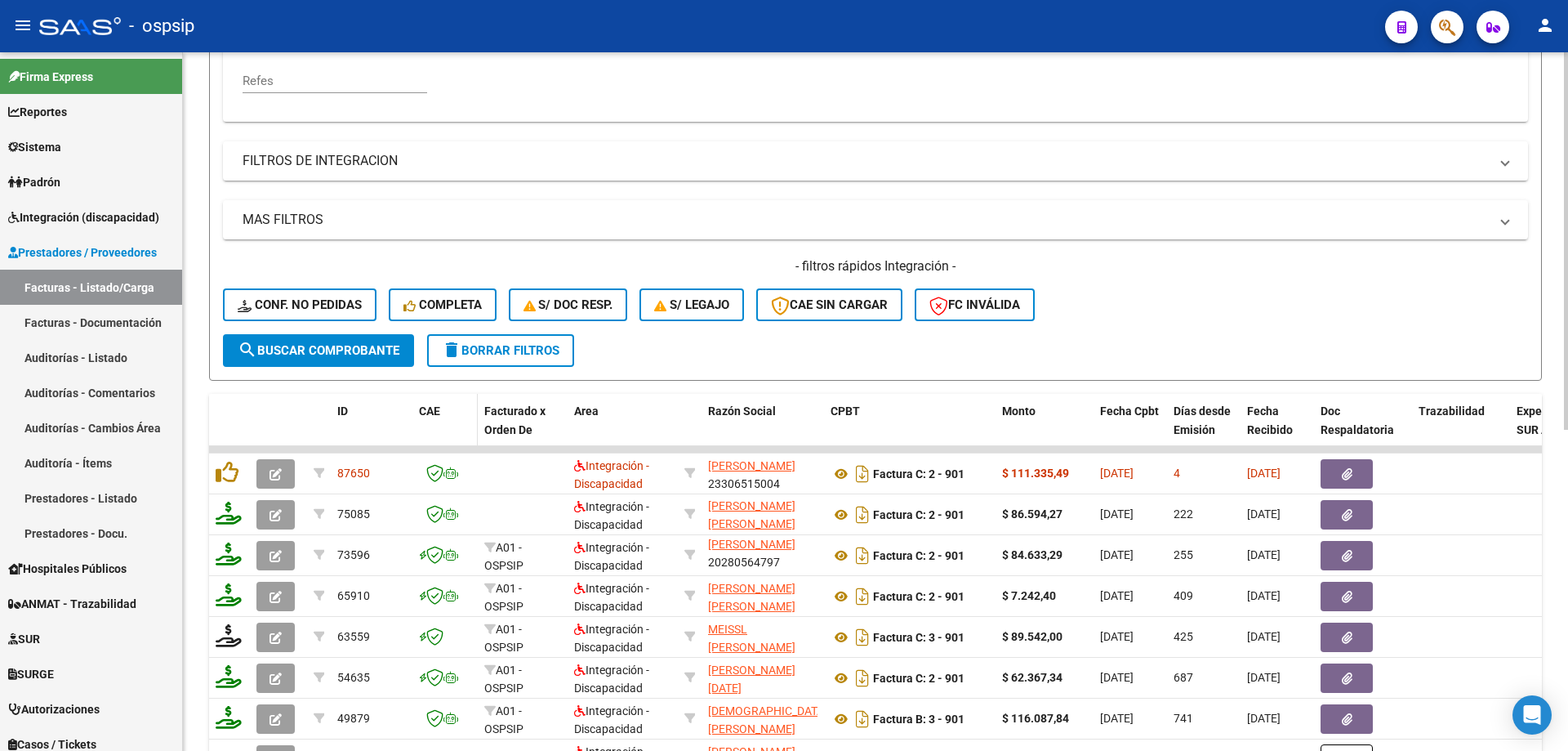
scroll to position [472, 0]
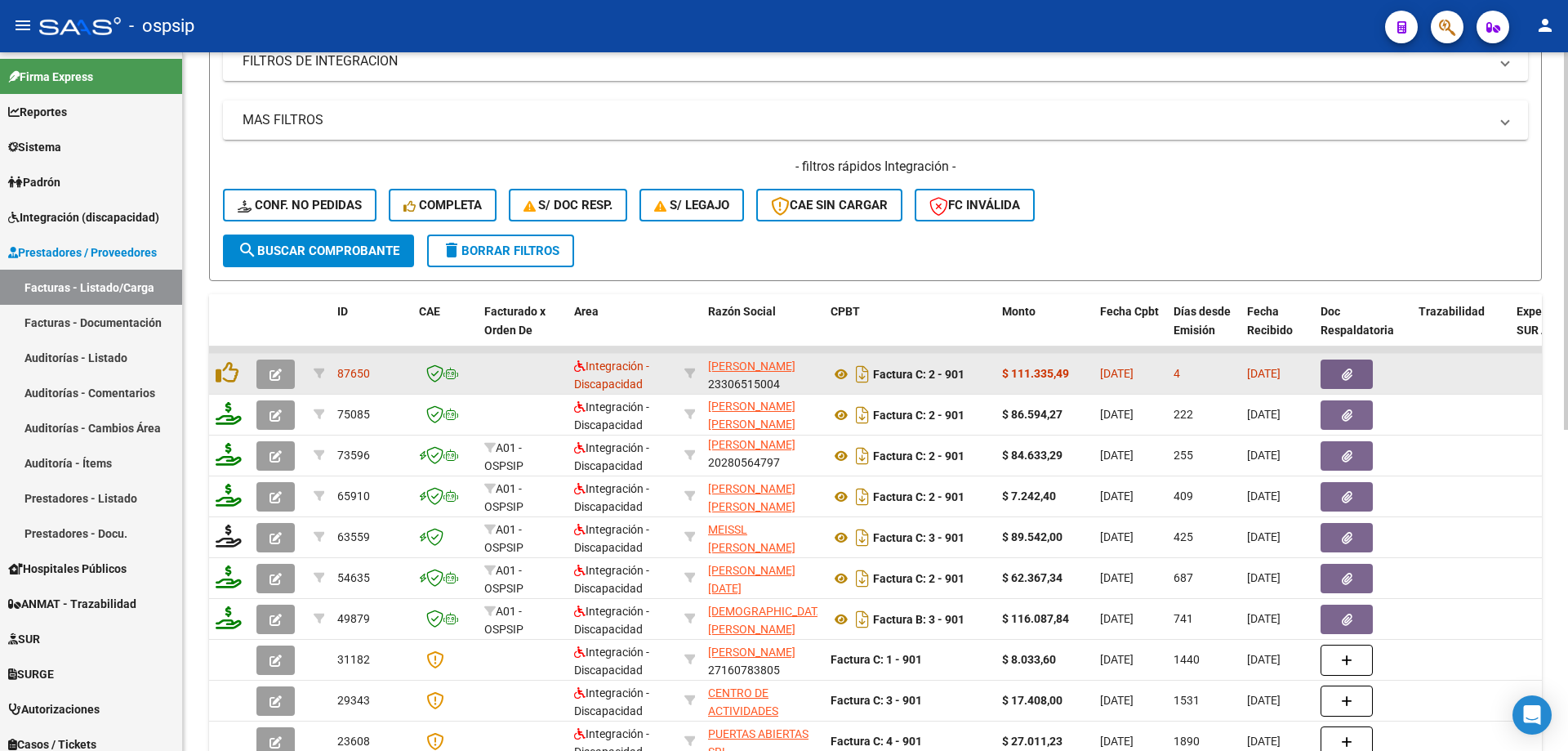
click at [266, 374] on button "button" at bounding box center [275, 373] width 38 height 29
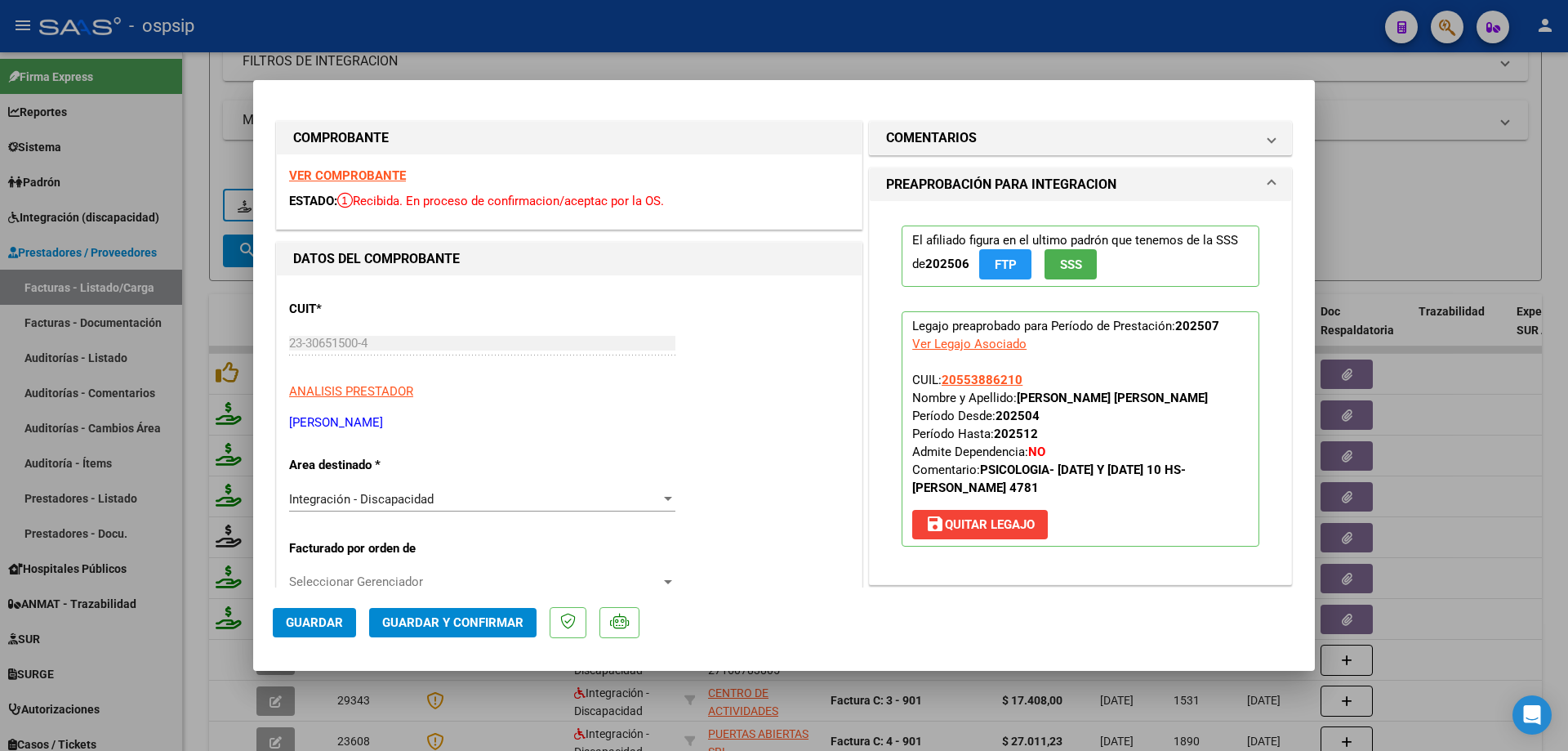
click at [1064, 267] on span "SSS" at bounding box center [1072, 265] width 22 height 15
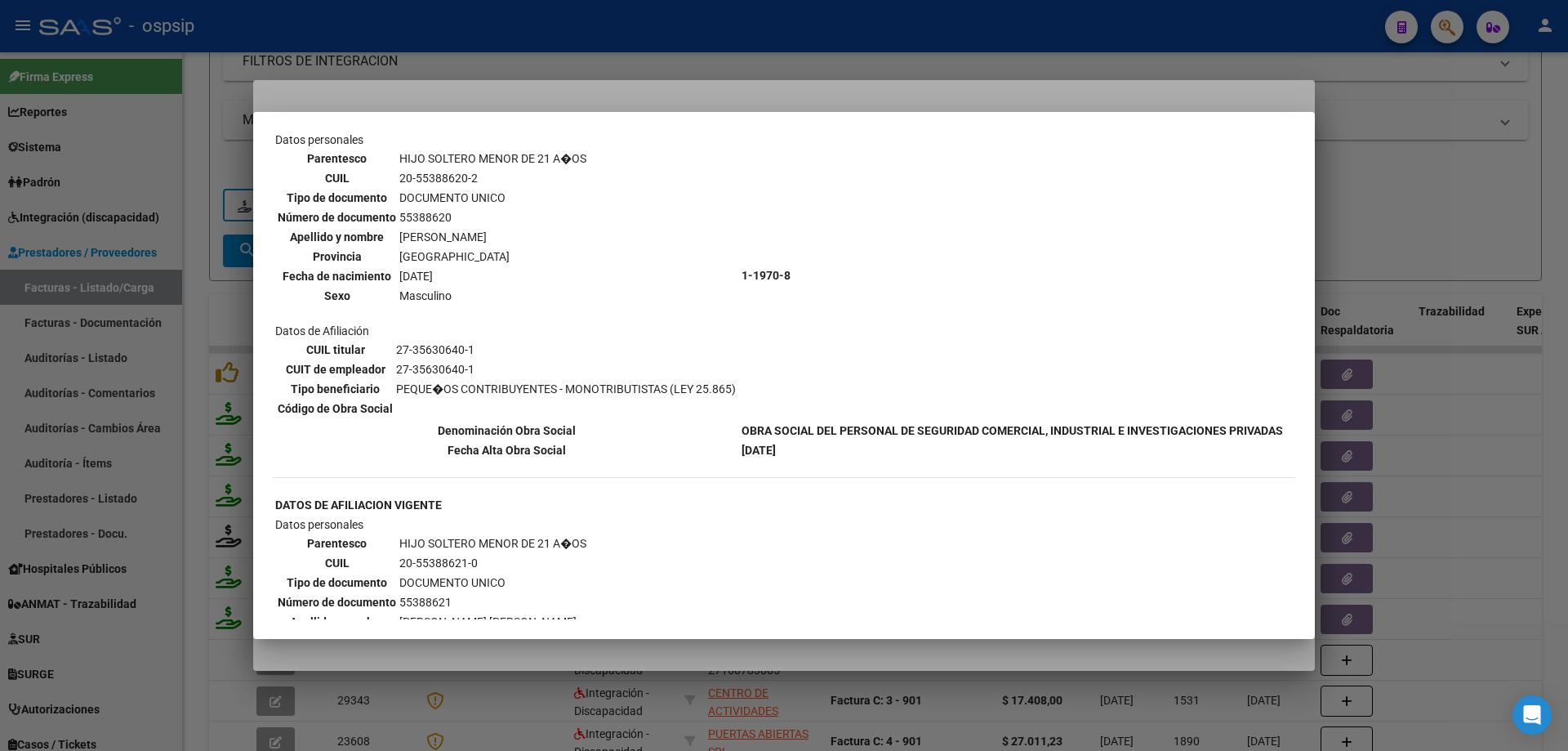
scroll to position [980, 0]
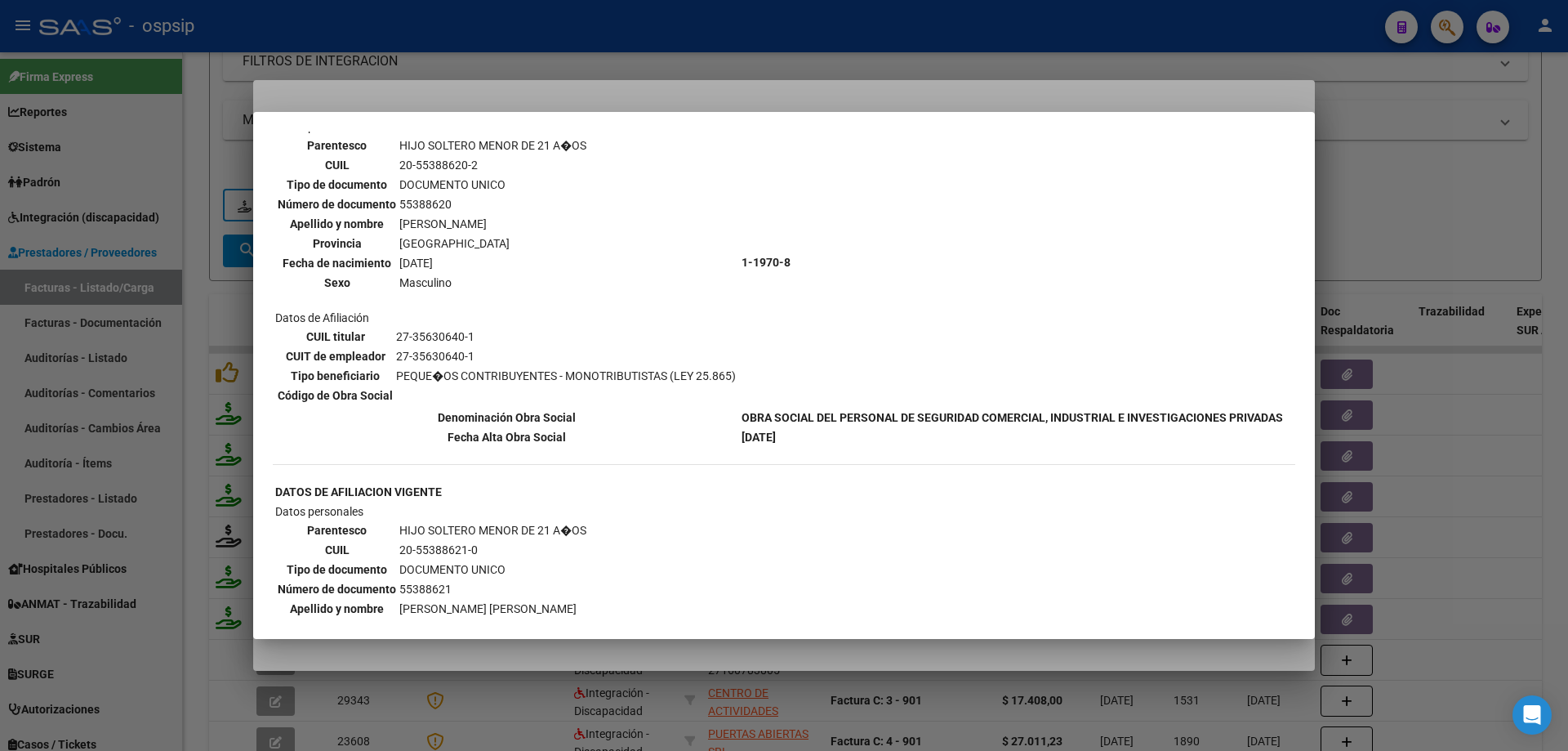
click at [1402, 224] on div at bounding box center [784, 375] width 1568 height 751
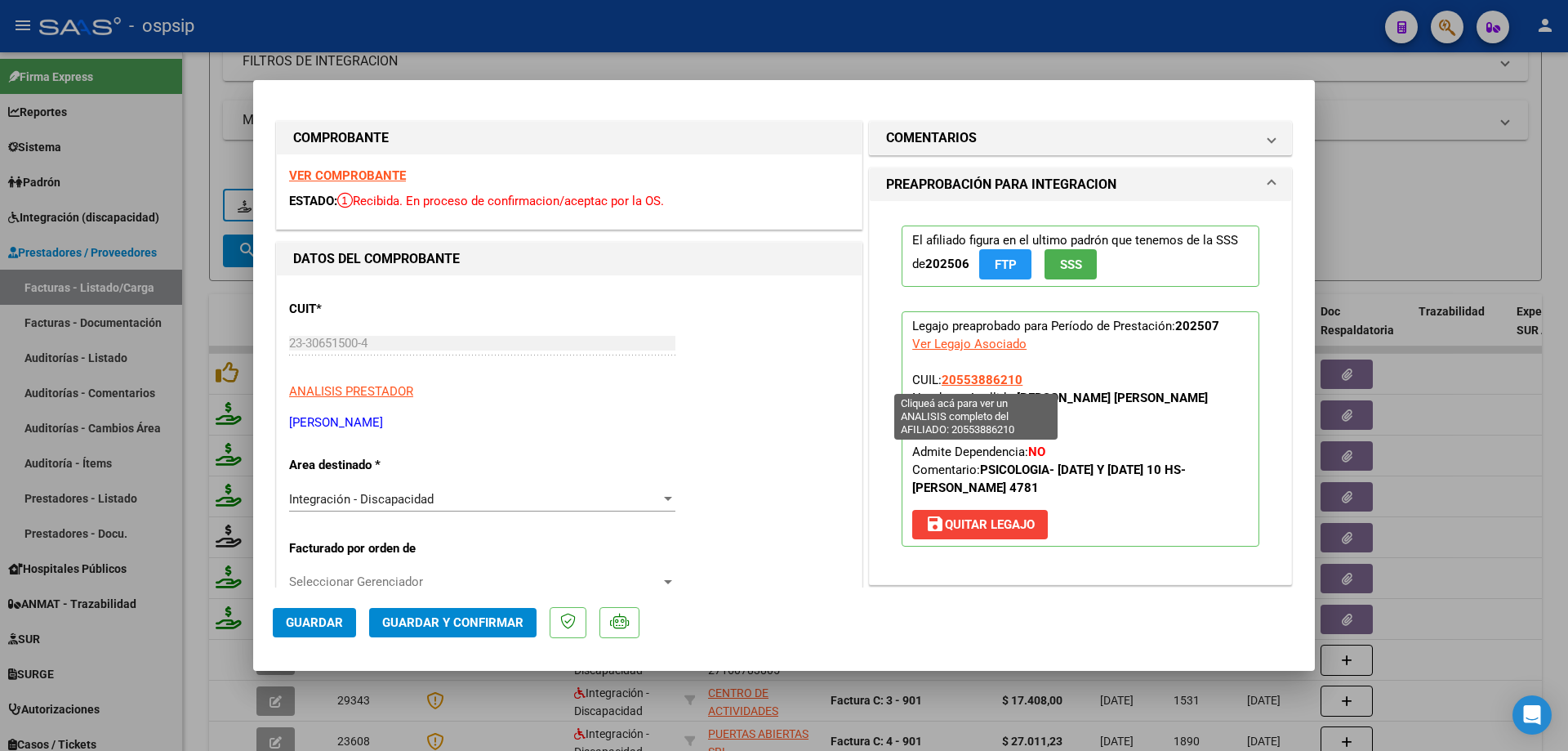
click at [977, 377] on span "20553886210" at bounding box center [982, 380] width 80 height 15
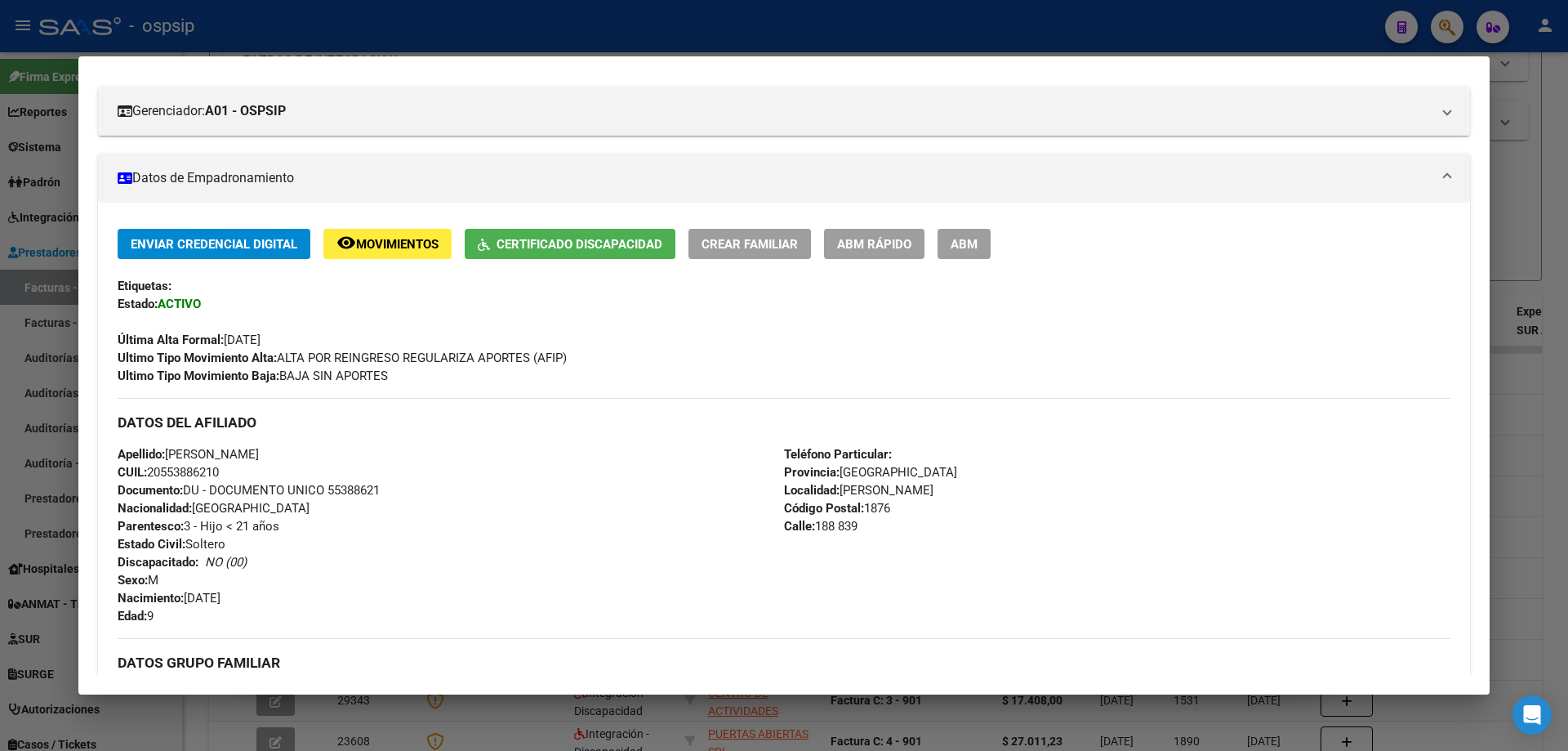
scroll to position [206, 0]
click at [1548, 216] on div at bounding box center [784, 375] width 1568 height 751
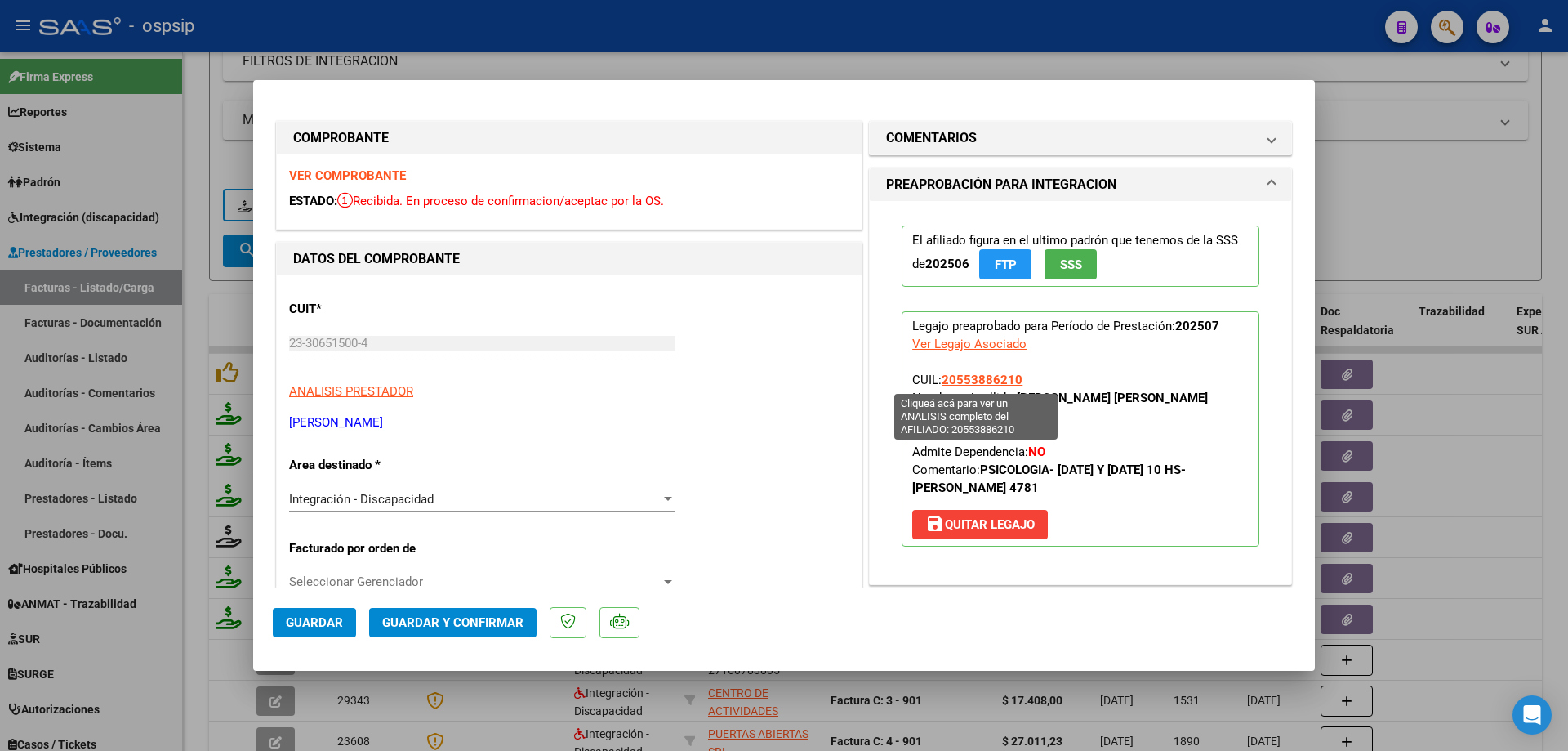
click at [985, 377] on span "20553886210" at bounding box center [982, 380] width 80 height 15
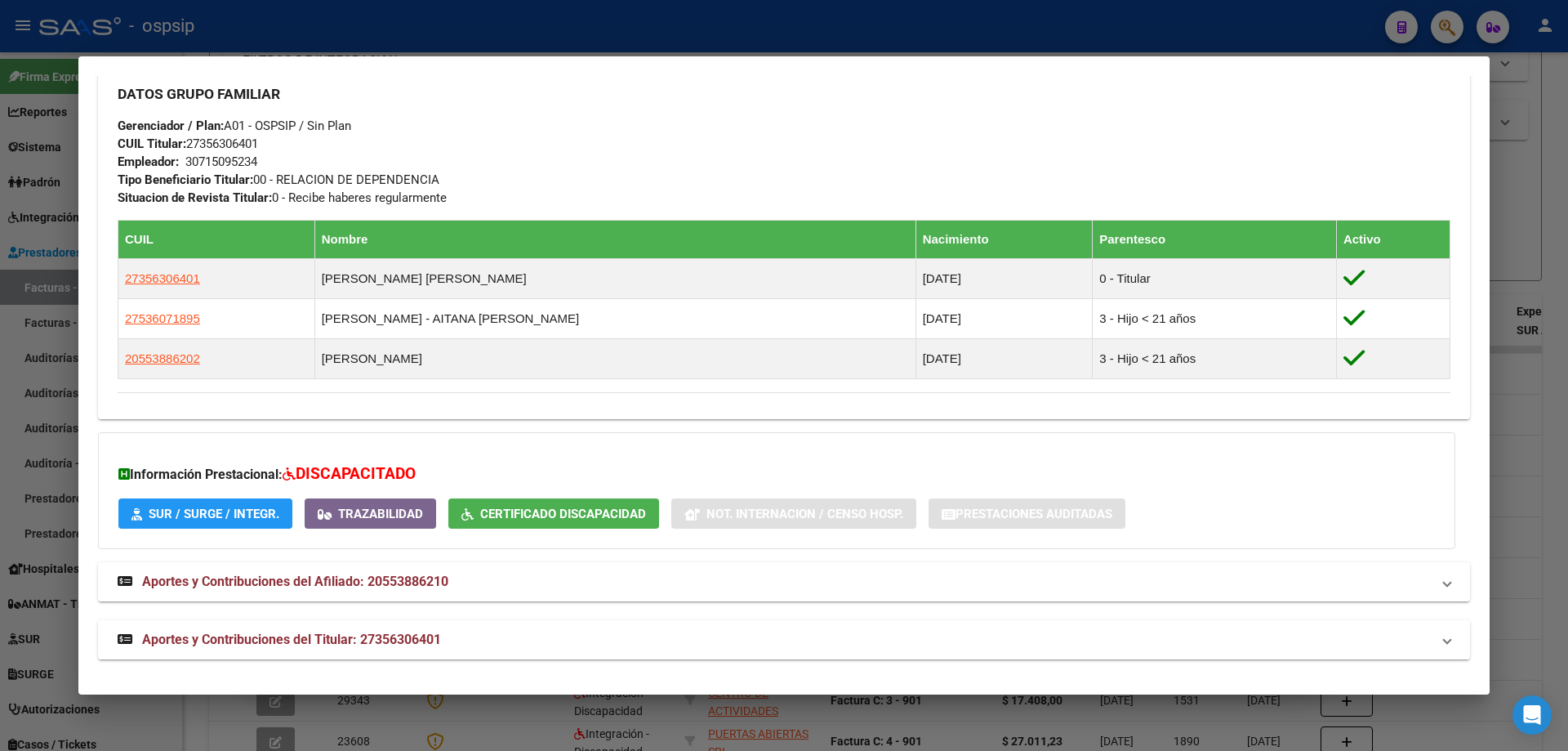
scroll to position [778, 0]
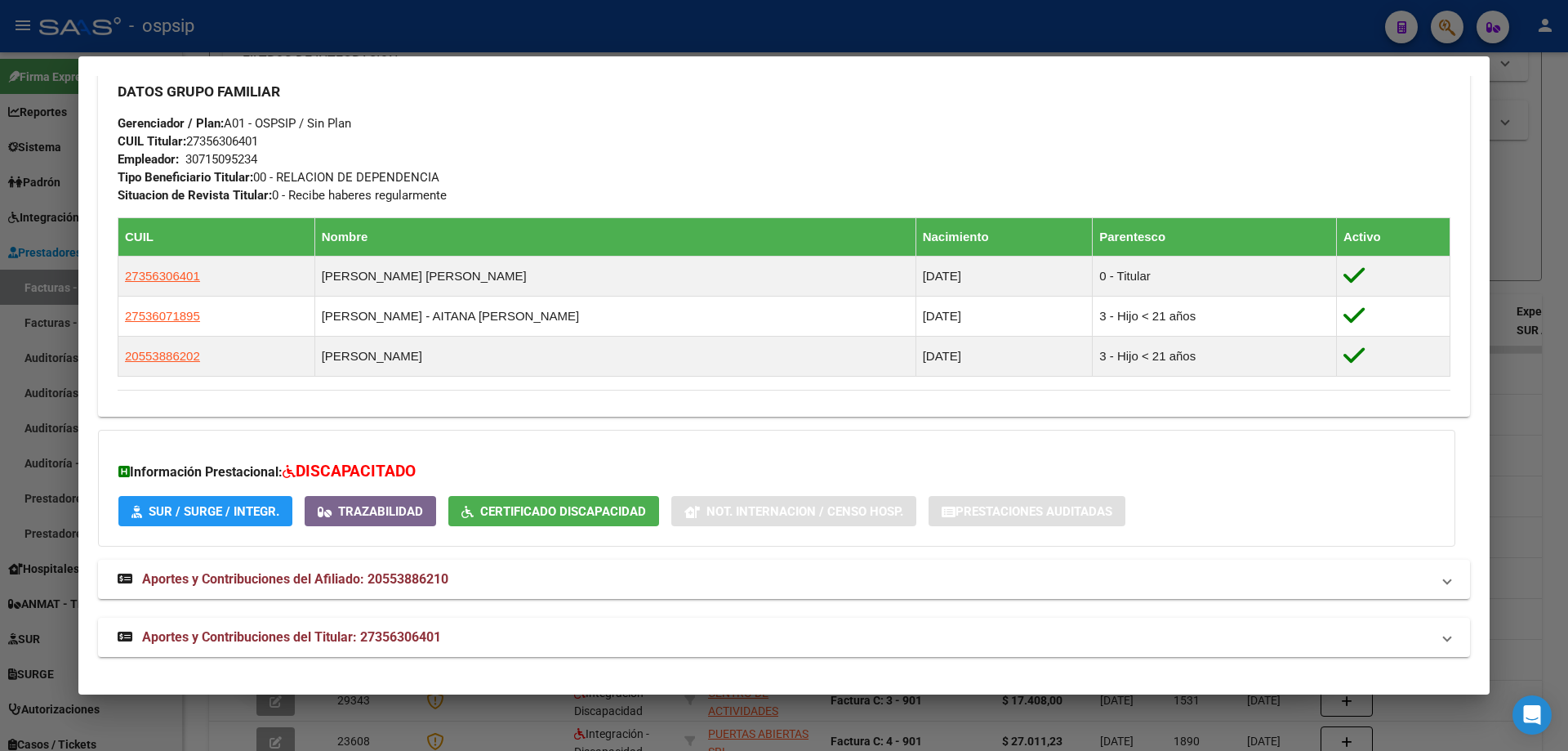
click at [1526, 209] on div at bounding box center [784, 375] width 1568 height 751
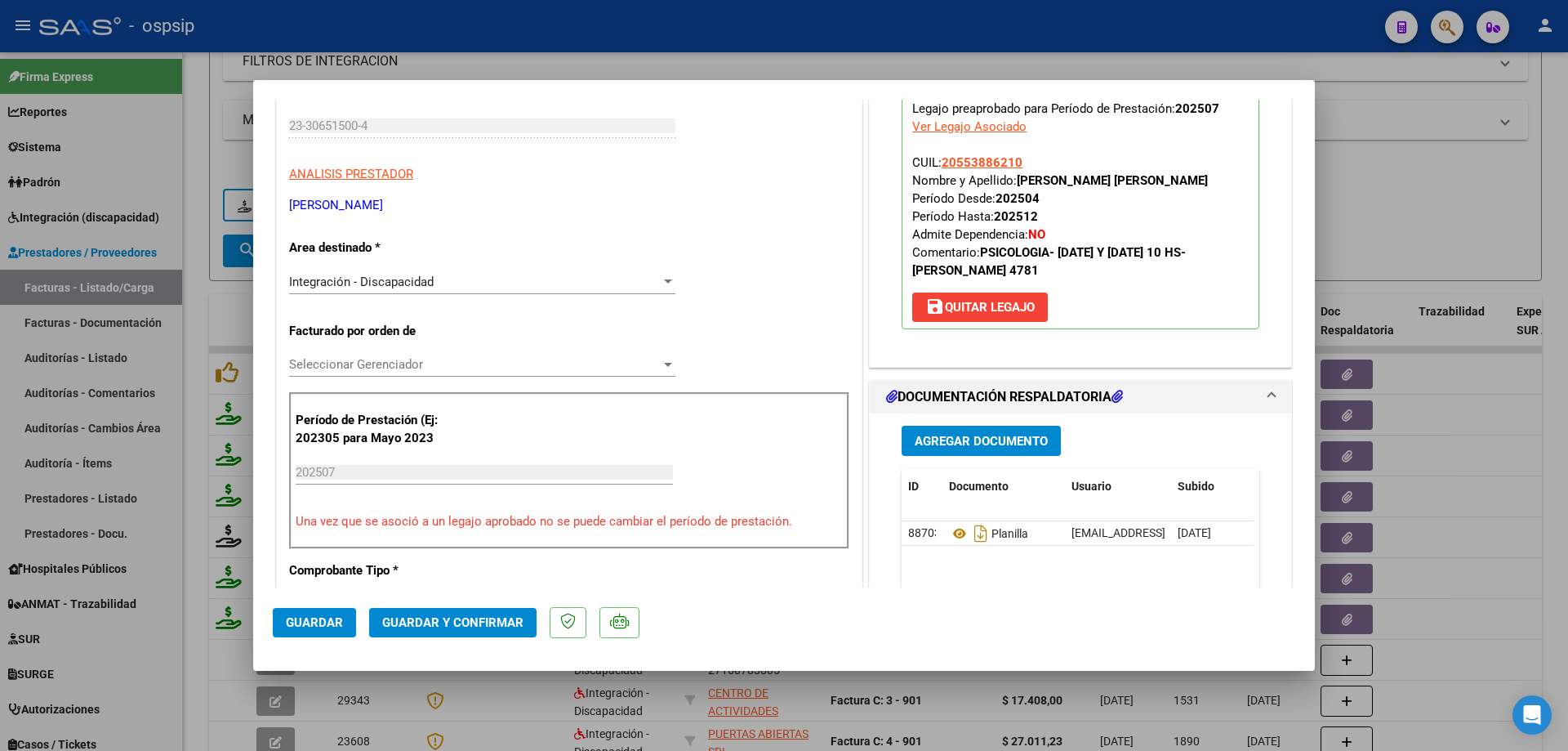
scroll to position [245, 0]
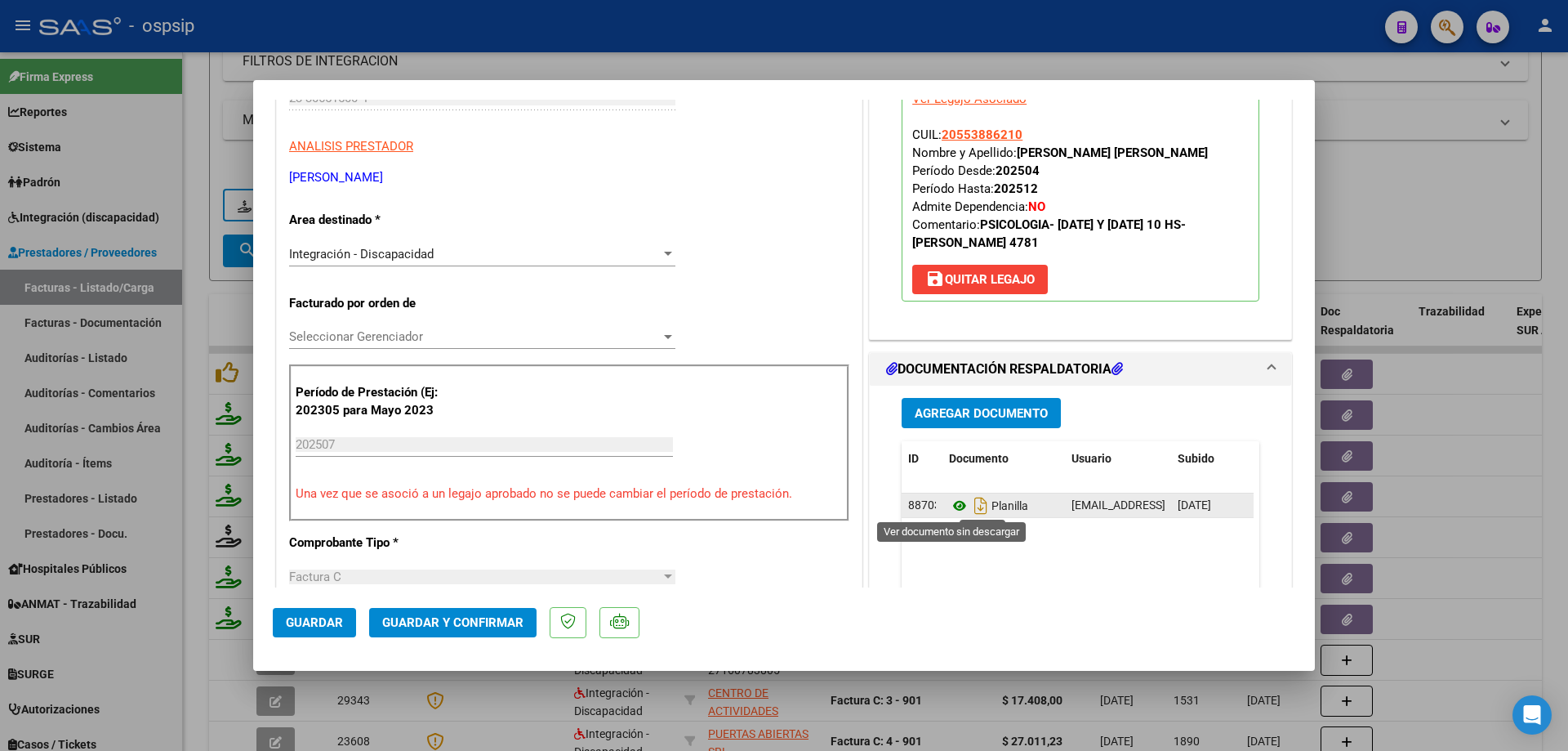
click at [949, 503] on icon at bounding box center [959, 505] width 22 height 20
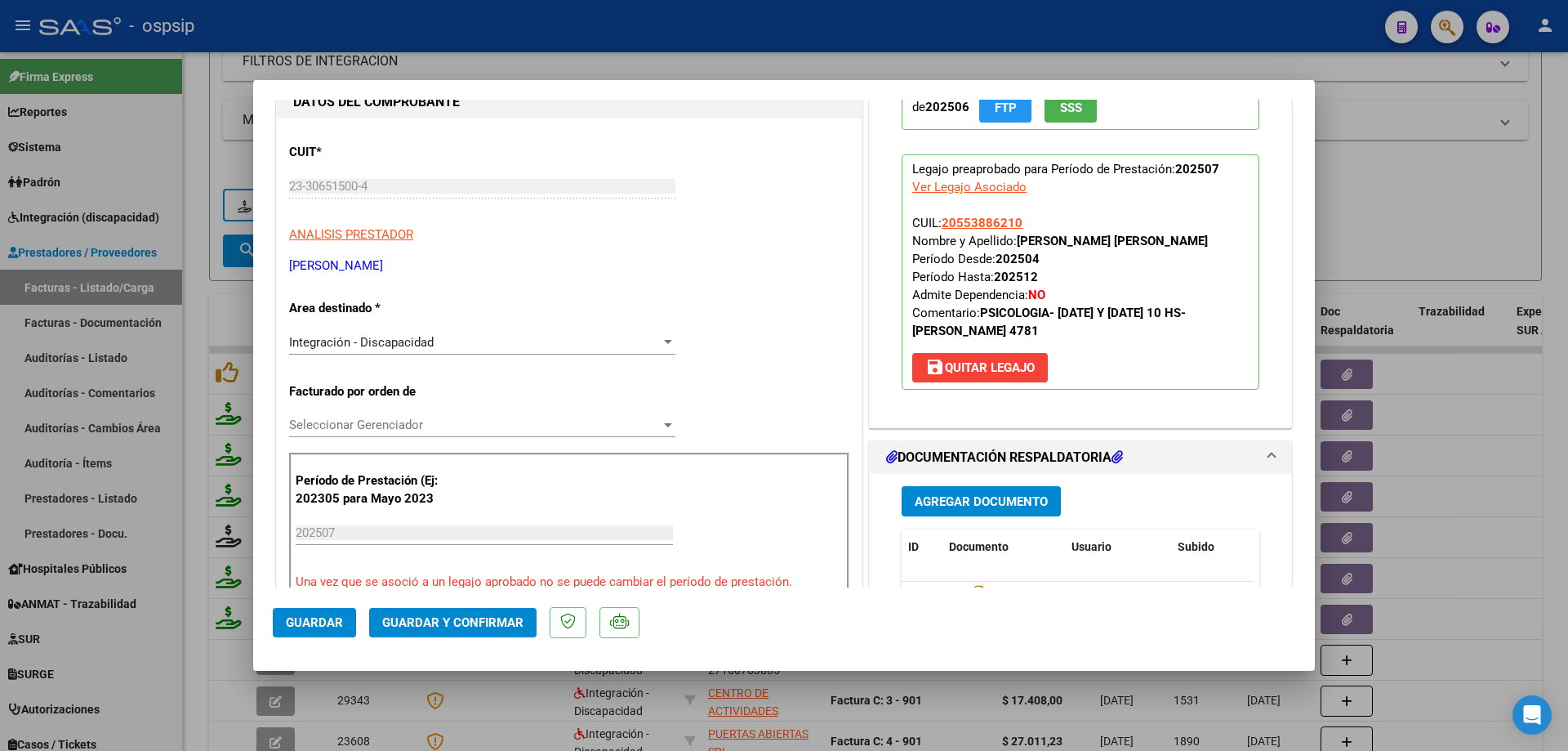
scroll to position [81, 0]
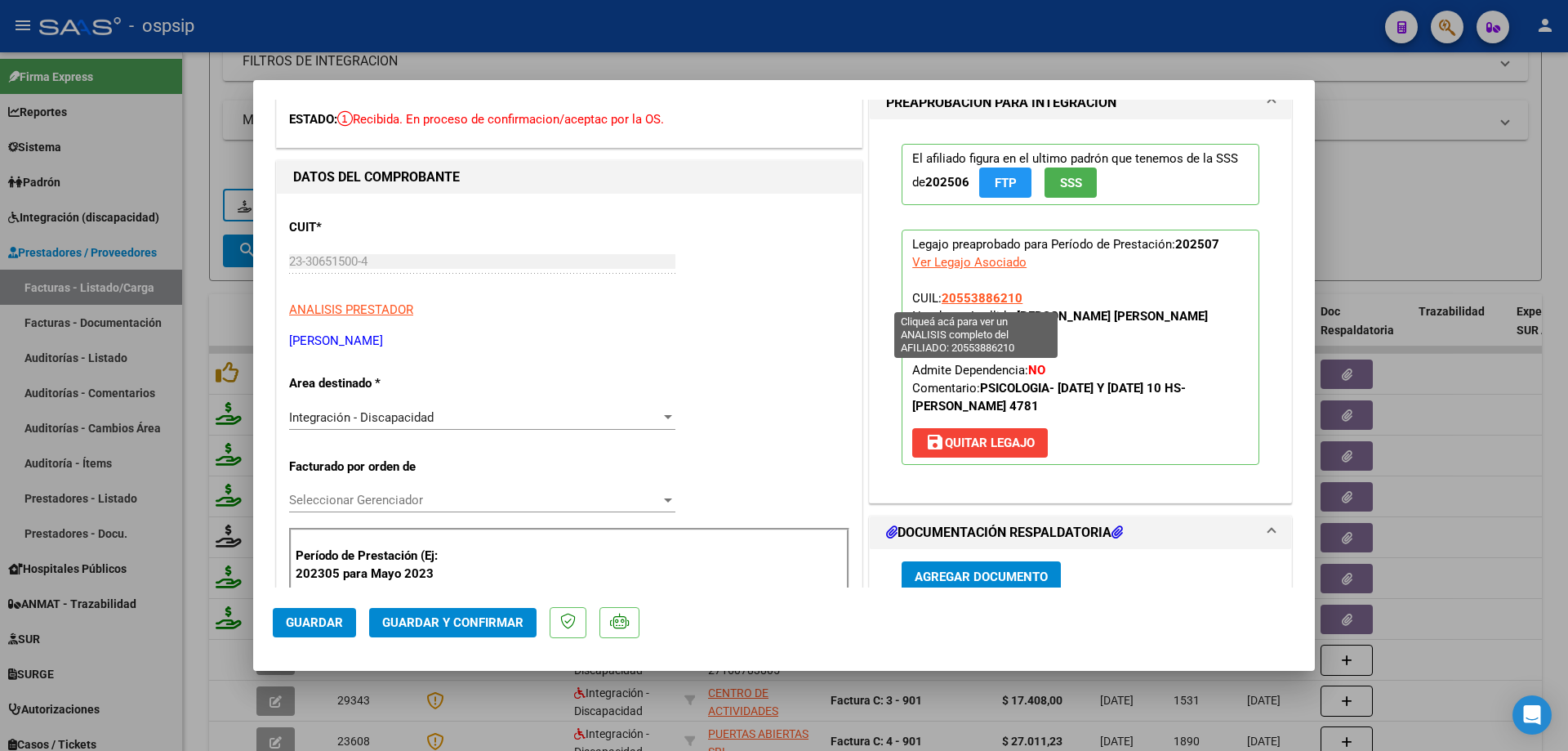
drag, startPoint x: 1012, startPoint y: 298, endPoint x: 938, endPoint y: 296, distance: 74.0
click at [938, 296] on p "Legajo preaprobado para Período de Prestación: 202507 Ver Legajo Asociado CUIL:…" at bounding box center [1080, 347] width 358 height 236
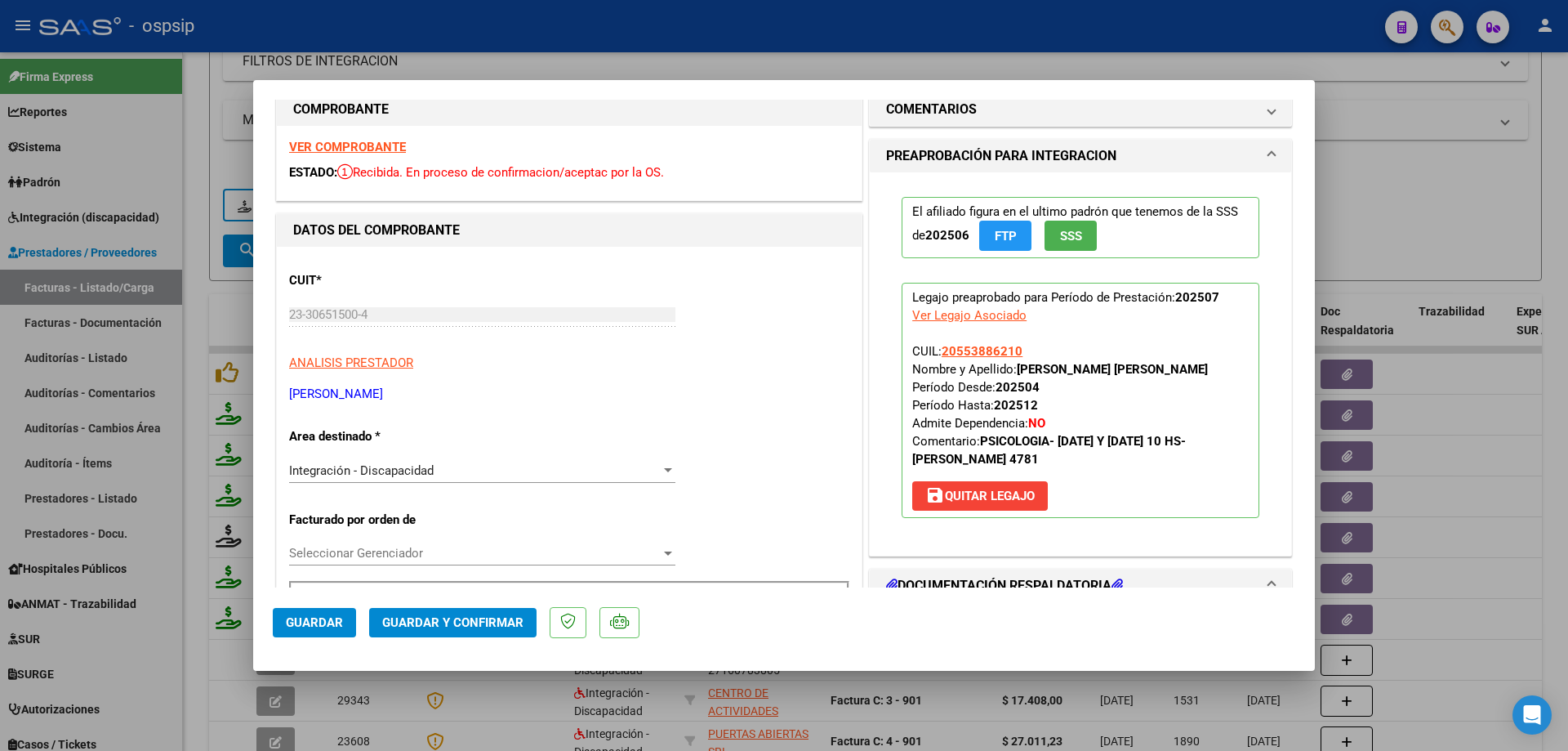
scroll to position [0, 0]
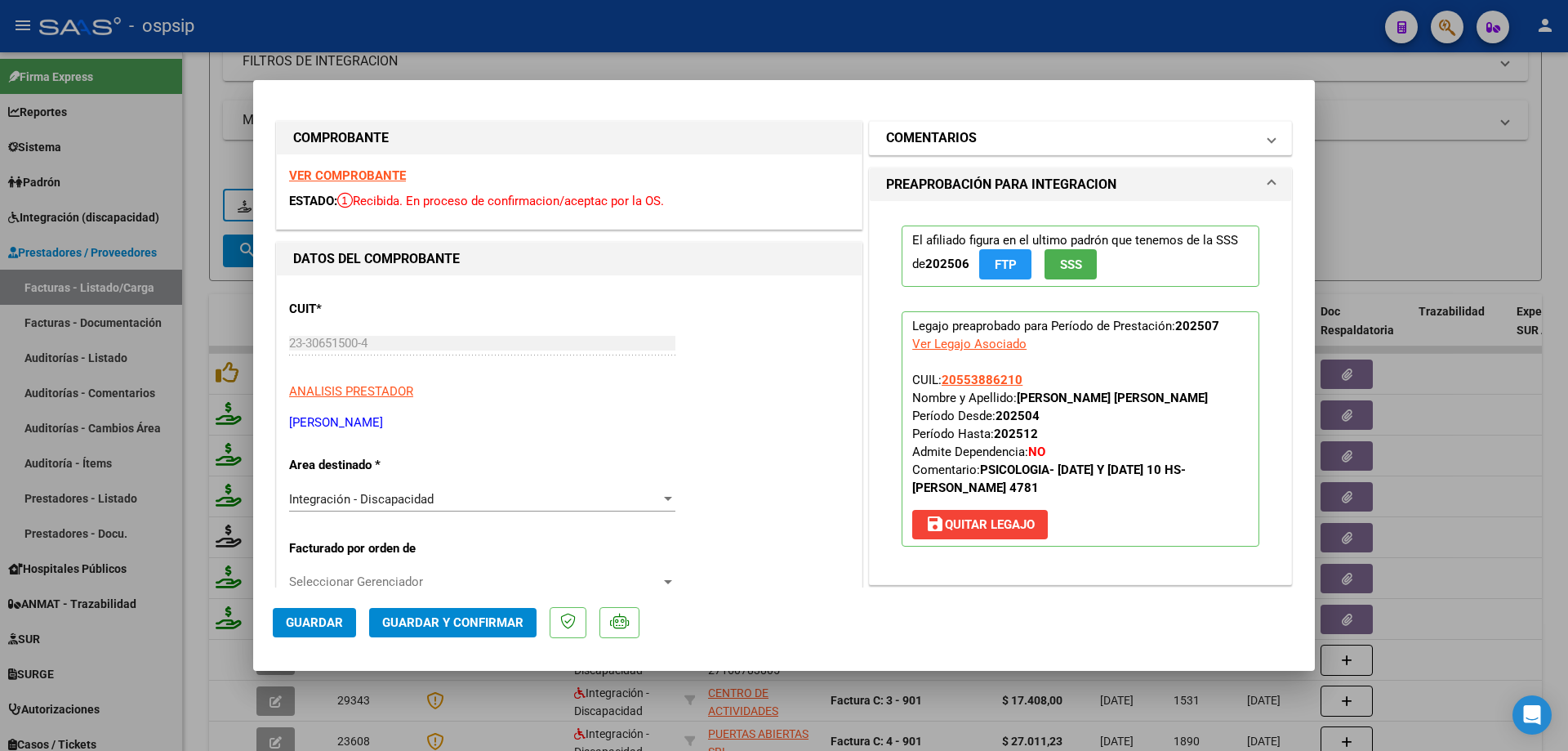
click at [963, 140] on h1 "COMENTARIOS" at bounding box center [931, 137] width 91 height 20
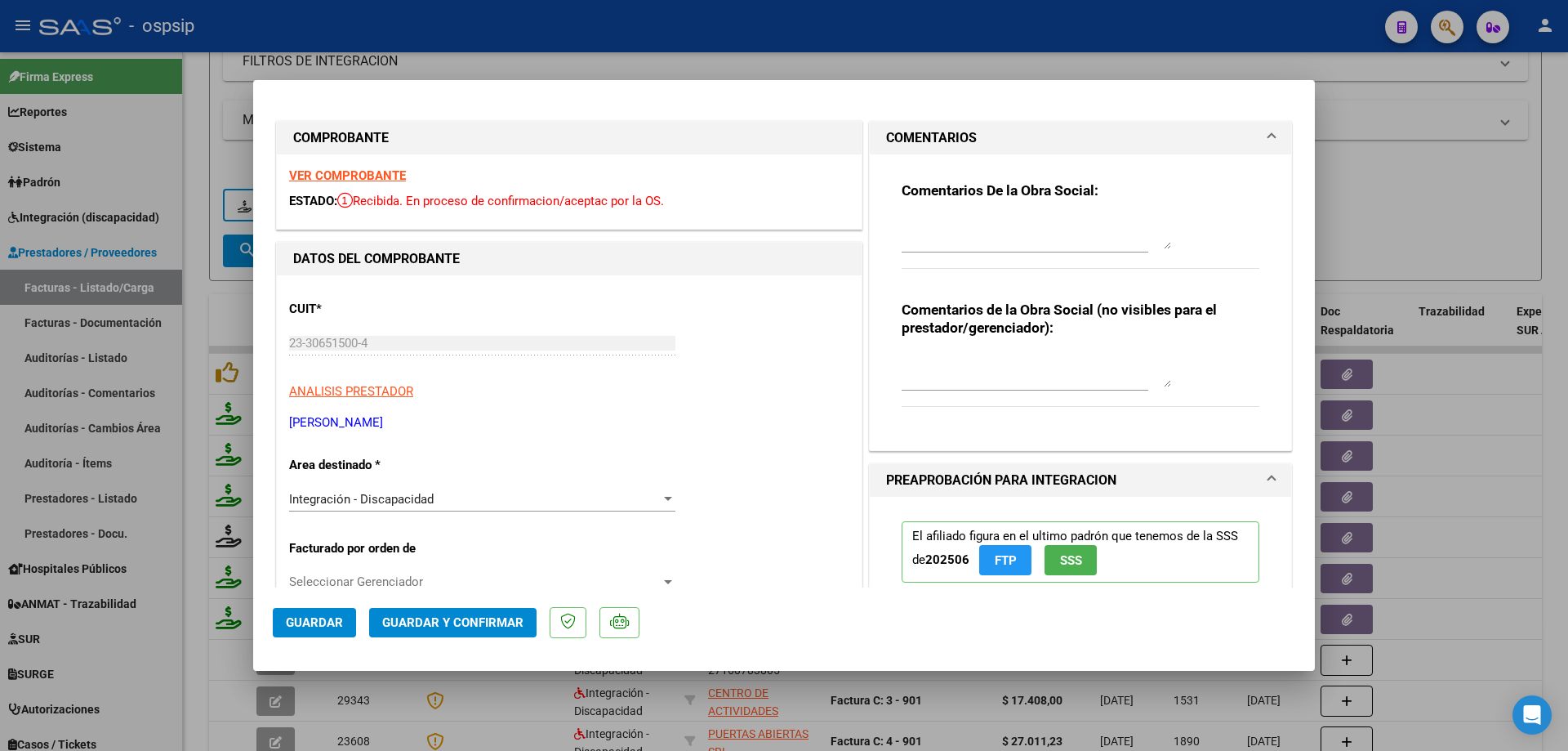
click at [963, 212] on div "Comentarios De la Obra Social:" at bounding box center [1080, 234] width 358 height 106
click at [942, 215] on div at bounding box center [1036, 233] width 269 height 39
click at [909, 210] on div "Comentarios De la Obra Social:" at bounding box center [1080, 234] width 358 height 106
click at [929, 210] on div "Comentarios De la Obra Social:" at bounding box center [1080, 234] width 358 height 106
click at [931, 238] on textarea at bounding box center [1036, 232] width 269 height 33
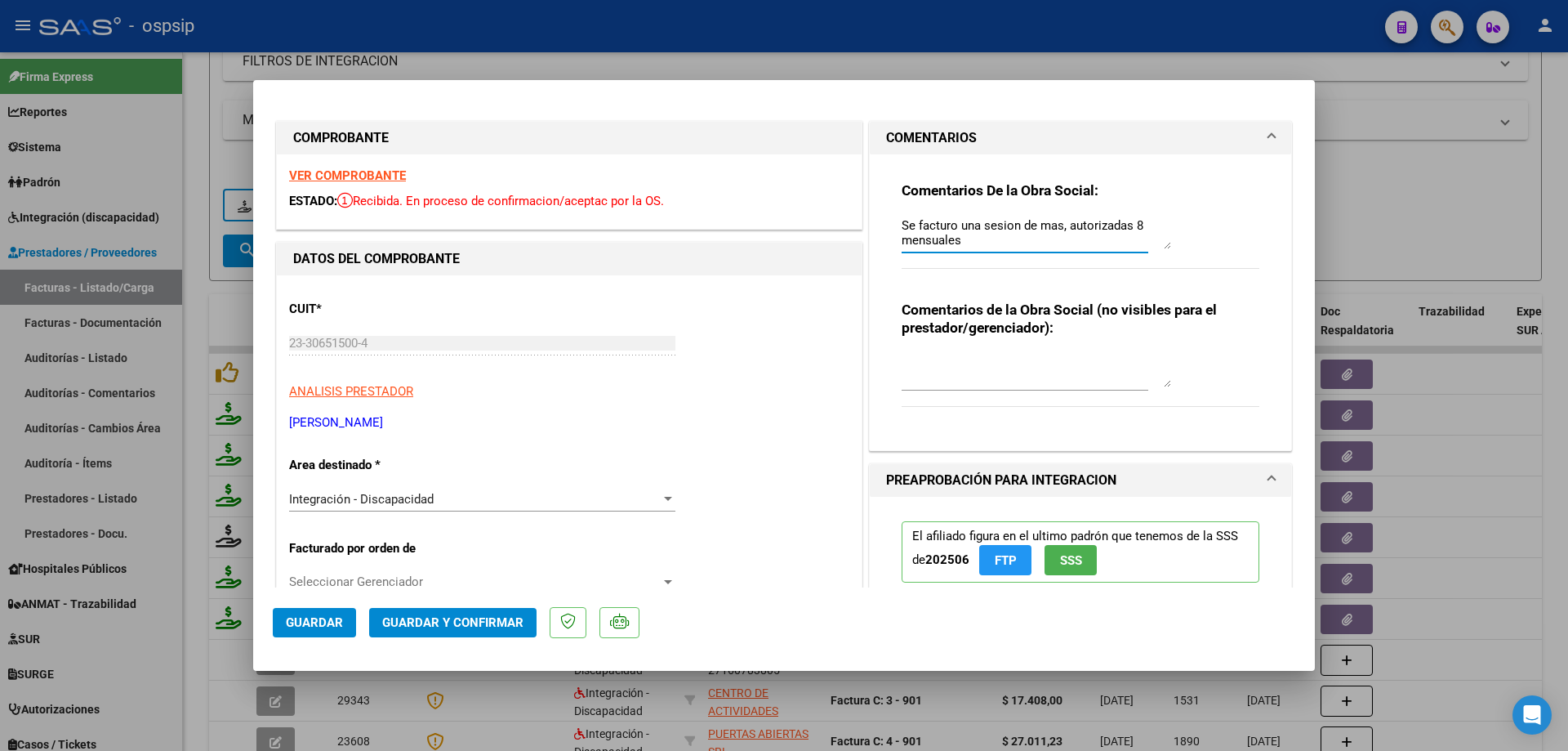
click at [996, 235] on textarea "Se facturo una sesion de mas, autorizadas 8 mensuales" at bounding box center [1036, 232] width 269 height 33
drag, startPoint x: 996, startPoint y: 235, endPoint x: 986, endPoint y: 228, distance: 12.2
click at [986, 228] on textarea "Se facturo una sesion de mas, autorizadas 8 mensuales" at bounding box center [1036, 232] width 269 height 33
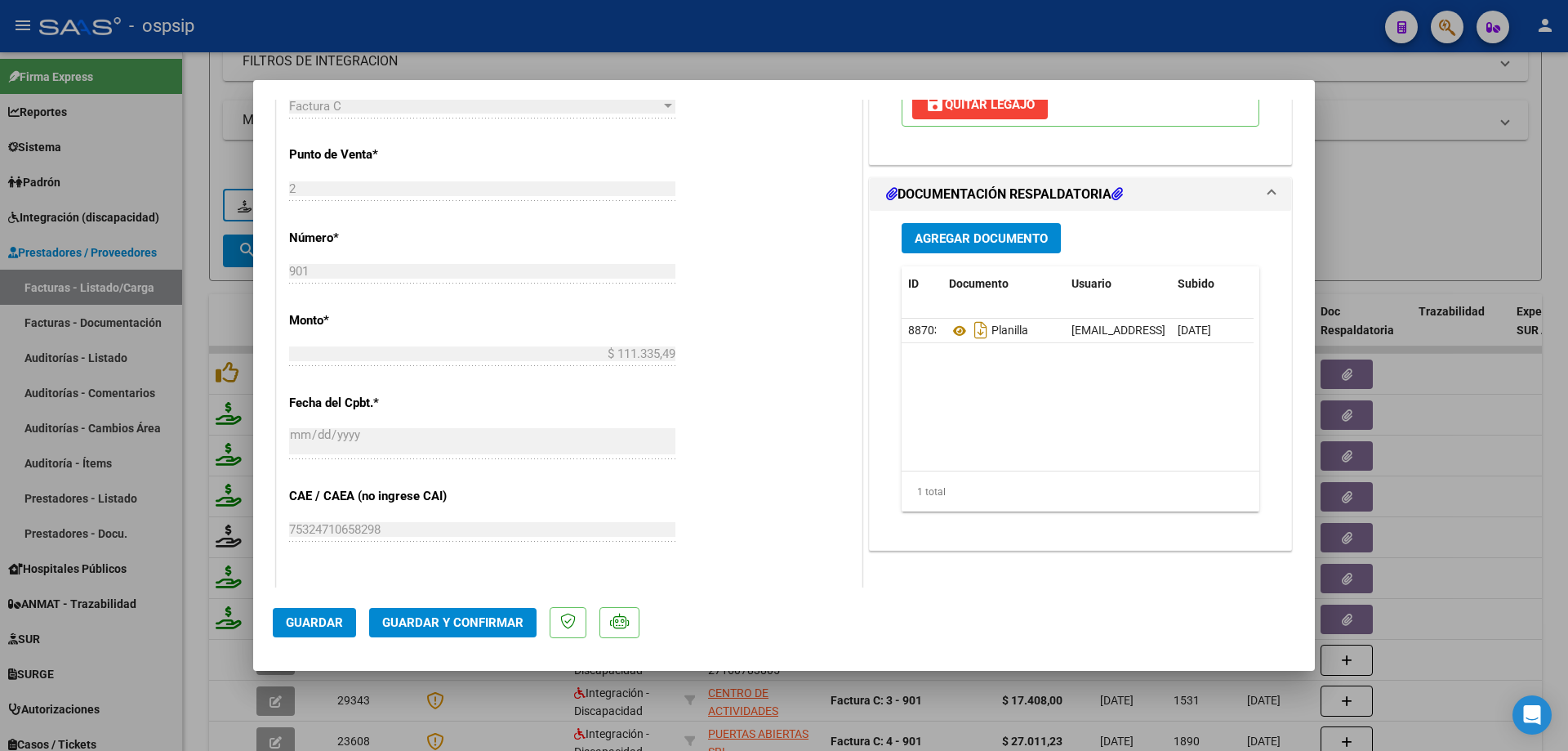
scroll to position [735, 0]
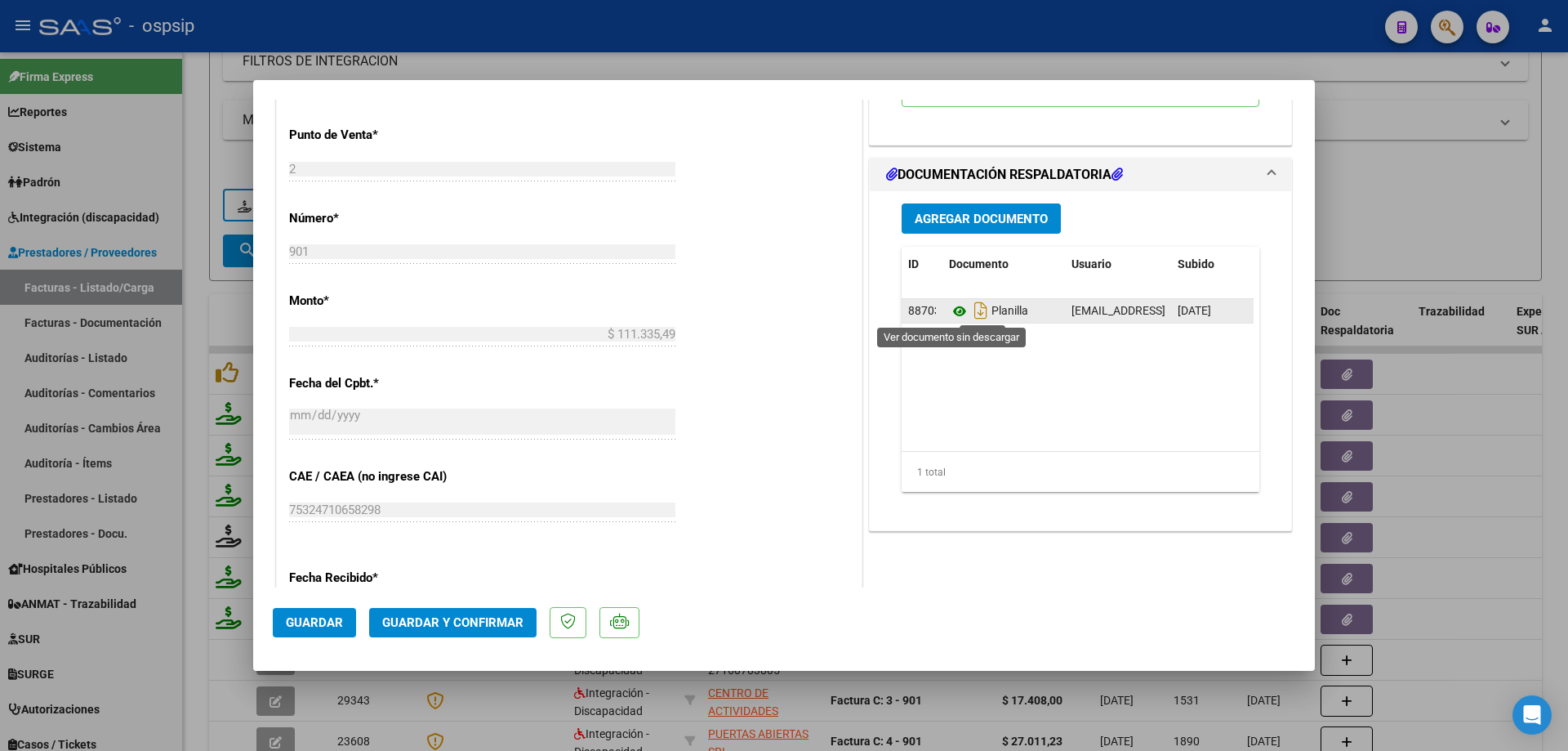
click at [953, 307] on icon at bounding box center [959, 311] width 22 height 20
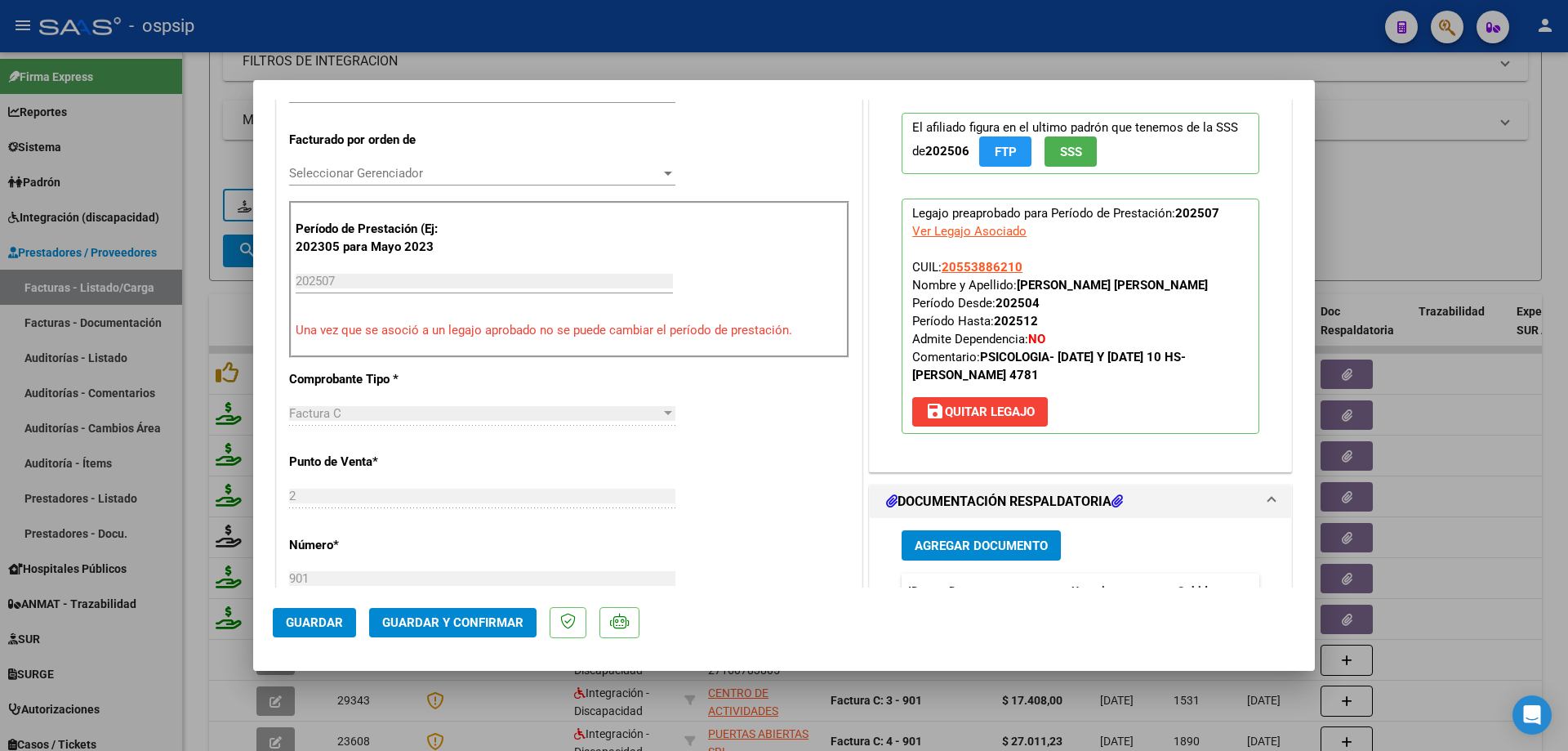
click at [459, 611] on button "Guardar y Confirmar" at bounding box center [453, 622] width 167 height 29
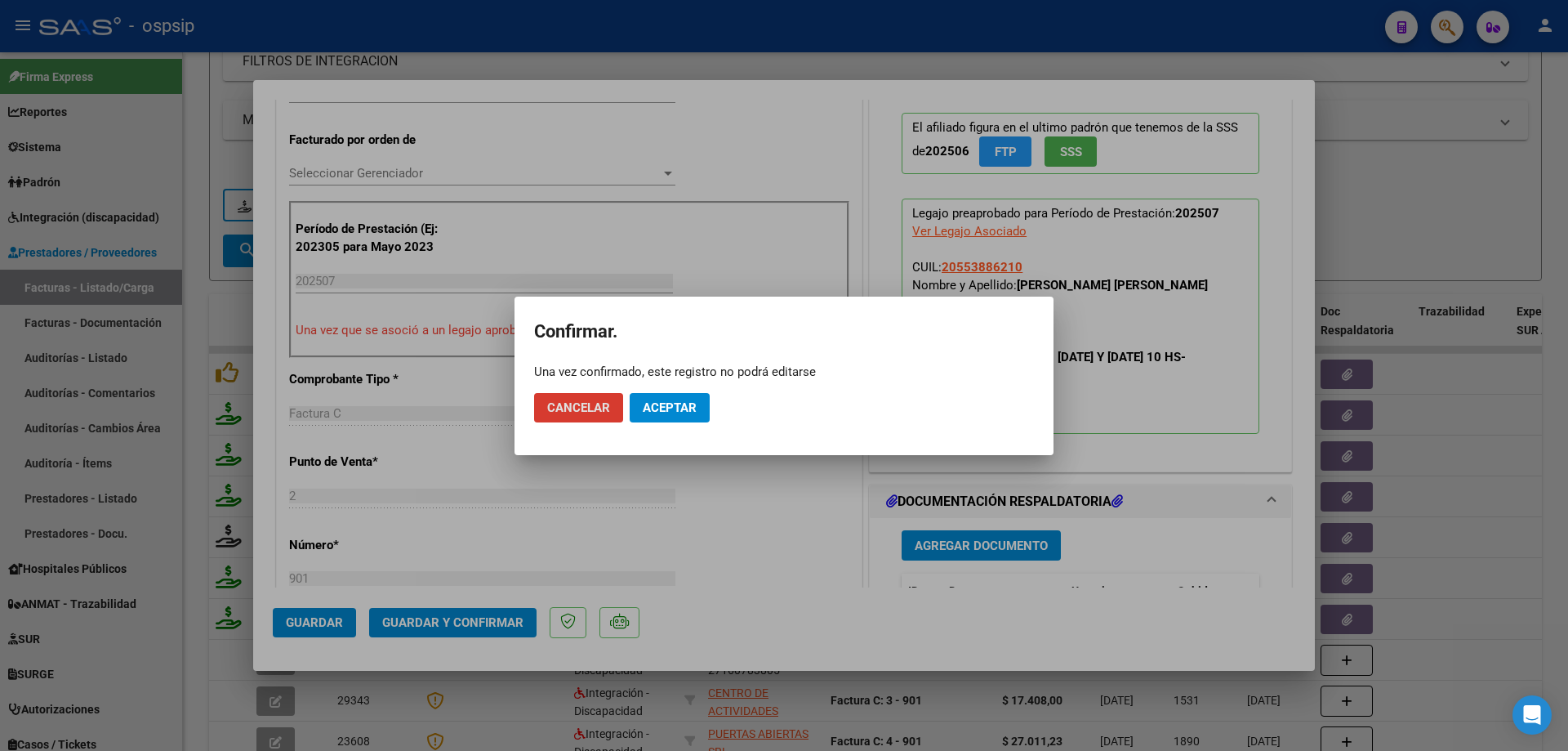
click at [657, 409] on span "Aceptar" at bounding box center [670, 408] width 54 height 15
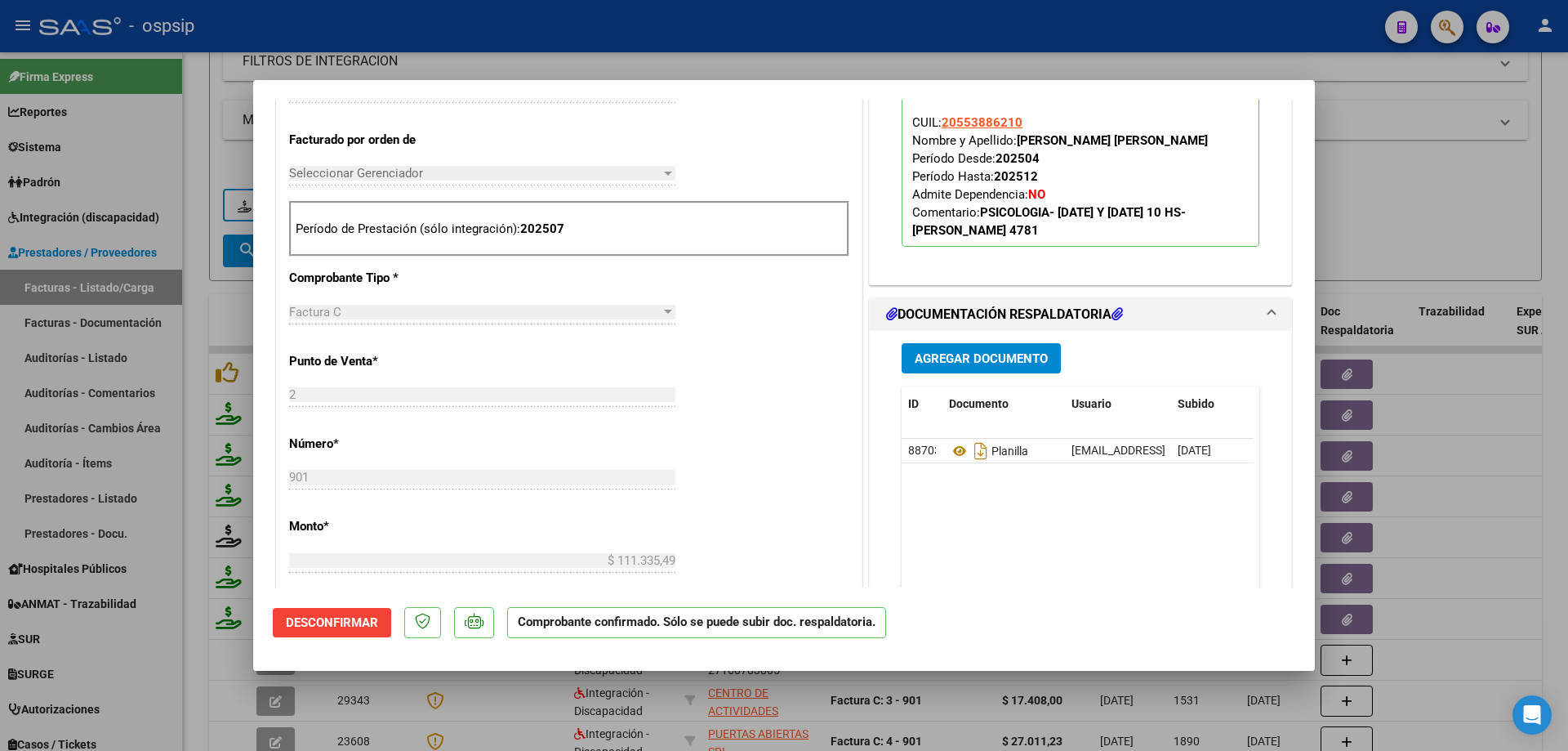
click at [1410, 208] on div at bounding box center [784, 375] width 1568 height 751
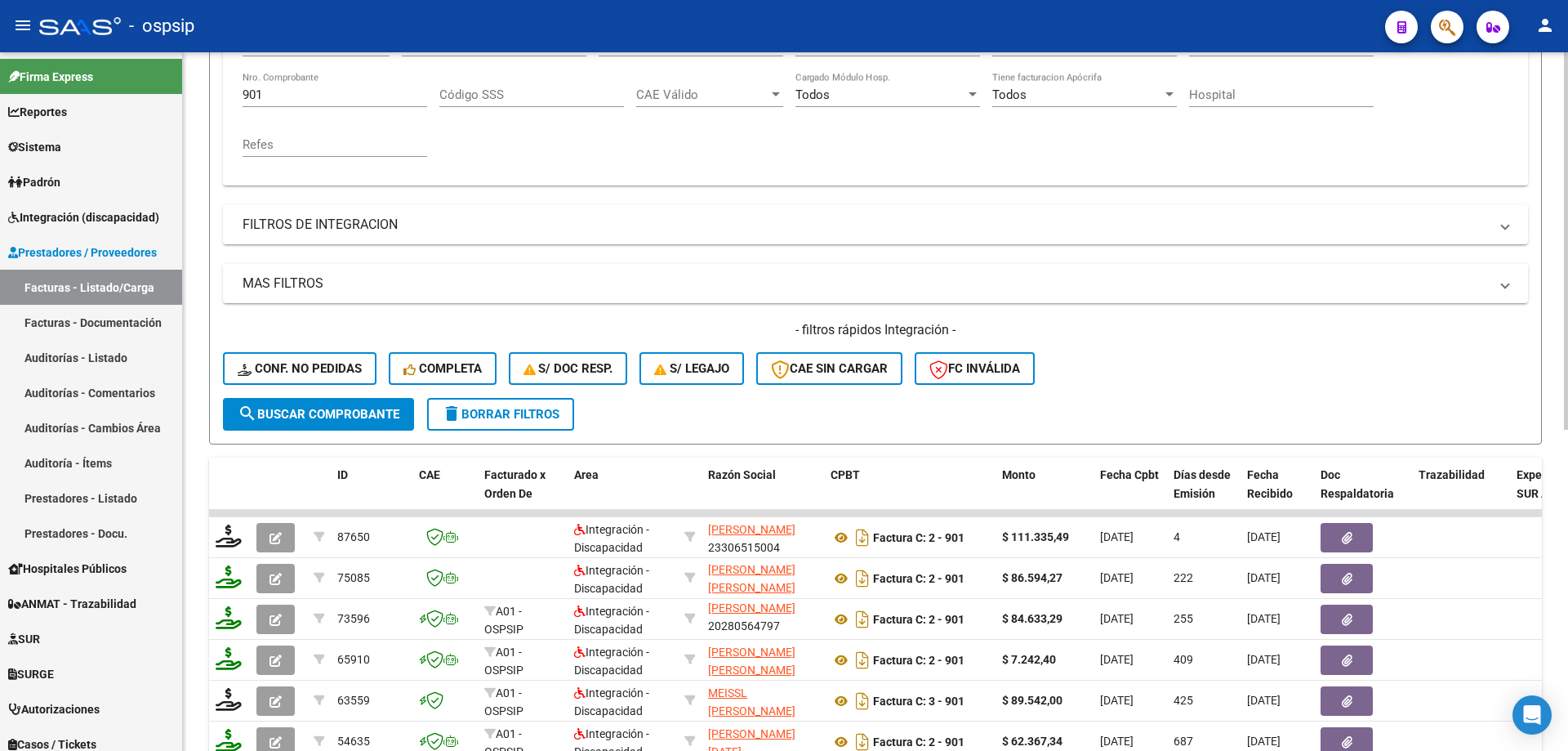
scroll to position [145, 0]
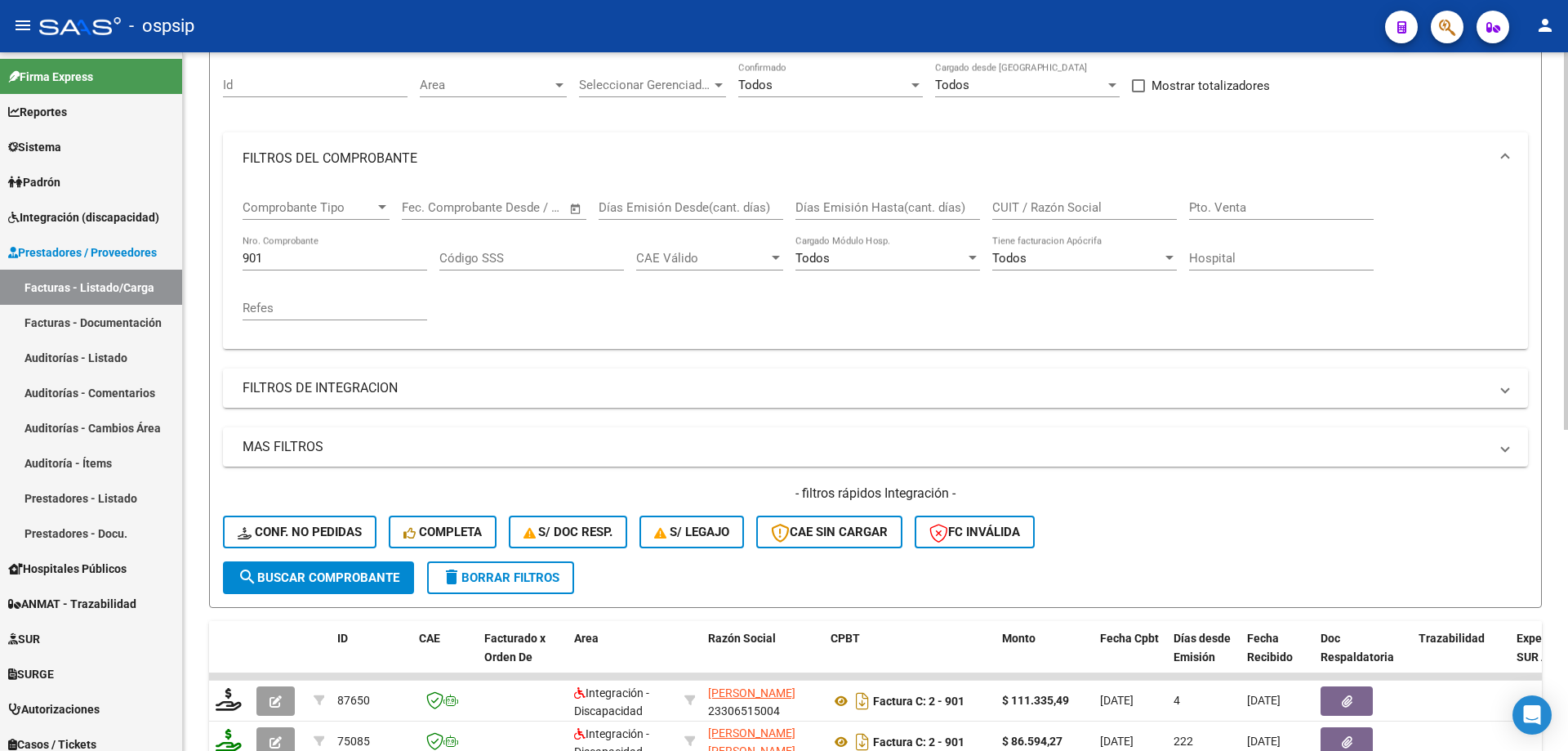
click at [281, 255] on input "901" at bounding box center [334, 258] width 184 height 15
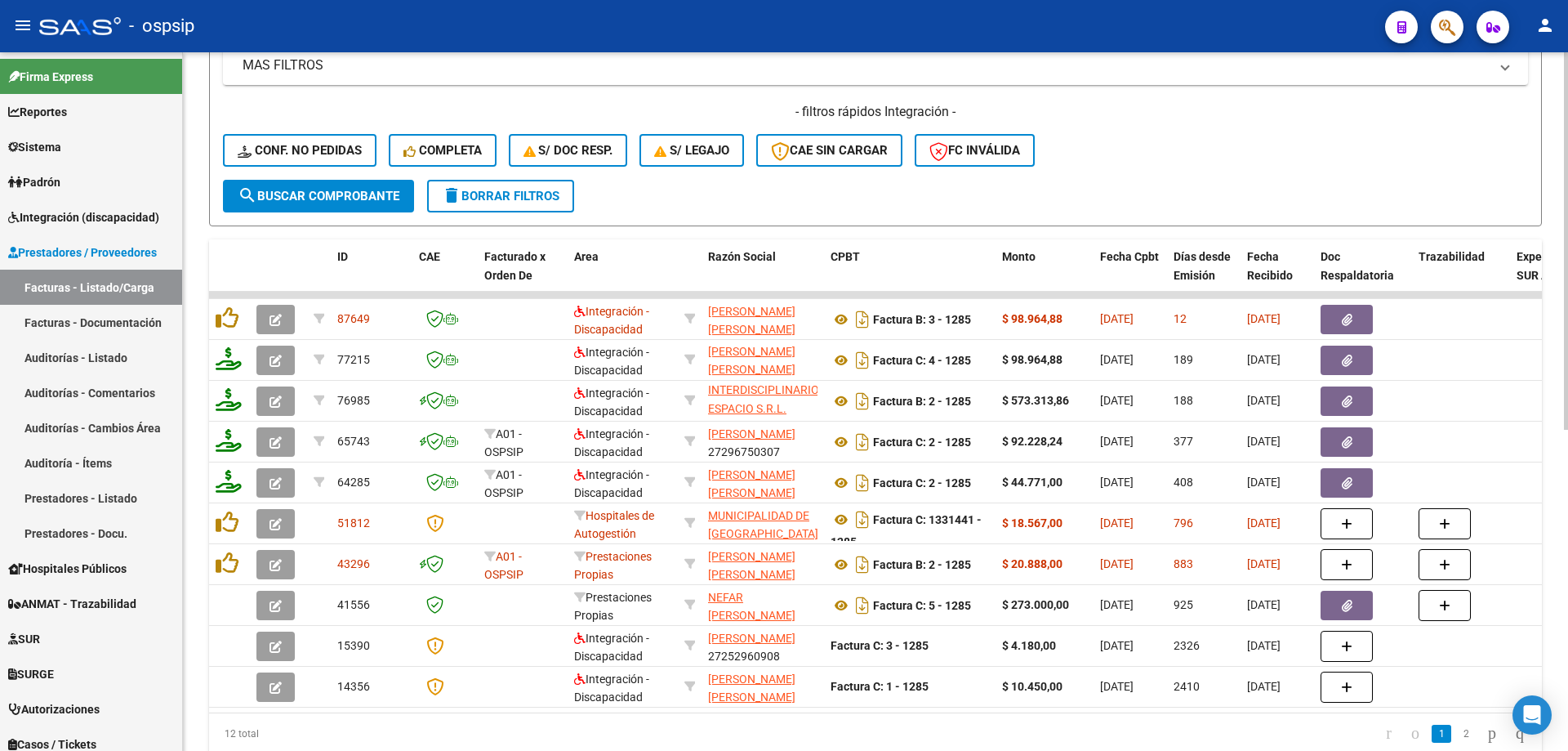
scroll to position [554, 0]
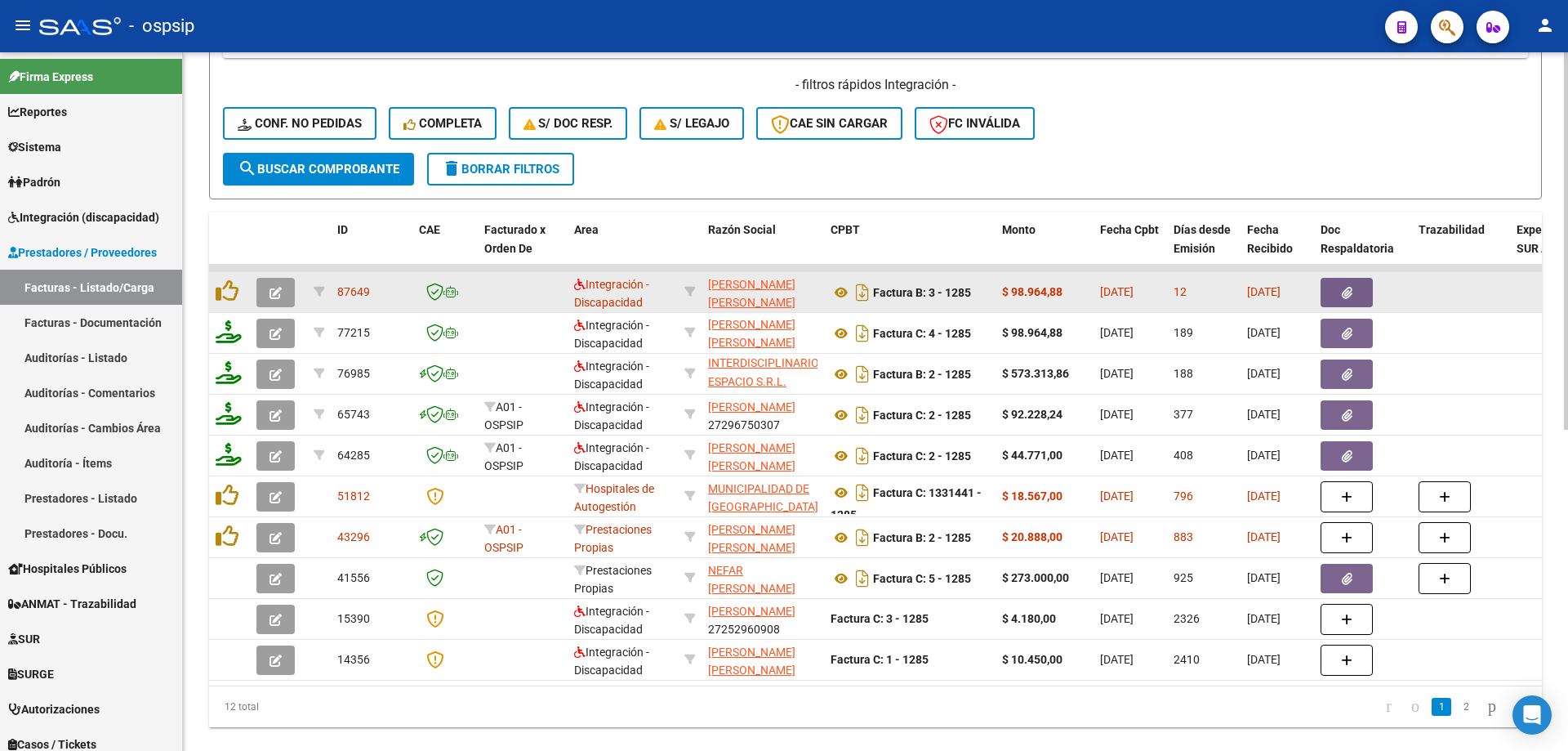
click at [269, 292] on icon "button" at bounding box center [275, 293] width 12 height 12
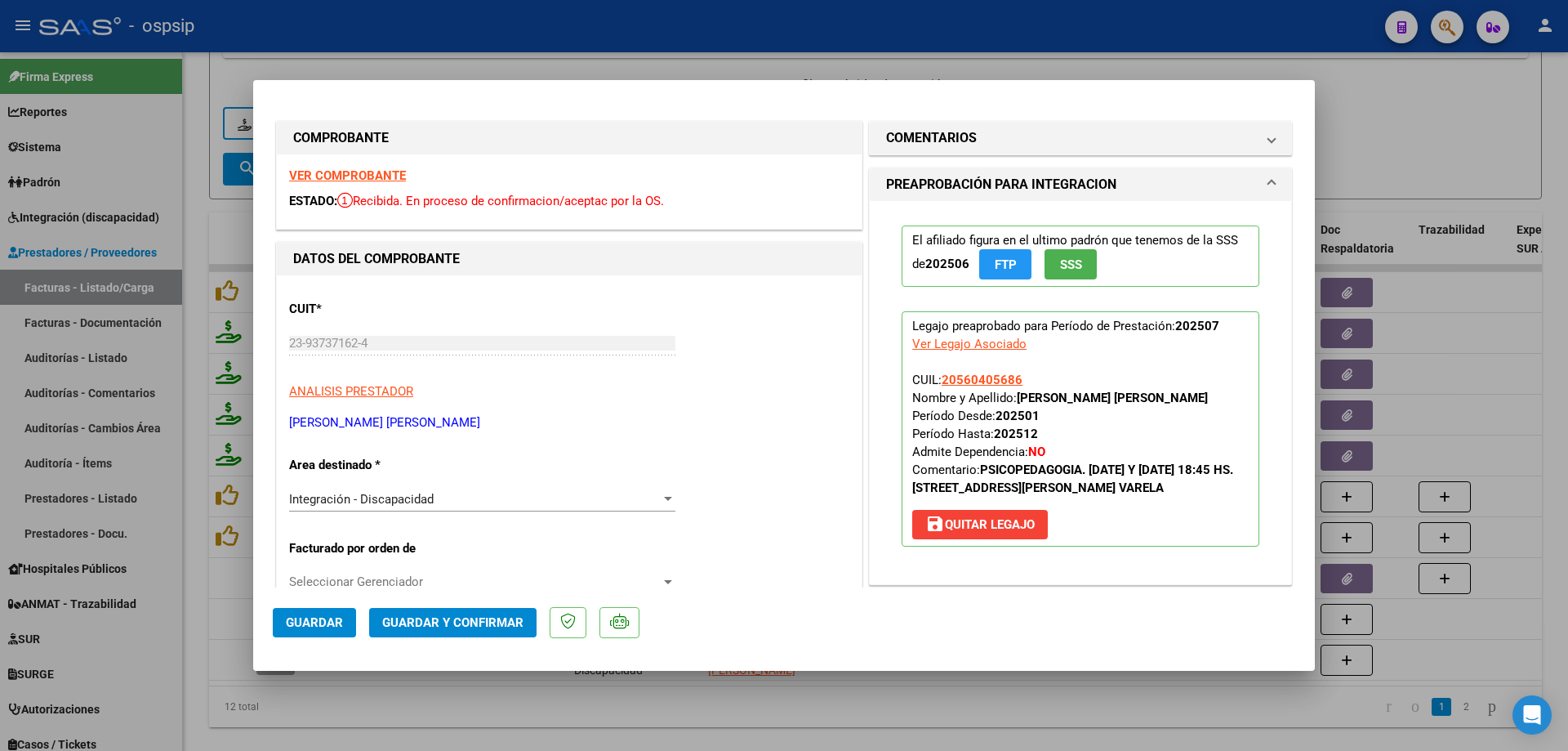
click at [1060, 263] on span "SSS" at bounding box center [1072, 265] width 22 height 15
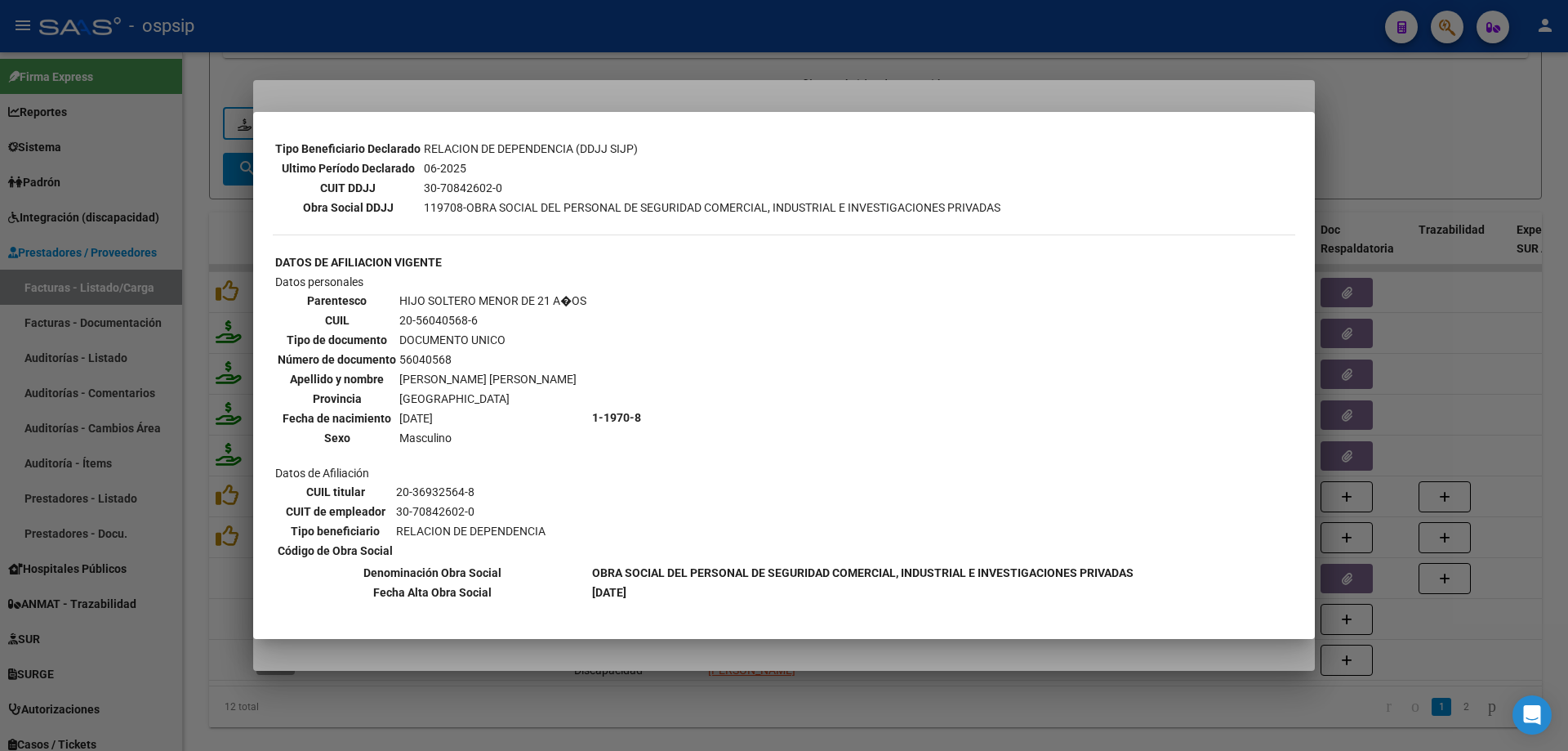
scroll to position [457, 0]
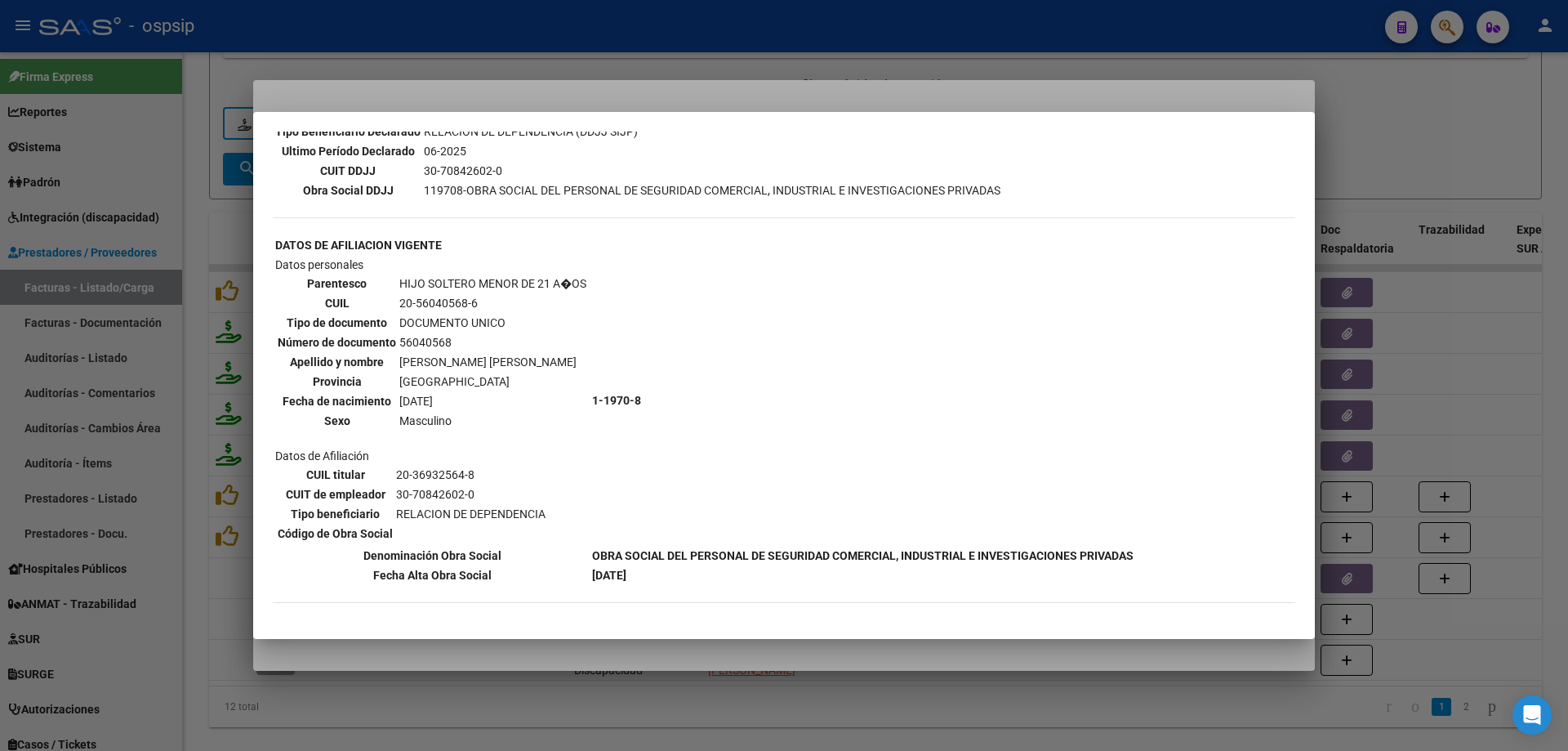
click at [1399, 173] on div at bounding box center [784, 375] width 1568 height 751
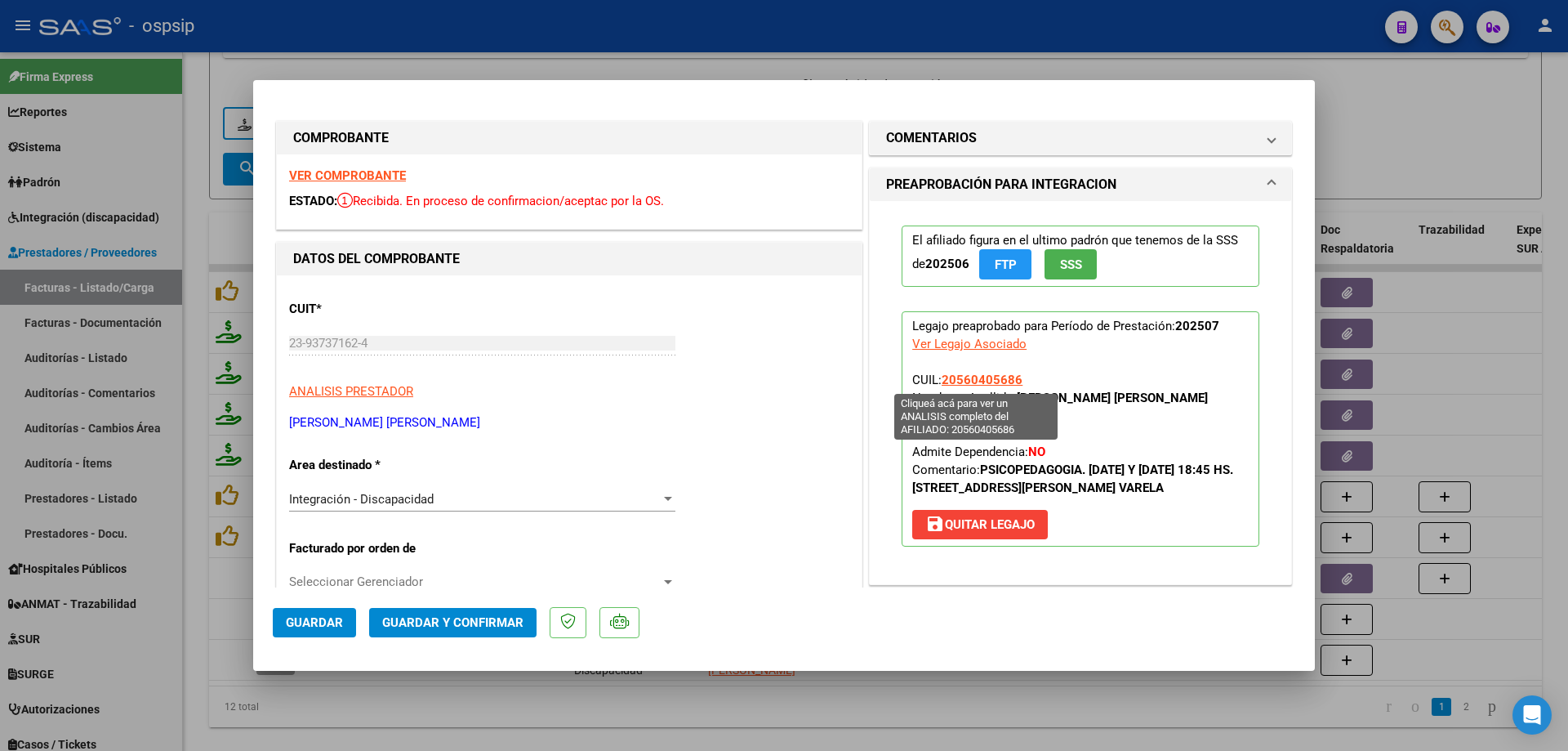
click at [963, 377] on span "20560405686" at bounding box center [982, 380] width 80 height 15
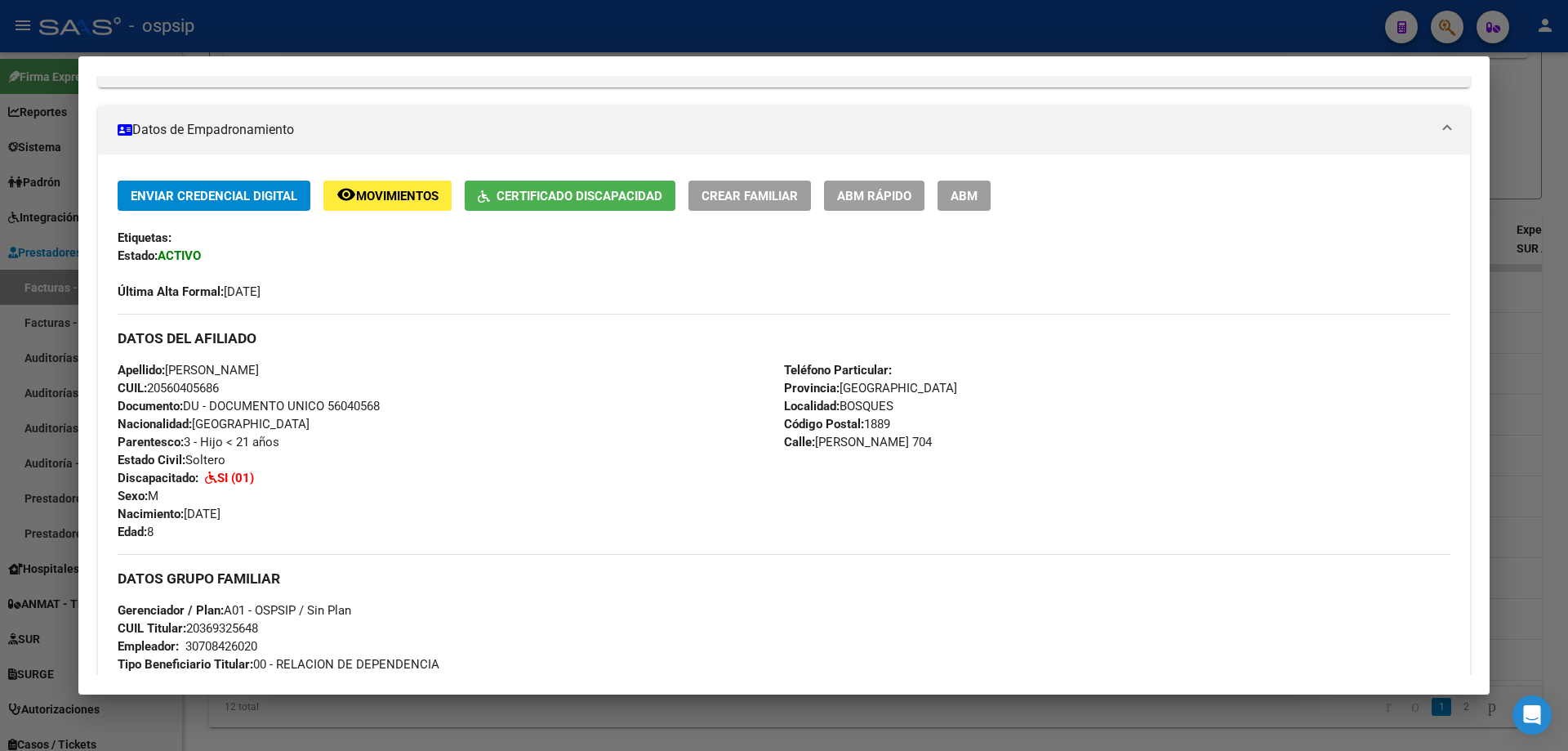
scroll to position [253, 0]
click at [1528, 346] on div at bounding box center [784, 375] width 1568 height 751
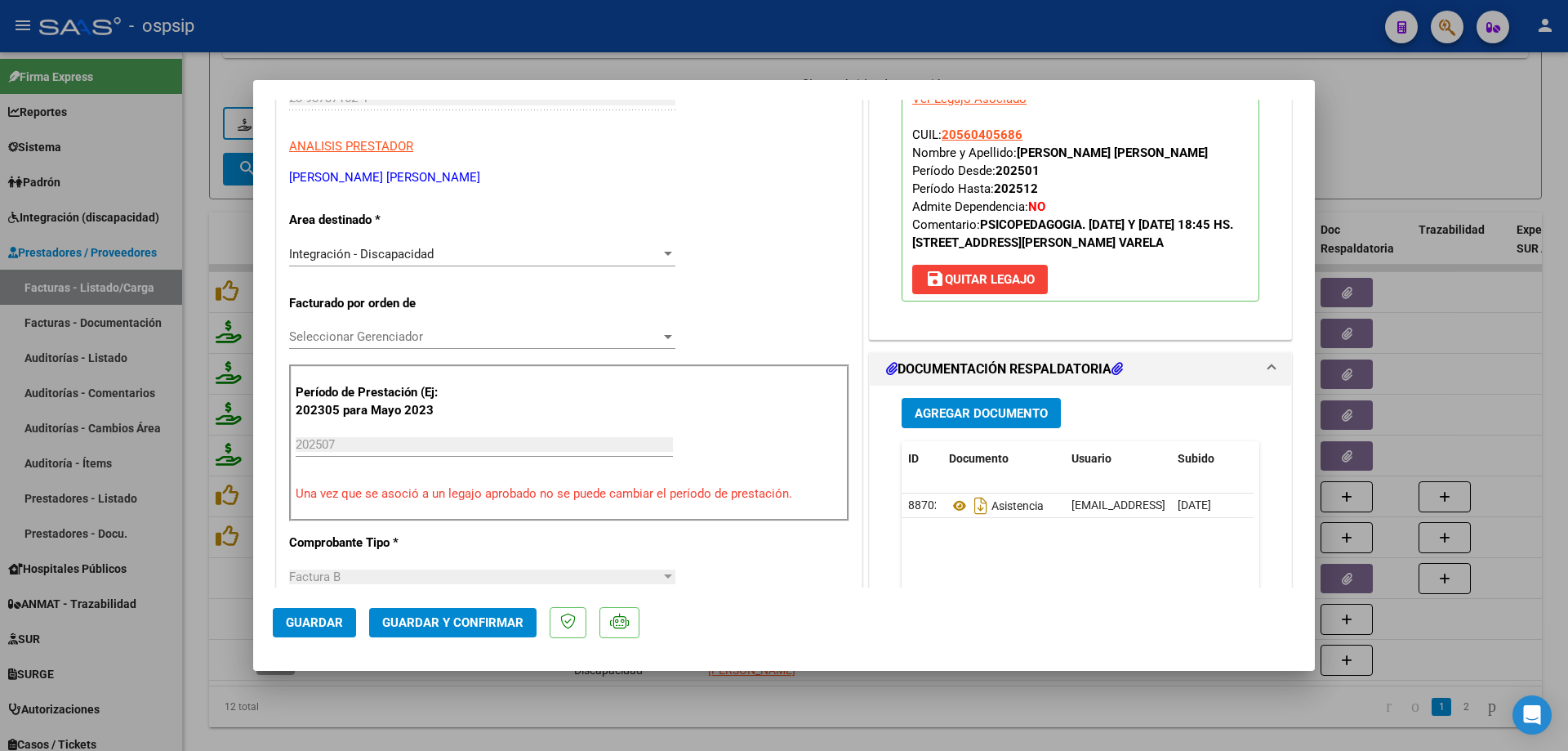
scroll to position [409, 0]
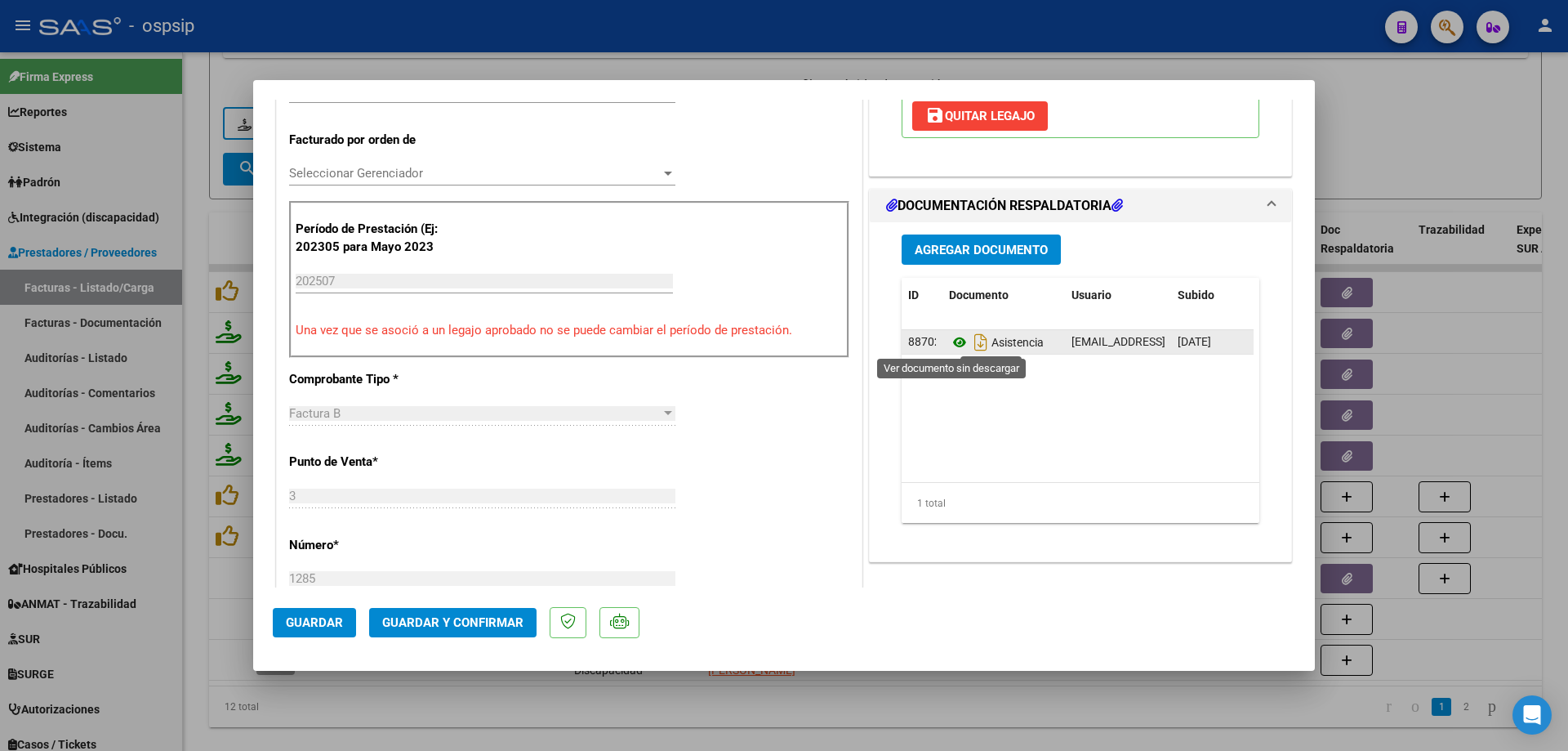
click at [952, 346] on icon at bounding box center [959, 342] width 22 height 20
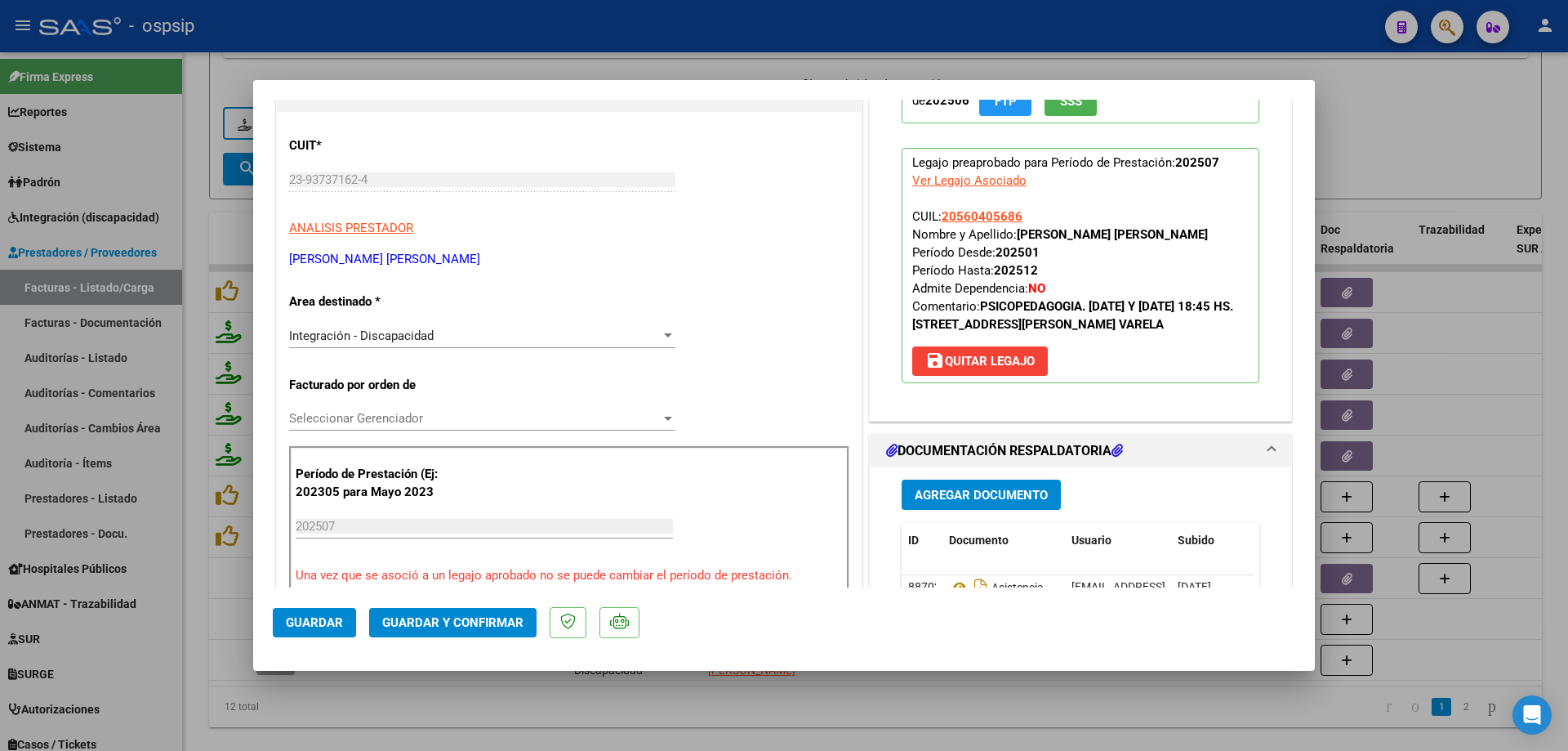
scroll to position [81, 0]
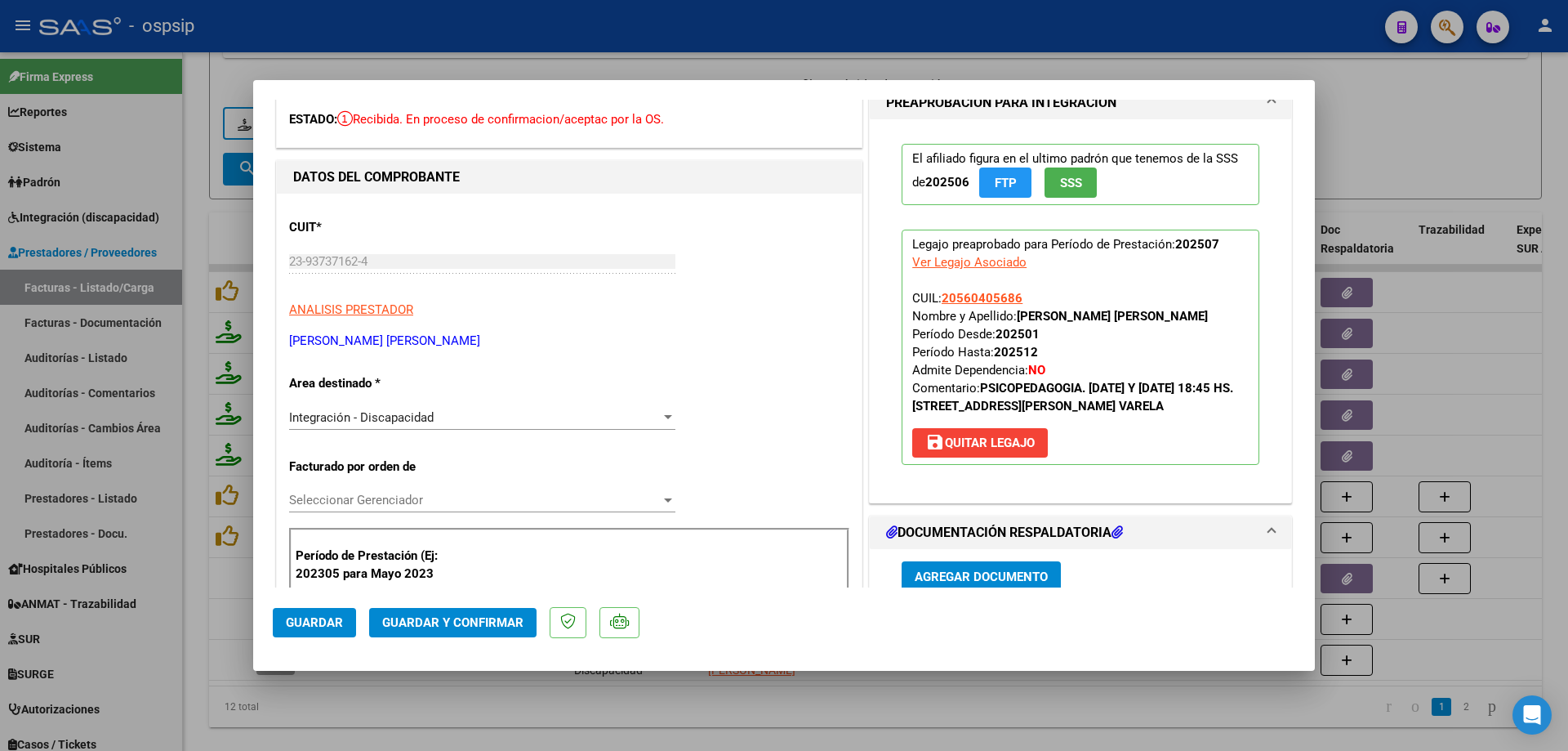
drag, startPoint x: 1028, startPoint y: 289, endPoint x: 935, endPoint y: 292, distance: 93.0
click at [935, 292] on p "Legajo preaprobado para Período de Prestación: 202507 Ver Legajo Asociado CUIL:…" at bounding box center [1080, 347] width 358 height 236
click at [1030, 307] on p "Legajo preaprobado para Período de Prestación: 202507 Ver Legajo Asociado CUIL:…" at bounding box center [1080, 347] width 358 height 236
drag, startPoint x: 1018, startPoint y: 300, endPoint x: 938, endPoint y: 303, distance: 80.1
click at [938, 303] on p "Legajo preaprobado para Período de Prestación: 202507 Ver Legajo Asociado CUIL:…" at bounding box center [1080, 347] width 358 height 236
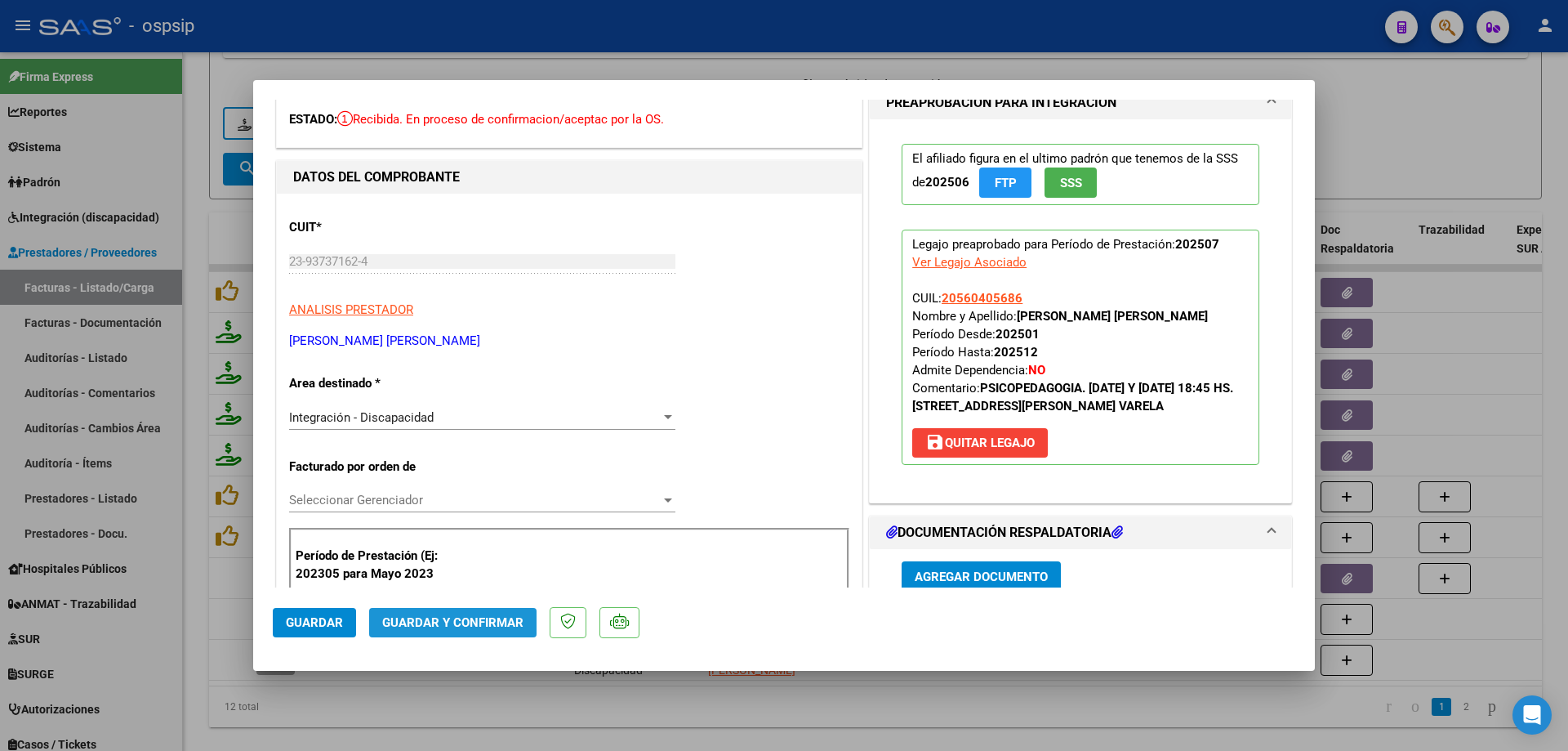
click at [509, 628] on span "Guardar y Confirmar" at bounding box center [453, 623] width 141 height 15
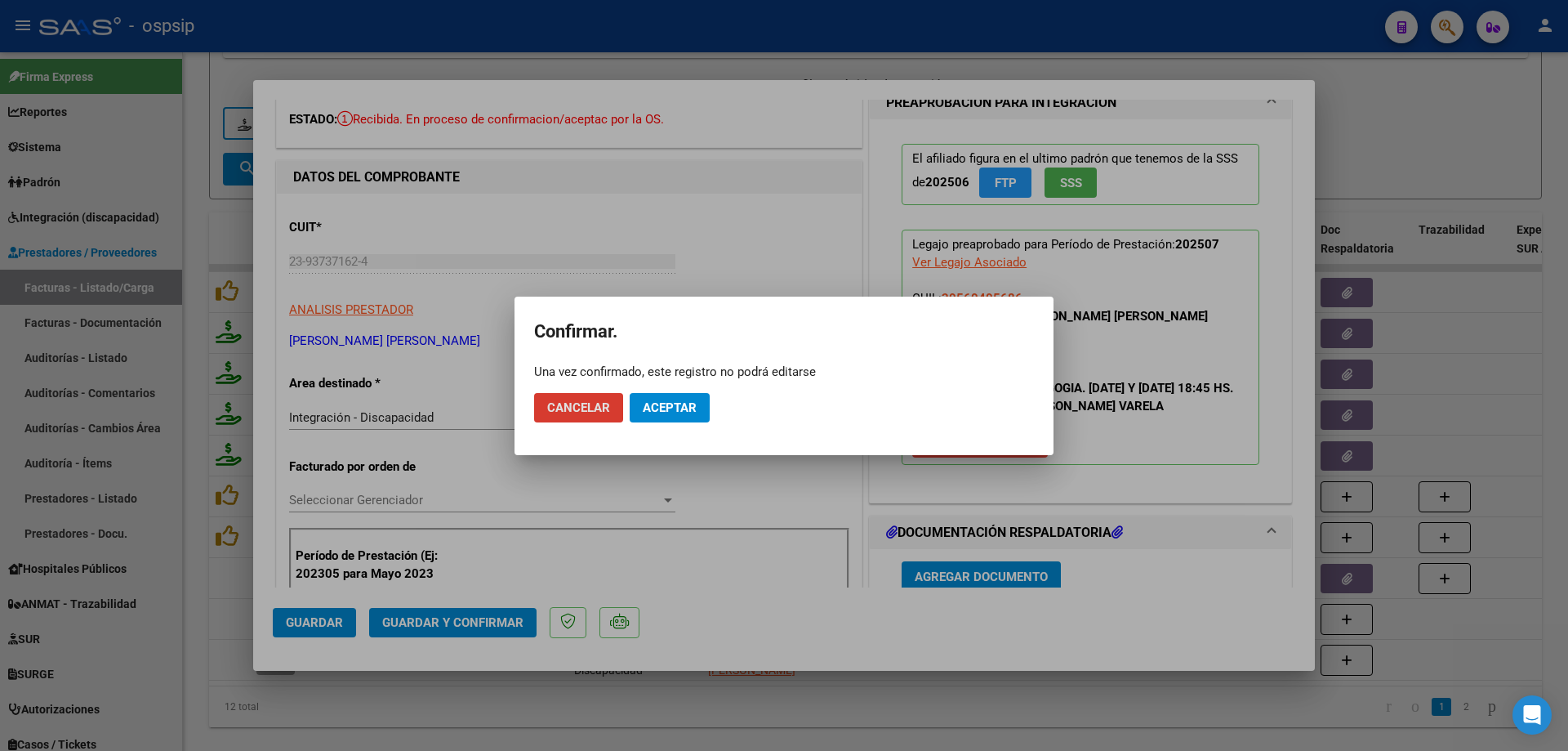
click at [690, 414] on span "Aceptar" at bounding box center [670, 408] width 54 height 15
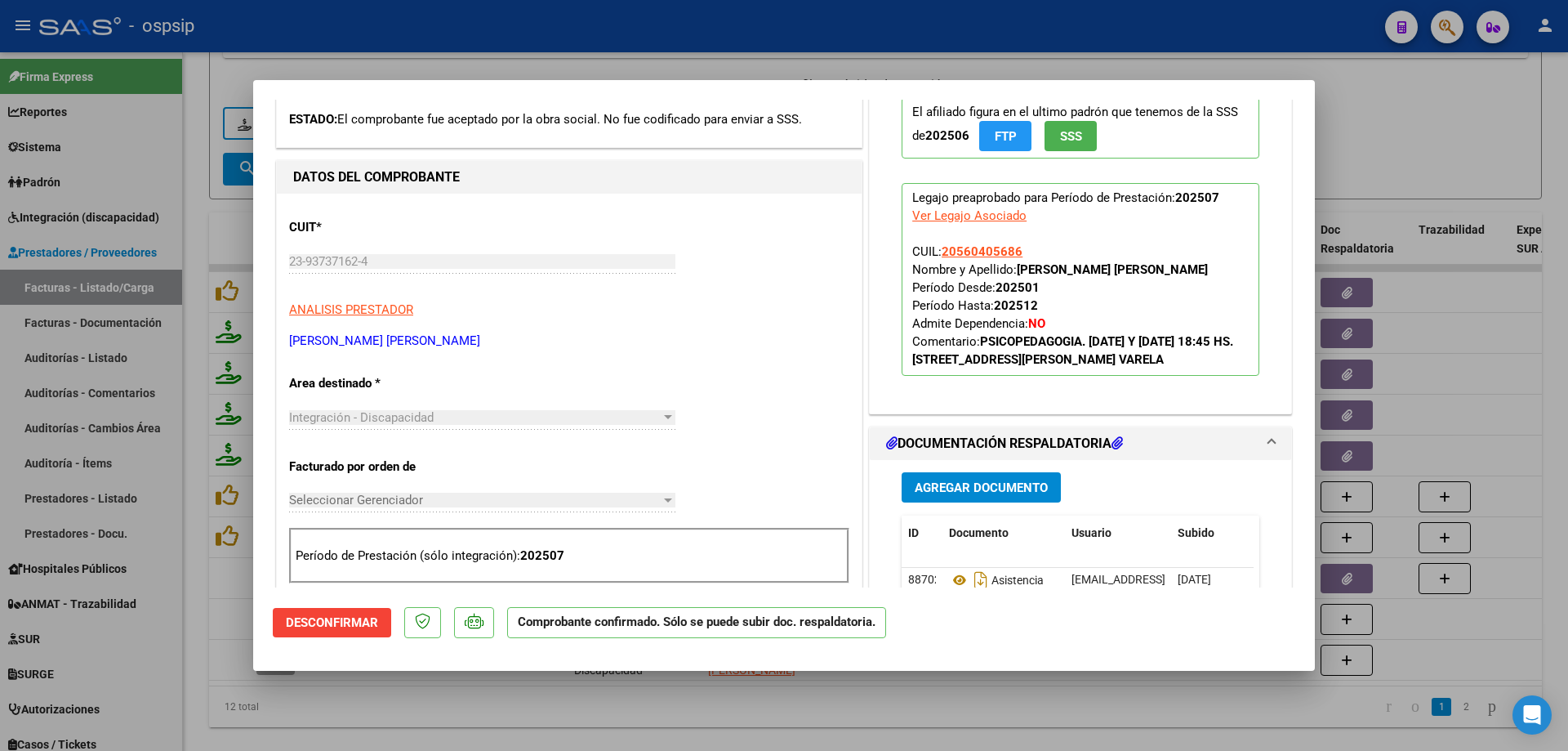
click at [1380, 136] on div at bounding box center [784, 375] width 1568 height 751
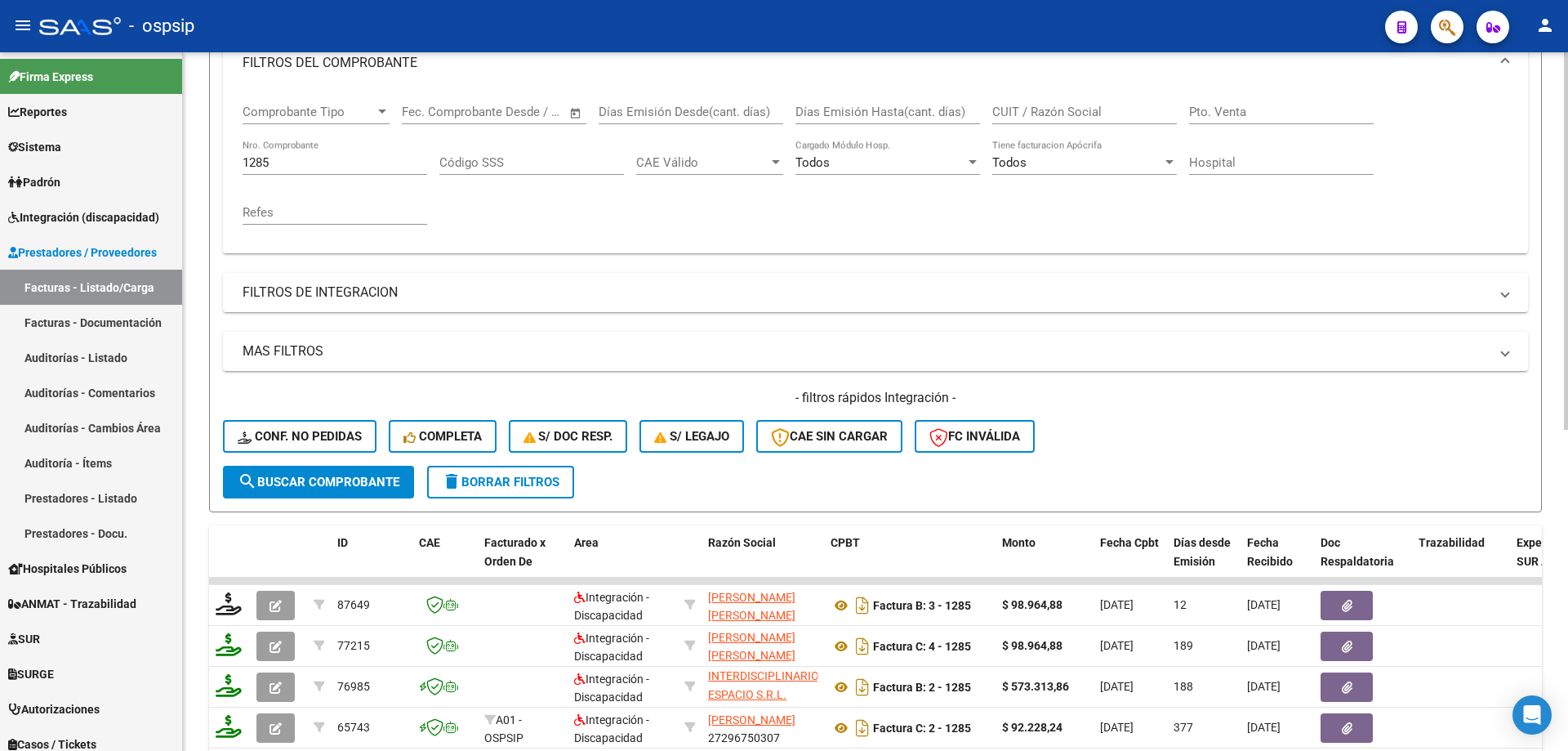
scroll to position [145, 0]
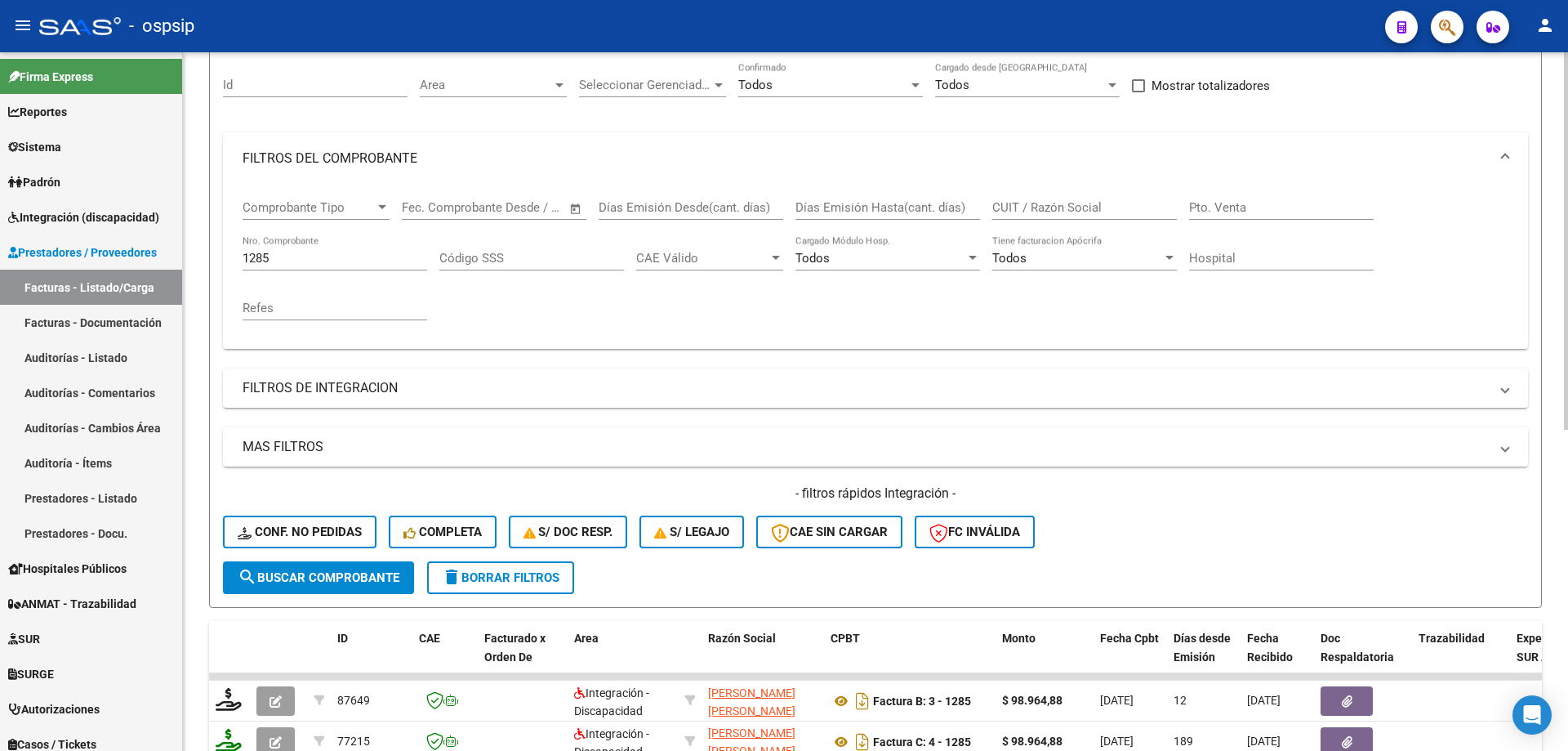
click at [285, 259] on input "1285" at bounding box center [334, 258] width 184 height 15
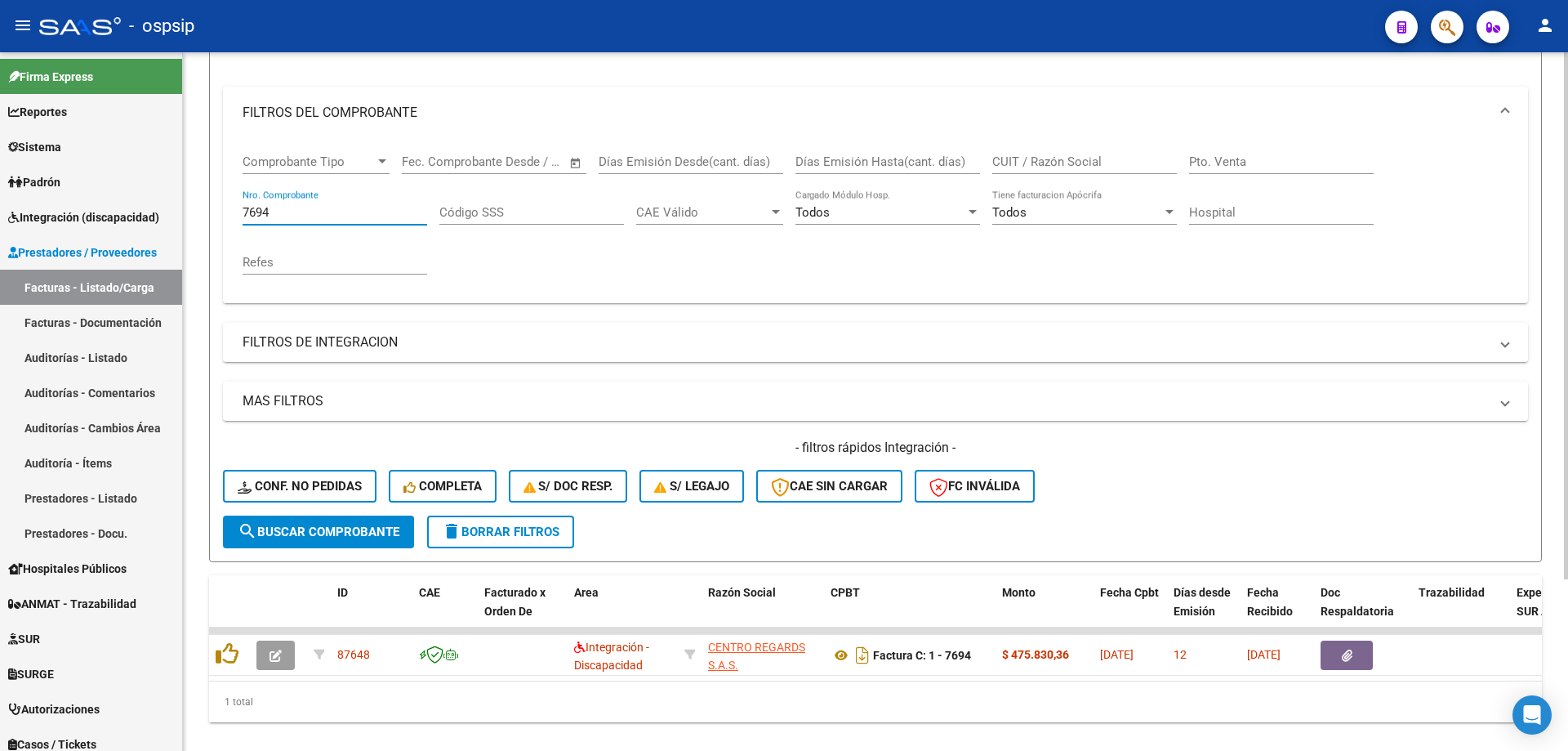
scroll to position [227, 0]
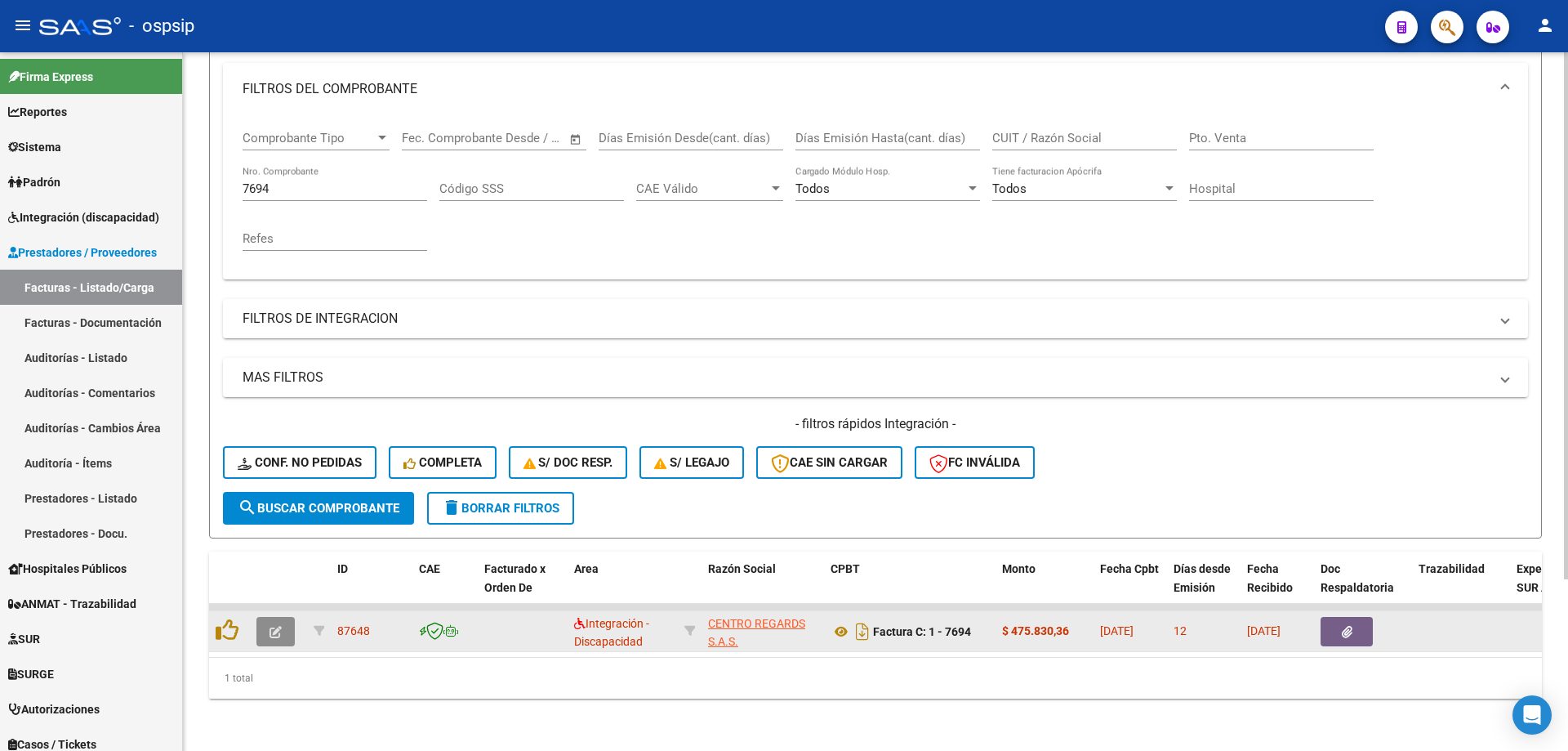
click at [265, 623] on button "button" at bounding box center [275, 631] width 38 height 29
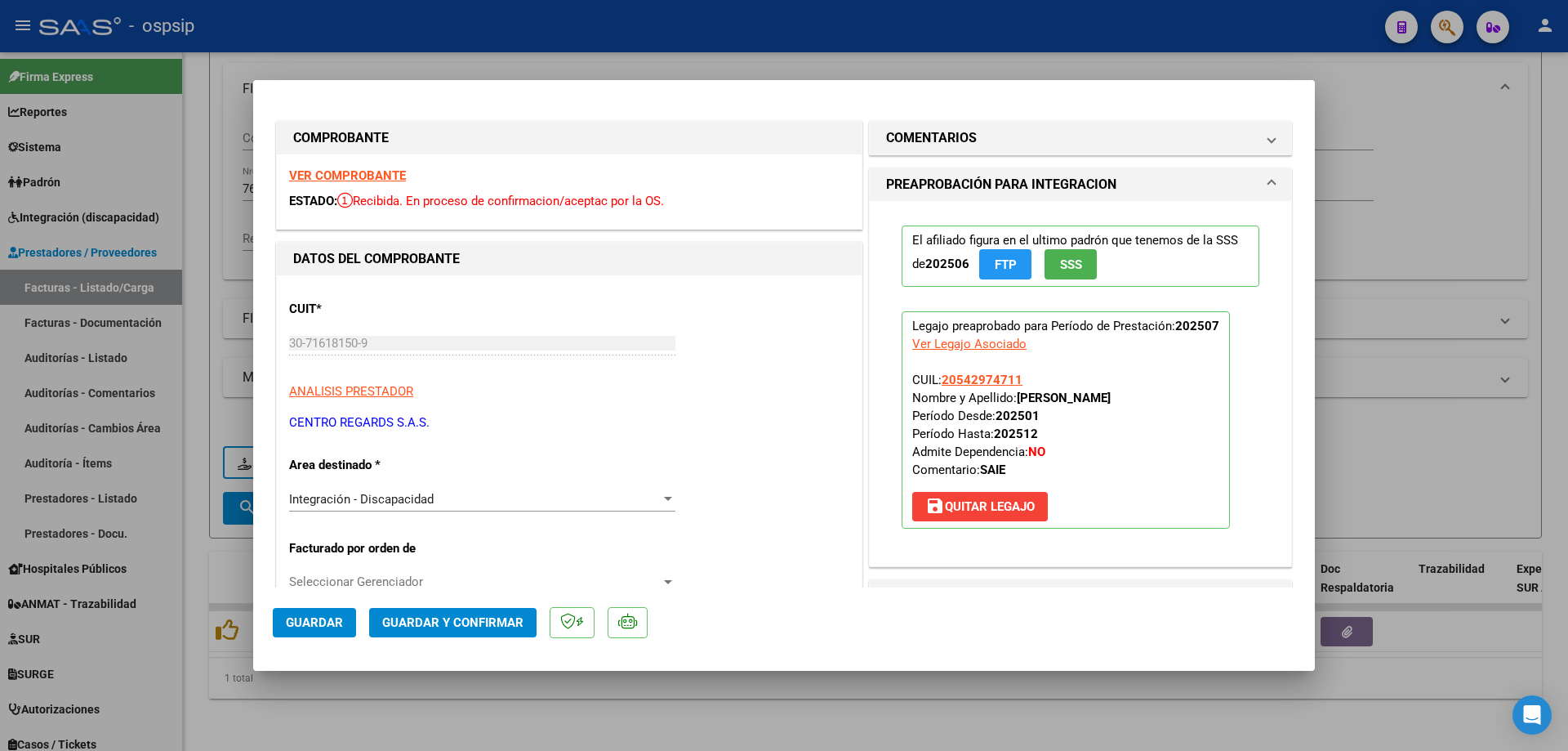
click at [1084, 268] on button "SSS" at bounding box center [1071, 264] width 52 height 30
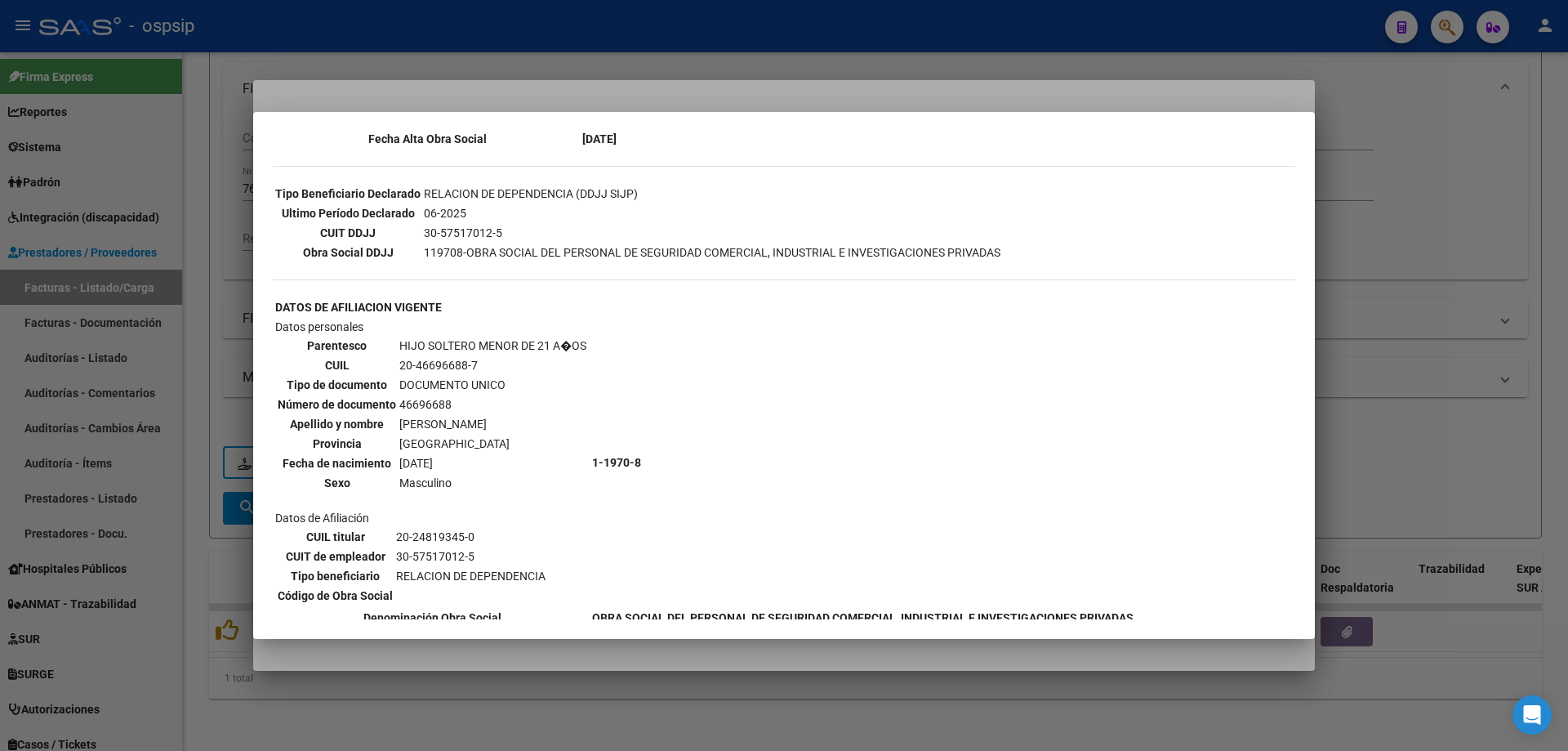
scroll to position [409, 0]
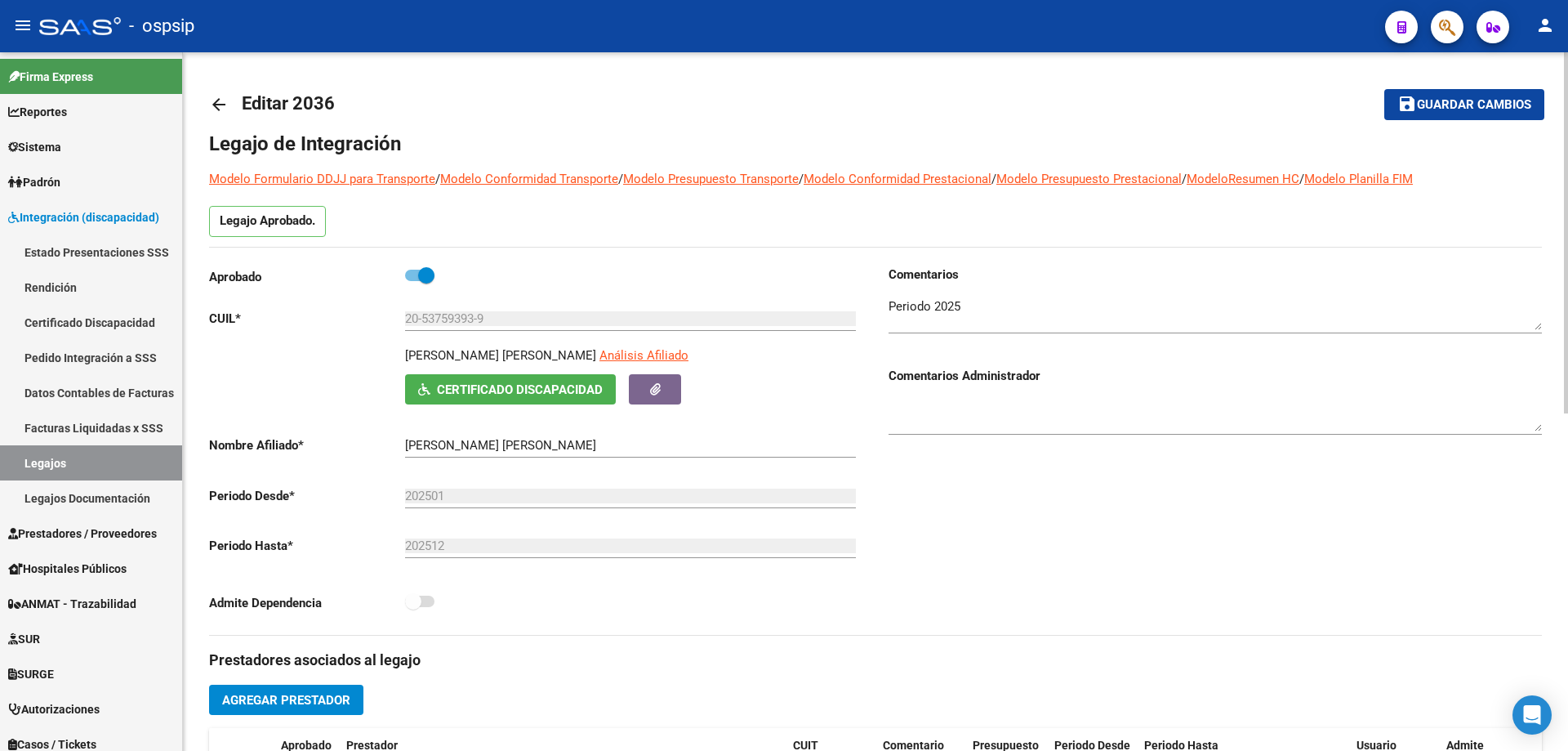
click at [224, 107] on mat-icon "arrow_back" at bounding box center [219, 104] width 20 height 20
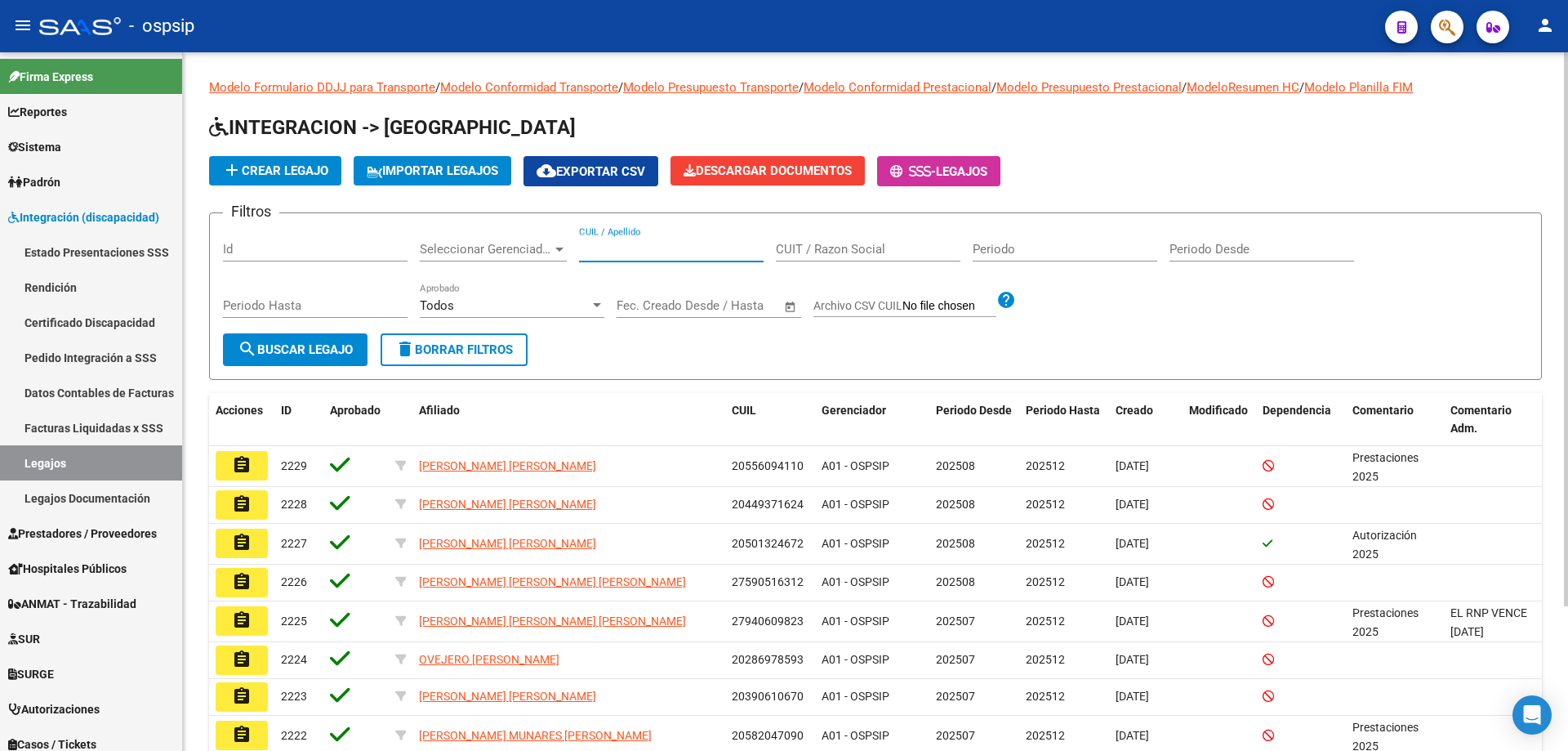
paste input "27561830555"
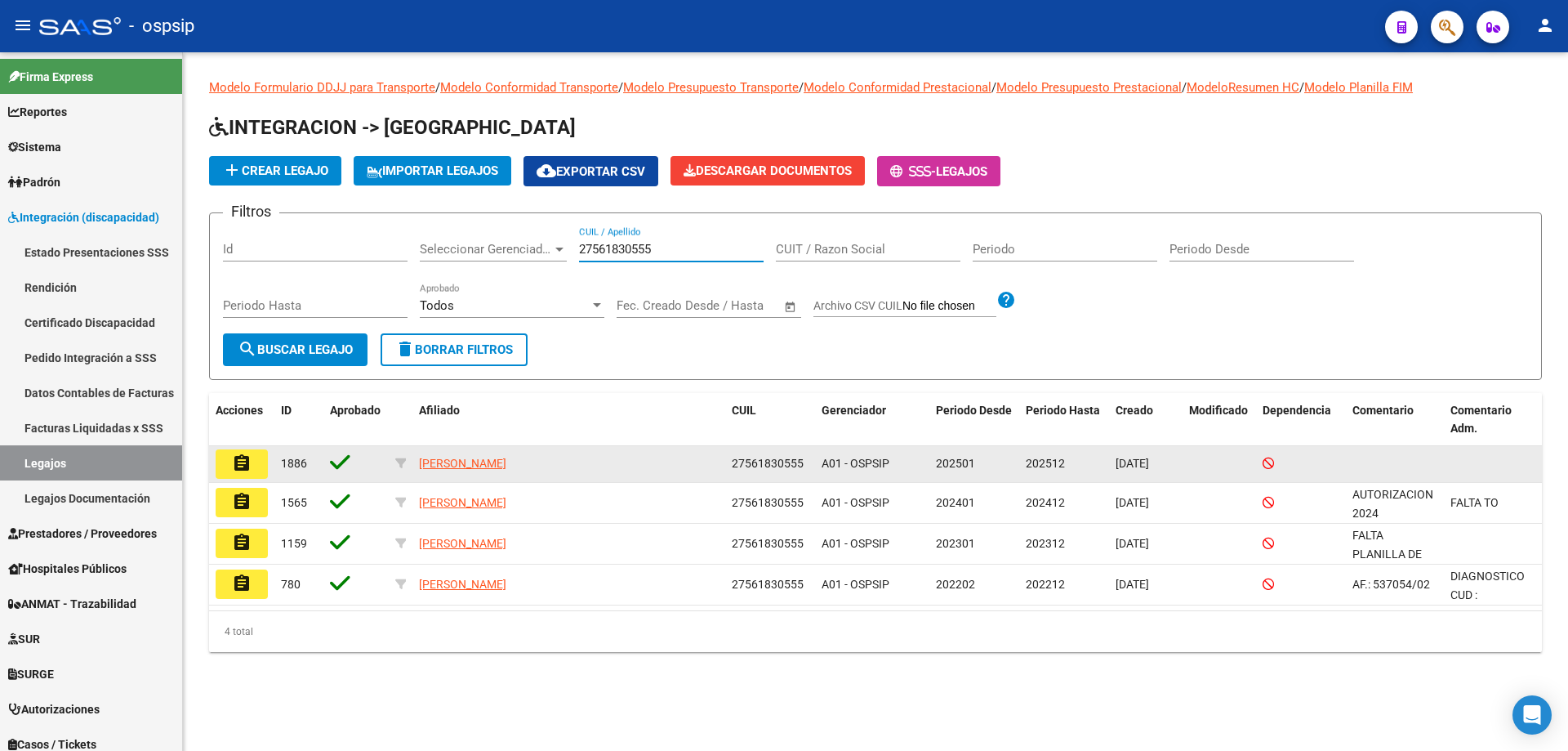
type input "27561830555"
click at [241, 466] on mat-icon "assignment" at bounding box center [241, 463] width 20 height 20
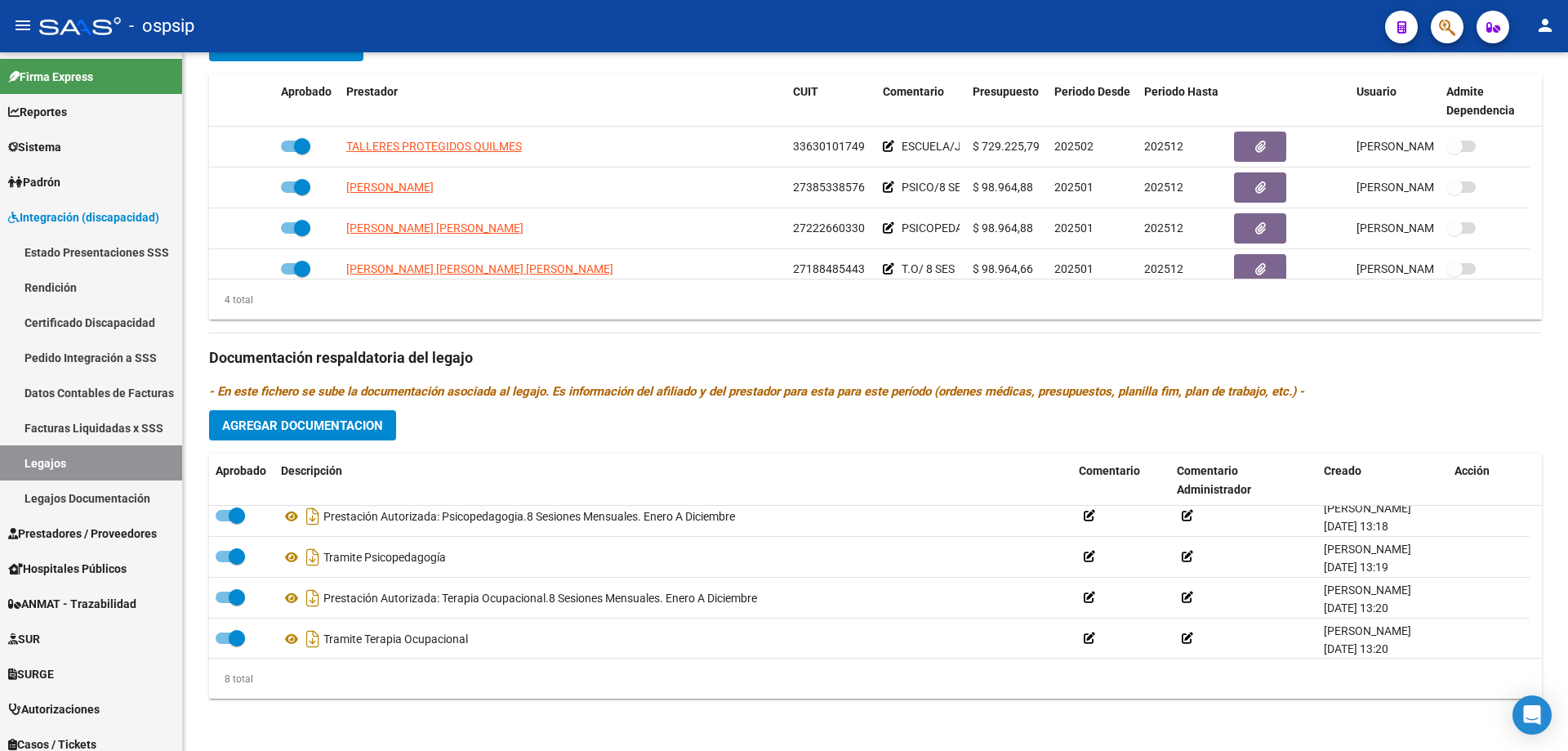
scroll to position [180, 0]
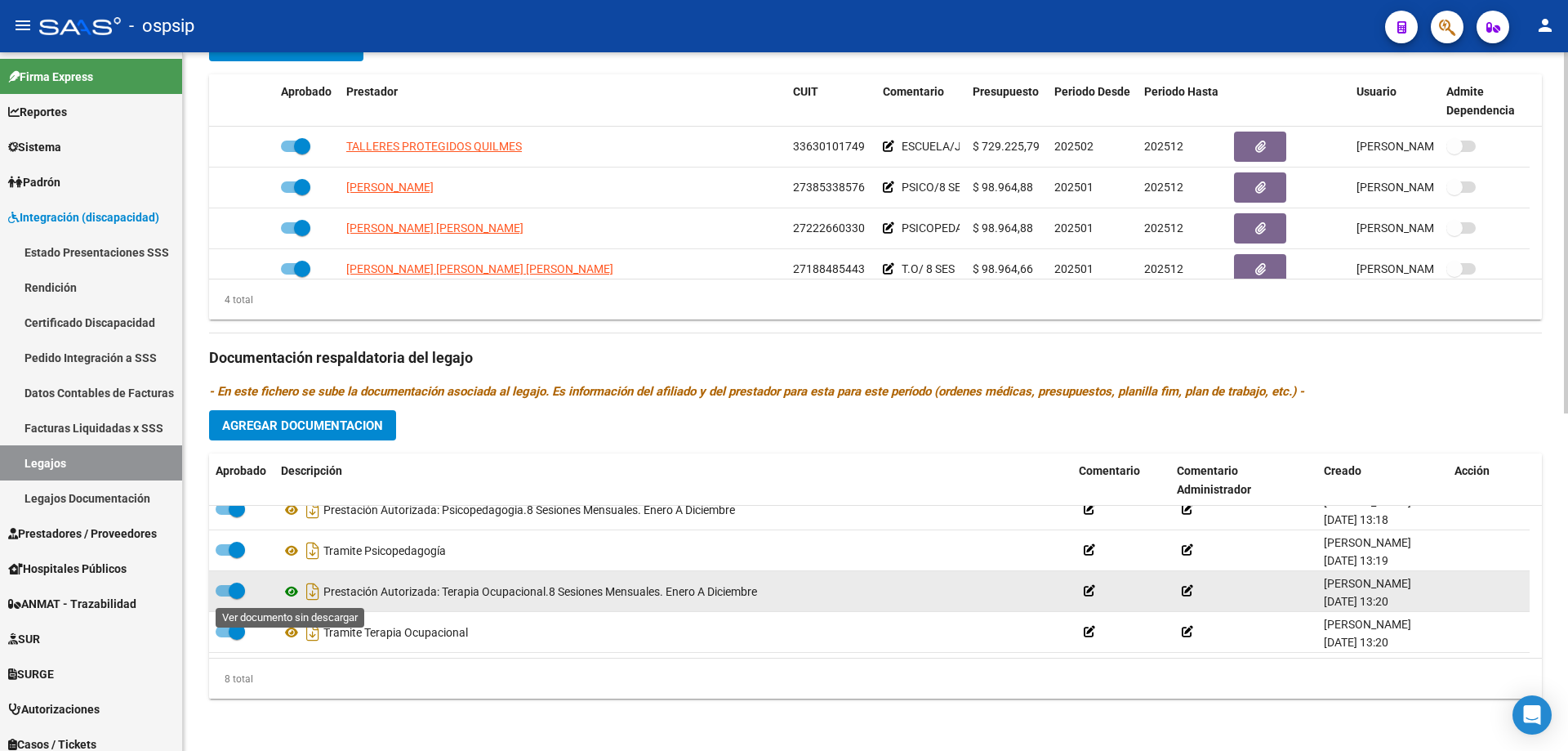
click at [290, 589] on icon at bounding box center [292, 591] width 22 height 20
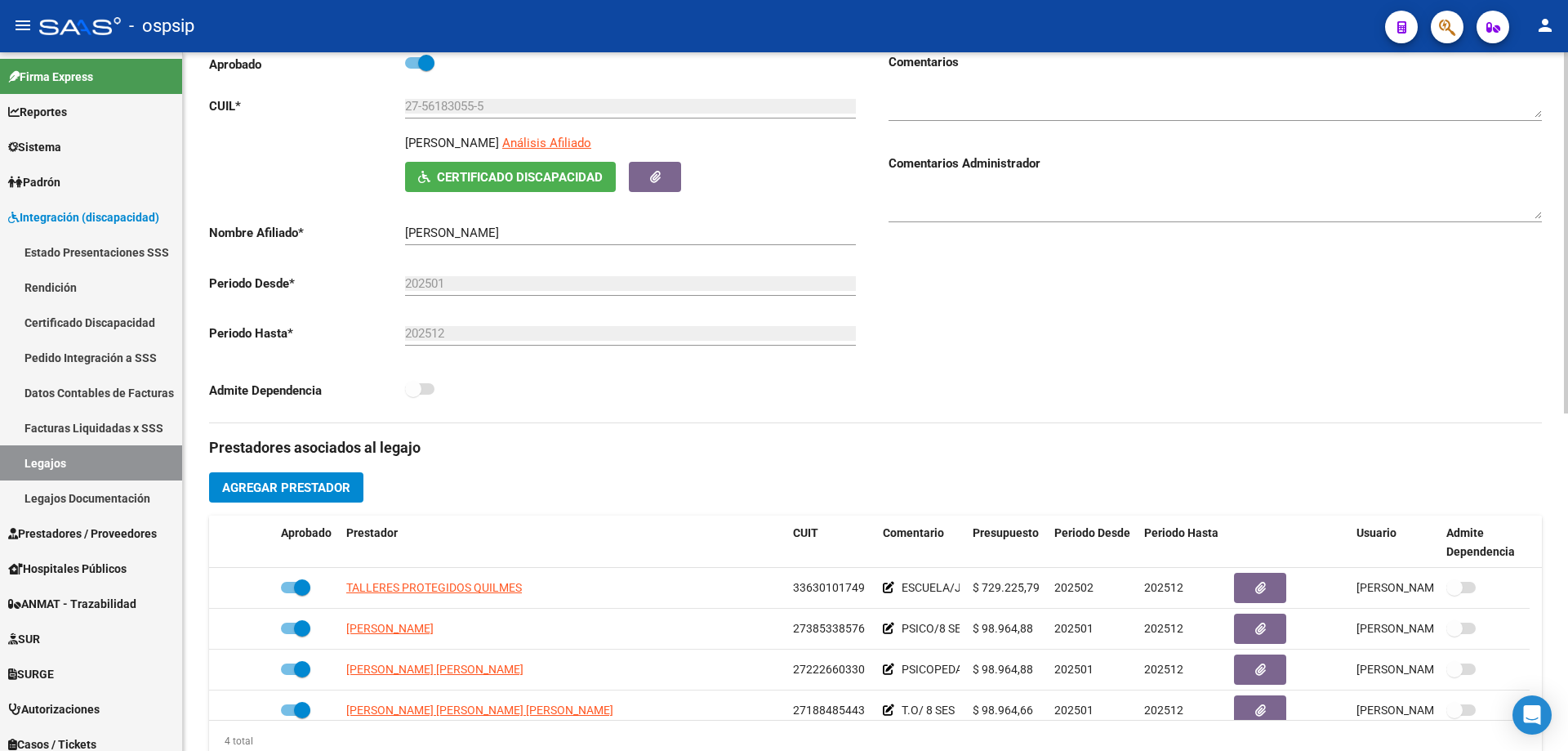
scroll to position [0, 0]
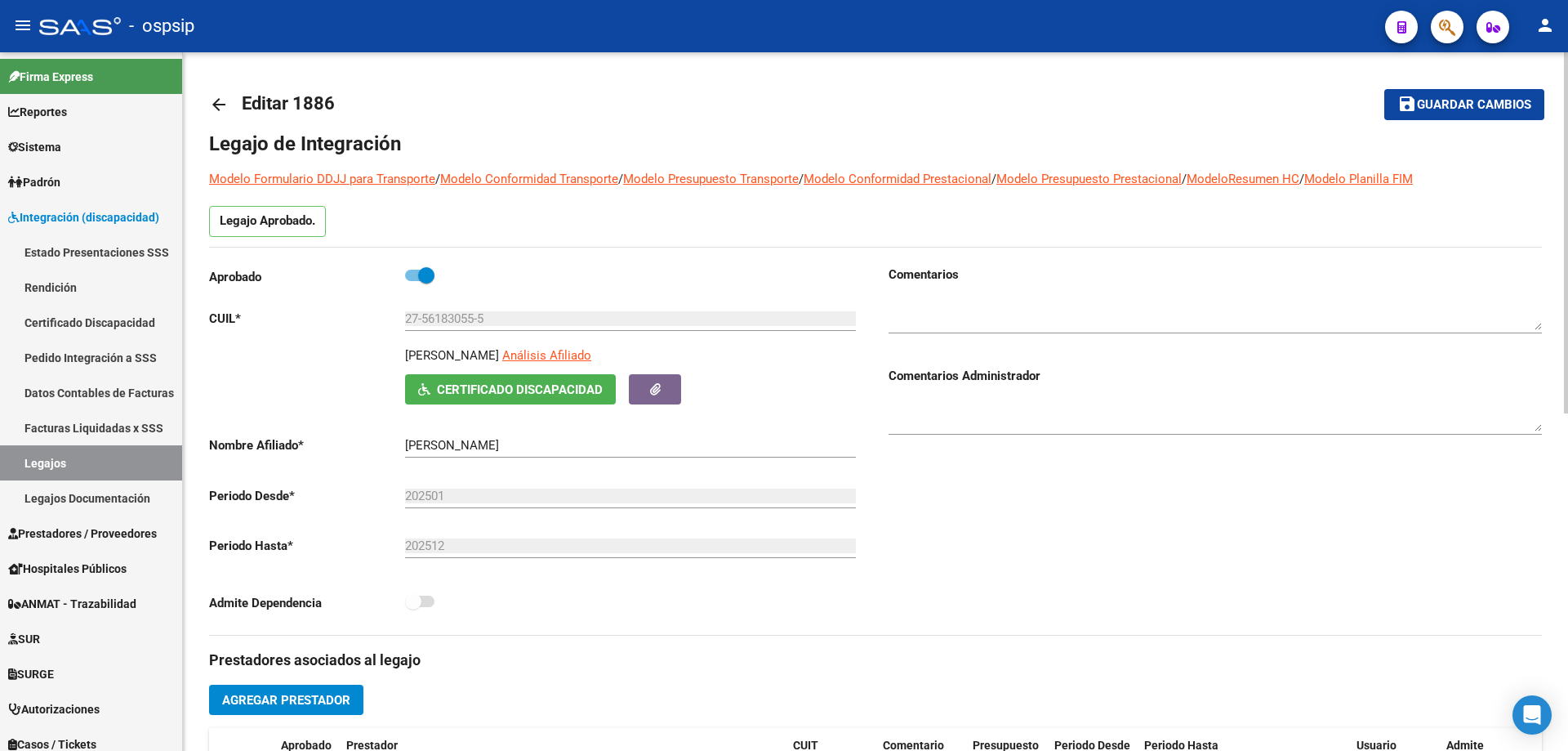
click at [212, 107] on mat-icon "arrow_back" at bounding box center [219, 104] width 20 height 20
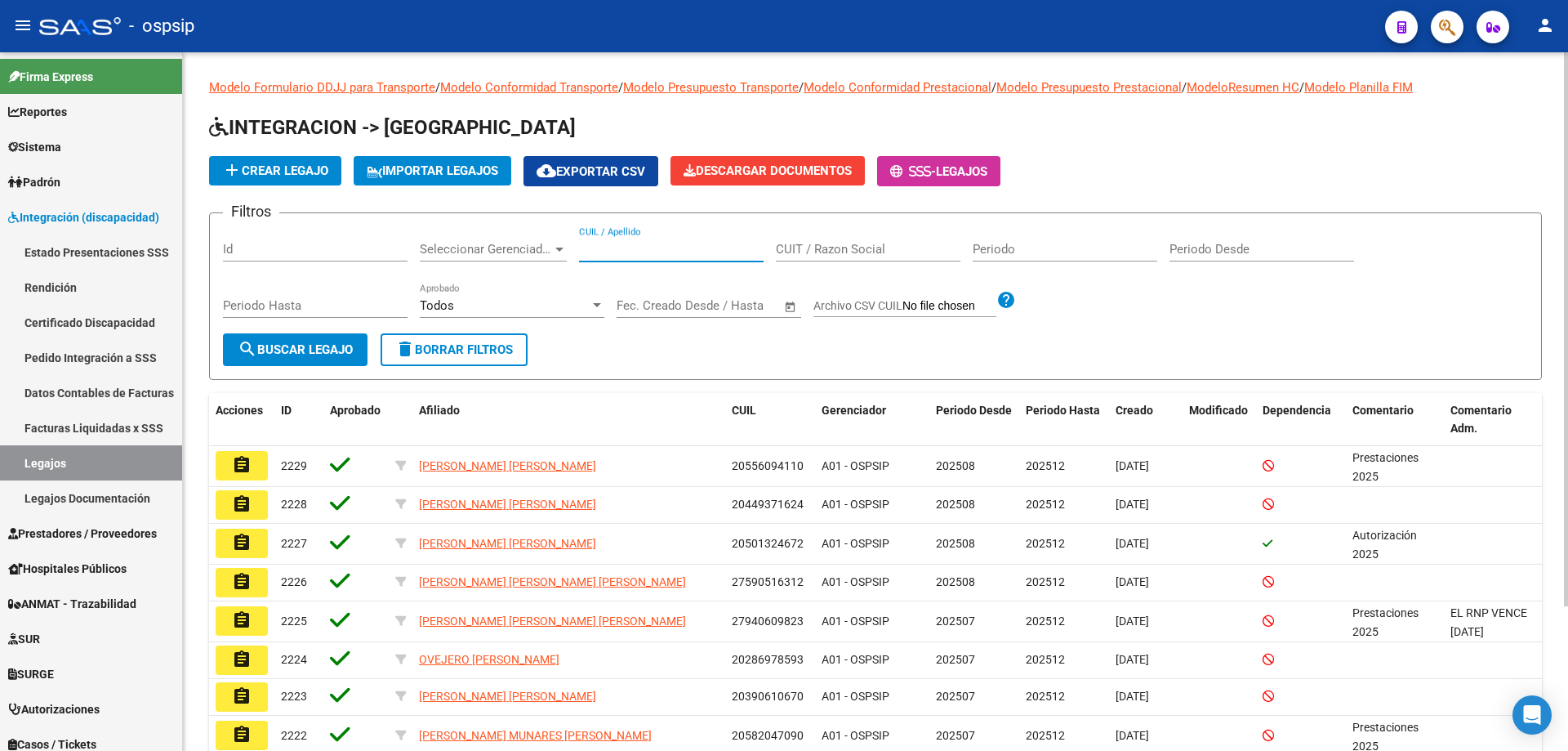
paste input "27580708302"
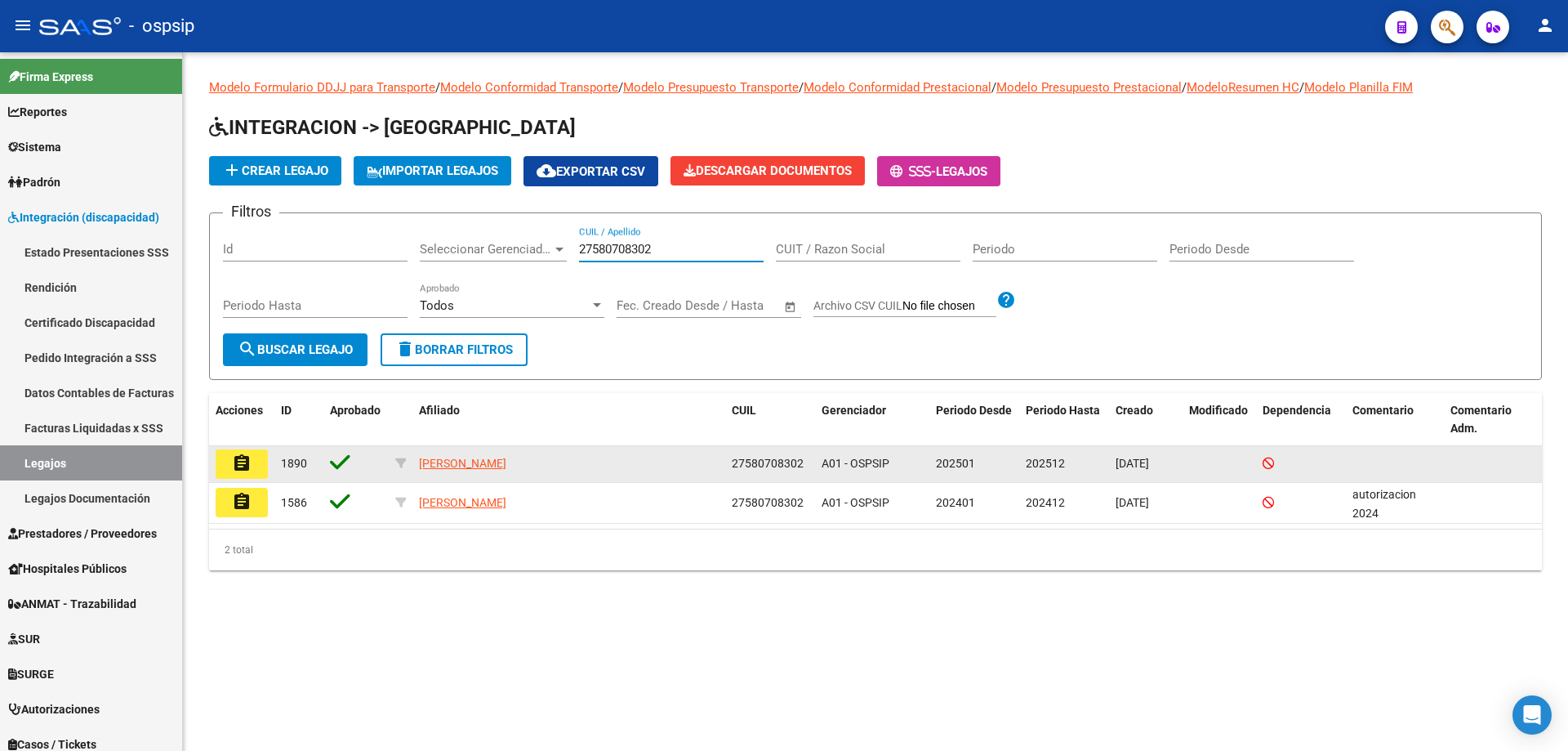
type input "27580708302"
click at [258, 468] on button "assignment" at bounding box center [242, 463] width 52 height 29
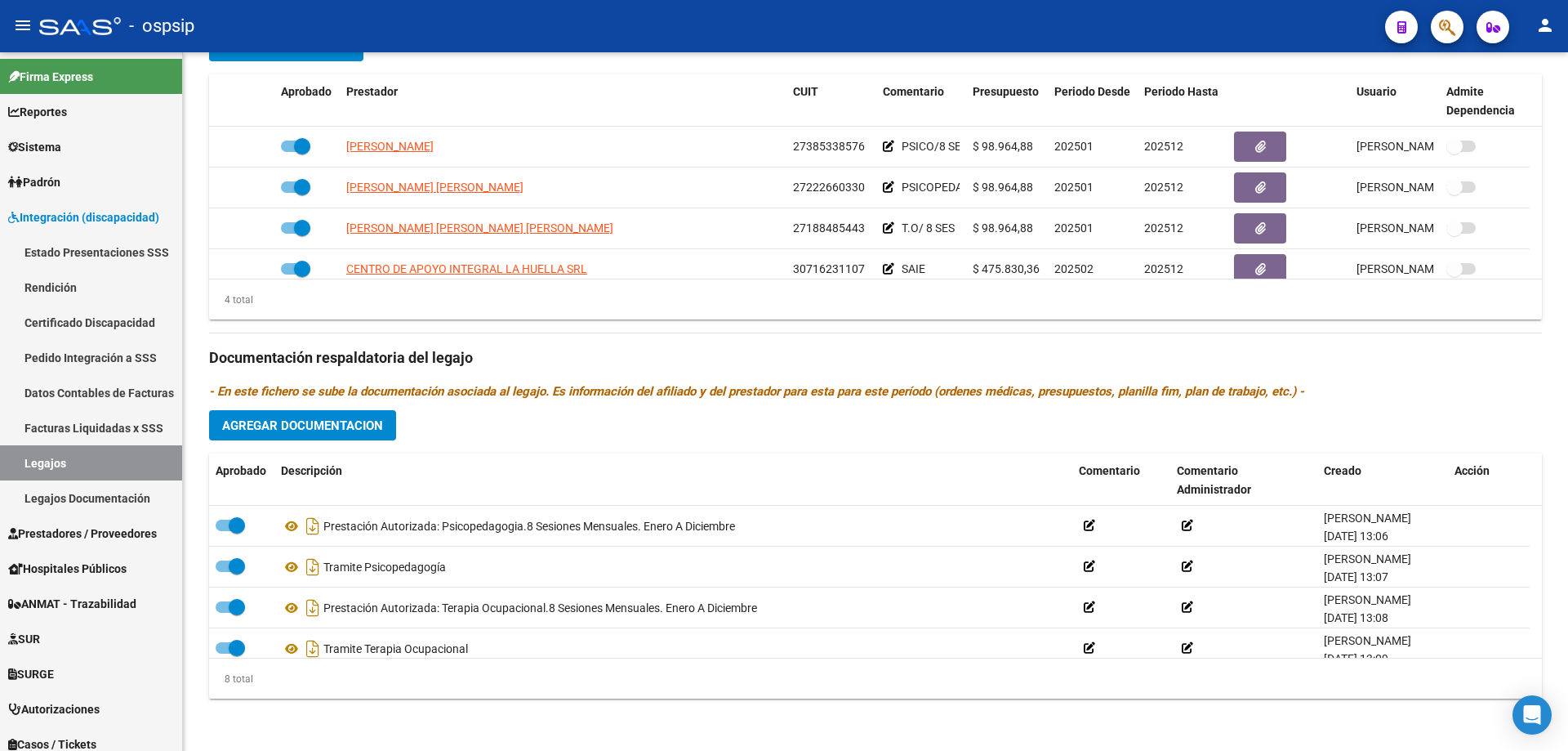
scroll to position [164, 0]
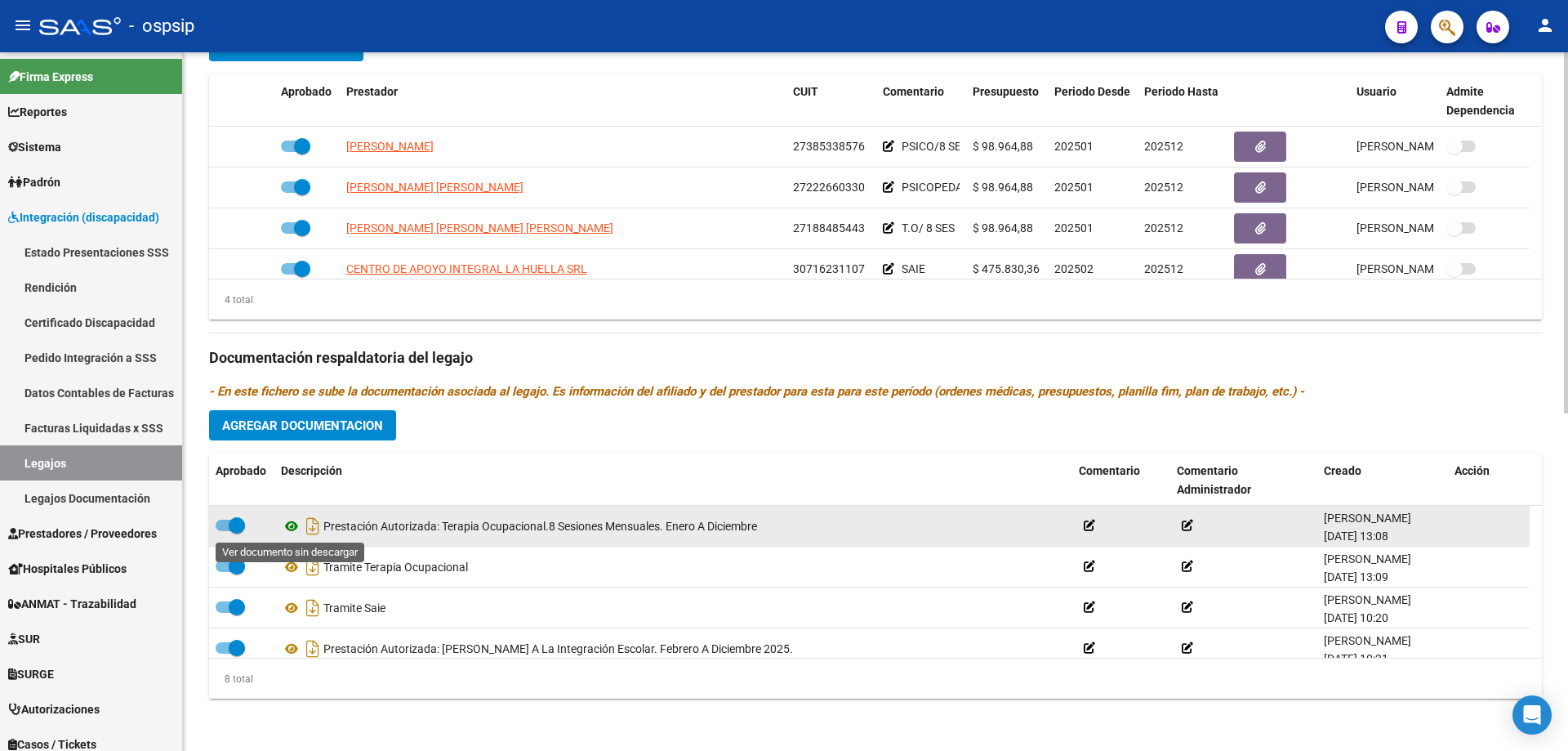
click at [295, 520] on icon at bounding box center [292, 526] width 22 height 20
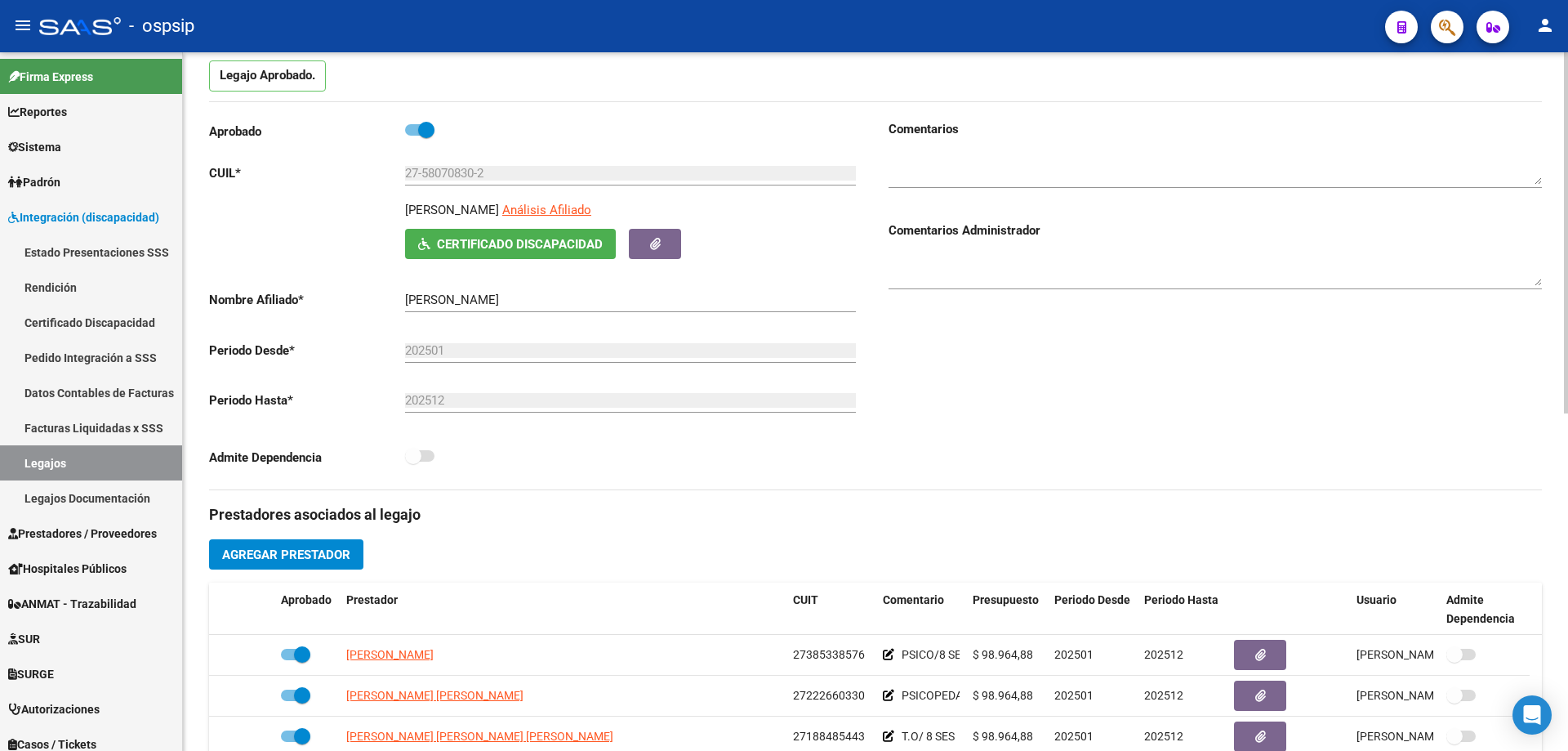
scroll to position [0, 0]
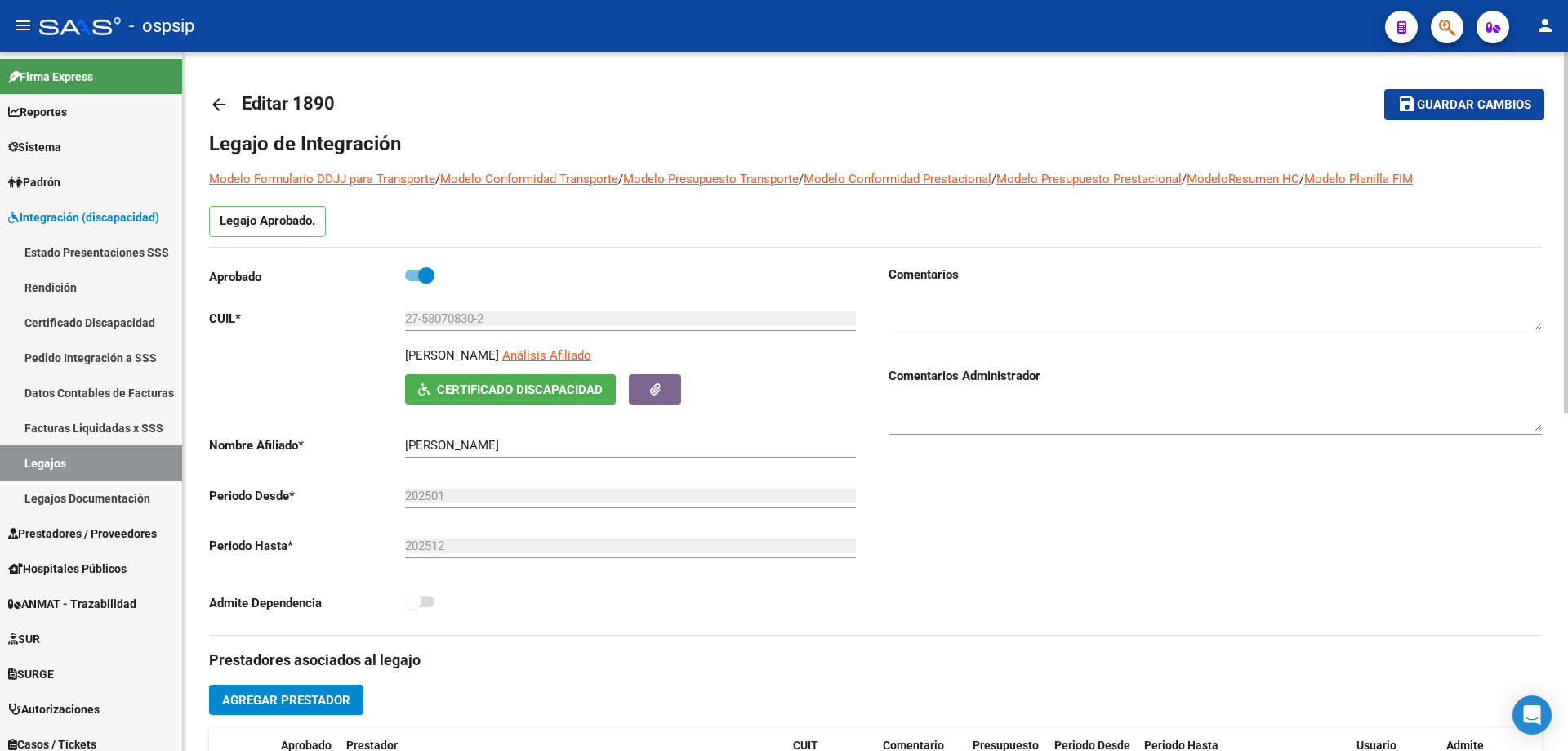
click at [222, 98] on mat-icon "arrow_back" at bounding box center [219, 104] width 20 height 20
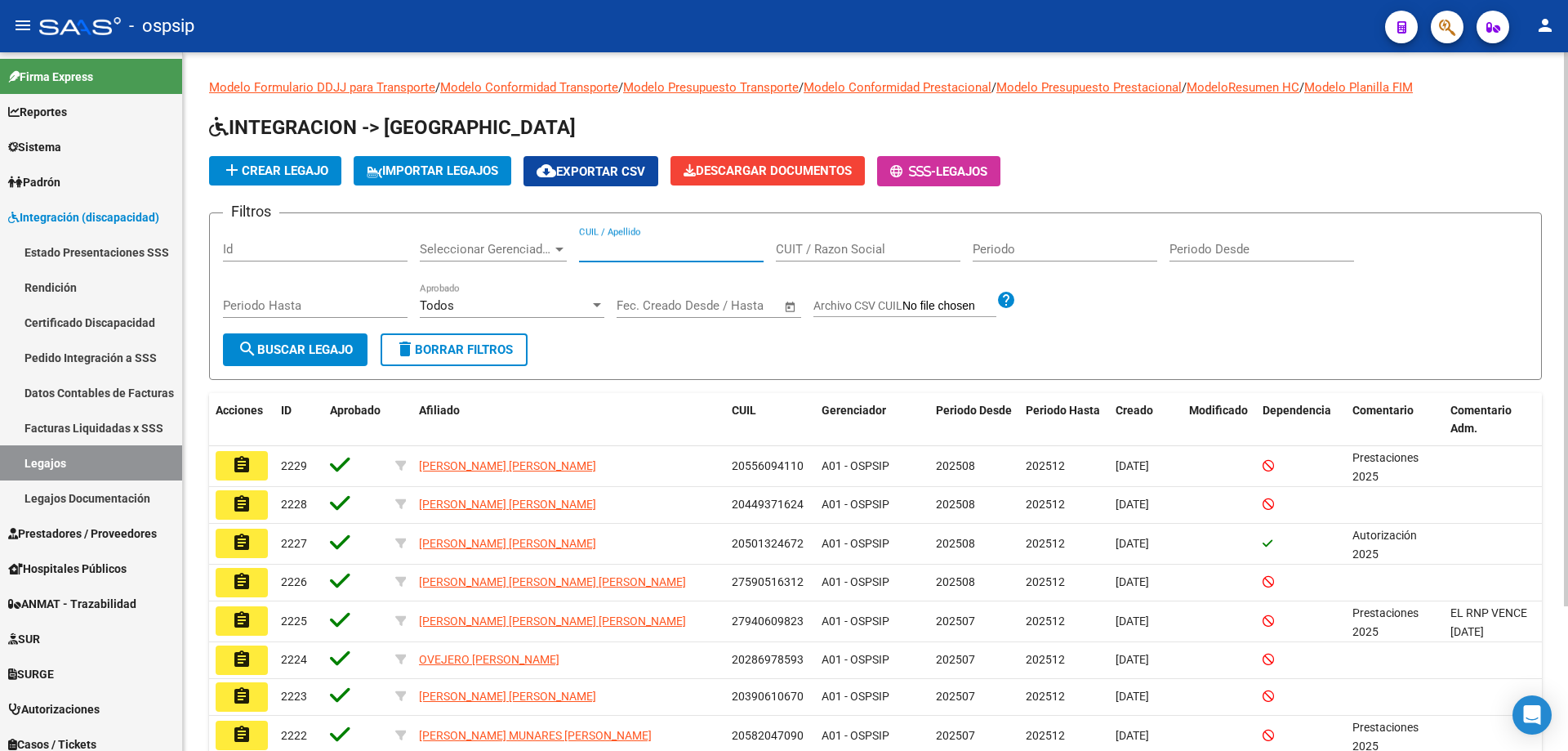
paste input "27580708302"
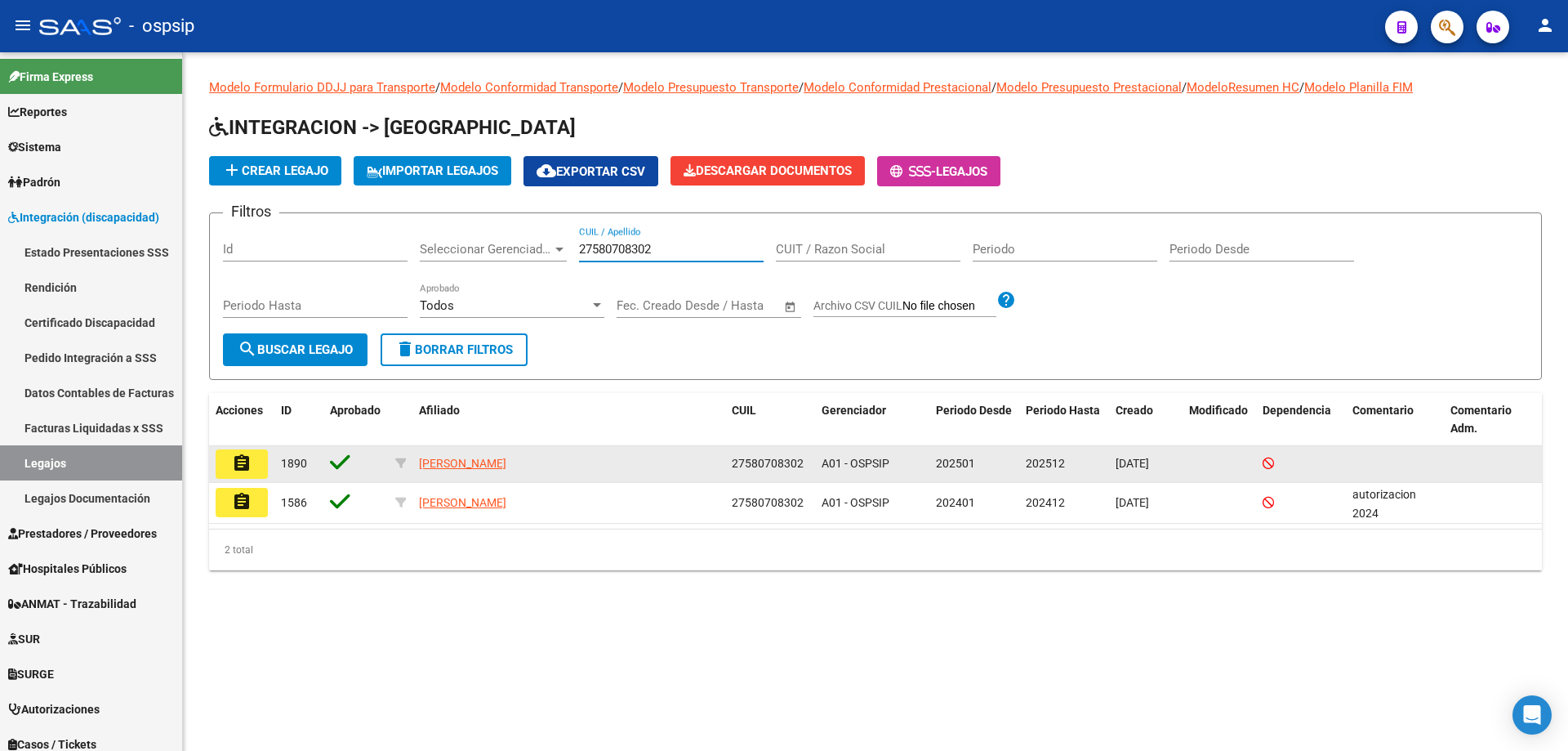
type input "27580708302"
click at [225, 476] on button "assignment" at bounding box center [242, 463] width 52 height 29
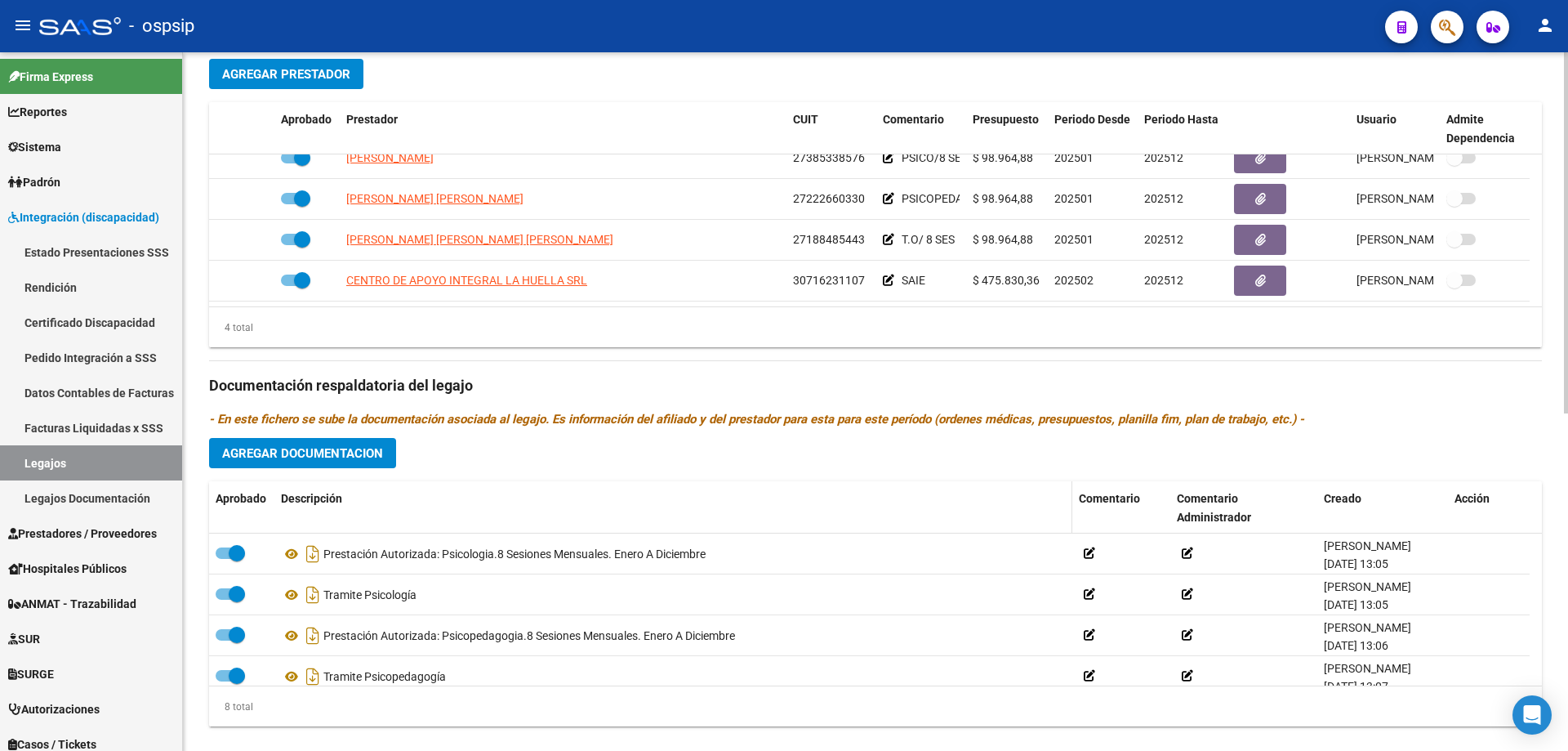
scroll to position [654, 0]
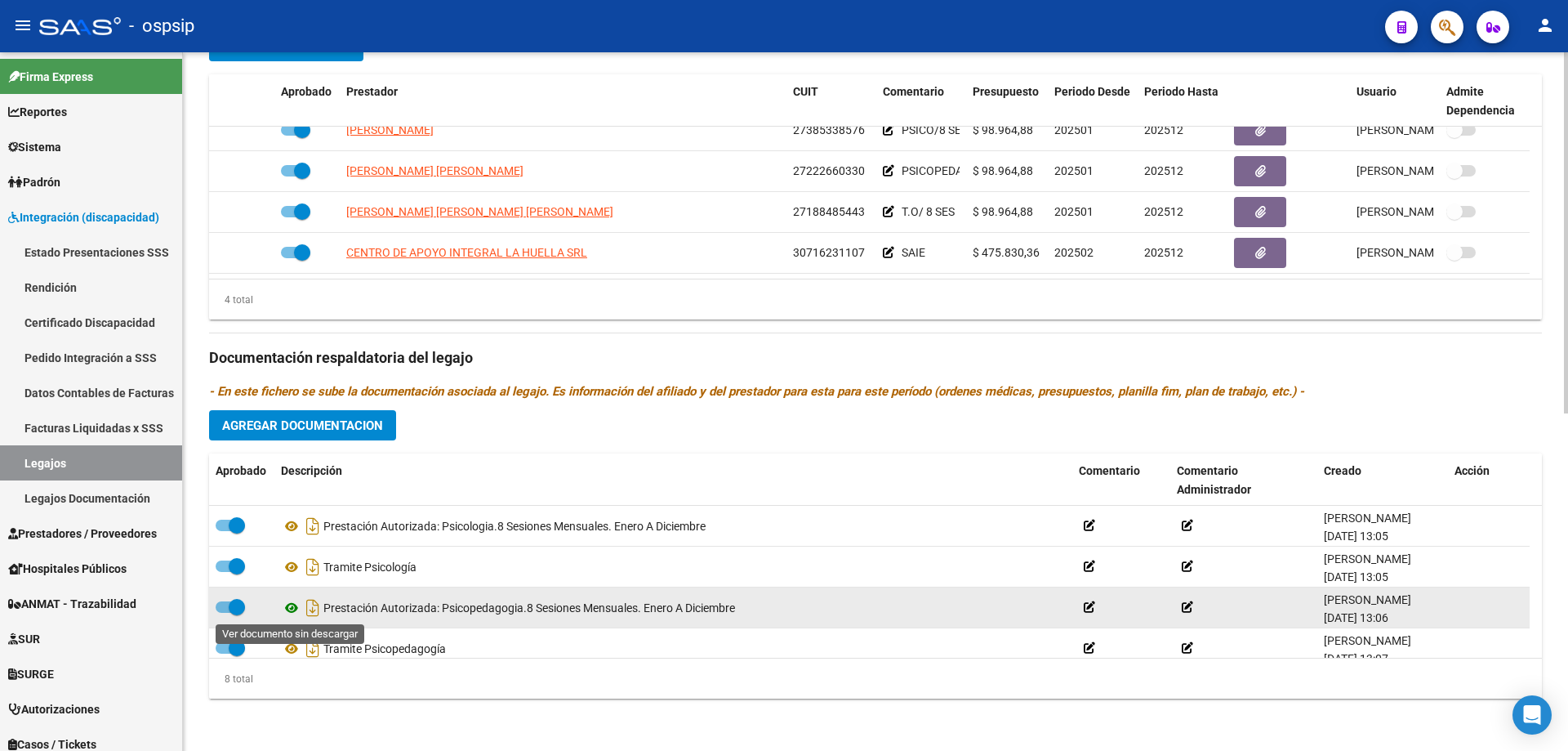
click at [298, 609] on icon at bounding box center [292, 607] width 22 height 20
click at [290, 609] on icon at bounding box center [292, 607] width 22 height 20
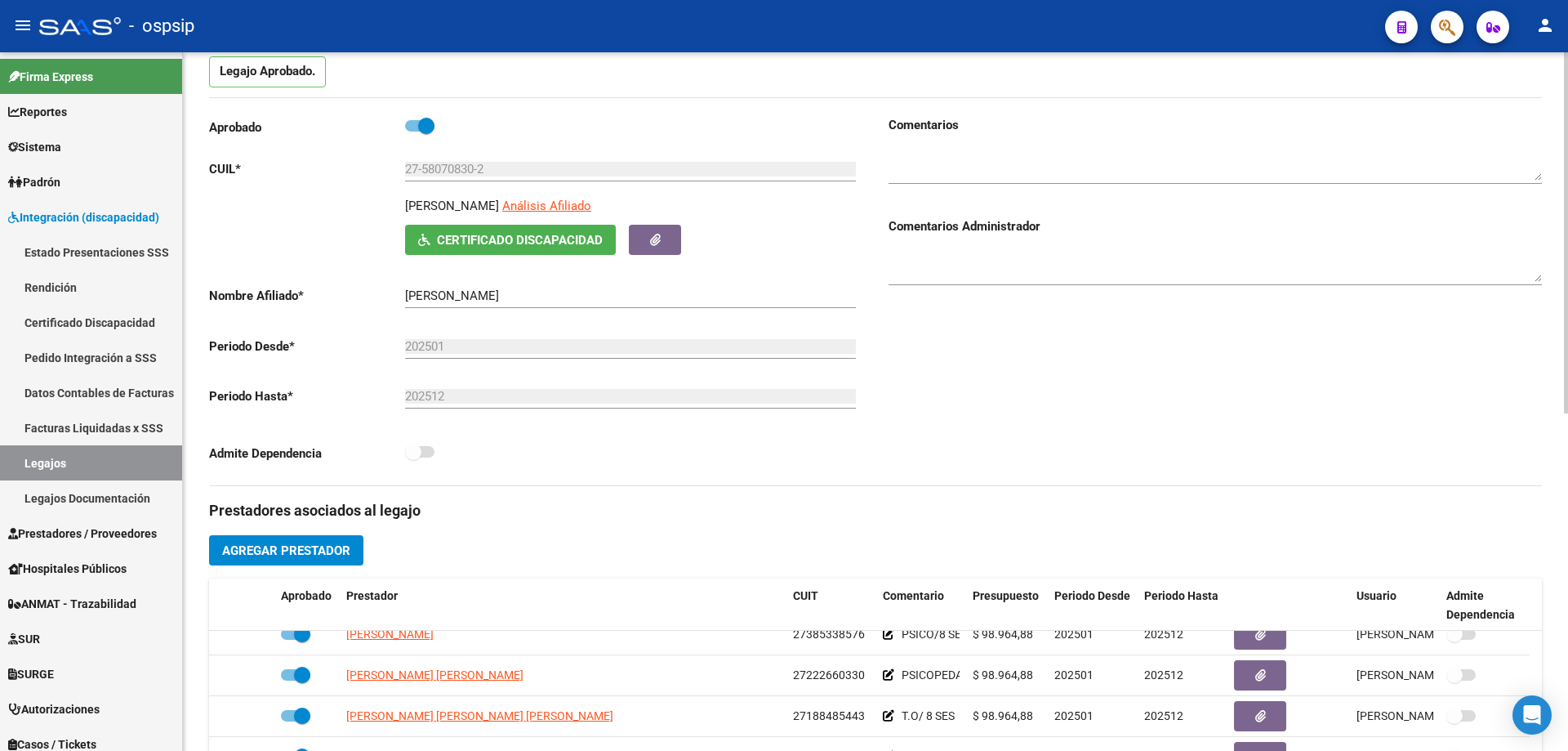
scroll to position [0, 0]
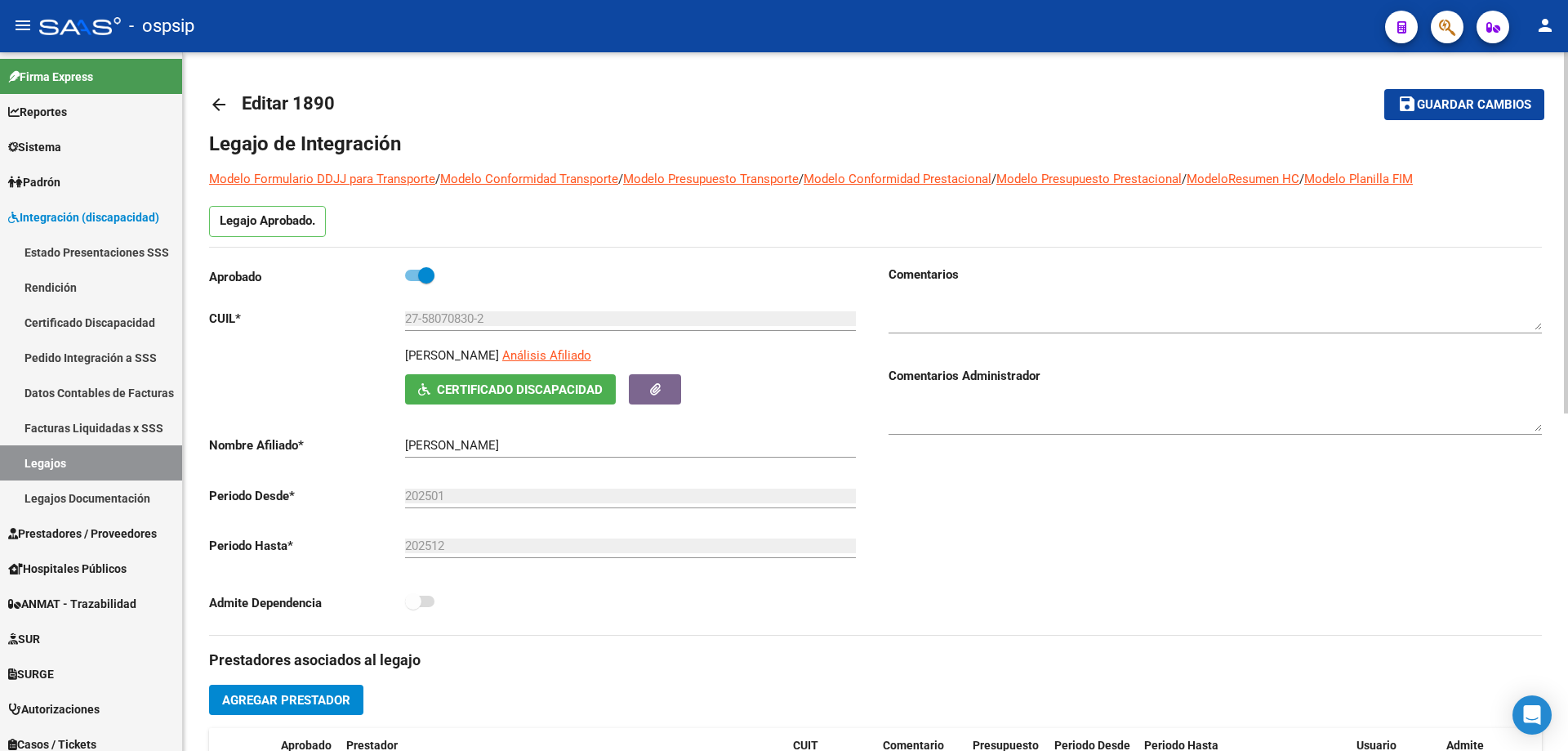
click at [216, 109] on mat-icon "arrow_back" at bounding box center [219, 104] width 20 height 20
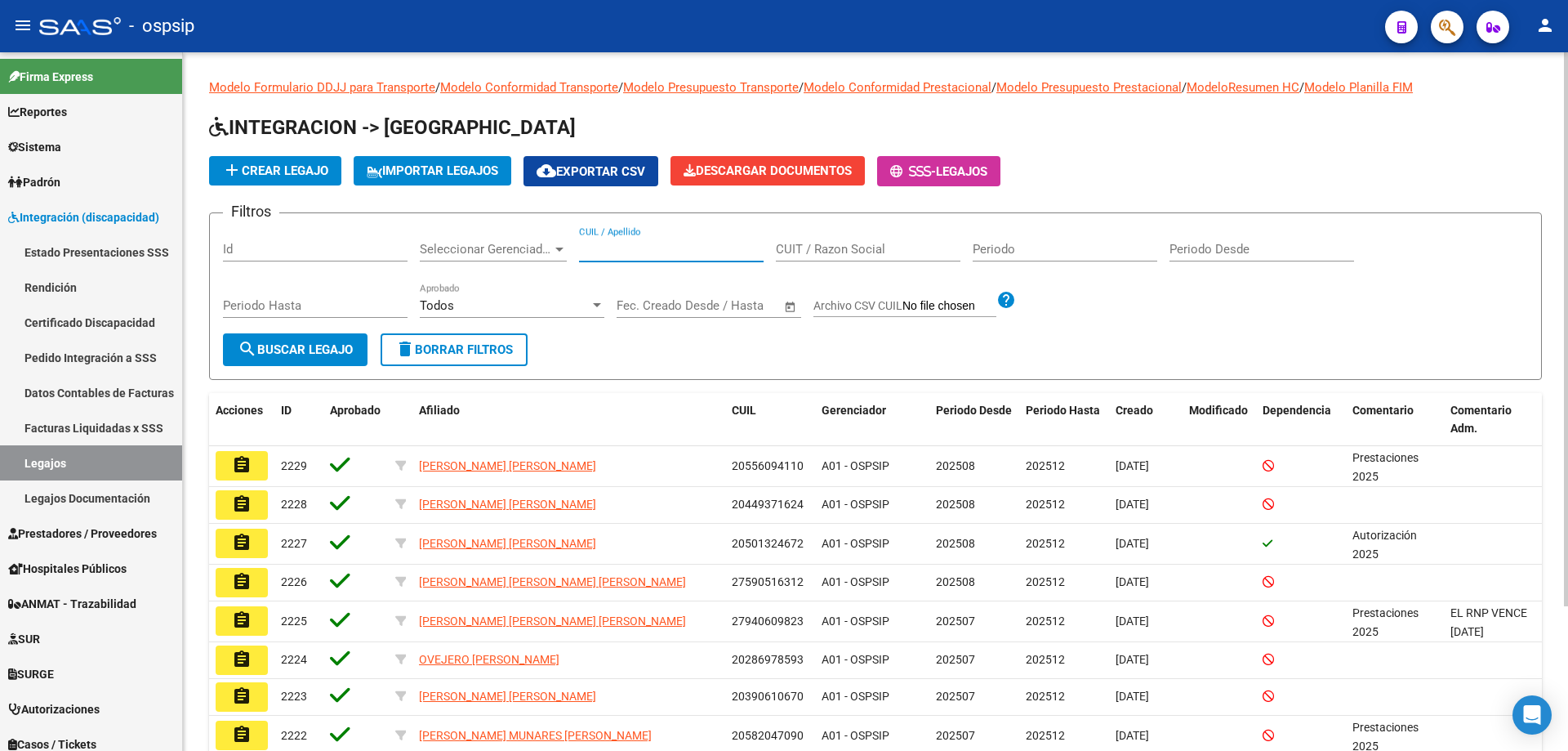
paste input "20477966439"
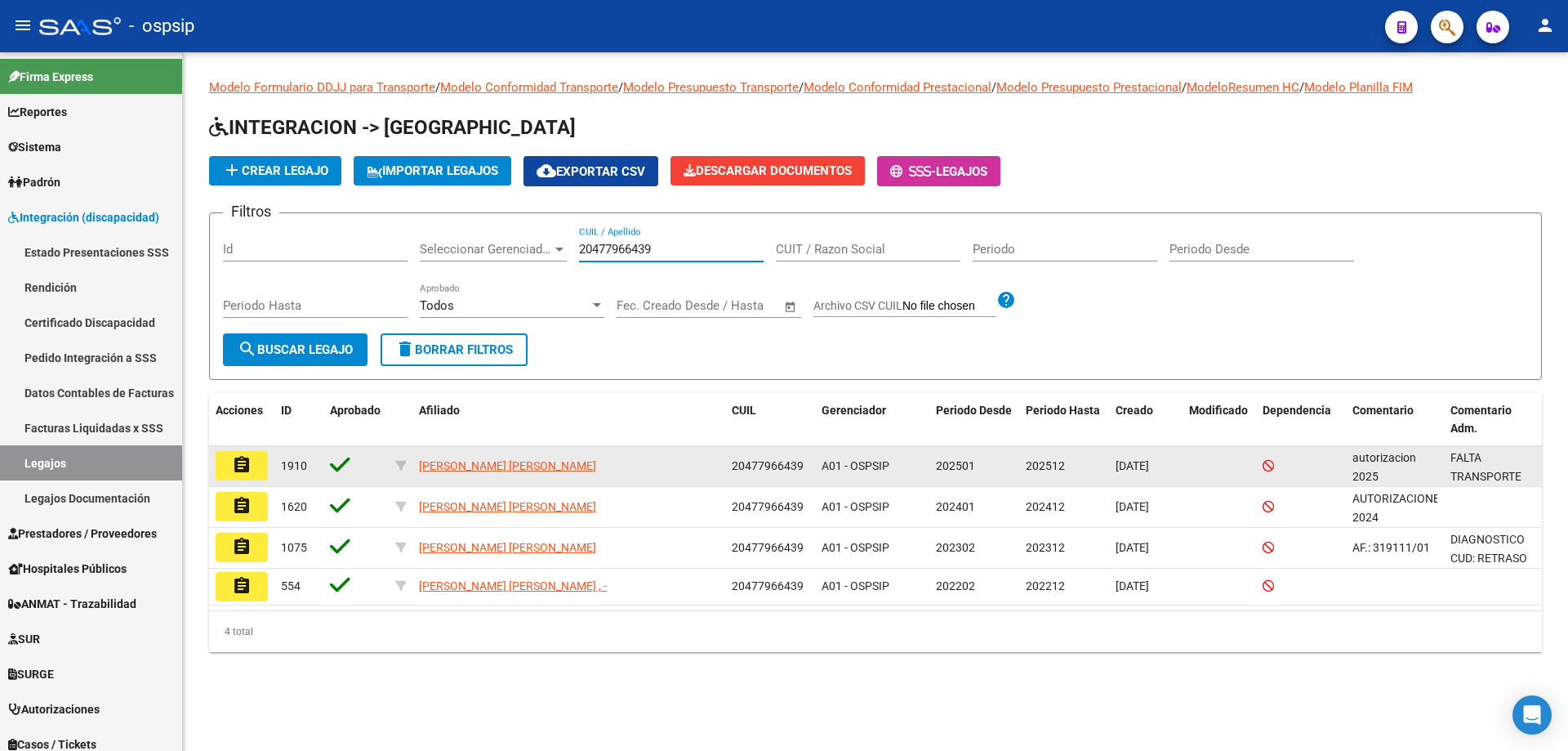
type input "20477966439"
click at [252, 454] on button "assignment" at bounding box center [242, 465] width 52 height 29
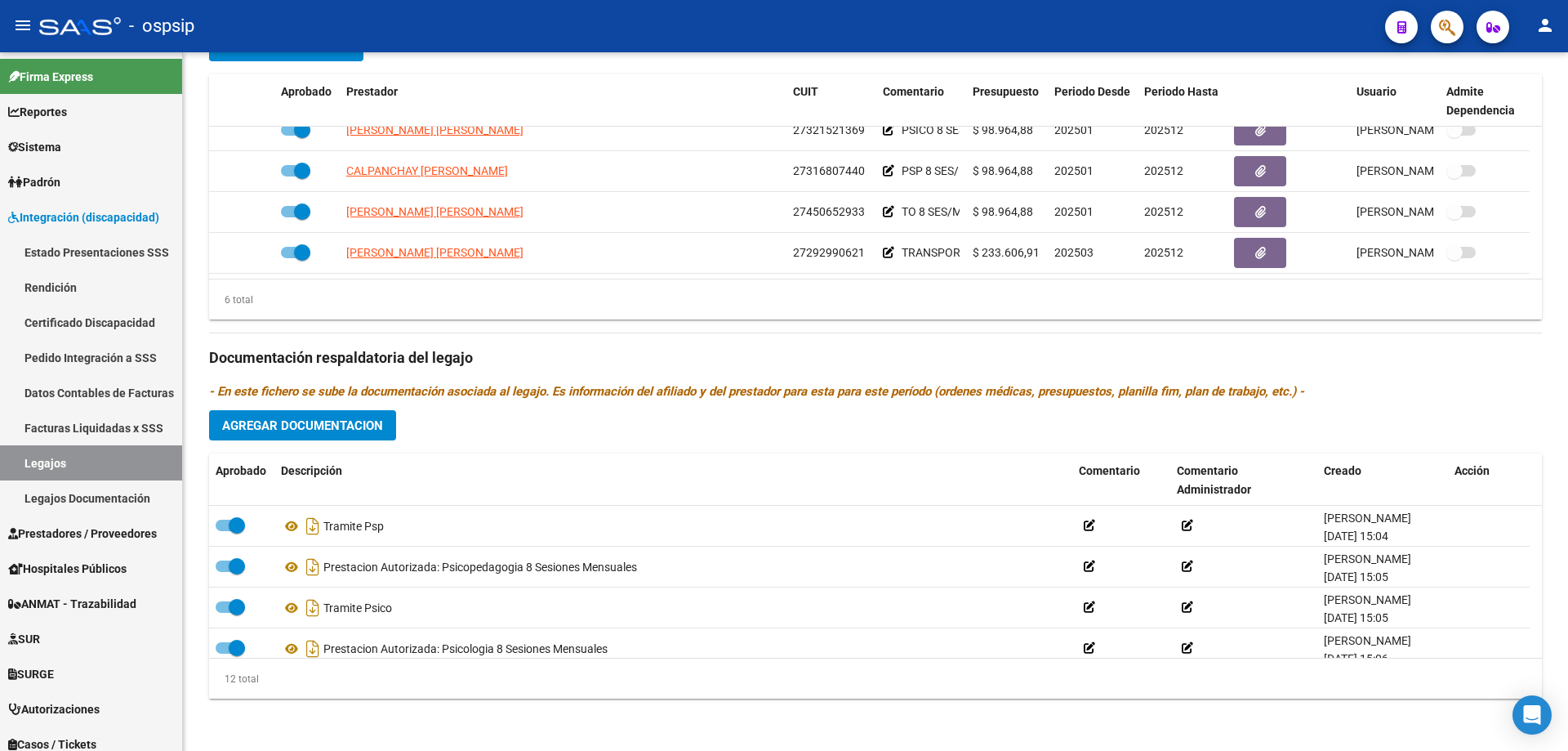
scroll to position [245, 0]
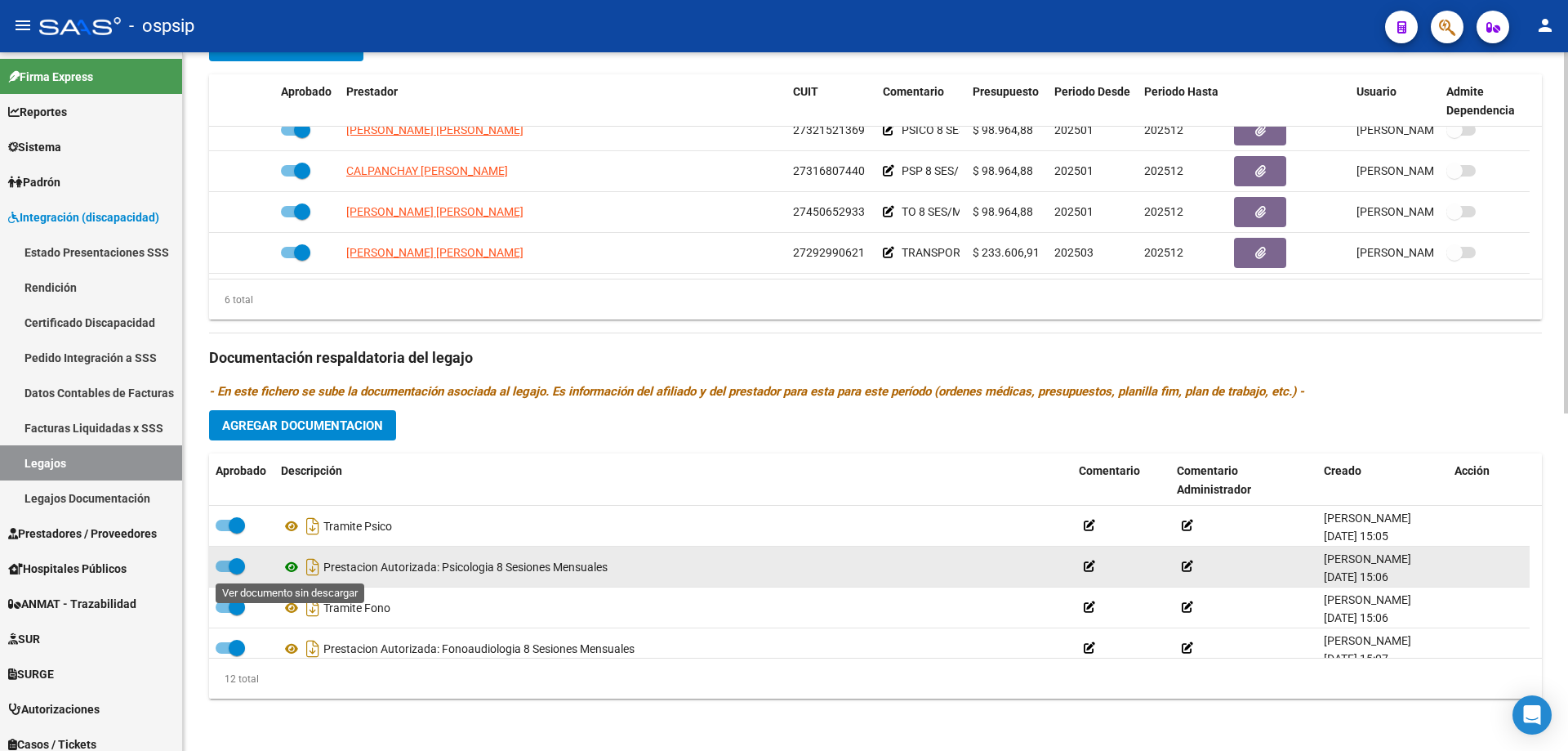
click at [289, 570] on icon at bounding box center [292, 567] width 22 height 20
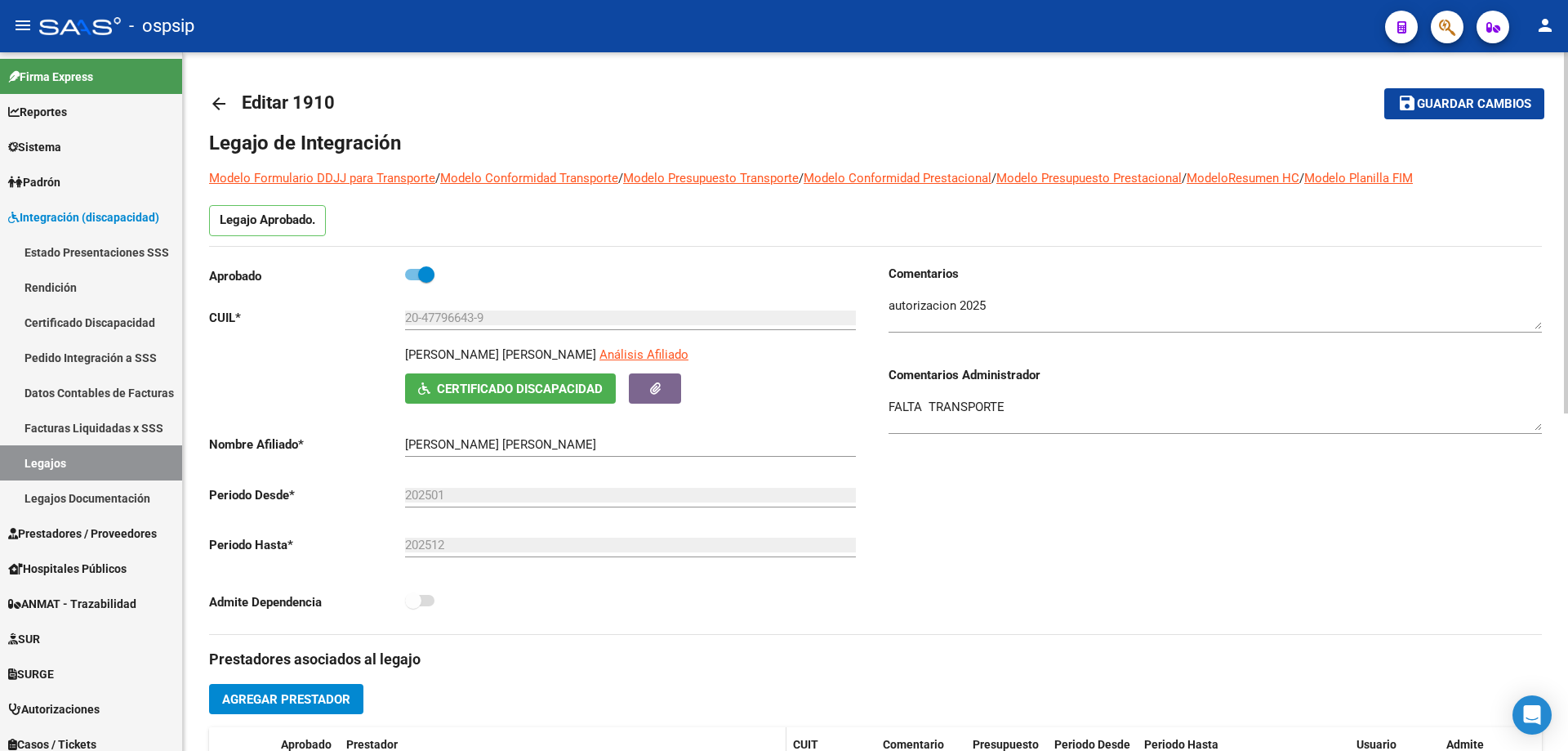
scroll to position [0, 0]
click at [213, 109] on mat-icon "arrow_back" at bounding box center [219, 104] width 20 height 20
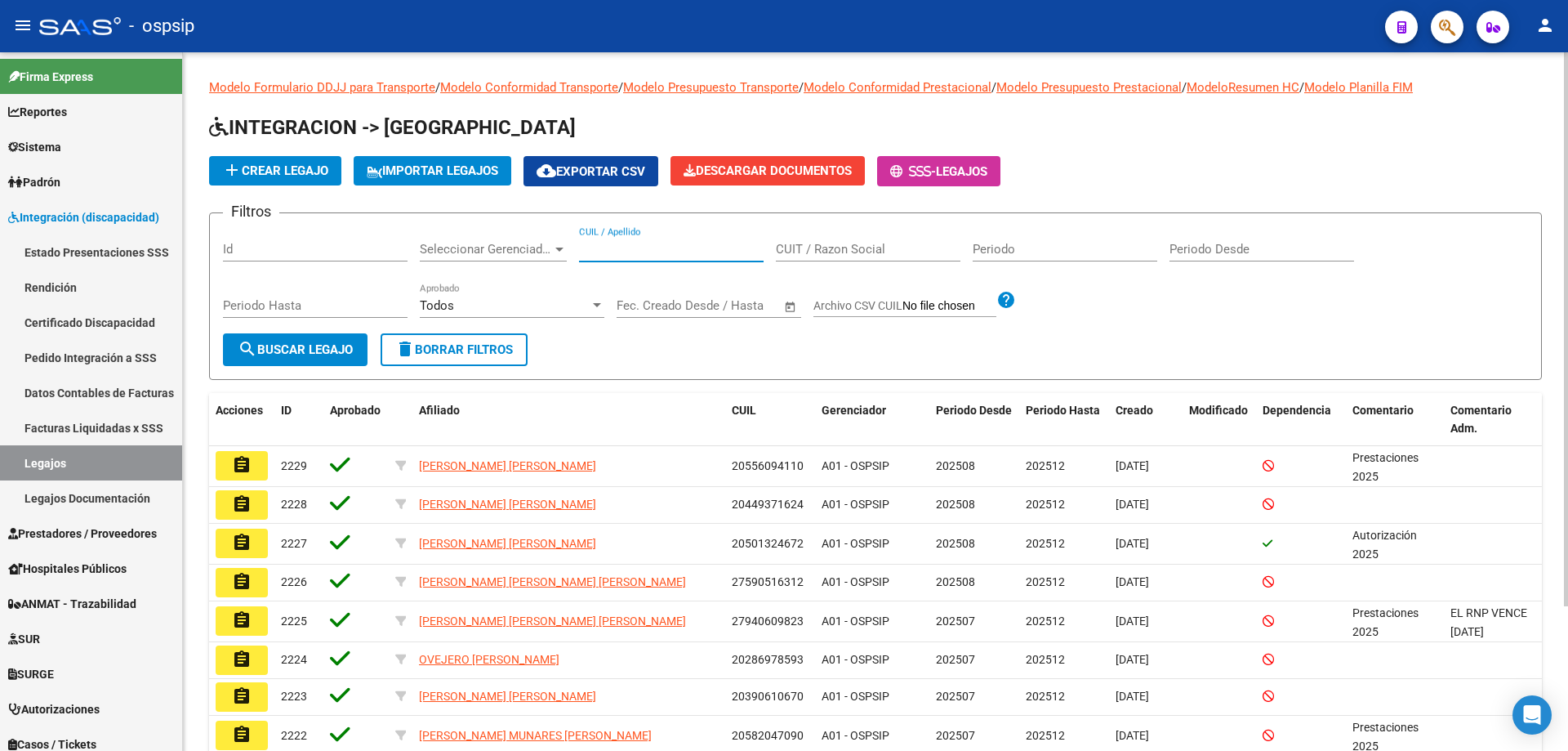
paste input "20477966439"
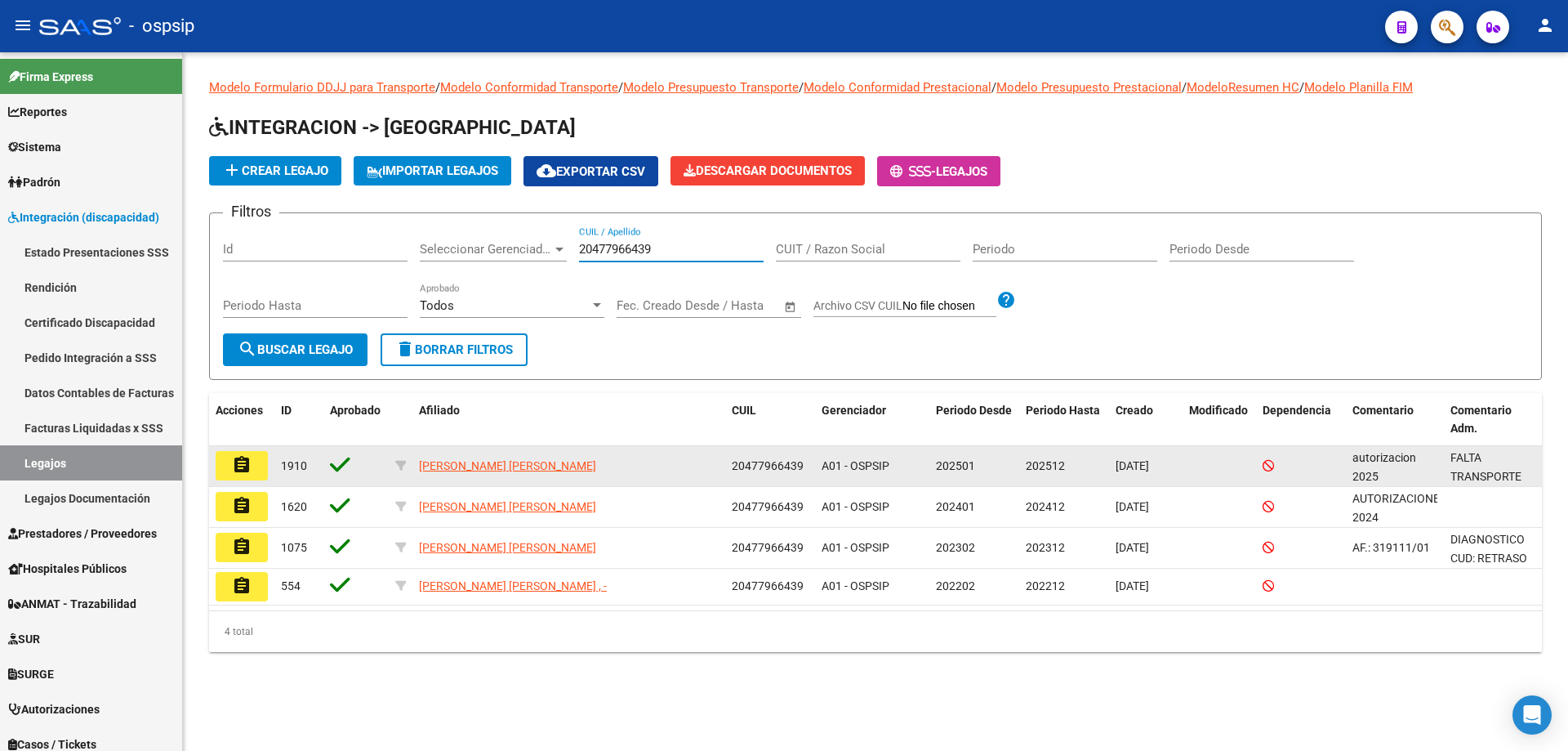
type input "20477966439"
click at [254, 460] on button "assignment" at bounding box center [242, 465] width 52 height 29
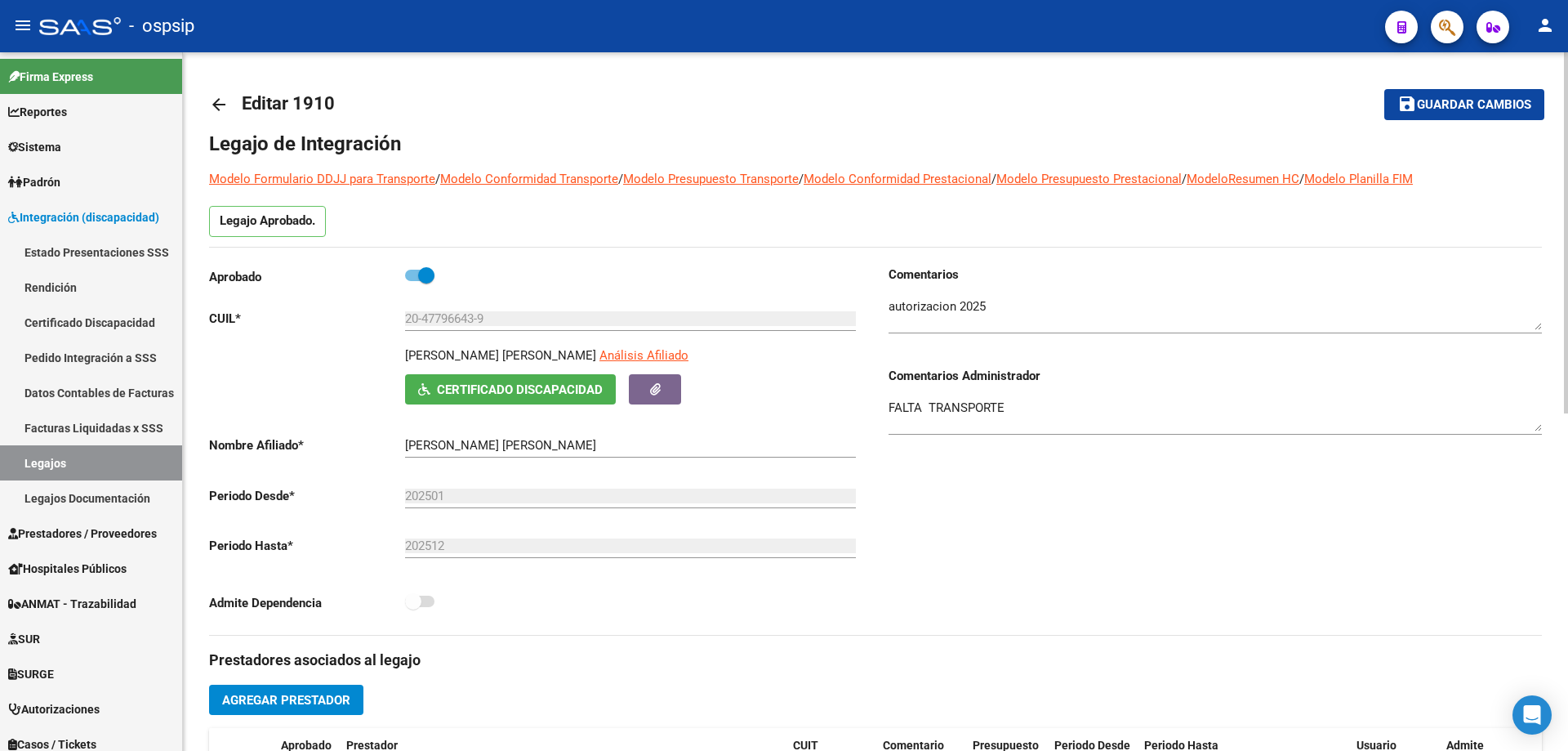
click at [217, 113] on mat-icon "arrow_back" at bounding box center [219, 104] width 20 height 20
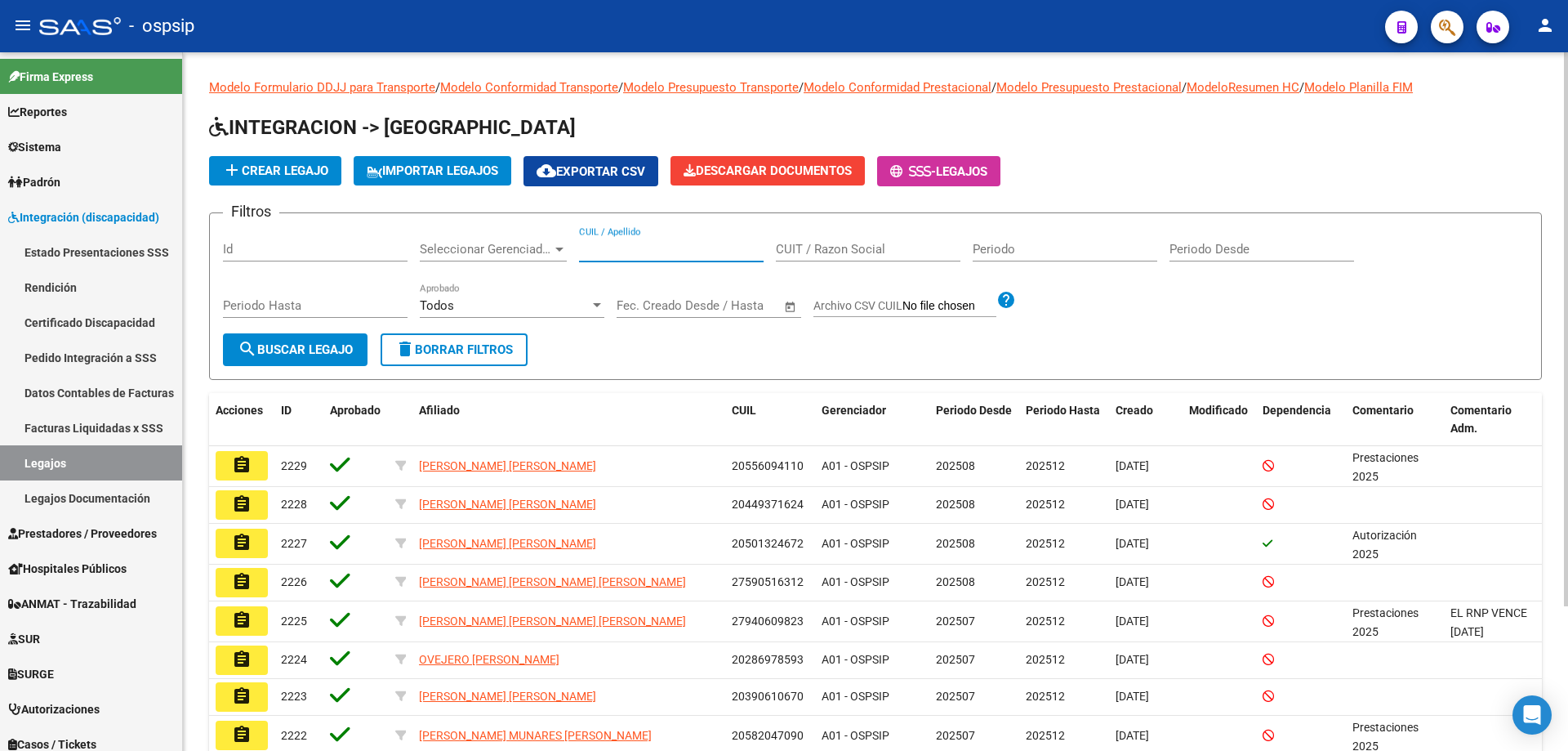
paste input "27435863529"
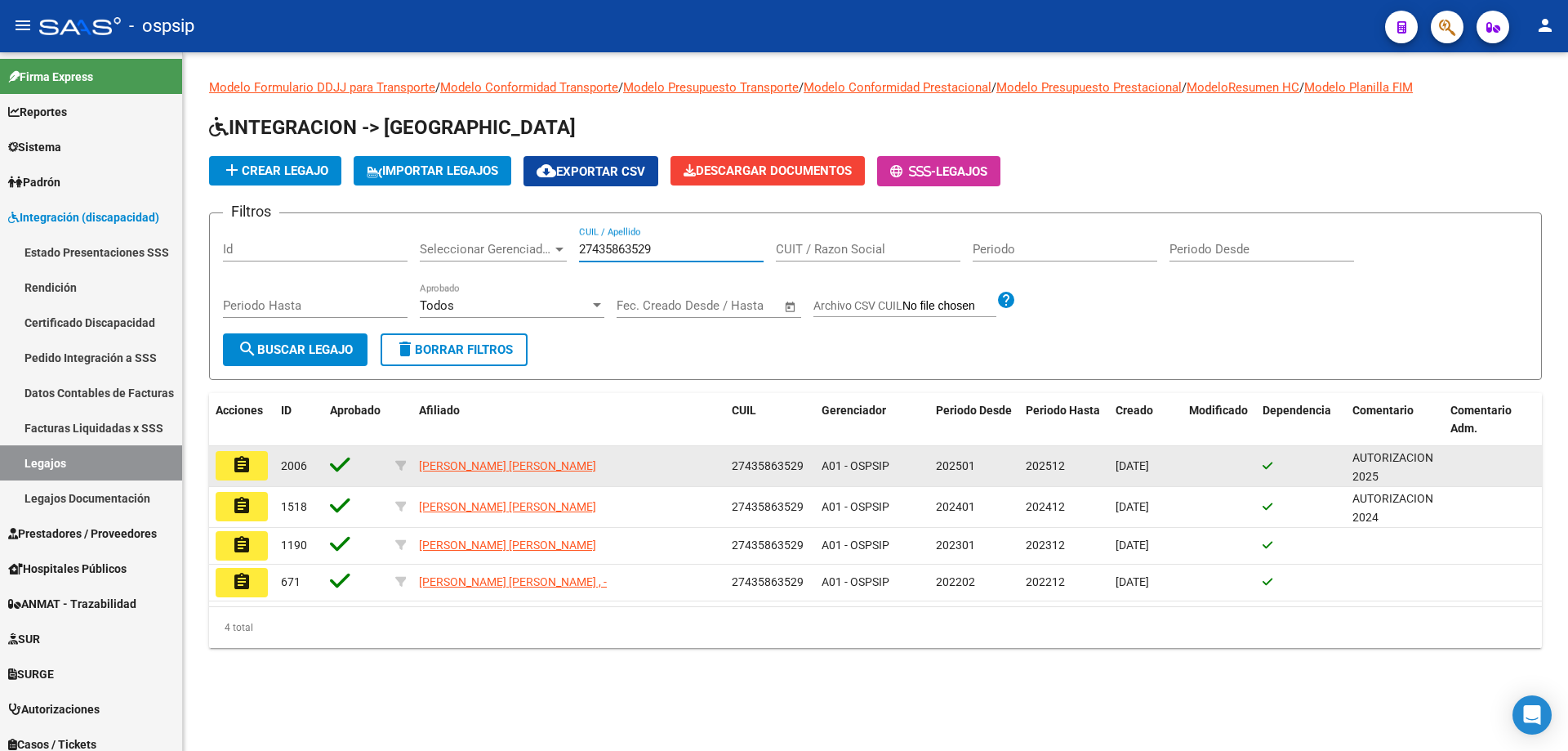
type input "27435863529"
click at [230, 463] on button "assignment" at bounding box center [242, 465] width 52 height 29
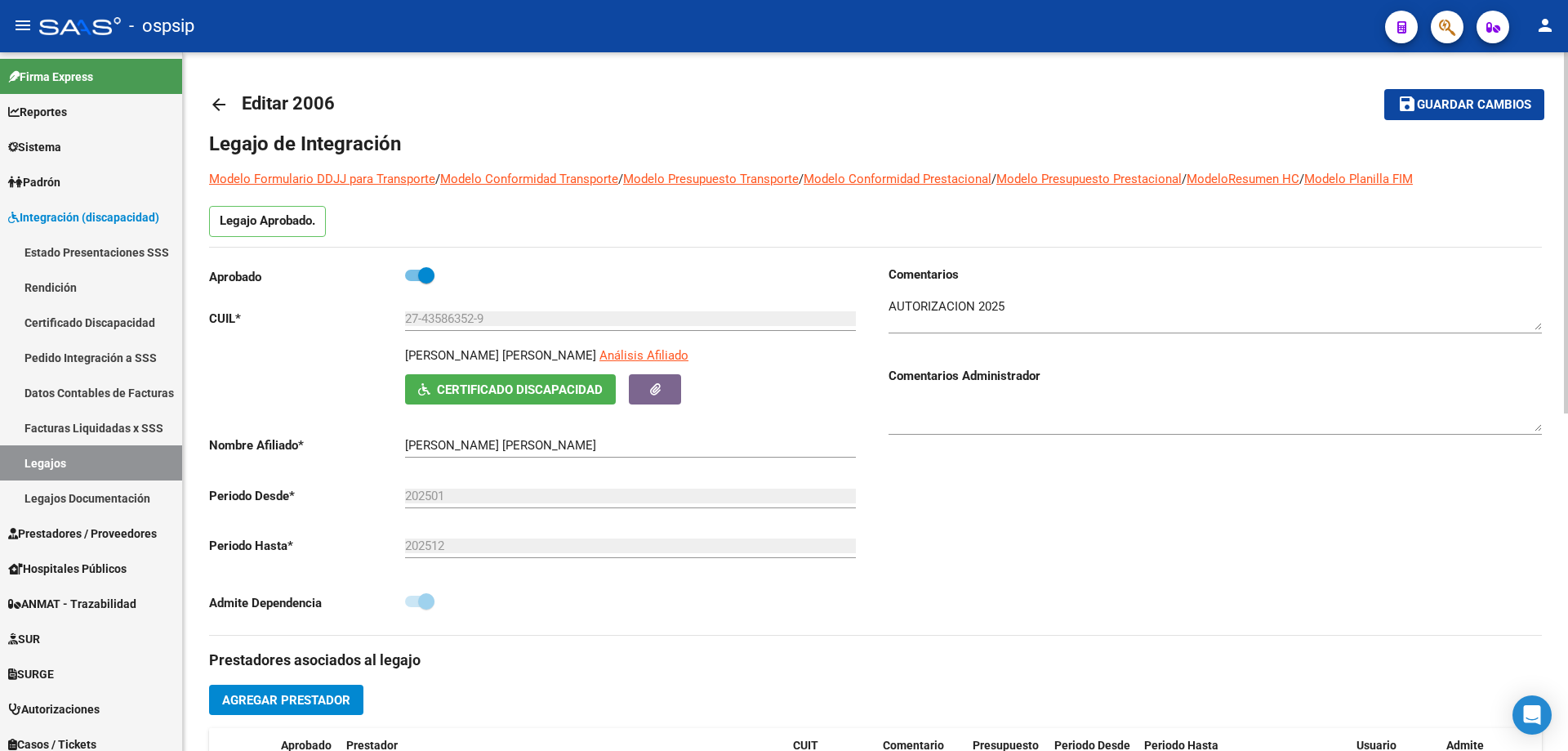
click at [227, 104] on mat-icon "arrow_back" at bounding box center [219, 104] width 20 height 20
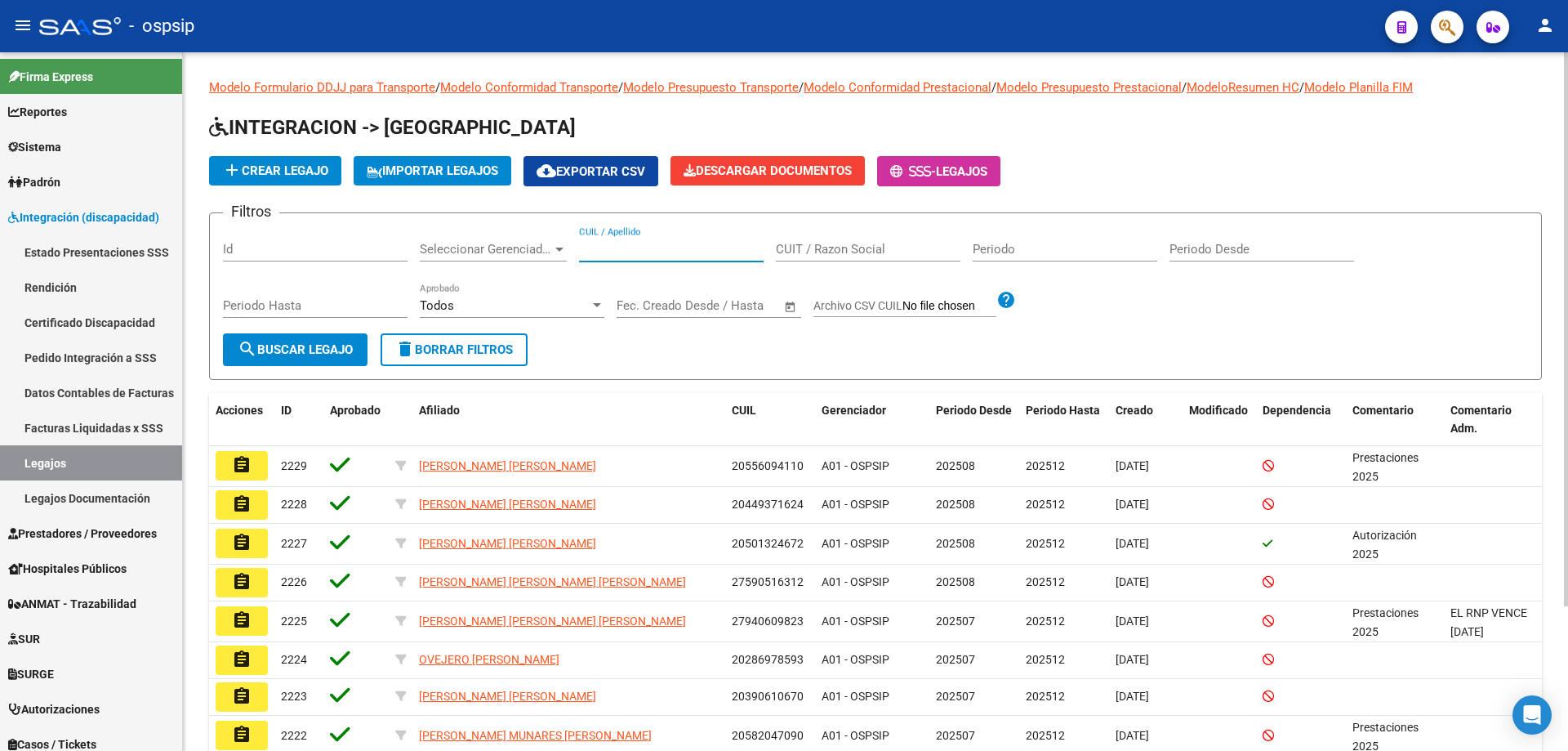
paste input "20557463691"
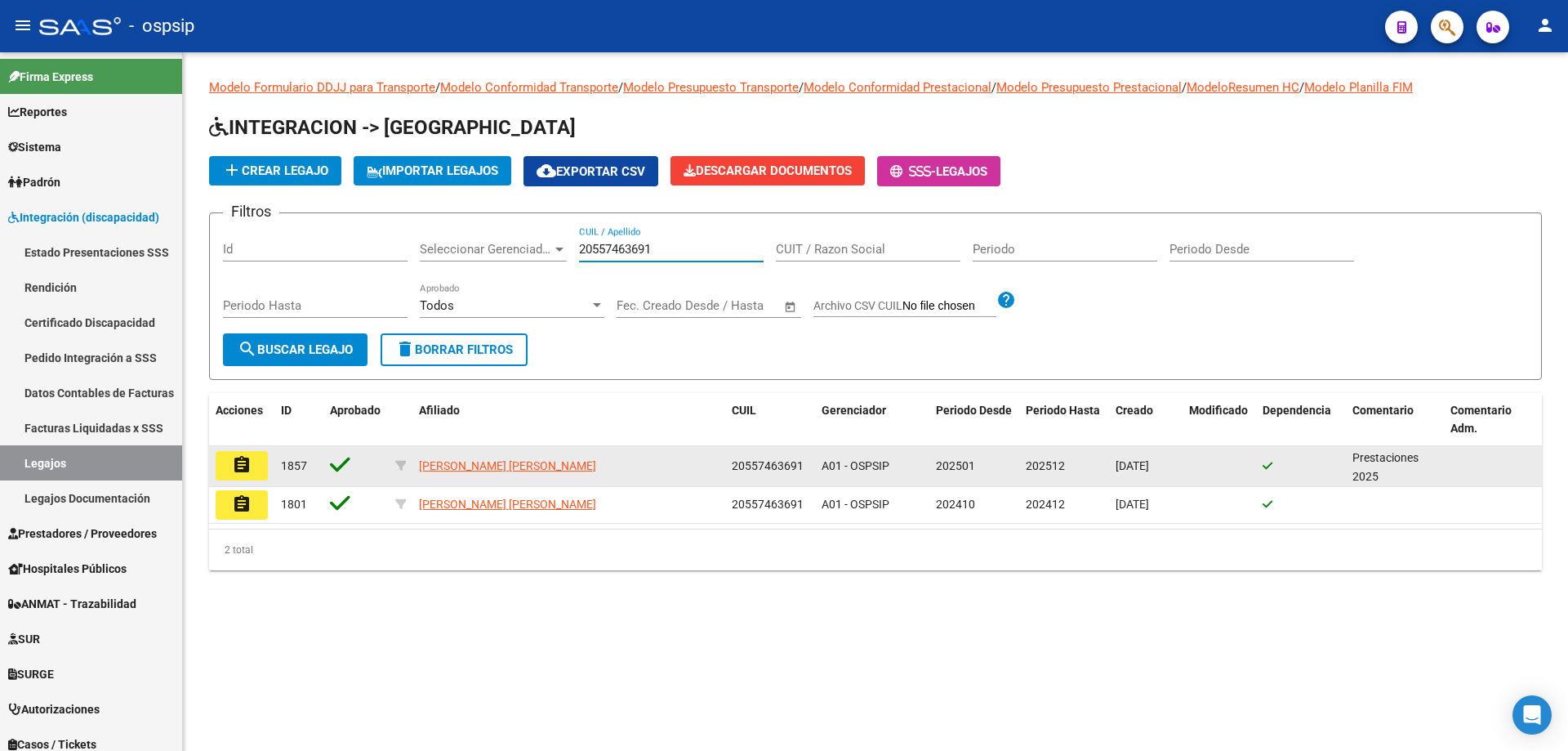
type input "20557463691"
click at [240, 462] on mat-icon "assignment" at bounding box center [241, 465] width 20 height 20
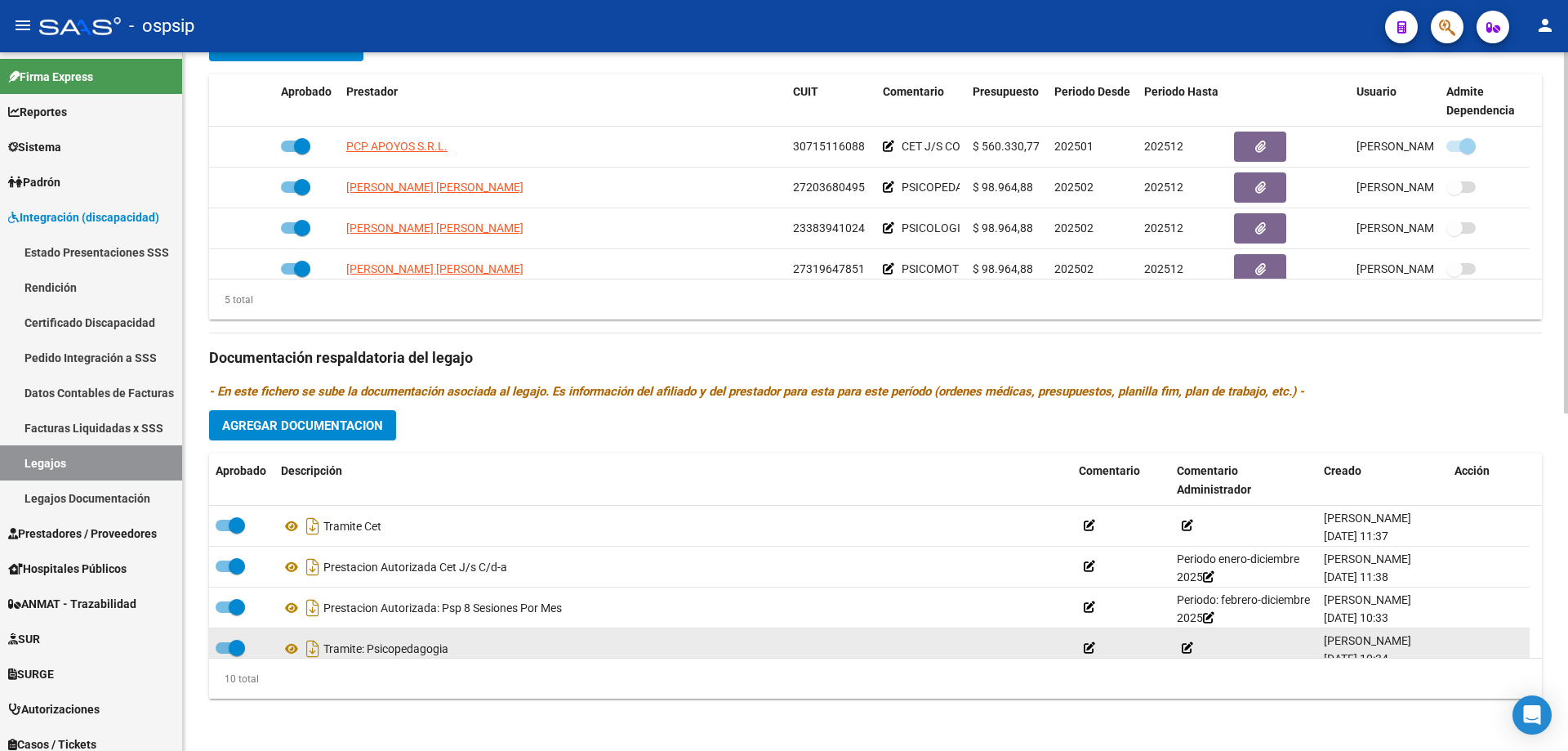
scroll to position [164, 0]
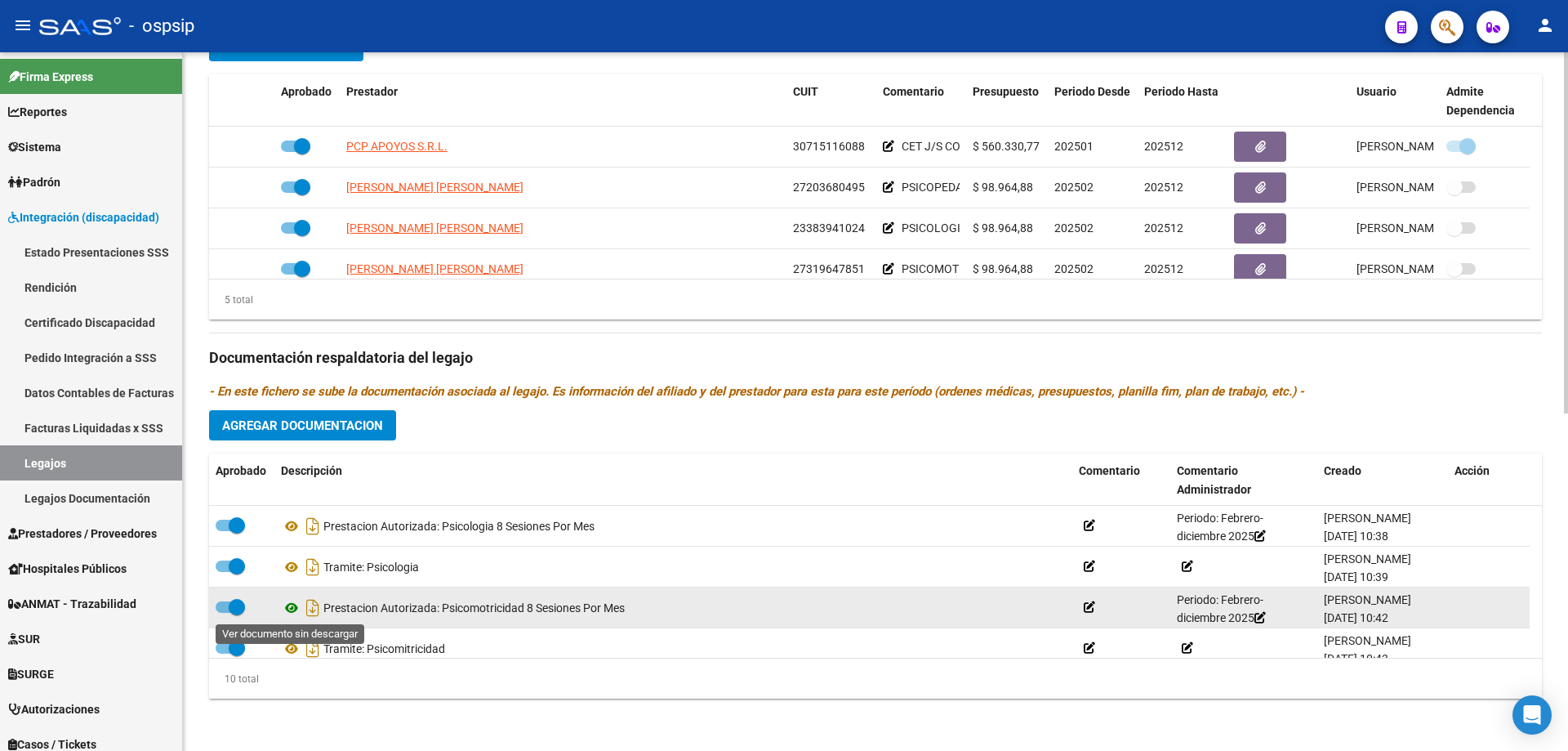
click at [289, 604] on icon at bounding box center [292, 607] width 22 height 20
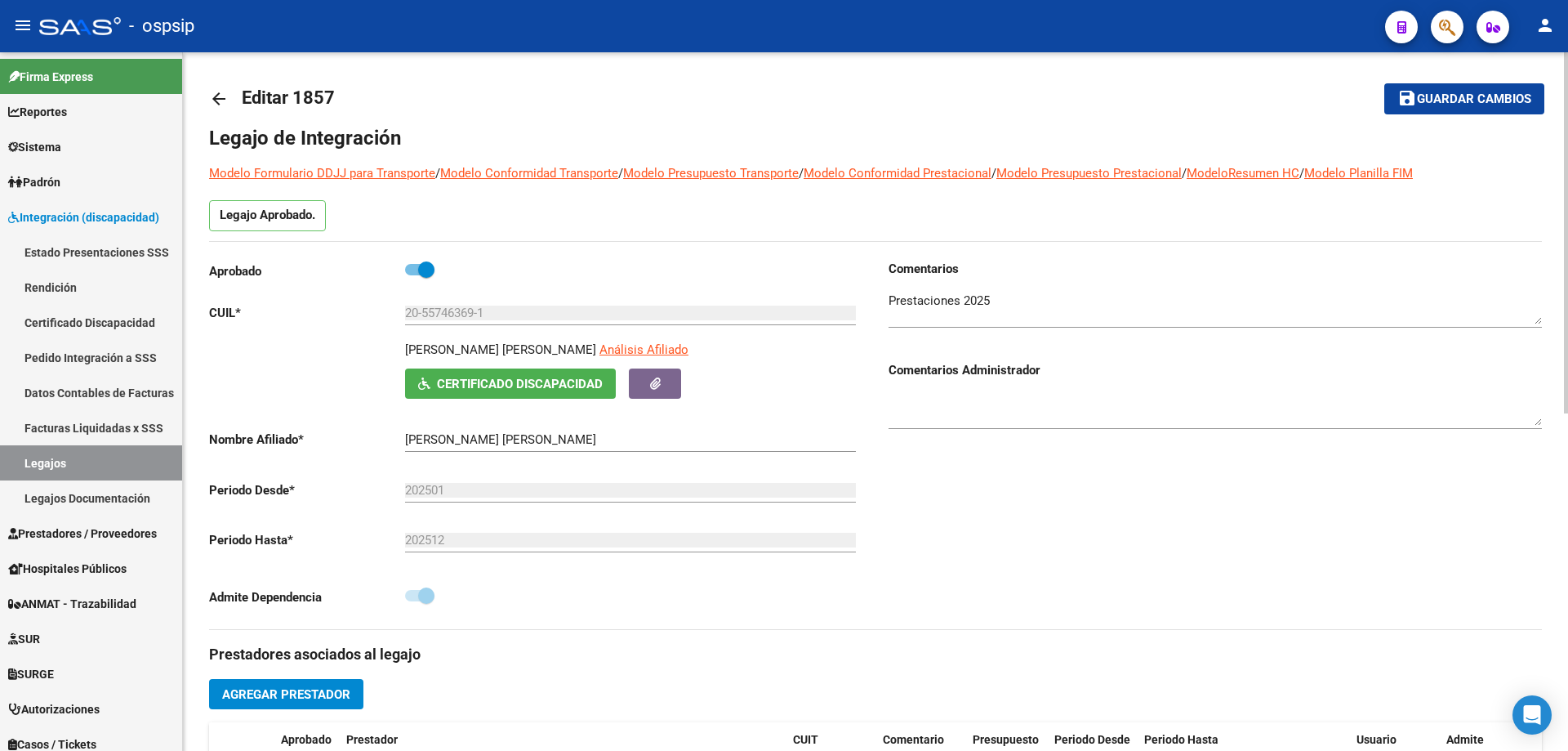
scroll to position [0, 0]
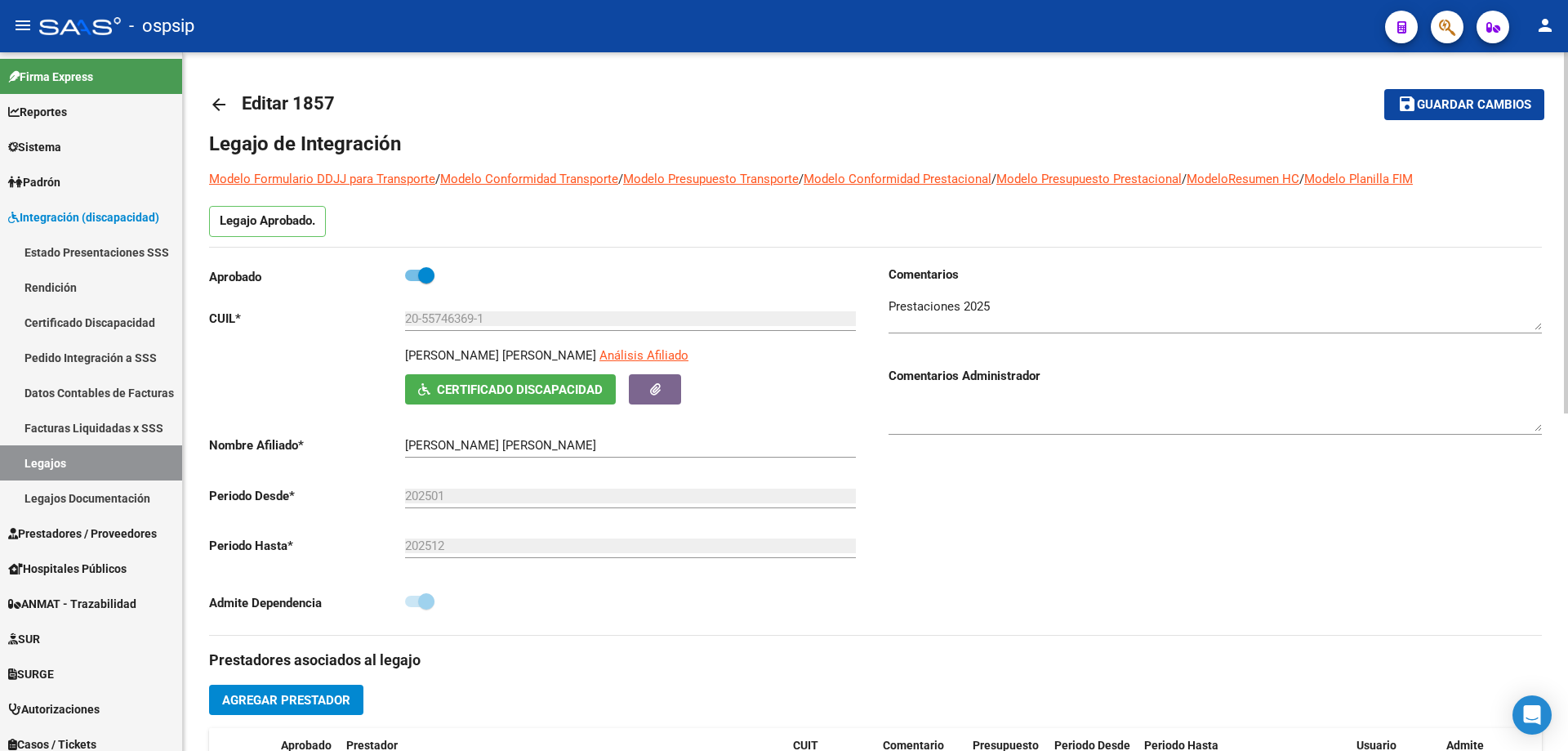
click at [222, 108] on mat-icon "arrow_back" at bounding box center [219, 104] width 20 height 20
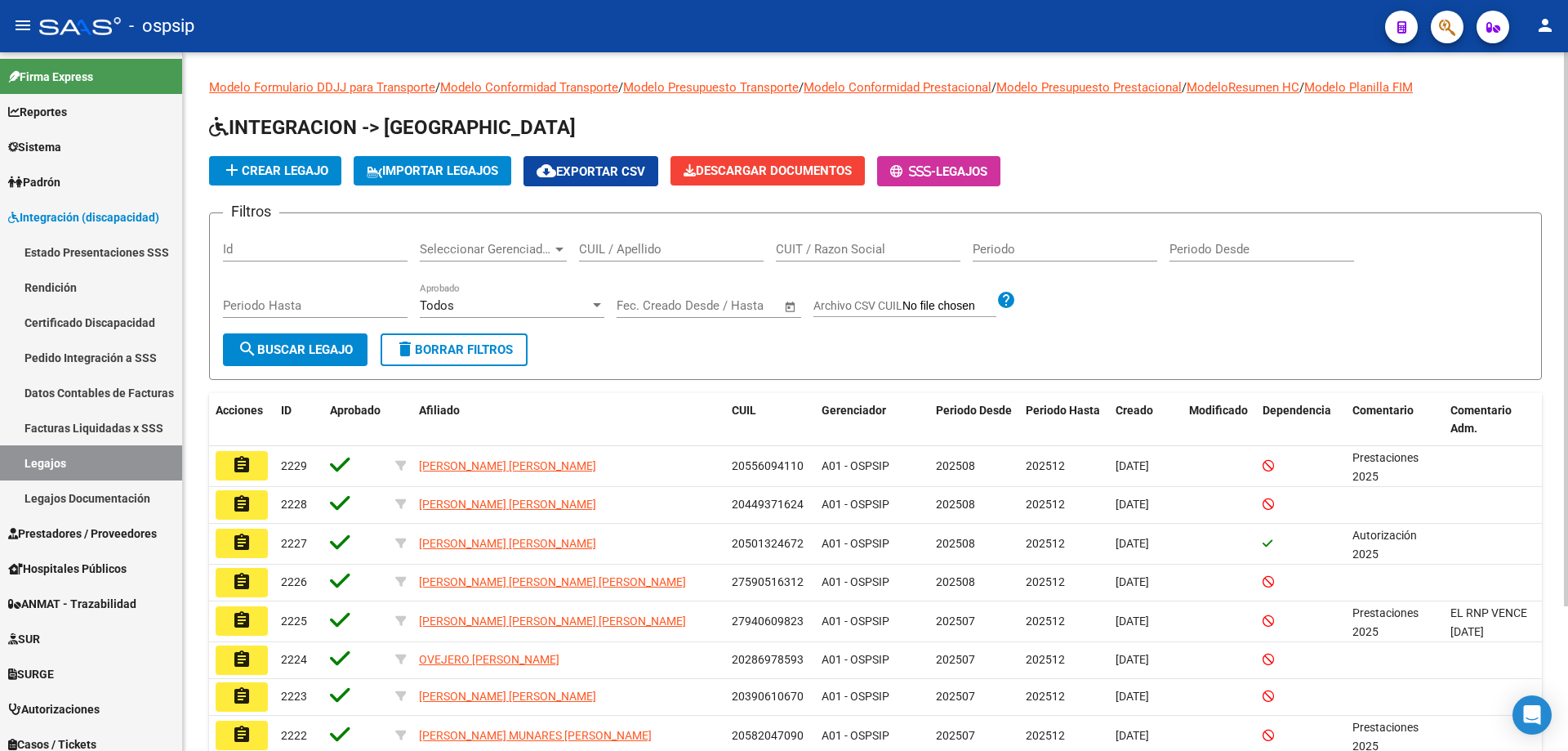
drag, startPoint x: 577, startPoint y: 249, endPoint x: 571, endPoint y: 236, distance: 14.3
click at [571, 236] on app-drop-down-list "Seleccionar Gerenciador Seleccionar Gerenciador" at bounding box center [499, 252] width 159 height 51
paste input "20573788142"
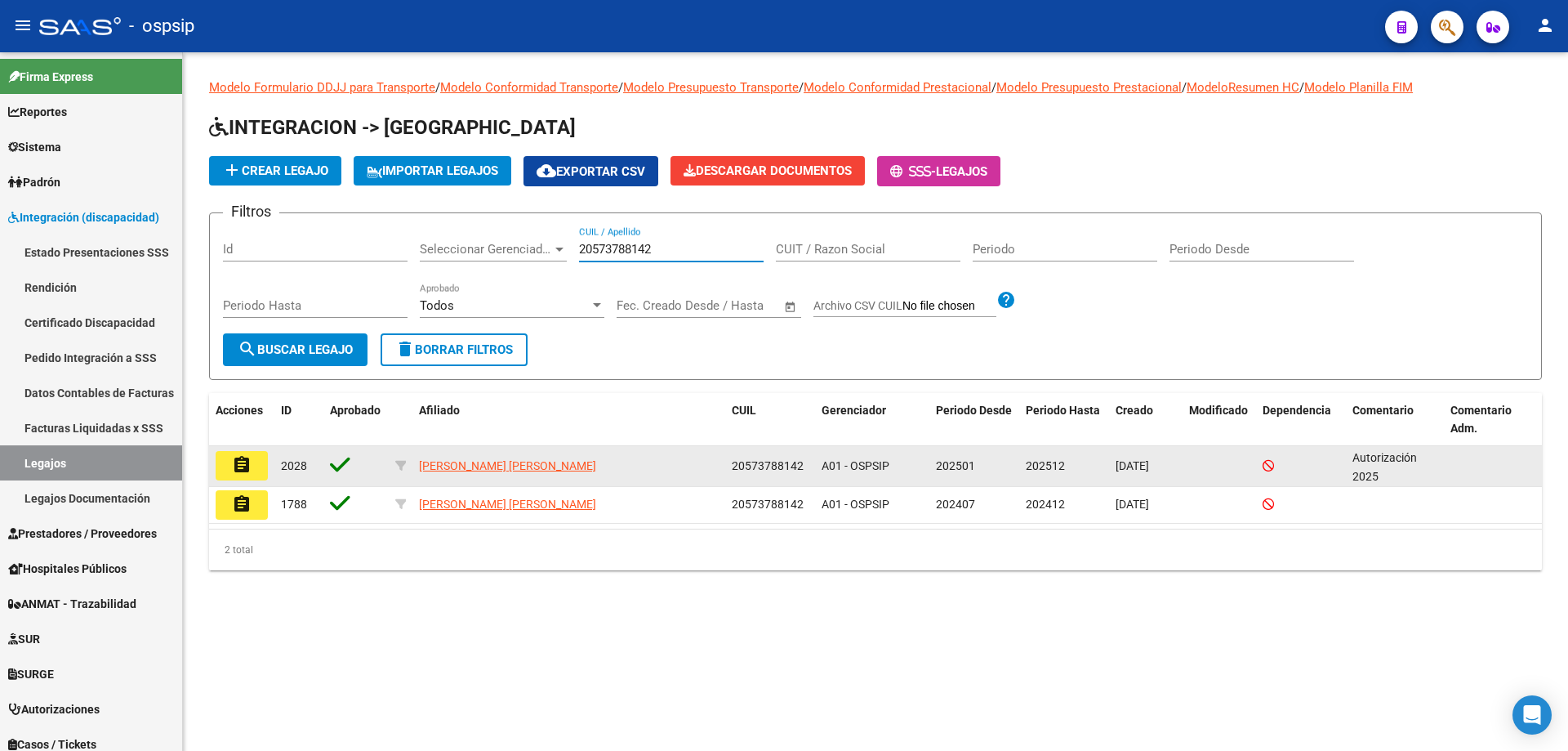
type input "20573788142"
click at [227, 469] on button "assignment" at bounding box center [242, 465] width 52 height 29
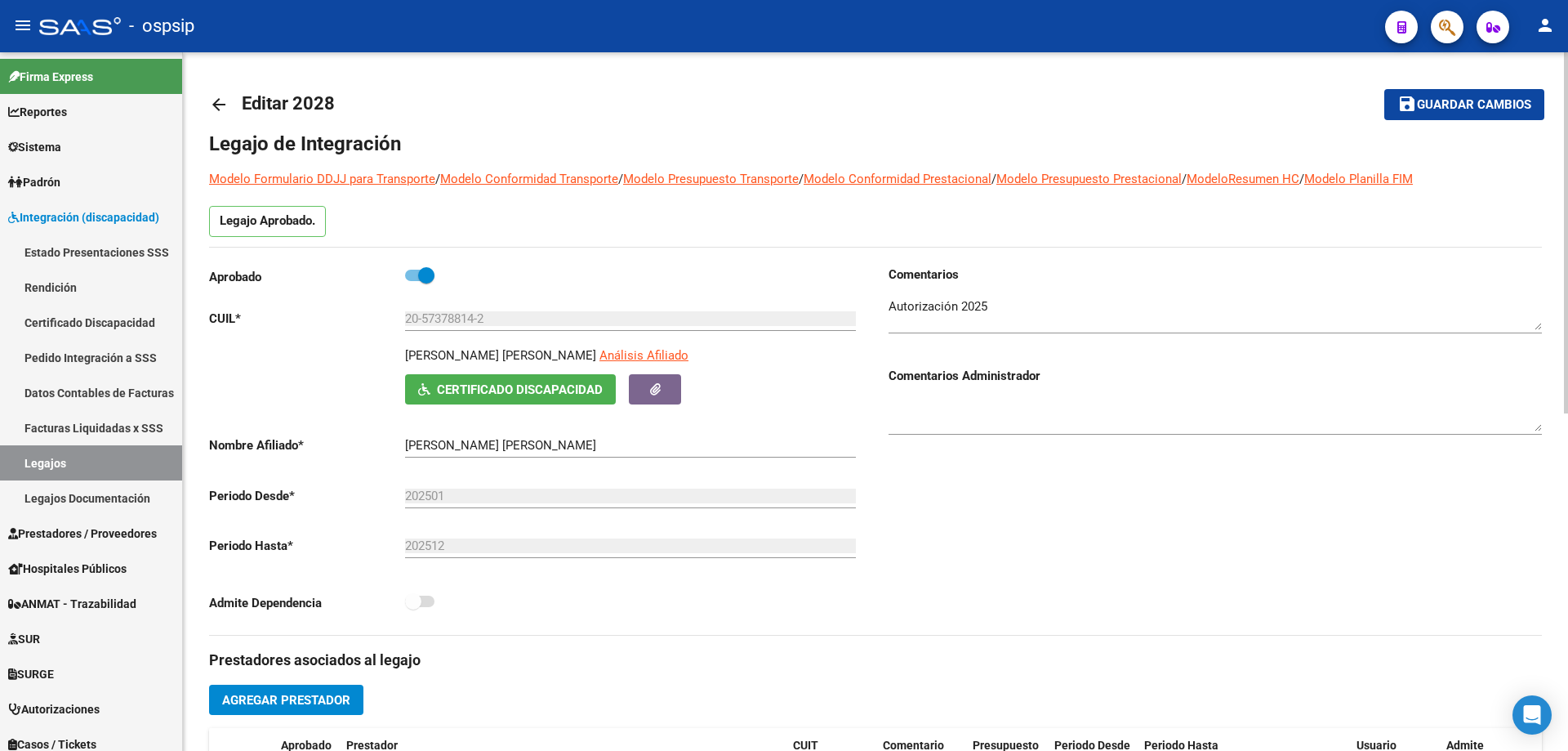
click at [219, 100] on mat-icon "arrow_back" at bounding box center [219, 104] width 20 height 20
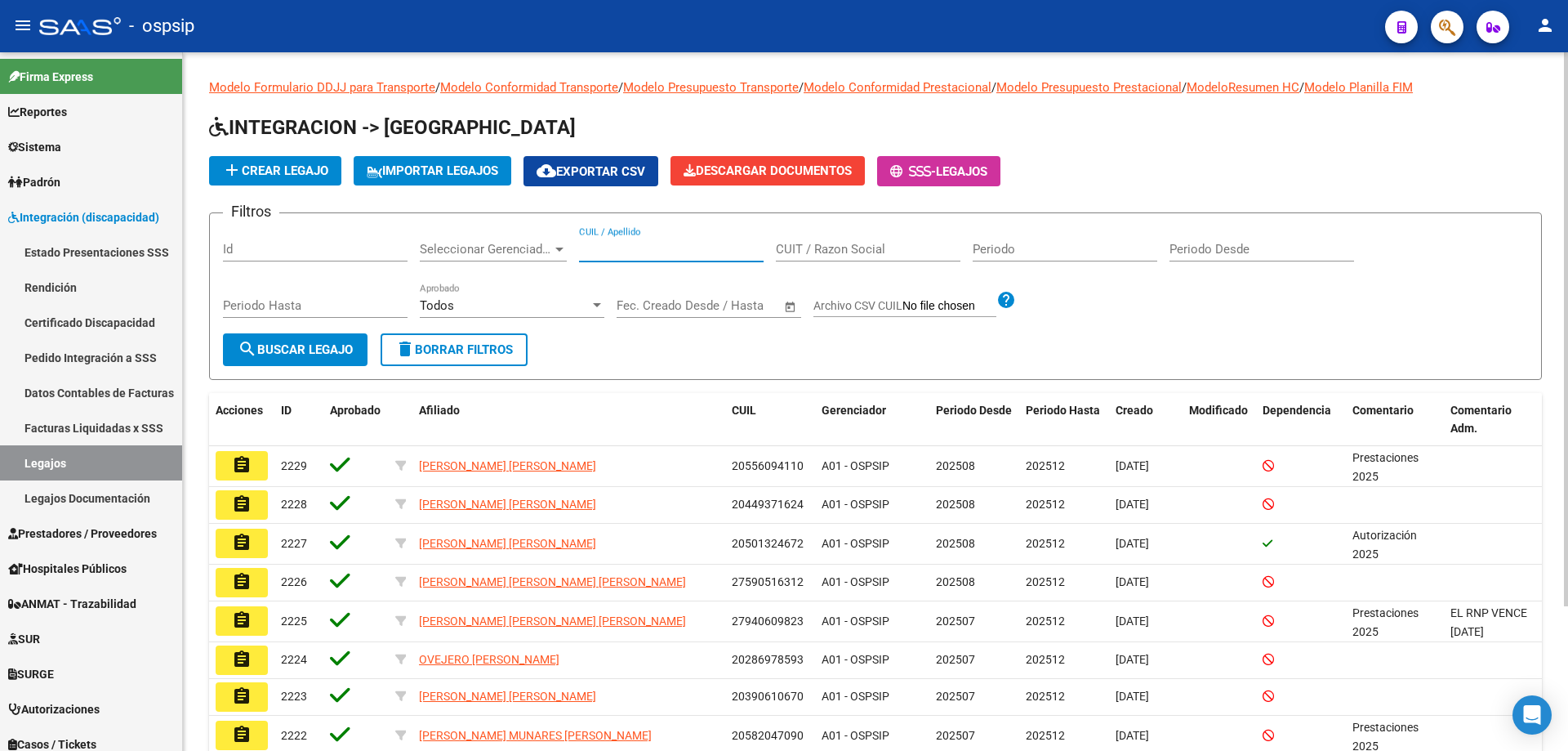
paste input "20449179510"
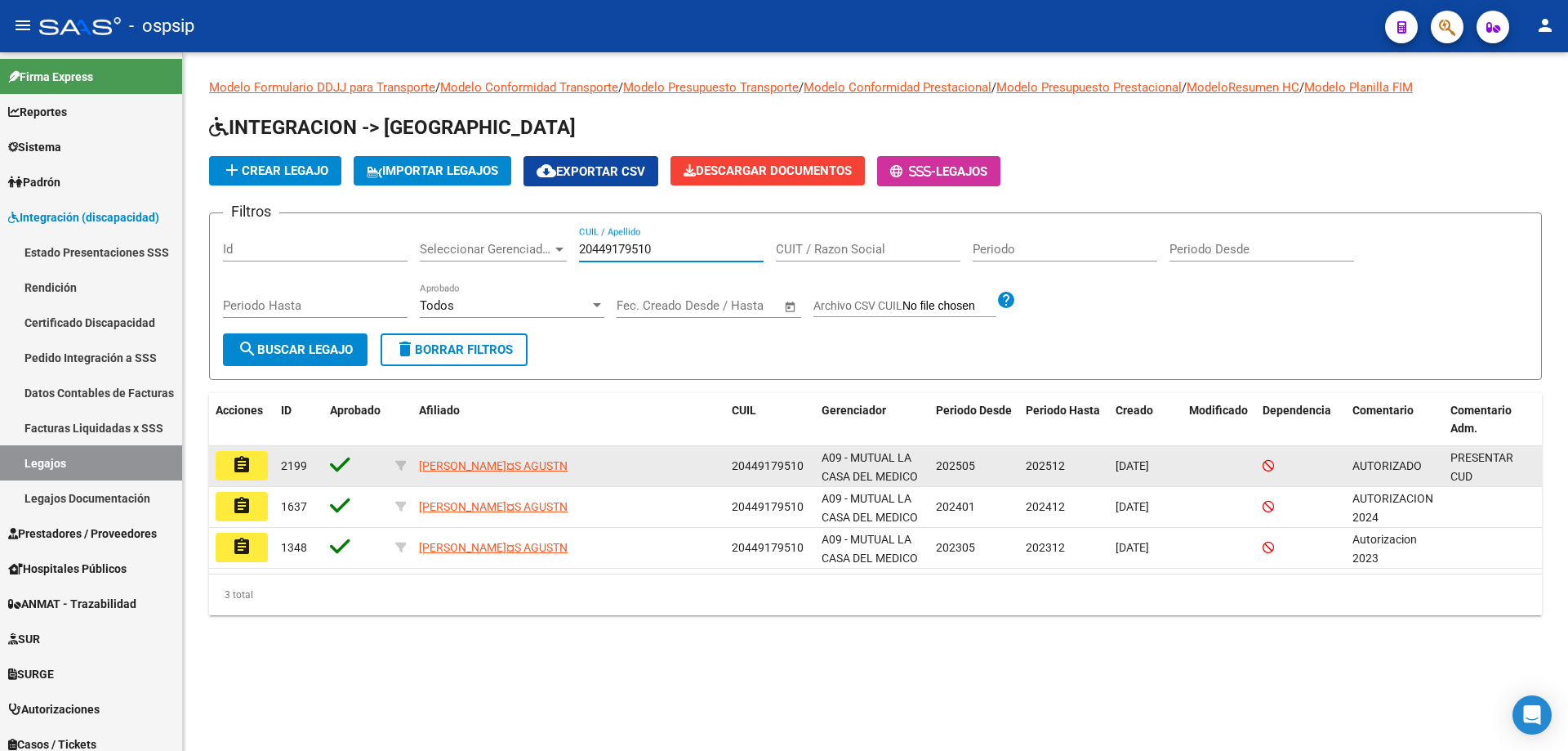
type input "20449179510"
click at [234, 461] on mat-icon "assignment" at bounding box center [241, 465] width 20 height 20
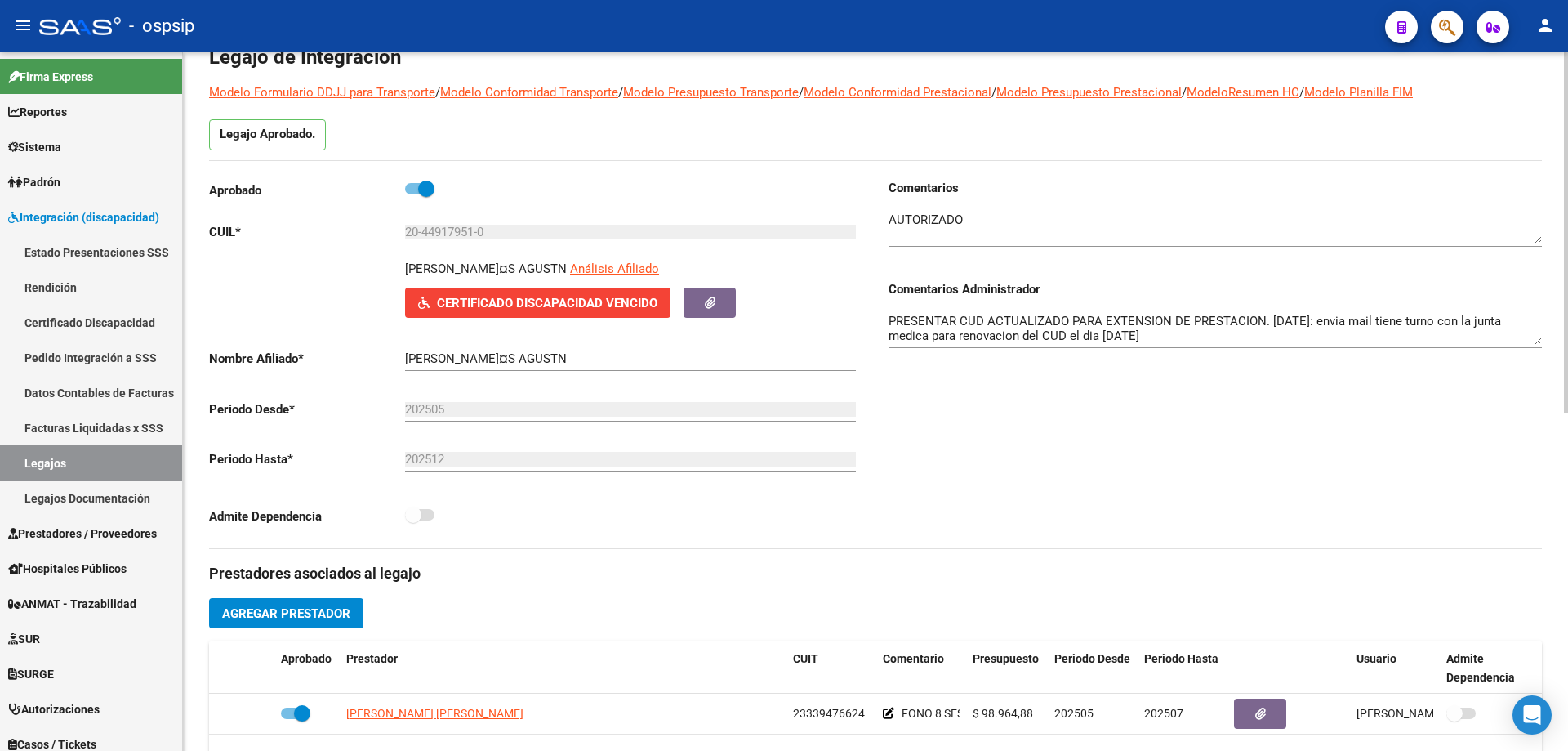
scroll to position [81, 0]
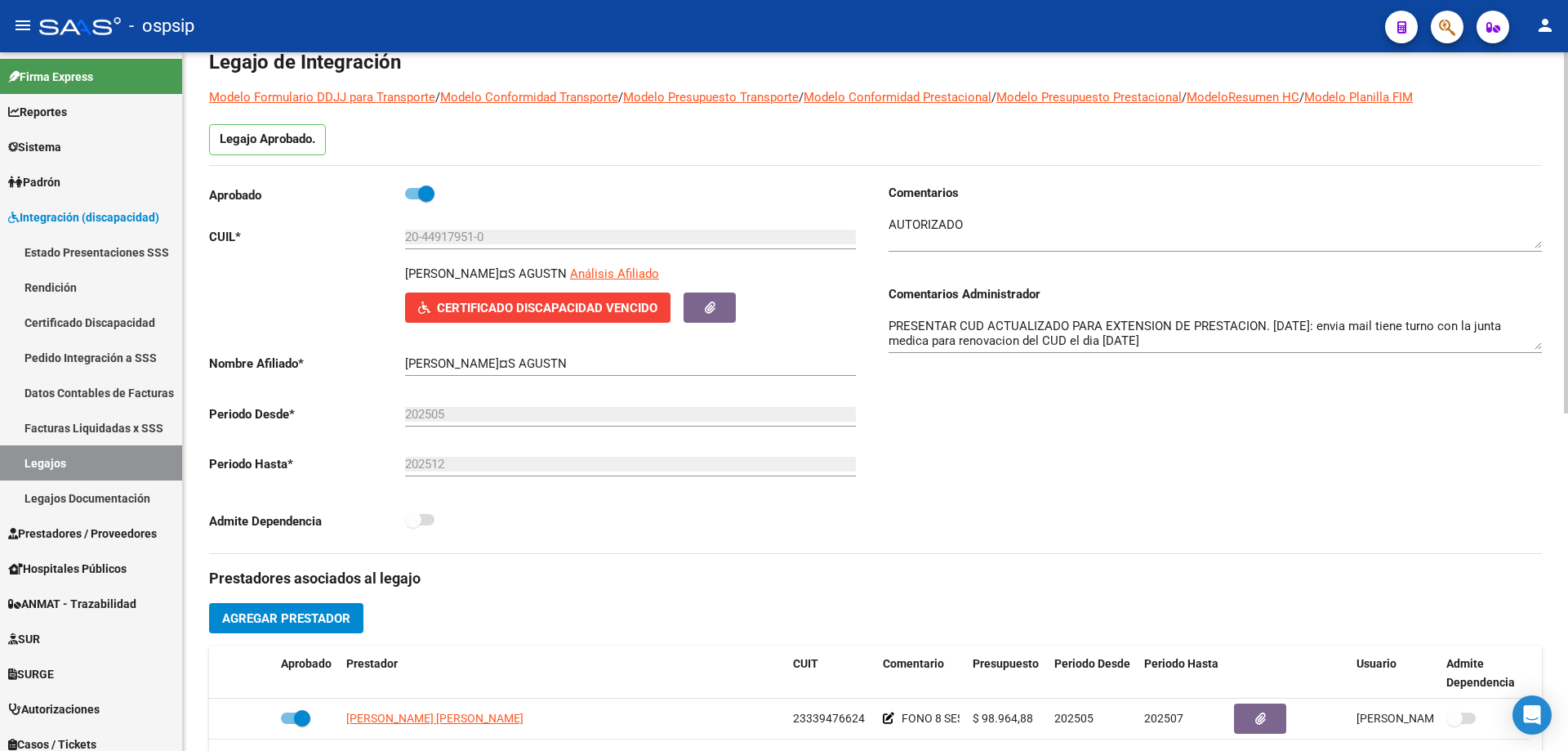
click at [604, 300] on span "Certificado Discapacidad Vencido" at bounding box center [538, 308] width 239 height 15
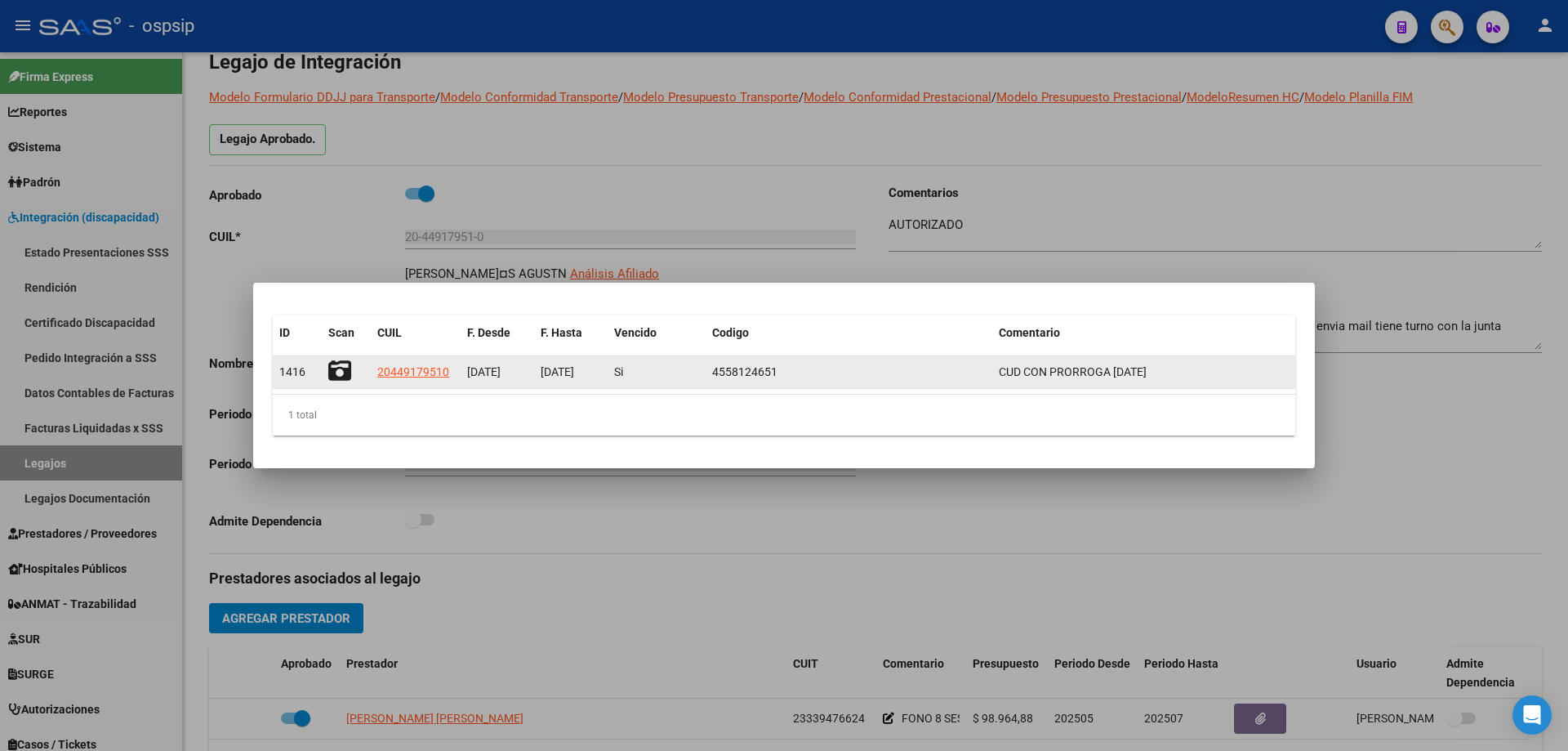
click at [331, 366] on icon at bounding box center [339, 370] width 22 height 22
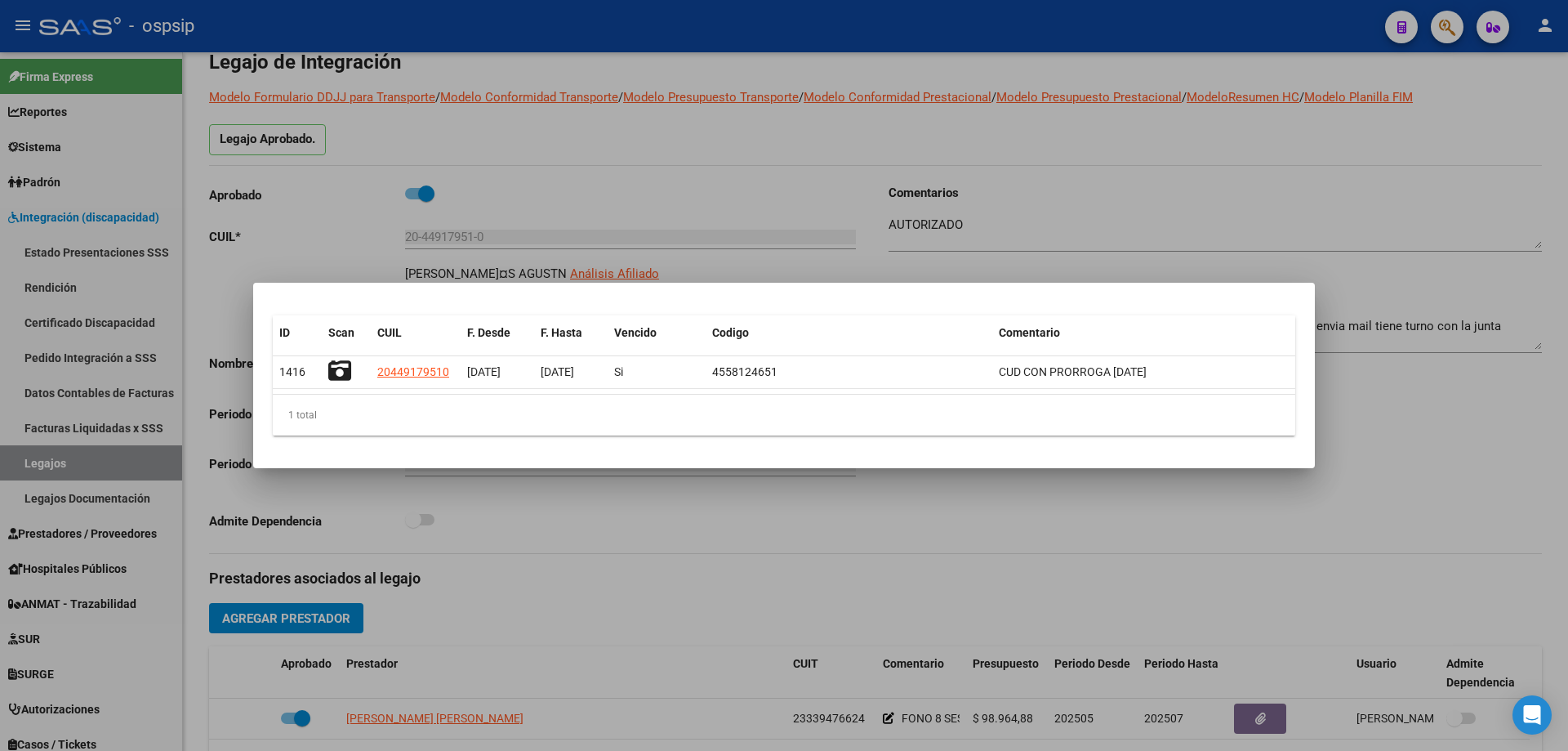
click at [712, 211] on div at bounding box center [784, 375] width 1568 height 751
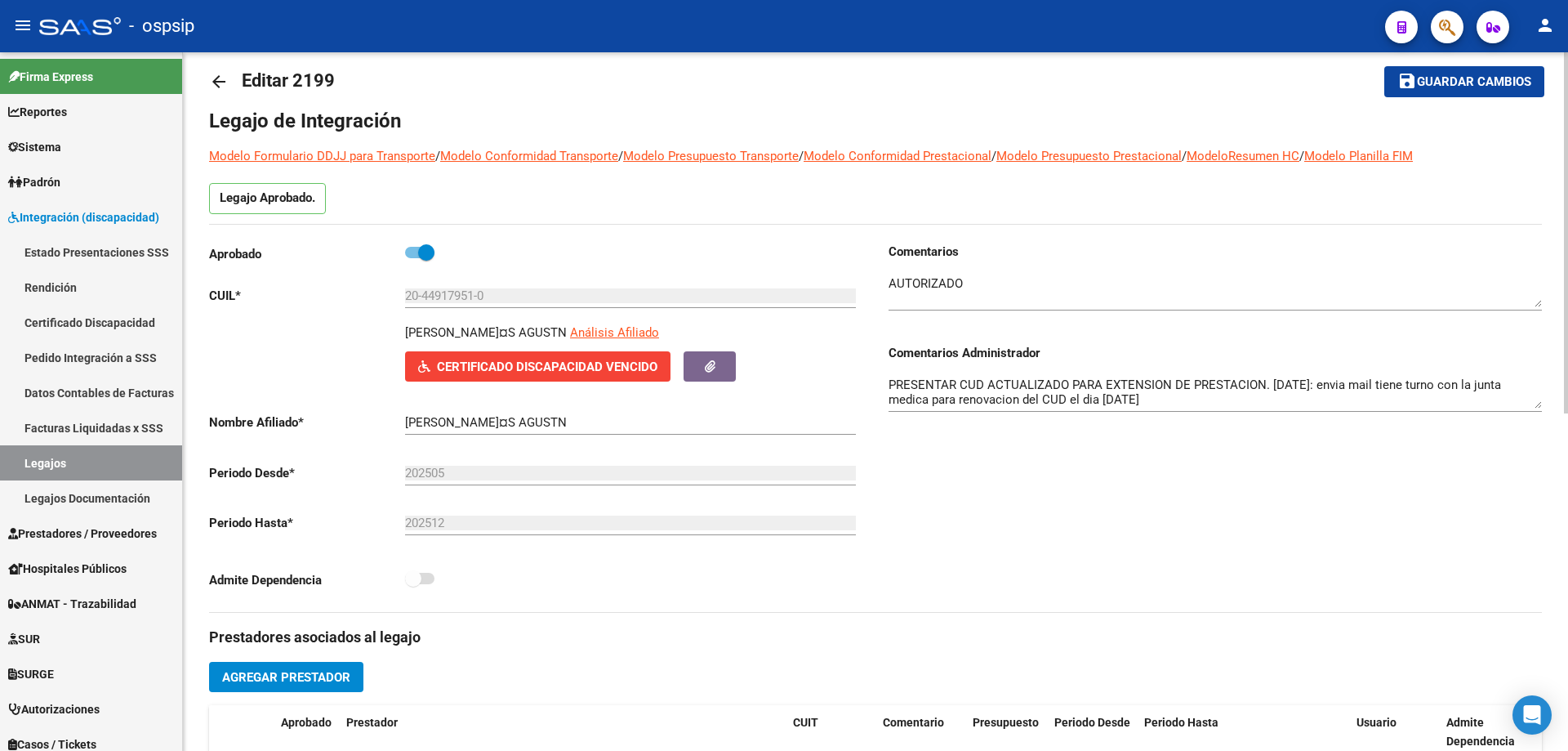
scroll to position [0, 0]
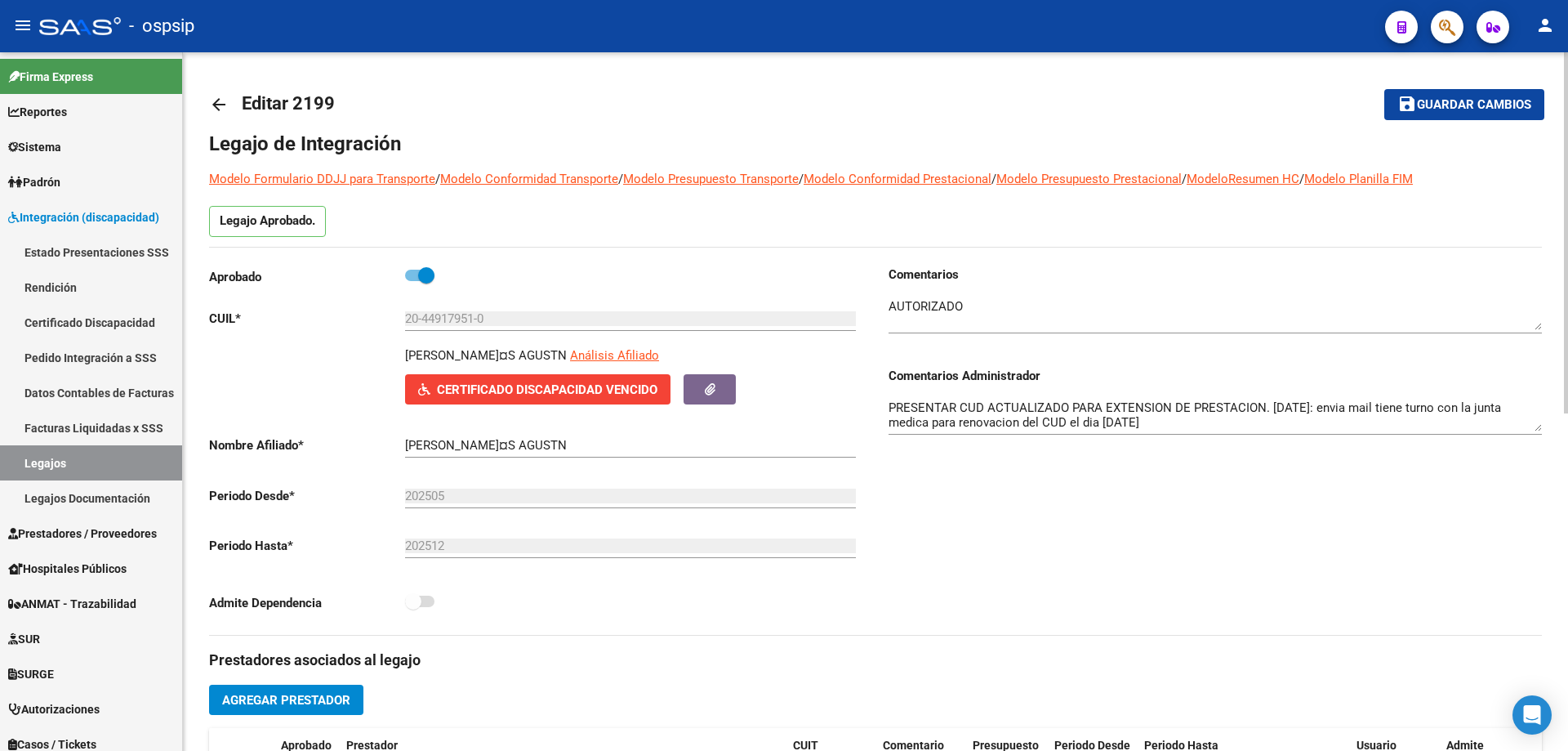
click at [223, 101] on mat-icon "arrow_back" at bounding box center [219, 104] width 20 height 20
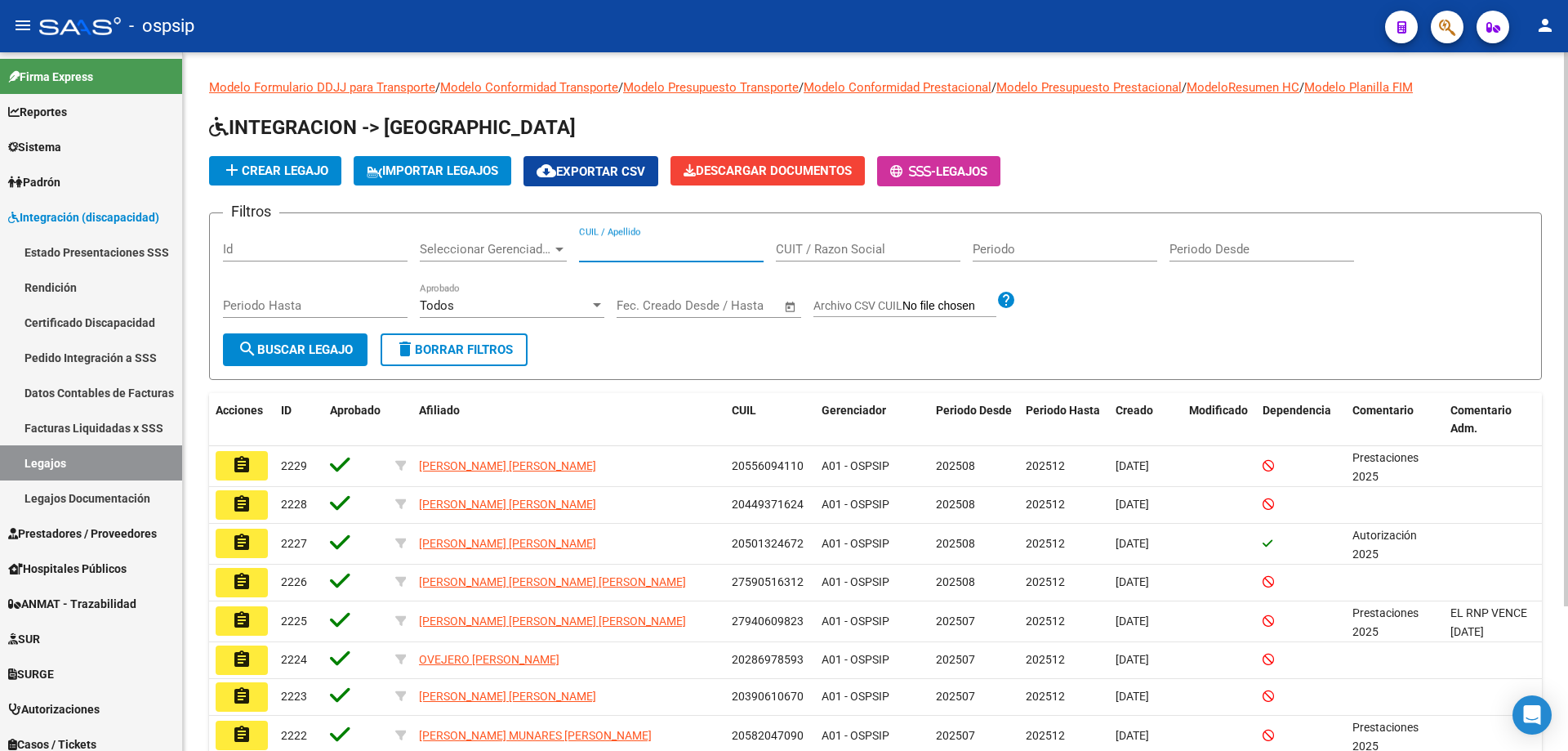
paste input "20575427007"
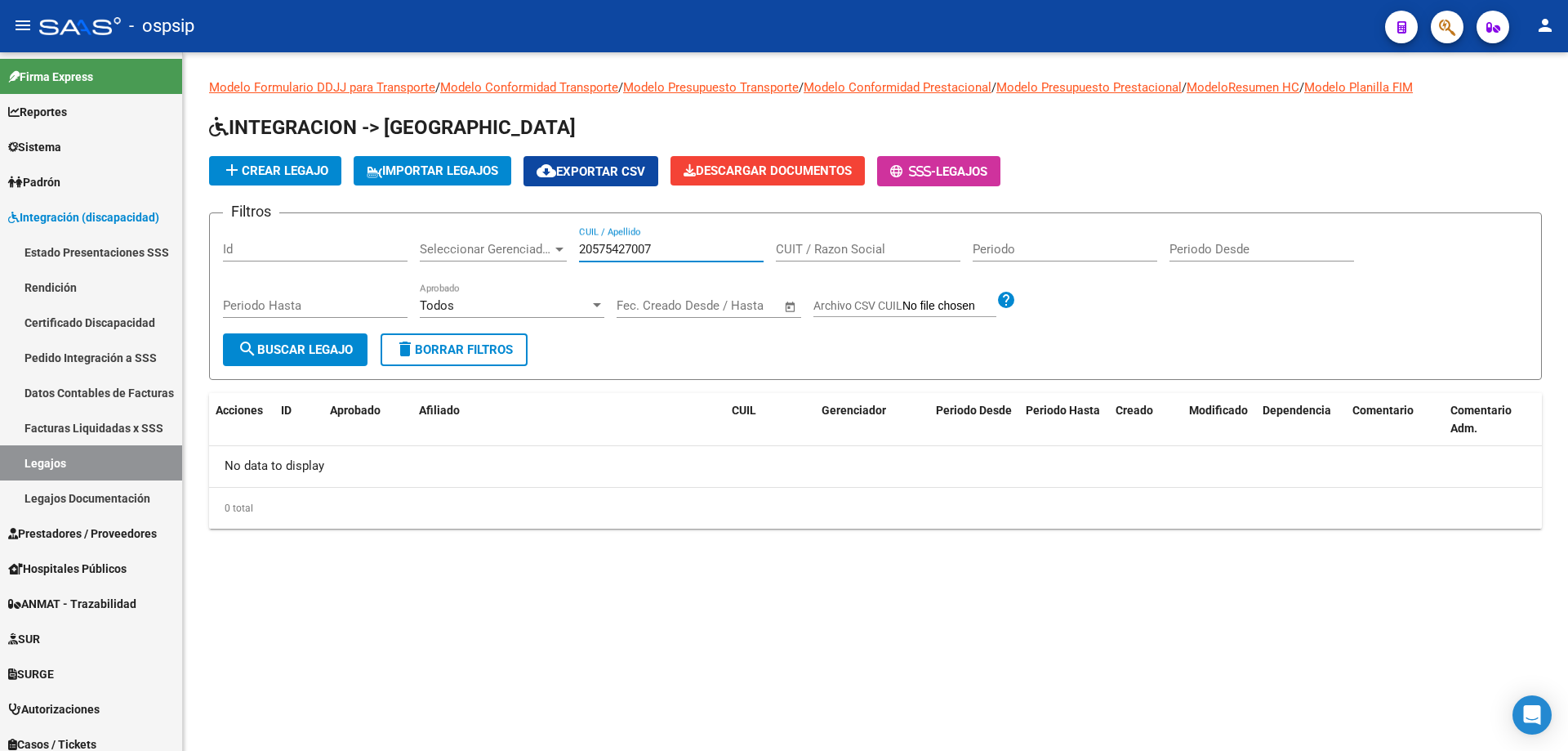
click at [583, 246] on input "20575427007" at bounding box center [670, 250] width 184 height 15
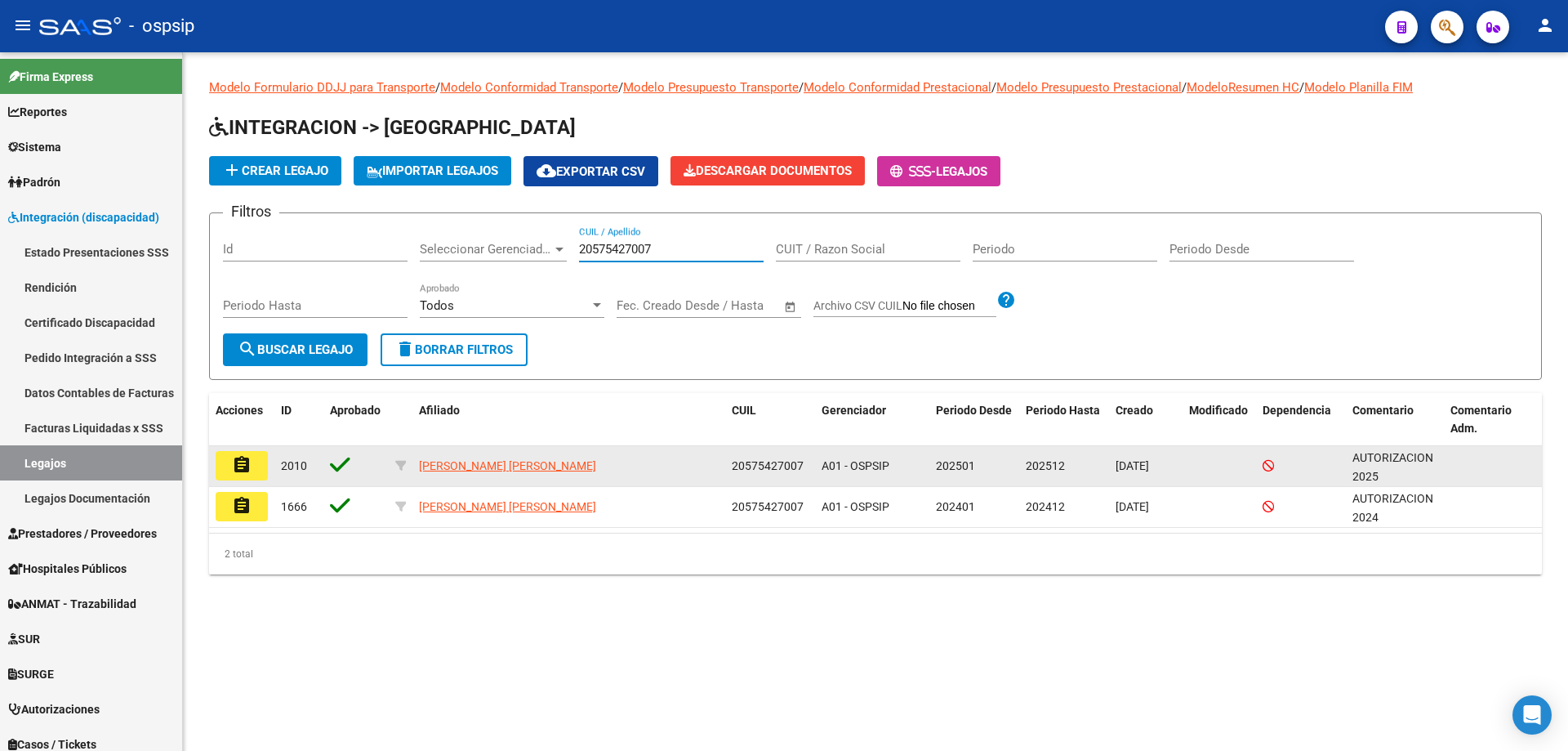
type input "20575427007"
click at [234, 459] on mat-icon "assignment" at bounding box center [241, 465] width 20 height 20
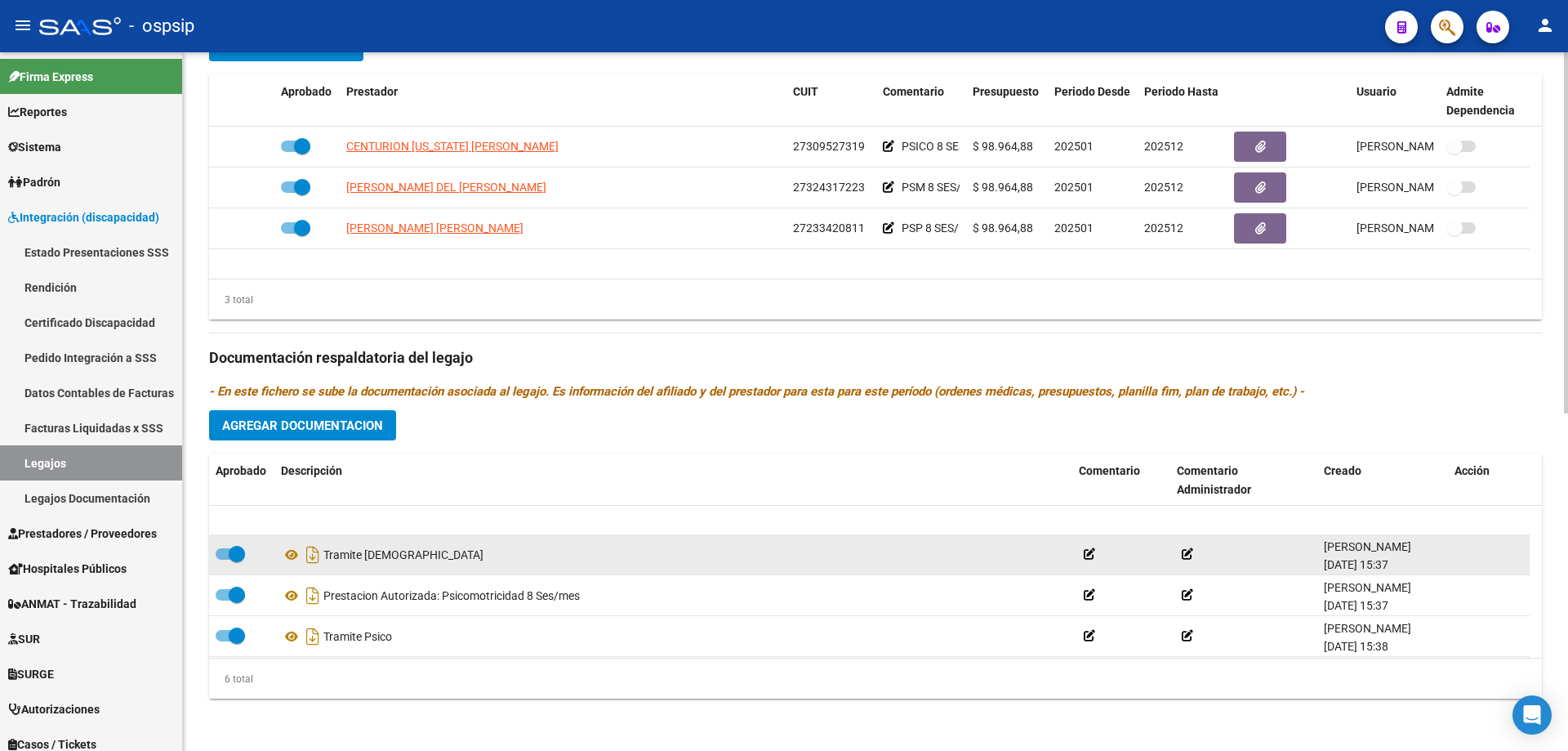
scroll to position [81, 0]
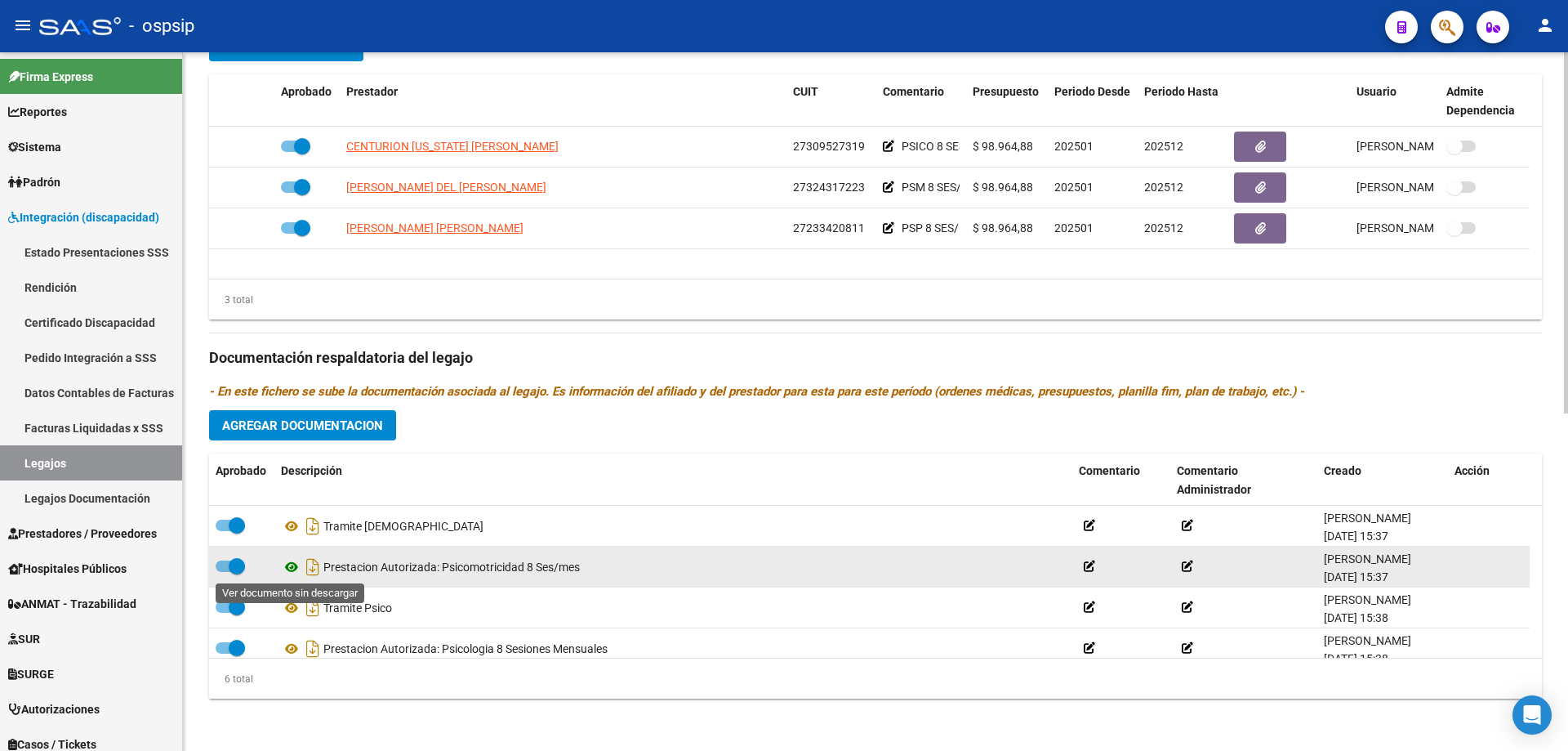
click at [292, 567] on icon at bounding box center [292, 567] width 22 height 20
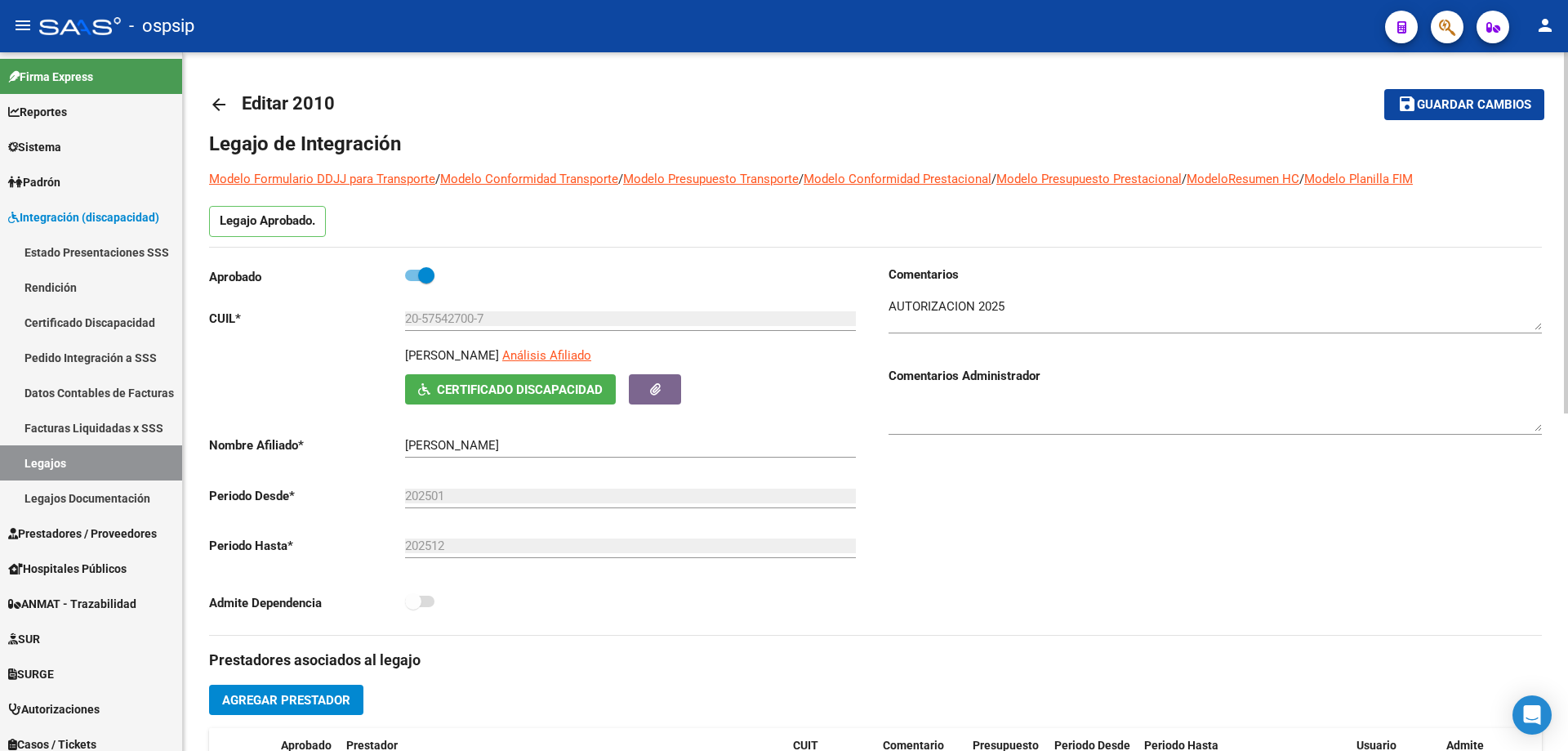
scroll to position [81, 0]
click at [216, 103] on mat-icon "arrow_back" at bounding box center [219, 104] width 20 height 20
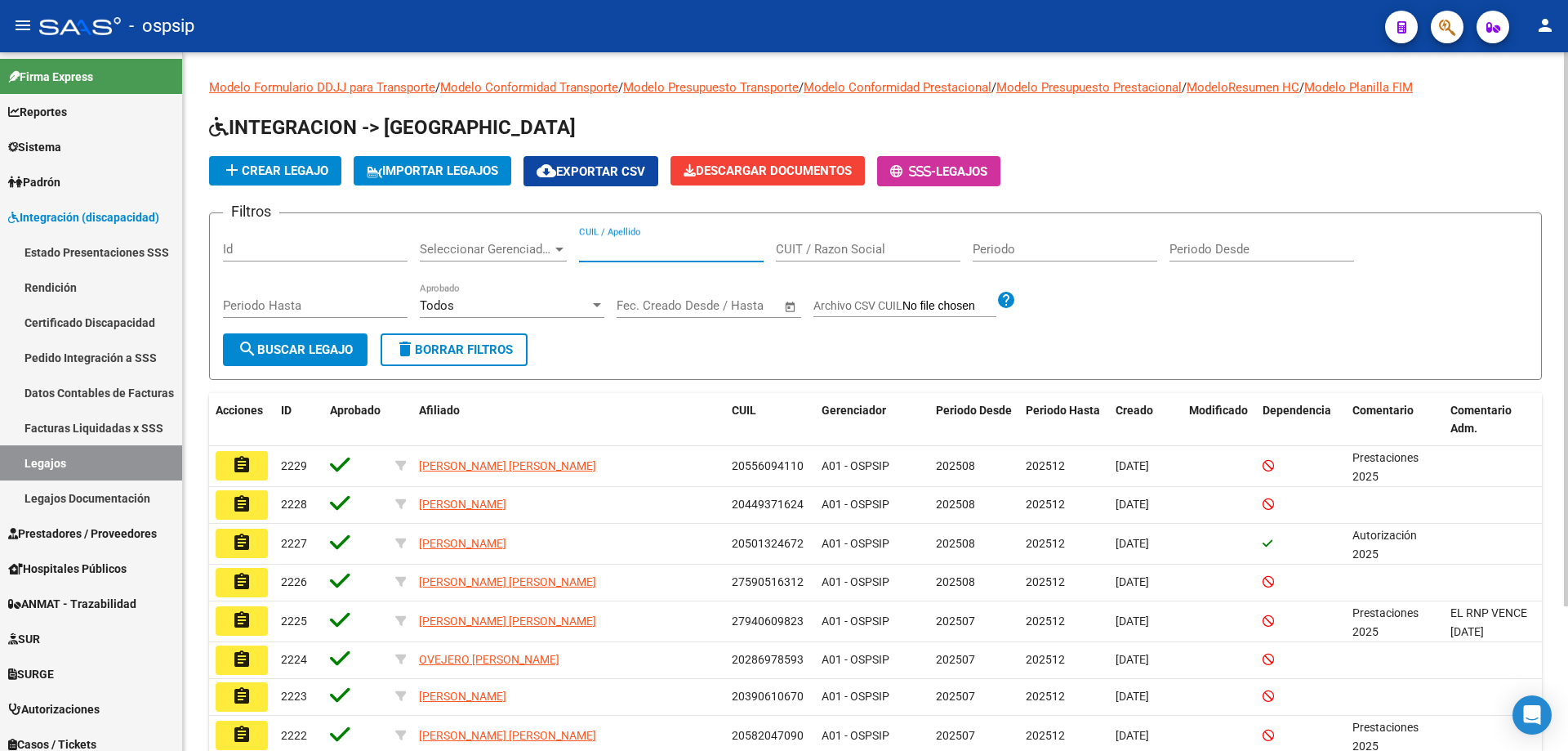
paste input "20575427007"
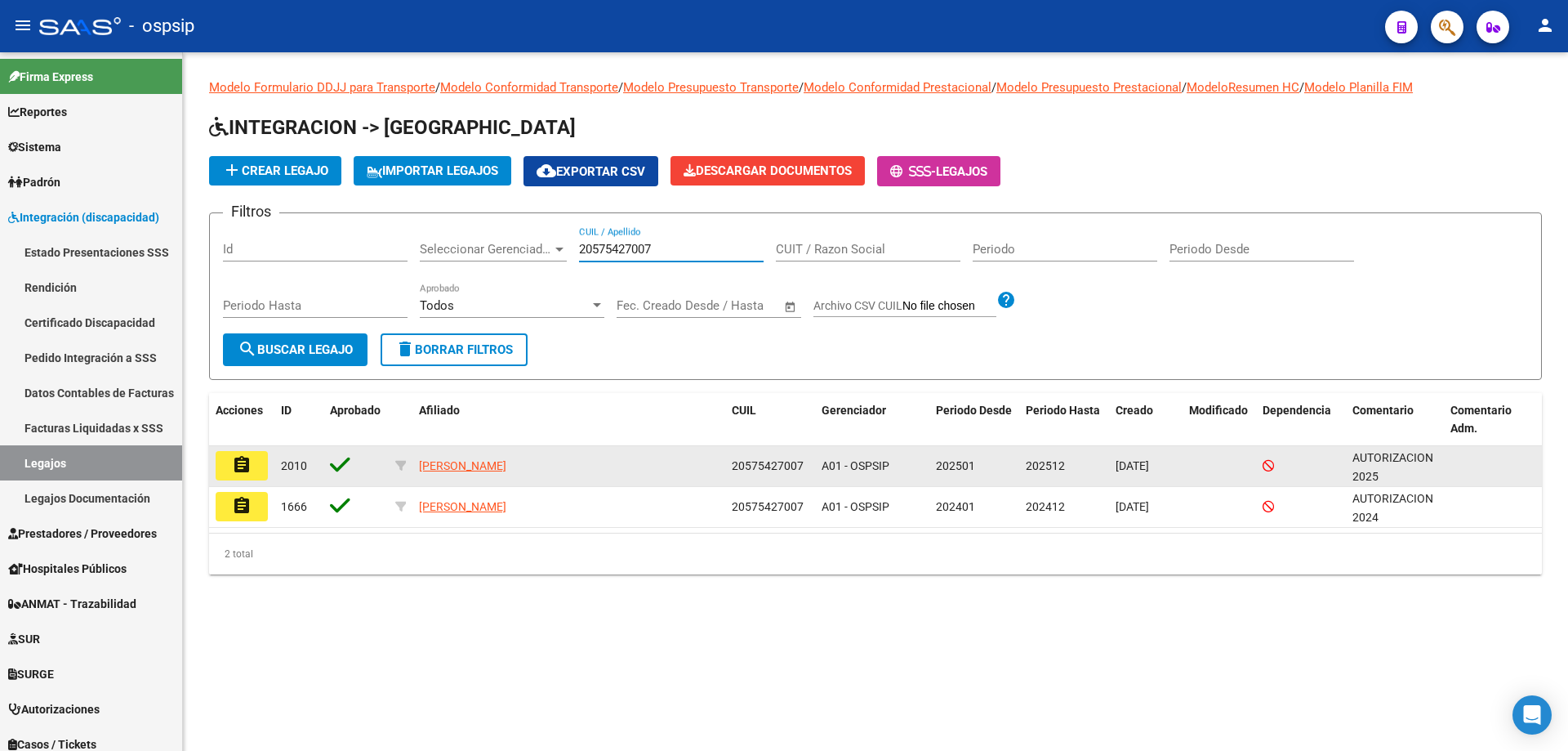
type input "20575427007"
click at [238, 467] on mat-icon "assignment" at bounding box center [241, 465] width 20 height 20
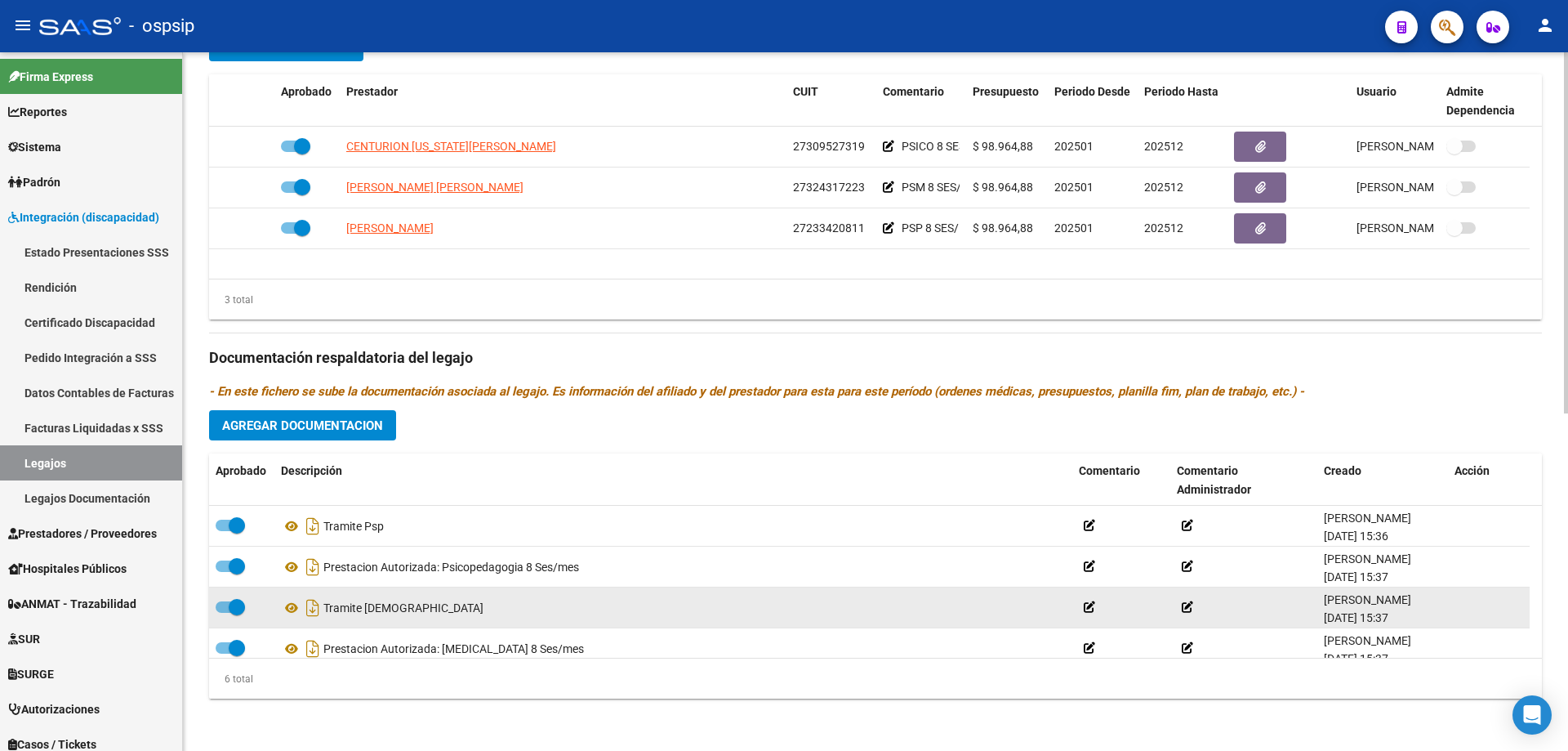
scroll to position [81, 0]
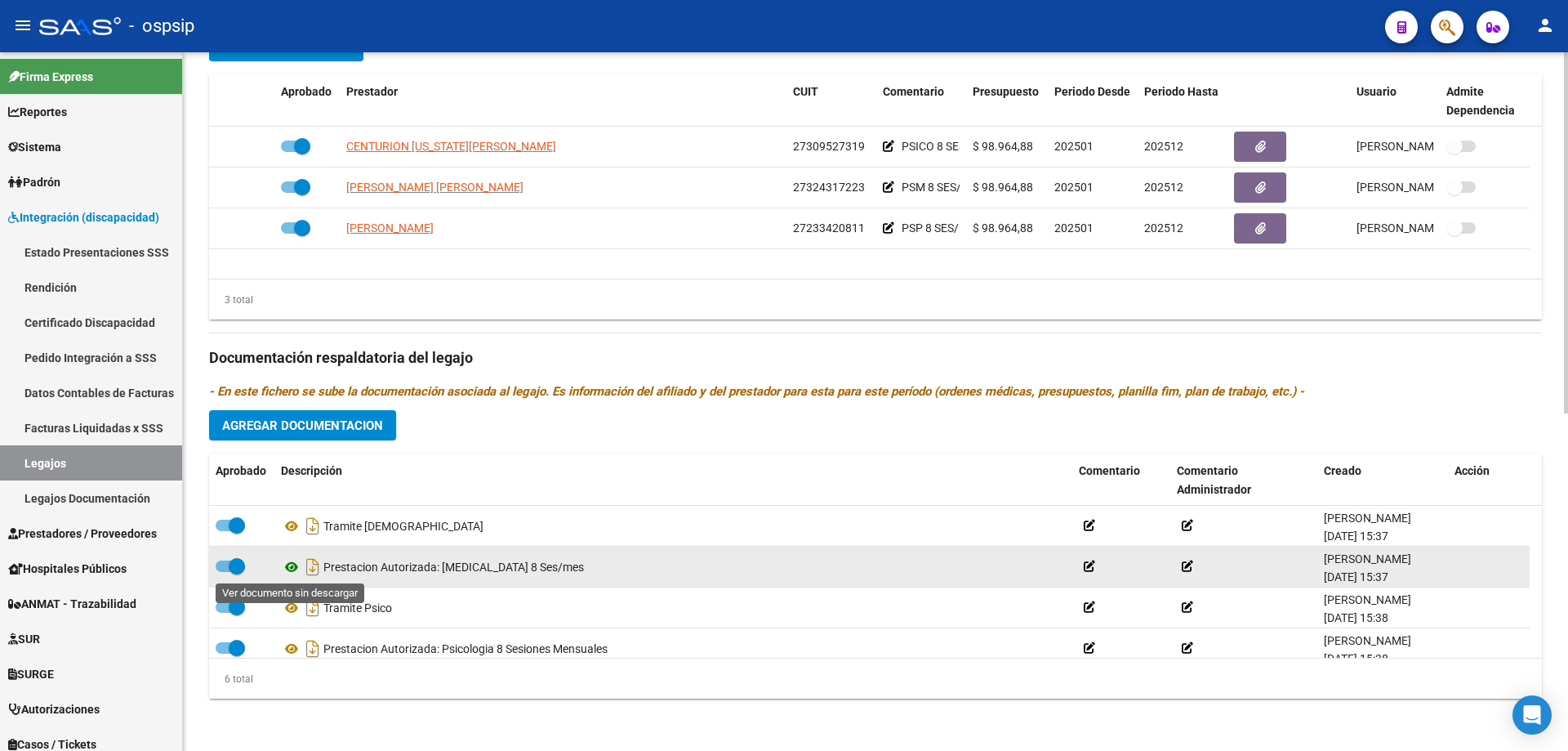
click at [289, 564] on icon at bounding box center [292, 567] width 22 height 20
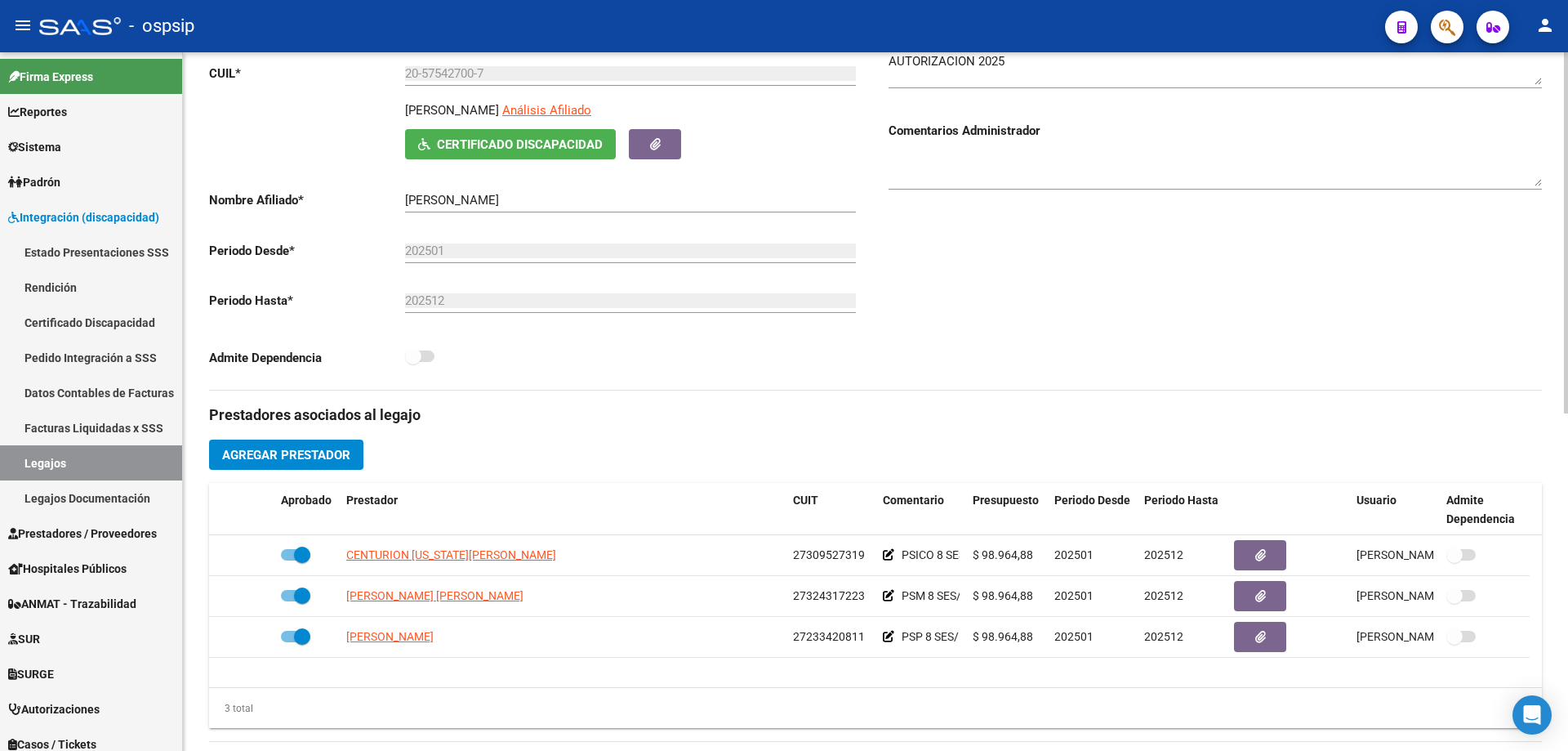
scroll to position [0, 0]
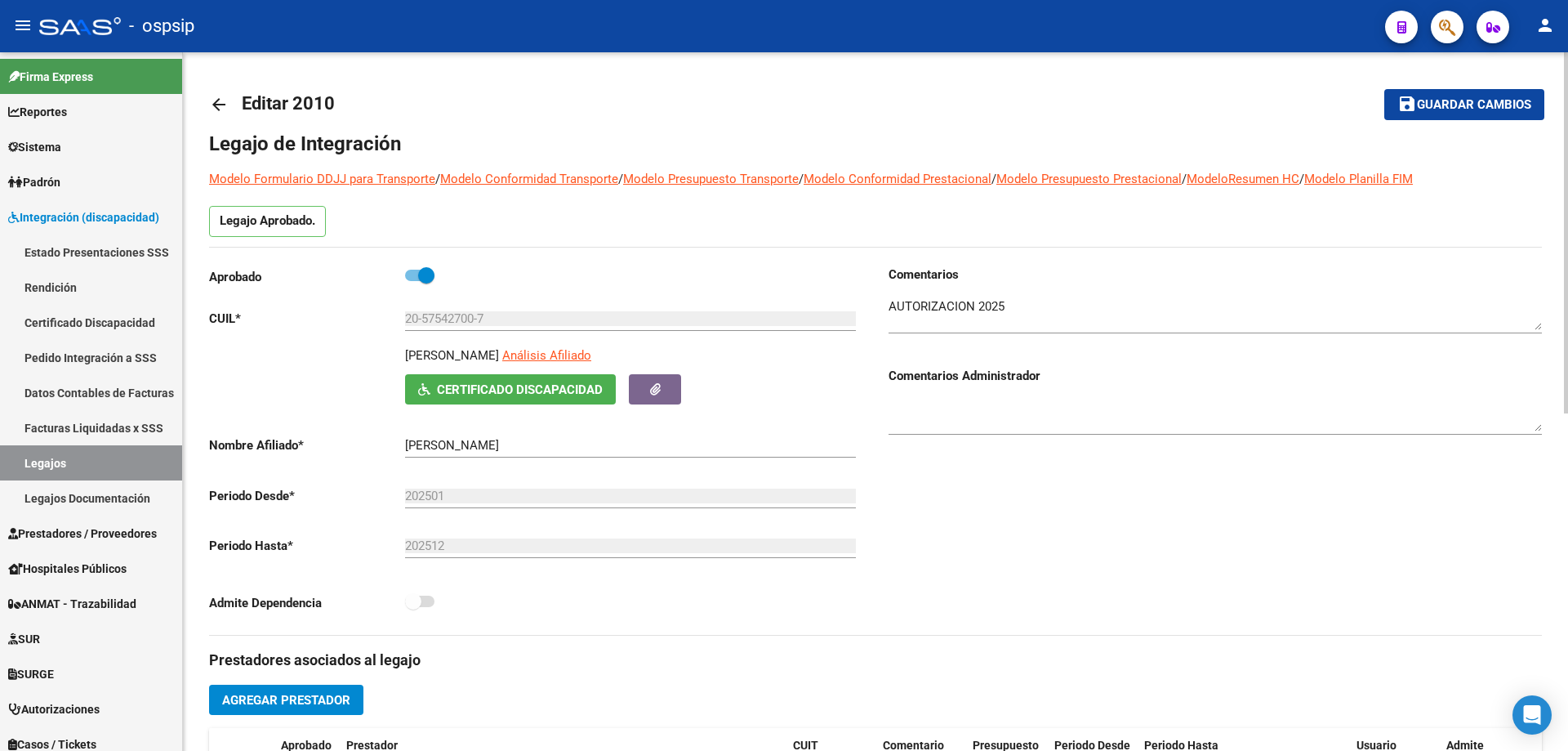
click at [219, 106] on mat-icon "arrow_back" at bounding box center [219, 104] width 20 height 20
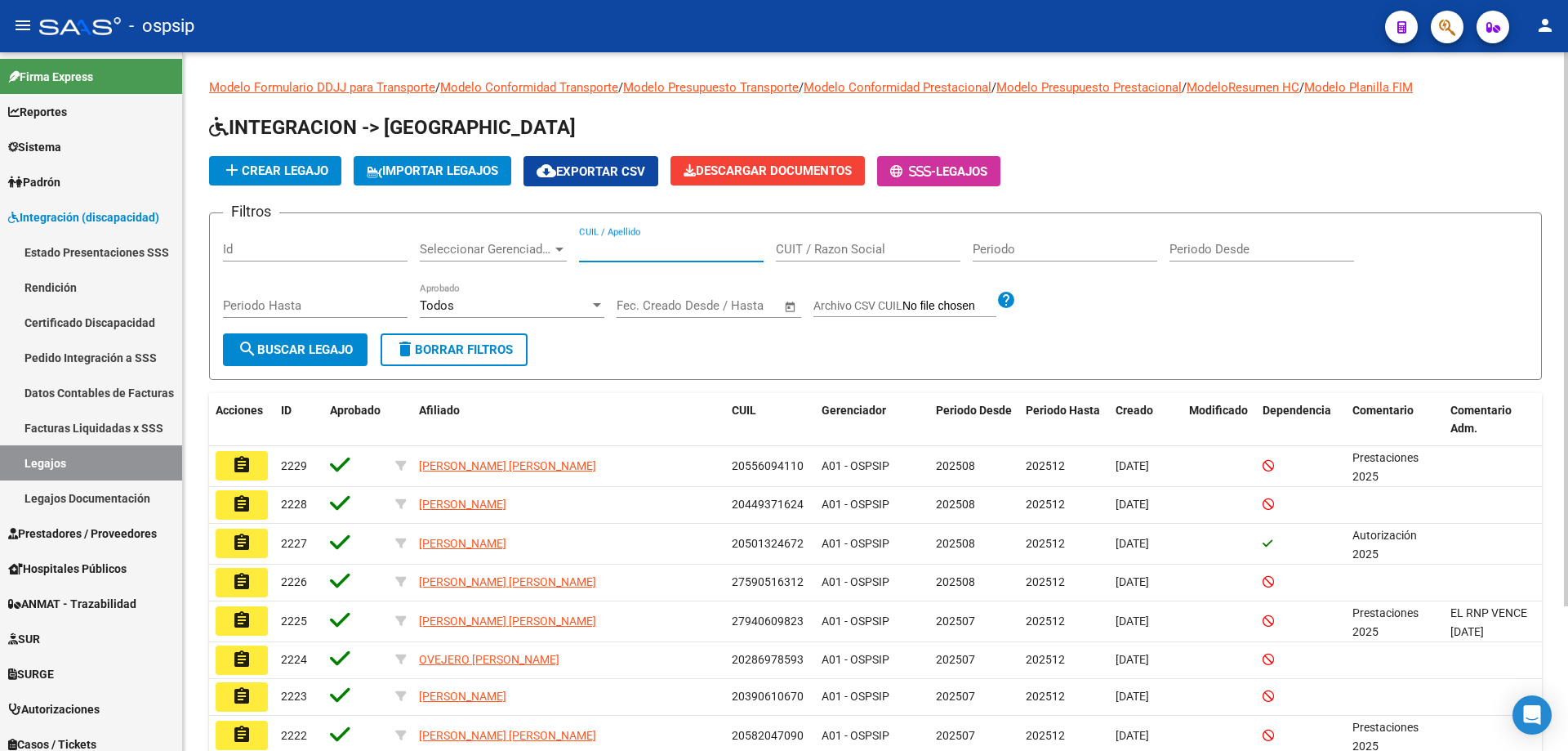
paste input "27584005853"
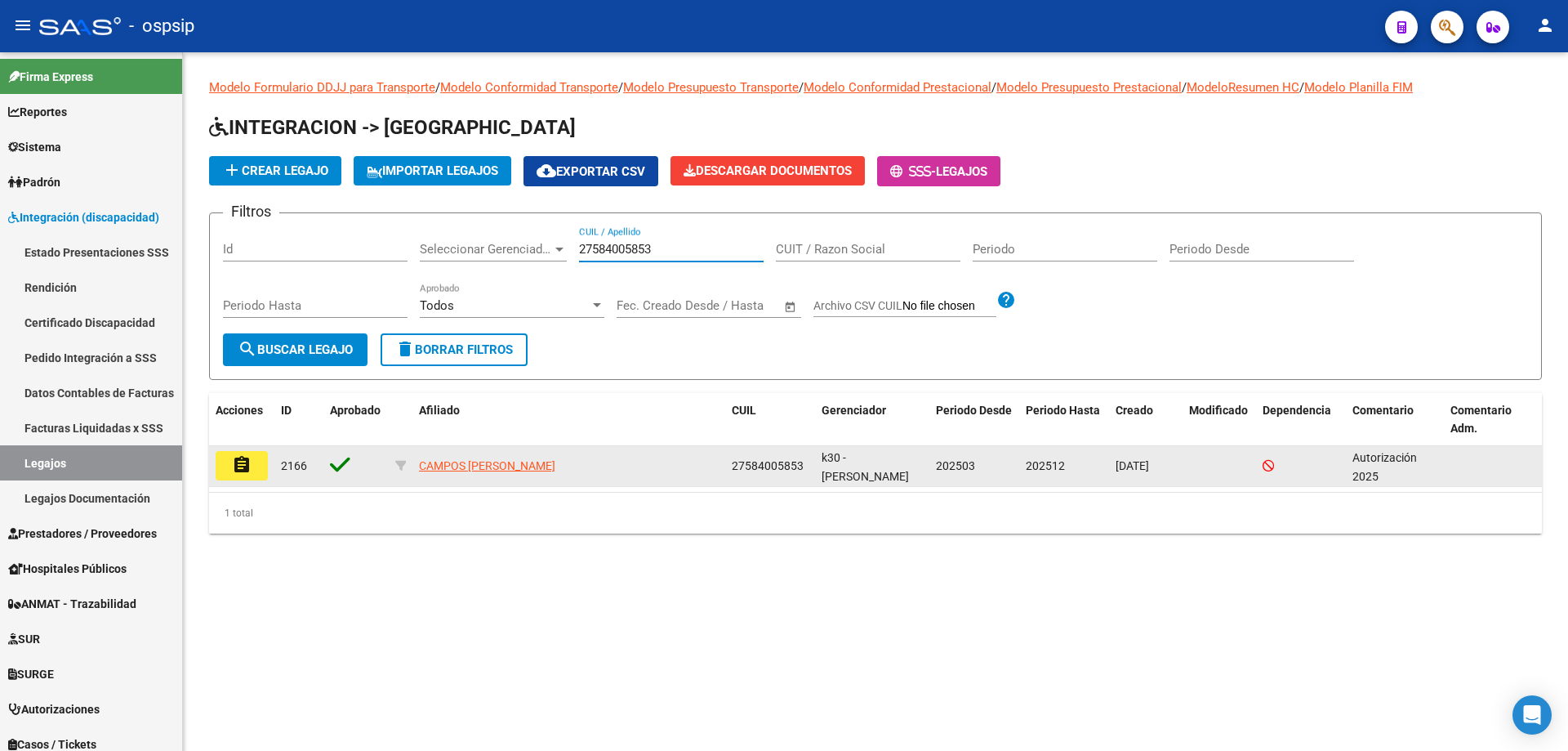
type input "27584005853"
click at [259, 460] on button "assignment" at bounding box center [242, 465] width 52 height 29
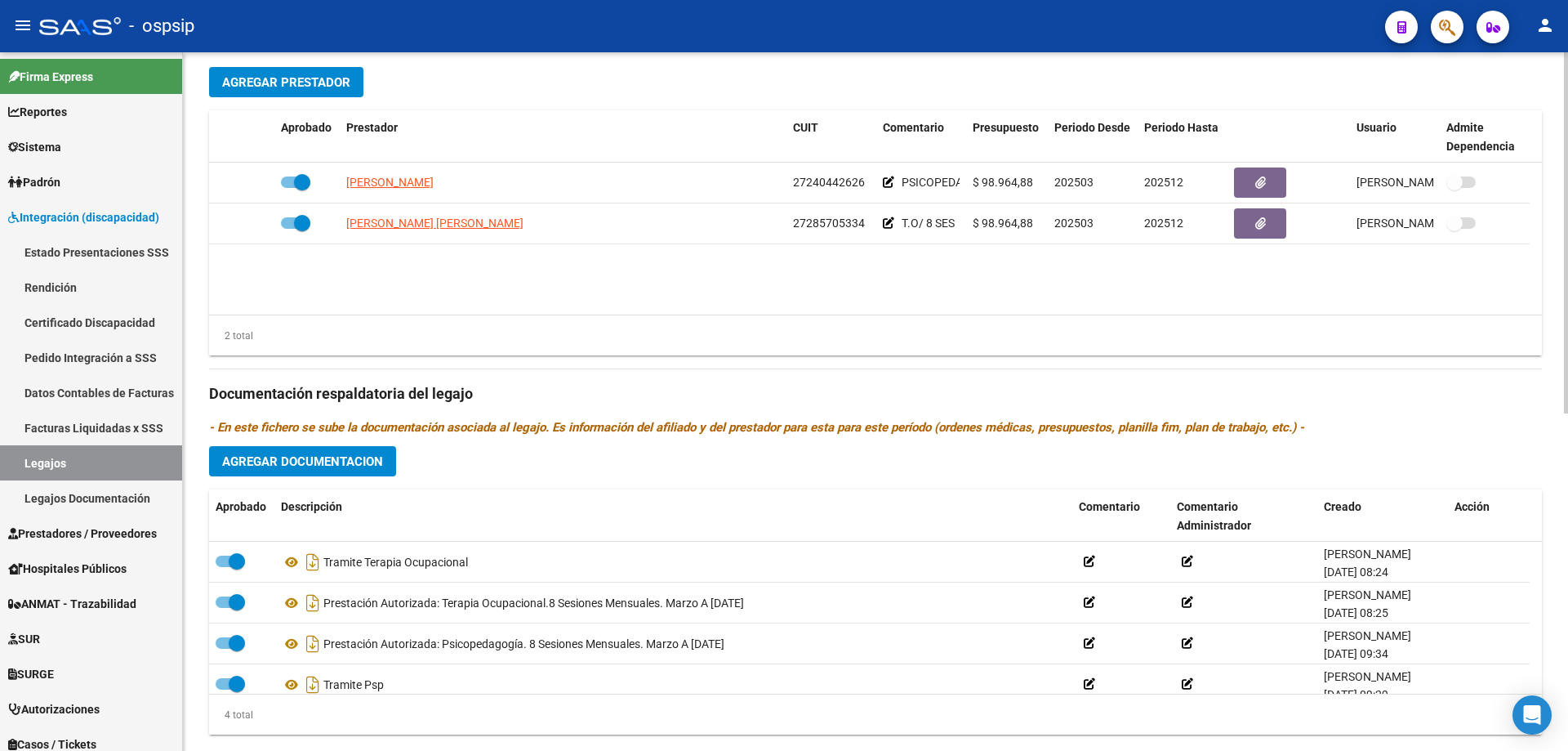
scroll to position [654, 0]
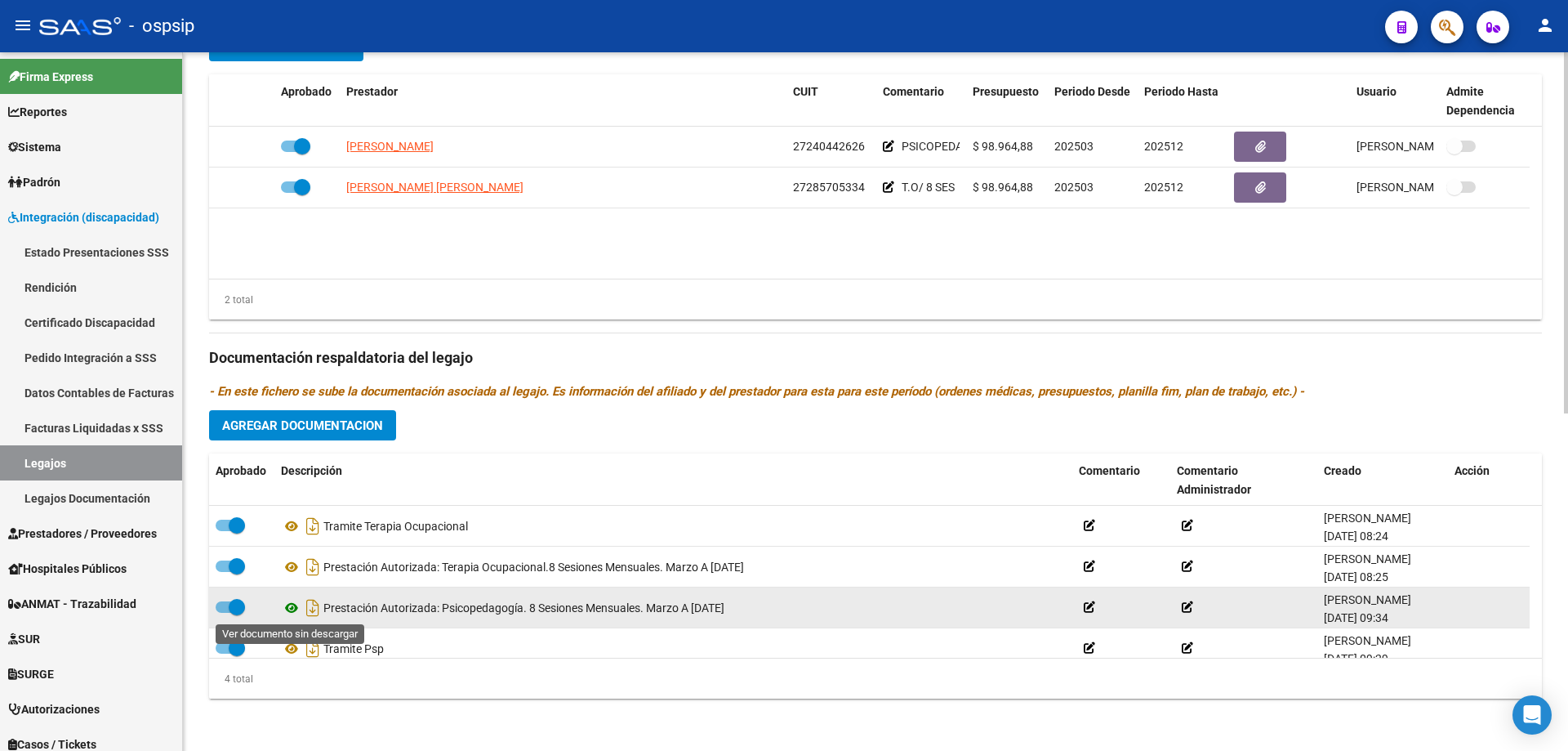
click at [291, 610] on icon at bounding box center [292, 607] width 22 height 20
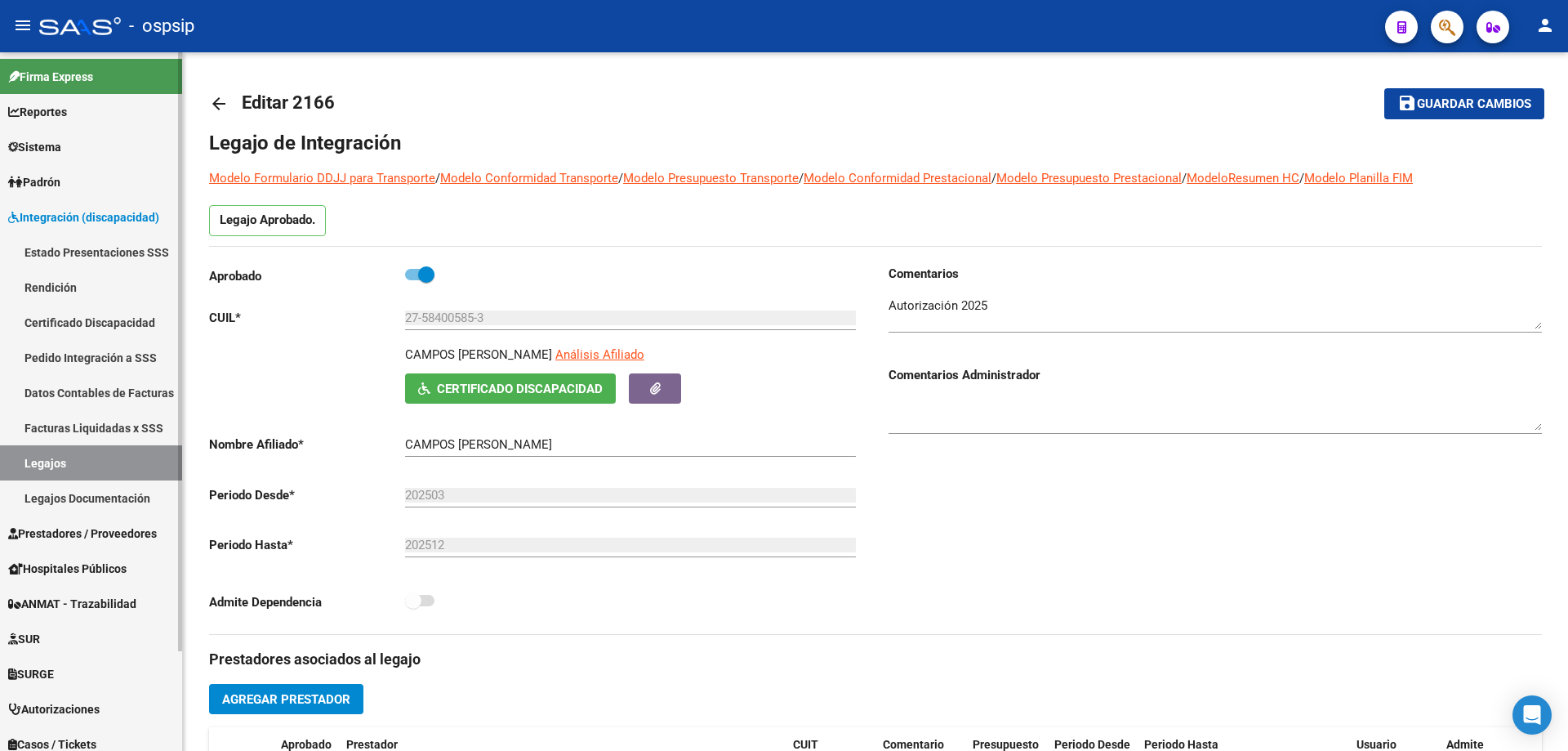
scroll to position [0, 0]
click at [223, 99] on mat-icon "arrow_back" at bounding box center [219, 104] width 20 height 20
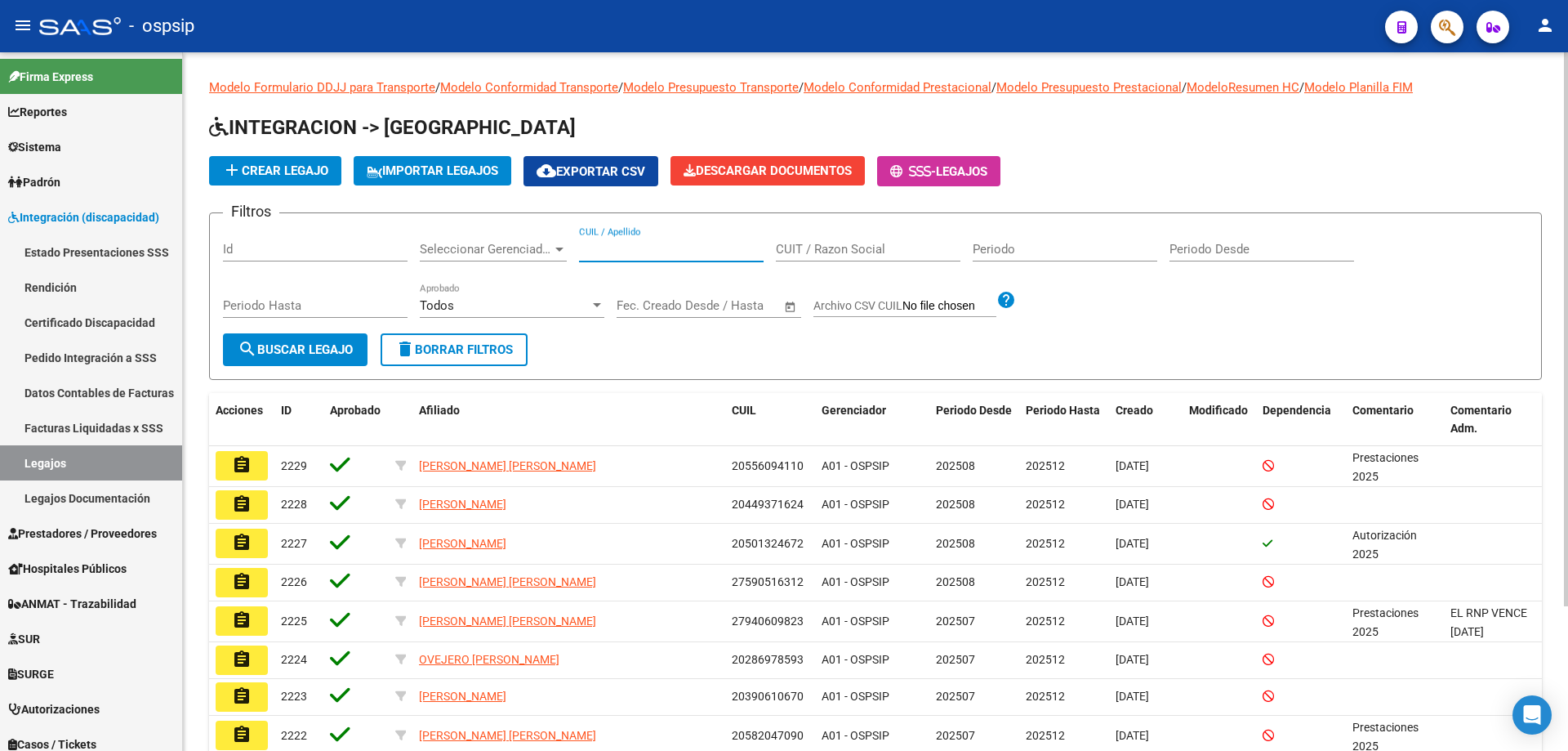
paste input "20560405686"
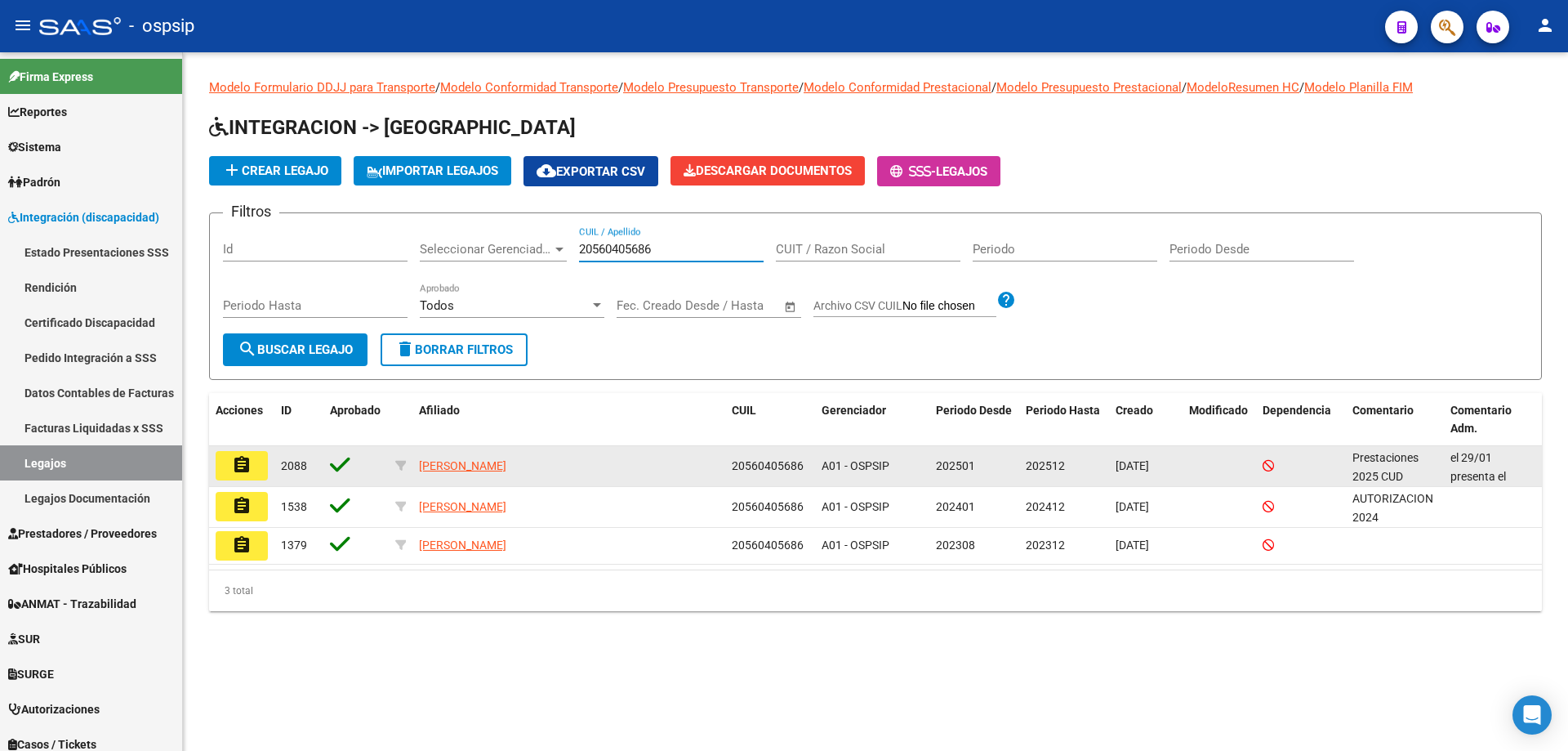
type input "20560405686"
click at [239, 462] on mat-icon "assignment" at bounding box center [241, 465] width 20 height 20
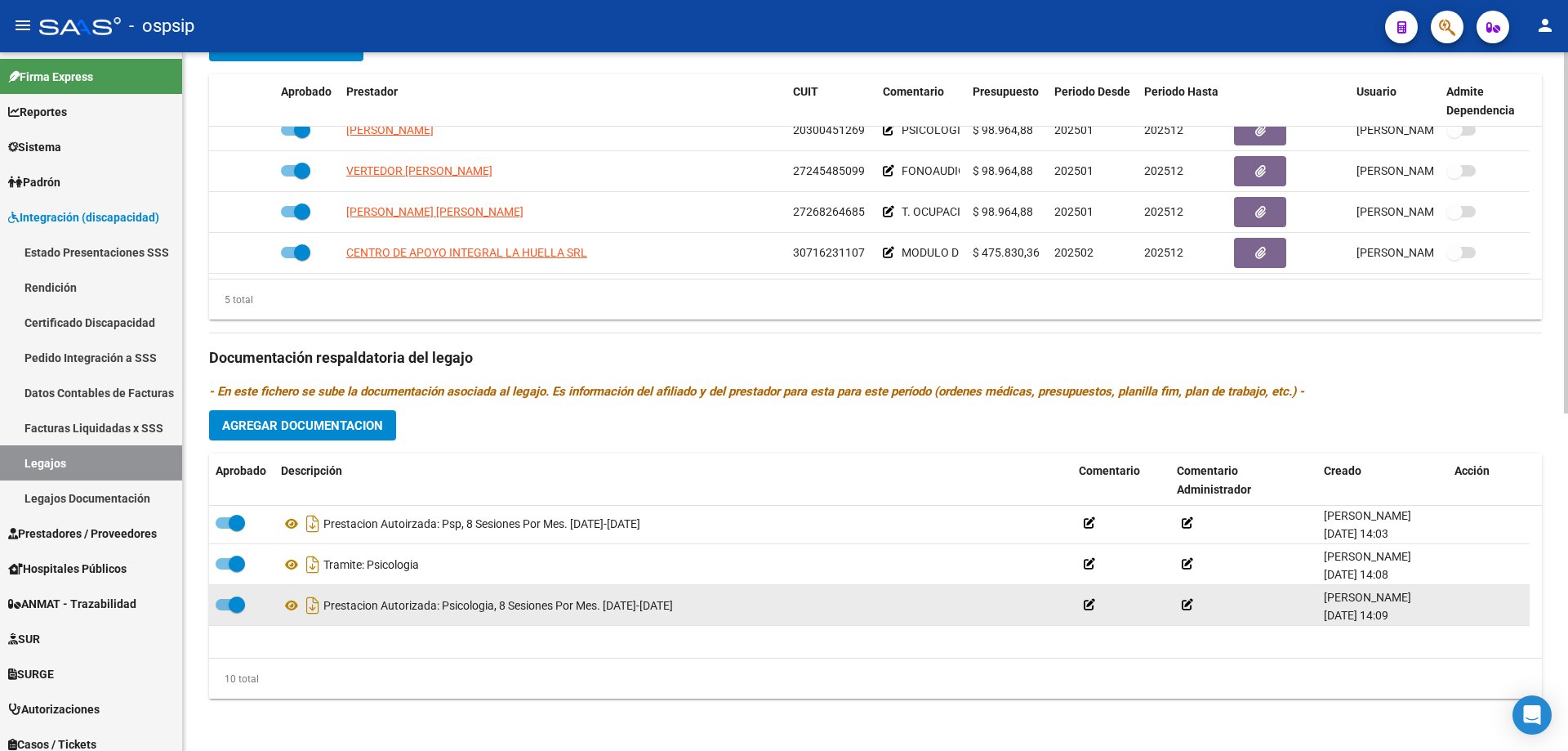
scroll to position [81, 0]
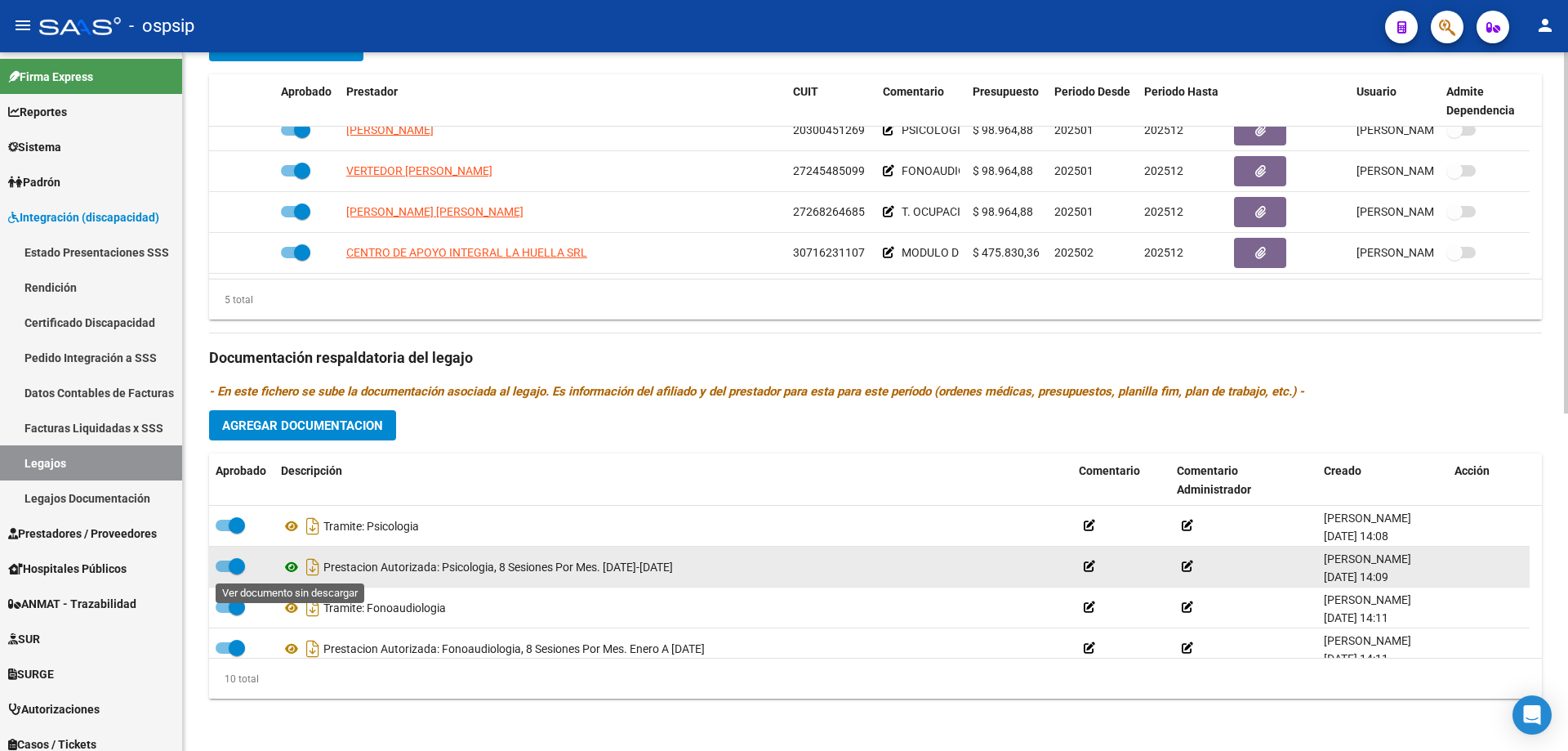
click at [293, 570] on icon at bounding box center [292, 567] width 22 height 20
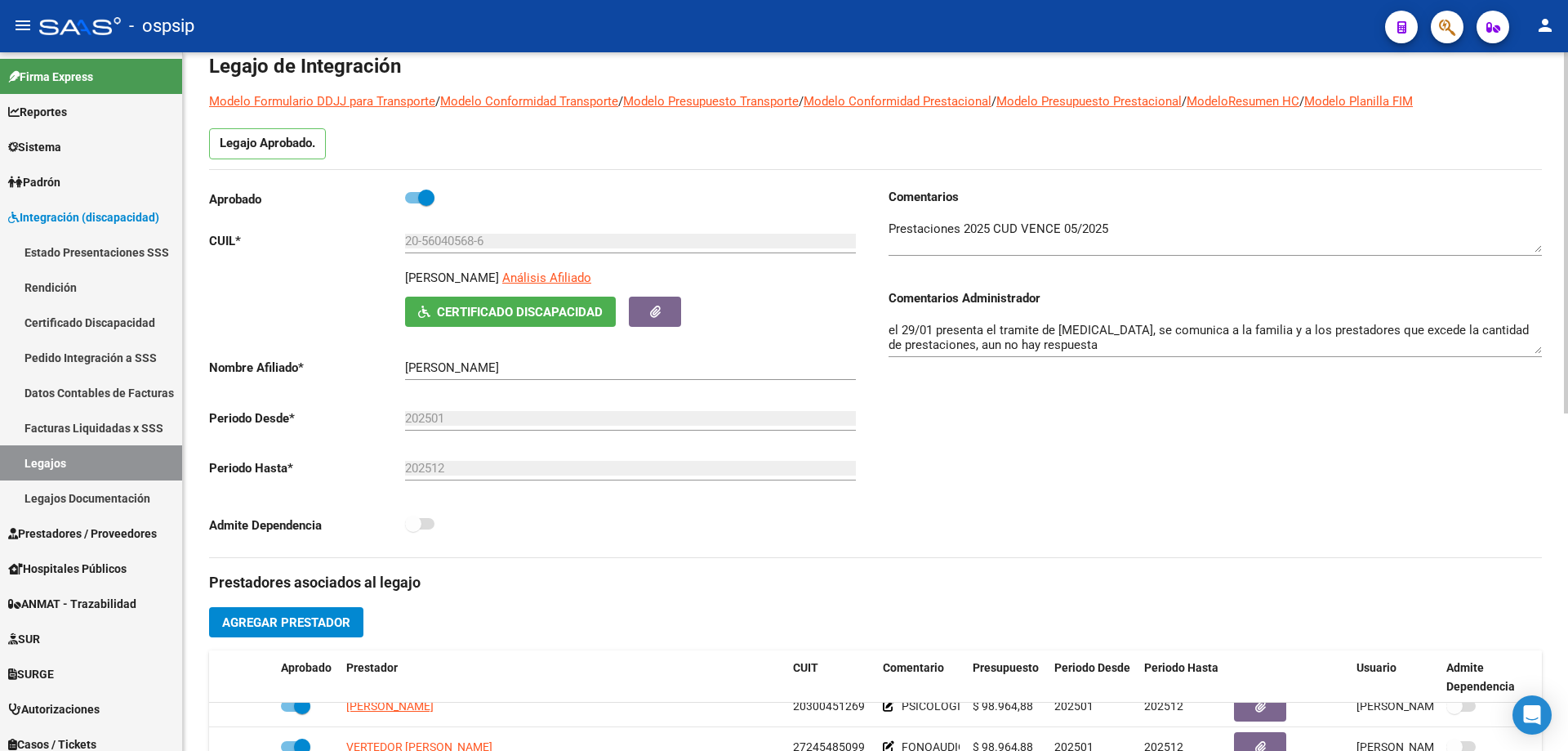
scroll to position [0, 0]
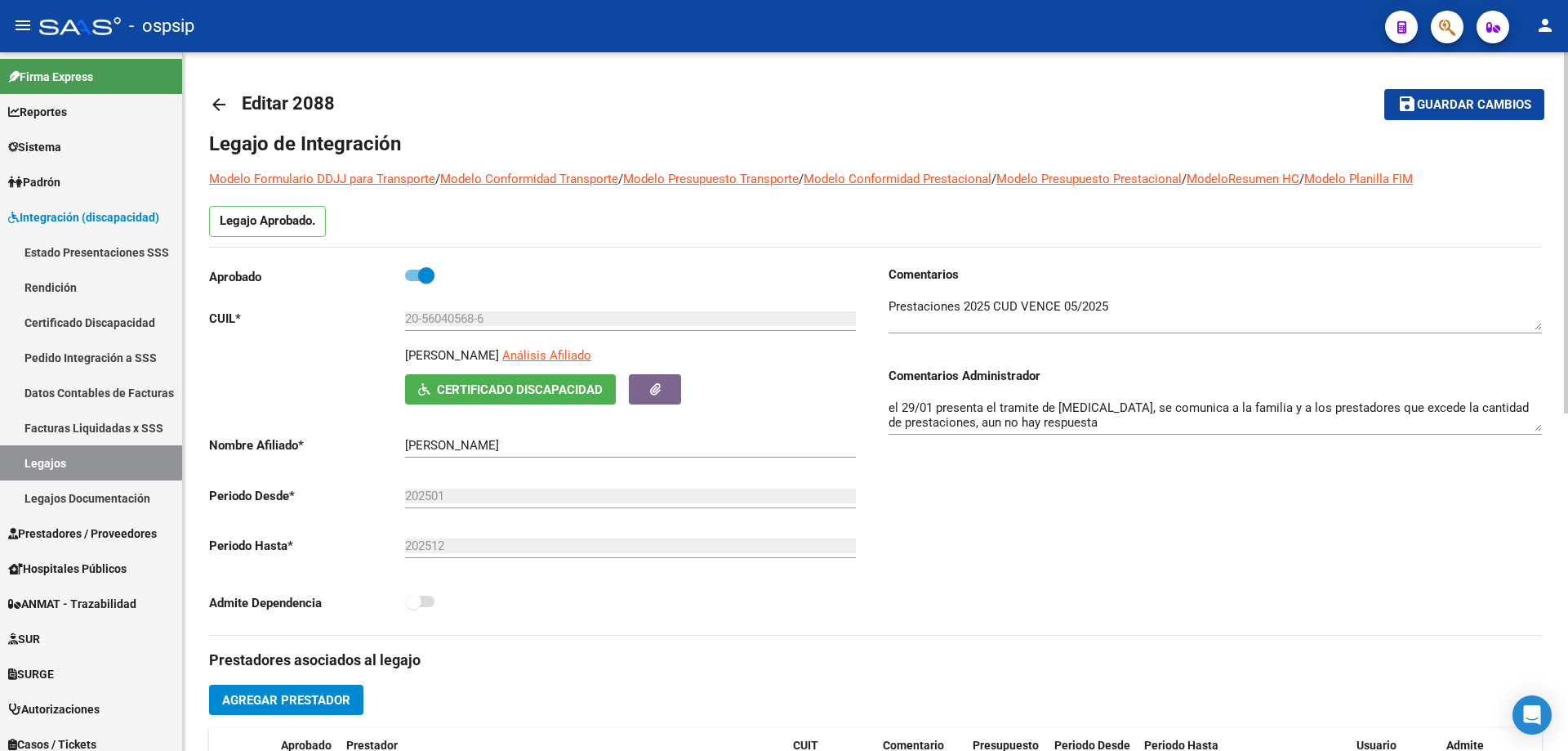
click at [221, 100] on mat-icon "arrow_back" at bounding box center [219, 104] width 20 height 20
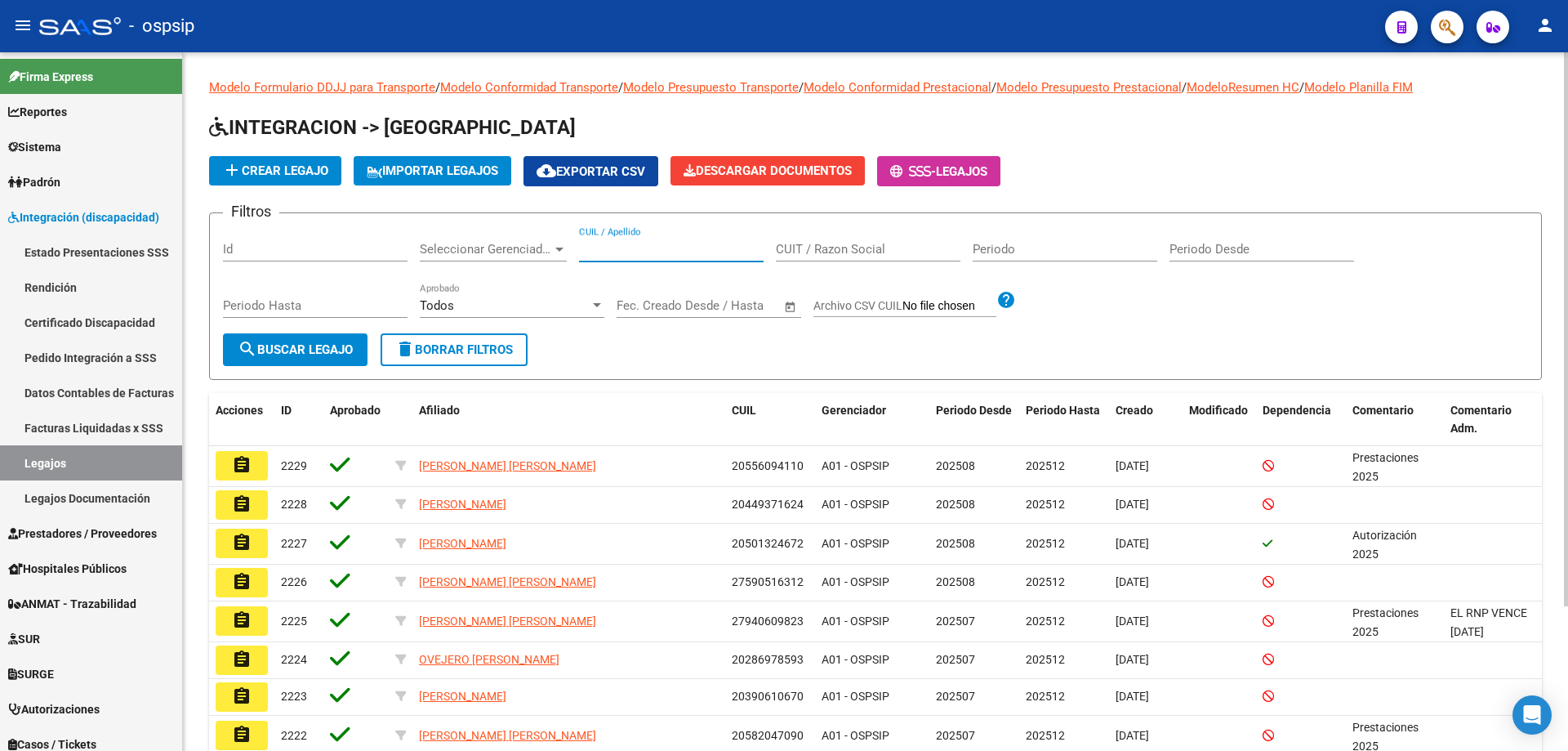
paste input "20574817057"
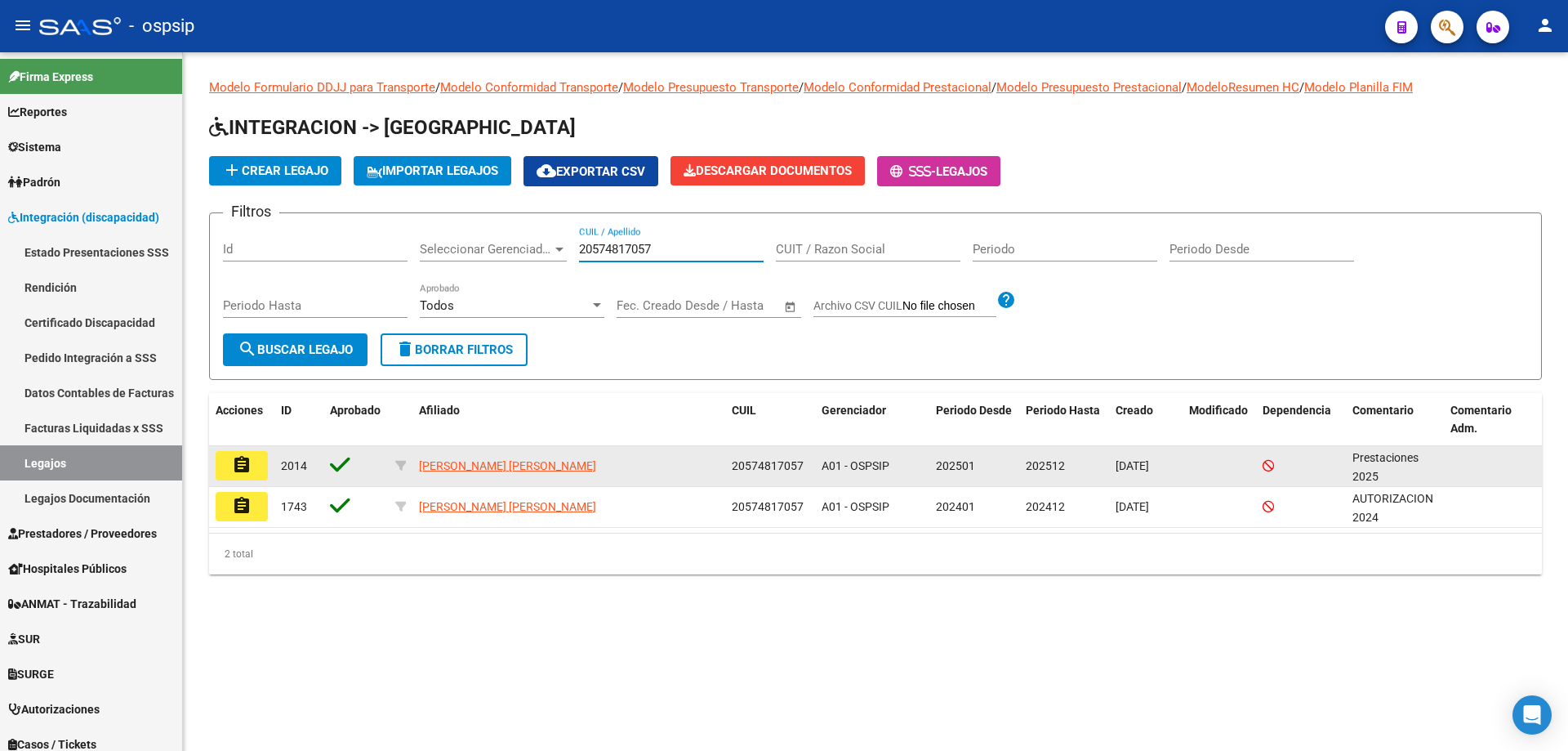
type input "20574817057"
click at [252, 461] on button "assignment" at bounding box center [242, 465] width 52 height 29
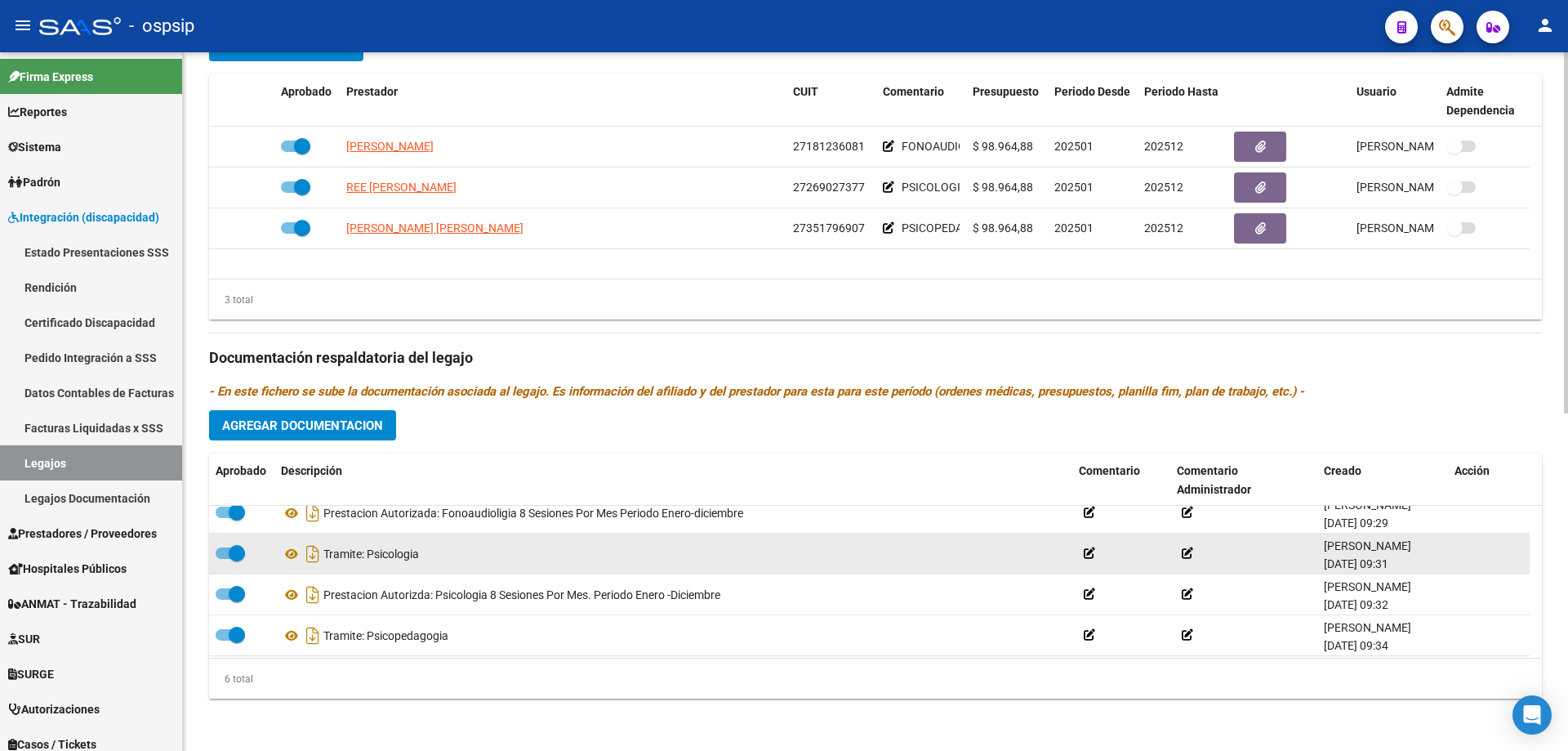
scroll to position [81, 0]
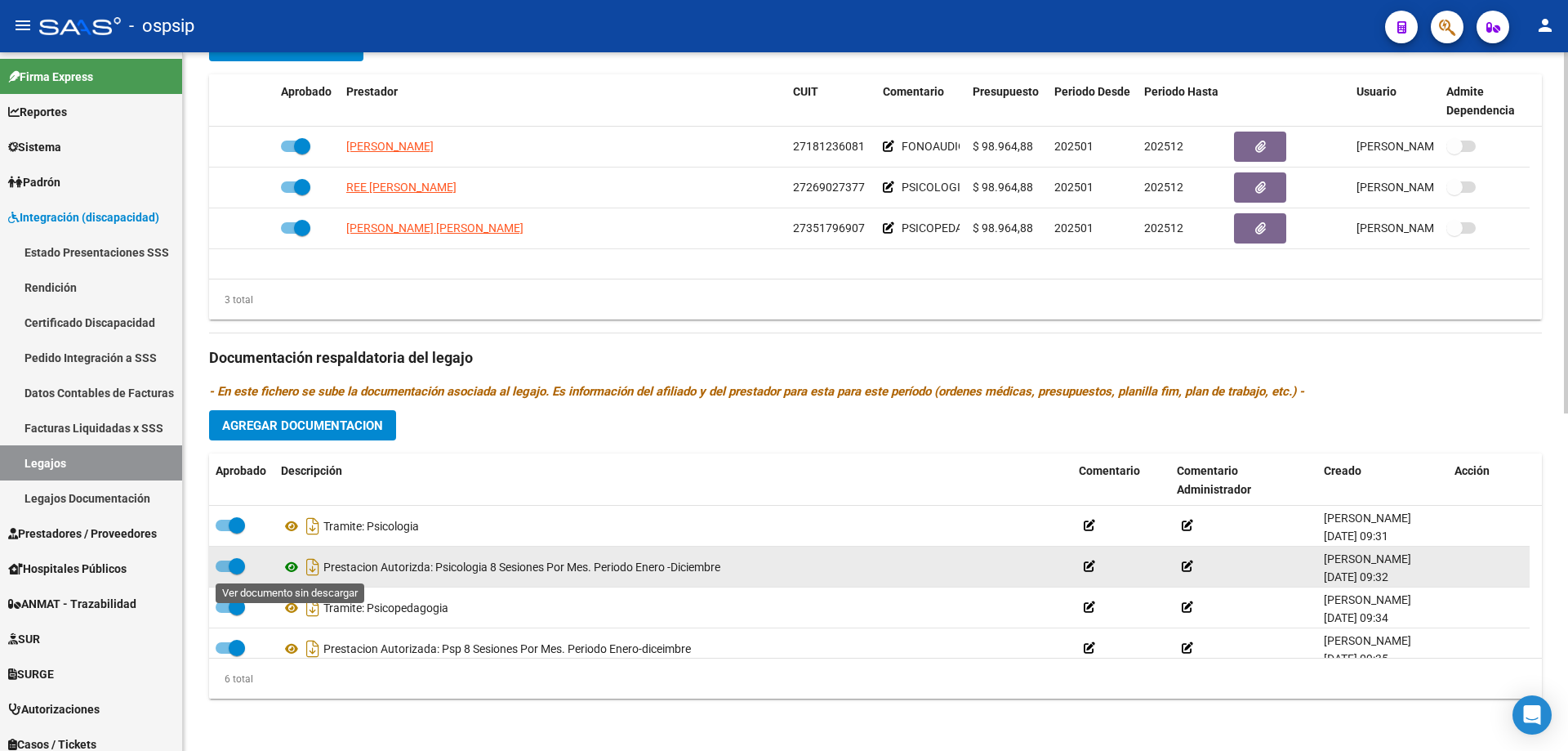
click at [286, 568] on icon at bounding box center [292, 567] width 22 height 20
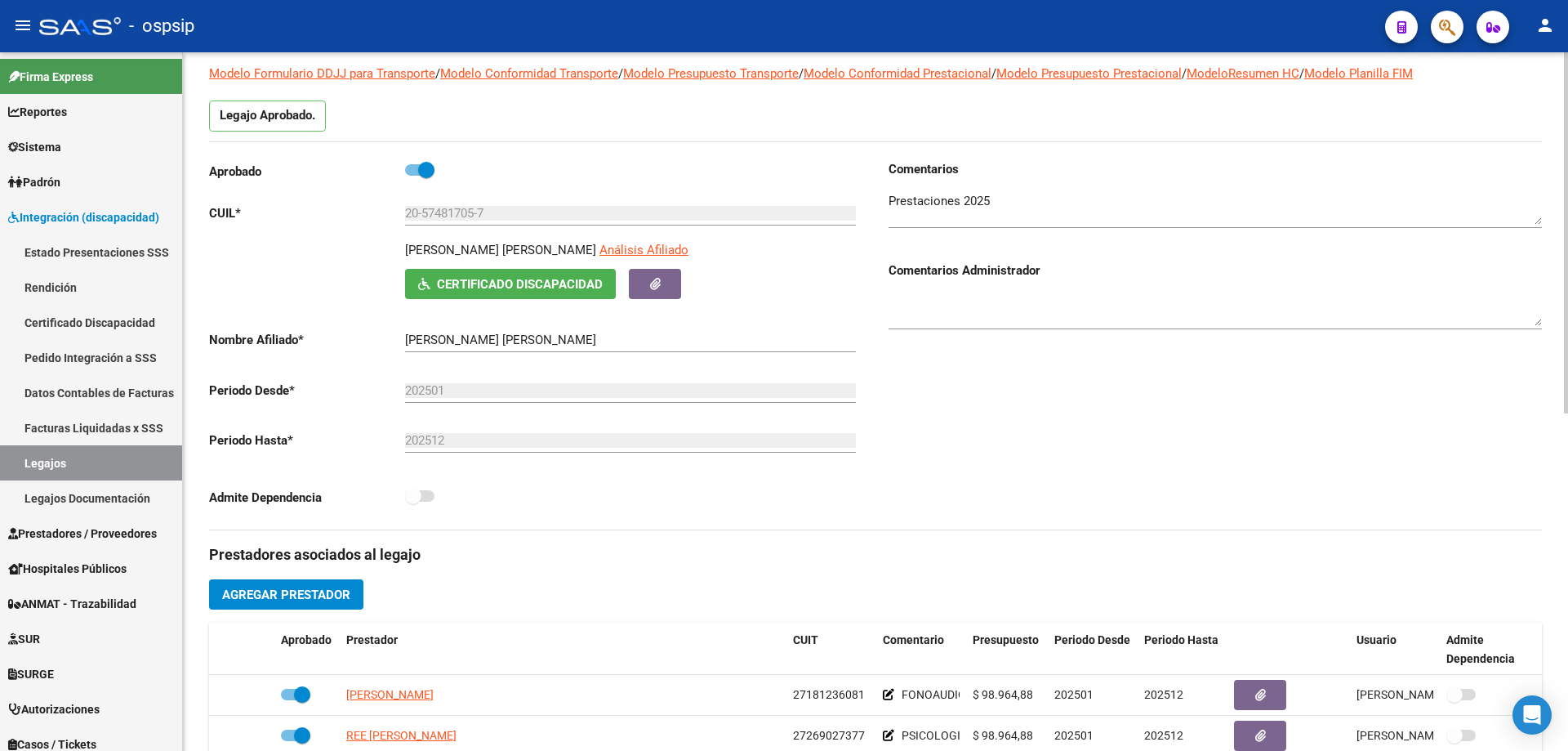
scroll to position [0, 0]
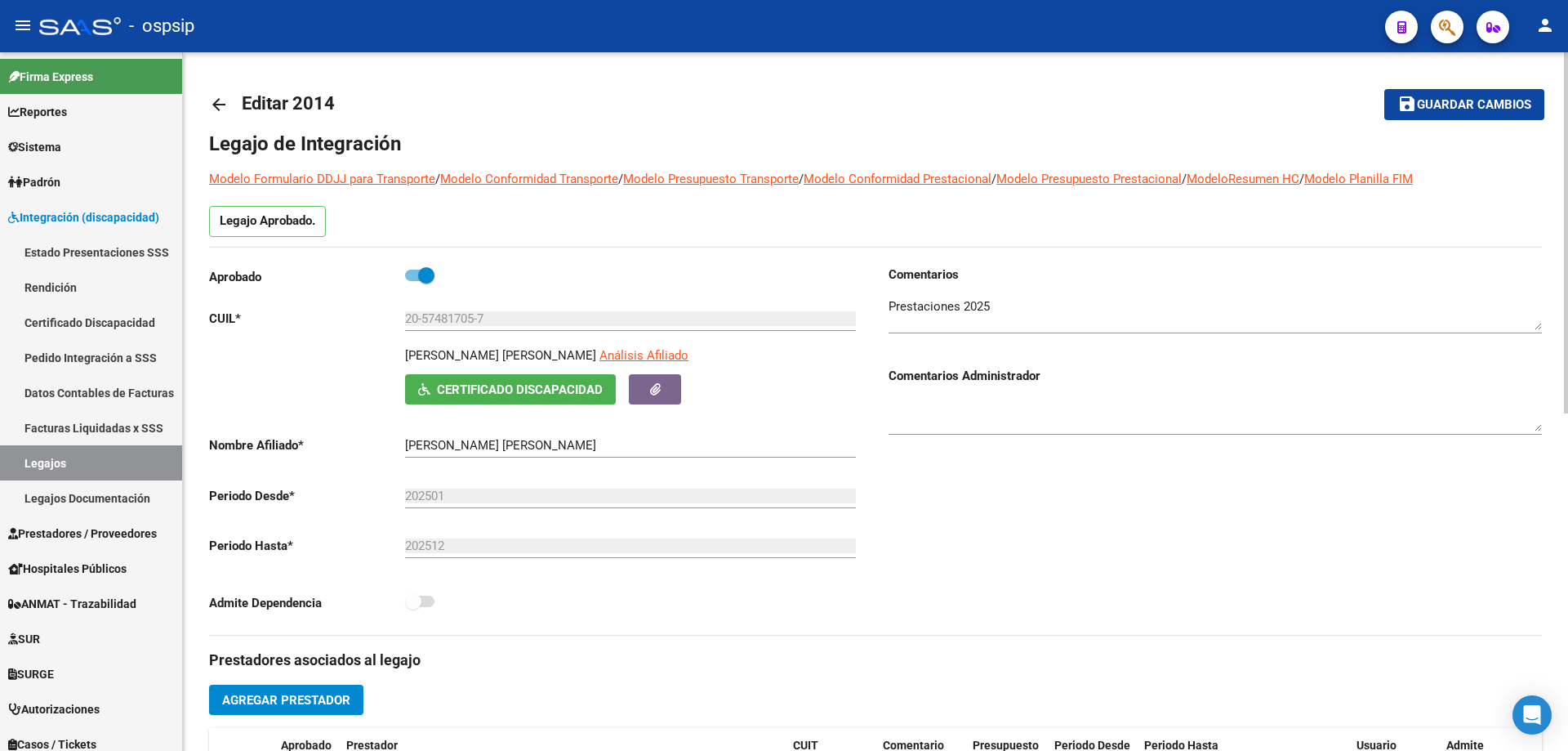
click at [222, 101] on mat-icon "arrow_back" at bounding box center [219, 104] width 20 height 20
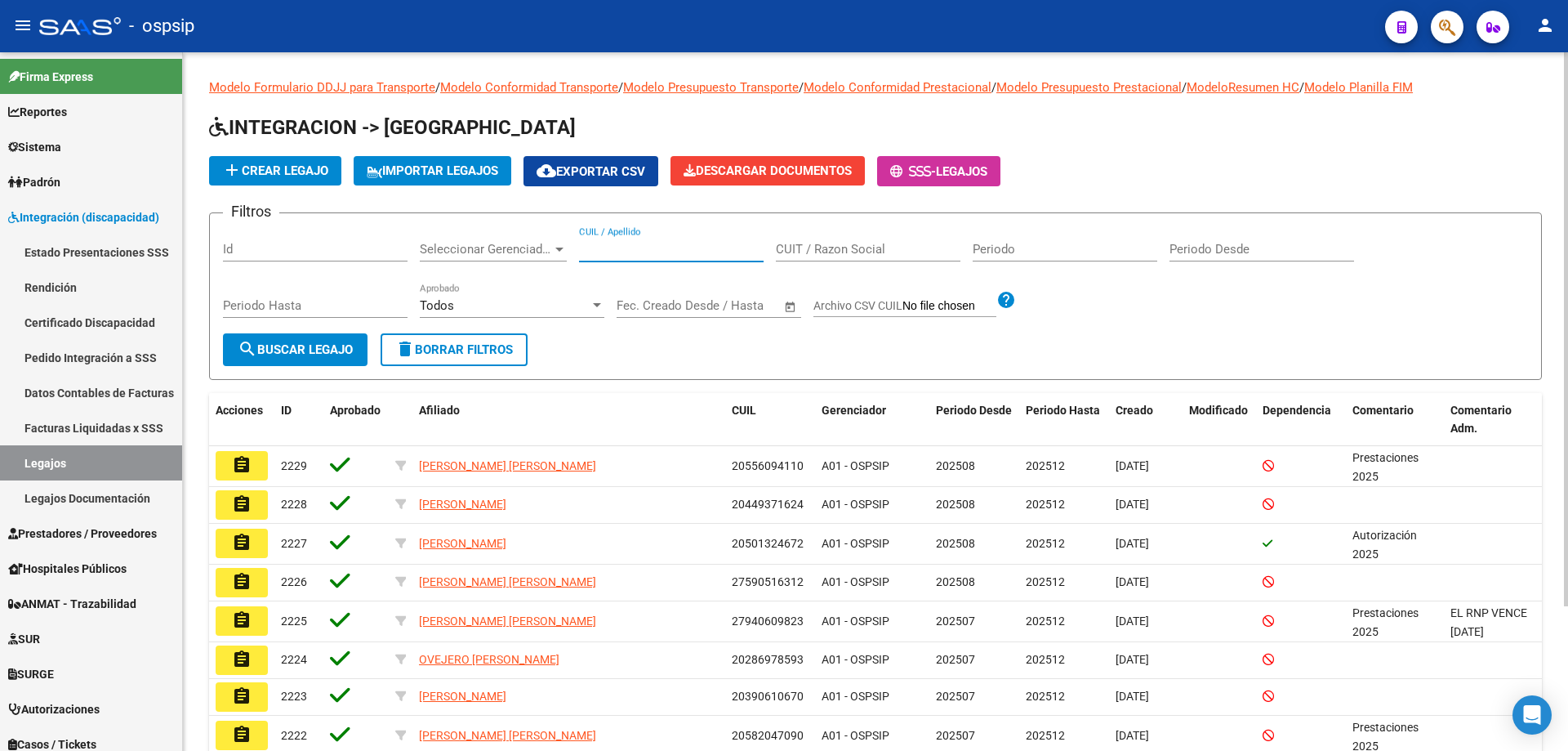
paste input "27590302681"
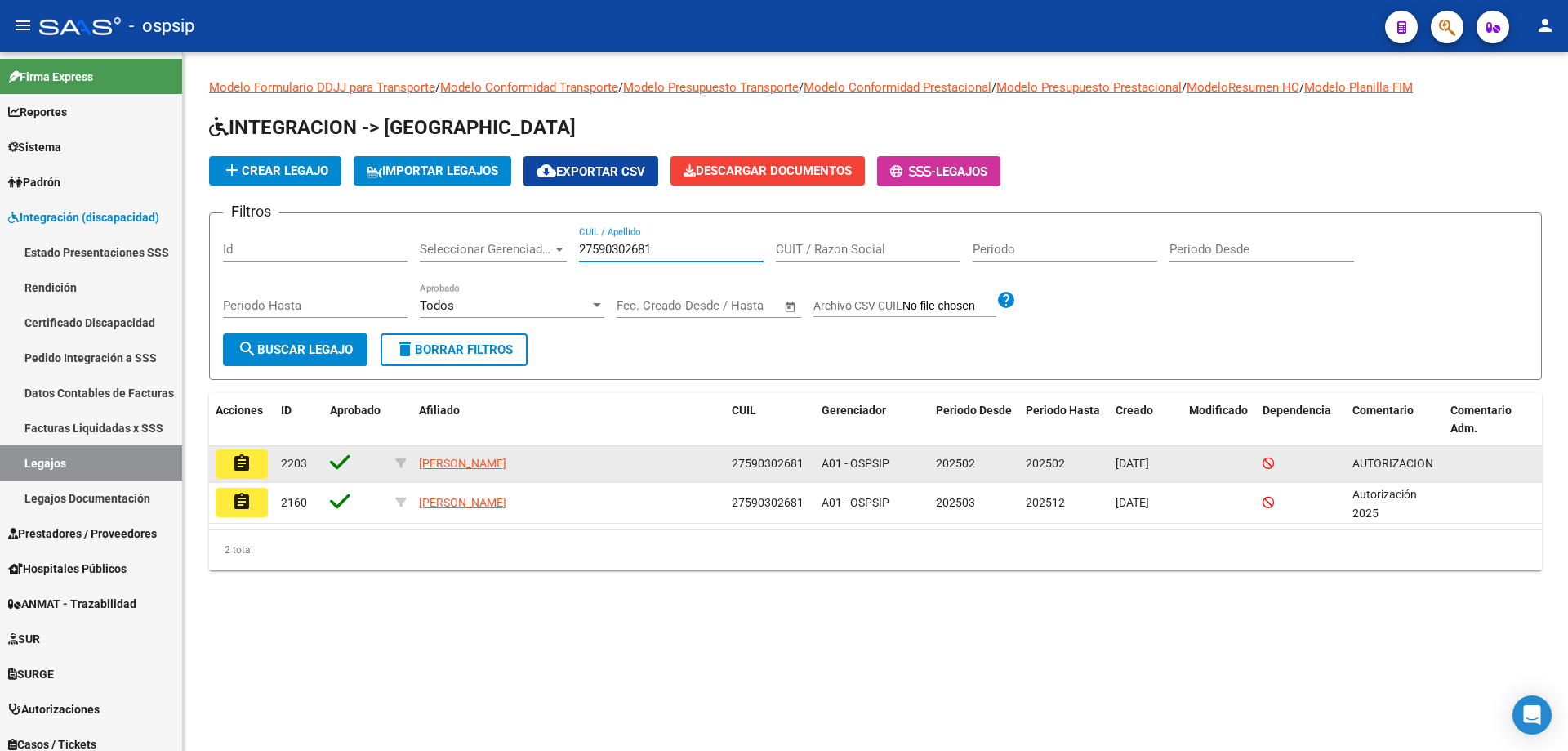
type input "27590302681"
click at [251, 468] on mat-icon "assignment" at bounding box center [241, 463] width 20 height 20
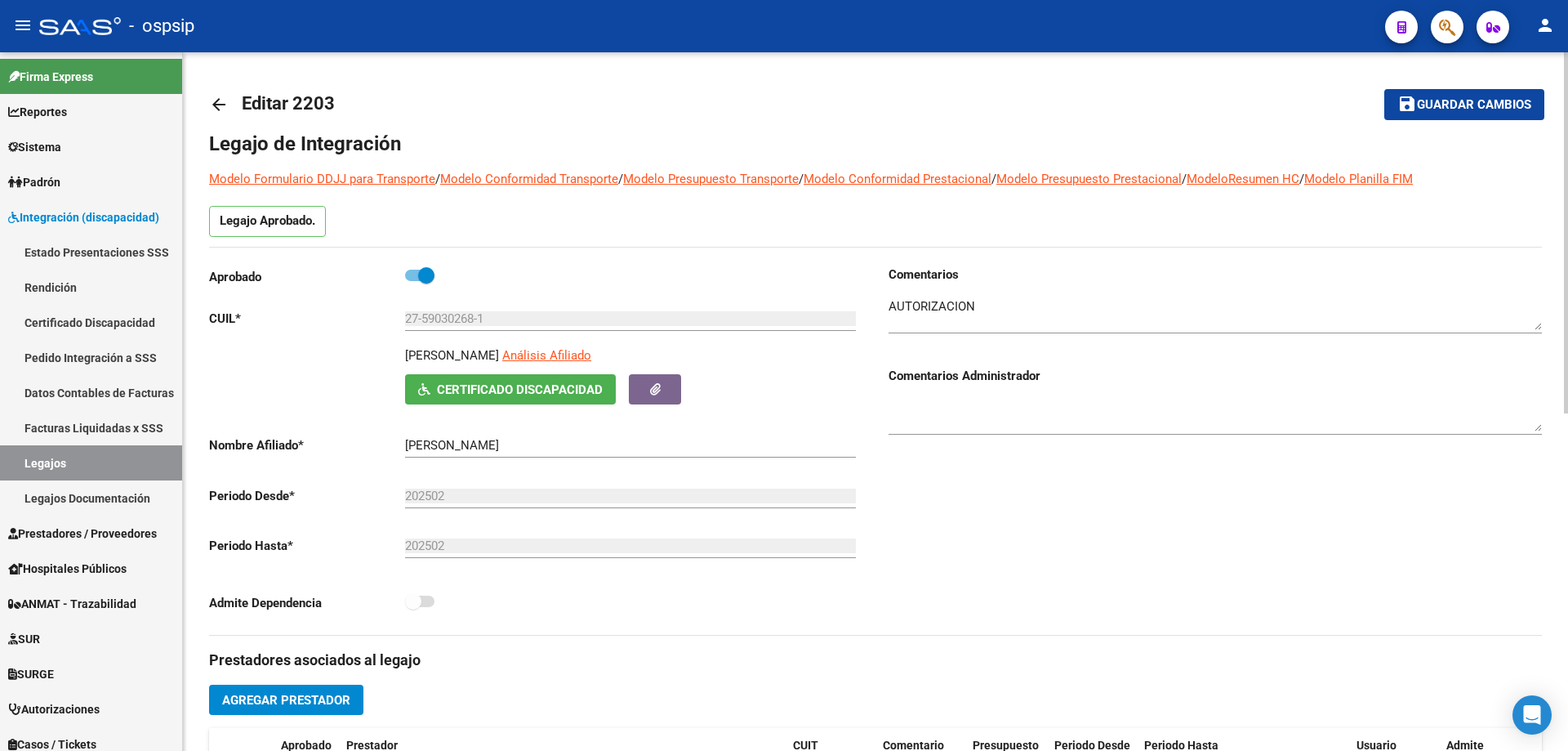
click at [215, 107] on mat-icon "arrow_back" at bounding box center [219, 104] width 20 height 20
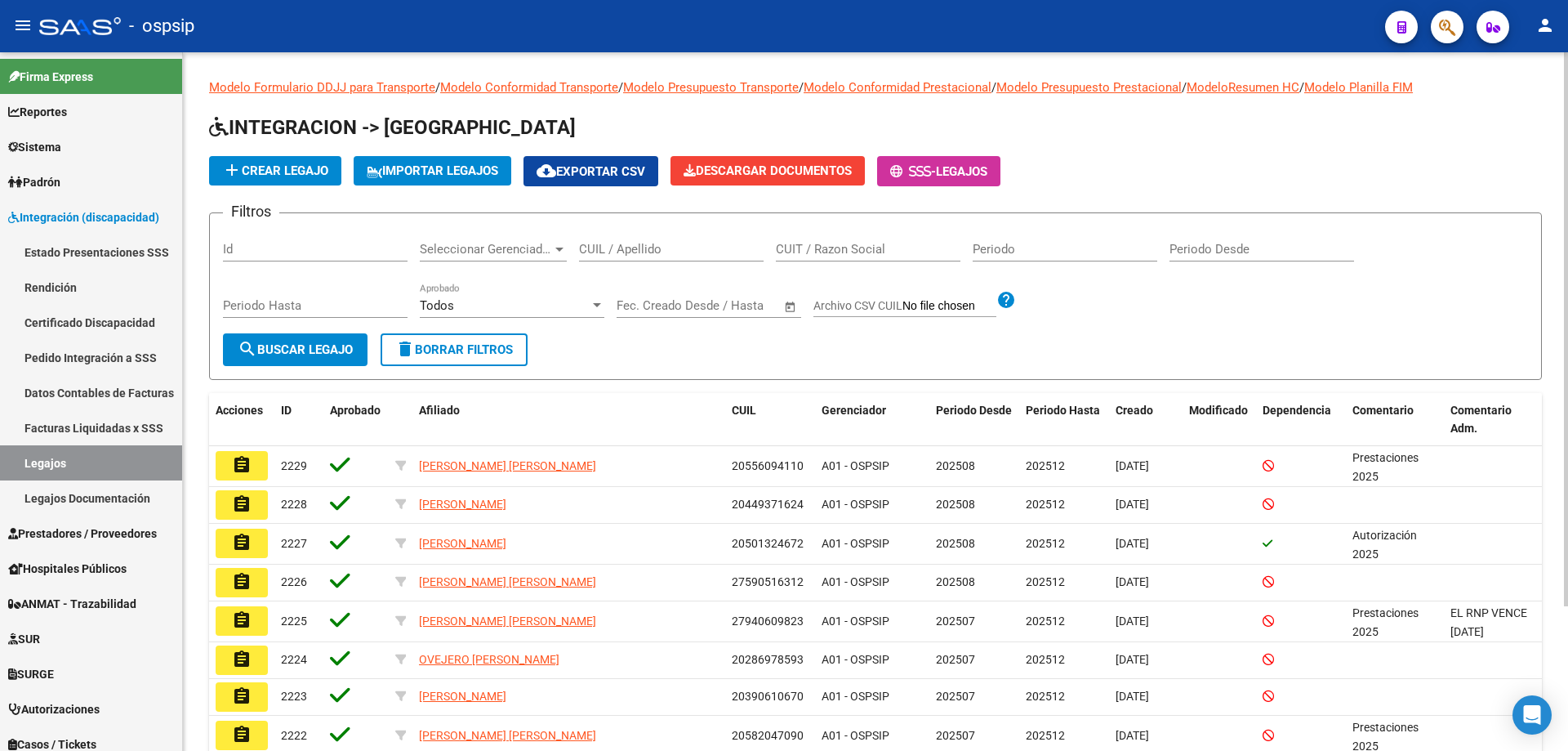
click at [580, 255] on input "CUIL / Apellido" at bounding box center [670, 250] width 184 height 15
paste input "27590302681"
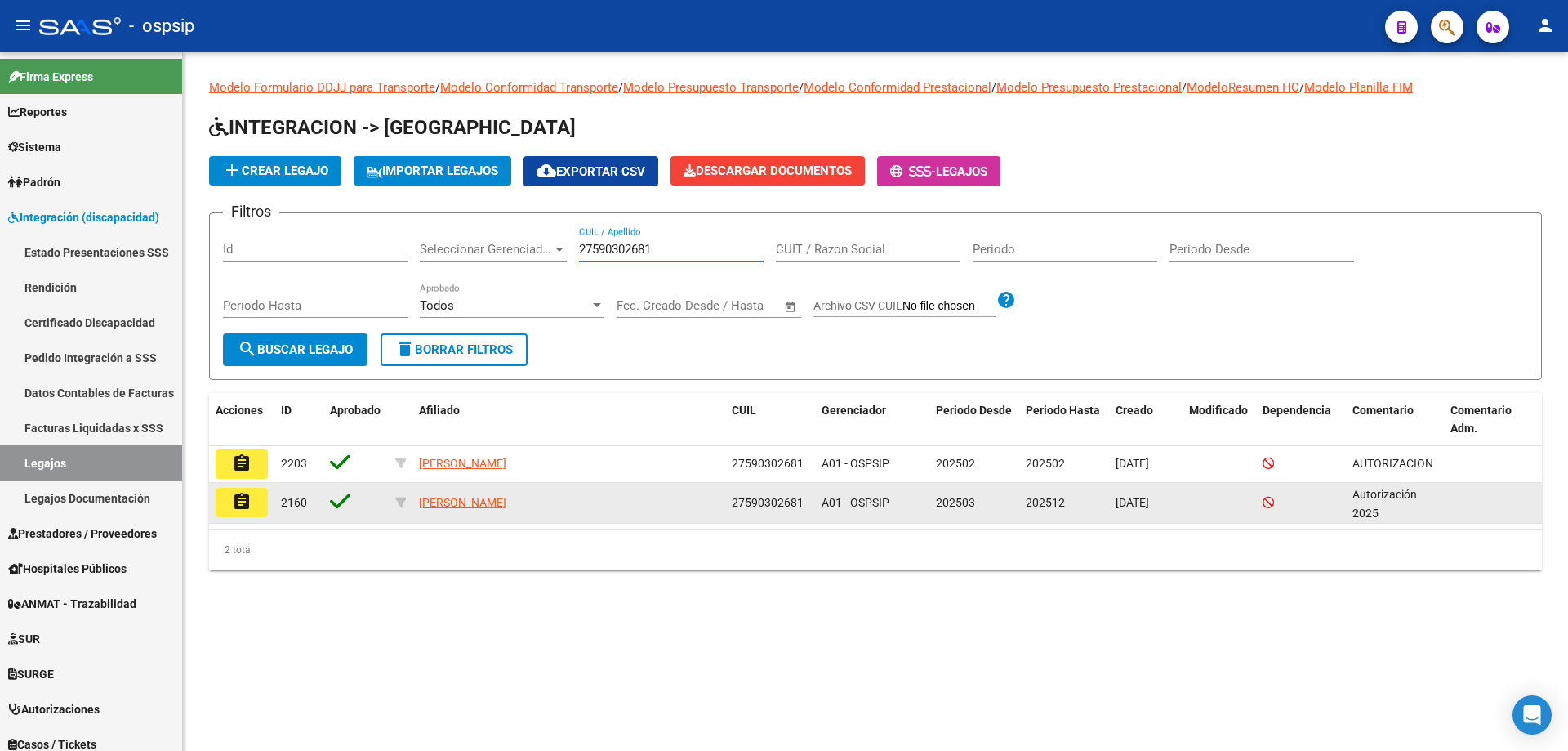
type input "27590302681"
click at [233, 509] on mat-icon "assignment" at bounding box center [241, 501] width 20 height 20
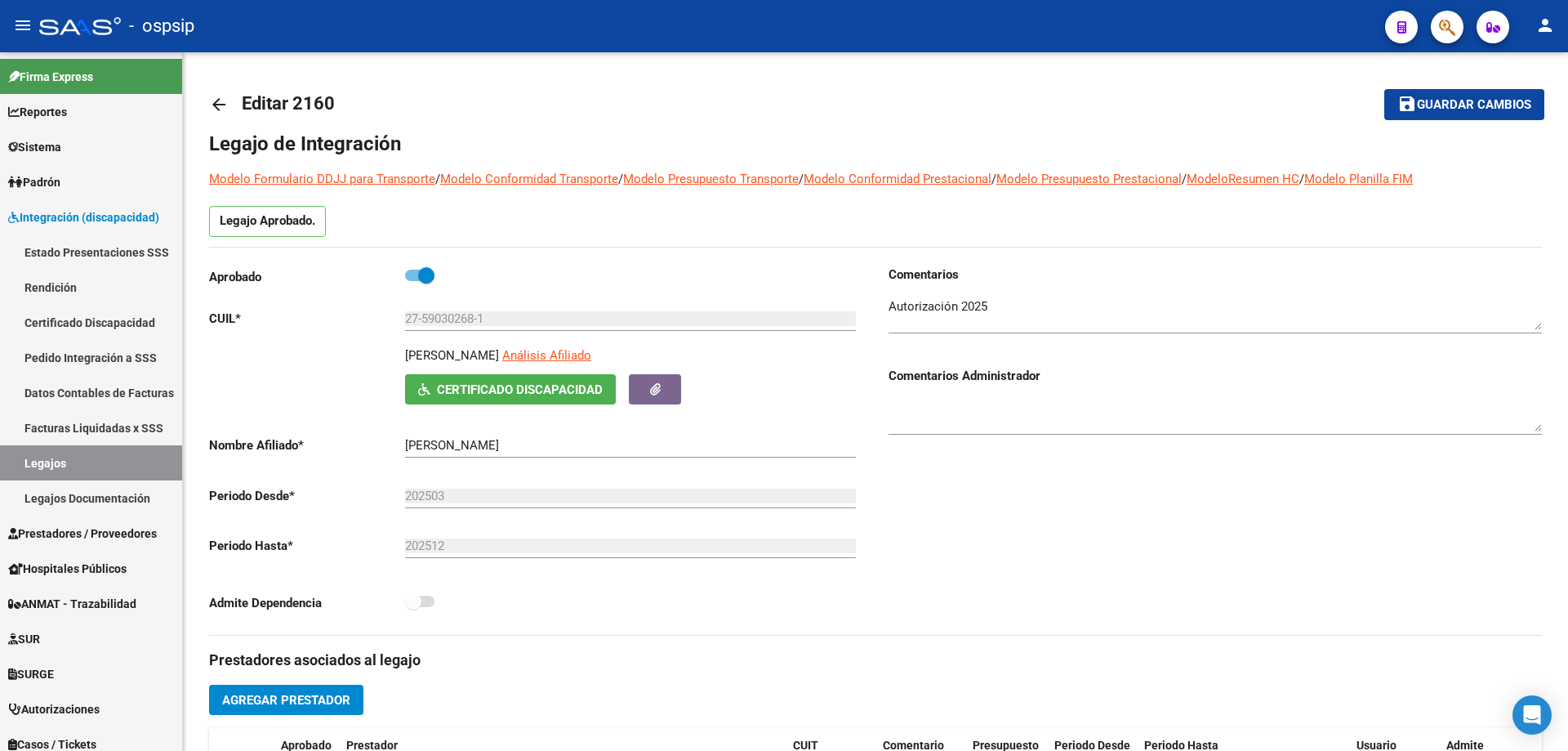
click at [218, 105] on mat-icon "arrow_back" at bounding box center [219, 104] width 20 height 20
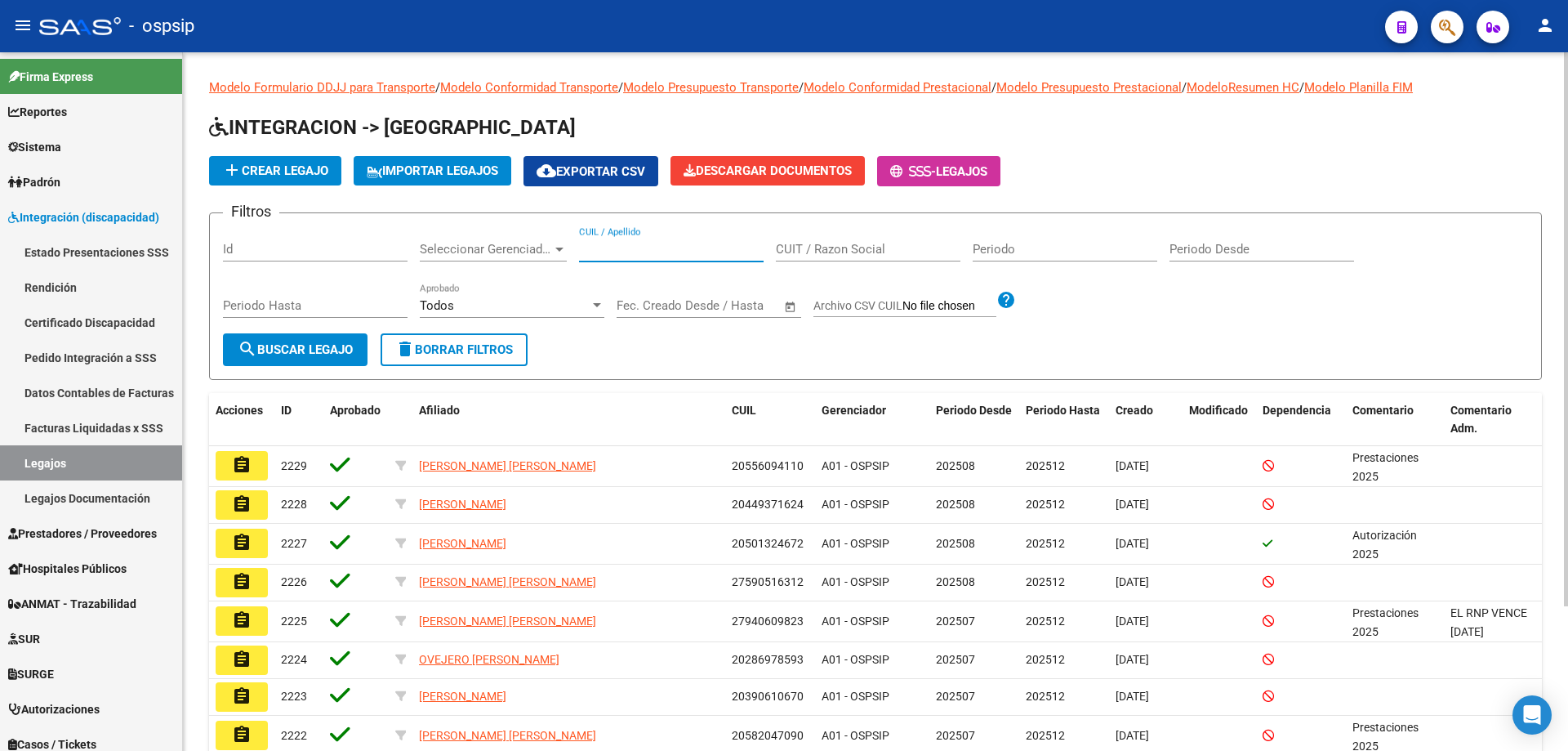
paste input "27590302681"
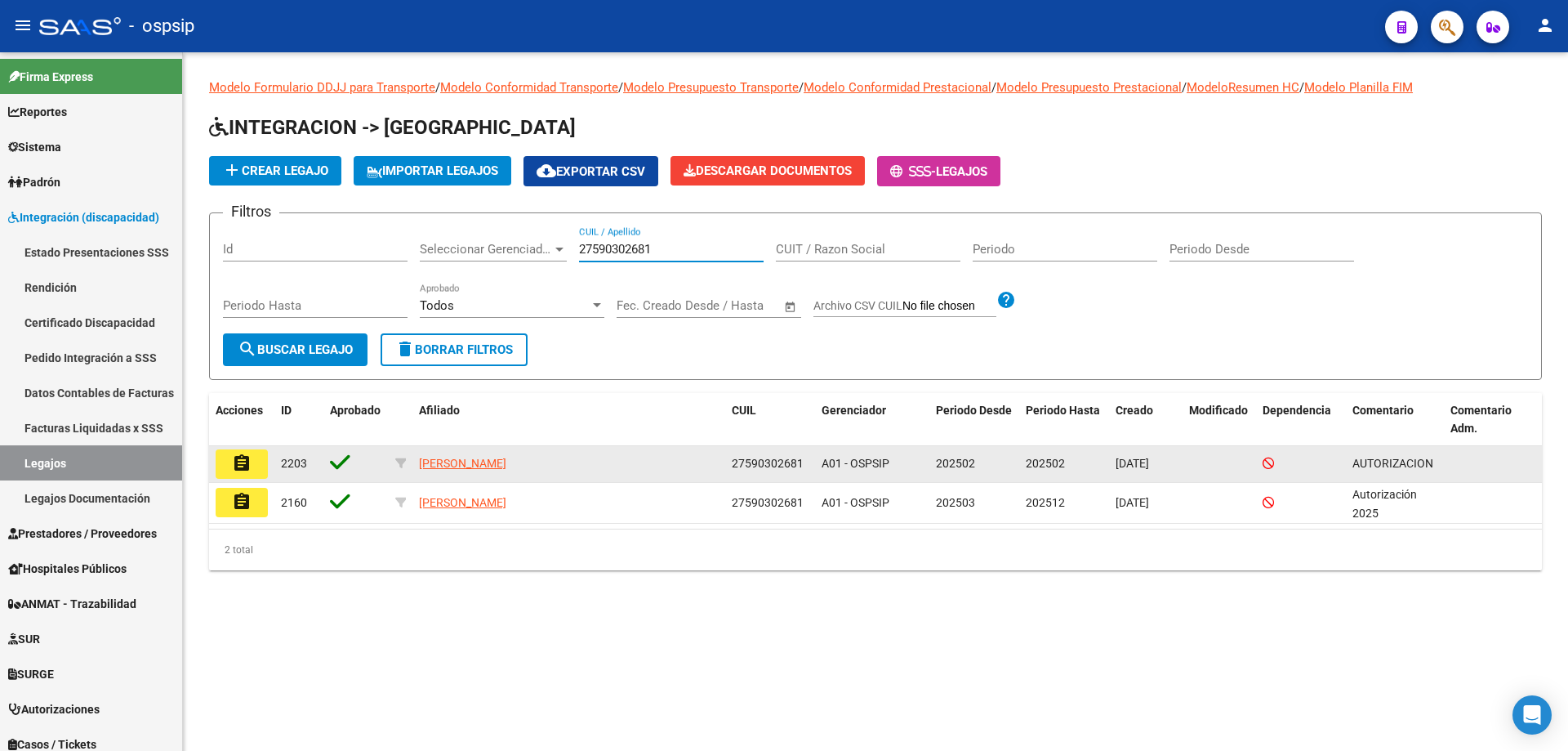
type input "27590302681"
click at [231, 469] on button "assignment" at bounding box center [242, 463] width 52 height 29
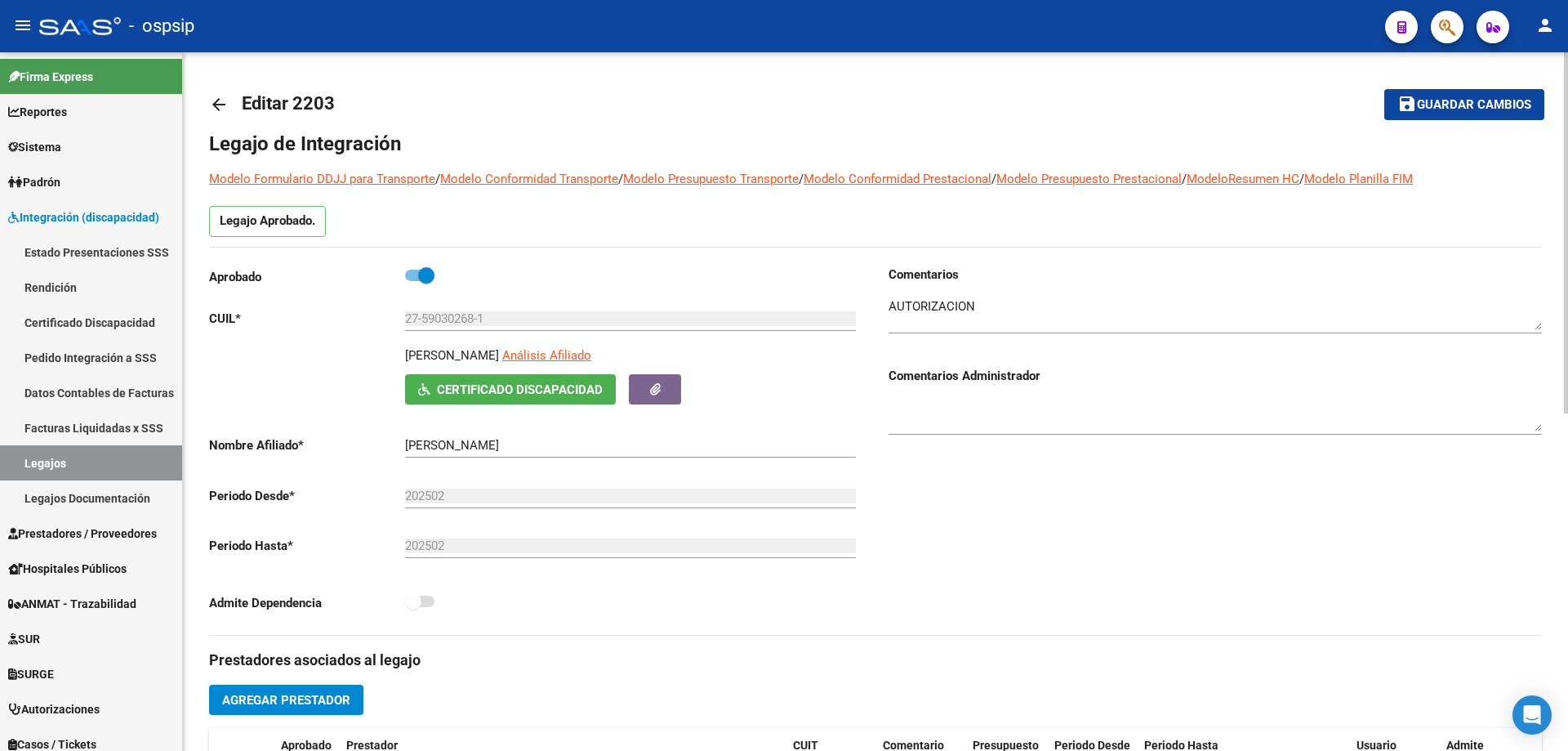
click at [223, 101] on mat-icon "arrow_back" at bounding box center [219, 104] width 20 height 20
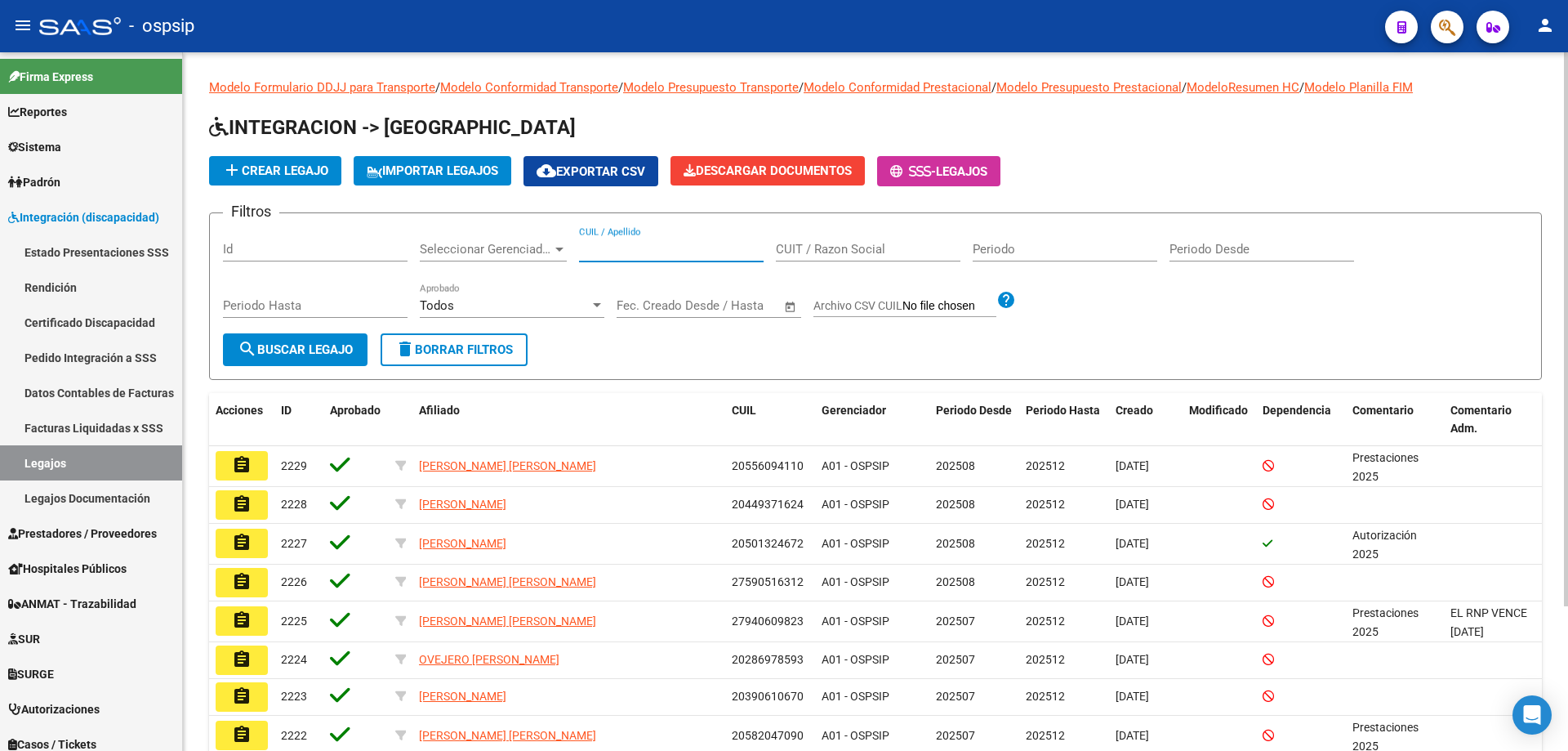
paste input "27590302681"
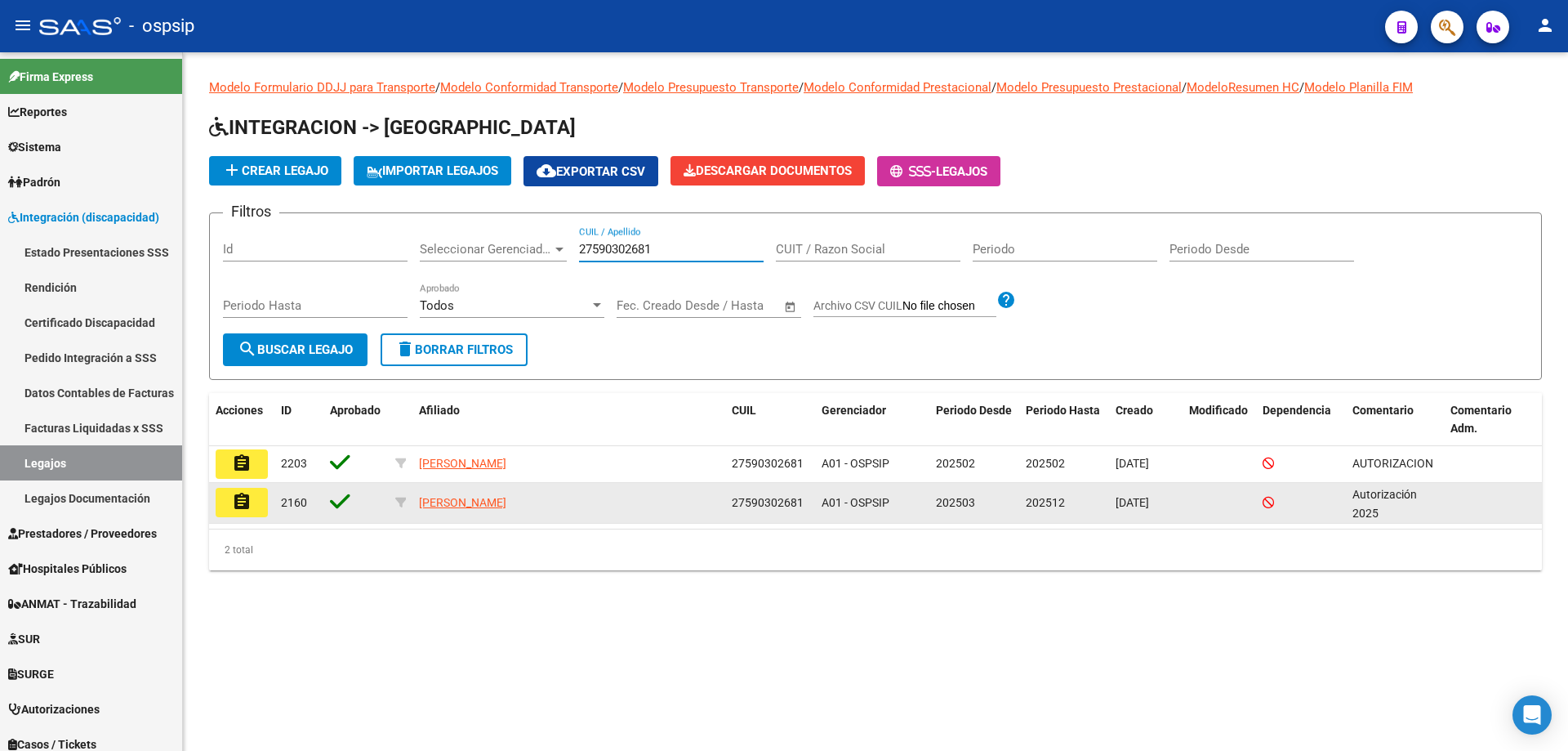
type input "27590302681"
click at [249, 495] on mat-icon "assignment" at bounding box center [241, 501] width 20 height 20
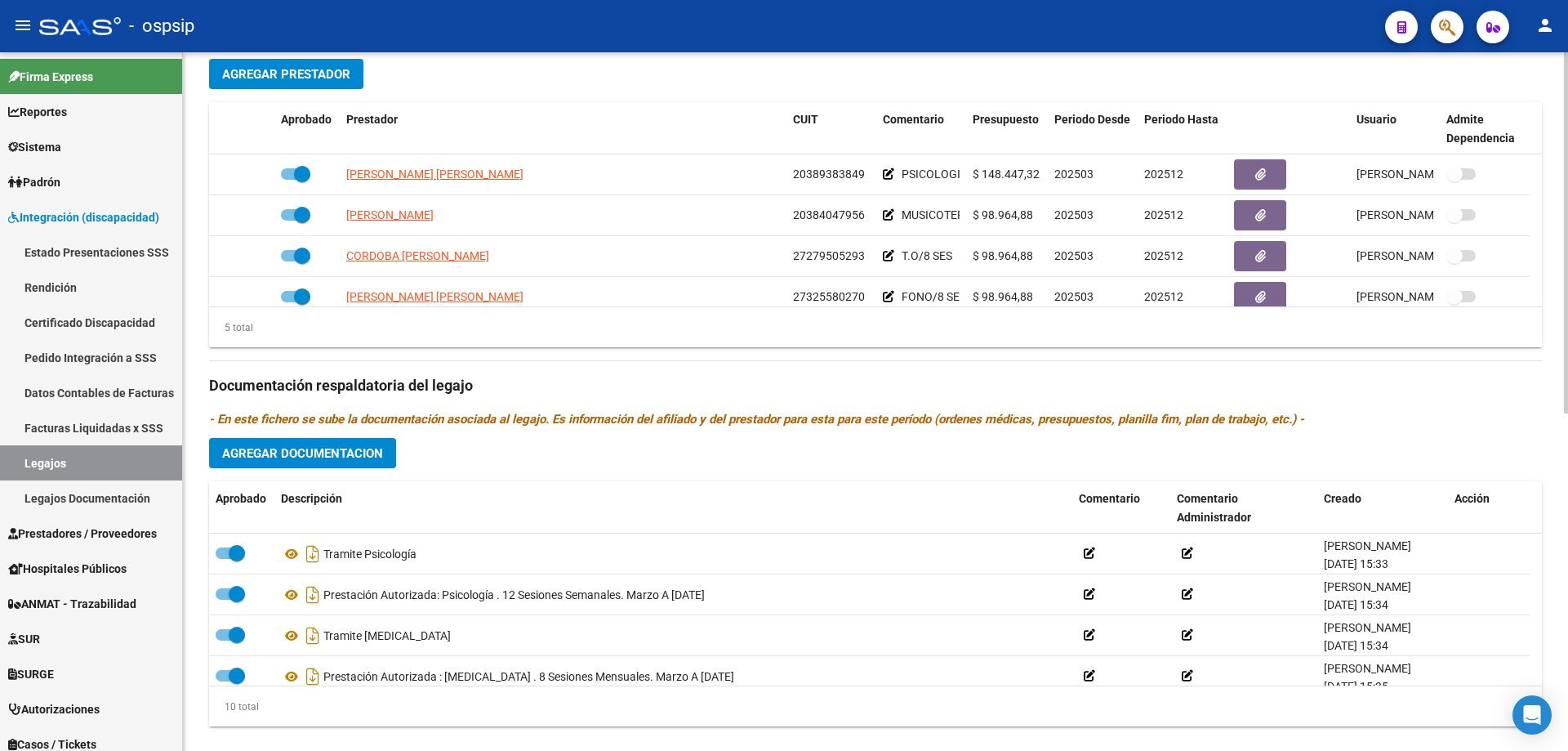
scroll to position [654, 0]
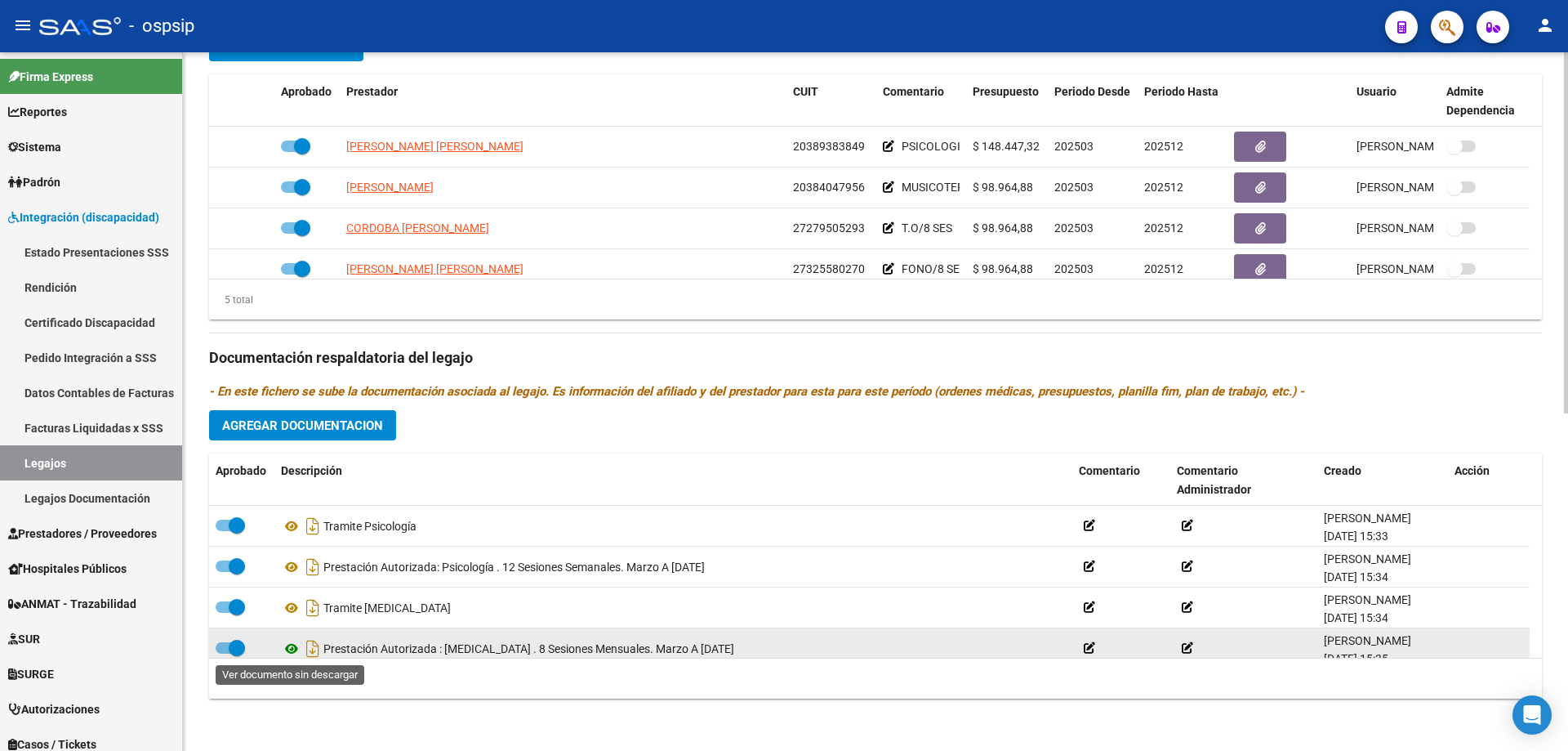
click at [290, 643] on icon at bounding box center [292, 648] width 22 height 20
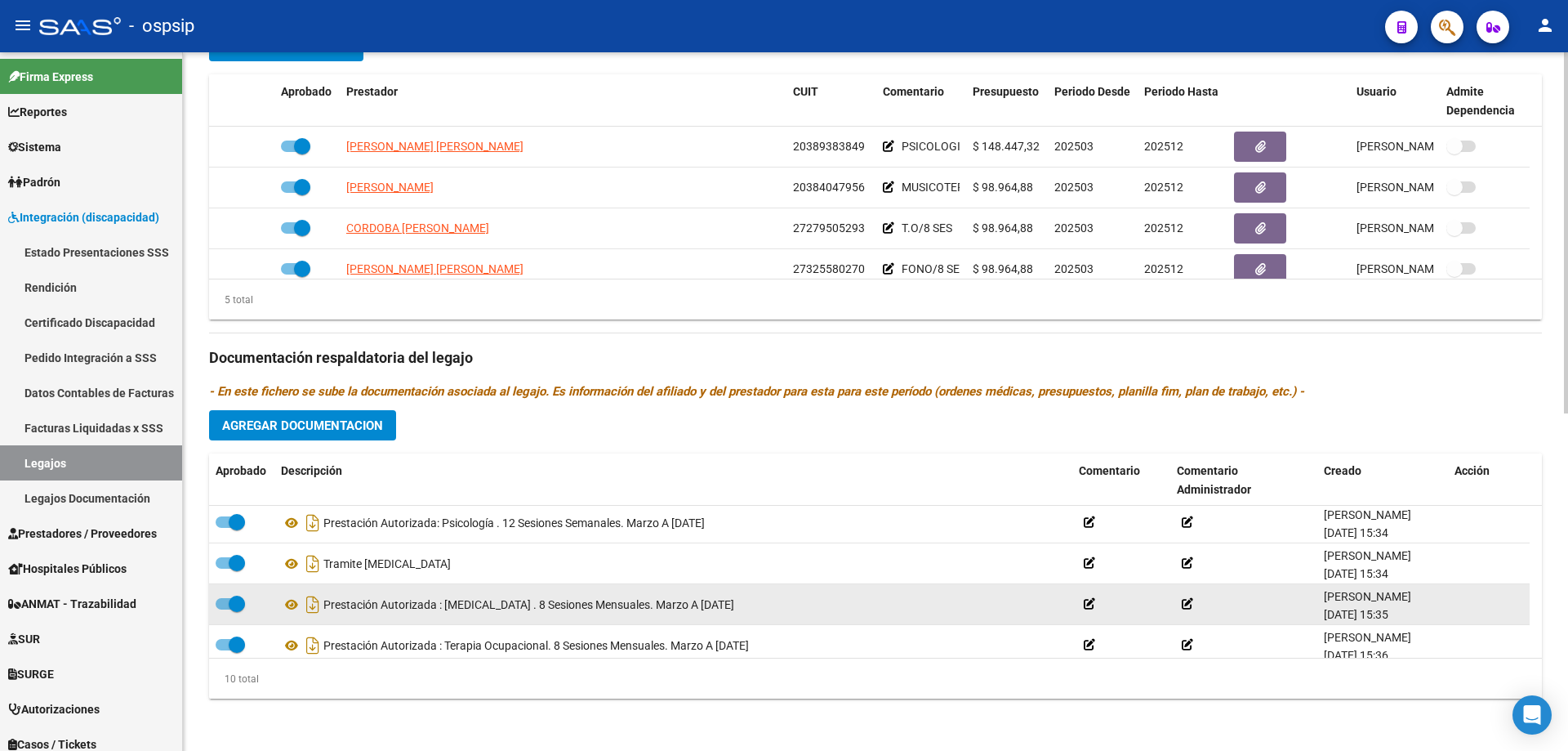
scroll to position [81, 0]
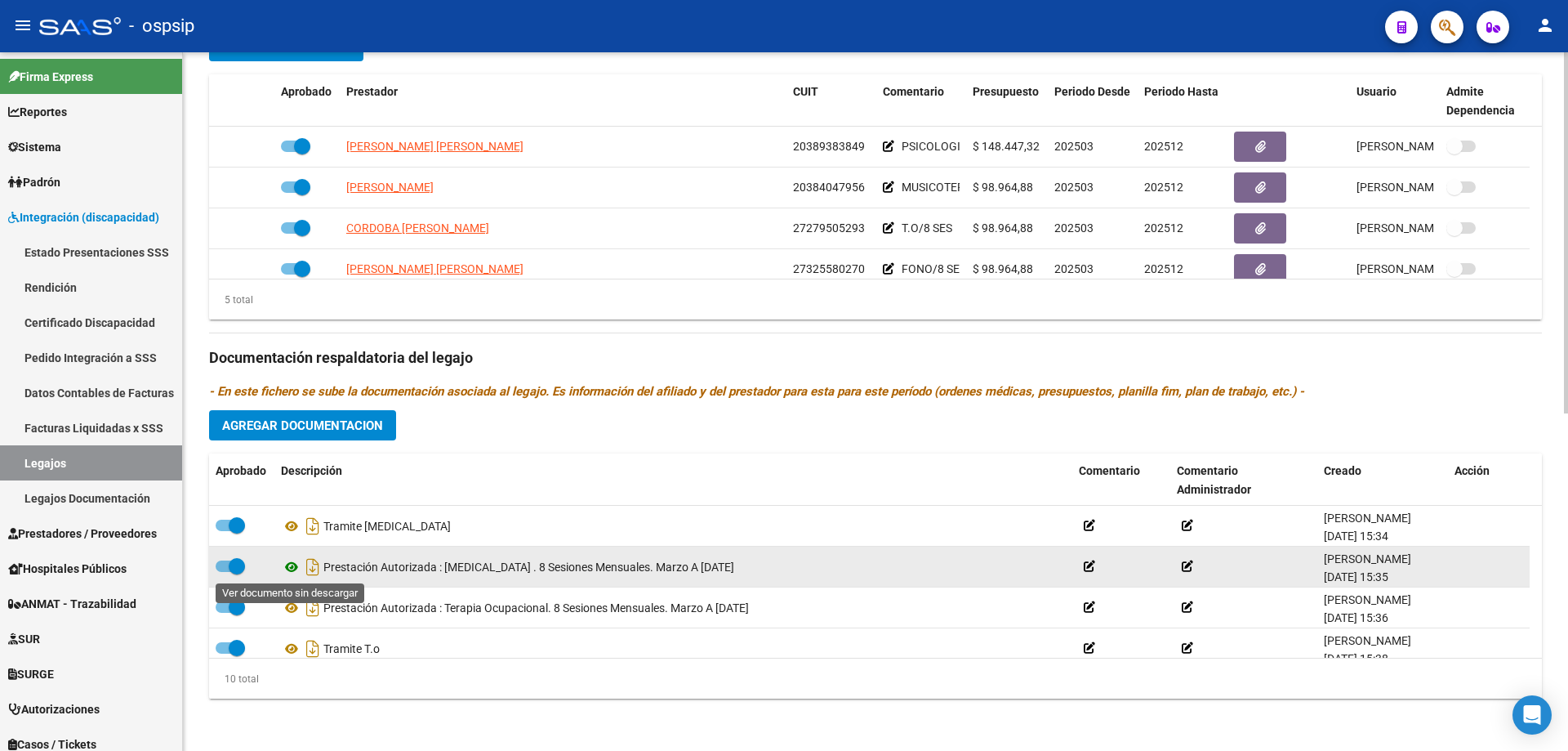
click at [288, 565] on icon at bounding box center [292, 567] width 22 height 20
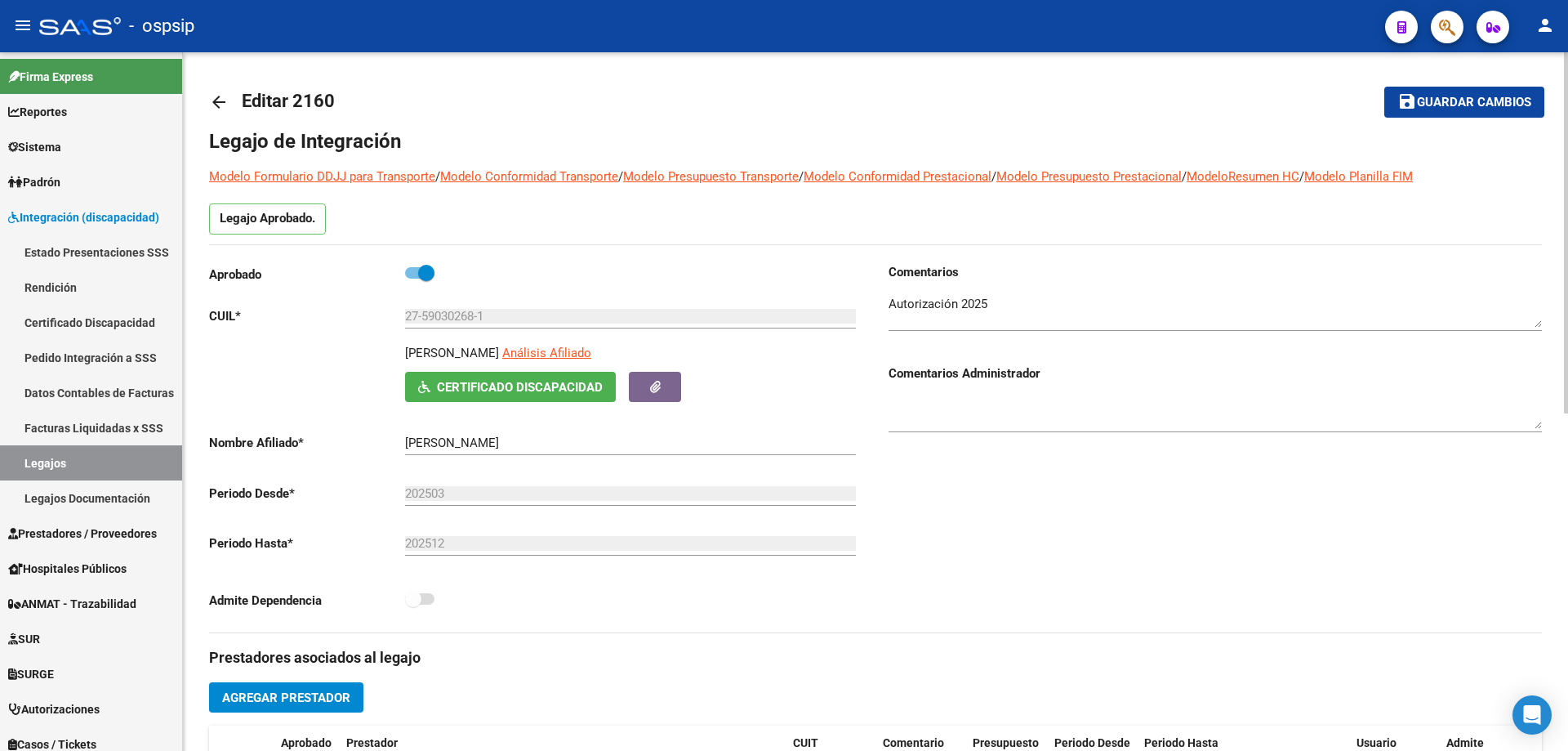
scroll to position [0, 0]
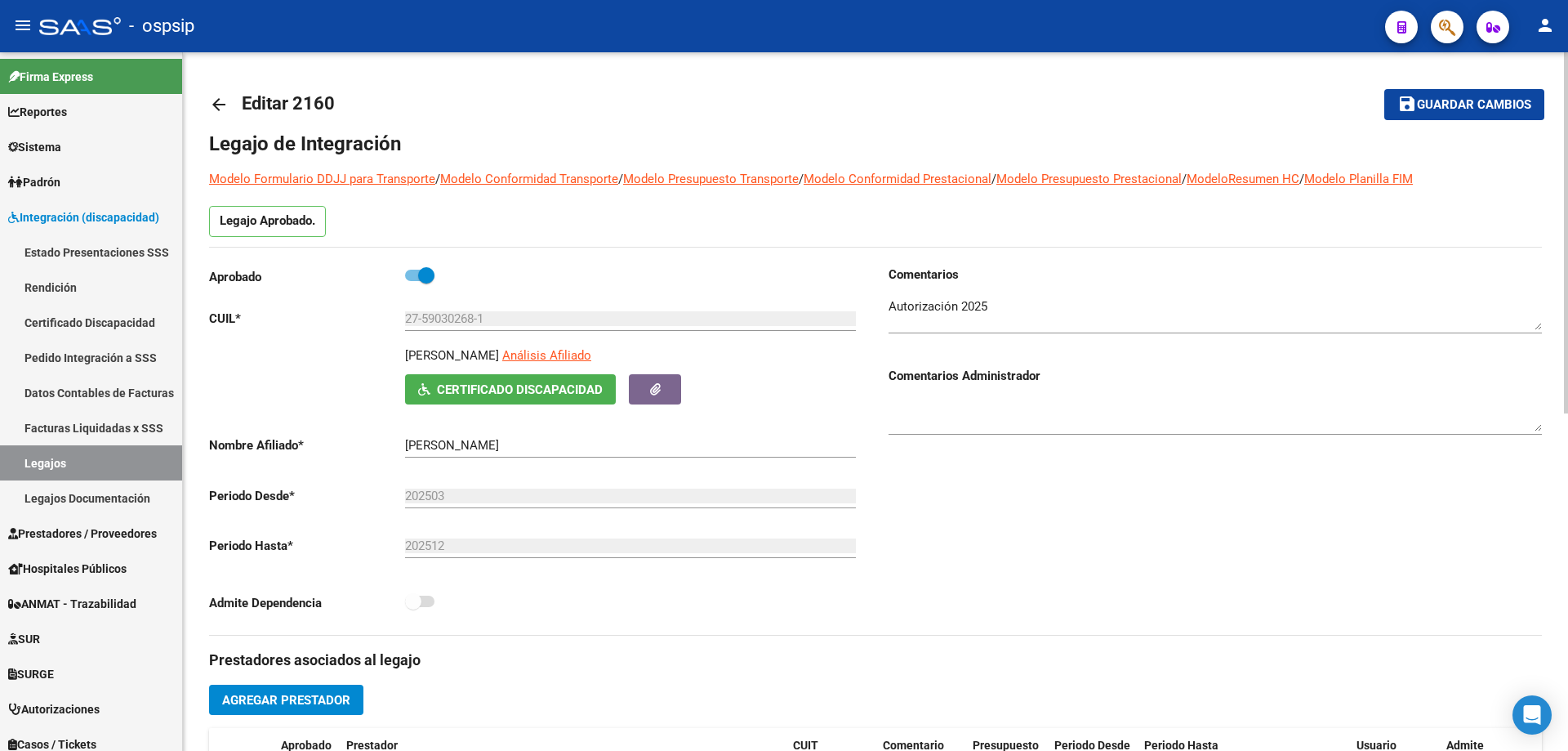
click at [218, 109] on mat-icon "arrow_back" at bounding box center [219, 104] width 20 height 20
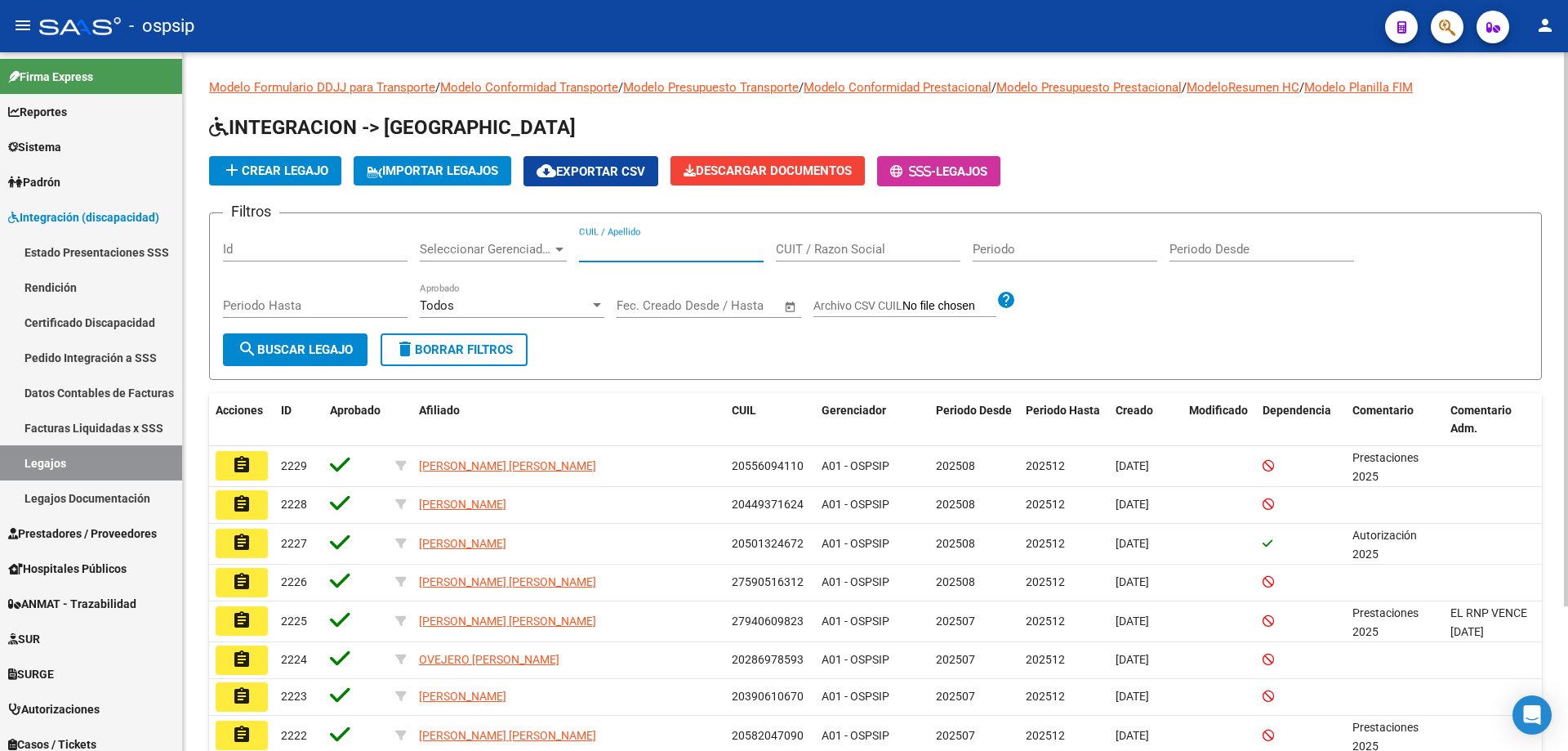
paste input "20573788142"
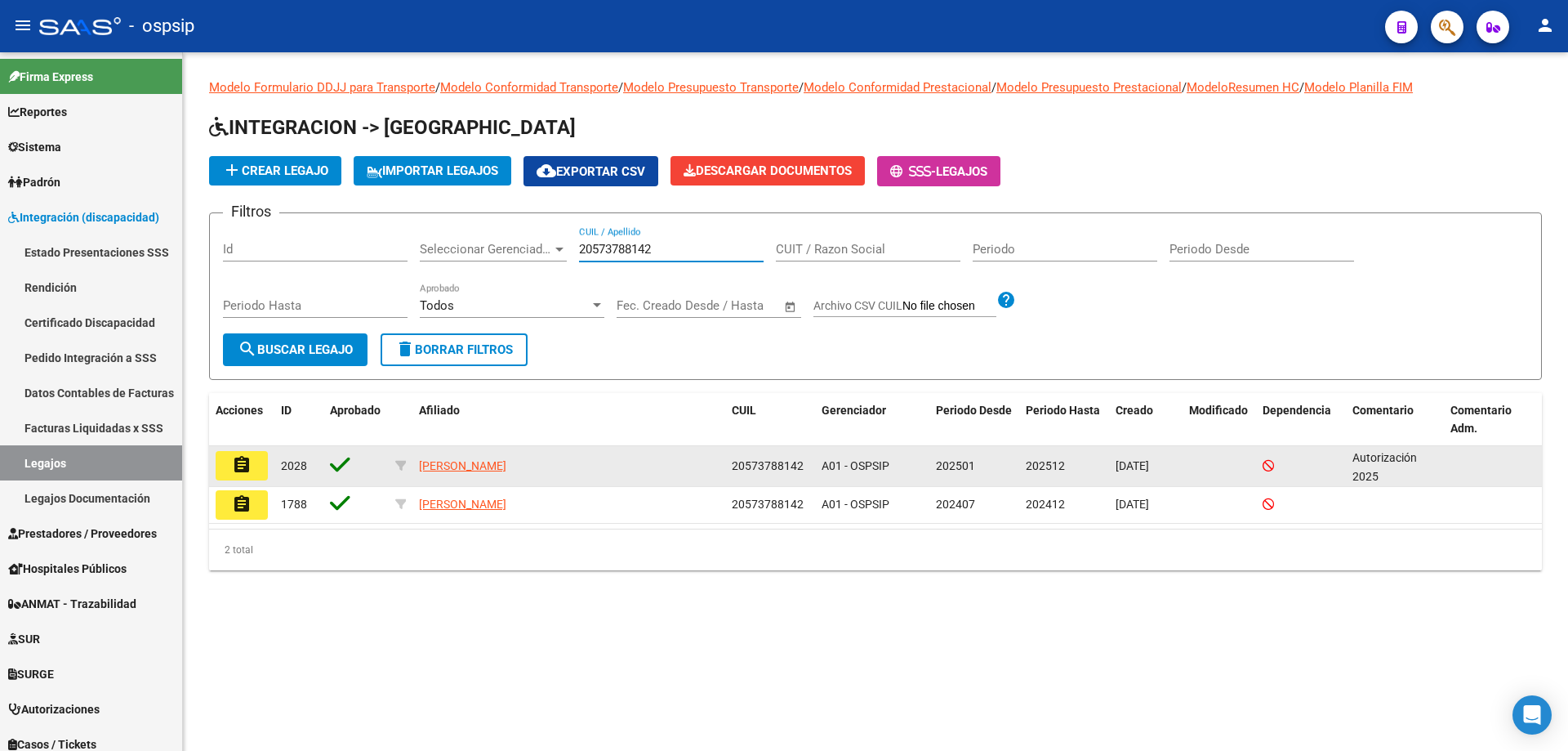
type input "20573788142"
click at [245, 462] on mat-icon "assignment" at bounding box center [241, 465] width 20 height 20
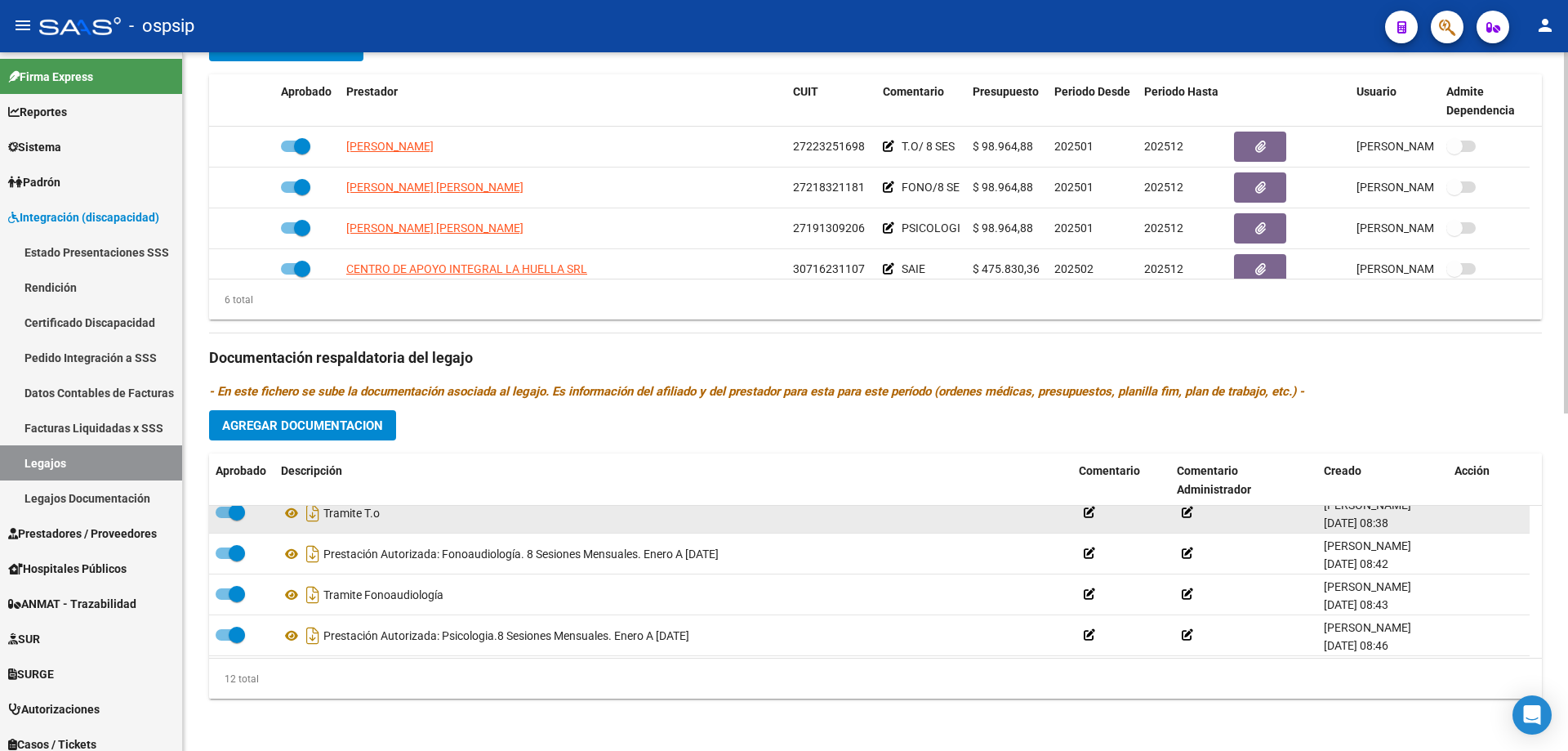
scroll to position [81, 0]
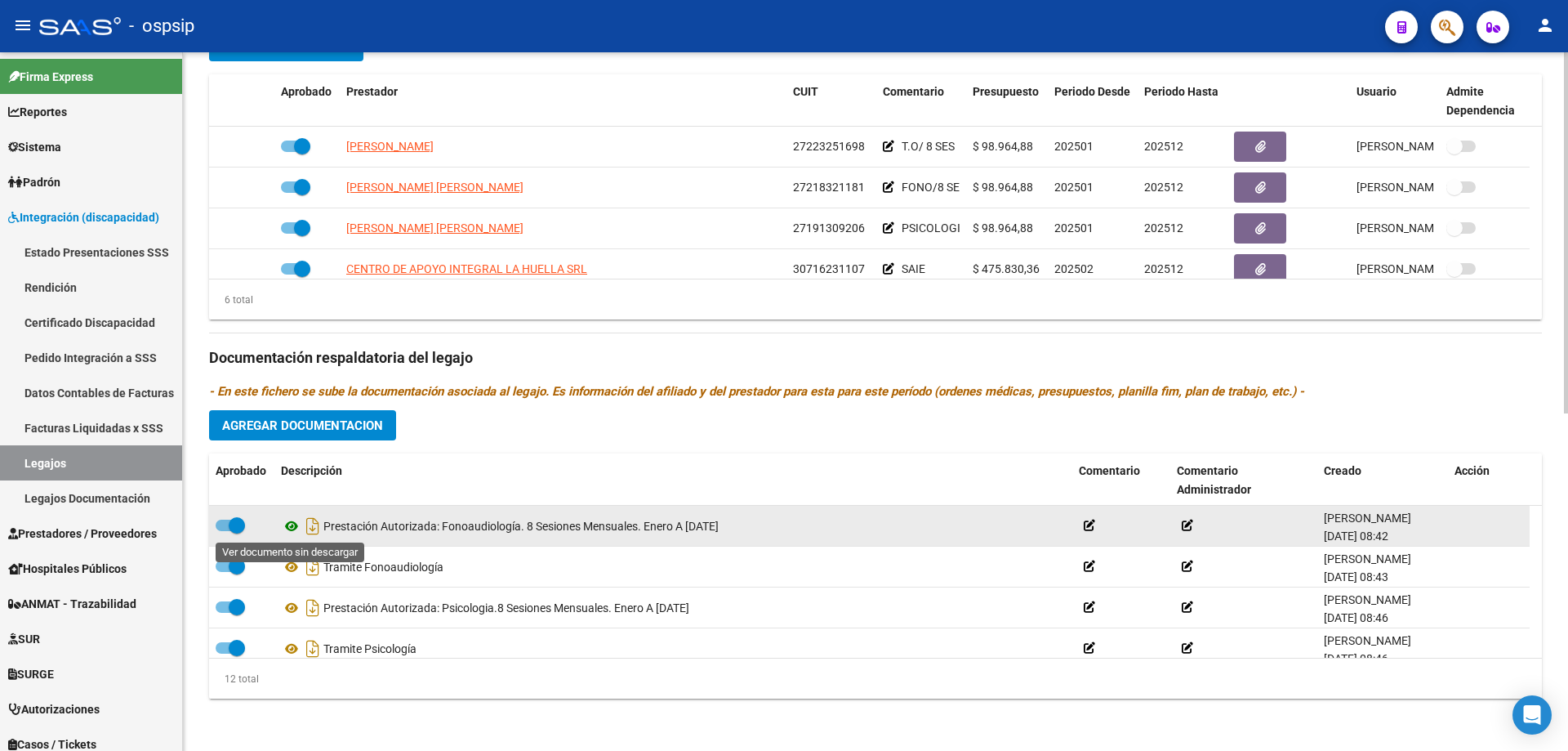
click at [300, 526] on icon at bounding box center [292, 526] width 22 height 20
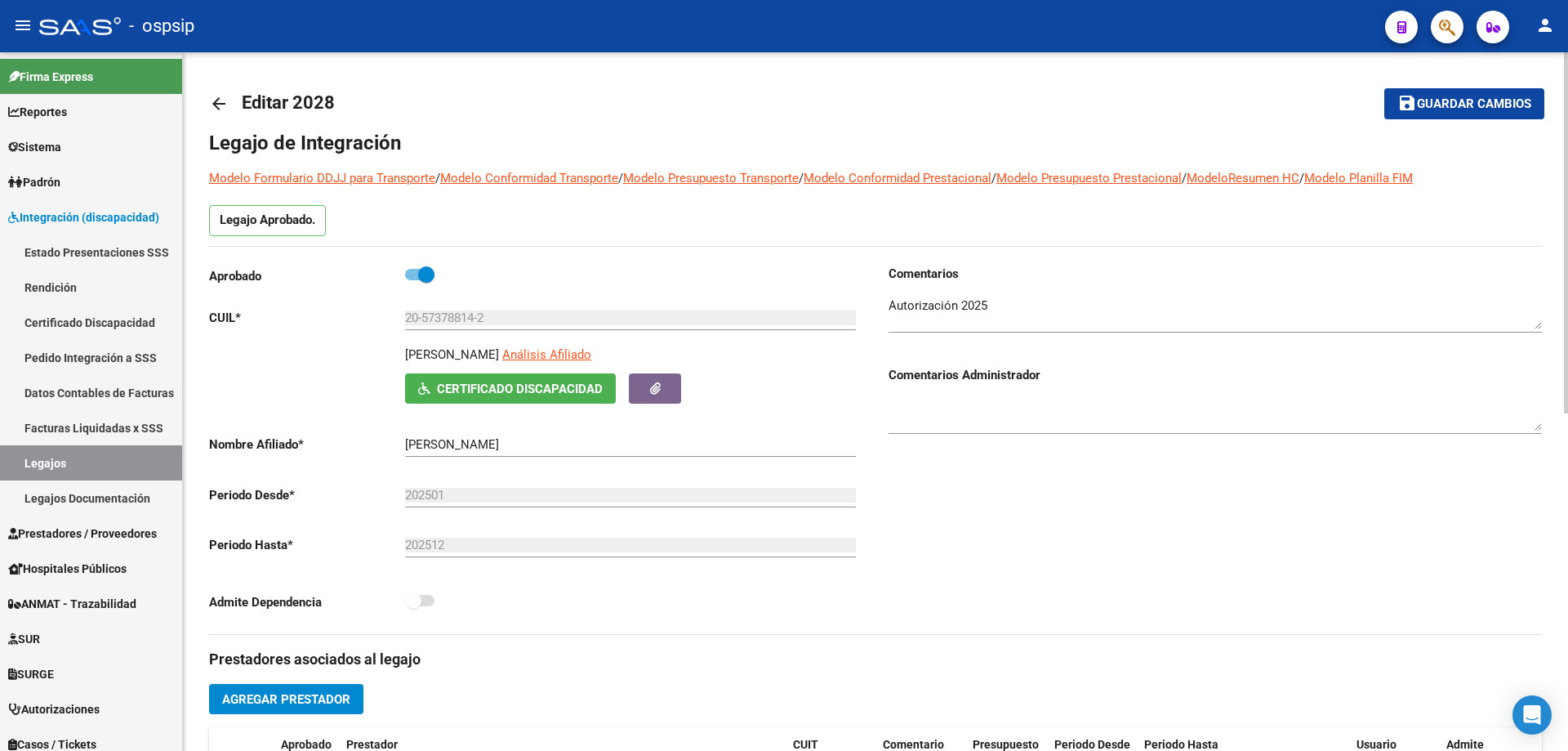
scroll to position [0, 0]
click at [228, 102] on mat-icon "arrow_back" at bounding box center [219, 104] width 20 height 20
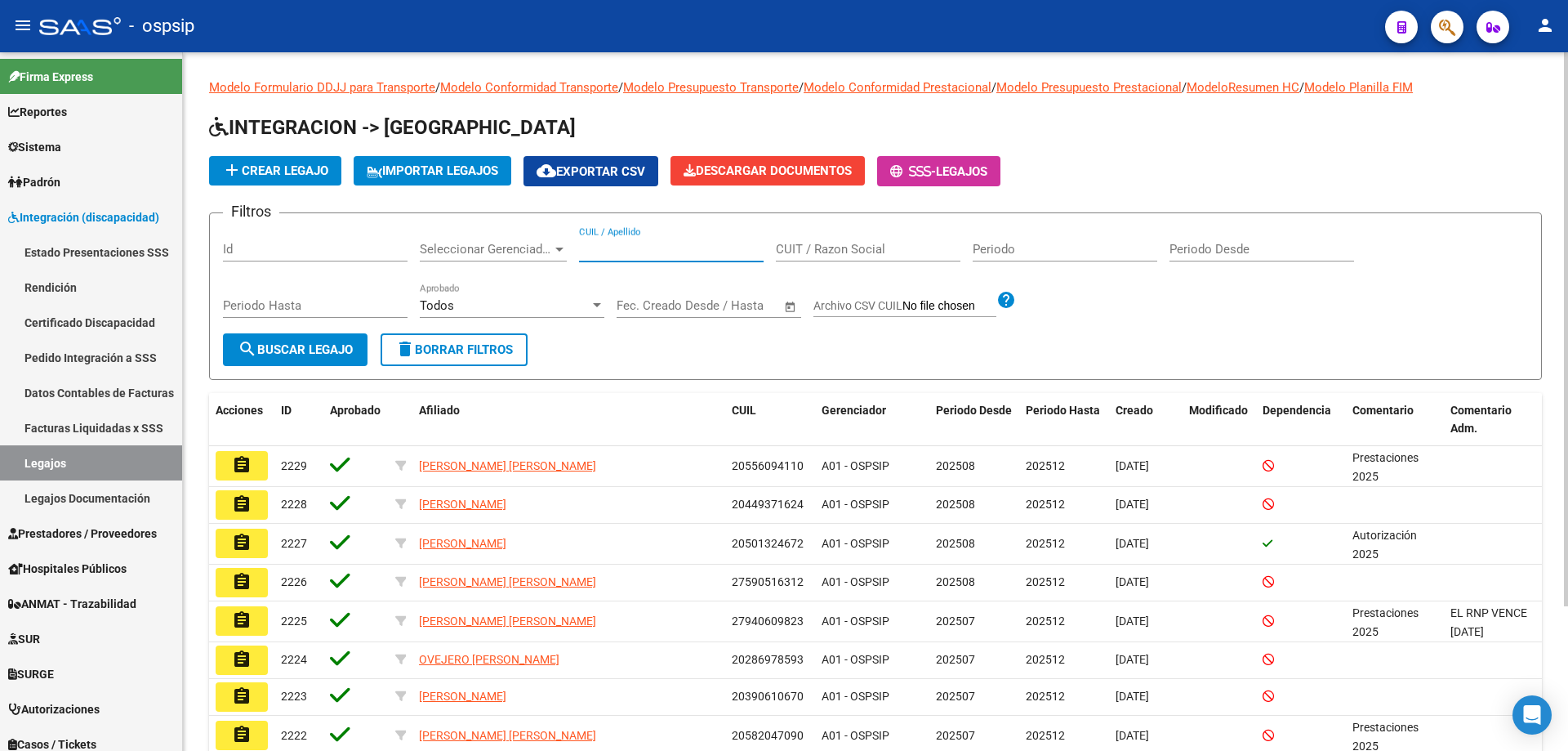
paste input "20573788142"
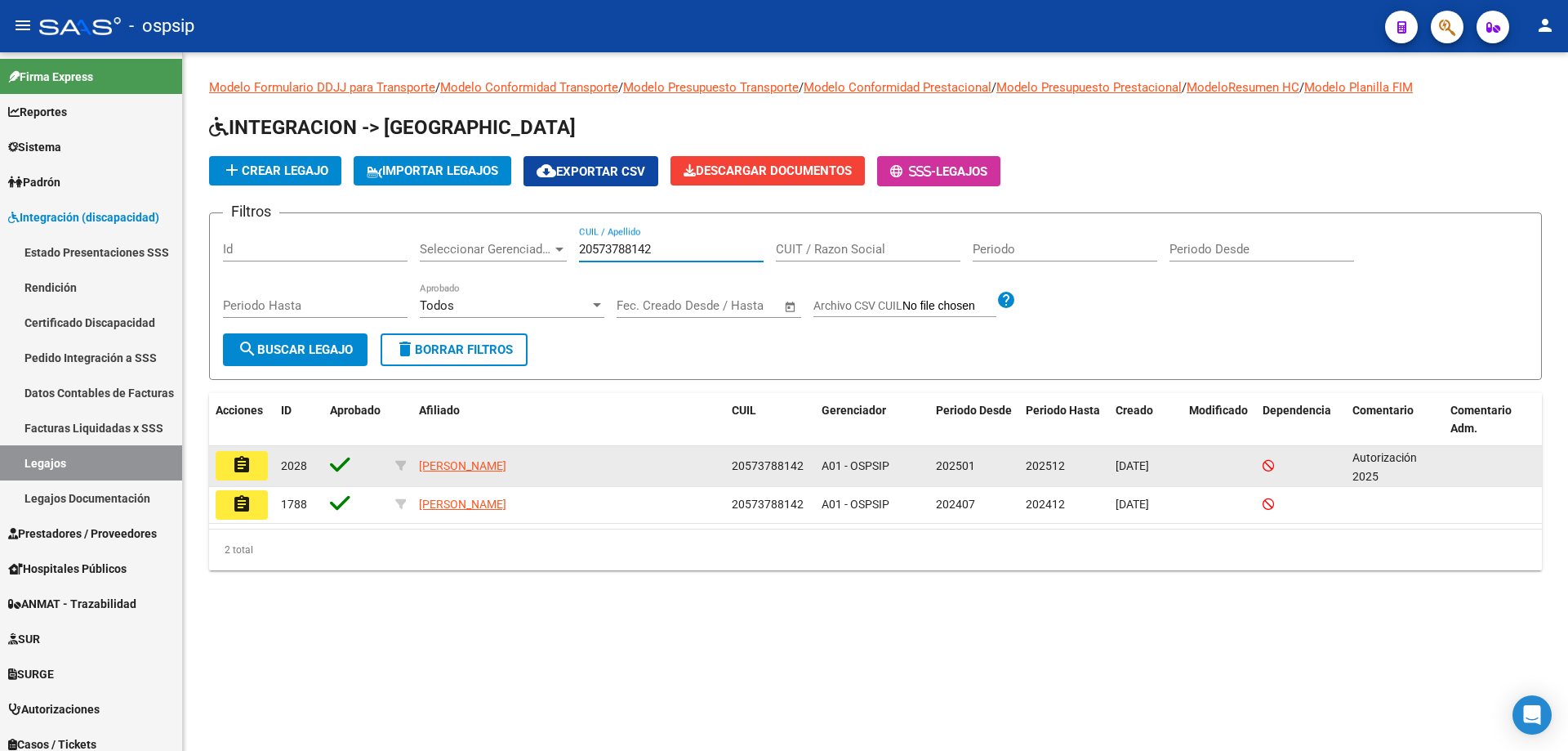
type input "20573788142"
click at [242, 468] on mat-icon "assignment" at bounding box center [241, 465] width 20 height 20
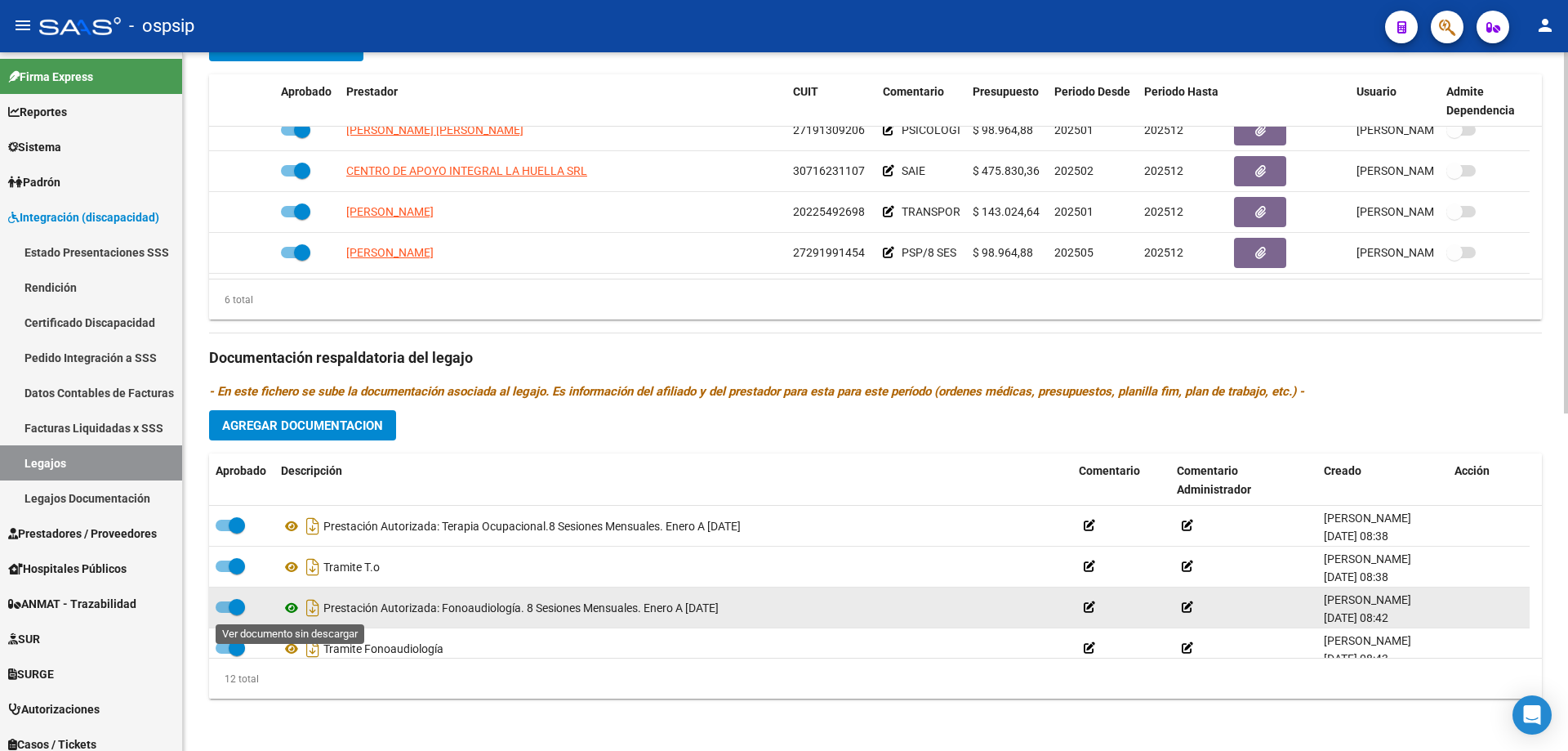
click at [295, 606] on icon at bounding box center [292, 607] width 22 height 20
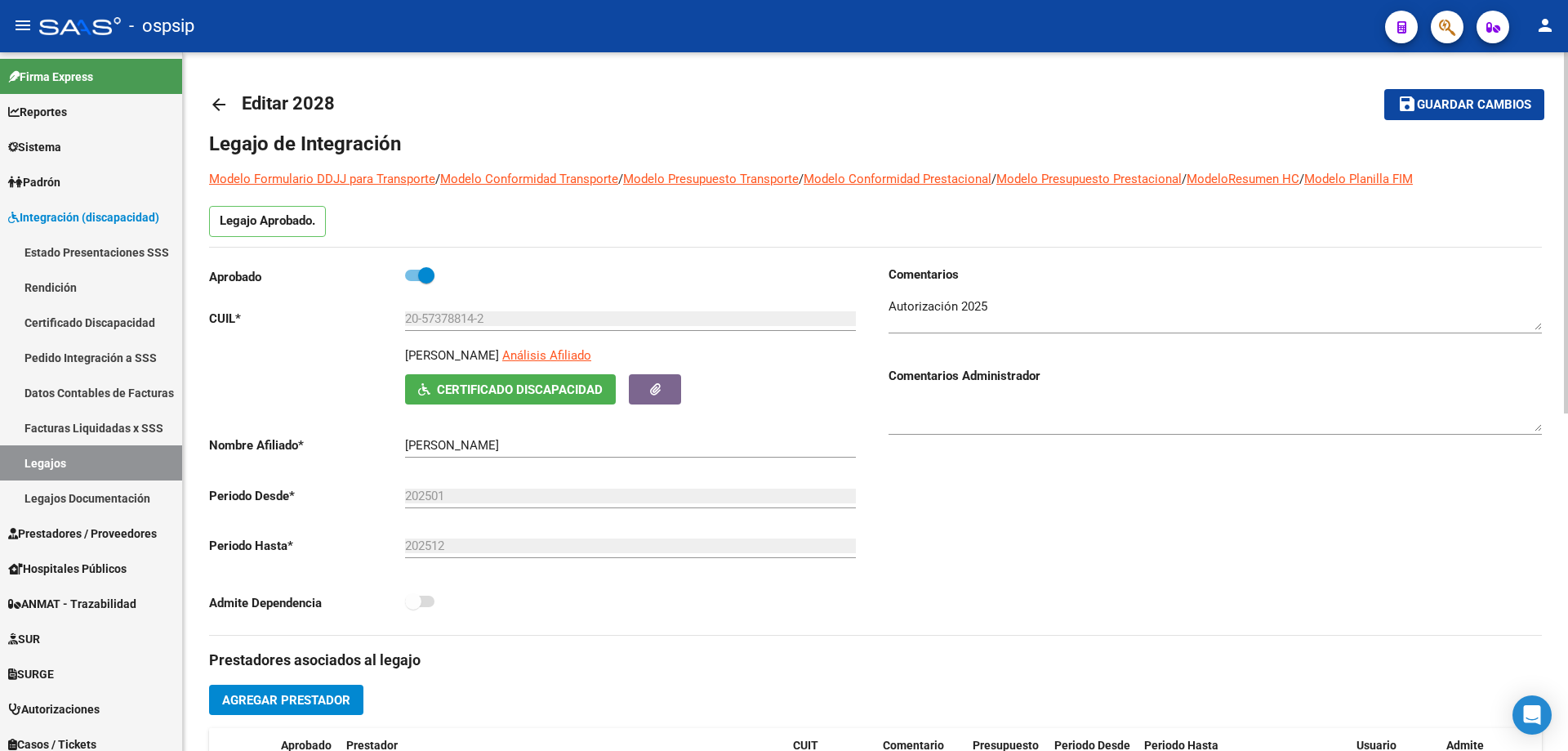
click at [217, 108] on mat-icon "arrow_back" at bounding box center [219, 104] width 20 height 20
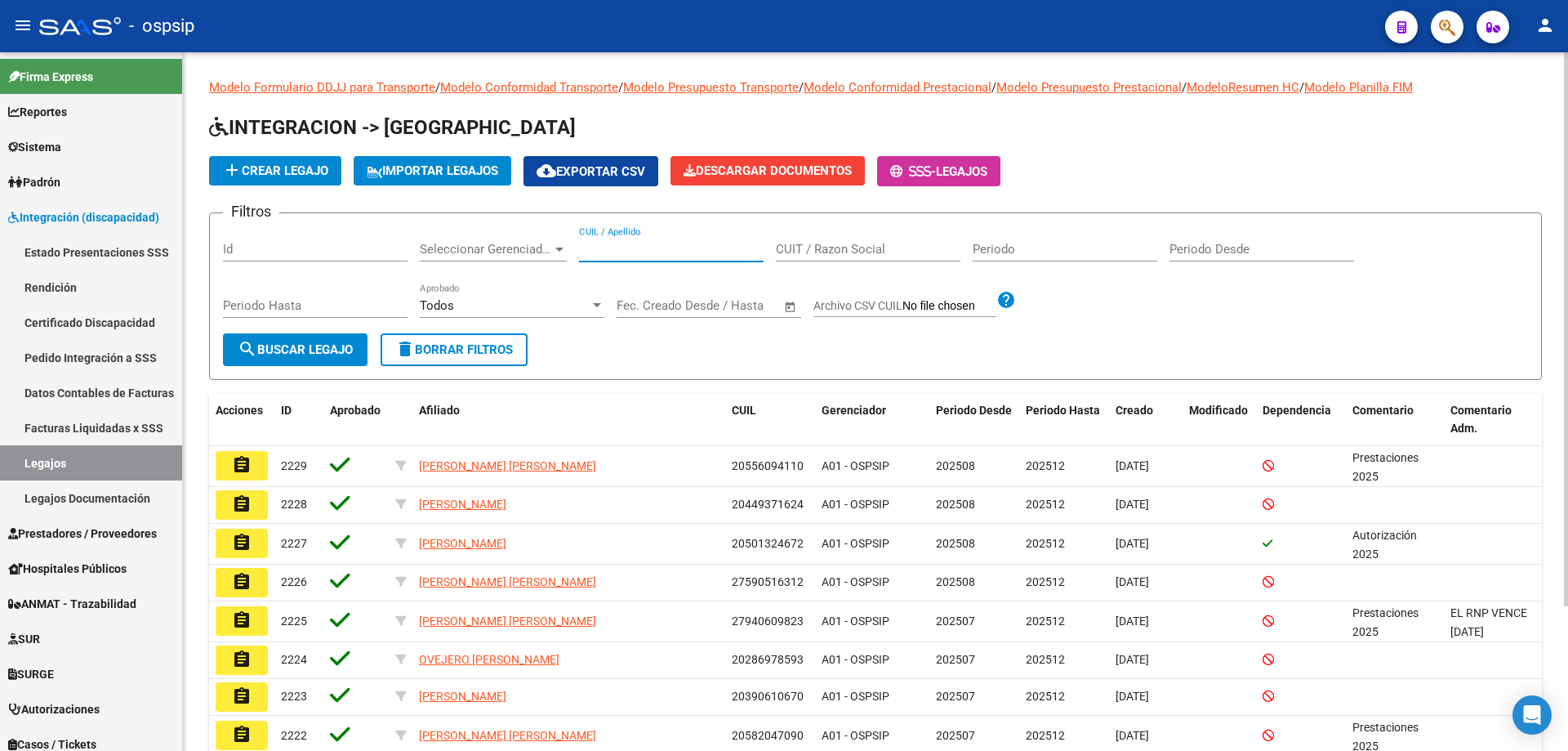
paste input "20586731743"
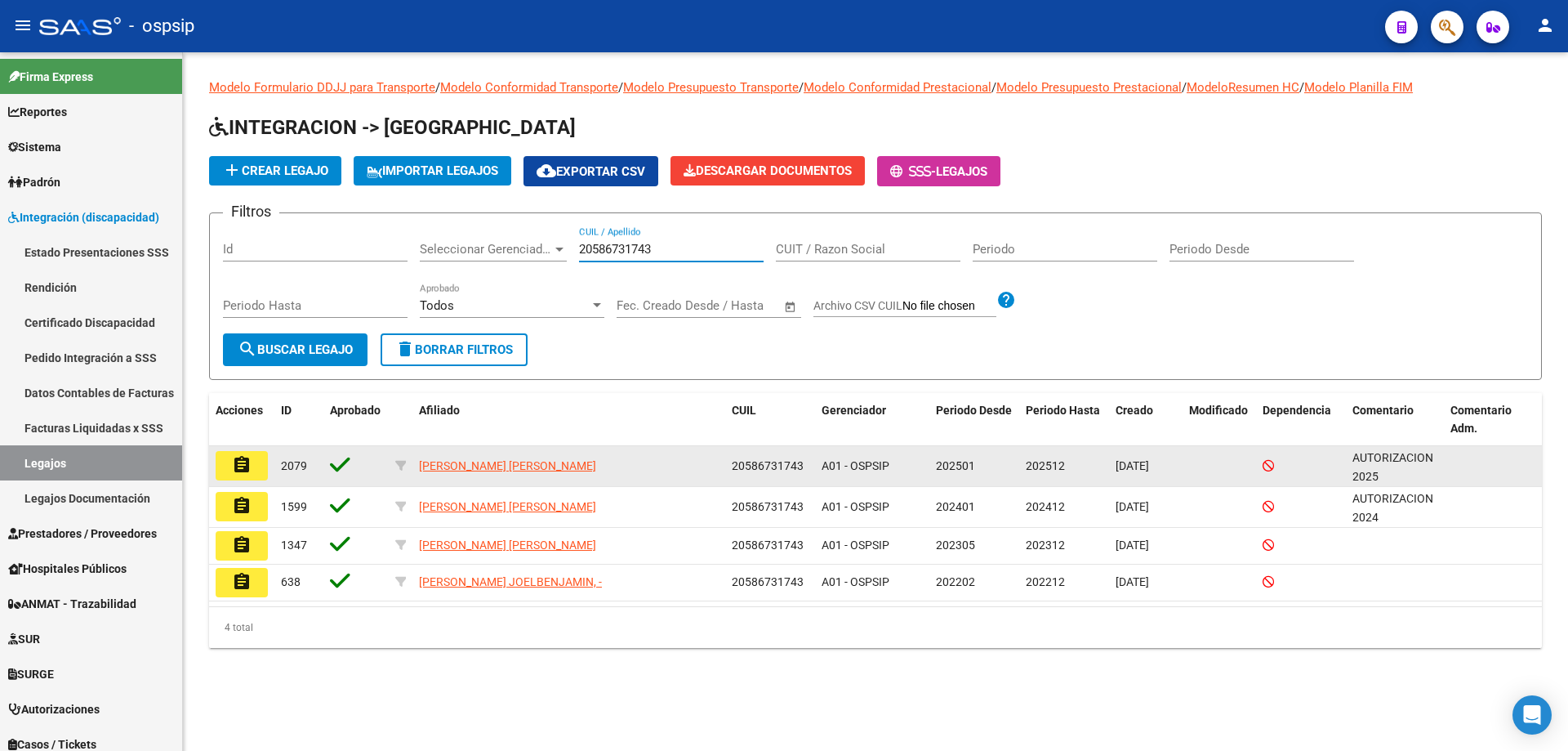
type input "20586731743"
click at [244, 477] on button "assignment" at bounding box center [242, 465] width 52 height 29
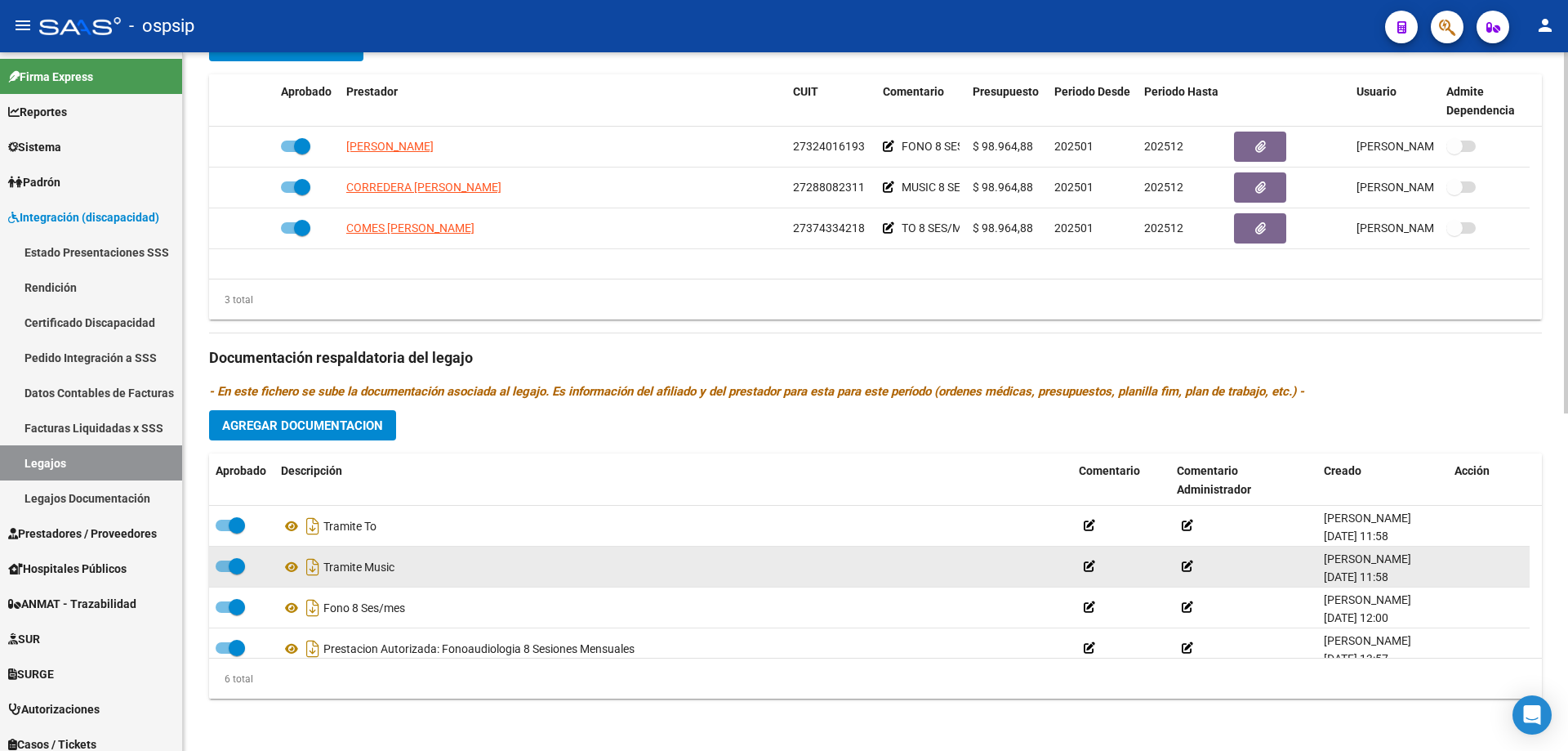
scroll to position [81, 0]
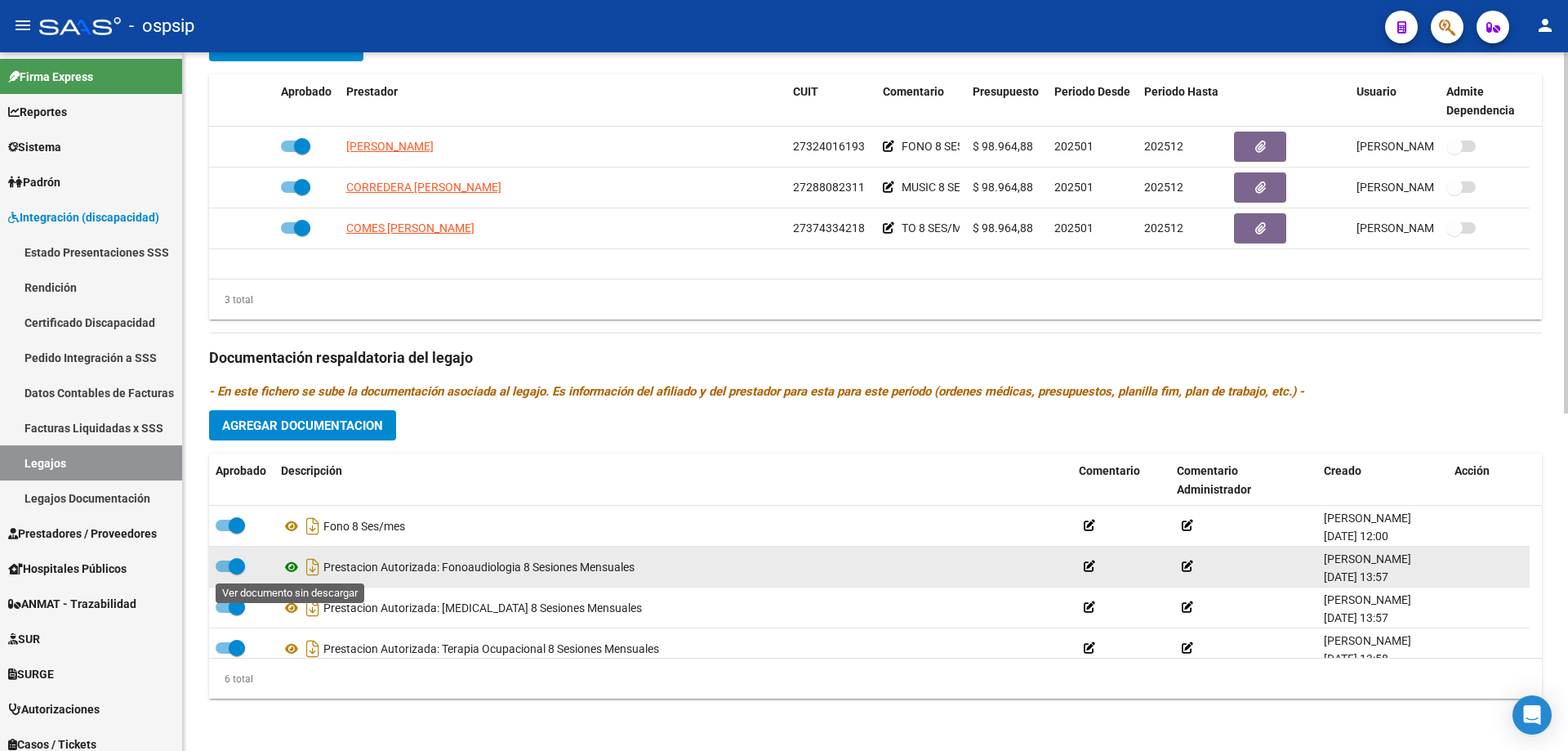
click at [290, 565] on icon at bounding box center [292, 567] width 22 height 20
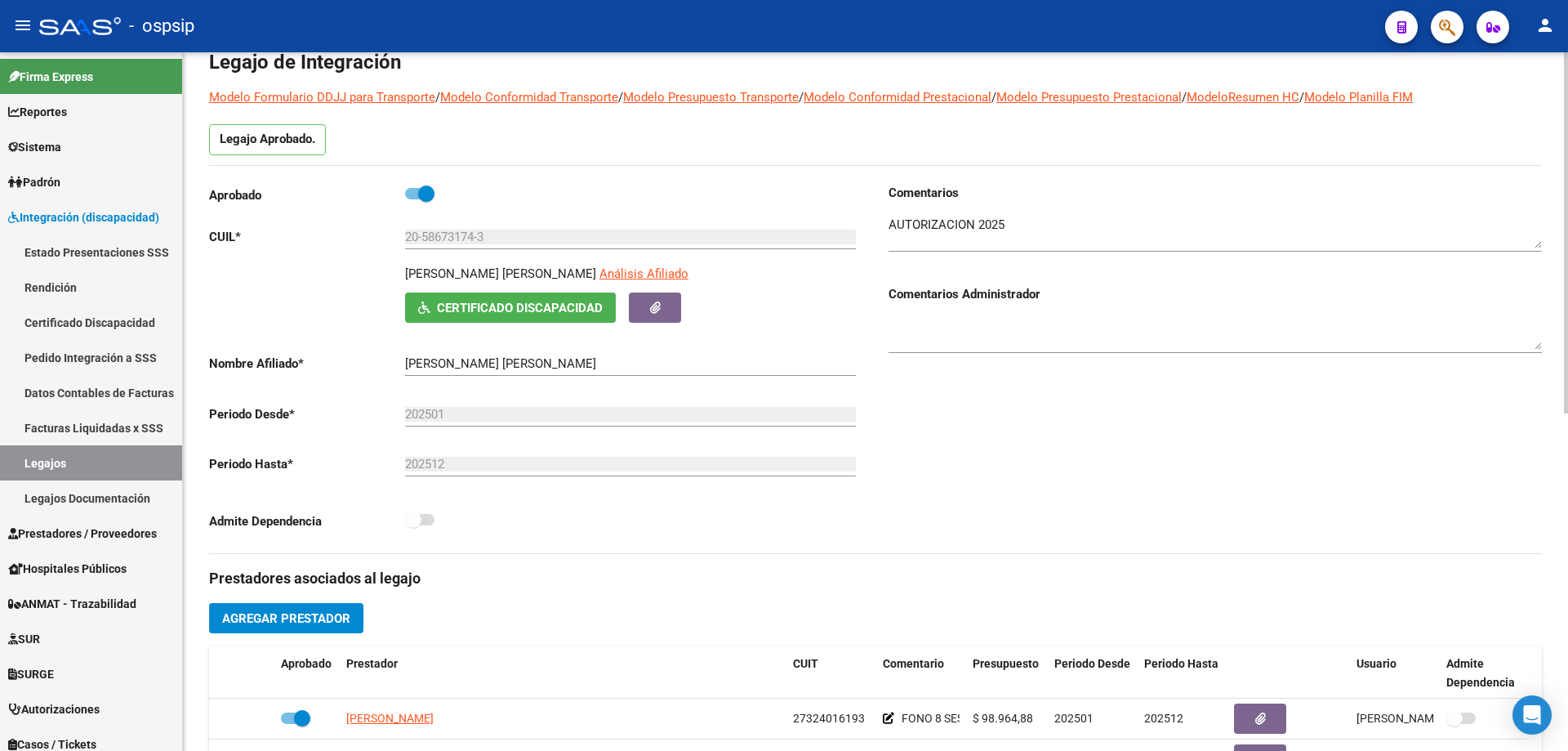
scroll to position [0, 0]
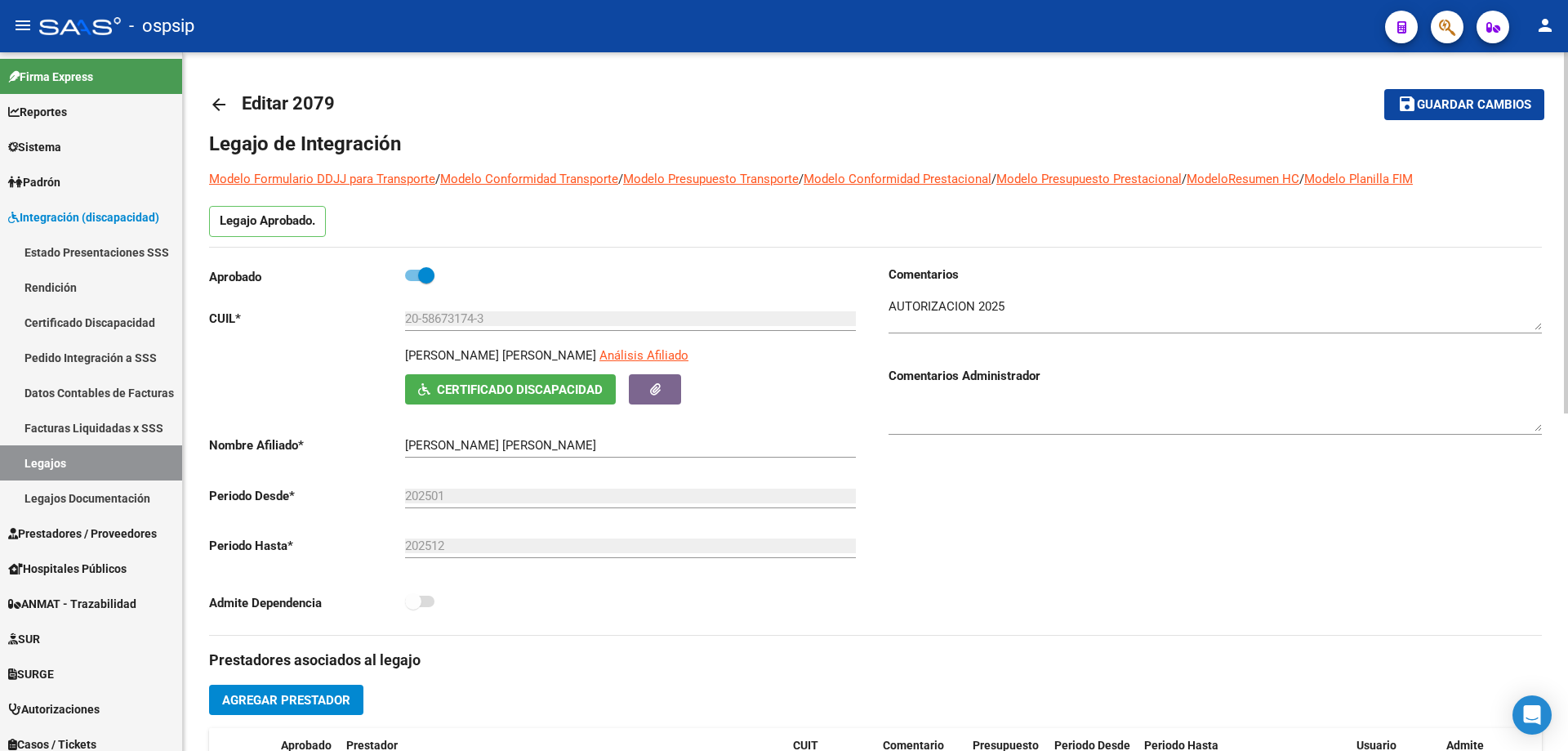
click at [216, 109] on mat-icon "arrow_back" at bounding box center [219, 104] width 20 height 20
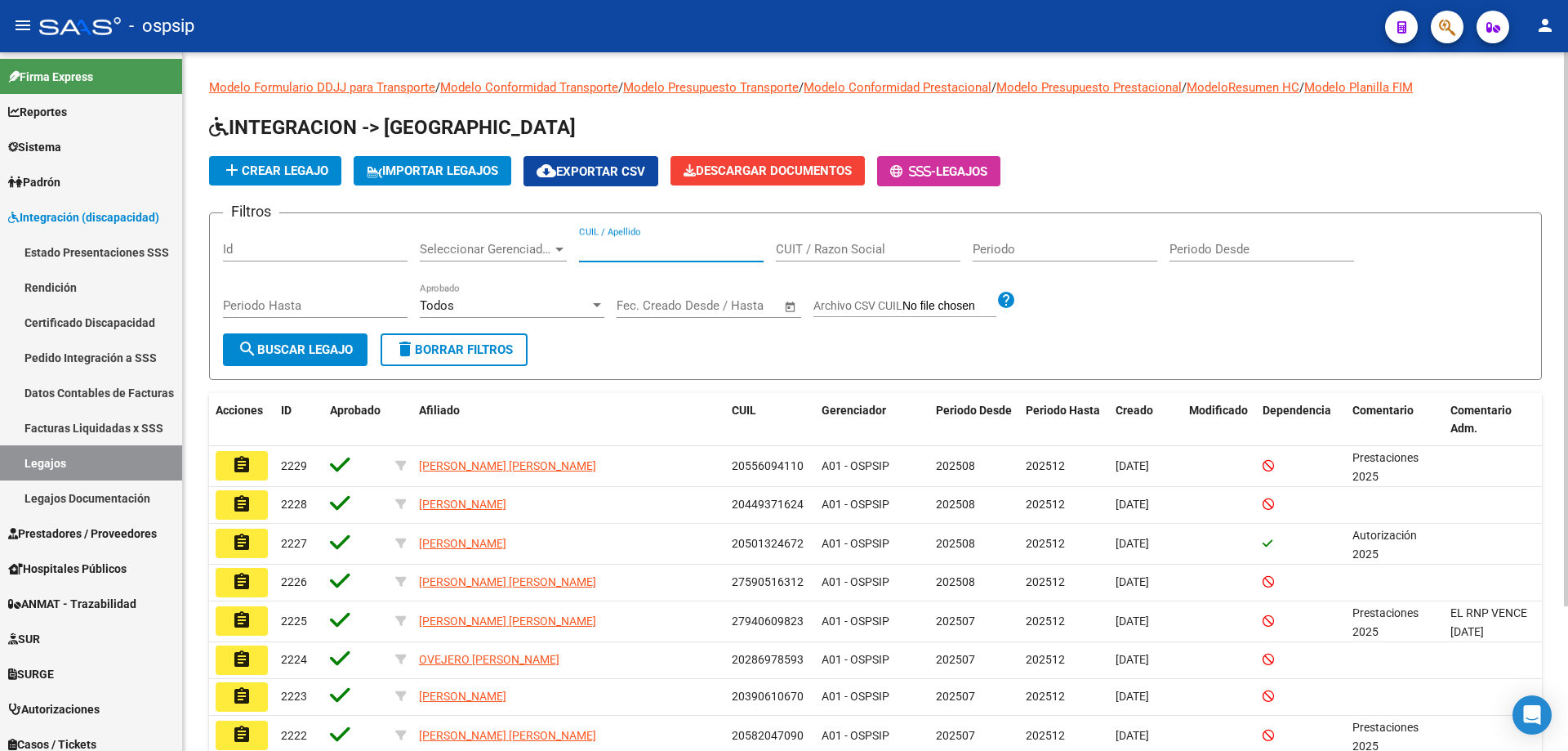
paste input "20478355433"
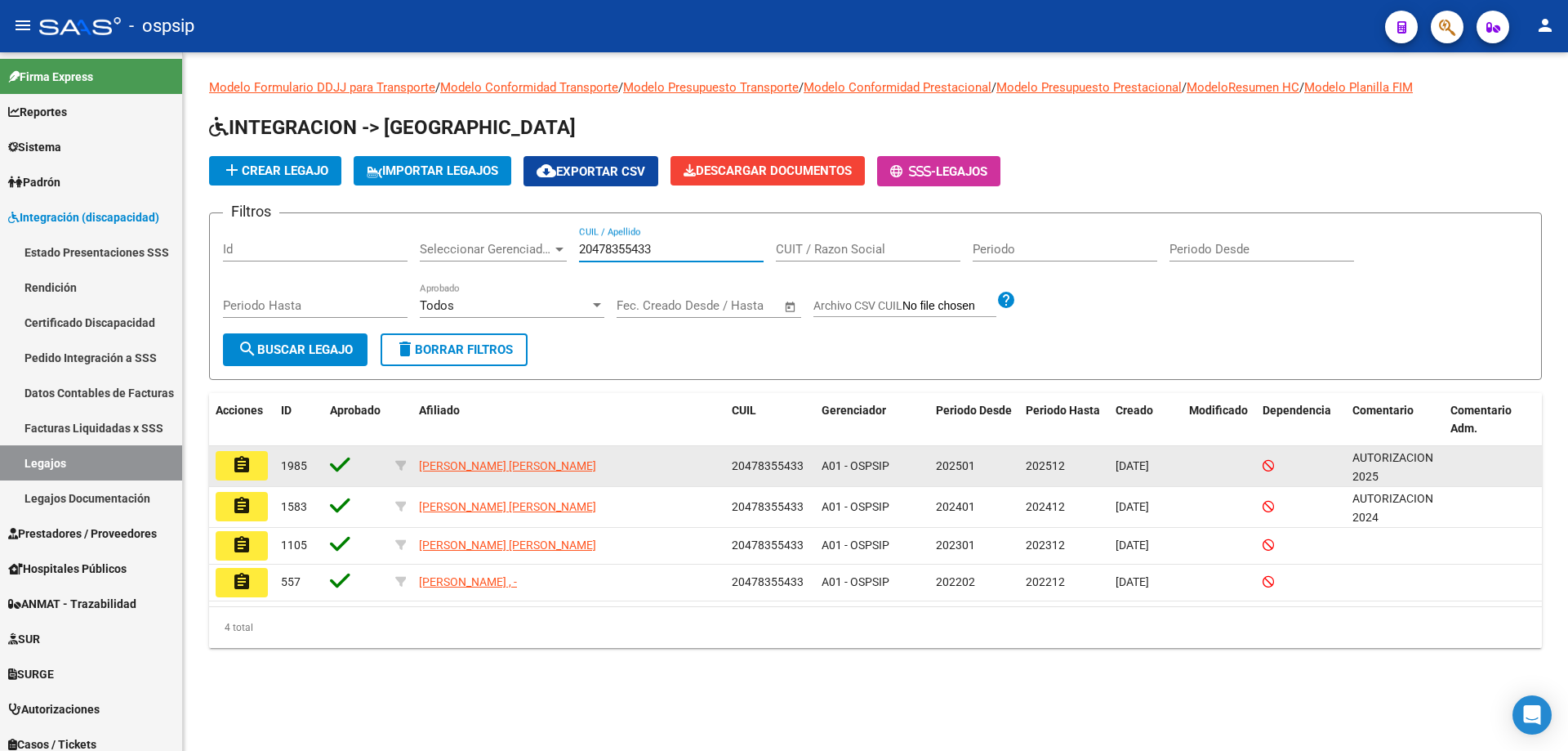
type input "20478355433"
click at [235, 464] on mat-icon "assignment" at bounding box center [241, 465] width 20 height 20
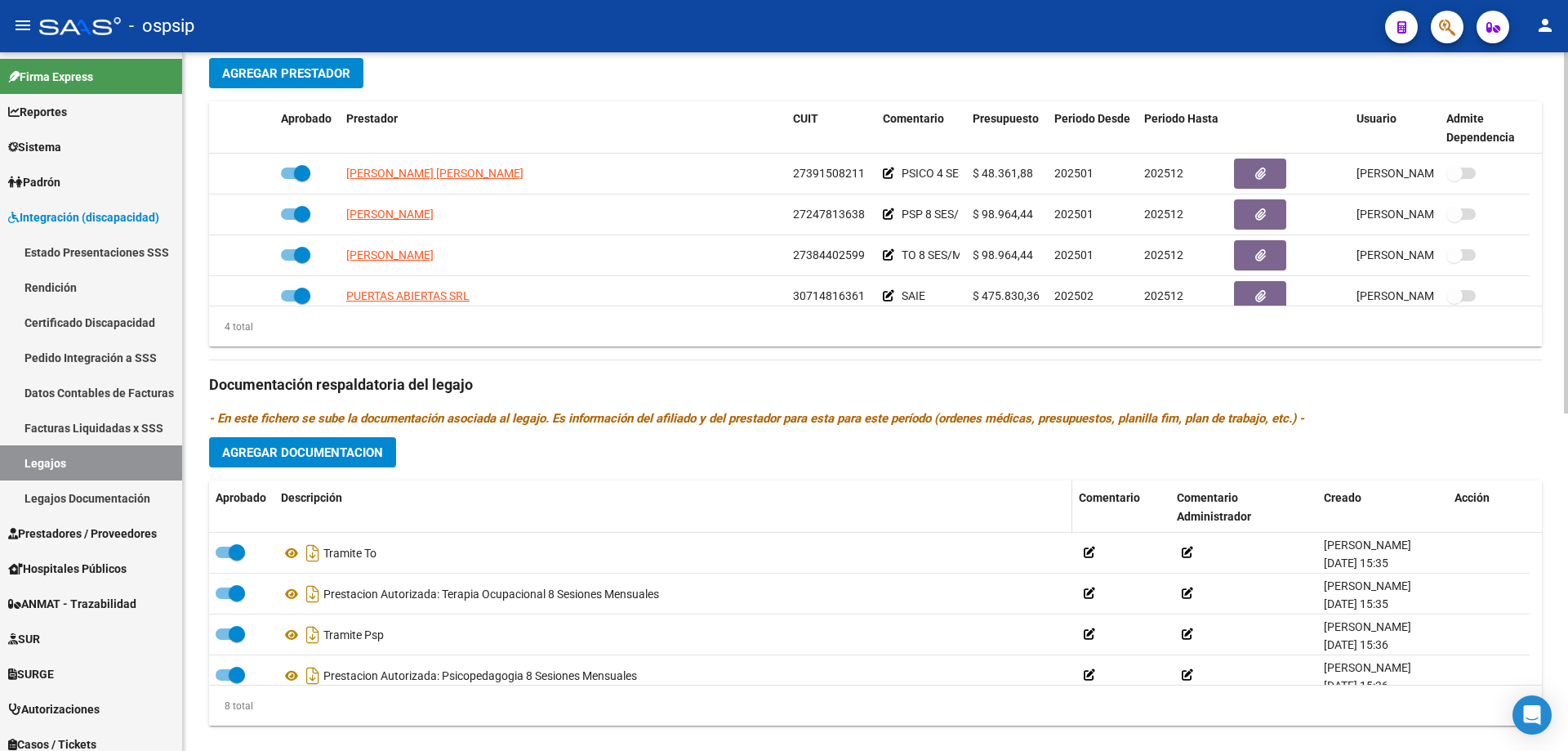
scroll to position [654, 0]
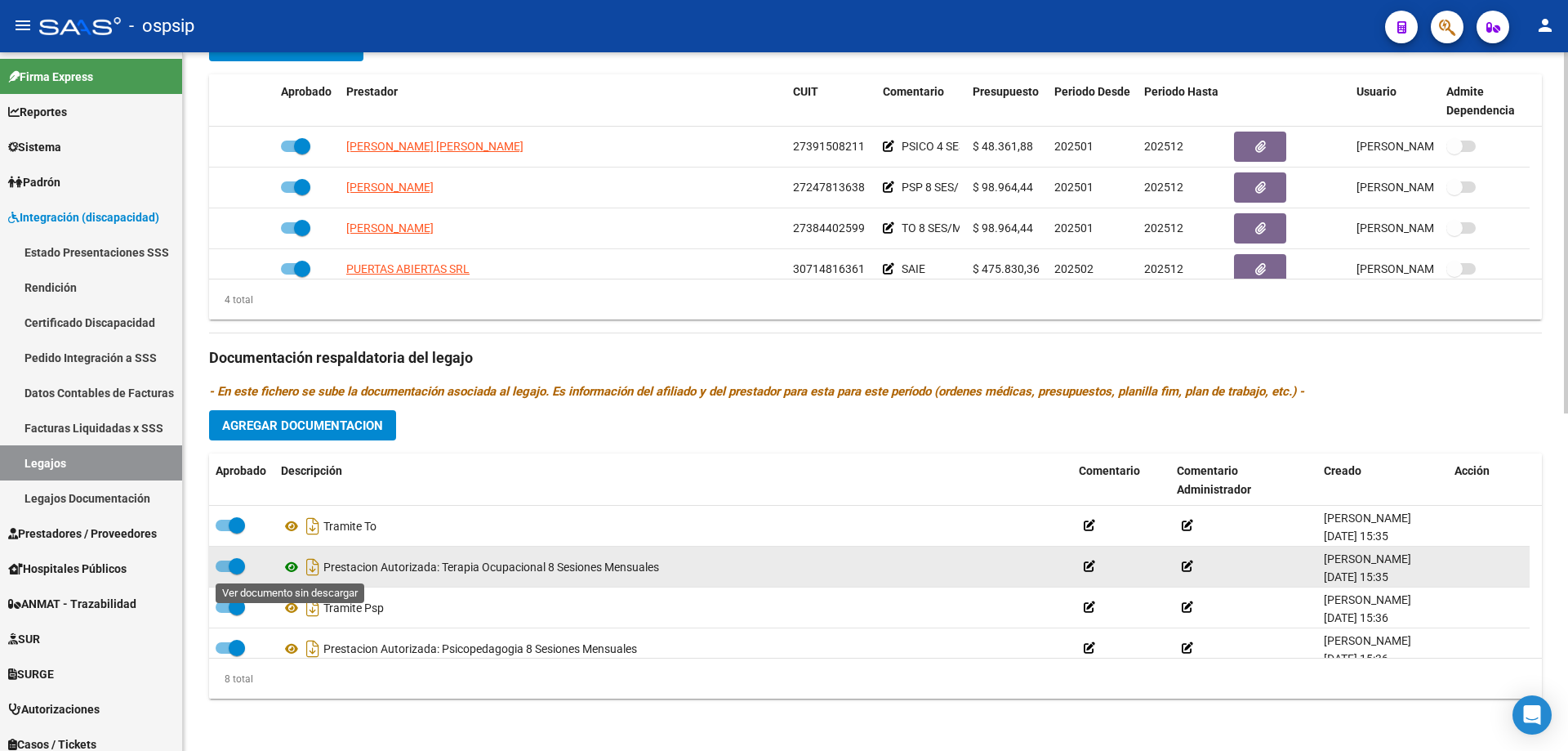
click at [291, 564] on icon at bounding box center [292, 567] width 22 height 20
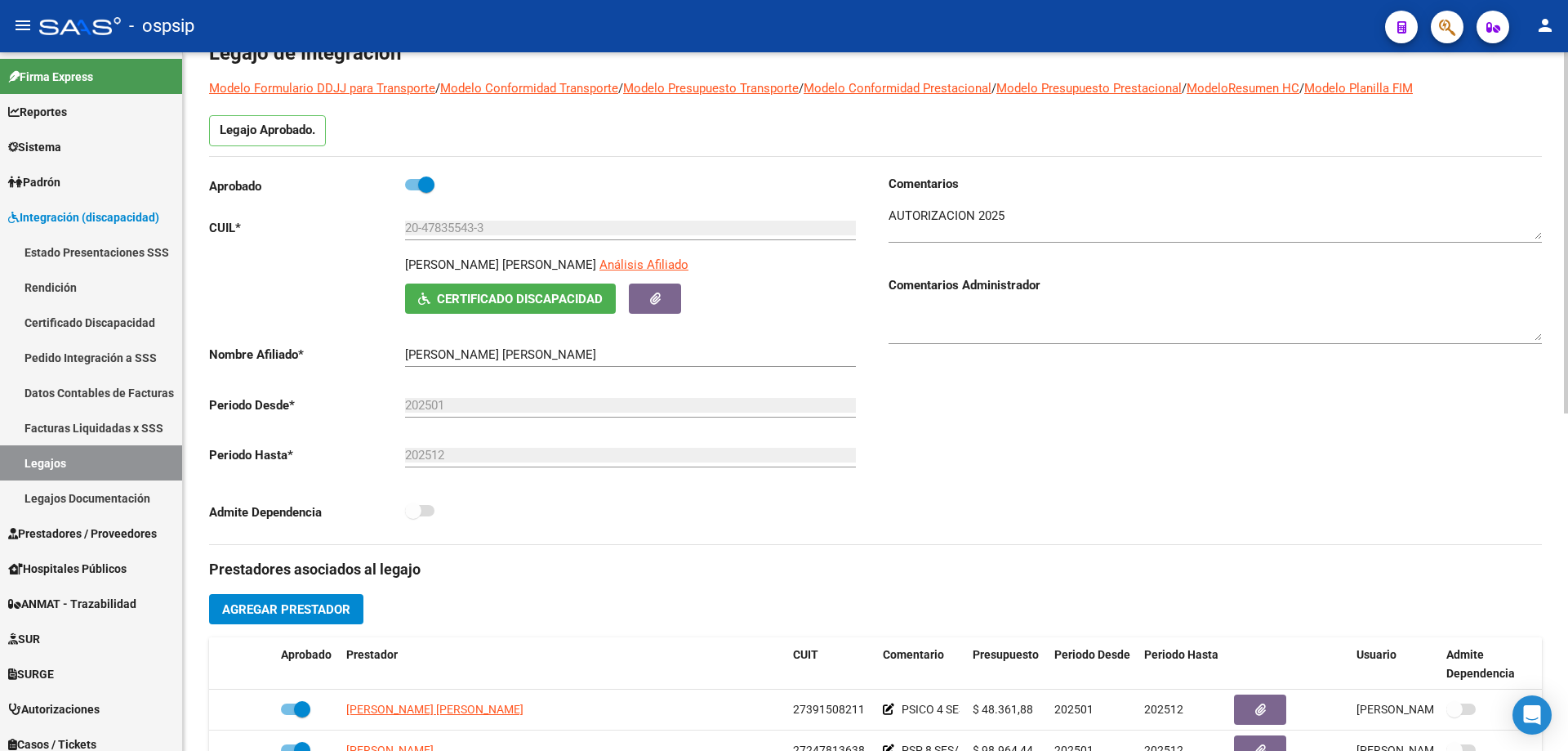
scroll to position [0, 0]
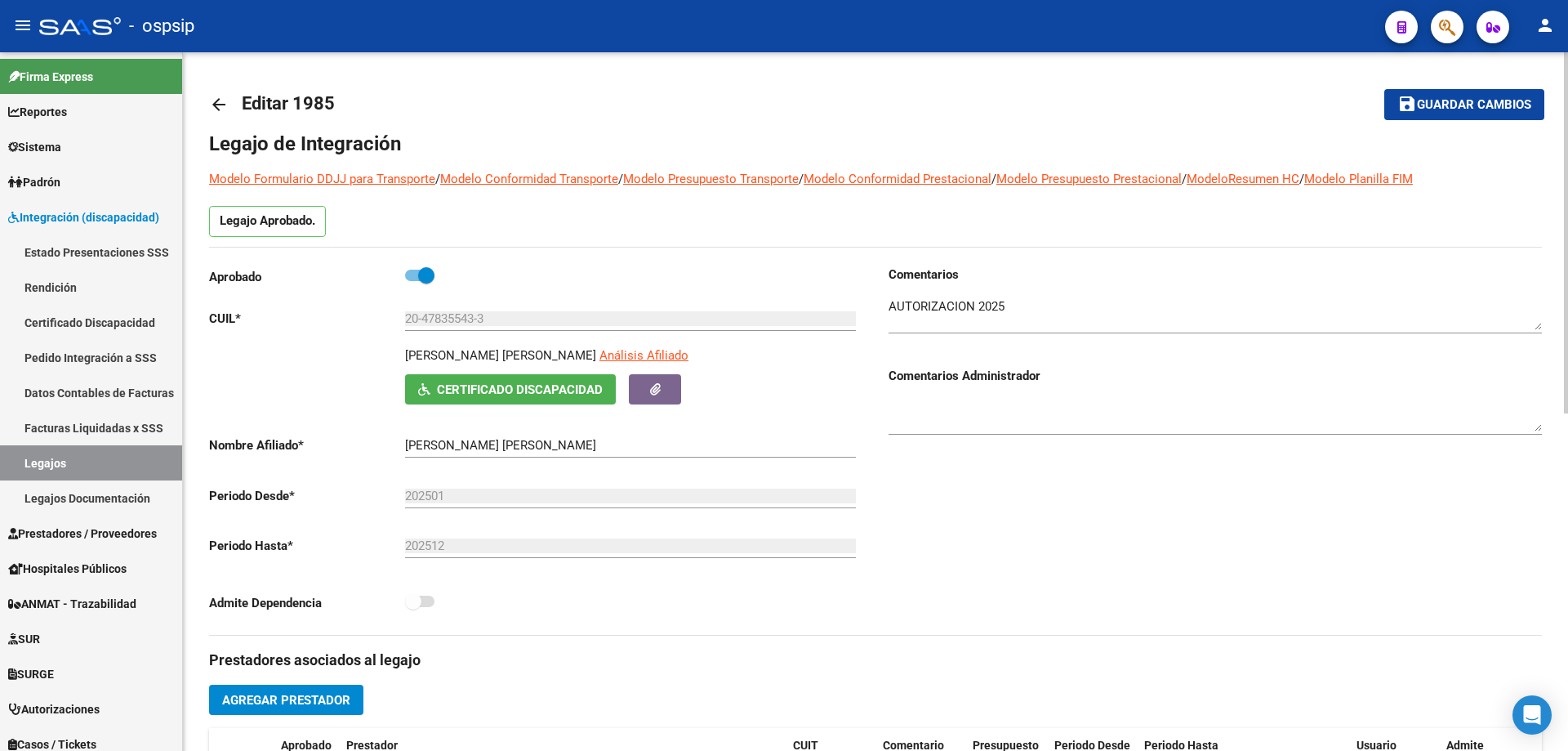
click at [216, 106] on mat-icon "arrow_back" at bounding box center [219, 104] width 20 height 20
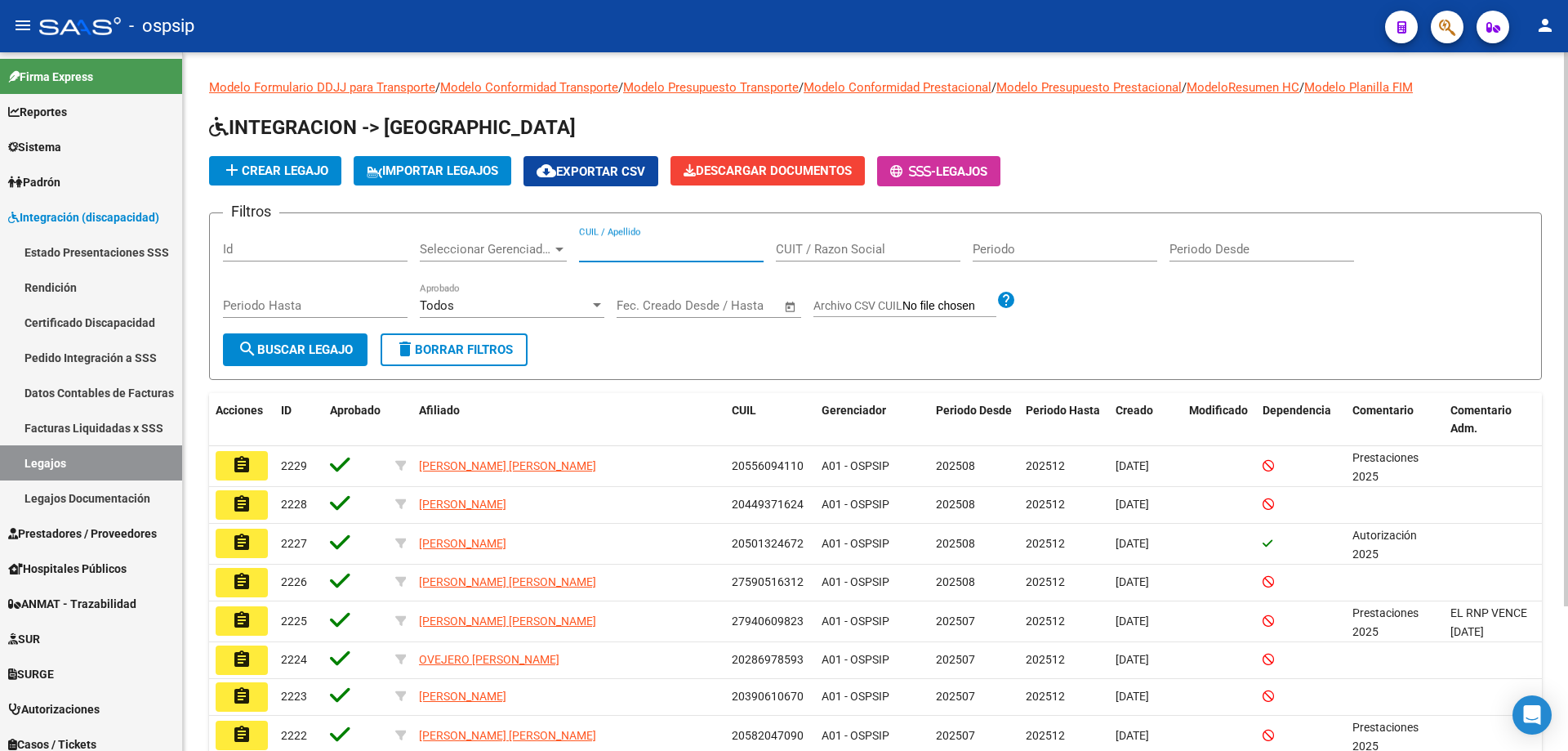
paste input "20557463691"
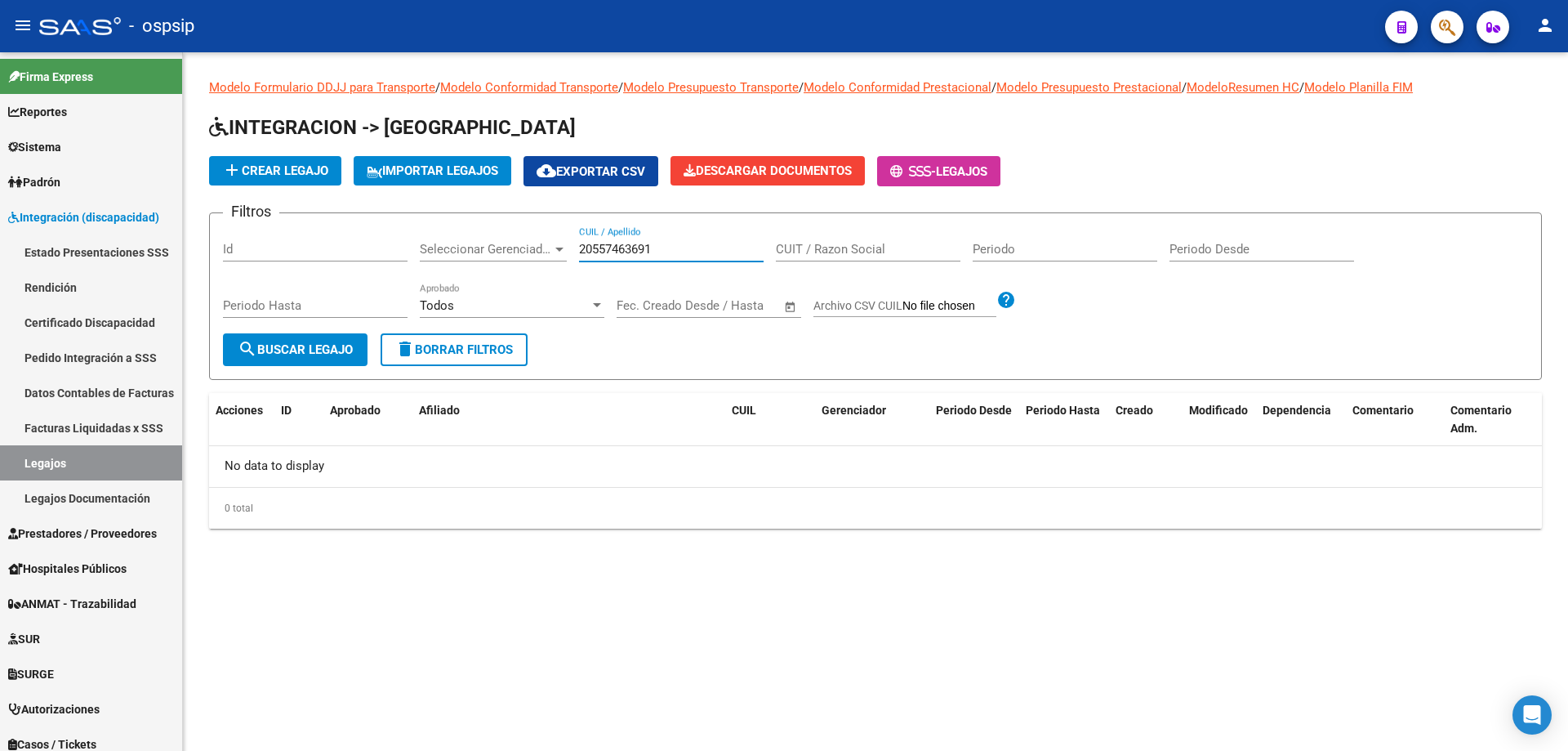
click at [583, 247] on input "20557463691" at bounding box center [670, 250] width 184 height 15
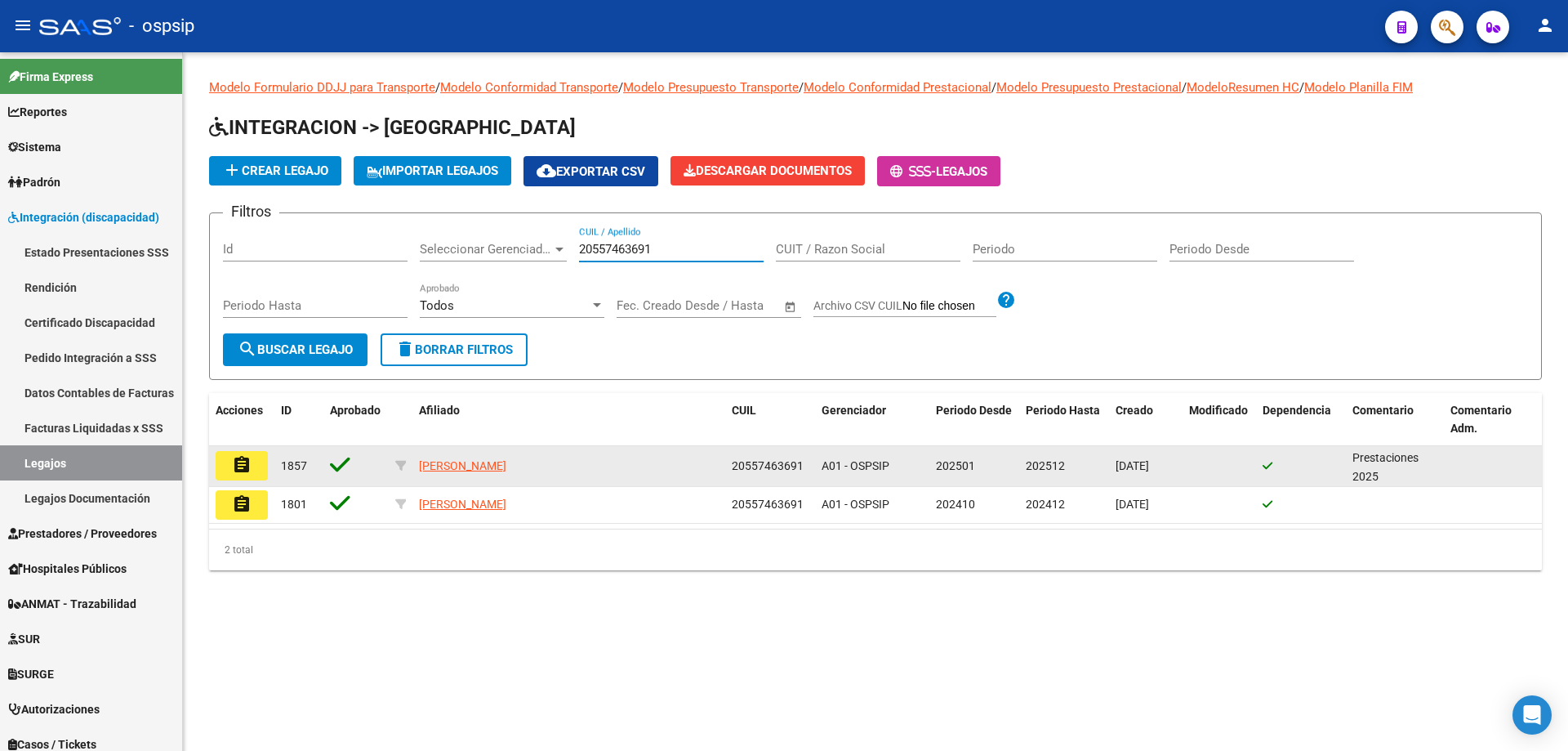
type input "20557463691"
click at [247, 460] on mat-icon "assignment" at bounding box center [241, 465] width 20 height 20
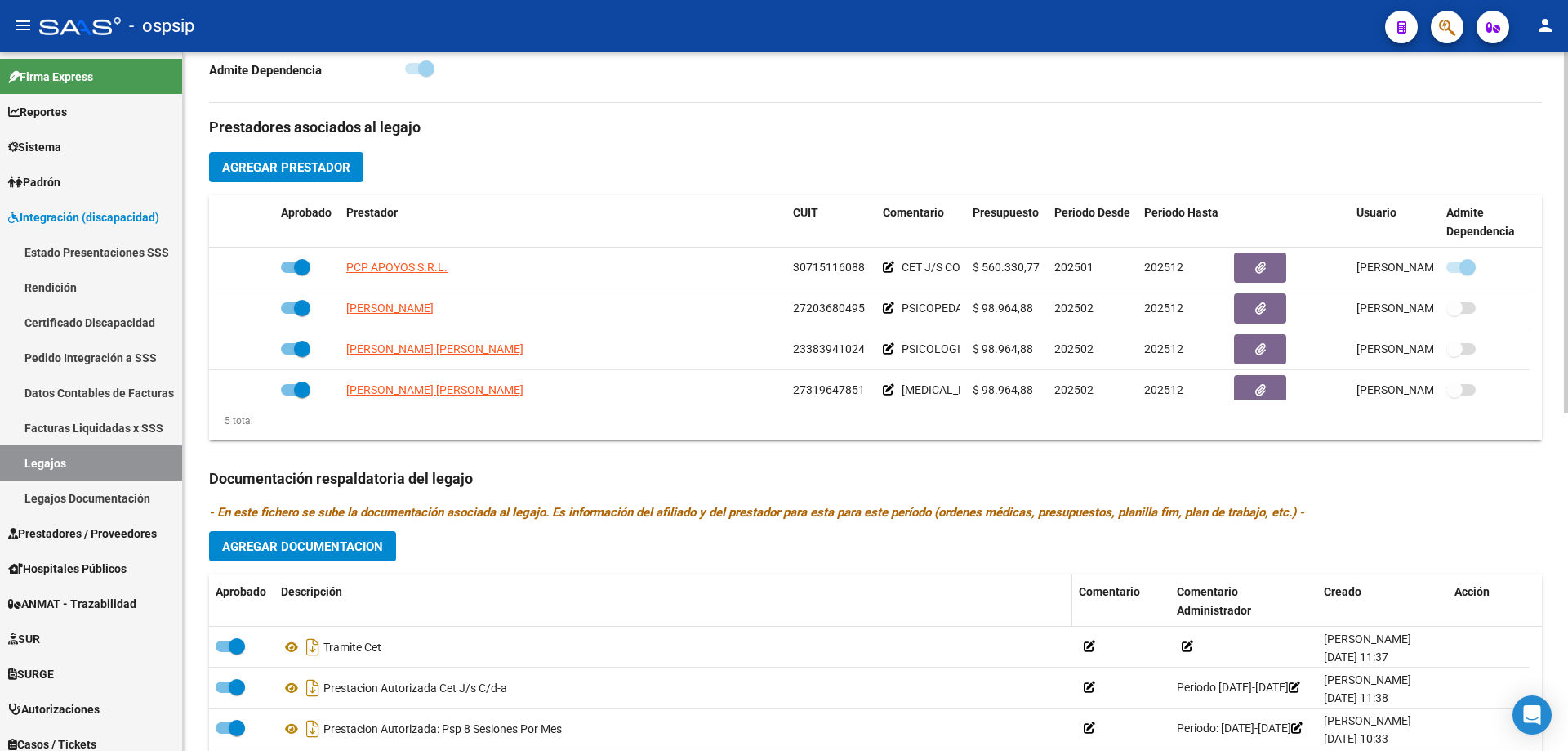
scroll to position [654, 0]
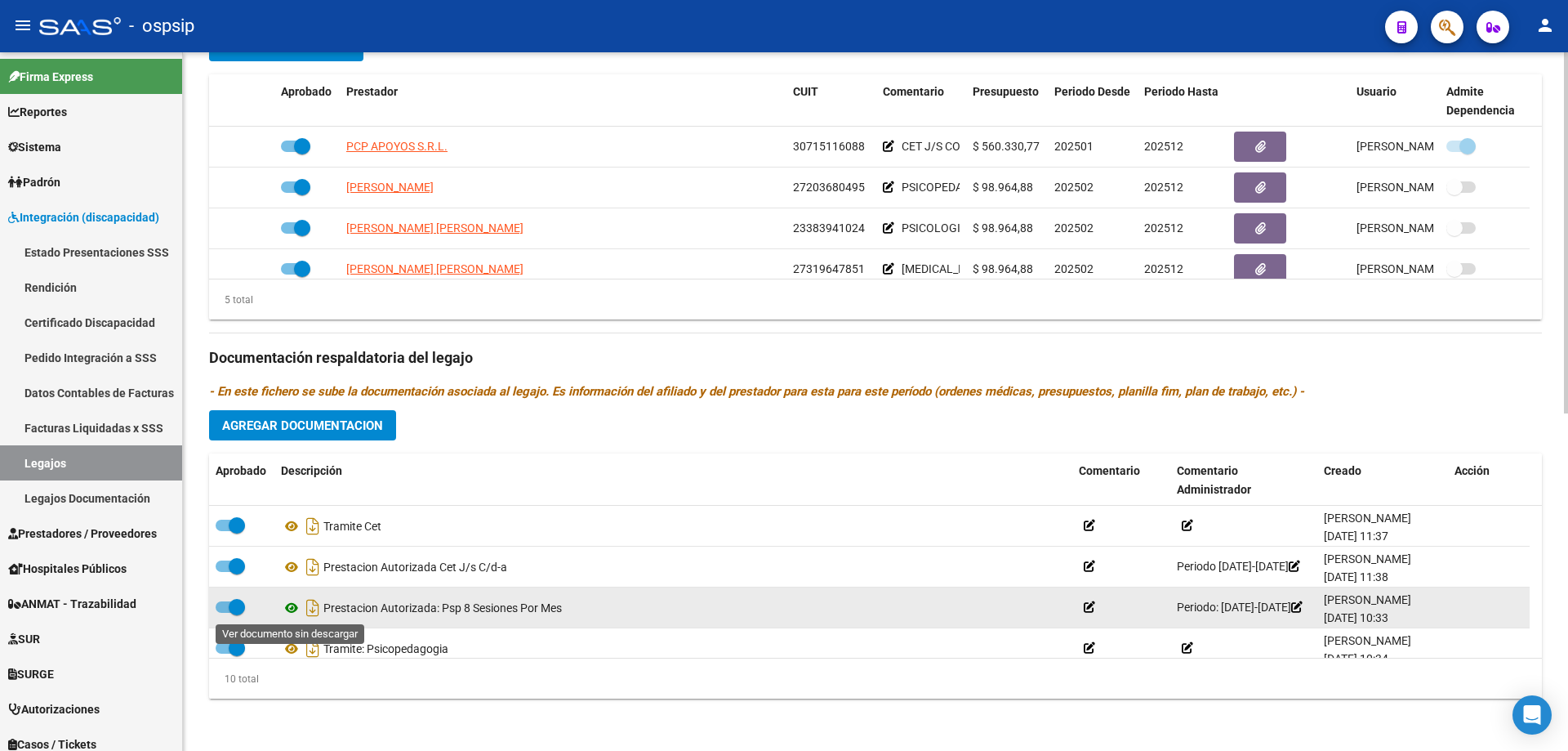
click at [288, 604] on icon at bounding box center [292, 607] width 22 height 20
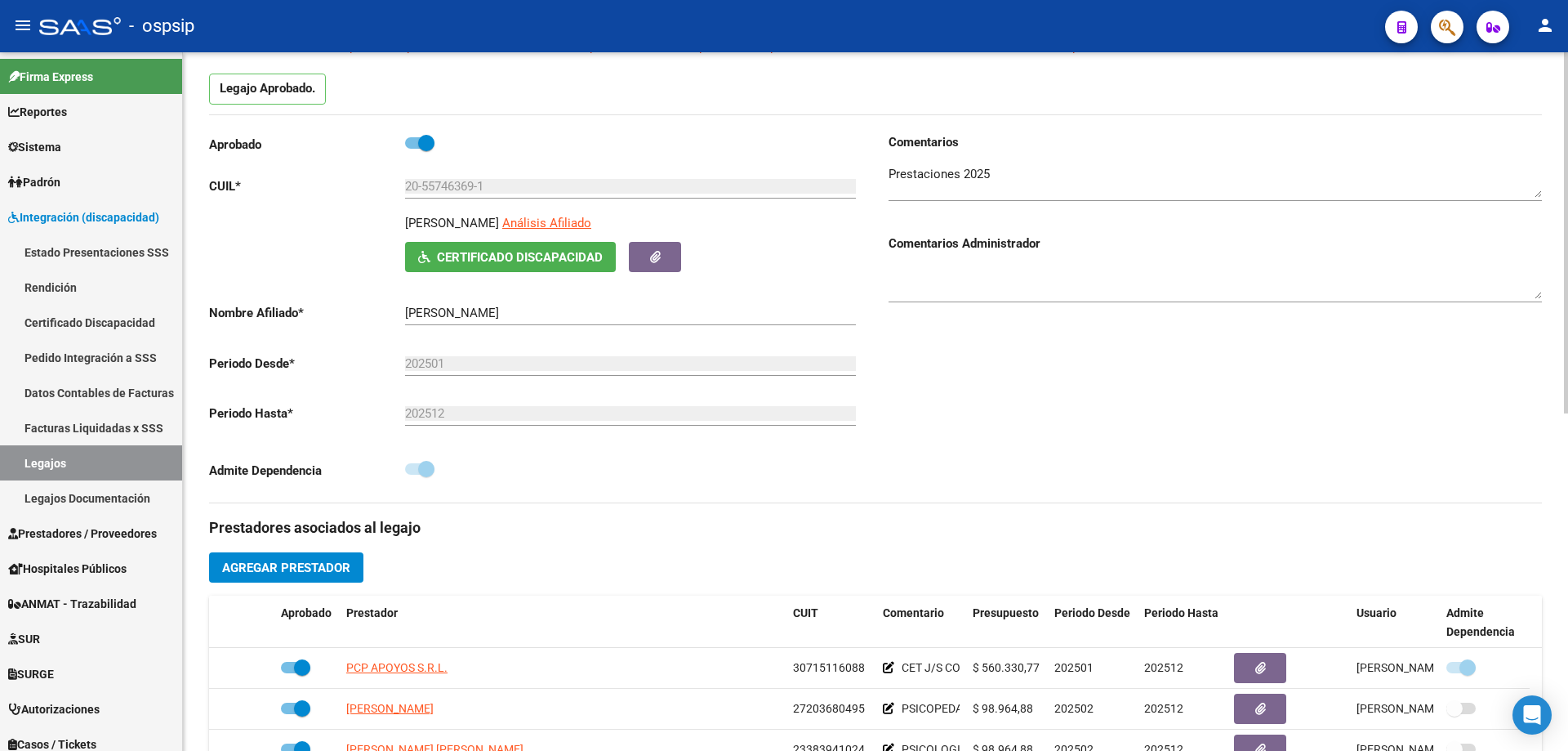
scroll to position [0, 0]
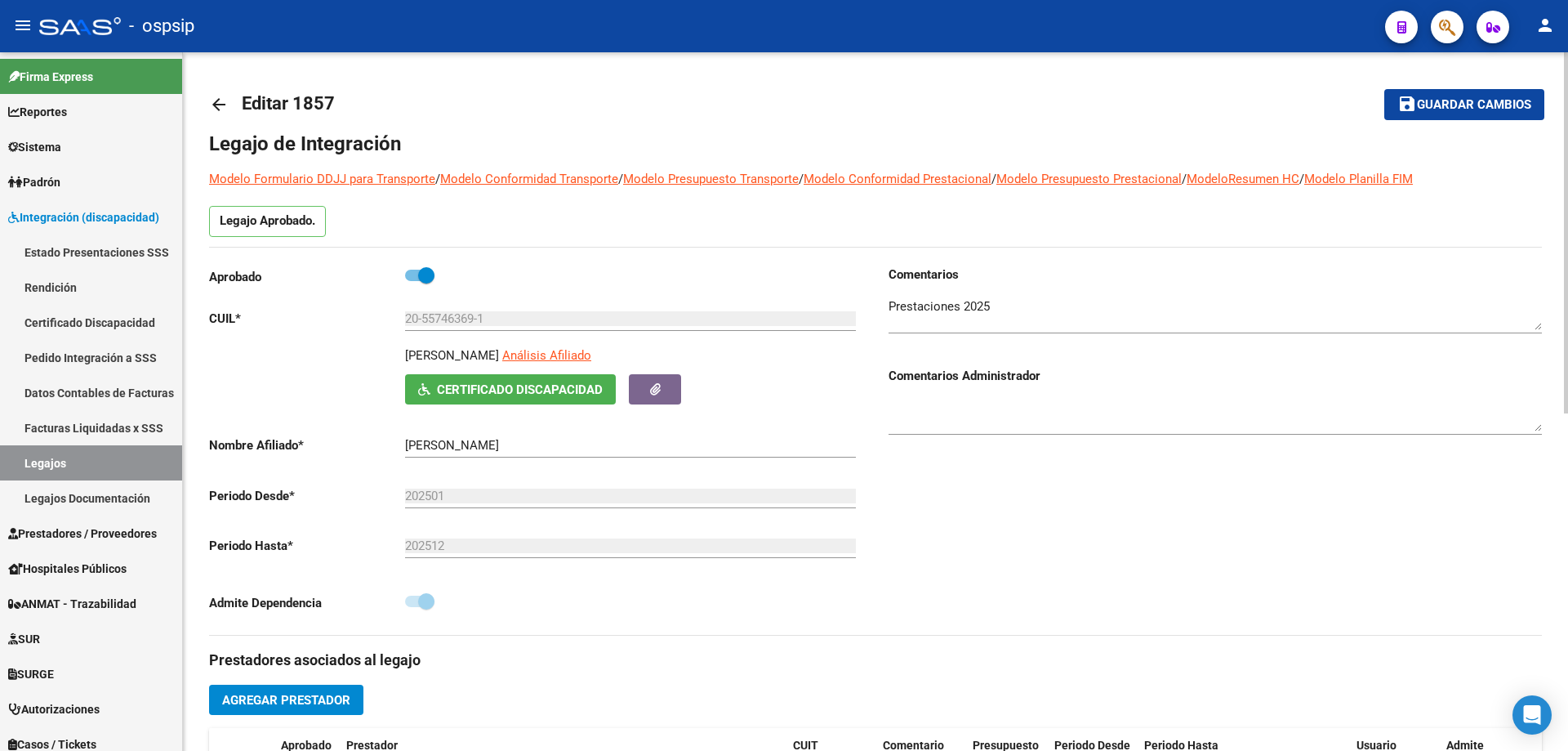
click at [209, 100] on div "arrow_back Editar 1857 save Guardar cambios Legajo de Integración Modelo Formul…" at bounding box center [876, 729] width 1386 height 1352
click at [215, 101] on mat-icon "arrow_back" at bounding box center [219, 104] width 20 height 20
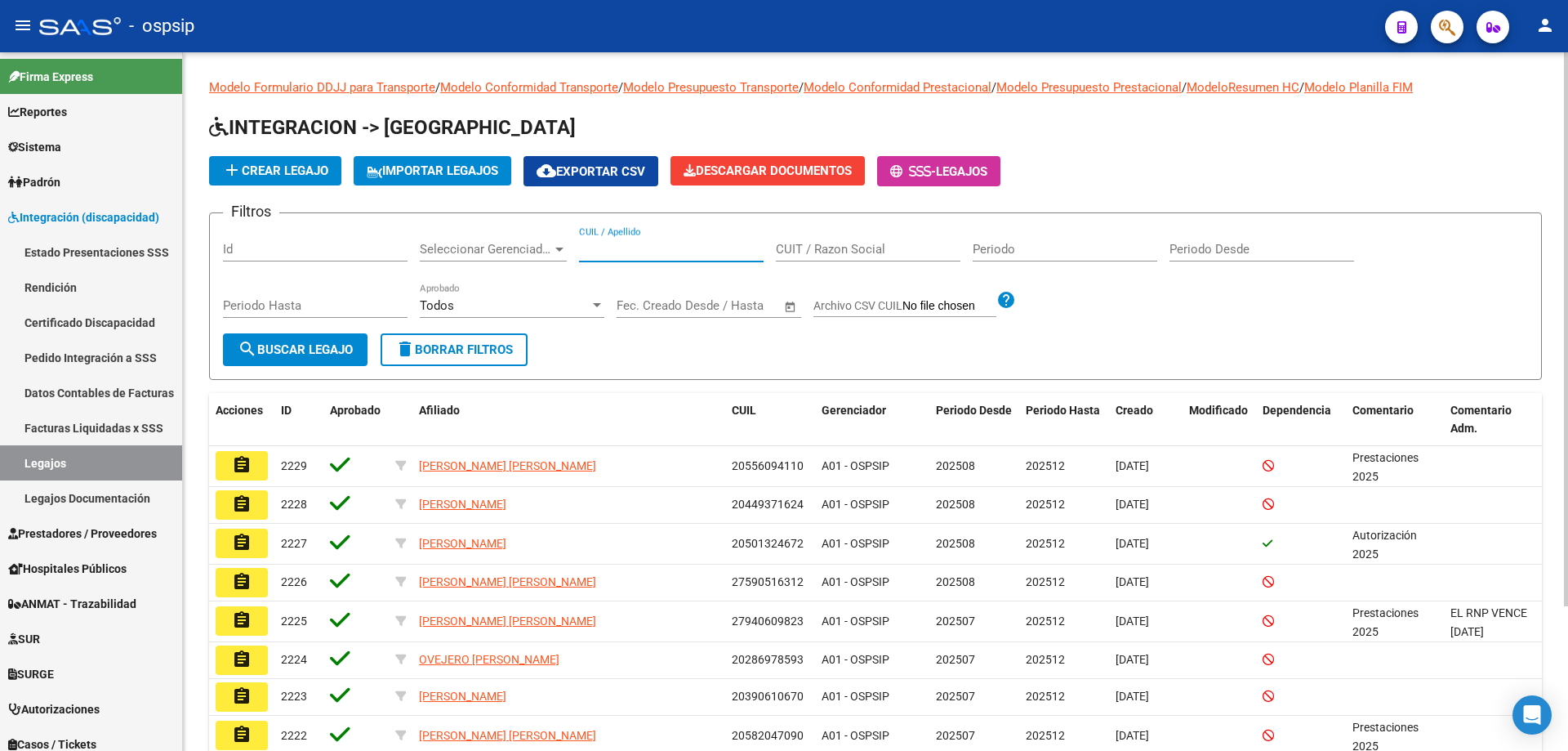
paste input "20553886210"
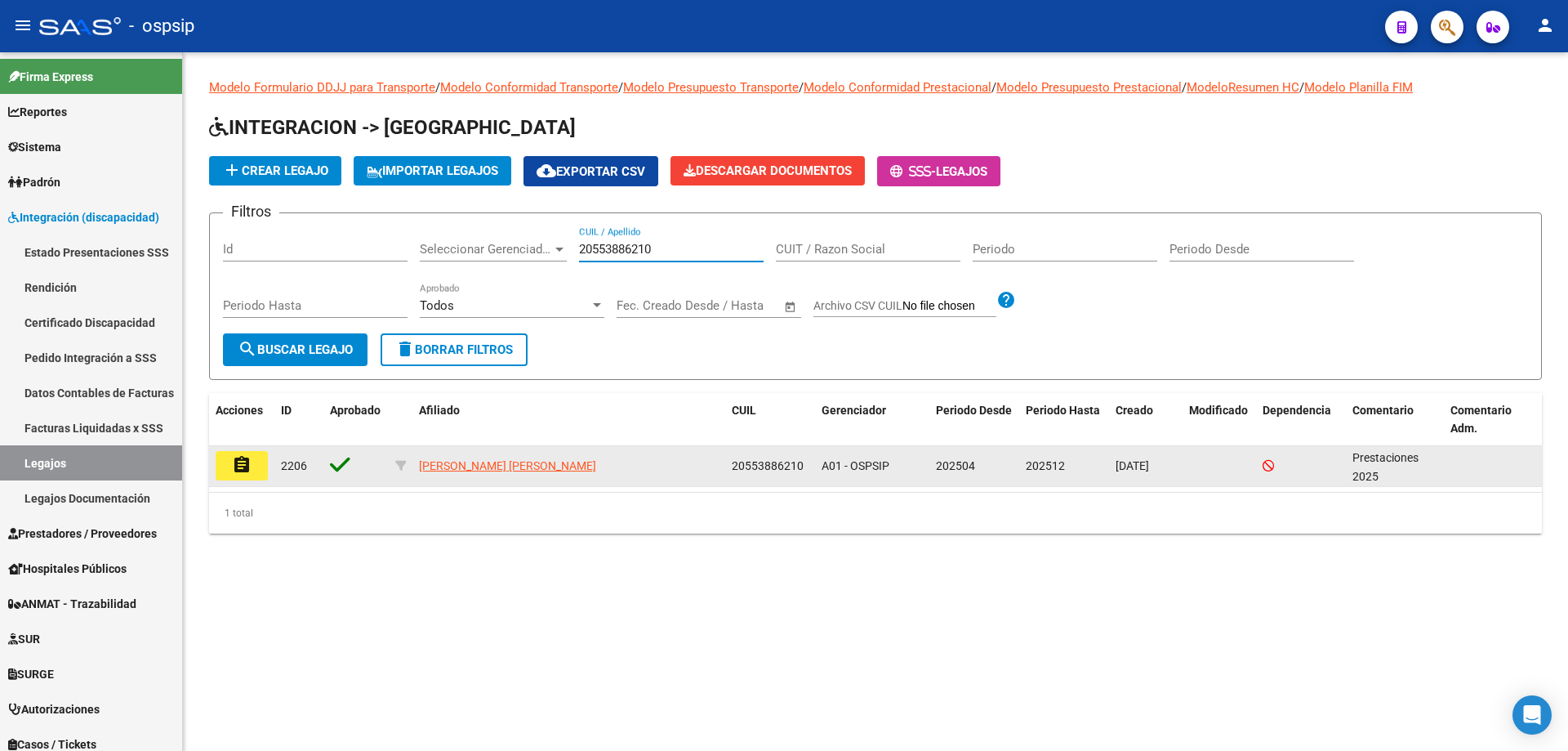
type input "20553886210"
click at [249, 460] on mat-icon "assignment" at bounding box center [241, 465] width 20 height 20
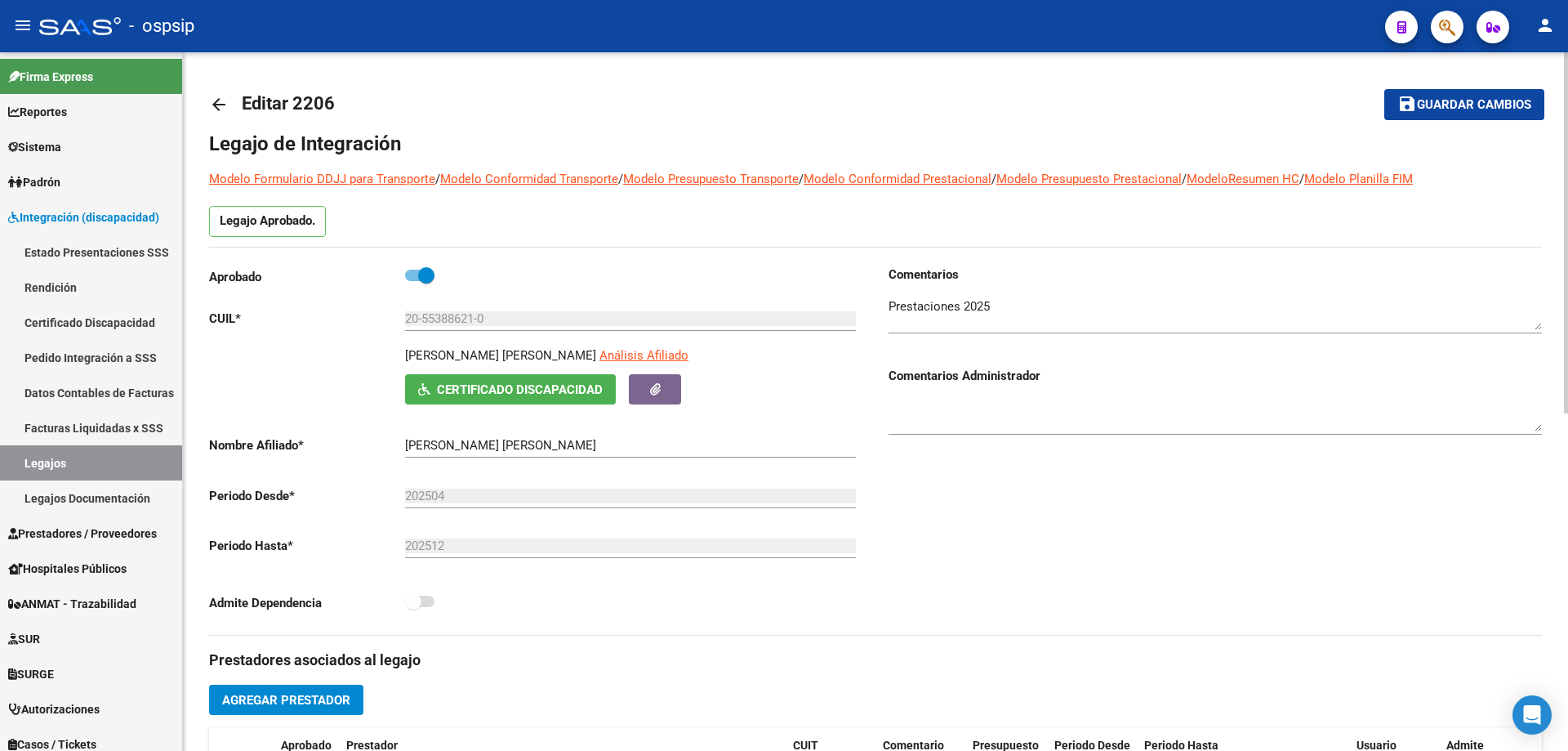
click at [221, 97] on mat-icon "arrow_back" at bounding box center [219, 104] width 20 height 20
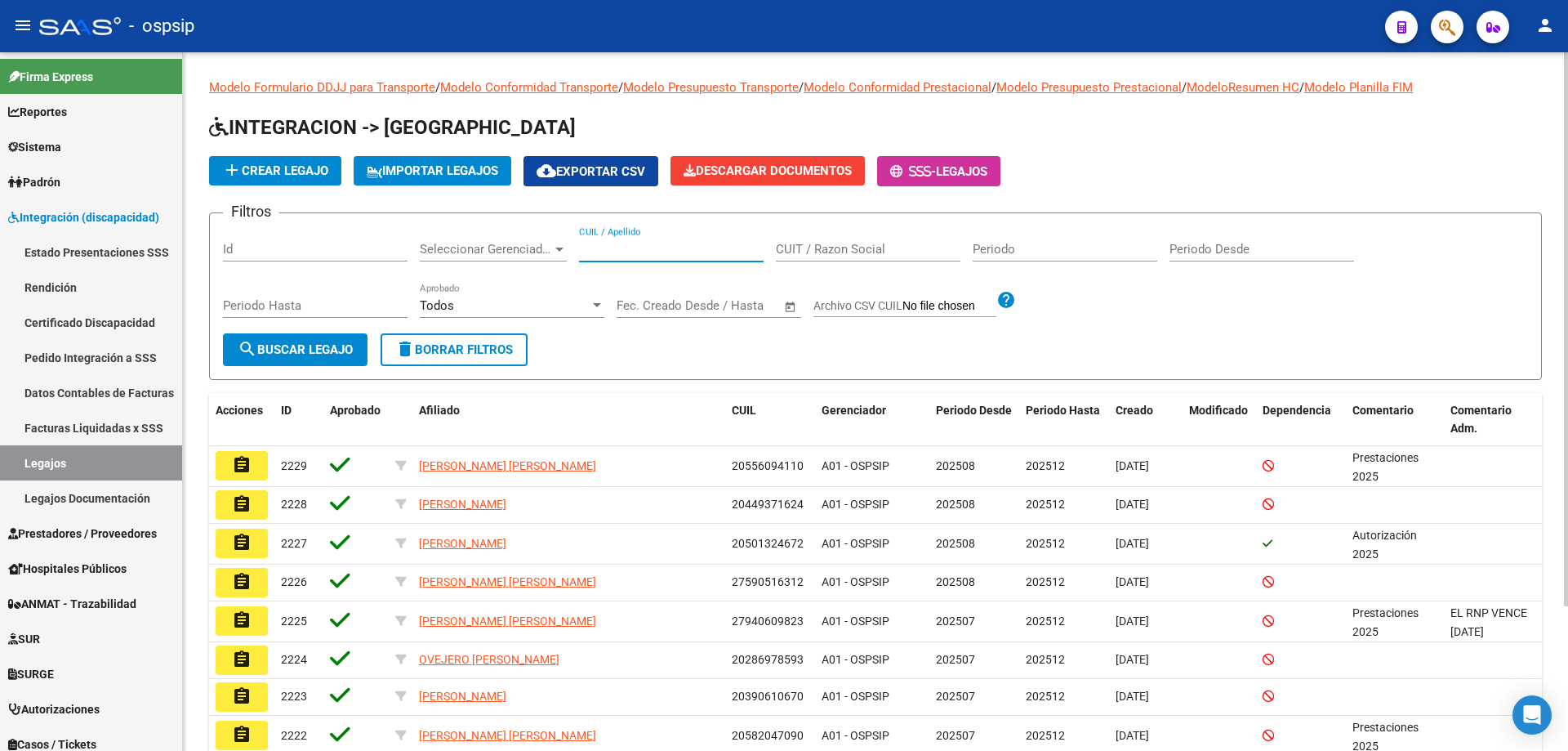
paste input "20560405686"
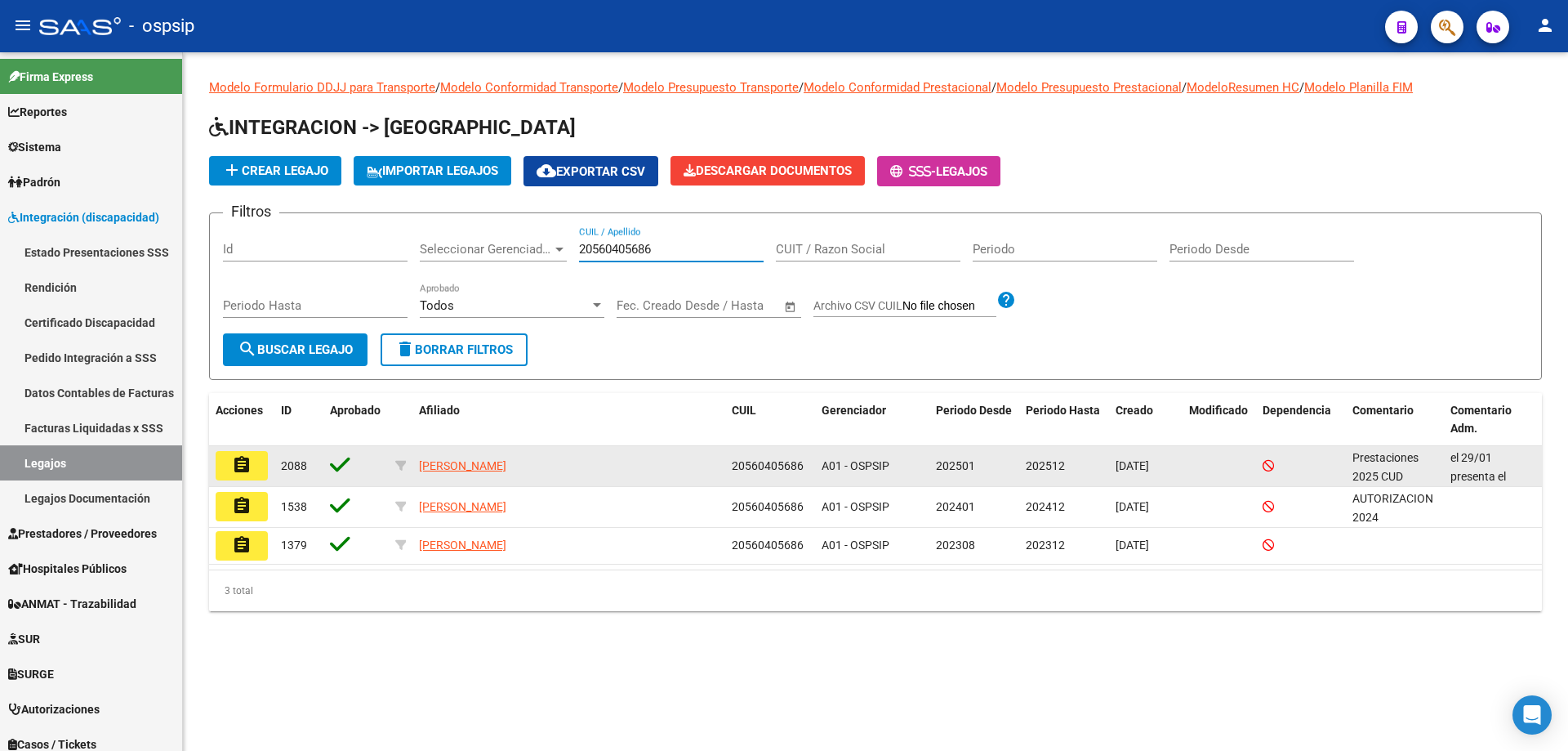
type input "20560405686"
click at [246, 462] on mat-icon "assignment" at bounding box center [241, 465] width 20 height 20
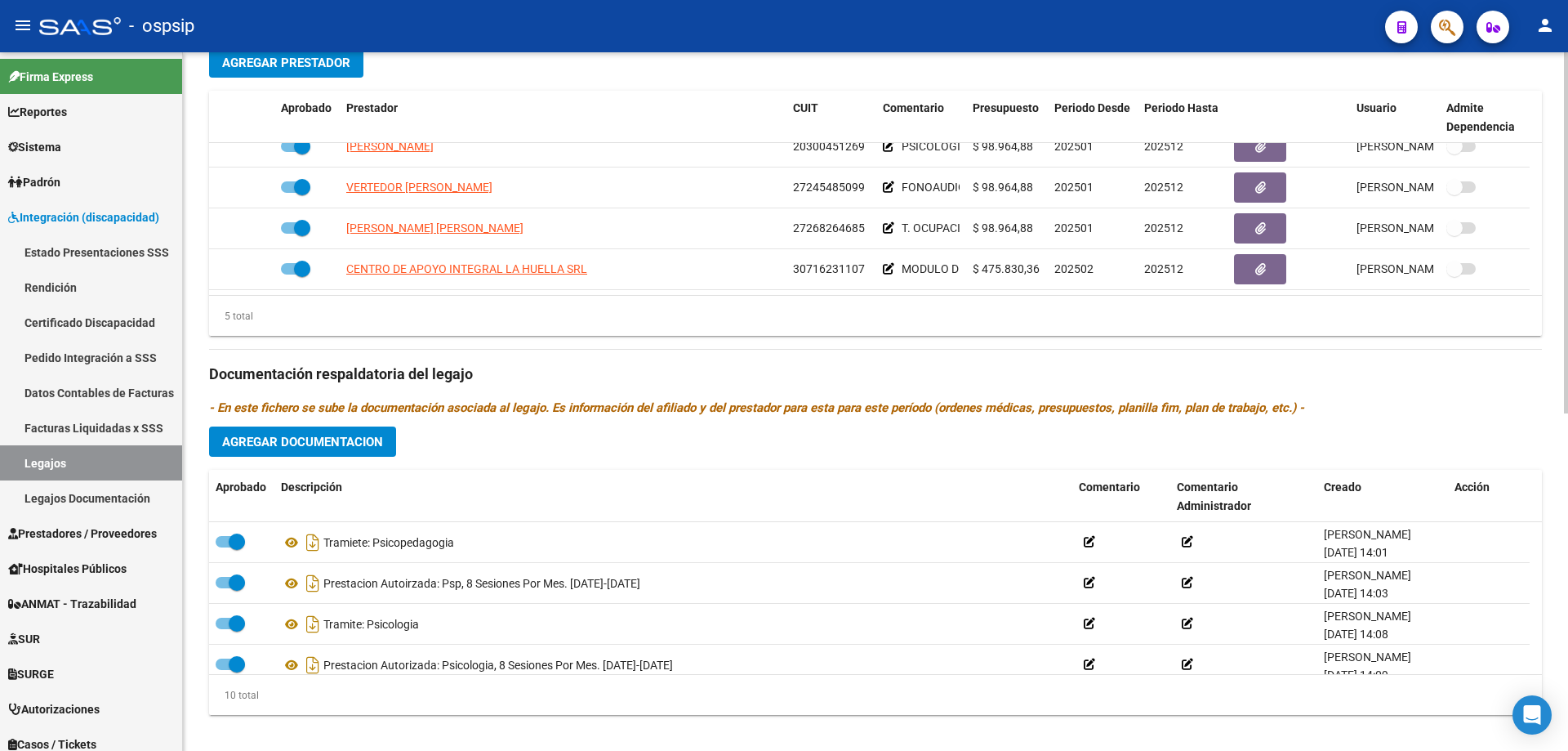
scroll to position [654, 0]
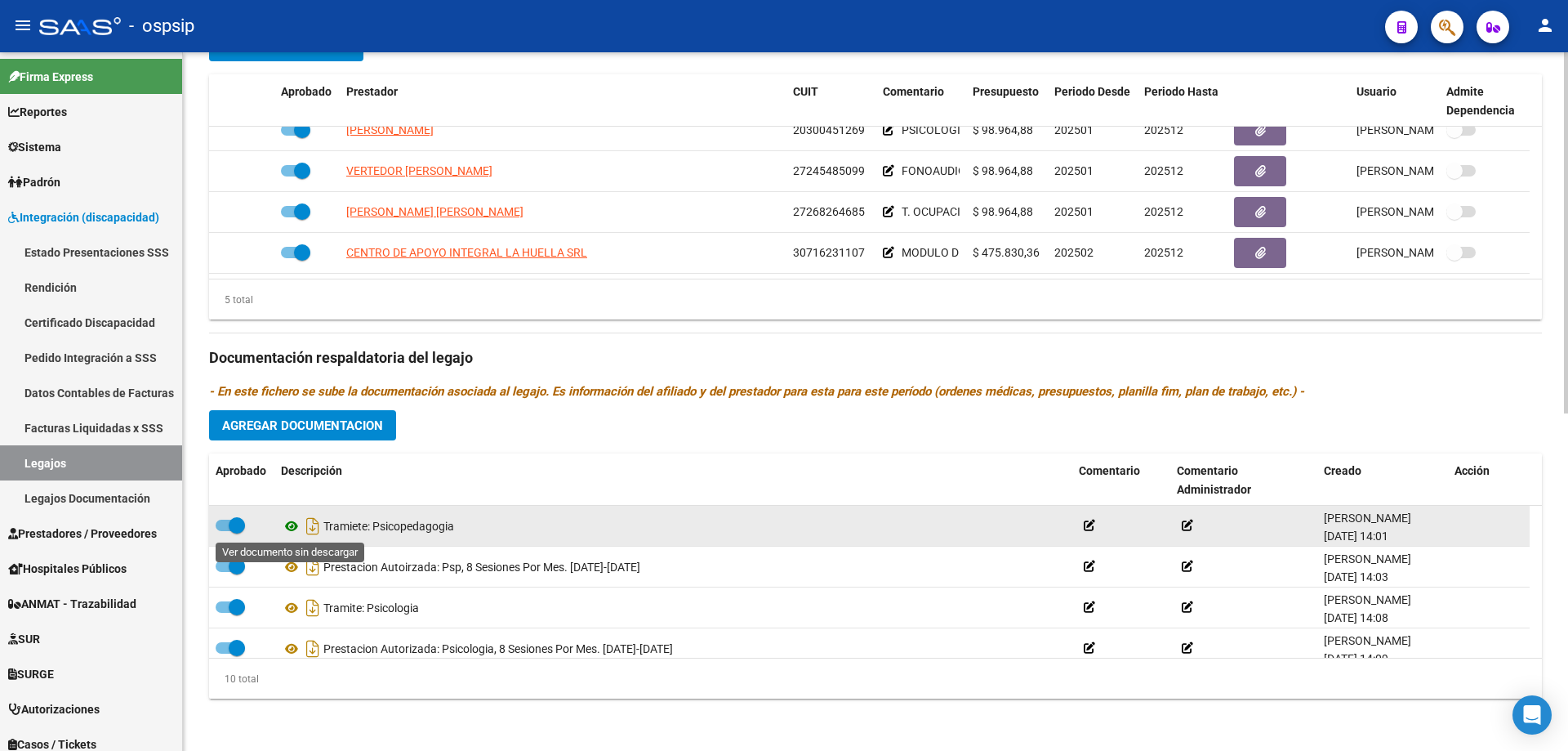
click at [290, 522] on icon at bounding box center [292, 526] width 22 height 20
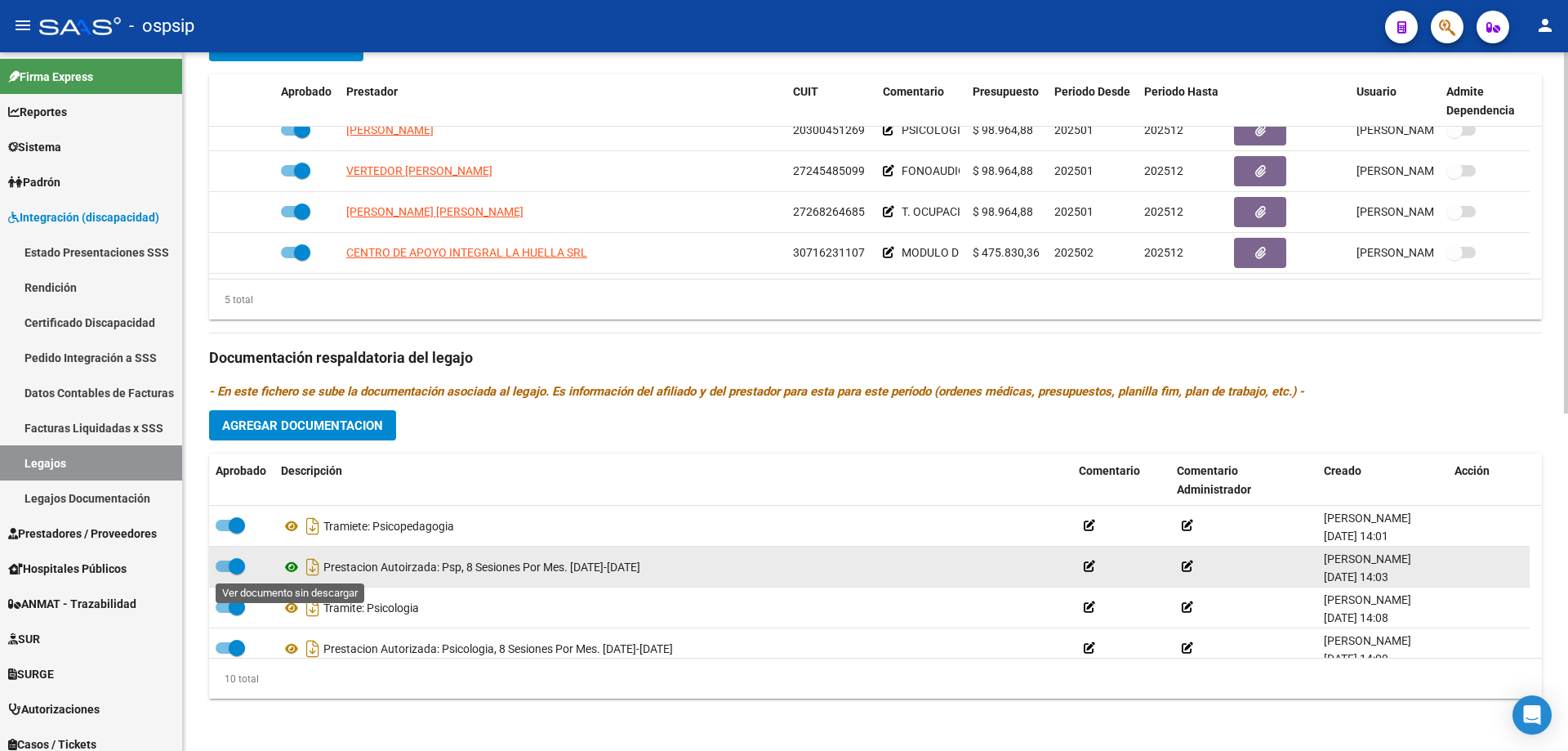
click at [292, 572] on icon at bounding box center [292, 567] width 22 height 20
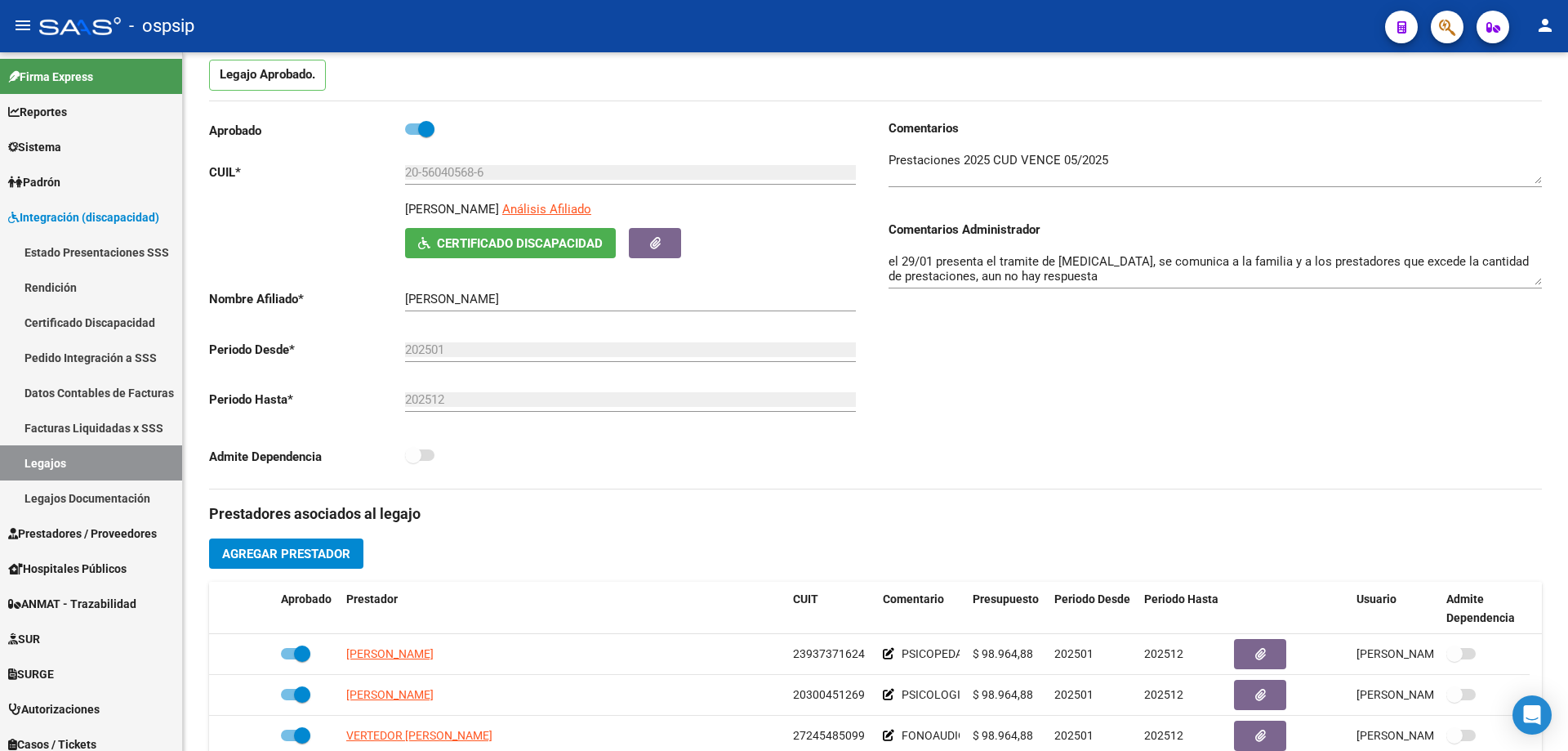
scroll to position [0, 0]
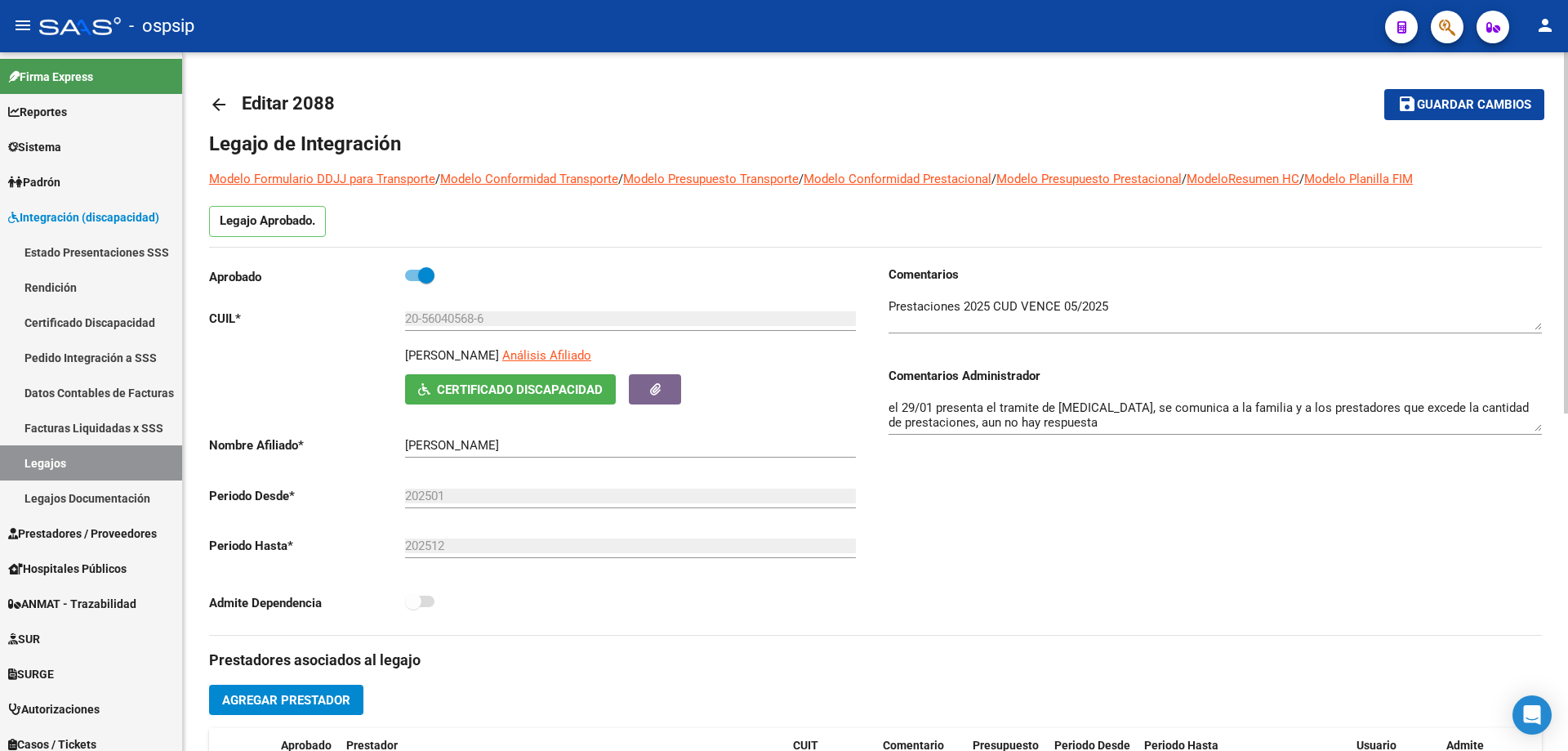
click at [216, 107] on mat-icon "arrow_back" at bounding box center [219, 104] width 20 height 20
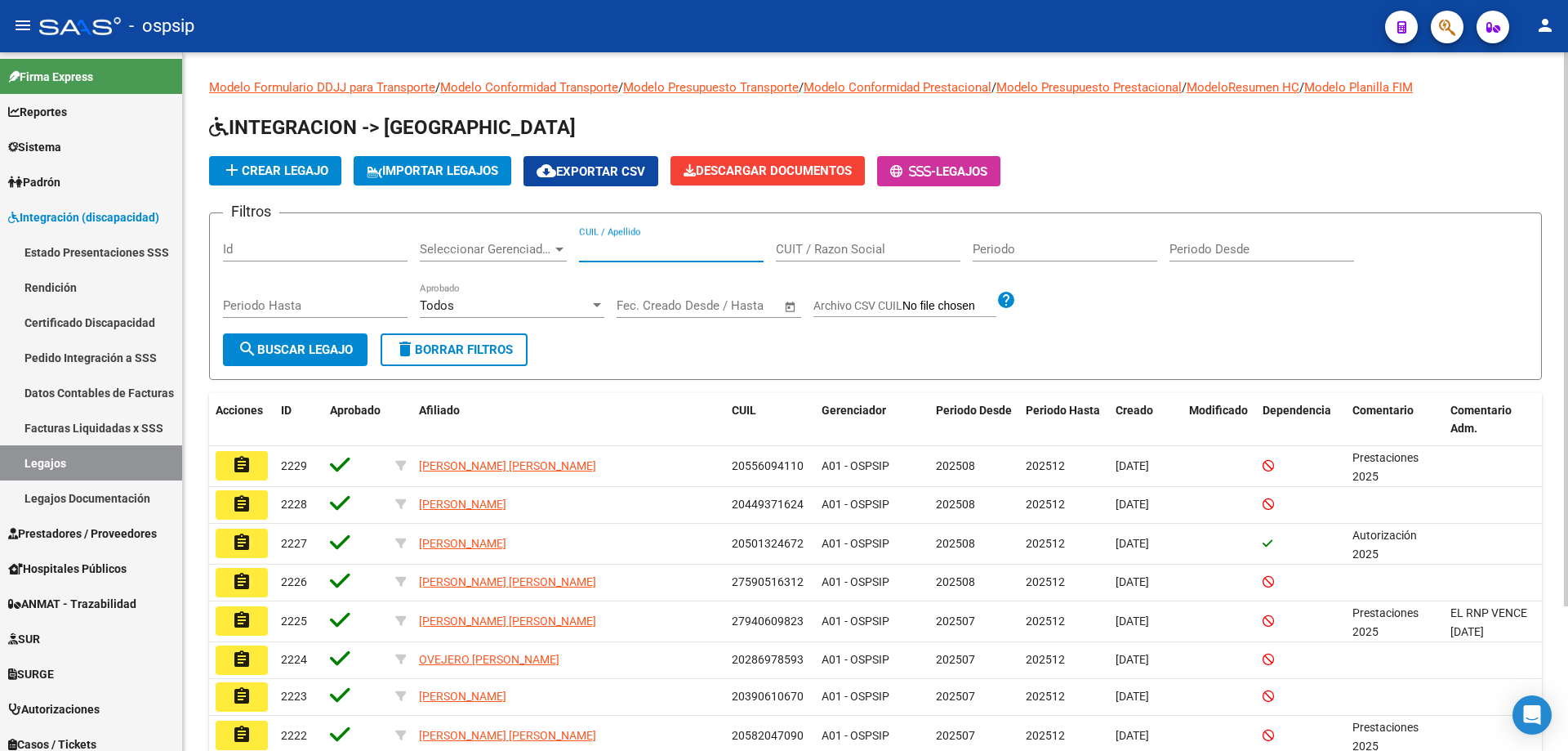
paste input "20542974711"
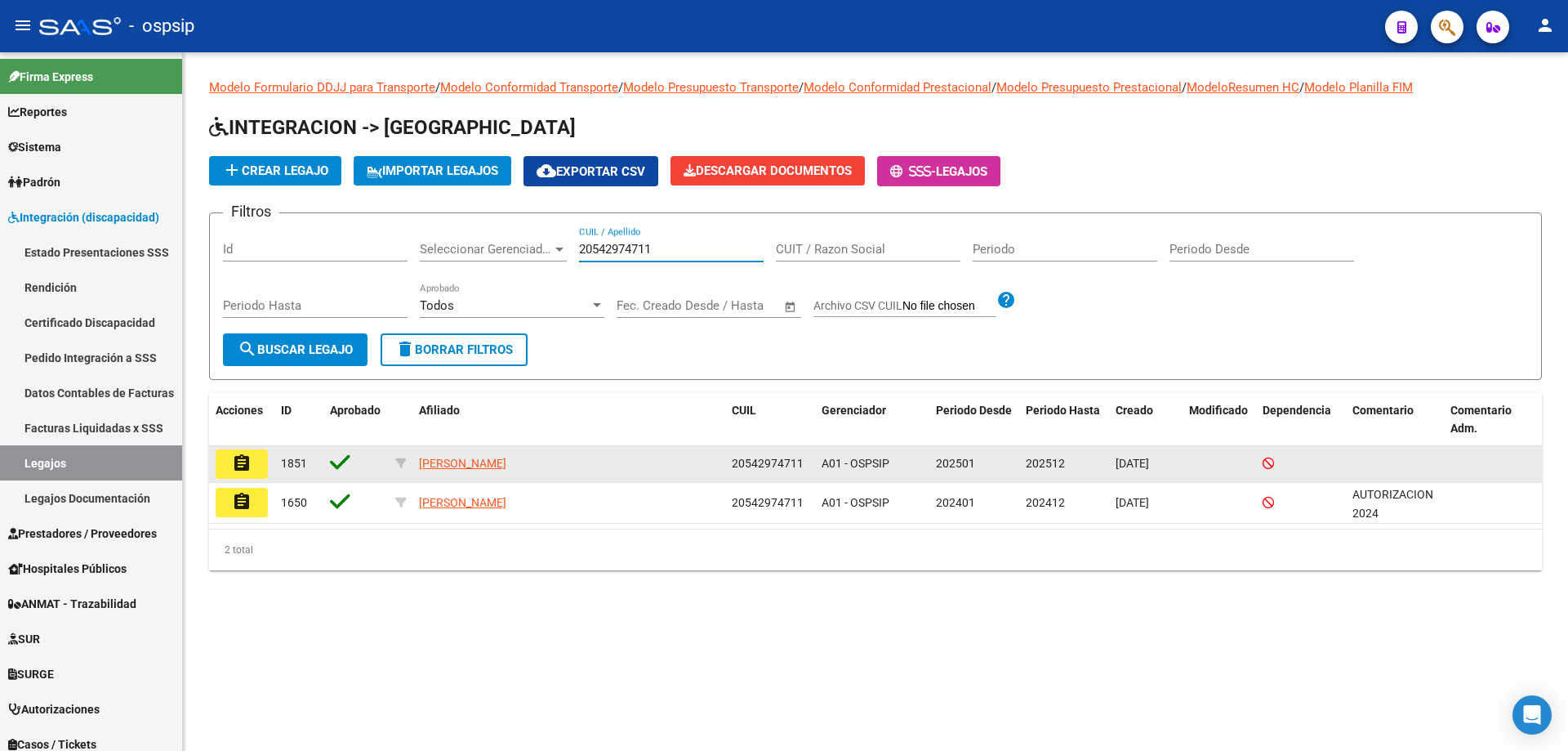
type input "20542974711"
click at [243, 469] on mat-icon "assignment" at bounding box center [241, 463] width 20 height 20
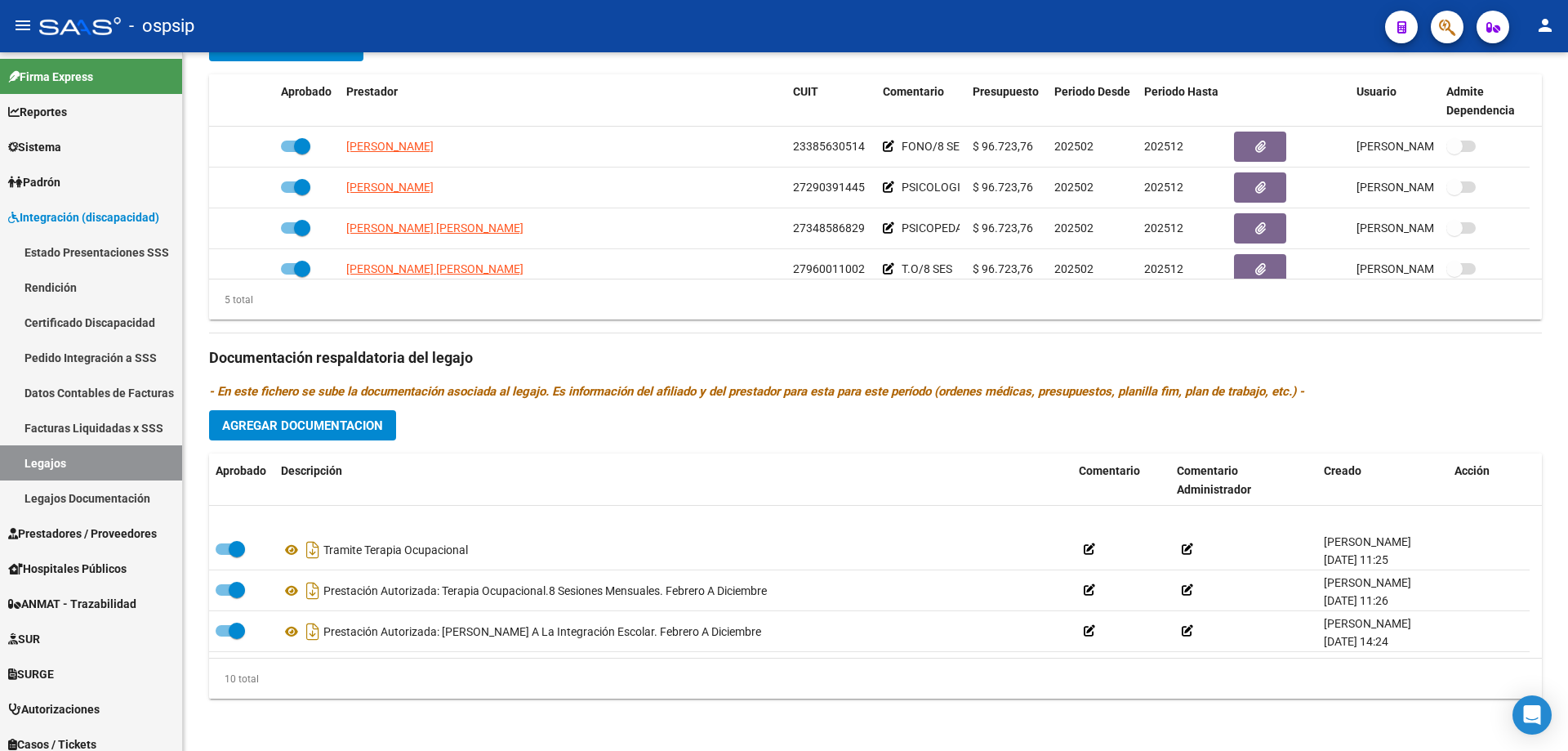
scroll to position [245, 0]
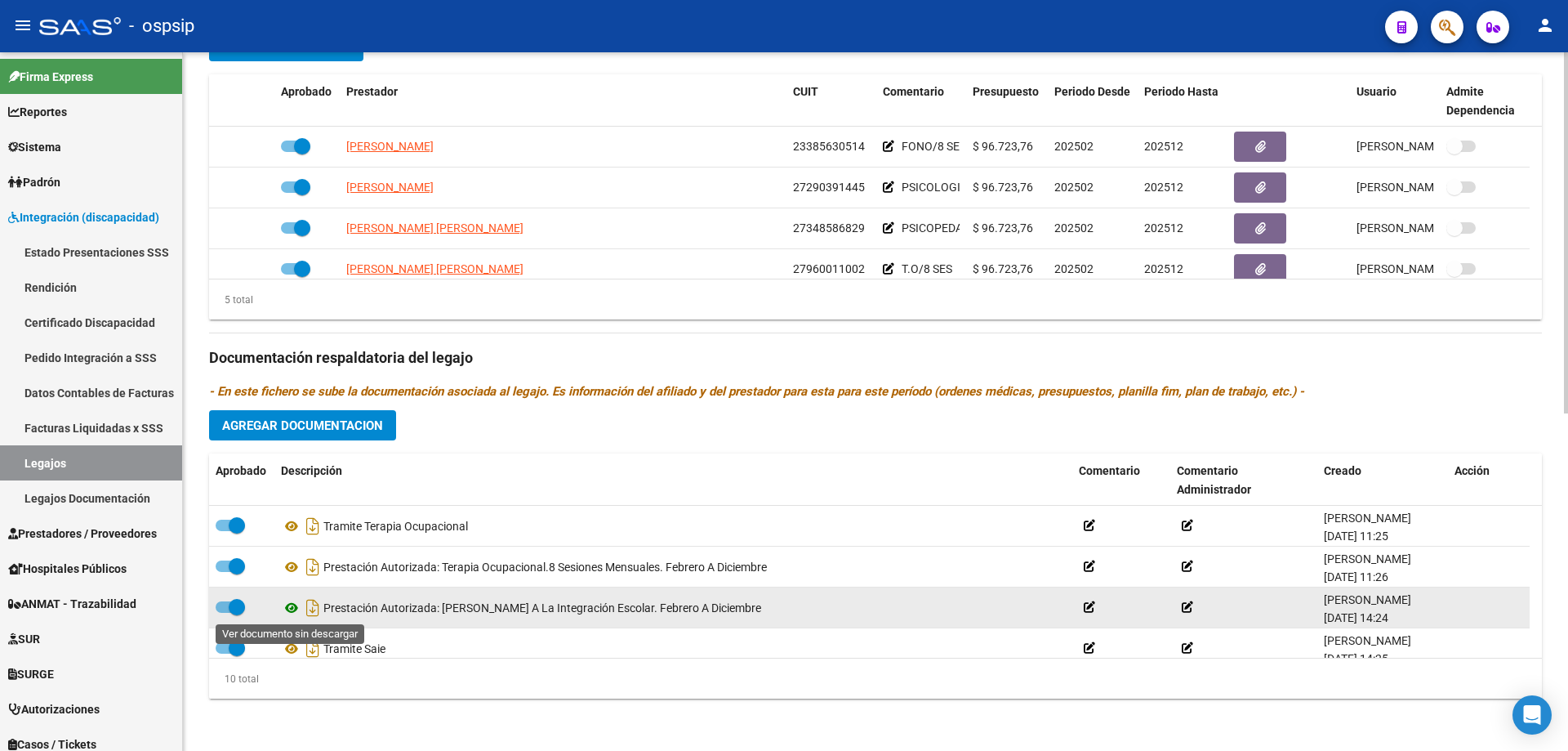
click at [294, 610] on icon at bounding box center [292, 607] width 22 height 20
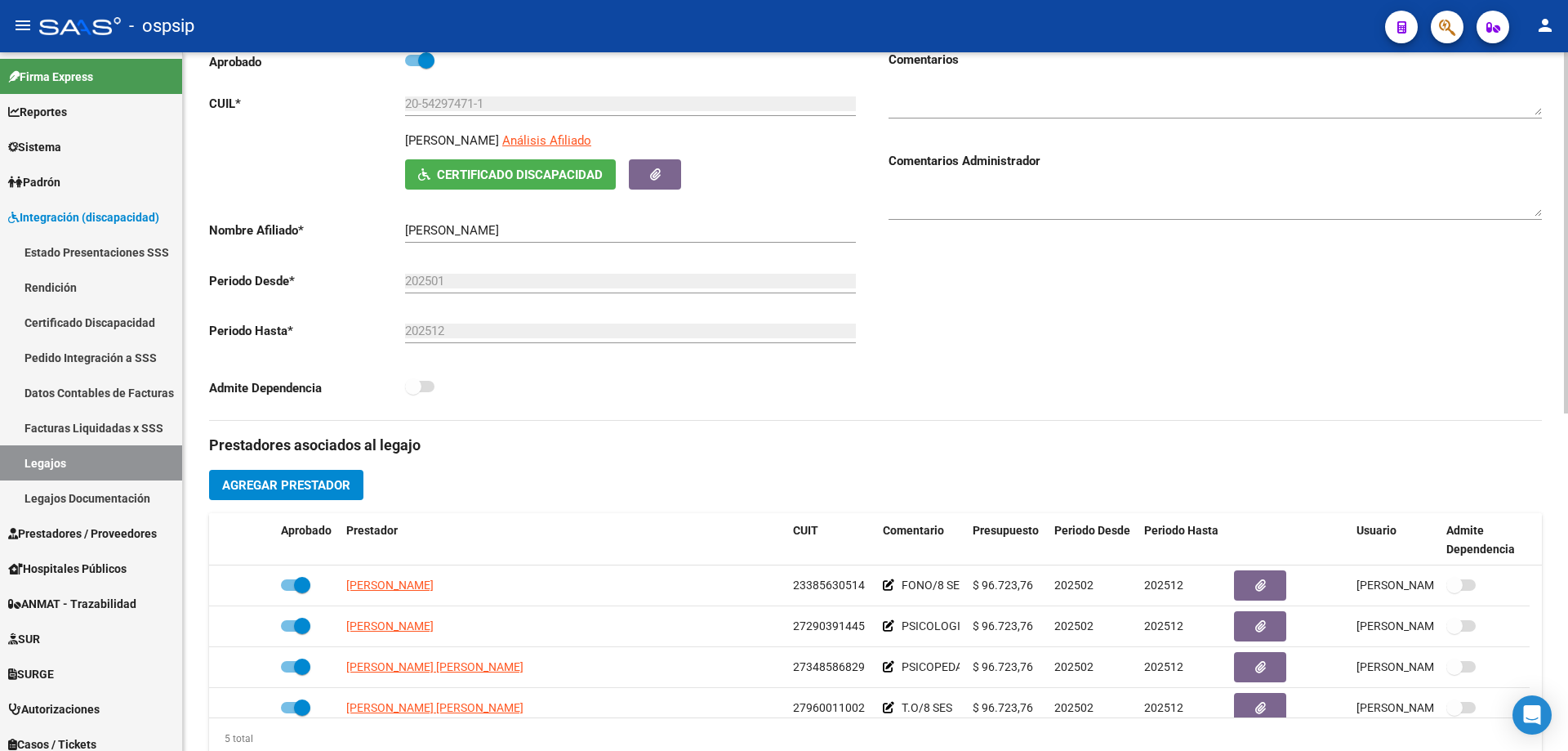
scroll to position [0, 0]
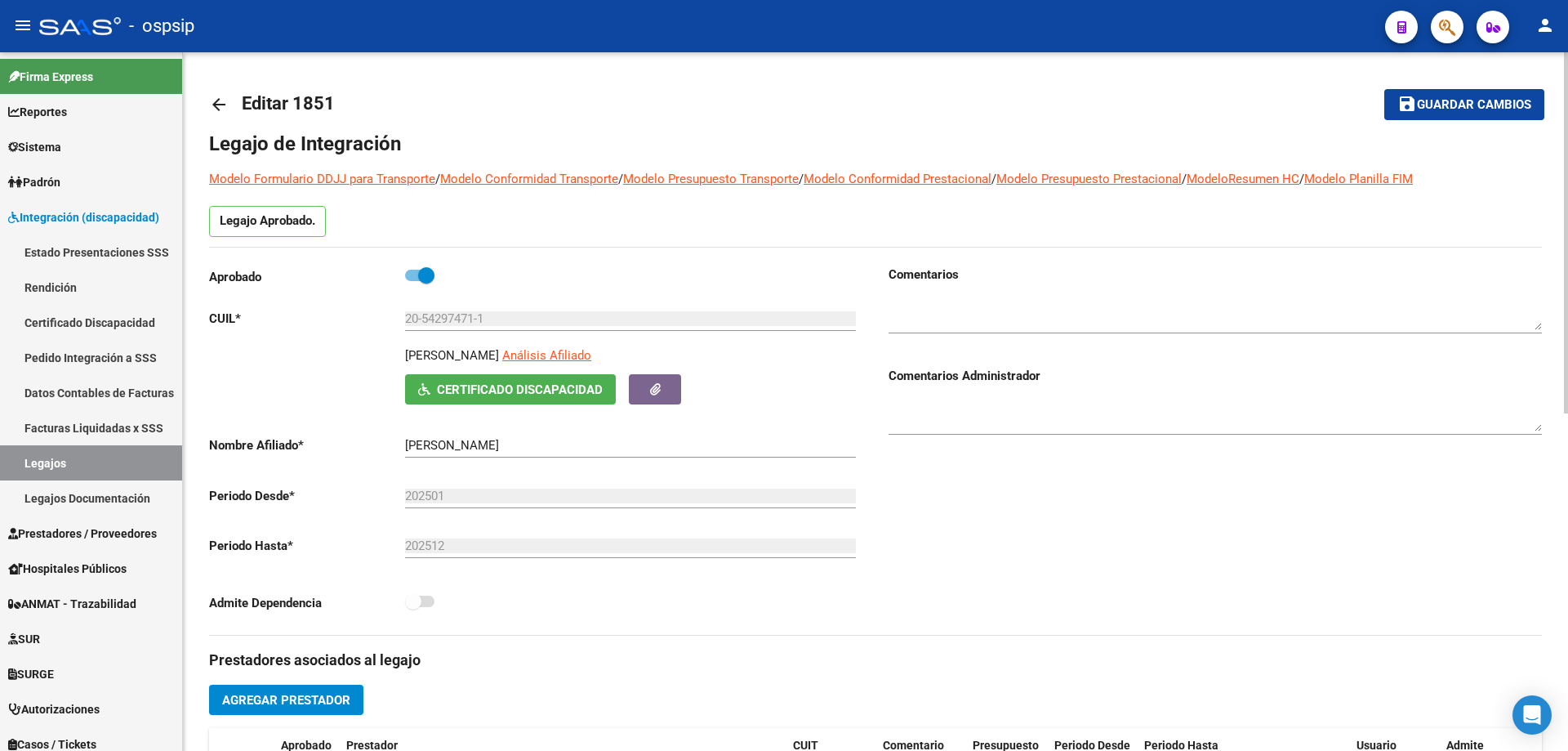
click at [223, 104] on mat-icon "arrow_back" at bounding box center [219, 104] width 20 height 20
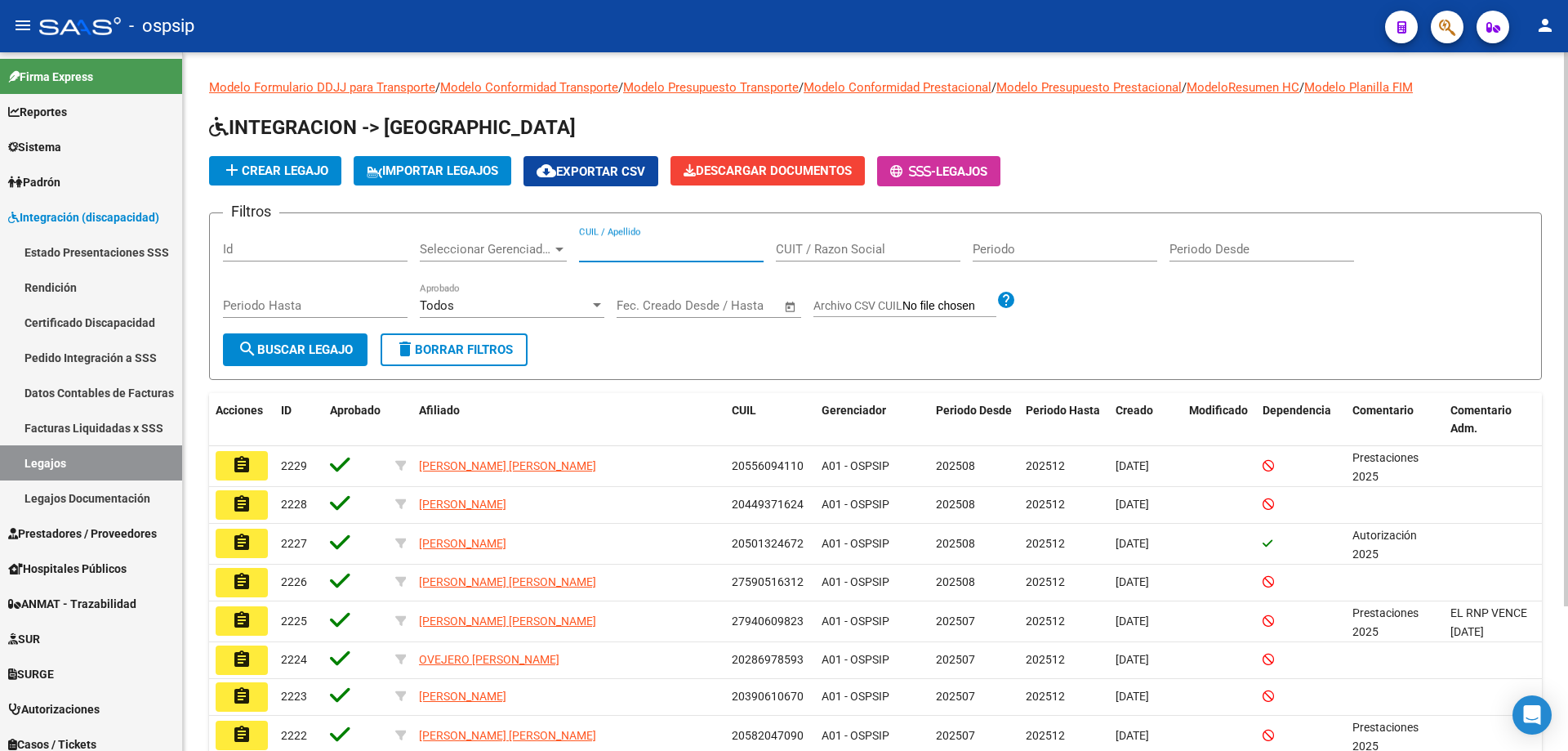
paste input "27576847152"
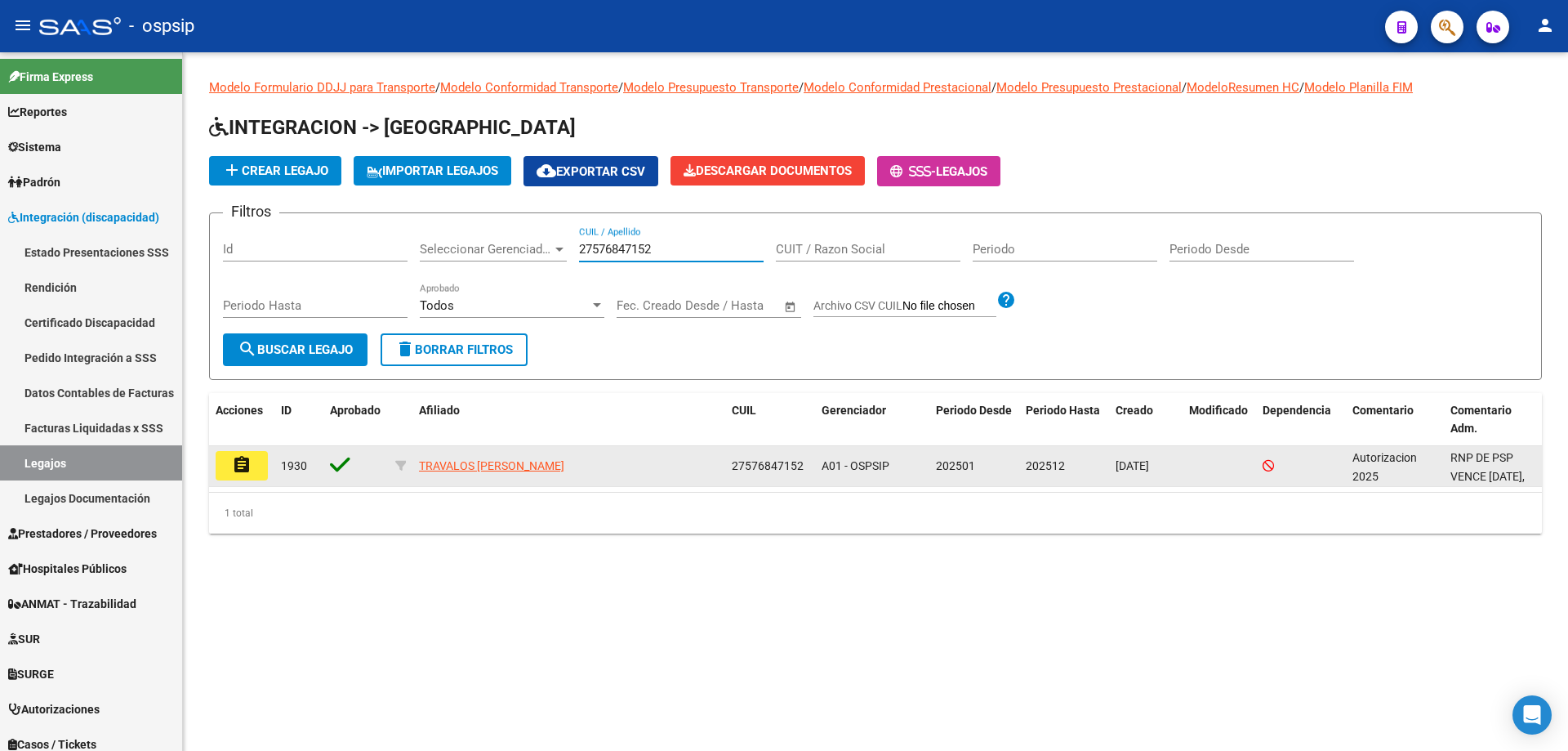
type input "27576847152"
click at [244, 466] on mat-icon "assignment" at bounding box center [241, 465] width 20 height 20
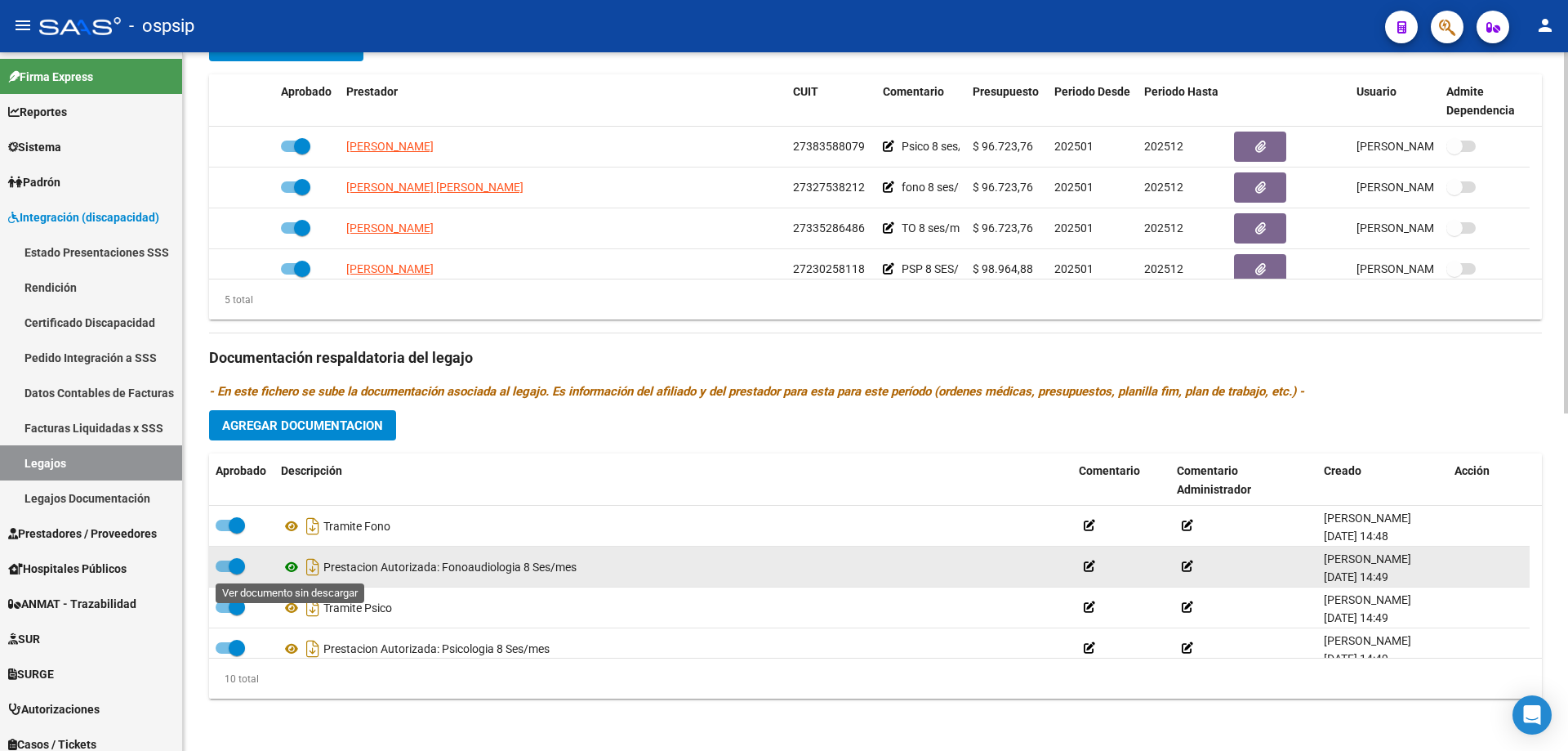
click at [294, 565] on icon at bounding box center [292, 567] width 22 height 20
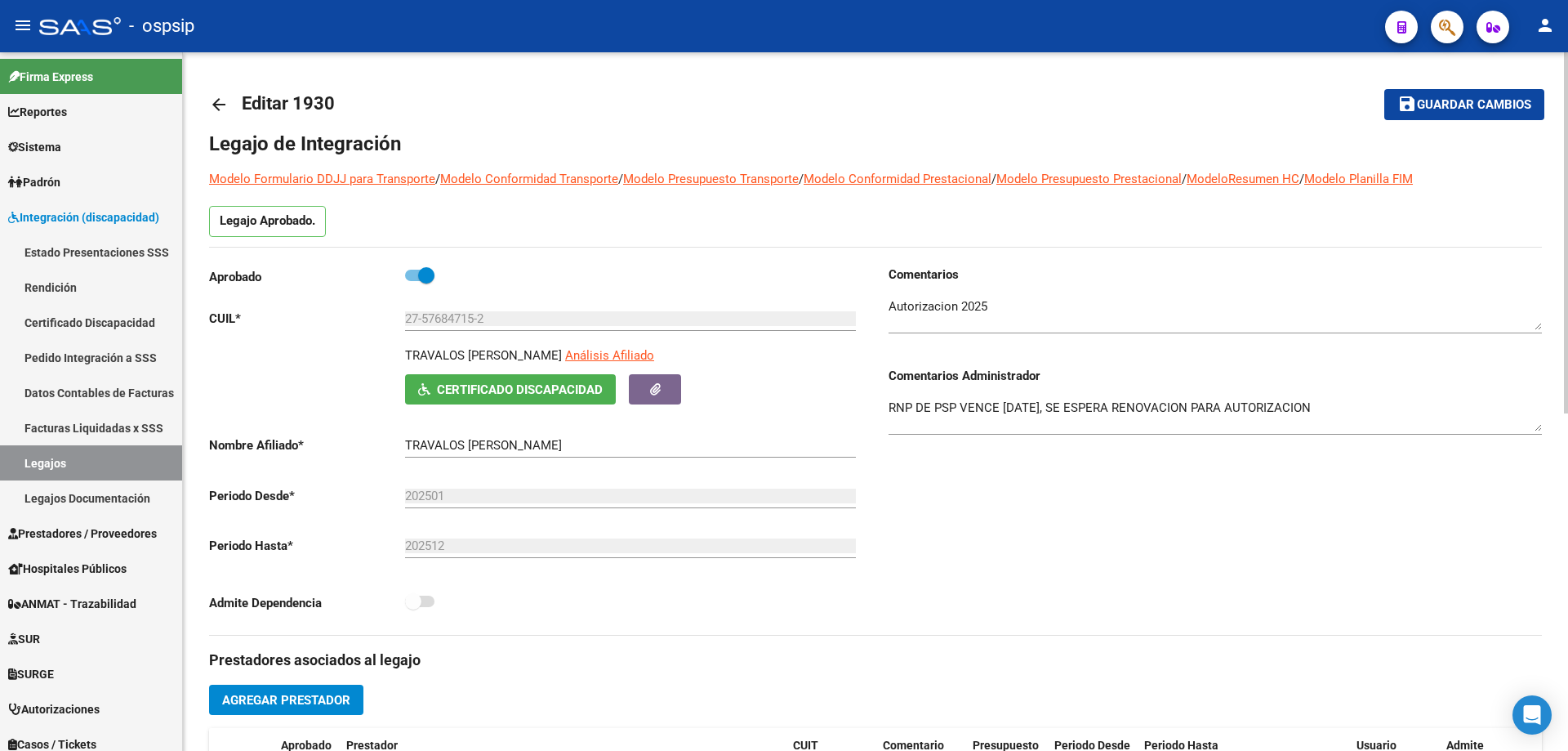
click at [218, 100] on mat-icon "arrow_back" at bounding box center [219, 104] width 20 height 20
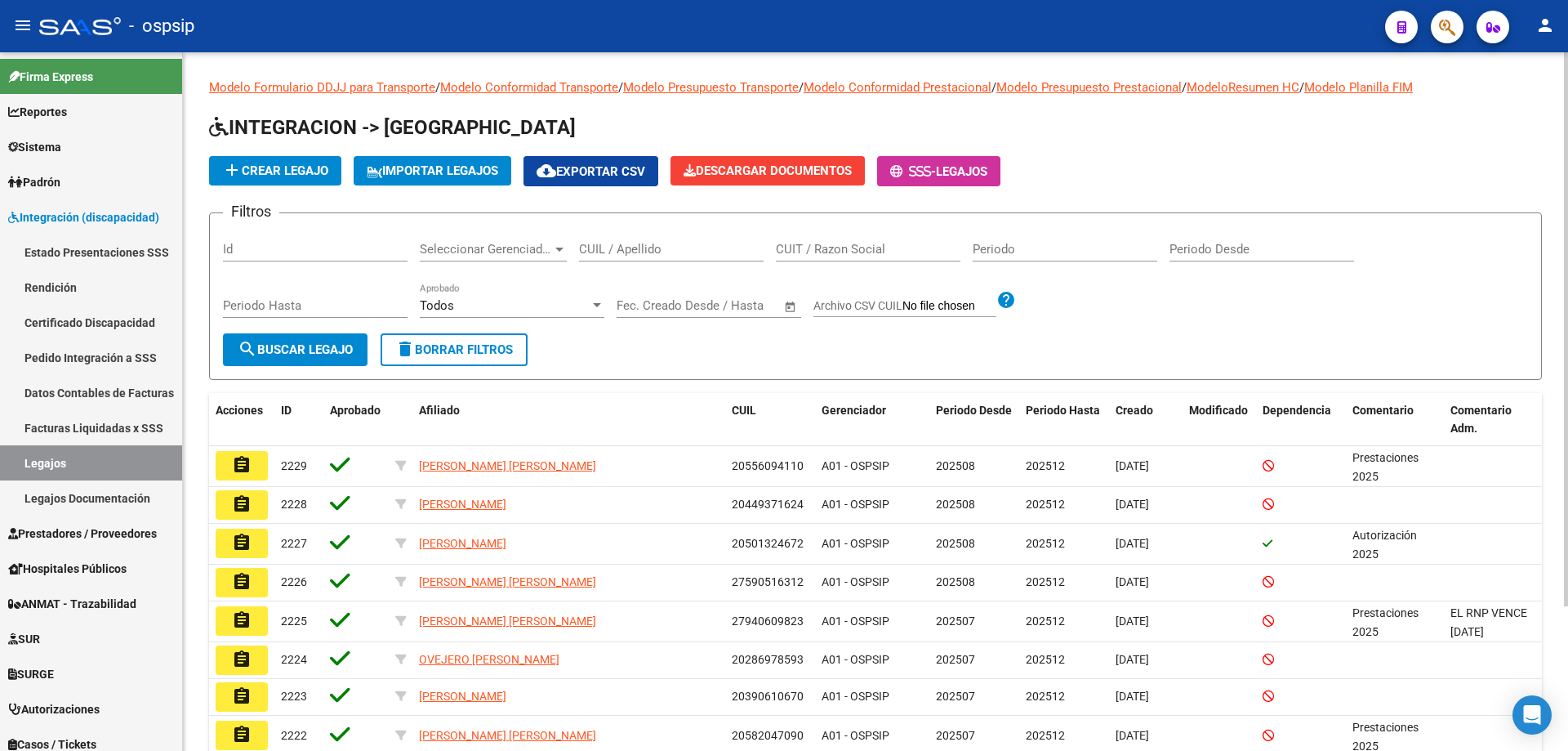
drag, startPoint x: 615, startPoint y: 239, endPoint x: 590, endPoint y: 249, distance: 26.9
paste input "27583036135"
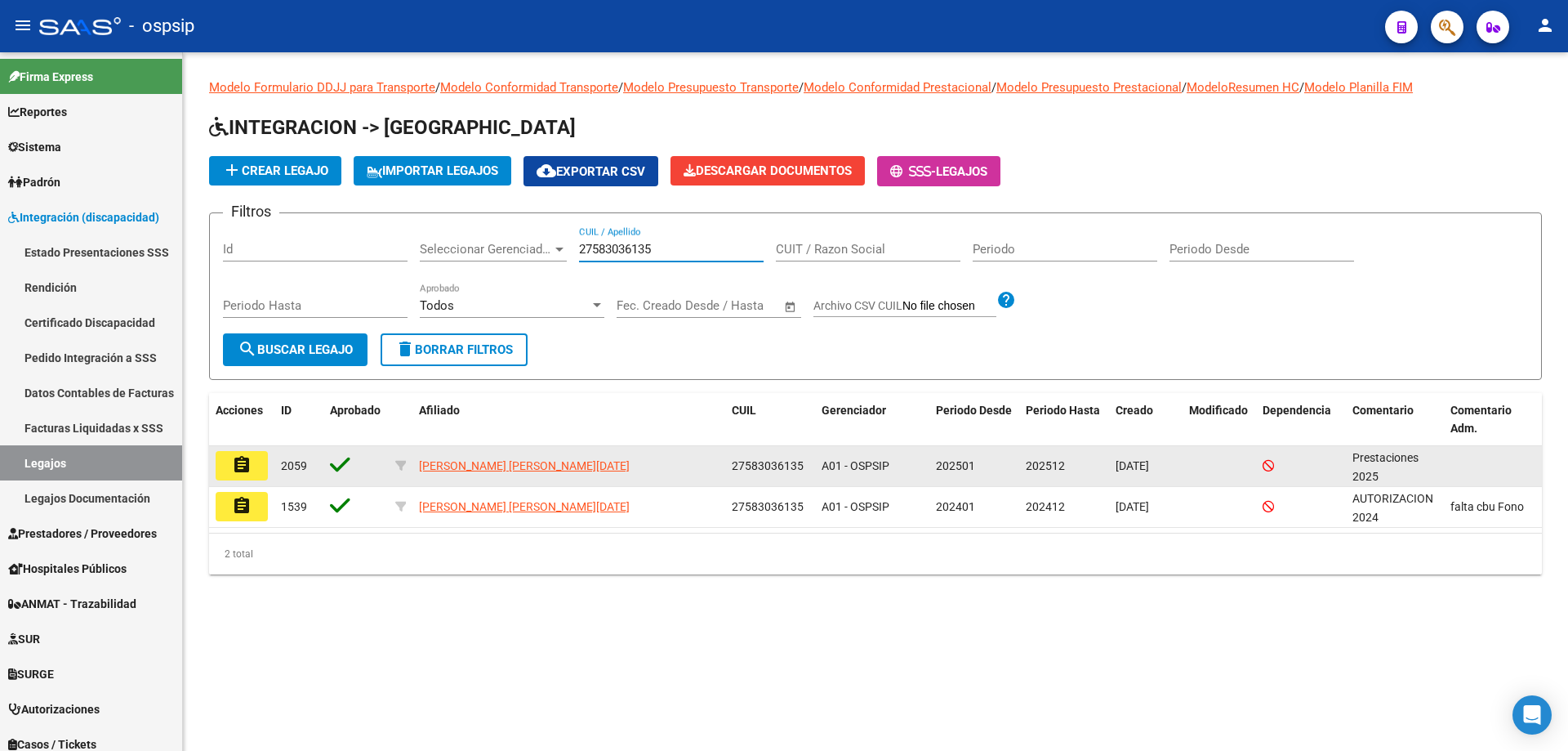
type input "27583036135"
click at [242, 462] on mat-icon "assignment" at bounding box center [241, 465] width 20 height 20
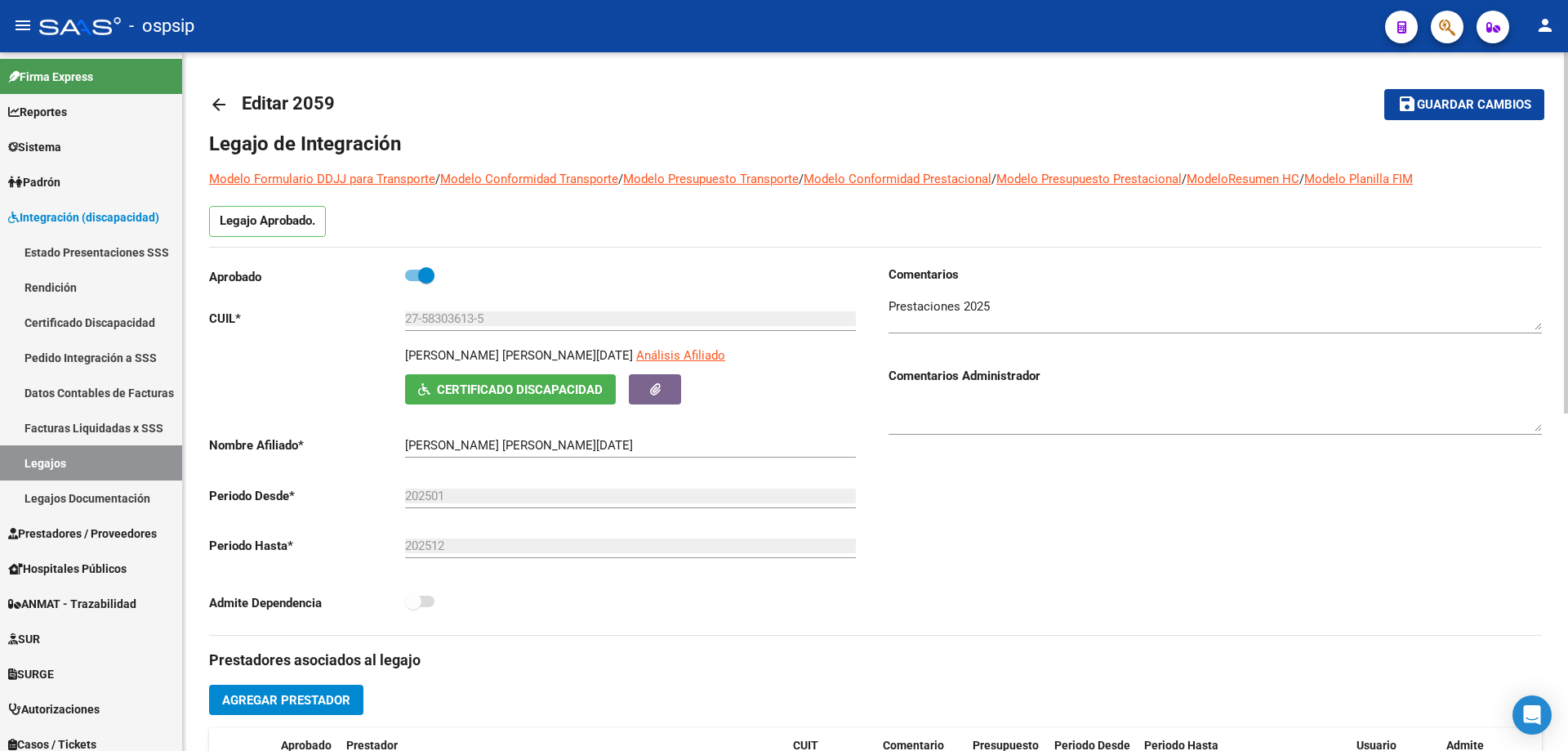
click at [216, 103] on mat-icon "arrow_back" at bounding box center [219, 104] width 20 height 20
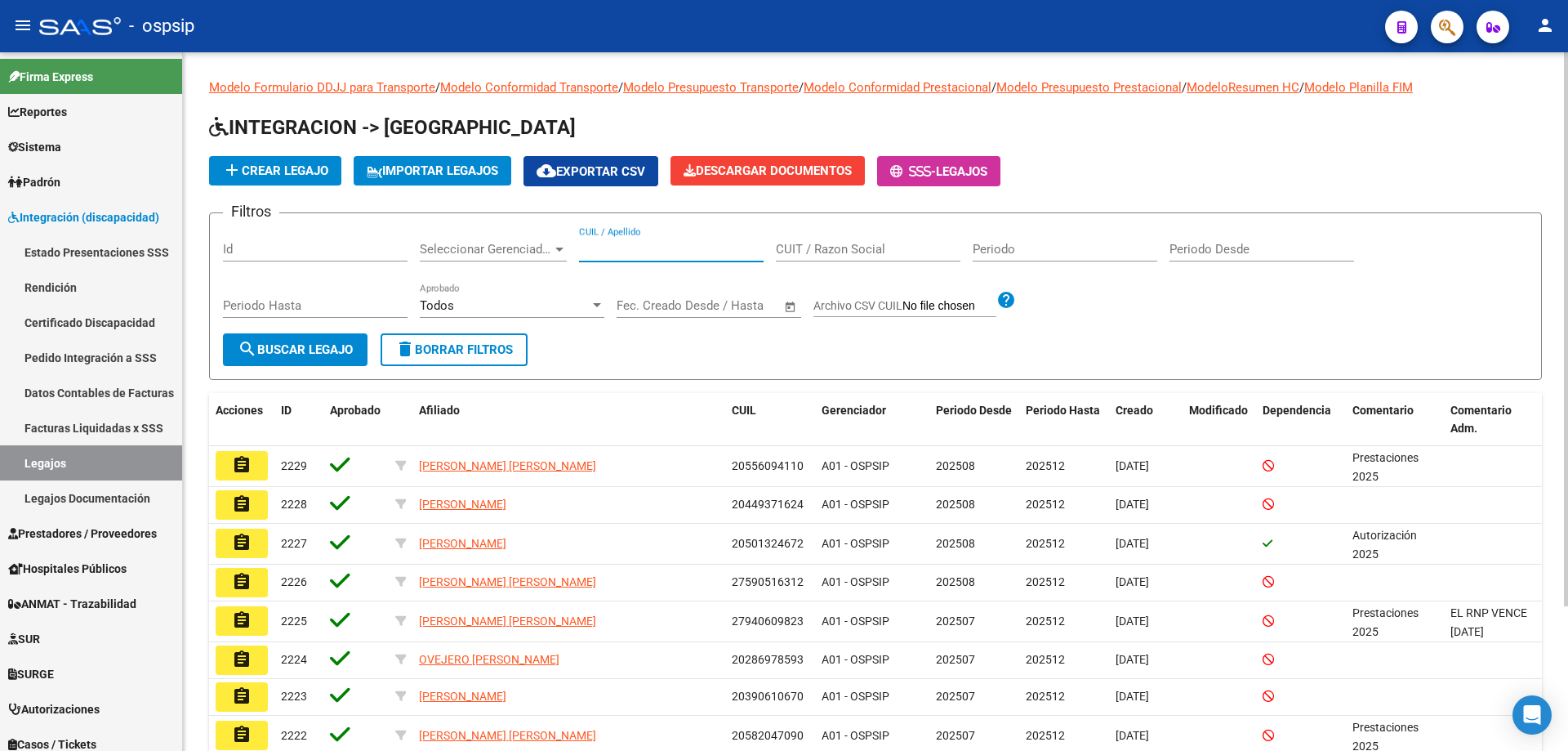
paste input ": 20477966439"
click at [585, 249] on input ": 20477966439" at bounding box center [670, 250] width 184 height 15
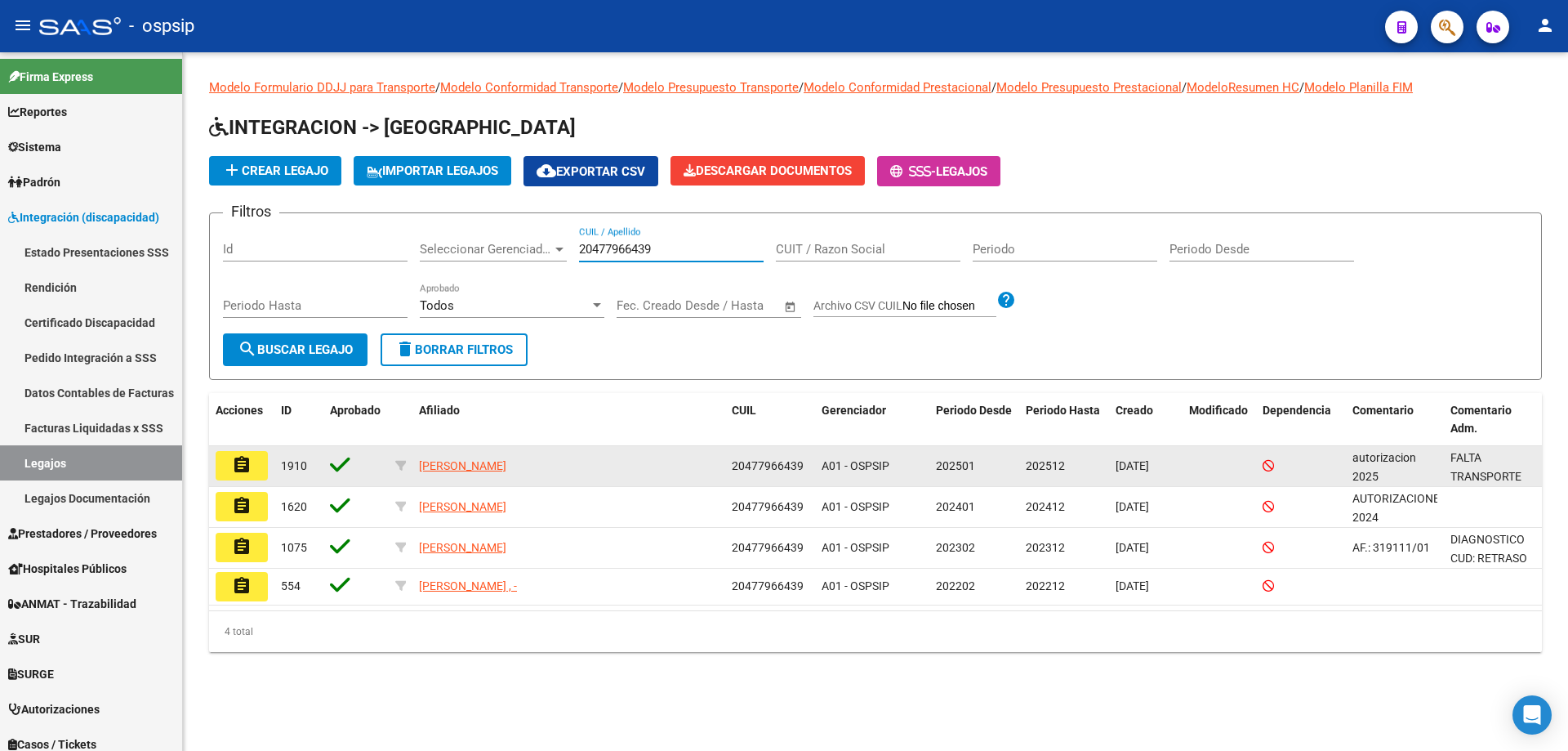
type input "20477966439"
click at [255, 468] on button "assignment" at bounding box center [242, 465] width 52 height 29
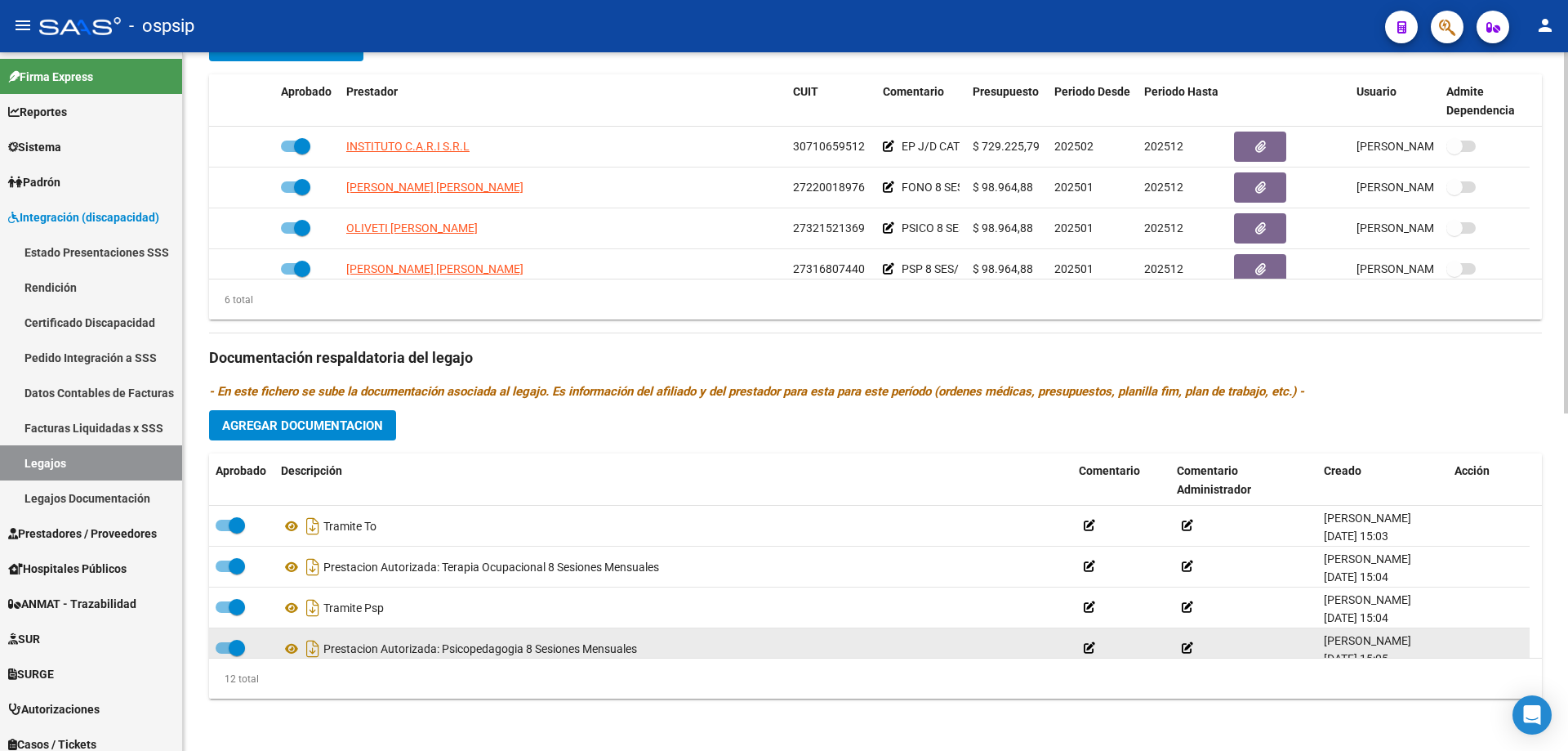
scroll to position [164, 0]
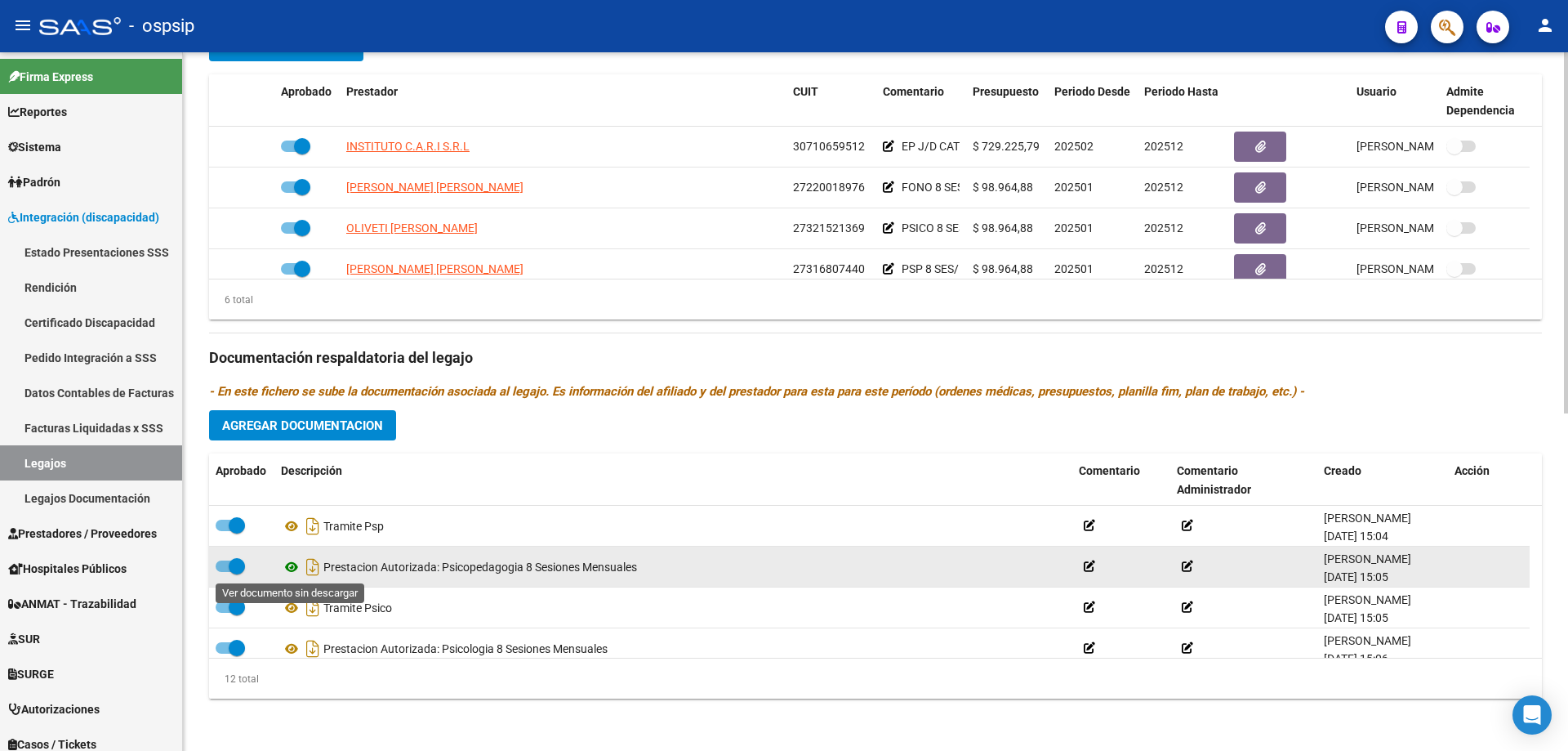
click at [295, 568] on icon at bounding box center [292, 567] width 22 height 20
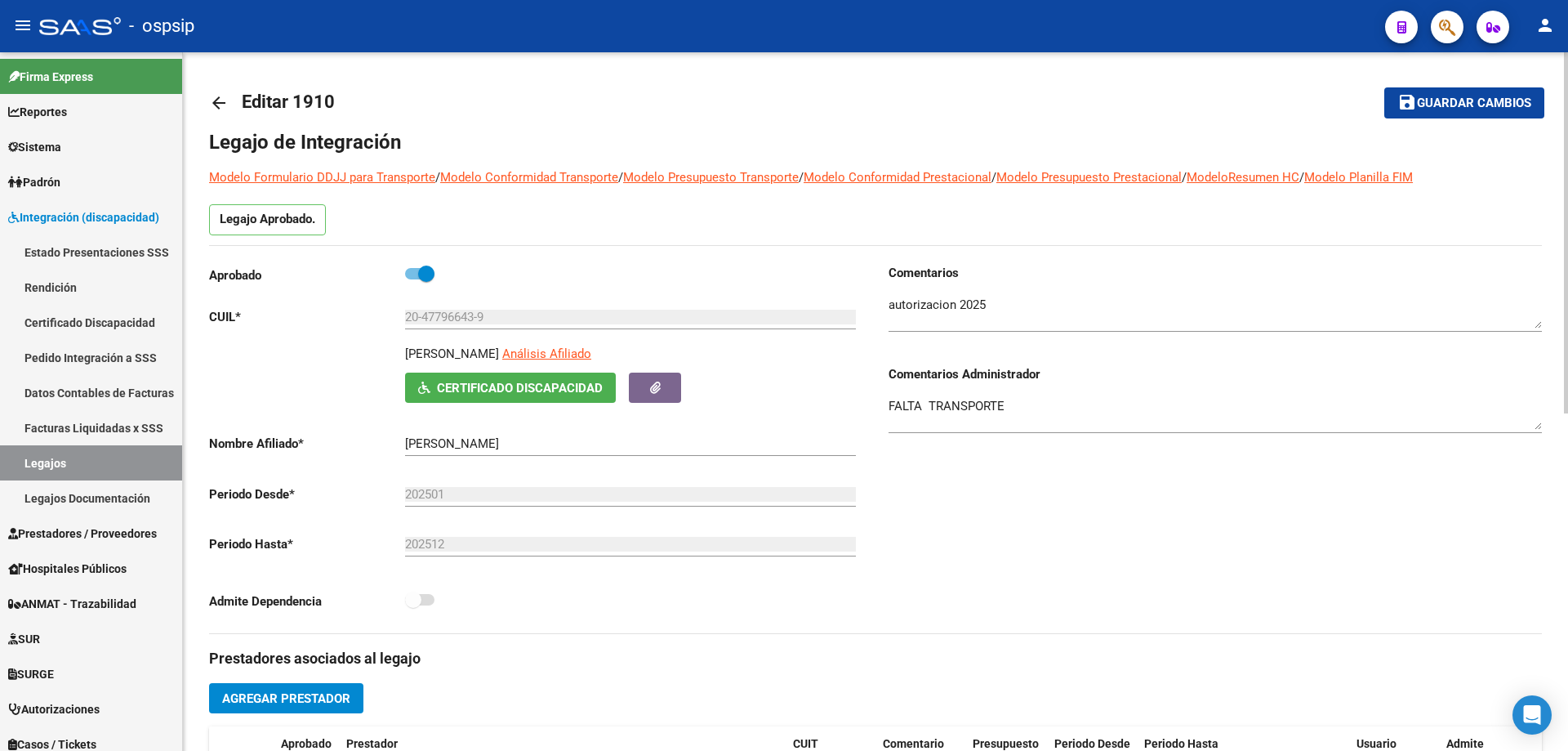
scroll to position [0, 0]
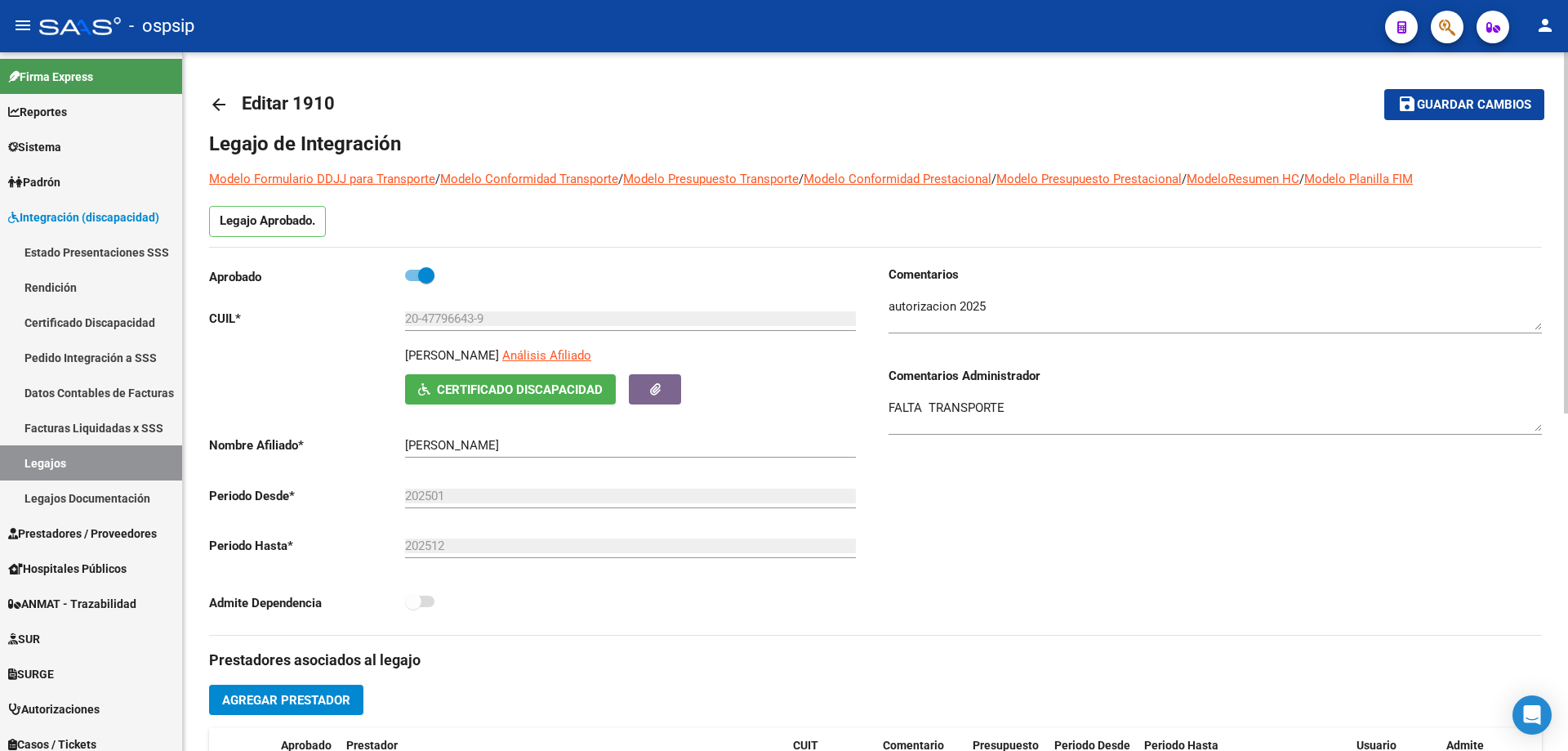
click at [219, 104] on mat-icon "arrow_back" at bounding box center [219, 104] width 20 height 20
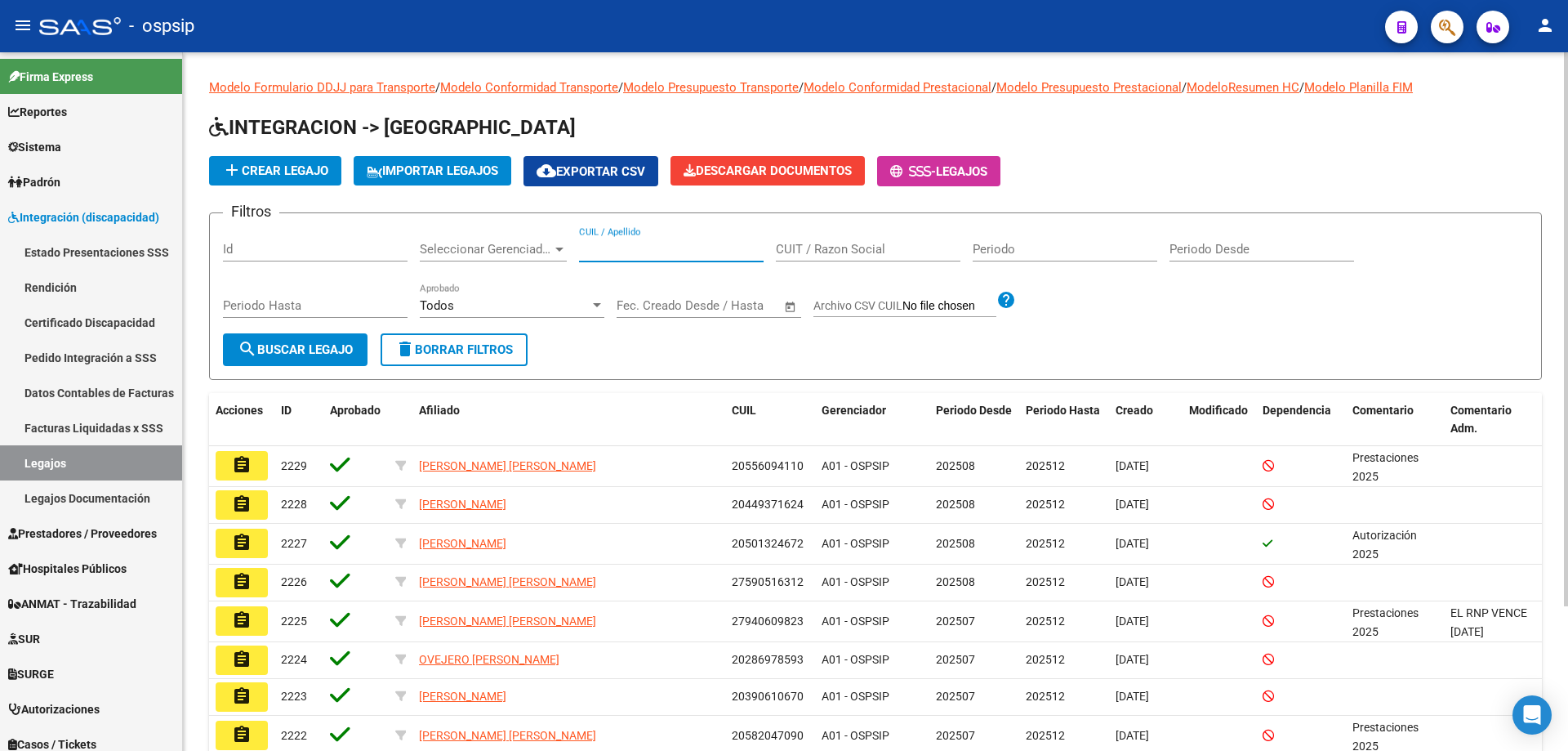
paste input "27550716475"
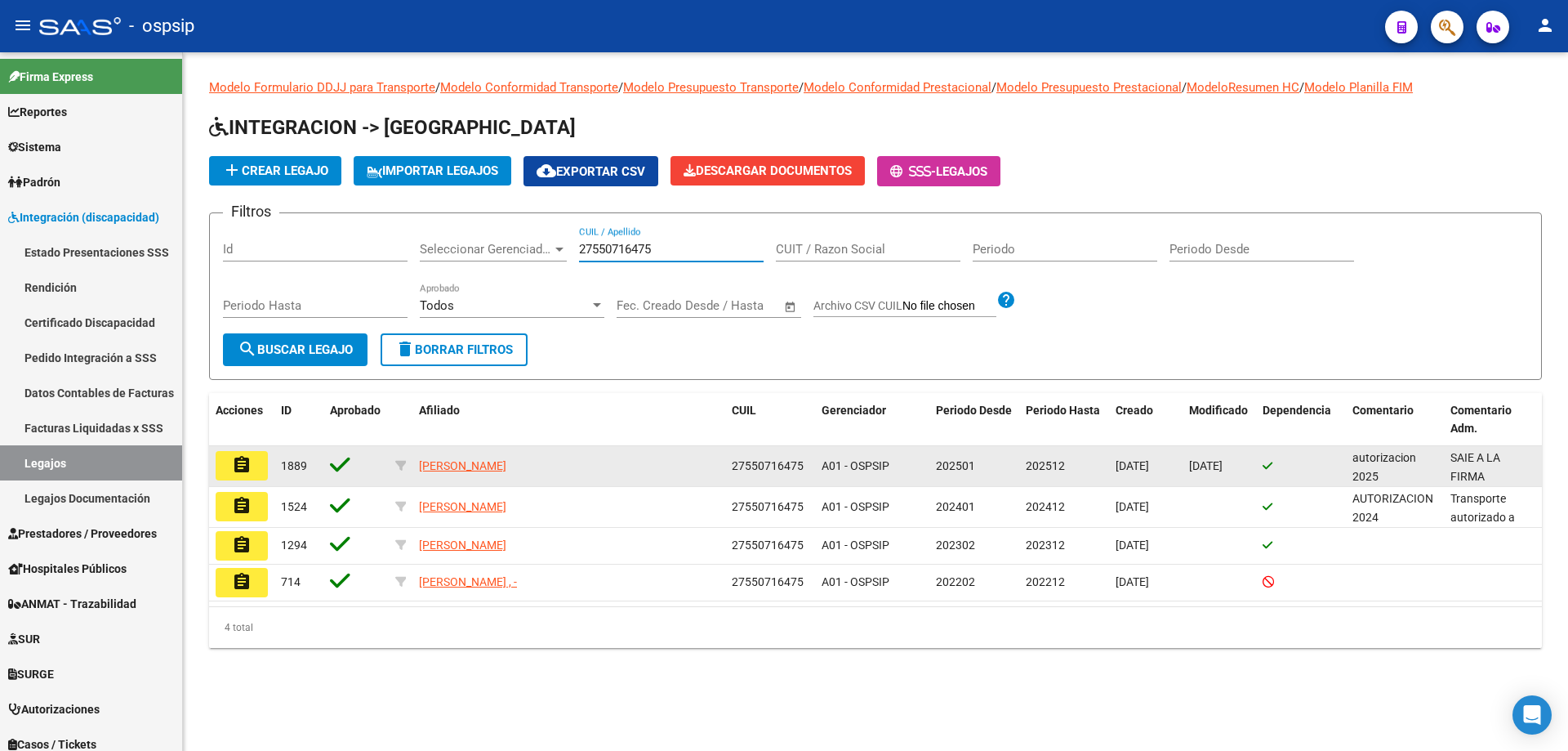
type input "27550716475"
click at [243, 462] on mat-icon "assignment" at bounding box center [241, 465] width 20 height 20
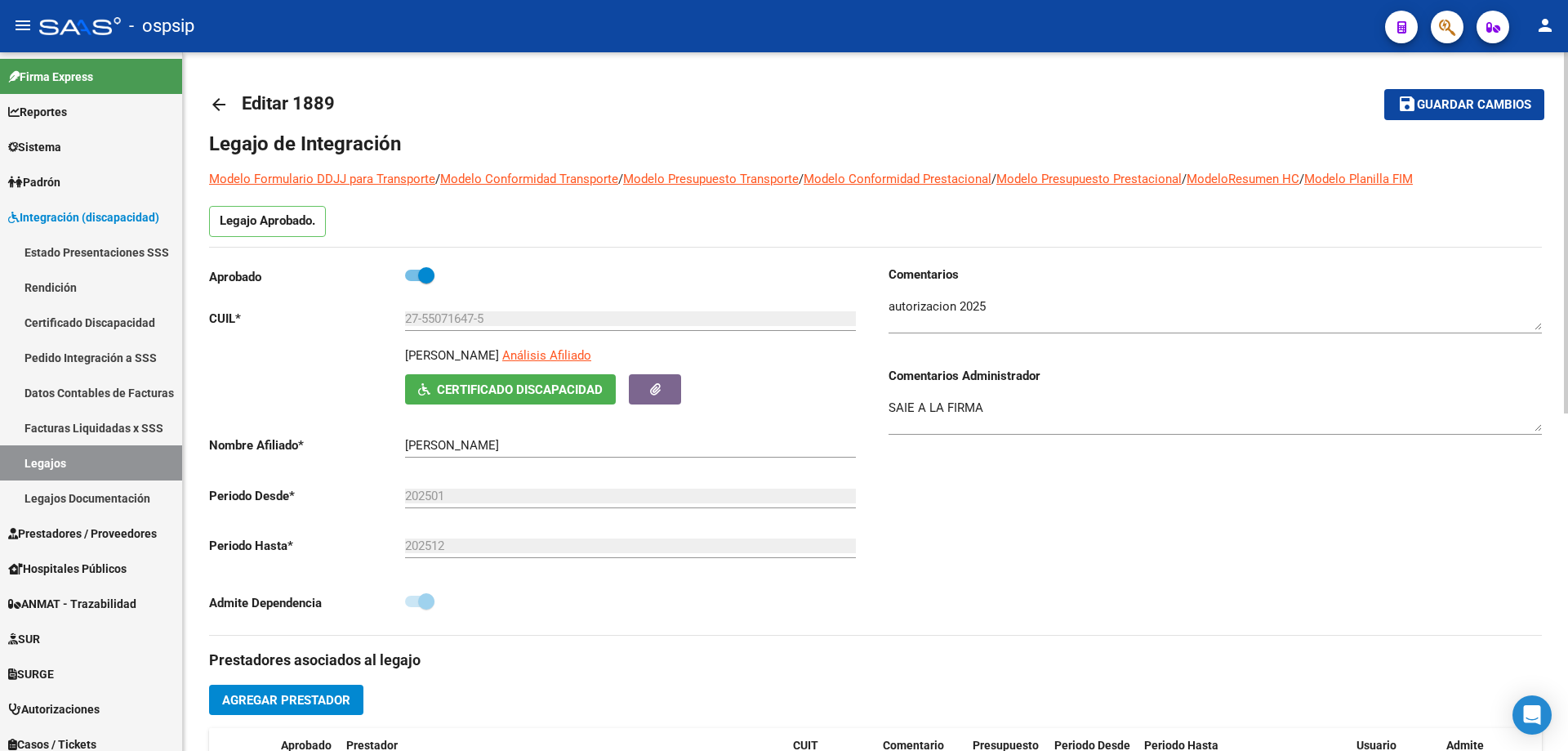
click at [208, 103] on div "arrow_back Editar 1889 save Guardar cambios Legajo de Integración Modelo Formul…" at bounding box center [876, 729] width 1386 height 1352
click at [223, 107] on mat-icon "arrow_back" at bounding box center [219, 104] width 20 height 20
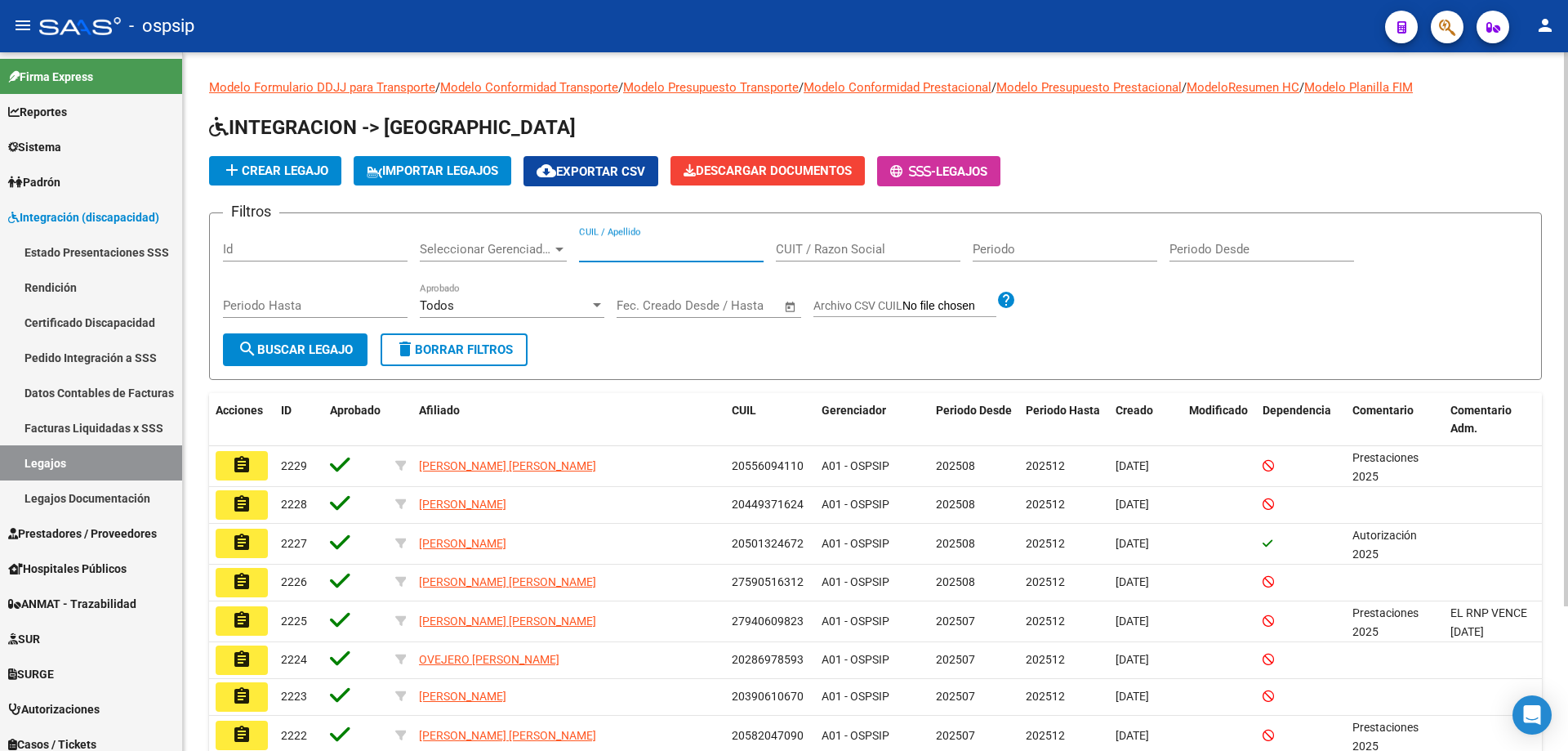
paste input ": 23579040564"
click at [583, 252] on input ": 23579040564" at bounding box center [670, 250] width 184 height 15
click at [586, 250] on input ": 23579040564" at bounding box center [670, 250] width 184 height 15
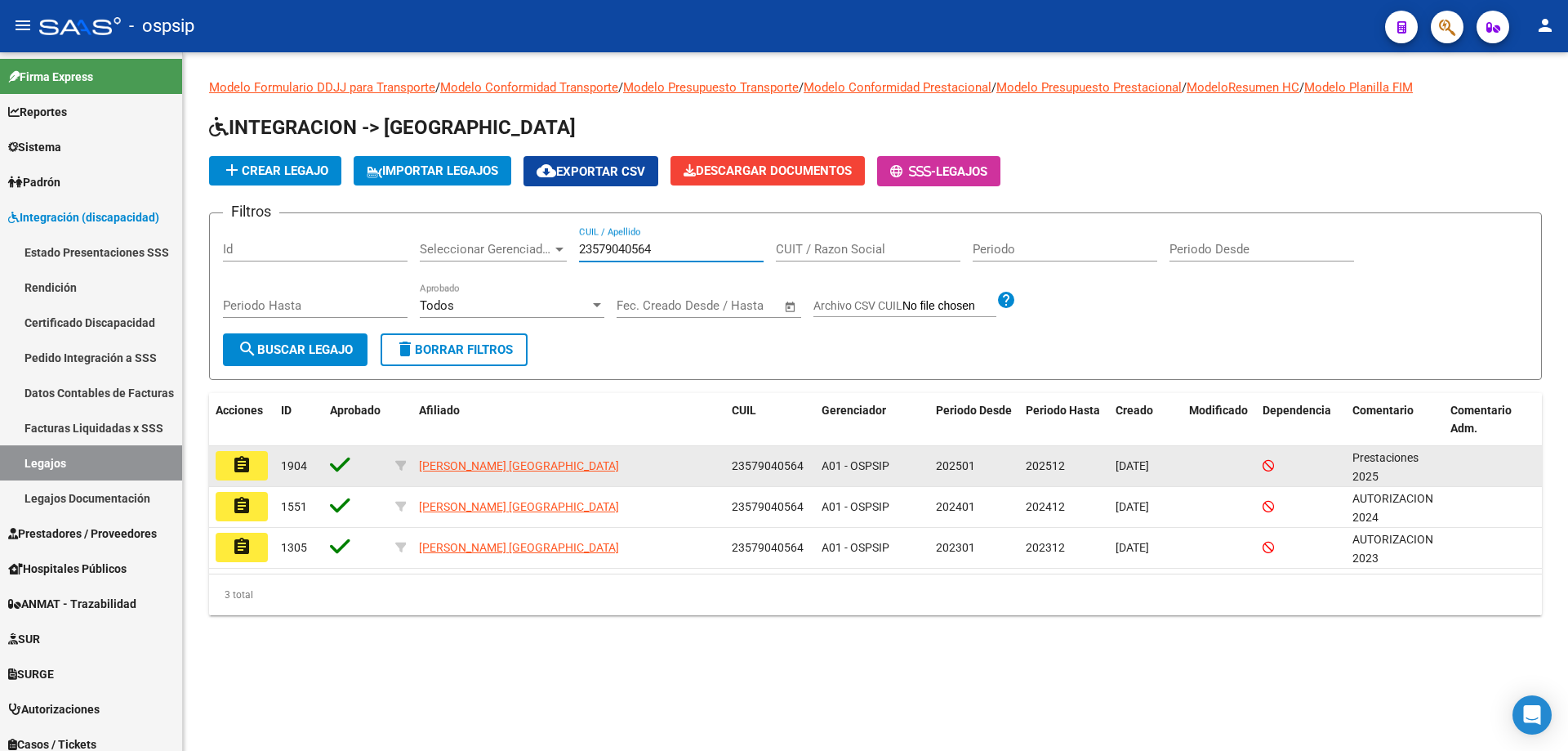
type input "23579040564"
click at [250, 471] on mat-icon "assignment" at bounding box center [241, 465] width 20 height 20
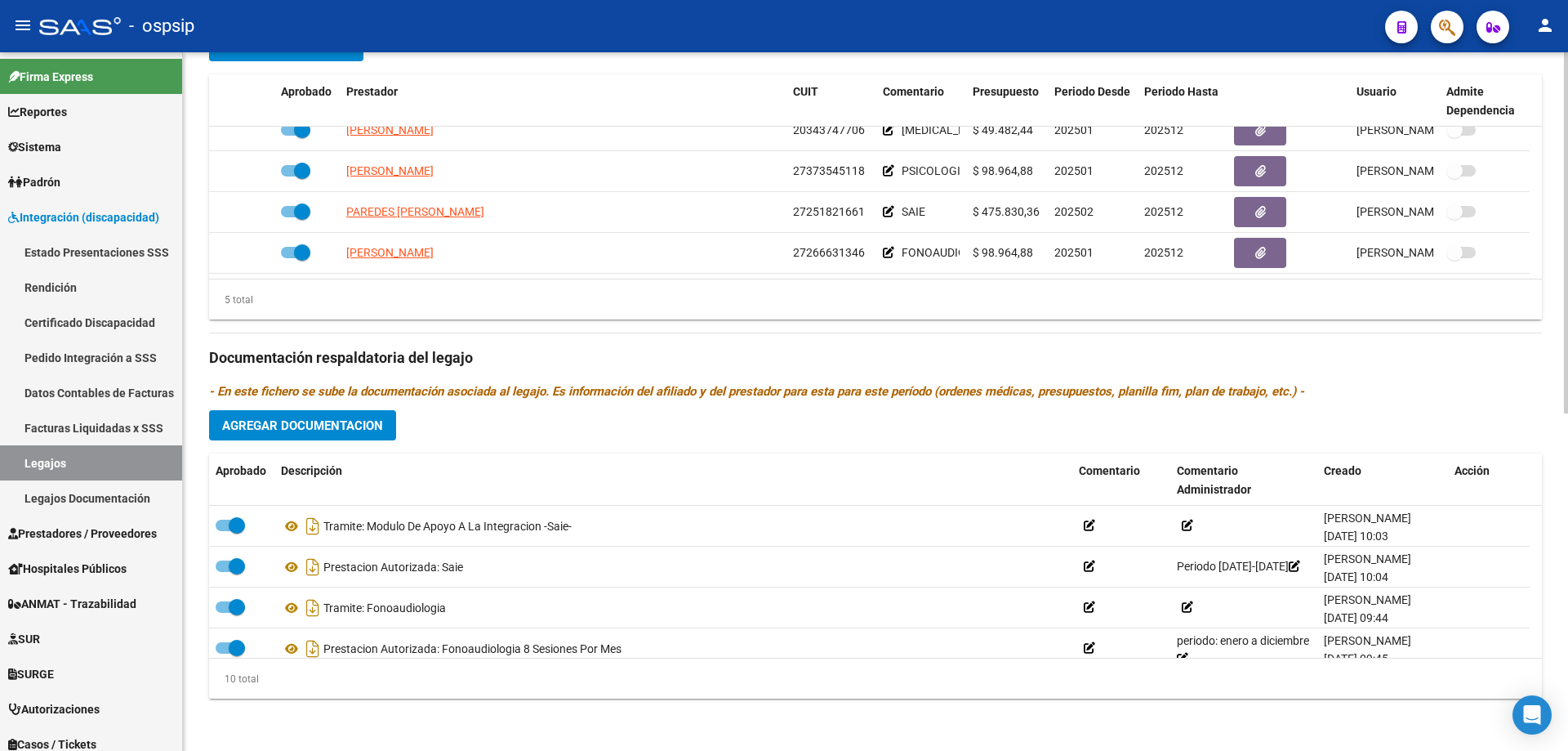
scroll to position [262, 0]
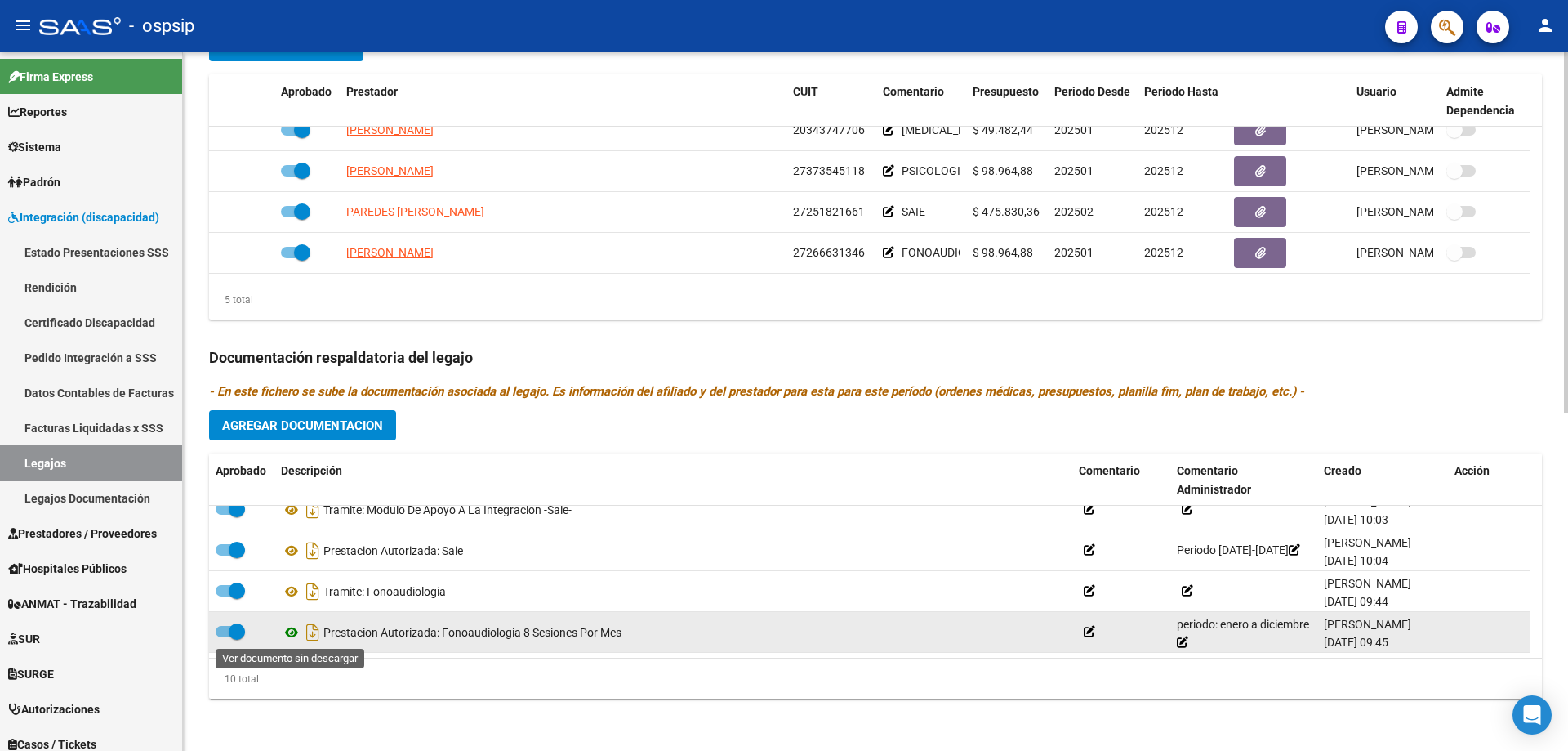
click at [296, 631] on icon at bounding box center [292, 632] width 22 height 20
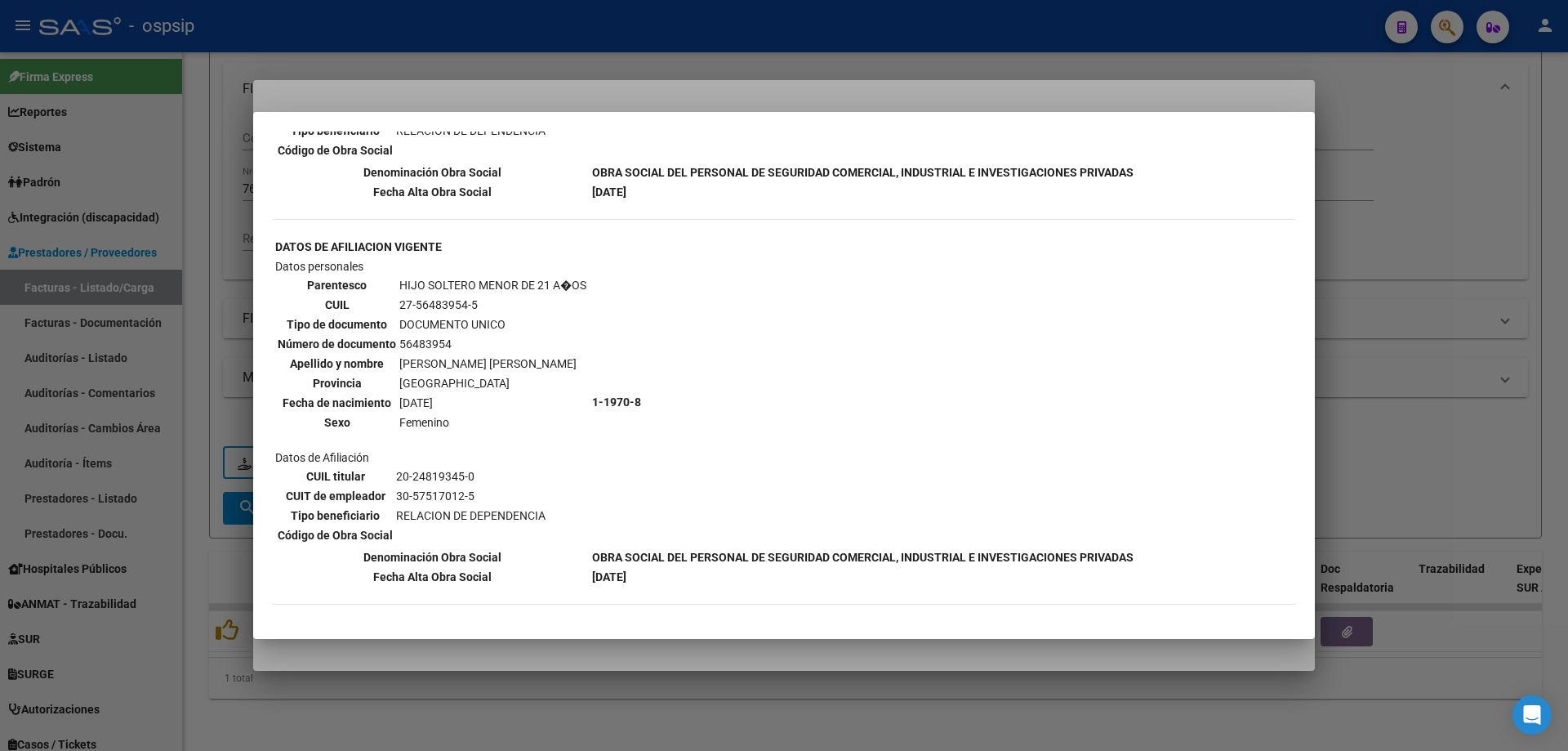
scroll to position [1227, 0]
click at [1428, 311] on div at bounding box center [784, 375] width 1568 height 751
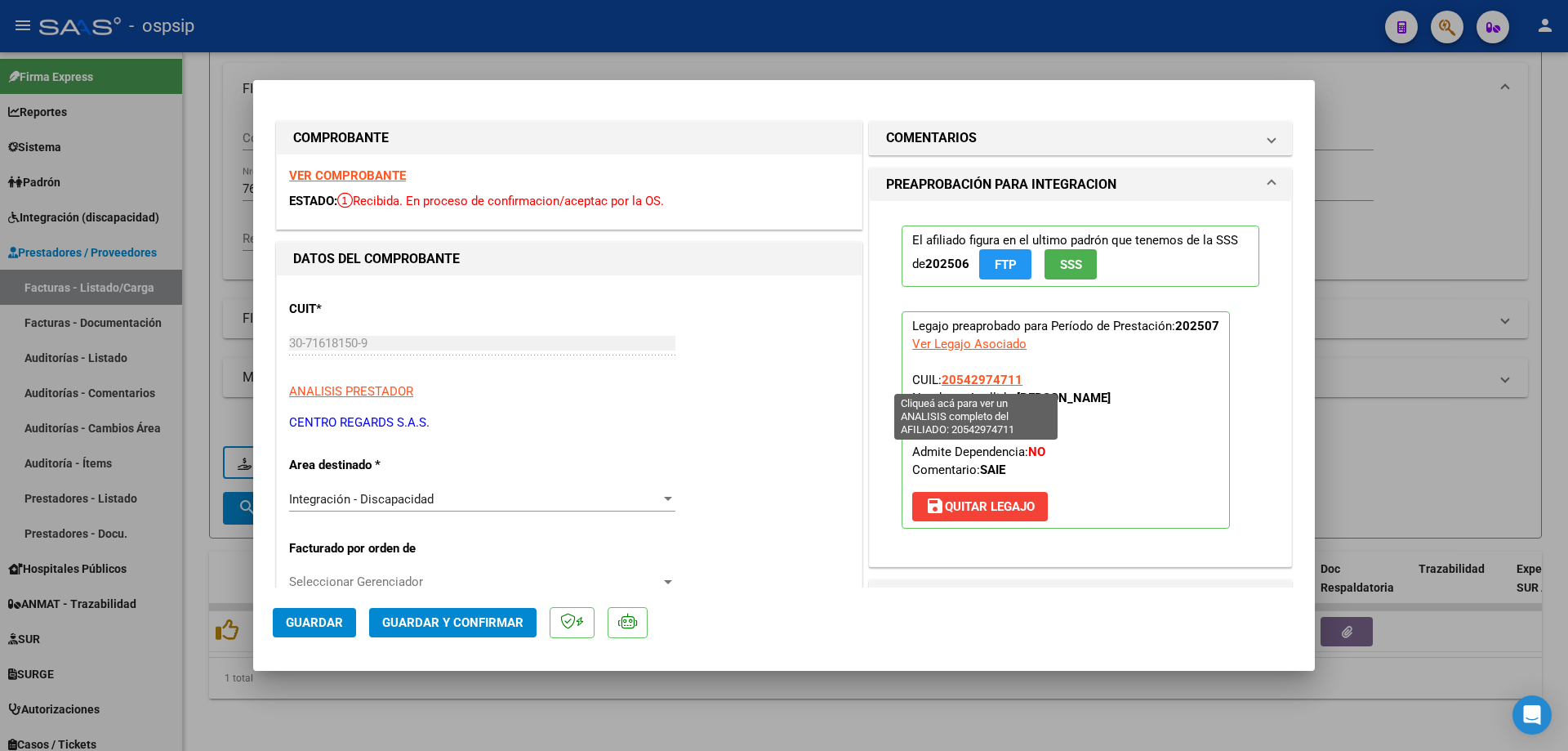
click at [966, 375] on span "20542974711" at bounding box center [982, 380] width 80 height 15
type textarea "20542974711"
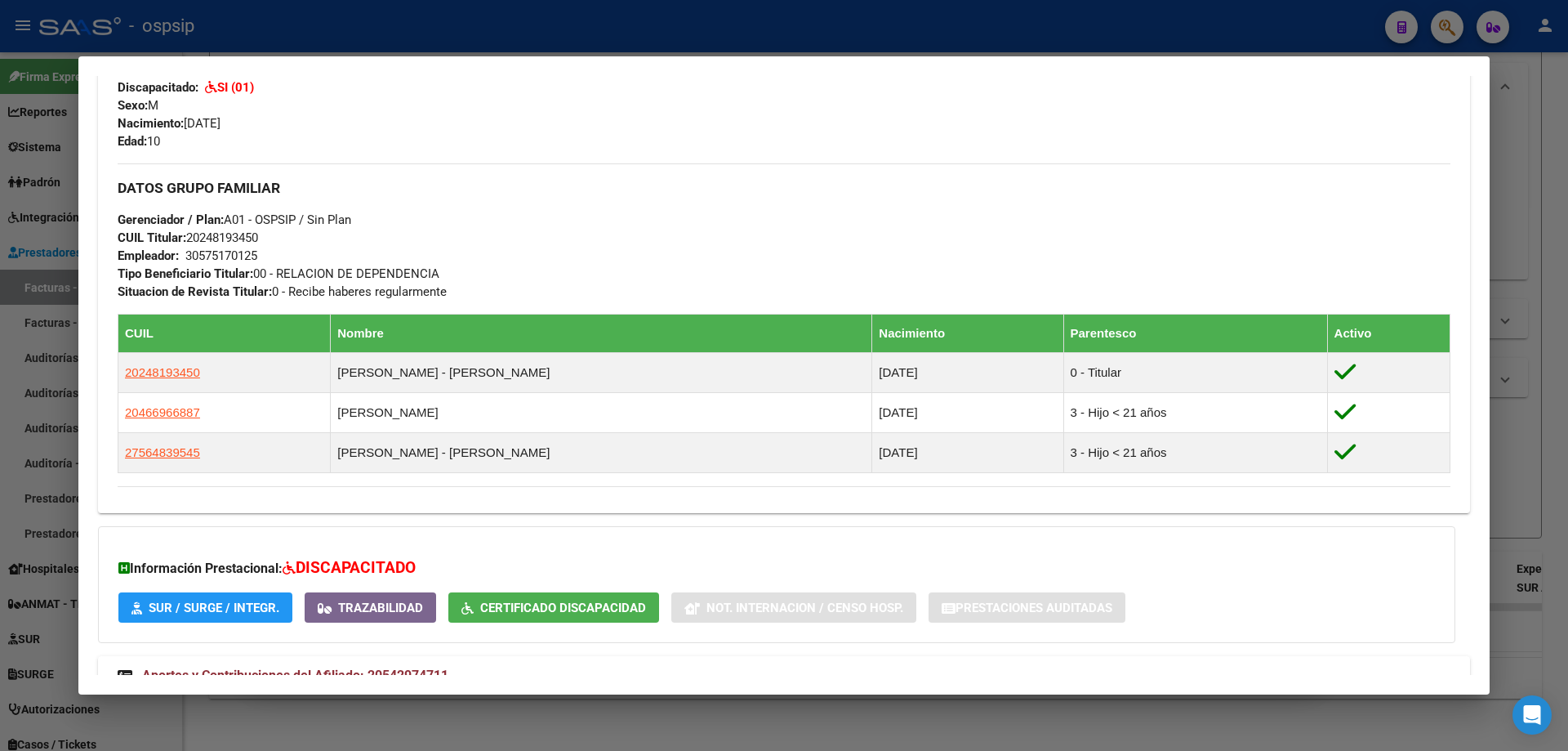
scroll to position [497, 0]
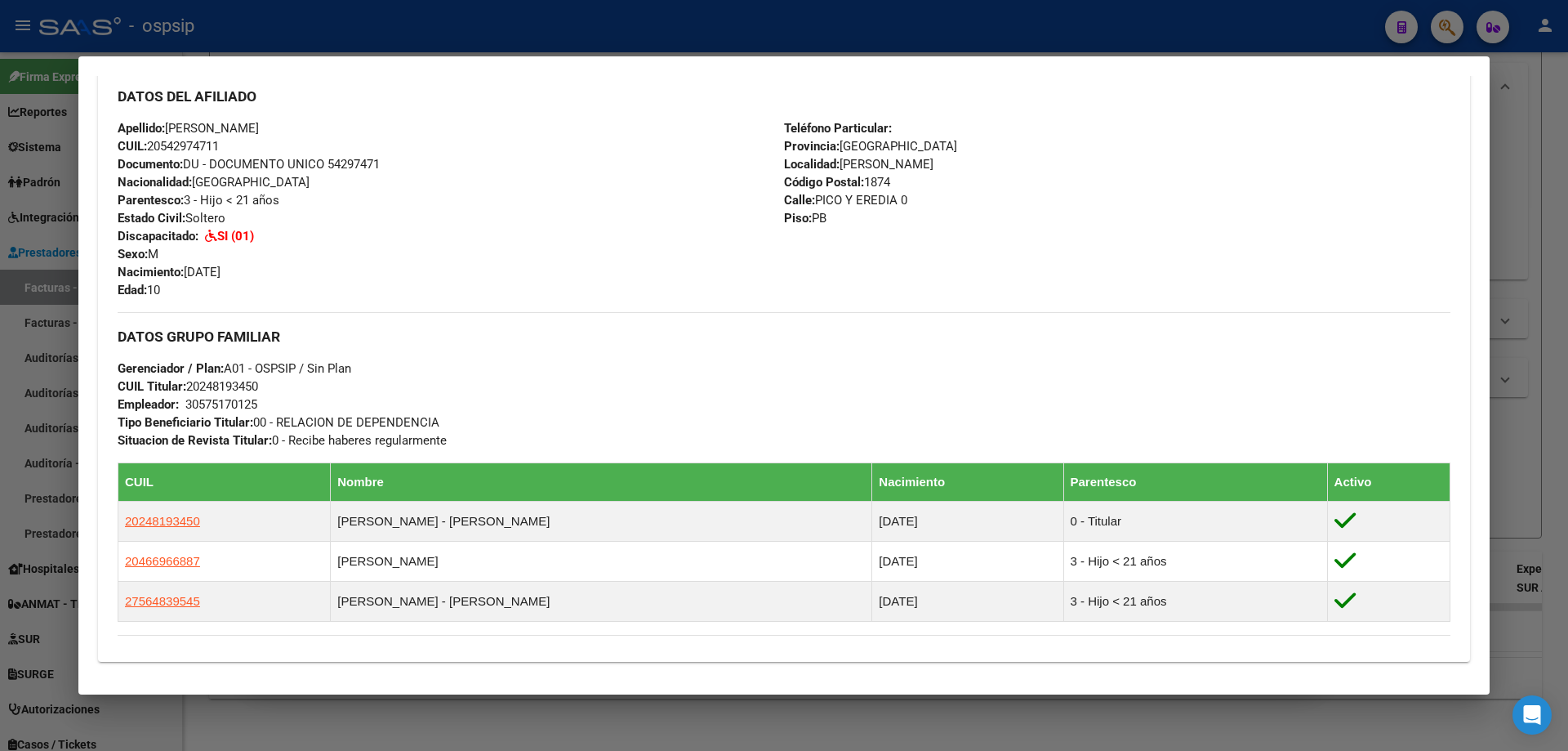
click at [1534, 255] on div at bounding box center [784, 375] width 1568 height 751
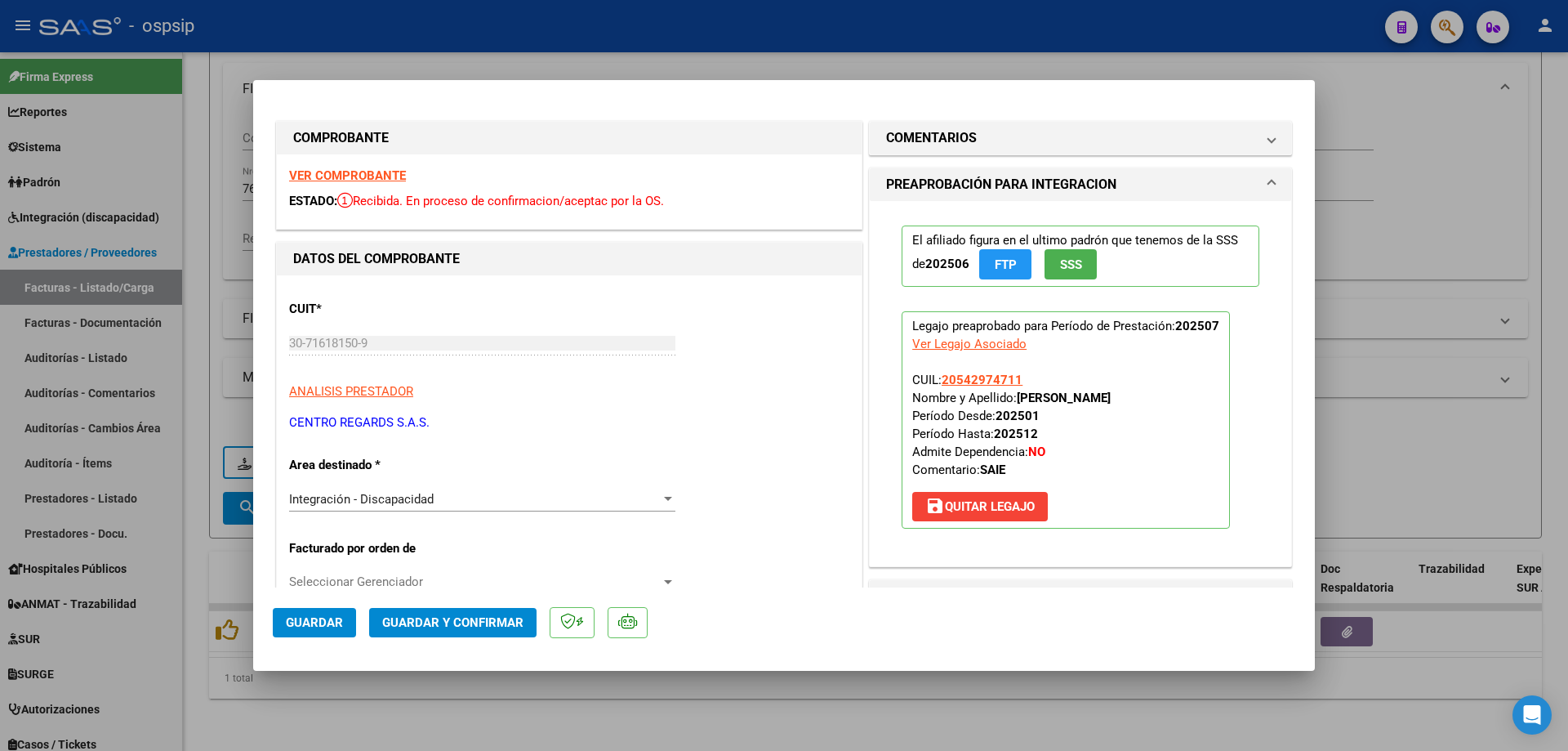
click at [1432, 121] on div at bounding box center [784, 375] width 1568 height 751
type input "$ 0,00"
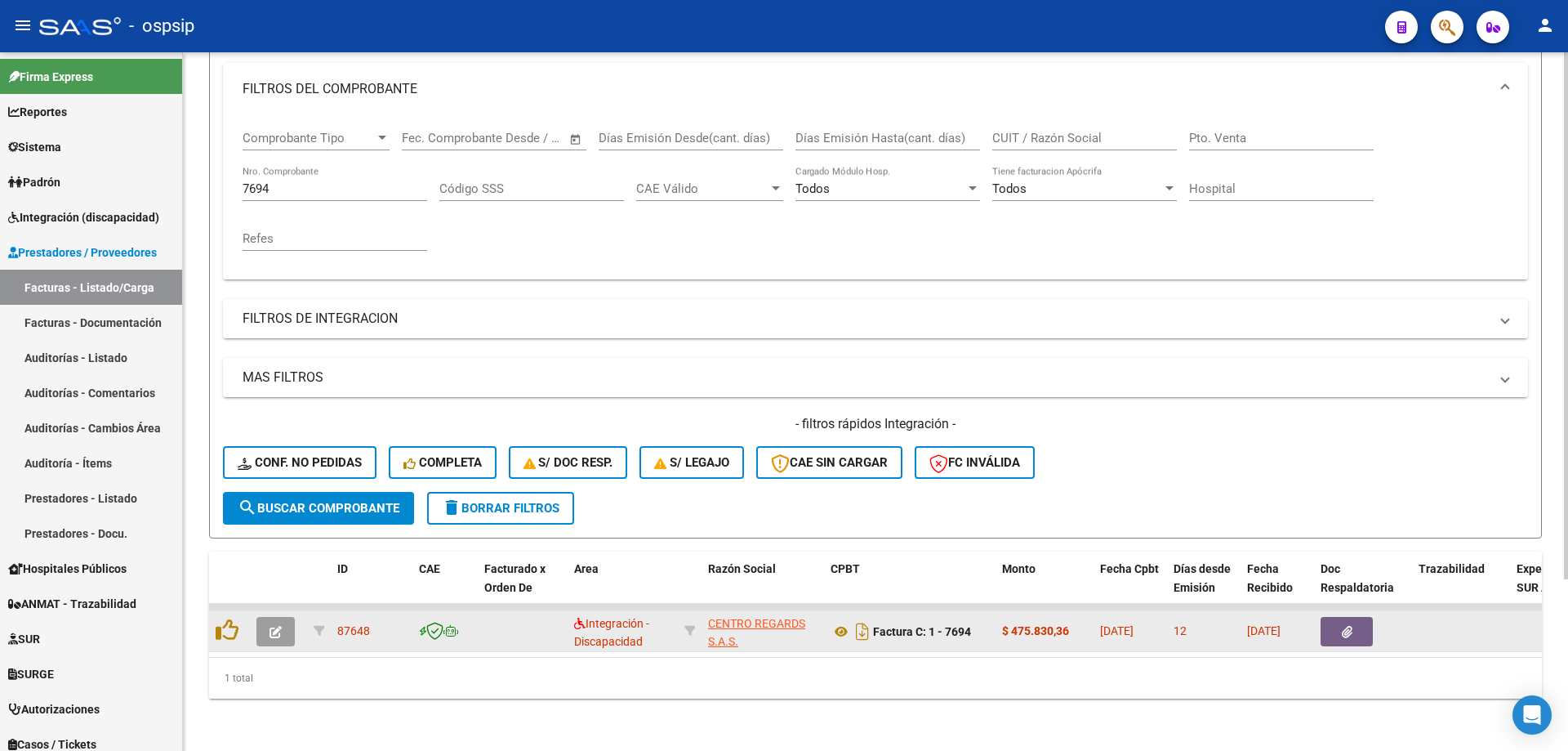
click at [268, 622] on button "button" at bounding box center [275, 631] width 38 height 29
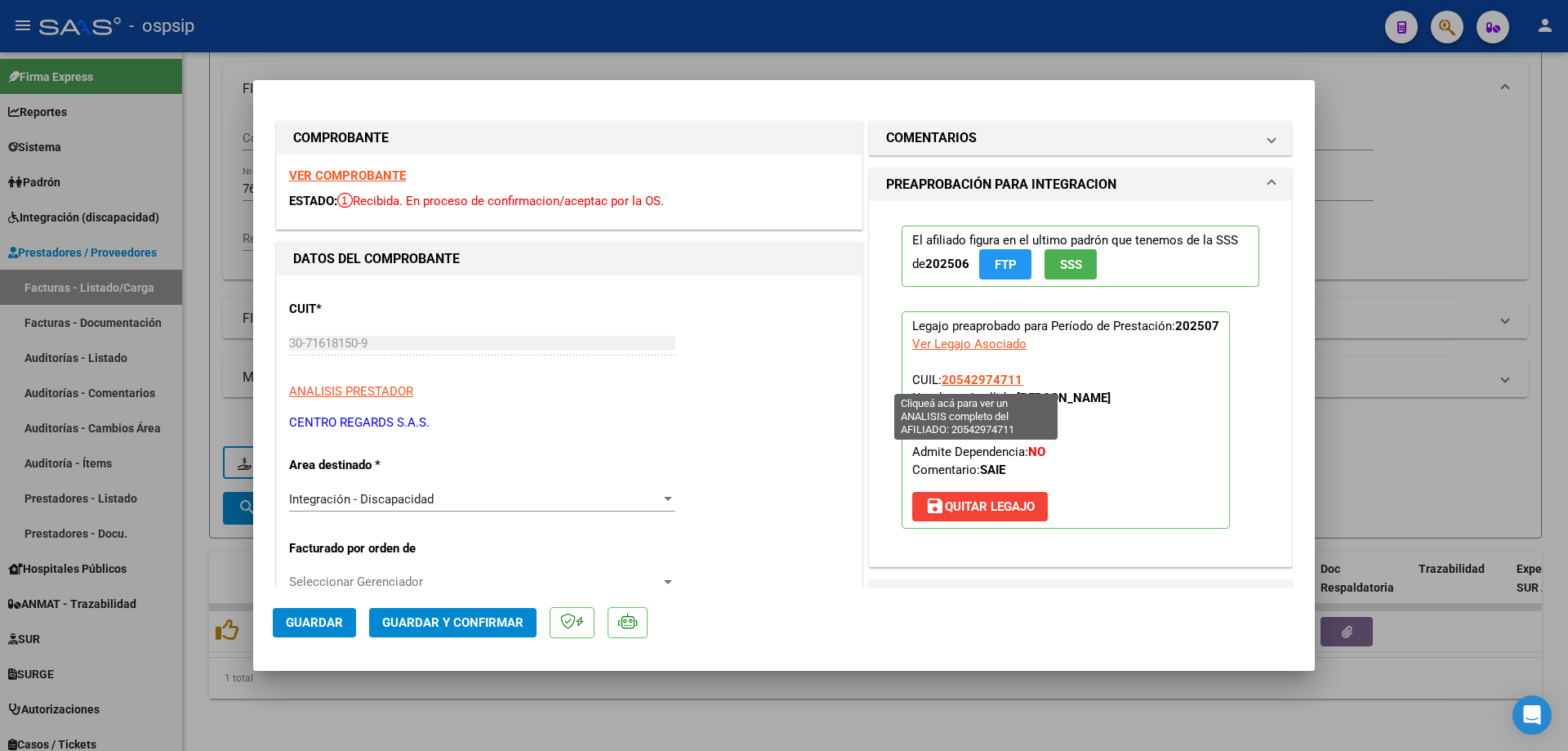
click at [989, 376] on span "20542974711" at bounding box center [982, 380] width 80 height 15
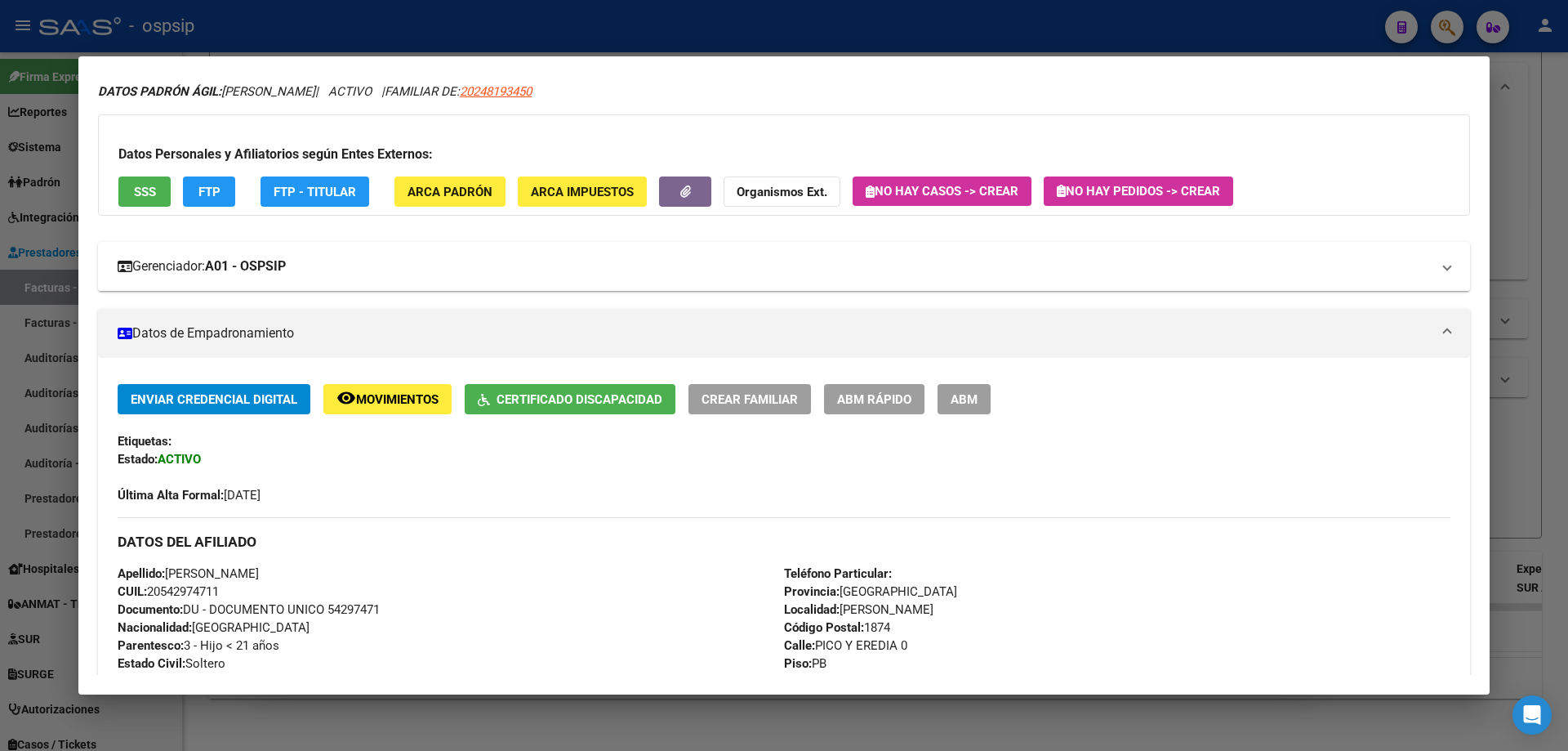
scroll to position [0, 0]
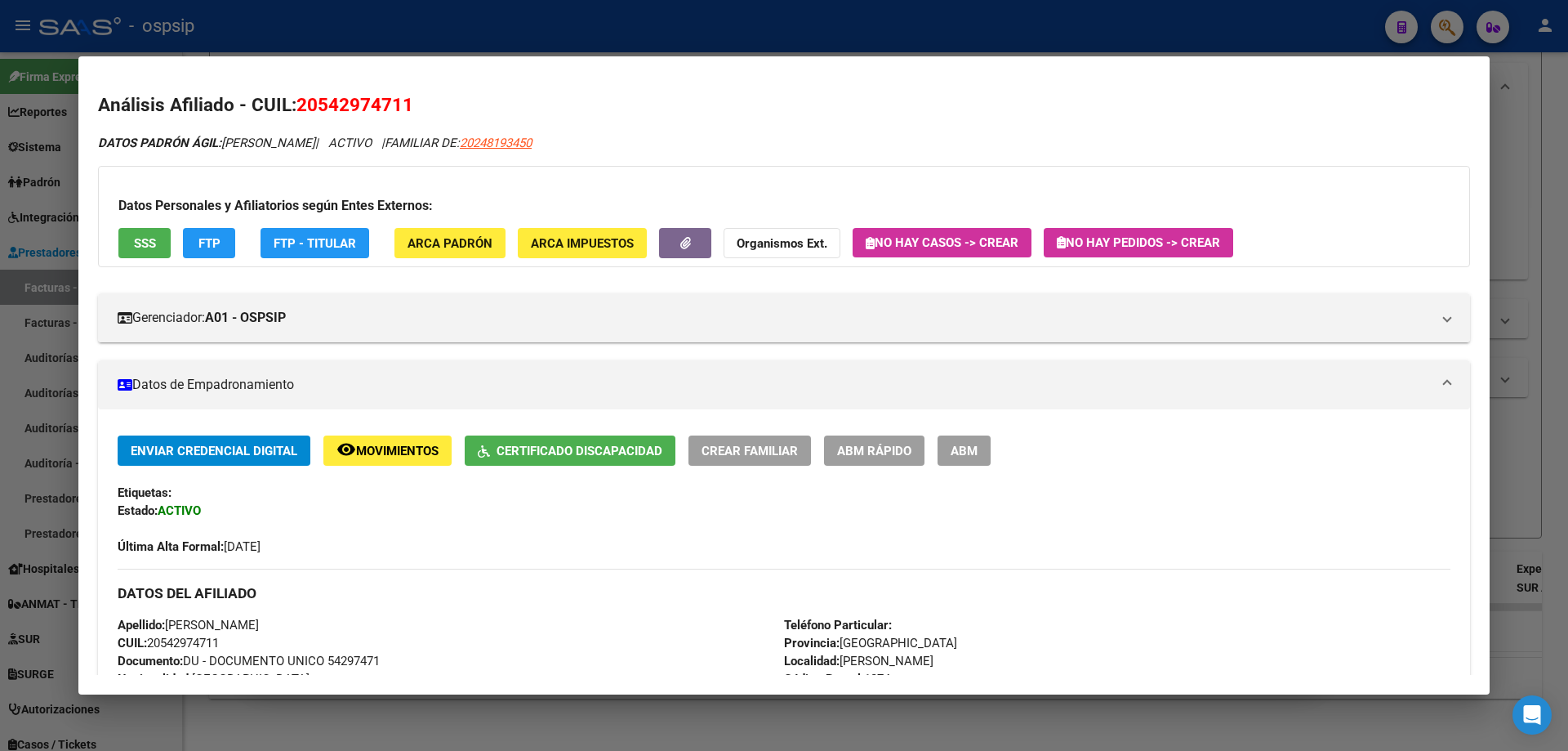
click at [1534, 326] on div at bounding box center [784, 375] width 1568 height 751
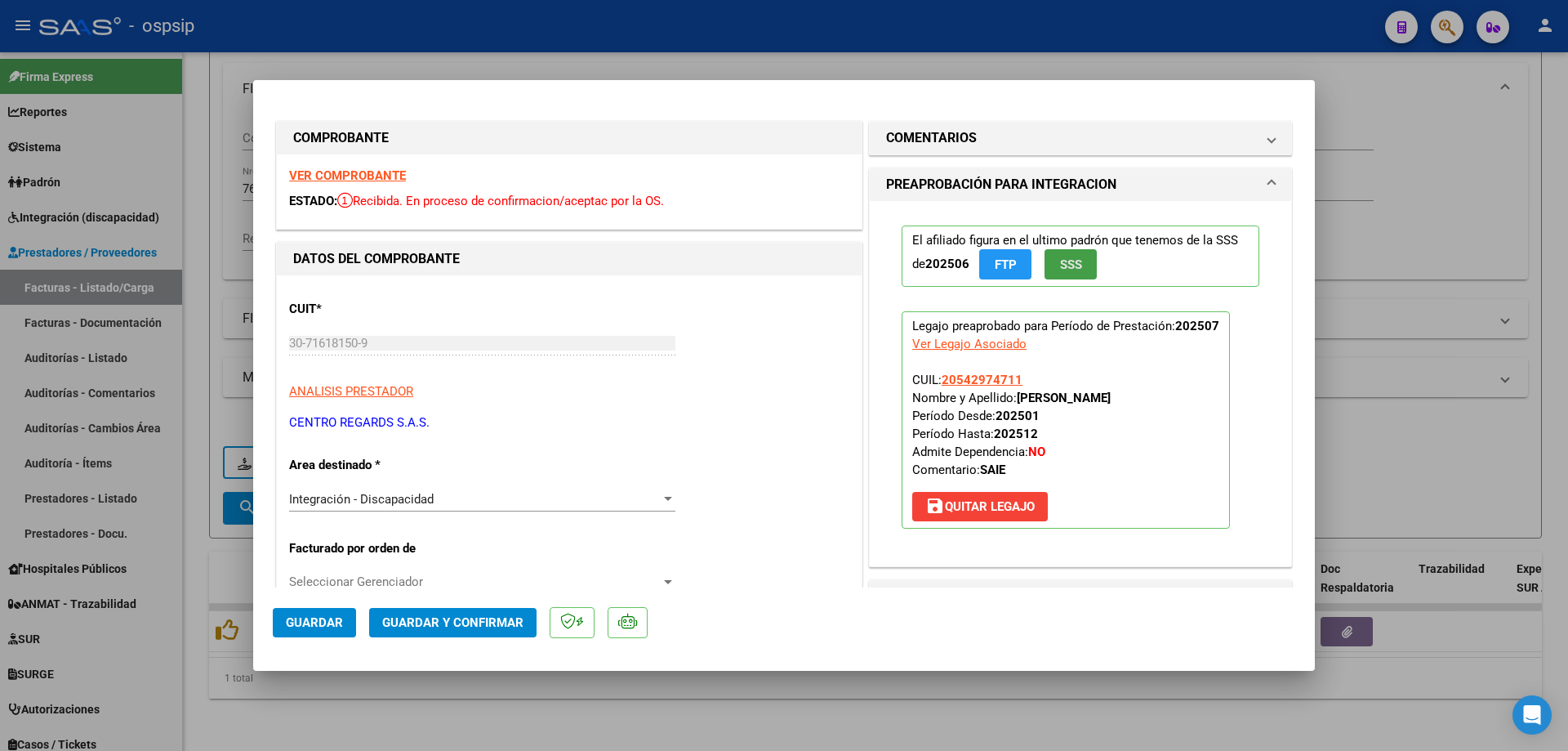
click at [1074, 267] on span "SSS" at bounding box center [1072, 265] width 22 height 15
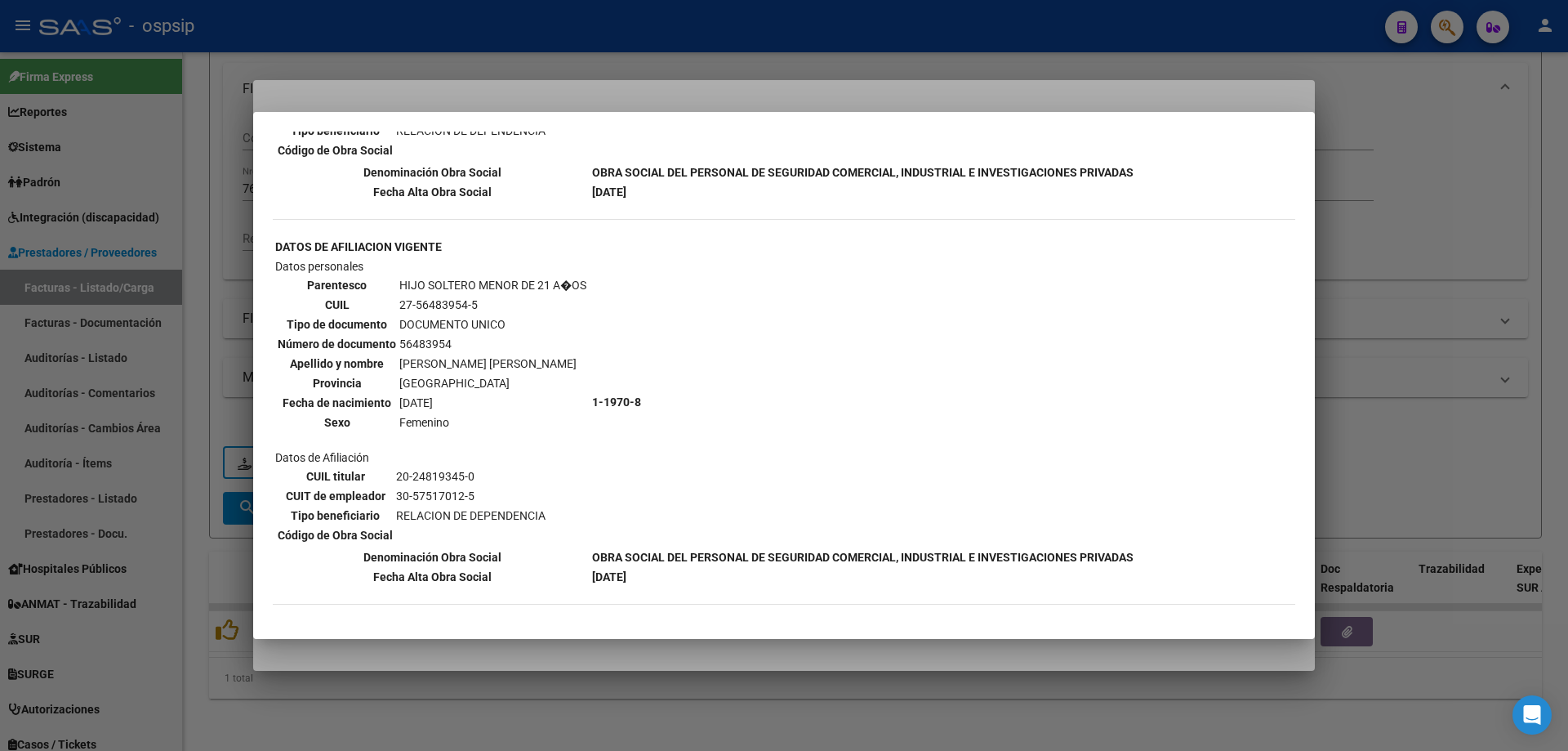
scroll to position [1227, 0]
click at [1414, 313] on div at bounding box center [784, 375] width 1568 height 751
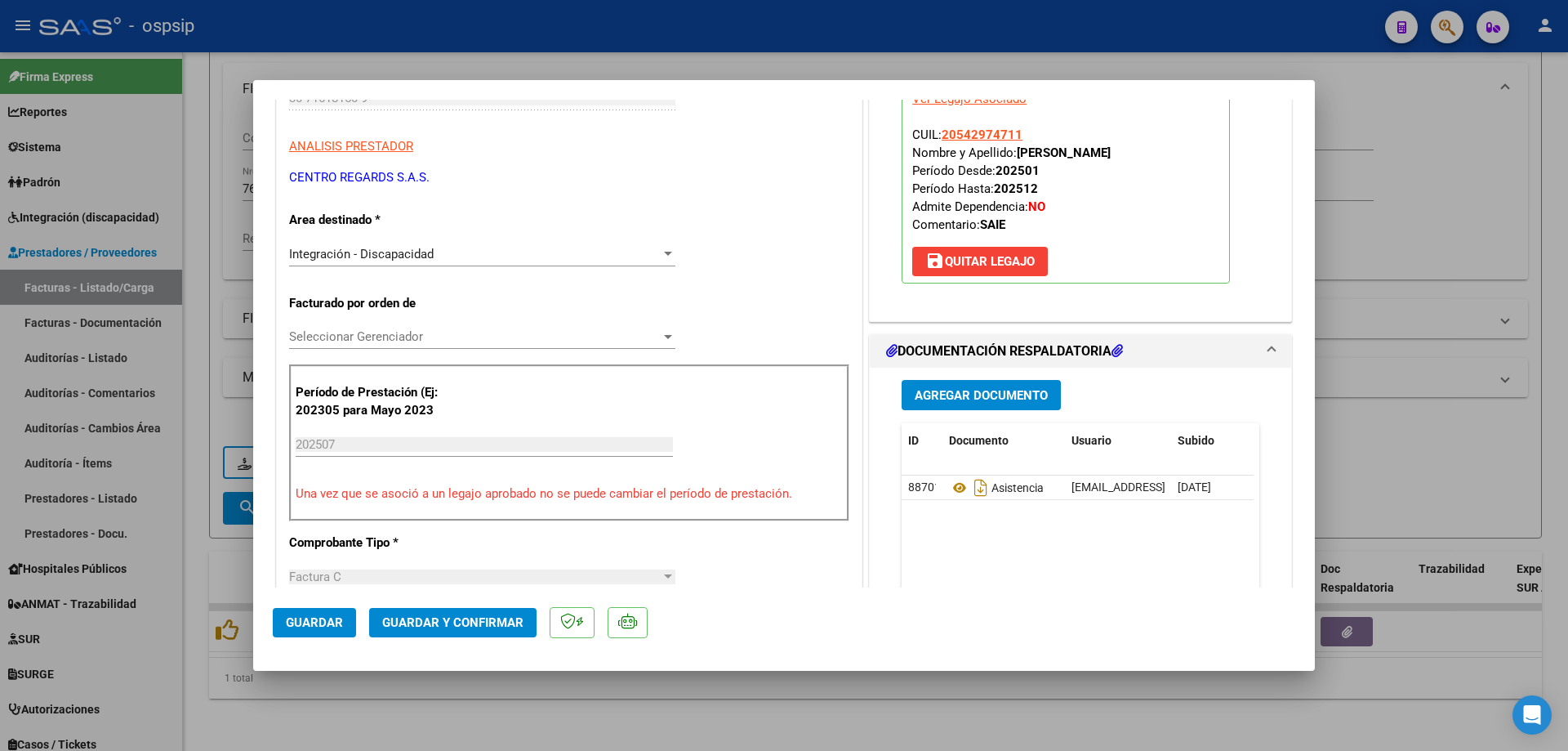
scroll to position [409, 0]
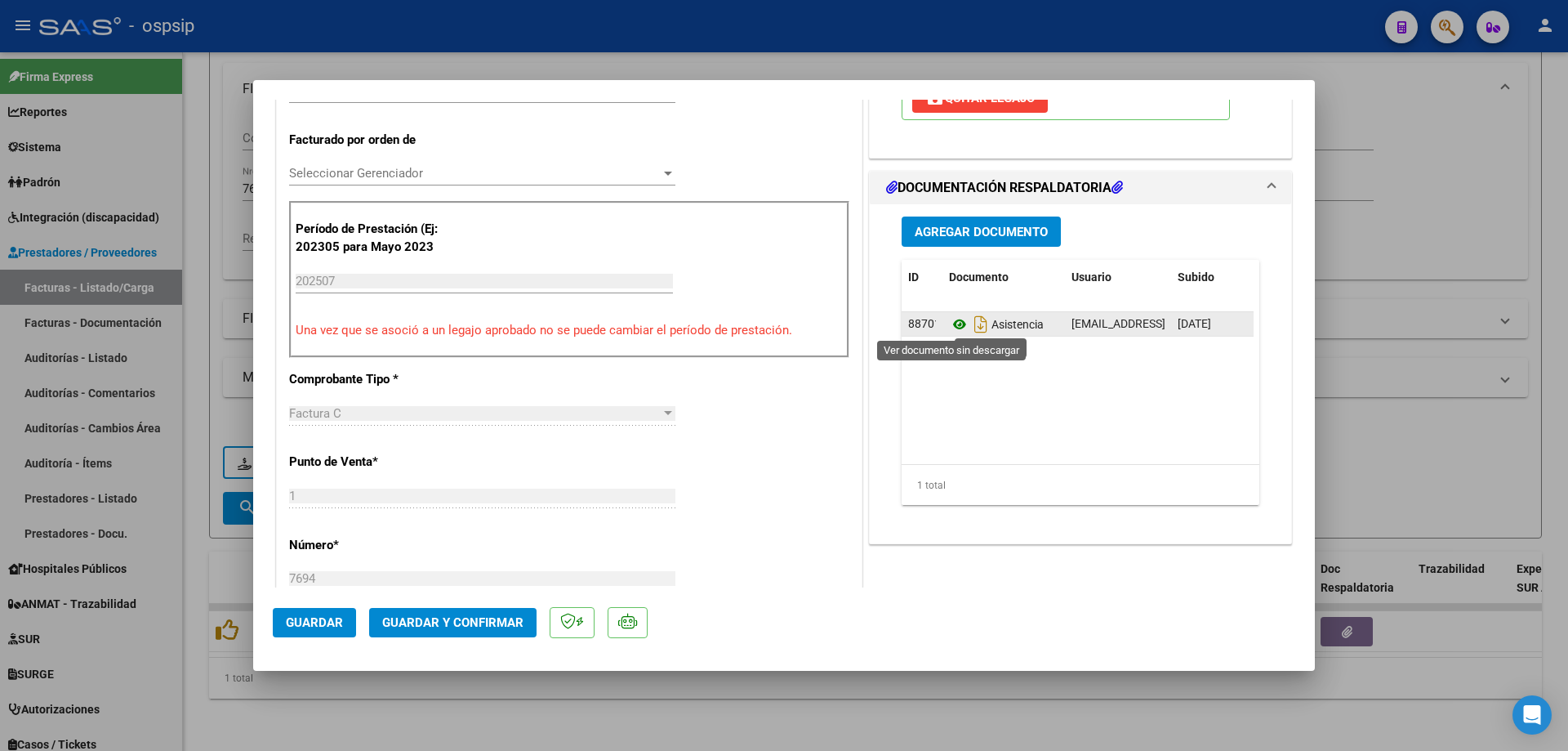
click at [949, 326] on icon at bounding box center [959, 324] width 22 height 20
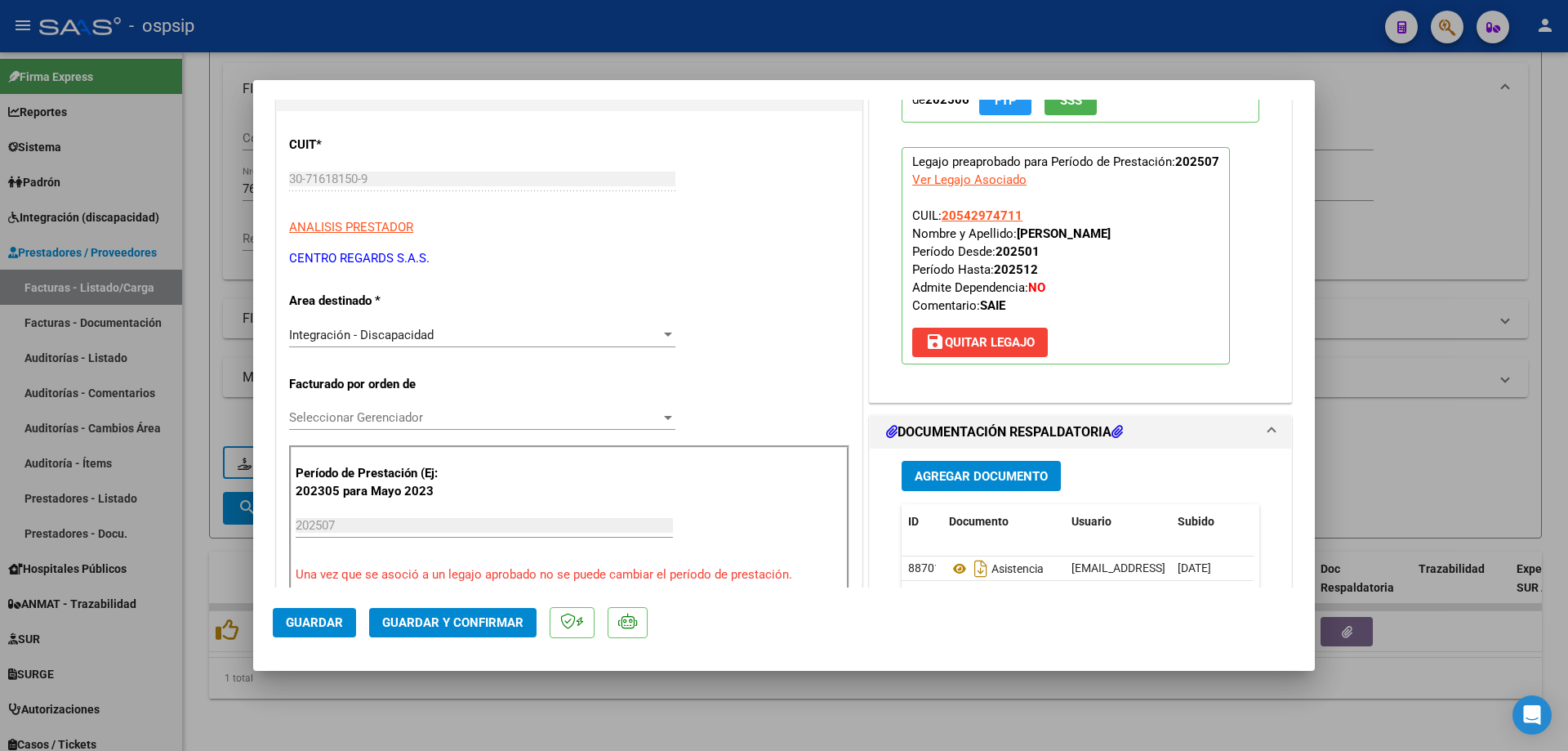
scroll to position [164, 0]
click at [1019, 221] on p "Legajo preaprobado para Período de Prestación: 202507 Ver Legajo Asociado CUIL:…" at bounding box center [1065, 256] width 328 height 217
drag, startPoint x: 1018, startPoint y: 220, endPoint x: 940, endPoint y: 212, distance: 78.4
click at [940, 212] on p "Legajo preaprobado para Período de Prestación: 202507 Ver Legajo Asociado CUIL:…" at bounding box center [1065, 256] width 328 height 217
copy span "20542974711"
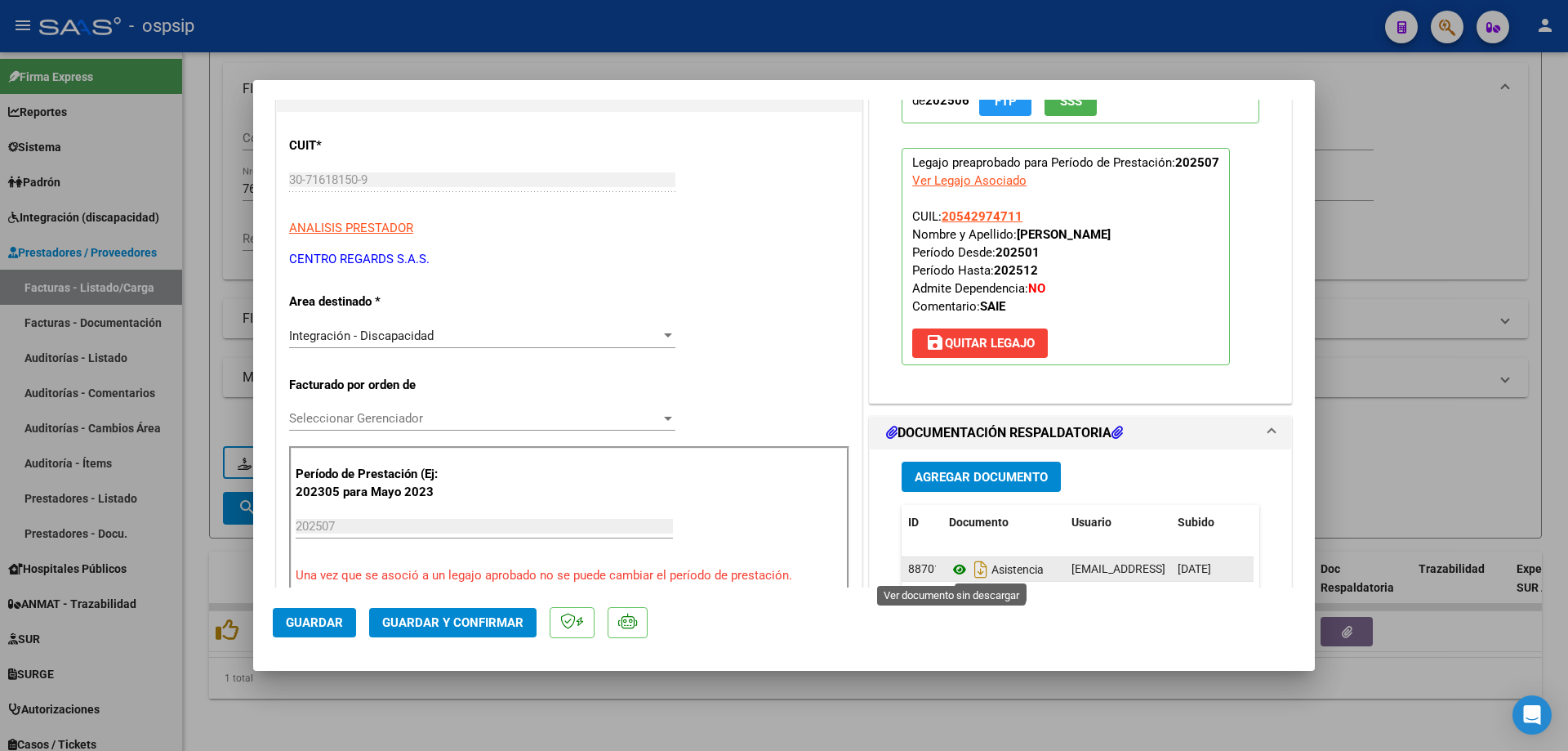
click at [950, 568] on icon at bounding box center [959, 569] width 22 height 20
click at [490, 631] on button "Guardar y Confirmar" at bounding box center [453, 622] width 167 height 29
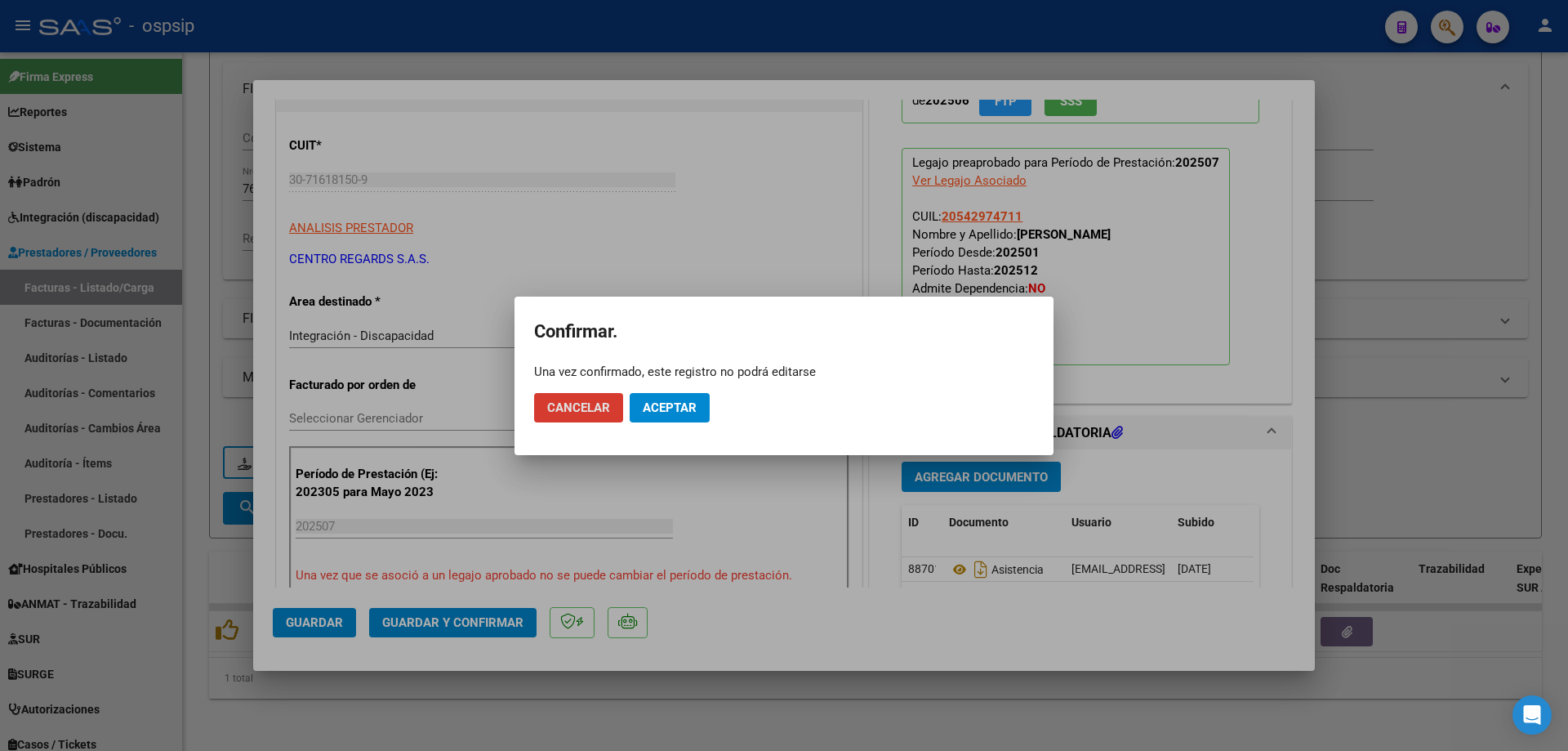
click at [652, 412] on span "Aceptar" at bounding box center [670, 408] width 54 height 15
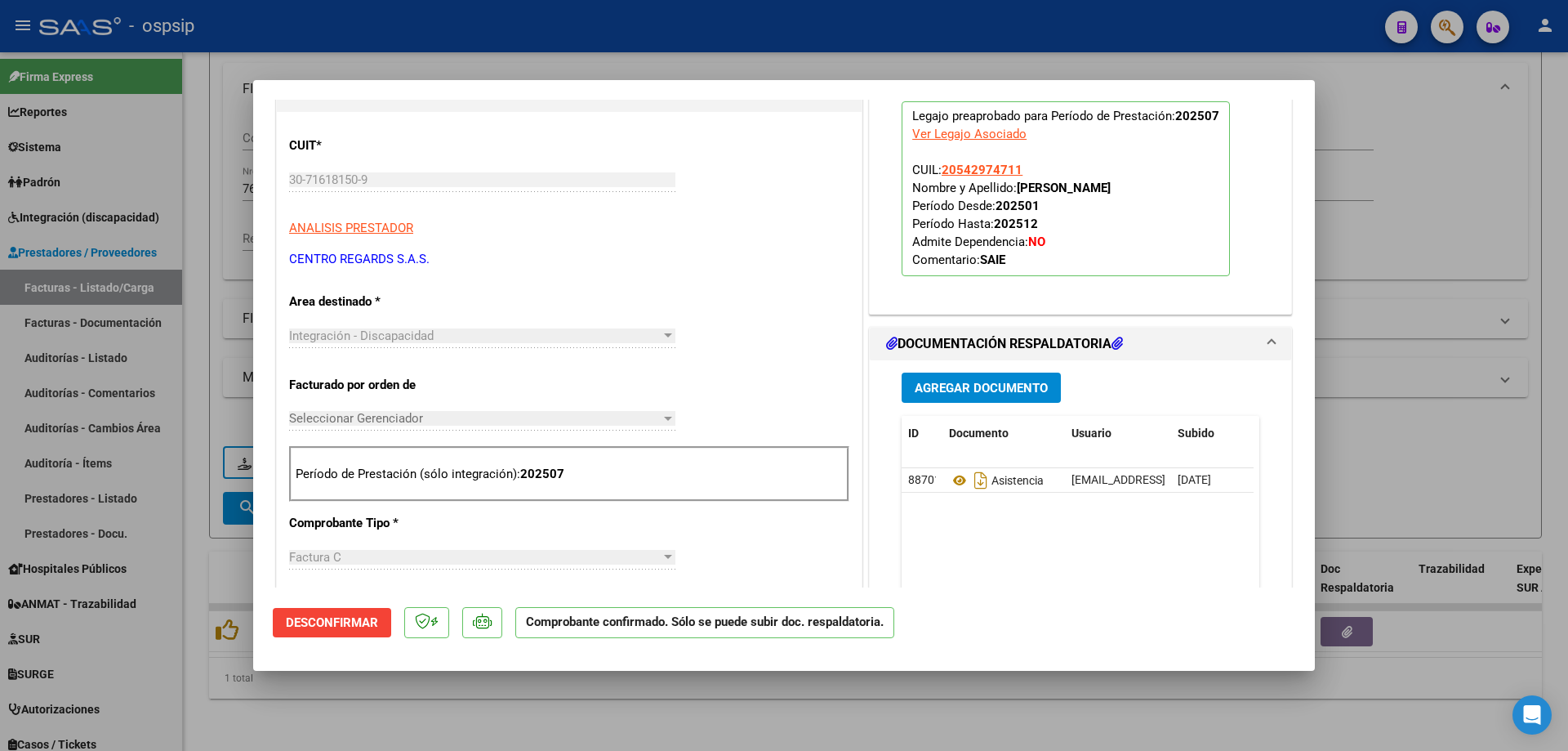
click at [1392, 190] on div at bounding box center [784, 375] width 1568 height 751
type input "$ 0,00"
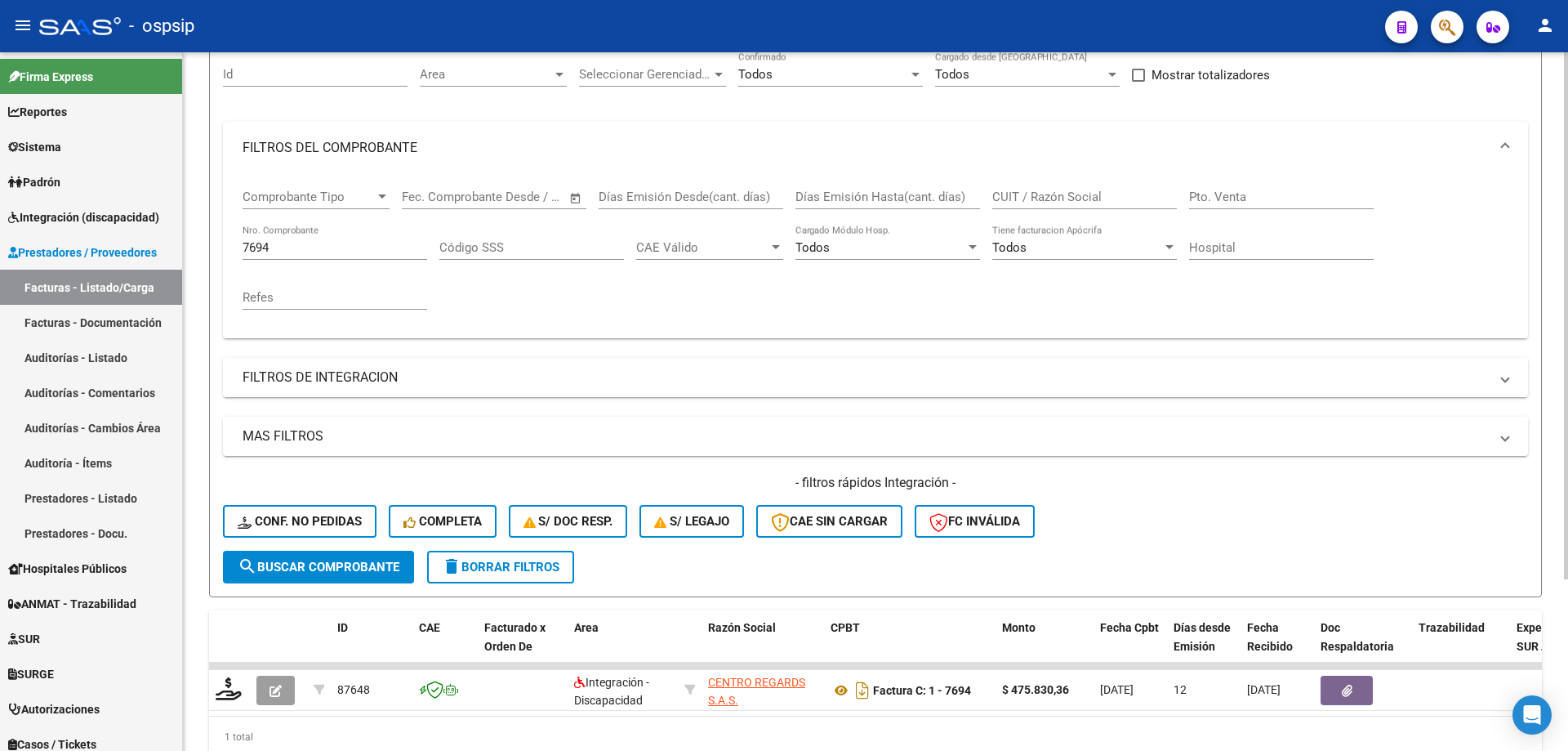
scroll to position [64, 0]
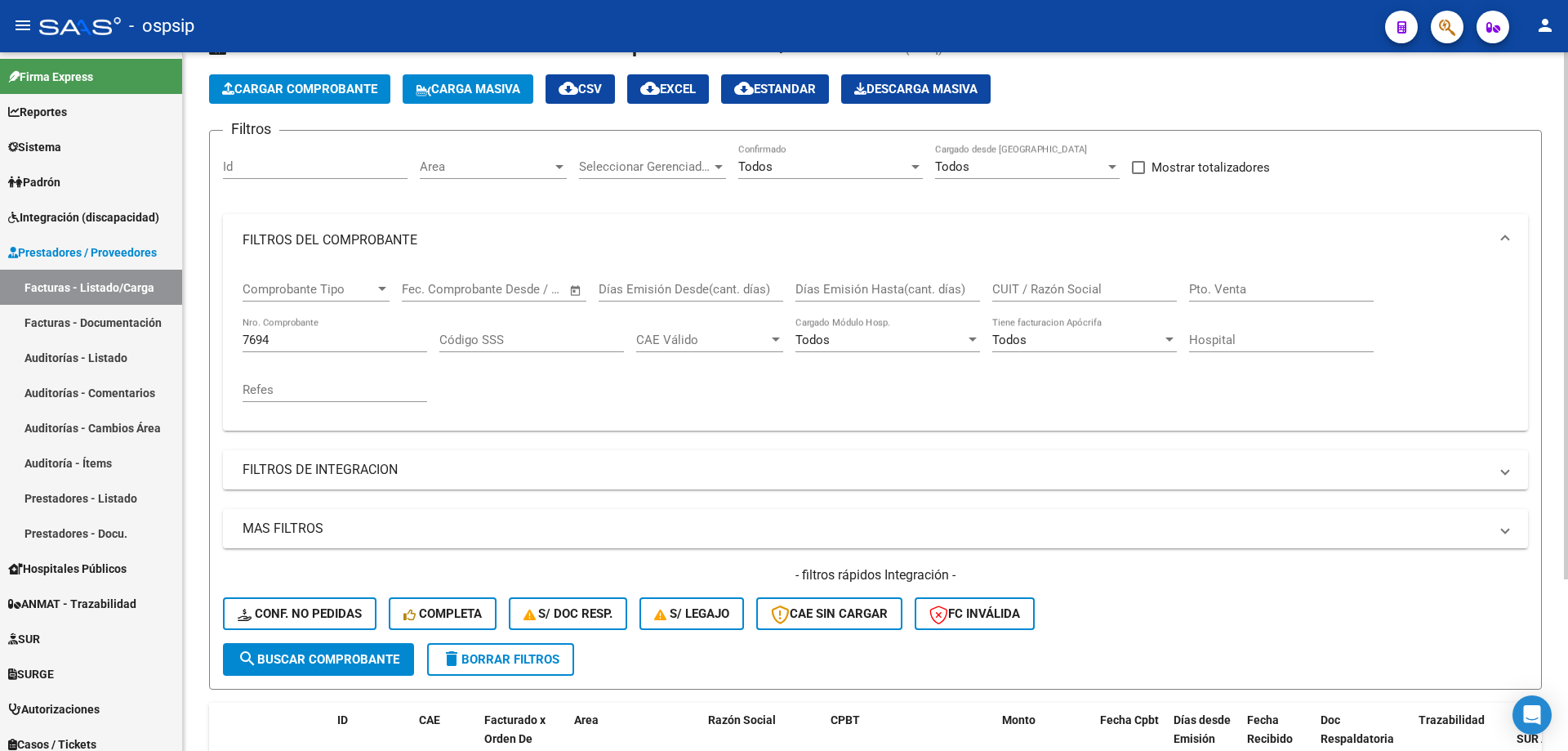
click at [324, 350] on div "7694 Nro. Comprobante" at bounding box center [334, 335] width 184 height 36
type input "7"
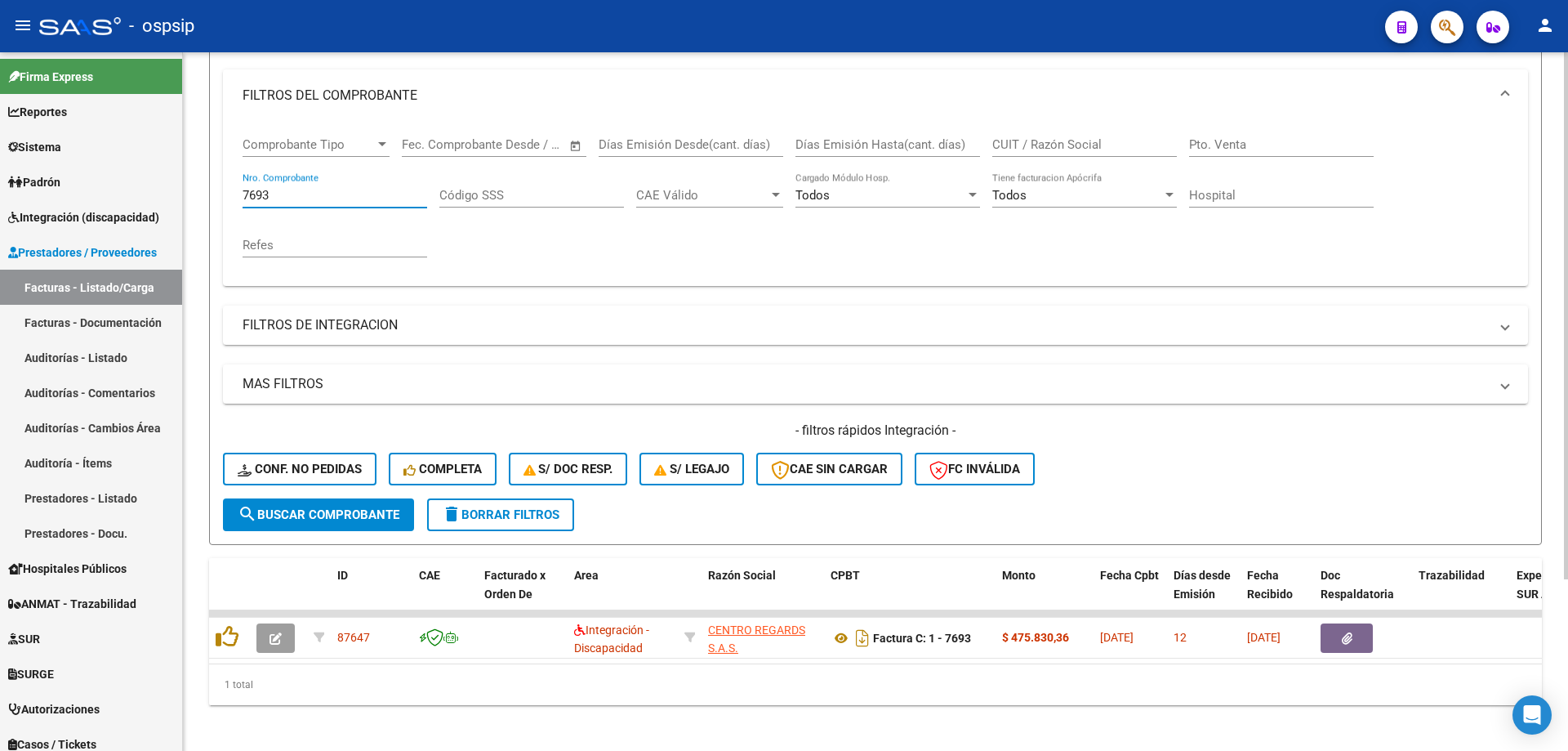
scroll to position [227, 0]
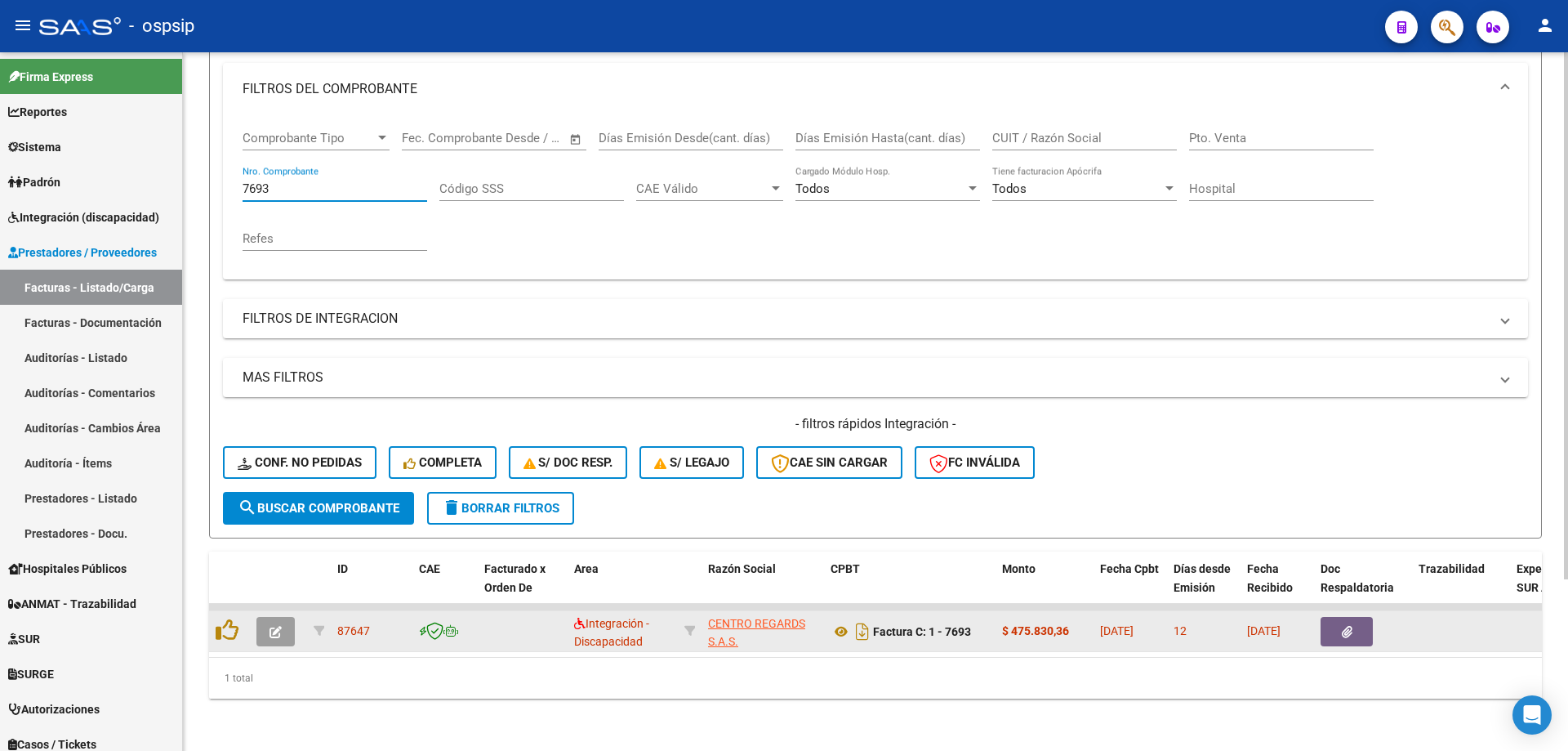
type input "7693"
click at [281, 626] on icon "button" at bounding box center [275, 631] width 12 height 12
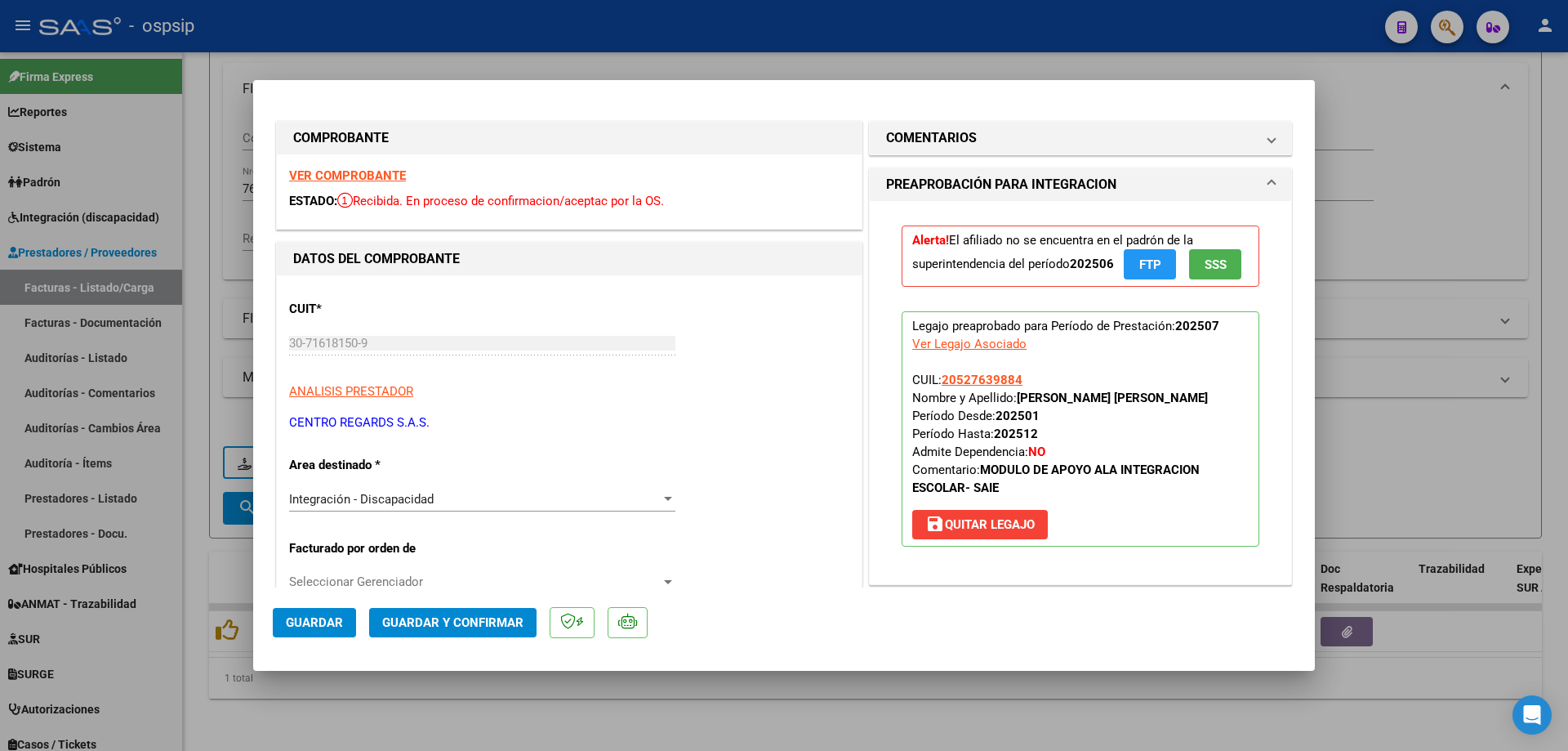
click at [1359, 190] on div at bounding box center [784, 375] width 1568 height 751
type input "$ 0,00"
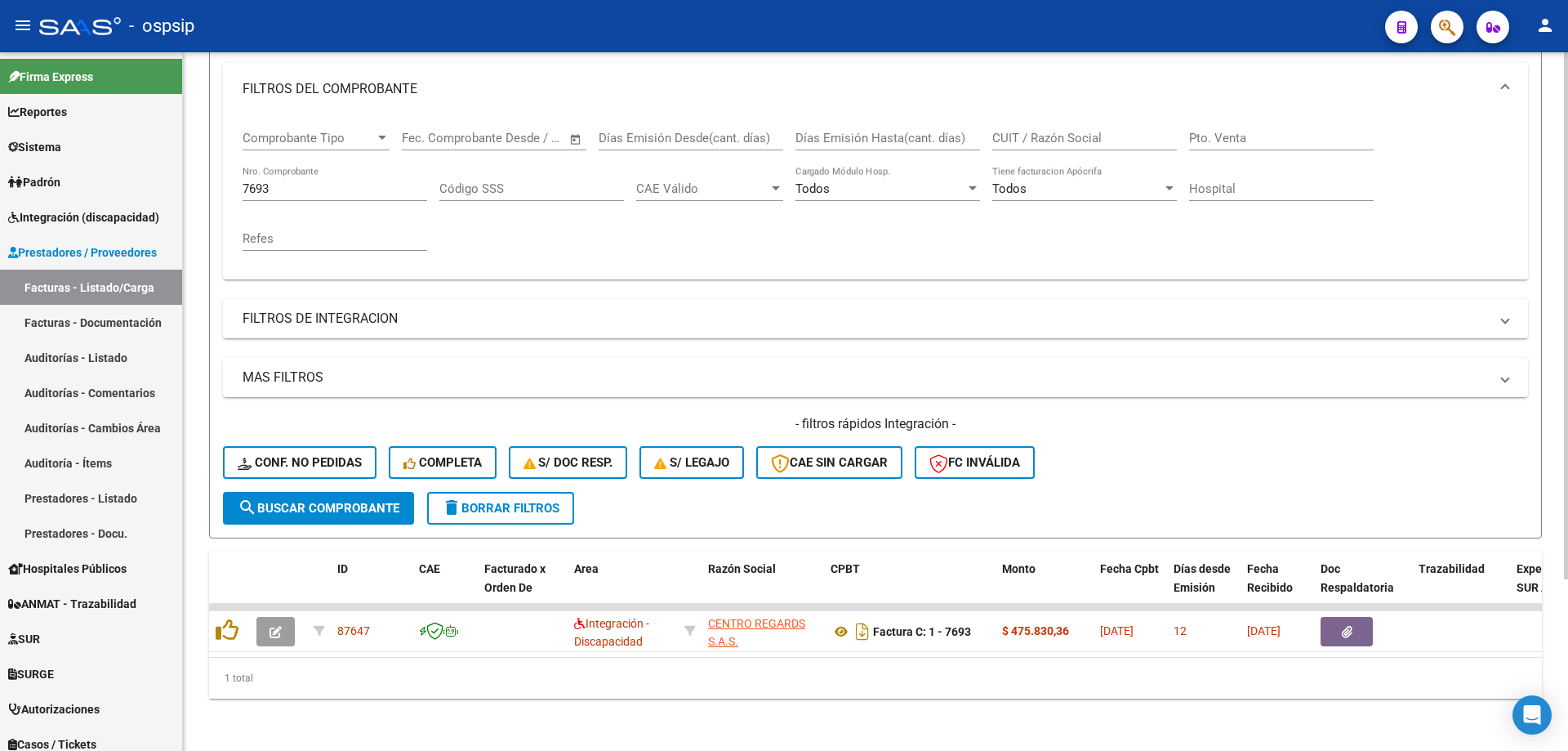
click at [307, 167] on div "7693 Nro. Comprobante" at bounding box center [334, 183] width 184 height 36
type input "7"
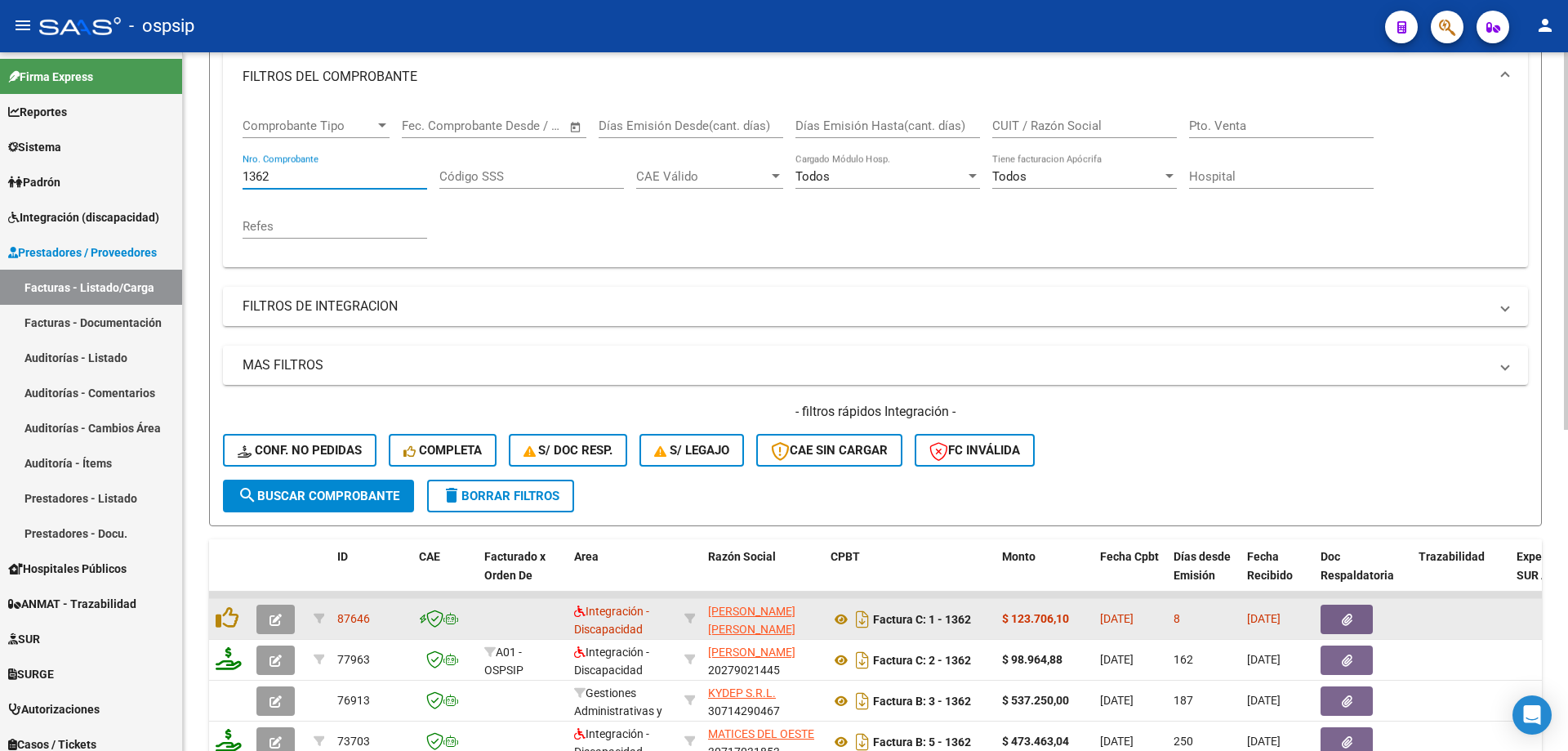
type input "1362"
click at [270, 629] on button "button" at bounding box center [275, 618] width 38 height 29
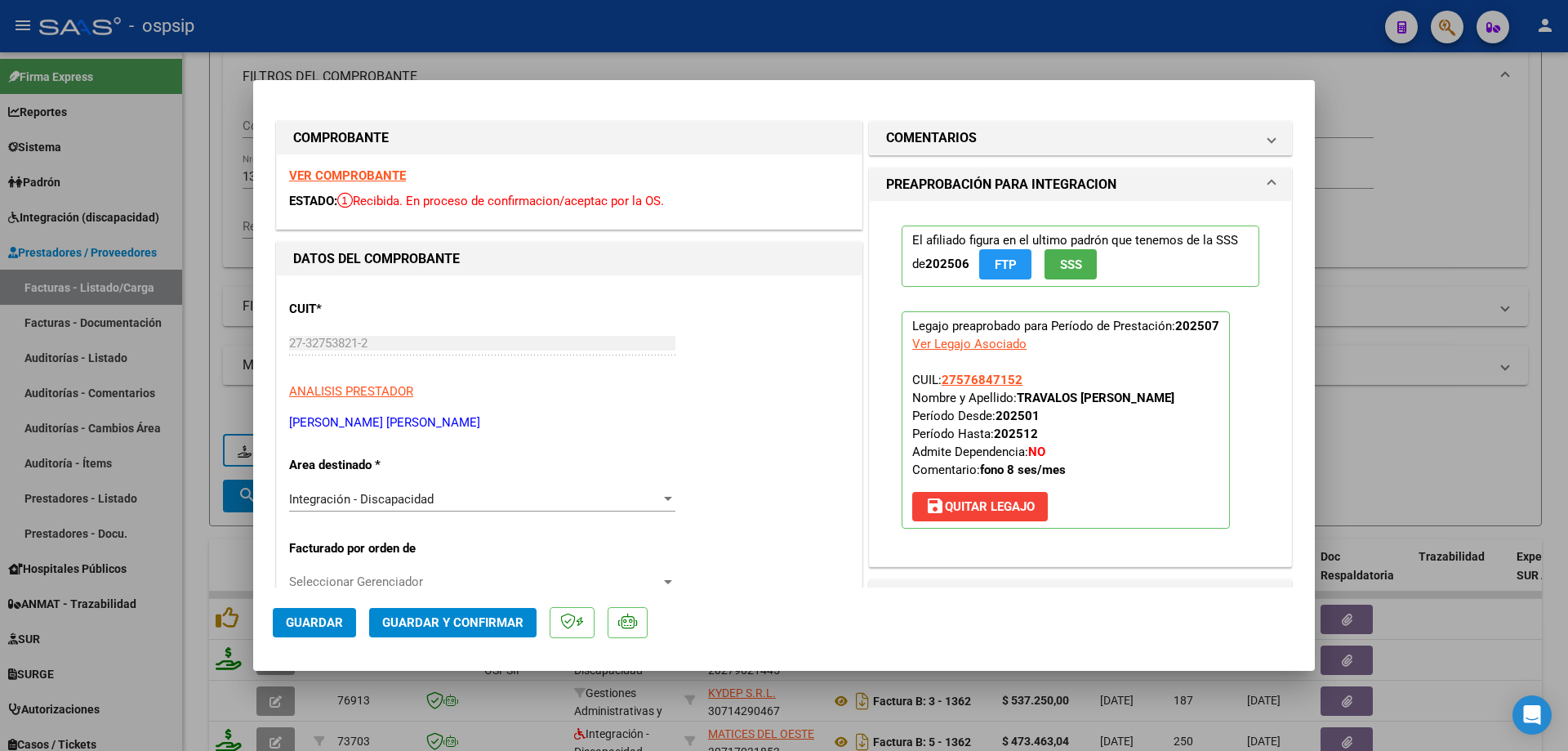
click at [1070, 266] on span "SSS" at bounding box center [1072, 265] width 22 height 15
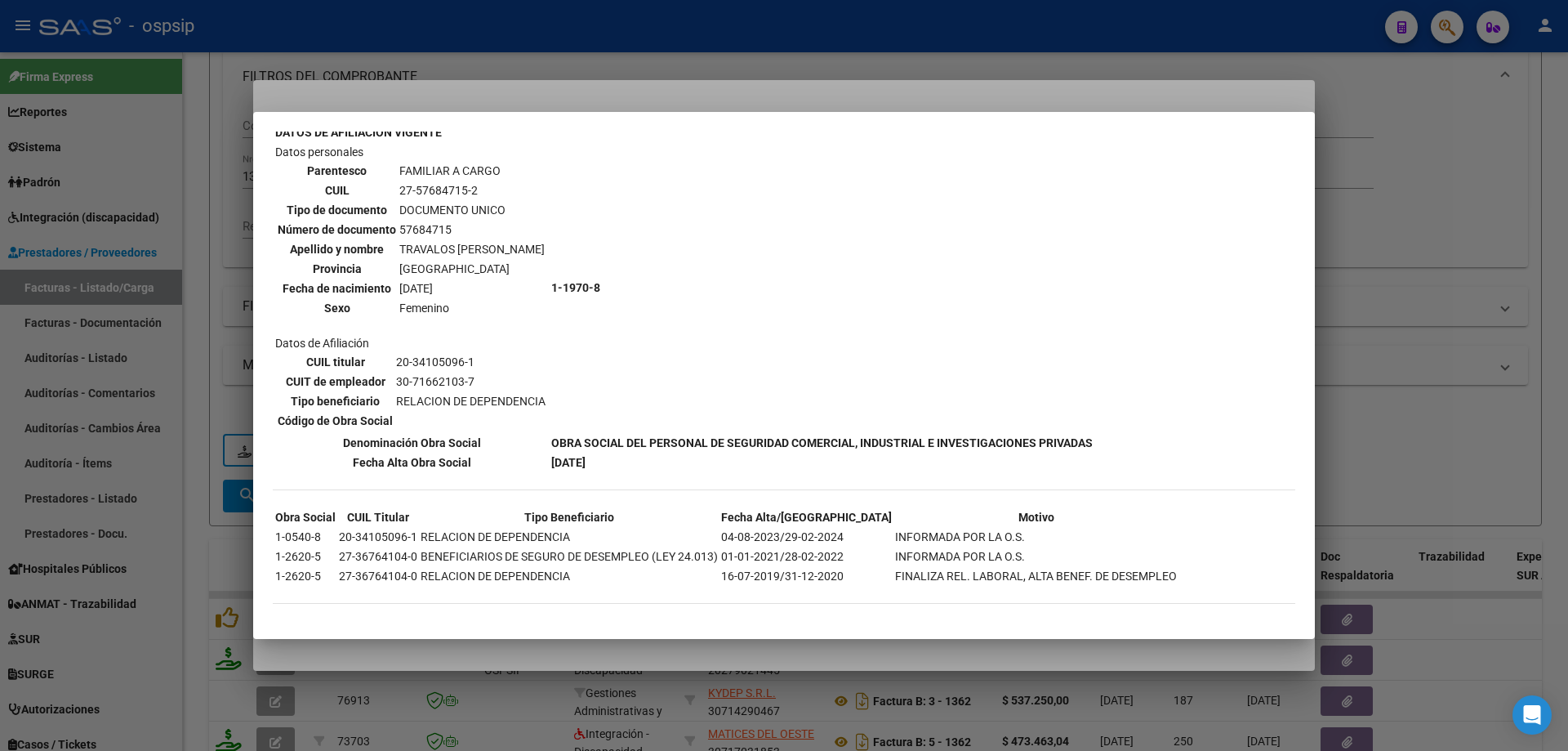
scroll to position [571, 0]
click at [1429, 312] on div at bounding box center [784, 375] width 1568 height 751
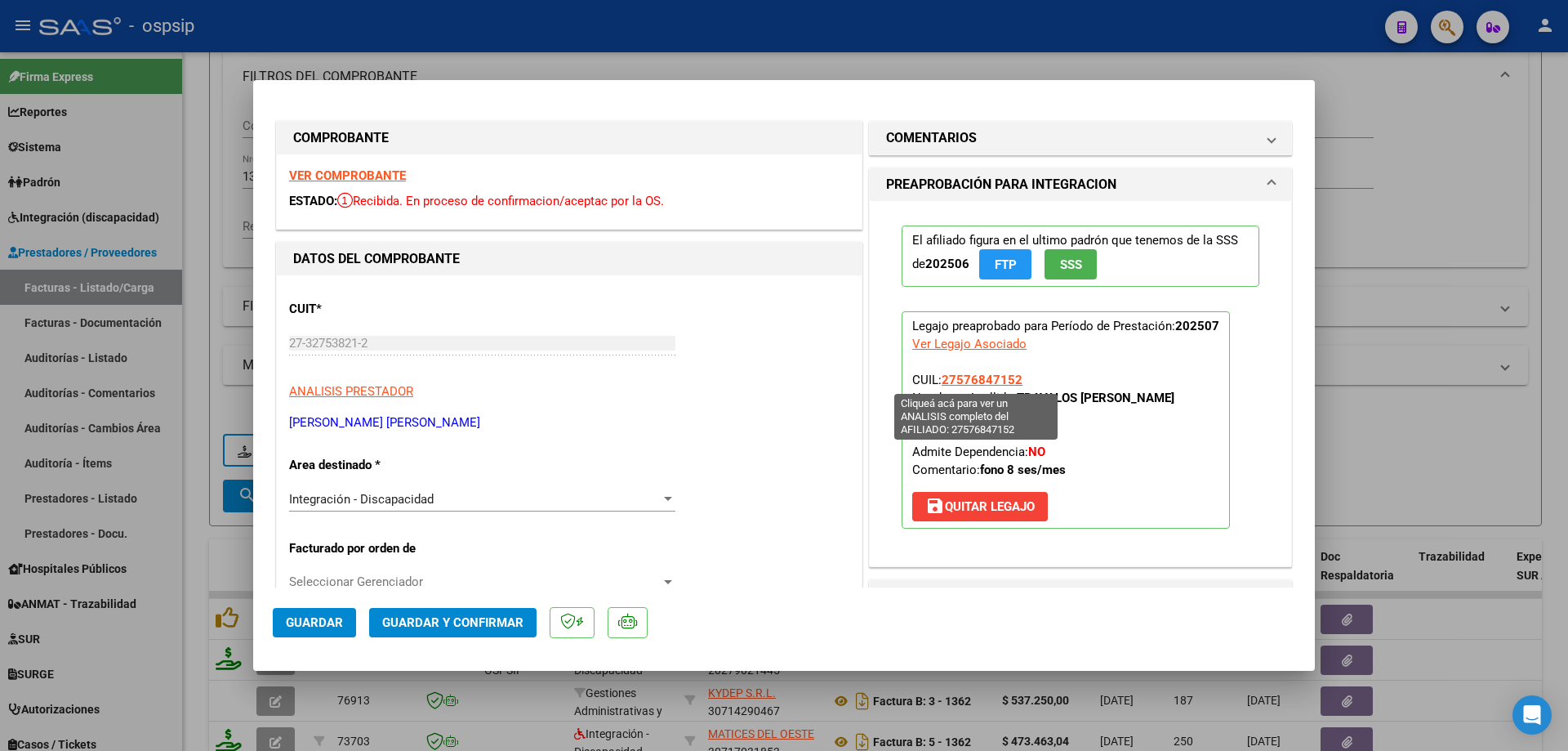
click at [985, 383] on span "27576847152" at bounding box center [982, 380] width 80 height 15
type textarea "27576847152"
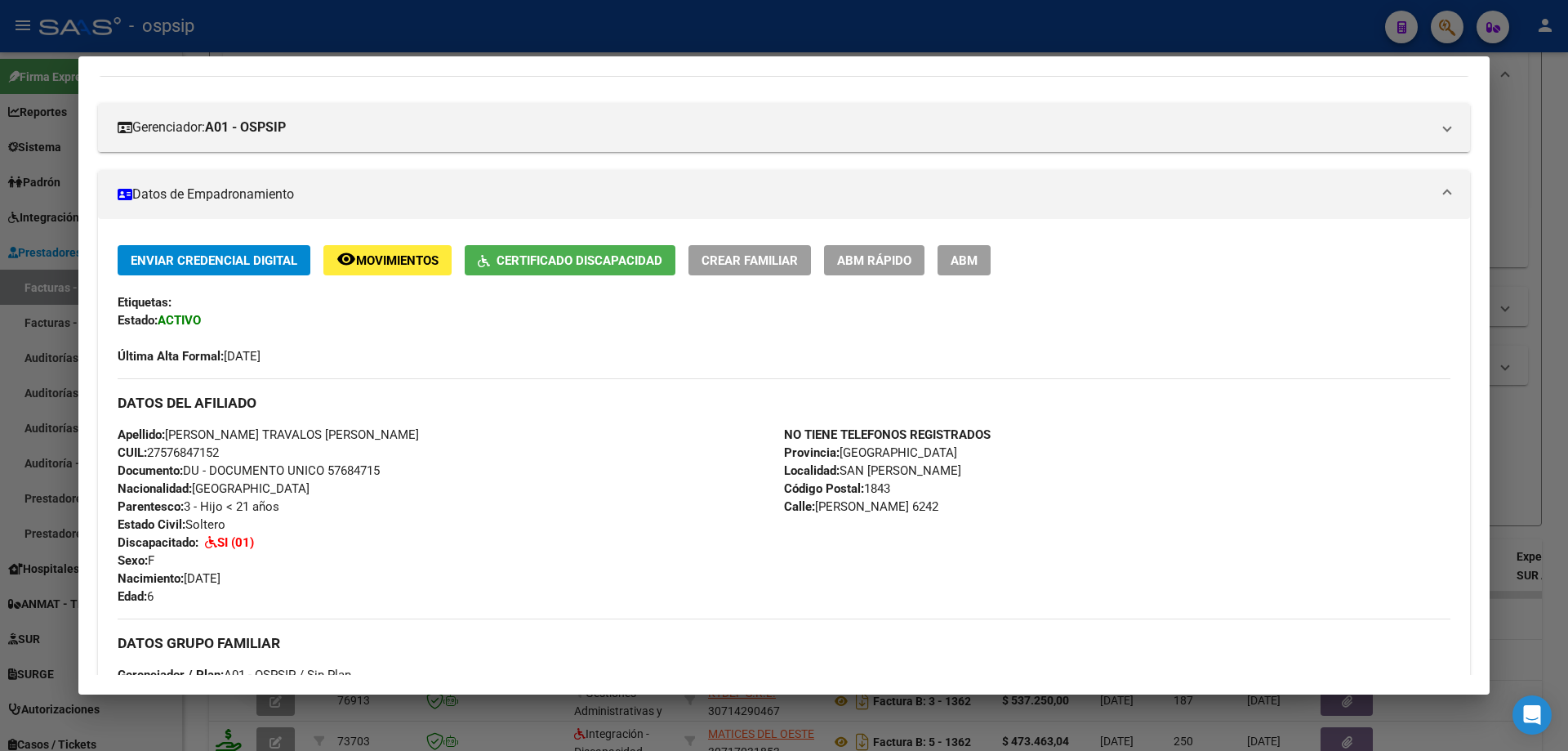
scroll to position [171, 0]
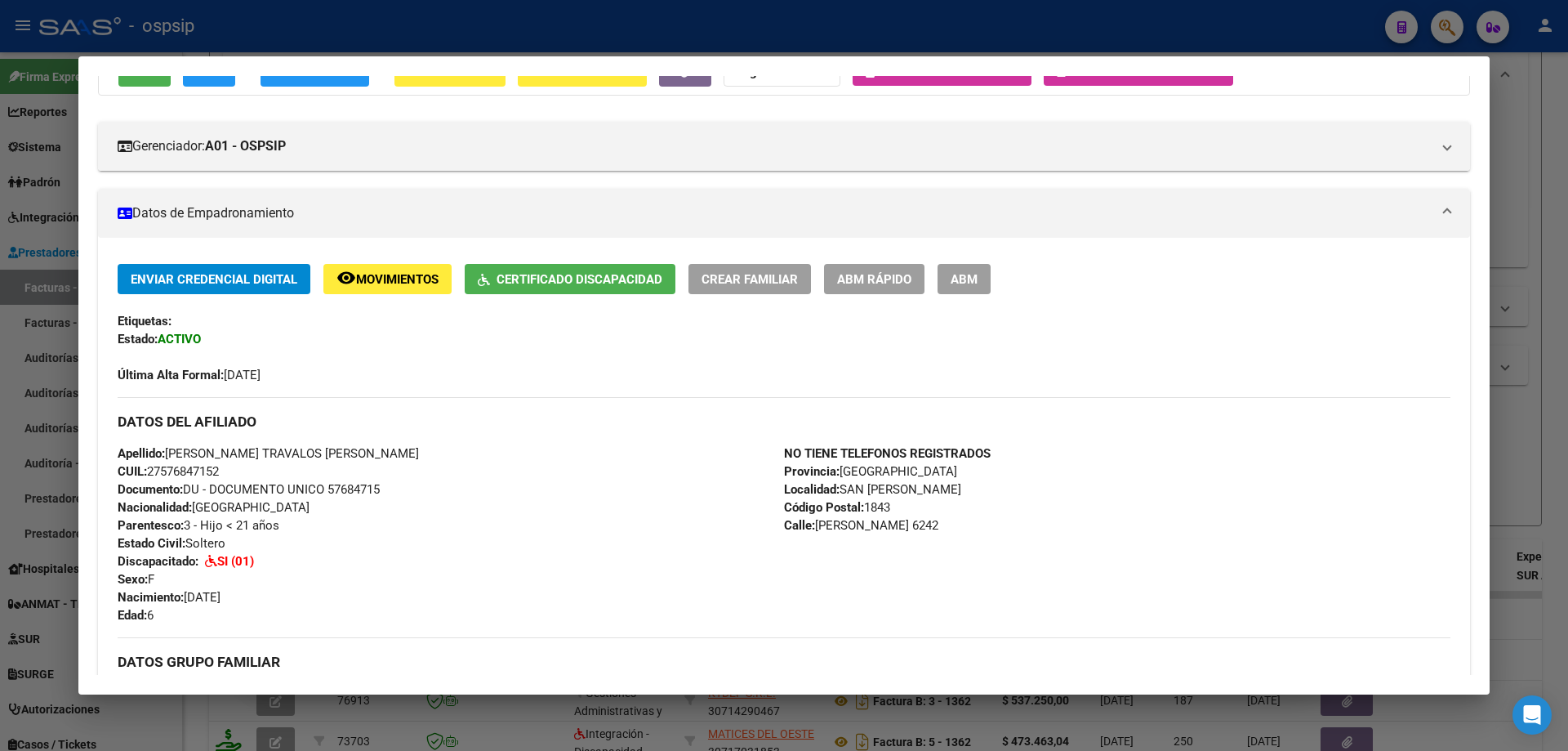
click at [1538, 369] on div at bounding box center [784, 375] width 1568 height 751
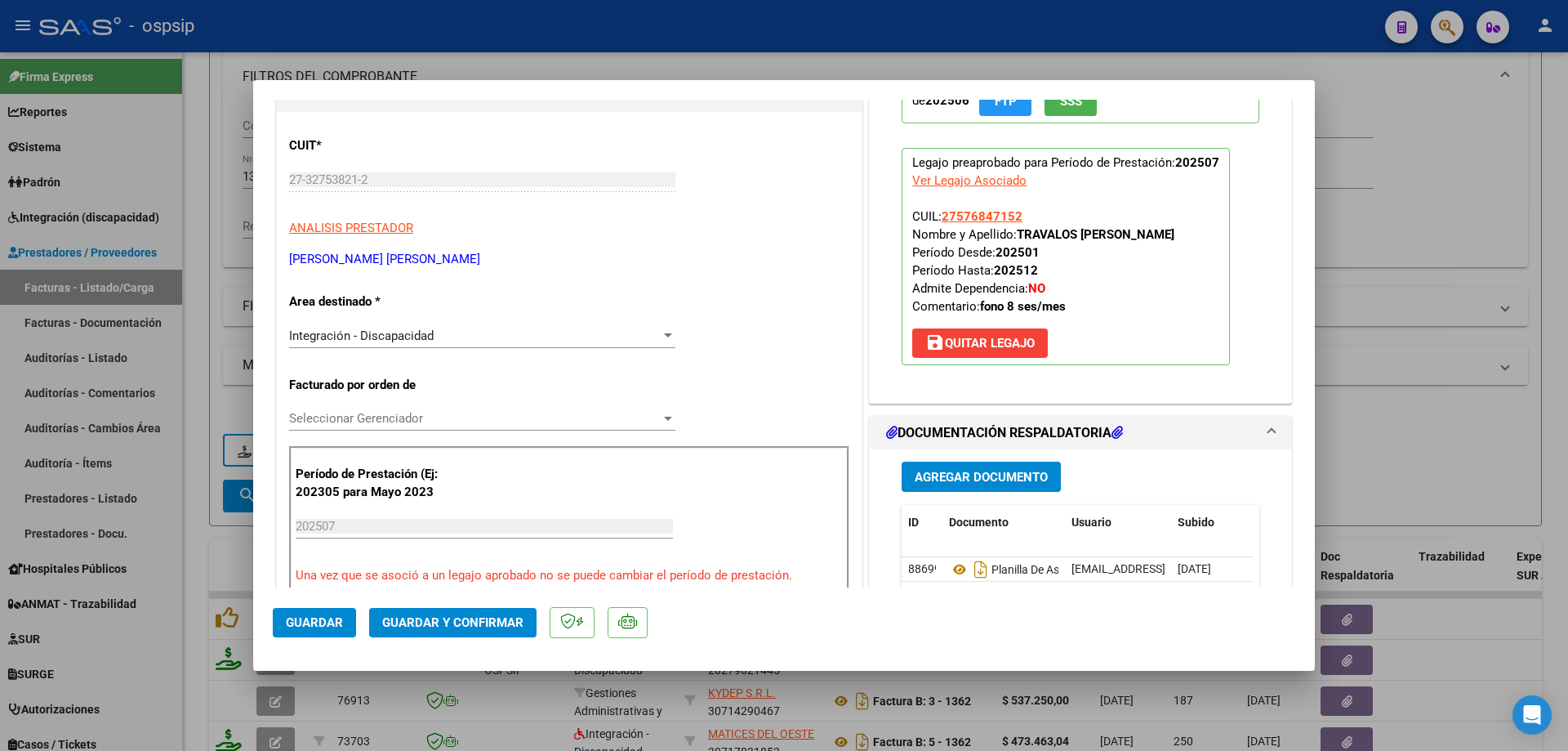
scroll to position [326, 0]
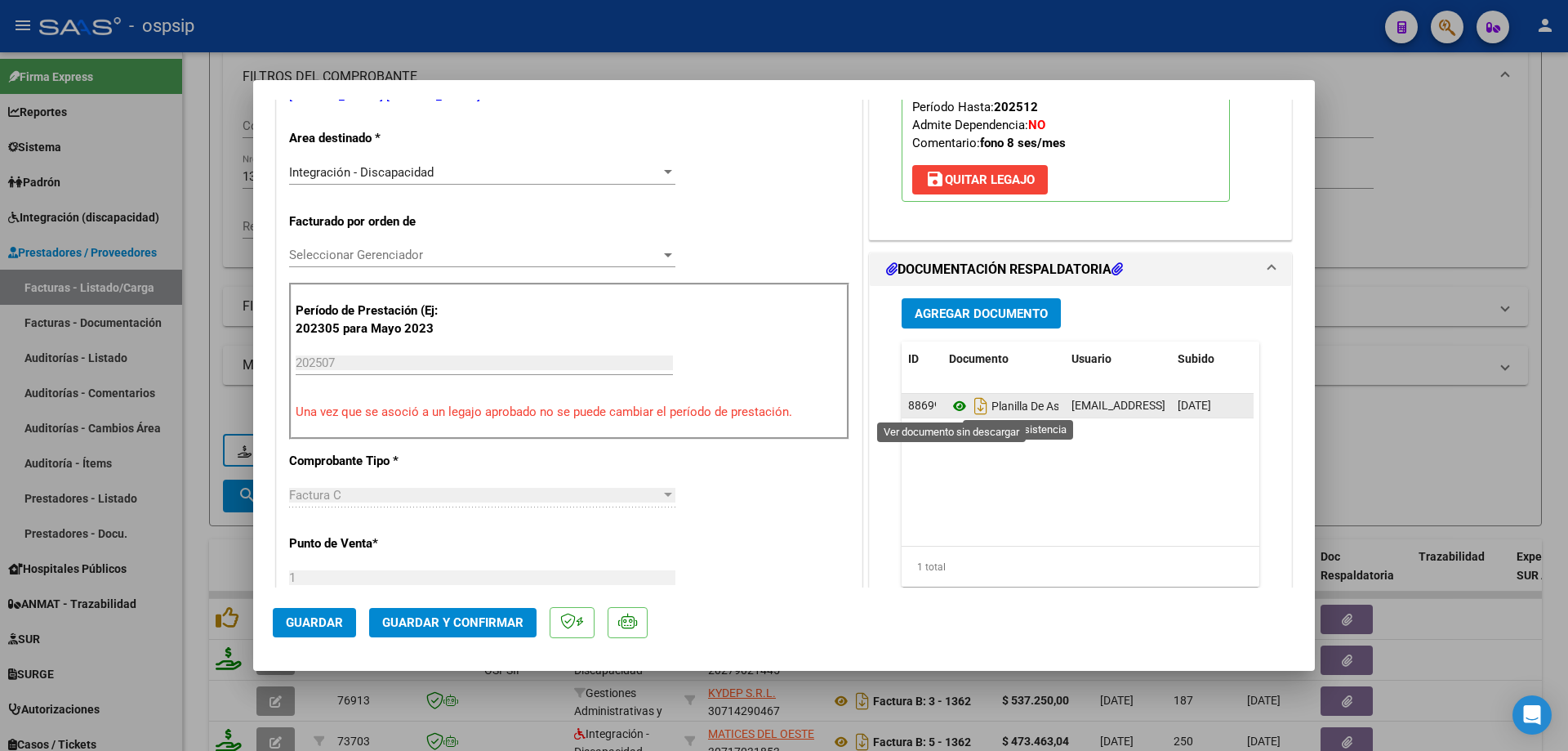
click at [949, 405] on icon at bounding box center [959, 406] width 22 height 20
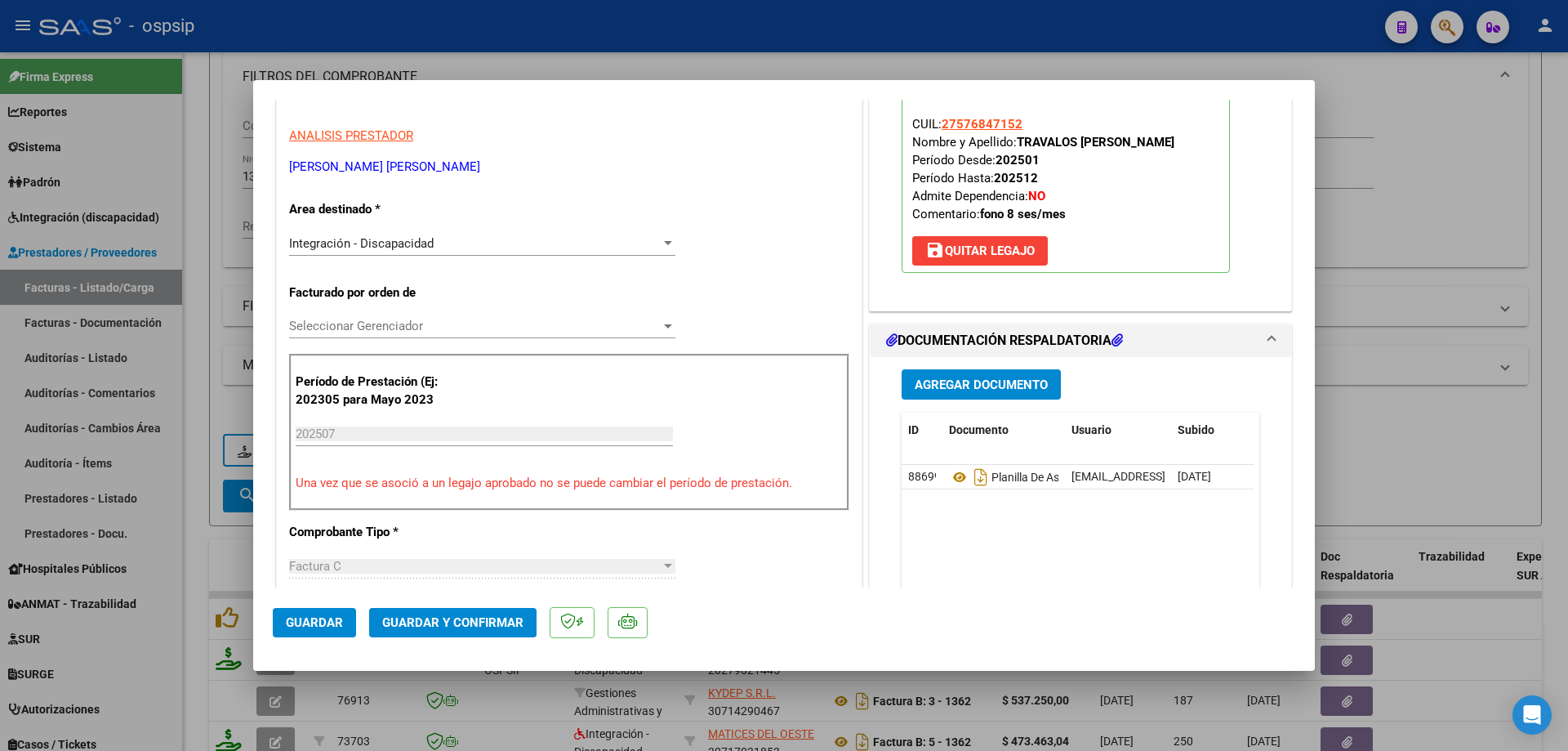
scroll to position [164, 0]
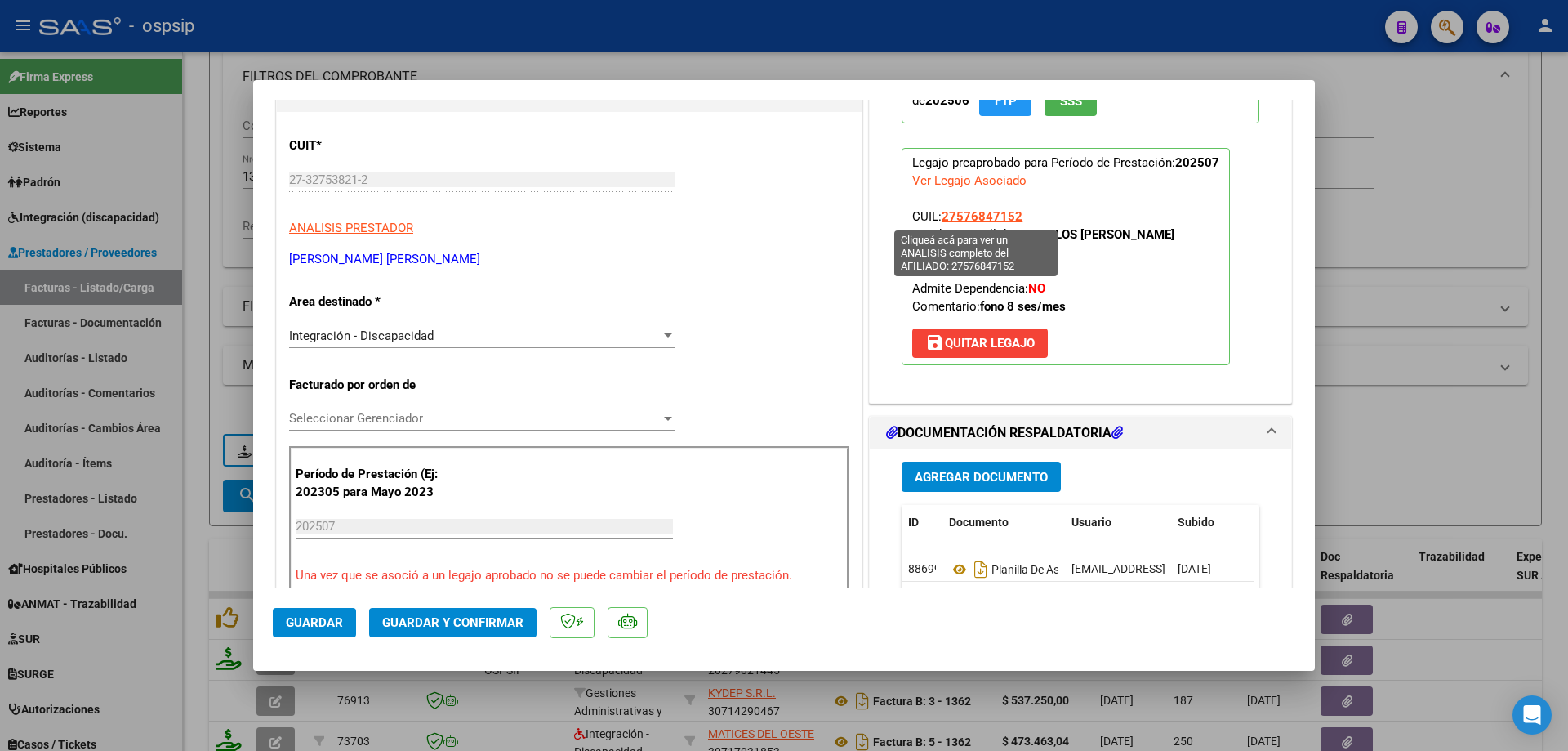
drag, startPoint x: 1022, startPoint y: 216, endPoint x: 940, endPoint y: 216, distance: 82.0
click at [940, 216] on p "Legajo preaprobado para Período de Prestación: 202507 Ver Legajo Asociado CUIL:…" at bounding box center [1065, 256] width 328 height 217
copy span "27576847152"
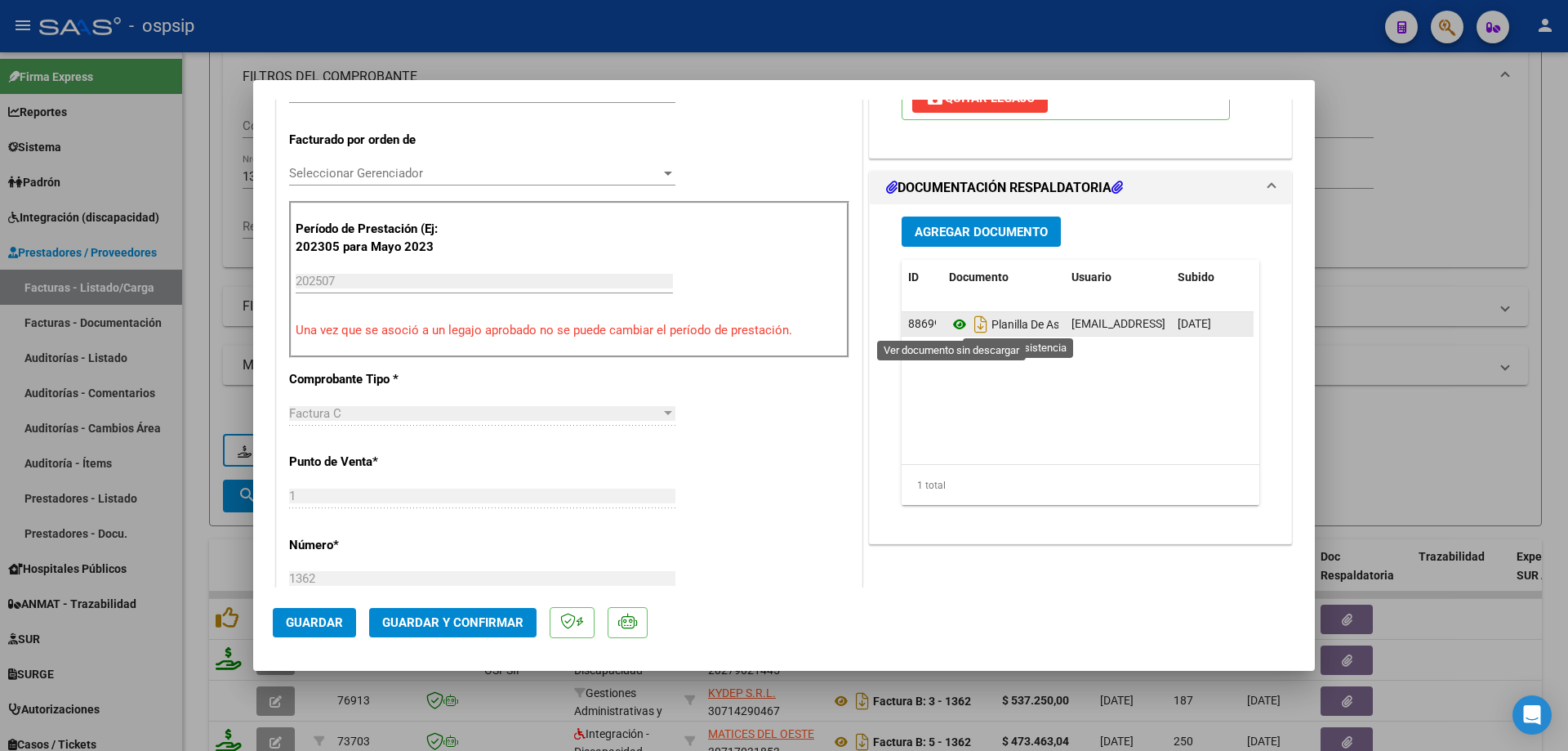
click at [949, 318] on icon at bounding box center [959, 324] width 22 height 20
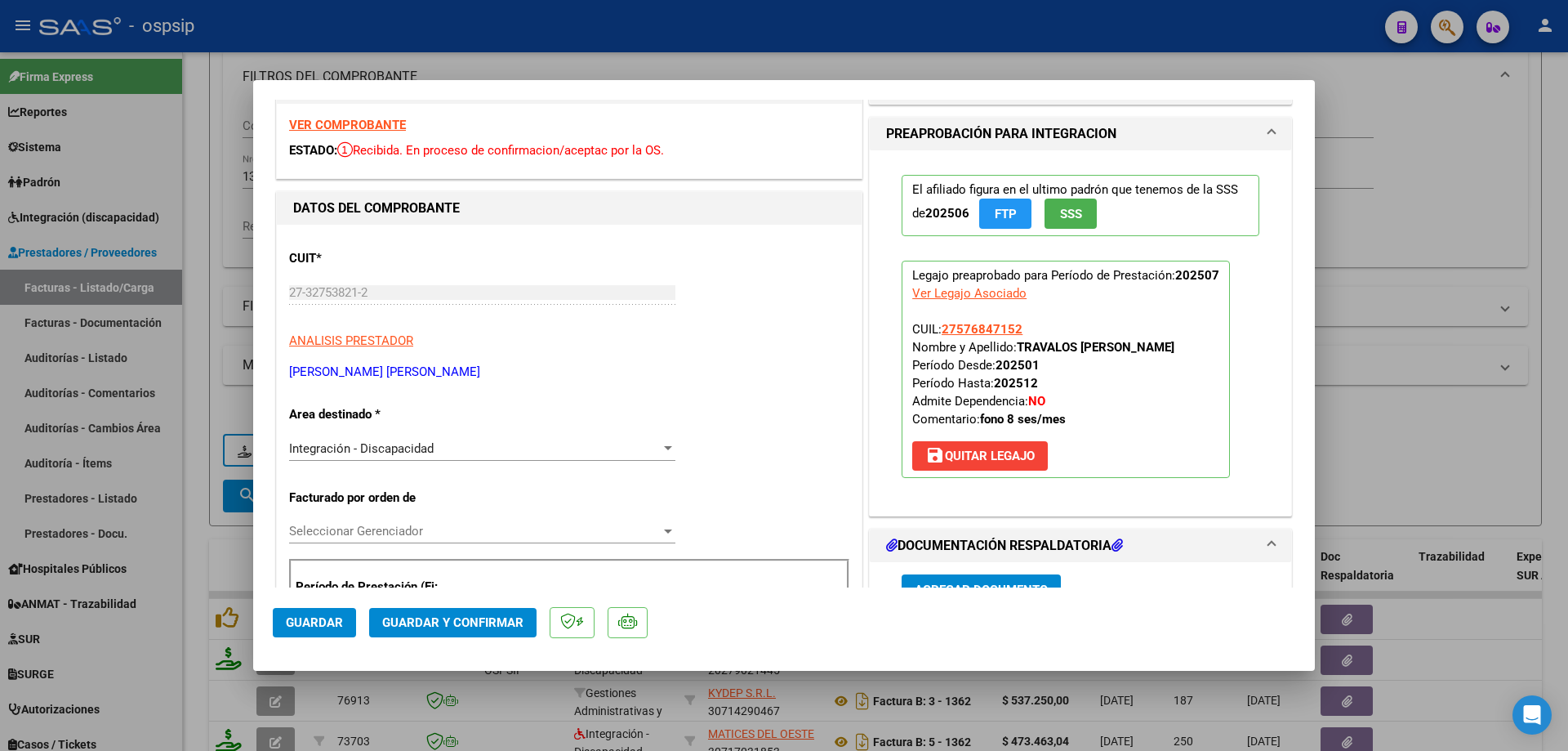
scroll to position [0, 0]
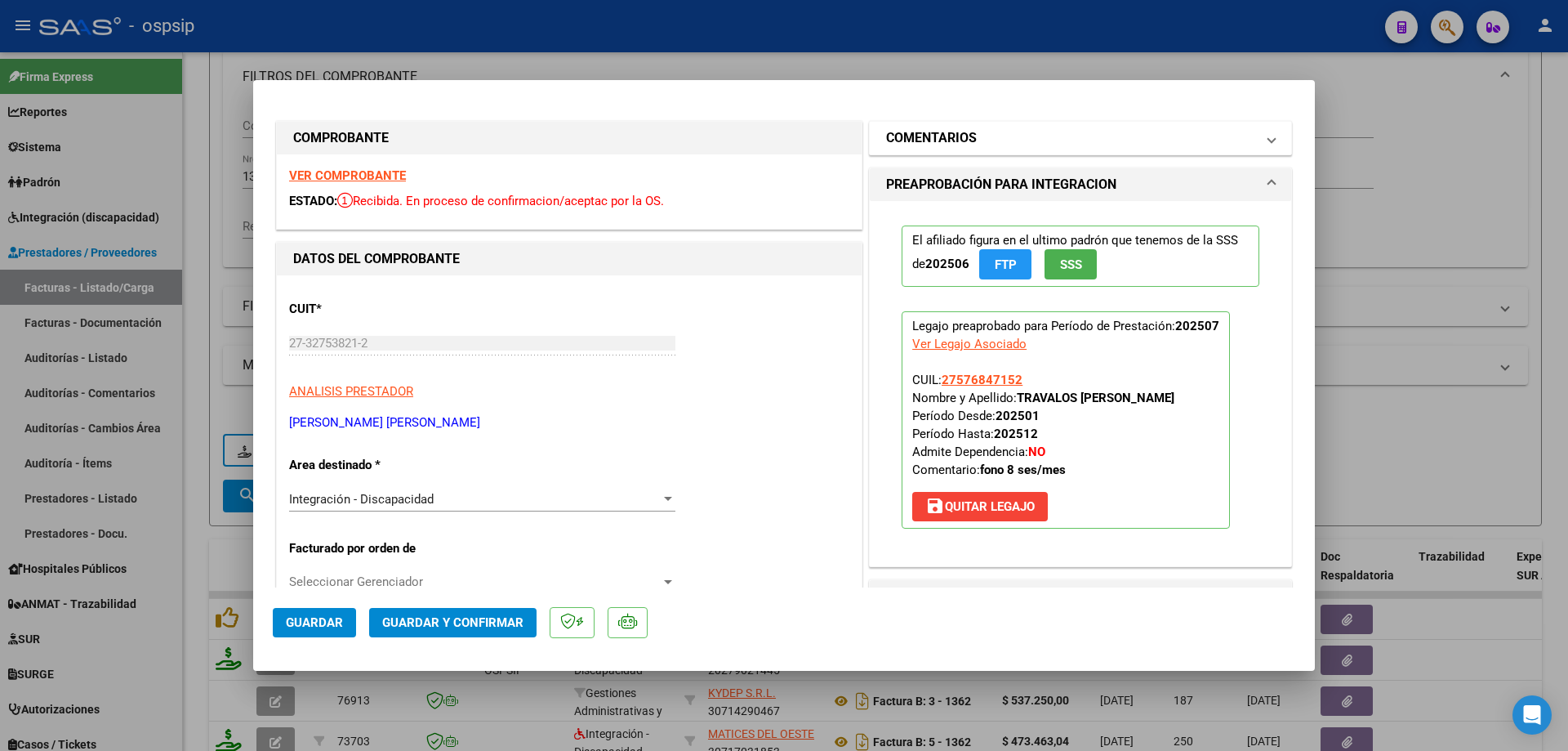
click at [982, 137] on mat-panel-title "COMENTARIOS" at bounding box center [1071, 137] width 369 height 20
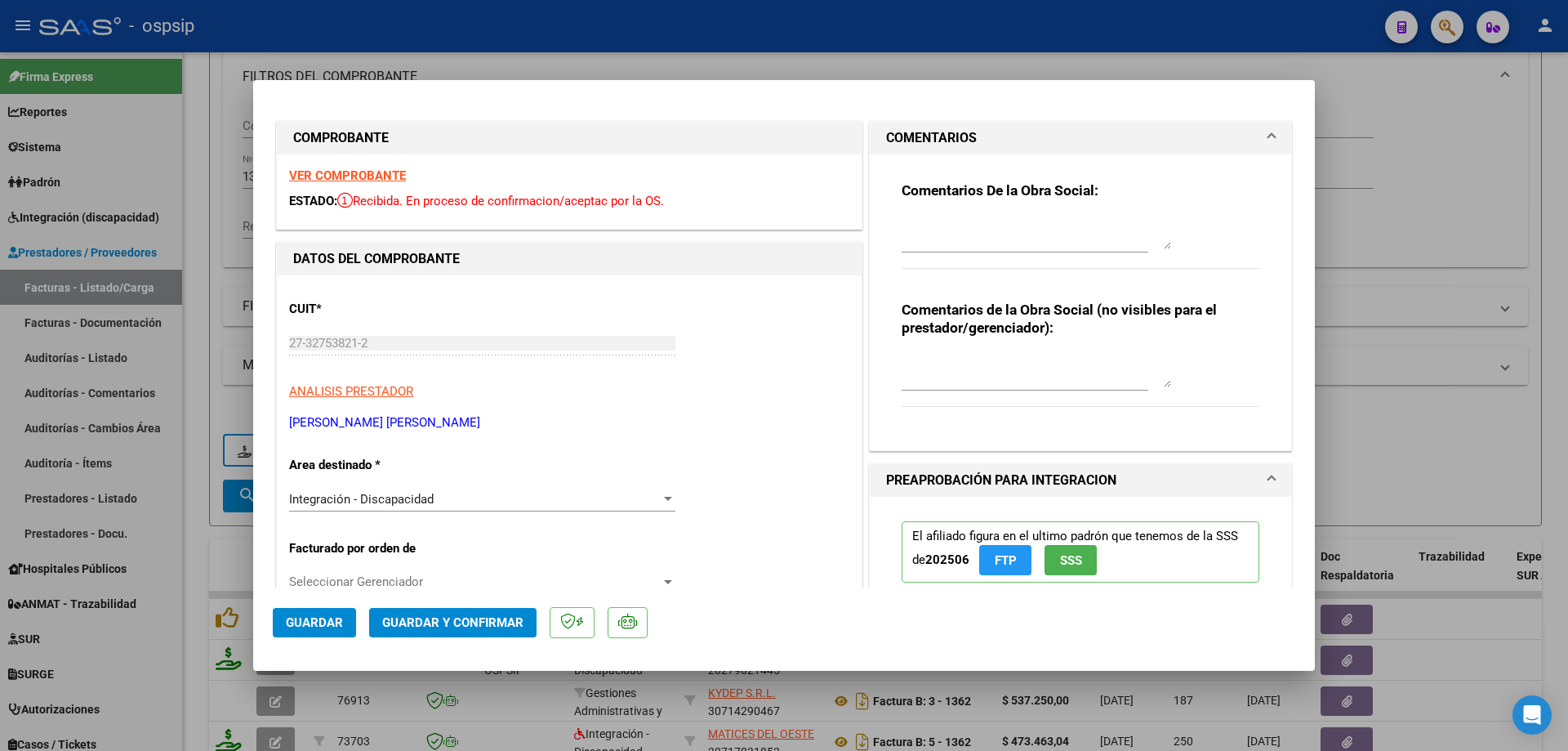
click at [919, 205] on div "Comentarios De la Obra Social:" at bounding box center [1080, 234] width 358 height 106
click at [928, 215] on div at bounding box center [1036, 233] width 269 height 39
click at [909, 224] on textarea at bounding box center [1036, 232] width 269 height 33
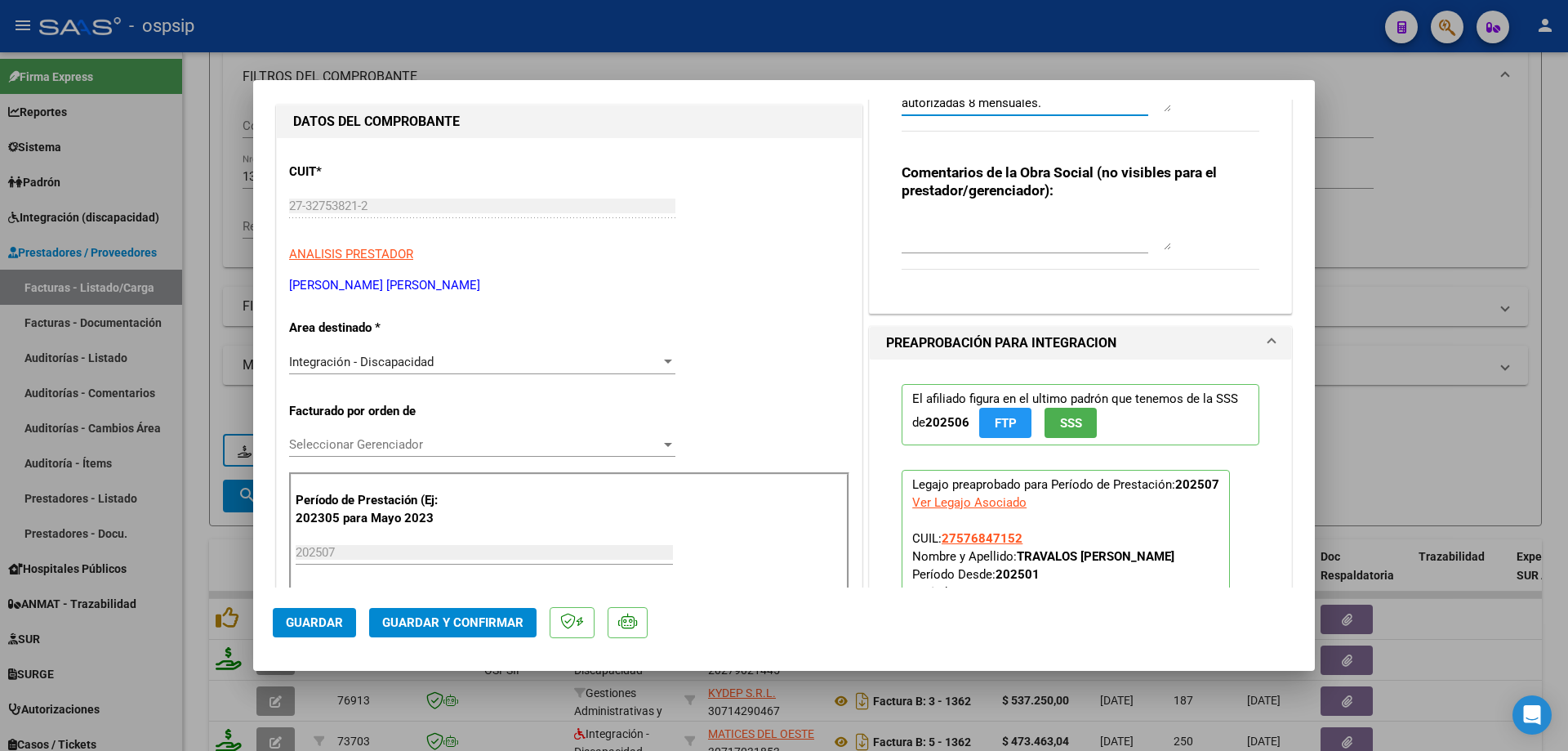
scroll to position [326, 0]
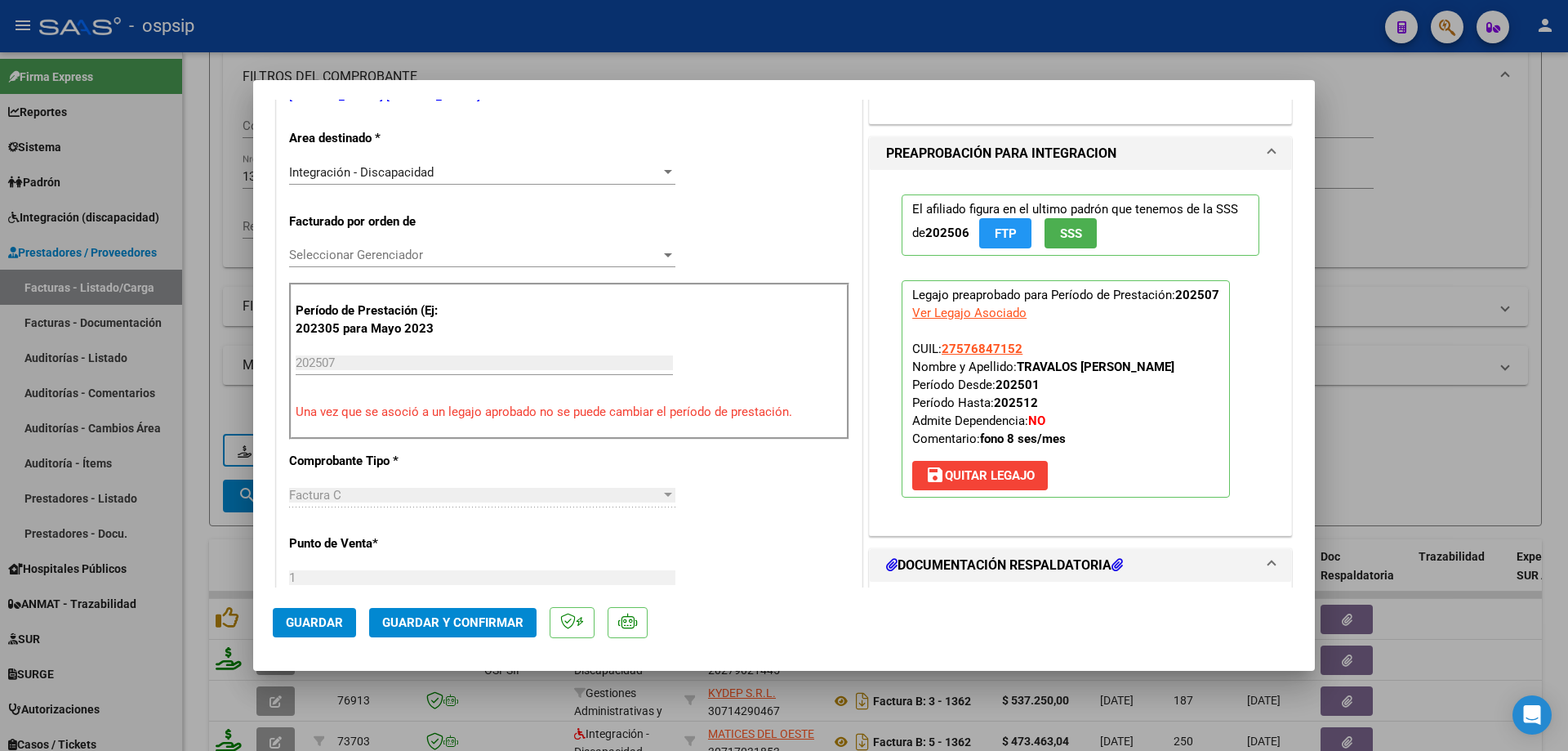
type textarea "Se debitan 2 sesiones facturadas de mas, autorizadas 8 mensuales."
click at [444, 614] on button "Guardar y Confirmar" at bounding box center [453, 622] width 167 height 29
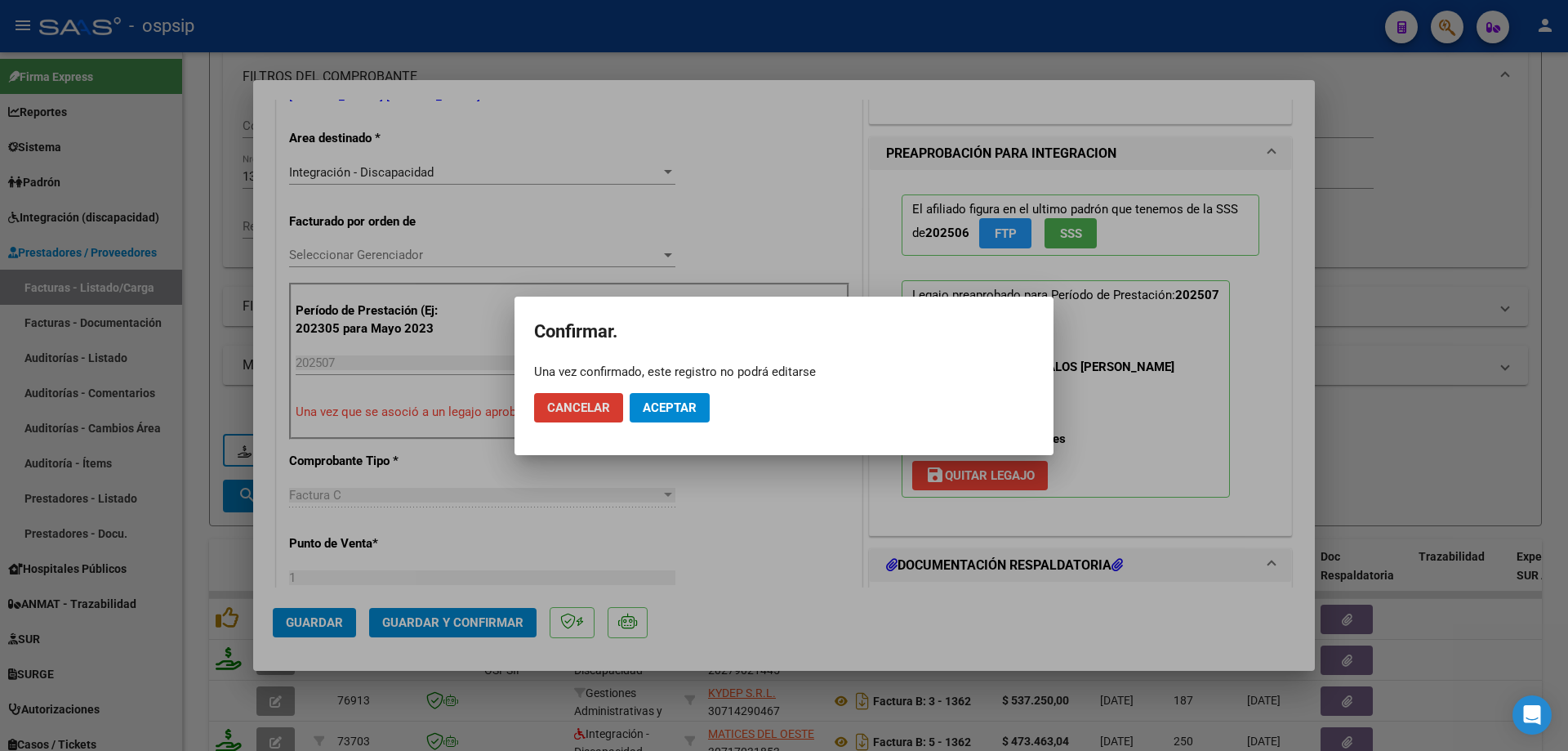
click at [663, 410] on span "Aceptar" at bounding box center [670, 408] width 54 height 15
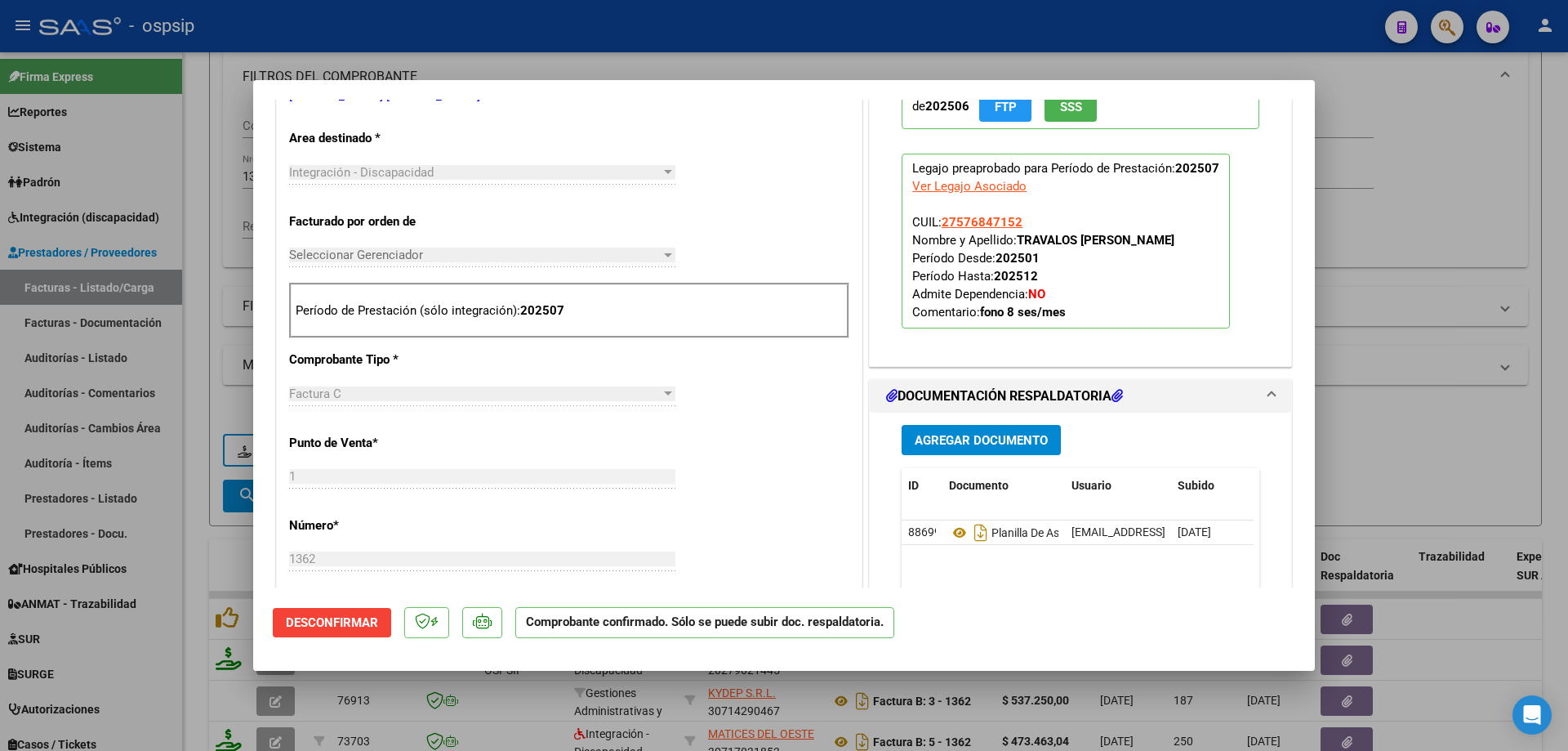
click at [1373, 287] on div at bounding box center [784, 375] width 1568 height 751
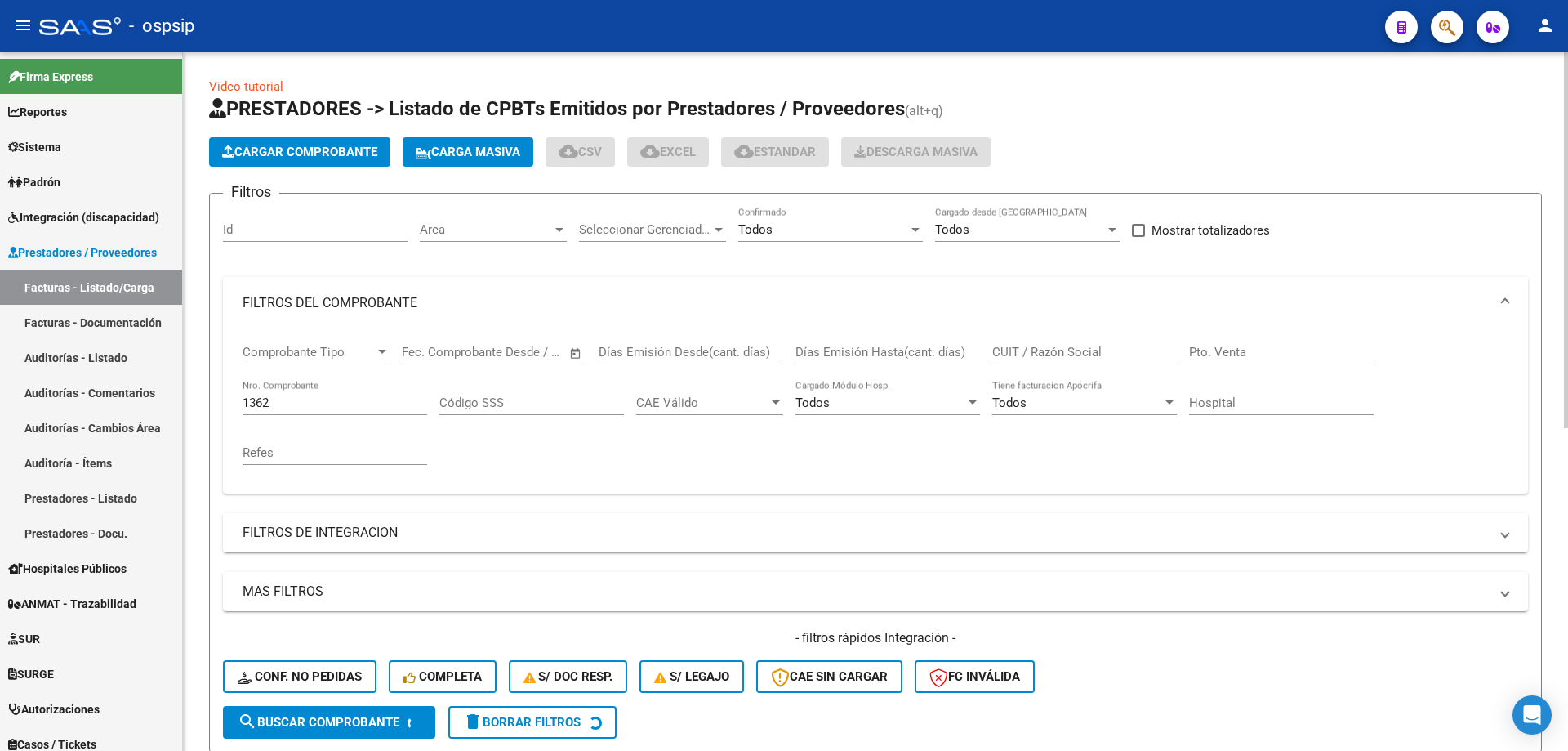
scroll to position [0, 0]
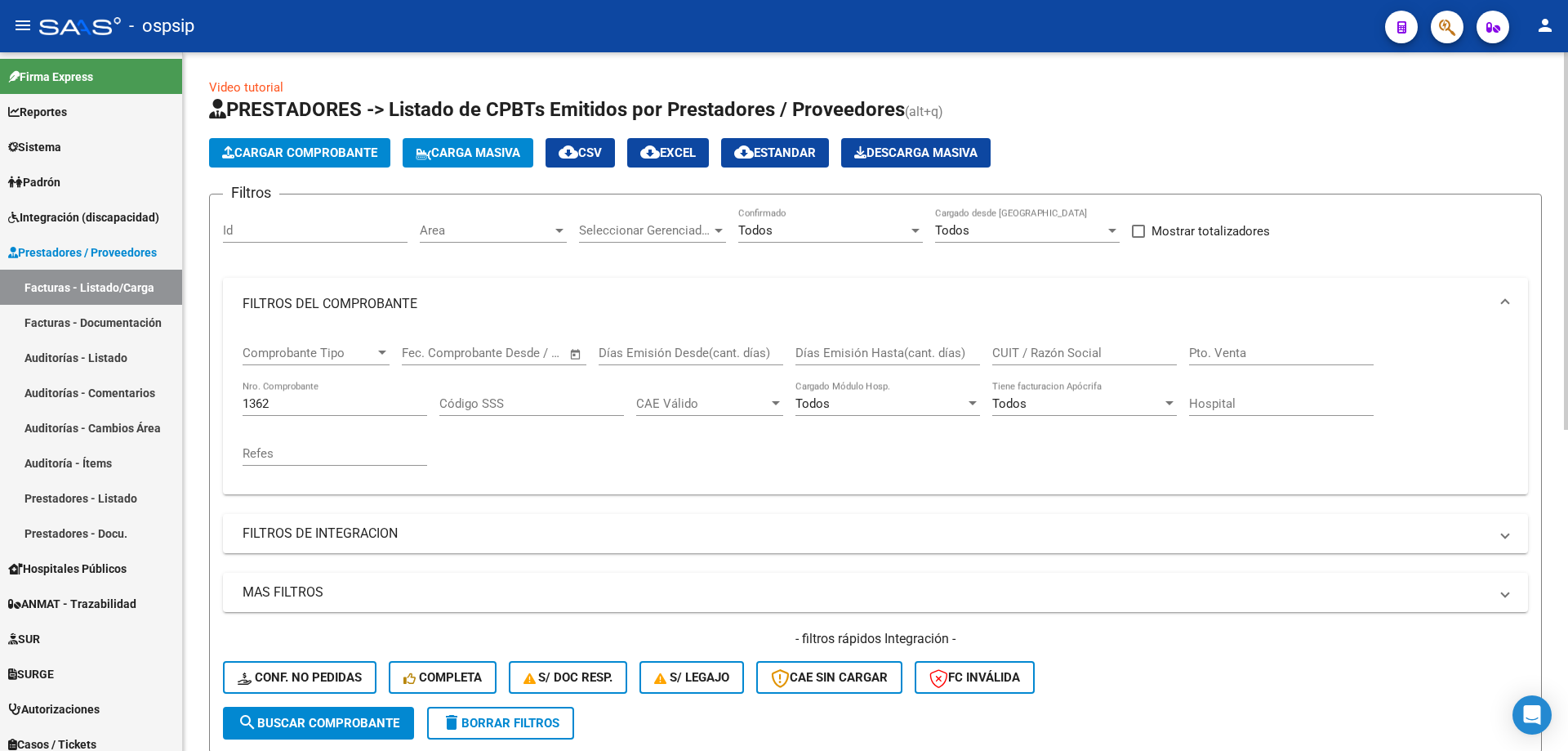
click at [286, 394] on div "1362 Nro. Comprobante" at bounding box center [334, 398] width 184 height 36
type input "1"
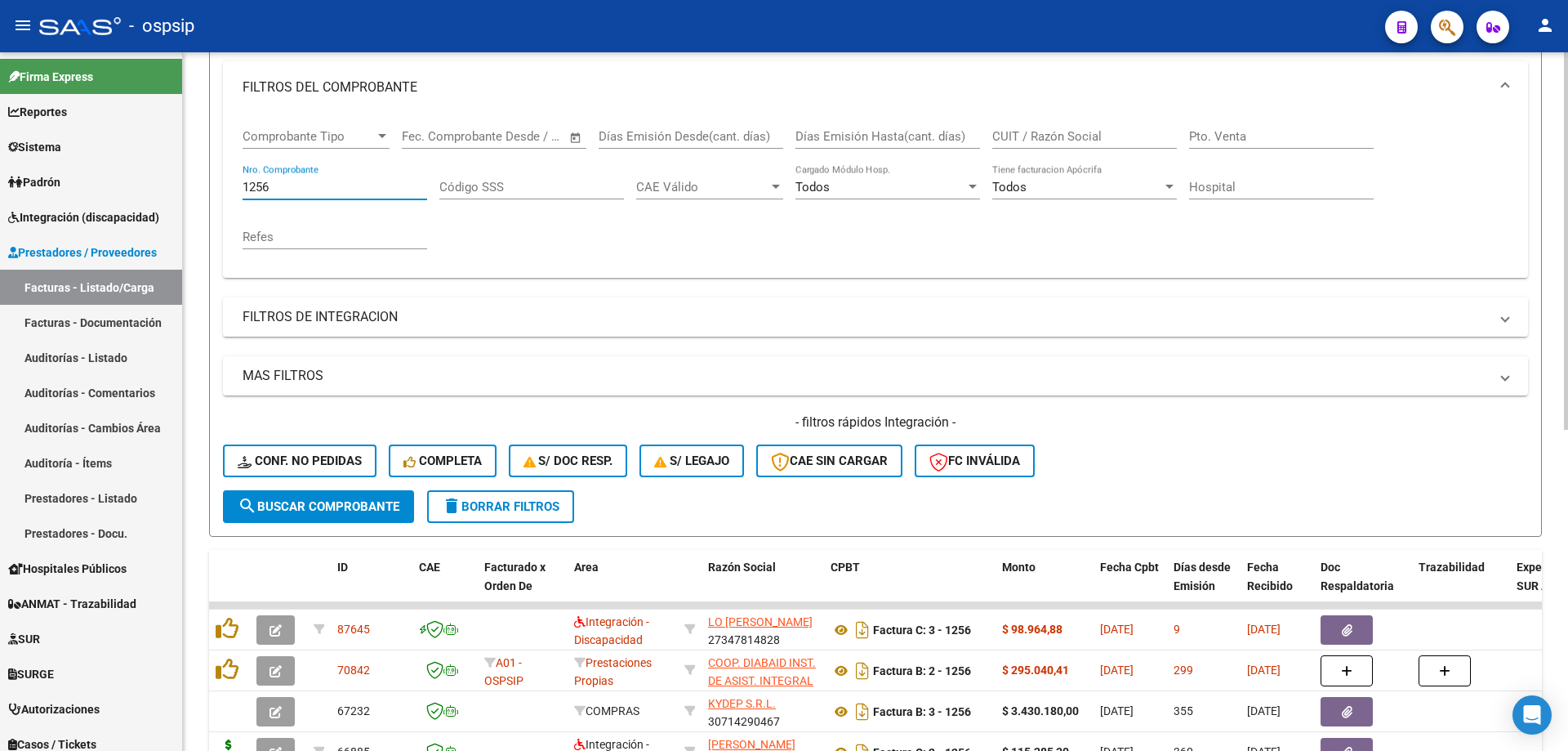
scroll to position [245, 0]
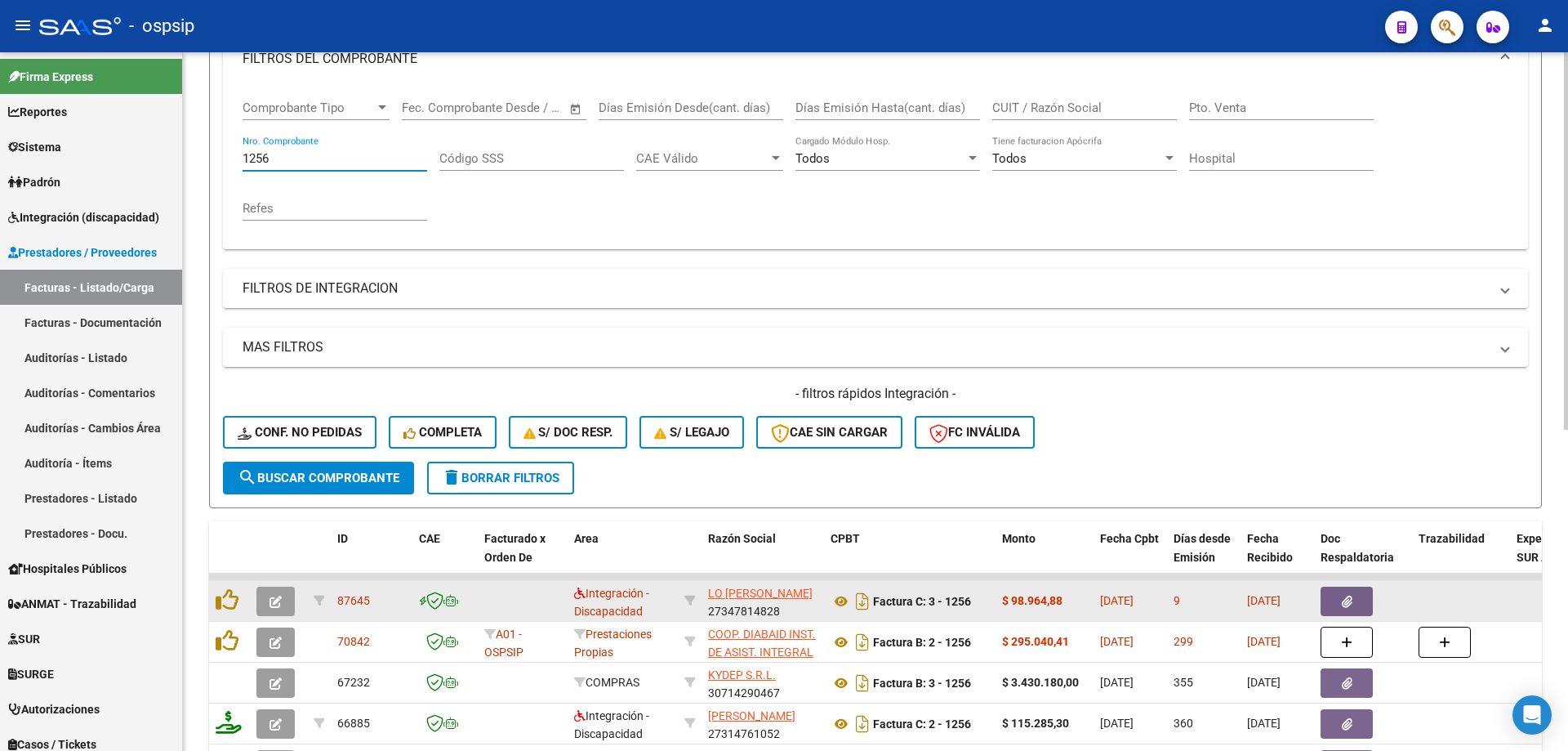
type input "1256"
click at [274, 611] on button "button" at bounding box center [275, 600] width 38 height 29
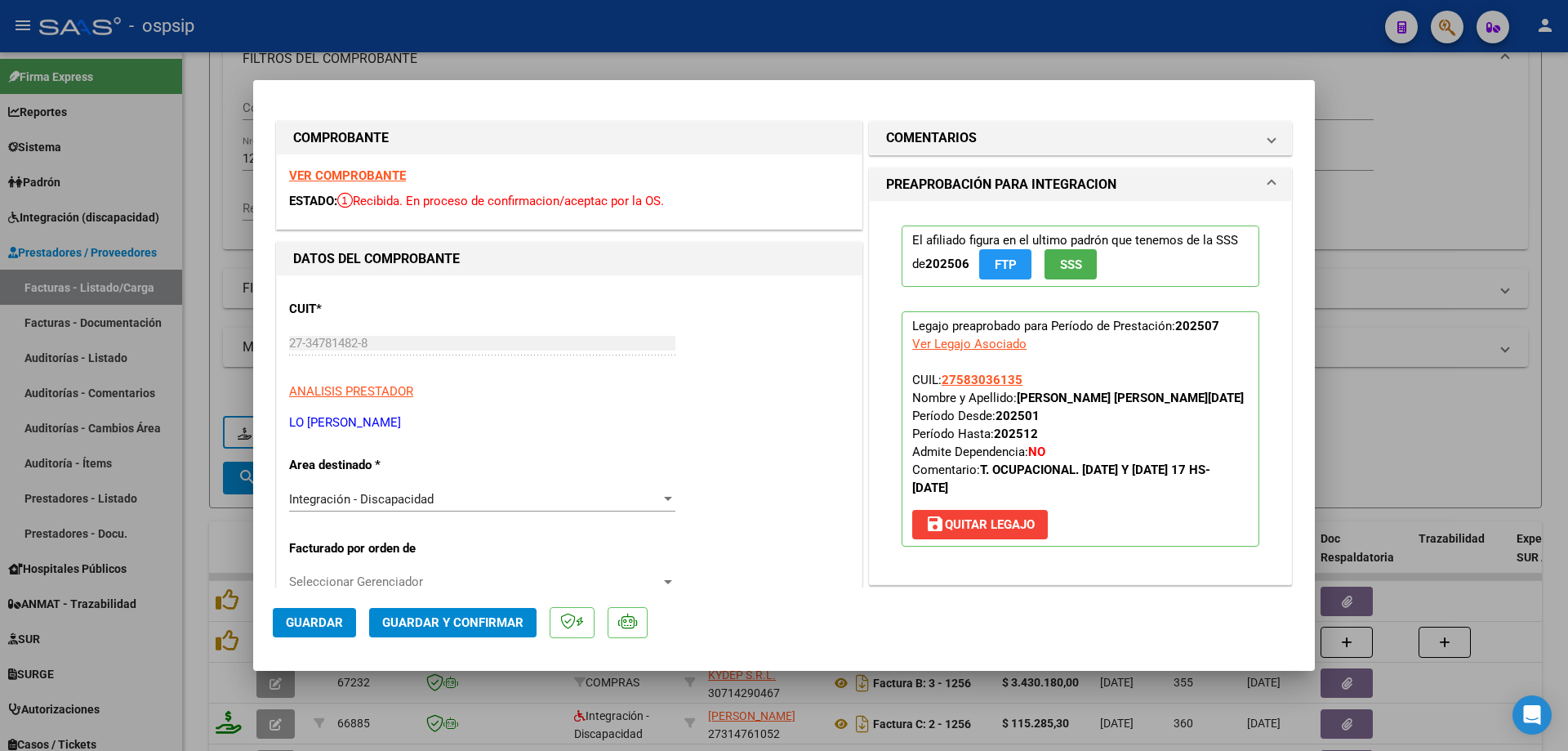
click at [1060, 272] on span "SSS" at bounding box center [1072, 265] width 22 height 15
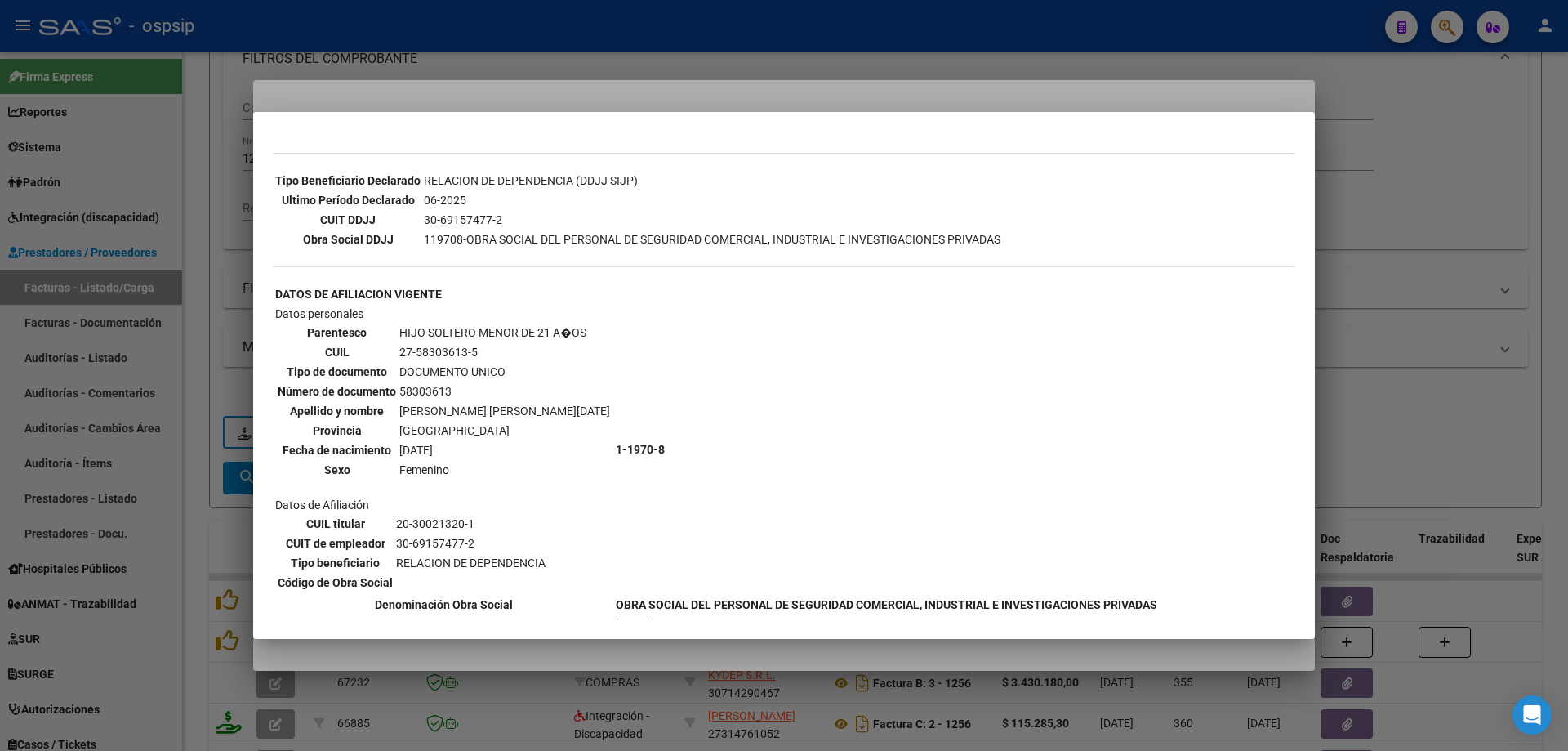
scroll to position [457, 0]
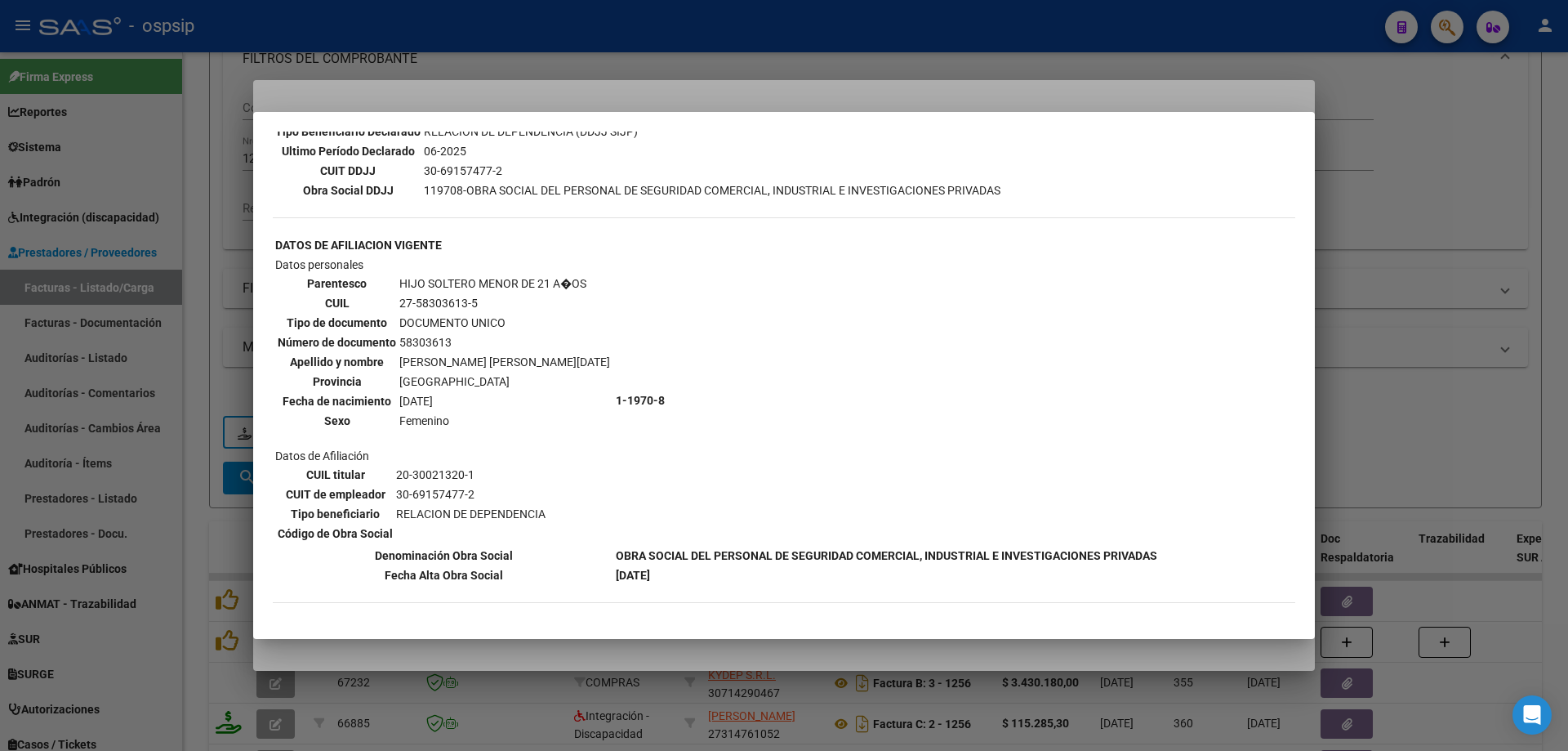
click at [1405, 257] on div at bounding box center [784, 375] width 1568 height 751
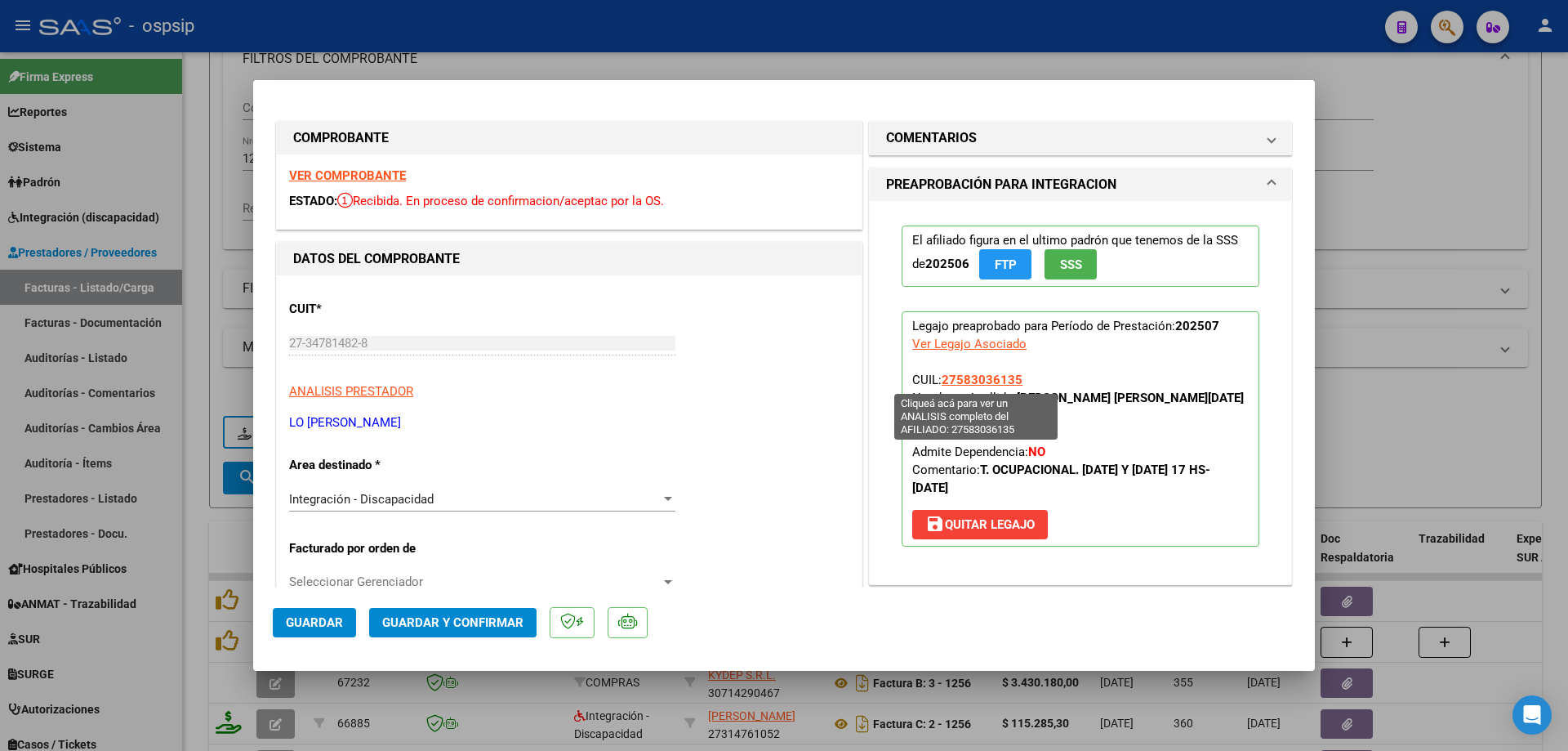
click at [985, 381] on span "27583036135" at bounding box center [982, 380] width 80 height 15
type textarea "27583036135"
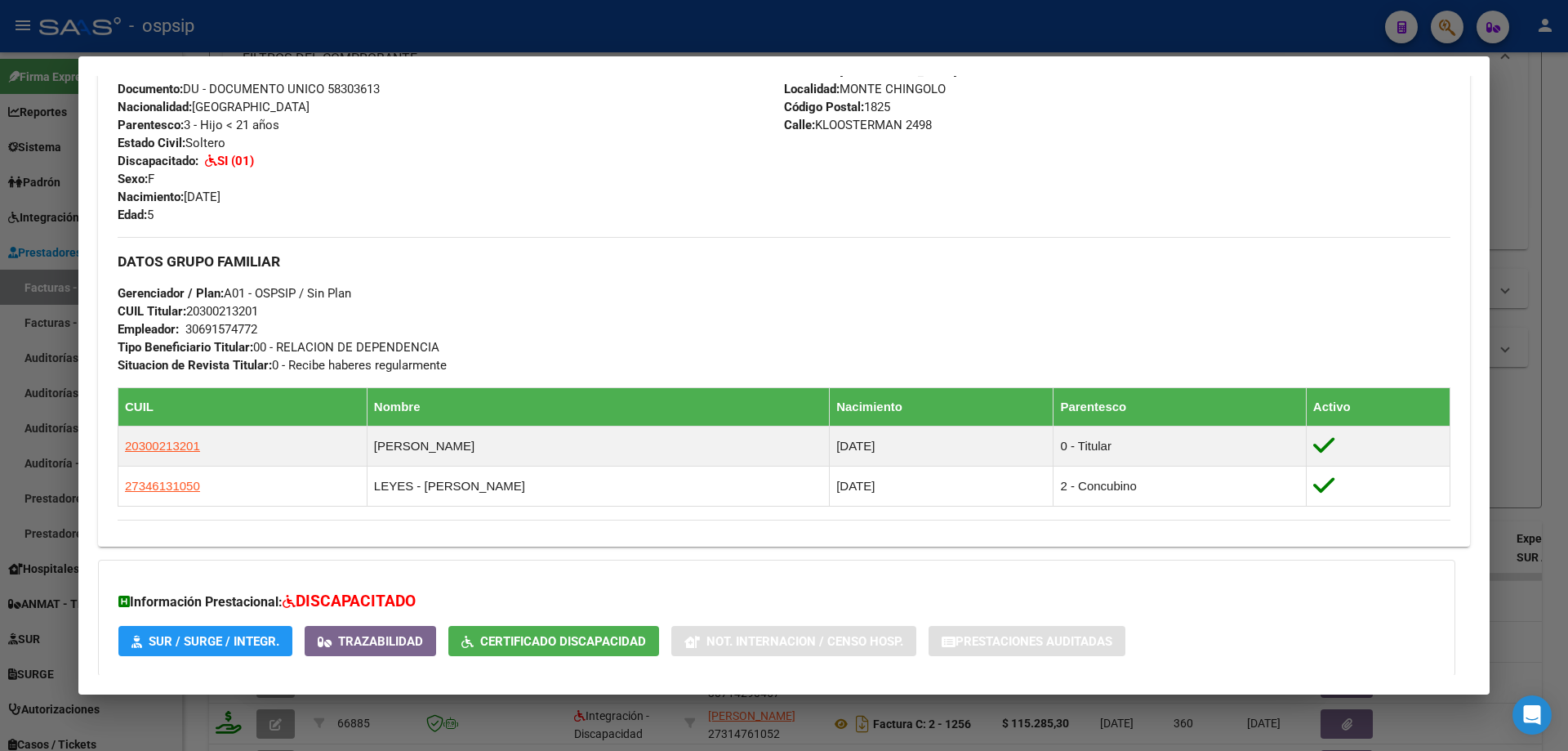
scroll to position [701, 0]
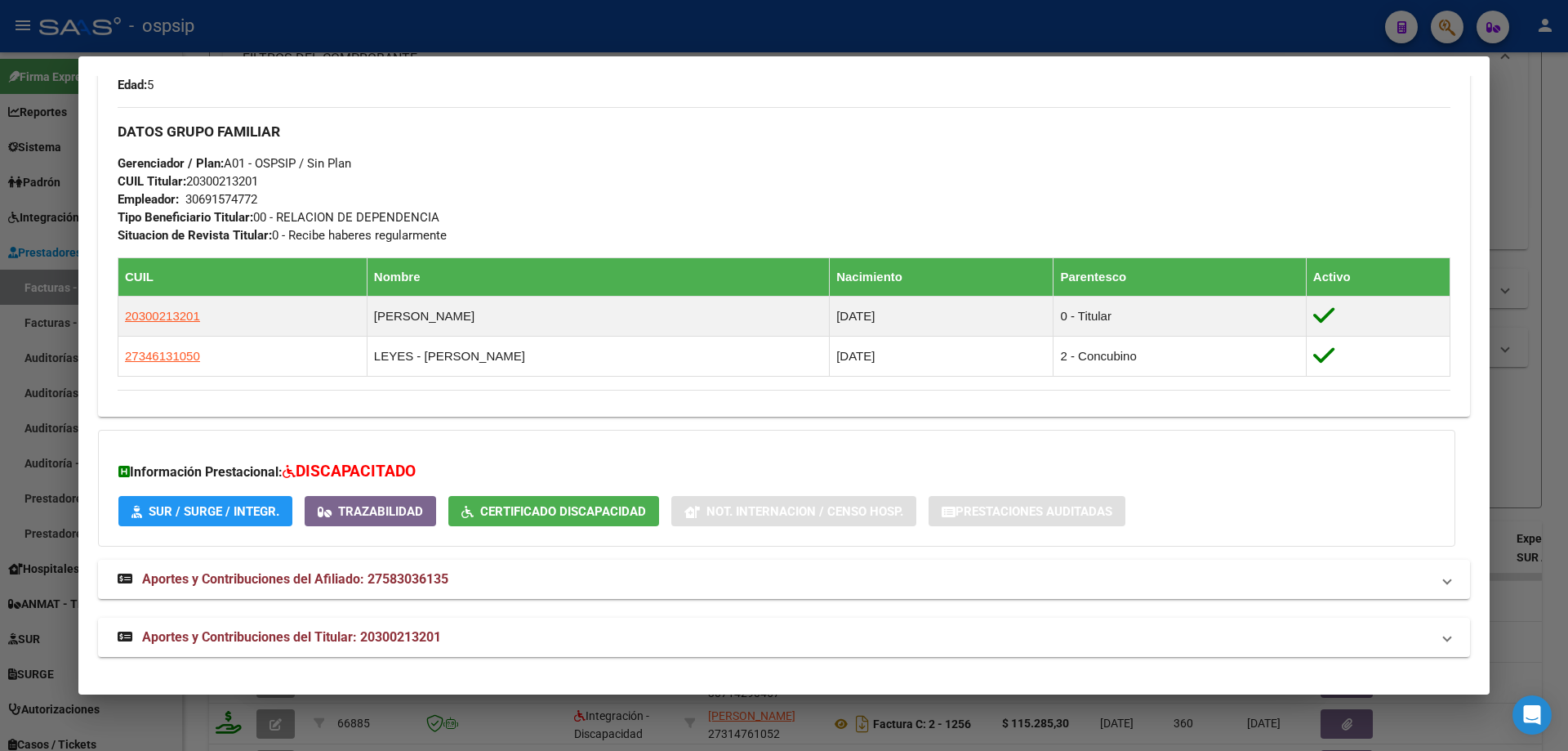
click at [1532, 353] on div at bounding box center [784, 375] width 1568 height 751
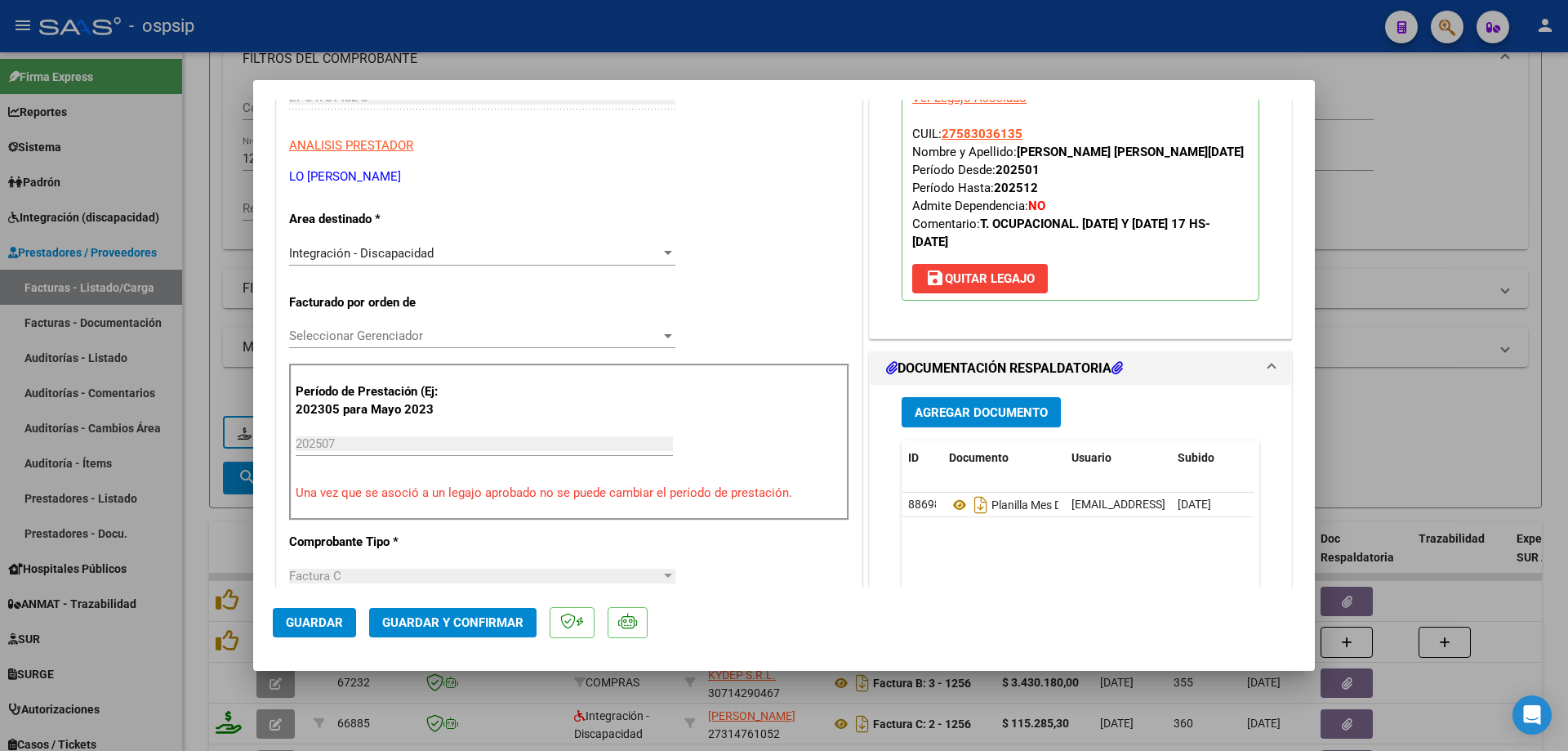
scroll to position [326, 0]
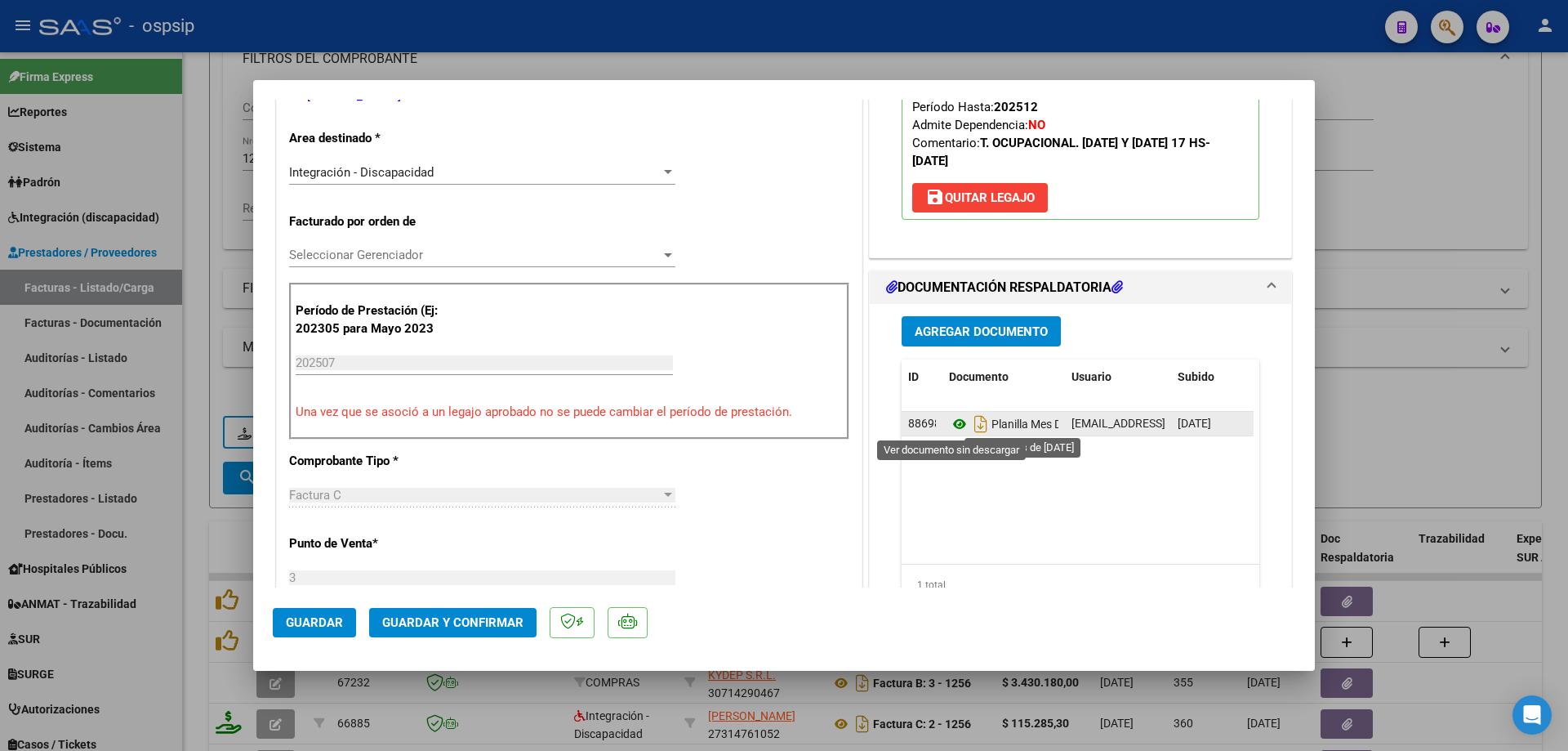
click at [949, 420] on icon at bounding box center [959, 424] width 22 height 20
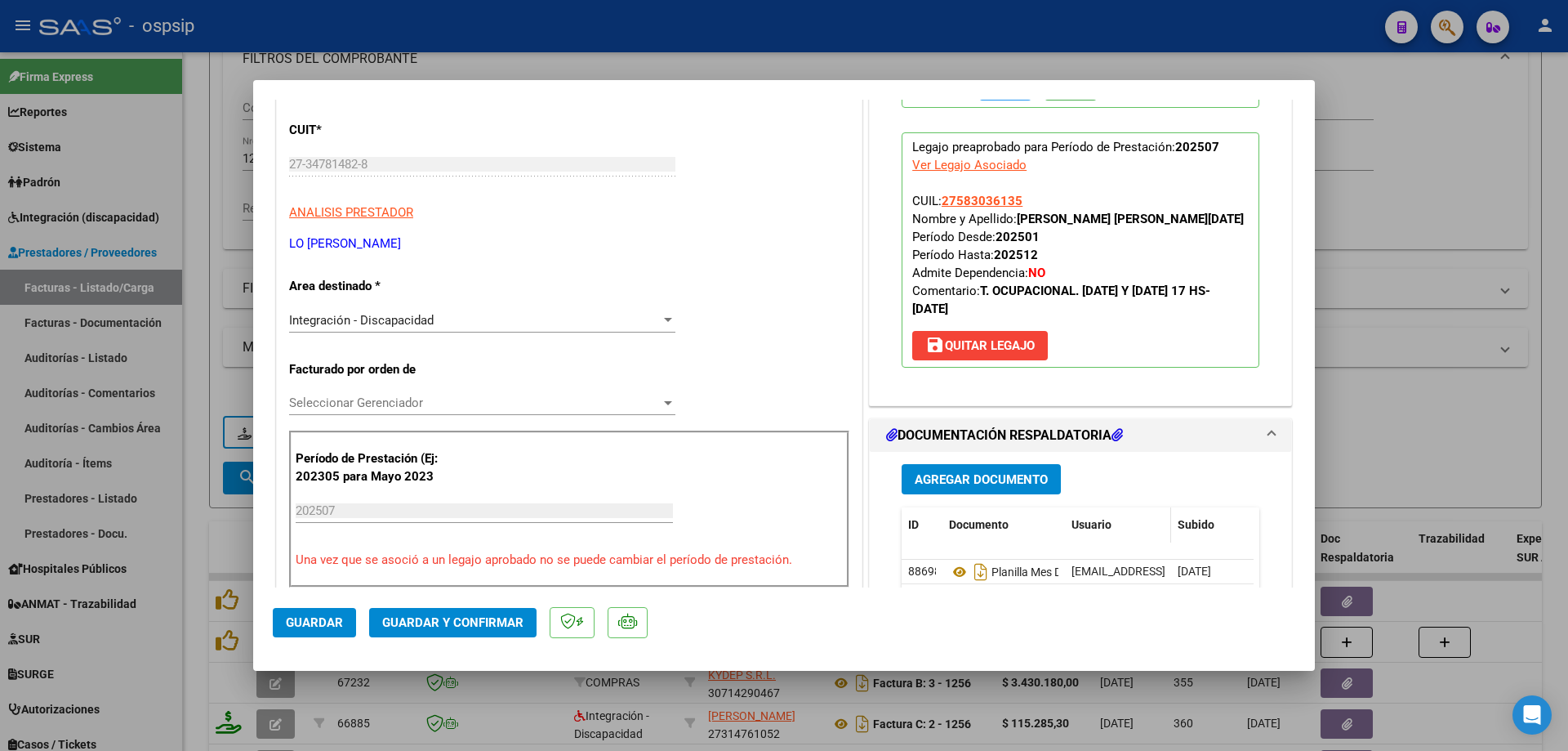
scroll to position [164, 0]
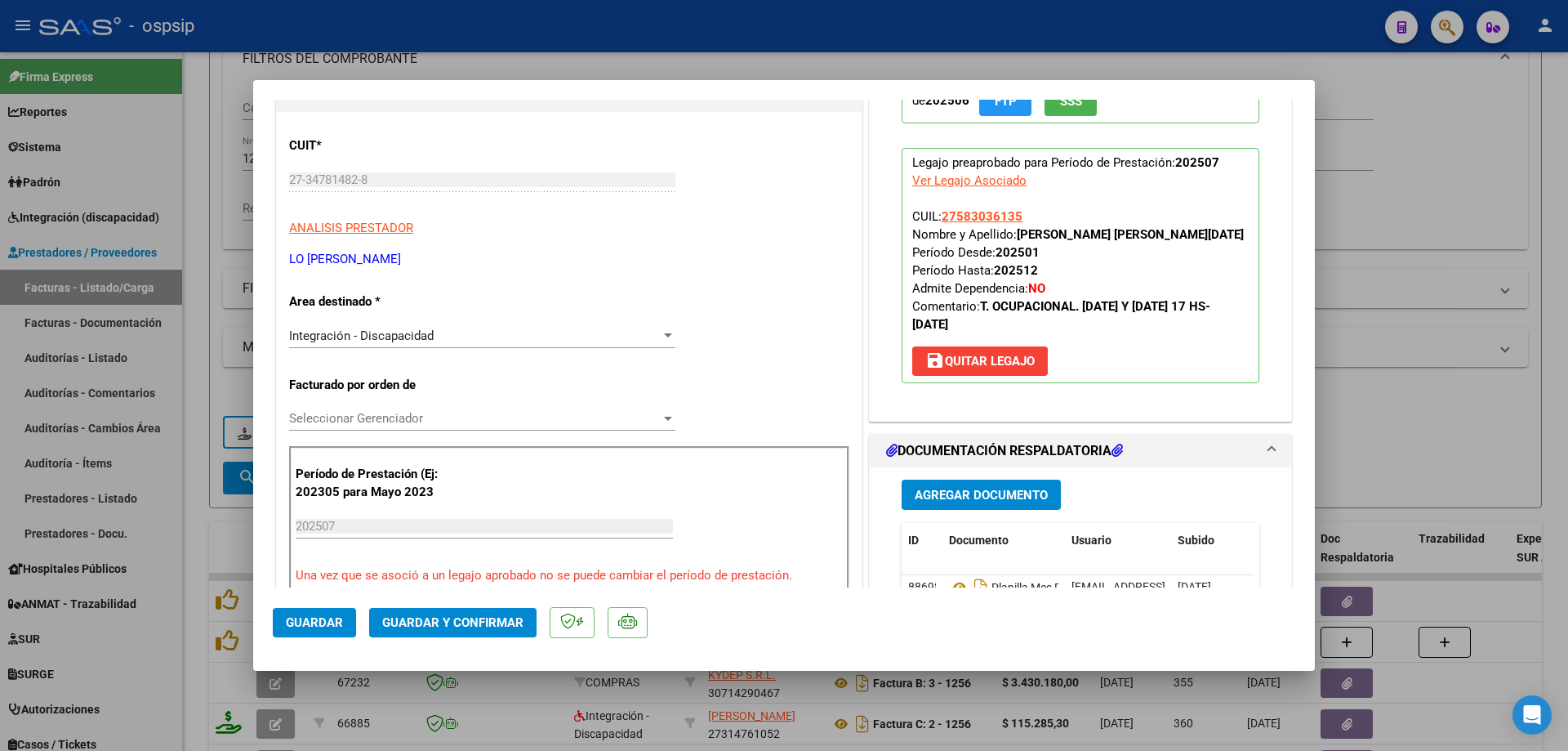
click at [1019, 210] on p "Legajo preaprobado para Período de Prestación: 202507 Ver Legajo Asociado CUIL:…" at bounding box center [1080, 266] width 358 height 236
click at [1021, 216] on p "Legajo preaprobado para Período de Prestación: 202507 Ver Legajo Asociado CUIL:…" at bounding box center [1080, 266] width 358 height 236
drag, startPoint x: 1022, startPoint y: 216, endPoint x: 939, endPoint y: 216, distance: 83.0
click at [939, 216] on p "Legajo preaprobado para Período de Prestación: 202507 Ver Legajo Asociado CUIL:…" at bounding box center [1080, 266] width 358 height 236
copy span "27583036135"
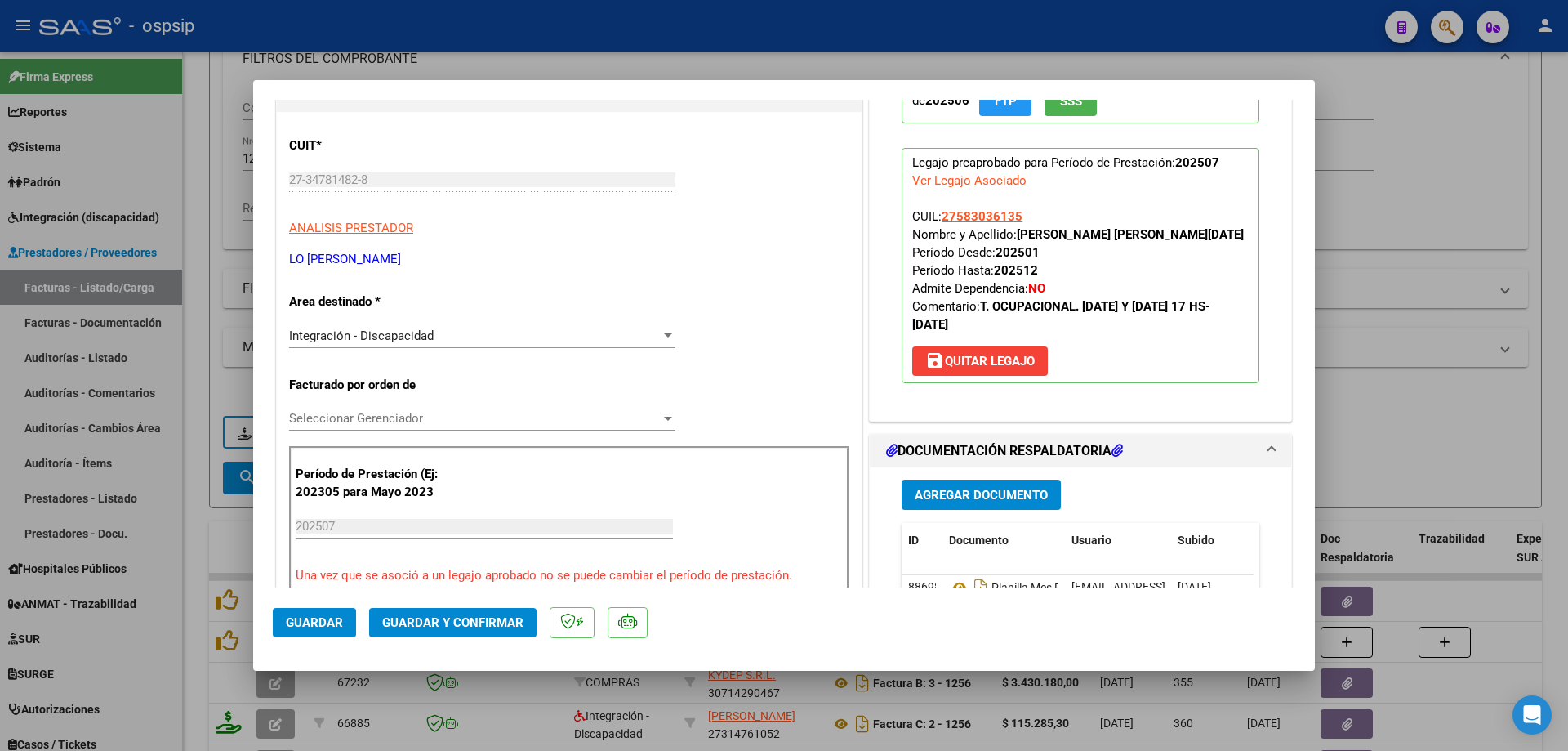
click at [463, 630] on button "Guardar y Confirmar" at bounding box center [453, 622] width 167 height 29
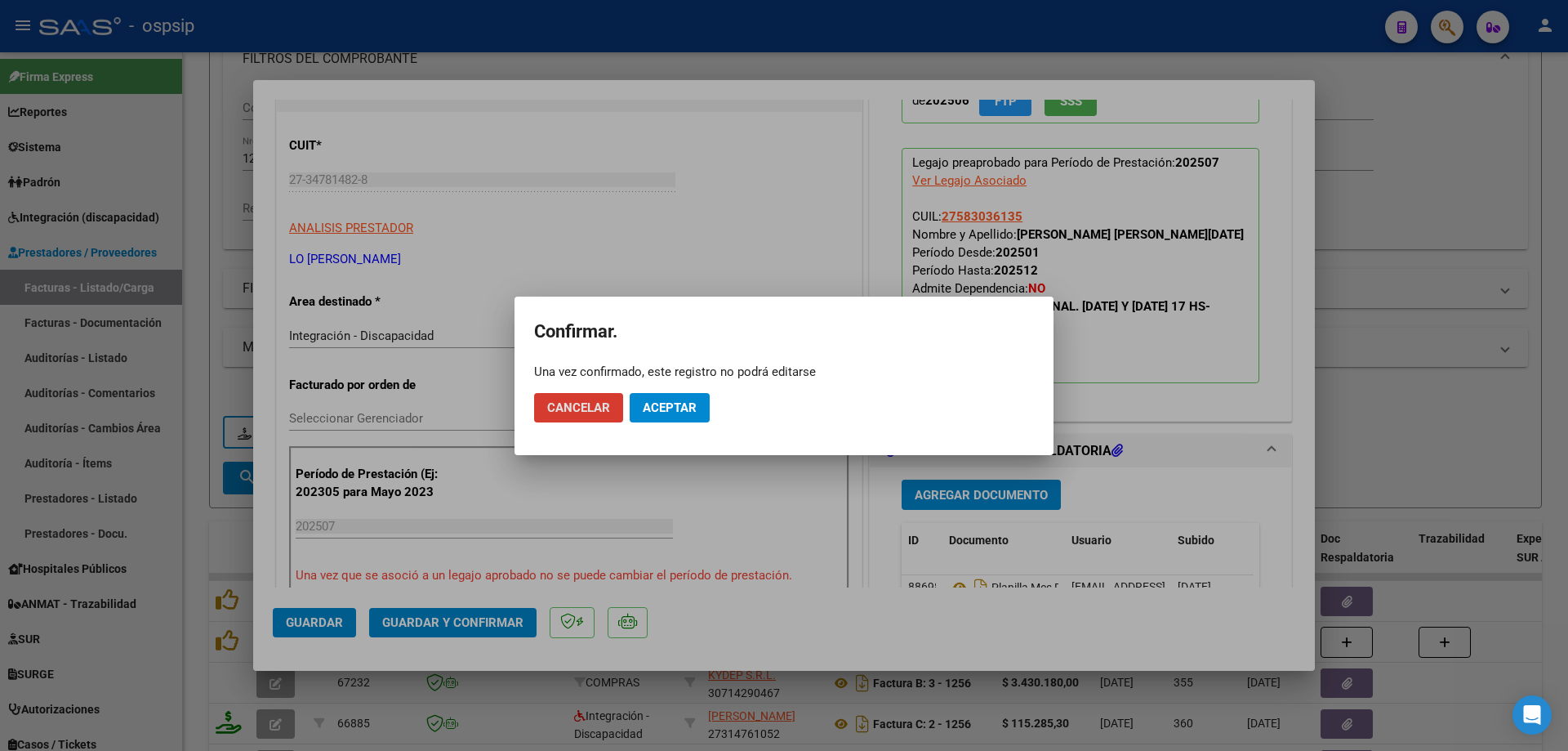
click at [702, 418] on button "Aceptar" at bounding box center [670, 407] width 80 height 29
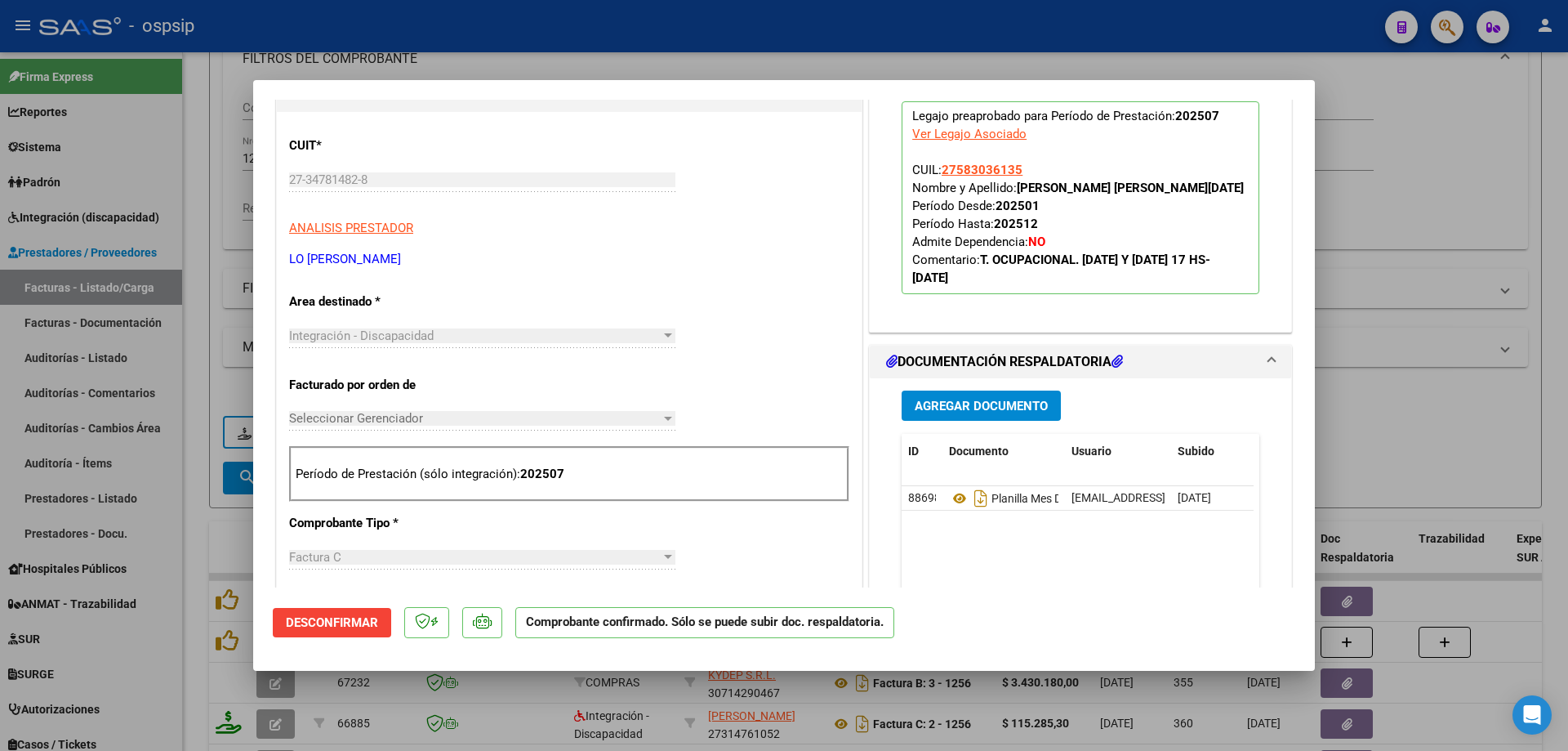
click at [1427, 396] on div at bounding box center [784, 375] width 1568 height 751
type input "$ 0,00"
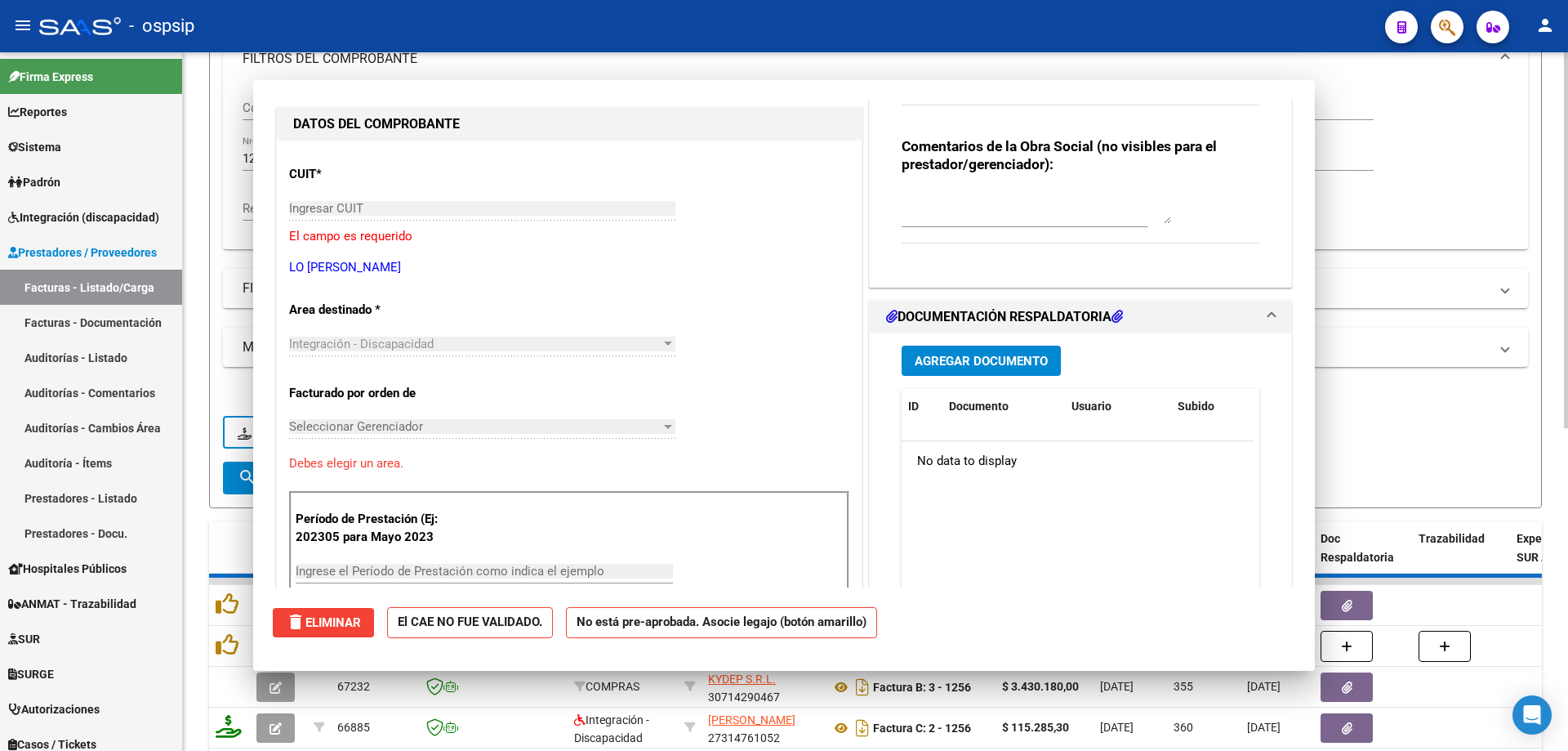
scroll to position [192, 0]
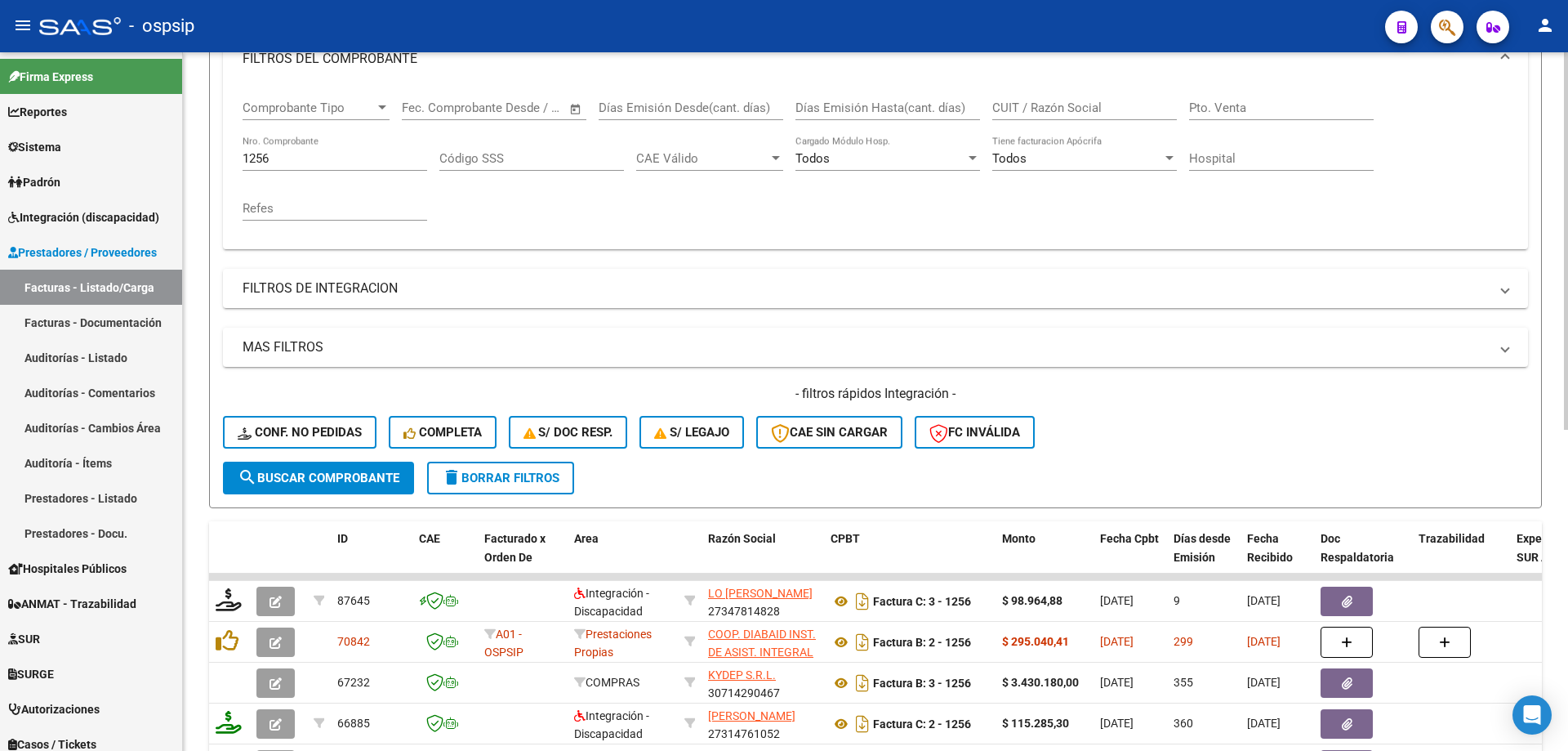
click at [300, 166] on div "1256 Nro. Comprobante" at bounding box center [334, 153] width 184 height 36
type input "1"
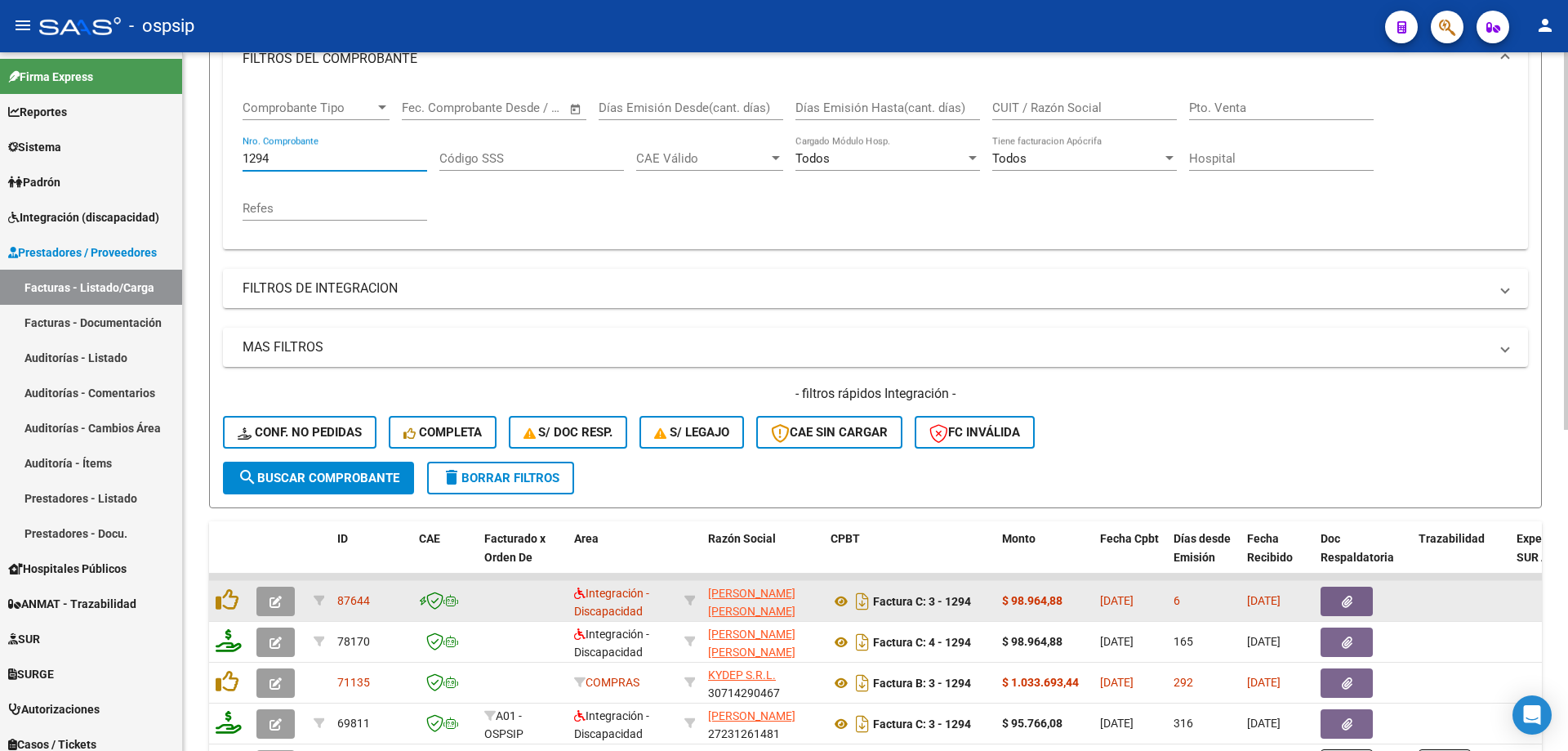
type input "1294"
click at [269, 602] on icon "button" at bounding box center [275, 601] width 12 height 12
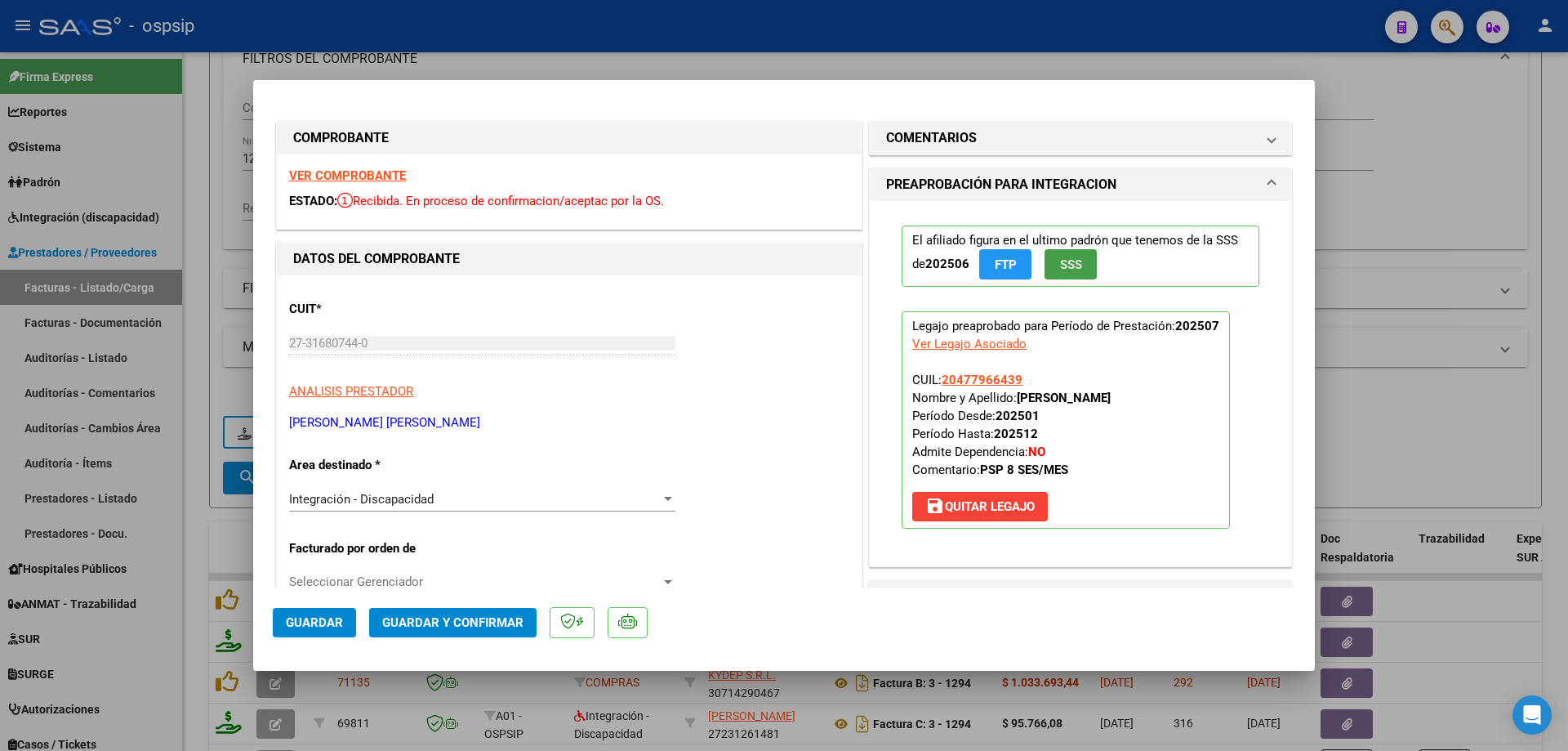
click at [1073, 265] on span "SSS" at bounding box center [1072, 265] width 22 height 15
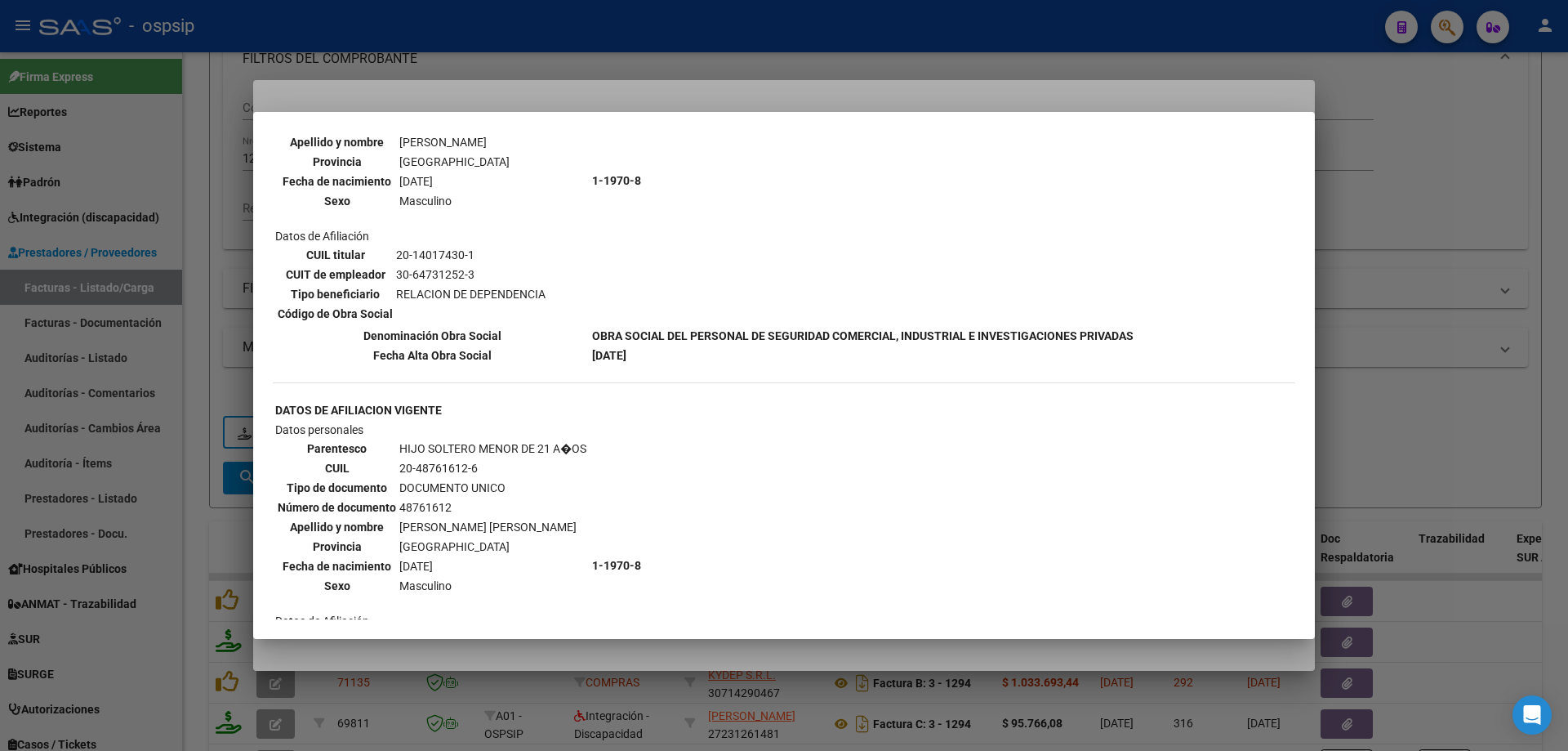
scroll to position [1225, 0]
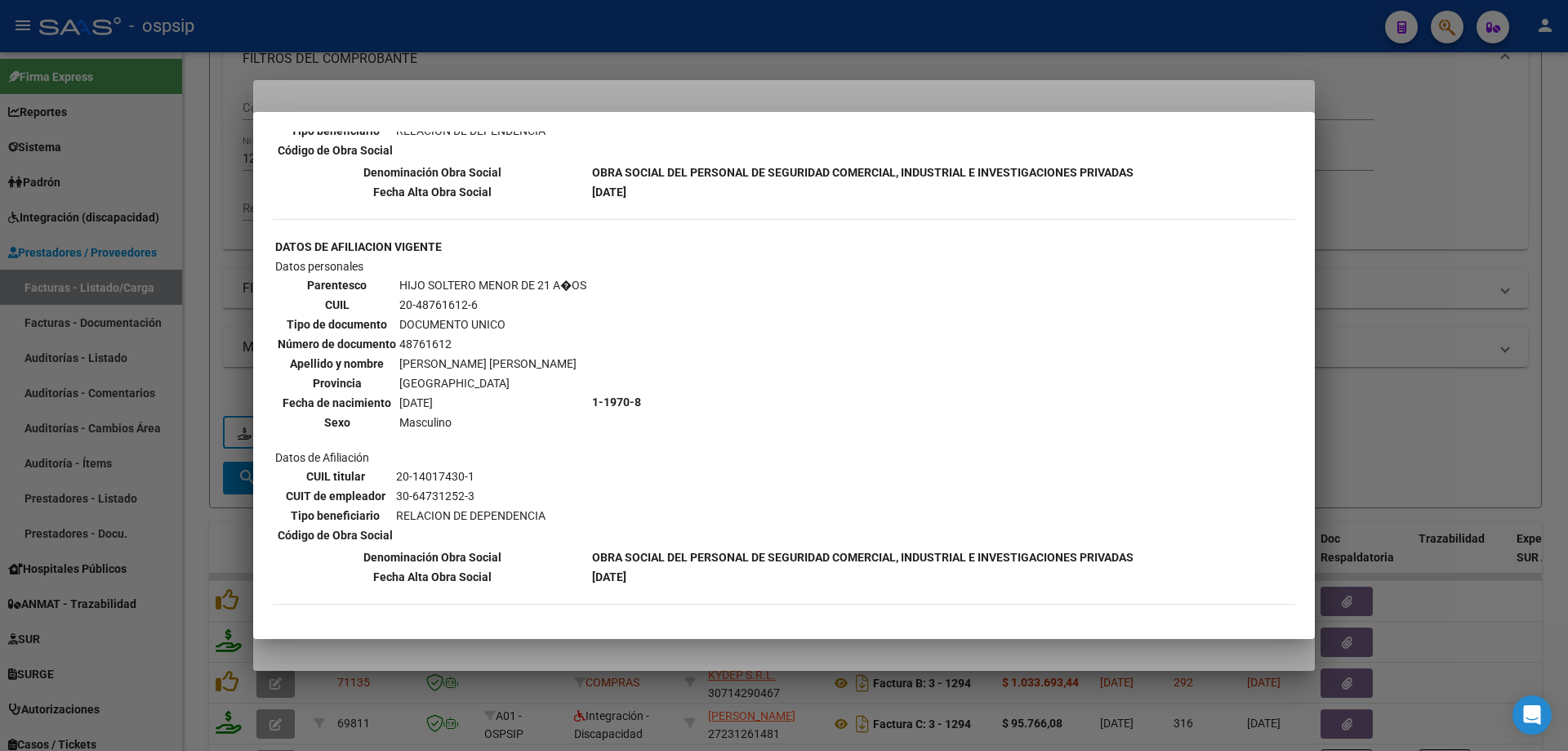
click at [1369, 339] on div at bounding box center [784, 375] width 1568 height 751
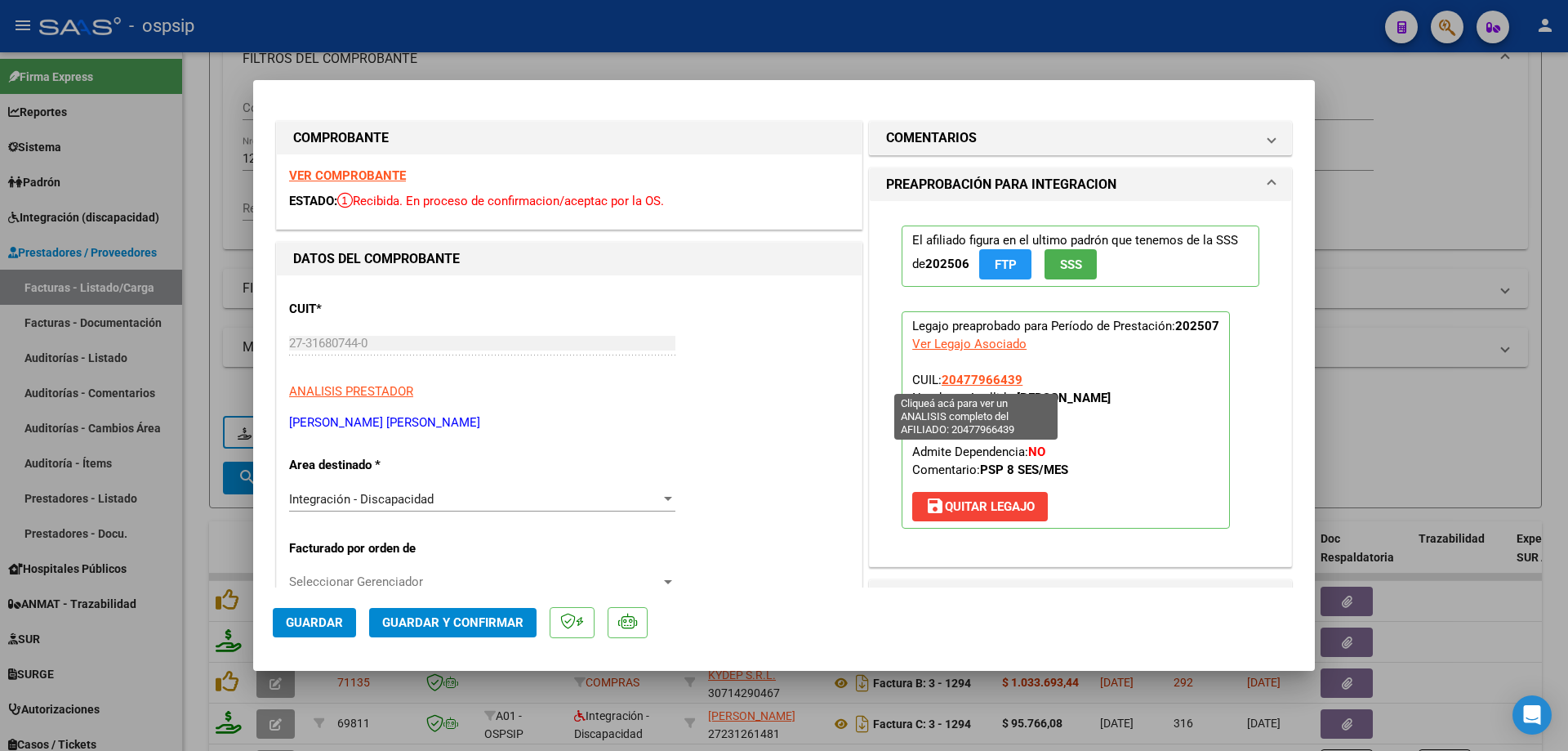
click at [986, 381] on span "20477966439" at bounding box center [982, 380] width 80 height 15
type textarea "20477966439"
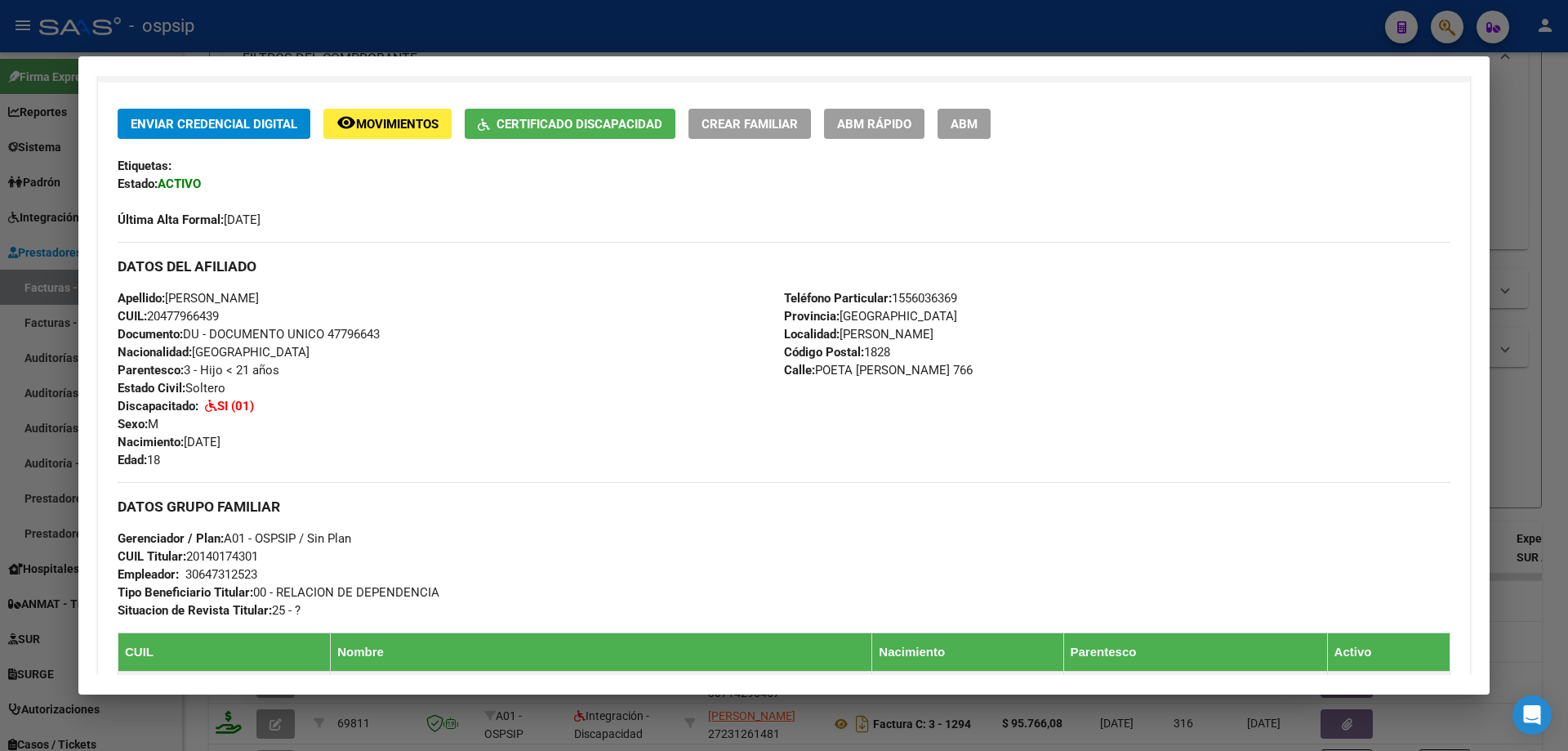
scroll to position [409, 0]
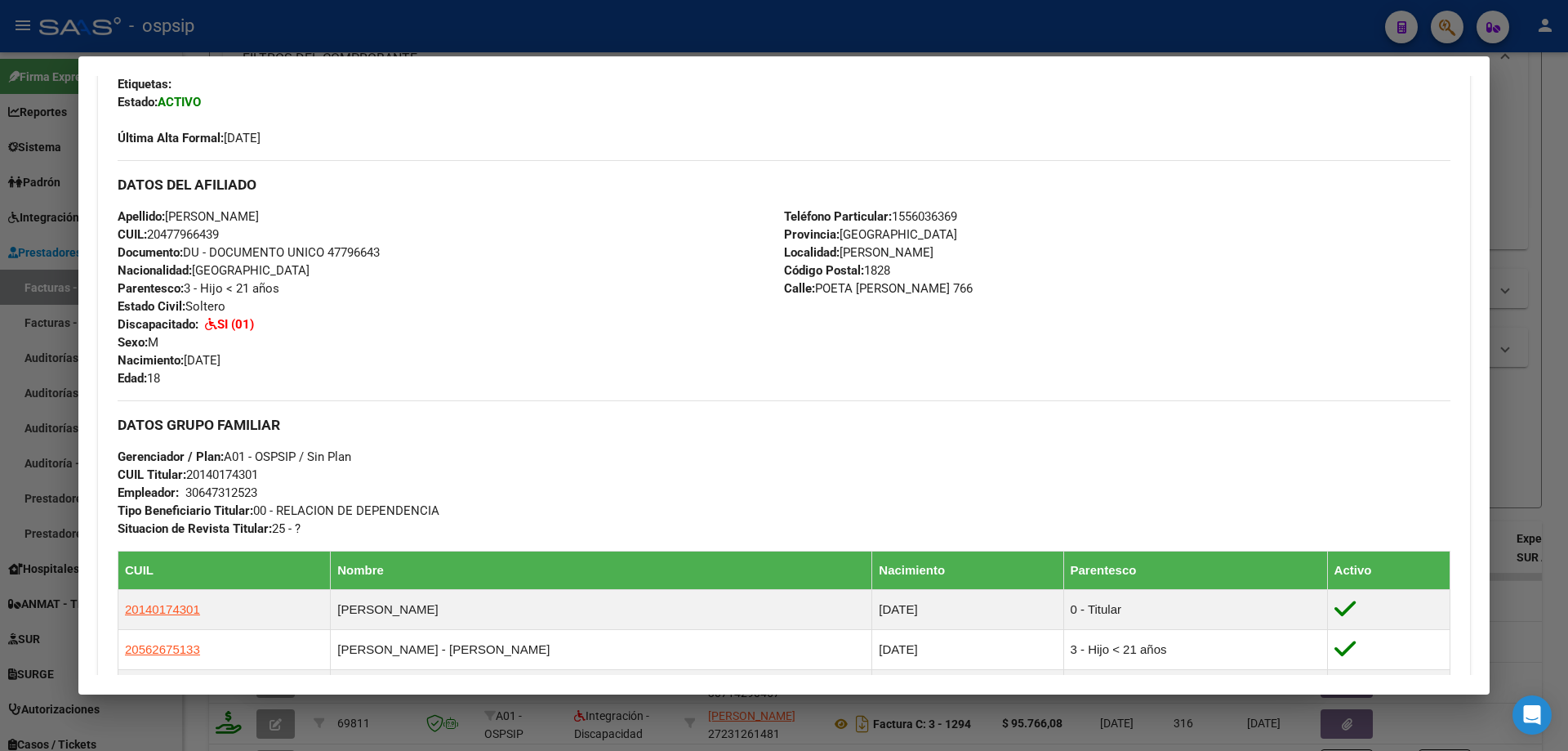
click at [1504, 382] on div at bounding box center [784, 375] width 1568 height 751
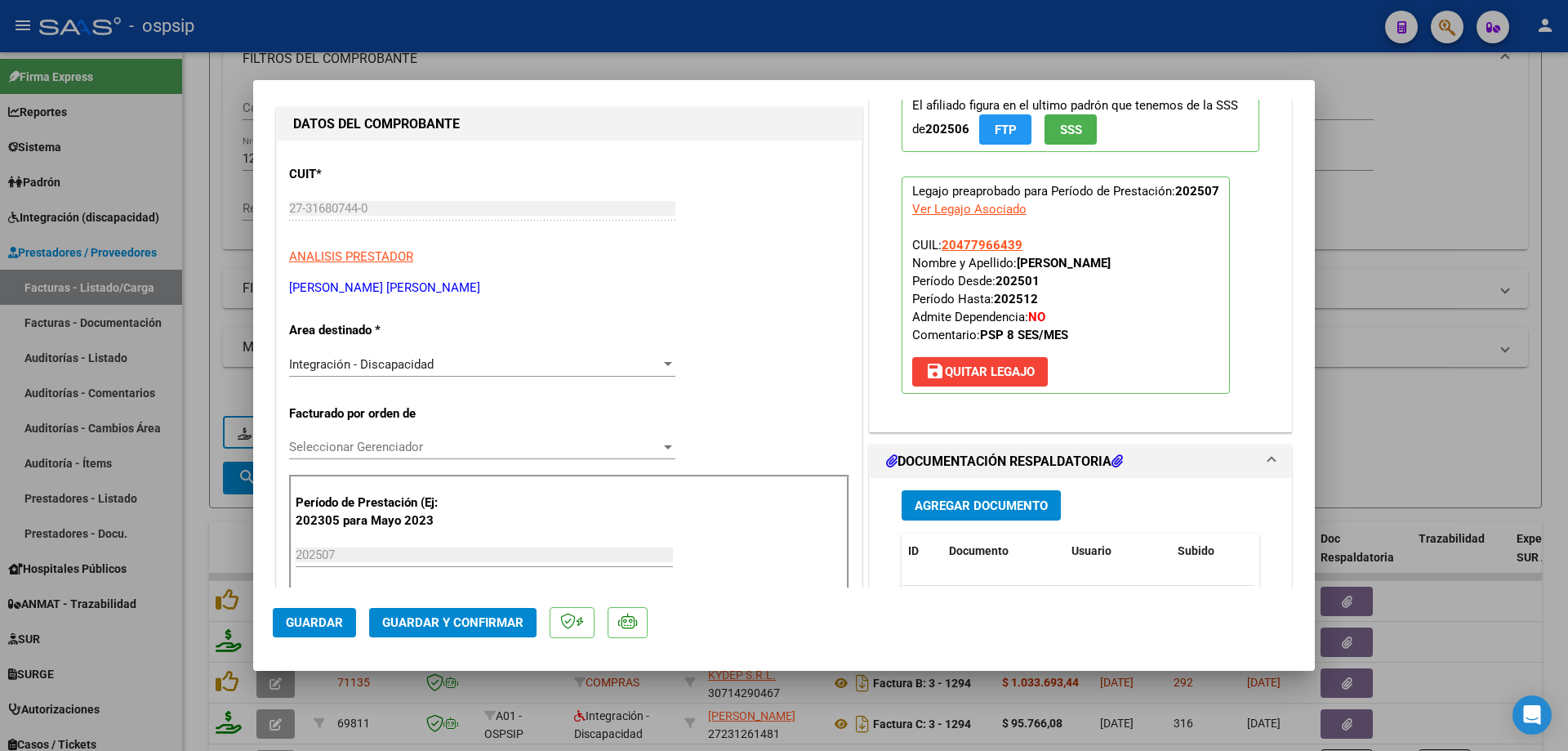
scroll to position [164, 0]
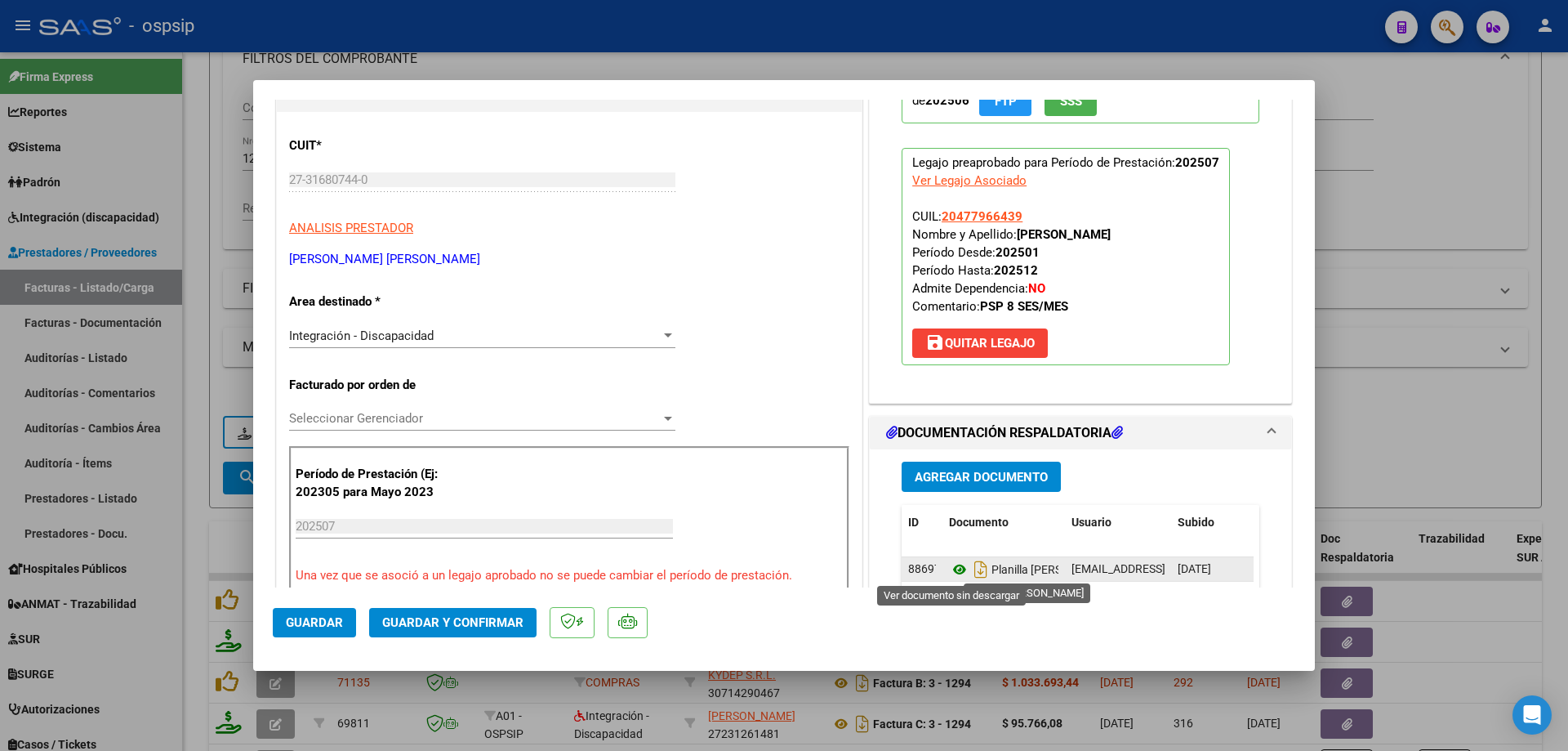
click at [953, 572] on icon at bounding box center [959, 569] width 22 height 20
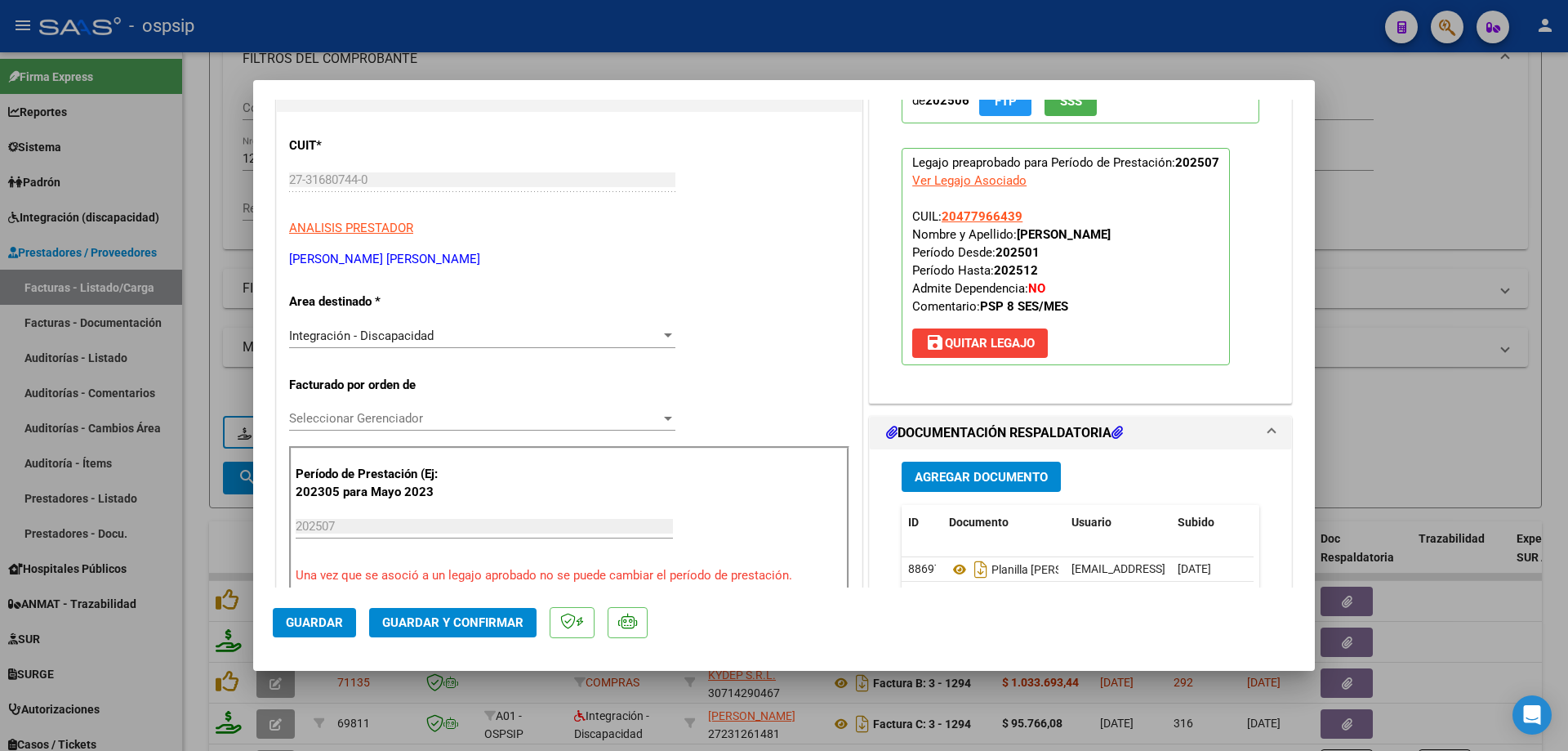
scroll to position [81, 0]
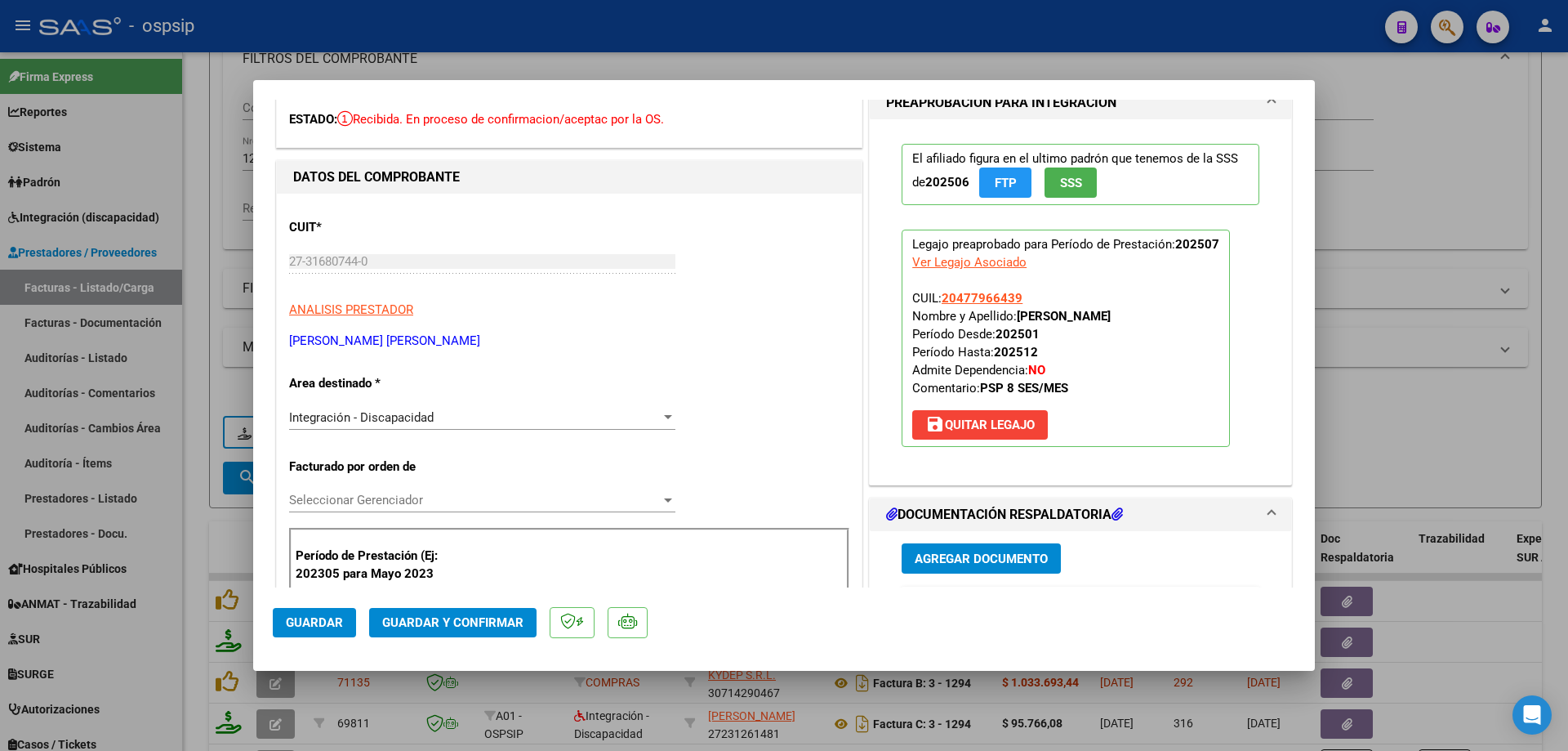
drag, startPoint x: 1018, startPoint y: 294, endPoint x: 930, endPoint y: 293, distance: 88.0
click at [930, 293] on p "Legajo preaprobado para Período de Prestación: 202507 Ver Legajo Asociado CUIL:…" at bounding box center [1065, 338] width 328 height 217
copy span ": 20477966439"
click at [465, 630] on span "Guardar y Confirmar" at bounding box center [453, 623] width 141 height 15
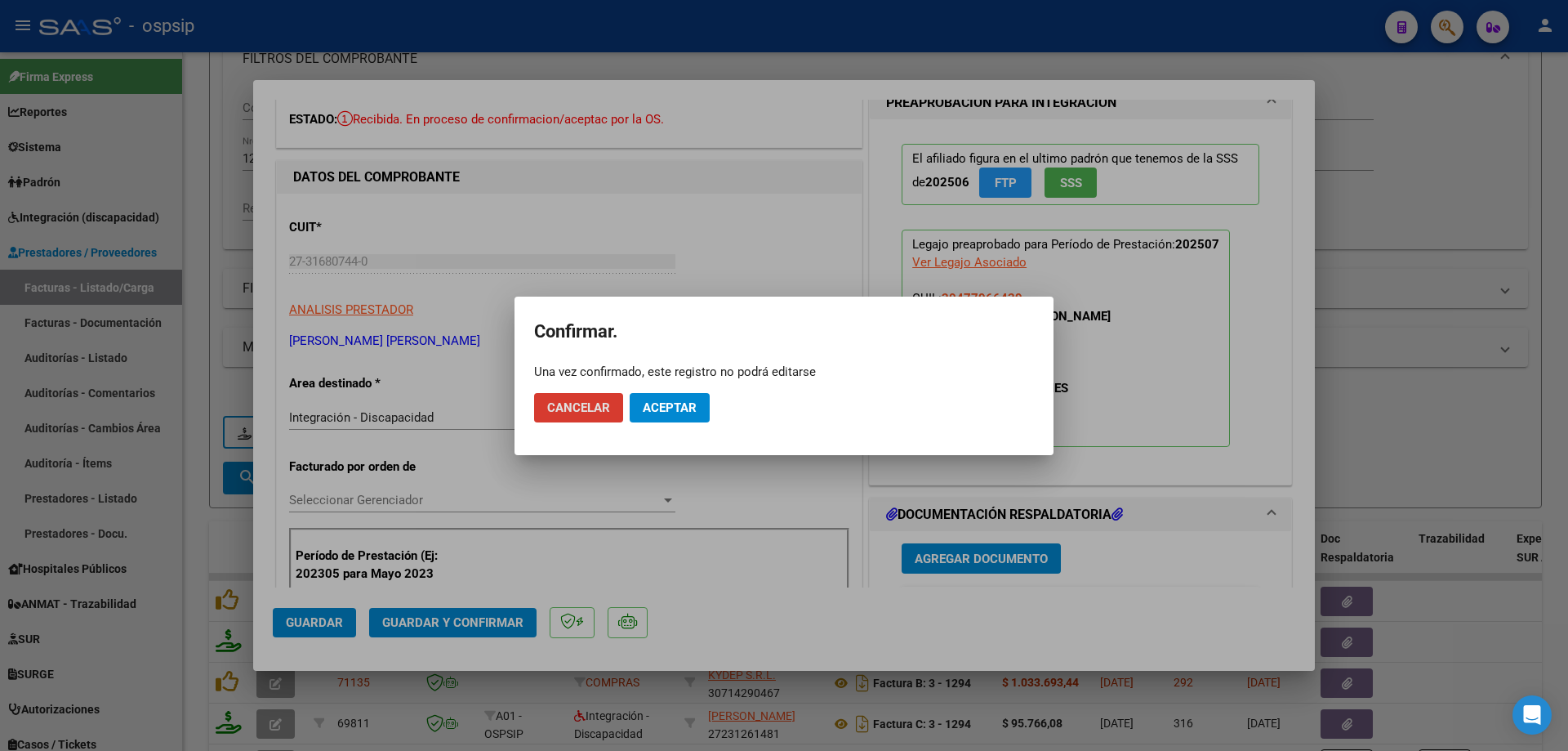
click at [640, 412] on button "Aceptar" at bounding box center [670, 407] width 80 height 29
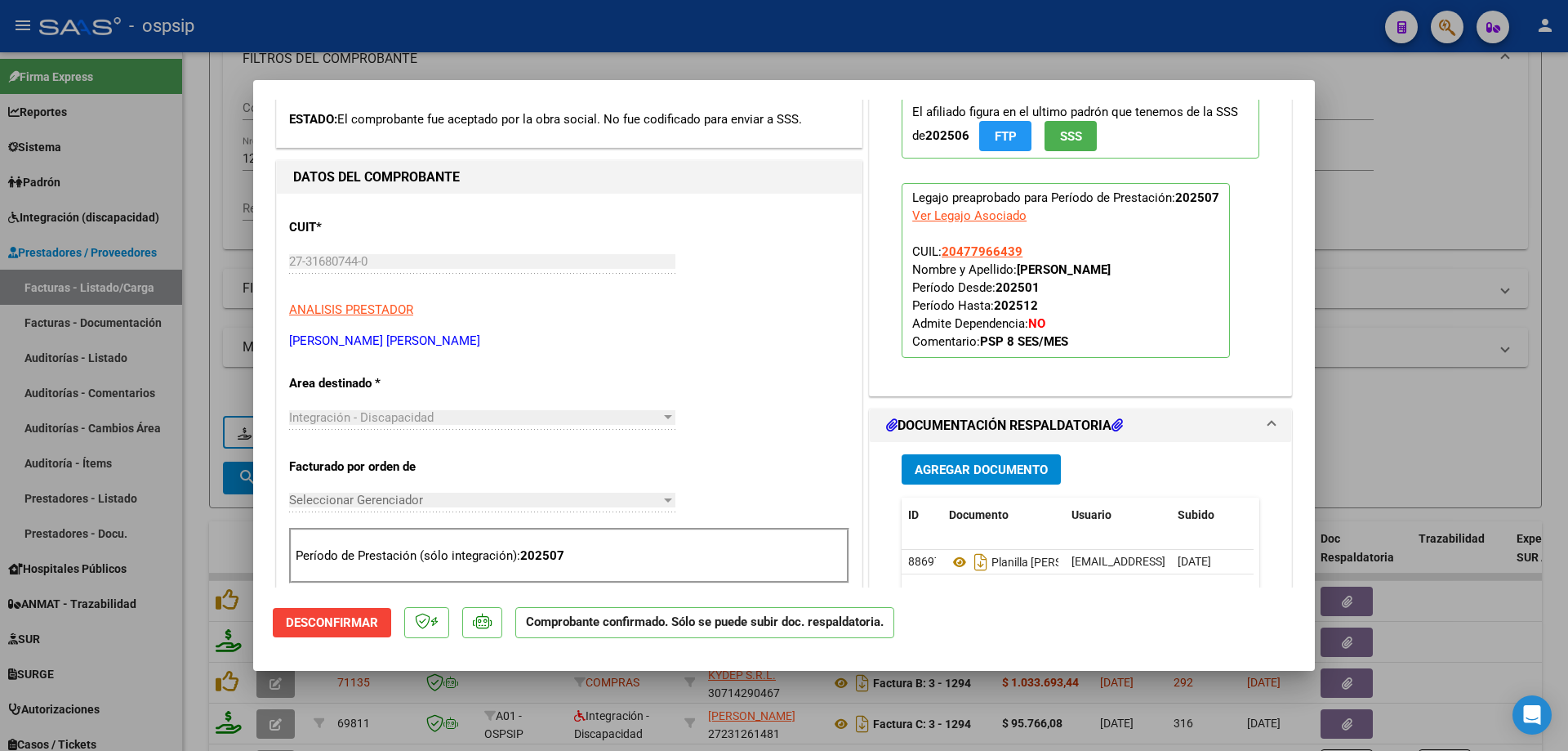
click at [1446, 197] on div at bounding box center [784, 375] width 1568 height 751
type input "$ 0,00"
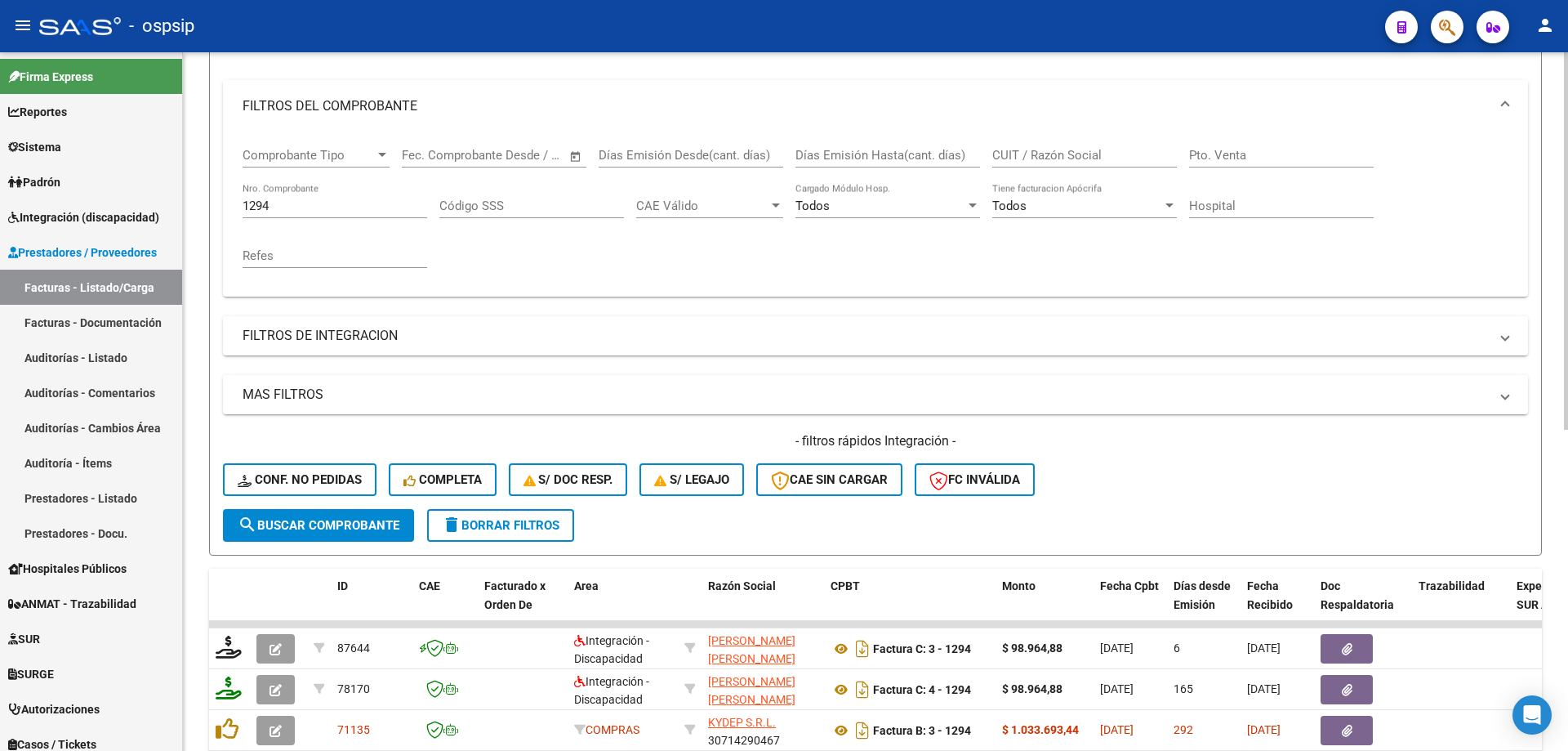
scroll to position [164, 0]
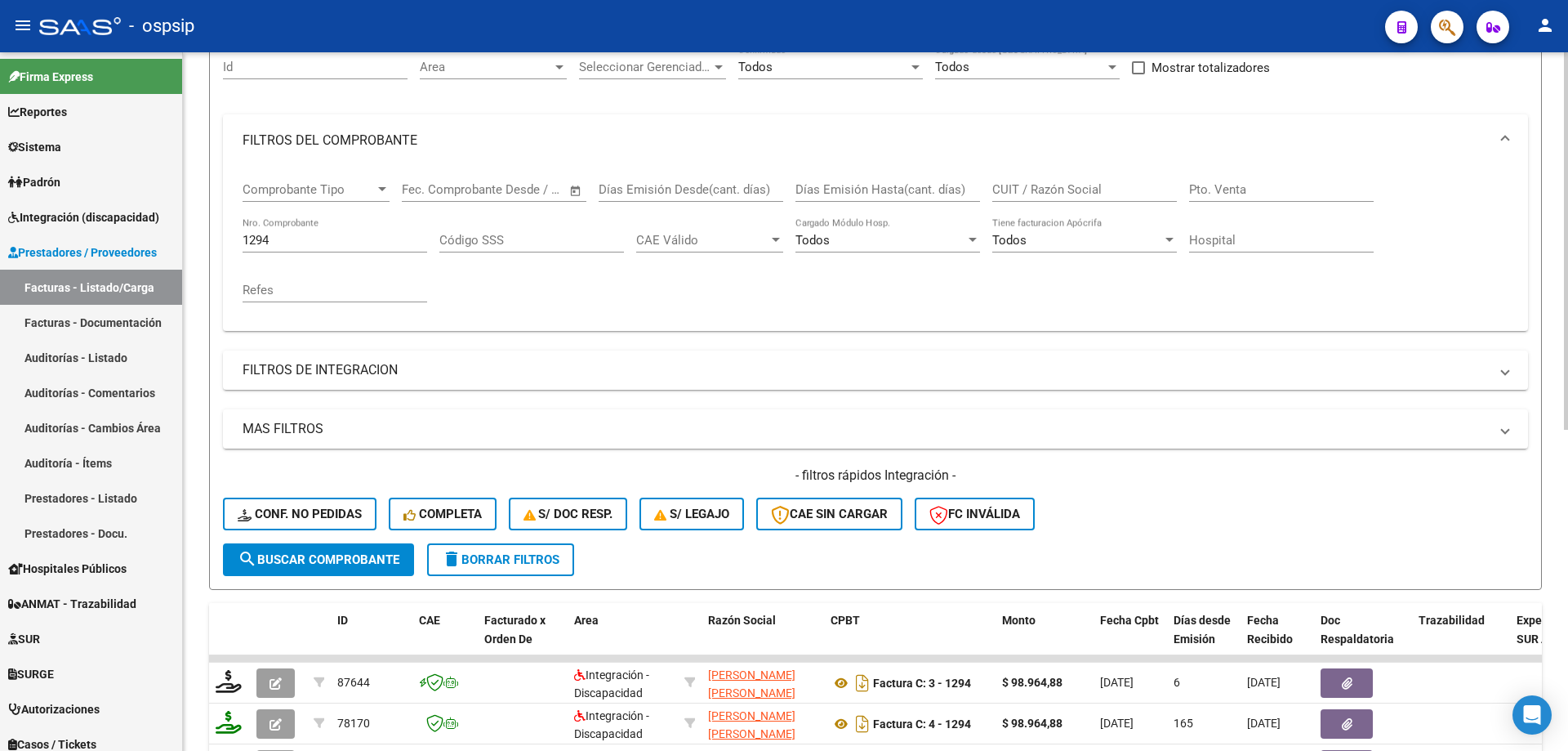
click at [274, 237] on input "1294" at bounding box center [334, 240] width 184 height 15
type input "1"
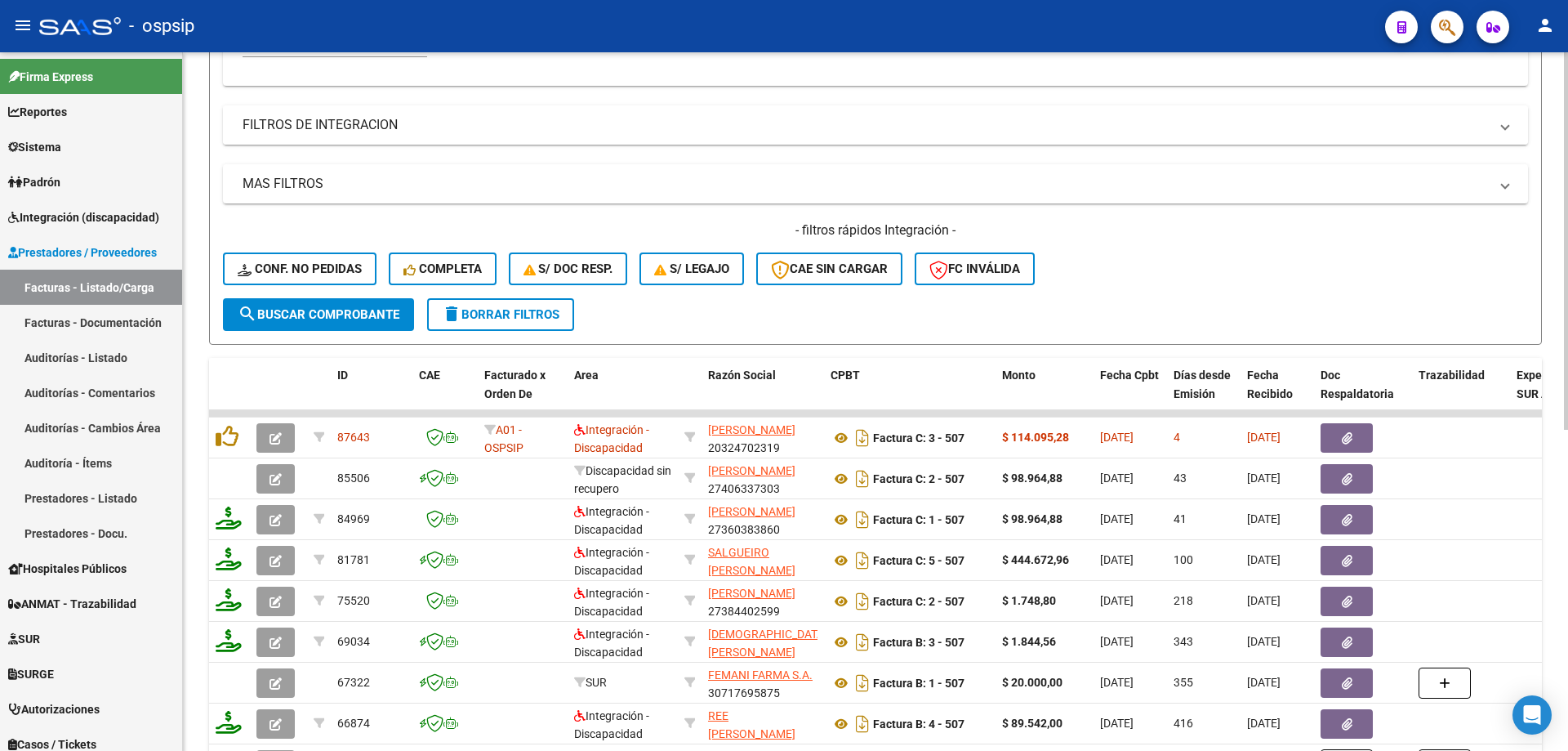
scroll to position [572, 0]
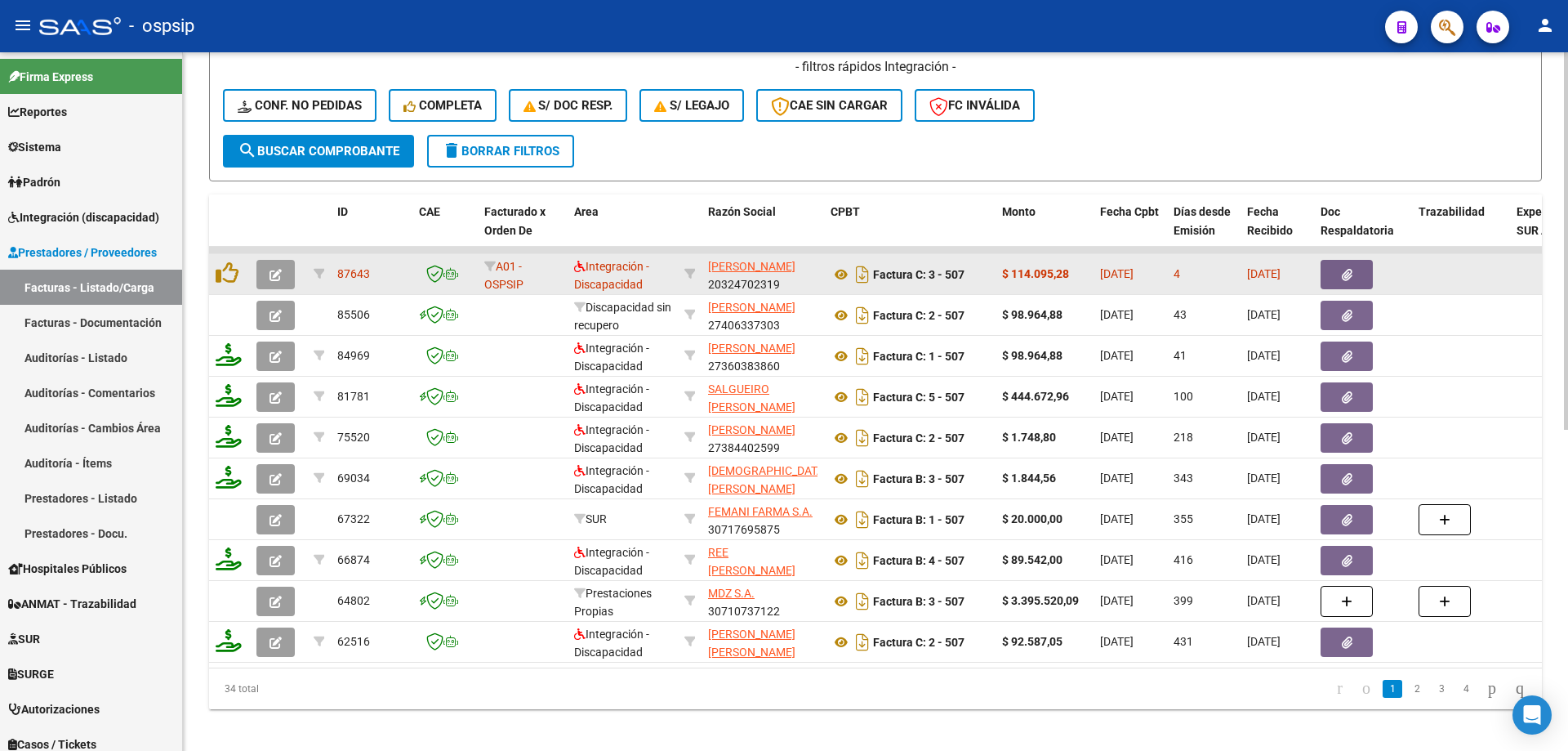
type input "507"
click at [273, 271] on icon "button" at bounding box center [275, 274] width 12 height 12
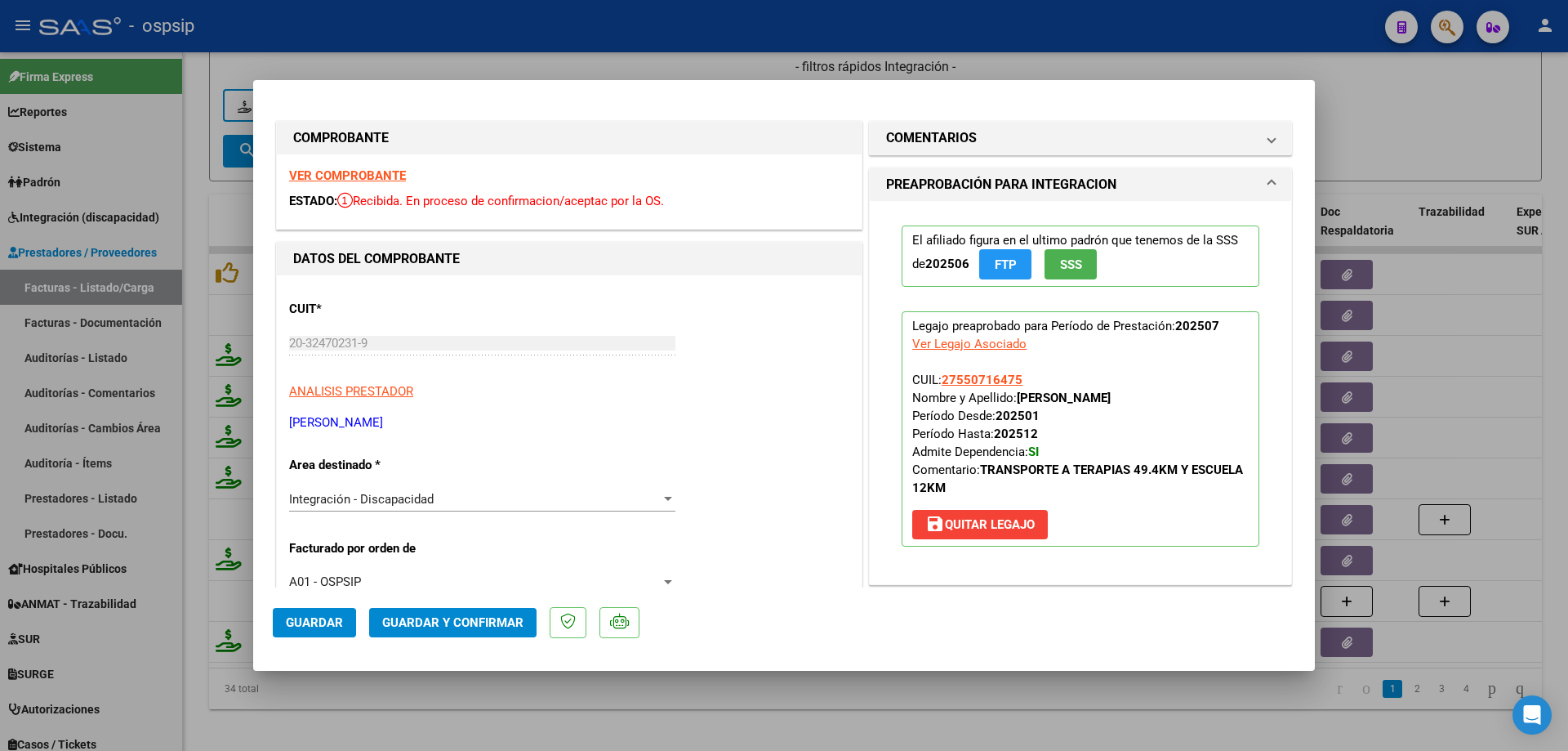
click at [1074, 266] on span "SSS" at bounding box center [1072, 265] width 22 height 15
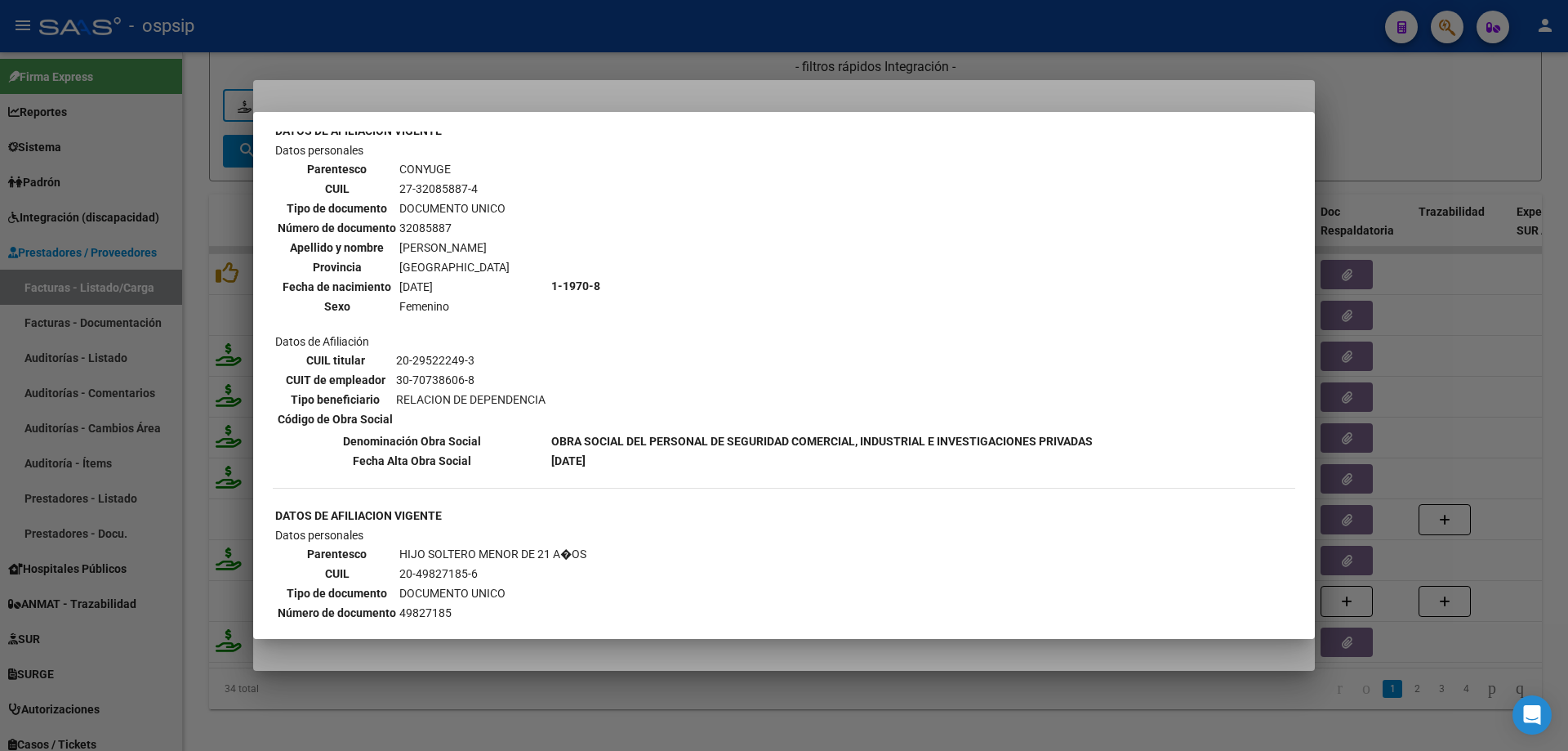
scroll to position [735, 0]
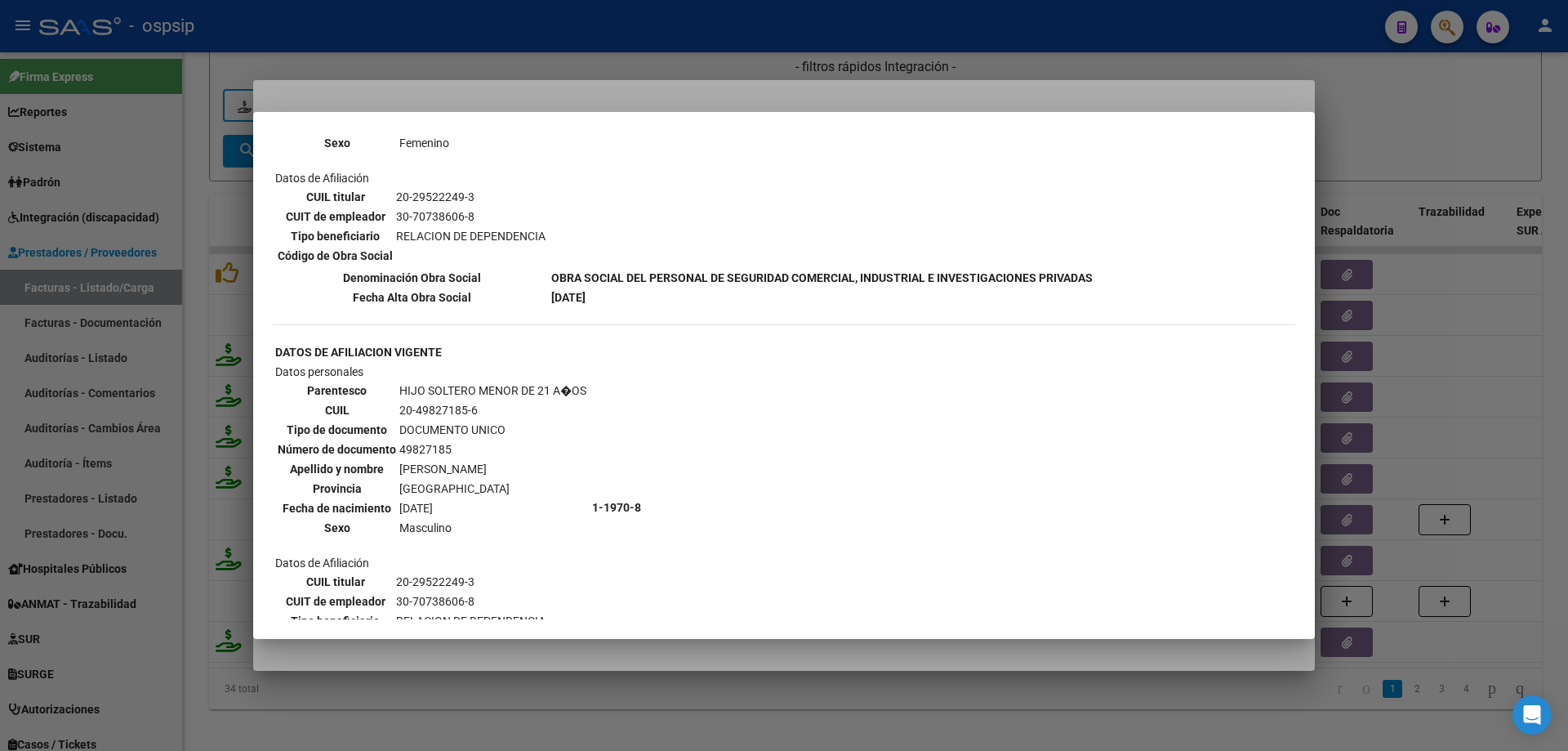
click at [1355, 160] on div at bounding box center [784, 375] width 1568 height 751
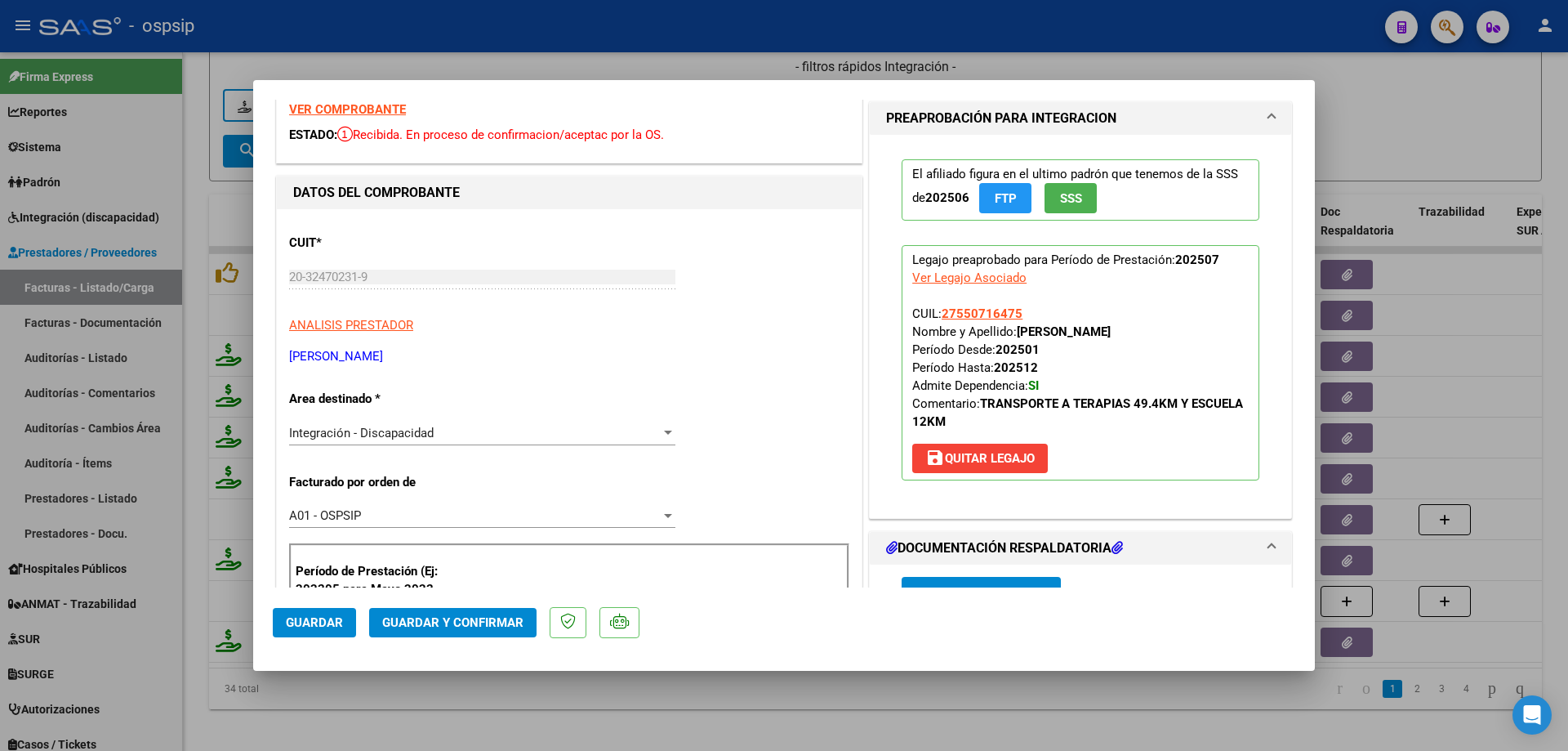
scroll to position [81, 0]
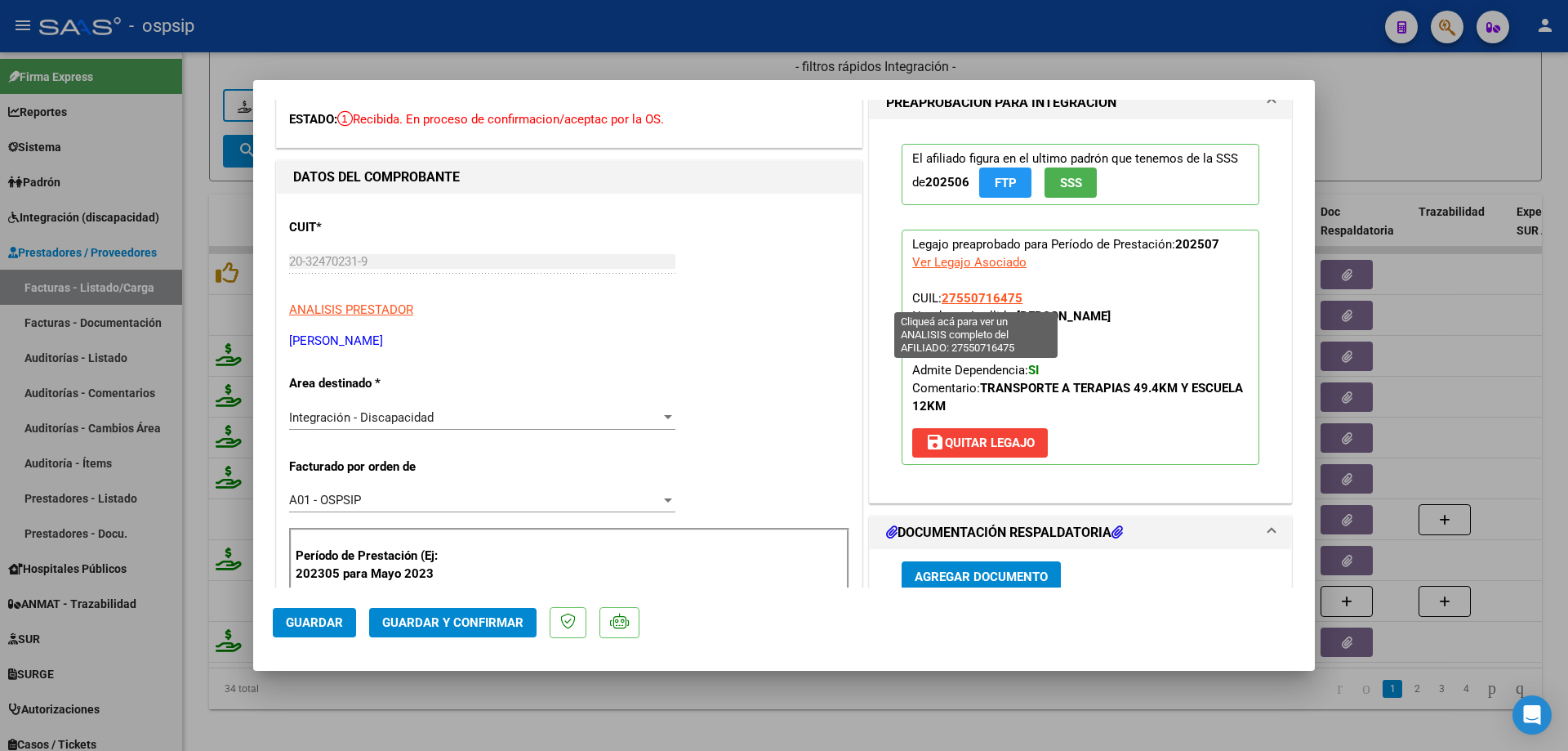
click at [973, 298] on span "27550716475" at bounding box center [982, 298] width 80 height 15
type textarea "27550716475"
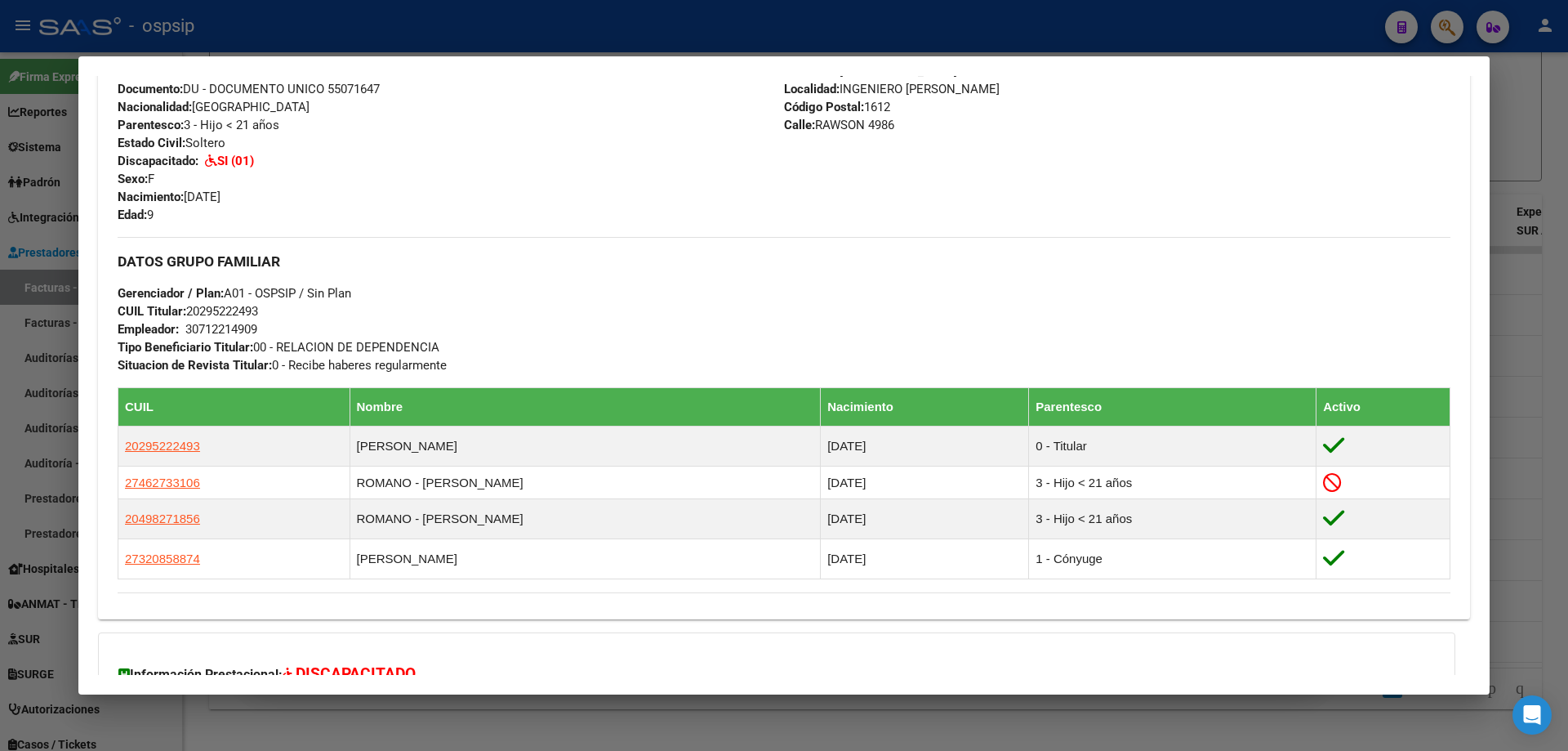
scroll to position [774, 0]
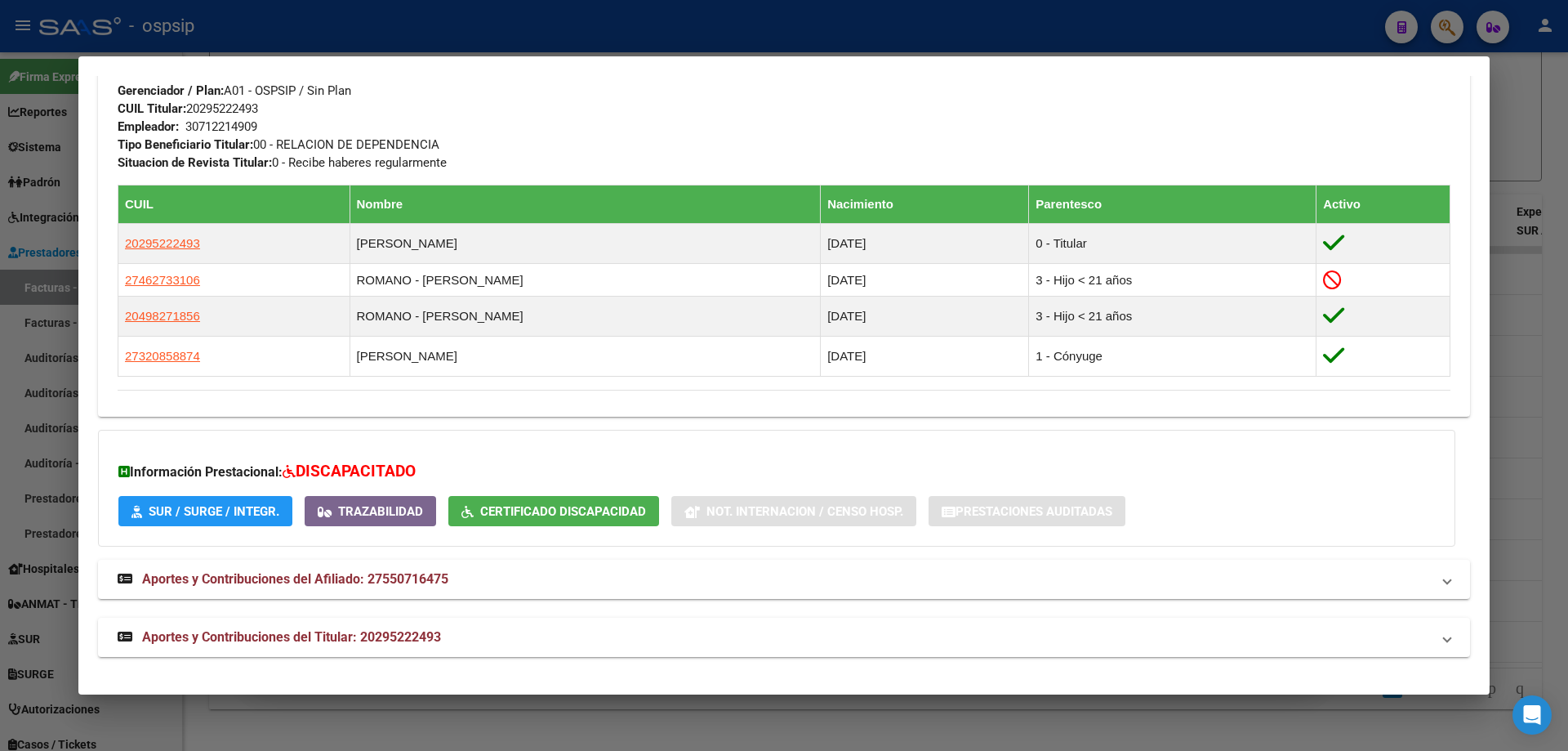
click at [1567, 164] on div at bounding box center [784, 375] width 1568 height 751
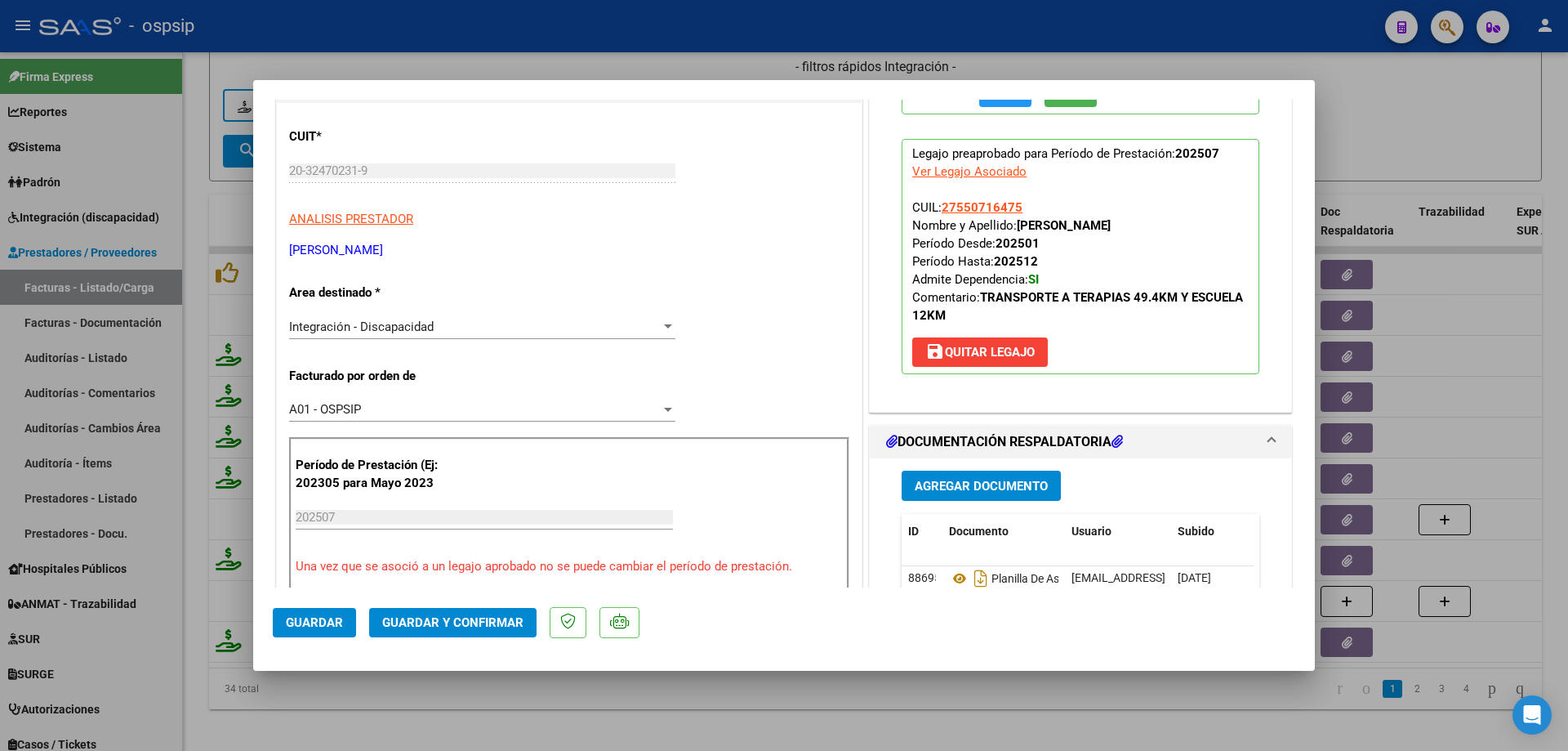
scroll to position [409, 0]
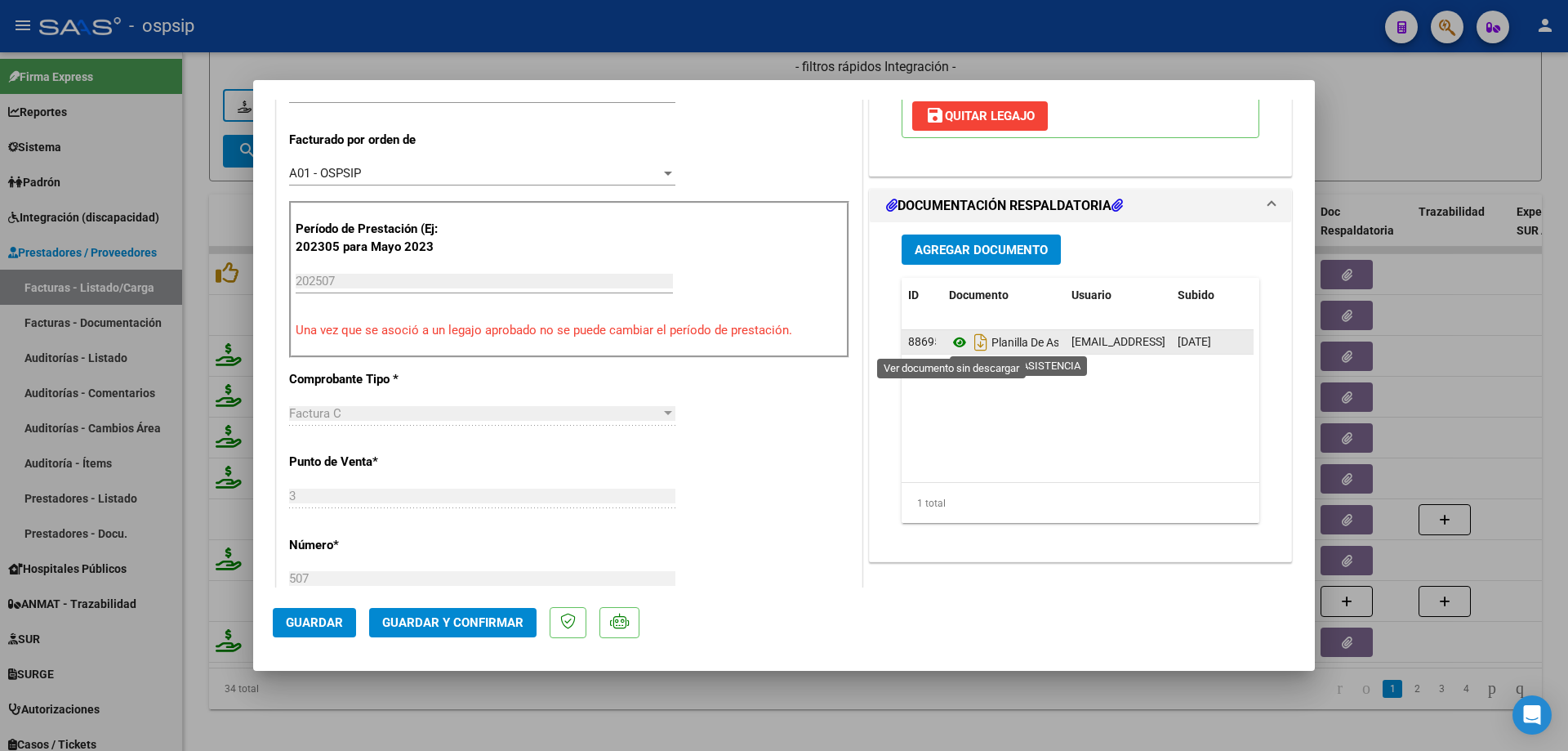
click at [949, 343] on icon at bounding box center [959, 342] width 22 height 20
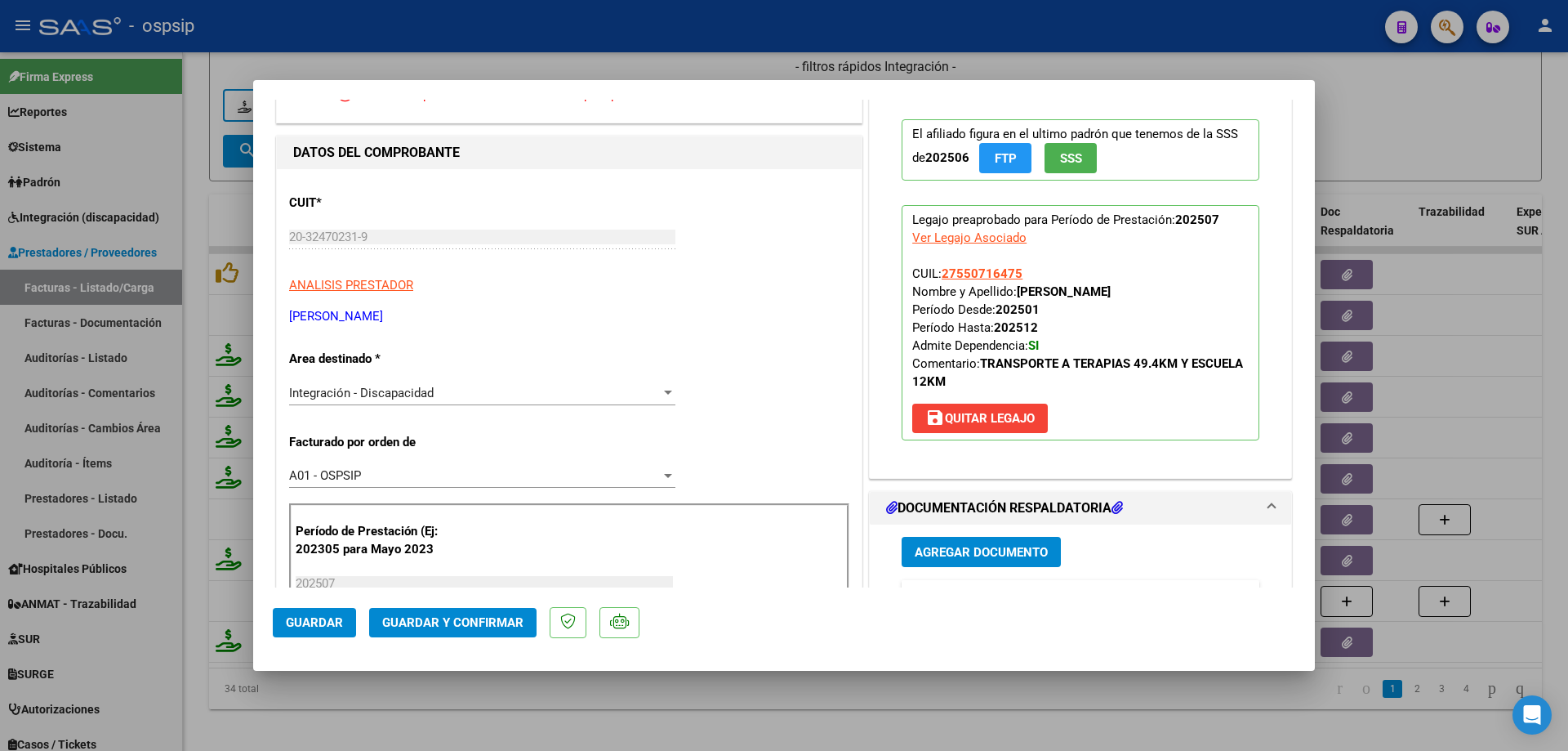
scroll to position [81, 0]
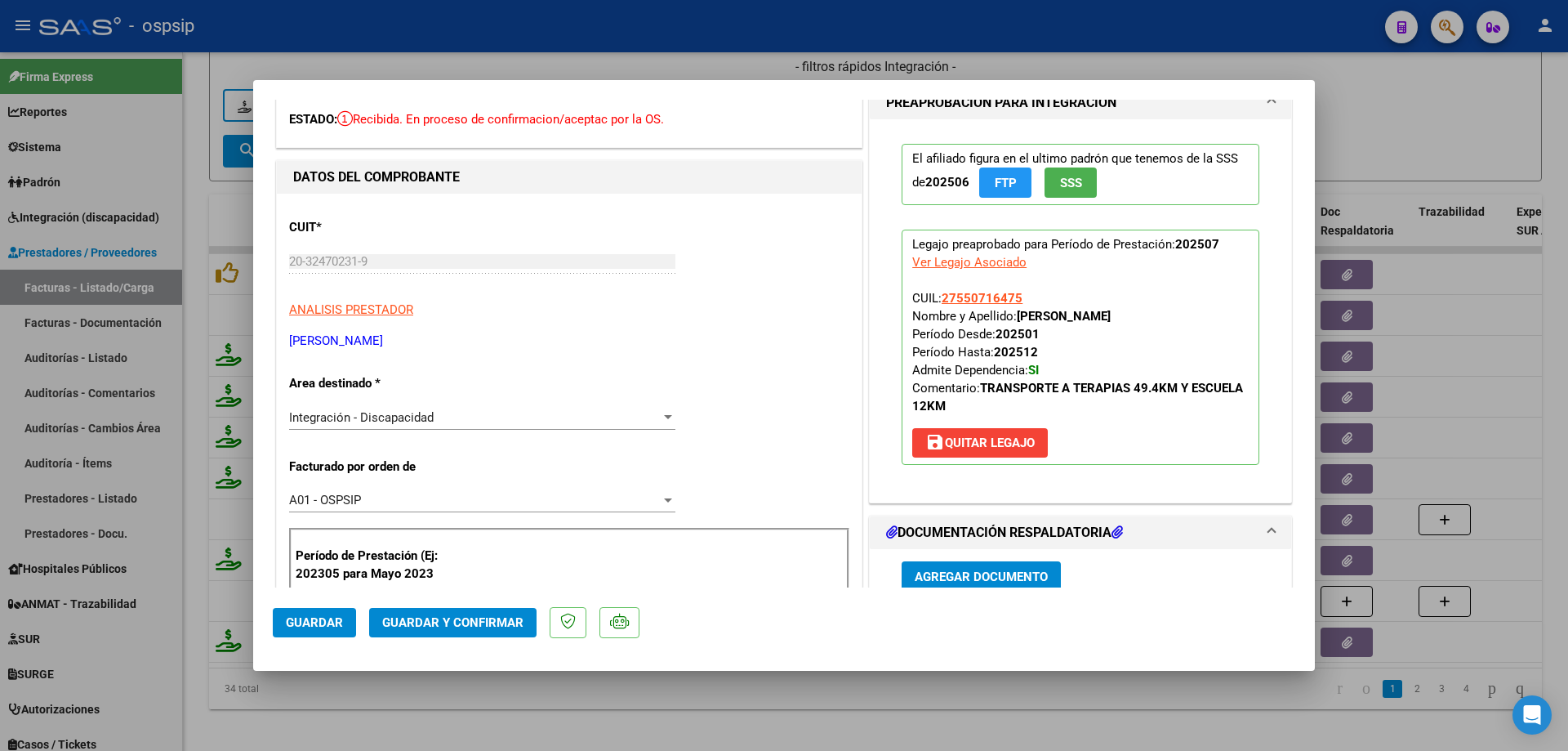
drag, startPoint x: 1017, startPoint y: 294, endPoint x: 925, endPoint y: 300, distance: 92.2
click at [925, 300] on p "Legajo preaprobado para Período de Prestación: 202507 Ver Legajo Asociado CUIL:…" at bounding box center [1080, 347] width 358 height 236
click at [1021, 296] on p "Legajo preaprobado para Período de Prestación: 202507 Ver Legajo Asociado CUIL:…" at bounding box center [1080, 347] width 358 height 236
drag, startPoint x: 1021, startPoint y: 296, endPoint x: 951, endPoint y: 296, distance: 70.0
click at [951, 296] on p "Legajo preaprobado para Período de Prestación: 202507 Ver Legajo Asociado CUIL:…" at bounding box center [1080, 347] width 358 height 236
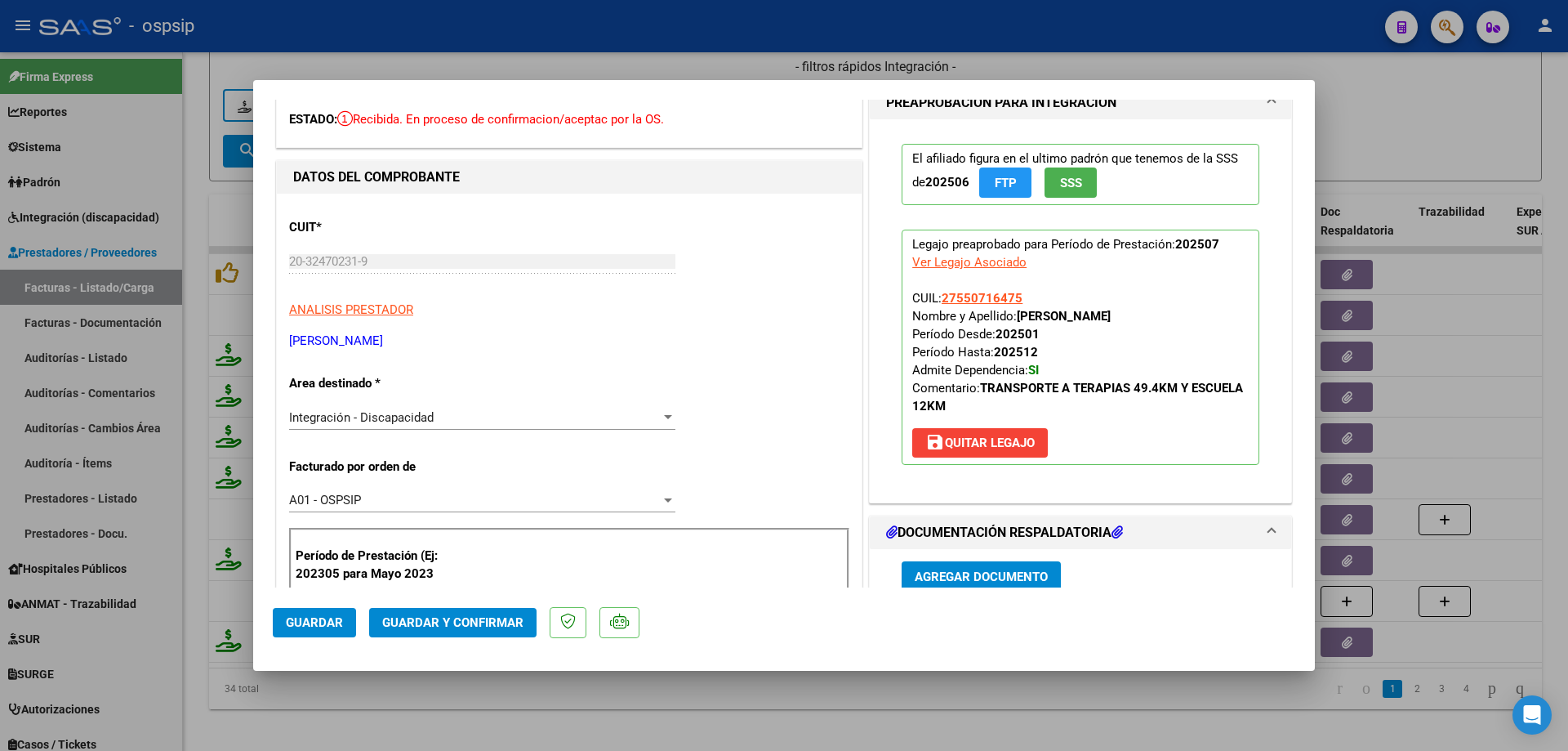
copy span "27550716475"
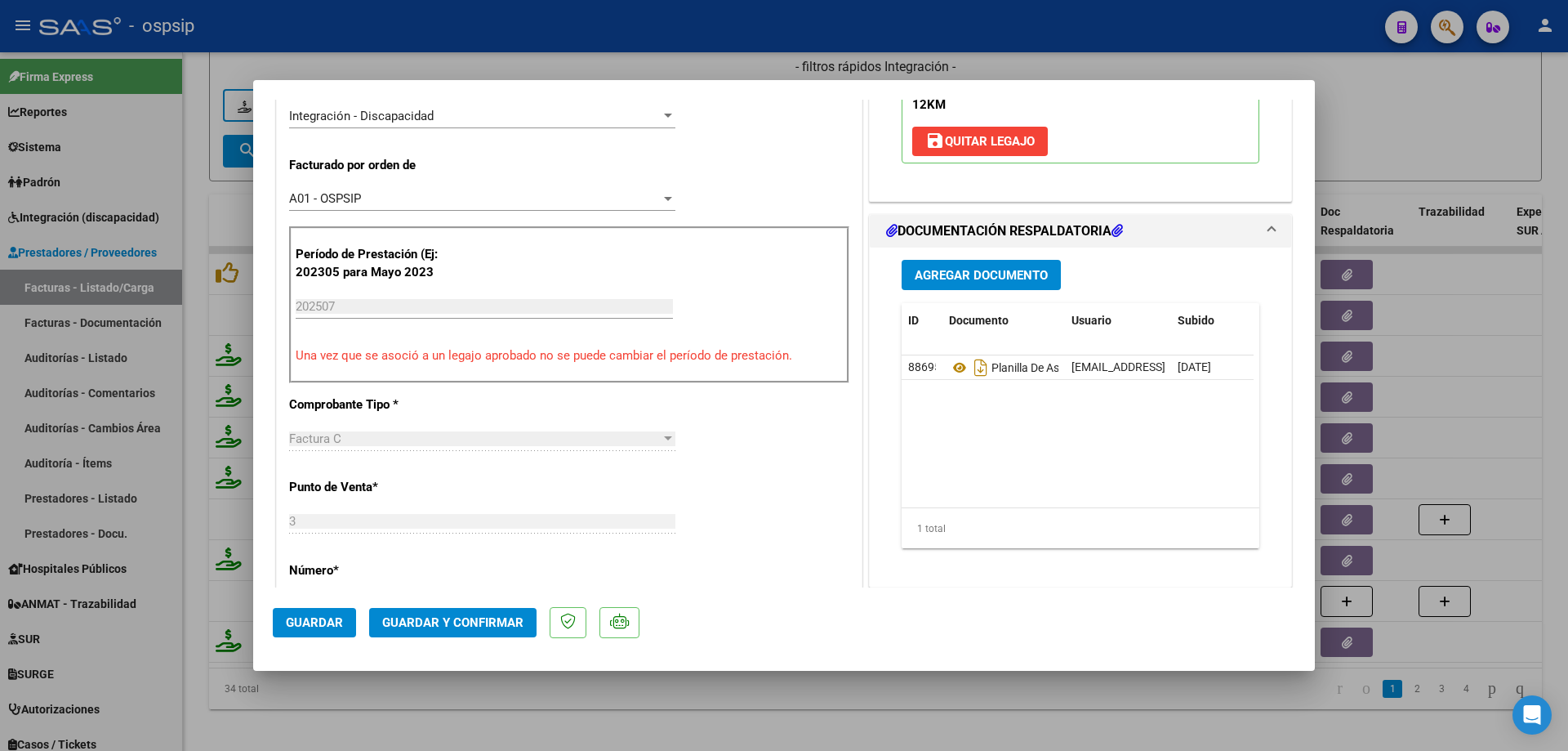
scroll to position [409, 0]
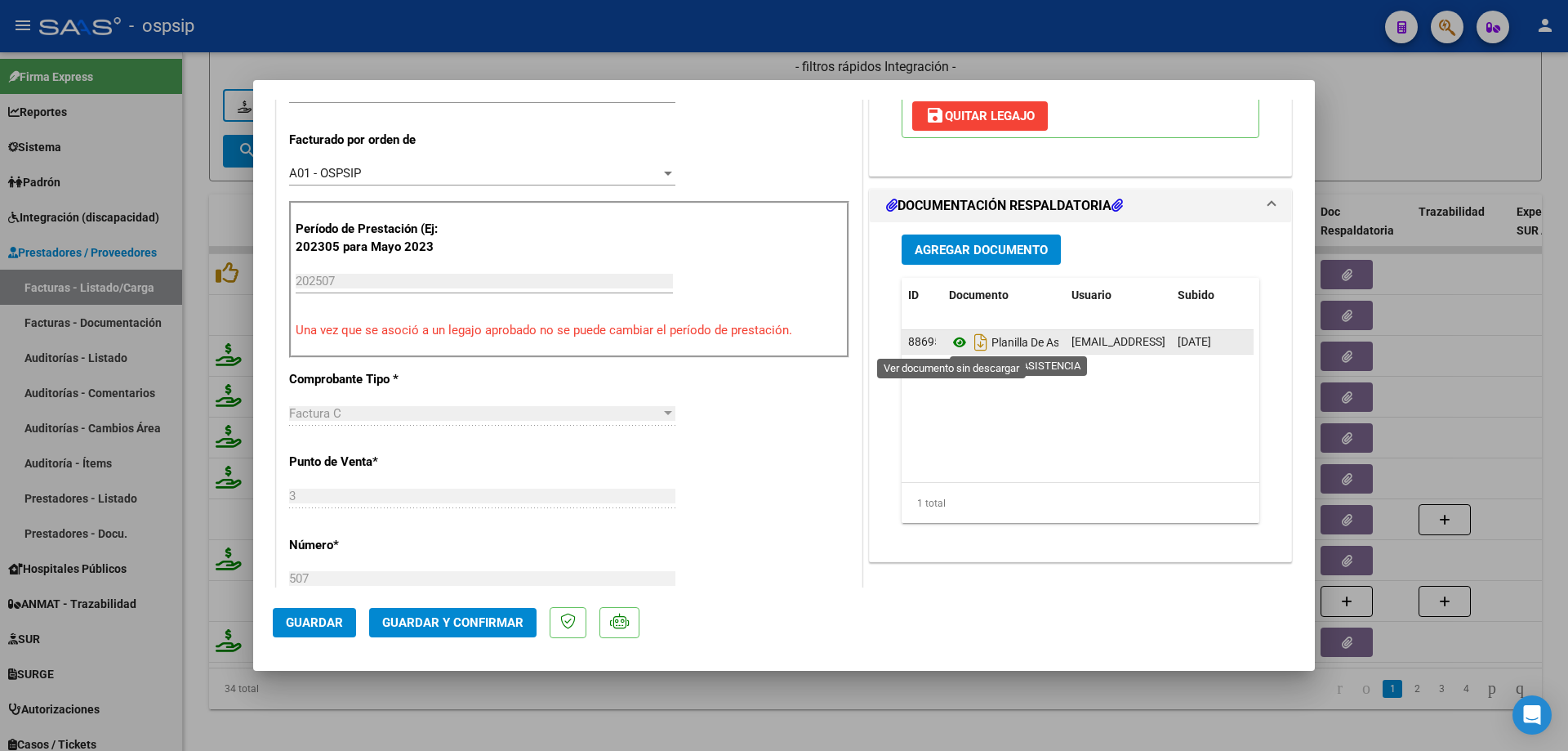
click at [949, 340] on icon at bounding box center [959, 342] width 22 height 20
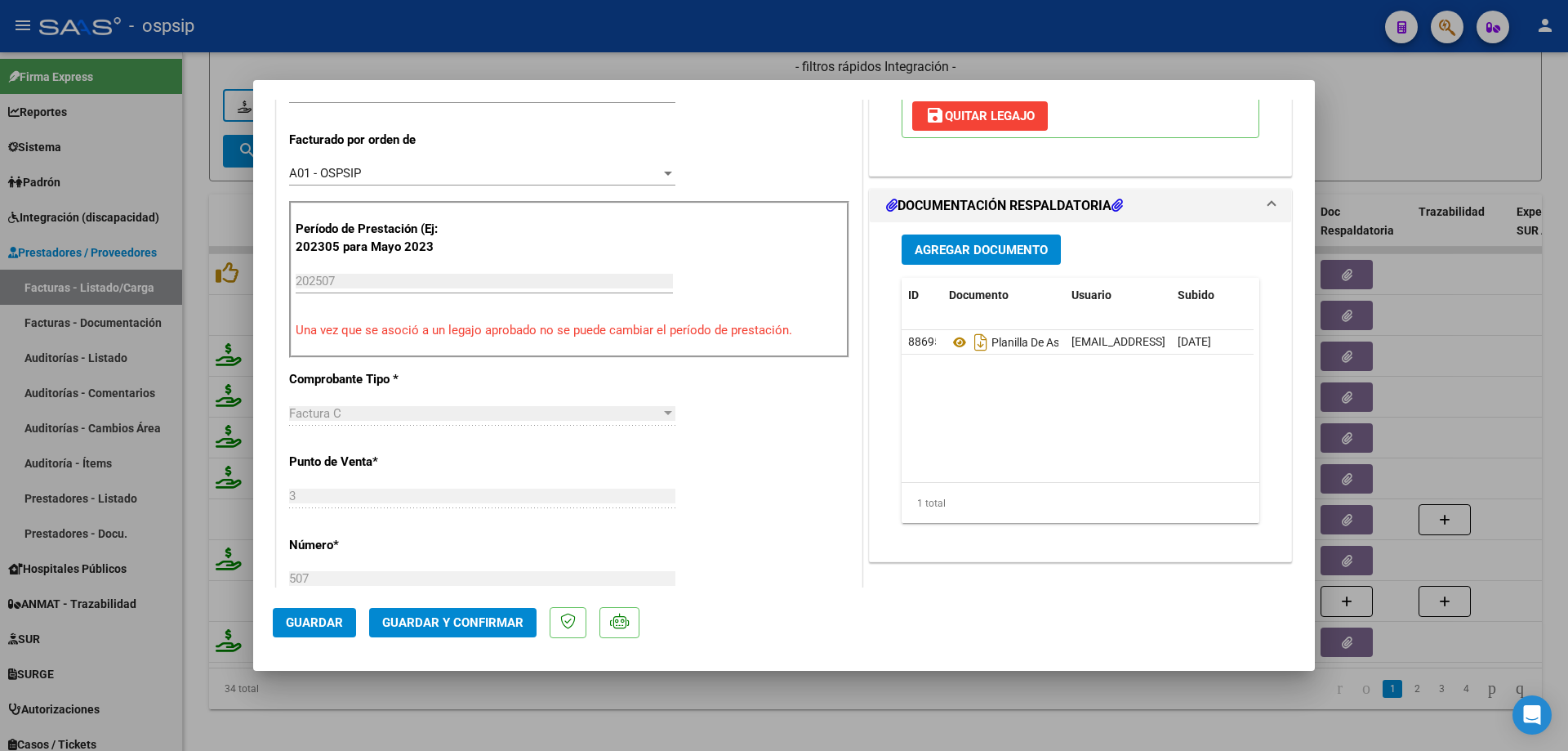
click at [470, 631] on button "Guardar y Confirmar" at bounding box center [453, 622] width 167 height 29
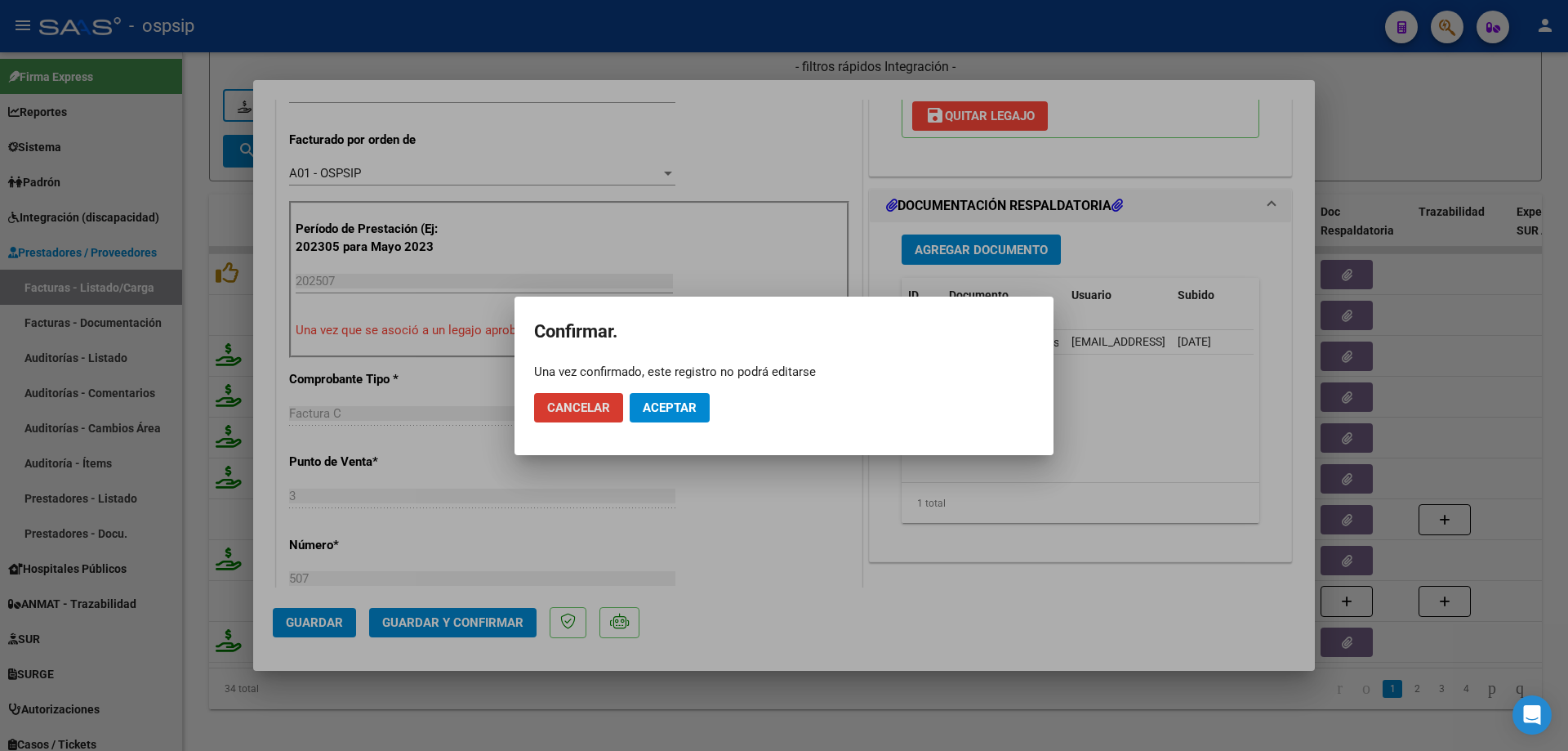
click at [691, 415] on button "Aceptar" at bounding box center [670, 407] width 80 height 29
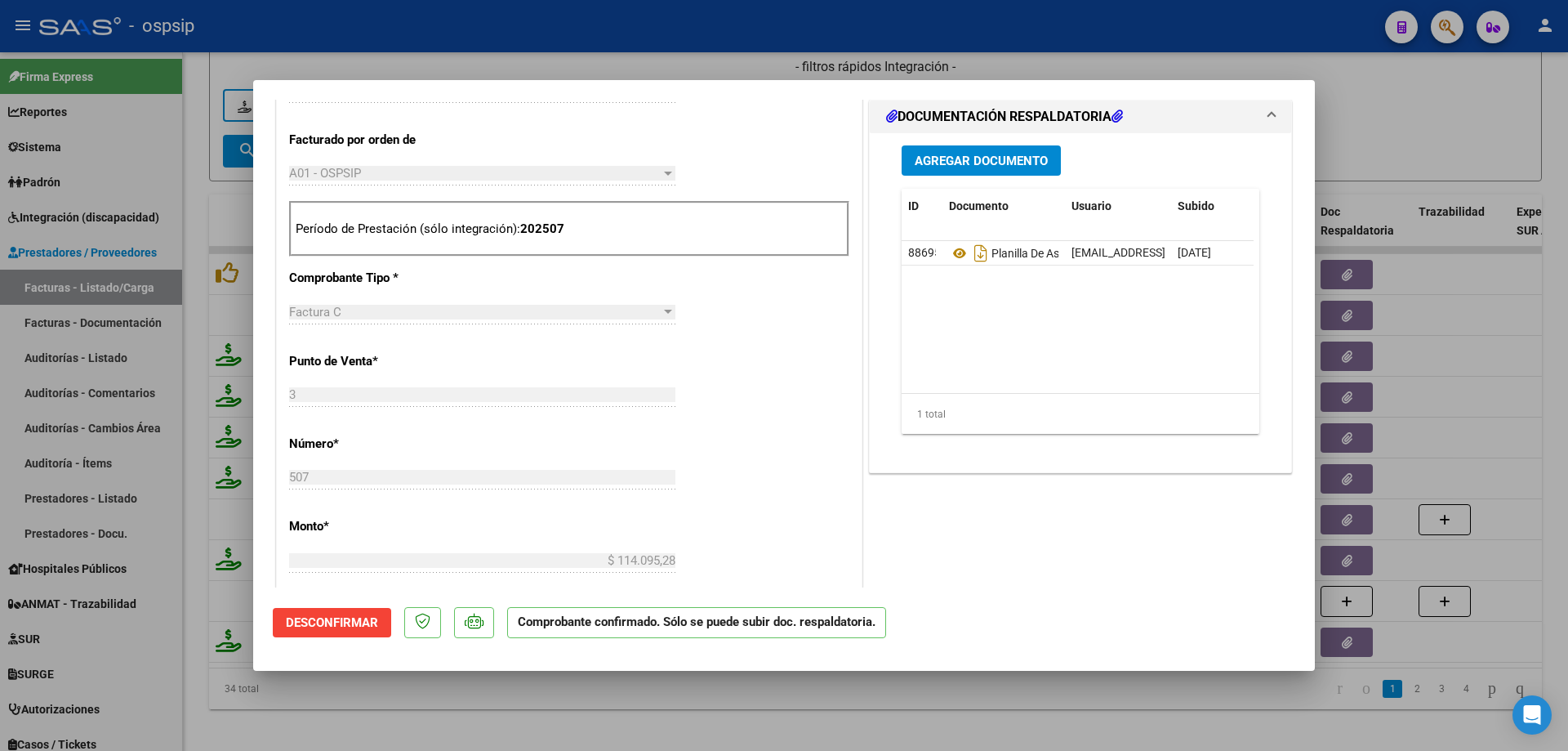
click at [1398, 144] on div at bounding box center [784, 375] width 1568 height 751
type input "$ 0,00"
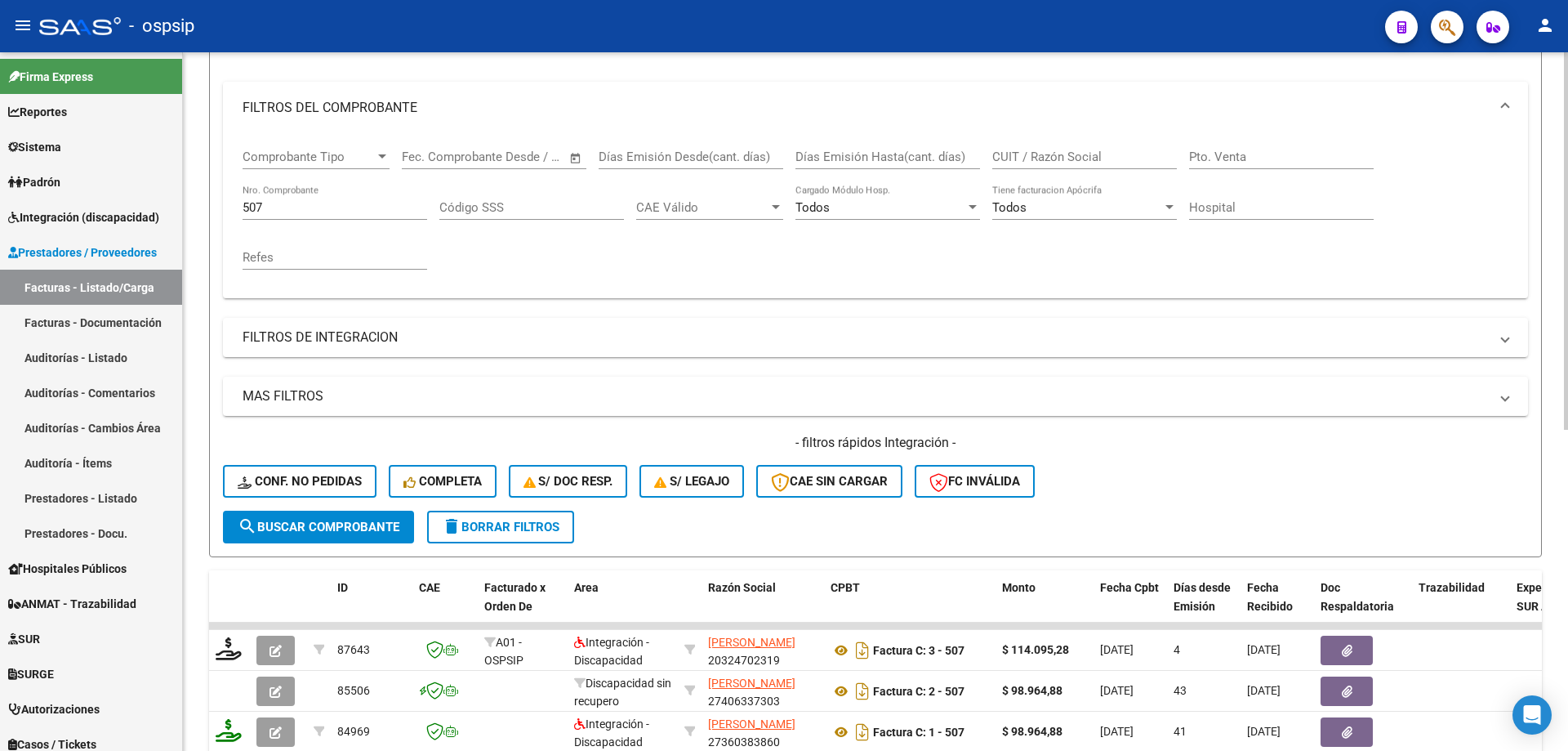
scroll to position [164, 0]
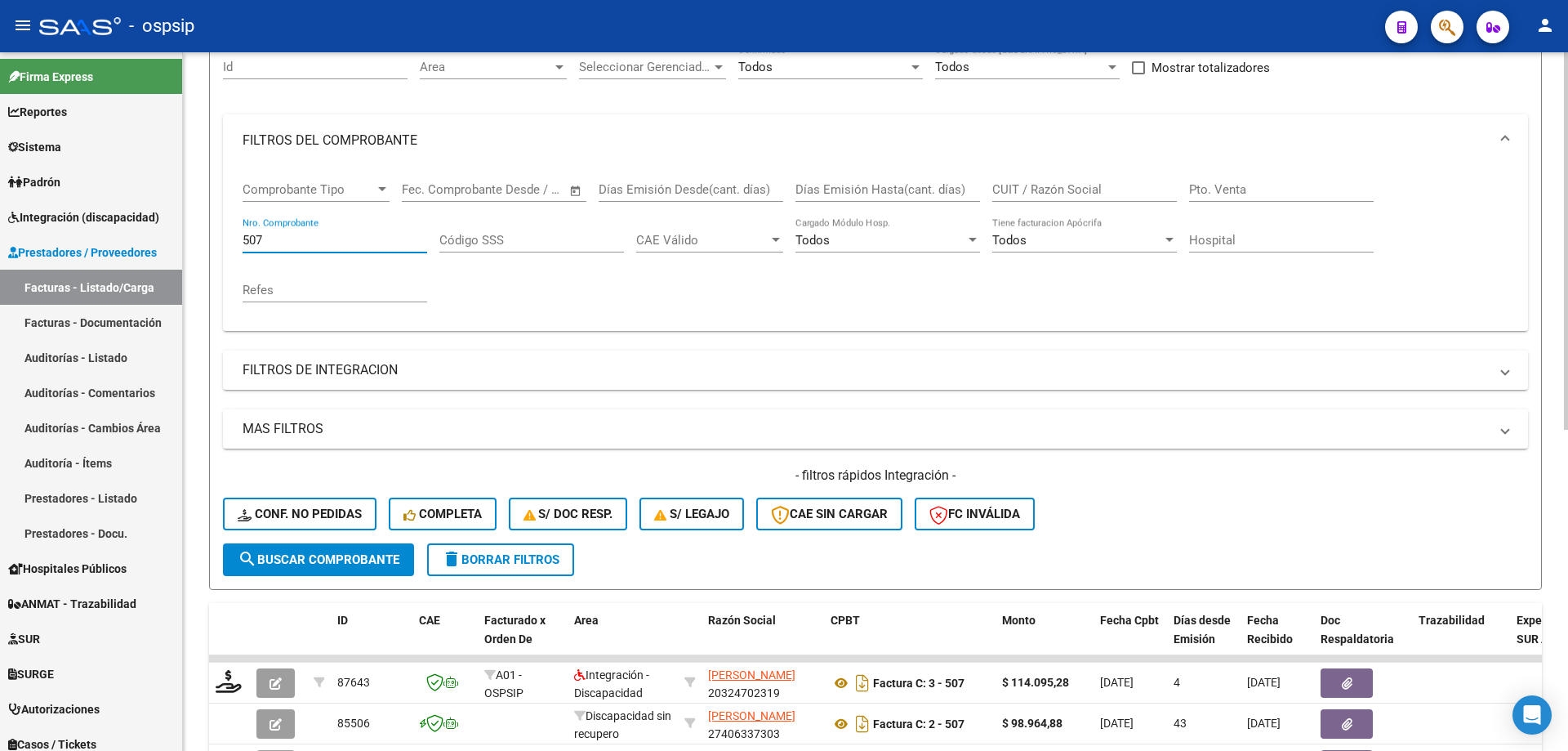
click at [295, 246] on input "507" at bounding box center [334, 240] width 184 height 15
type input "5"
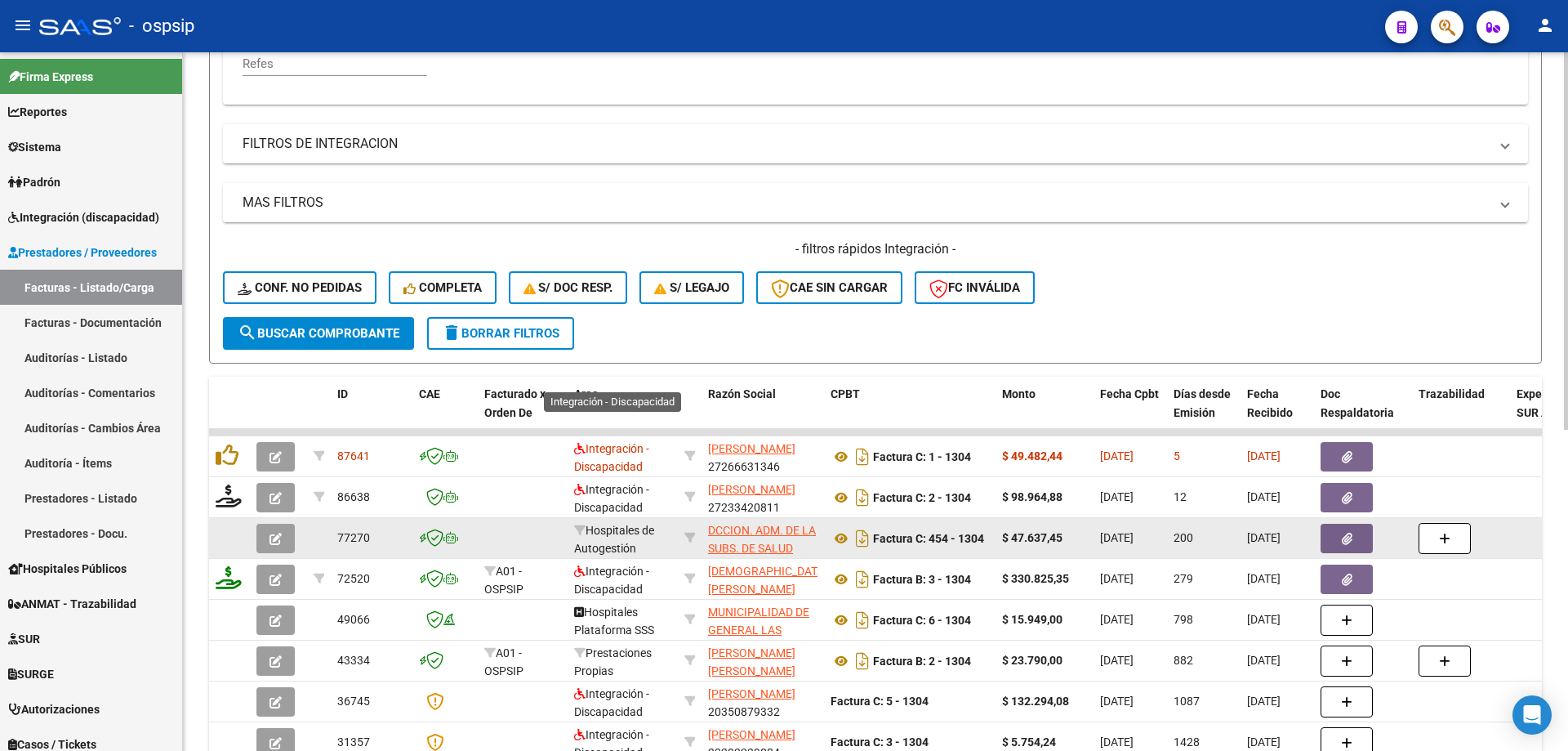
scroll to position [490, 0]
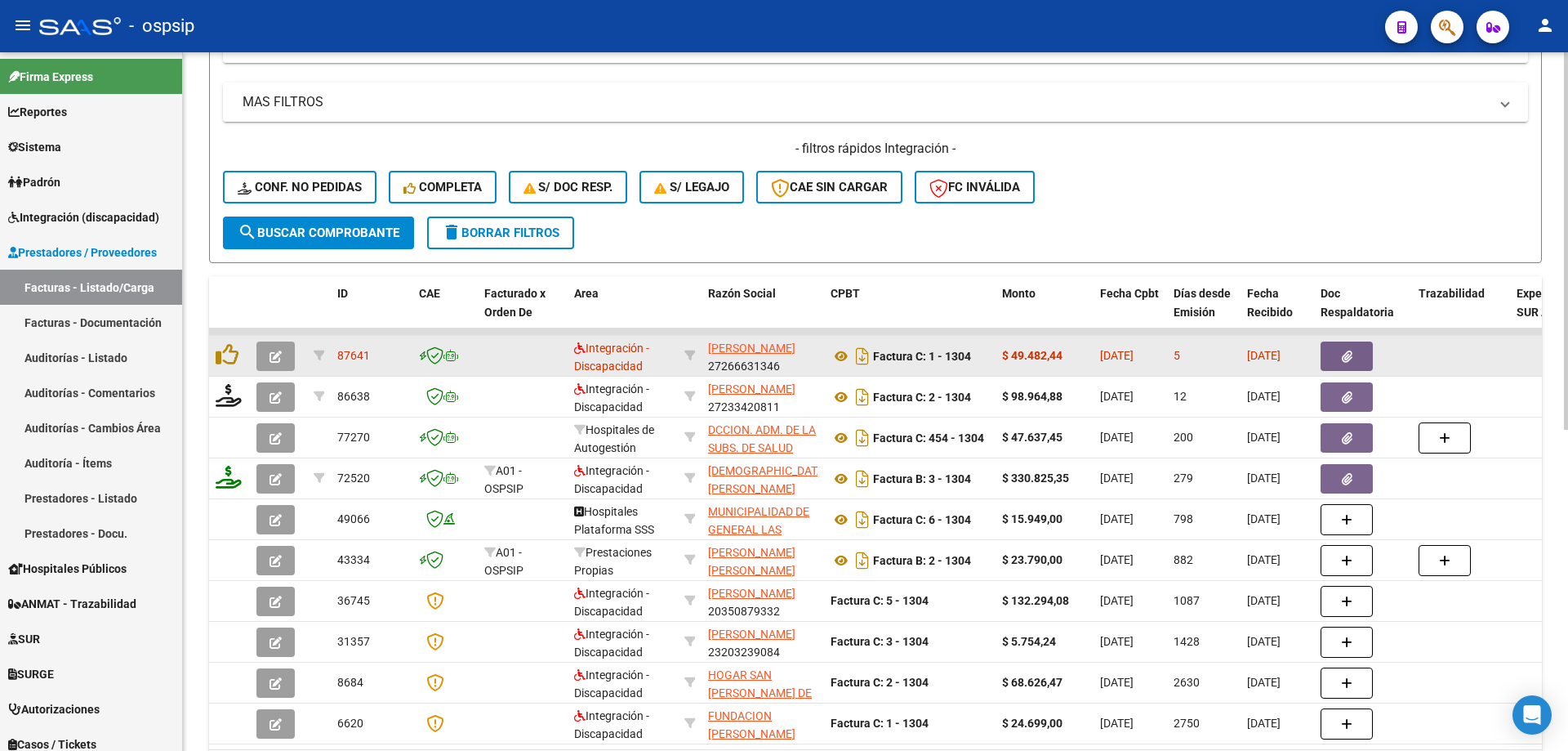
type input "1304"
click at [262, 354] on button "button" at bounding box center [275, 355] width 38 height 29
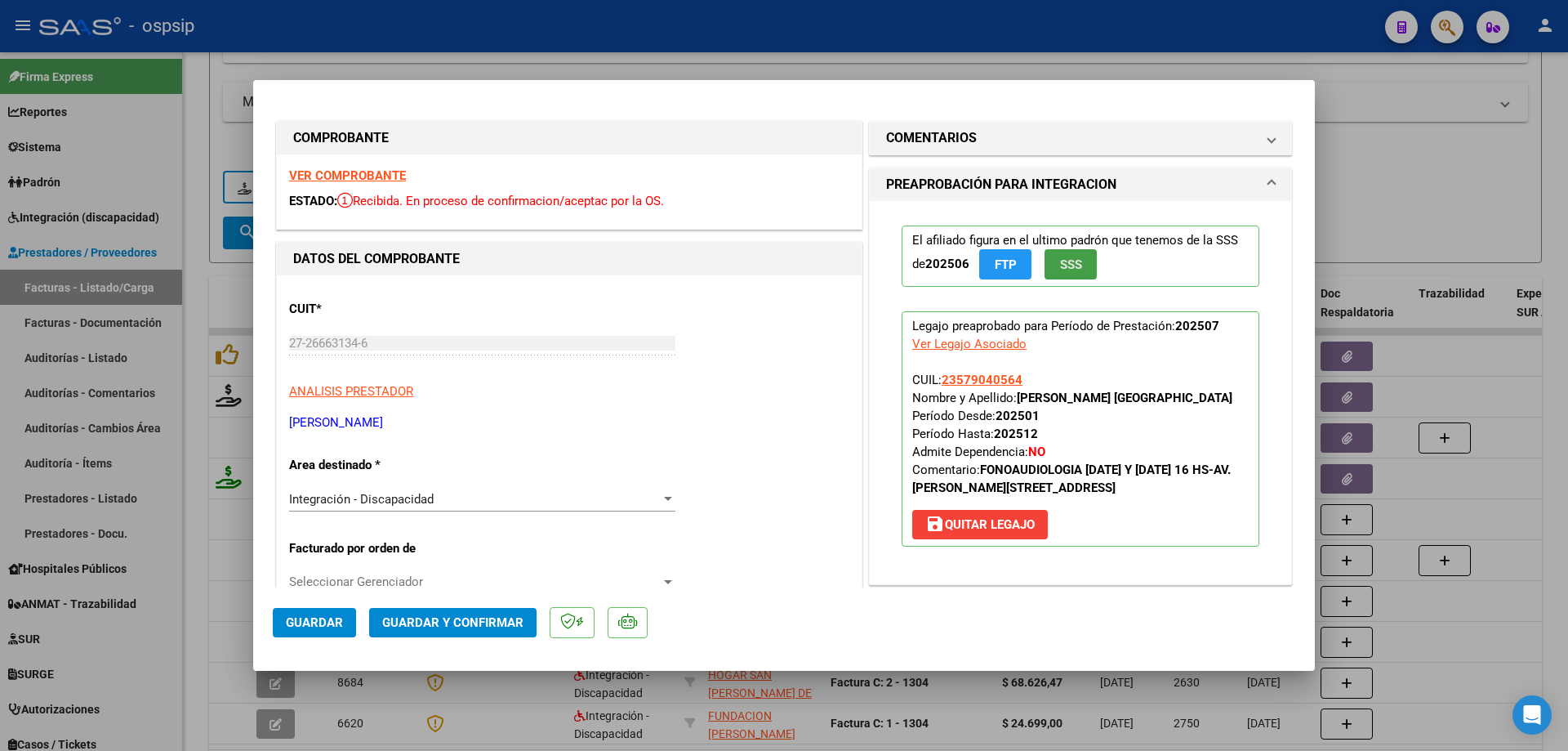
click at [1079, 266] on button "SSS" at bounding box center [1071, 264] width 52 height 30
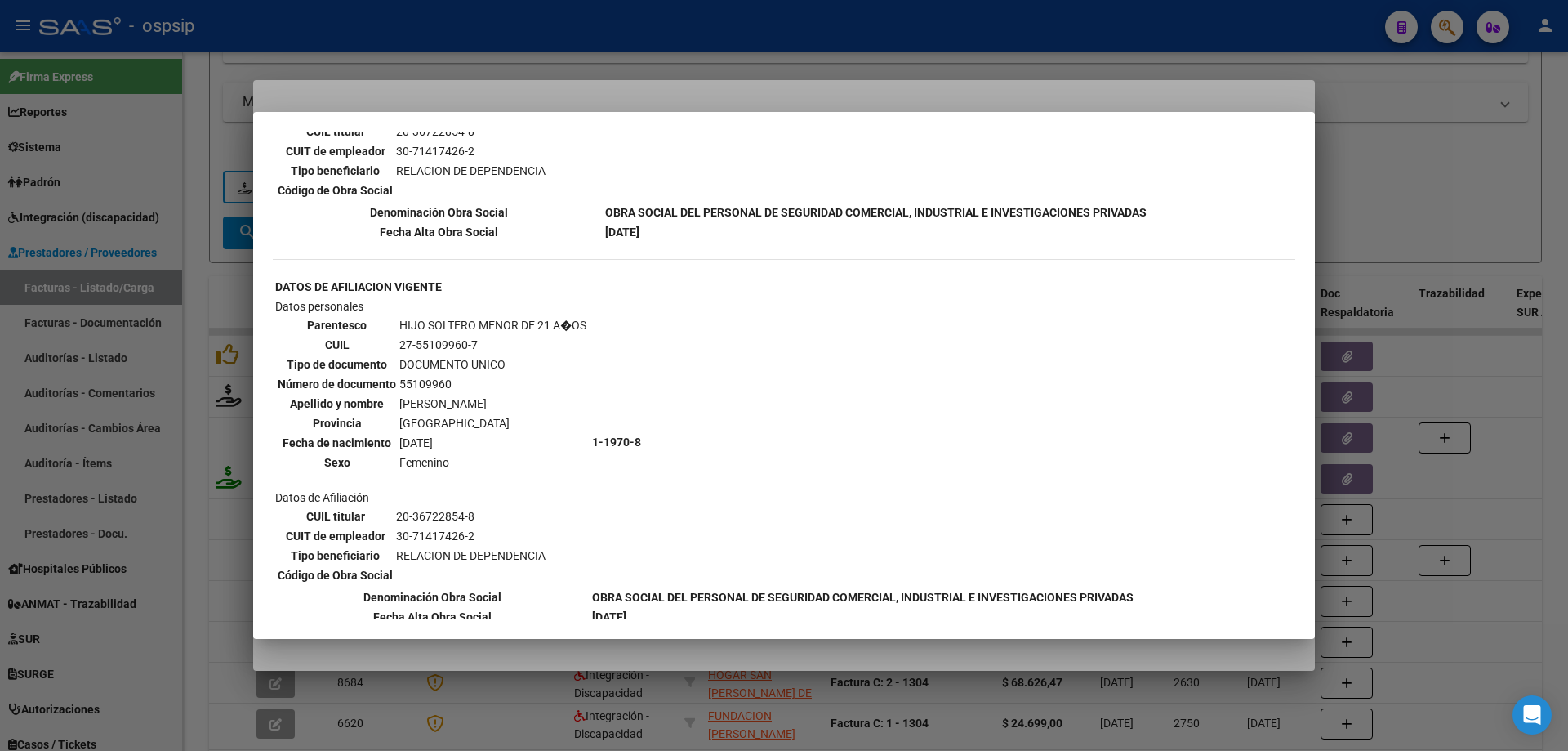
scroll to position [817, 0]
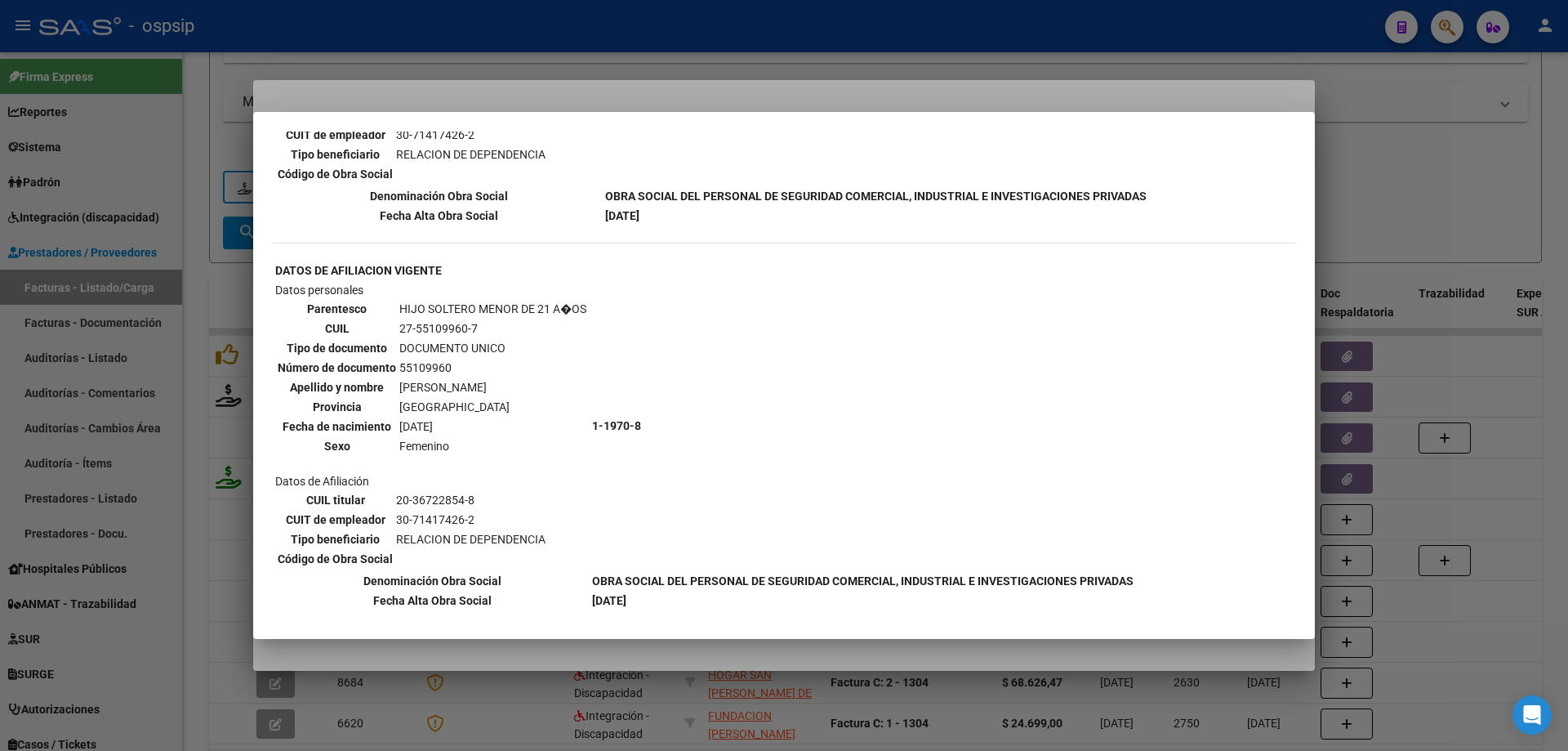
click at [1371, 222] on div at bounding box center [784, 375] width 1568 height 751
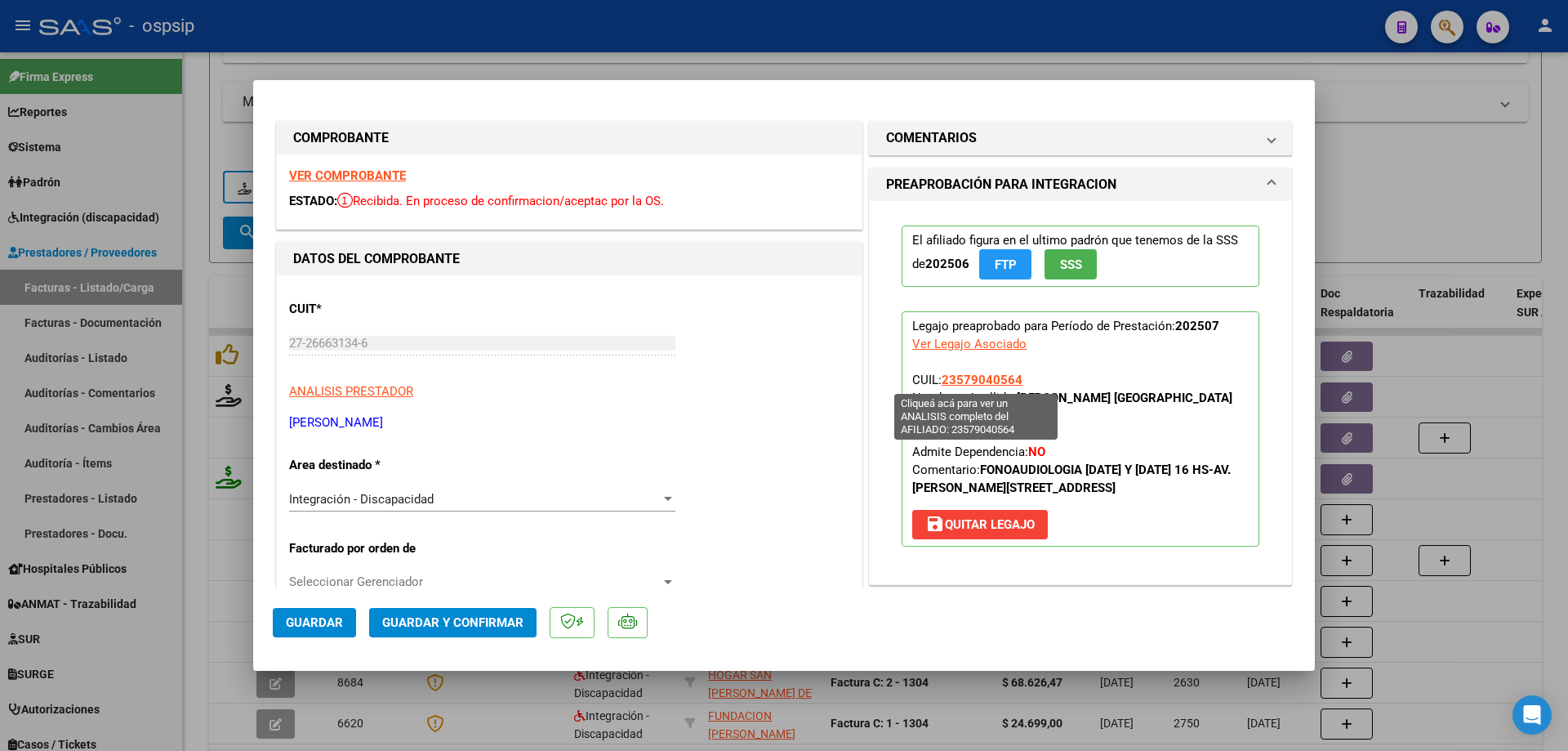
click at [985, 374] on span "23579040564" at bounding box center [982, 380] width 80 height 15
type textarea "23579040564"
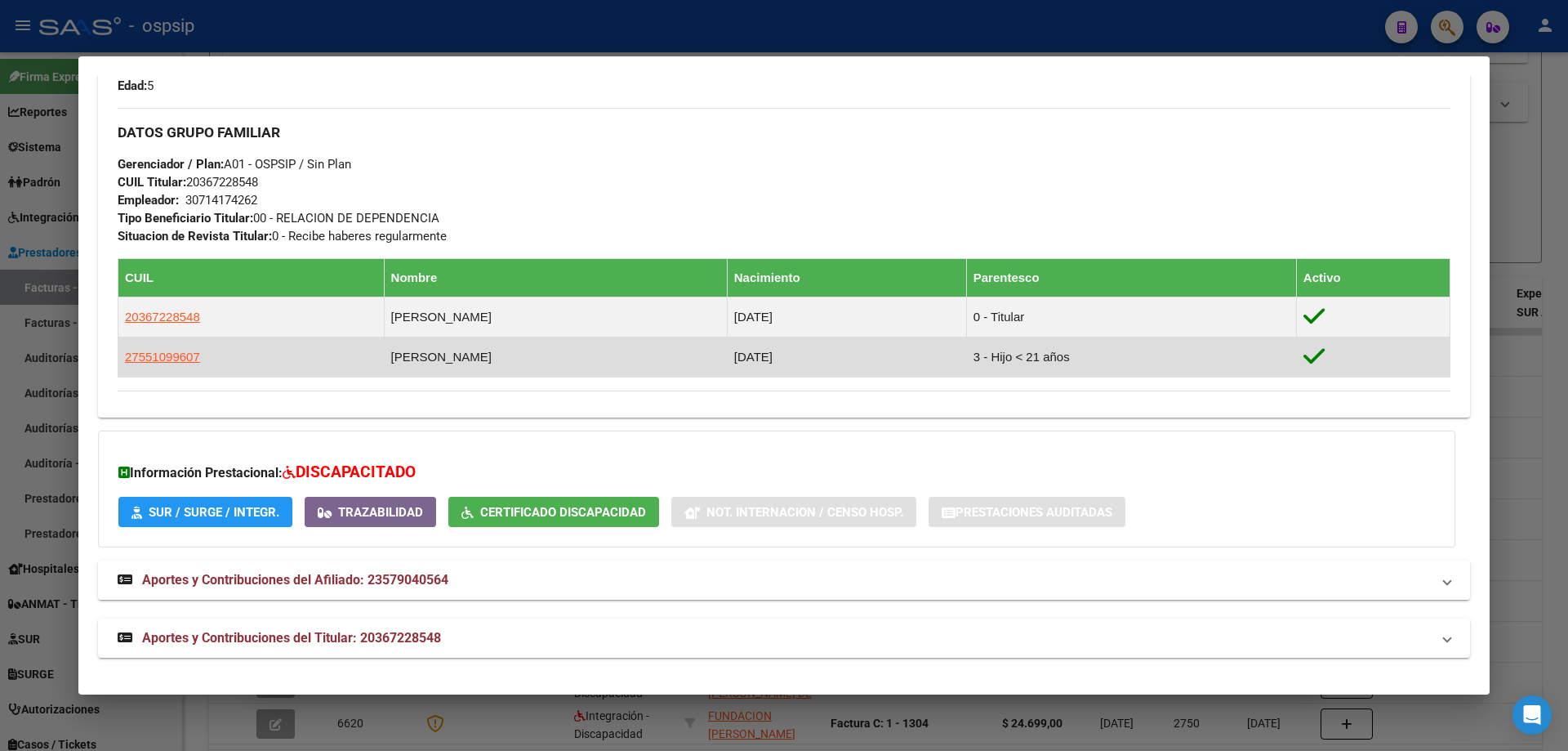
scroll to position [701, 0]
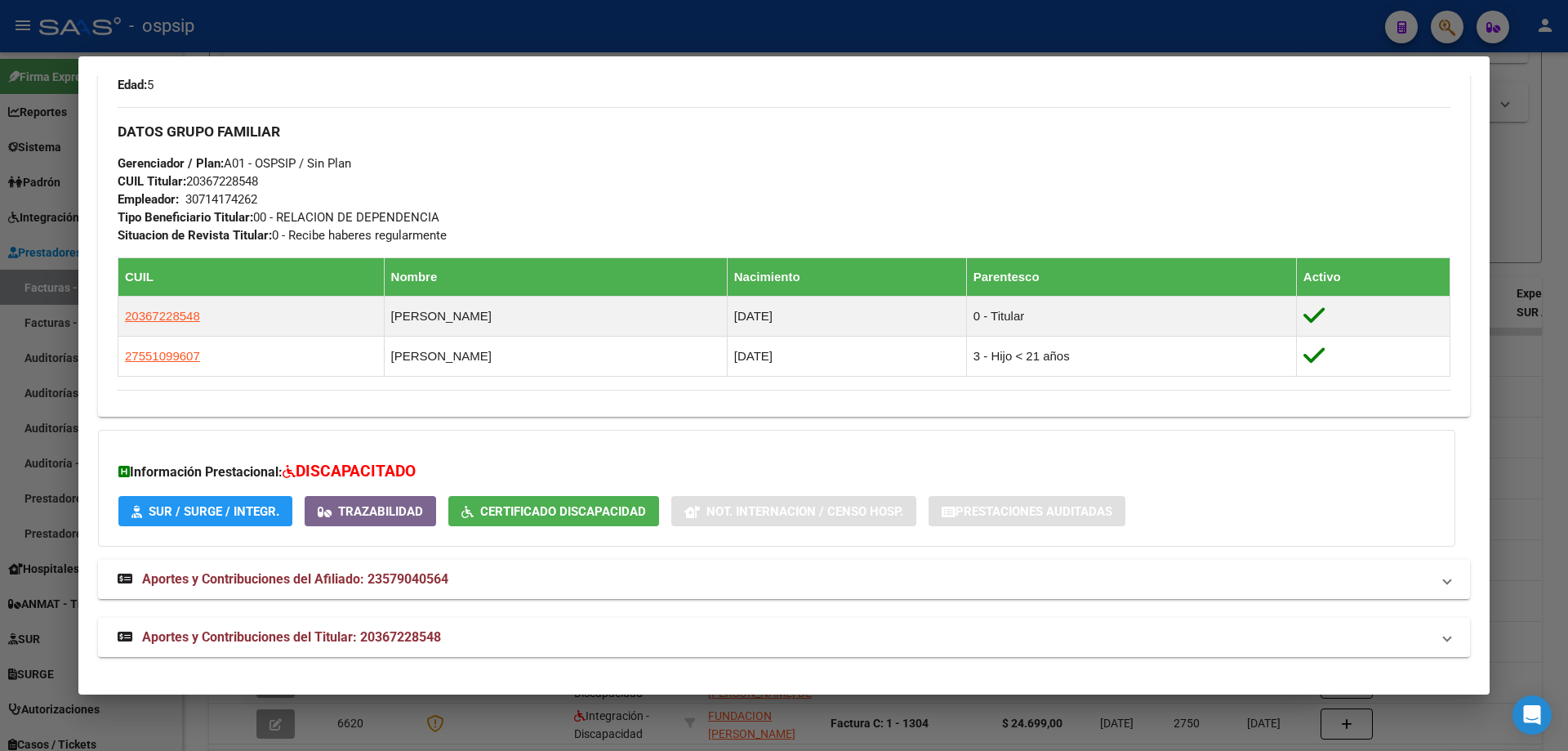
click at [1526, 368] on div at bounding box center [784, 375] width 1568 height 751
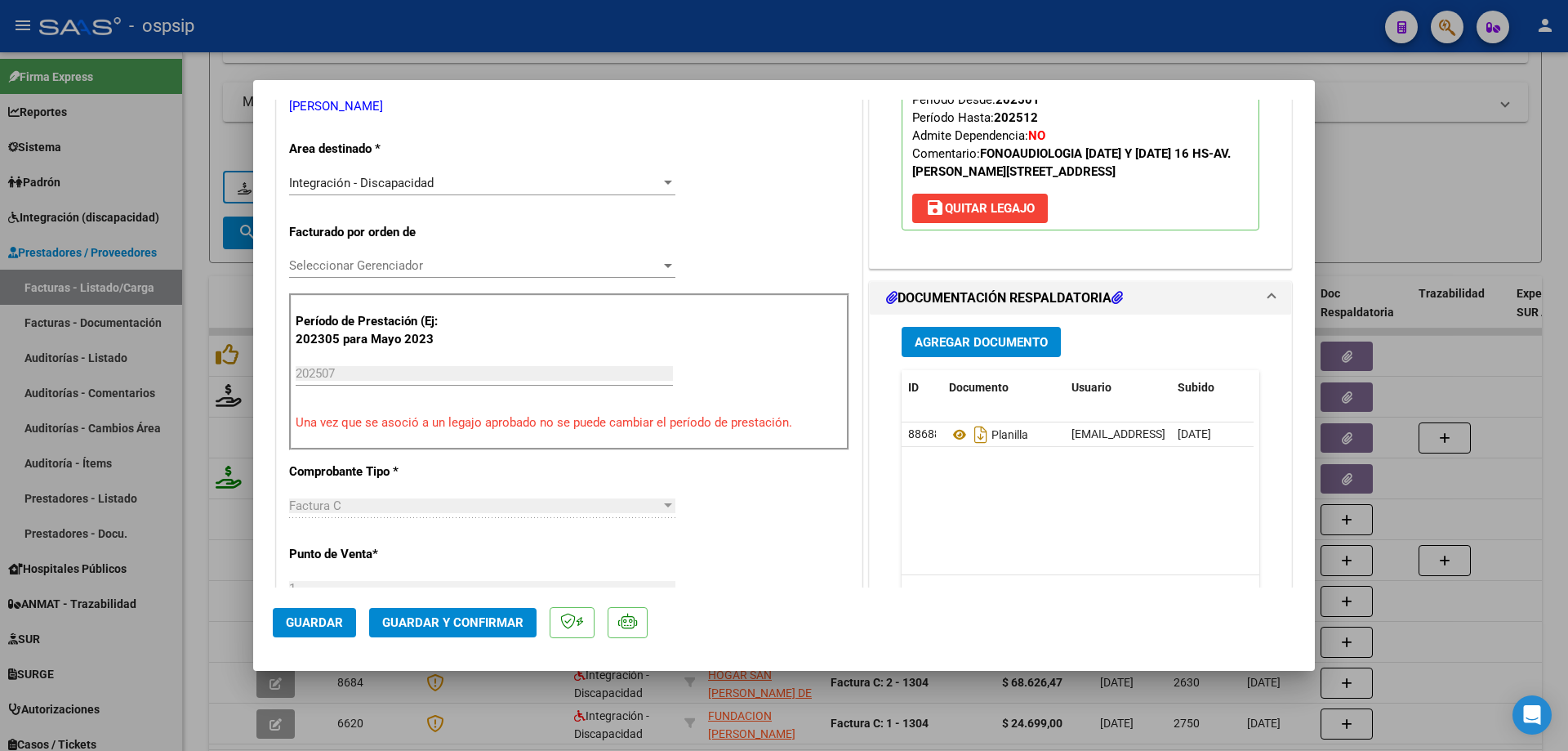
scroll to position [326, 0]
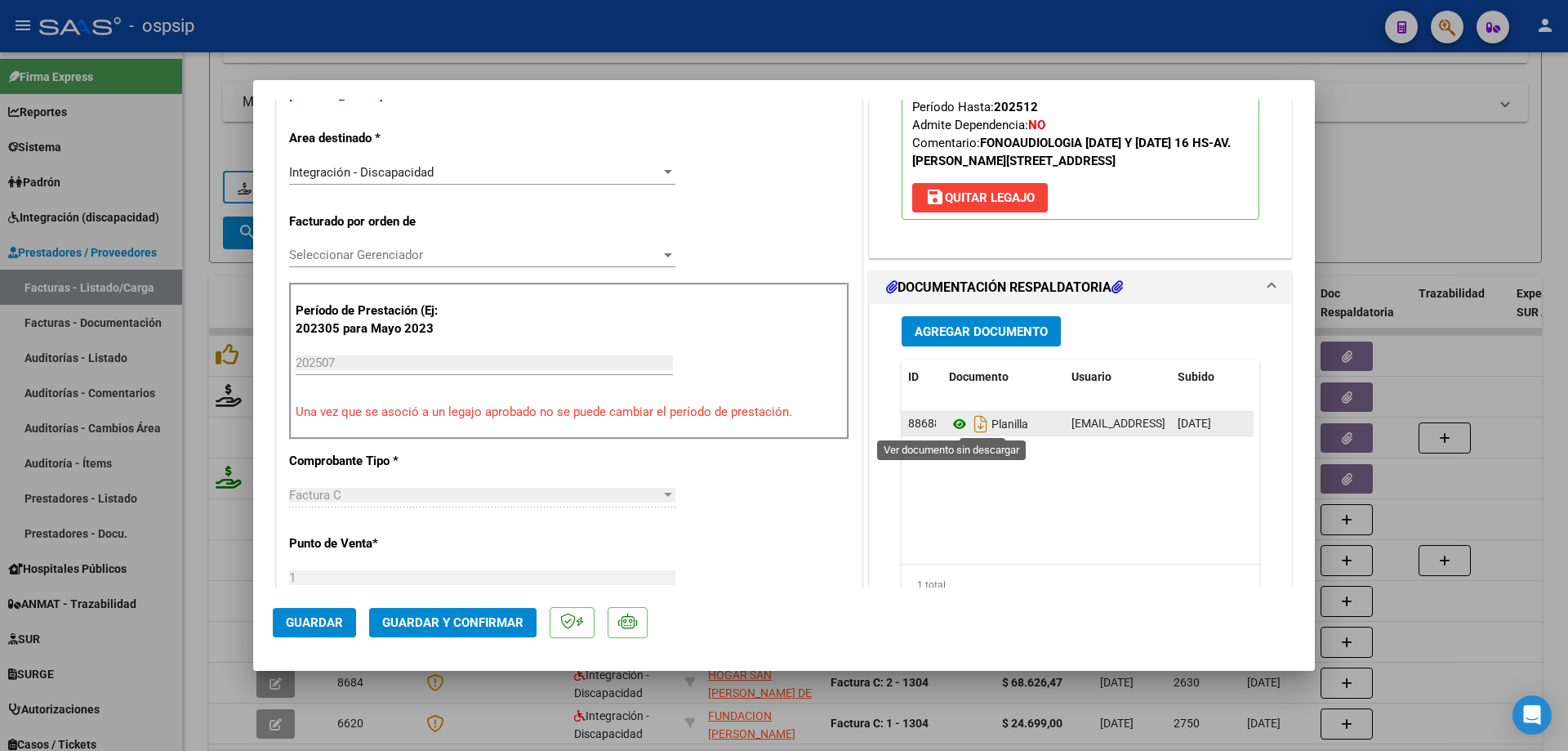
click at [952, 420] on icon at bounding box center [959, 424] width 22 height 20
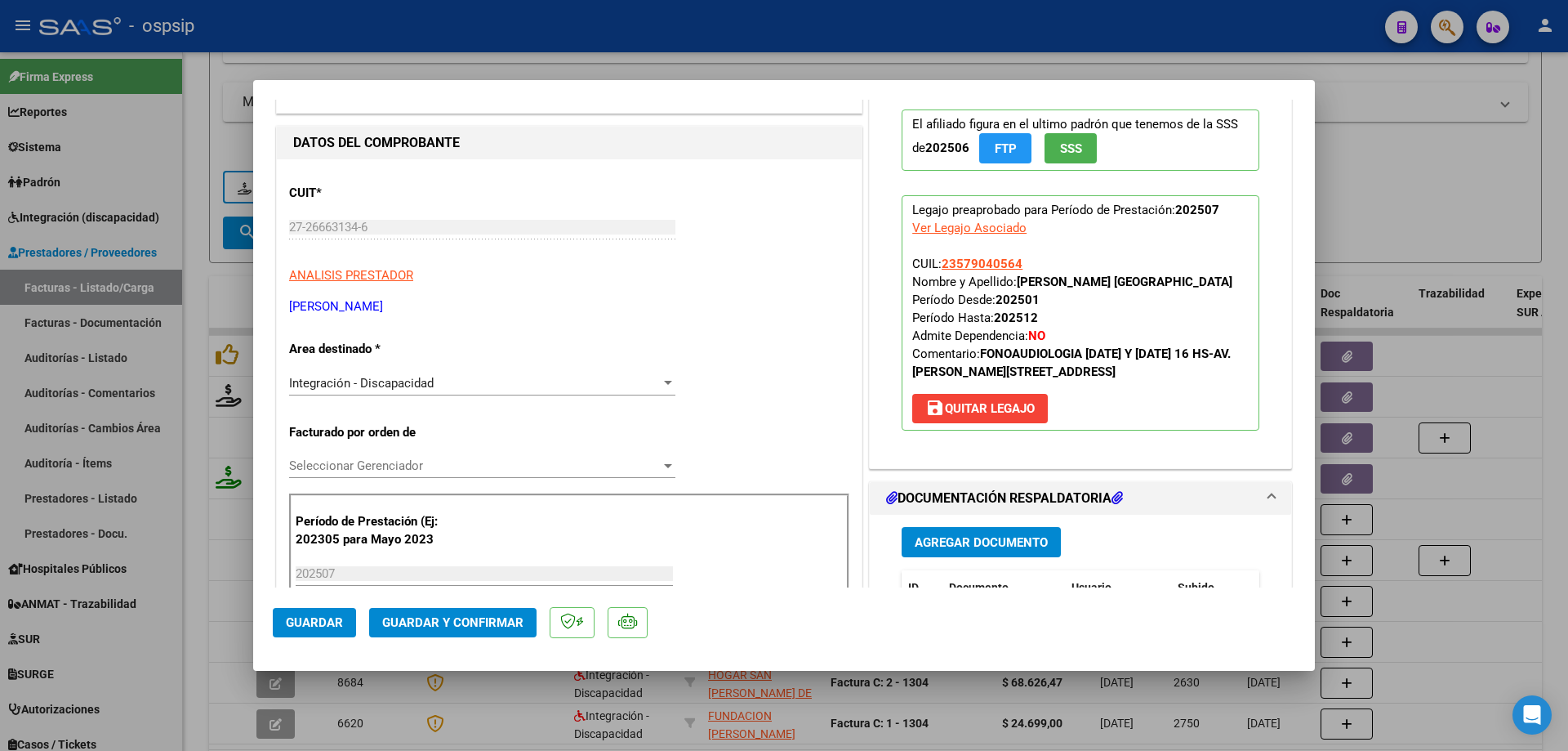
scroll to position [81, 0]
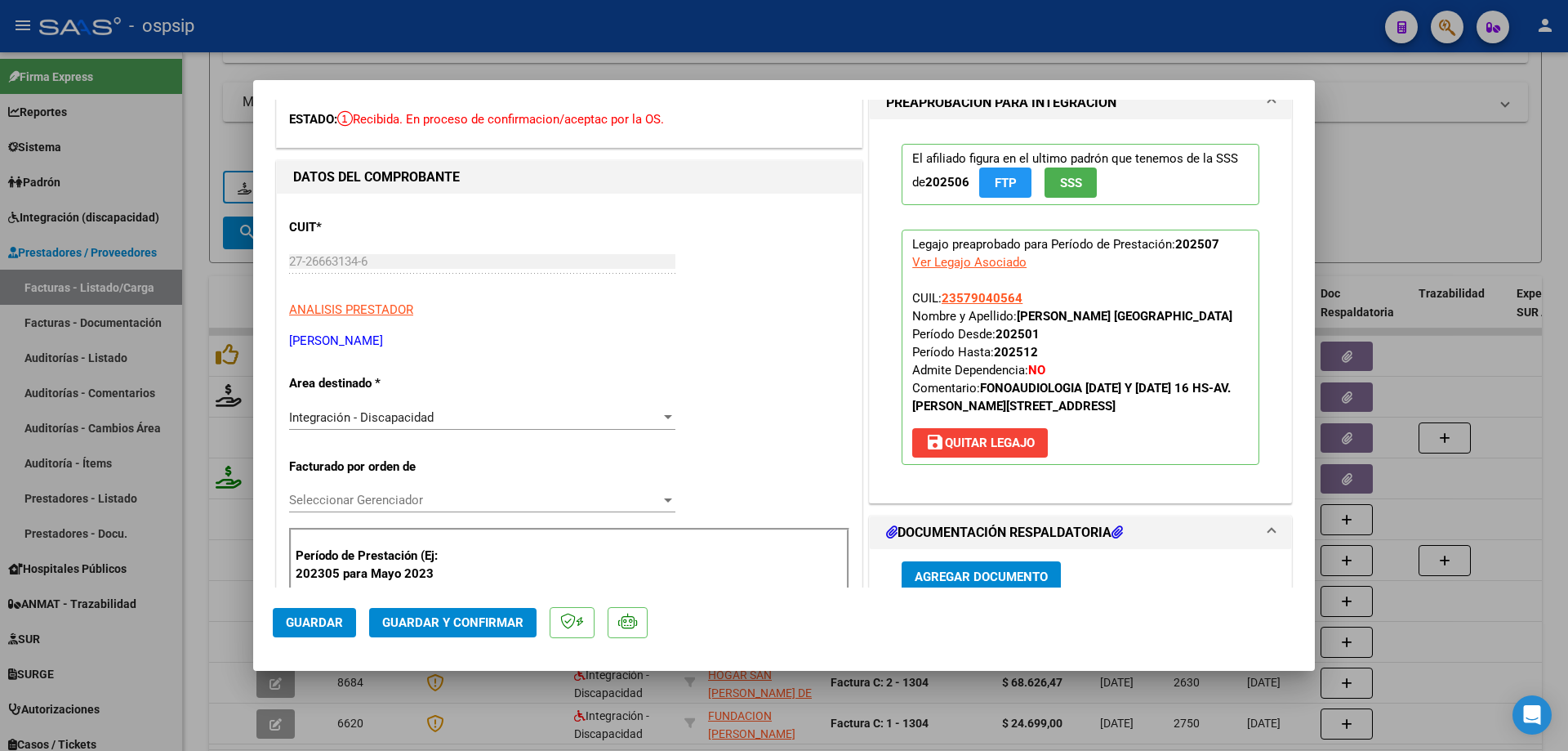
drag, startPoint x: 1027, startPoint y: 300, endPoint x: 932, endPoint y: 301, distance: 95.0
click at [932, 301] on p "Legajo preaprobado para Período de Prestación: 202507 Ver Legajo Asociado CUIL:…" at bounding box center [1080, 347] width 358 height 236
copy span ": 23579040564"
click at [430, 614] on button "Guardar y Confirmar" at bounding box center [453, 622] width 167 height 29
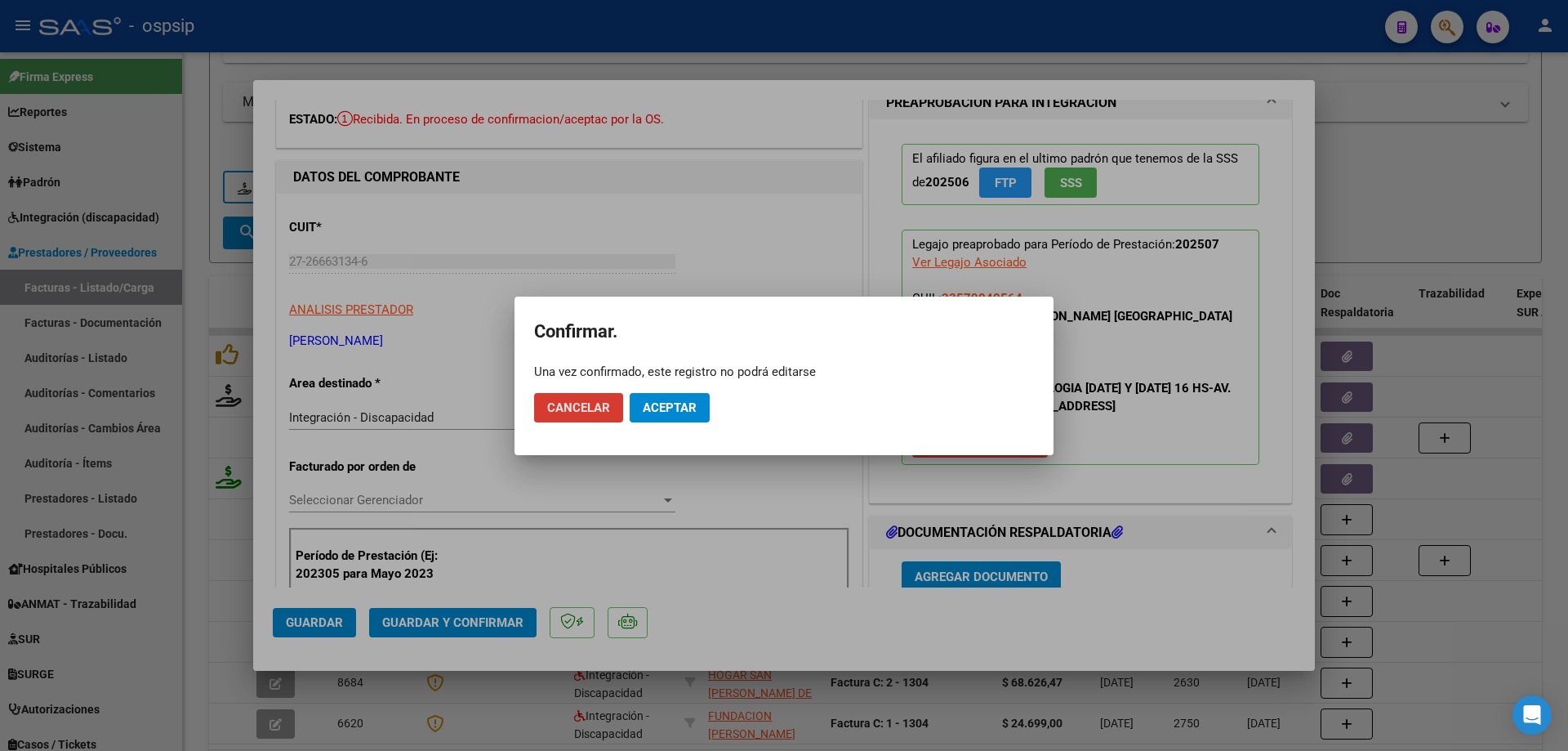
click at [673, 403] on span "Aceptar" at bounding box center [670, 408] width 54 height 15
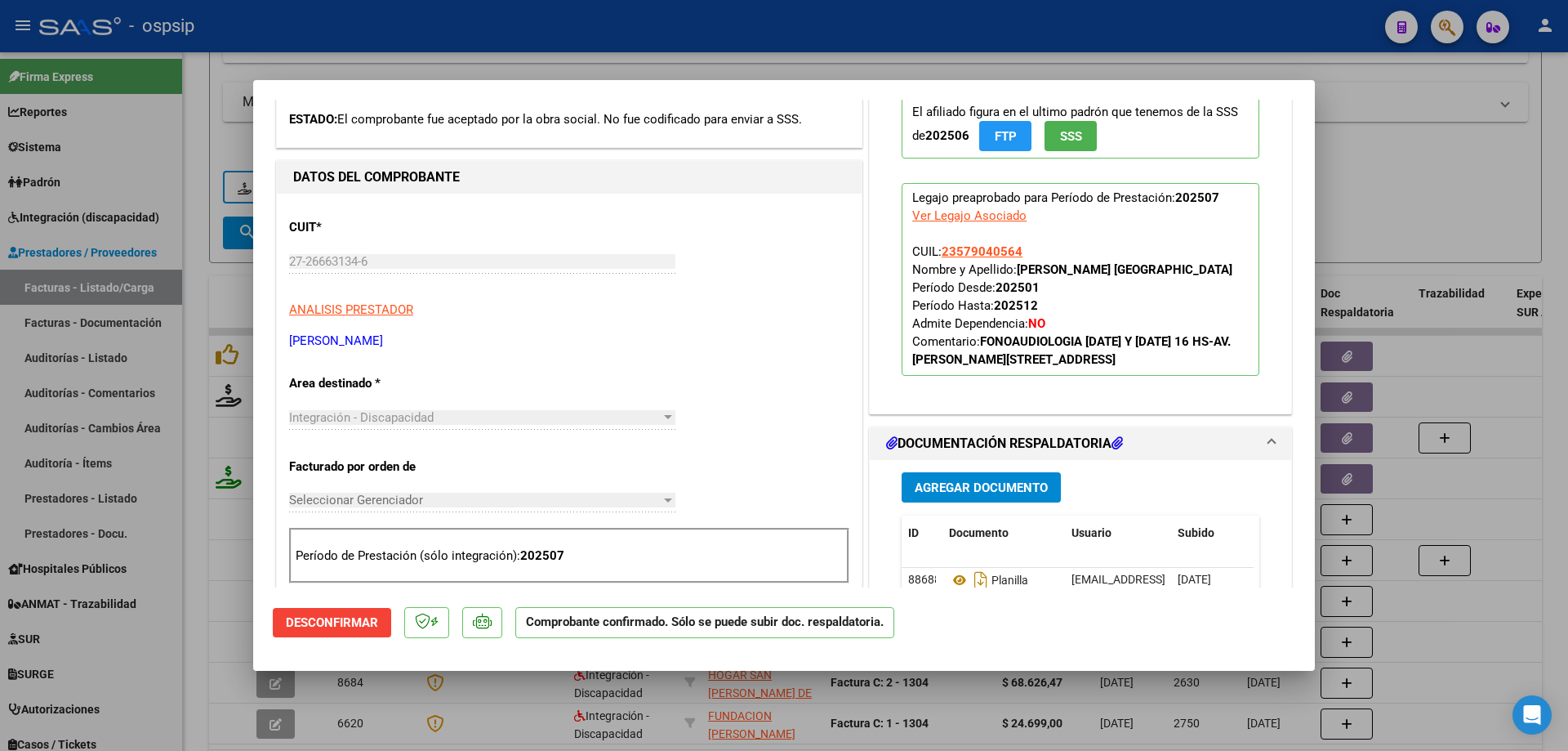
click at [1406, 235] on div at bounding box center [784, 375] width 1568 height 751
type input "$ 0,00"
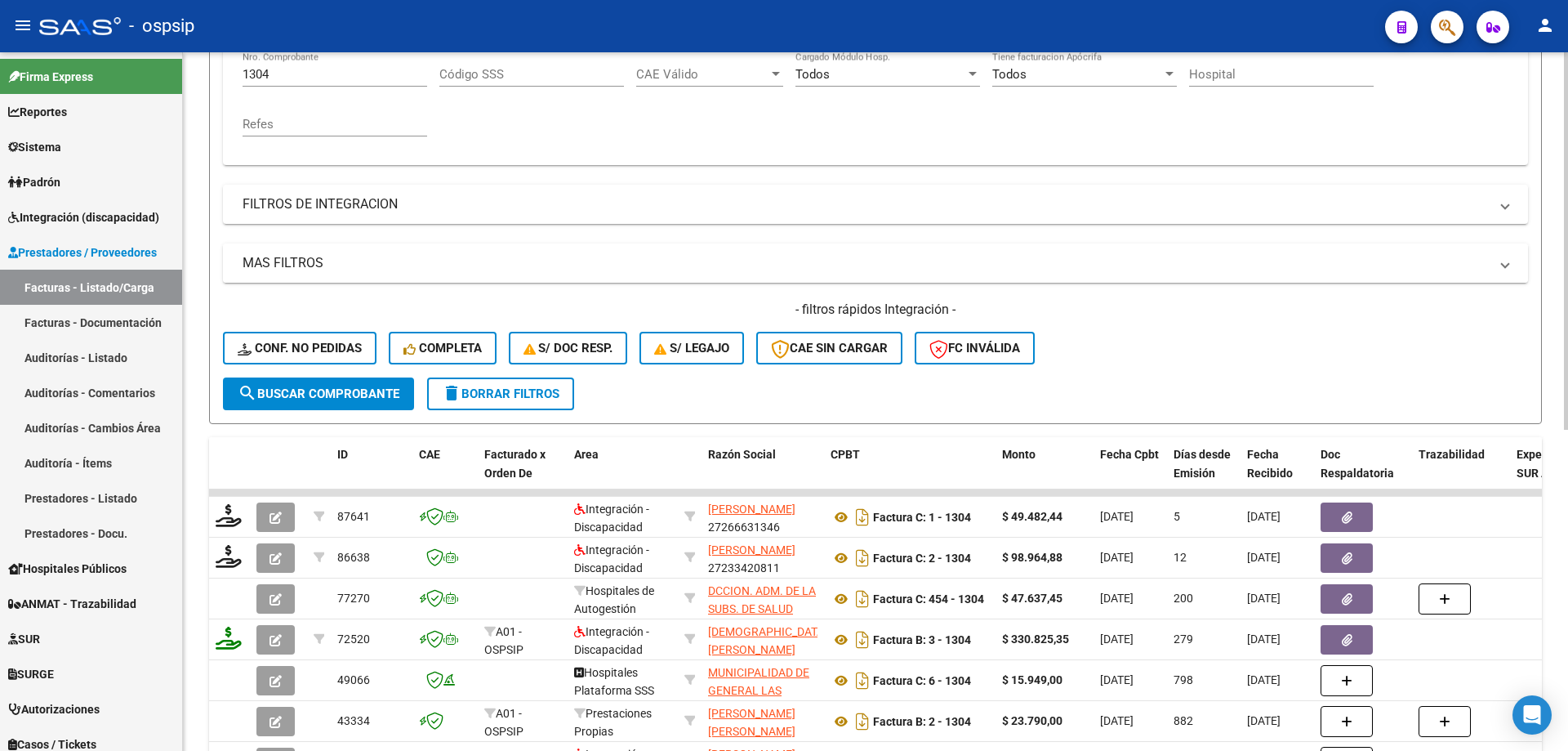
scroll to position [326, 0]
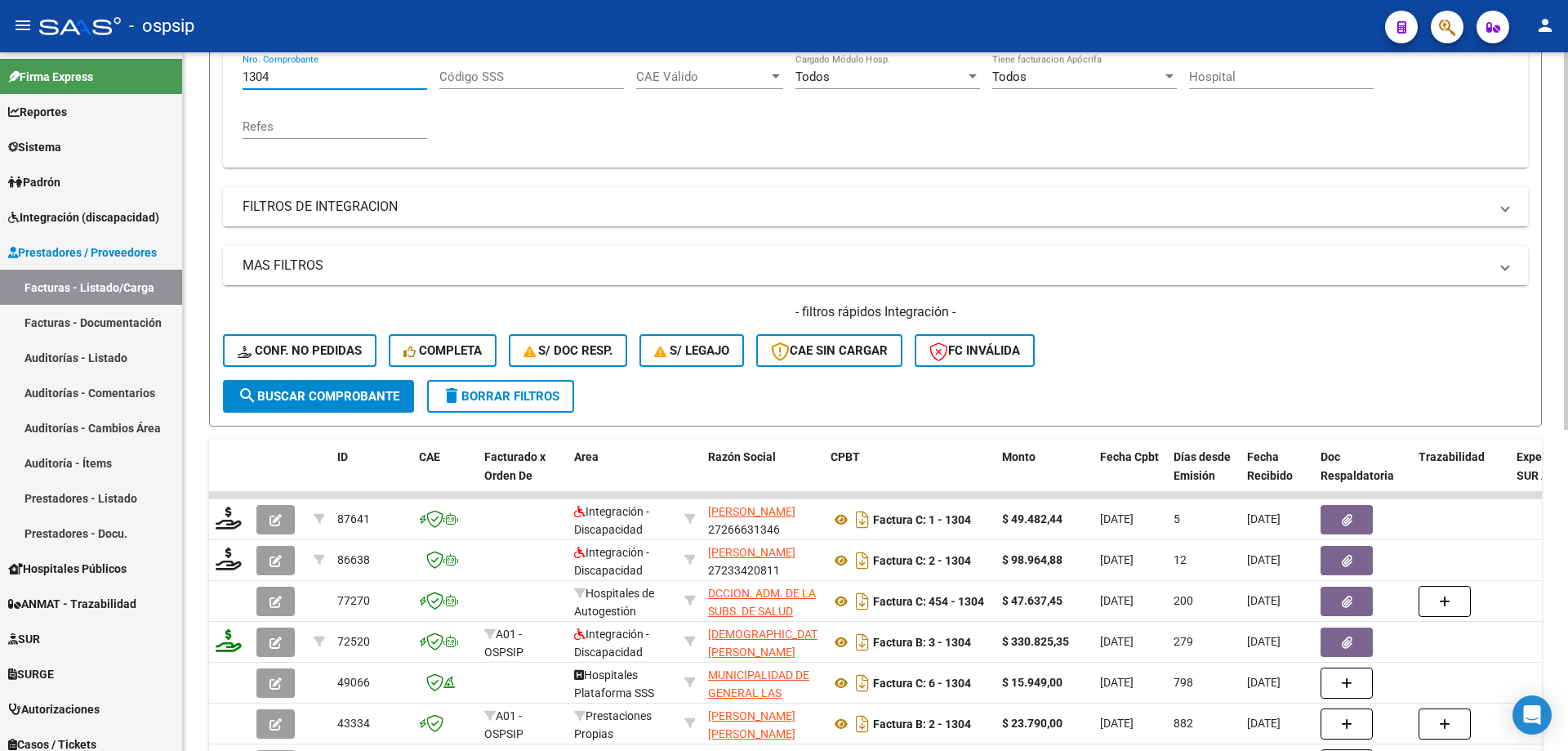
click at [326, 70] on input "1304" at bounding box center [334, 77] width 184 height 15
type input "1"
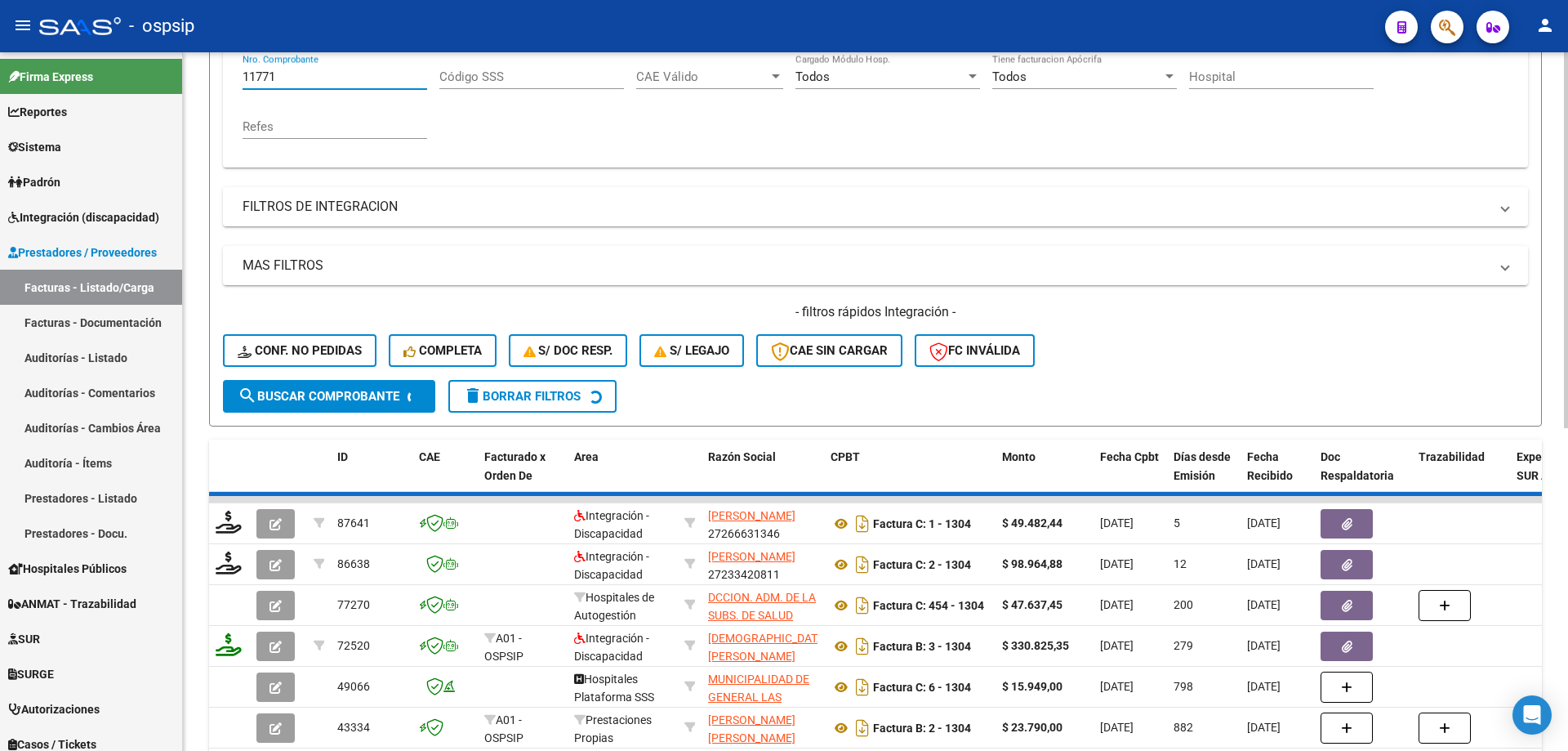
scroll to position [227, 0]
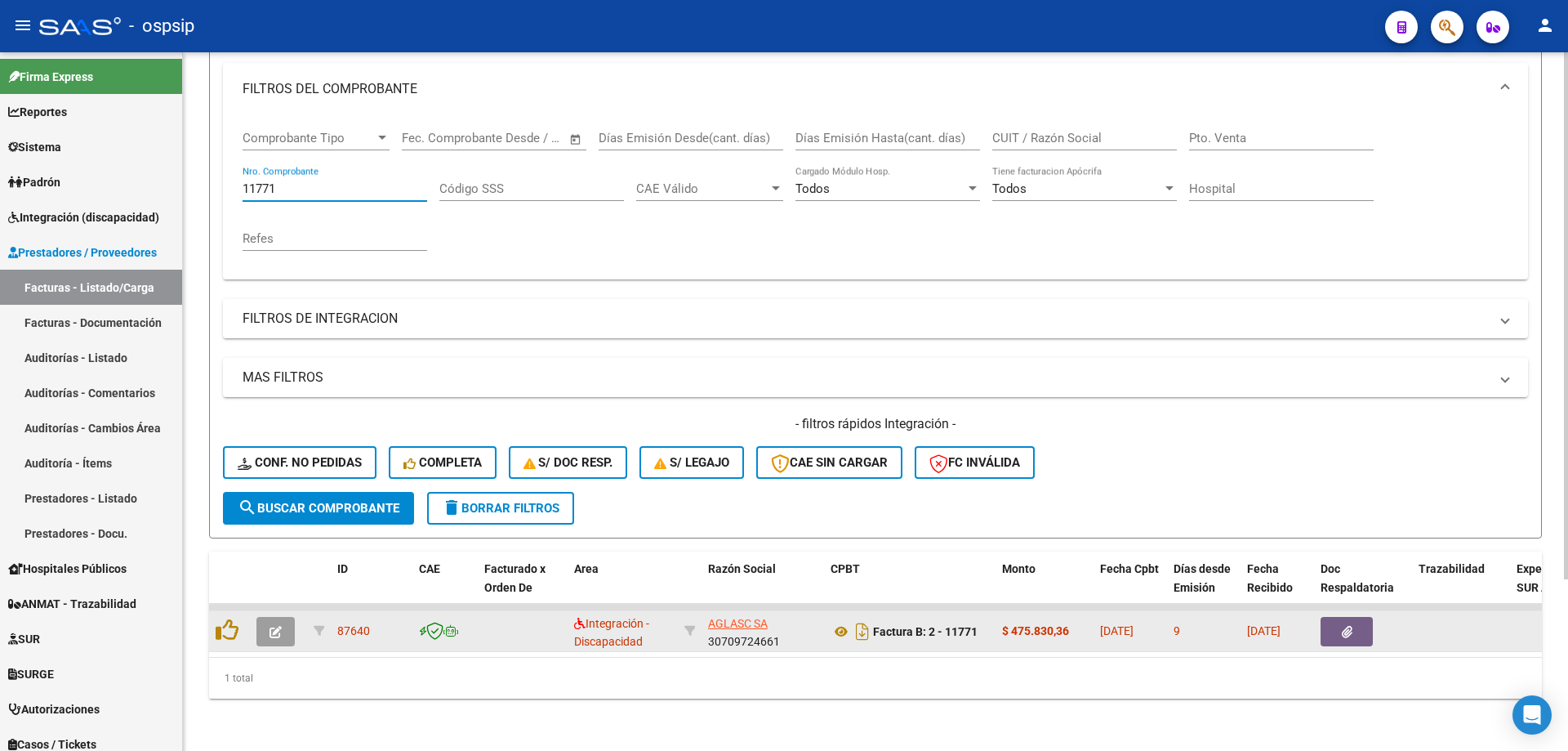
type input "11771"
click at [276, 630] on button "button" at bounding box center [275, 631] width 38 height 29
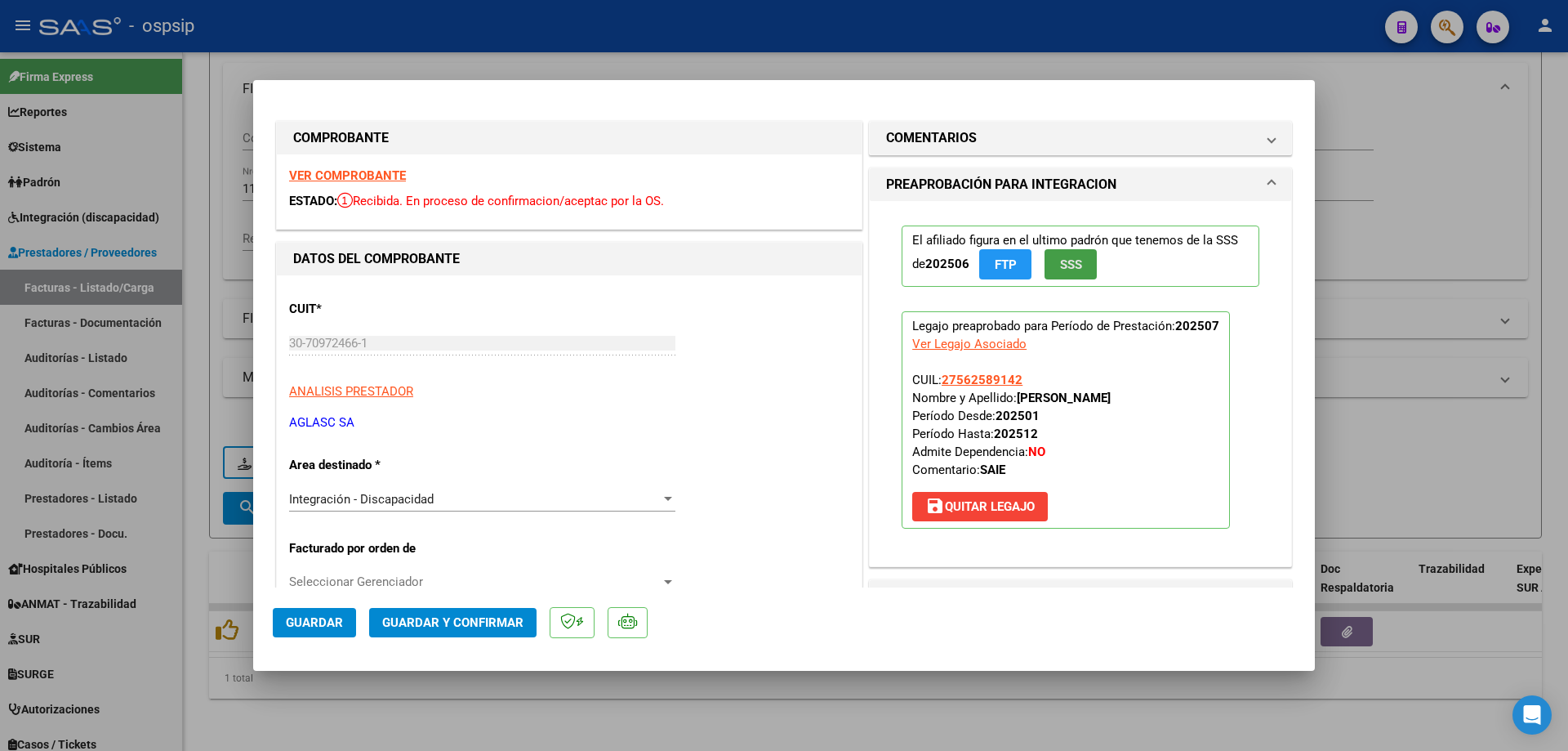
click at [1060, 271] on span "SSS" at bounding box center [1072, 265] width 22 height 15
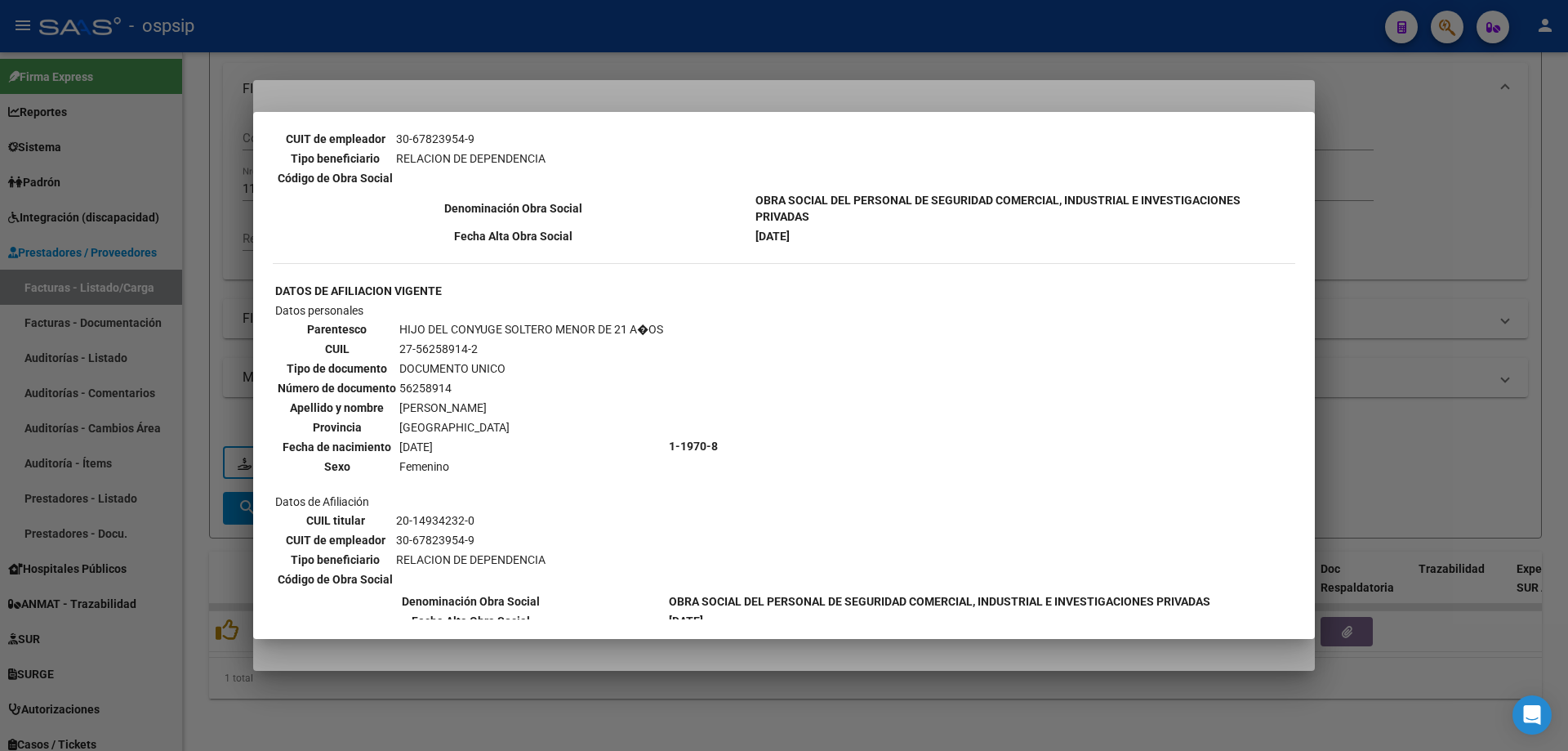
scroll to position [966, 0]
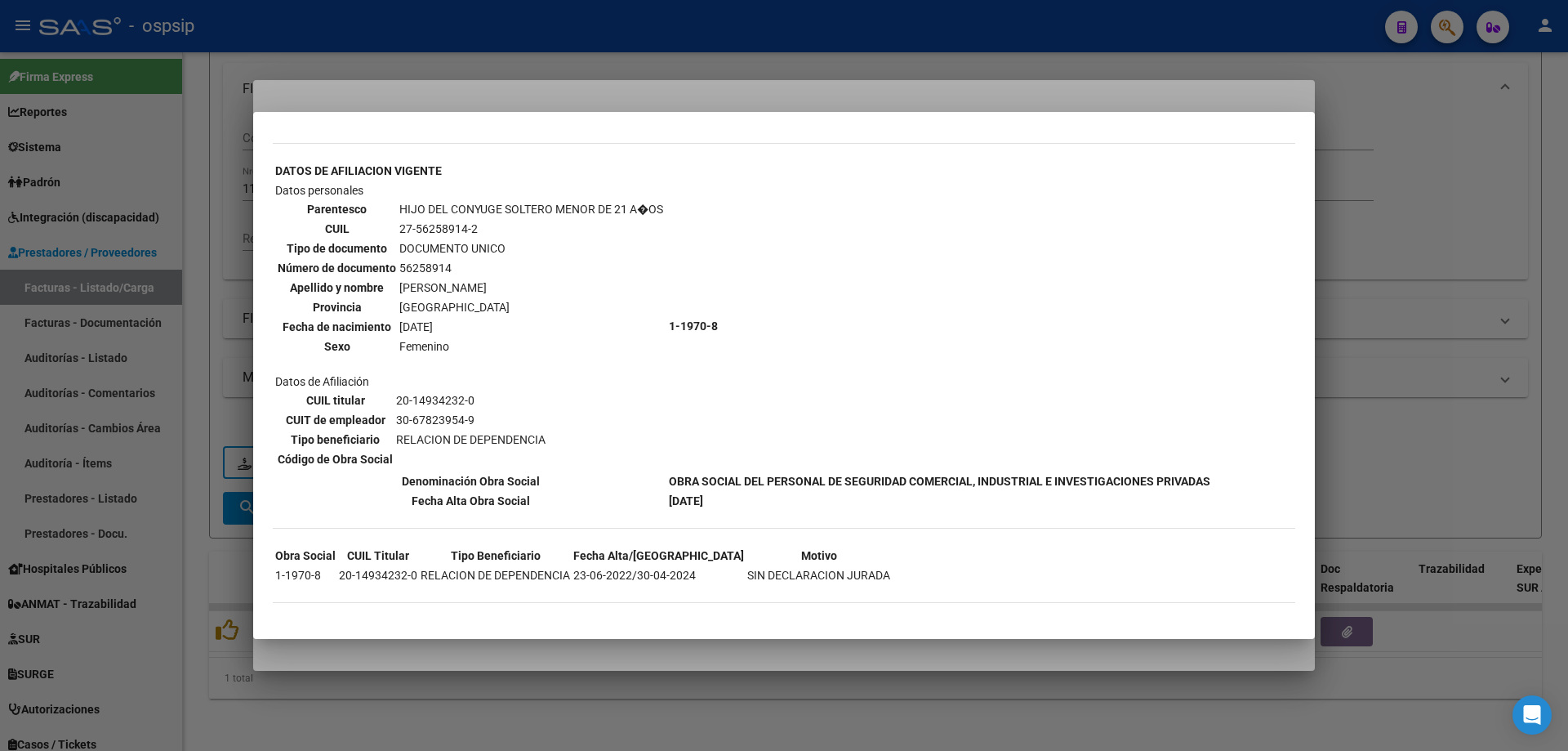
click at [1476, 313] on div at bounding box center [784, 375] width 1568 height 751
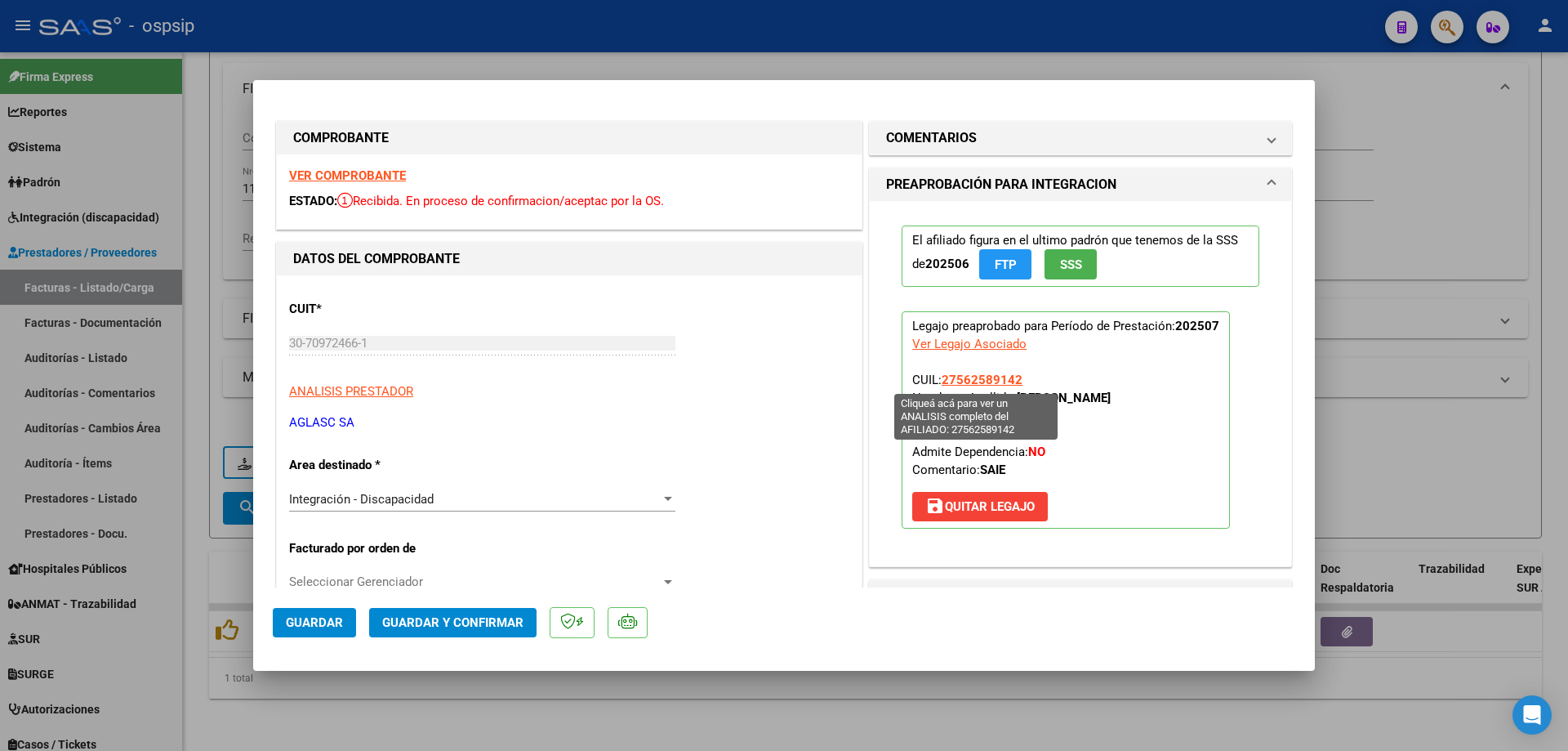
click at [1003, 374] on span "27562589142" at bounding box center [982, 380] width 80 height 15
type textarea "27562589142"
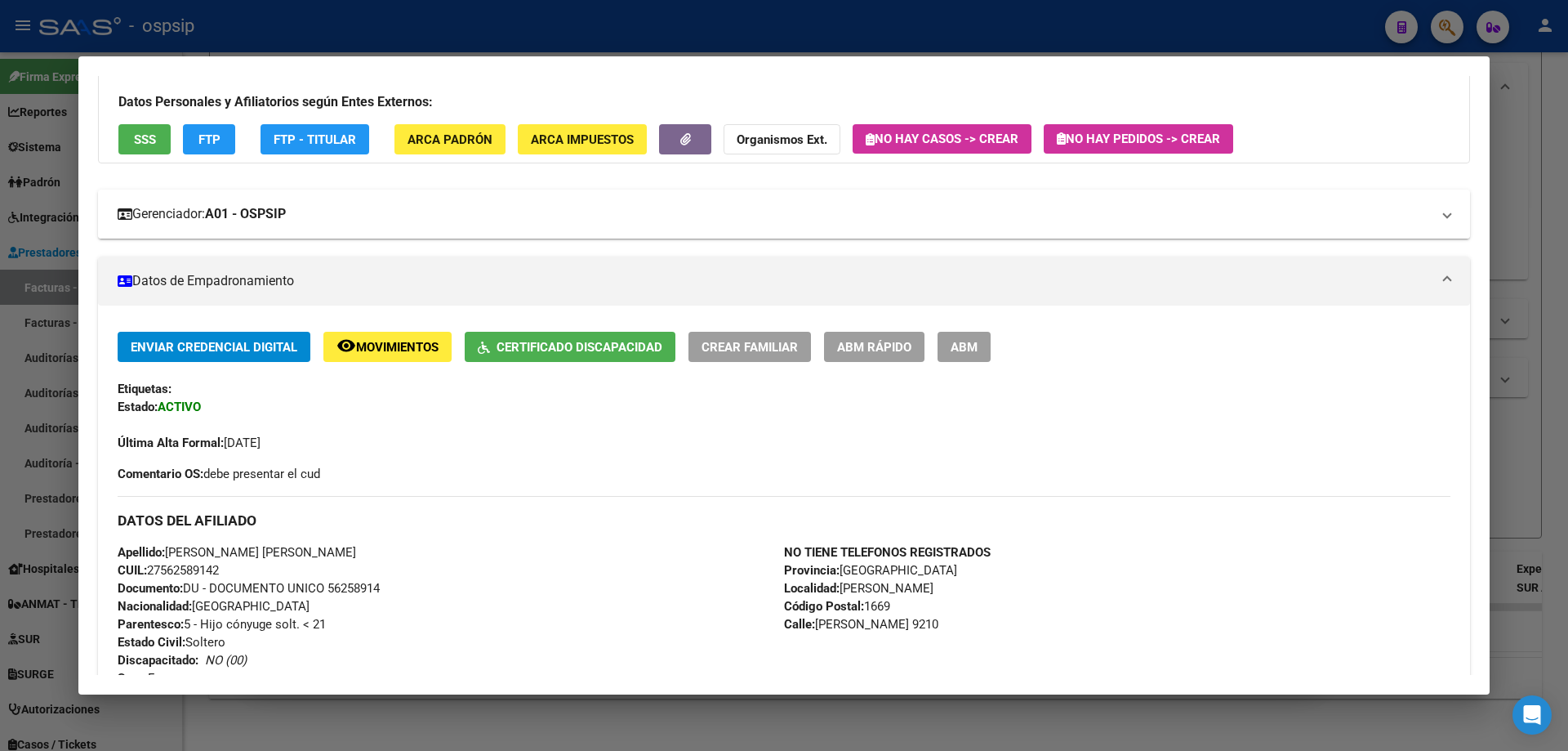
scroll to position [0, 0]
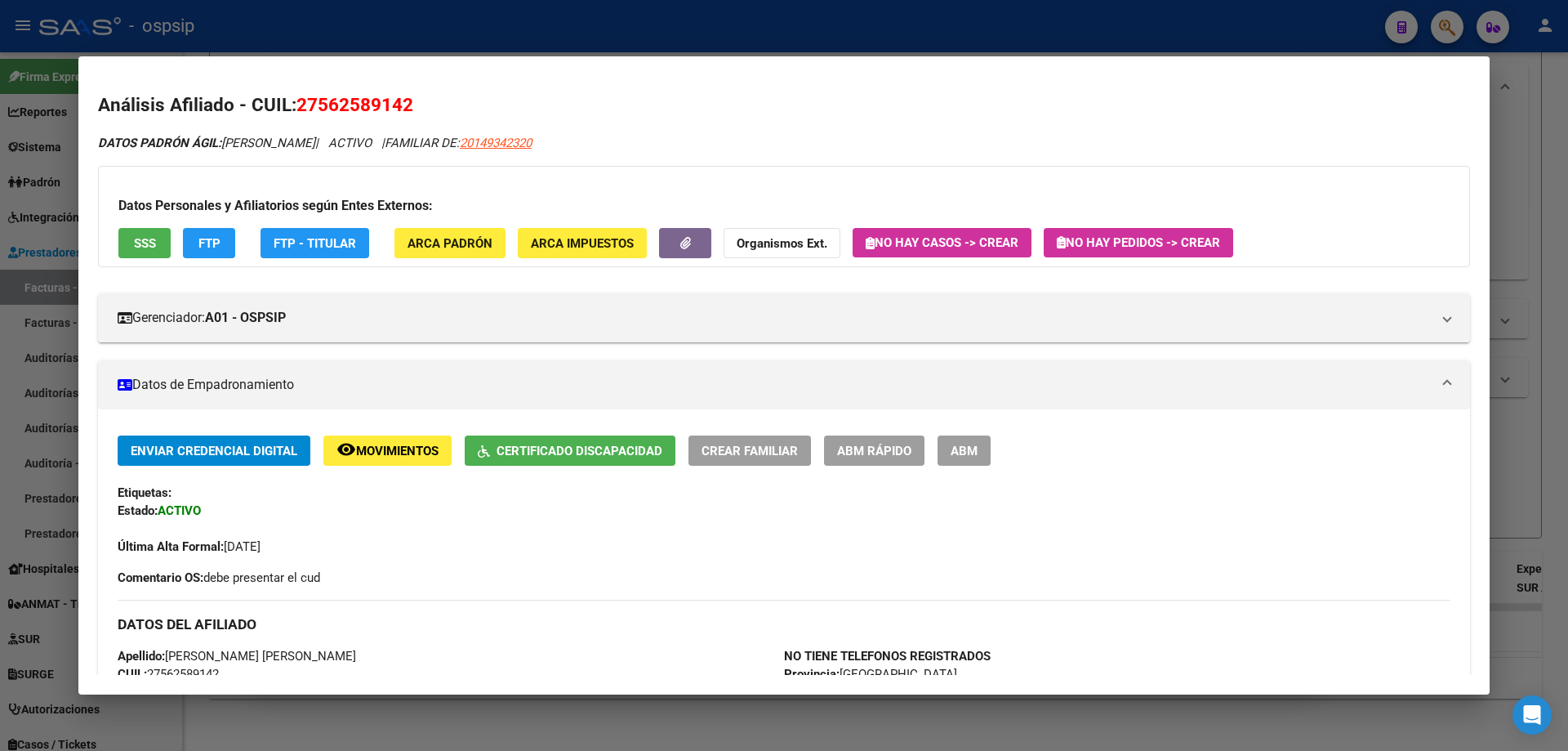
click at [1501, 207] on div at bounding box center [784, 375] width 1568 height 751
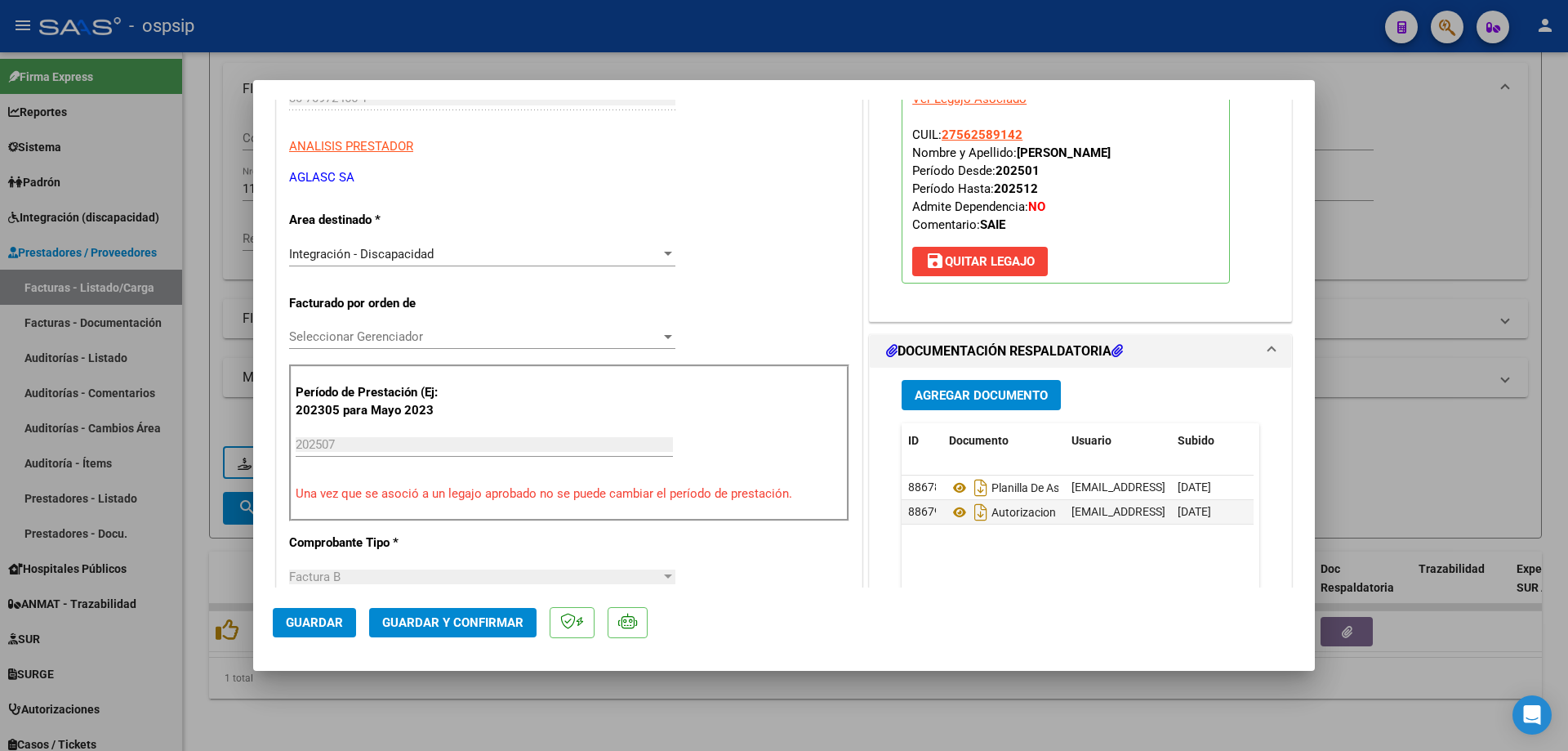
scroll to position [326, 0]
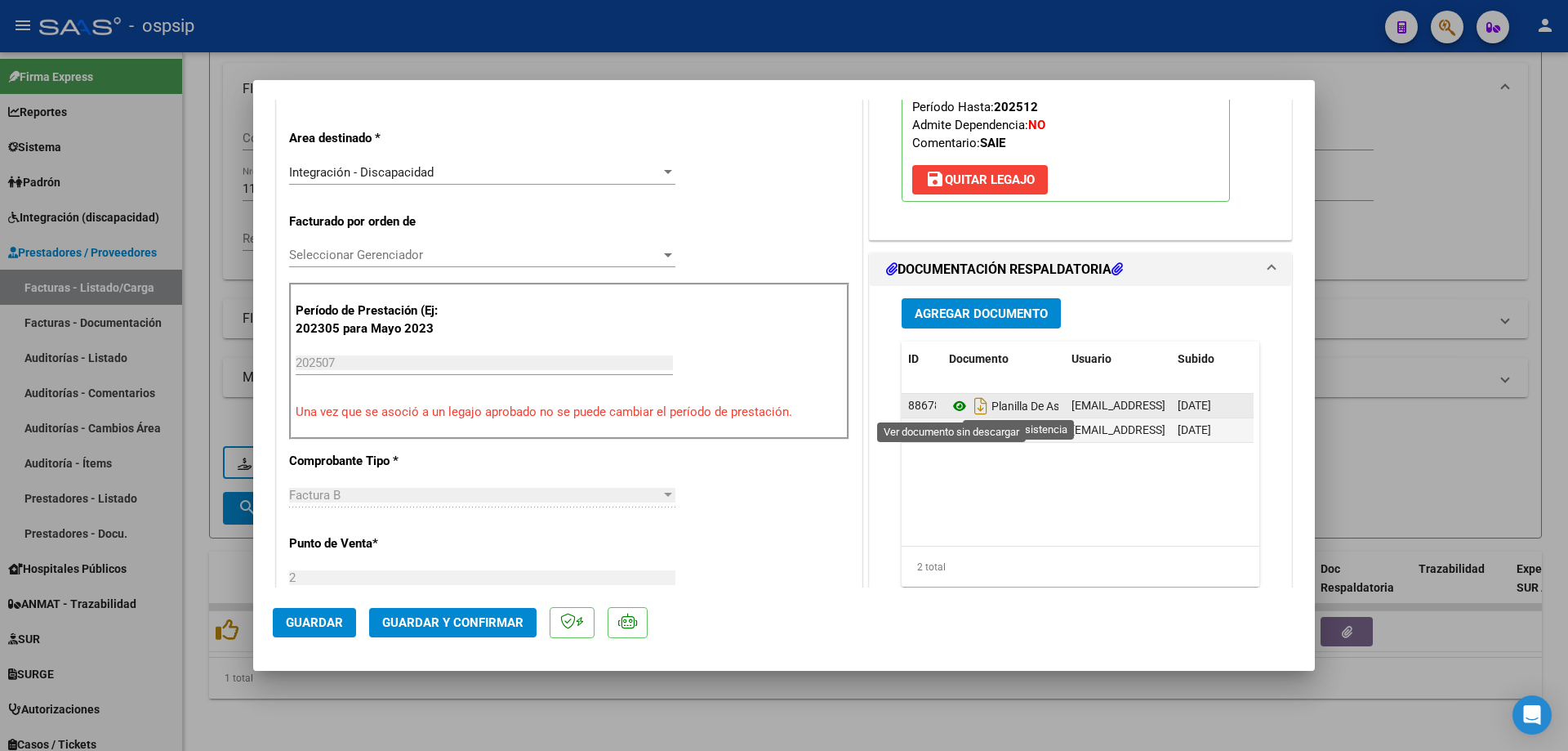
click at [953, 401] on icon at bounding box center [959, 406] width 22 height 20
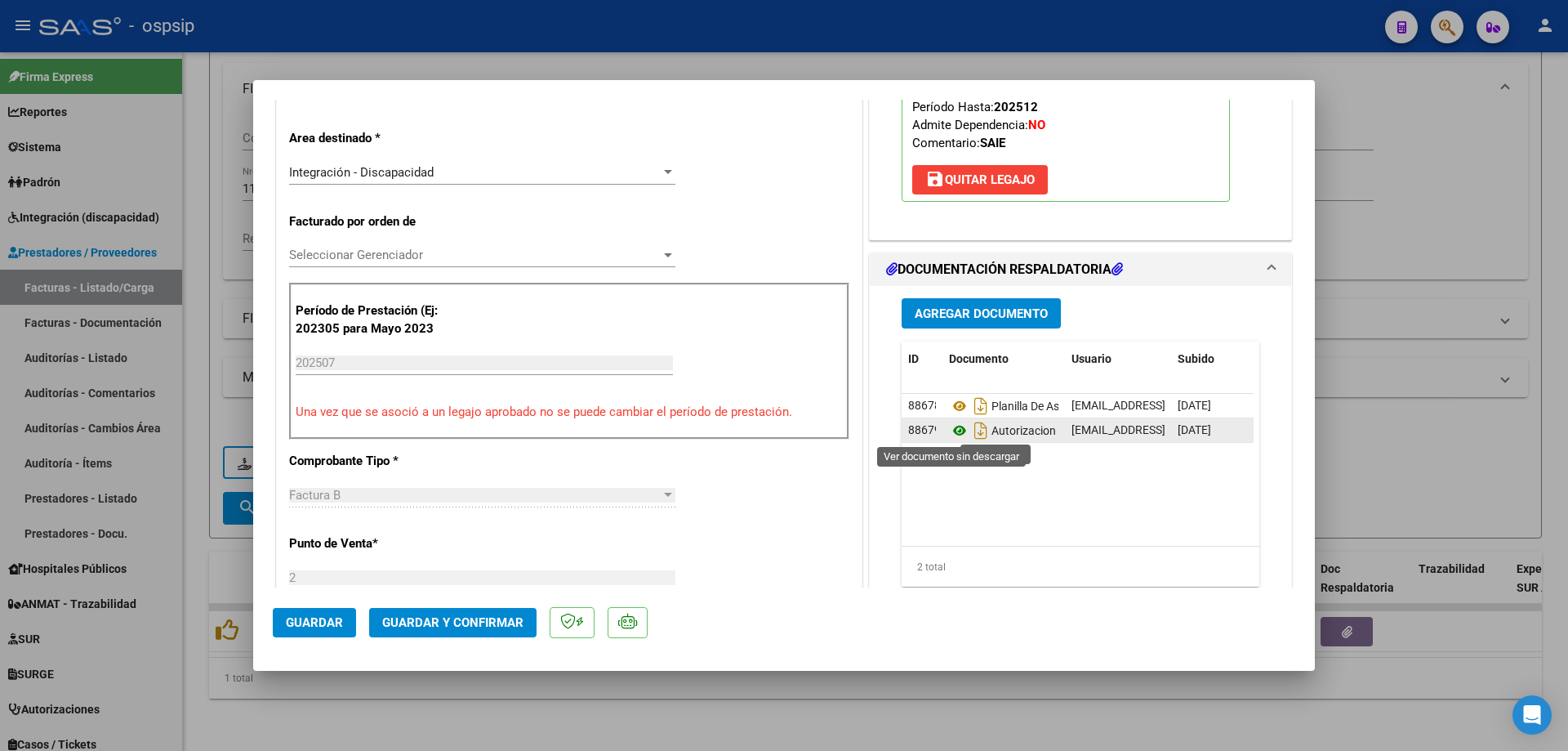
click at [951, 432] on icon at bounding box center [959, 430] width 22 height 20
click at [448, 614] on button "Guardar y Confirmar" at bounding box center [453, 622] width 167 height 29
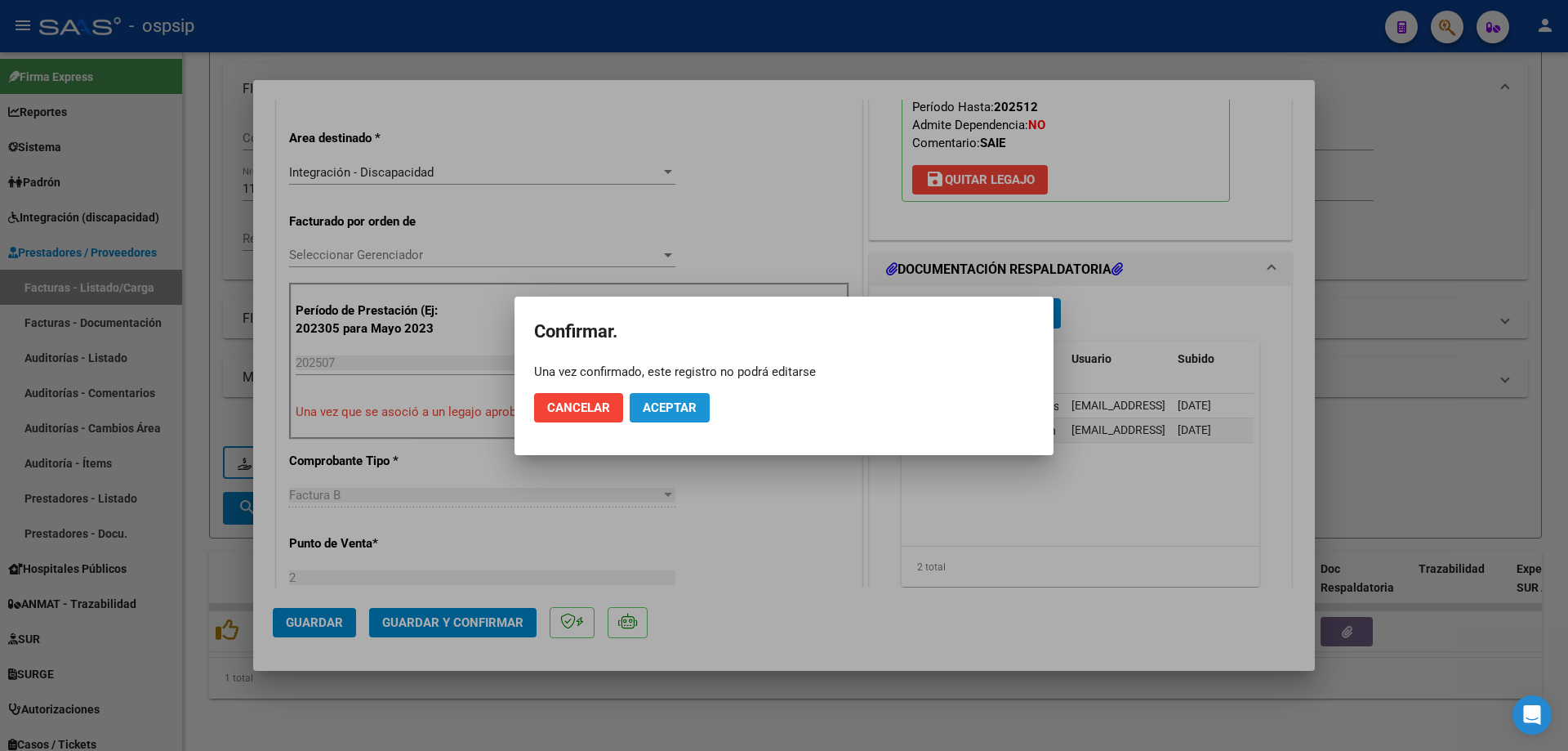
click at [671, 410] on span "Aceptar" at bounding box center [670, 408] width 54 height 15
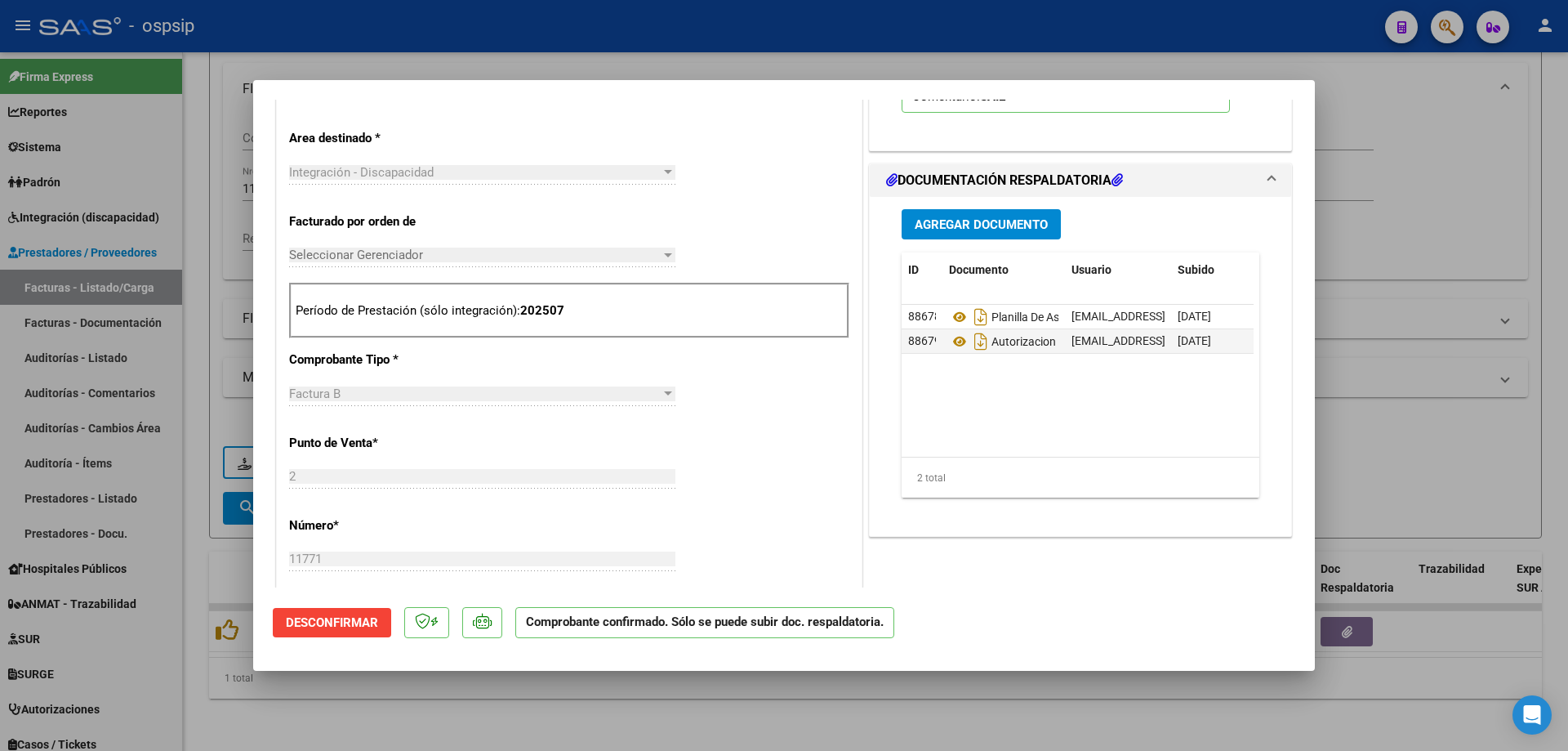
click at [1327, 220] on div at bounding box center [784, 375] width 1568 height 751
type input "$ 0,00"
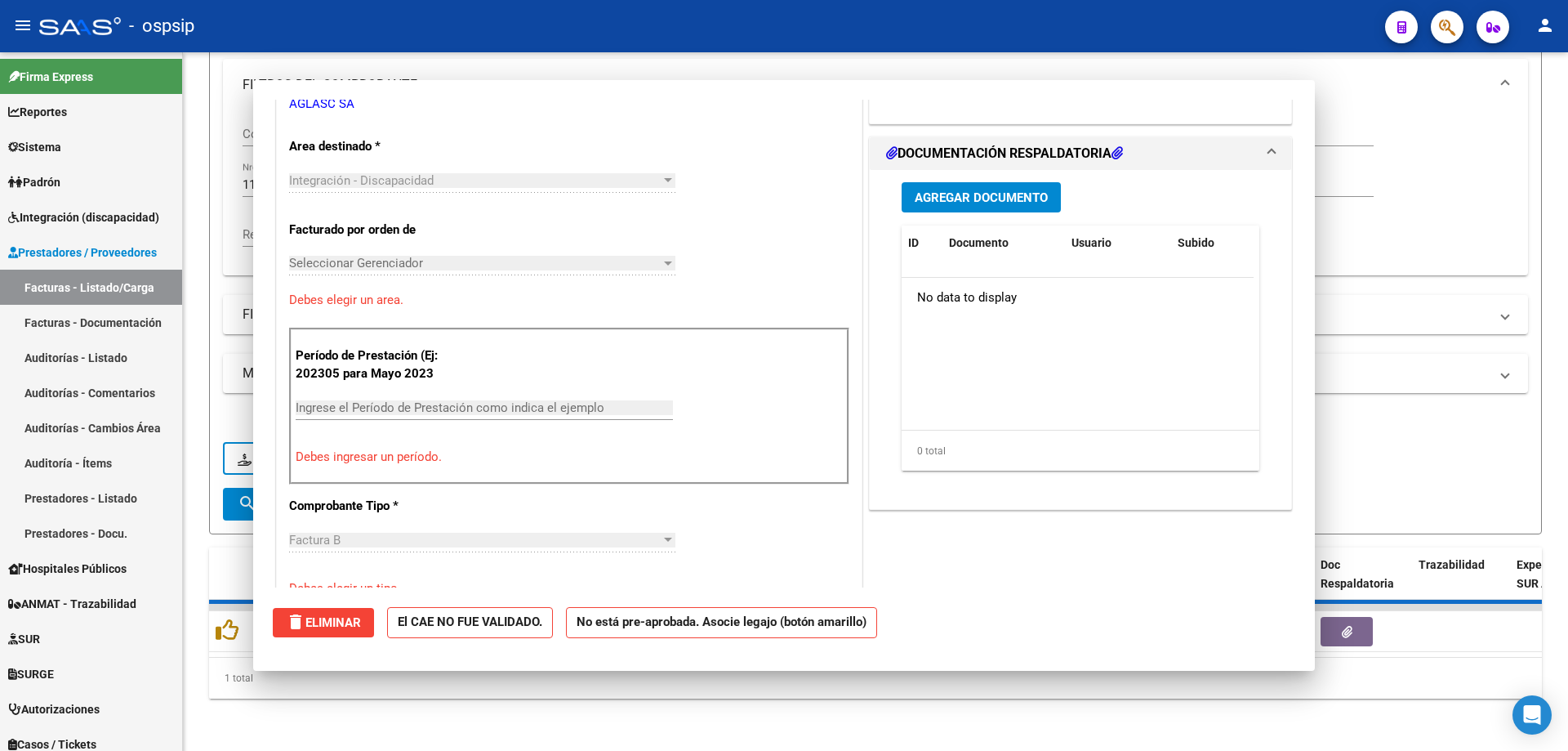
scroll to position [0, 0]
